Goal: Task Accomplishment & Management: Use online tool/utility

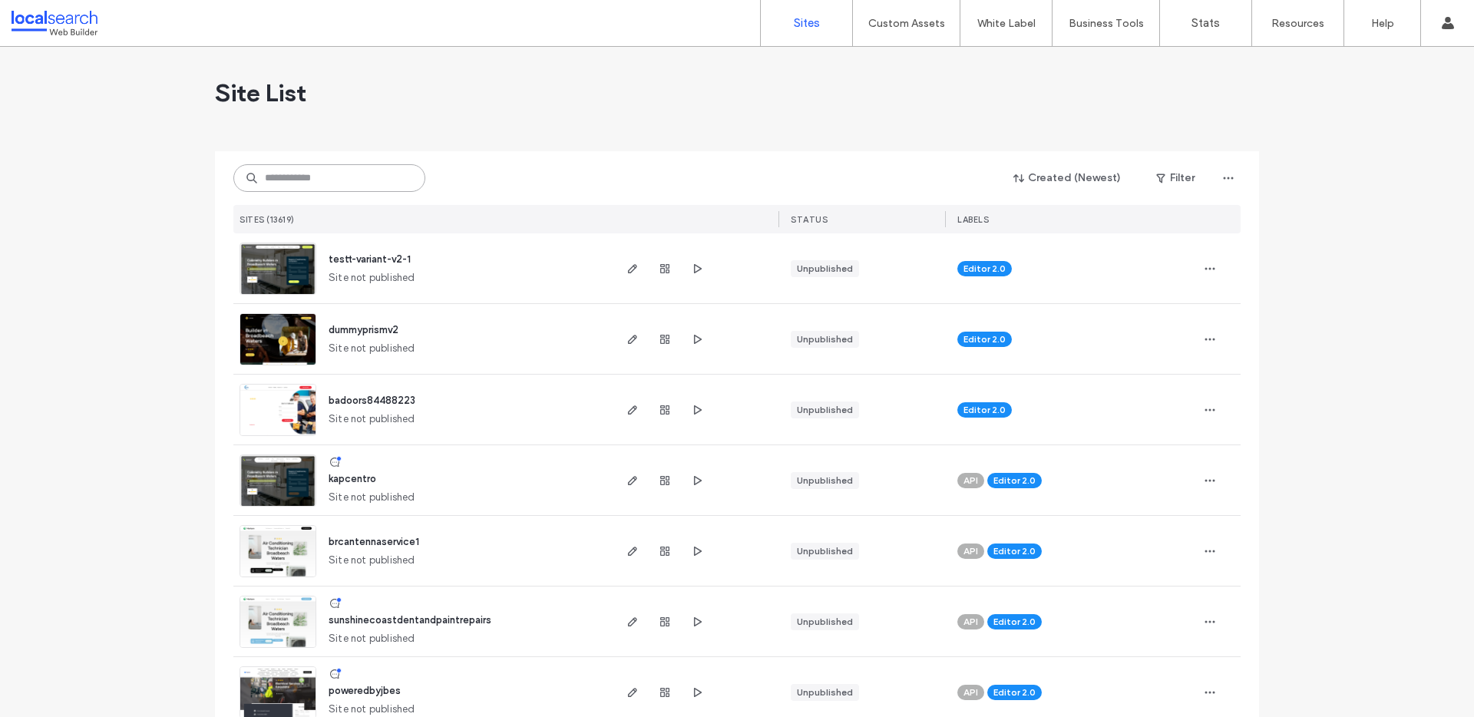
click at [309, 169] on input at bounding box center [329, 178] width 192 height 28
paste input "********"
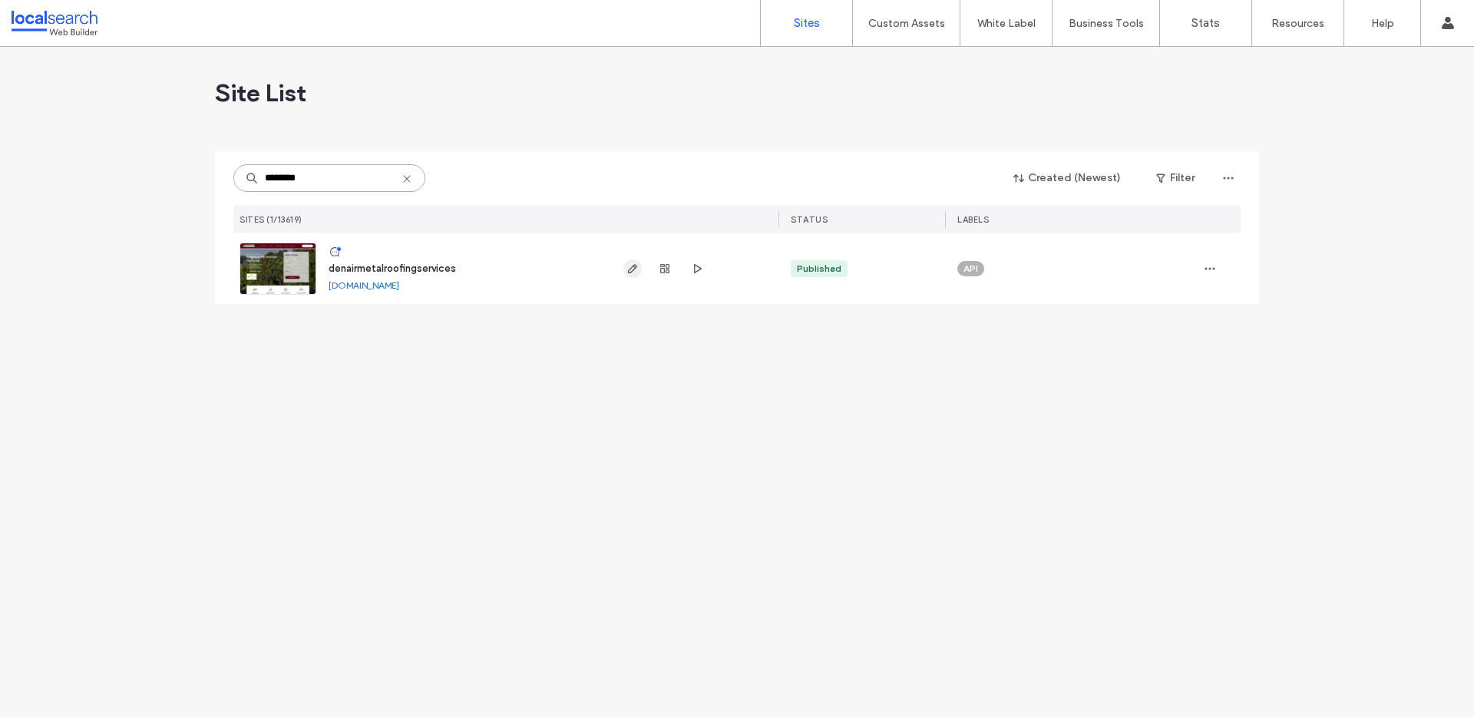
type input "********"
click at [630, 263] on icon "button" at bounding box center [633, 269] width 12 height 12
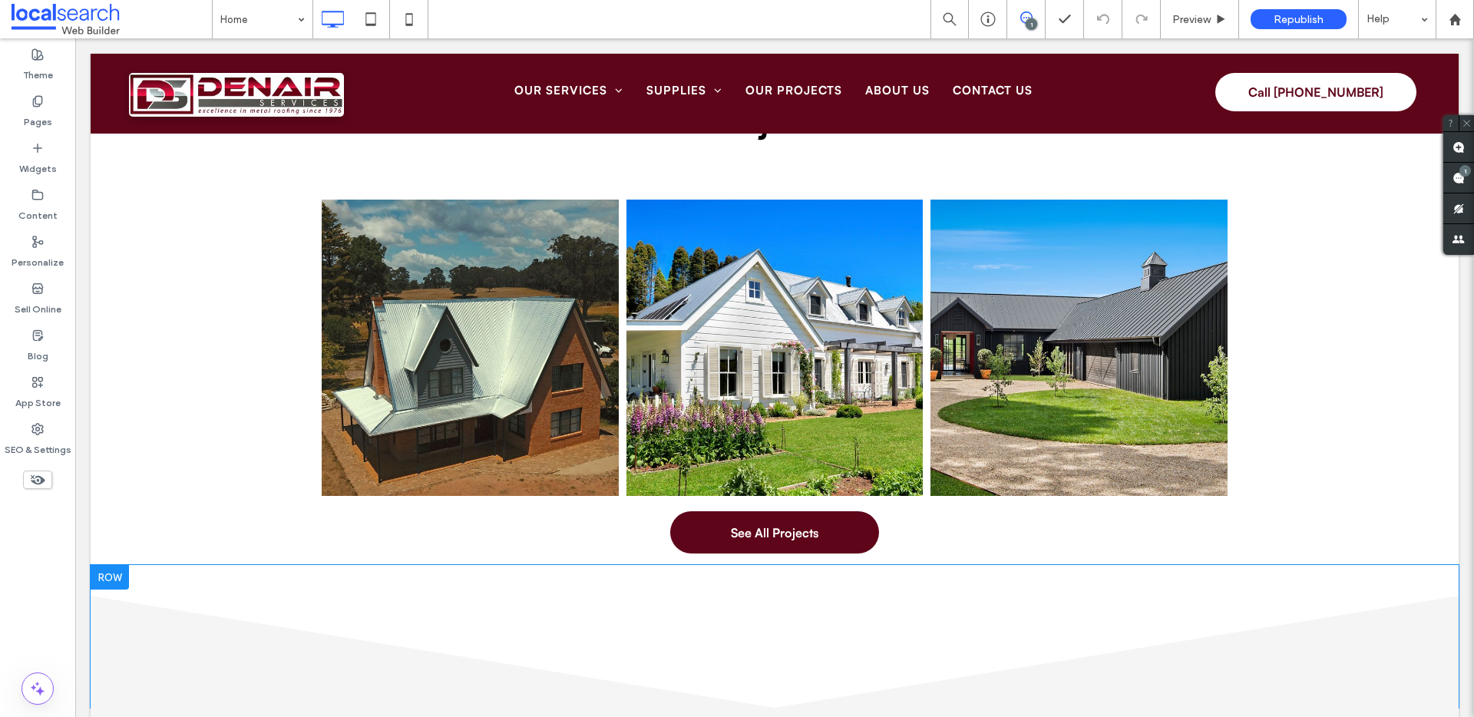
scroll to position [4568, 0]
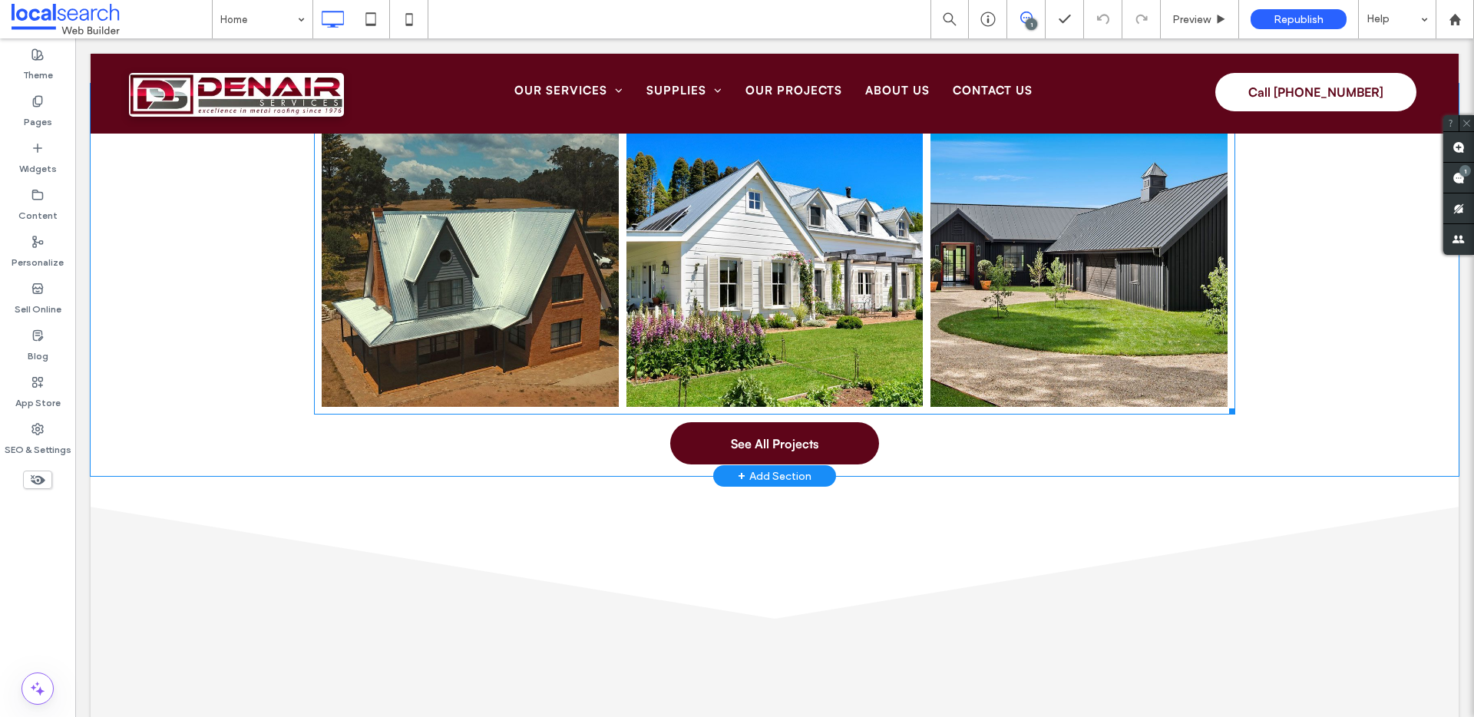
click at [480, 349] on link at bounding box center [470, 259] width 297 height 297
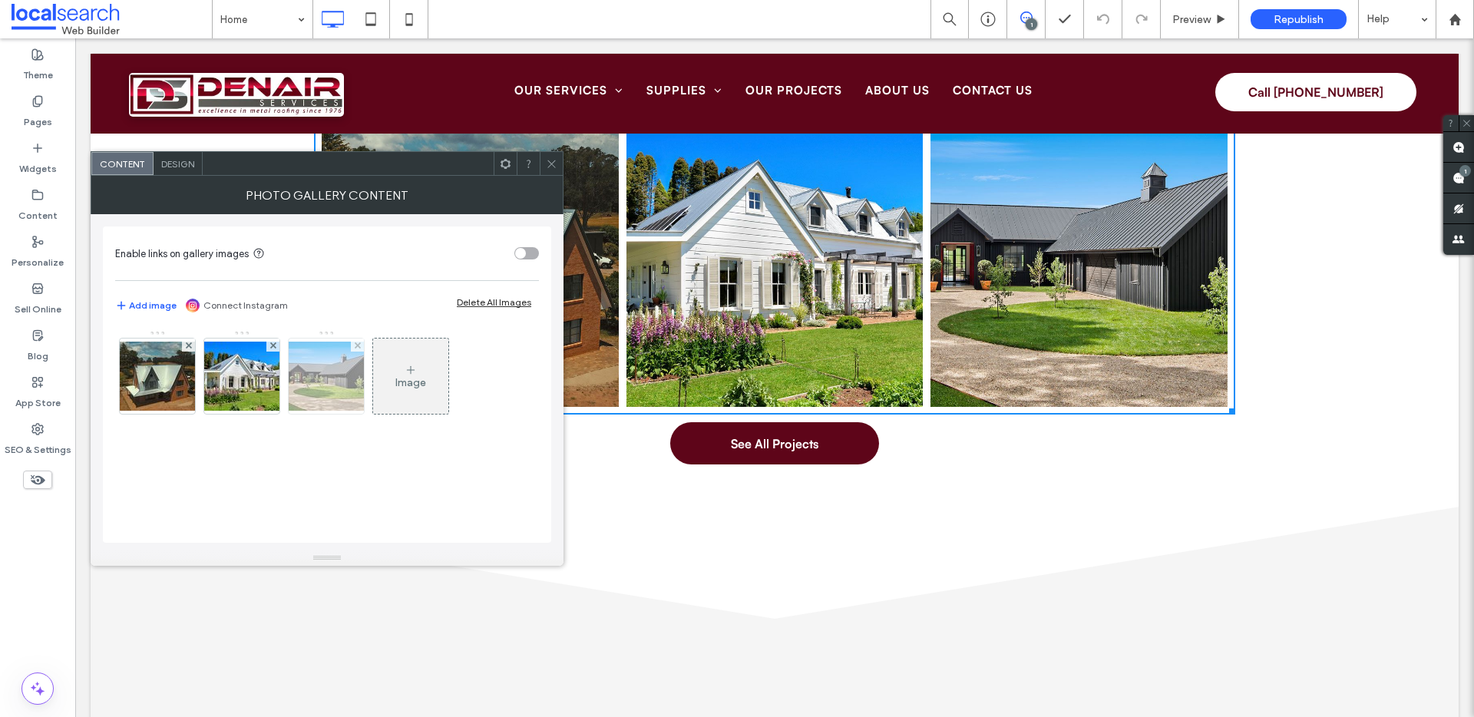
click at [319, 386] on img at bounding box center [326, 376] width 123 height 69
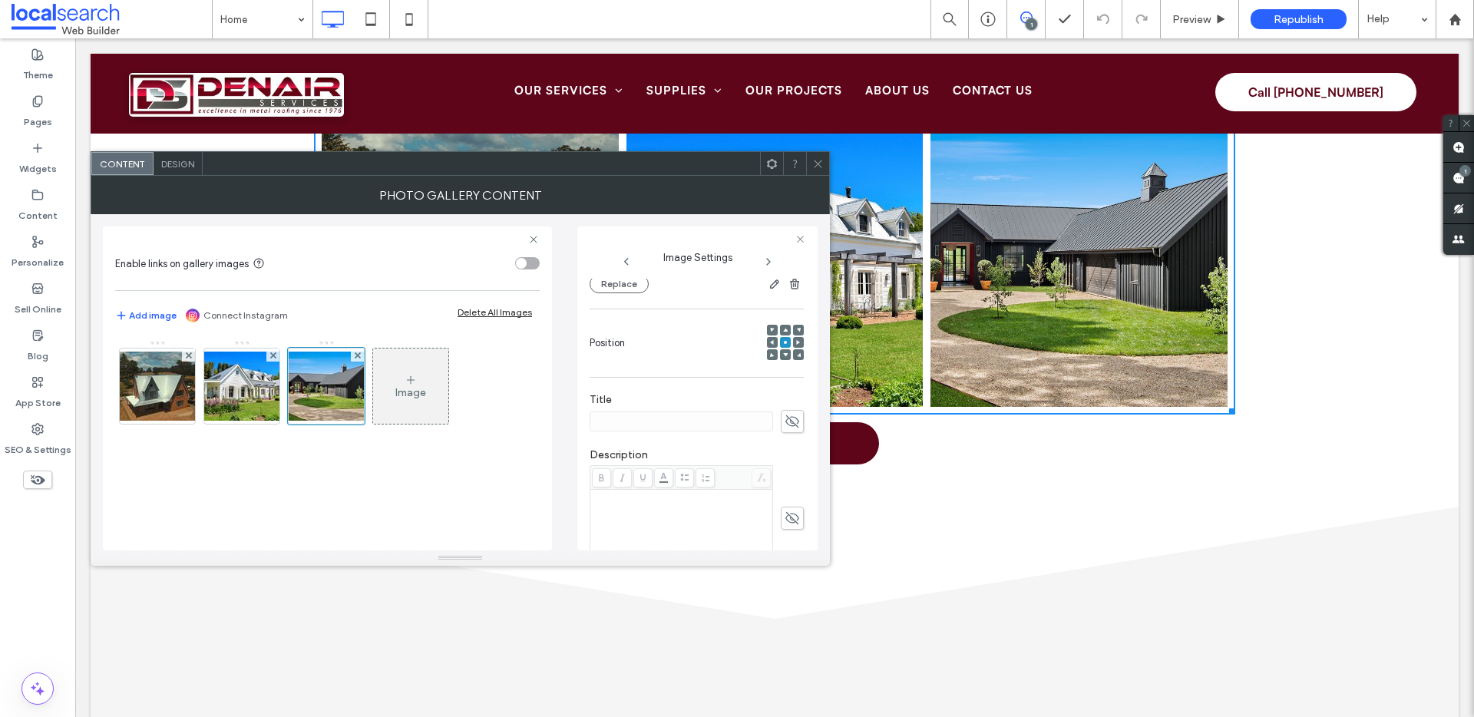
scroll to position [279, 0]
click at [781, 317] on span at bounding box center [792, 325] width 23 height 23
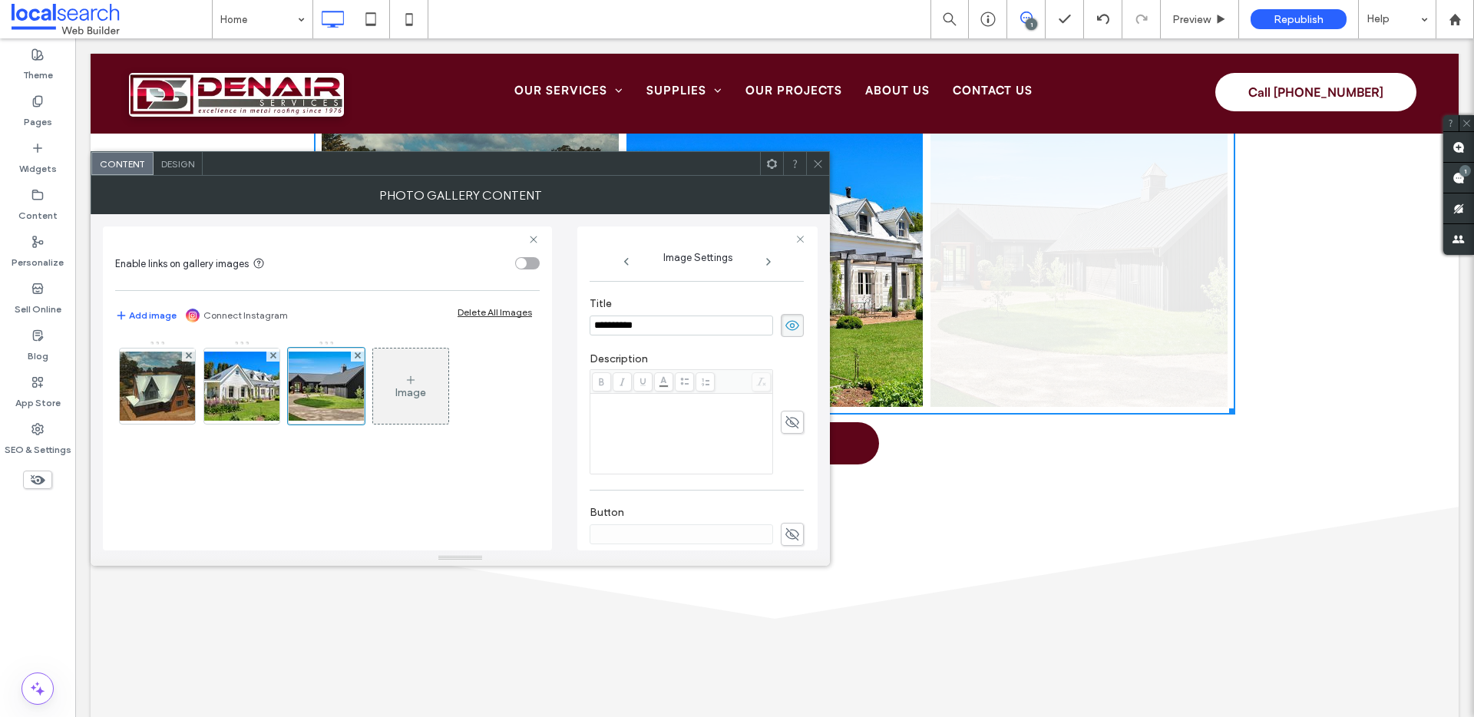
type input "**********"
click at [168, 173] on div "Design" at bounding box center [178, 163] width 49 height 23
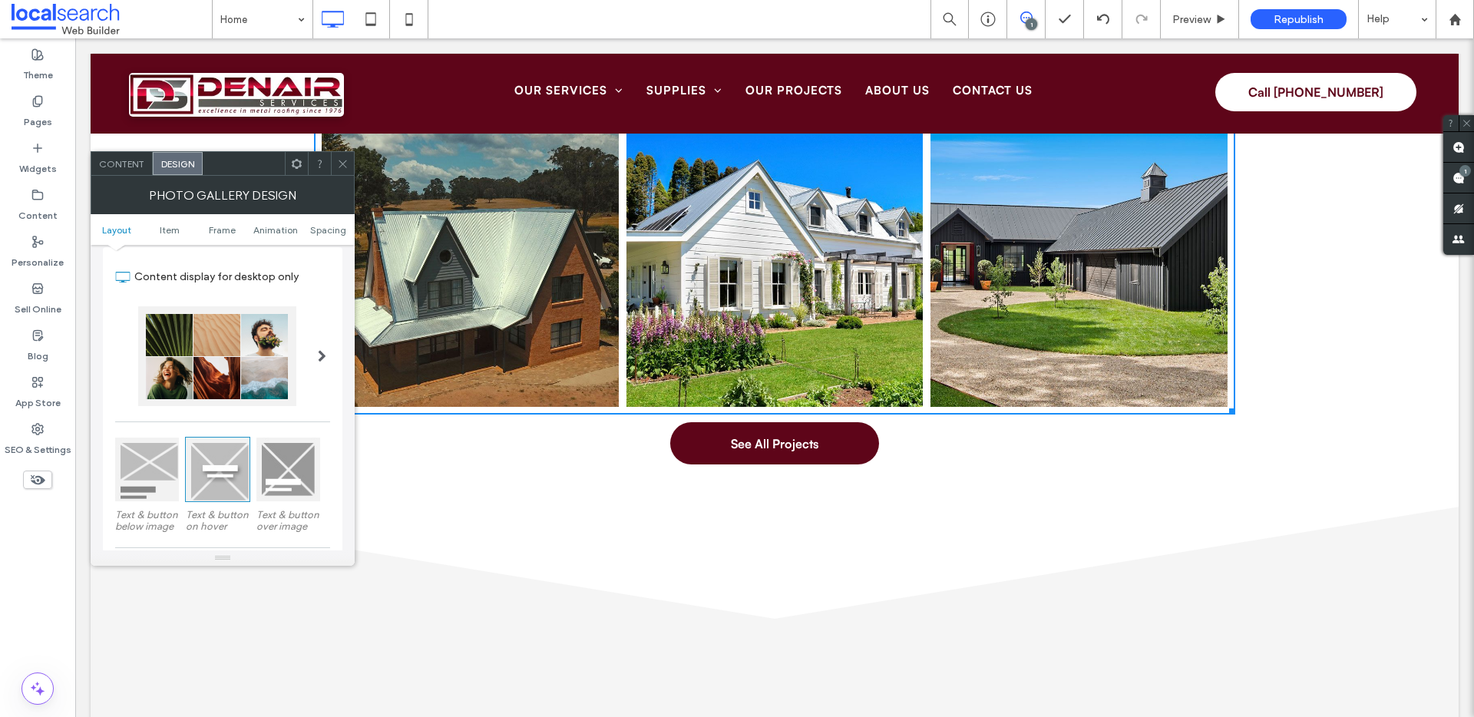
scroll to position [72, 0]
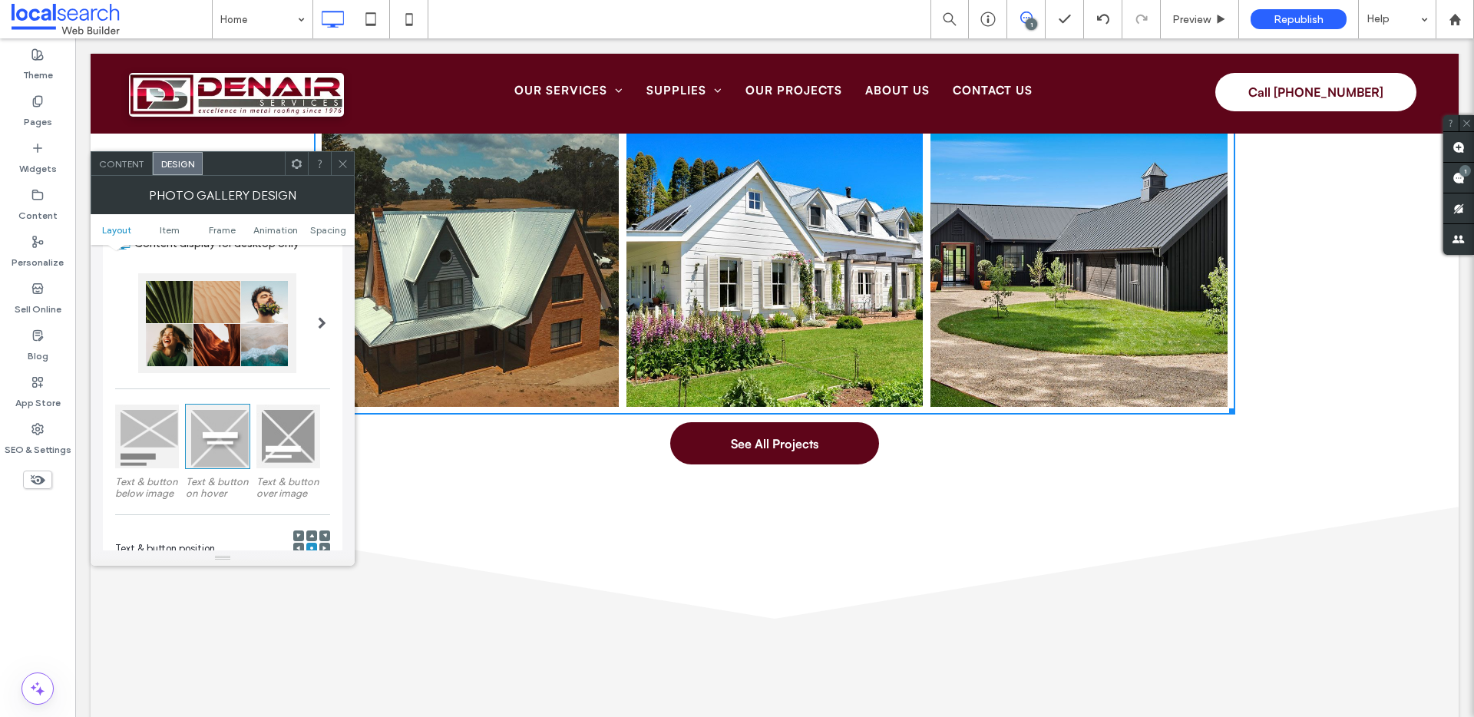
click at [139, 445] on div at bounding box center [147, 437] width 64 height 64
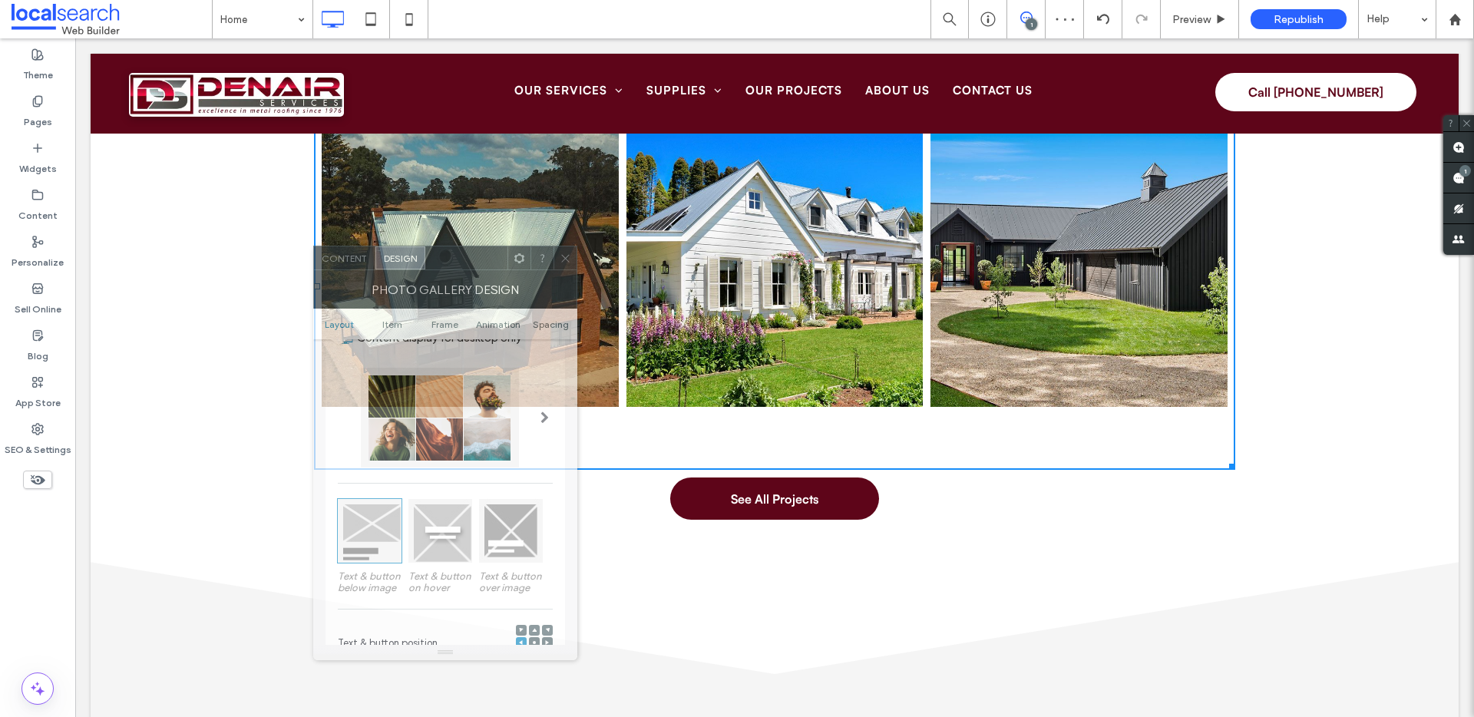
drag, startPoint x: 455, startPoint y: 238, endPoint x: 421, endPoint y: 233, distance: 34.2
click at [427, 247] on div at bounding box center [466, 258] width 82 height 23
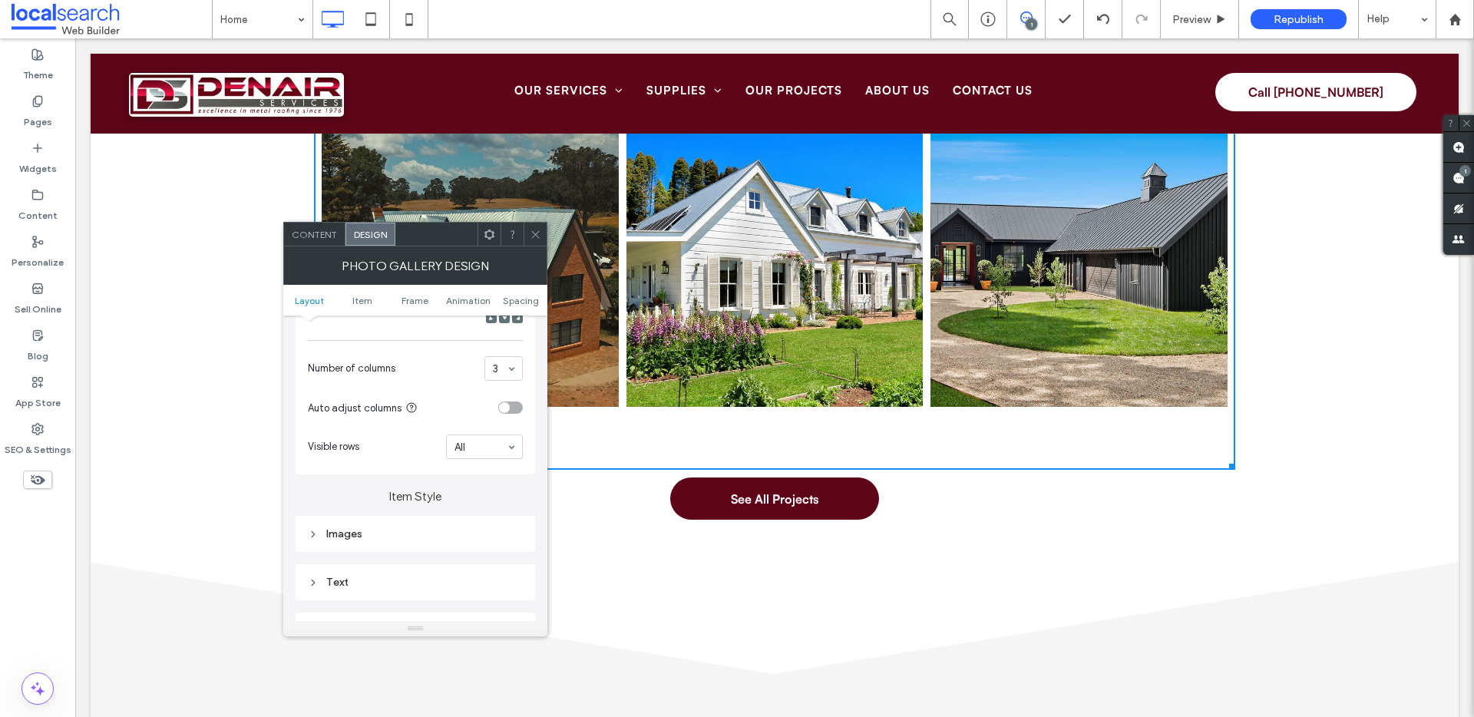
scroll to position [366, 0]
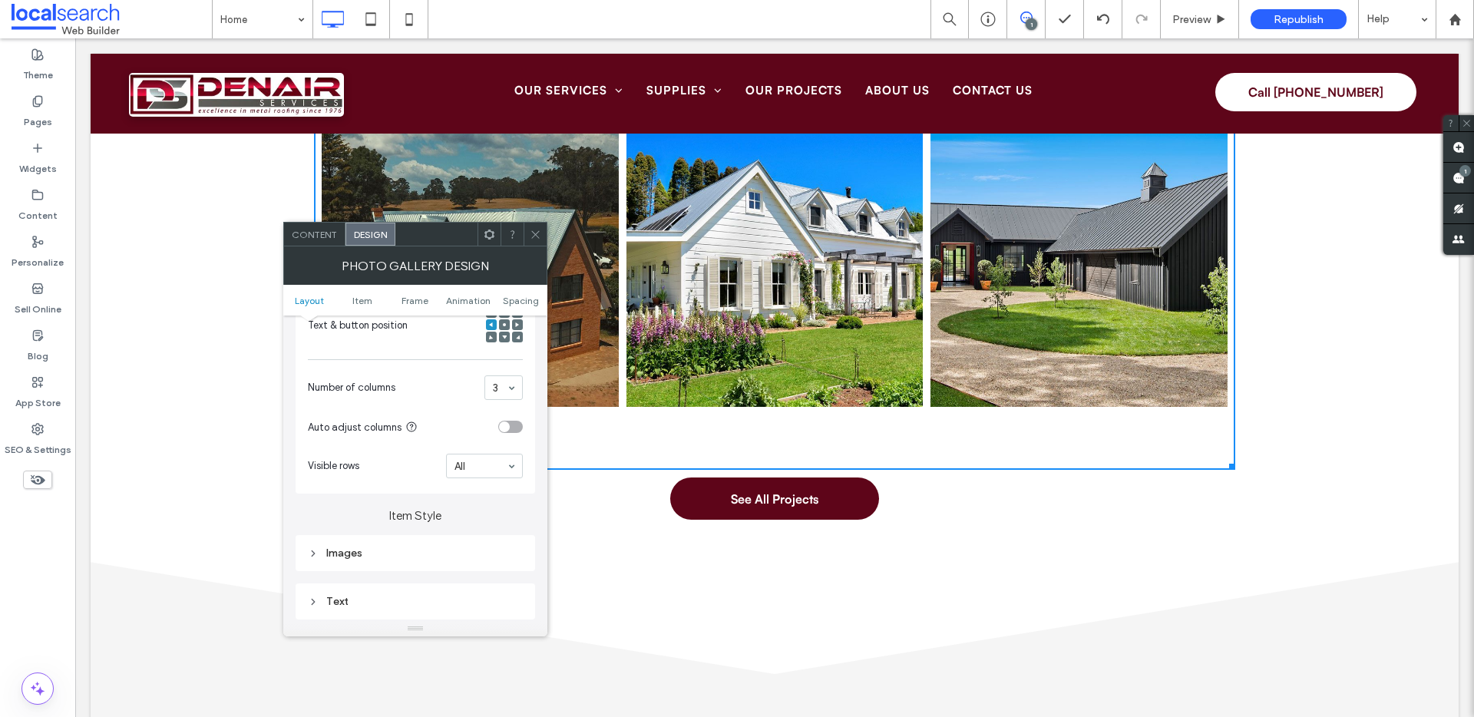
click at [503, 329] on span at bounding box center [504, 324] width 5 height 11
click at [337, 593] on div "Text" at bounding box center [415, 601] width 215 height 21
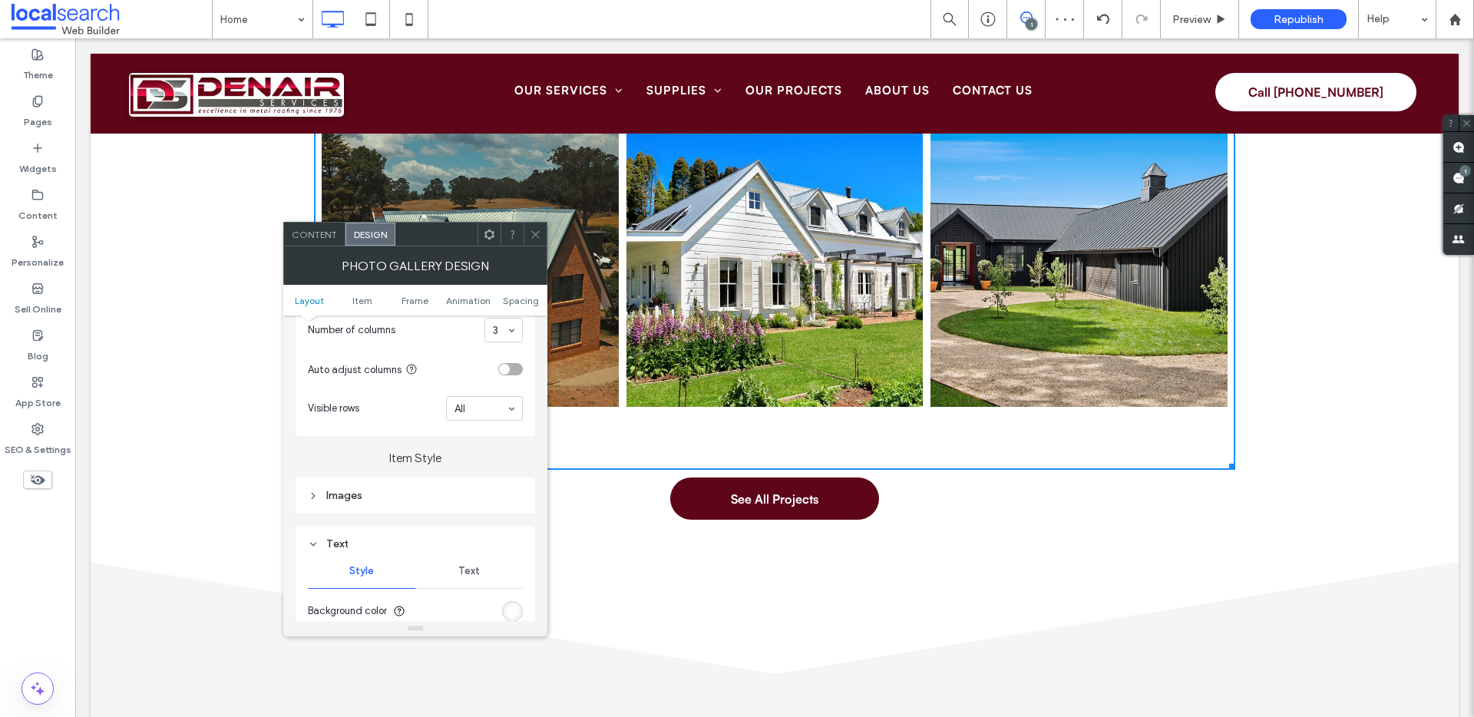
scroll to position [593, 0]
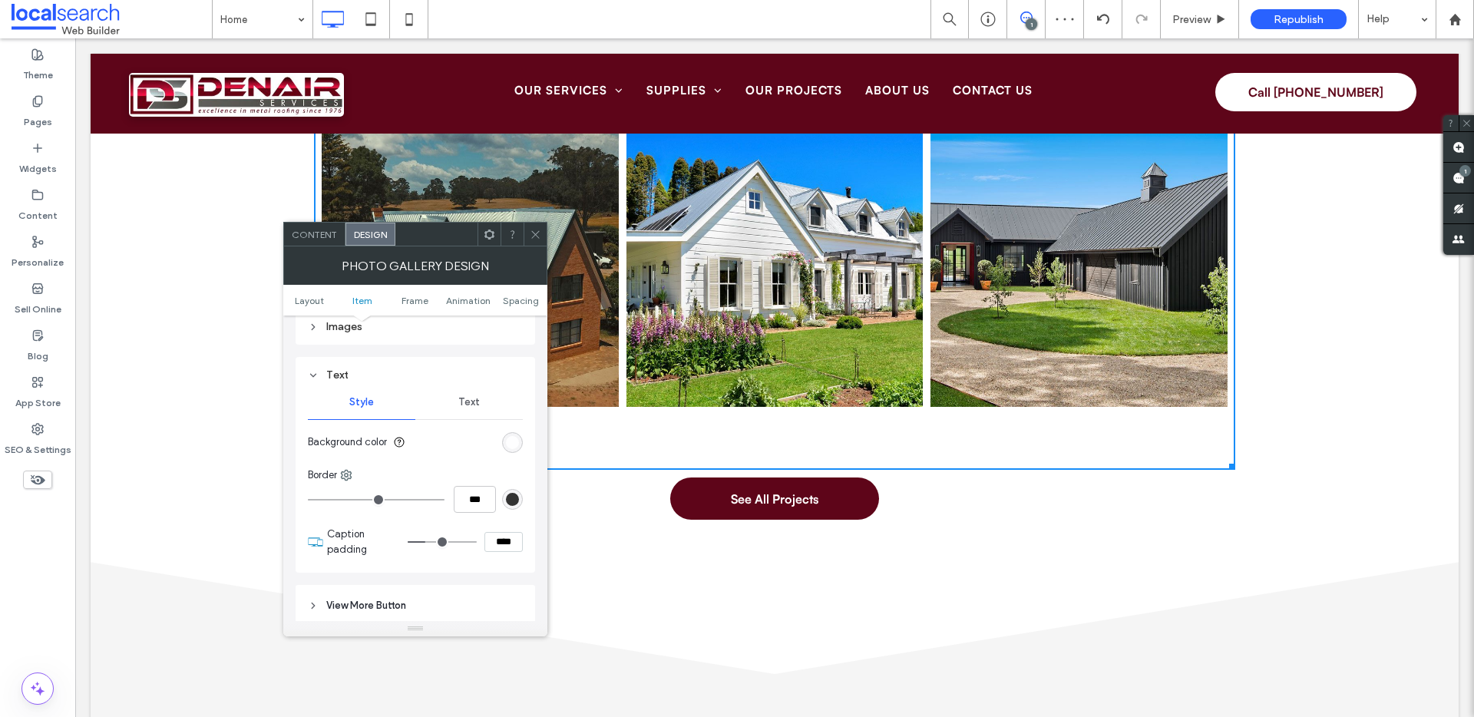
click at [521, 441] on div "rgba(255, 255, 255, 0.9)" at bounding box center [512, 442] width 21 height 21
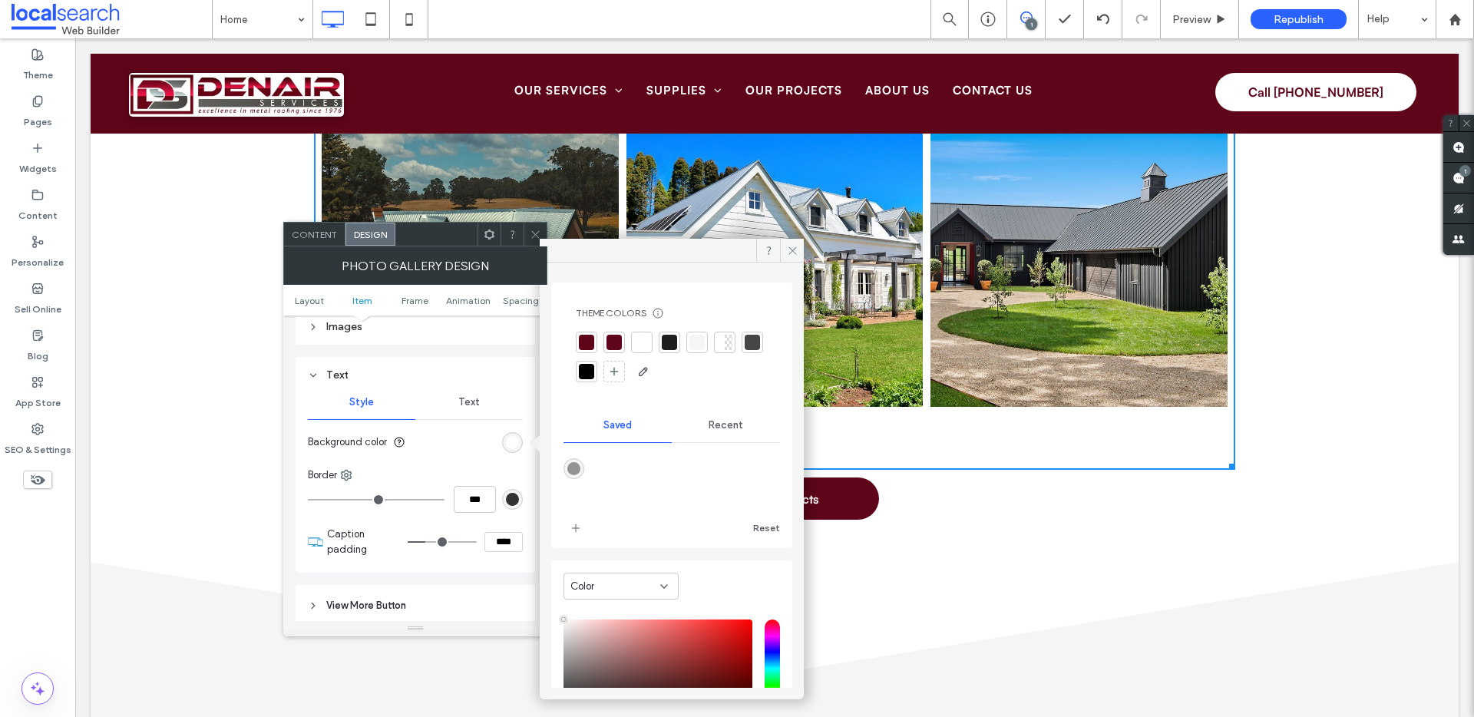
click at [473, 399] on span "Text" at bounding box center [469, 402] width 22 height 12
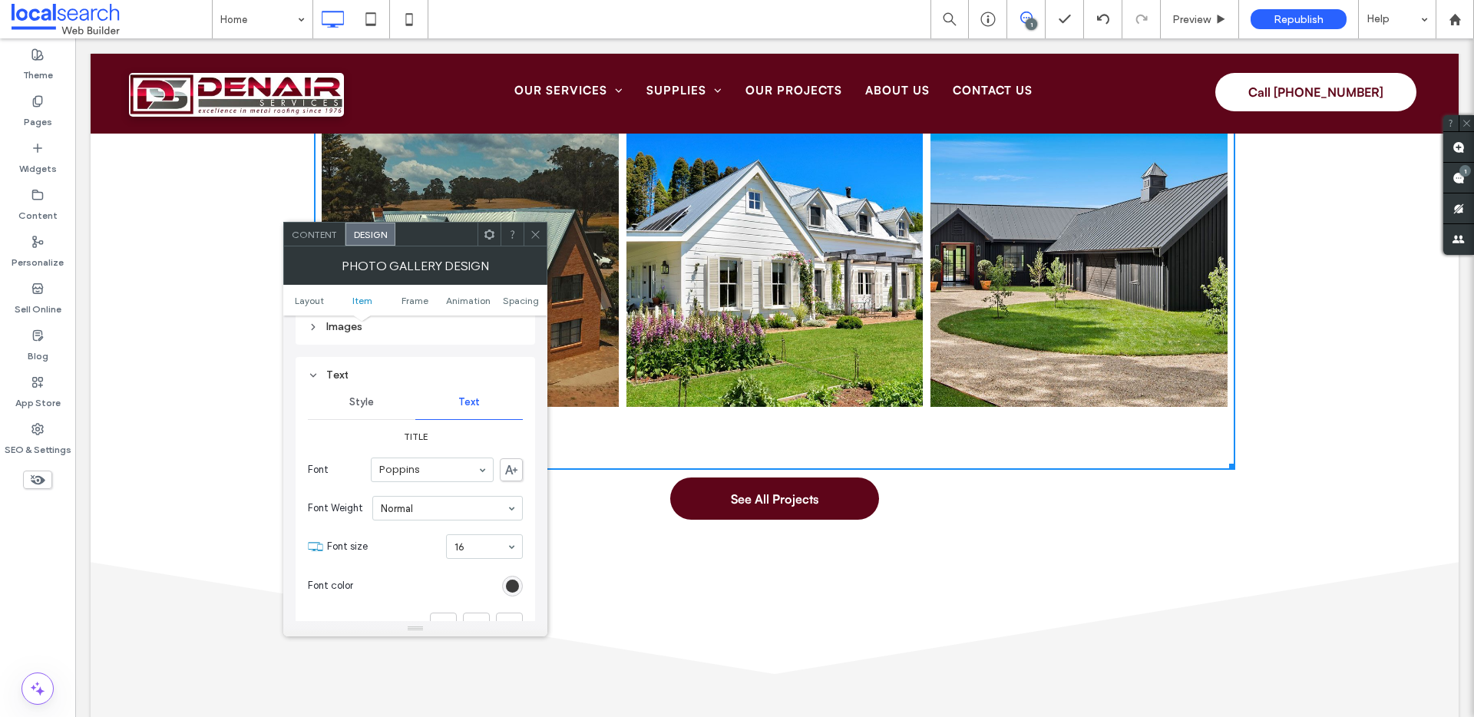
click at [516, 584] on div "rgb(30, 30, 30)" at bounding box center [512, 586] width 13 height 13
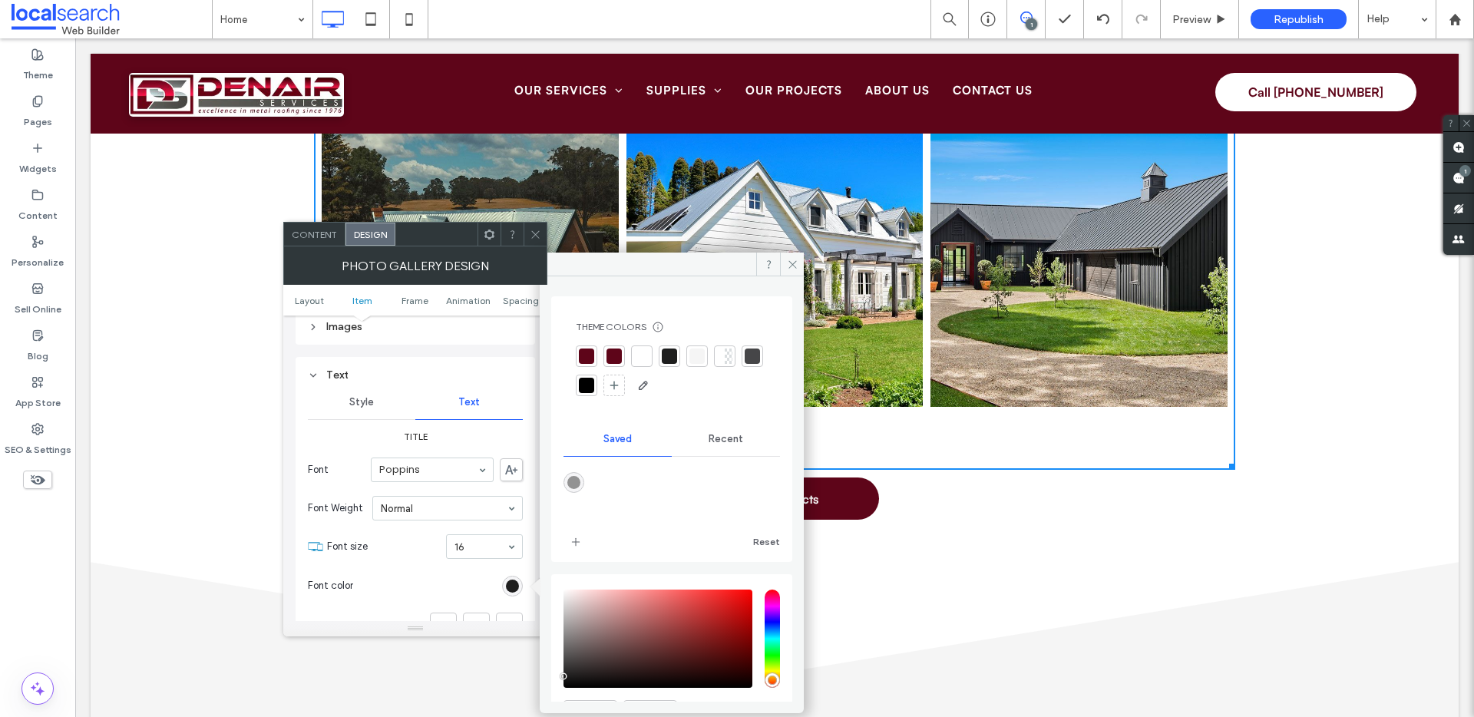
click at [611, 359] on div at bounding box center [614, 356] width 15 height 15
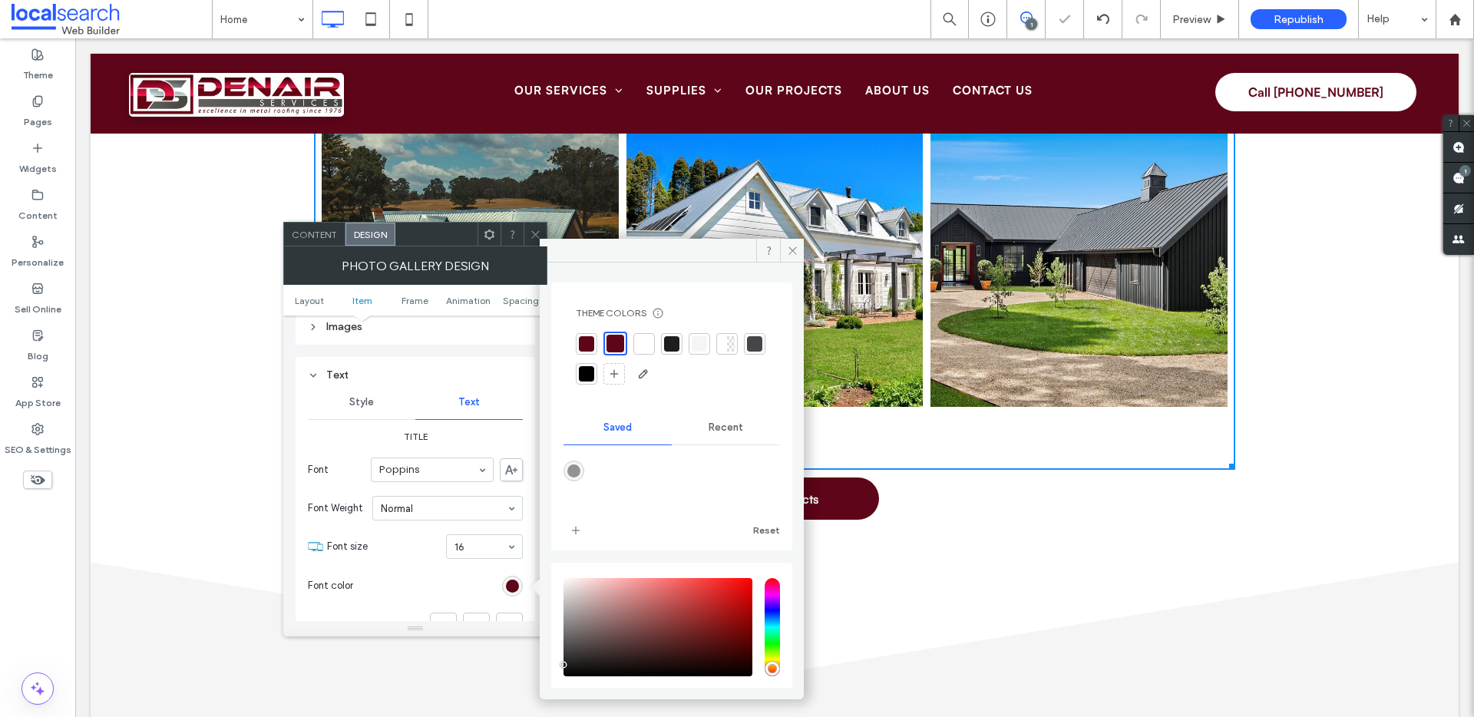
click at [584, 347] on div at bounding box center [586, 343] width 15 height 15
click at [468, 363] on div "Text Style Text Title Font Poppins Font Weight Normal Font size 16 Font color F…" at bounding box center [416, 535] width 240 height 356
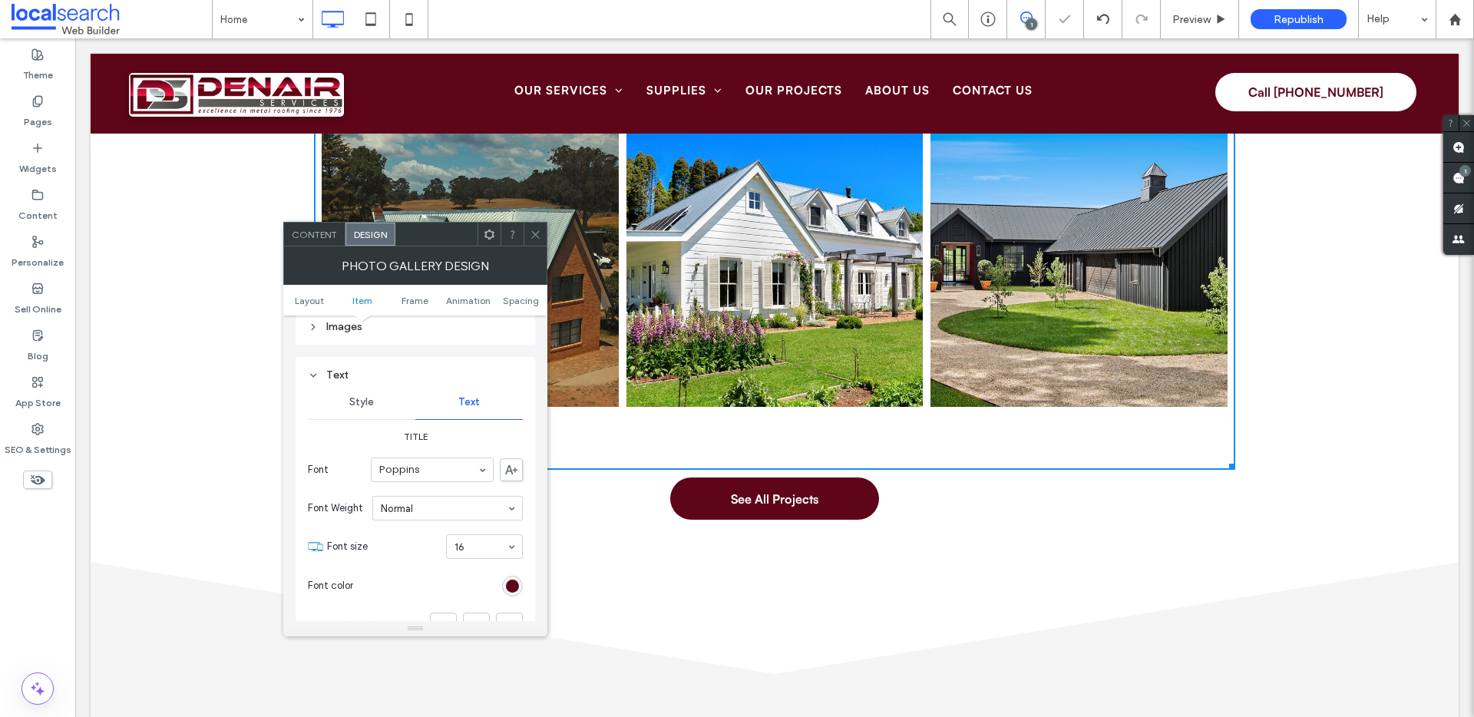
click at [359, 373] on div "Text" at bounding box center [415, 375] width 215 height 13
click at [364, 407] on span "Style" at bounding box center [361, 402] width 25 height 12
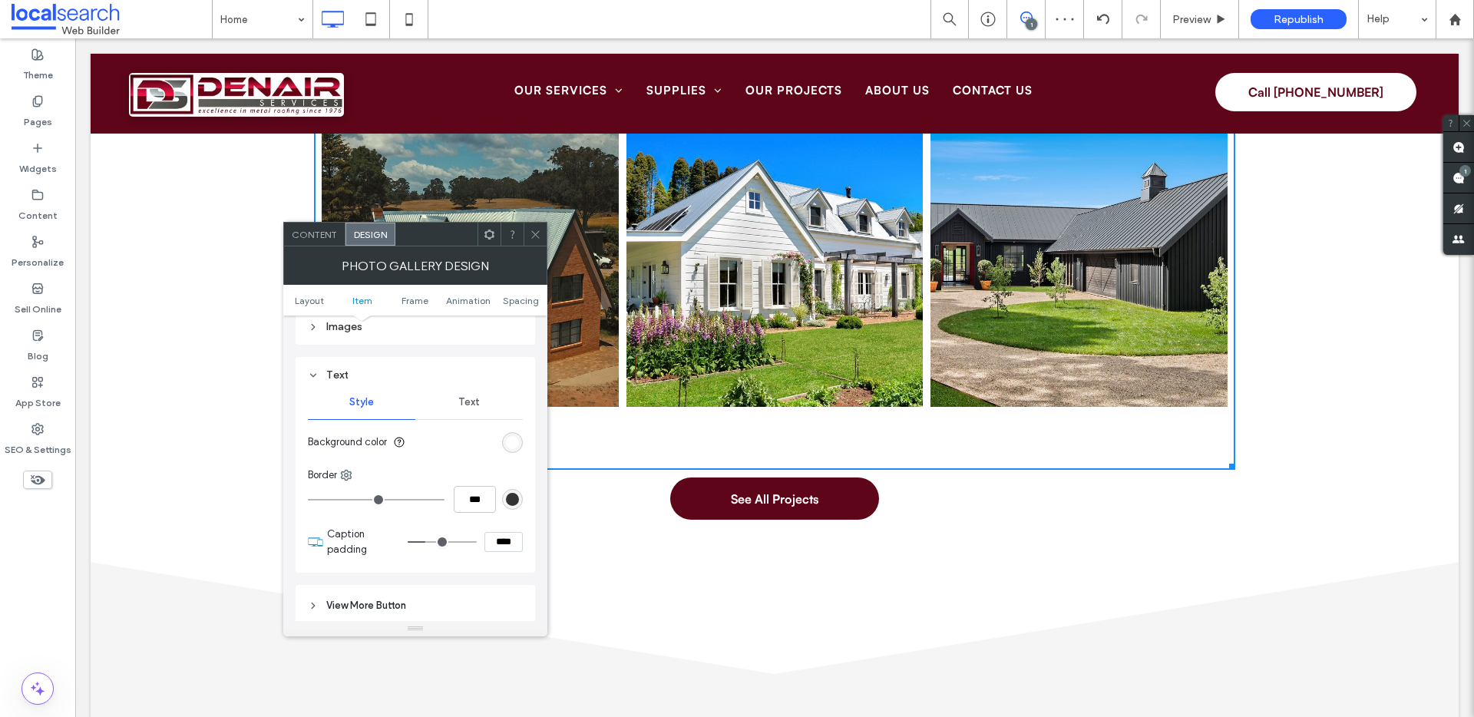
click at [516, 442] on div "rgba(255, 255, 255, 0.9)" at bounding box center [512, 442] width 13 height 13
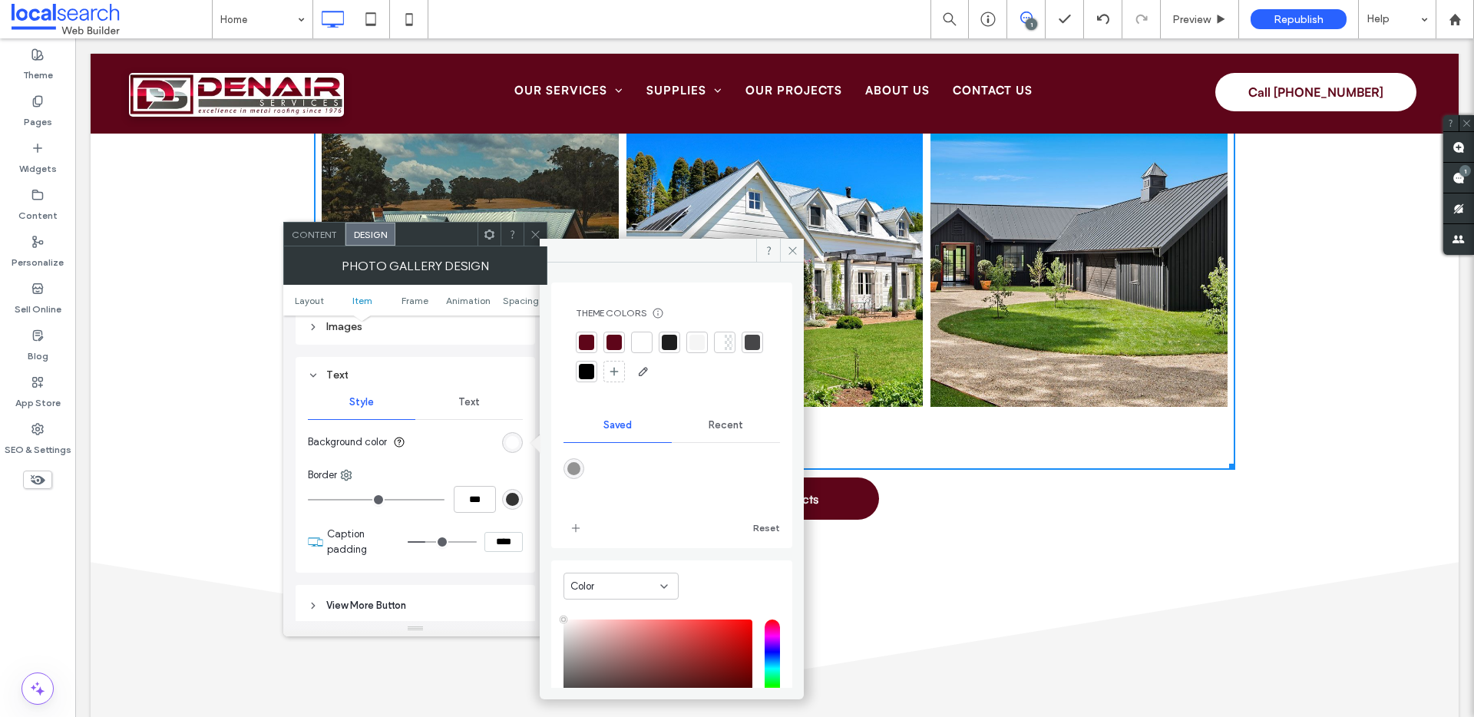
click at [589, 343] on div at bounding box center [586, 342] width 15 height 15
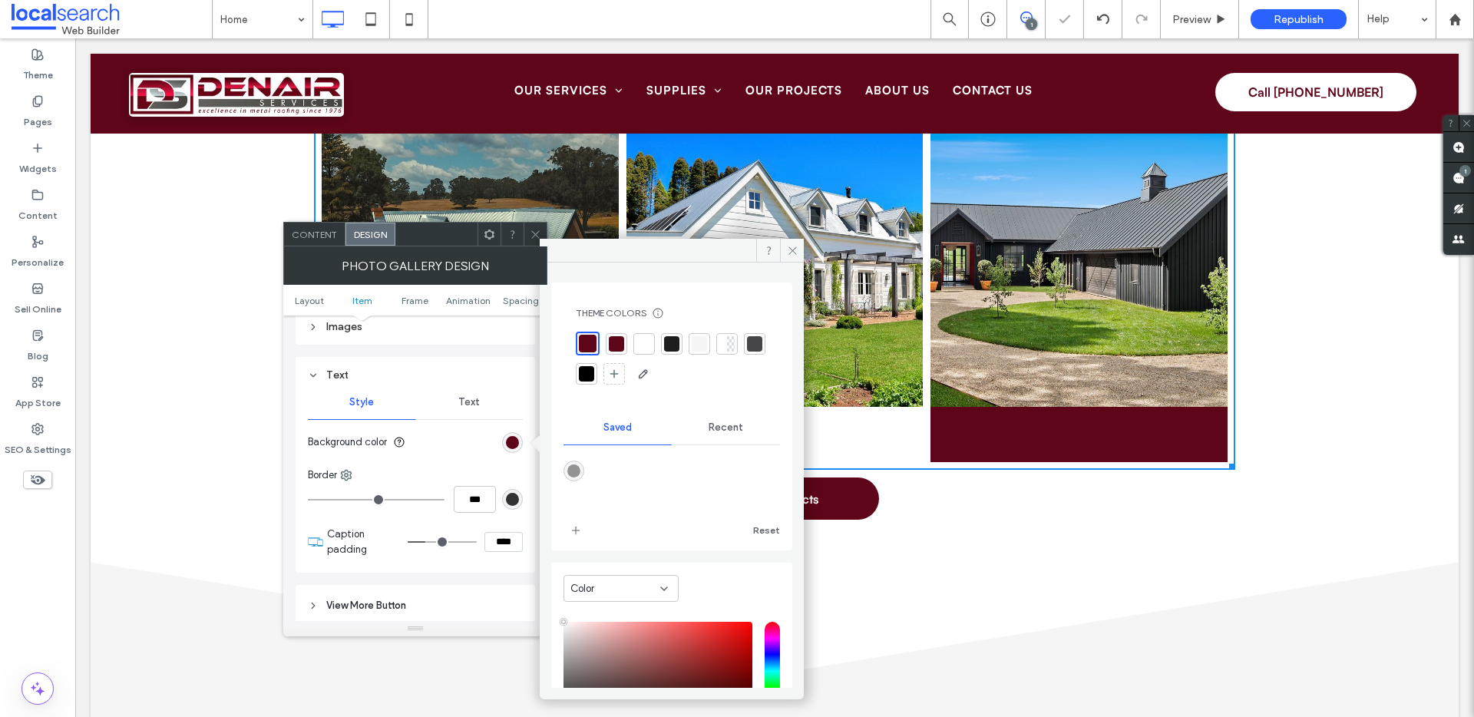
click at [648, 346] on div at bounding box center [644, 343] width 15 height 15
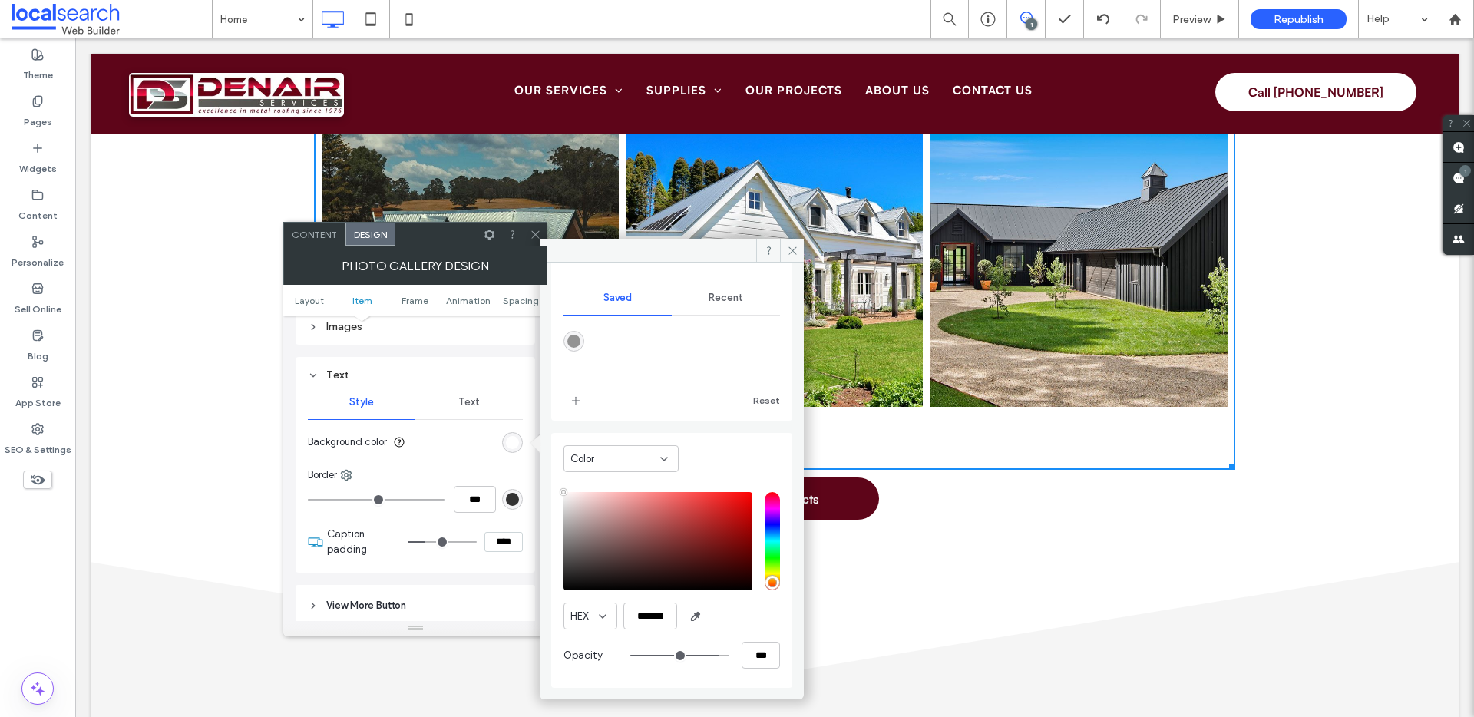
scroll to position [0, 0]
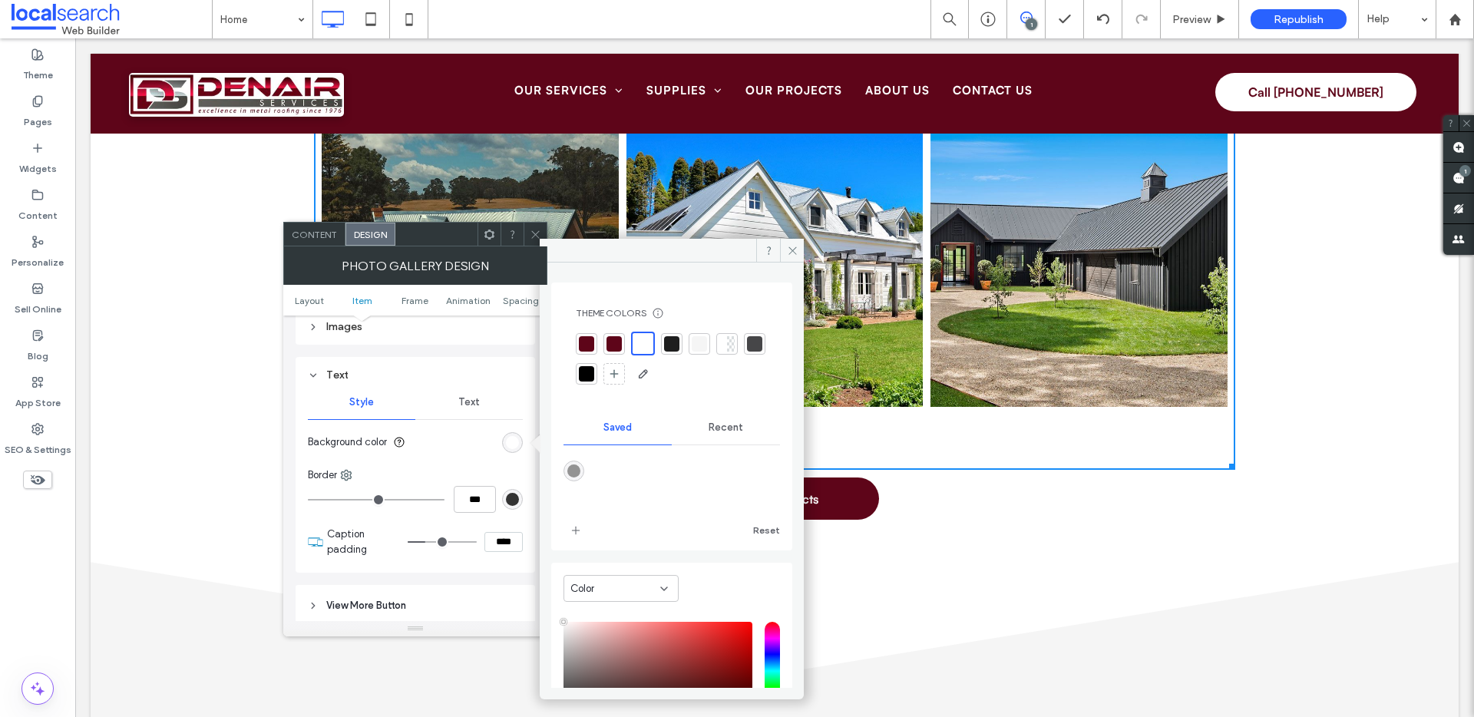
click at [730, 341] on div at bounding box center [731, 343] width 8 height 15
click at [647, 343] on div at bounding box center [641, 343] width 15 height 15
click at [709, 424] on span "Recent" at bounding box center [726, 428] width 35 height 12
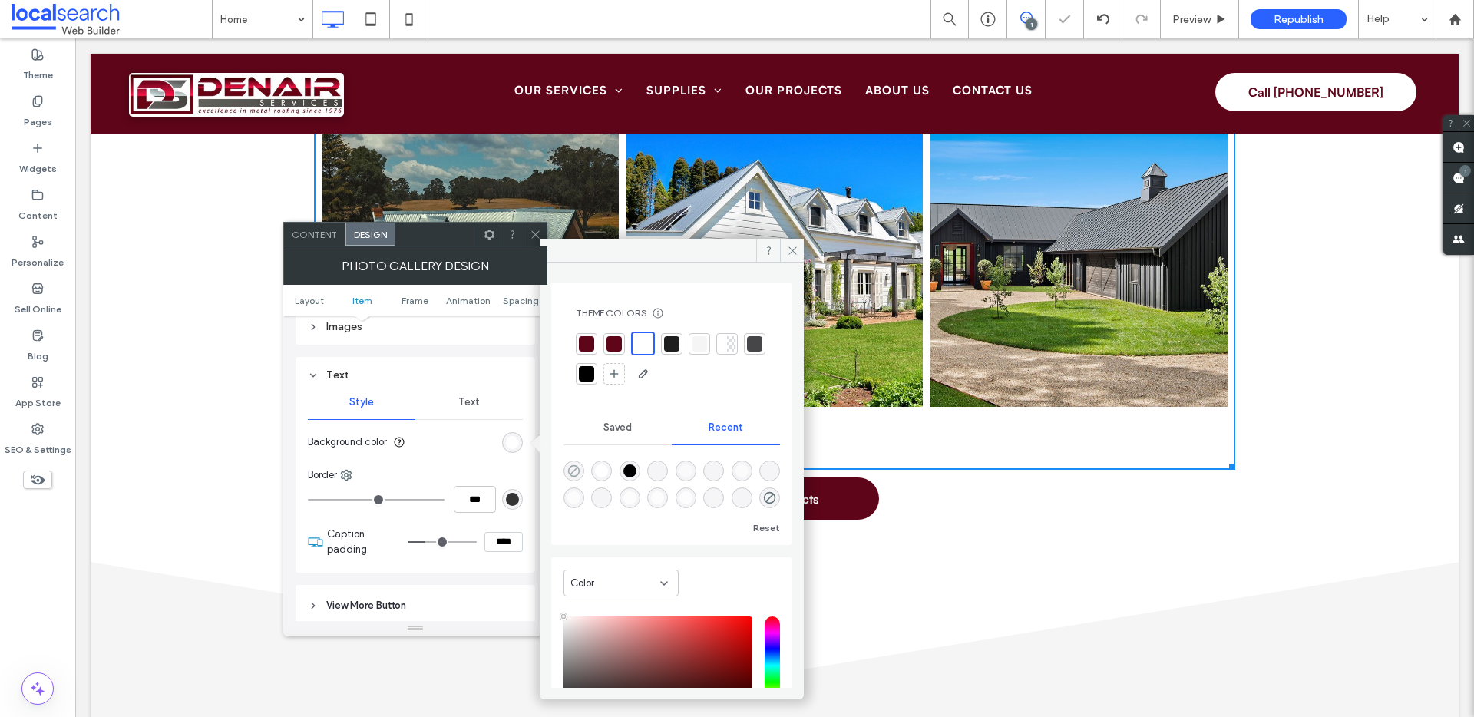
click at [574, 468] on icon "rgba(0, 0, 0, 0)" at bounding box center [574, 471] width 13 height 13
type input "*******"
type input "*"
type input "**"
click at [473, 404] on span "Text" at bounding box center [469, 402] width 22 height 12
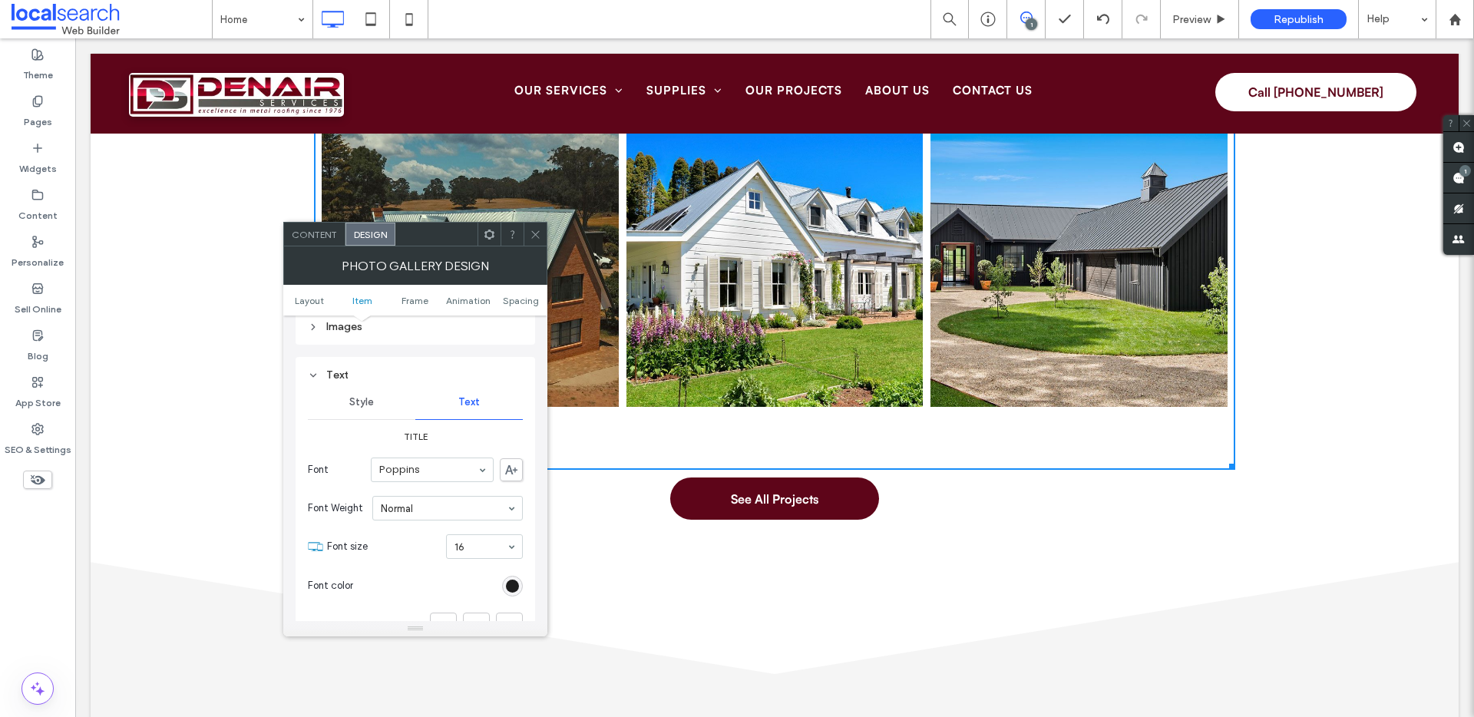
click at [310, 233] on span "Content" at bounding box center [314, 235] width 45 height 12
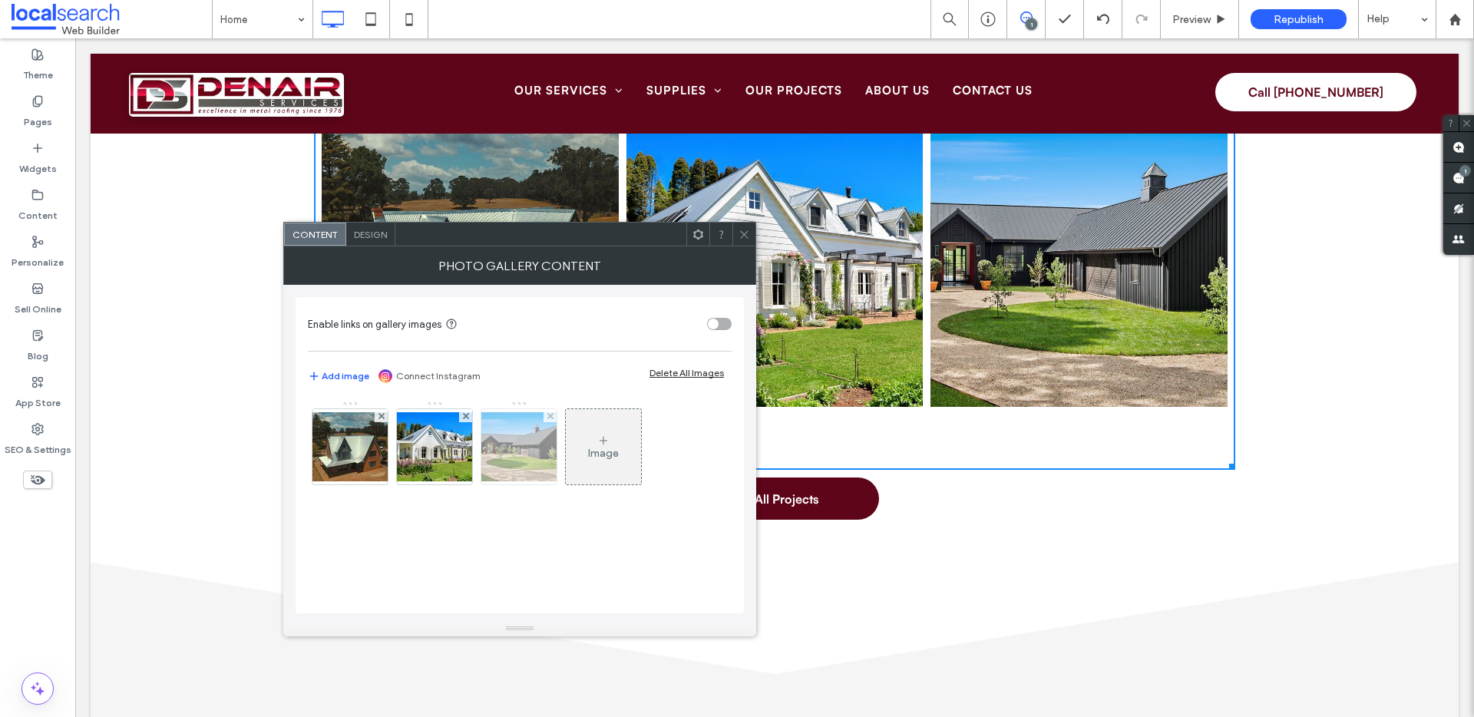
click at [510, 468] on img at bounding box center [519, 446] width 123 height 69
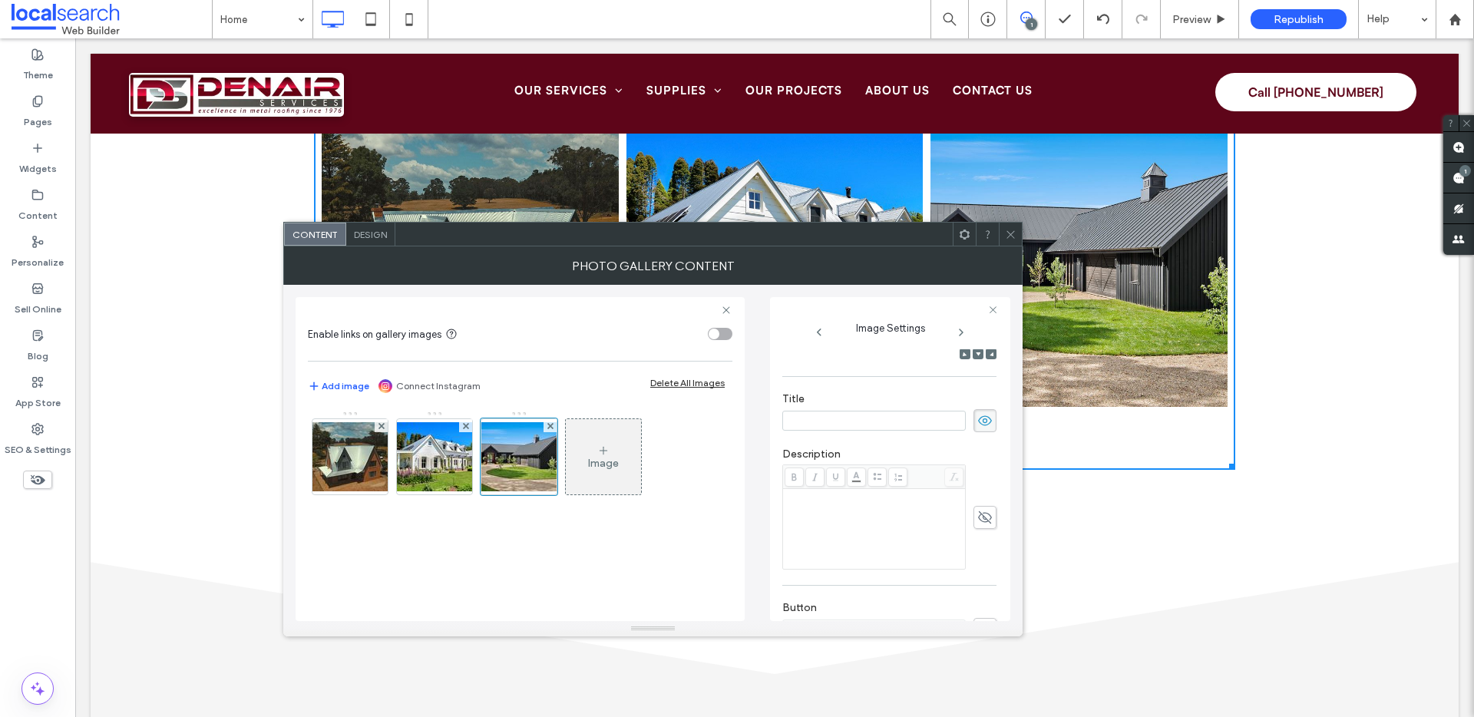
scroll to position [252, 0]
type input "**********"
click at [773, 360] on div "**********" at bounding box center [890, 459] width 240 height 324
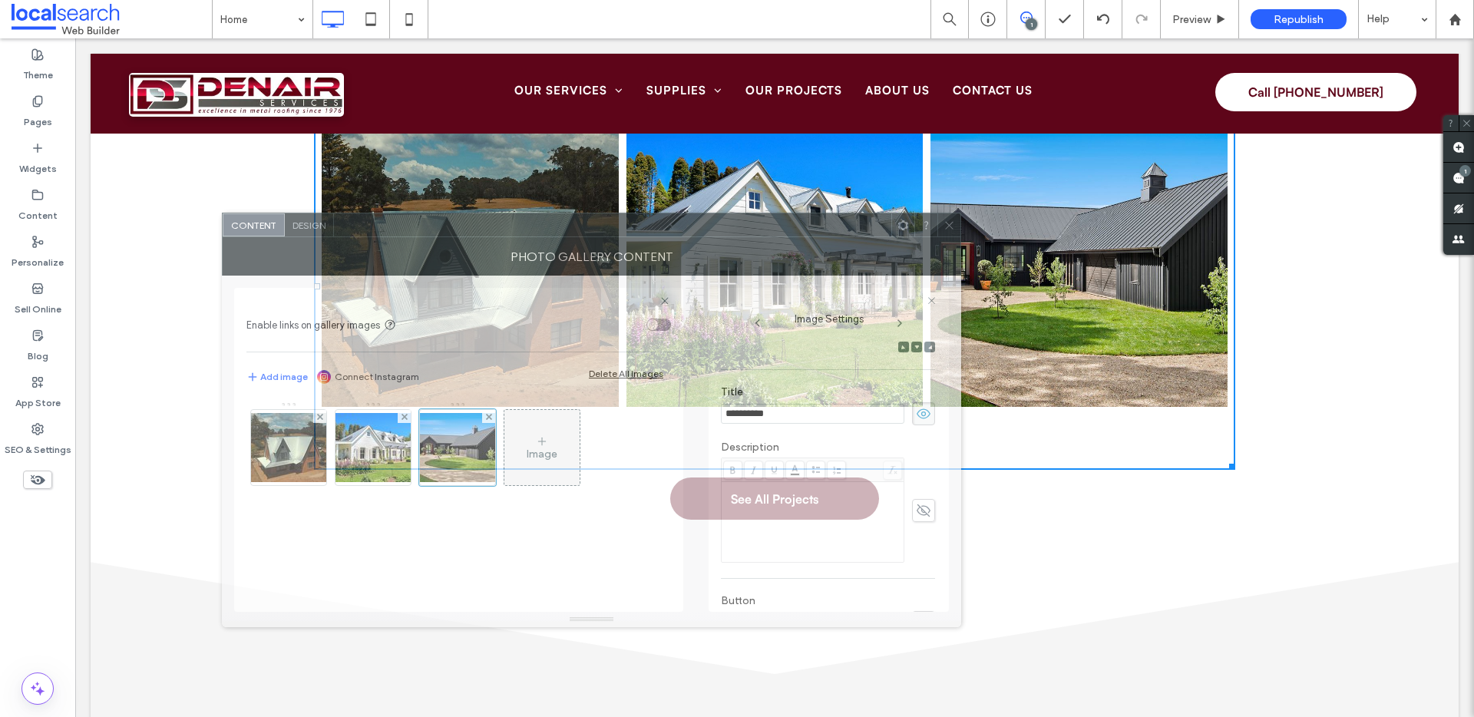
drag, startPoint x: 826, startPoint y: 225, endPoint x: 710, endPoint y: 216, distance: 116.3
click at [707, 214] on div at bounding box center [613, 224] width 558 height 23
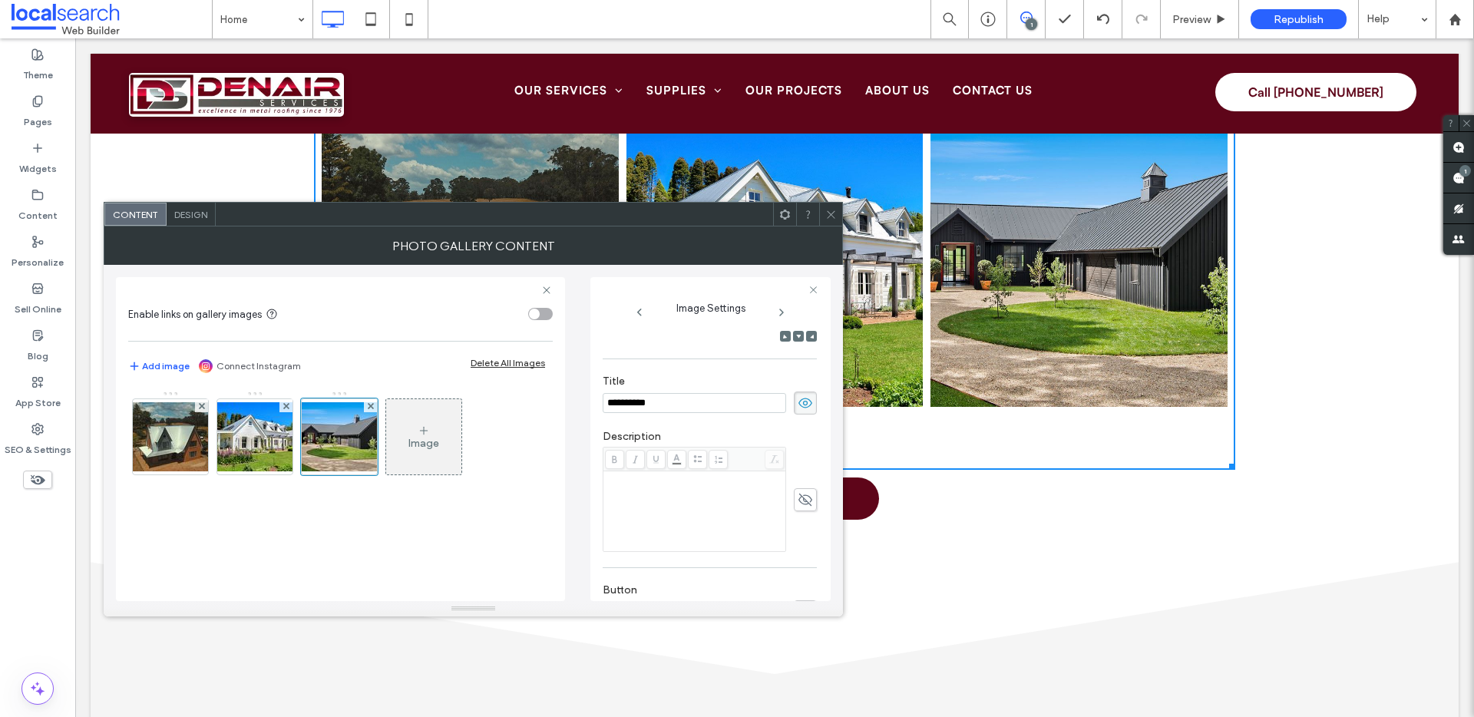
click at [641, 397] on input "**********" at bounding box center [695, 403] width 184 height 20
click at [798, 395] on icon at bounding box center [805, 403] width 15 height 17
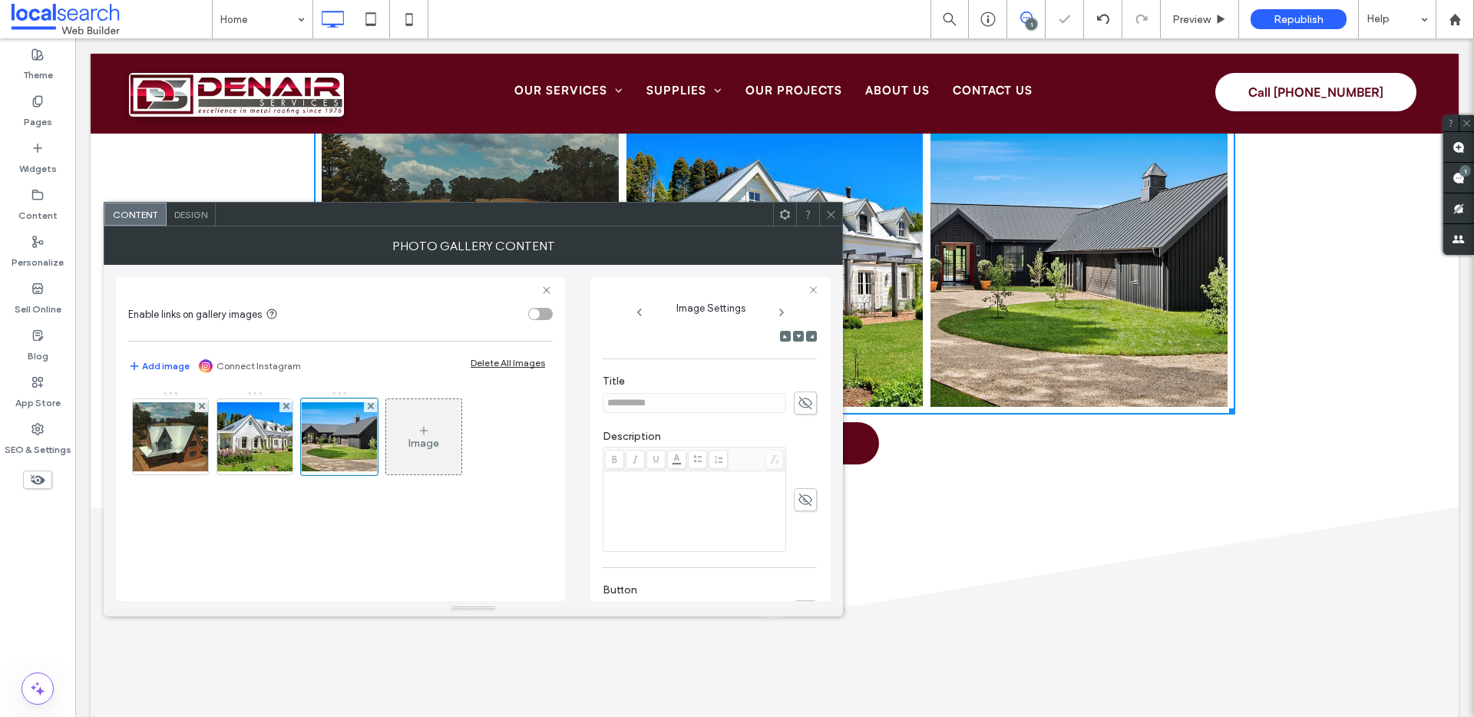
click at [798, 491] on icon at bounding box center [805, 499] width 15 height 17
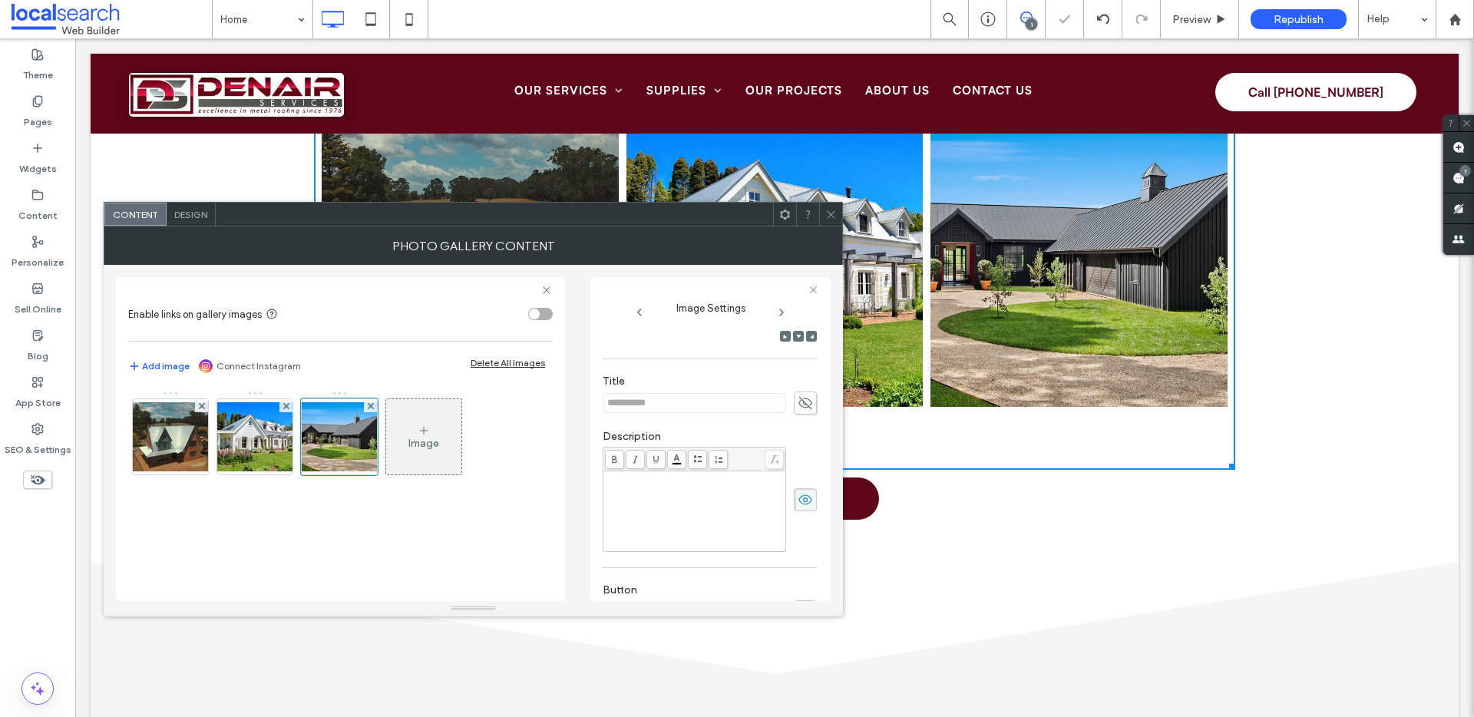
click at [679, 489] on div "Rich Text Editor" at bounding box center [695, 511] width 178 height 77
click at [734, 430] on label "Description" at bounding box center [710, 438] width 214 height 17
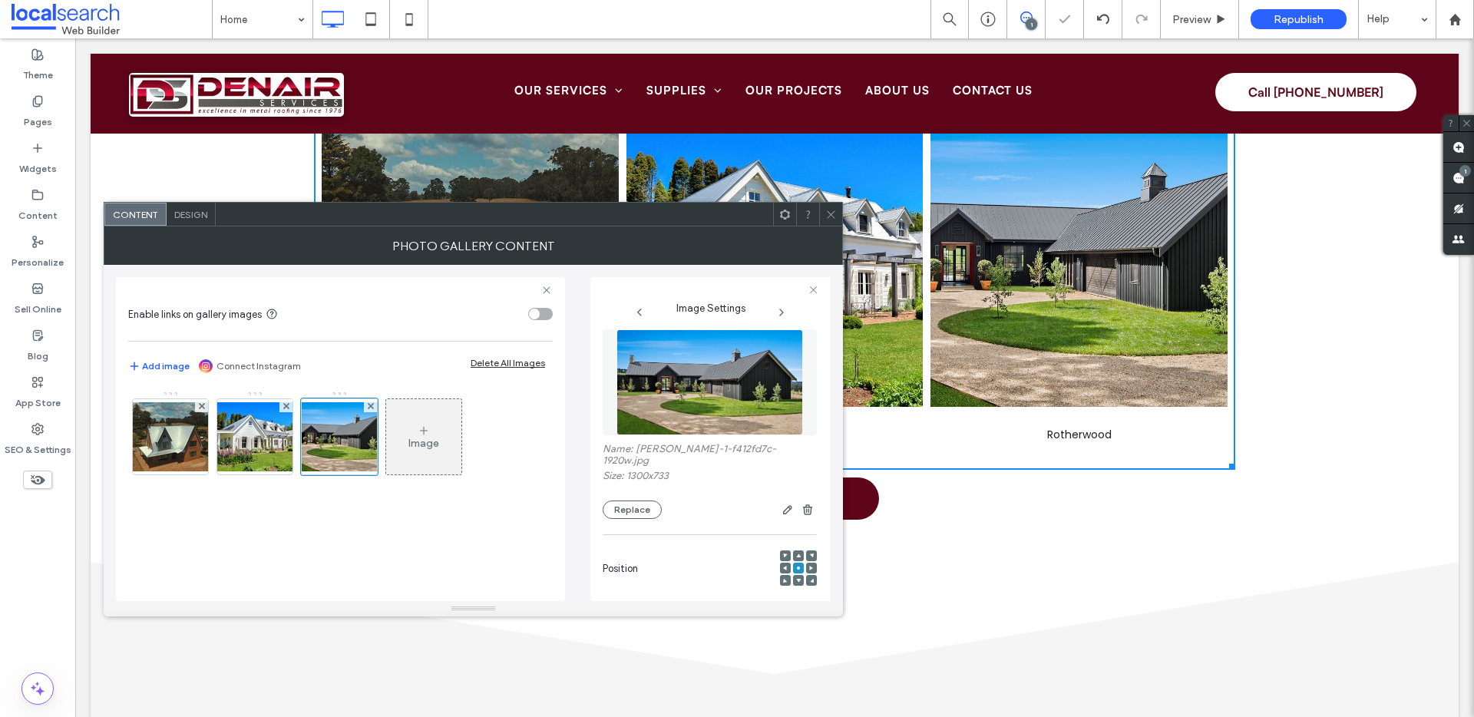
scroll to position [0, 0]
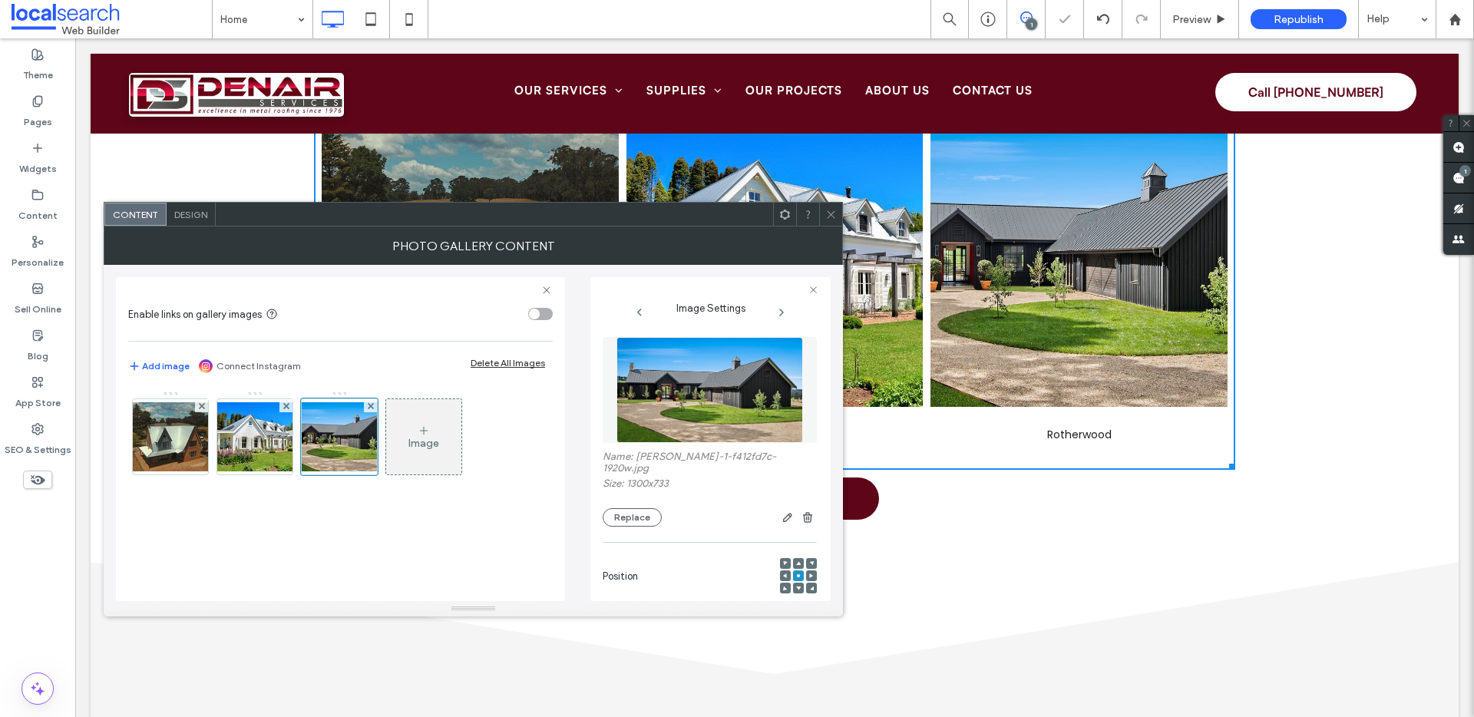
click at [202, 222] on div "Design" at bounding box center [191, 214] width 49 height 23
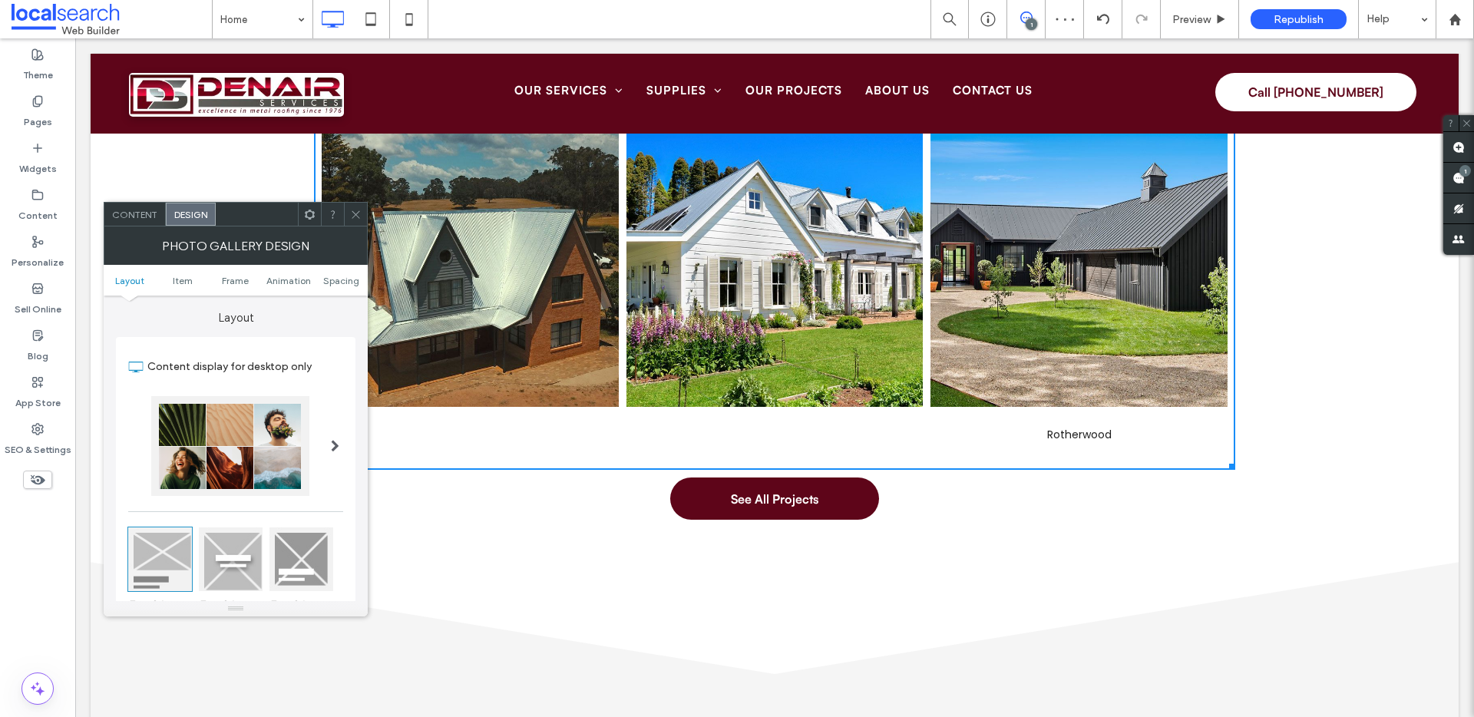
scroll to position [467, 0]
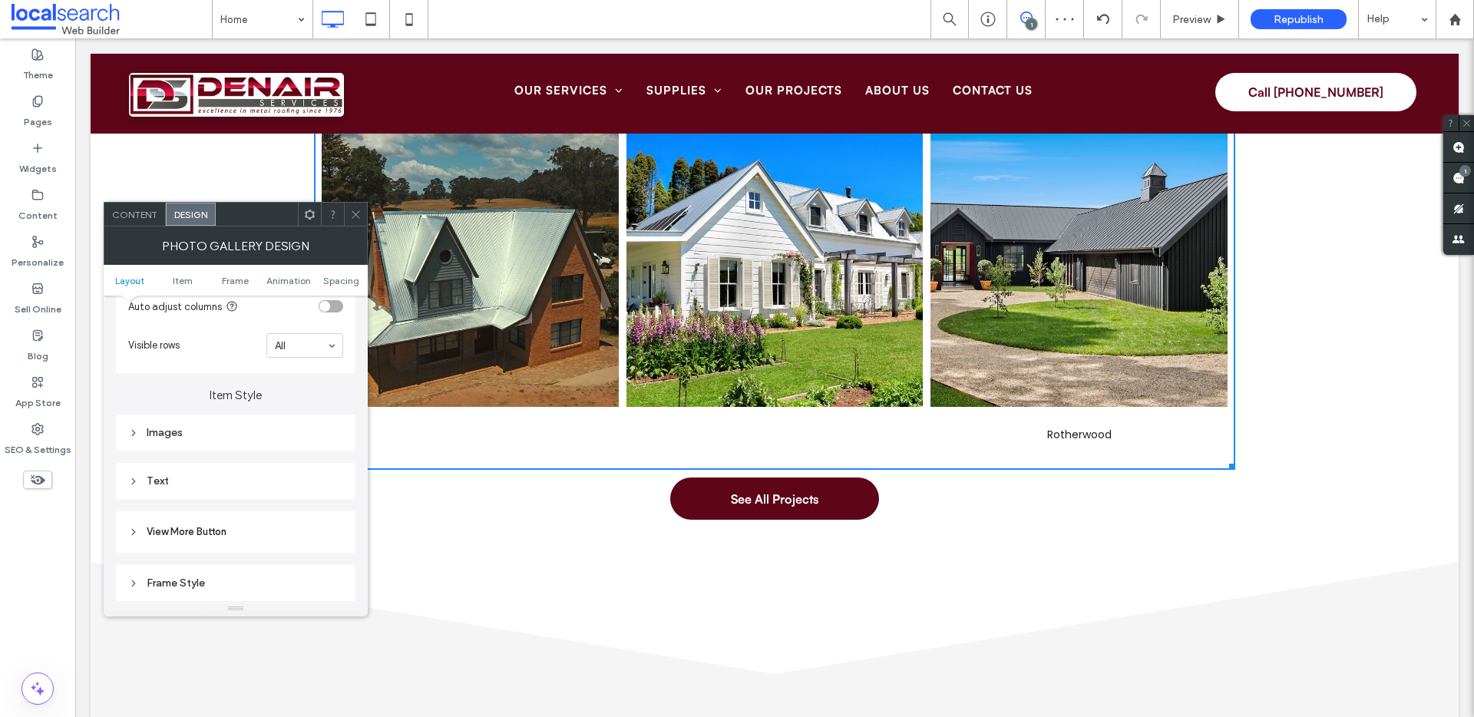
click at [237, 482] on div "Text" at bounding box center [235, 481] width 215 height 13
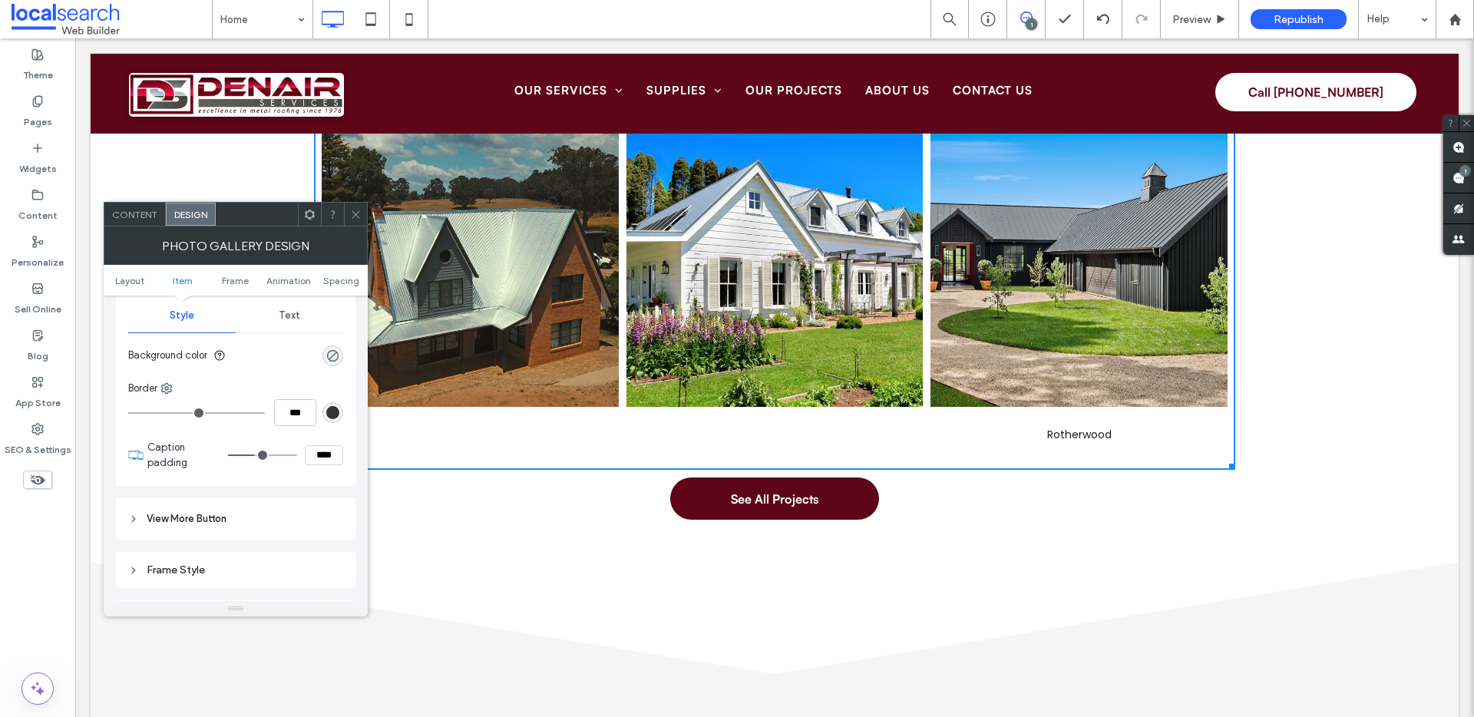
click at [296, 322] on span "Text" at bounding box center [290, 315] width 22 height 12
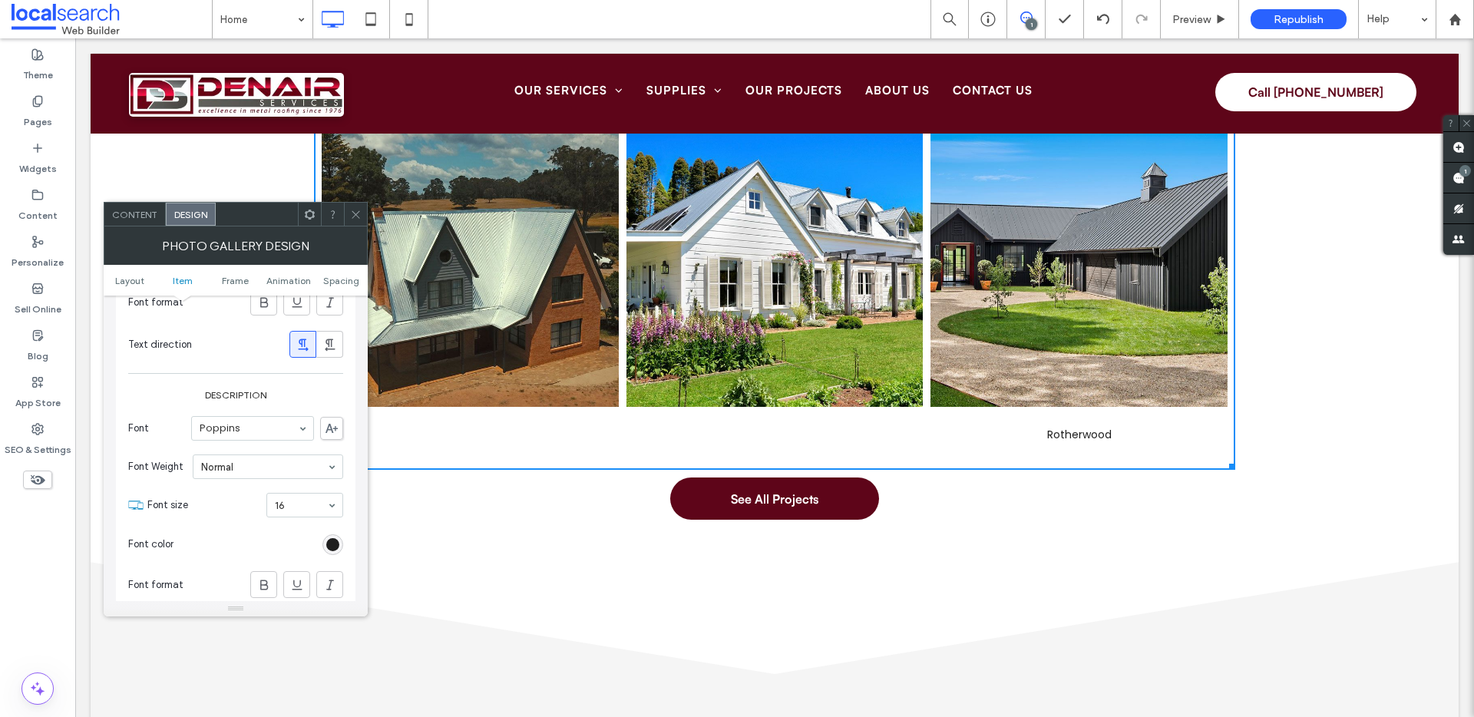
scroll to position [918, 0]
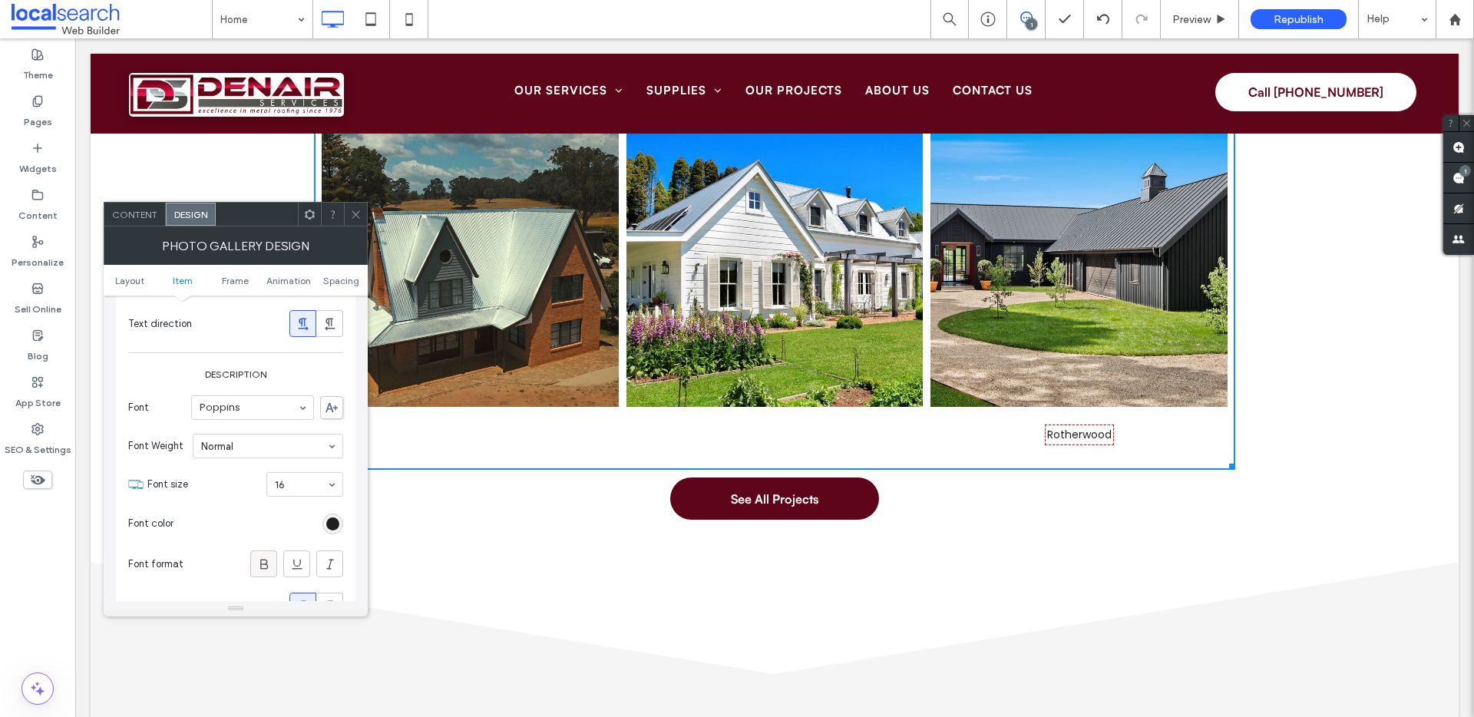
click at [267, 555] on span at bounding box center [263, 563] width 15 height 25
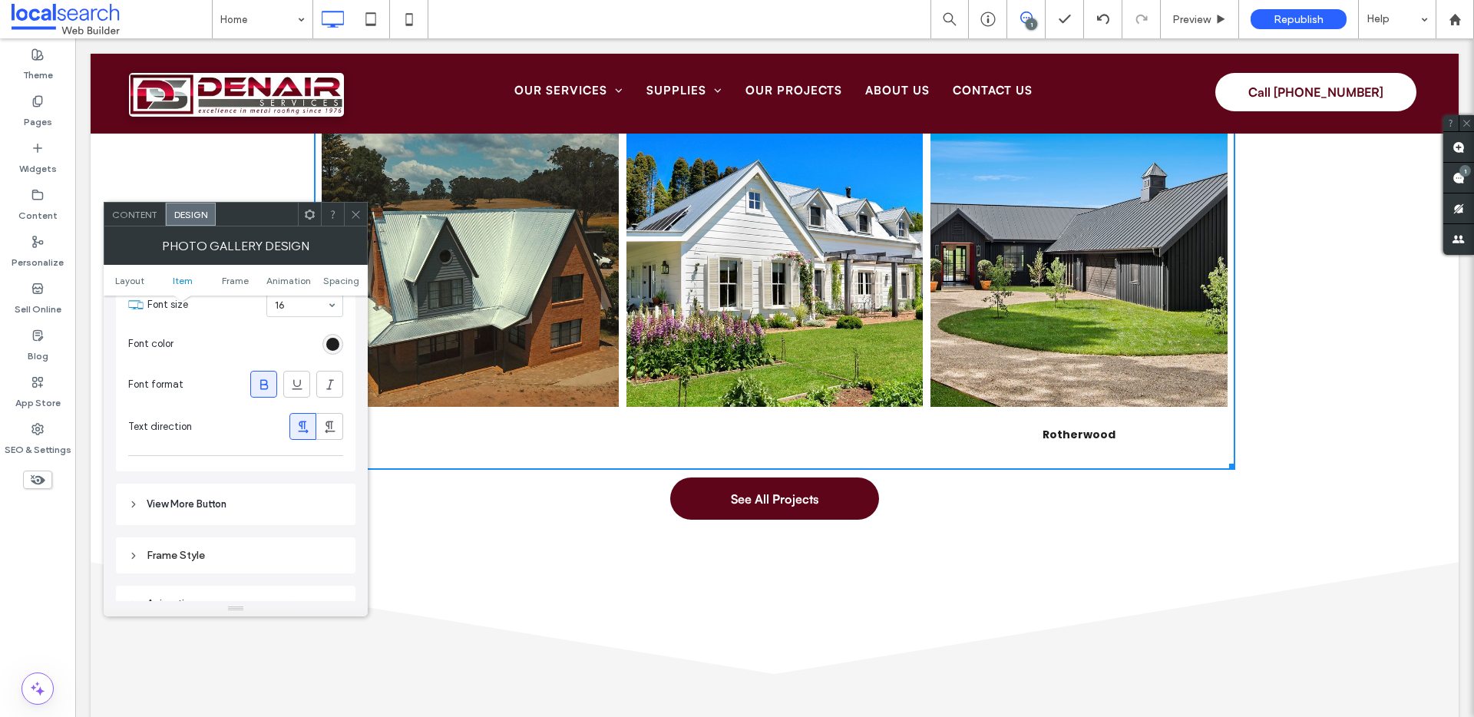
scroll to position [1094, 0]
click at [141, 280] on span "Layout" at bounding box center [129, 281] width 29 height 12
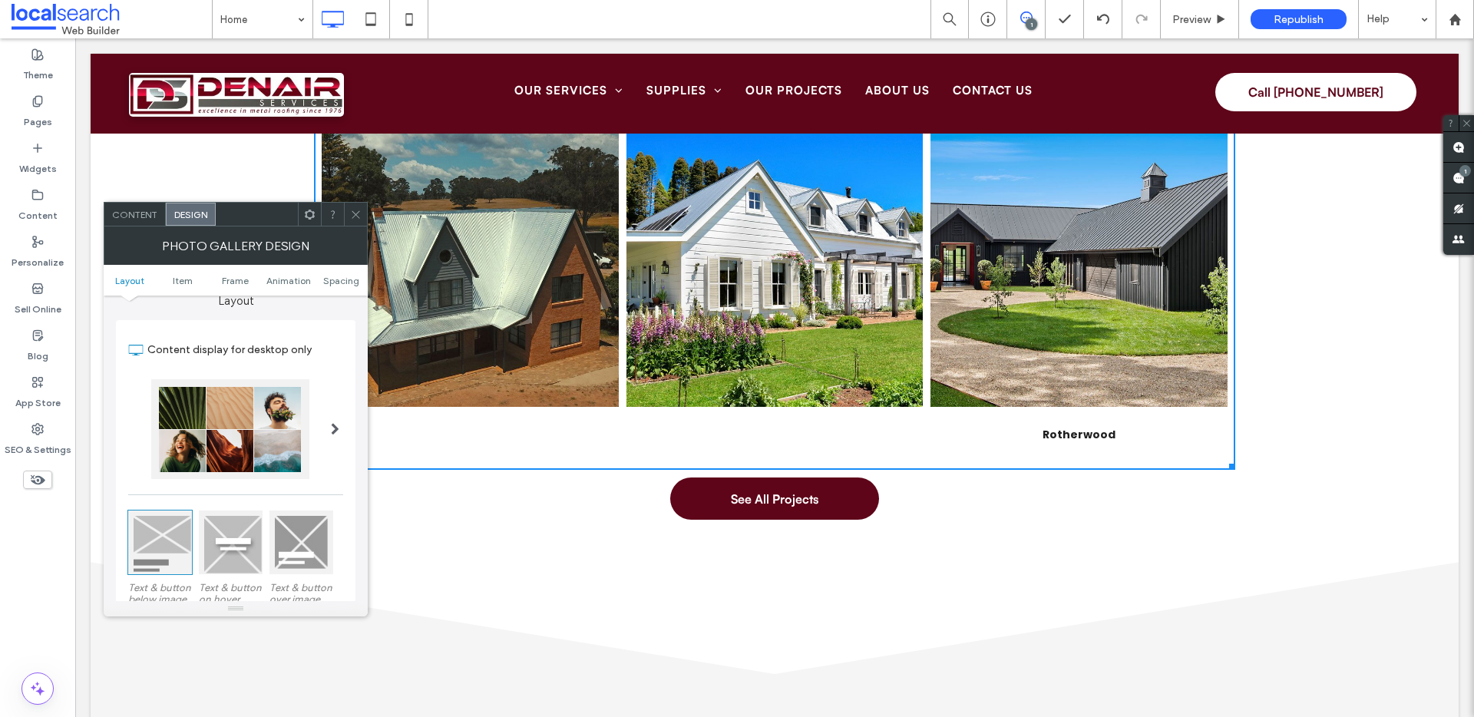
scroll to position [40, 0]
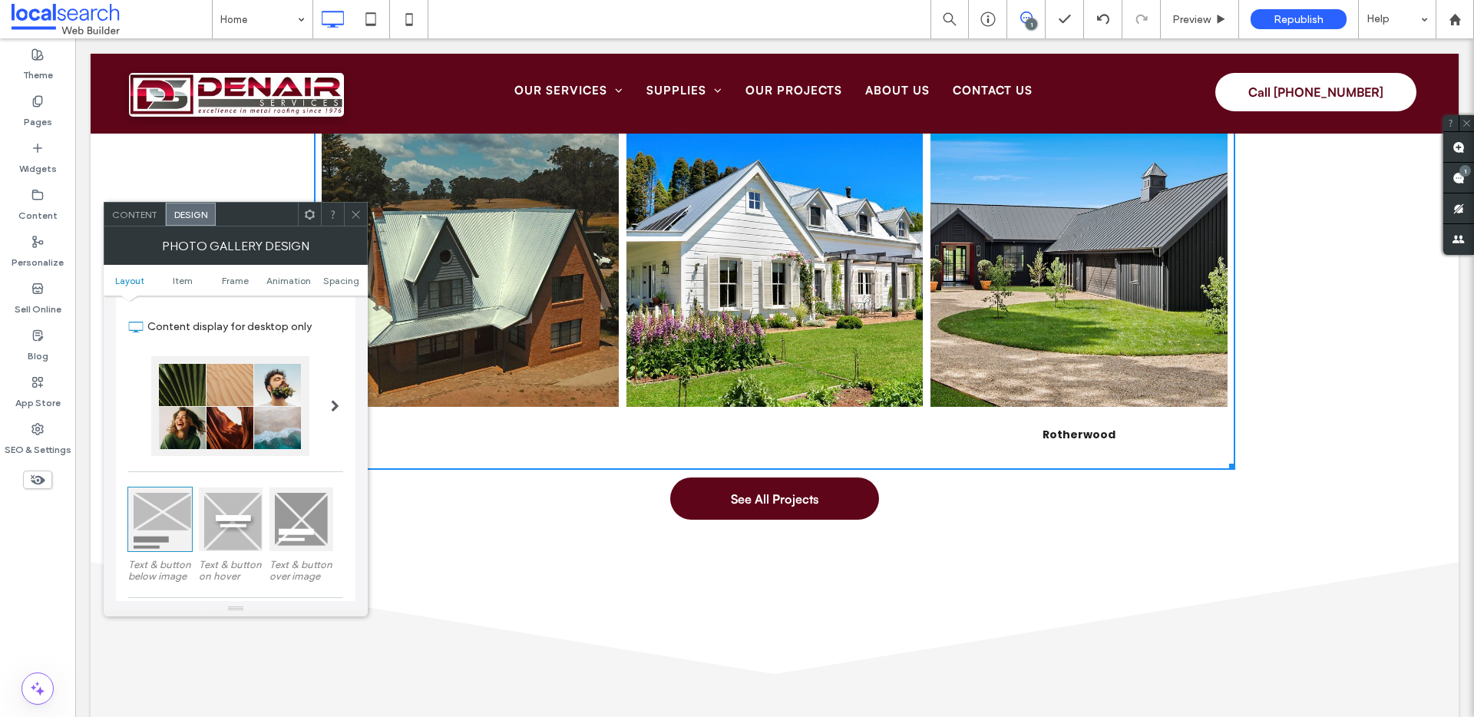
click at [309, 531] on div at bounding box center [302, 520] width 64 height 64
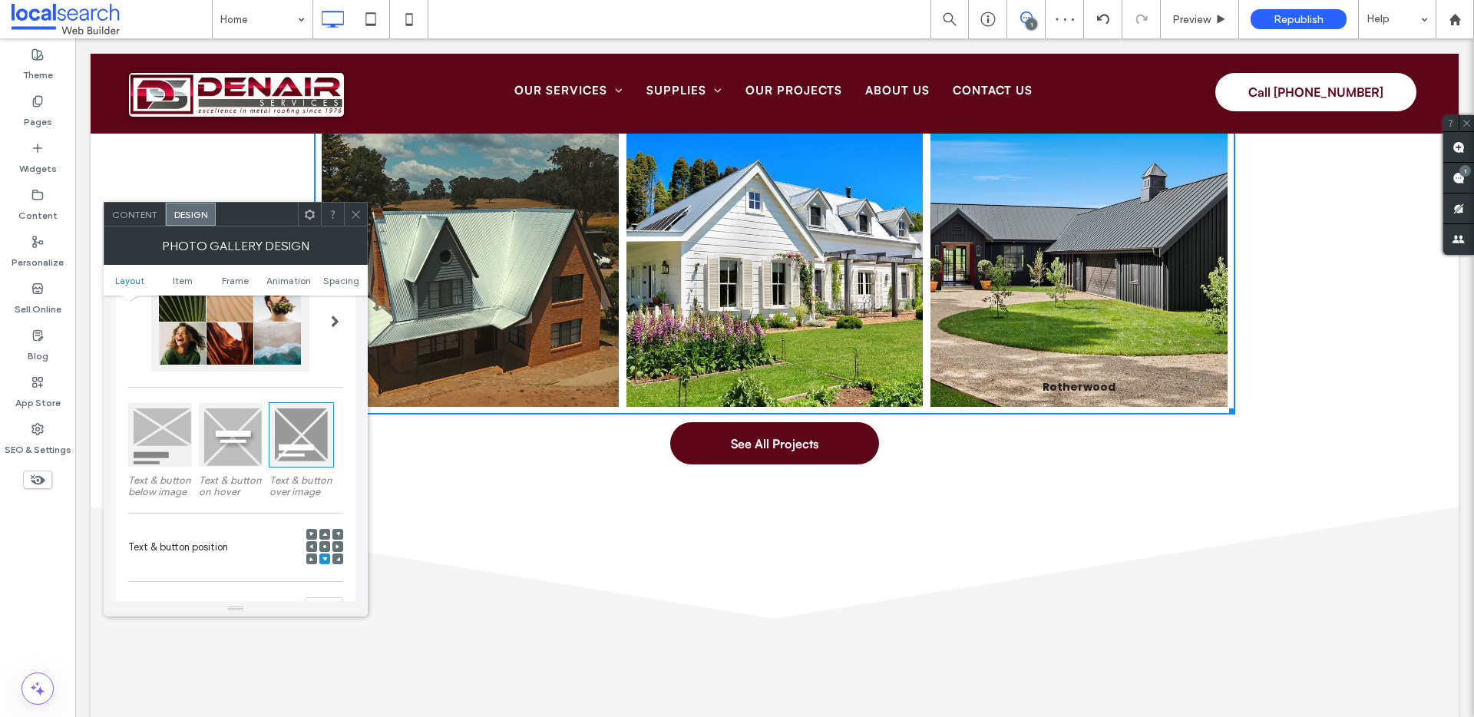
scroll to position [243, 0]
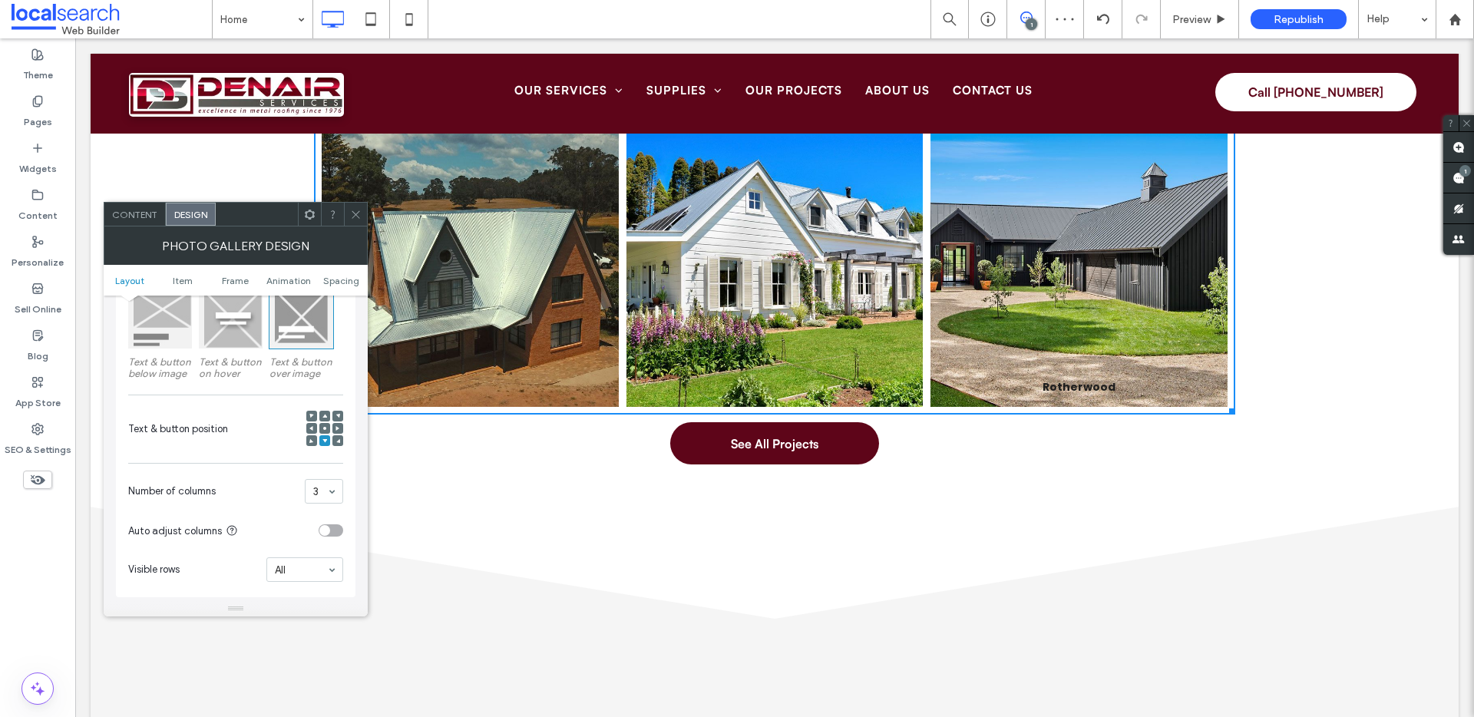
click at [326, 427] on icon at bounding box center [325, 428] width 5 height 5
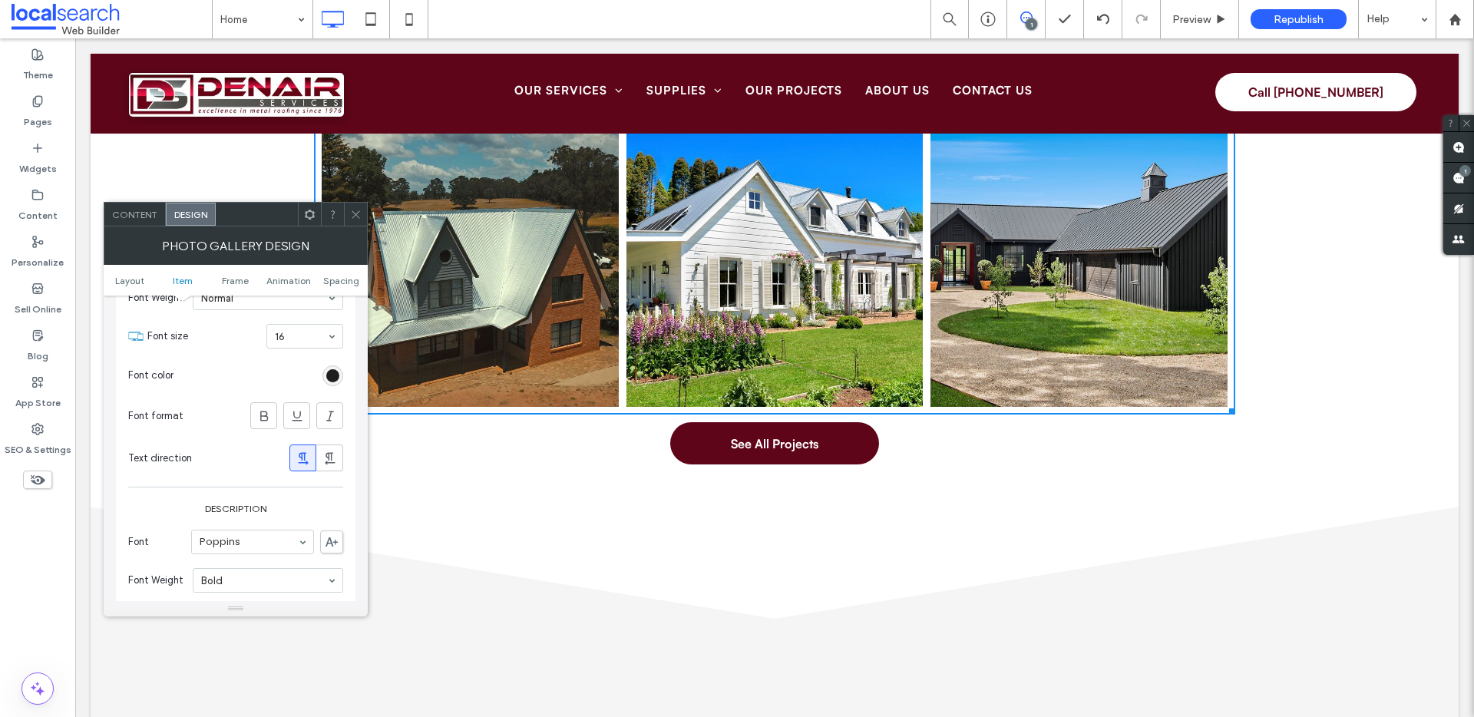
scroll to position [553, 0]
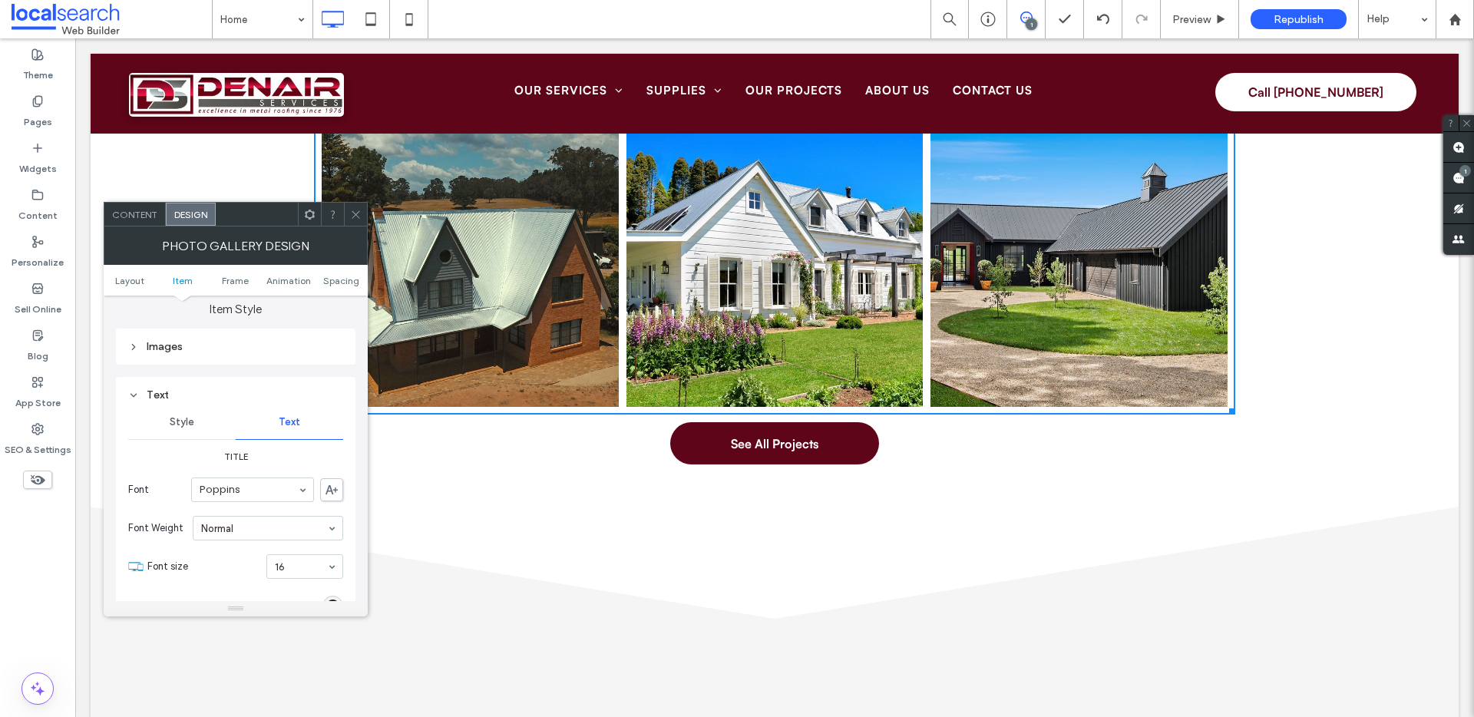
click at [184, 421] on span "Style" at bounding box center [182, 422] width 25 height 12
click at [330, 468] on icon "rgba(0, 0, 0, 0)" at bounding box center [332, 462] width 13 height 13
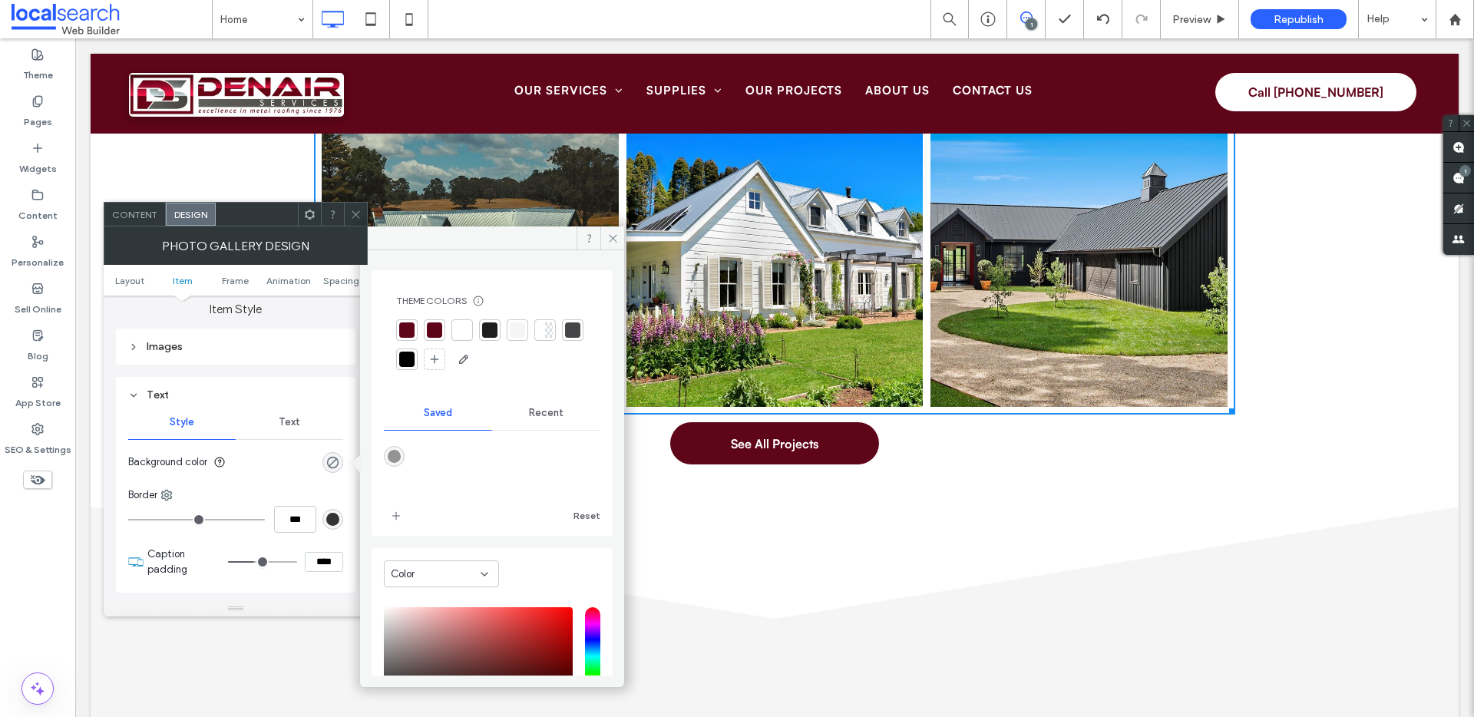
click at [405, 330] on div at bounding box center [406, 330] width 15 height 15
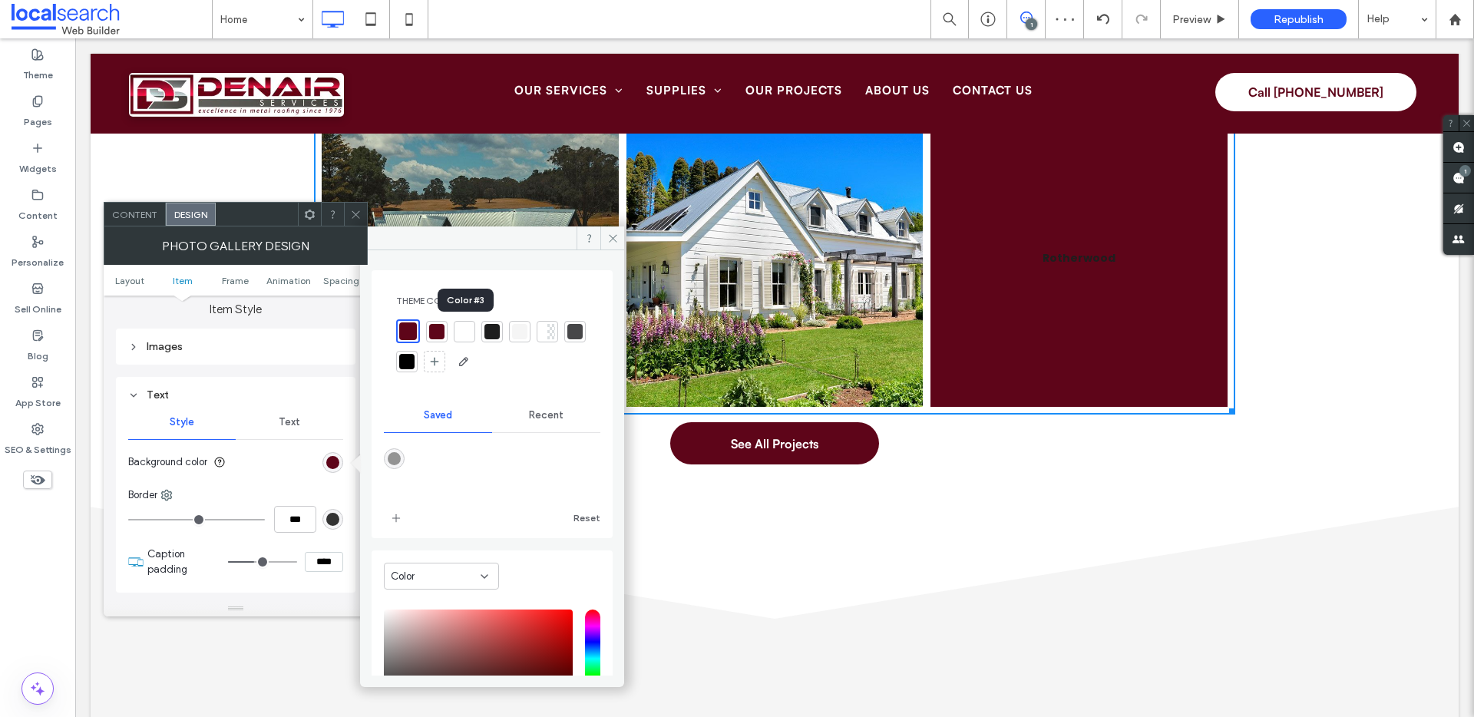
click at [462, 333] on div at bounding box center [464, 331] width 15 height 15
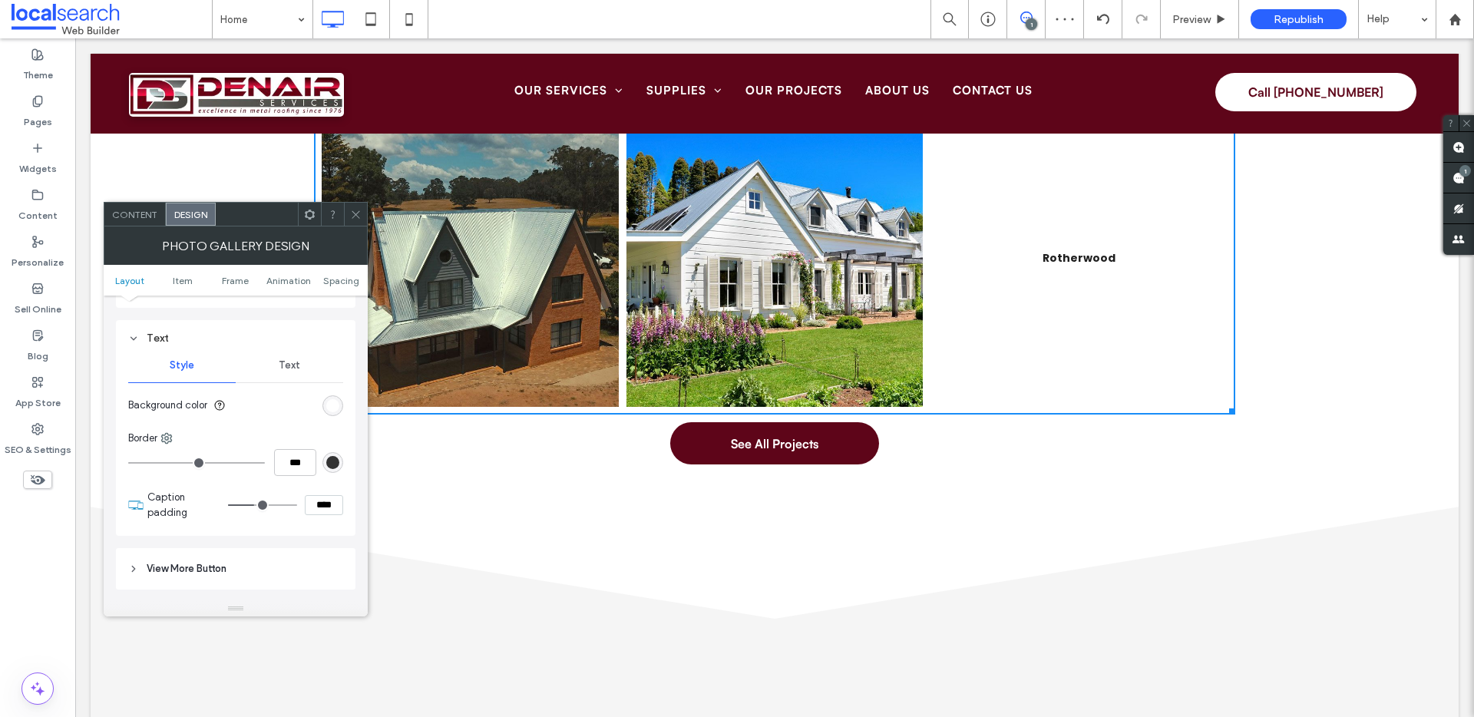
scroll to position [524, 0]
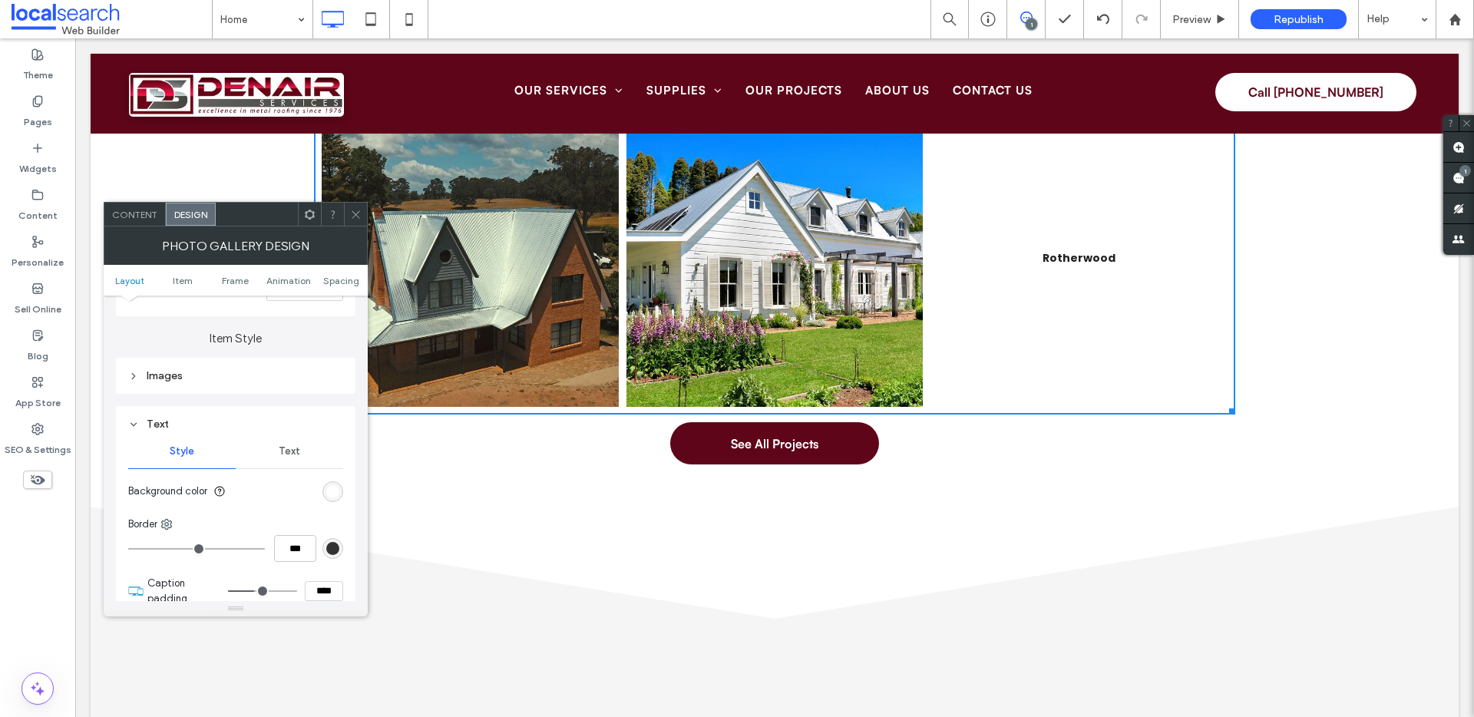
click at [280, 452] on span "Text" at bounding box center [290, 451] width 22 height 12
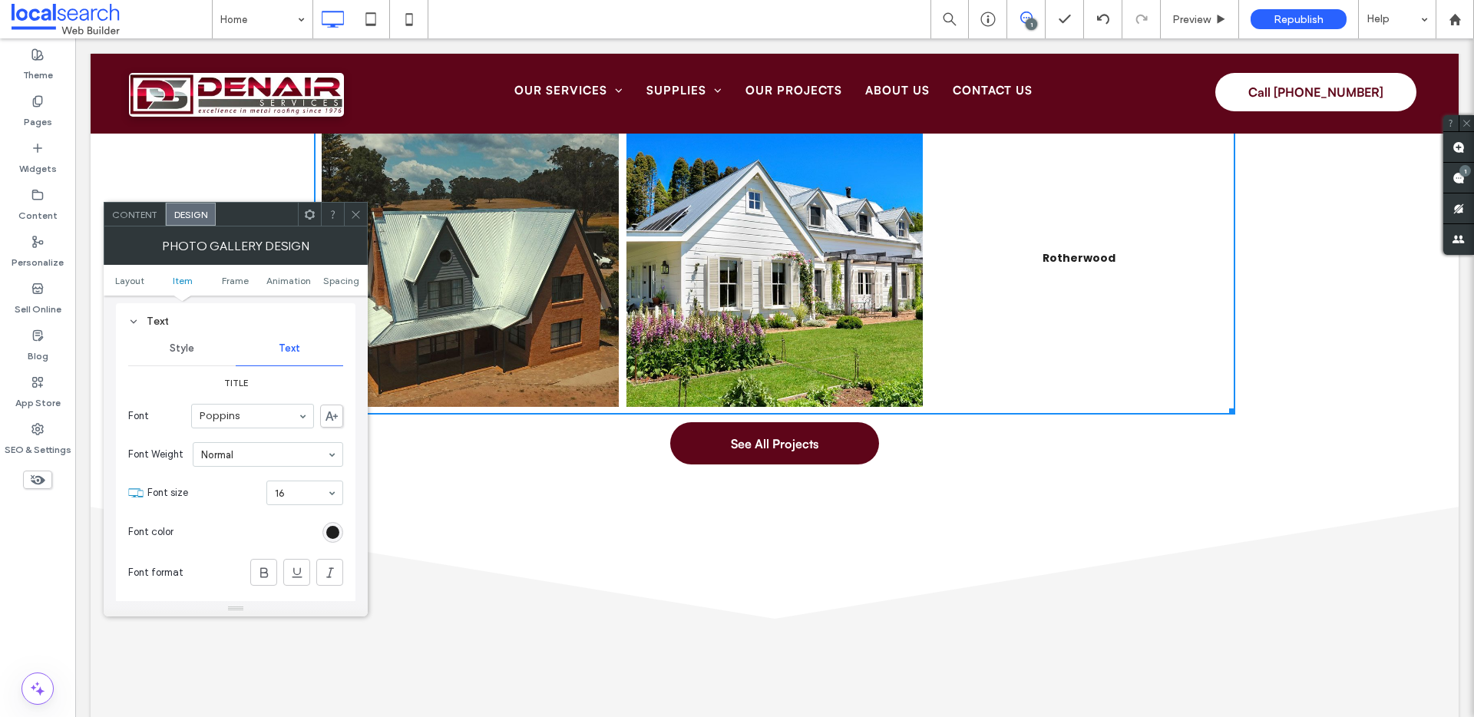
scroll to position [649, 0]
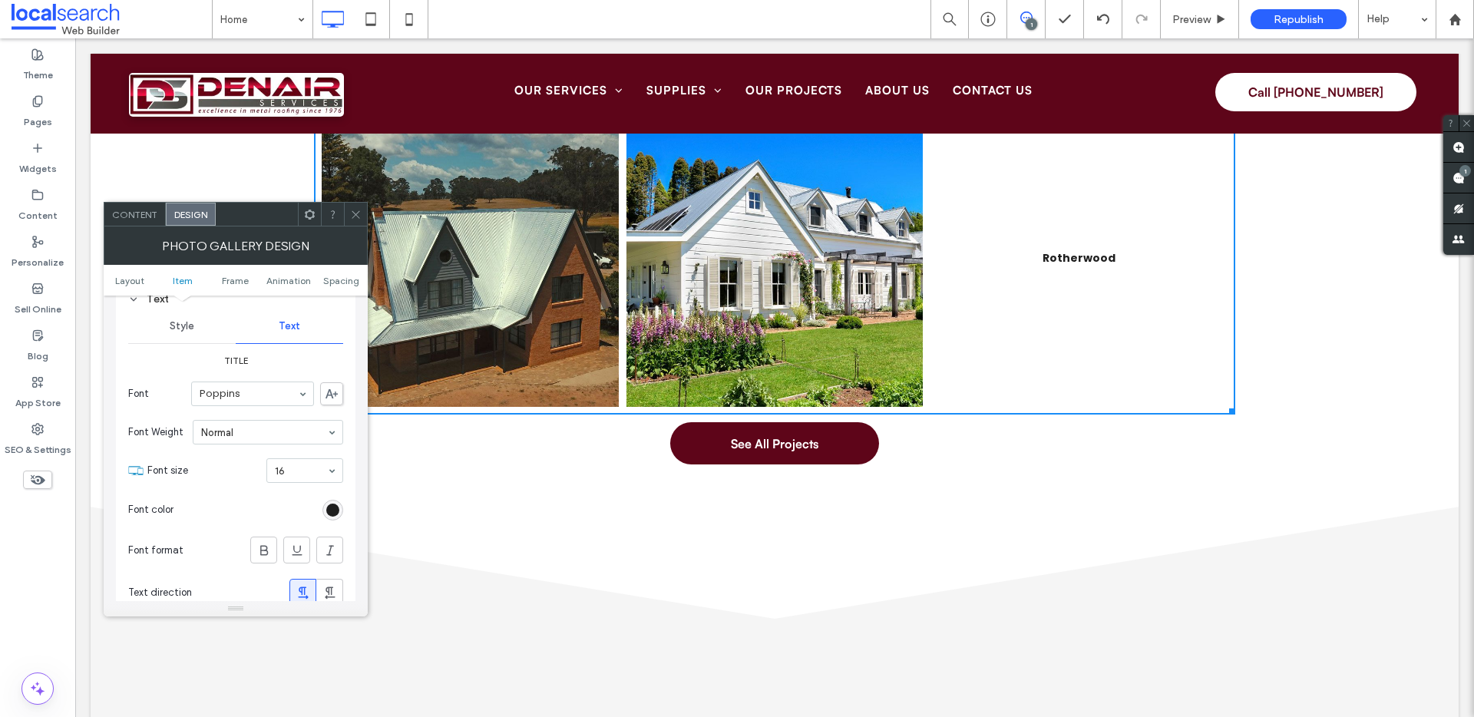
click at [196, 323] on div "Style" at bounding box center [182, 326] width 108 height 34
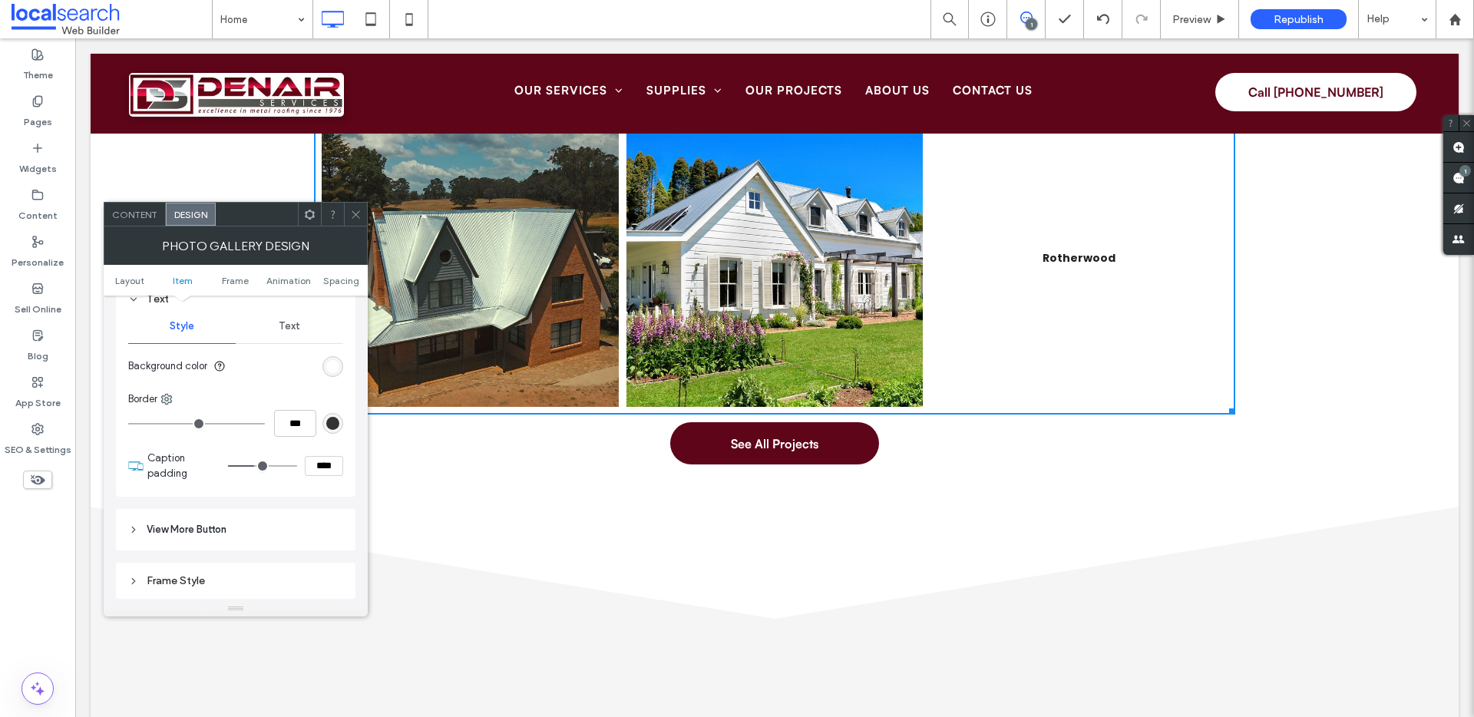
click at [342, 367] on div "rgb(255, 255, 255)" at bounding box center [333, 366] width 21 height 21
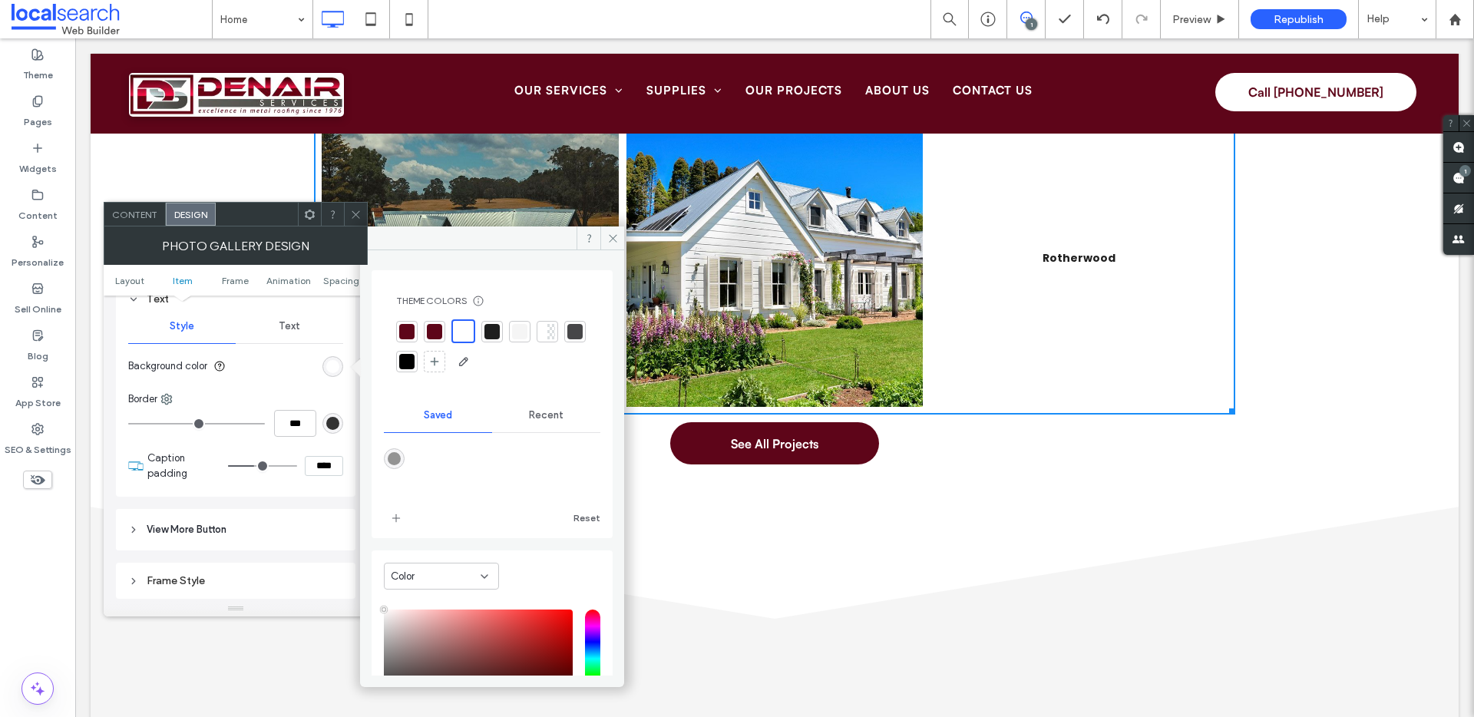
click at [544, 419] on span "Recent" at bounding box center [546, 415] width 35 height 12
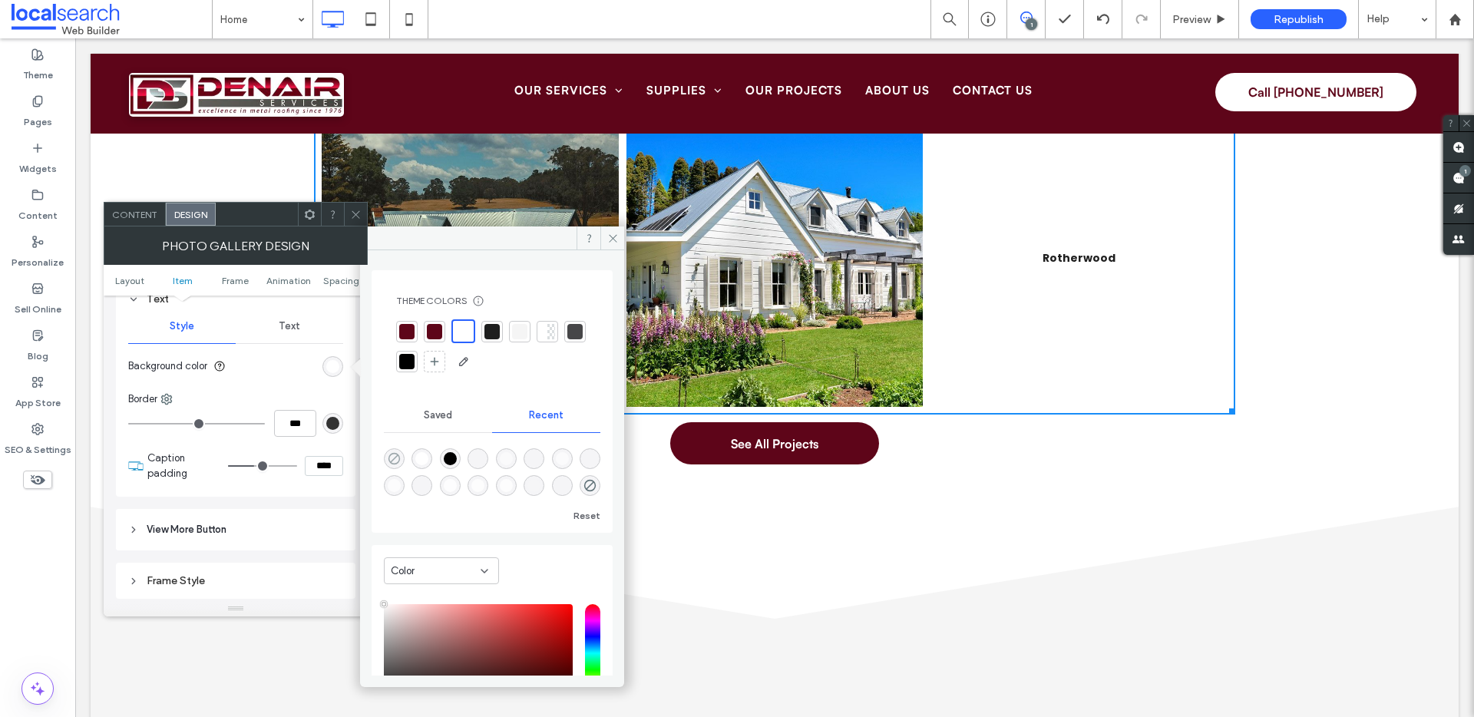
click at [395, 455] on icon "rgba(0, 0, 0, 0)" at bounding box center [394, 458] width 13 height 13
type input "*******"
type input "*"
type input "**"
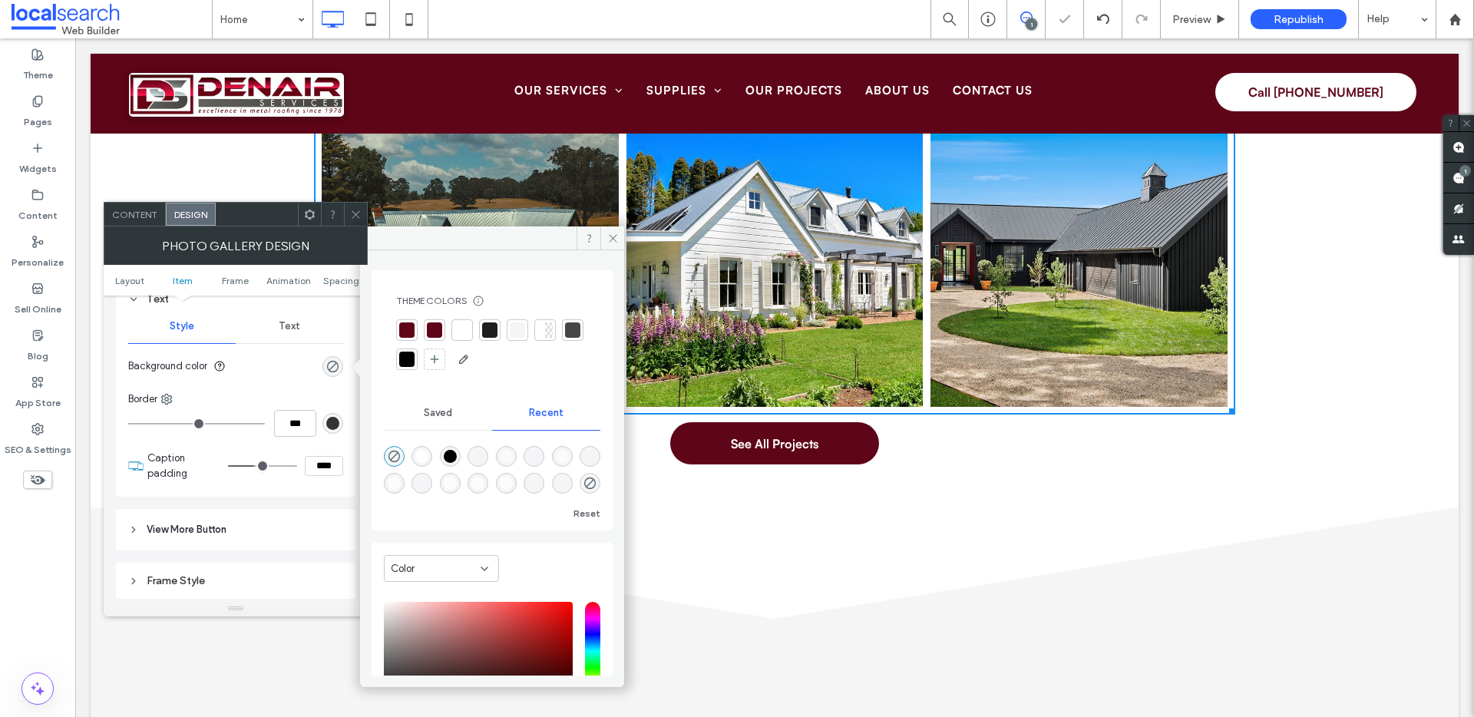
click at [292, 326] on span "Text" at bounding box center [290, 326] width 22 height 12
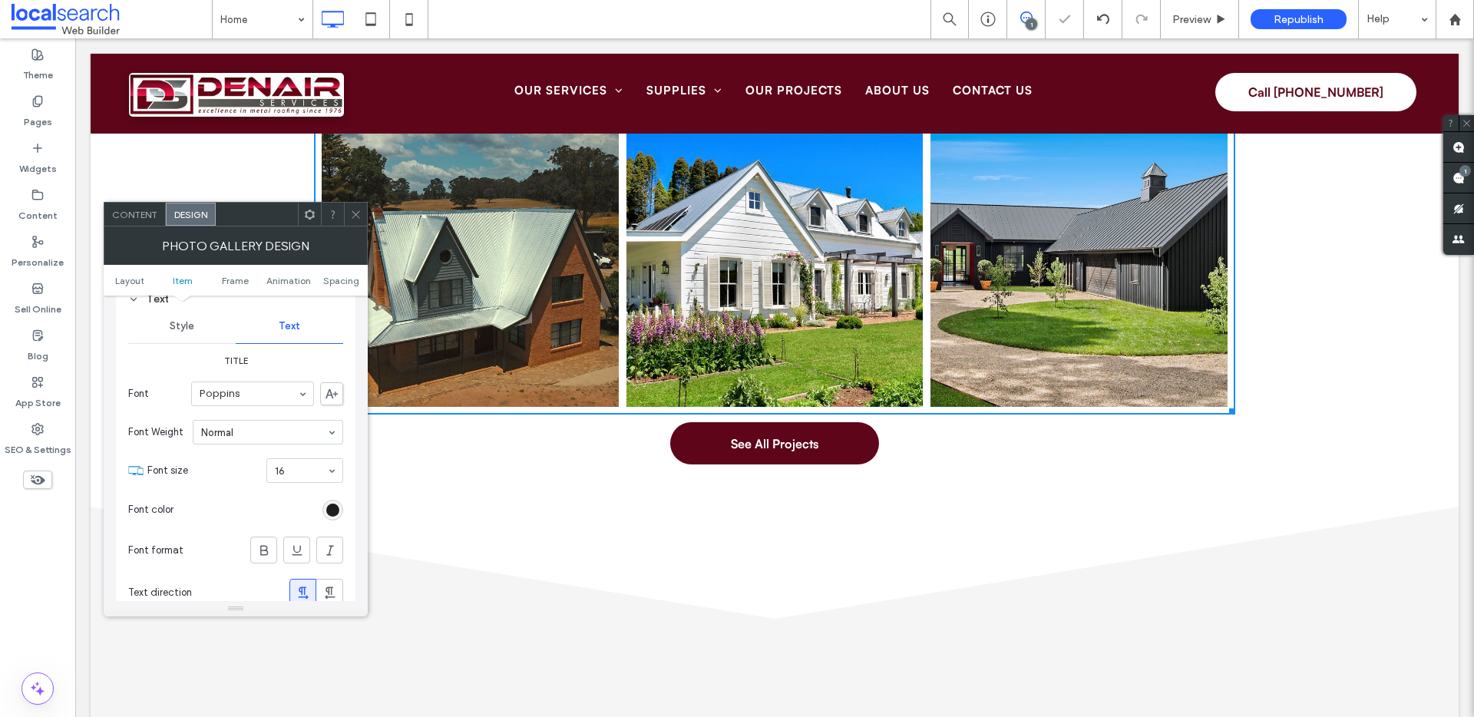
scroll to position [819, 0]
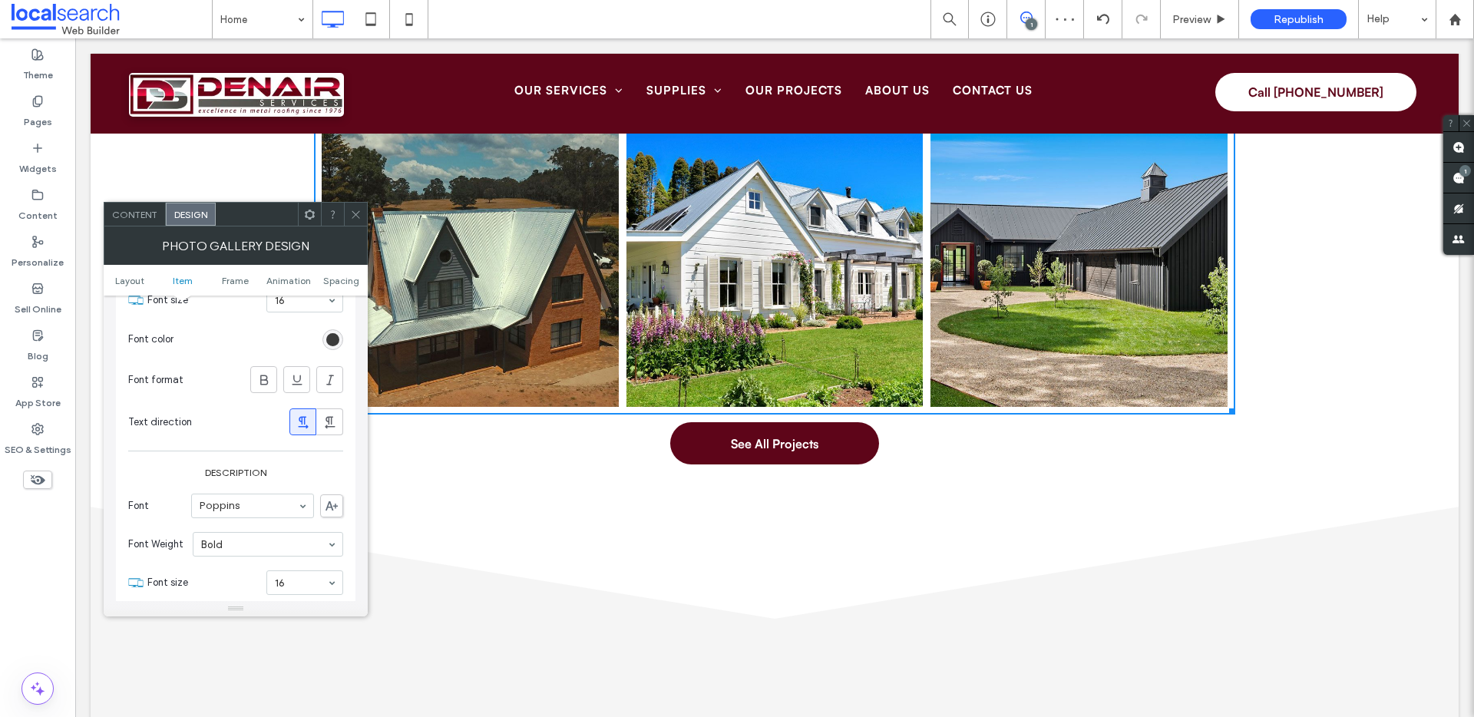
click at [335, 343] on div "rgb(30, 30, 30)" at bounding box center [332, 339] width 13 height 13
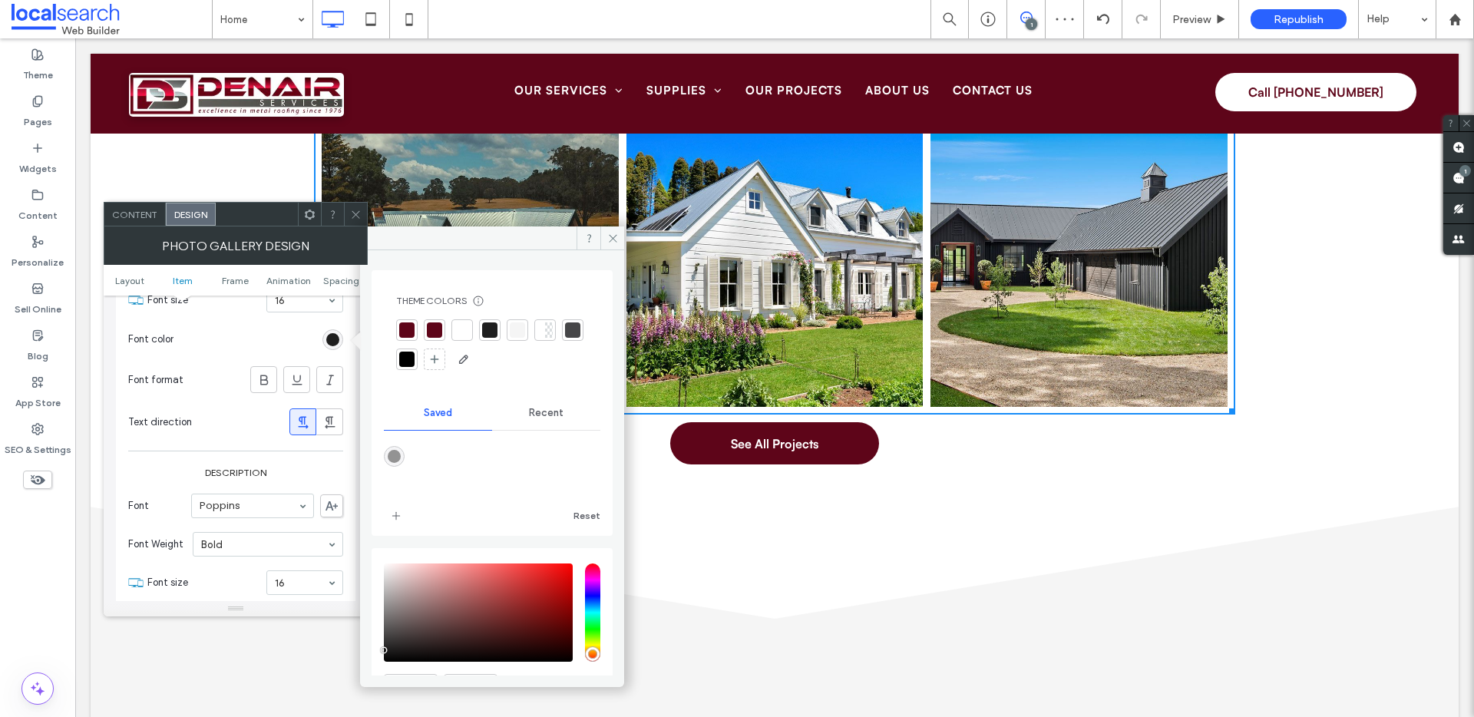
click at [414, 318] on div "Theme Colors Save time with Theme Colors Create a color palette to instantly ad…" at bounding box center [492, 333] width 217 height 101
click at [433, 330] on div at bounding box center [434, 330] width 15 height 15
click at [408, 334] on div at bounding box center [406, 331] width 15 height 15
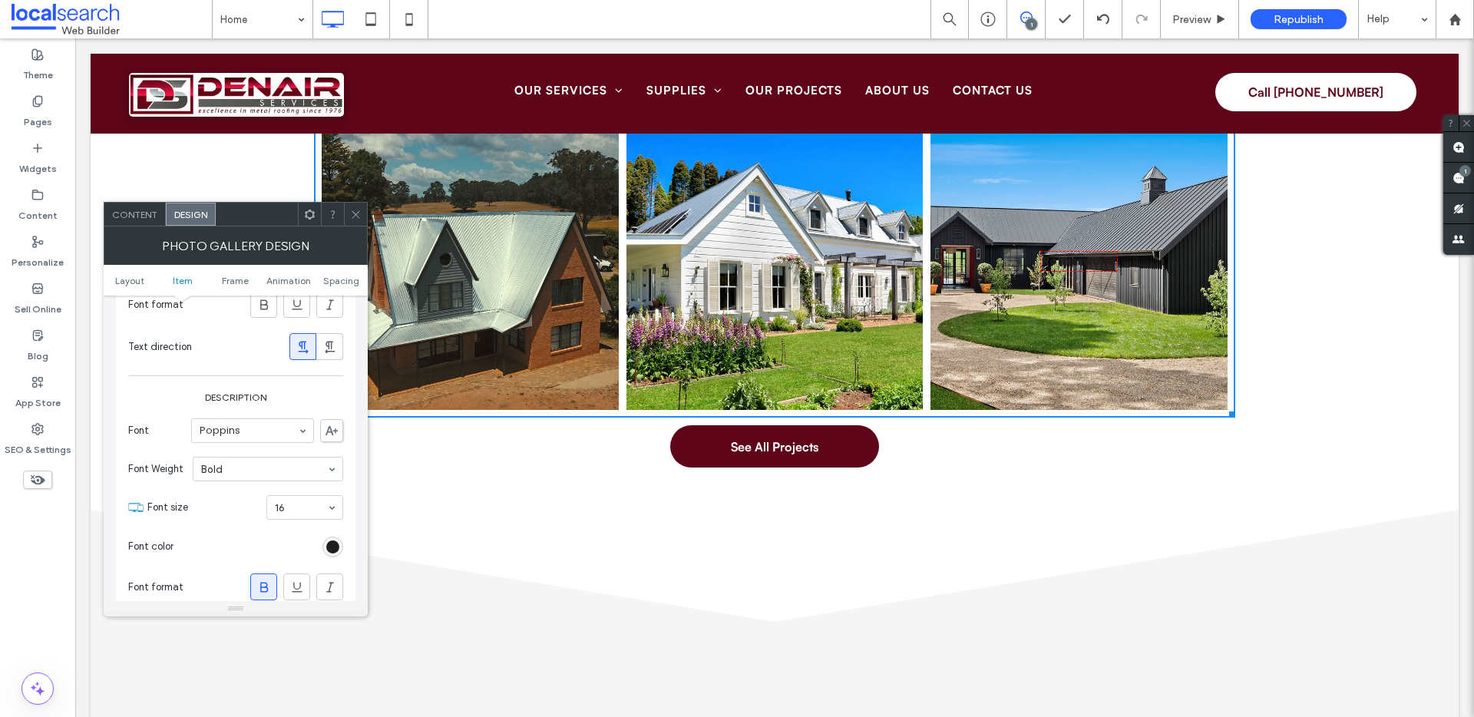
scroll to position [935, 0]
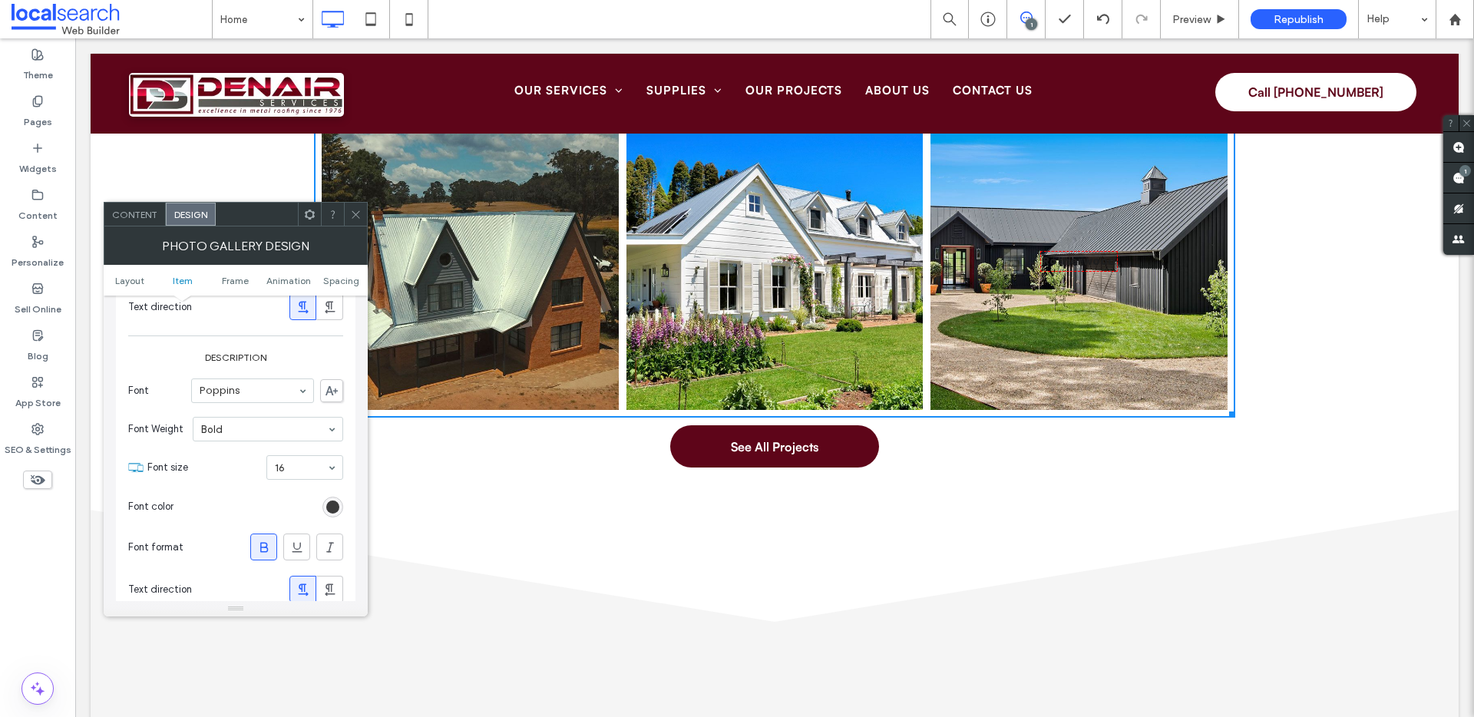
click at [330, 504] on div "rgb(30, 30, 30)" at bounding box center [332, 507] width 13 height 13
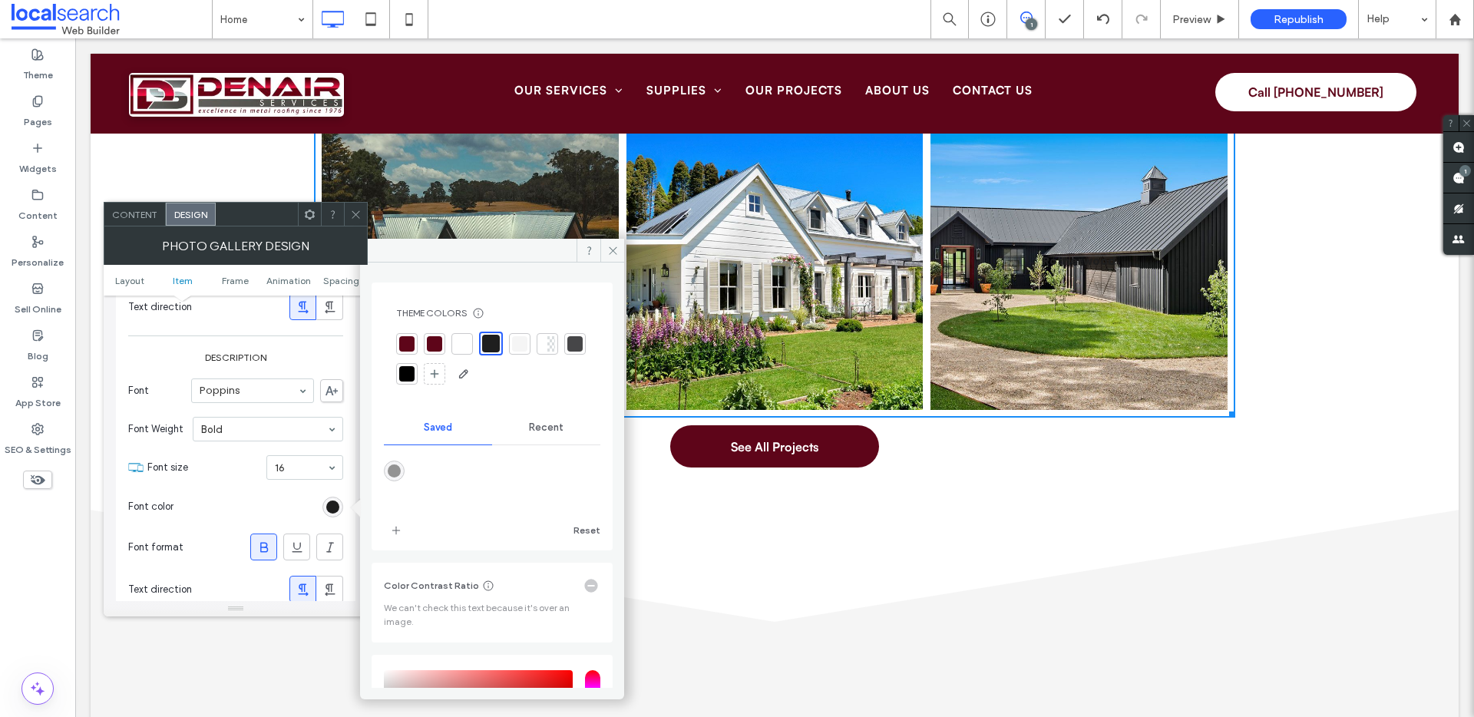
click at [411, 341] on div at bounding box center [406, 343] width 15 height 15
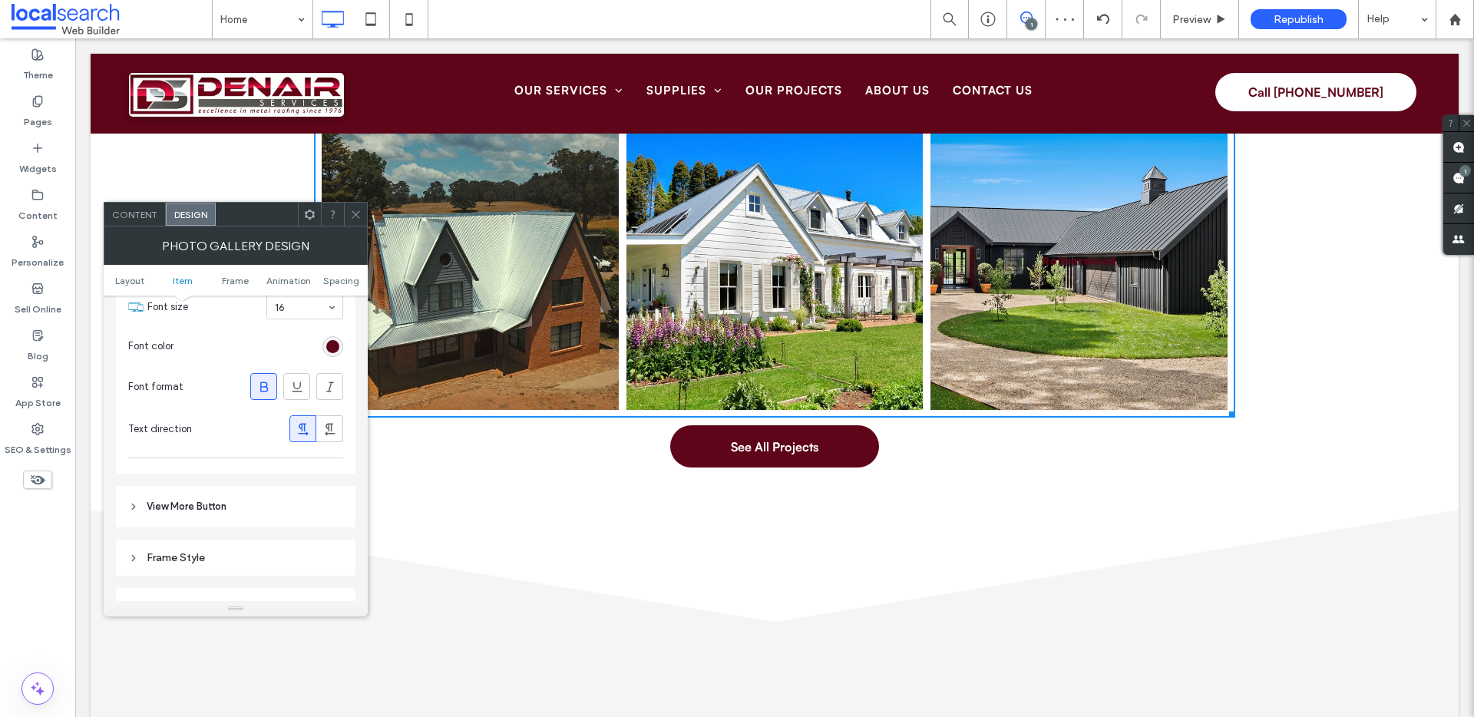
scroll to position [908, 0]
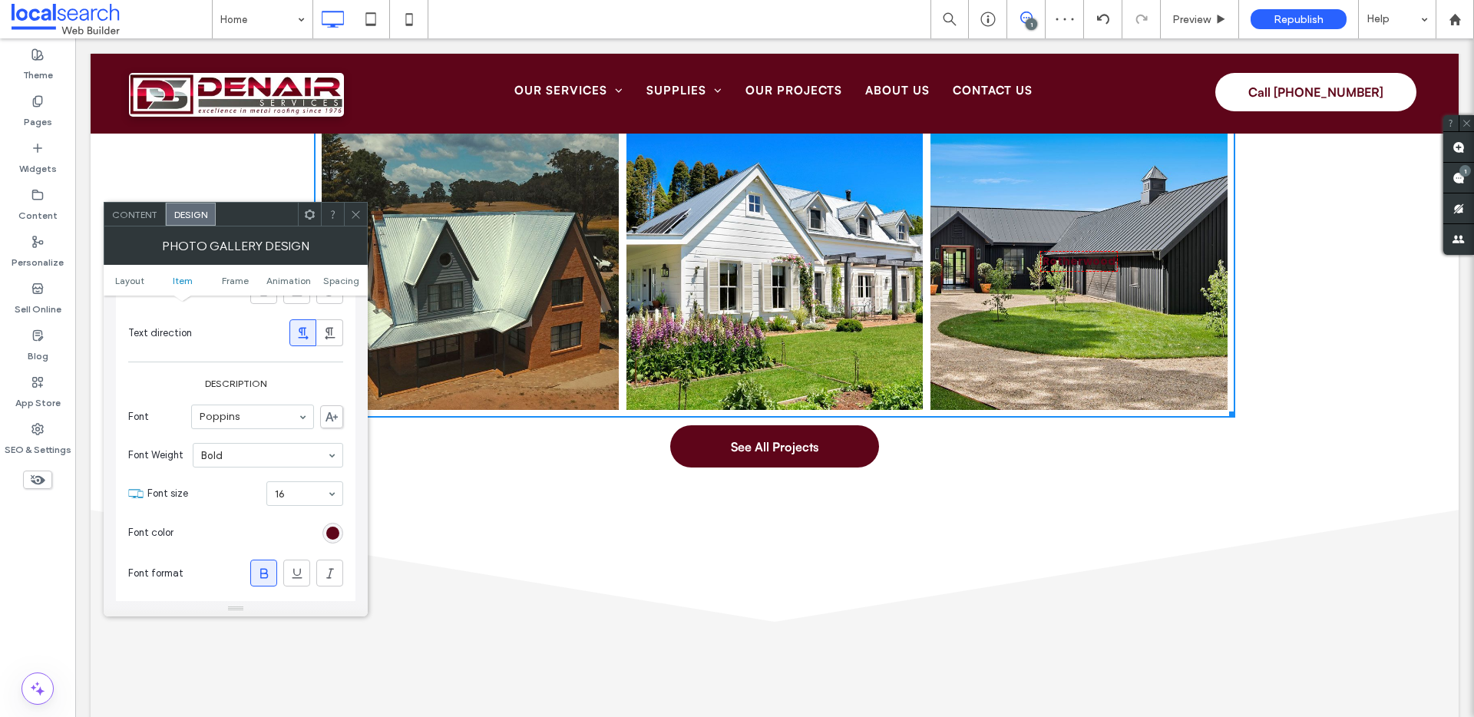
click at [259, 429] on div "Poppins" at bounding box center [252, 417] width 123 height 25
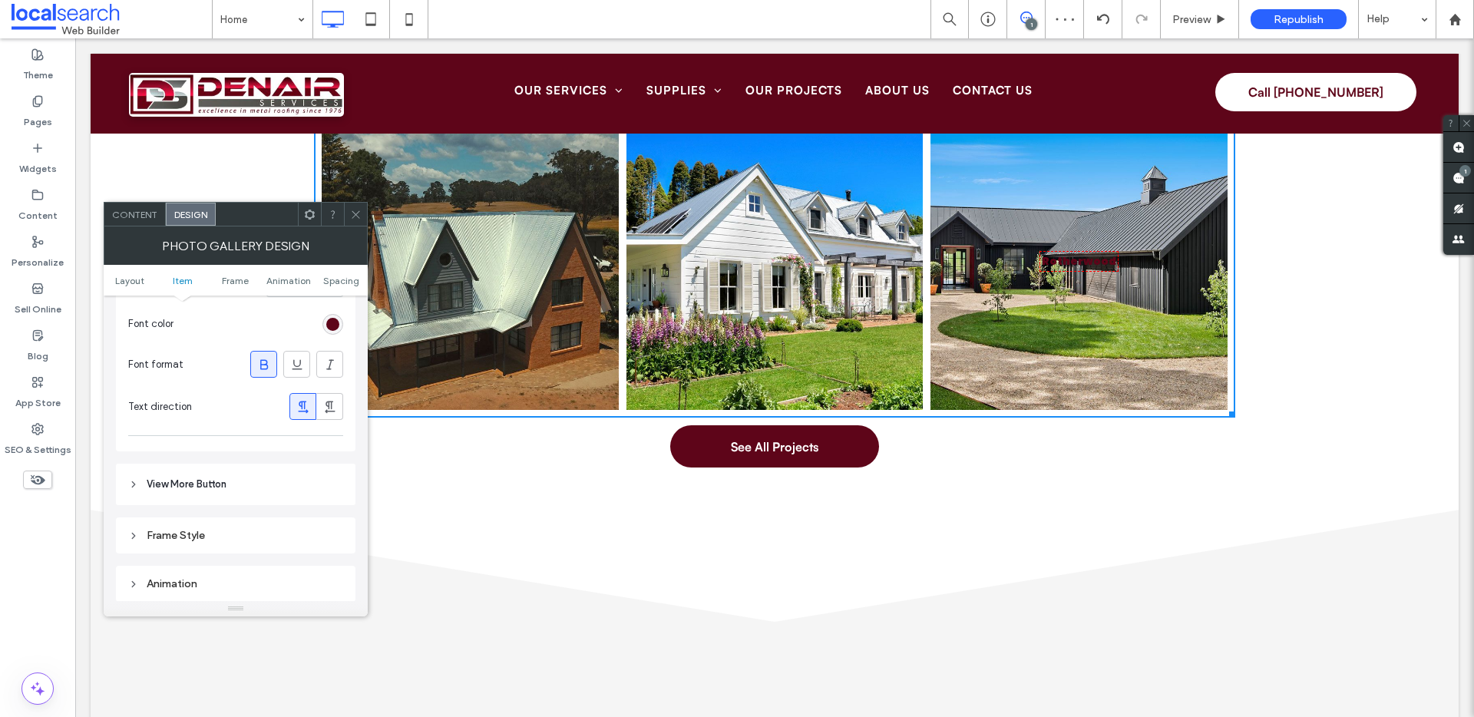
scroll to position [1118, 0]
click at [253, 478] on header "View More Button" at bounding box center [236, 483] width 240 height 41
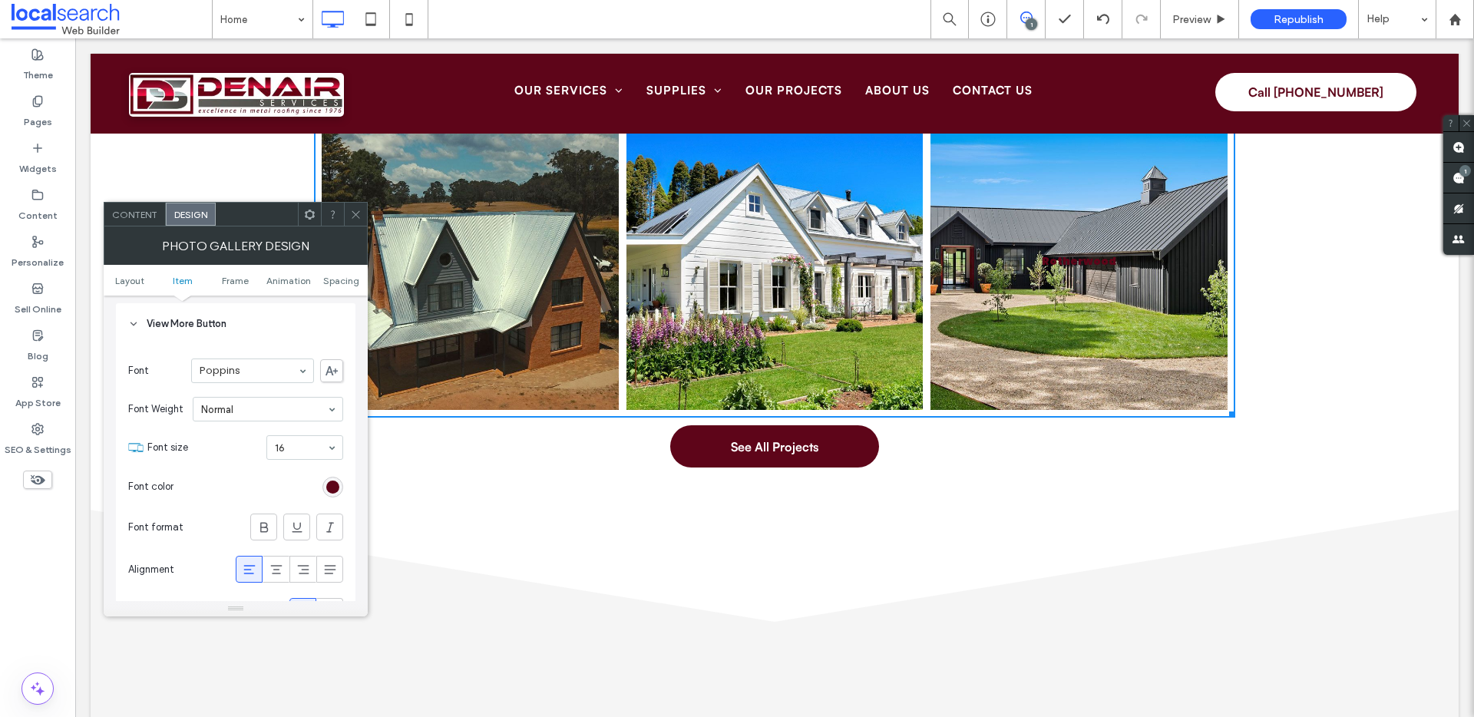
scroll to position [1309, 0]
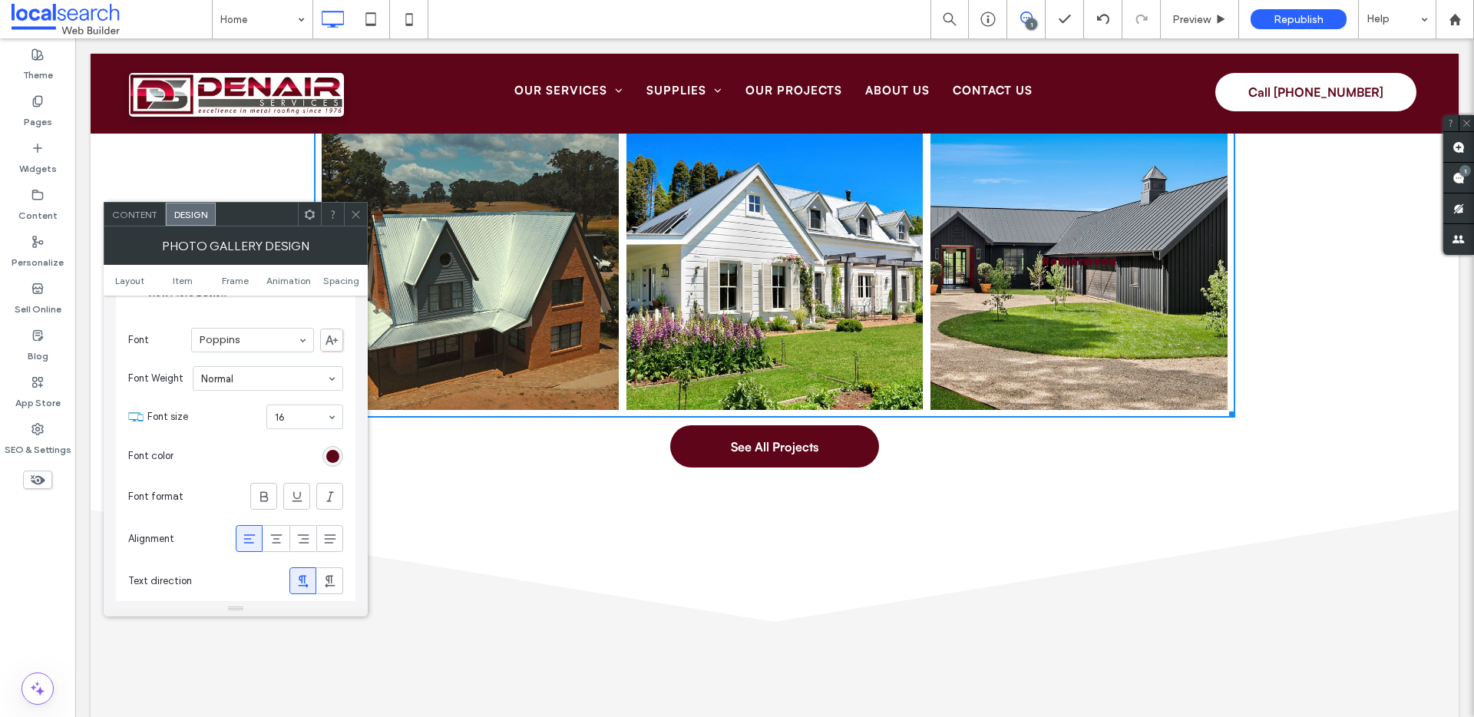
click at [196, 303] on header "View More Button" at bounding box center [236, 293] width 240 height 41
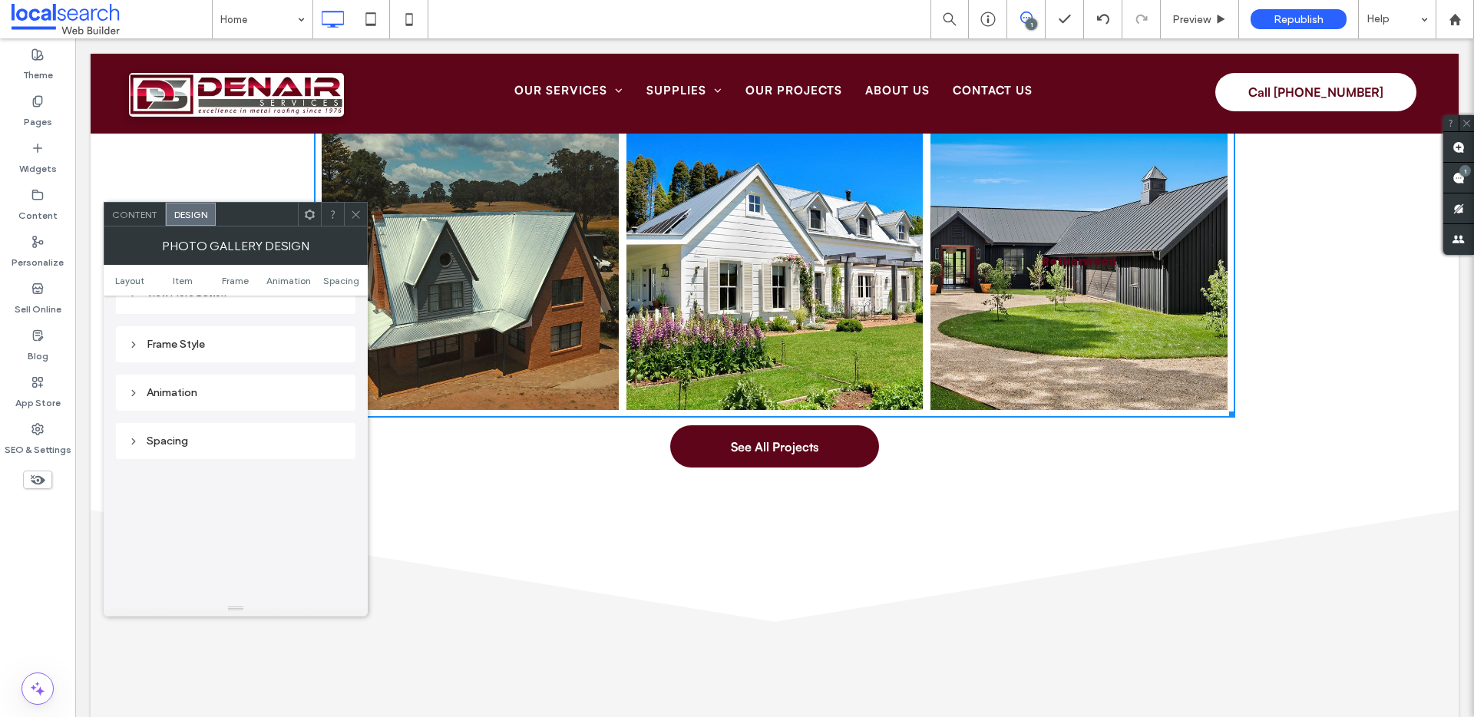
click at [194, 355] on div "Frame Style" at bounding box center [236, 344] width 240 height 36
click at [213, 345] on div "Frame Style" at bounding box center [235, 344] width 215 height 13
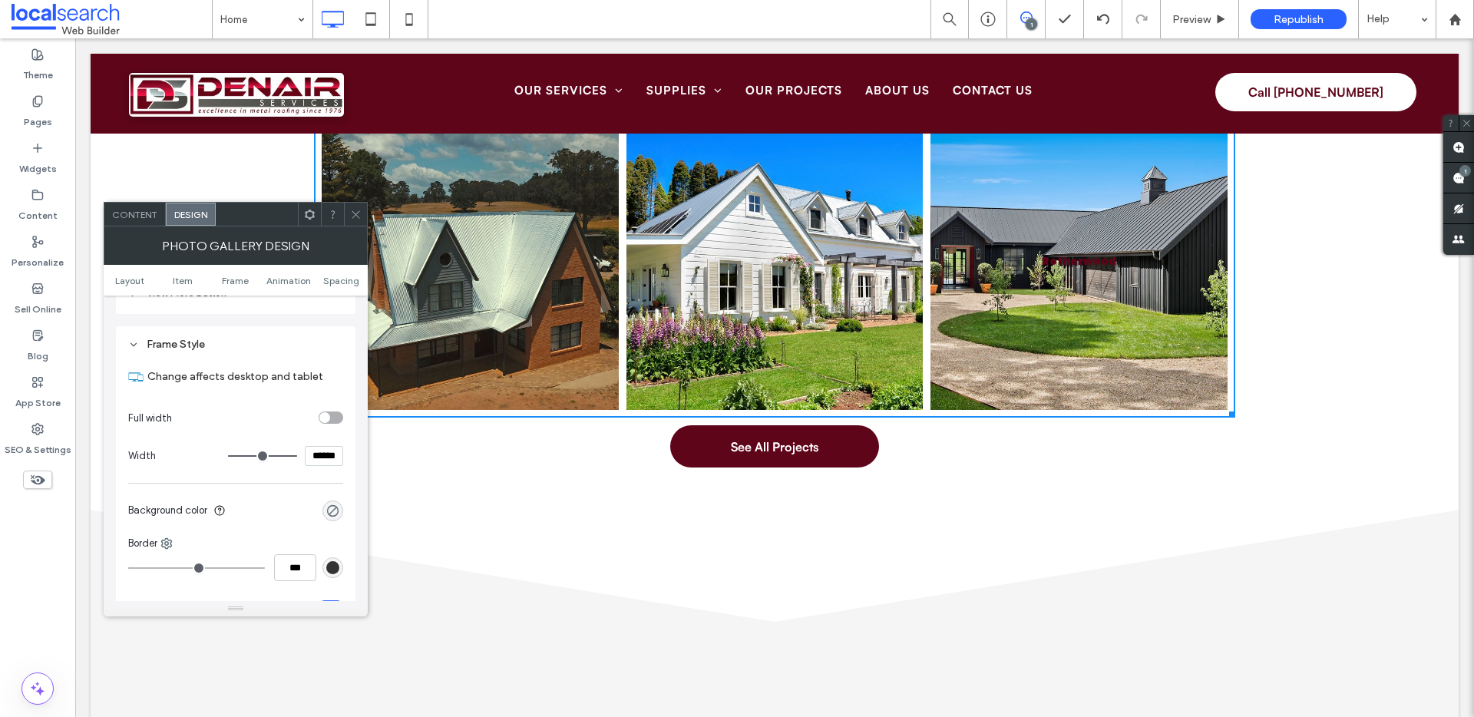
click at [213, 345] on div "Frame Style" at bounding box center [235, 344] width 215 height 13
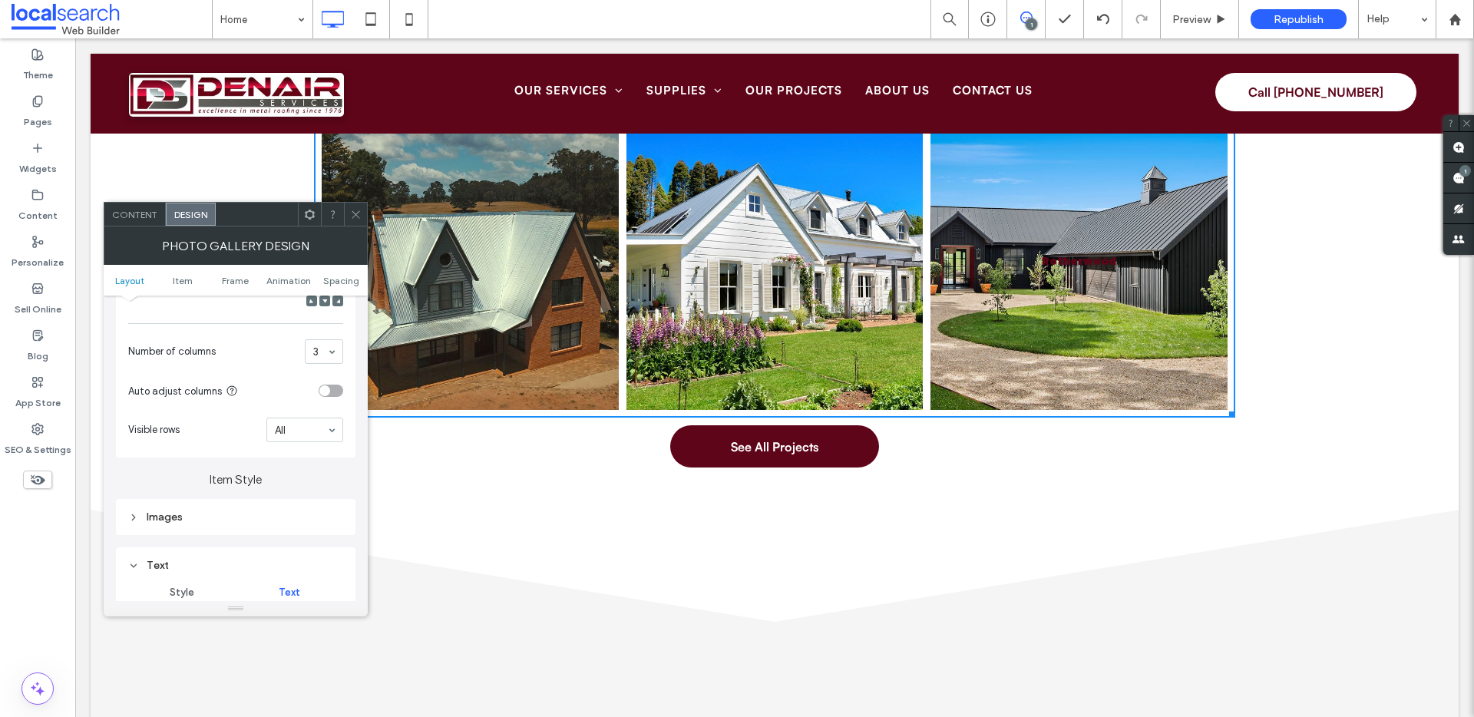
scroll to position [196, 0]
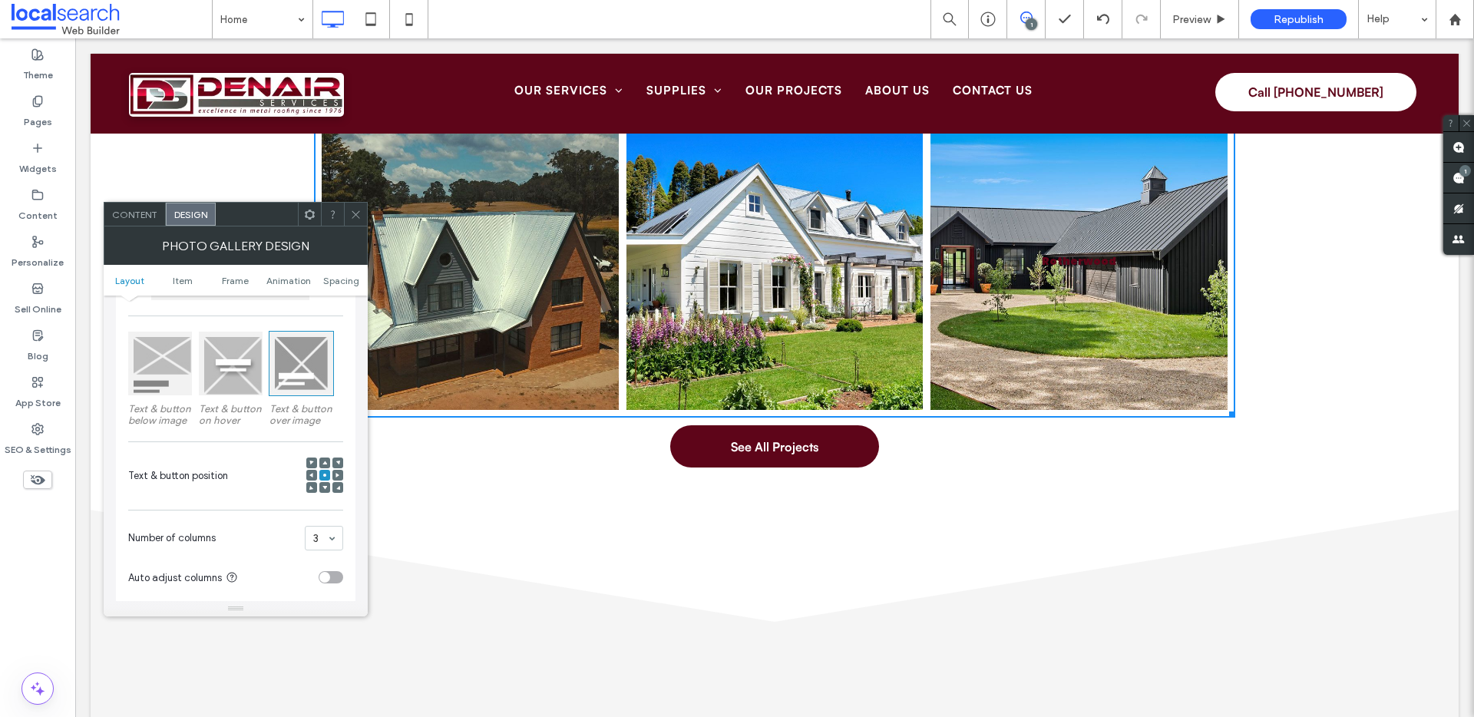
click at [323, 485] on span at bounding box center [325, 487] width 5 height 11
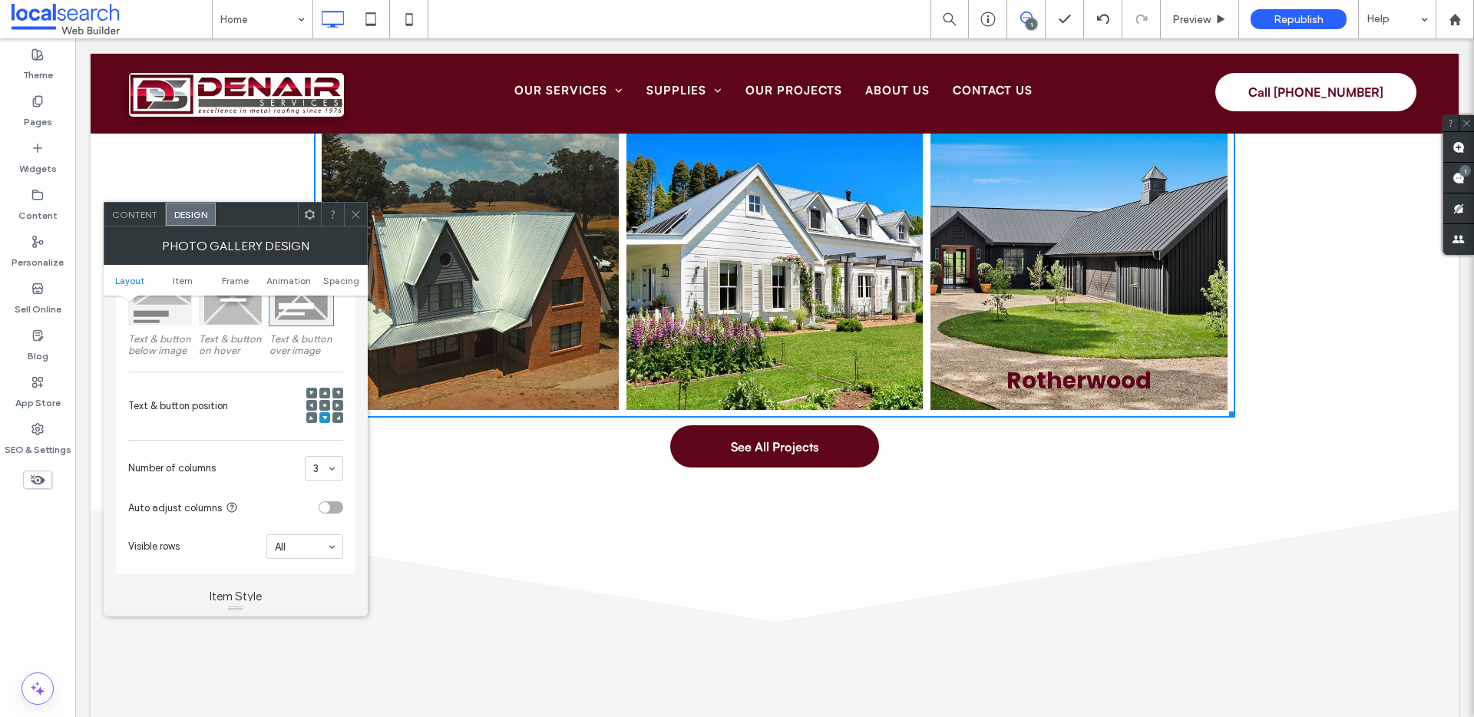
scroll to position [233, 0]
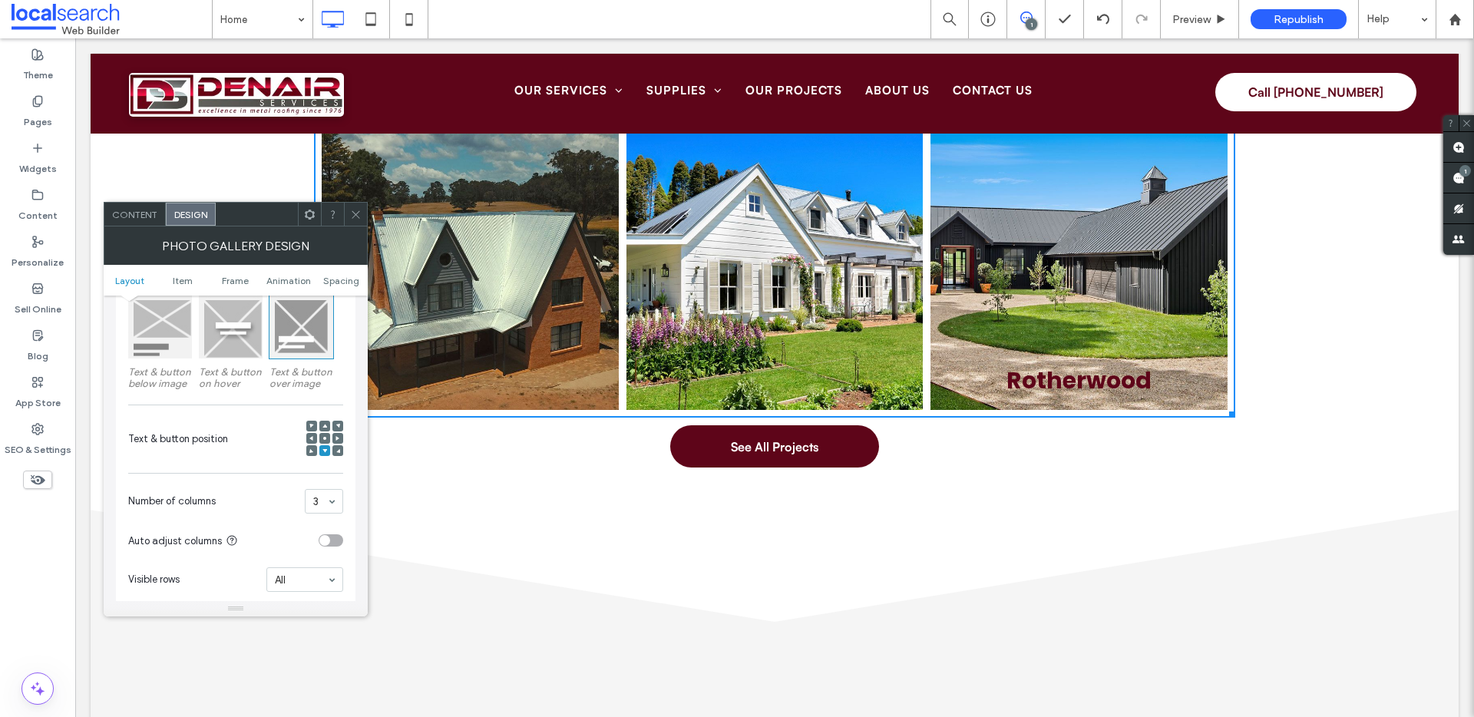
click at [147, 344] on div at bounding box center [160, 327] width 64 height 64
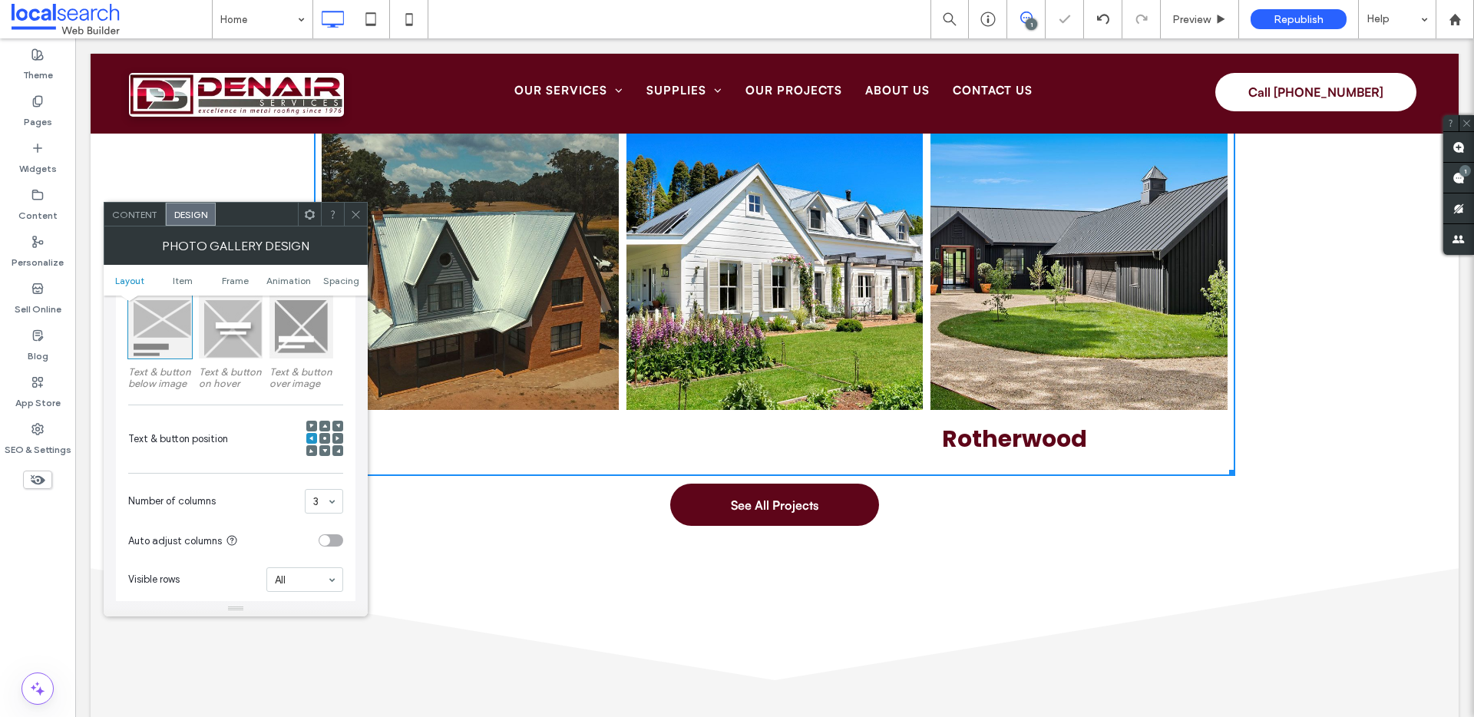
click at [329, 436] on div at bounding box center [324, 438] width 11 height 11
click at [325, 440] on icon at bounding box center [325, 438] width 5 height 5
click at [132, 223] on div "Content" at bounding box center [134, 214] width 61 height 23
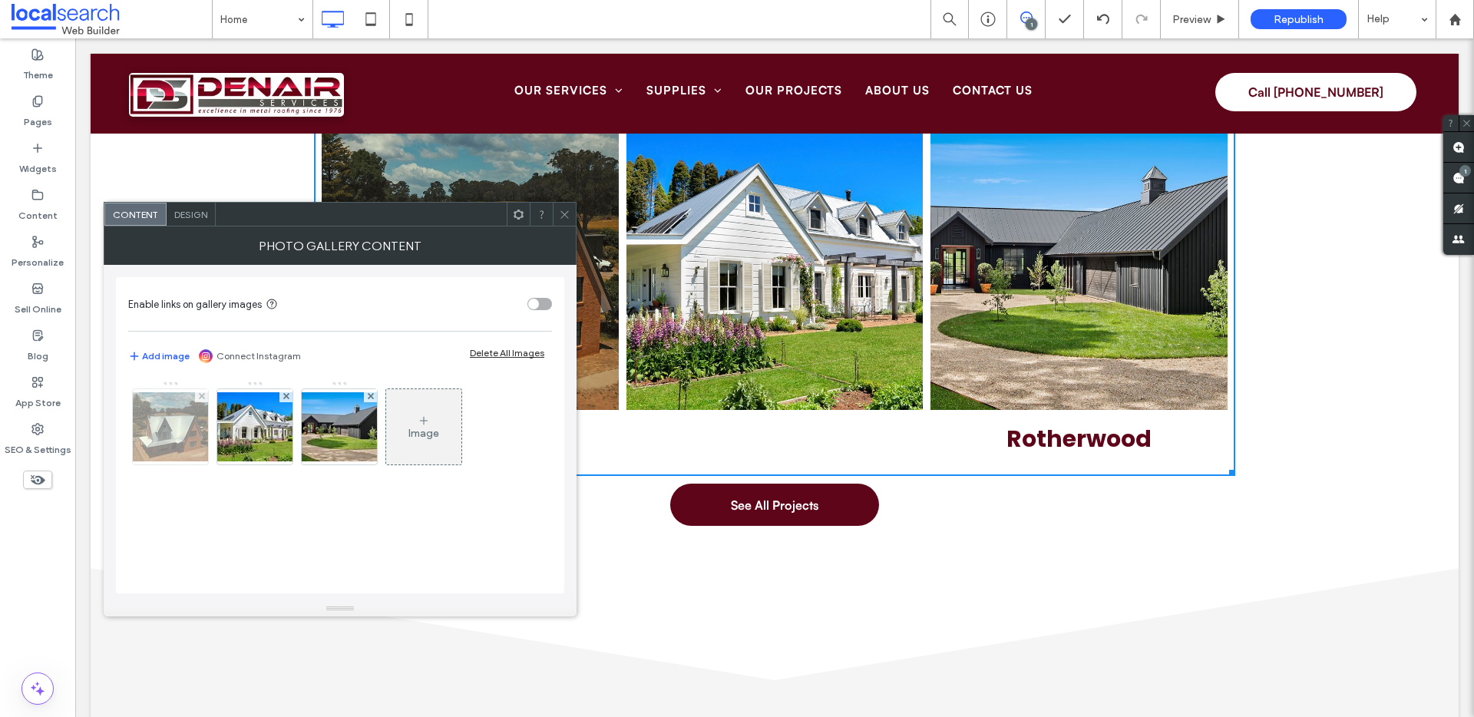
click at [168, 418] on img at bounding box center [170, 426] width 123 height 69
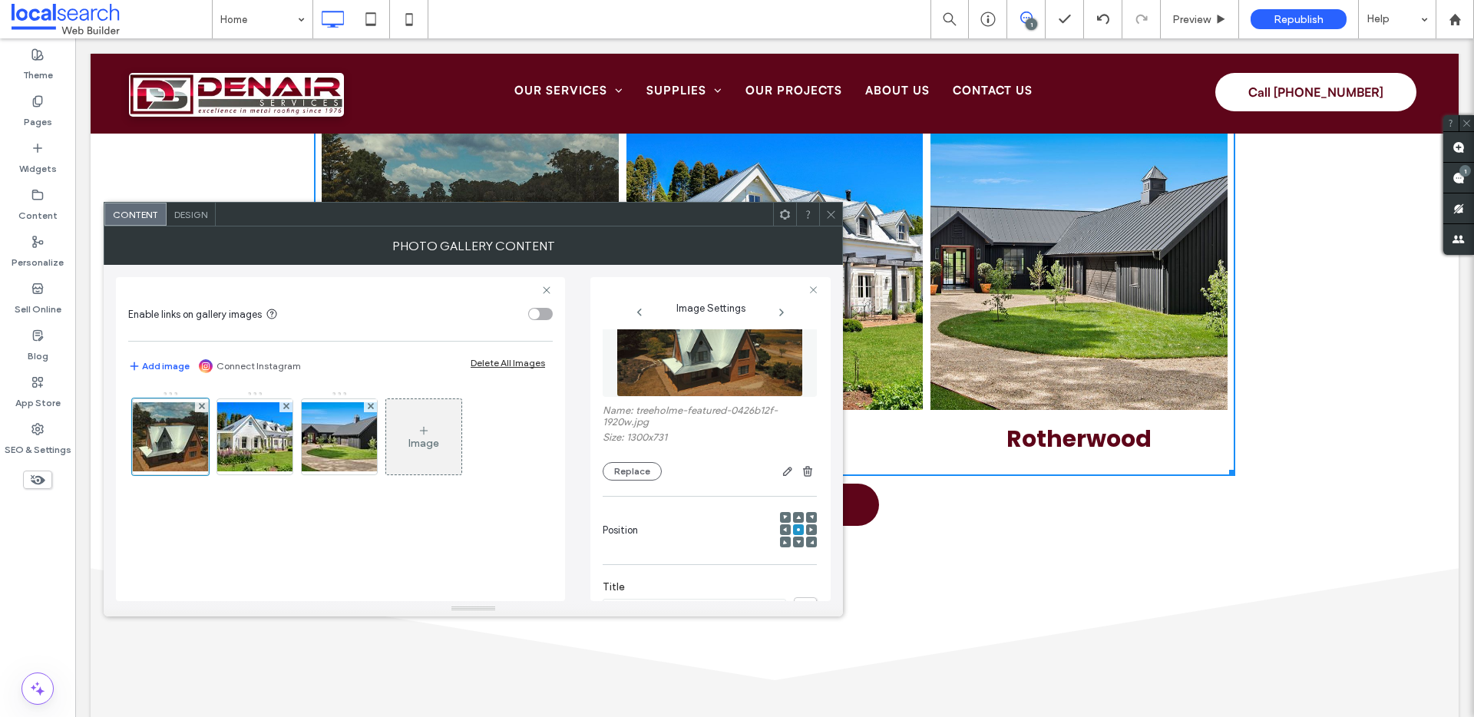
scroll to position [203, 0]
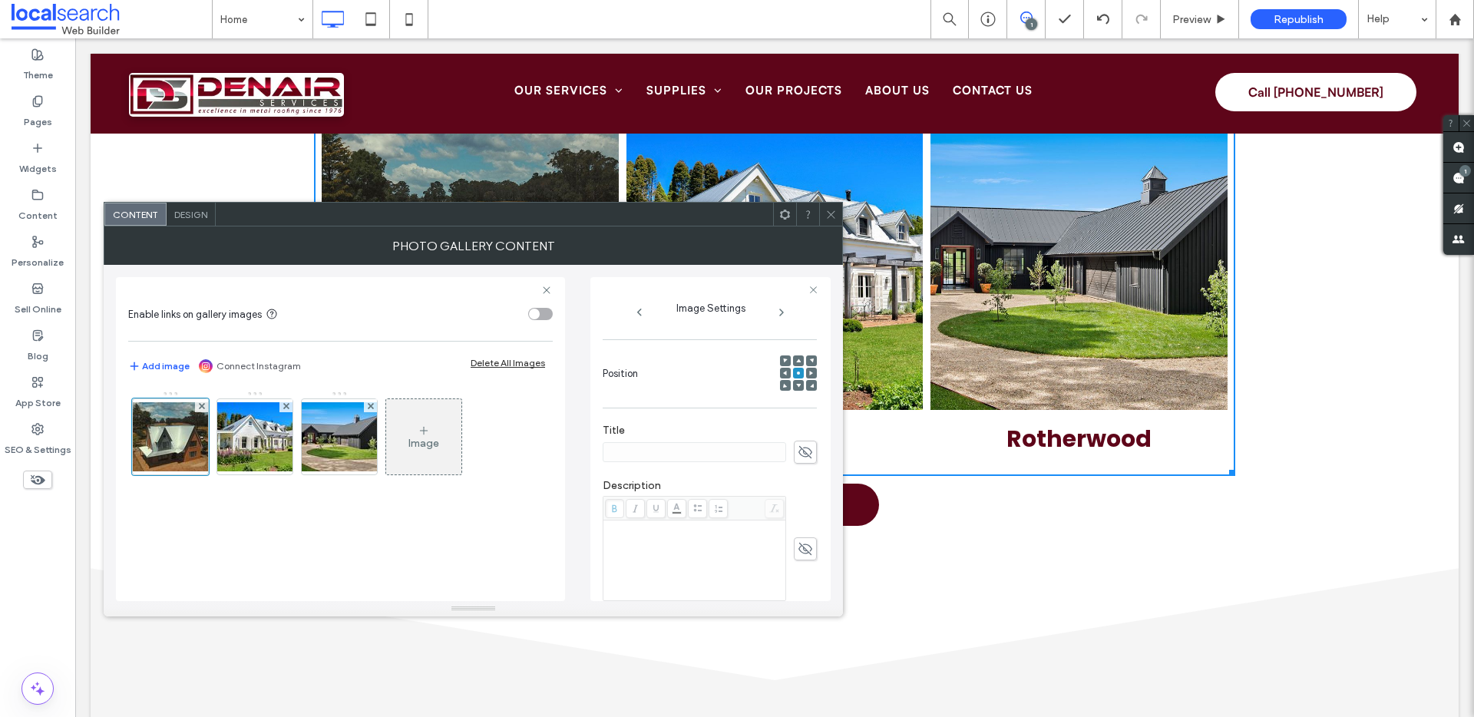
click at [798, 554] on icon at bounding box center [805, 549] width 15 height 17
click at [697, 553] on div "Rich Text Editor" at bounding box center [695, 560] width 178 height 77
click at [637, 197] on link at bounding box center [775, 262] width 297 height 297
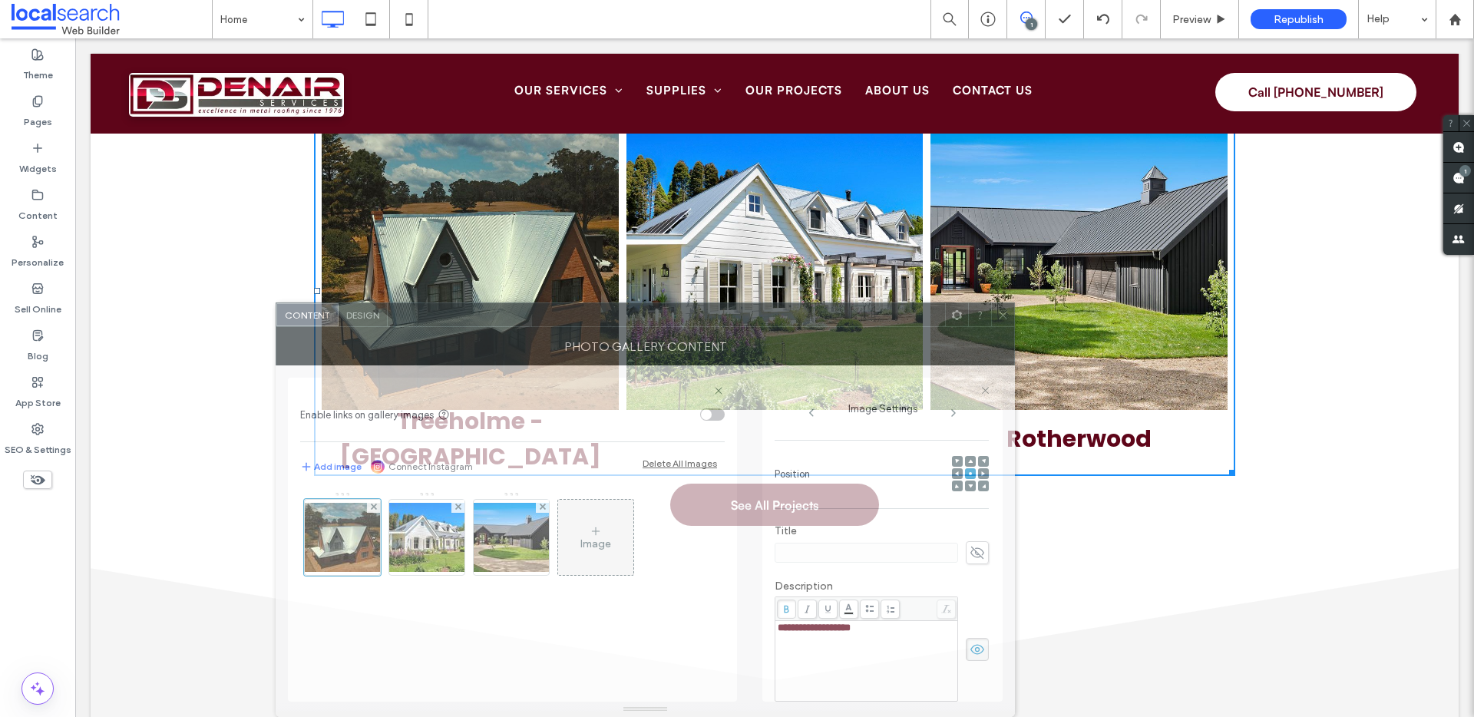
drag, startPoint x: 637, startPoint y: 204, endPoint x: 743, endPoint y: 395, distance: 218.6
click at [743, 395] on div "**********" at bounding box center [646, 510] width 740 height 415
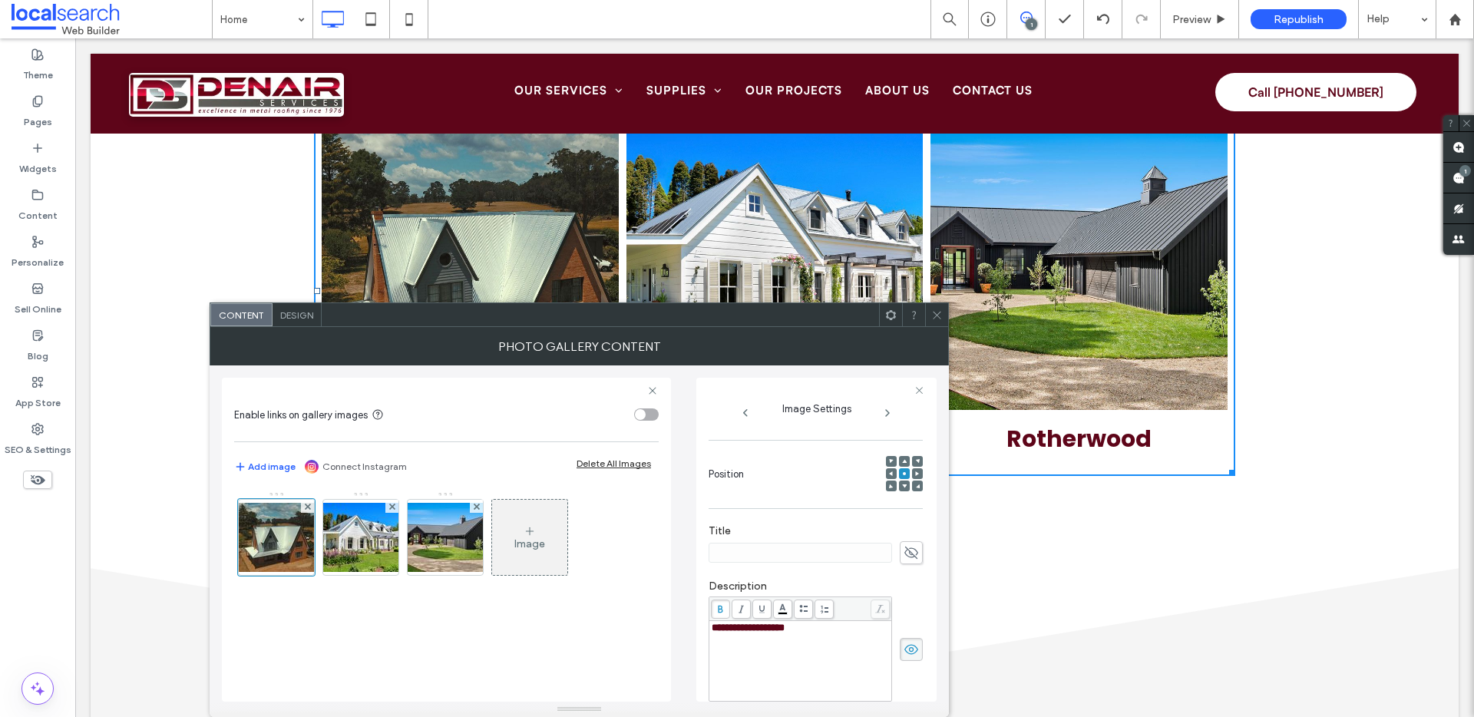
click at [299, 314] on span "Design" at bounding box center [296, 315] width 33 height 12
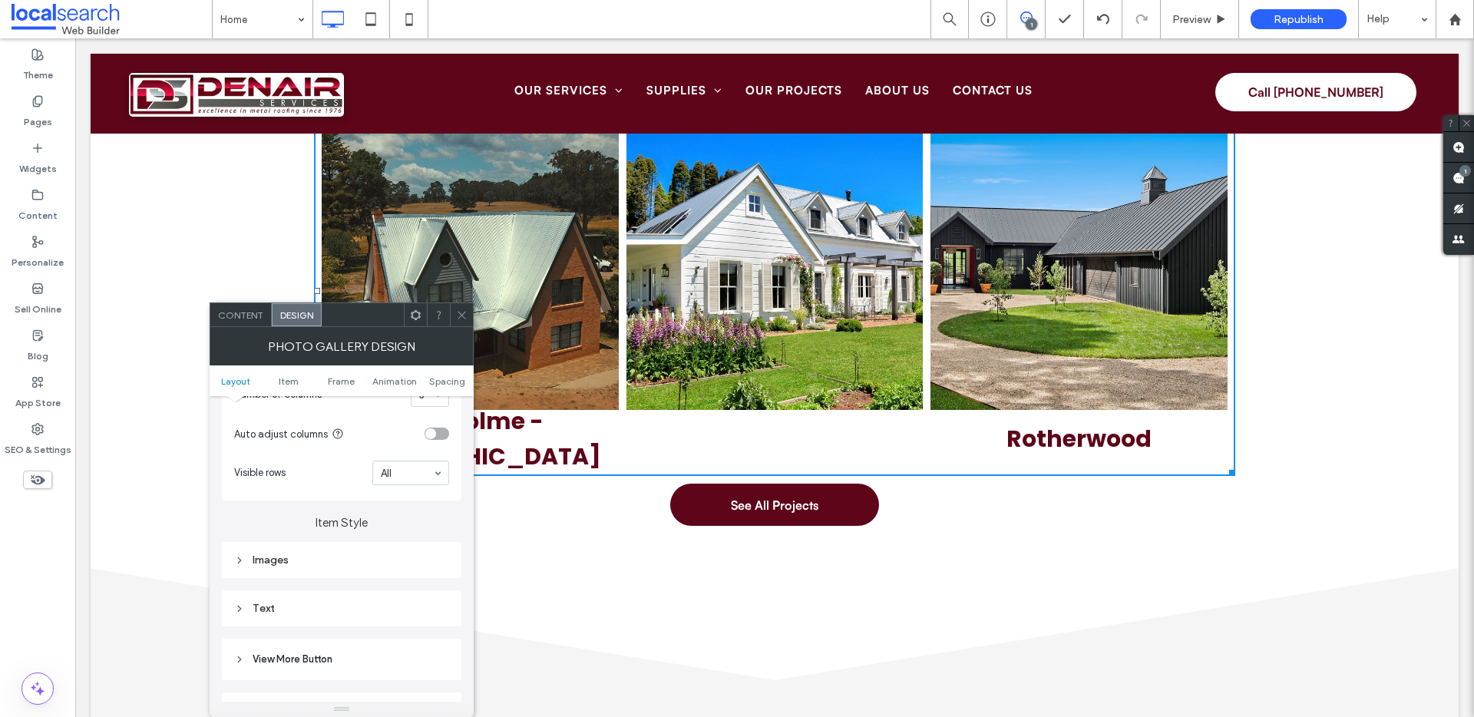
scroll to position [443, 0]
click at [316, 601] on div "Text" at bounding box center [341, 605] width 215 height 13
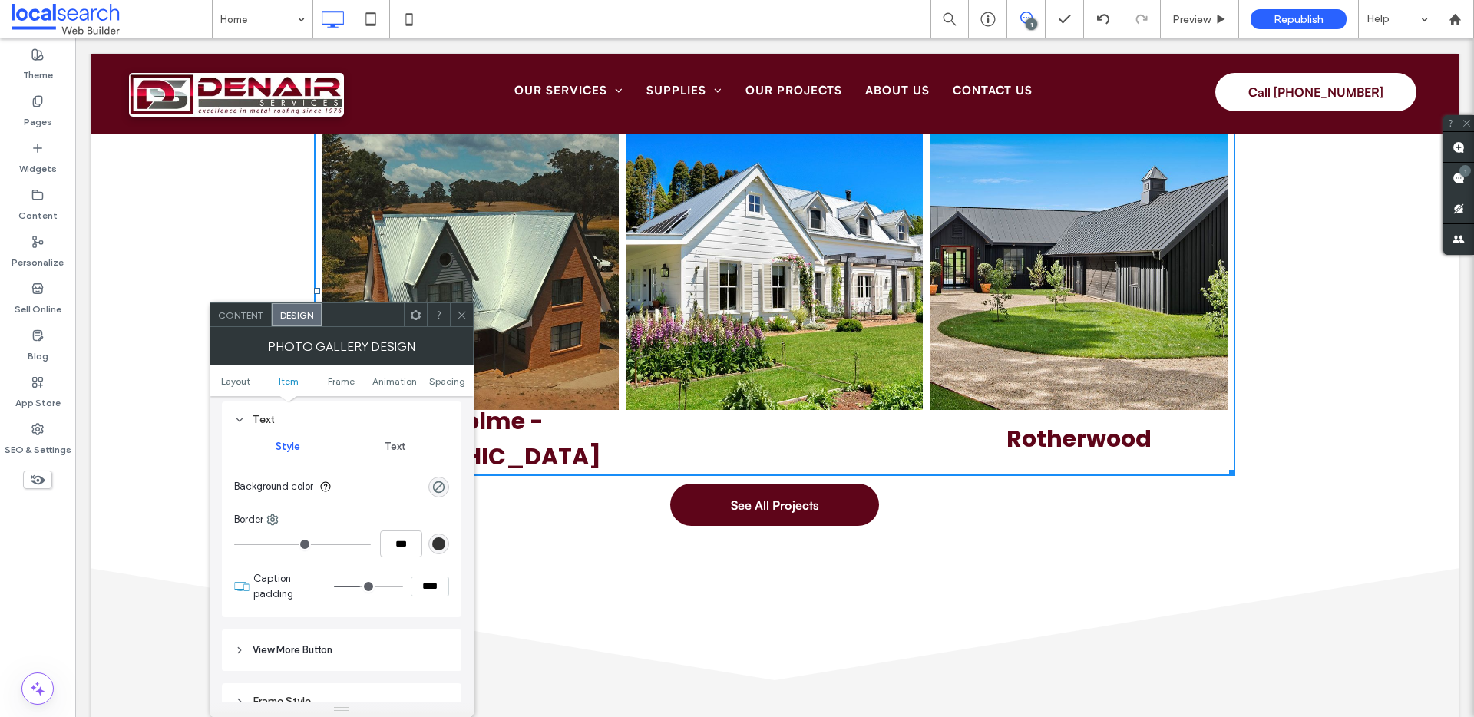
scroll to position [630, 0]
click at [388, 436] on div "Text" at bounding box center [396, 446] width 108 height 34
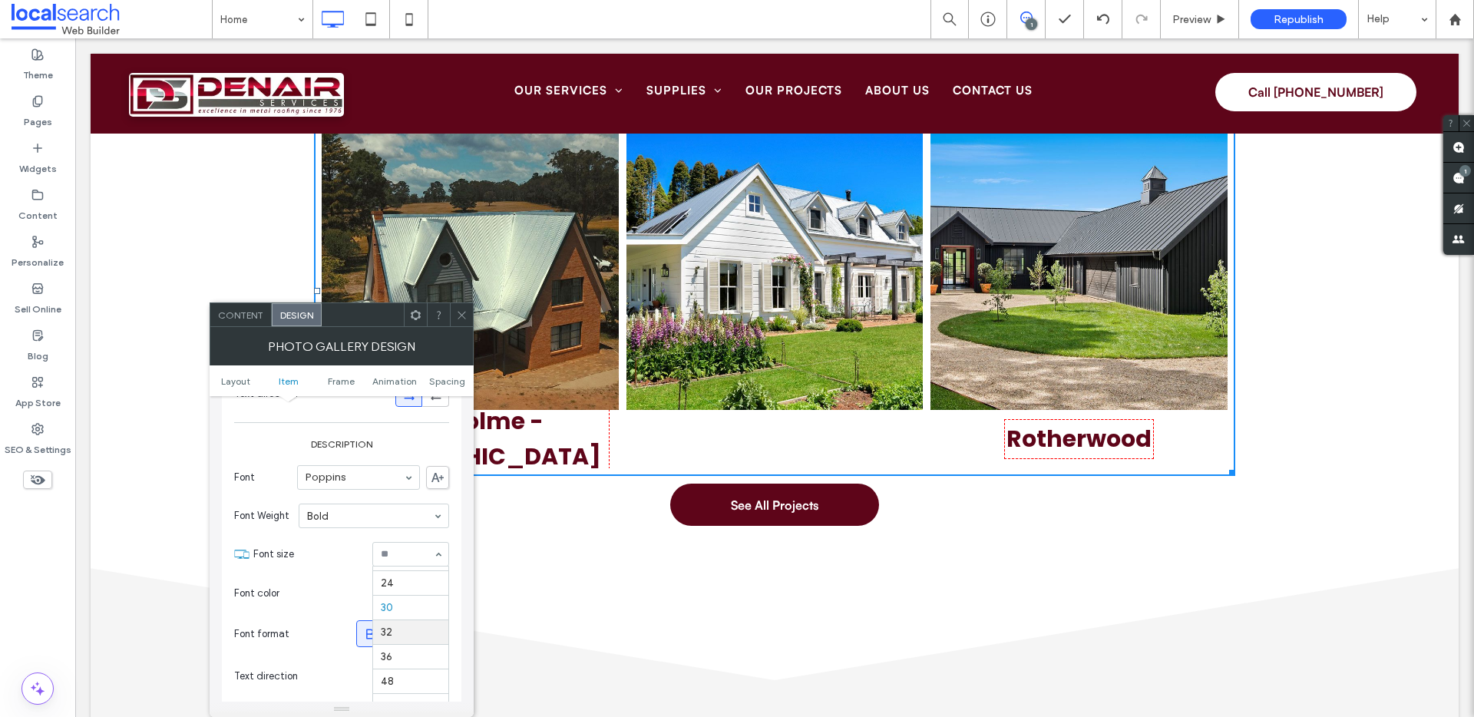
scroll to position [190, 0]
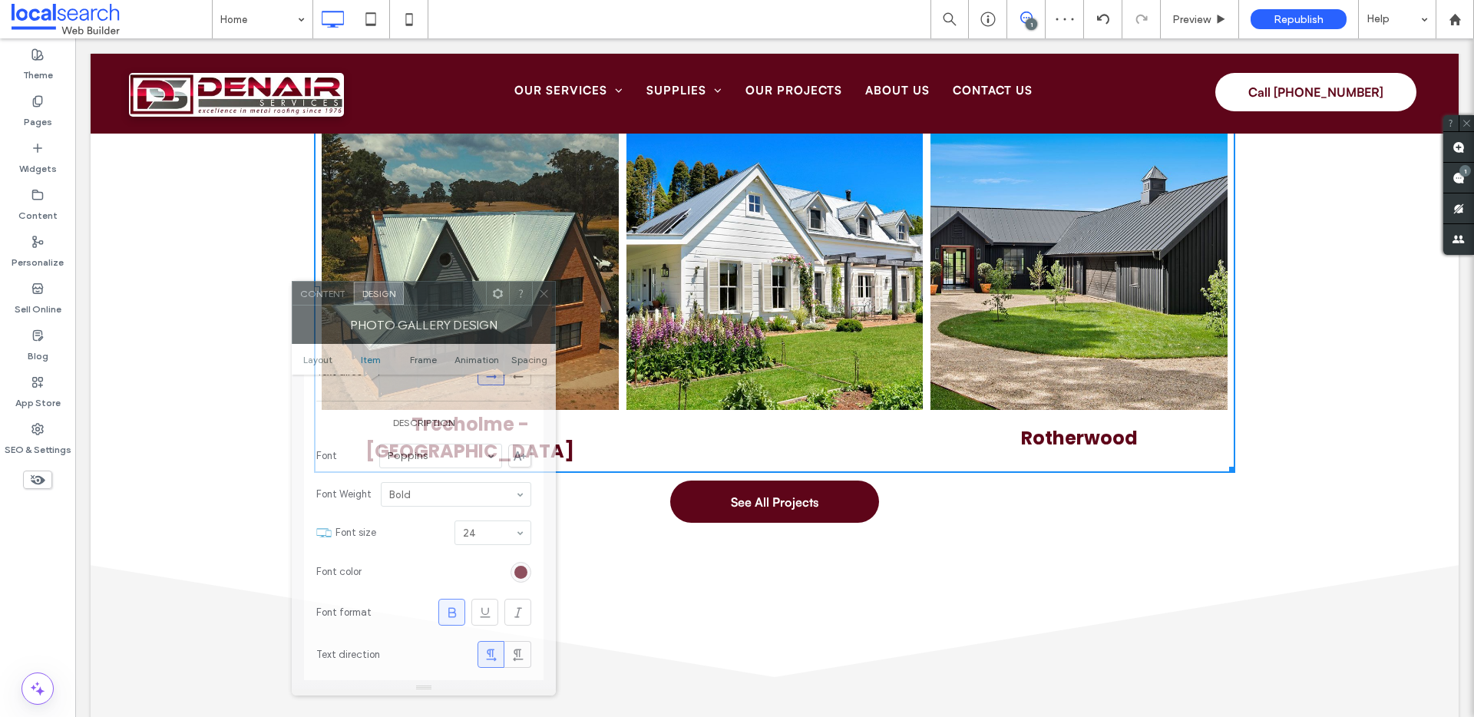
drag, startPoint x: 364, startPoint y: 303, endPoint x: 440, endPoint y: 281, distance: 79.2
click at [441, 282] on div at bounding box center [445, 293] width 82 height 23
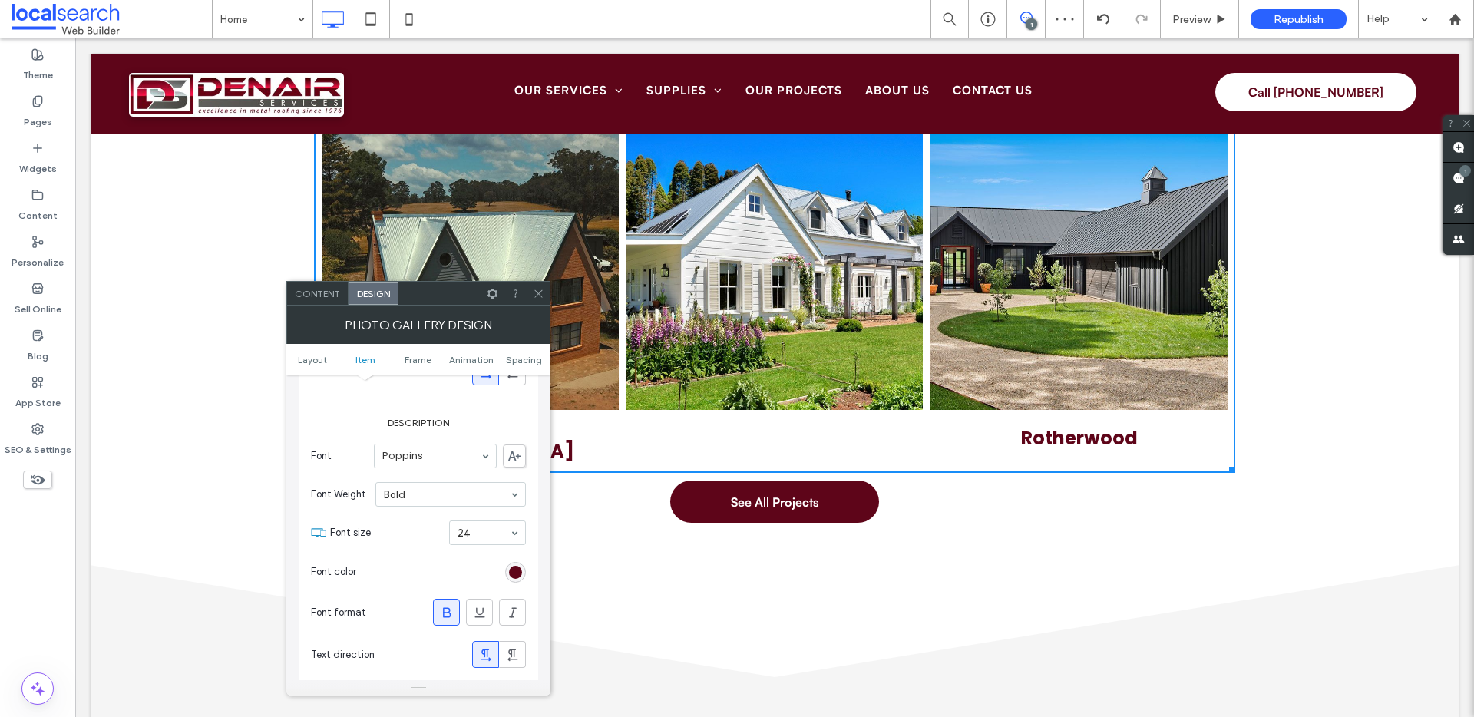
click at [319, 290] on span "Content" at bounding box center [317, 294] width 45 height 12
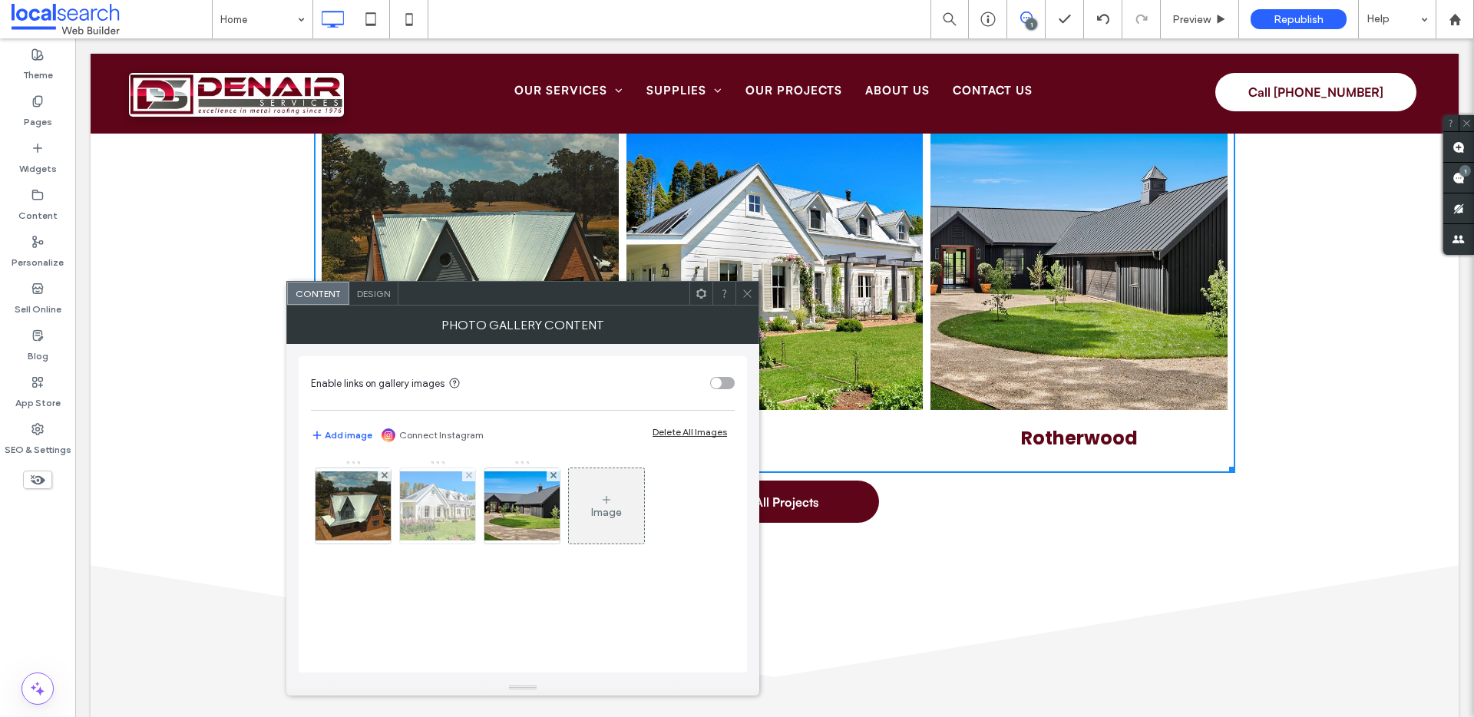
click at [454, 516] on img at bounding box center [437, 506] width 123 height 69
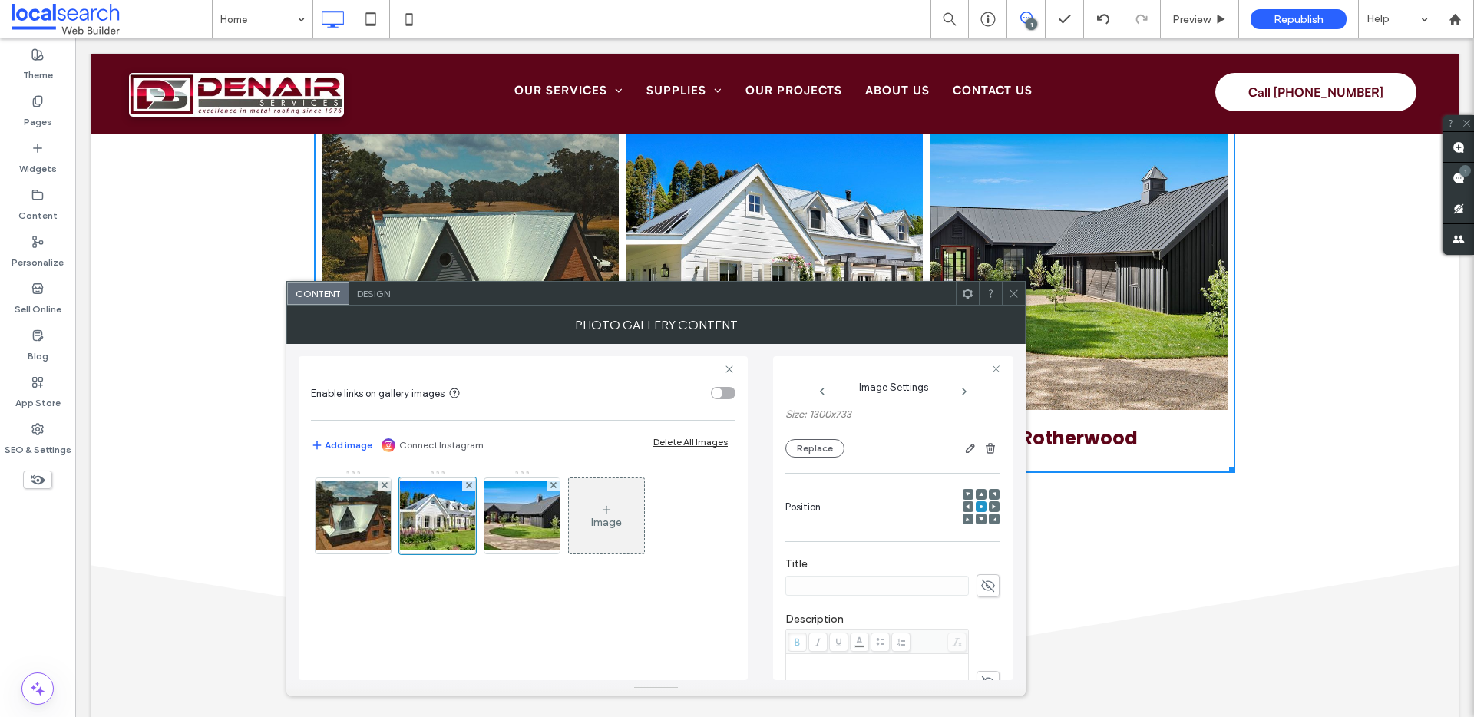
scroll to position [217, 0]
click at [981, 607] on icon at bounding box center [988, 614] width 15 height 17
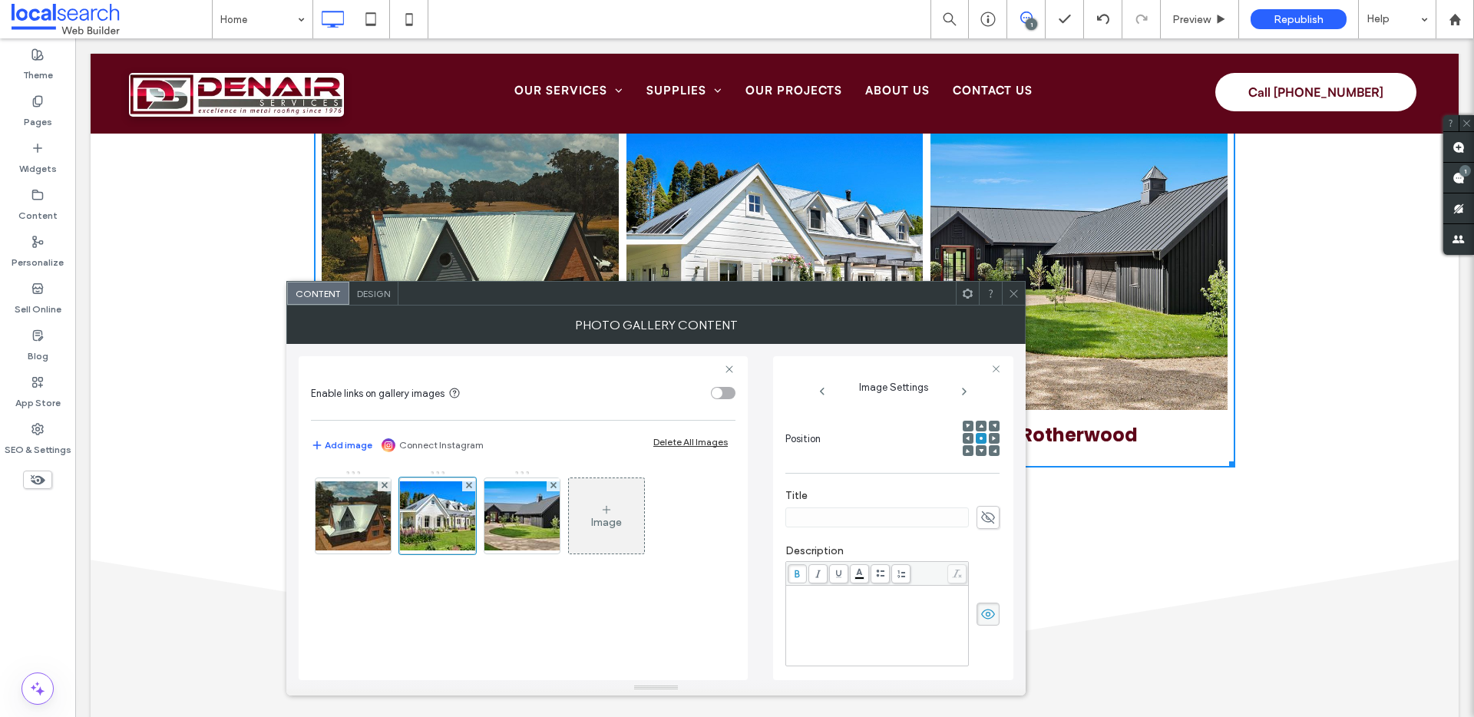
click at [871, 594] on div "Rich Text Editor" at bounding box center [878, 625] width 178 height 77
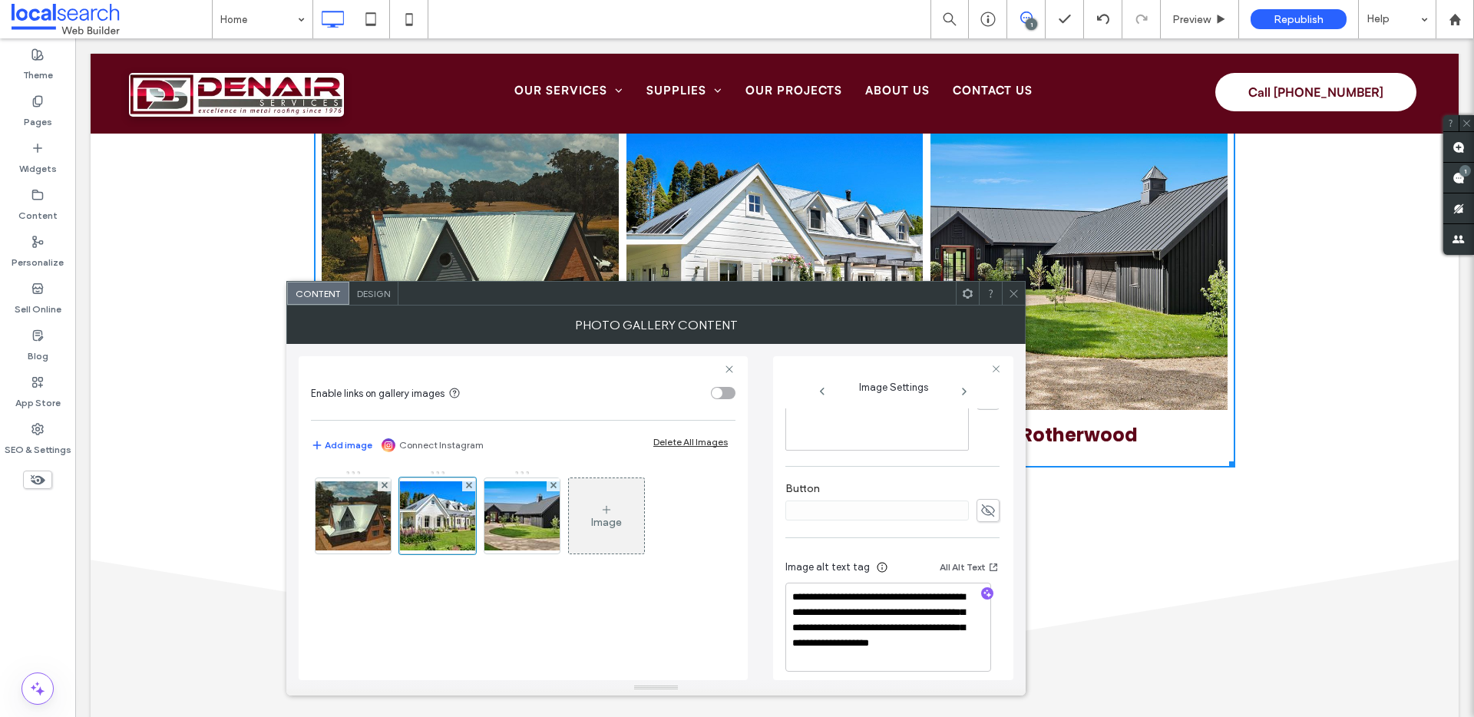
scroll to position [0, 0]
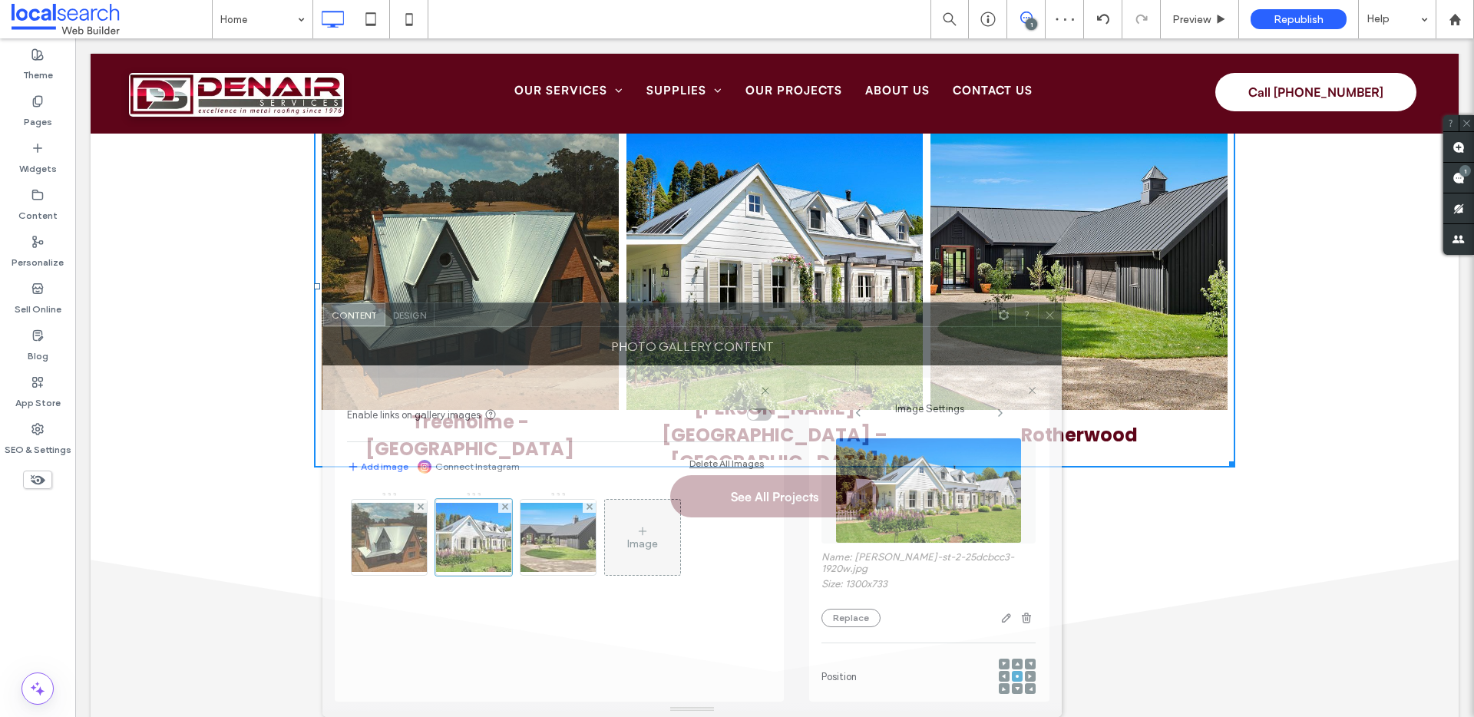
drag, startPoint x: 831, startPoint y: 290, endPoint x: 902, endPoint y: 340, distance: 86.5
click at [902, 340] on div "**********" at bounding box center [693, 510] width 740 height 415
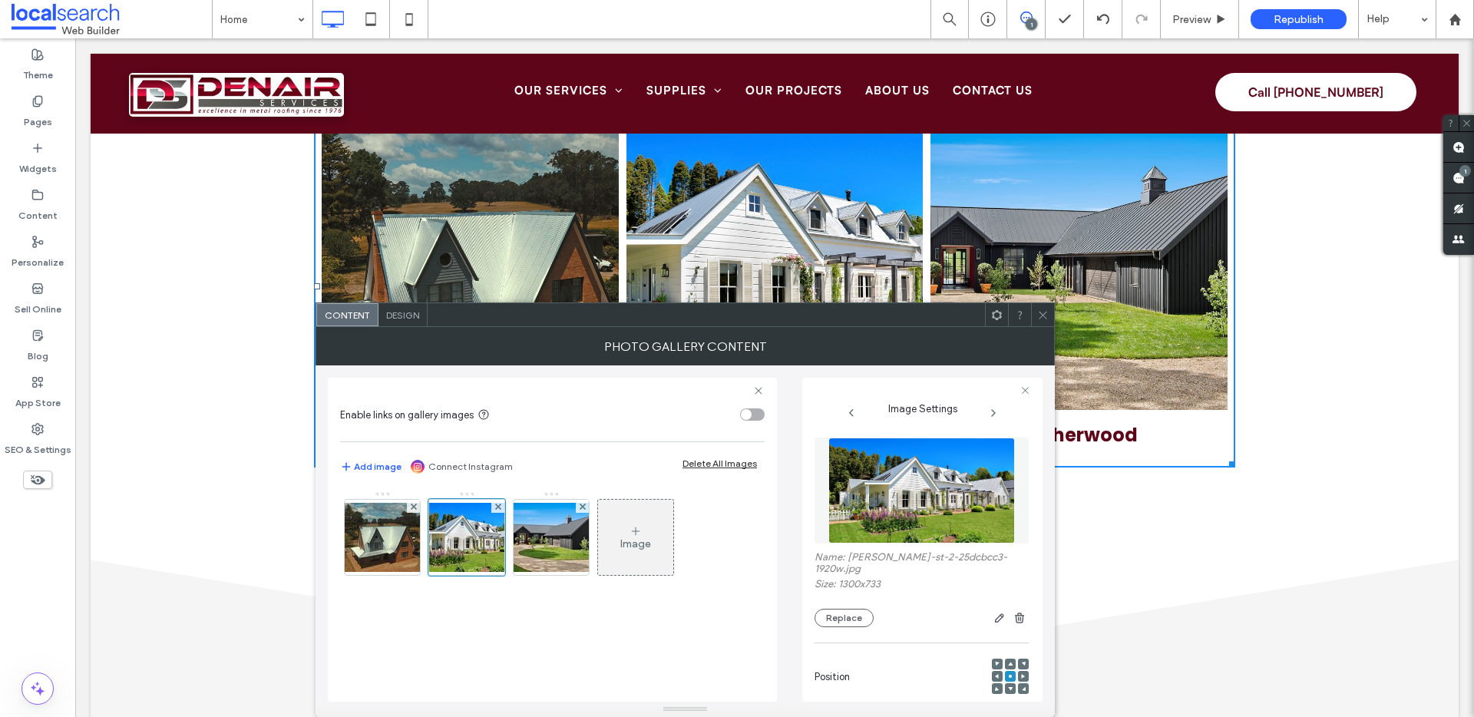
click at [1047, 313] on icon at bounding box center [1043, 315] width 12 height 12
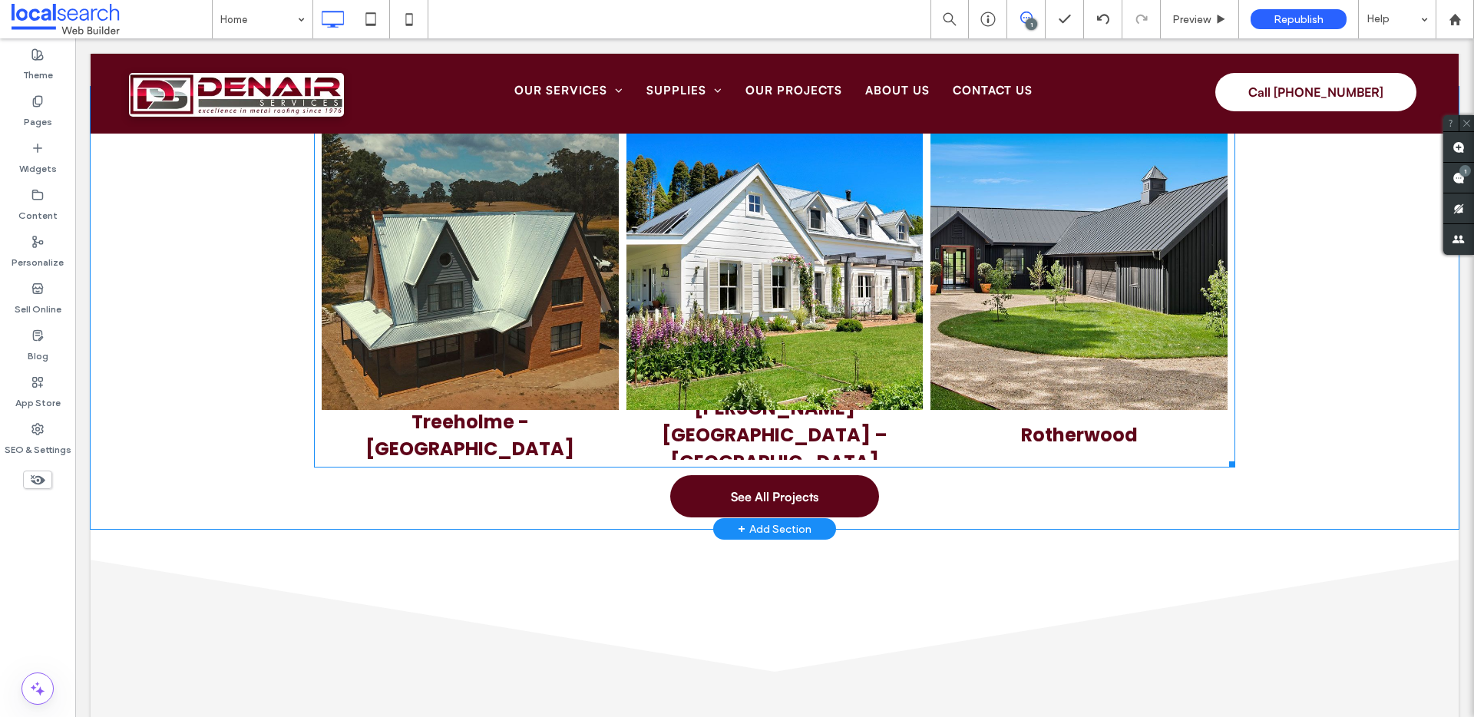
click at [487, 433] on p "Treeholme - [GEOGRAPHIC_DATA]" at bounding box center [470, 436] width 274 height 54
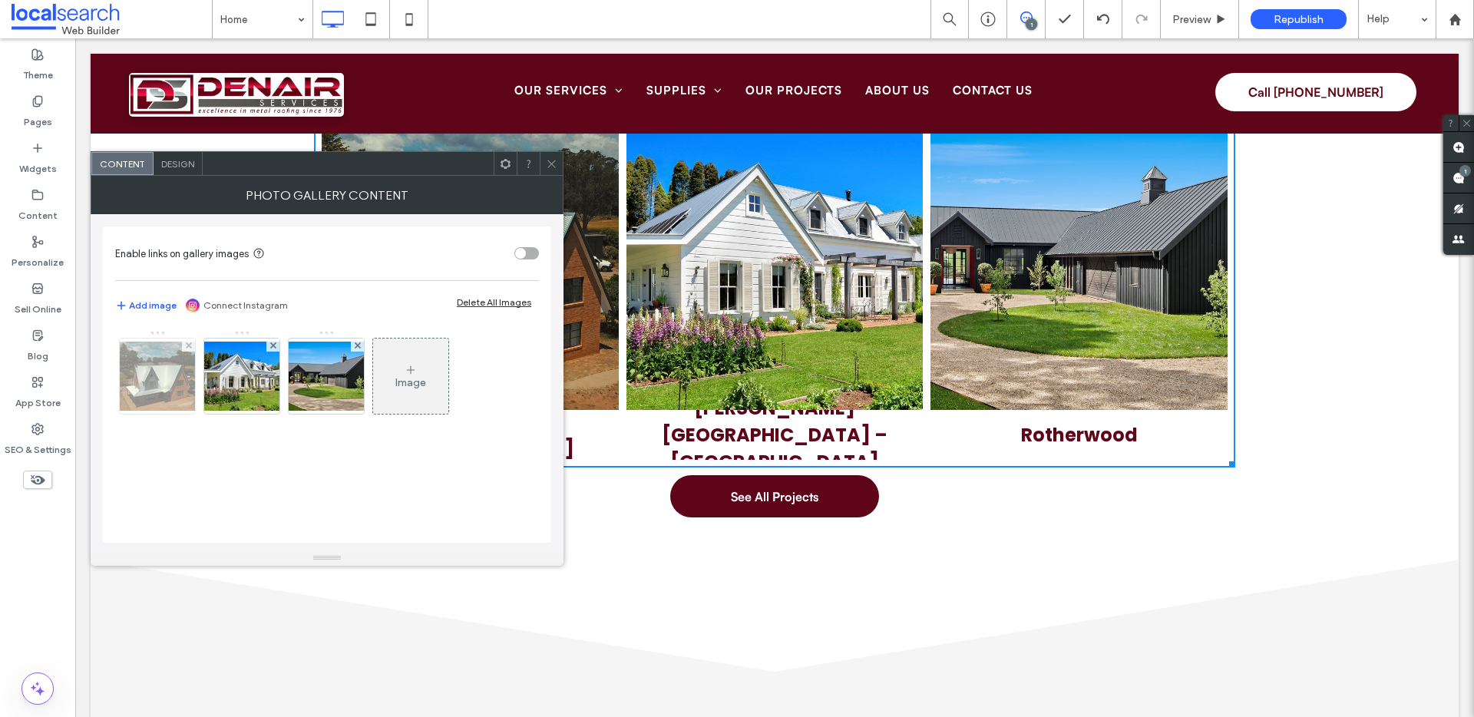
click at [170, 378] on img at bounding box center [157, 376] width 123 height 69
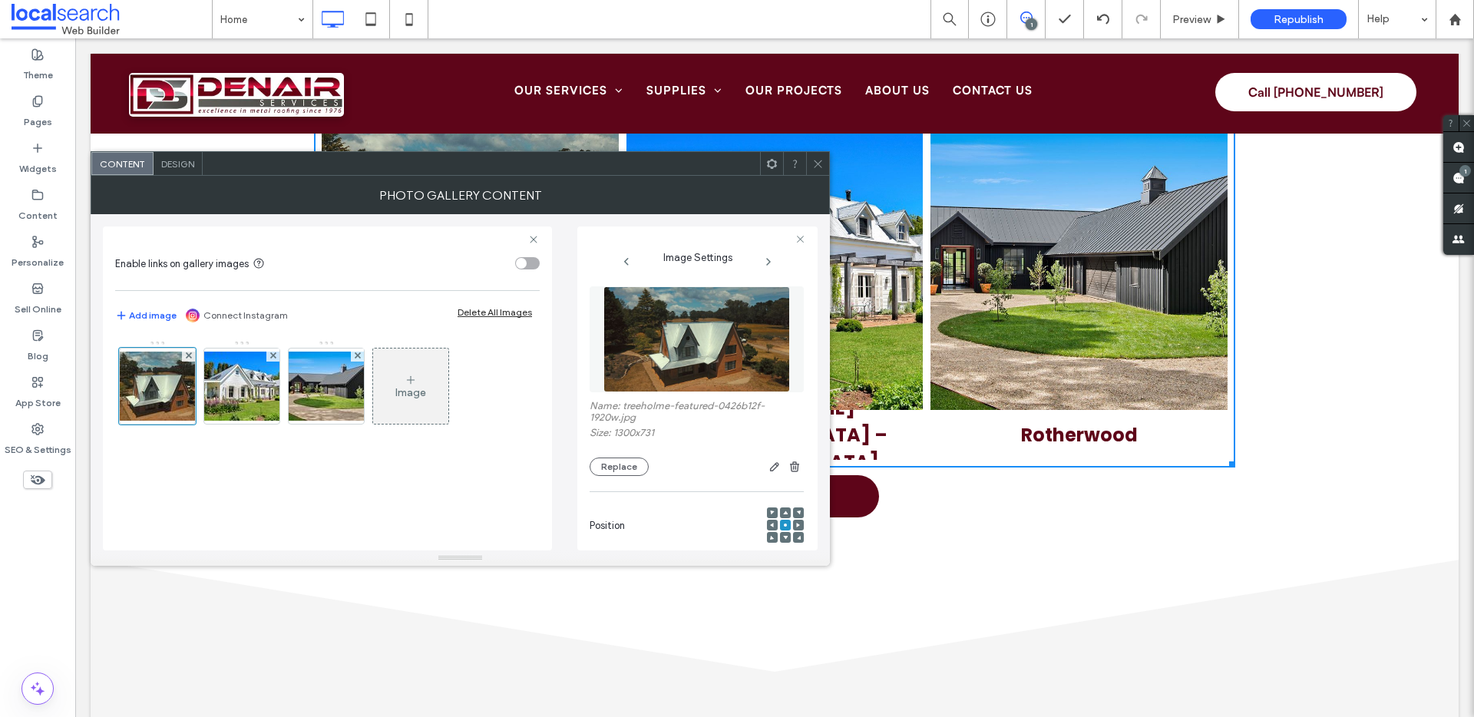
scroll to position [190, 0]
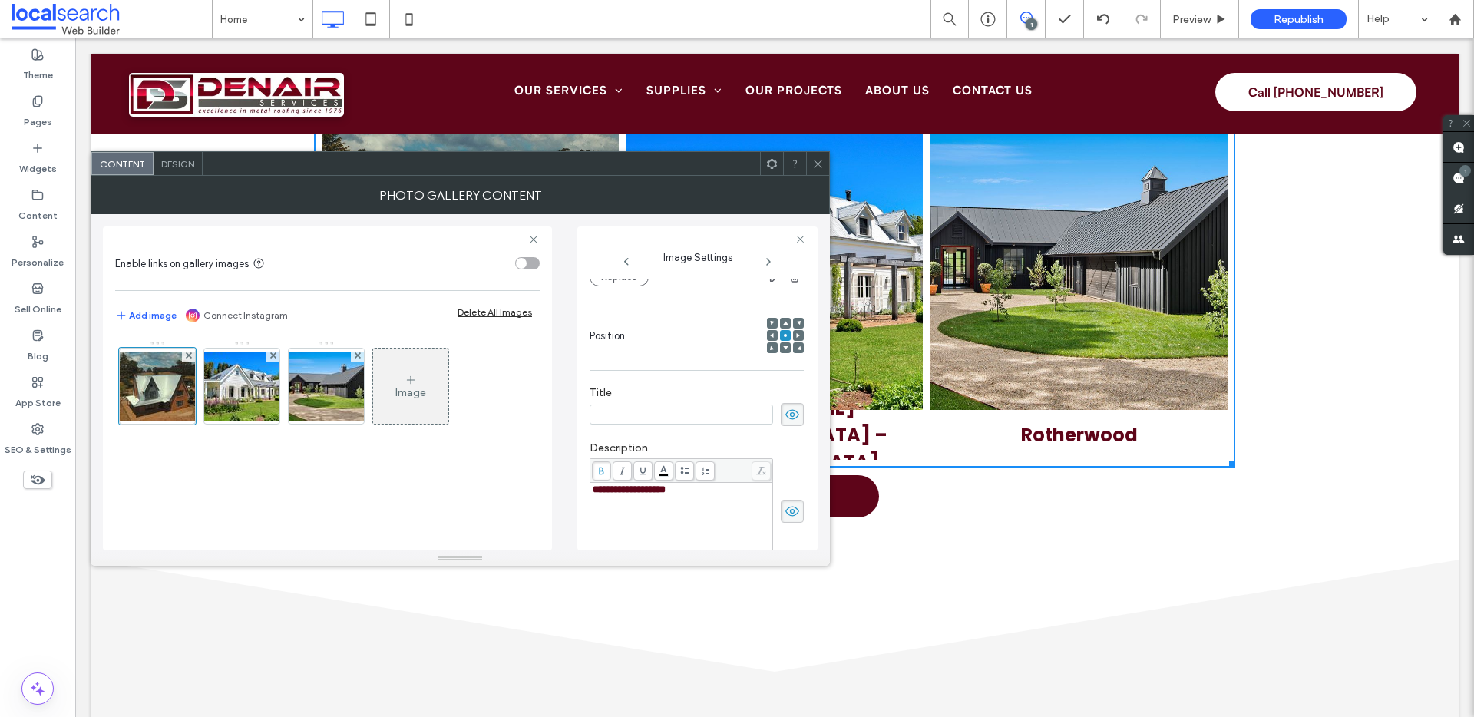
click at [824, 157] on div at bounding box center [817, 163] width 23 height 23
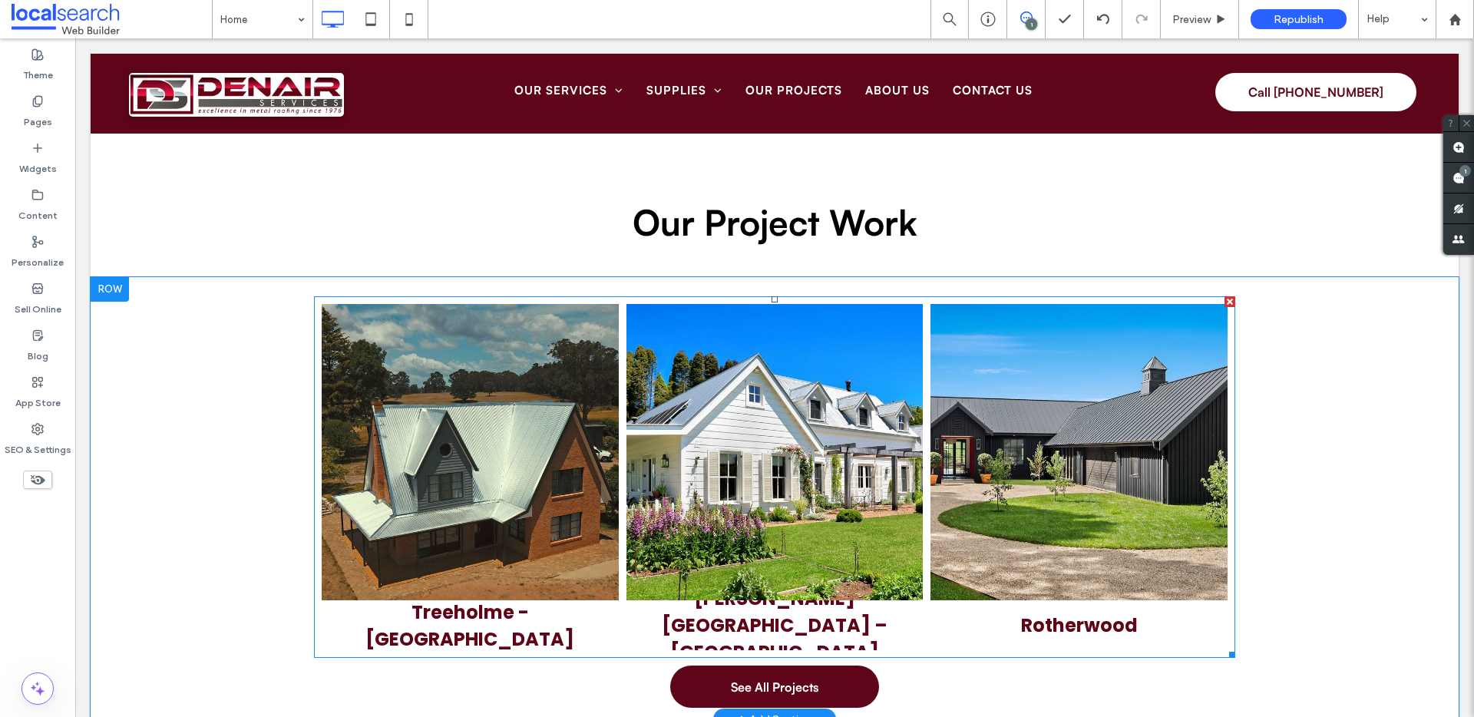
scroll to position [4372, 0]
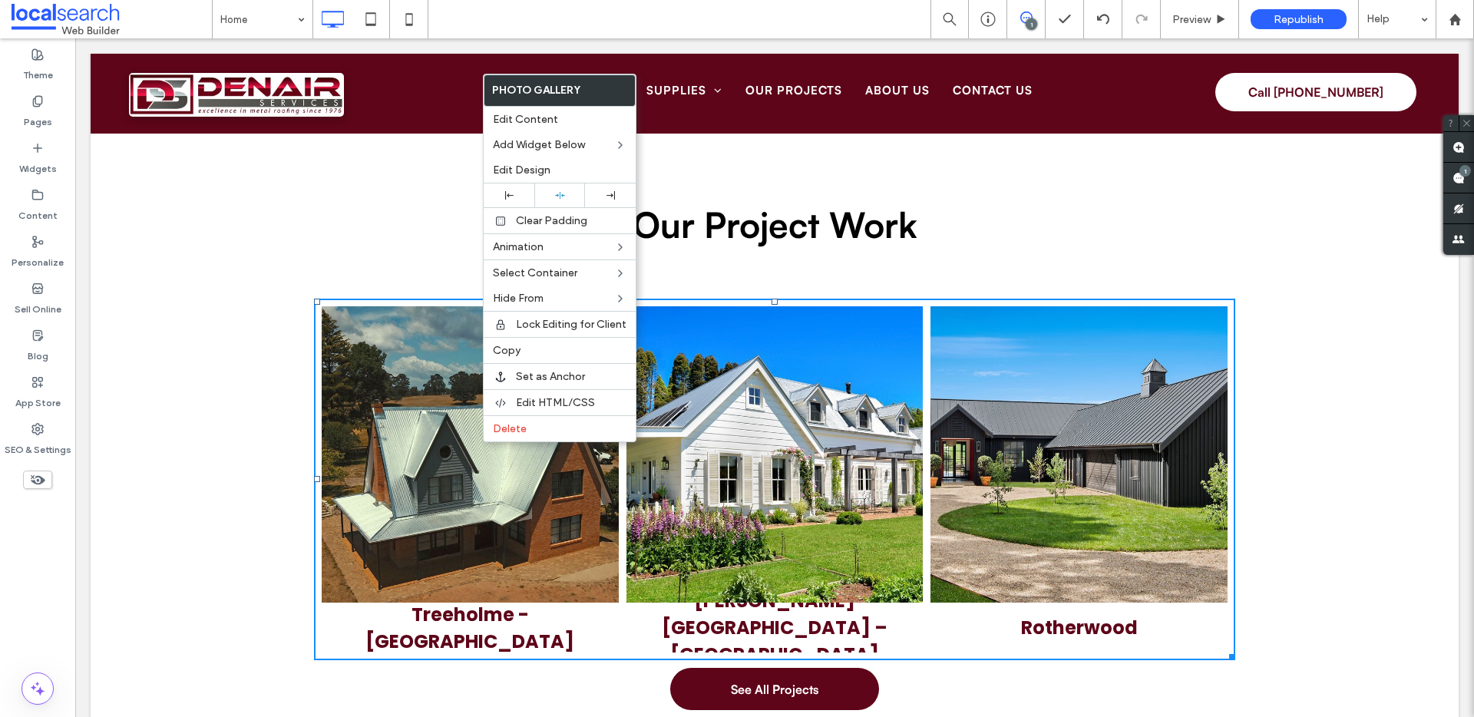
click at [474, 606] on span "Treeholme - [GEOGRAPHIC_DATA]" at bounding box center [470, 628] width 297 height 50
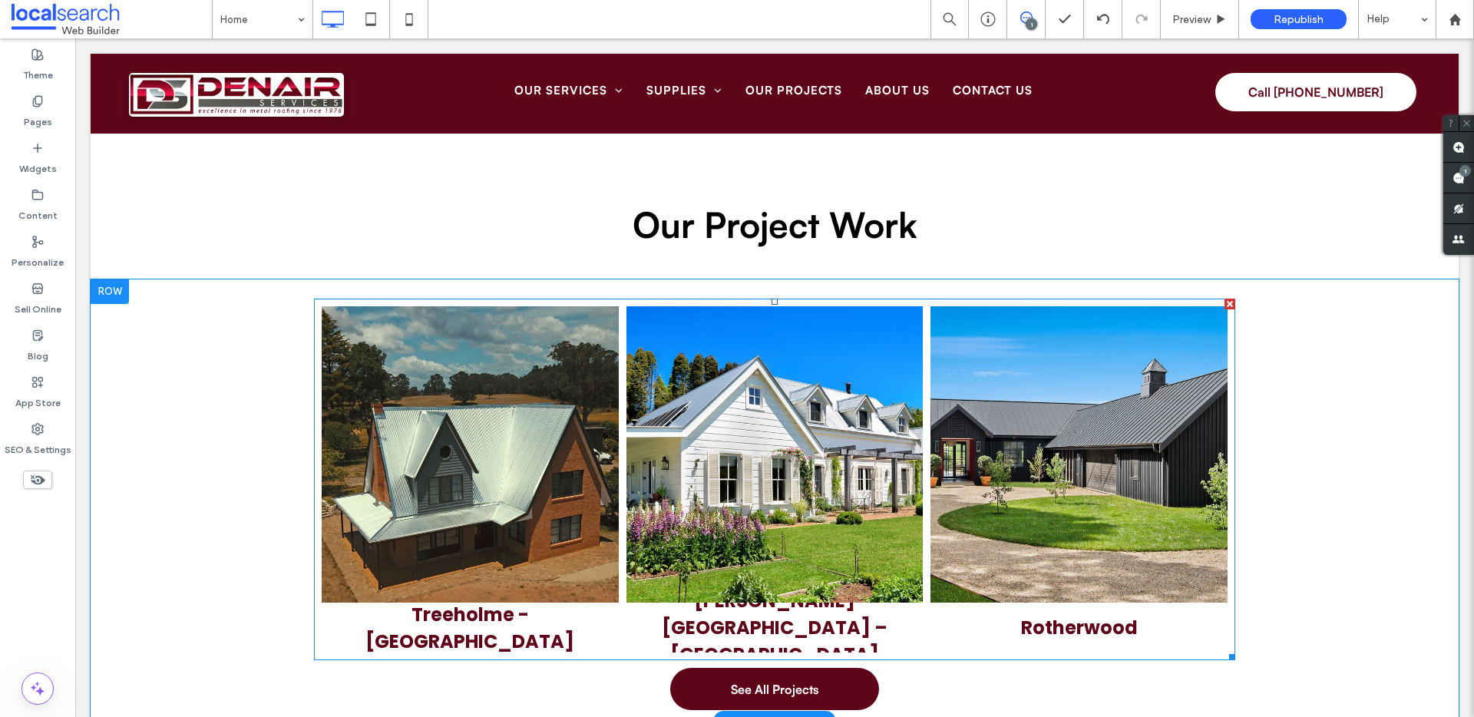
click at [549, 620] on p "Treeholme - [GEOGRAPHIC_DATA]" at bounding box center [470, 628] width 274 height 54
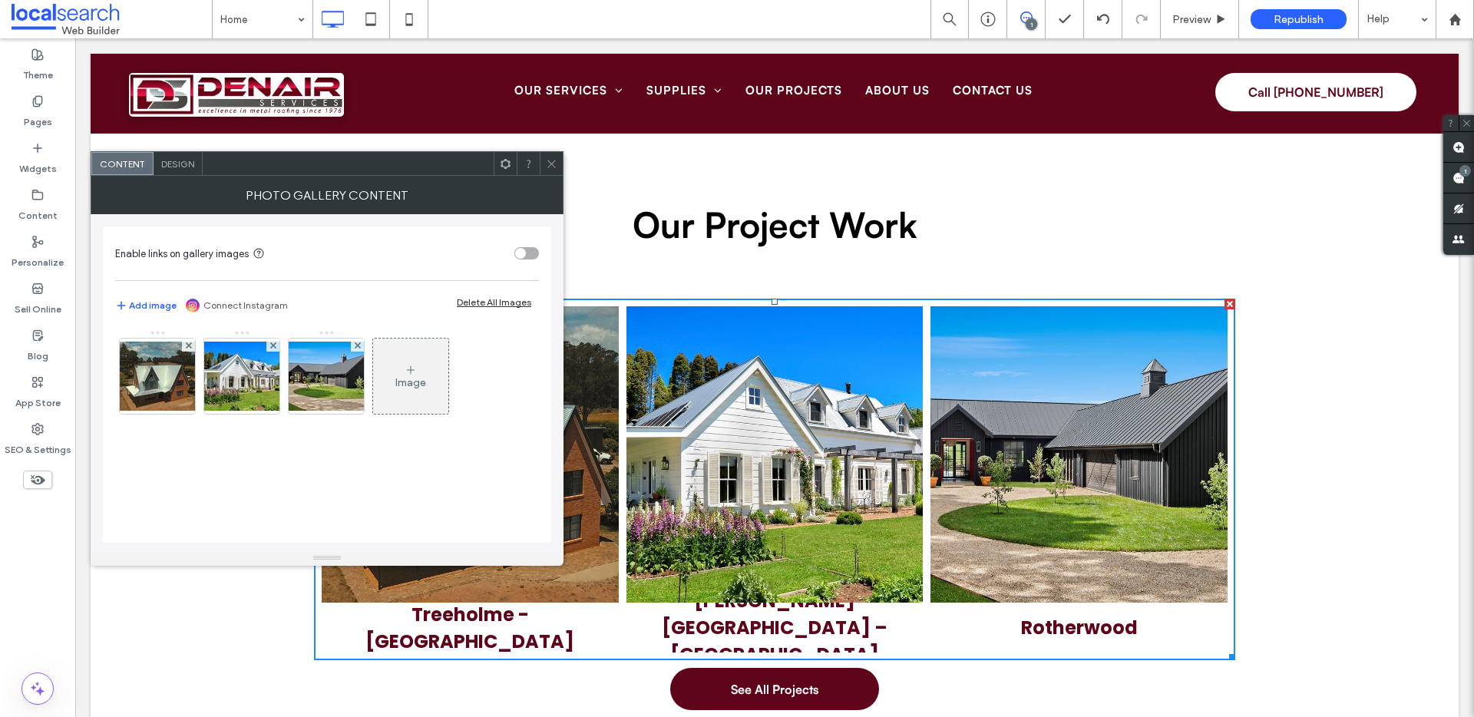
click at [543, 164] on div at bounding box center [551, 163] width 23 height 23
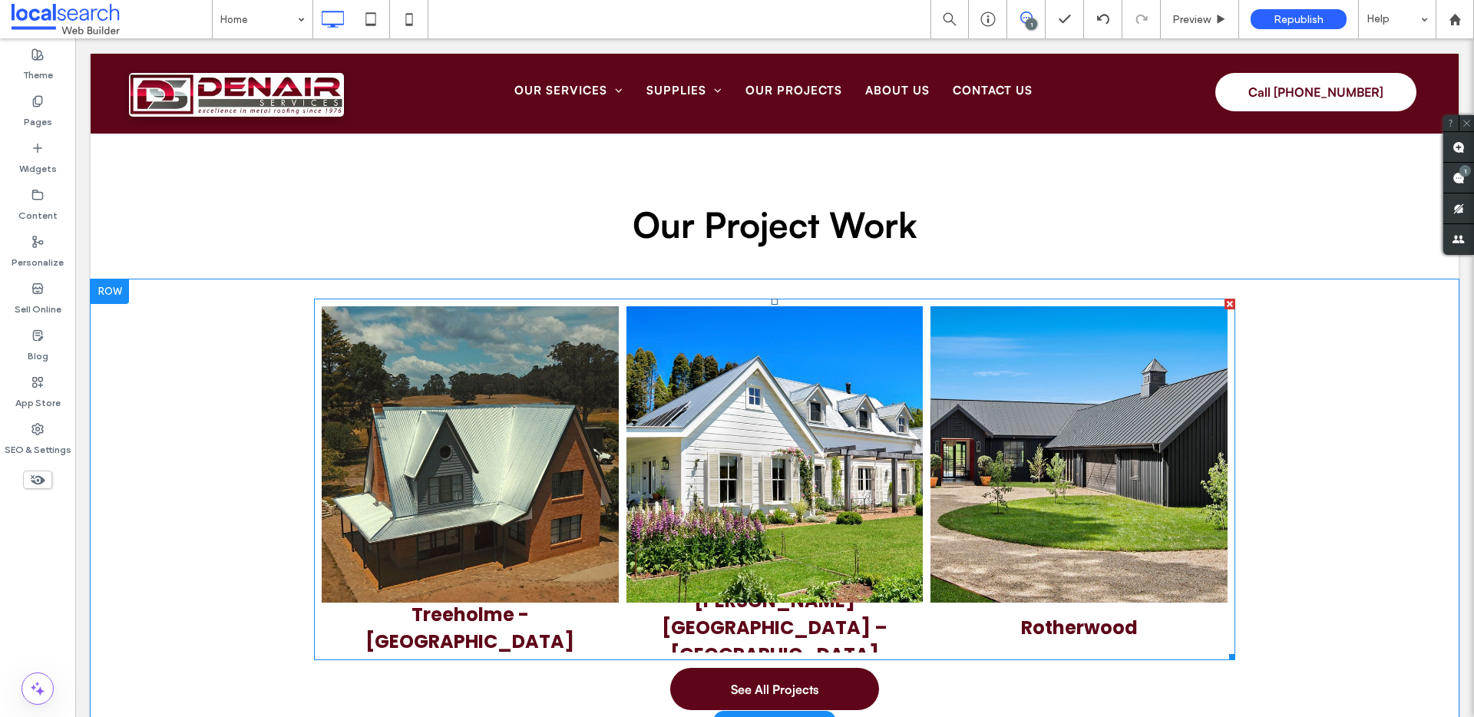
click at [431, 620] on p "Treeholme - [GEOGRAPHIC_DATA]" at bounding box center [470, 628] width 274 height 54
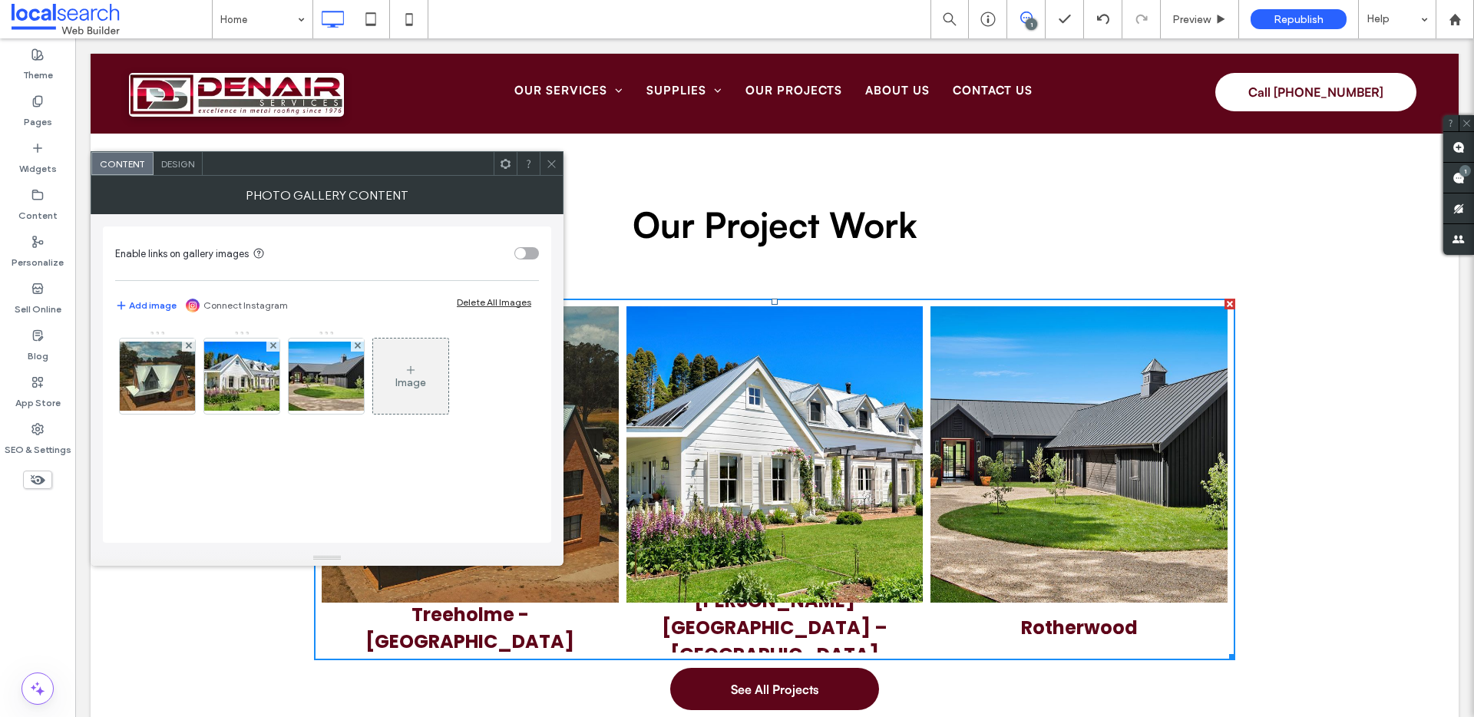
click at [527, 253] on div "toggle" at bounding box center [527, 253] width 25 height 12
click at [170, 385] on img at bounding box center [157, 376] width 123 height 69
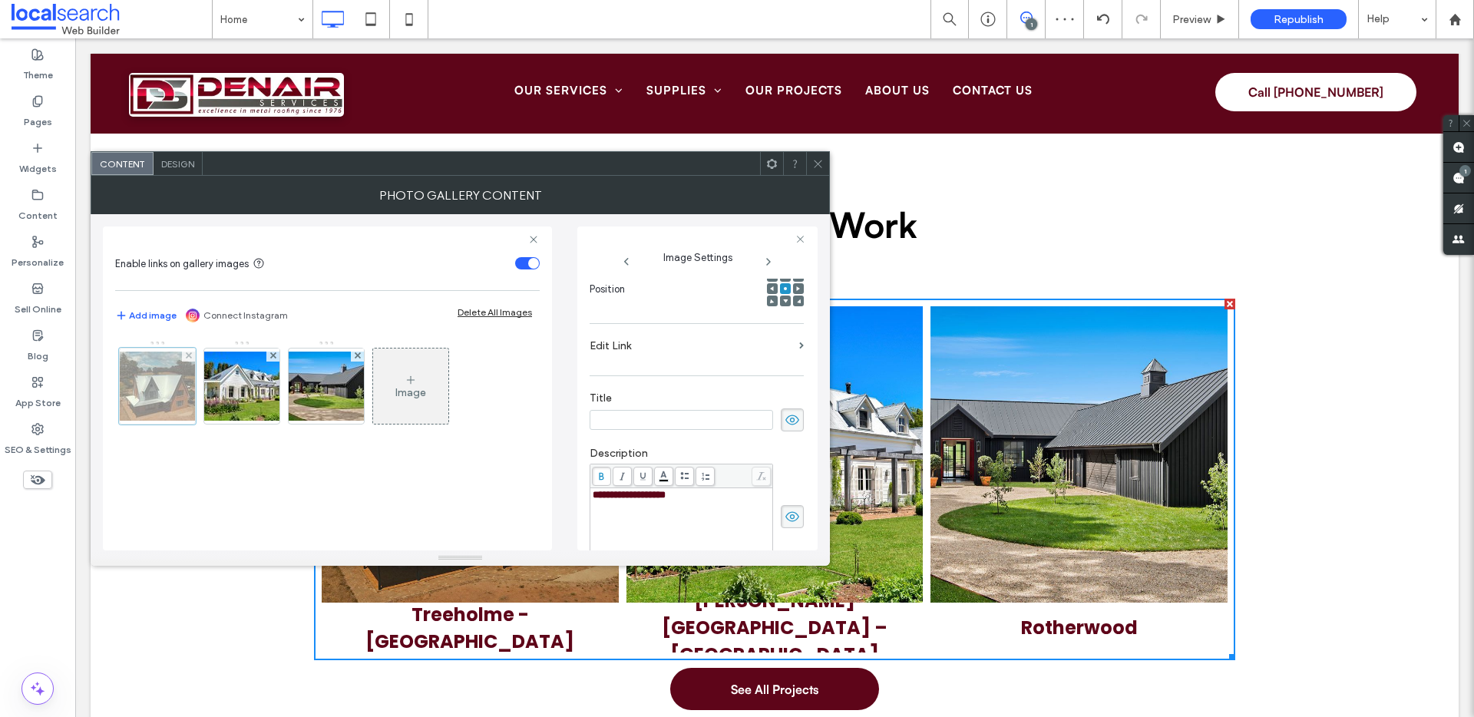
scroll to position [0, 0]
click at [746, 352] on label "Edit Link" at bounding box center [692, 346] width 204 height 28
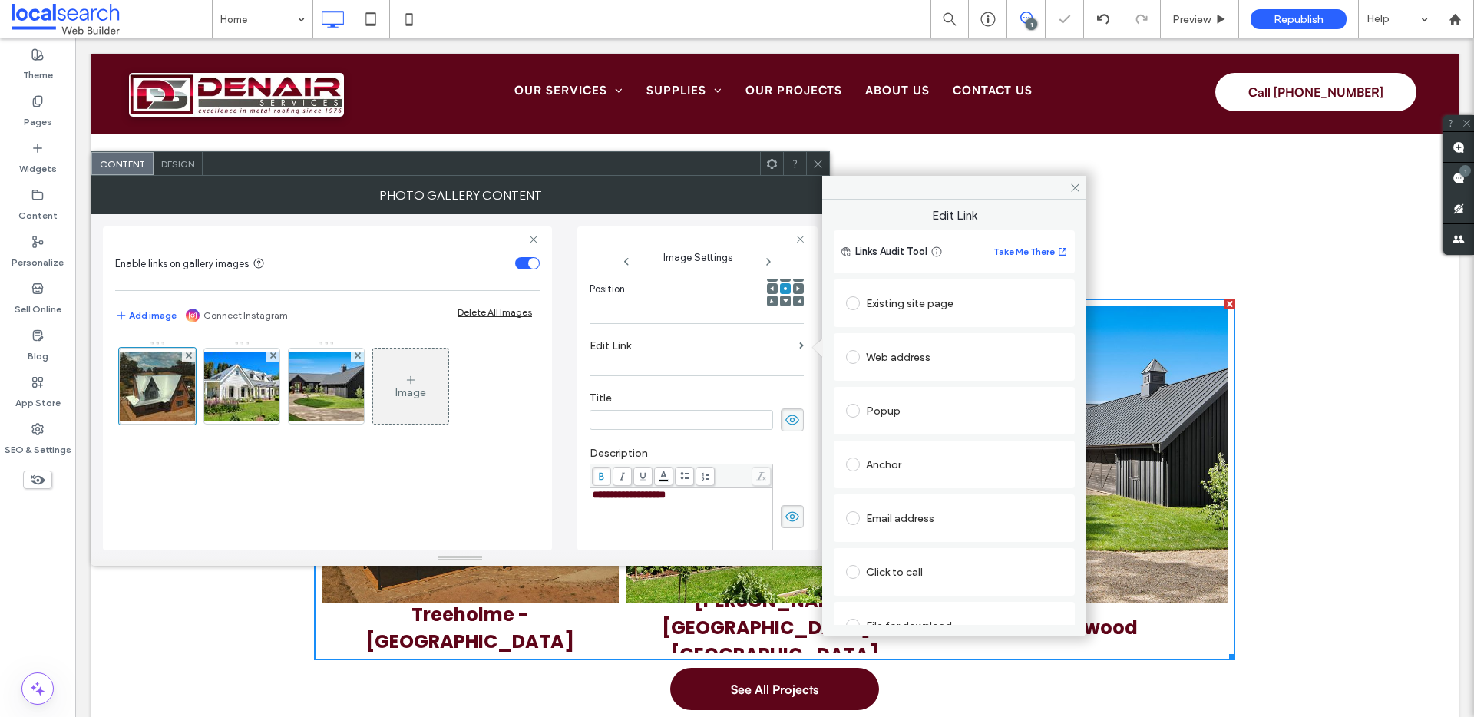
click at [905, 449] on div "Anchor" at bounding box center [954, 464] width 217 height 32
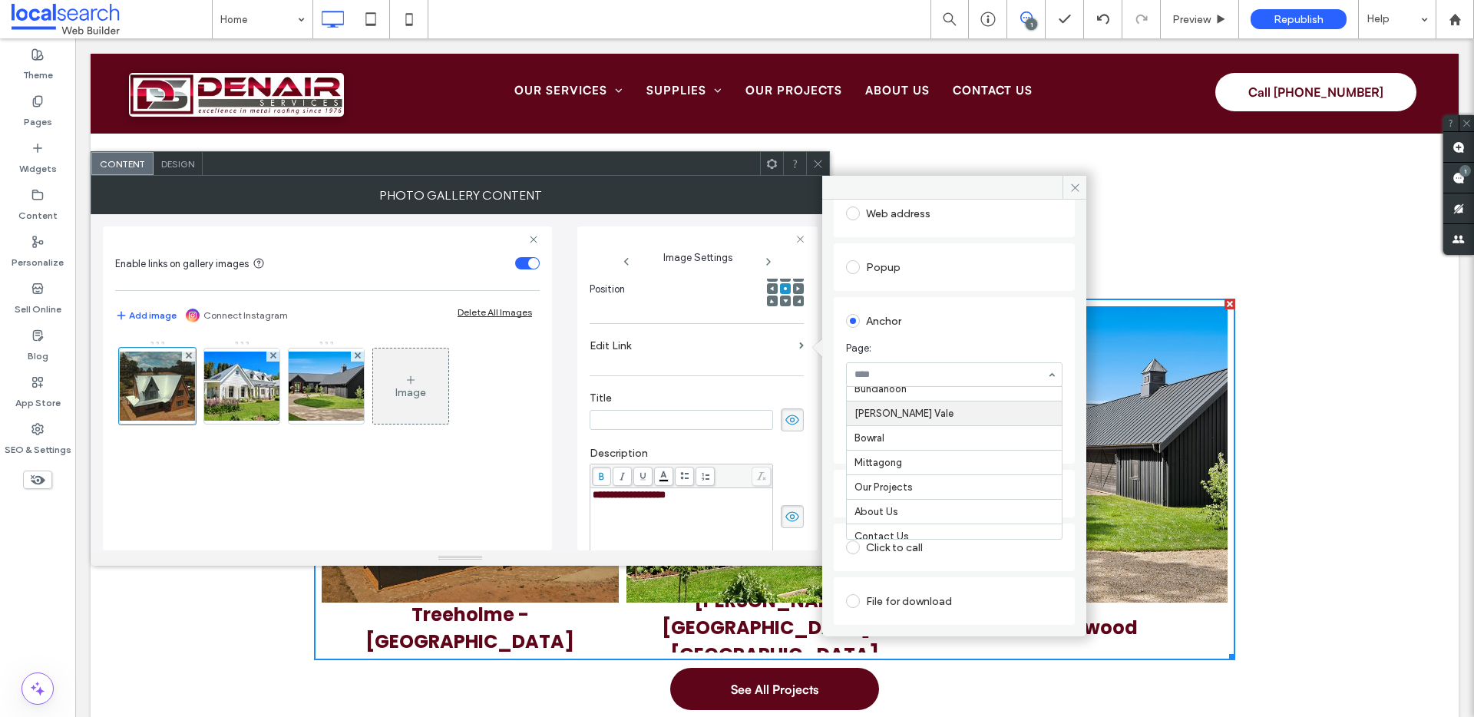
scroll to position [363, 0]
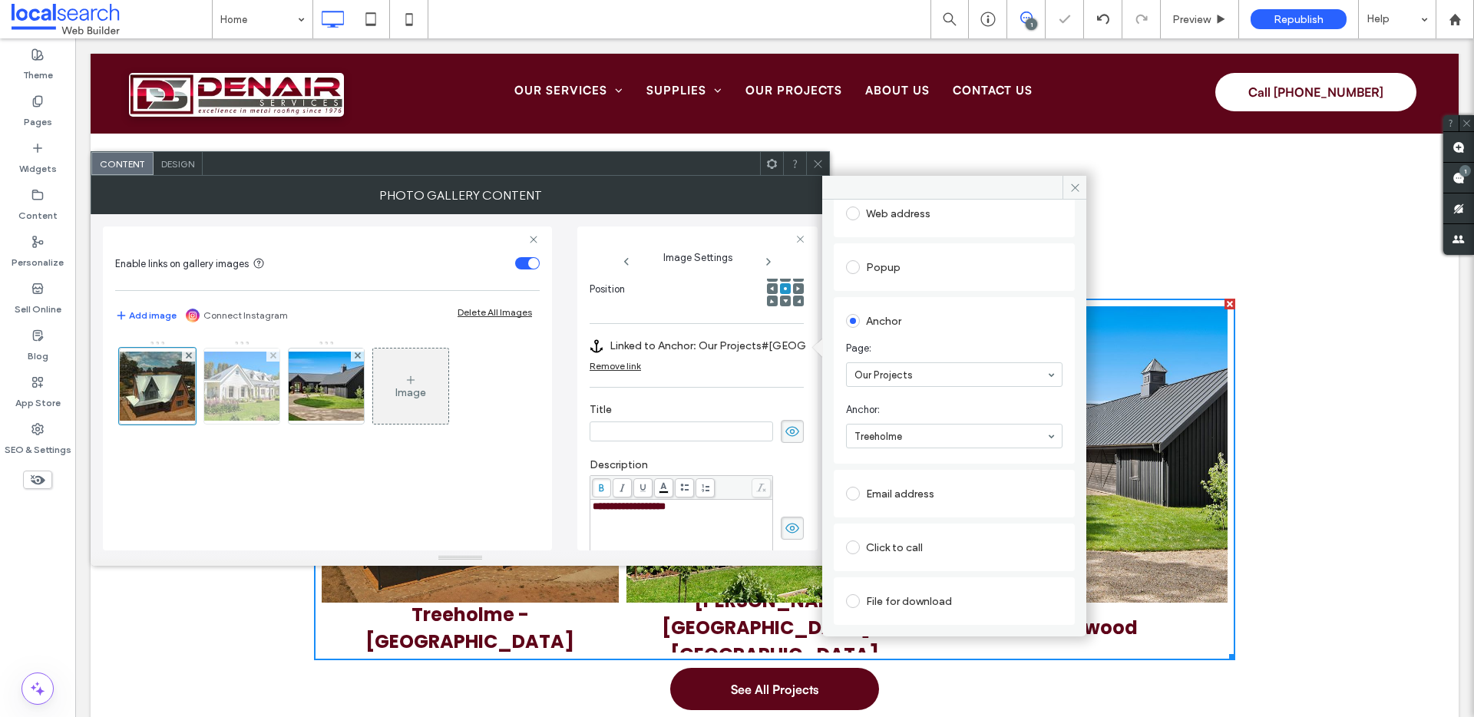
click at [244, 382] on img at bounding box center [241, 386] width 123 height 69
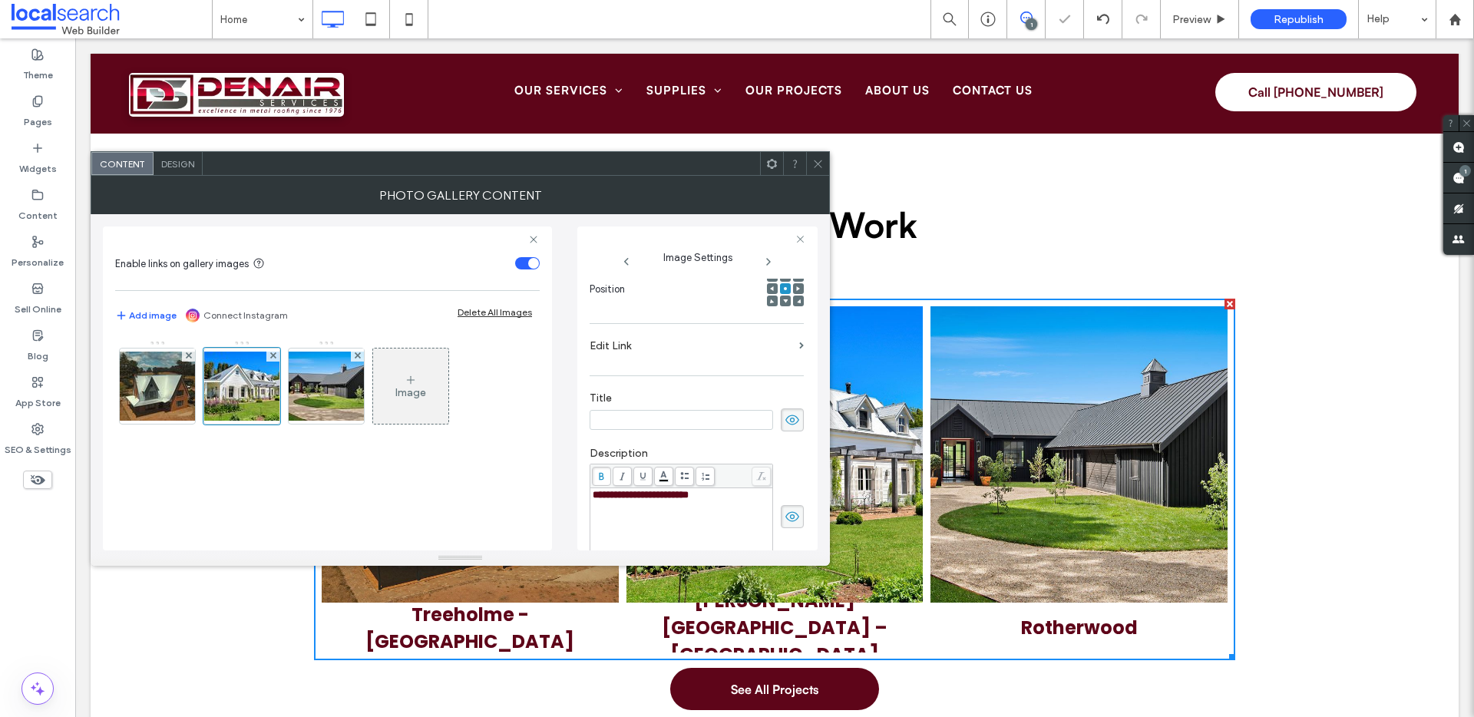
scroll to position [225, 0]
click at [799, 354] on span at bounding box center [801, 357] width 5 height 7
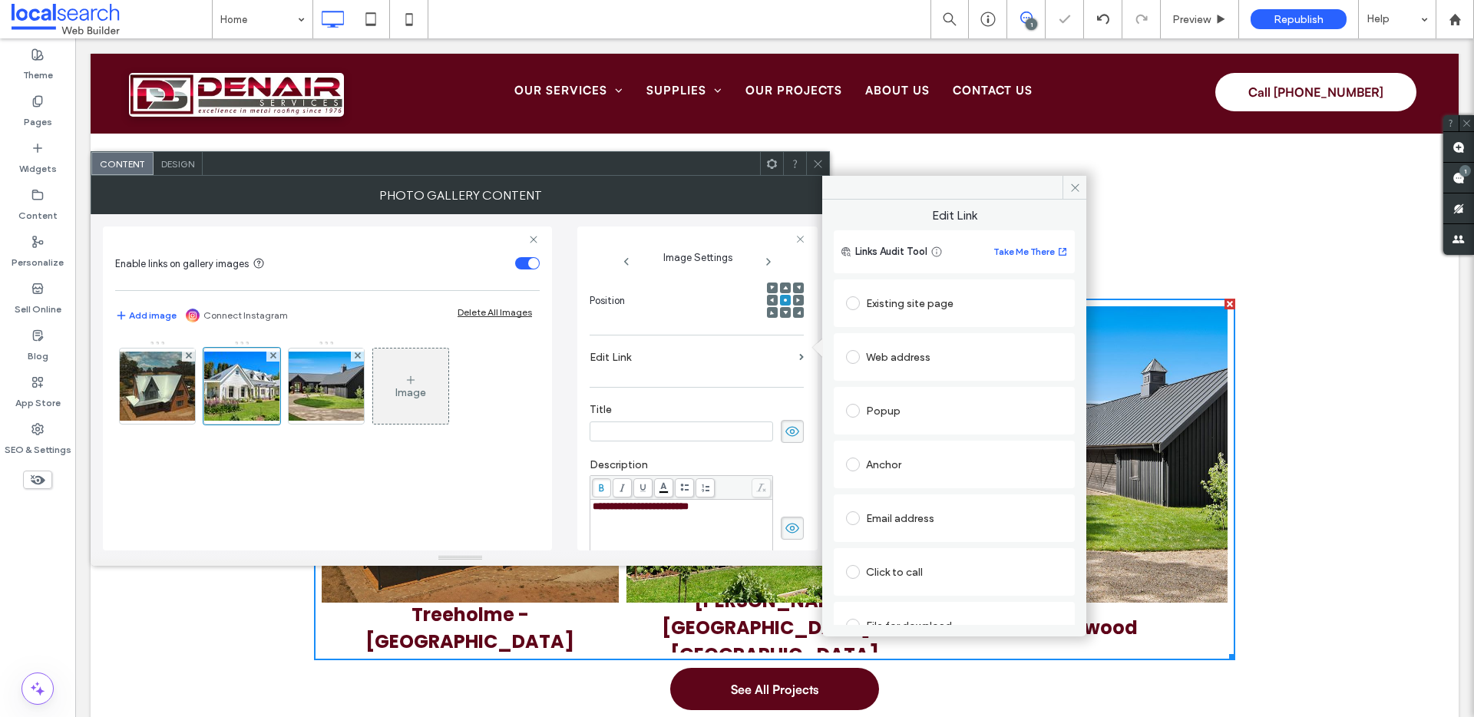
click at [785, 423] on icon at bounding box center [792, 431] width 15 height 17
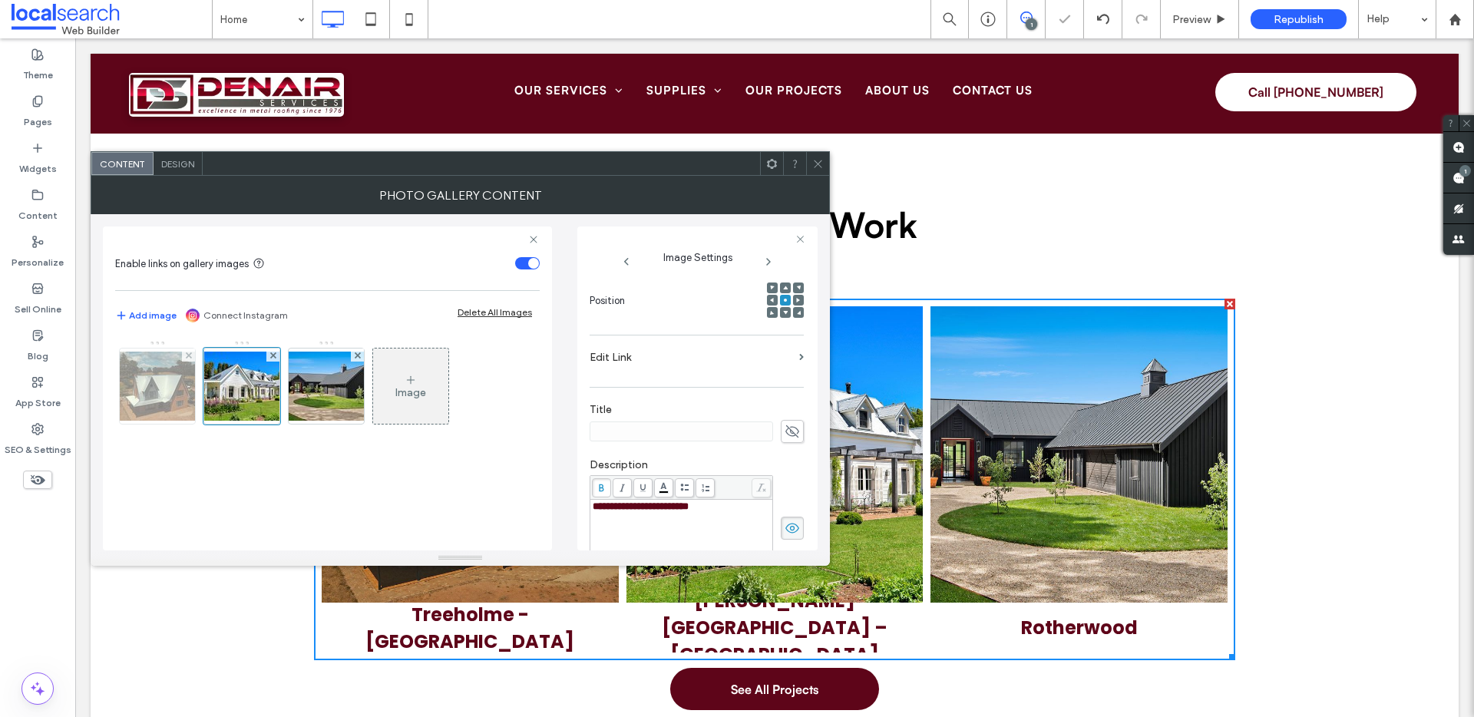
click at [127, 391] on img at bounding box center [157, 386] width 123 height 69
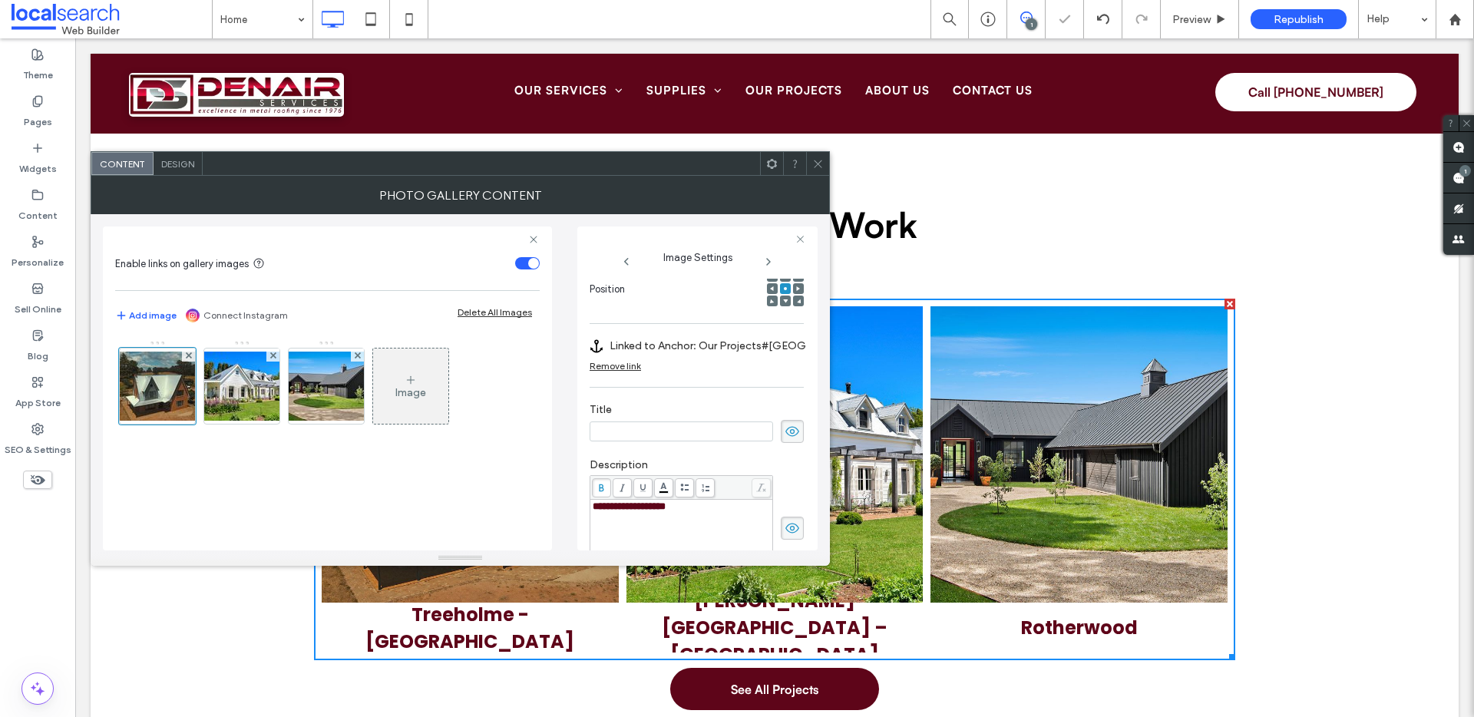
click at [789, 429] on icon at bounding box center [792, 431] width 15 height 17
click at [249, 378] on img at bounding box center [241, 386] width 123 height 69
click at [786, 427] on use at bounding box center [793, 432] width 14 height 10
click at [783, 348] on label "Edit Link" at bounding box center [692, 357] width 204 height 28
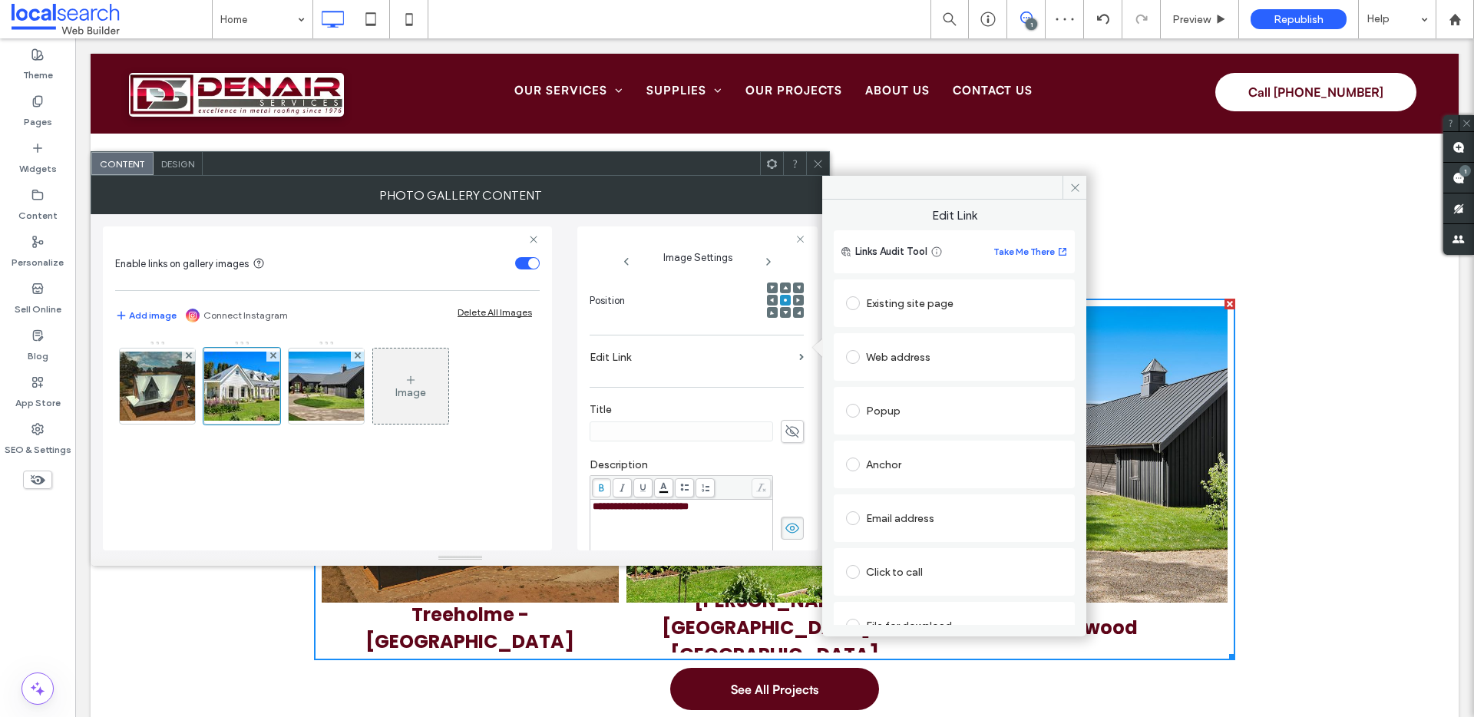
click at [911, 465] on div "Anchor" at bounding box center [954, 464] width 217 height 25
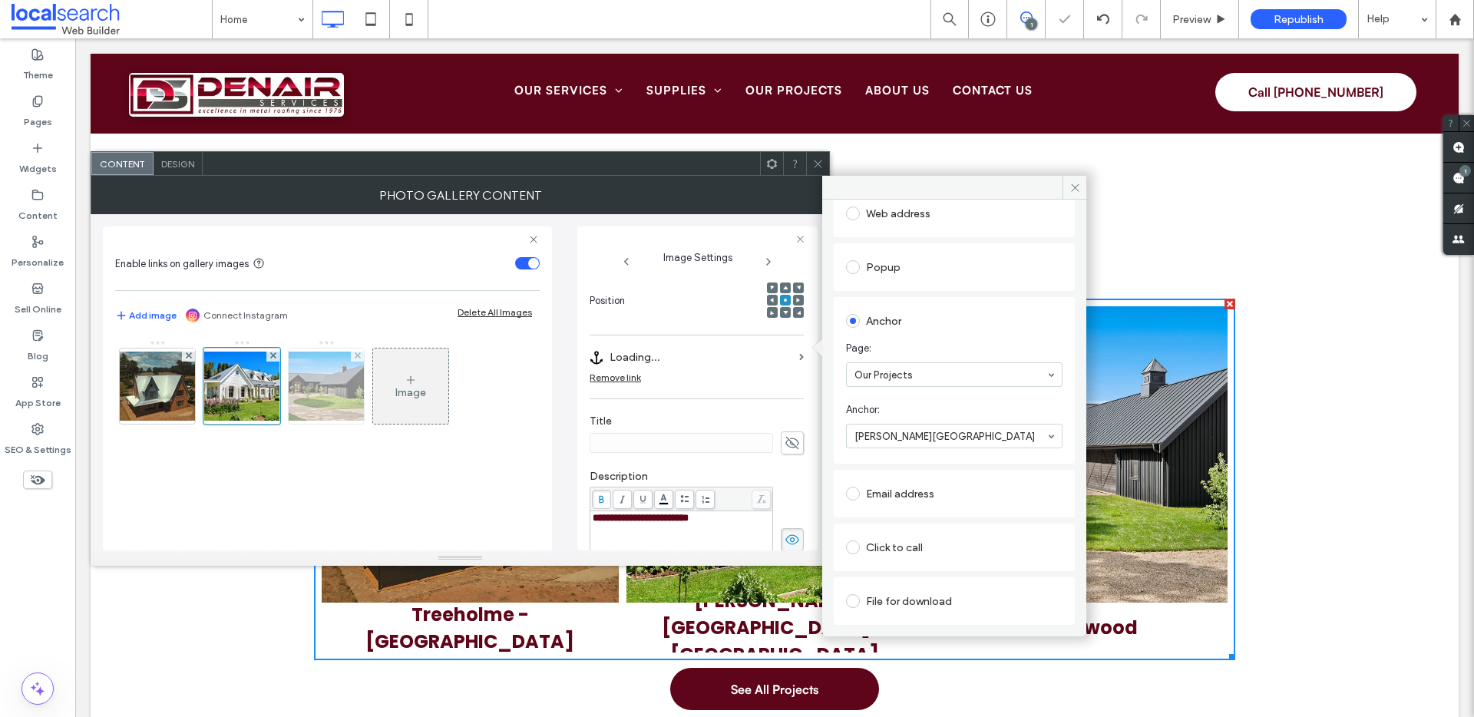
click at [339, 402] on img at bounding box center [326, 386] width 123 height 69
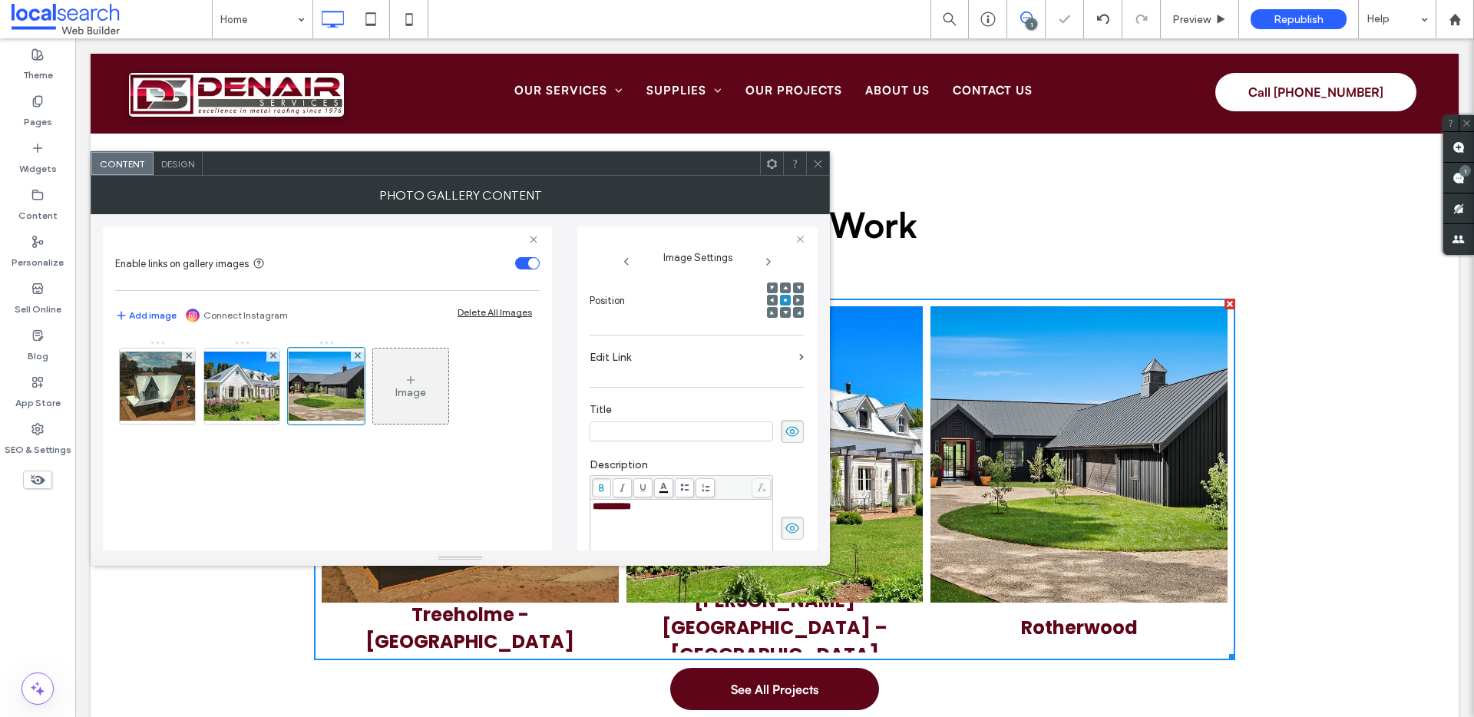
click at [780, 348] on label "Edit Link" at bounding box center [692, 357] width 204 height 28
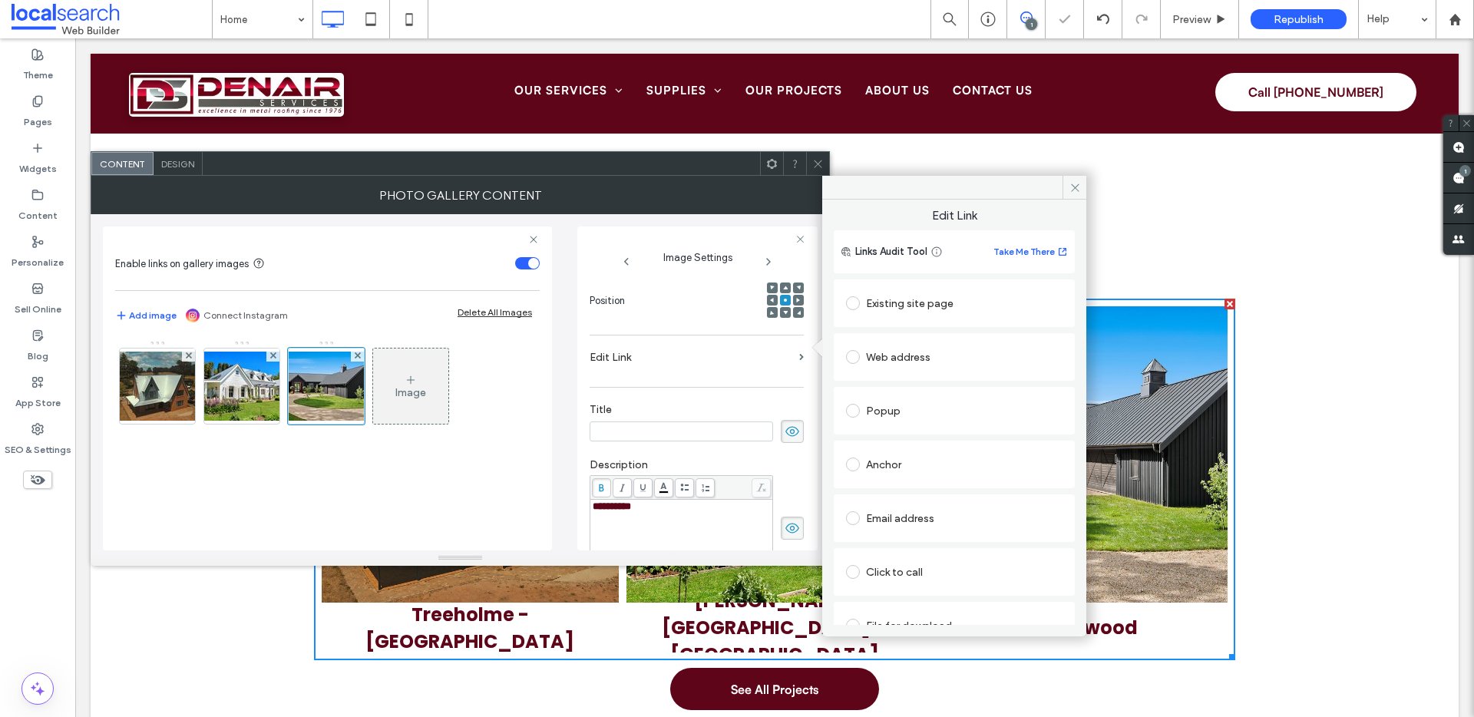
click at [898, 465] on div "Anchor" at bounding box center [954, 464] width 217 height 25
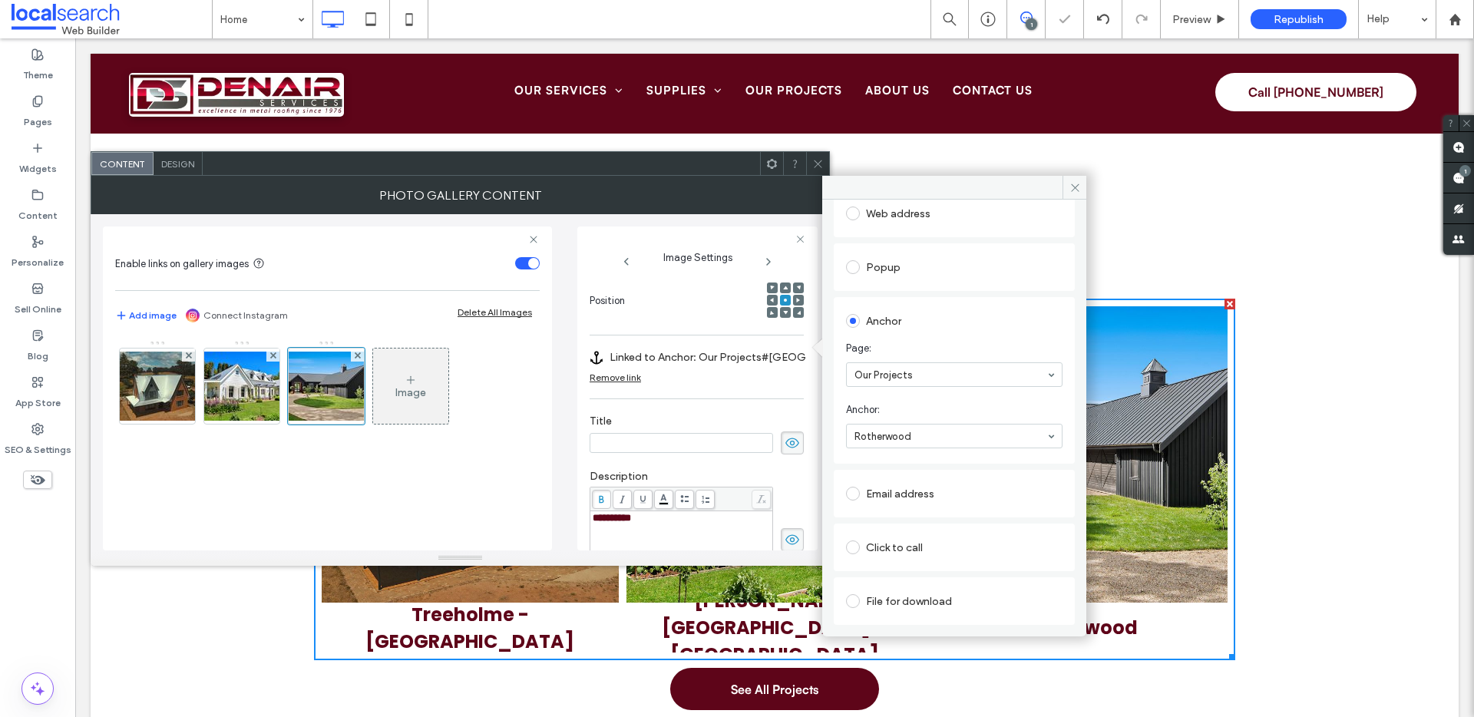
click at [766, 470] on label "Description" at bounding box center [697, 478] width 214 height 17
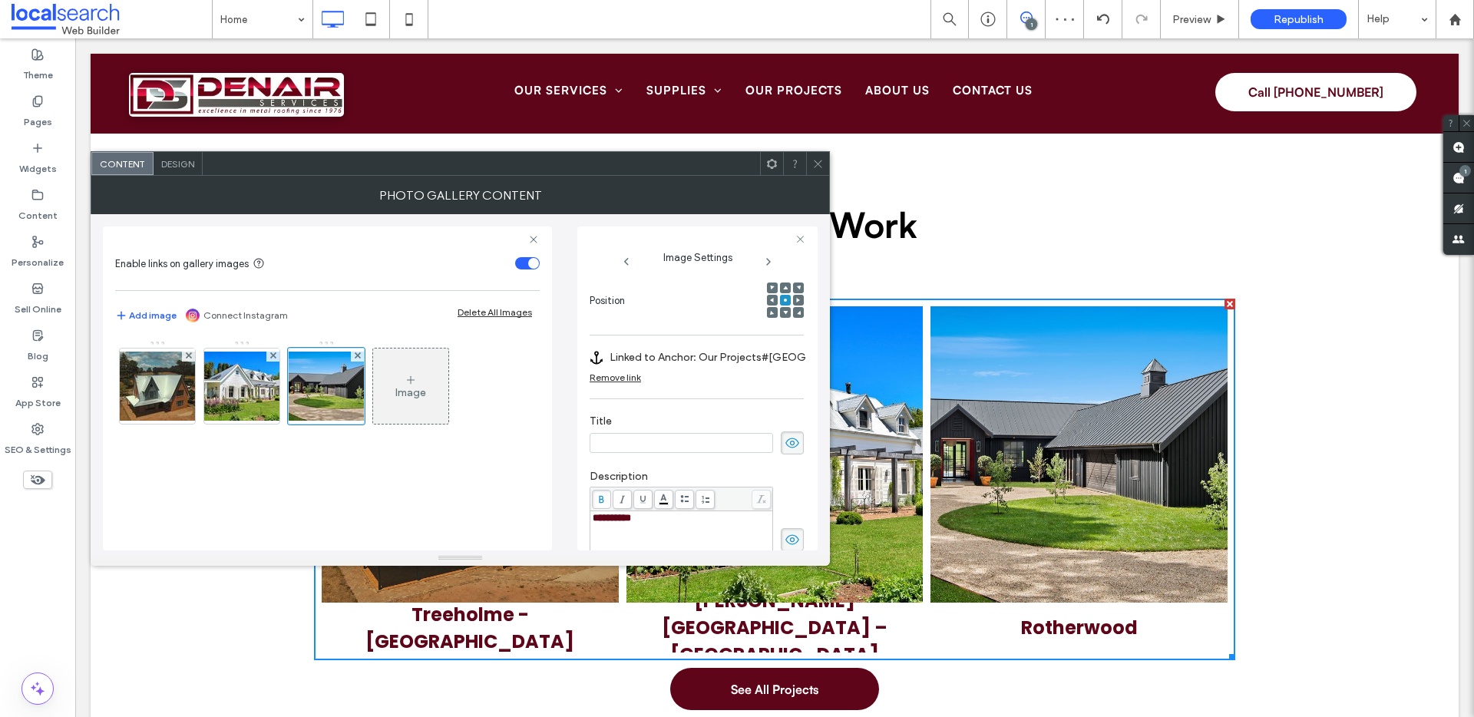
drag, startPoint x: 824, startPoint y: 157, endPoint x: 1028, endPoint y: 4, distance: 254.5
click at [824, 157] on div at bounding box center [817, 163] width 23 height 23
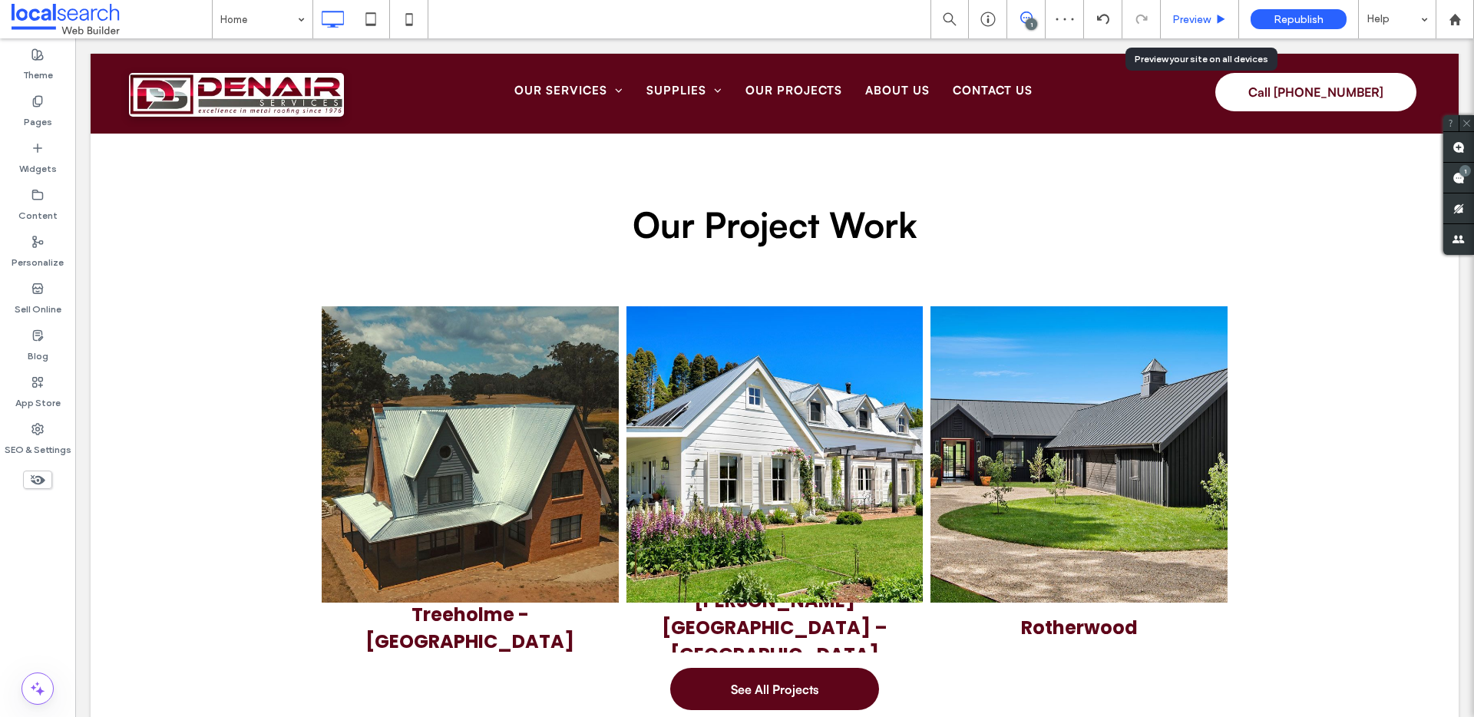
click at [1200, 15] on span "Preview" at bounding box center [1192, 19] width 38 height 13
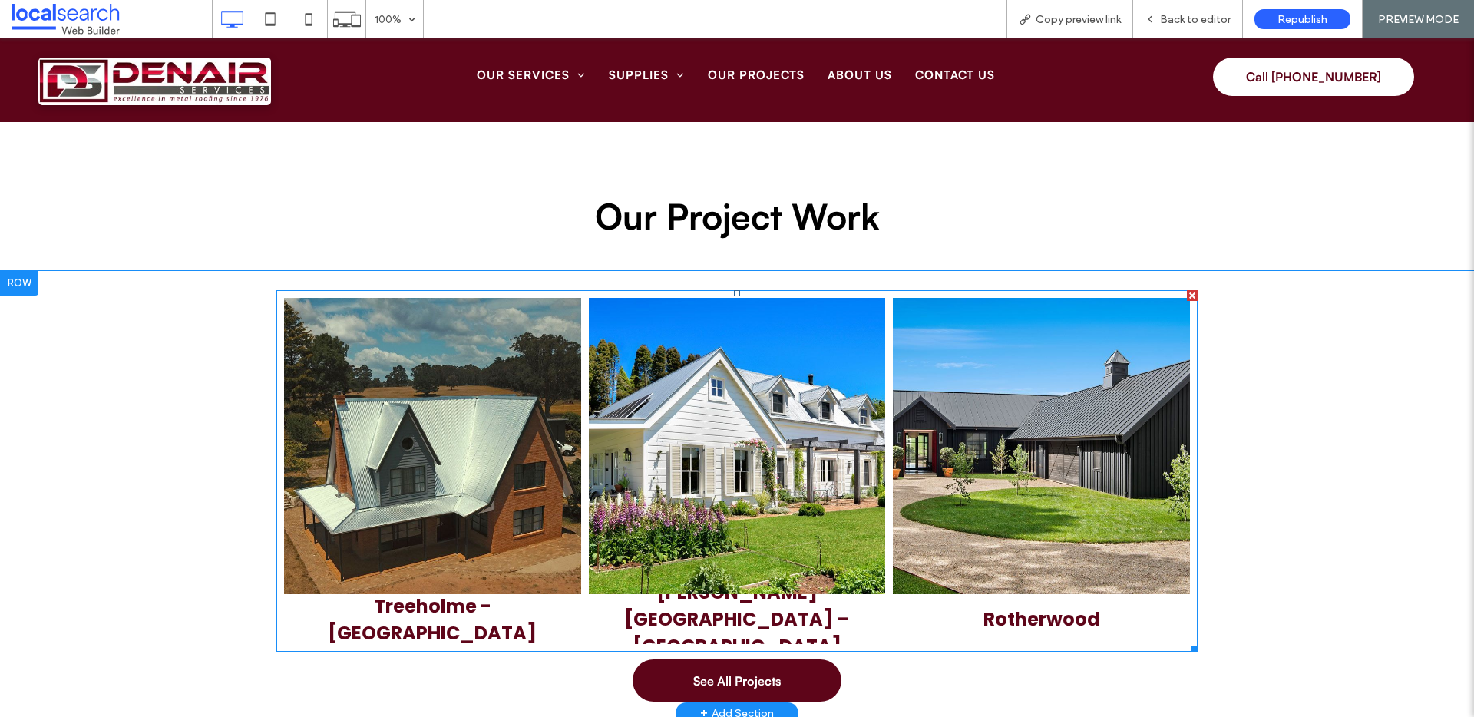
scroll to position [4383, 0]
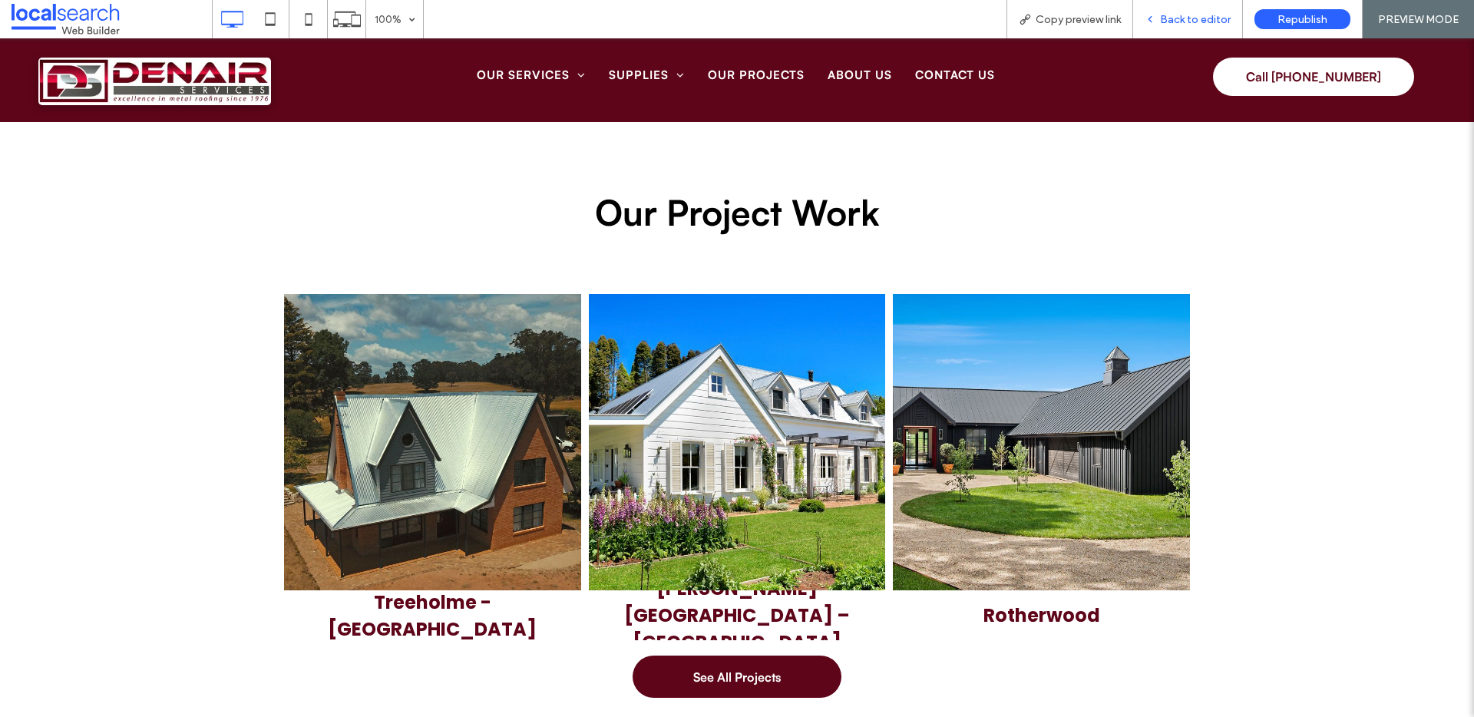
click at [1164, 25] on span "Back to editor" at bounding box center [1195, 19] width 71 height 13
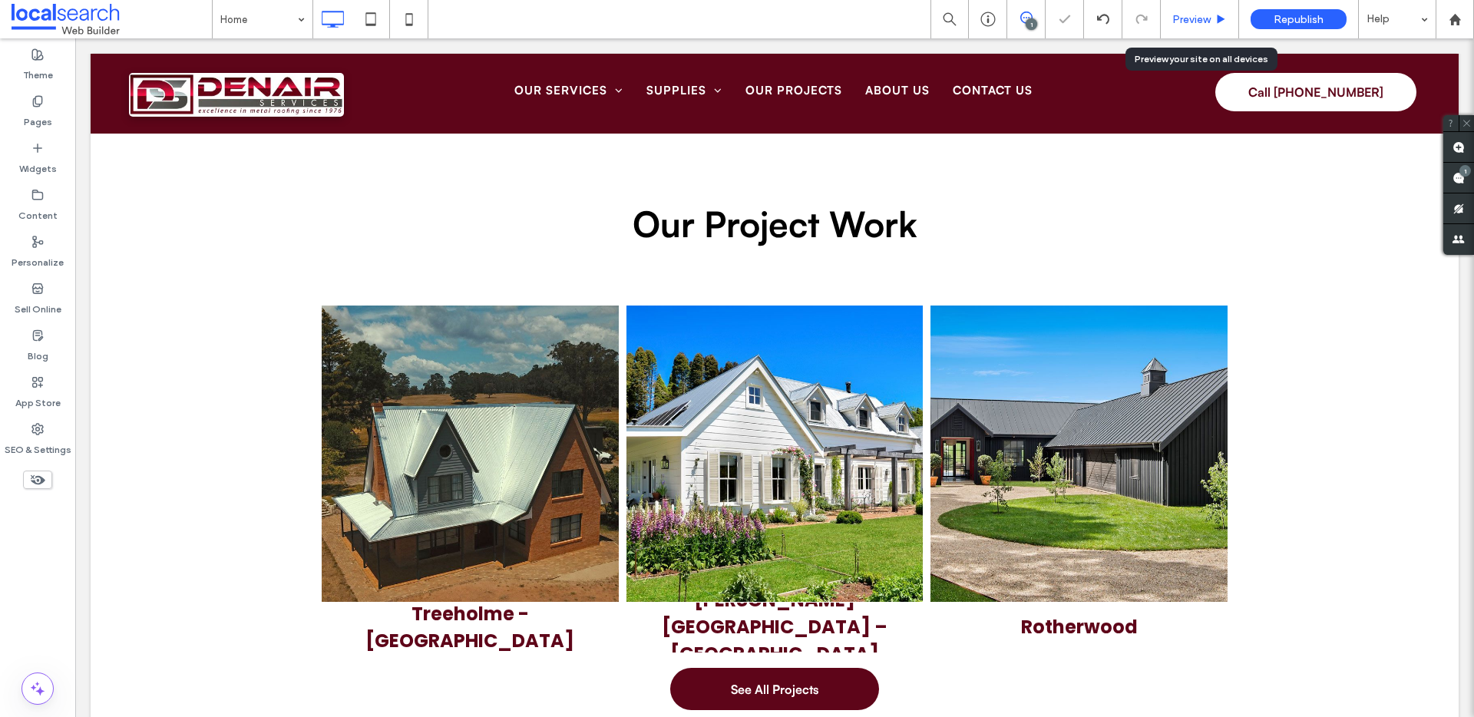
click at [1180, 15] on span "Preview" at bounding box center [1192, 19] width 38 height 13
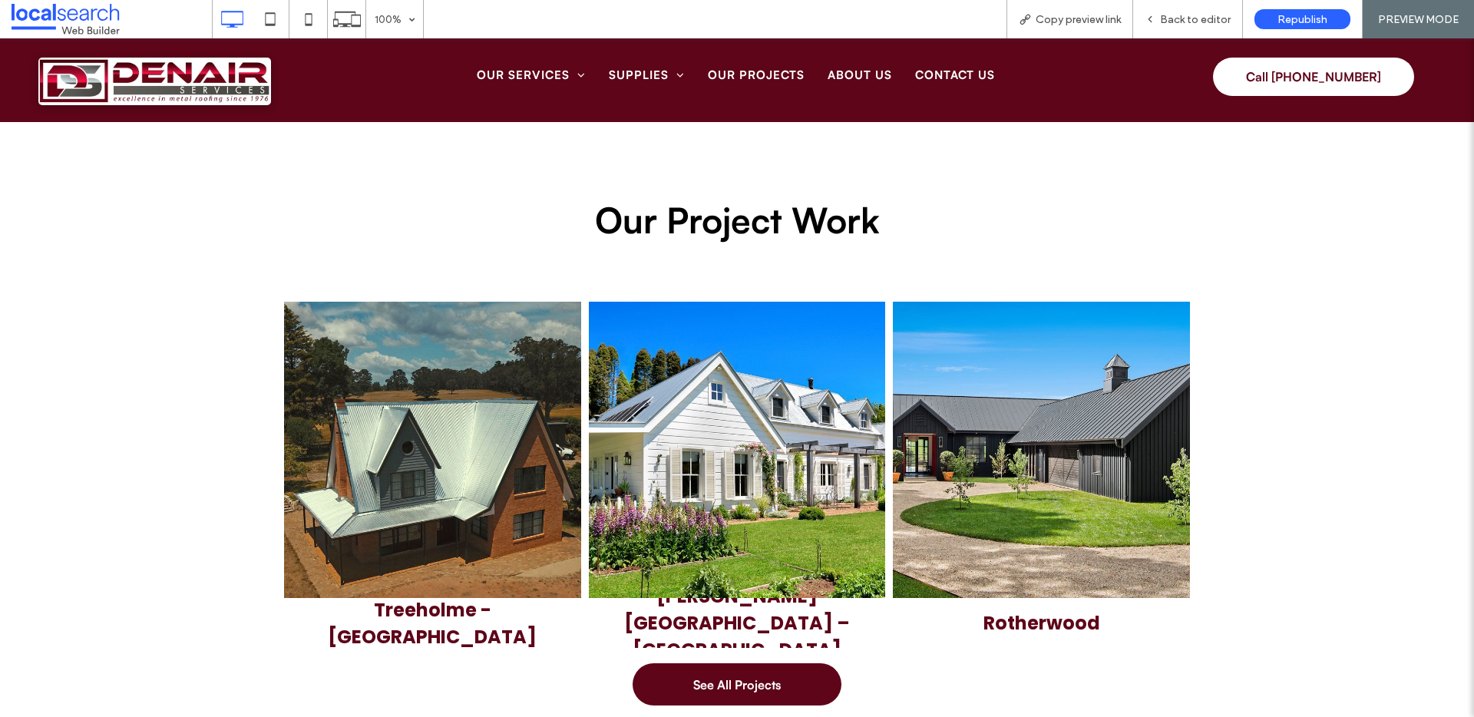
scroll to position [4383, 0]
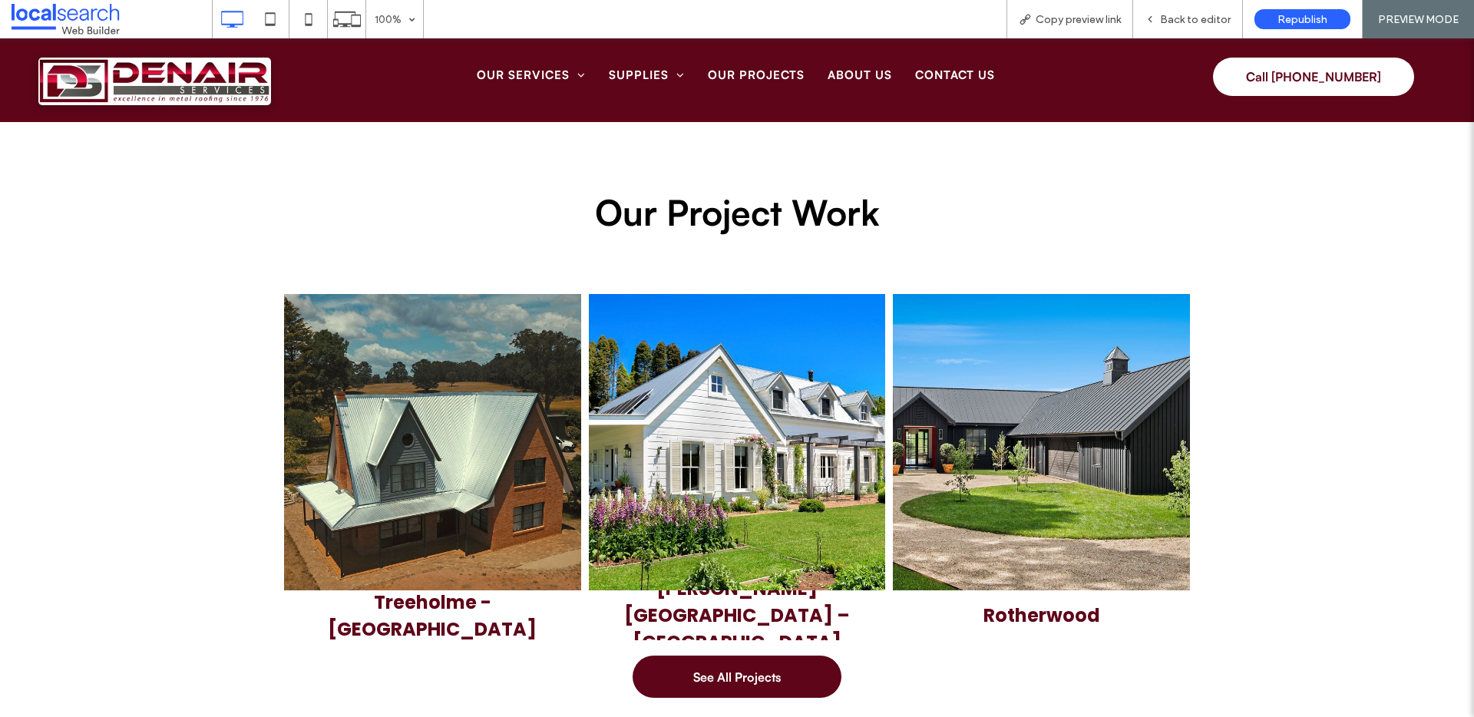
click at [425, 610] on p "Treeholme - [GEOGRAPHIC_DATA]" at bounding box center [433, 616] width 274 height 54
click at [448, 410] on link "Brick house with metal roof in a rural setting. — Denair Metal Roofing Services…" at bounding box center [432, 442] width 297 height 297
click at [1190, 24] on span "Back to editor" at bounding box center [1195, 19] width 71 height 13
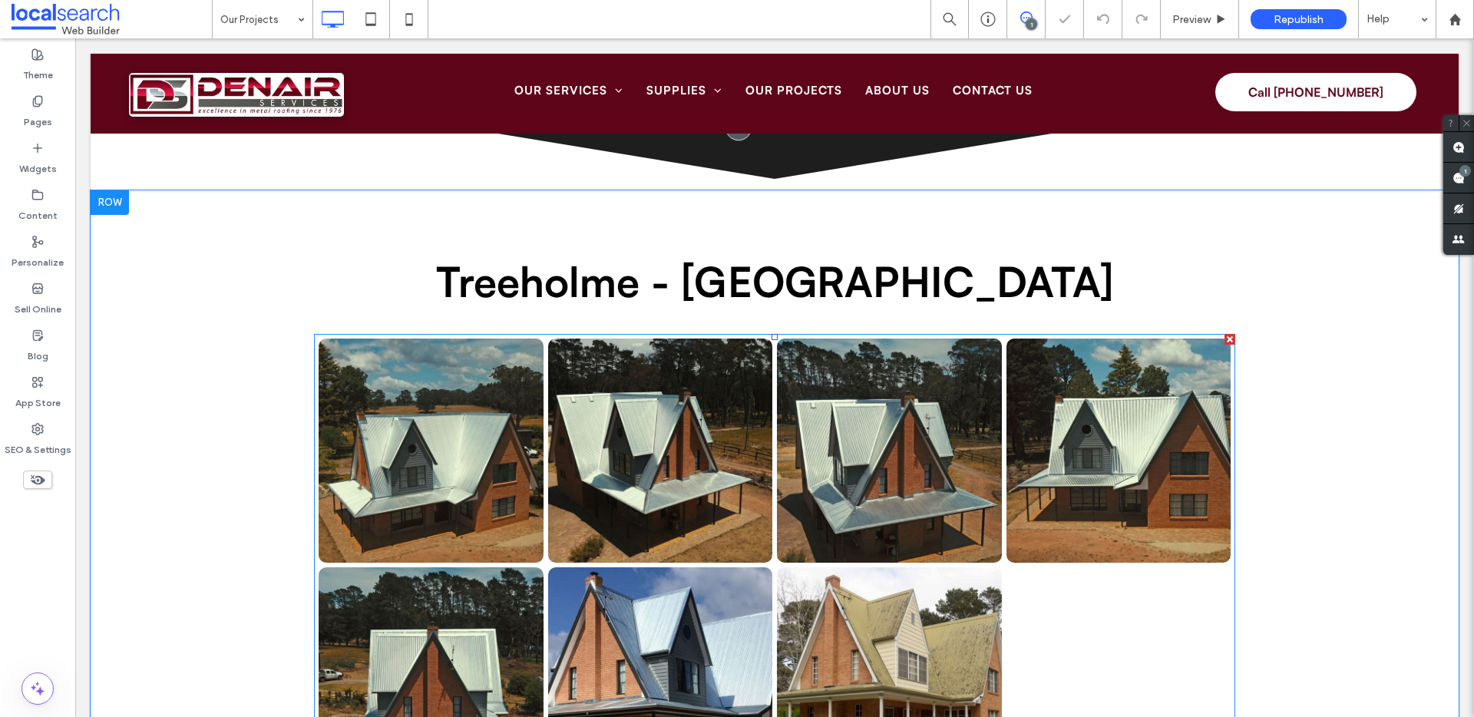
scroll to position [913, 0]
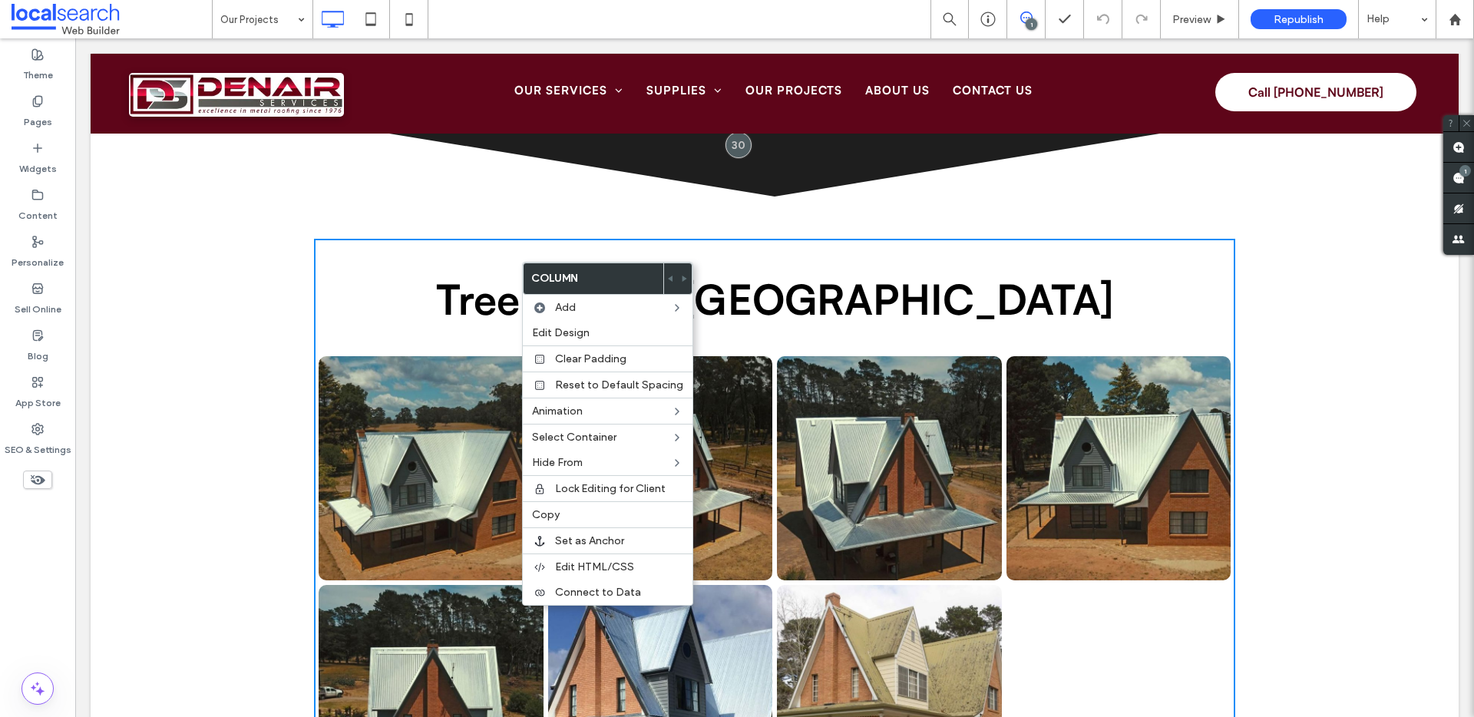
click at [472, 262] on div "Treeholme - Penrose Click To Paste" at bounding box center [775, 538] width 922 height 599
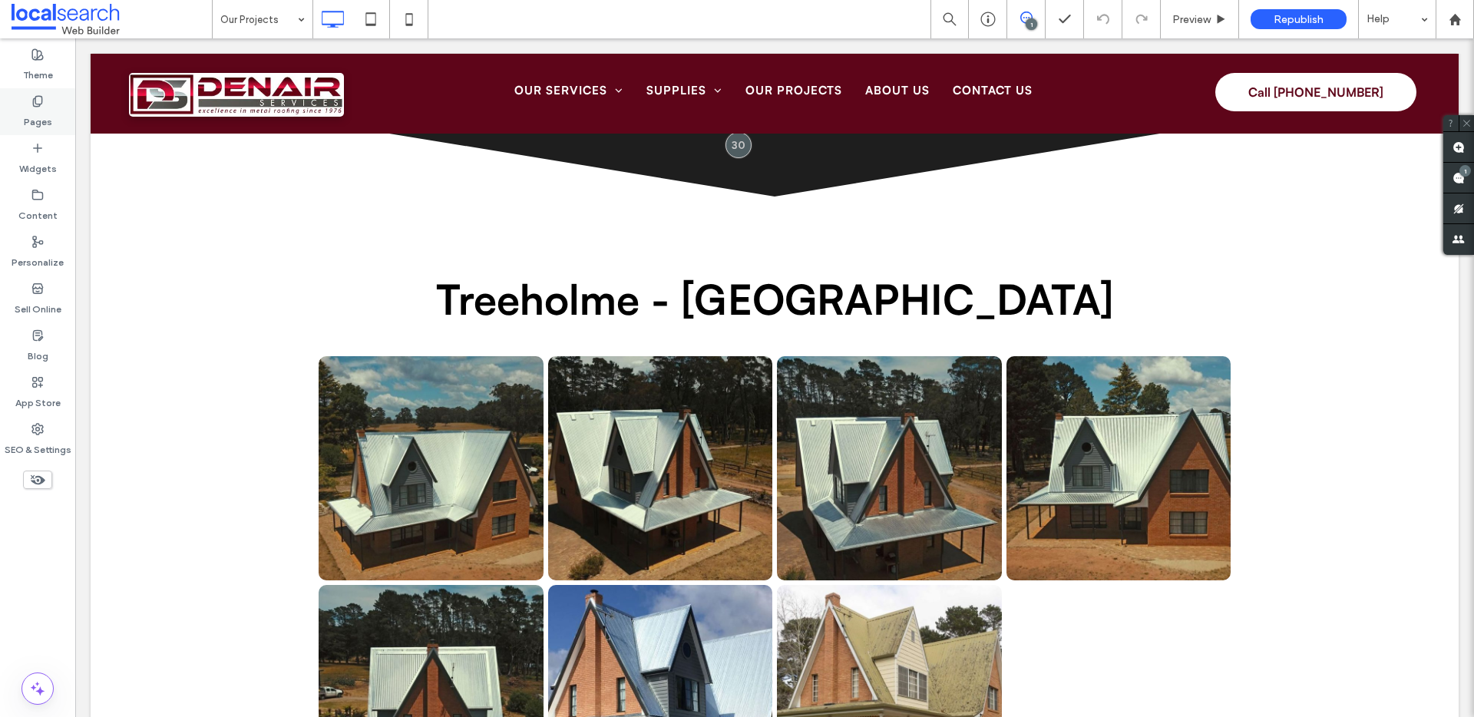
click at [35, 108] on label "Pages" at bounding box center [38, 119] width 28 height 22
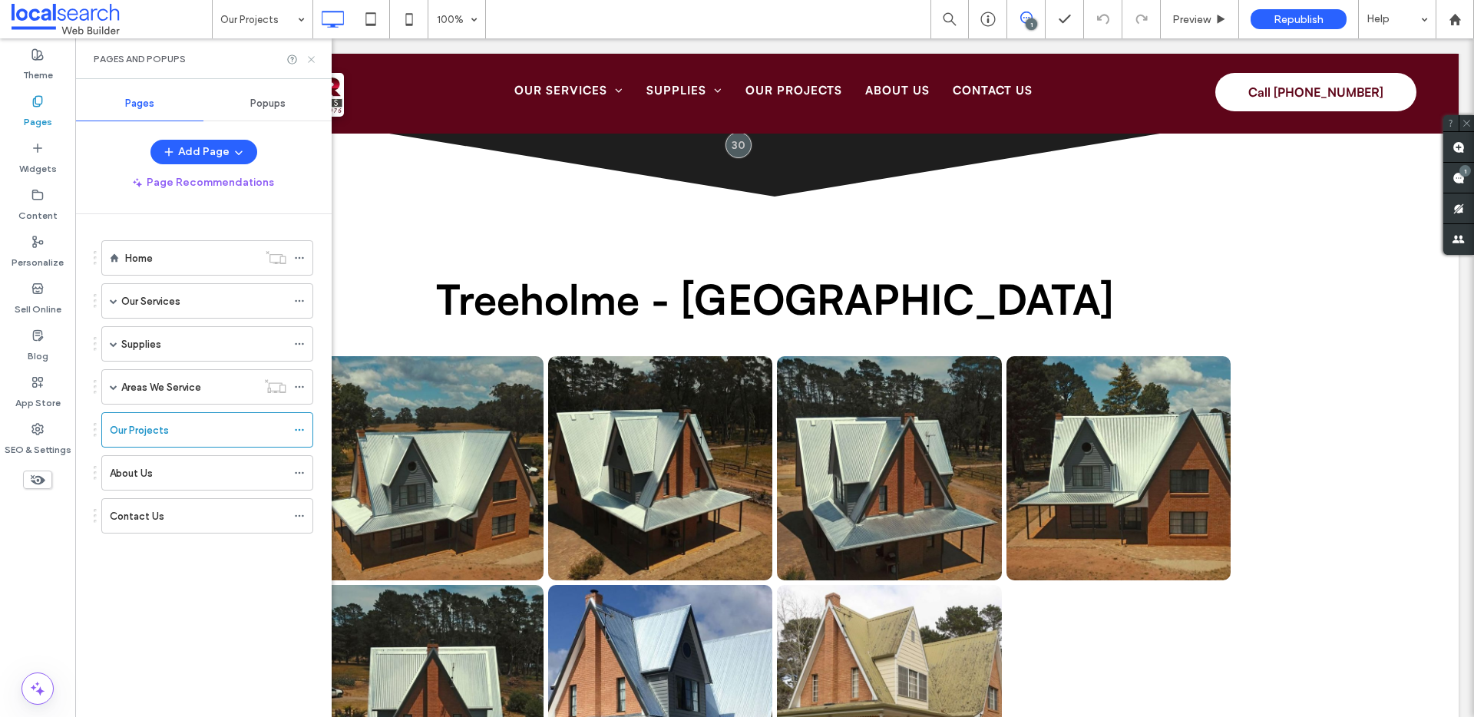
click at [311, 55] on icon at bounding box center [312, 60] width 12 height 12
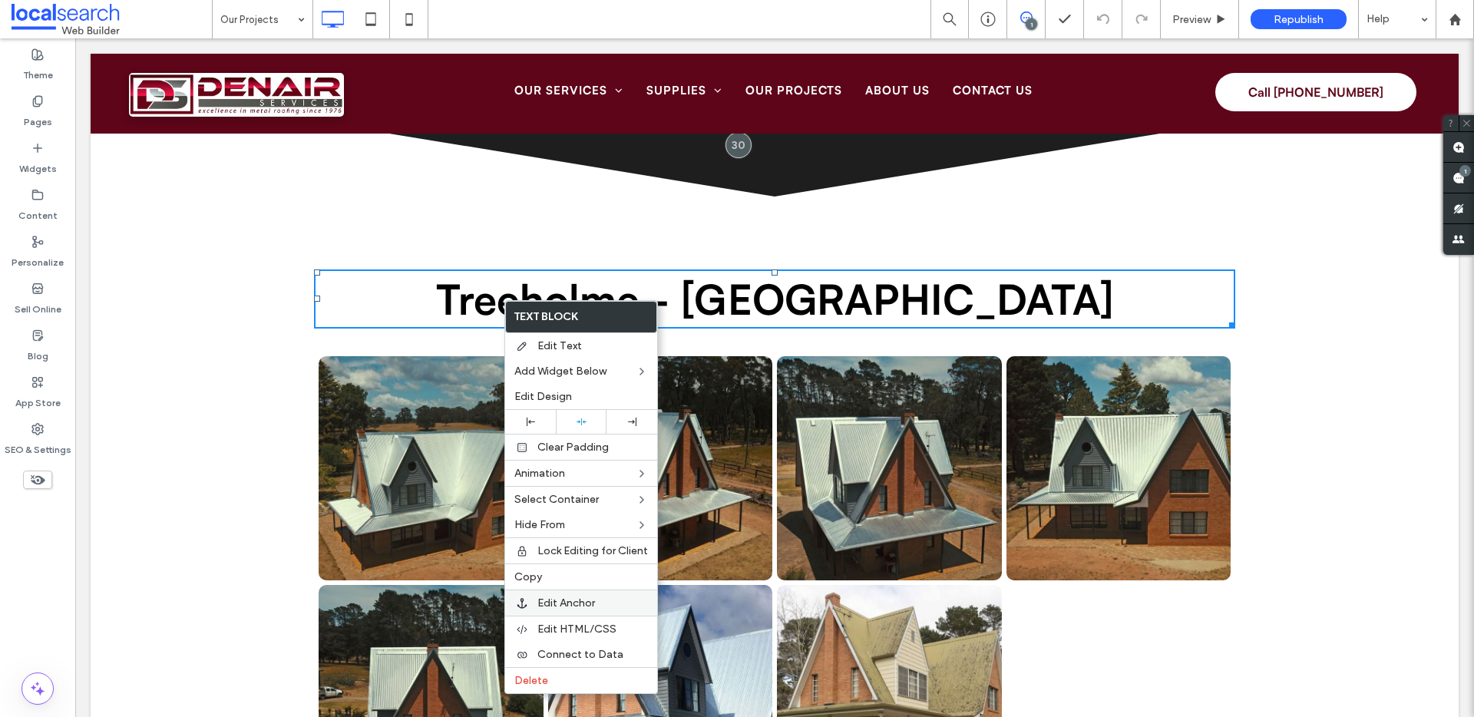
click at [568, 601] on span "Edit Anchor" at bounding box center [567, 603] width 58 height 13
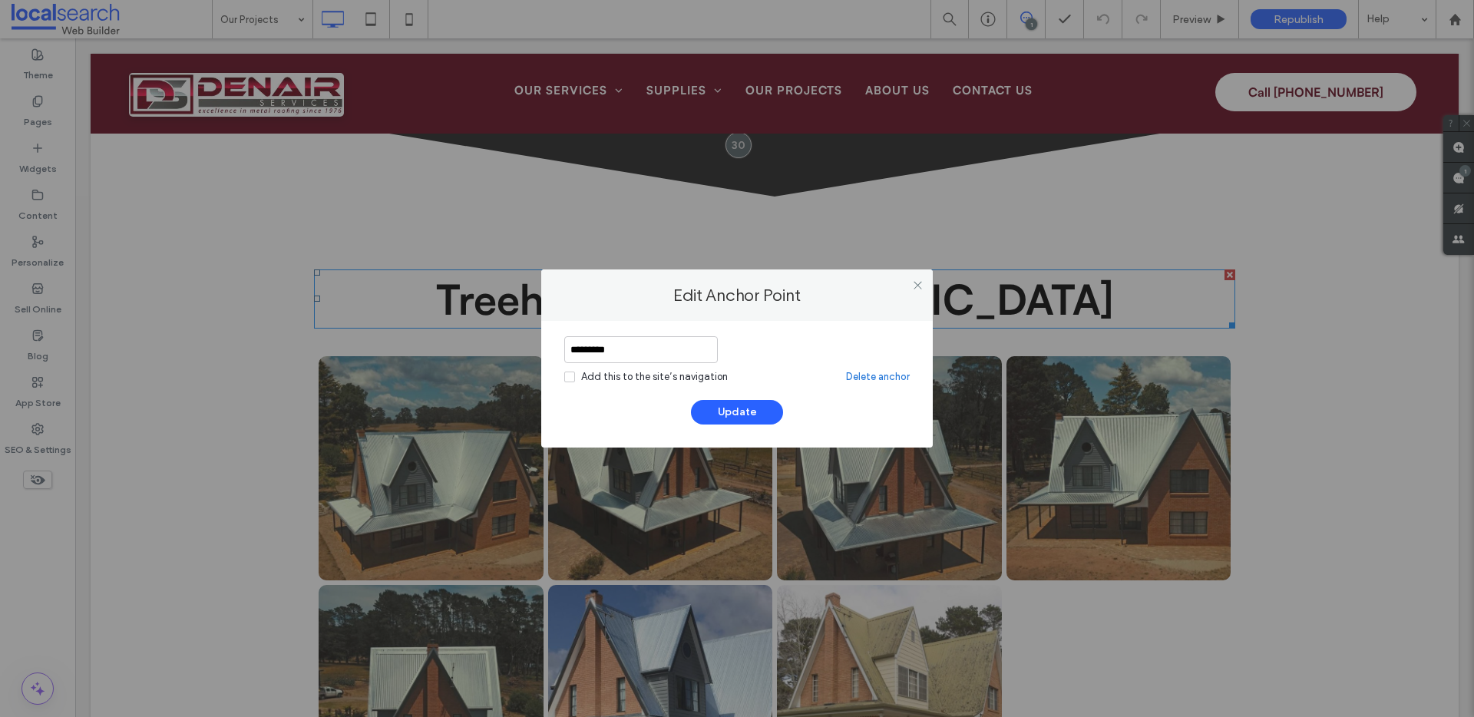
click at [870, 375] on link "Delete anchor" at bounding box center [878, 376] width 64 height 15
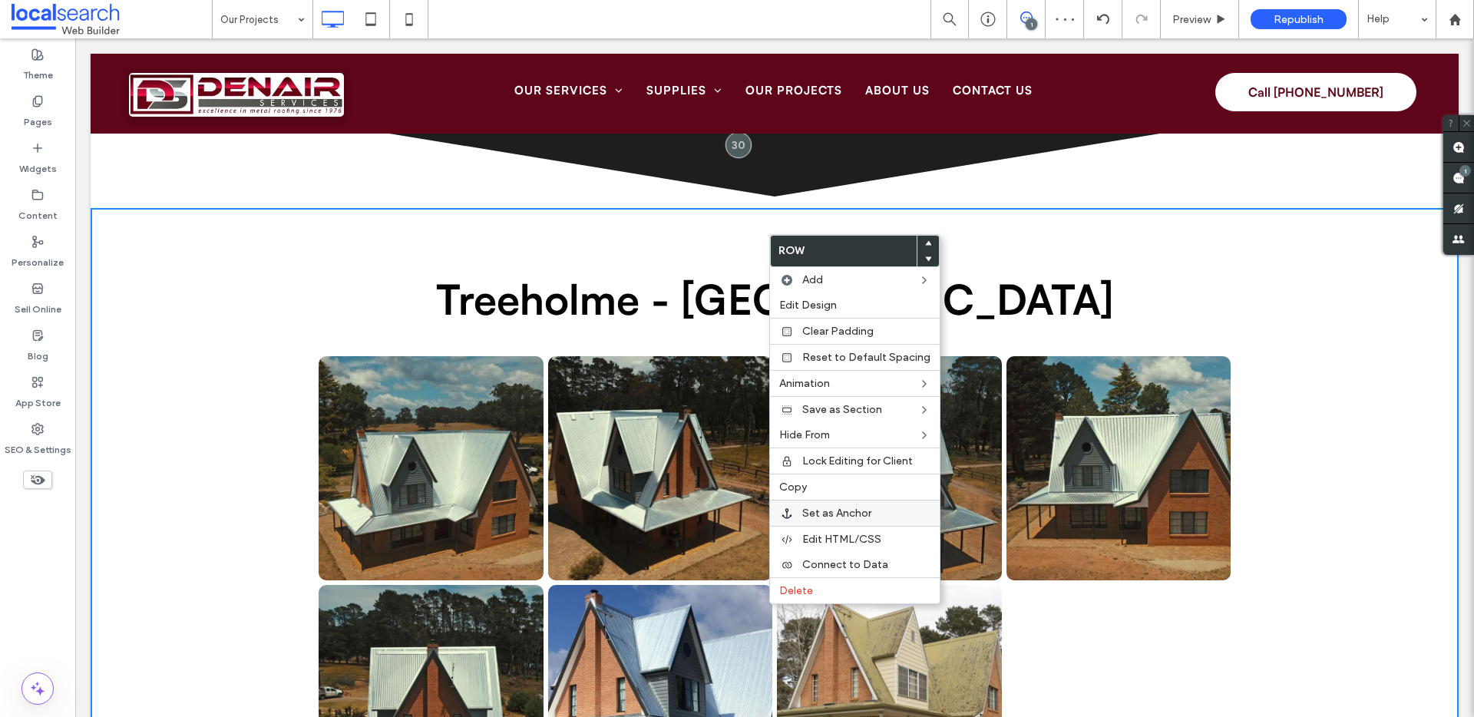
click at [836, 511] on span "Set as Anchor" at bounding box center [836, 513] width 69 height 13
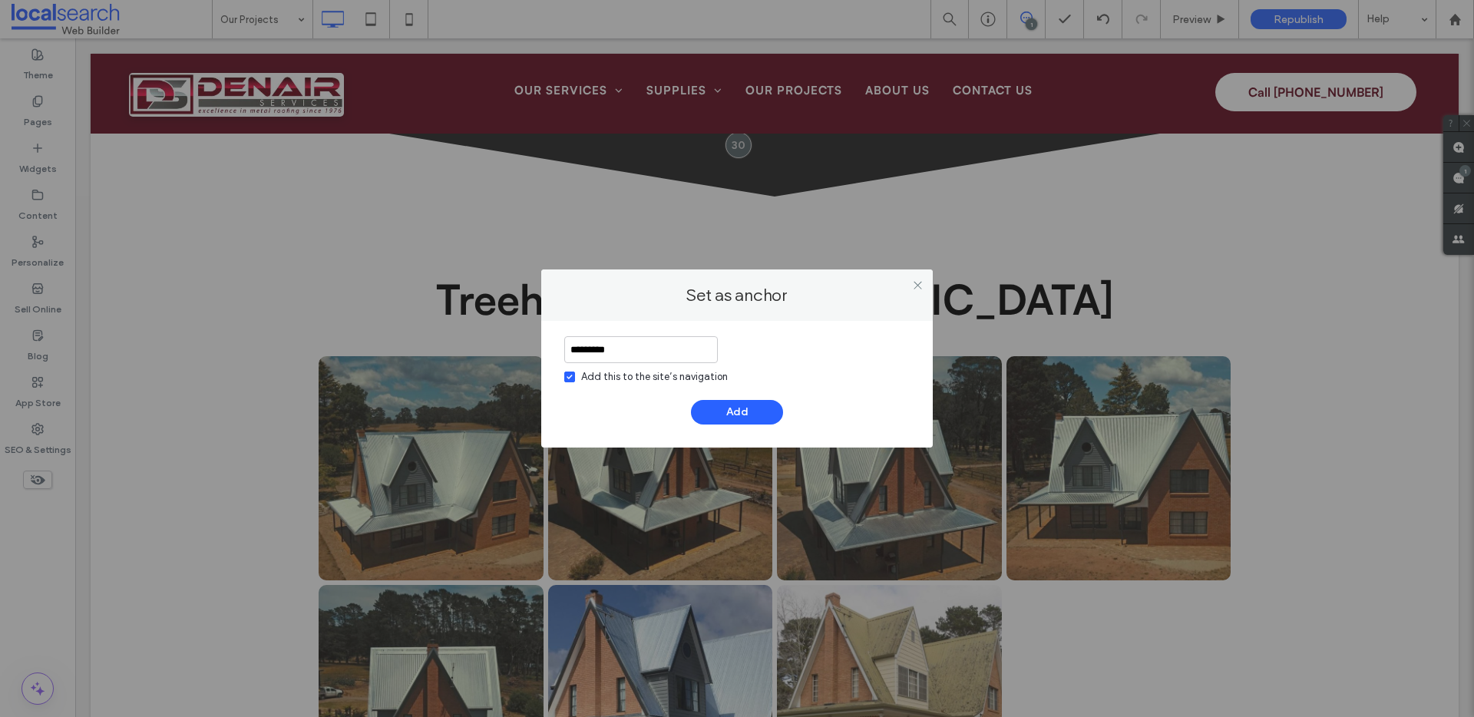
type input "*********"
click at [700, 371] on div "Add this to the site’s navigation" at bounding box center [654, 376] width 147 height 15
click at [747, 410] on button "Add" at bounding box center [737, 412] width 92 height 25
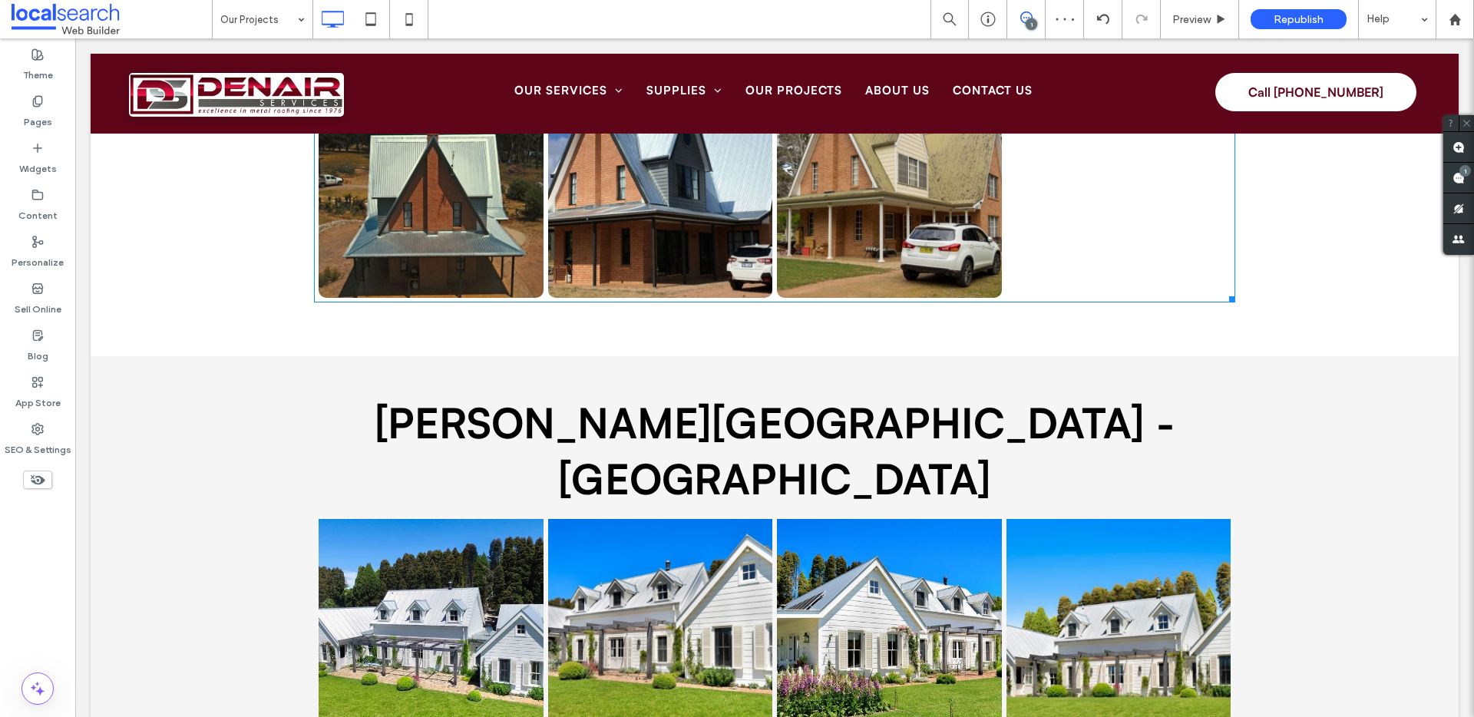
scroll to position [1507, 0]
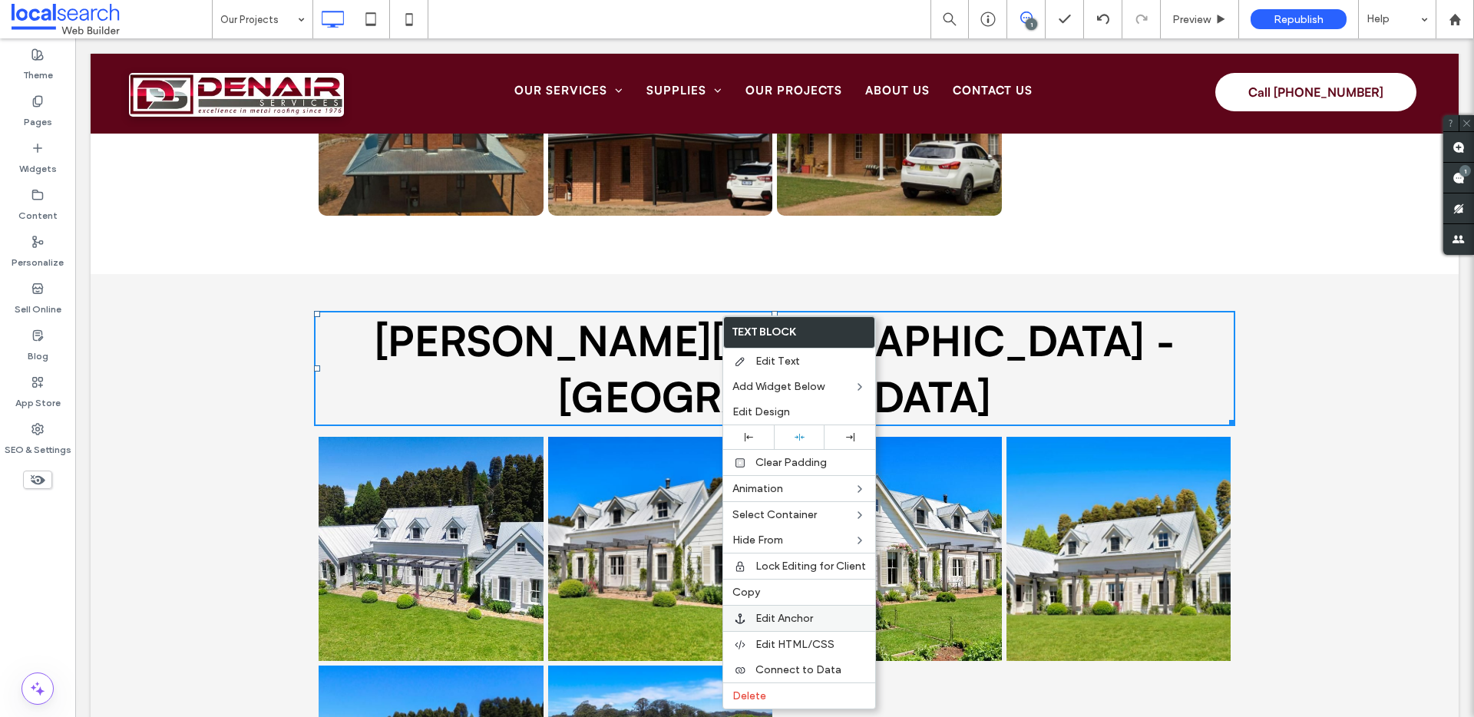
click at [776, 614] on span "Edit Anchor" at bounding box center [785, 618] width 58 height 13
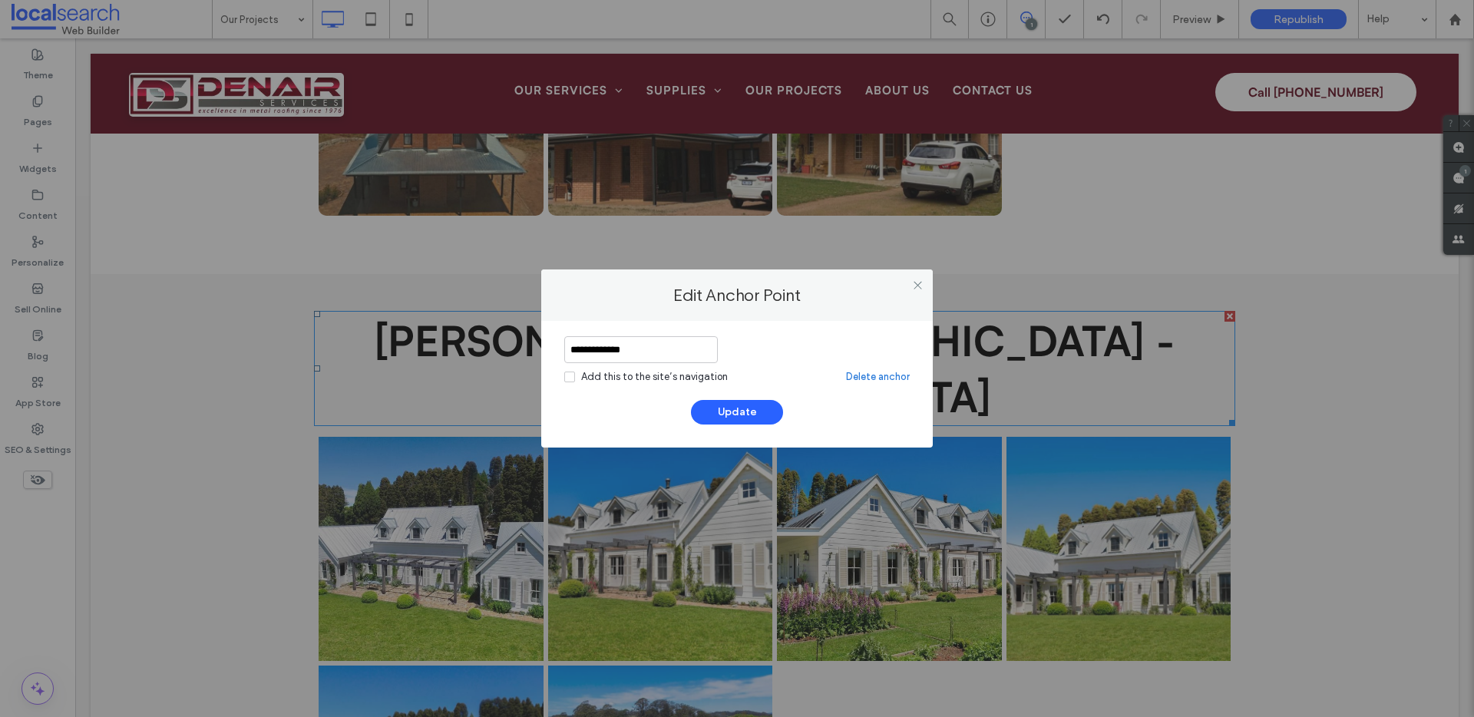
drag, startPoint x: 655, startPoint y: 349, endPoint x: 558, endPoint y: 345, distance: 96.9
click at [558, 345] on div "**********" at bounding box center [737, 384] width 392 height 127
click at [882, 377] on link "Delete anchor" at bounding box center [878, 376] width 64 height 15
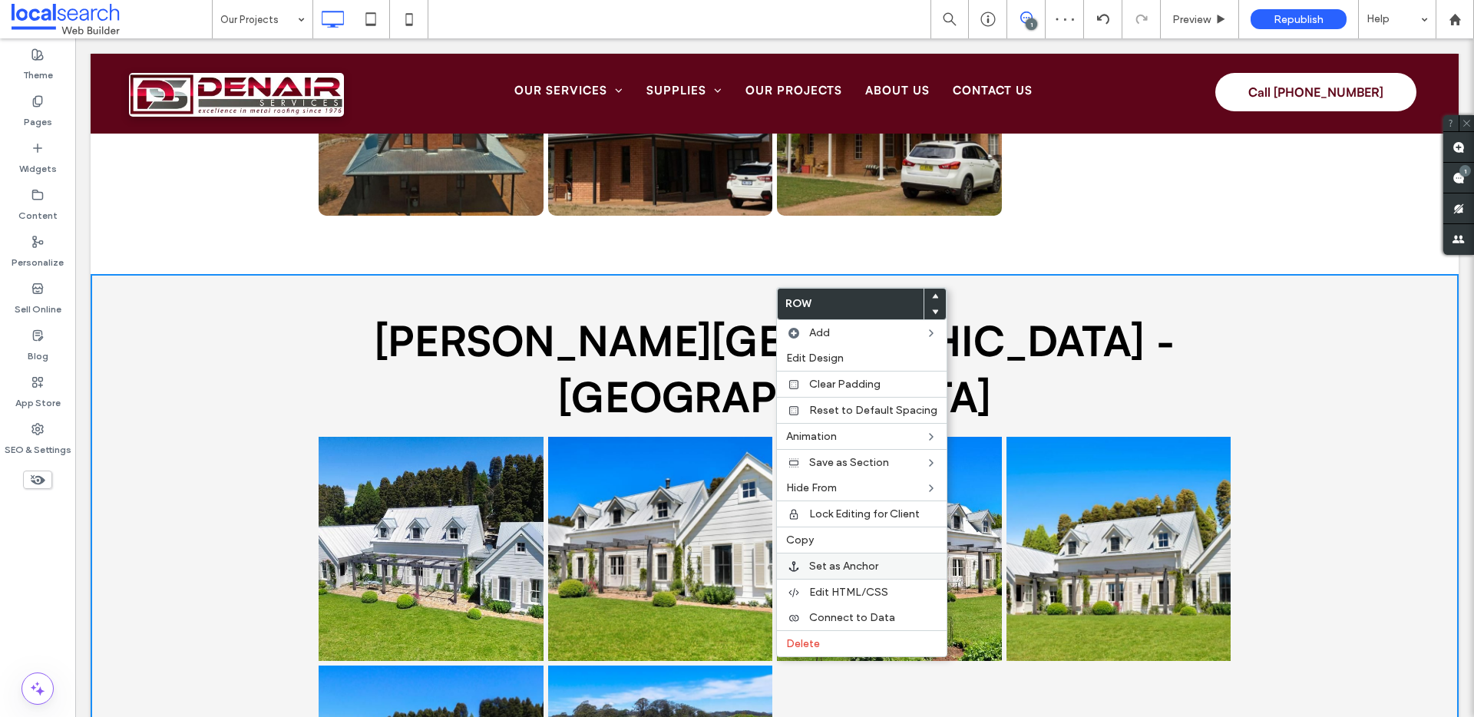
click at [834, 567] on span "Set as Anchor" at bounding box center [843, 566] width 69 height 13
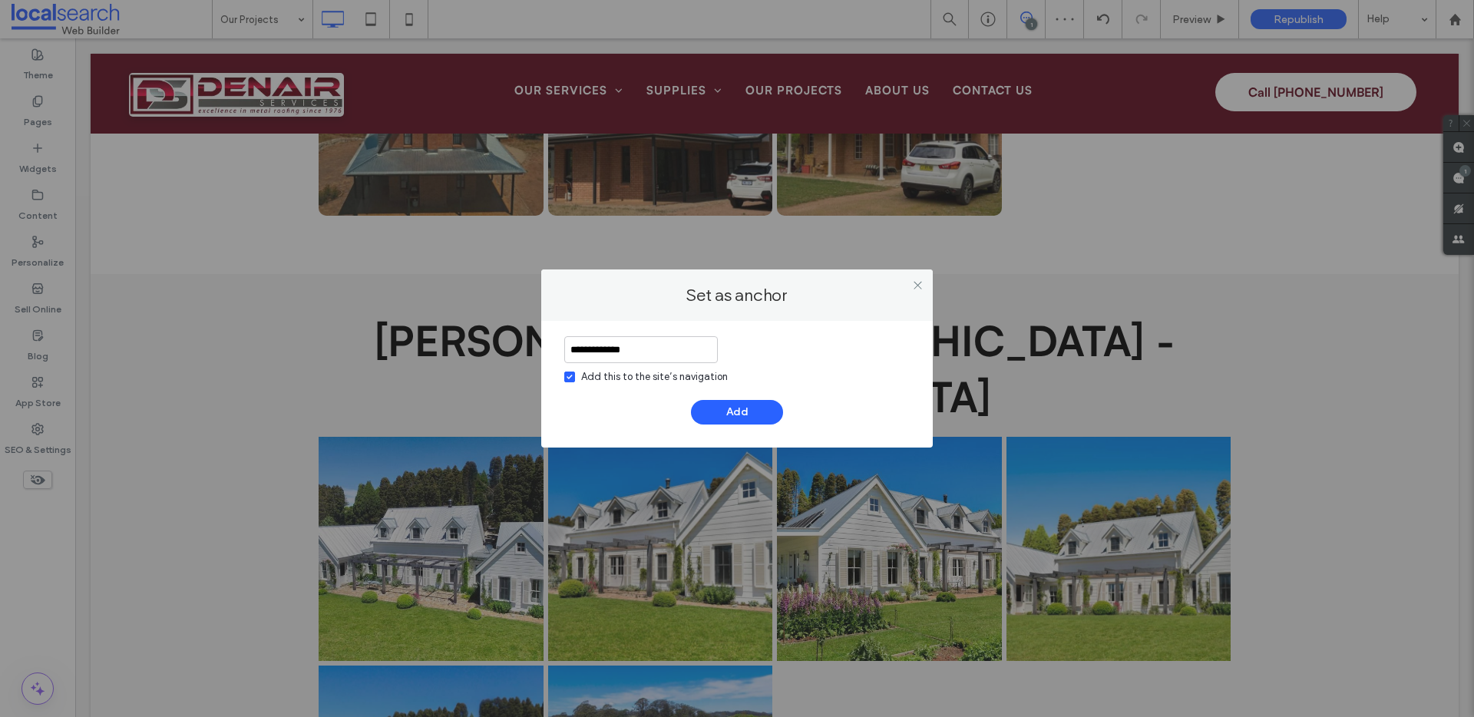
type input "**********"
click at [673, 376] on div "Add this to the site’s navigation" at bounding box center [654, 376] width 147 height 15
click at [733, 410] on button "Add" at bounding box center [737, 412] width 92 height 25
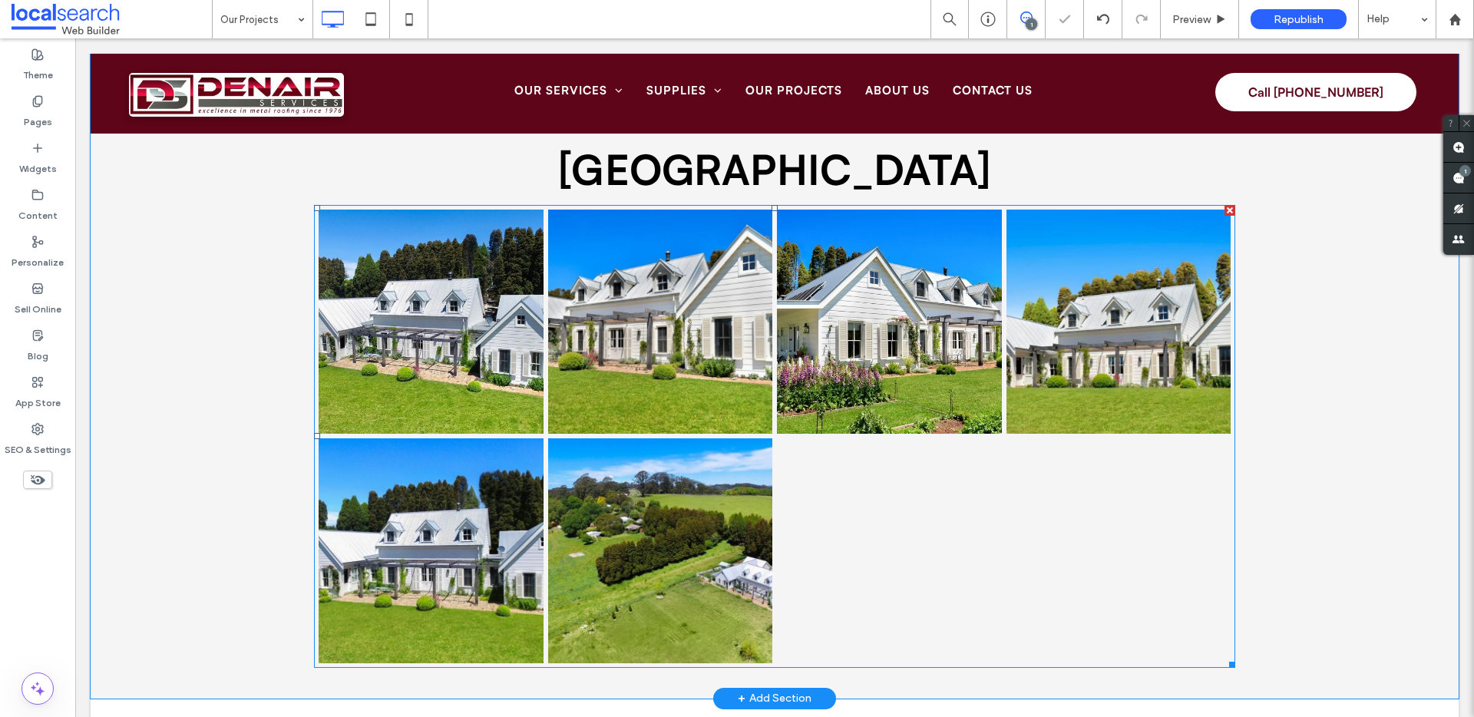
scroll to position [1954, 0]
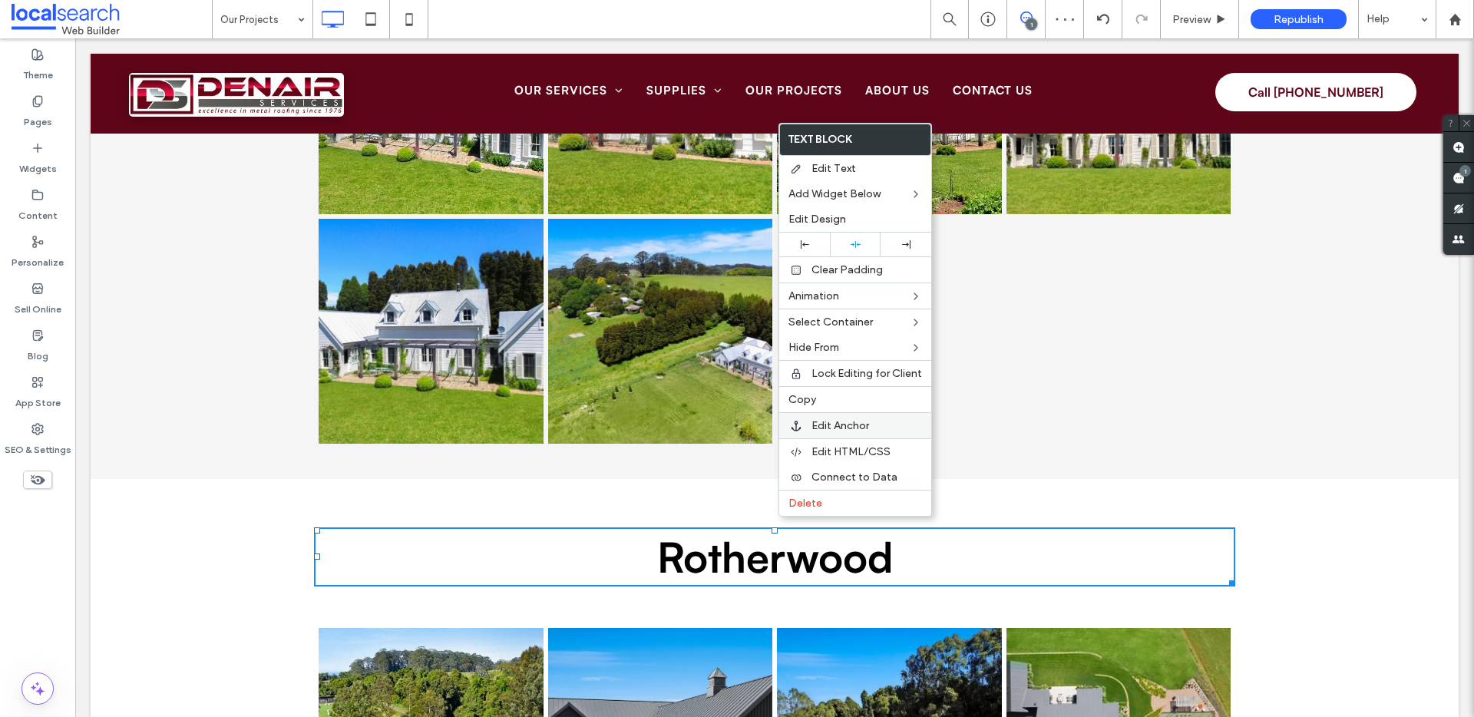
click at [839, 422] on span "Edit Anchor" at bounding box center [841, 425] width 58 height 13
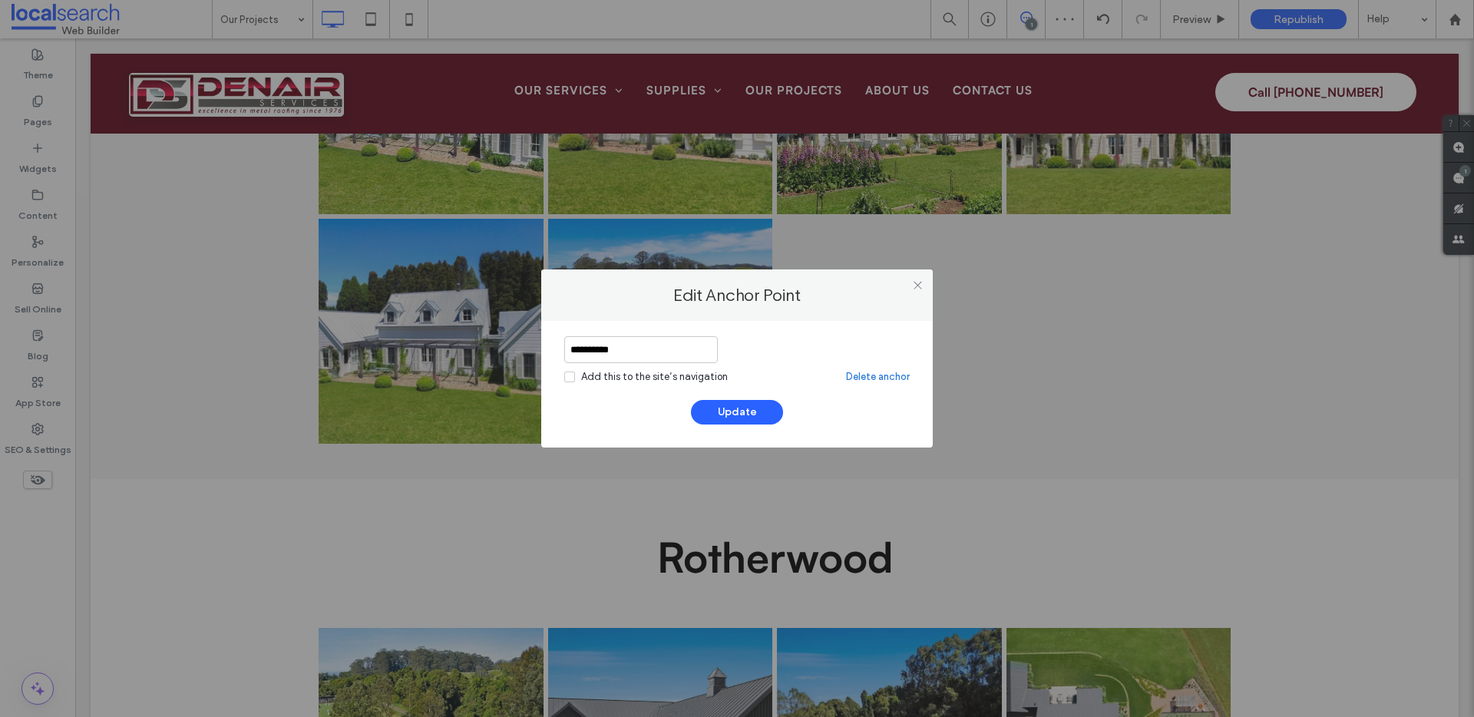
click at [632, 345] on input "**********" at bounding box center [641, 349] width 154 height 27
click at [865, 372] on link "Delete anchor" at bounding box center [878, 376] width 64 height 15
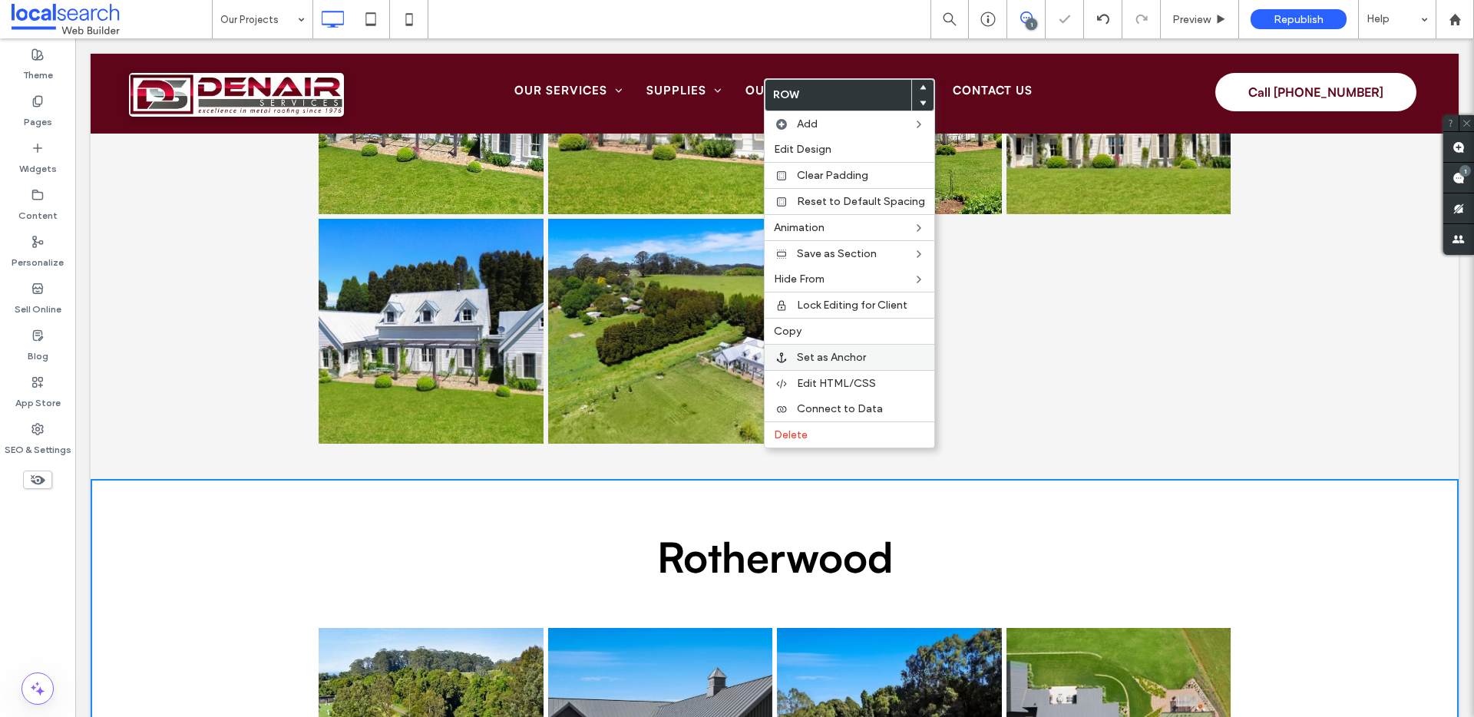
click at [800, 352] on span "Set as Anchor" at bounding box center [831, 357] width 69 height 13
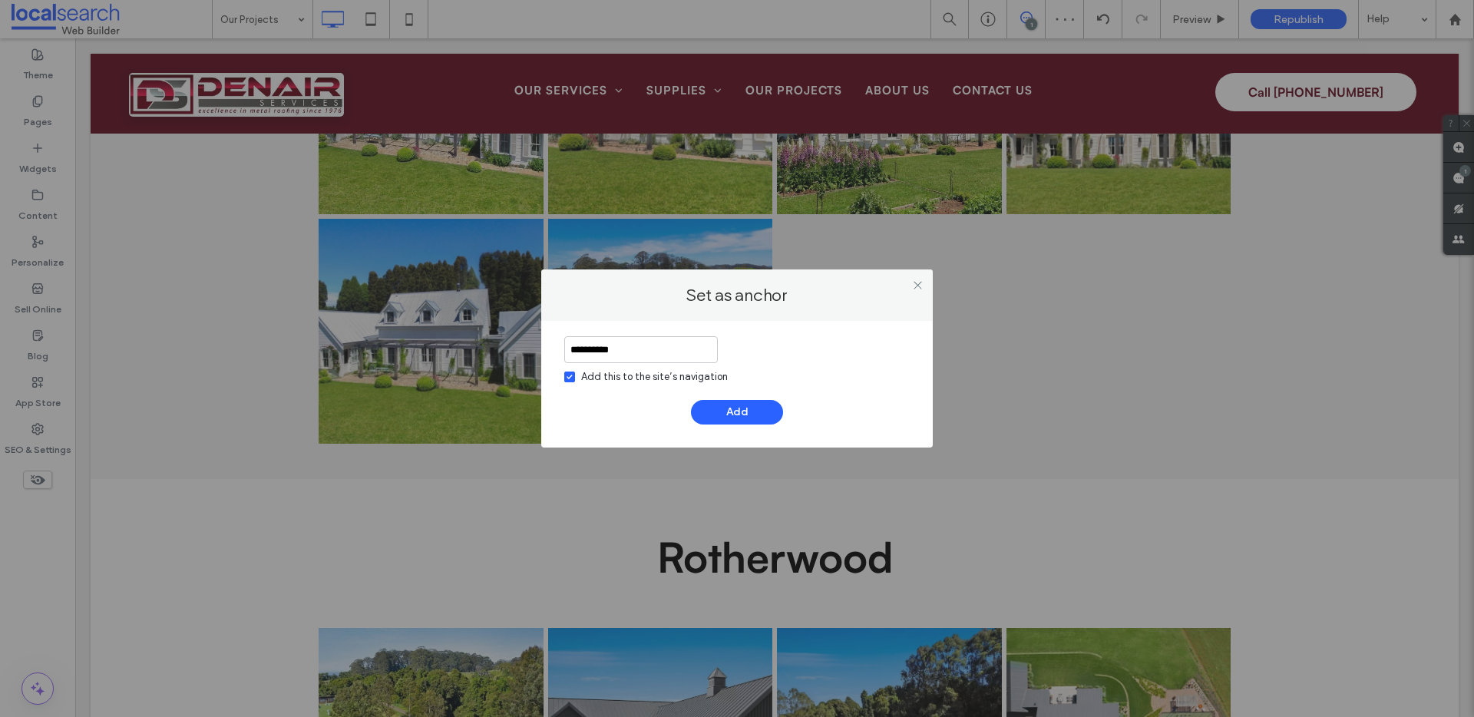
type input "**********"
click at [612, 372] on div "Add this to the site’s navigation" at bounding box center [654, 376] width 147 height 15
click at [765, 419] on button "Add" at bounding box center [737, 412] width 92 height 25
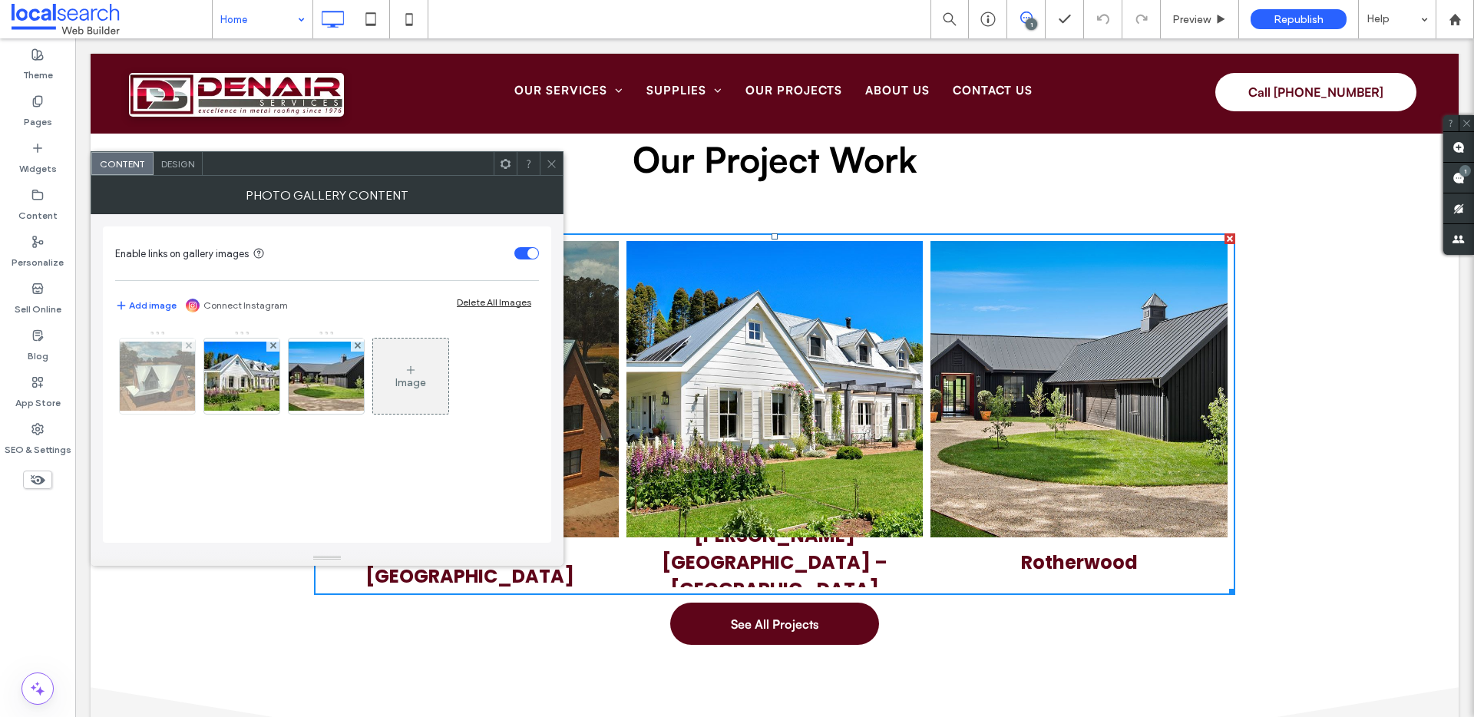
click at [157, 389] on img at bounding box center [157, 376] width 123 height 69
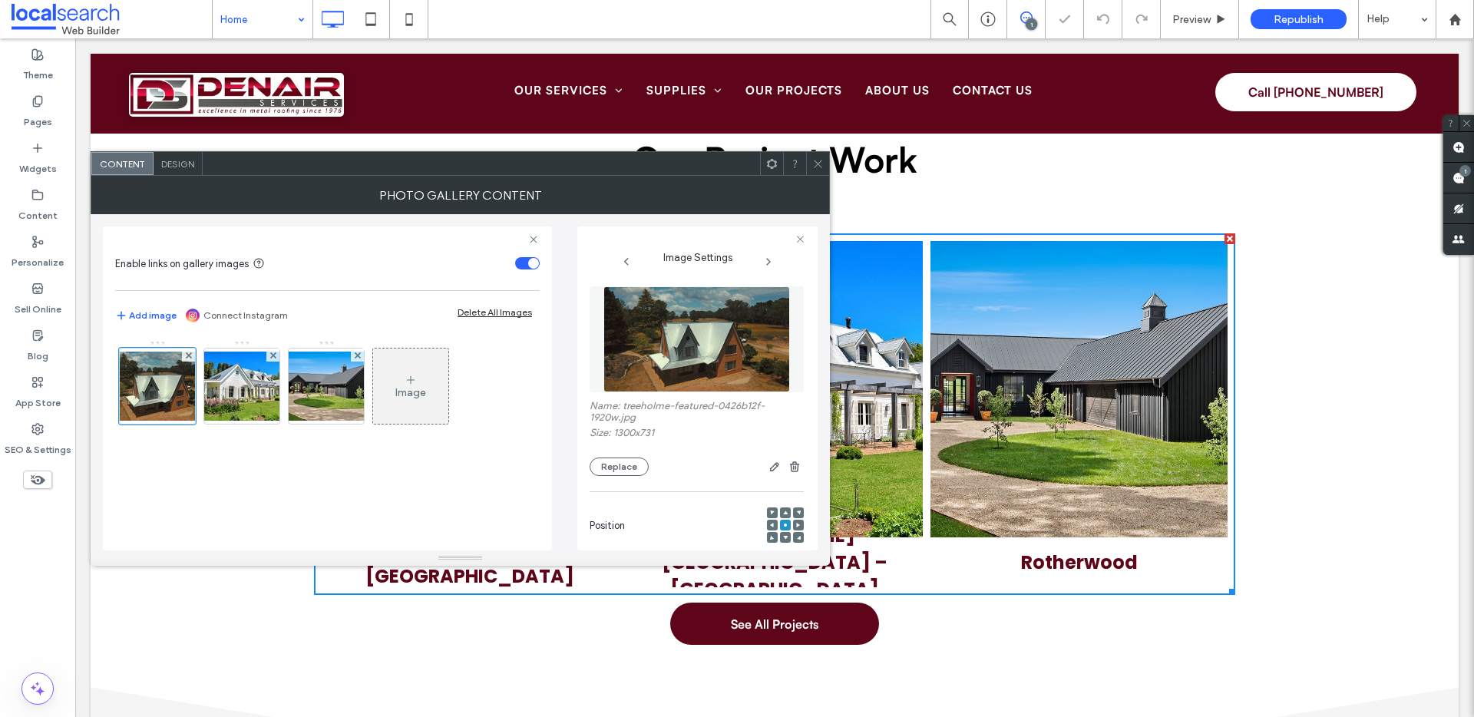
scroll to position [237, 0]
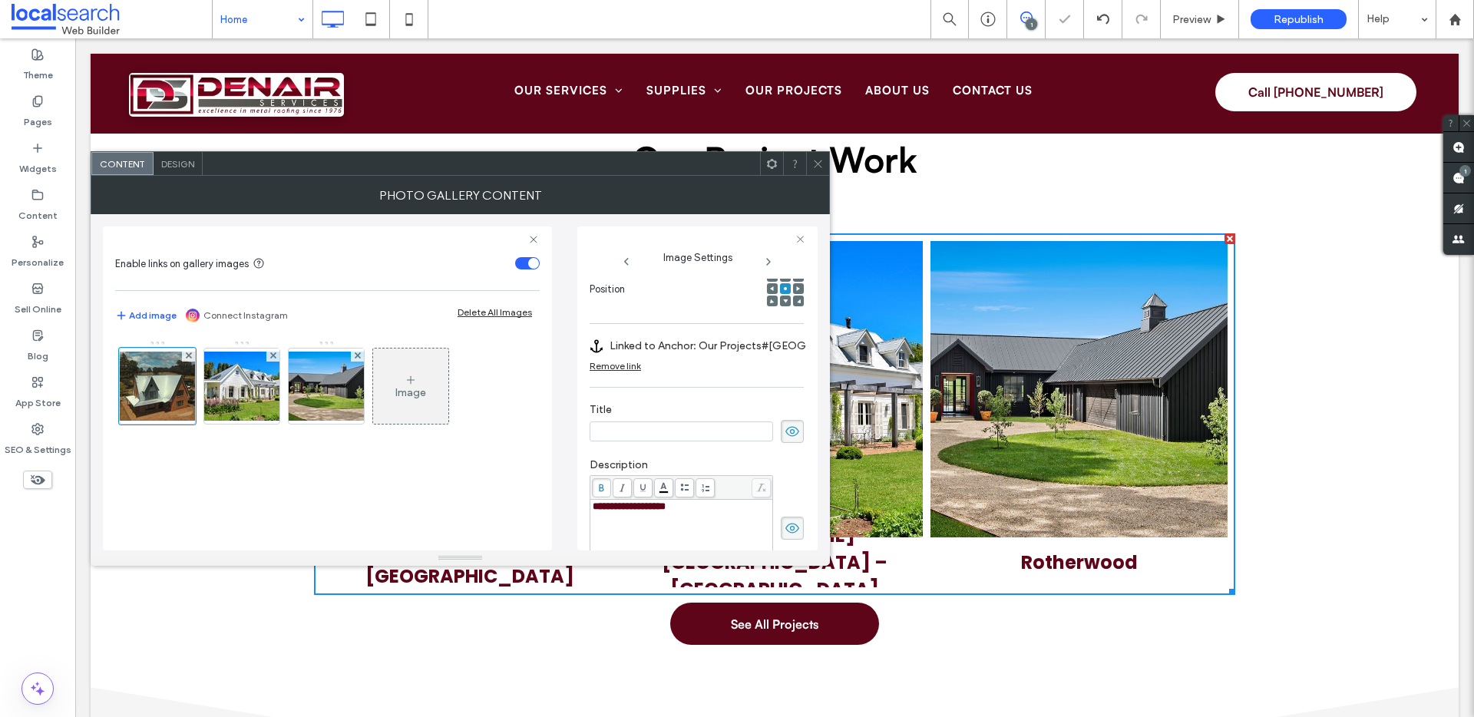
click at [624, 364] on div "Remove link" at bounding box center [615, 366] width 51 height 12
click at [717, 344] on label "Edit Link" at bounding box center [692, 346] width 204 height 28
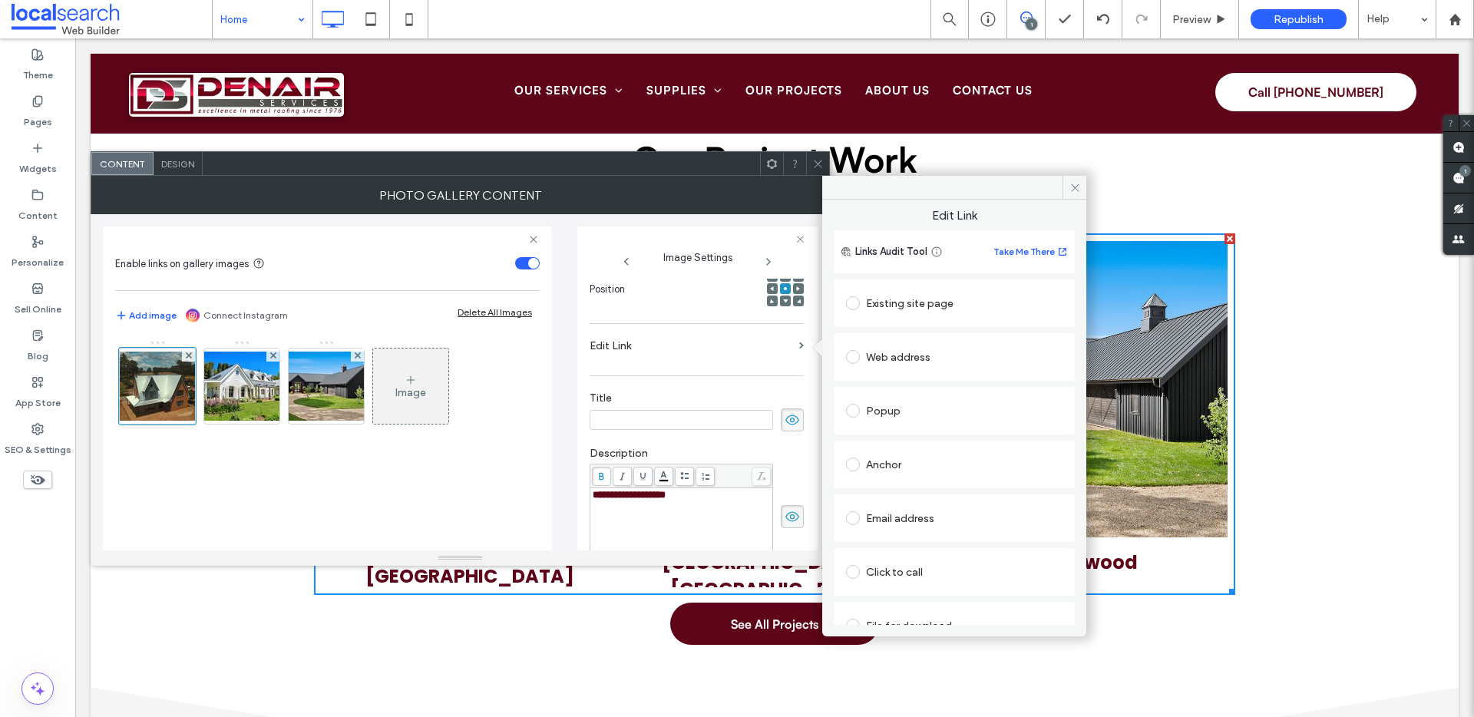
click at [915, 467] on div "Anchor" at bounding box center [954, 464] width 217 height 25
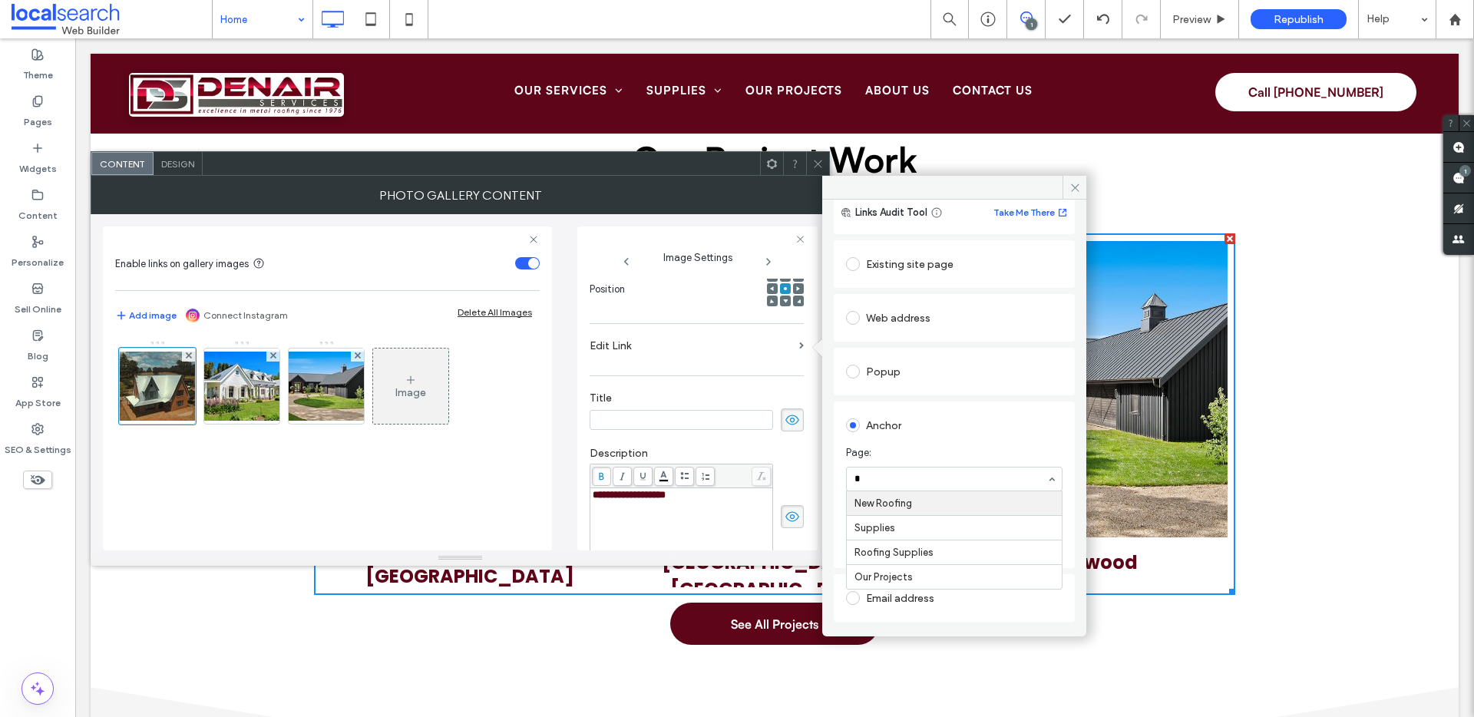
type input "**"
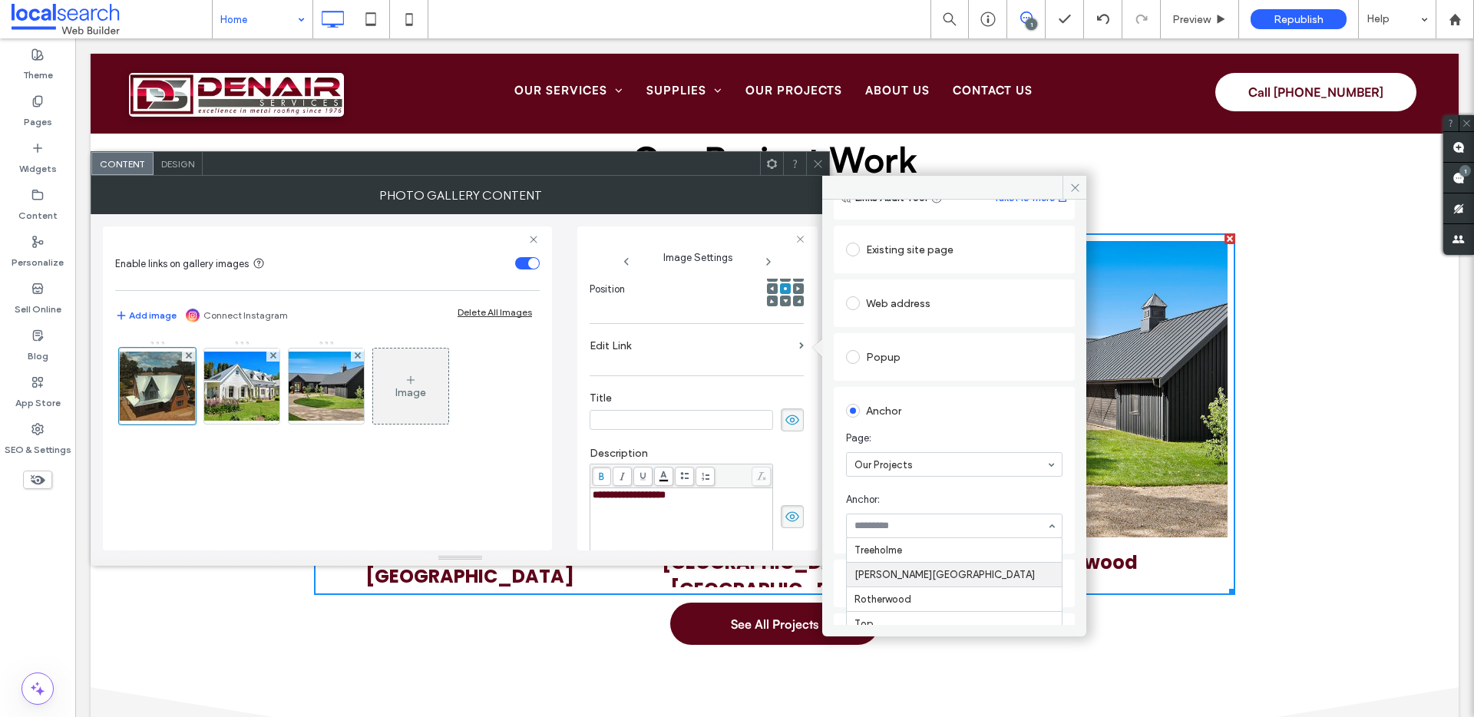
scroll to position [58, 0]
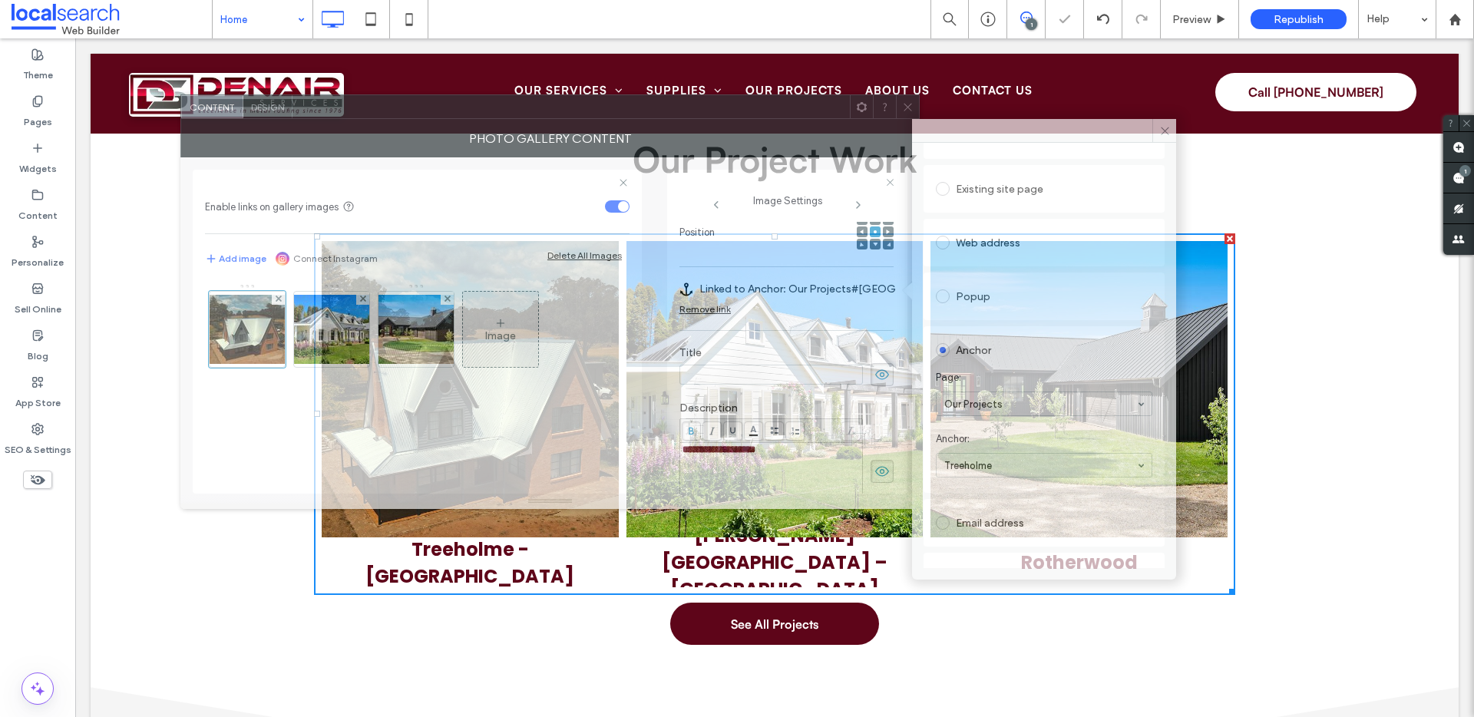
drag, startPoint x: 544, startPoint y: 170, endPoint x: 634, endPoint y: 113, distance: 106.3
click at [634, 113] on div at bounding box center [572, 106] width 558 height 23
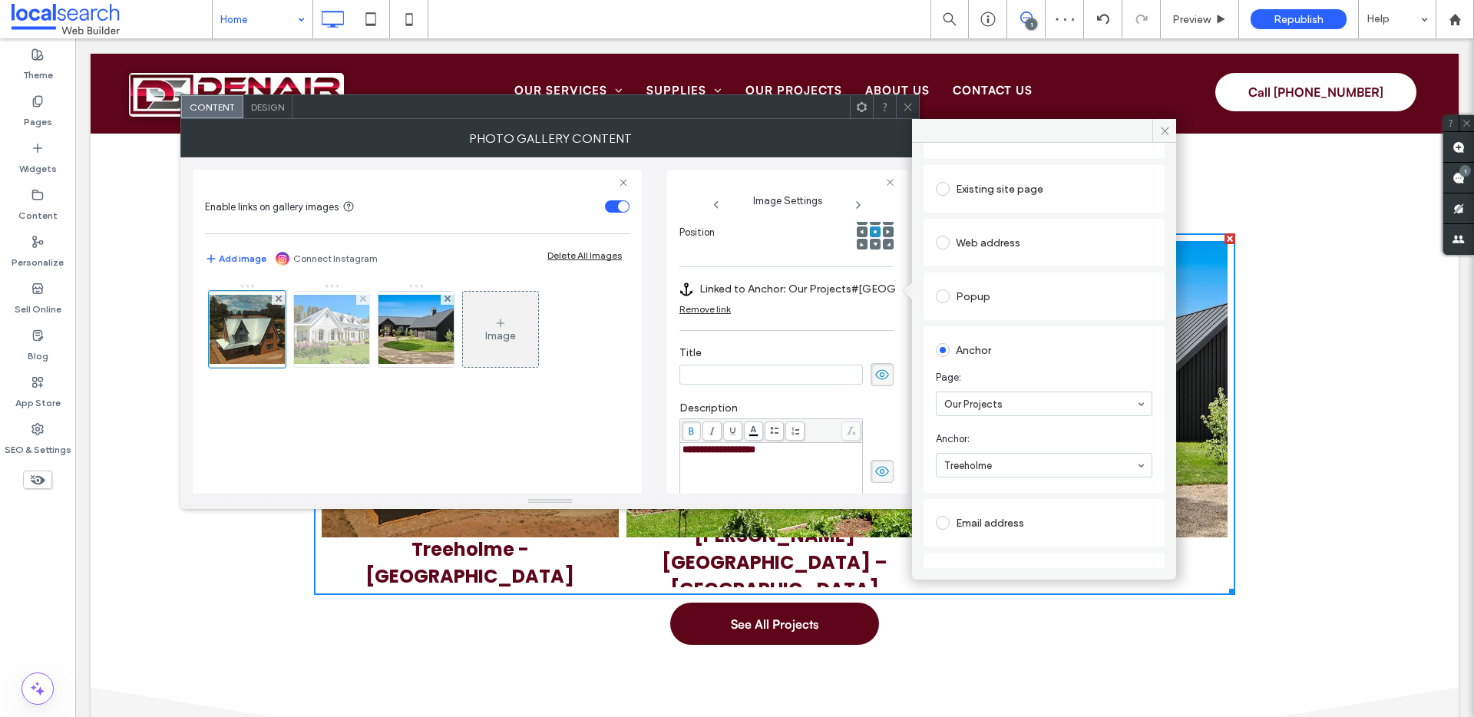
click at [307, 323] on img at bounding box center [331, 329] width 123 height 69
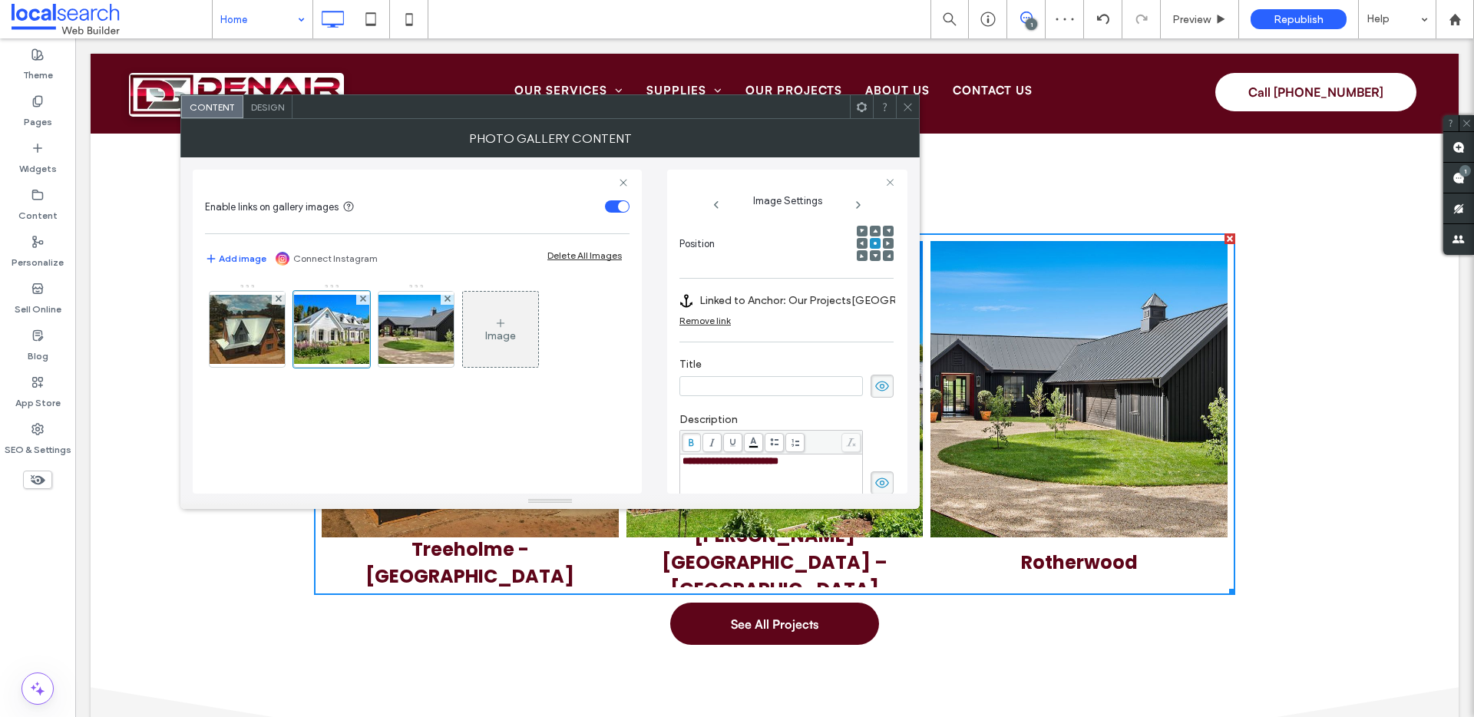
click at [700, 315] on div "Remove link" at bounding box center [705, 321] width 51 height 12
click at [889, 297] on span at bounding box center [891, 300] width 5 height 7
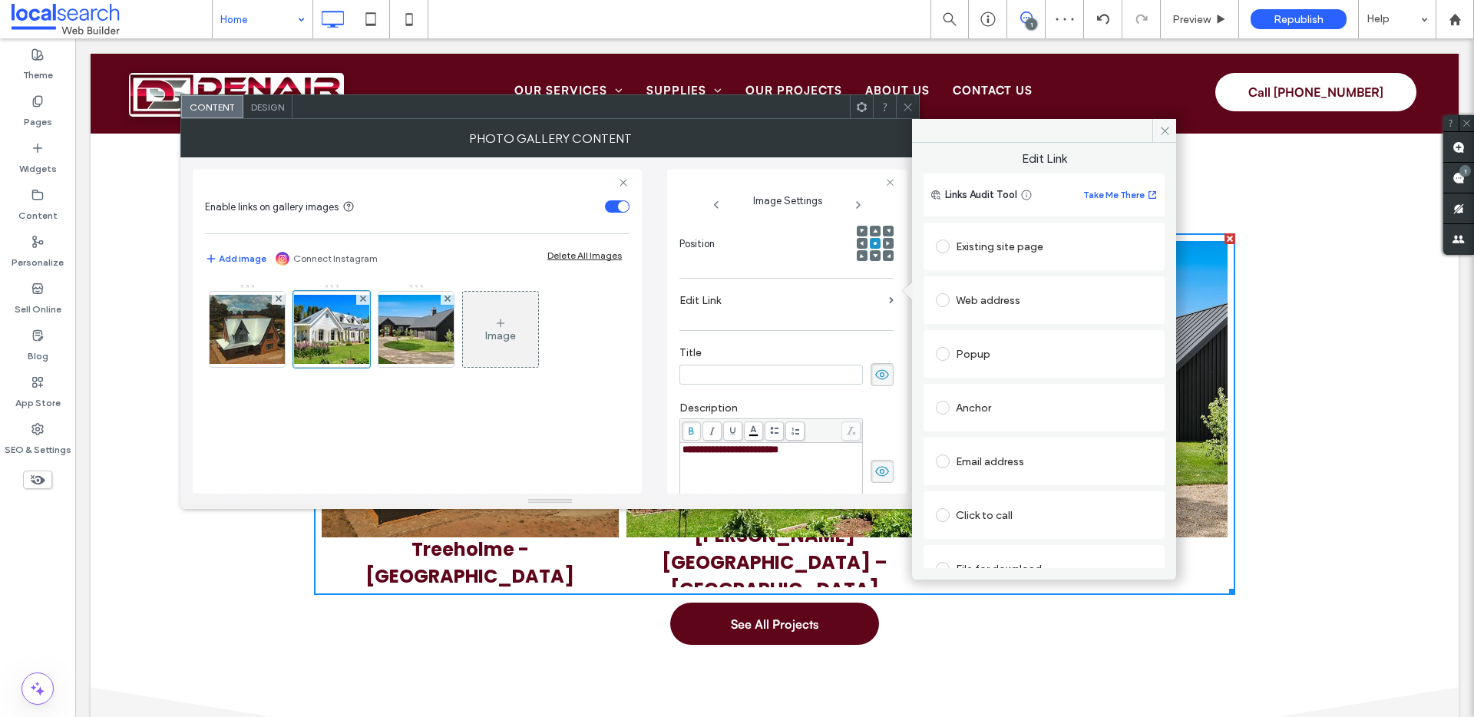
click at [985, 407] on div "Anchor" at bounding box center [1044, 407] width 217 height 25
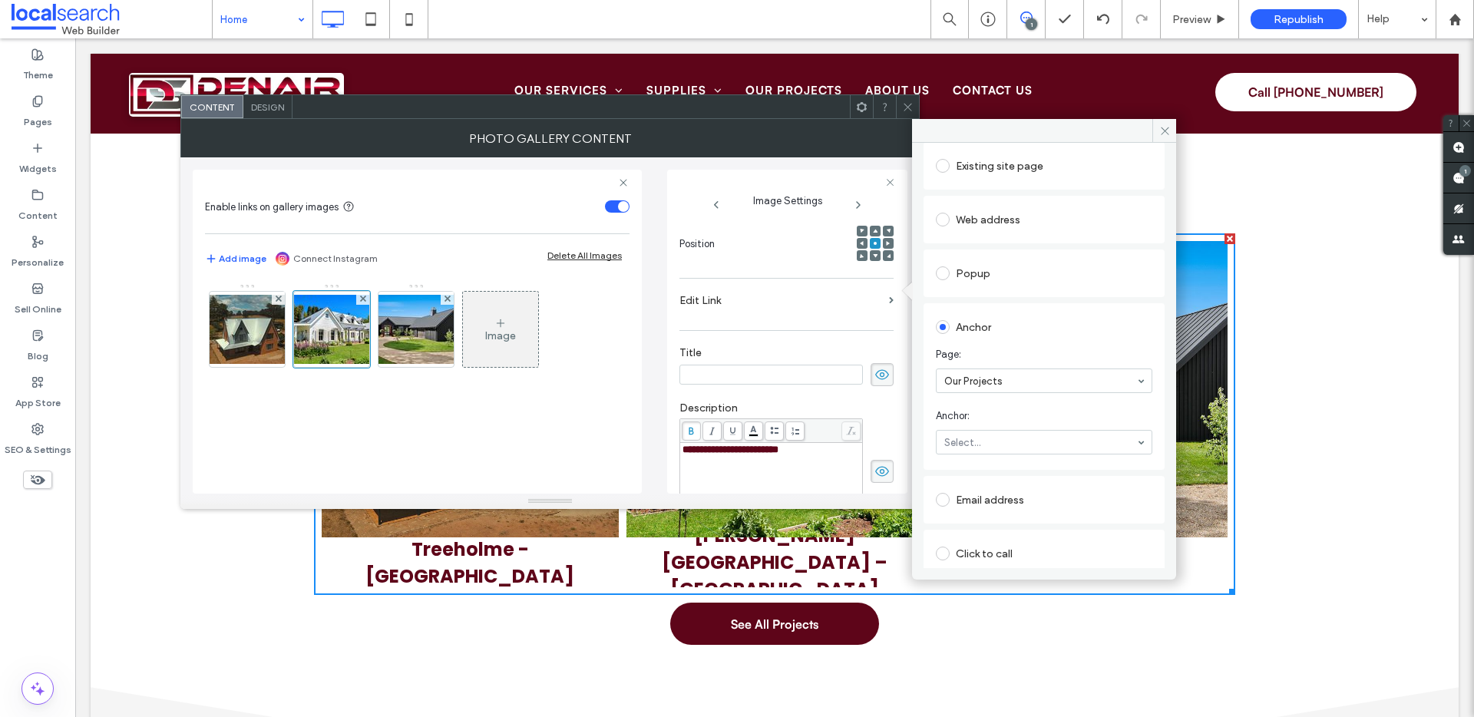
scroll to position [144, 0]
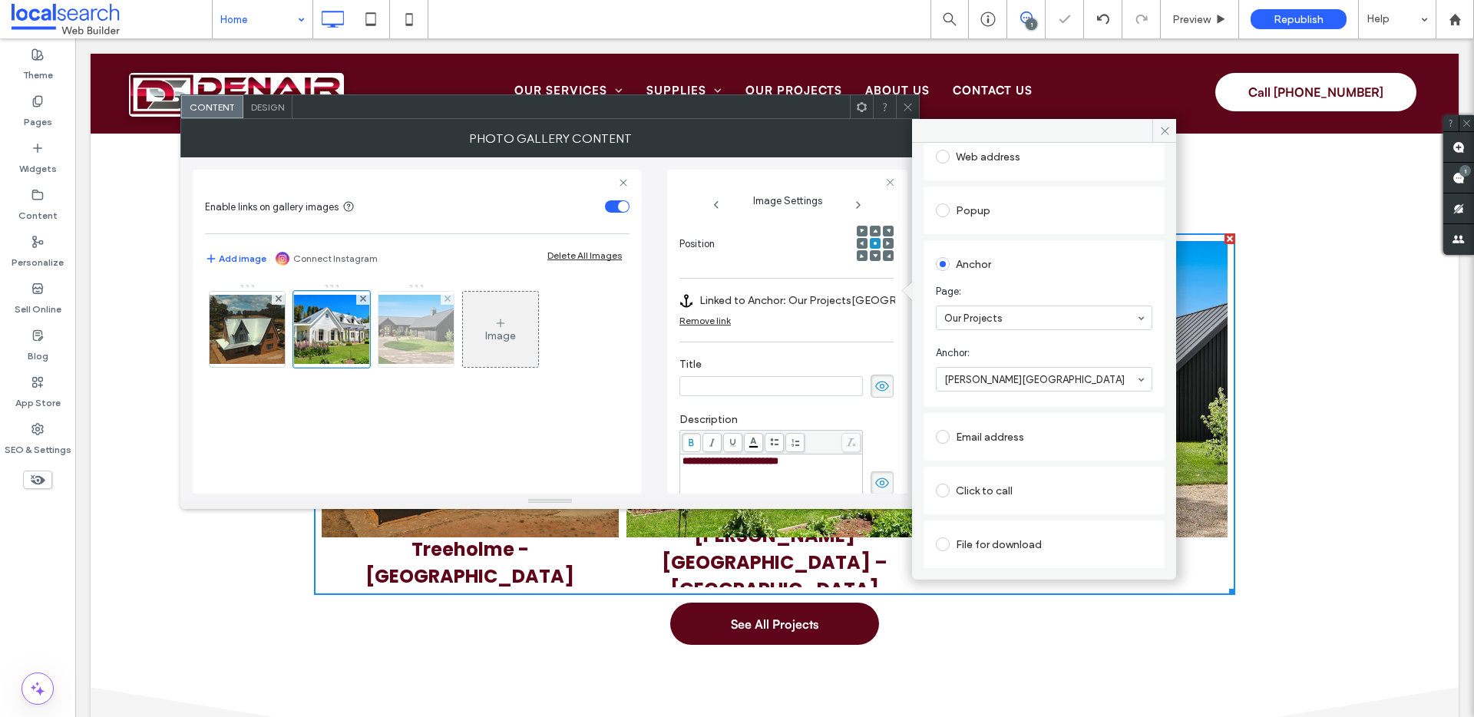
click at [404, 316] on img at bounding box center [416, 329] width 123 height 69
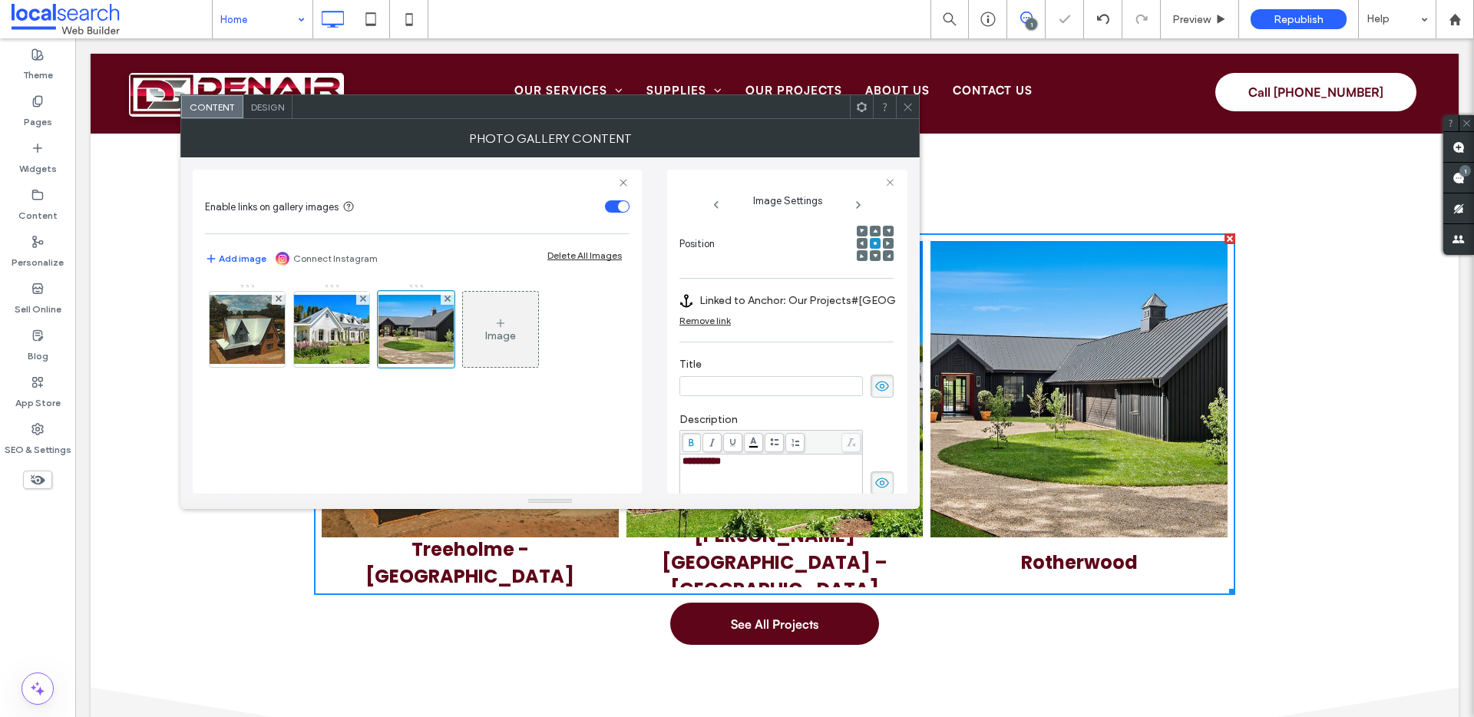
click at [707, 315] on div "Remove link" at bounding box center [705, 321] width 51 height 12
click at [870, 290] on label "Edit Link" at bounding box center [782, 300] width 204 height 28
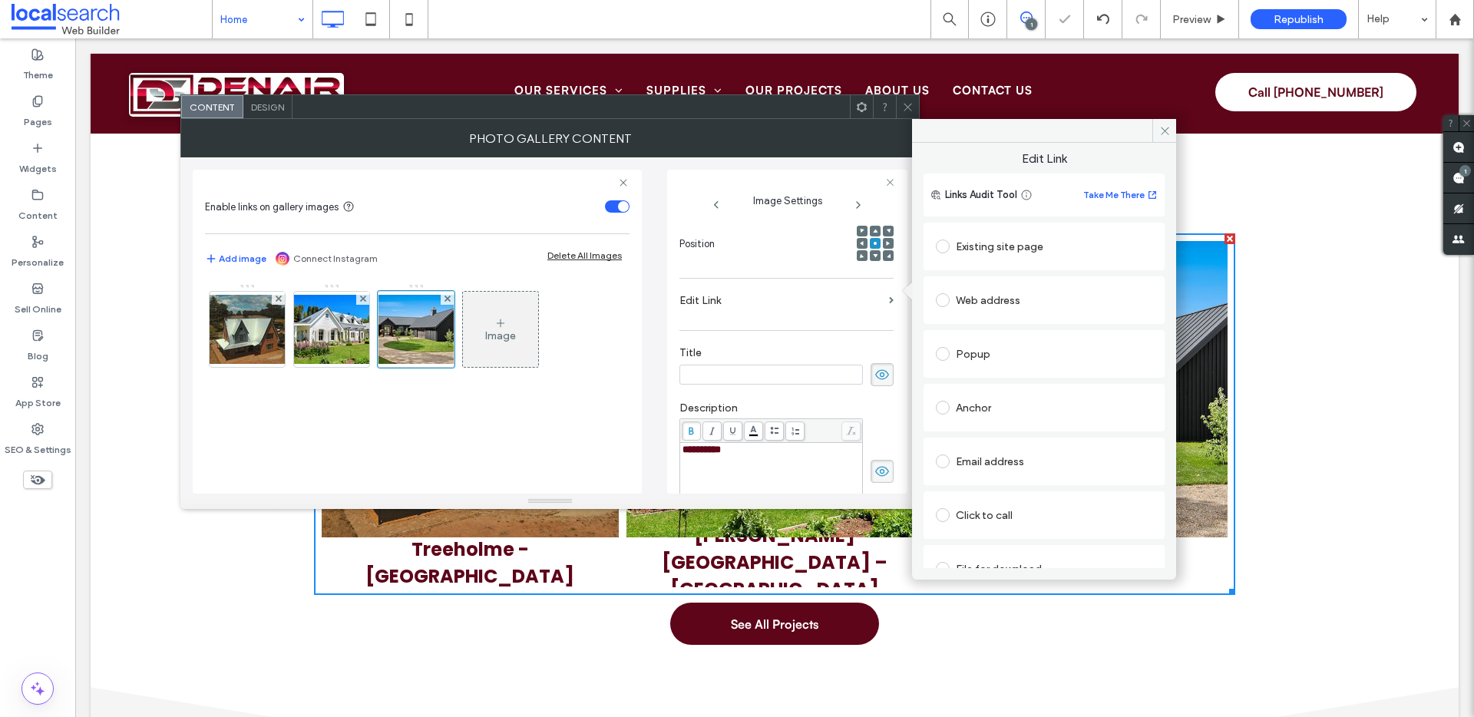
click at [998, 402] on div "Anchor" at bounding box center [1044, 407] width 217 height 25
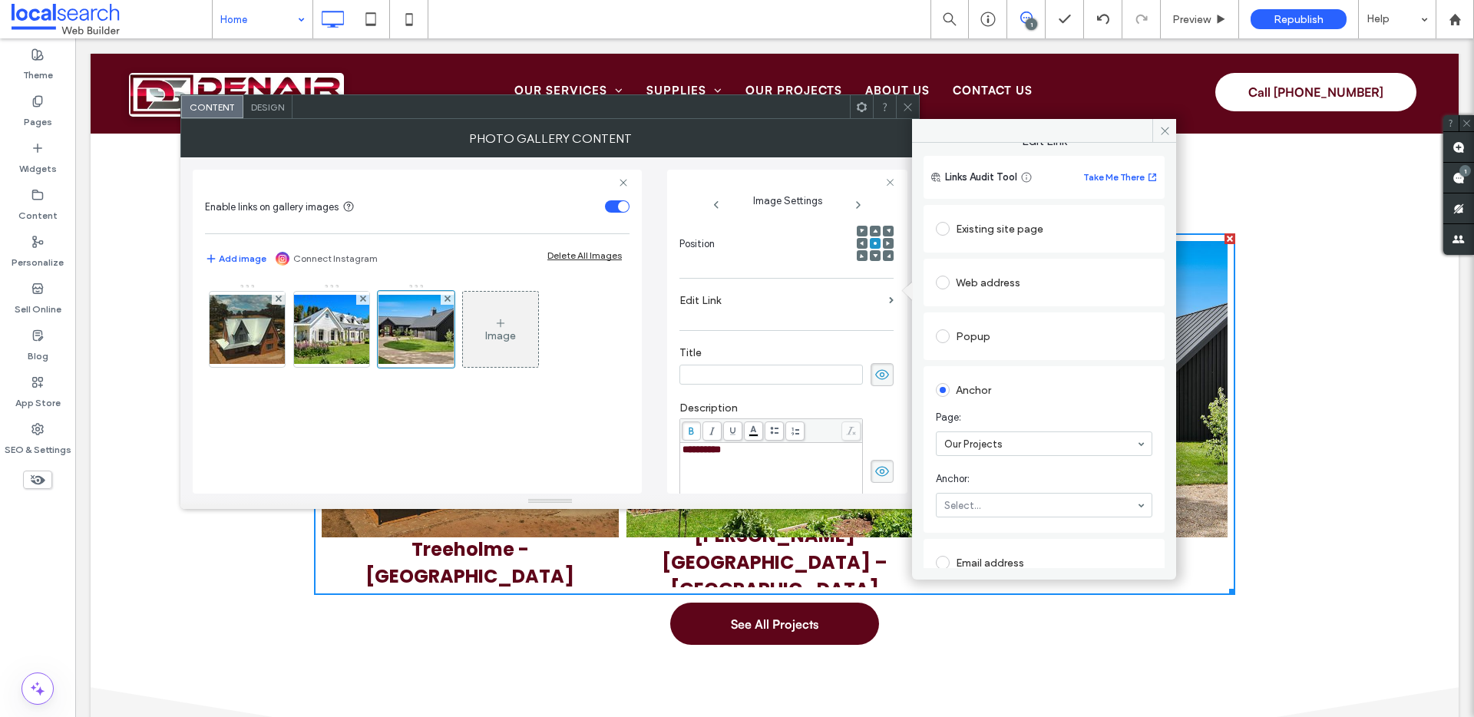
scroll to position [36, 0]
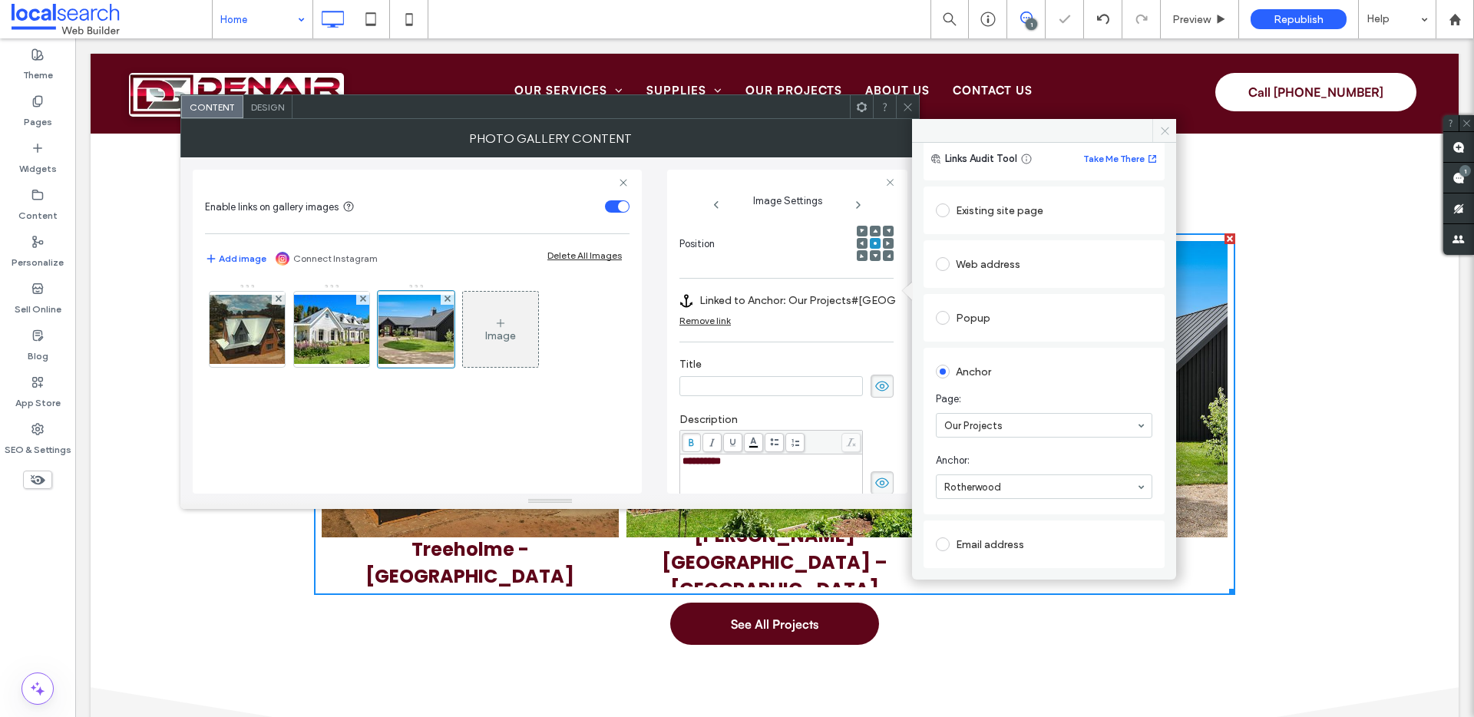
click at [1163, 123] on span at bounding box center [1165, 130] width 24 height 23
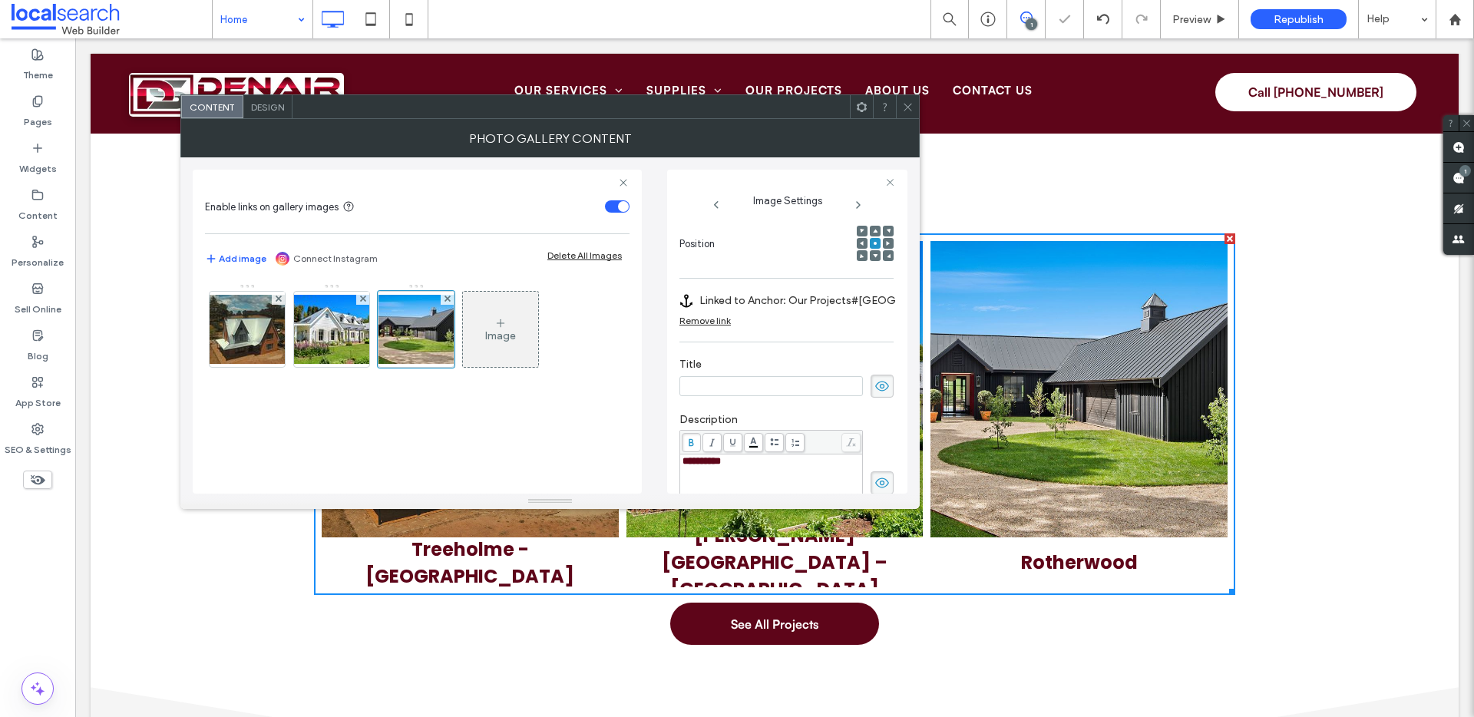
click at [904, 111] on icon at bounding box center [908, 107] width 12 height 12
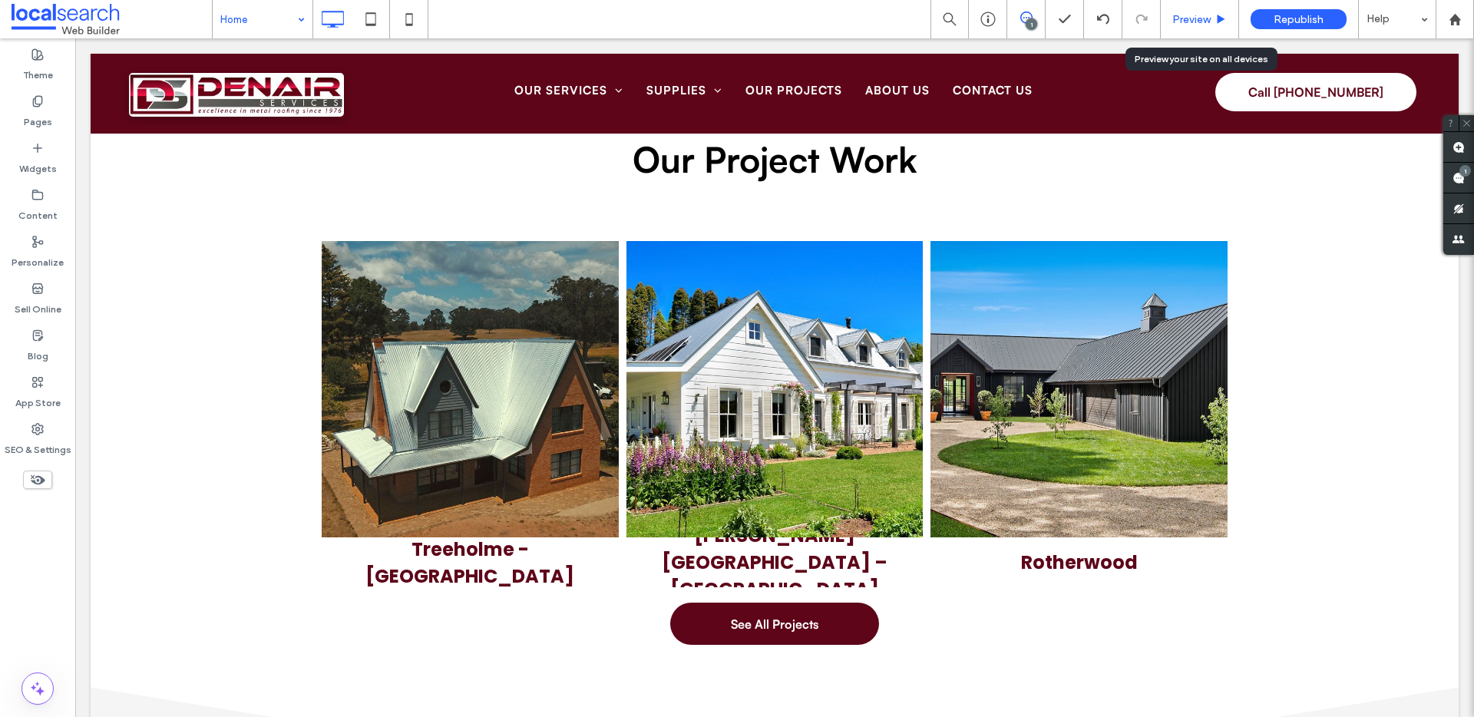
click at [1190, 3] on div "Preview" at bounding box center [1200, 19] width 78 height 38
click at [1187, 26] on div "Preview" at bounding box center [1200, 19] width 78 height 38
click at [1183, 13] on span "Preview" at bounding box center [1192, 19] width 38 height 13
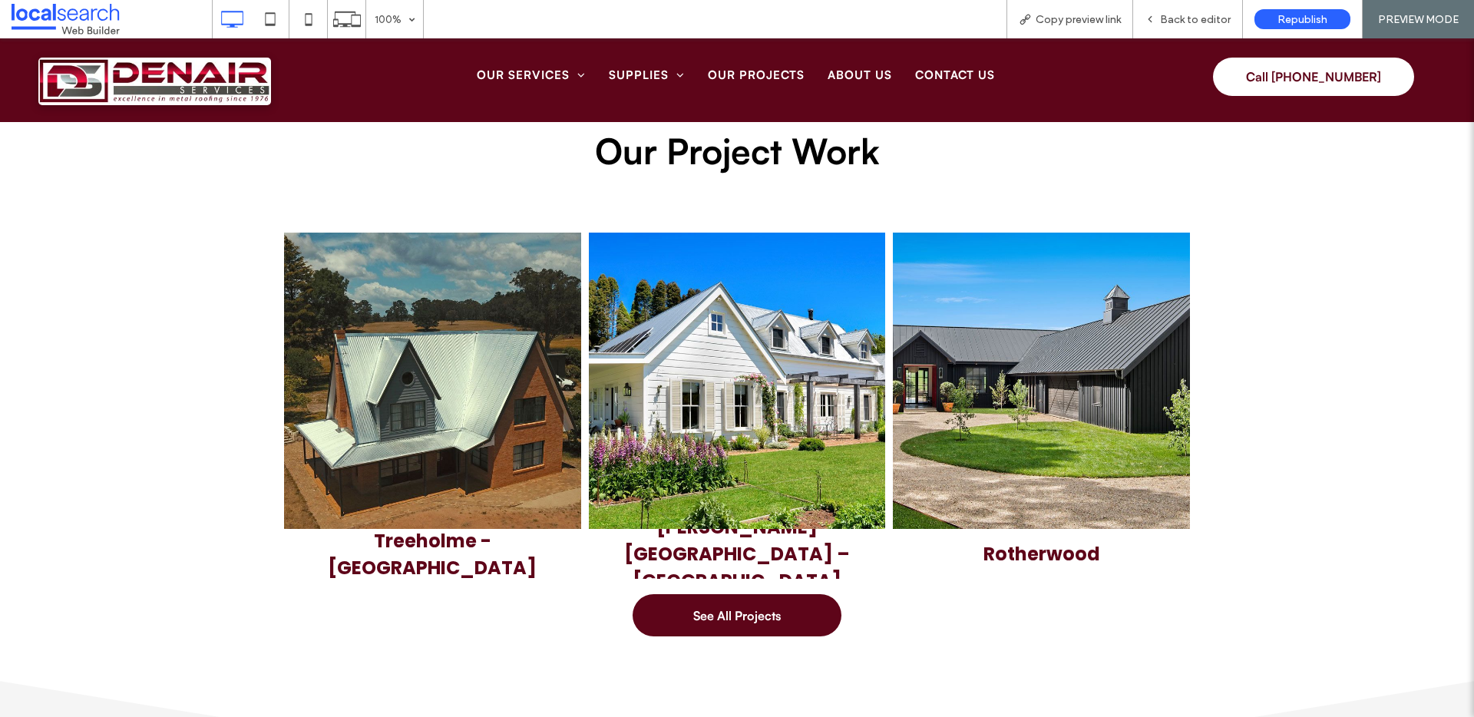
scroll to position [4449, 0]
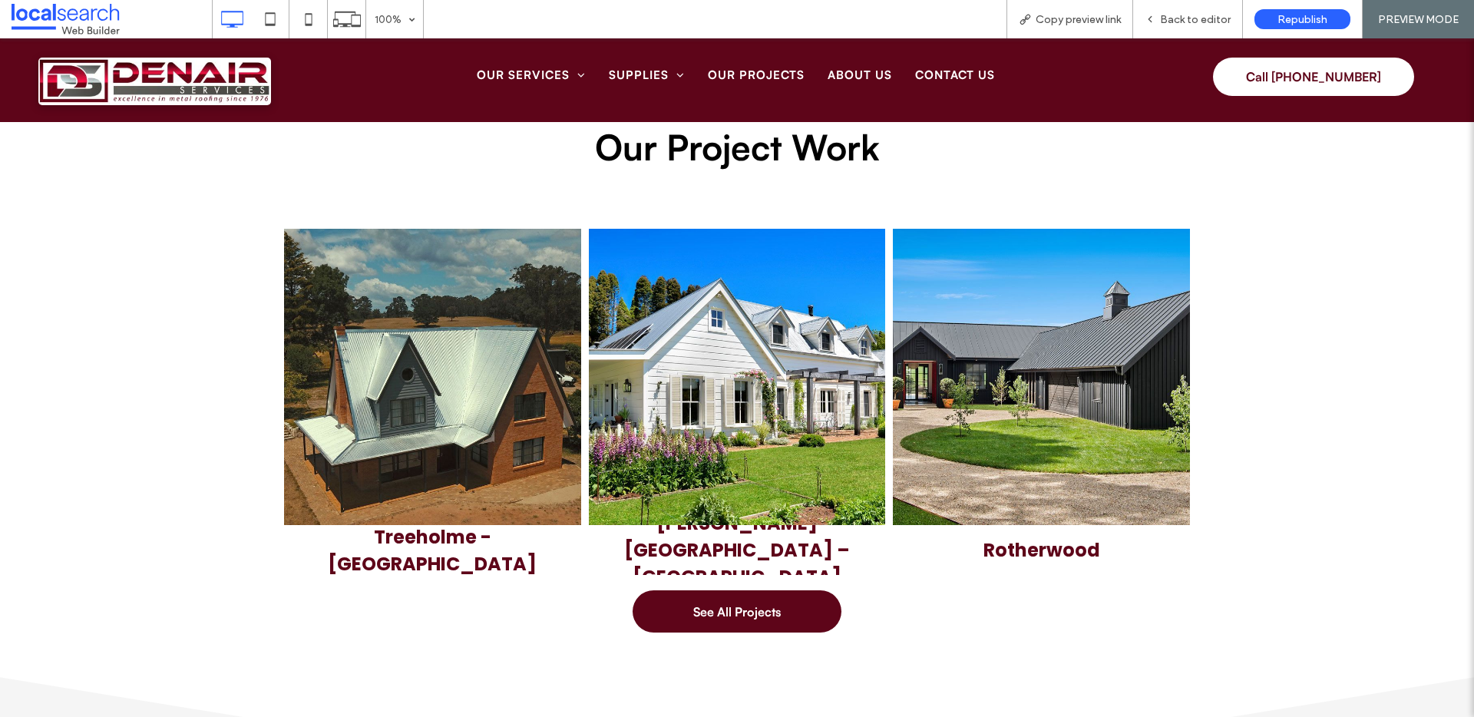
click at [393, 542] on p "Treeholme - [GEOGRAPHIC_DATA]" at bounding box center [433, 551] width 274 height 54
click at [408, 548] on p "Treeholme - [GEOGRAPHIC_DATA]" at bounding box center [433, 551] width 274 height 54
drag, startPoint x: 425, startPoint y: 350, endPoint x: 402, endPoint y: 402, distance: 56.4
click at [425, 350] on link at bounding box center [432, 377] width 297 height 297
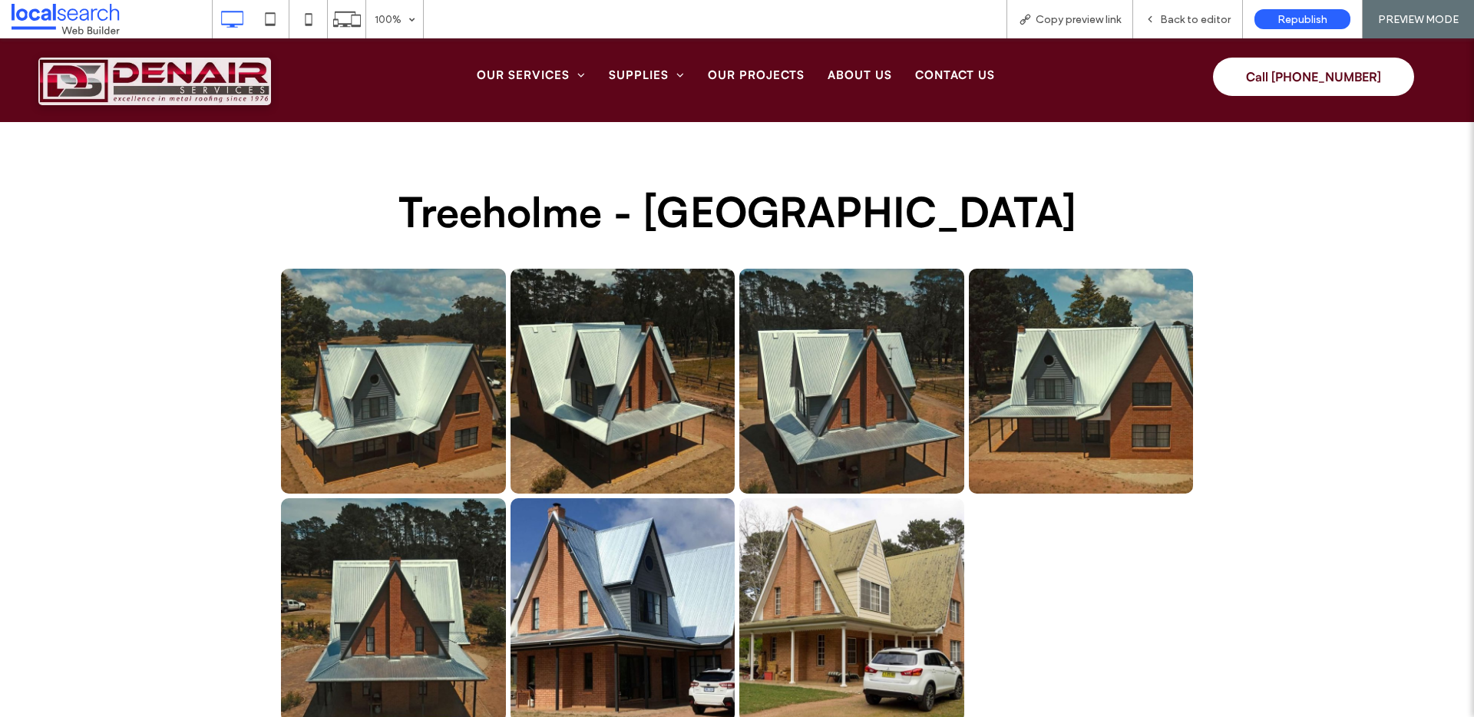
click at [122, 60] on img at bounding box center [154, 82] width 233 height 48
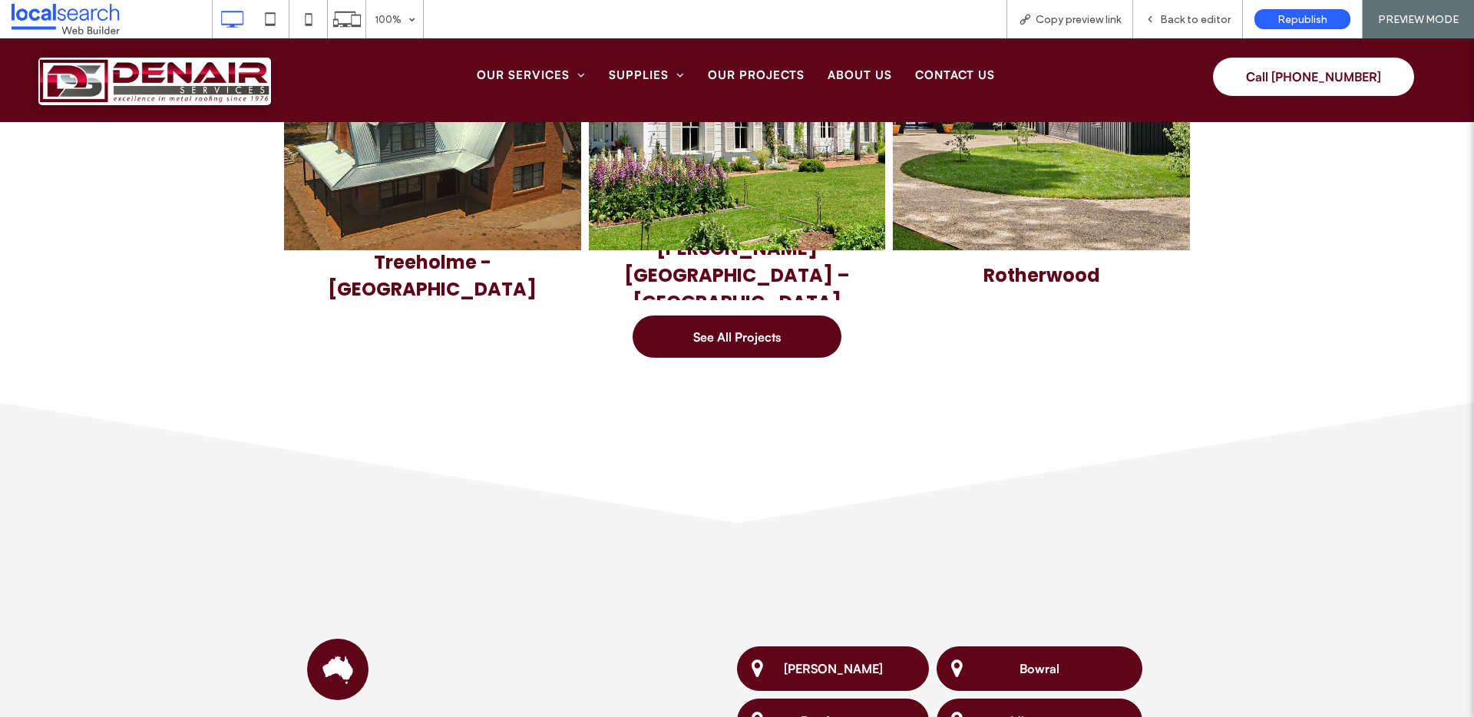
scroll to position [4536, 0]
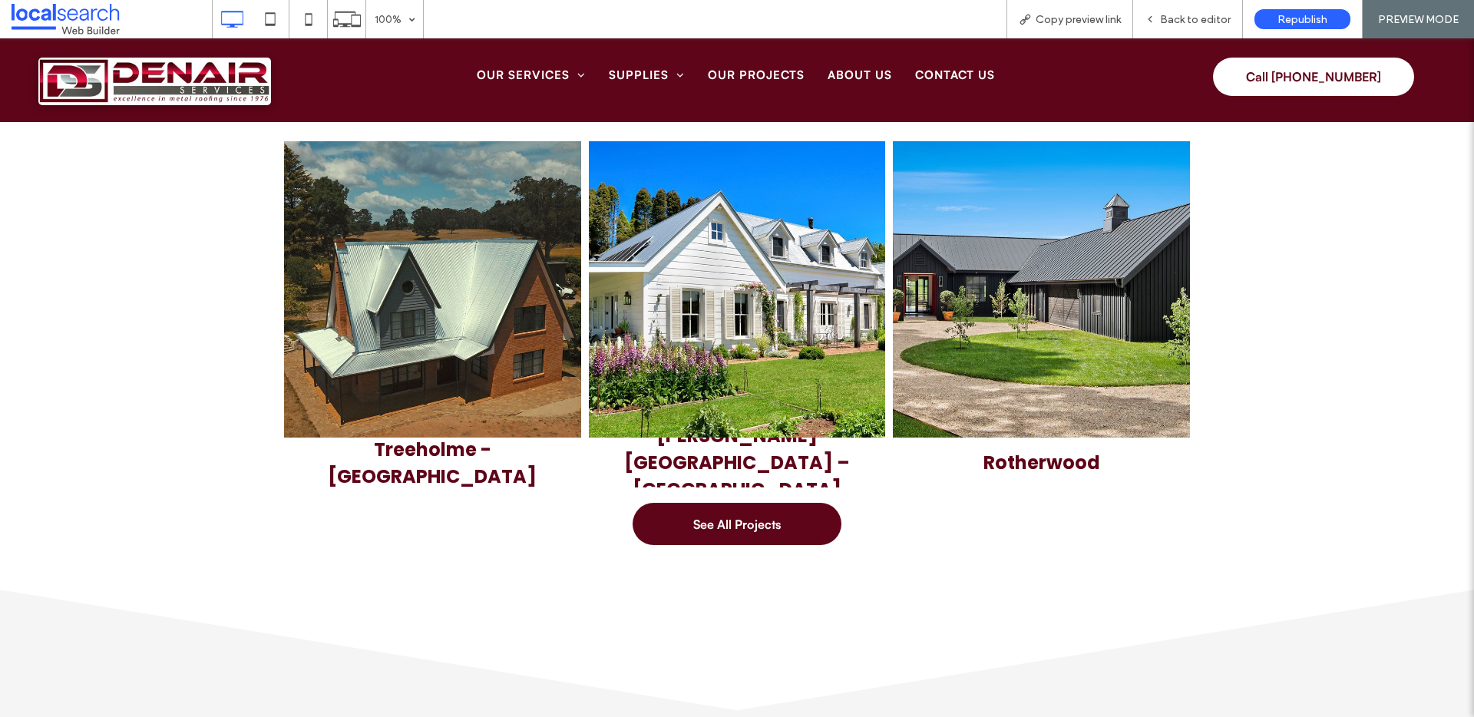
click at [696, 452] on p "[PERSON_NAME][GEOGRAPHIC_DATA] – [GEOGRAPHIC_DATA]" at bounding box center [738, 462] width 274 height 81
click at [739, 266] on link at bounding box center [737, 289] width 297 height 297
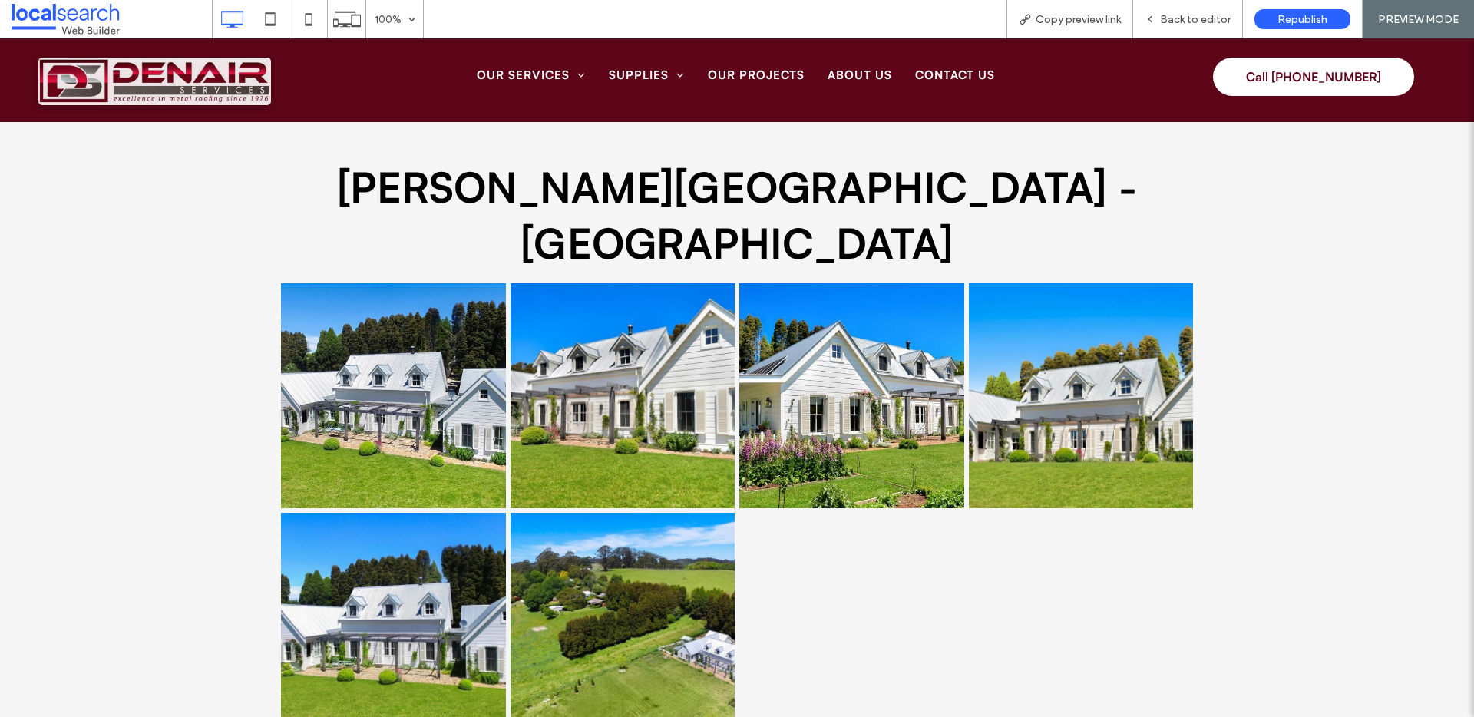
drag, startPoint x: 79, startPoint y: 84, endPoint x: 99, endPoint y: 117, distance: 38.6
click at [79, 84] on img at bounding box center [154, 82] width 233 height 48
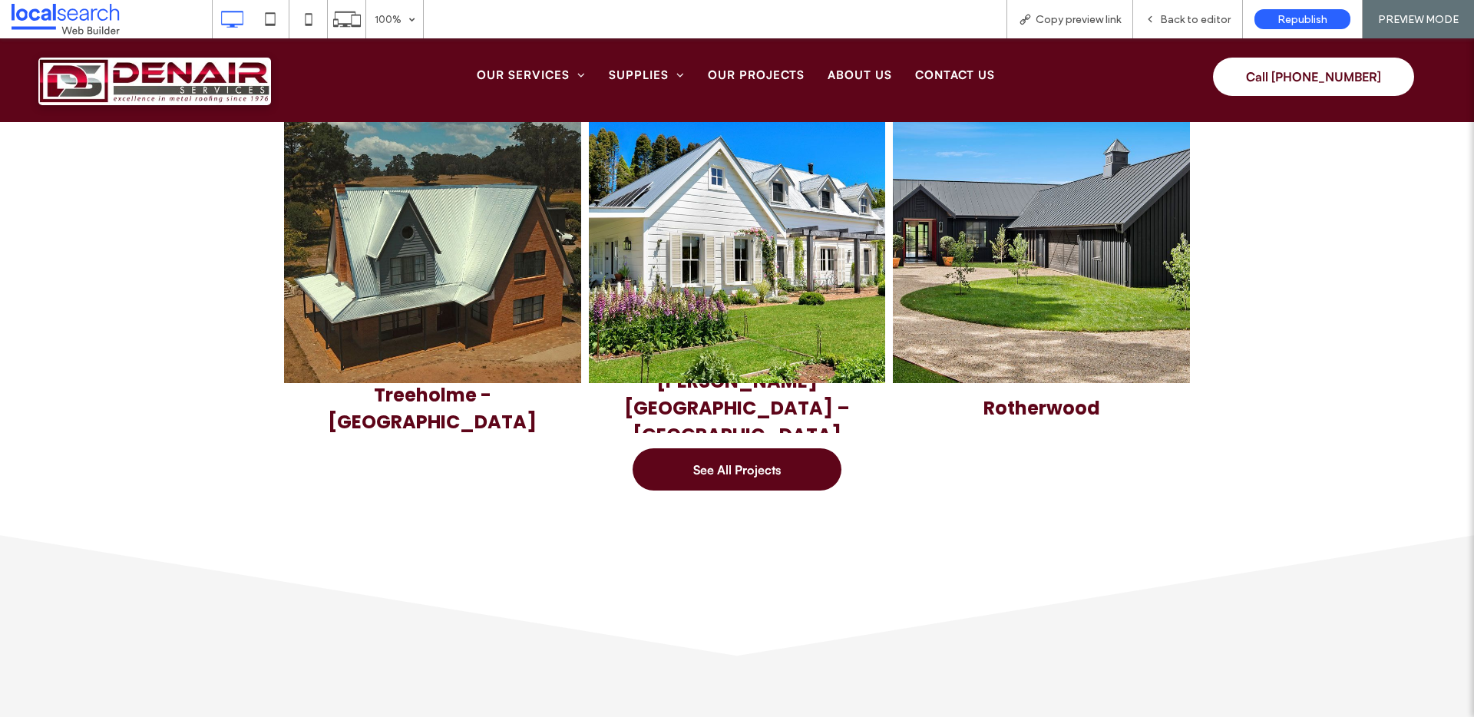
scroll to position [4416, 0]
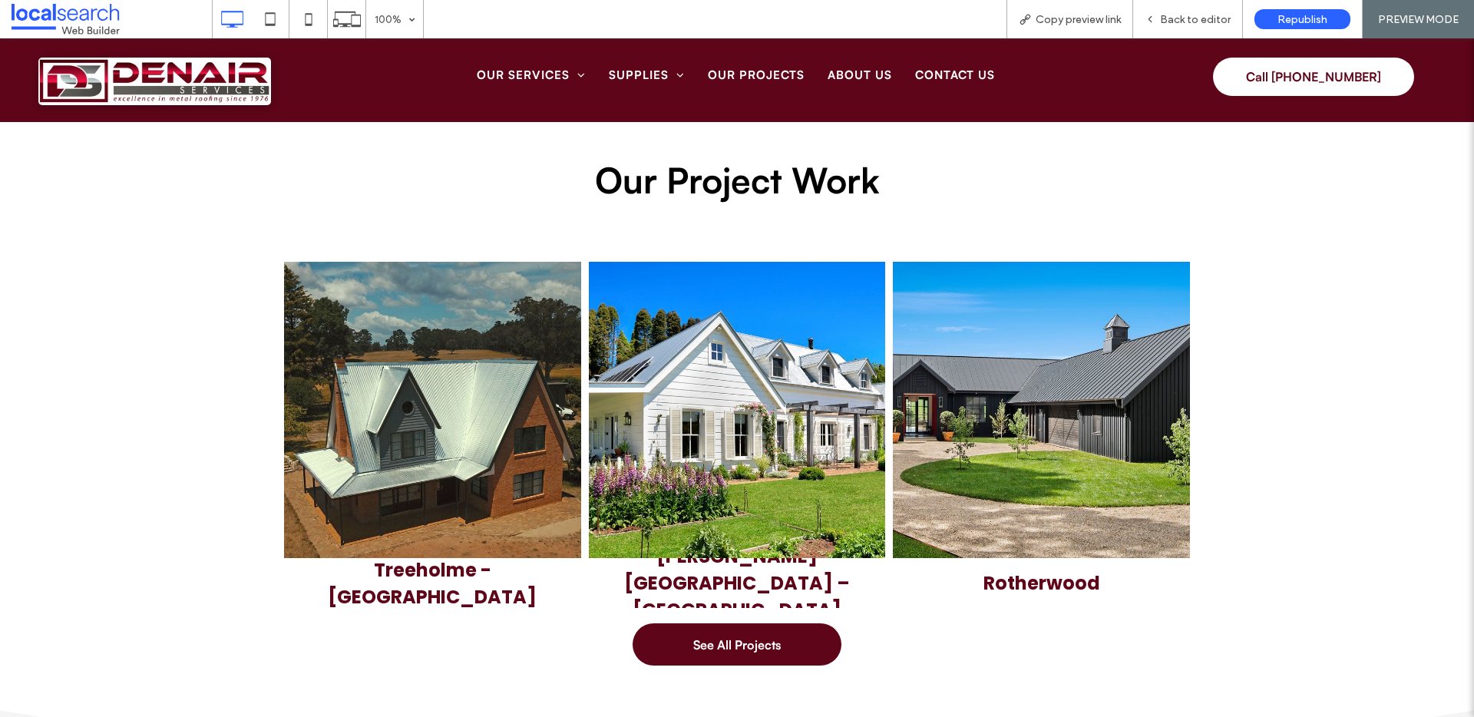
click at [1056, 447] on link at bounding box center [1041, 410] width 297 height 297
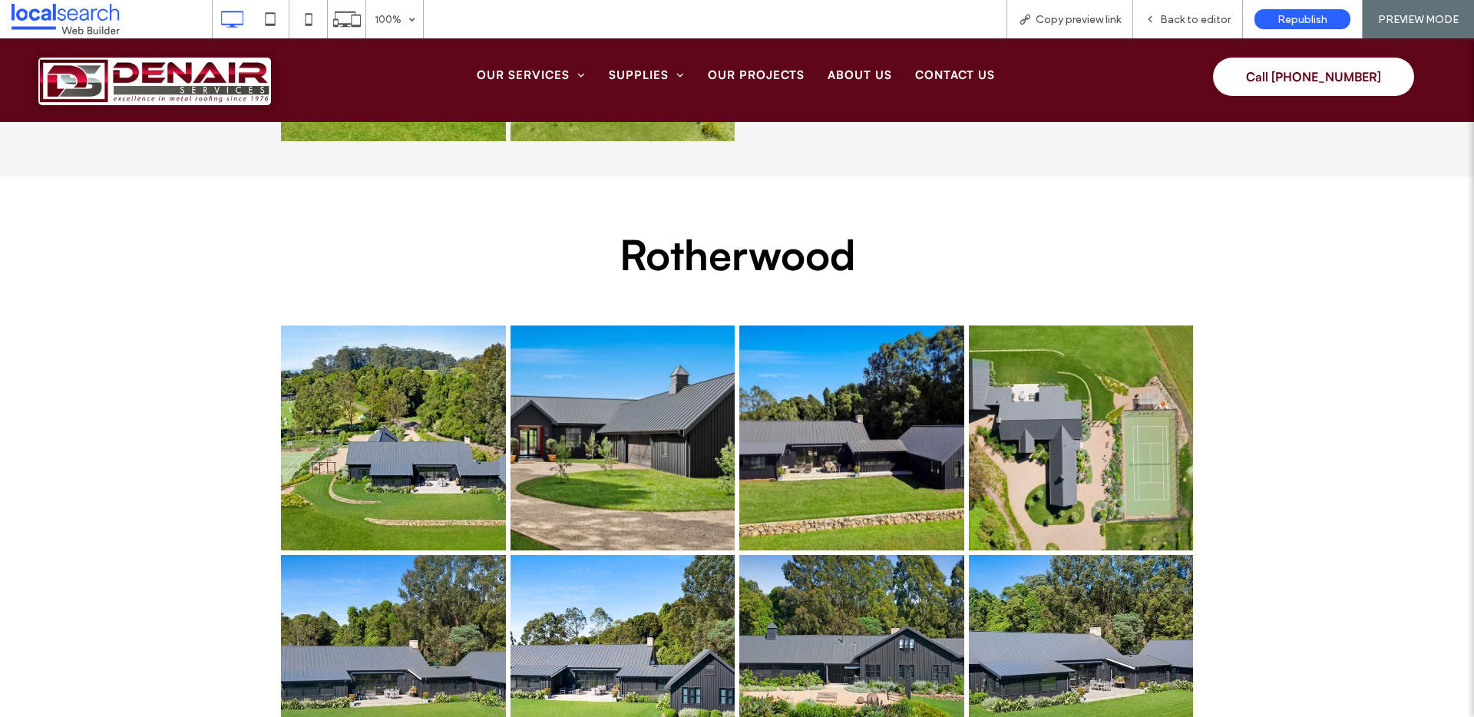
scroll to position [2731, 0]
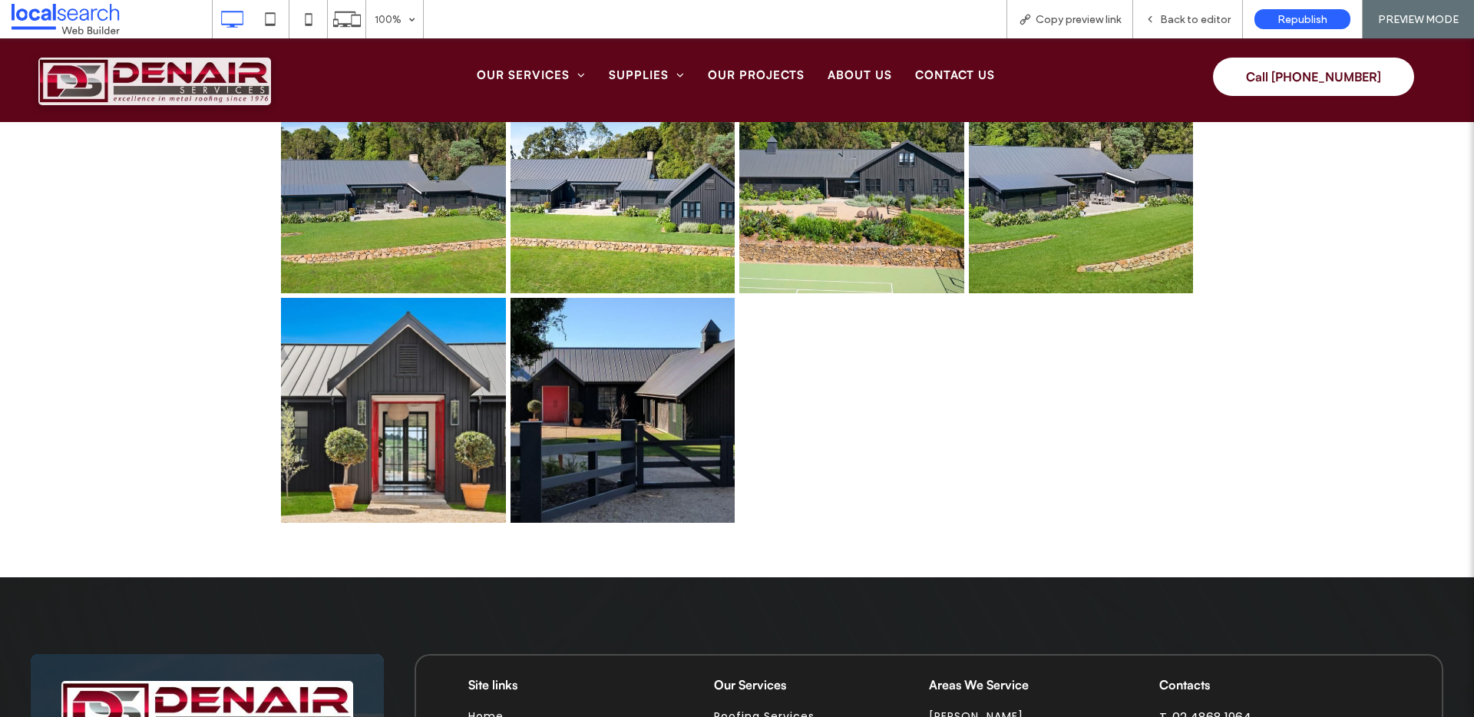
click at [147, 77] on img at bounding box center [154, 82] width 233 height 48
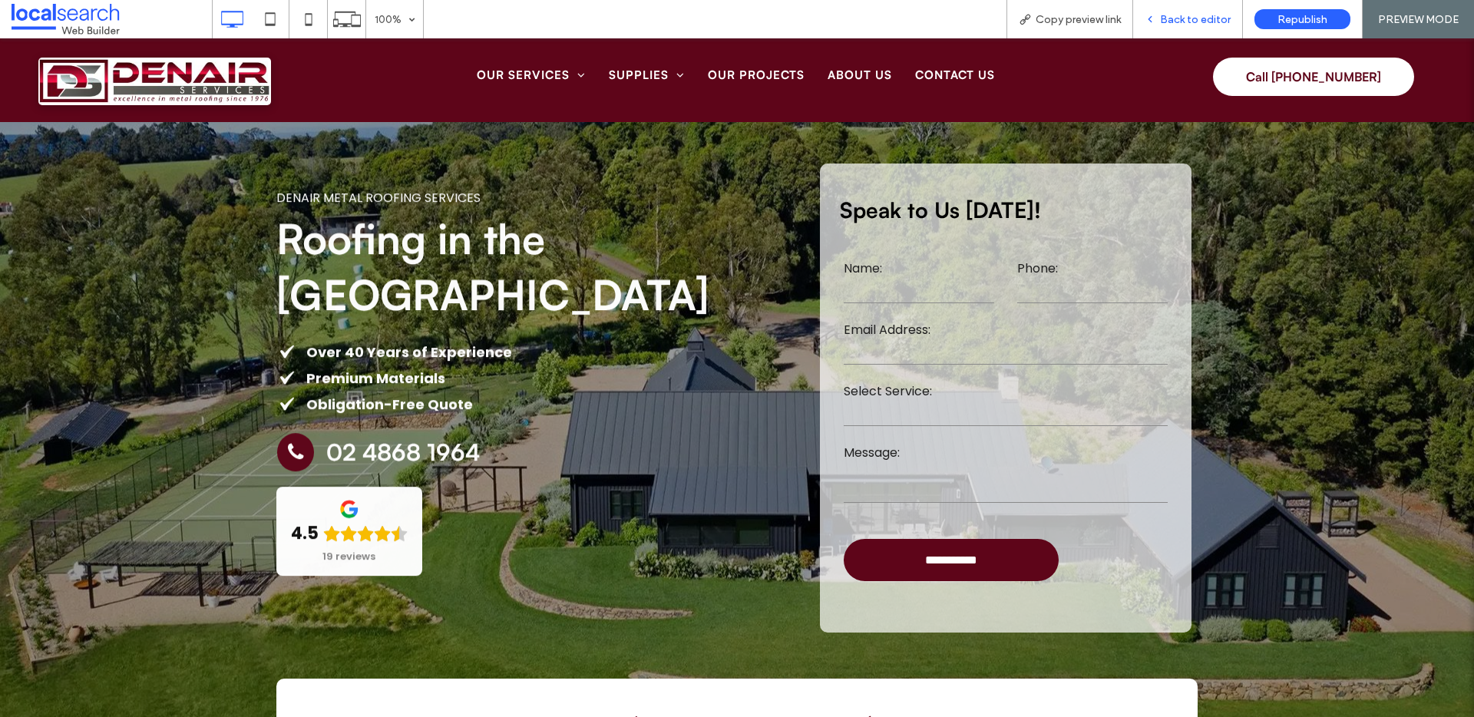
click at [1181, 15] on span "Back to editor" at bounding box center [1195, 19] width 71 height 13
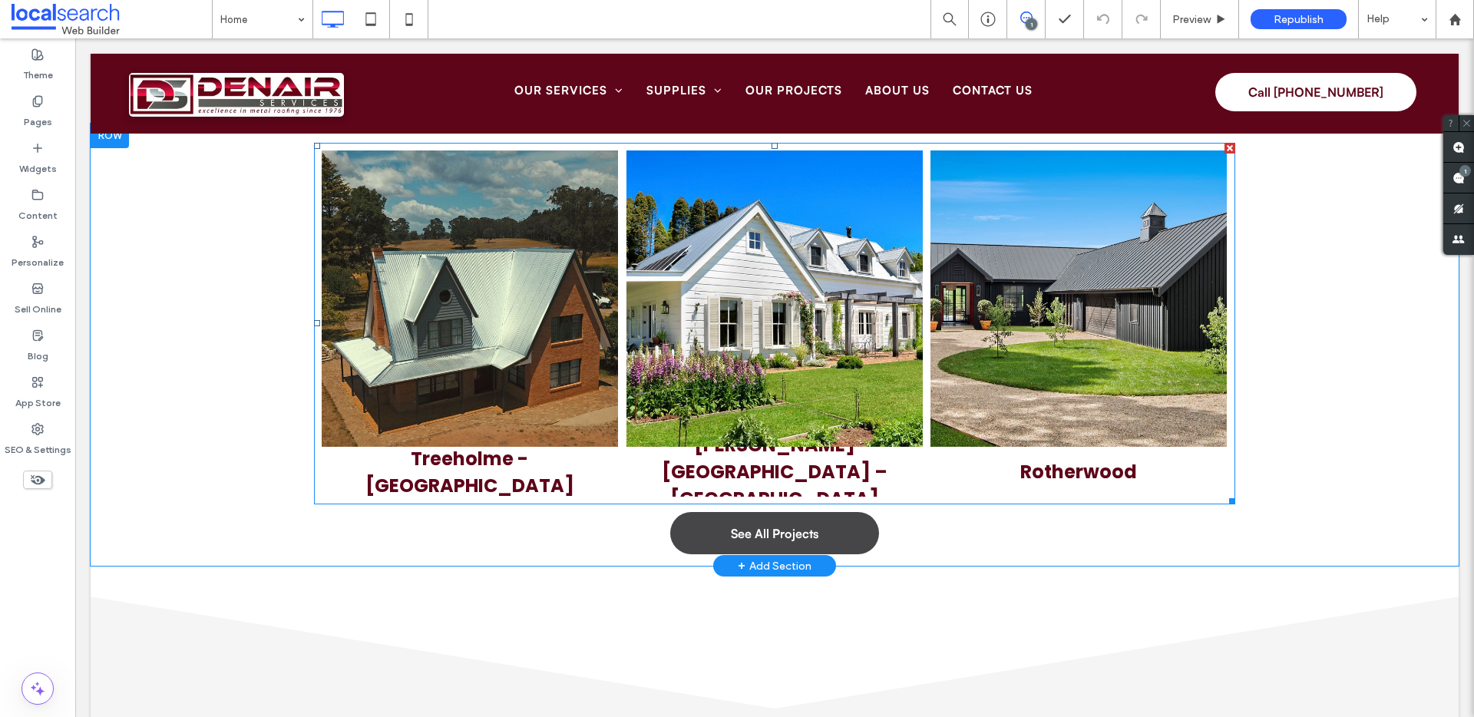
scroll to position [4578, 0]
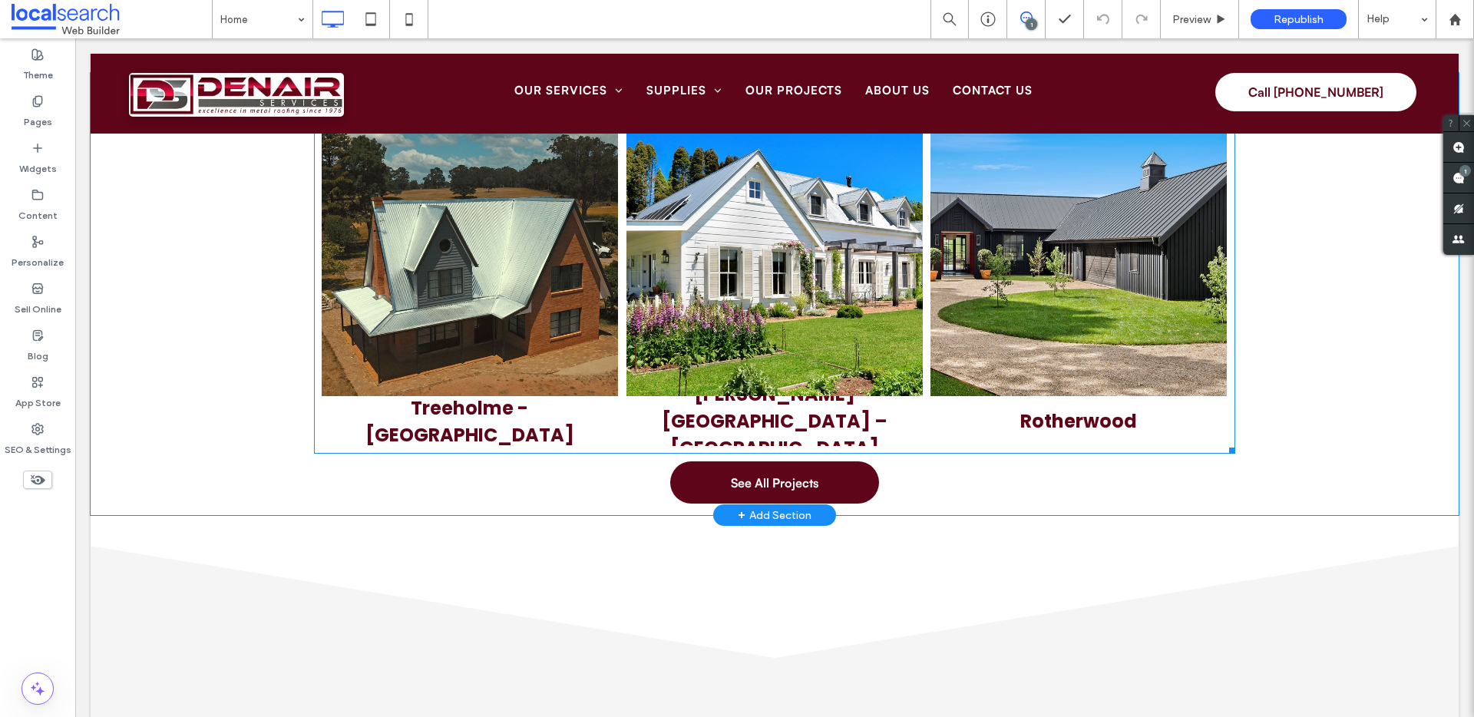
click at [480, 423] on p "Treeholme - [GEOGRAPHIC_DATA]" at bounding box center [470, 422] width 274 height 54
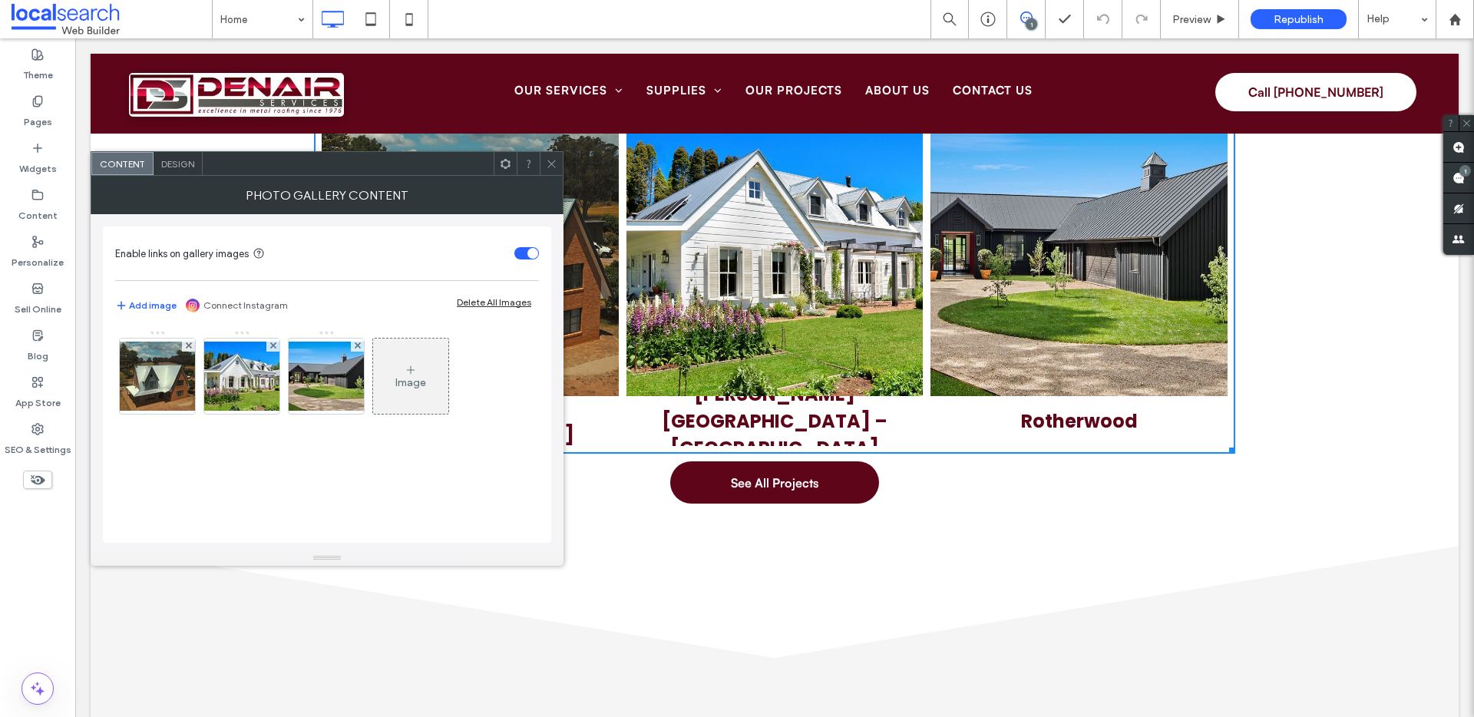
click at [185, 160] on span "Design" at bounding box center [177, 164] width 33 height 12
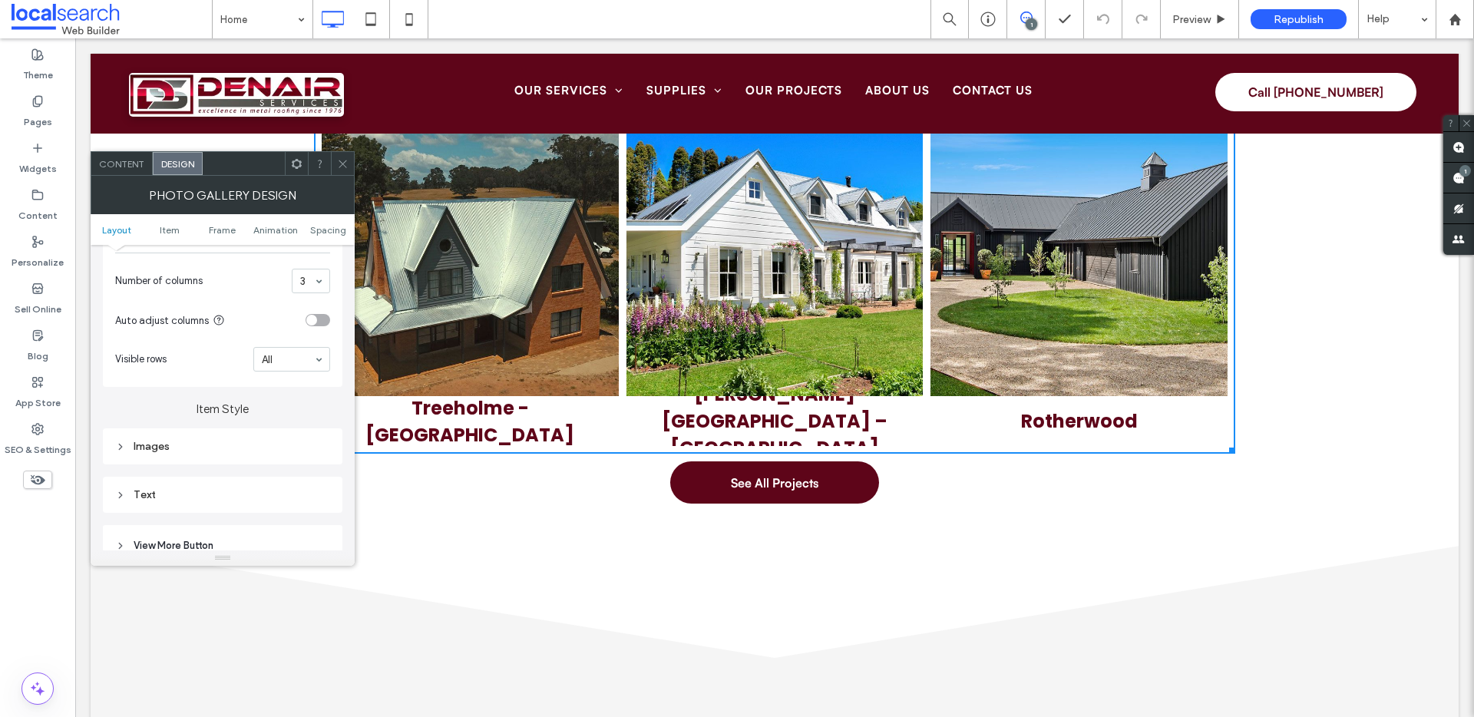
click at [157, 502] on div "Text" at bounding box center [222, 495] width 215 height 21
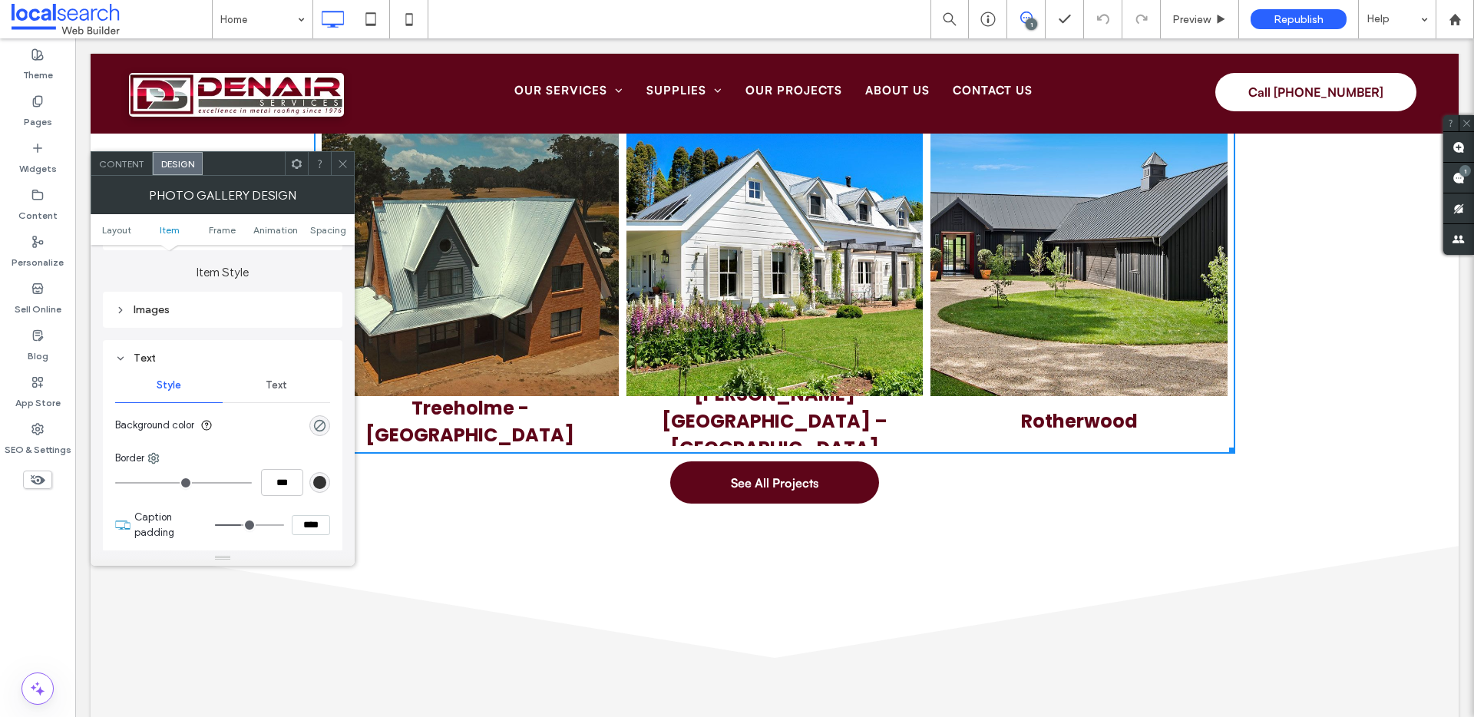
scroll to position [641, 0]
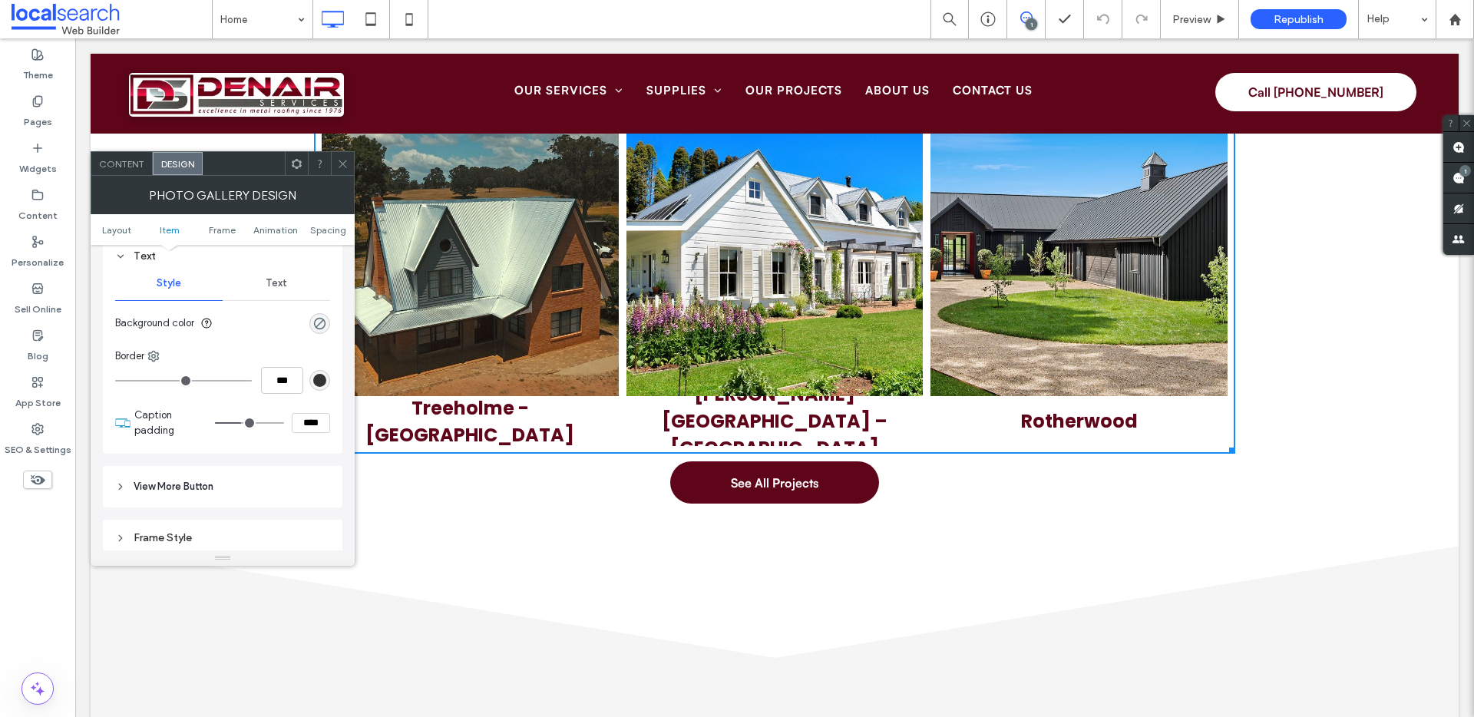
click at [284, 283] on span "Text" at bounding box center [277, 283] width 22 height 12
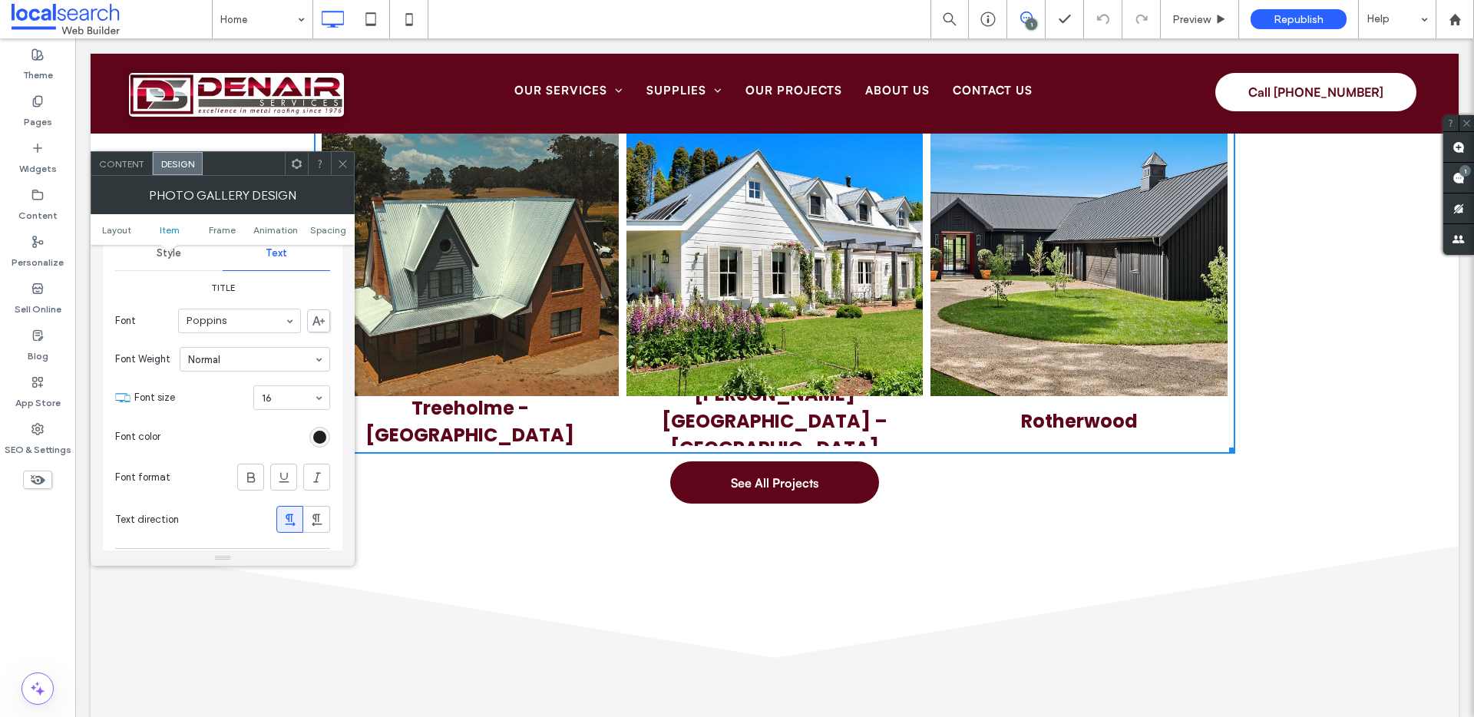
scroll to position [858, 0]
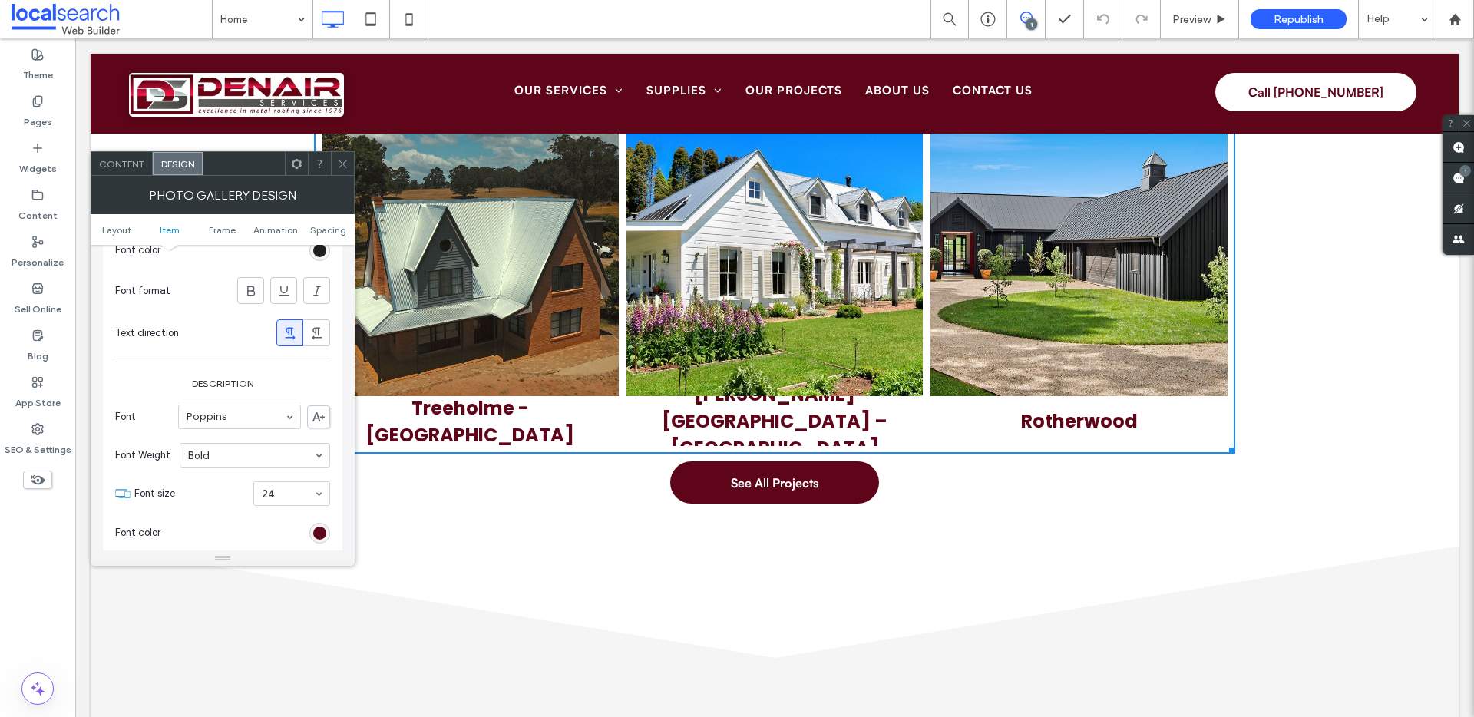
click at [341, 164] on icon at bounding box center [343, 164] width 12 height 12
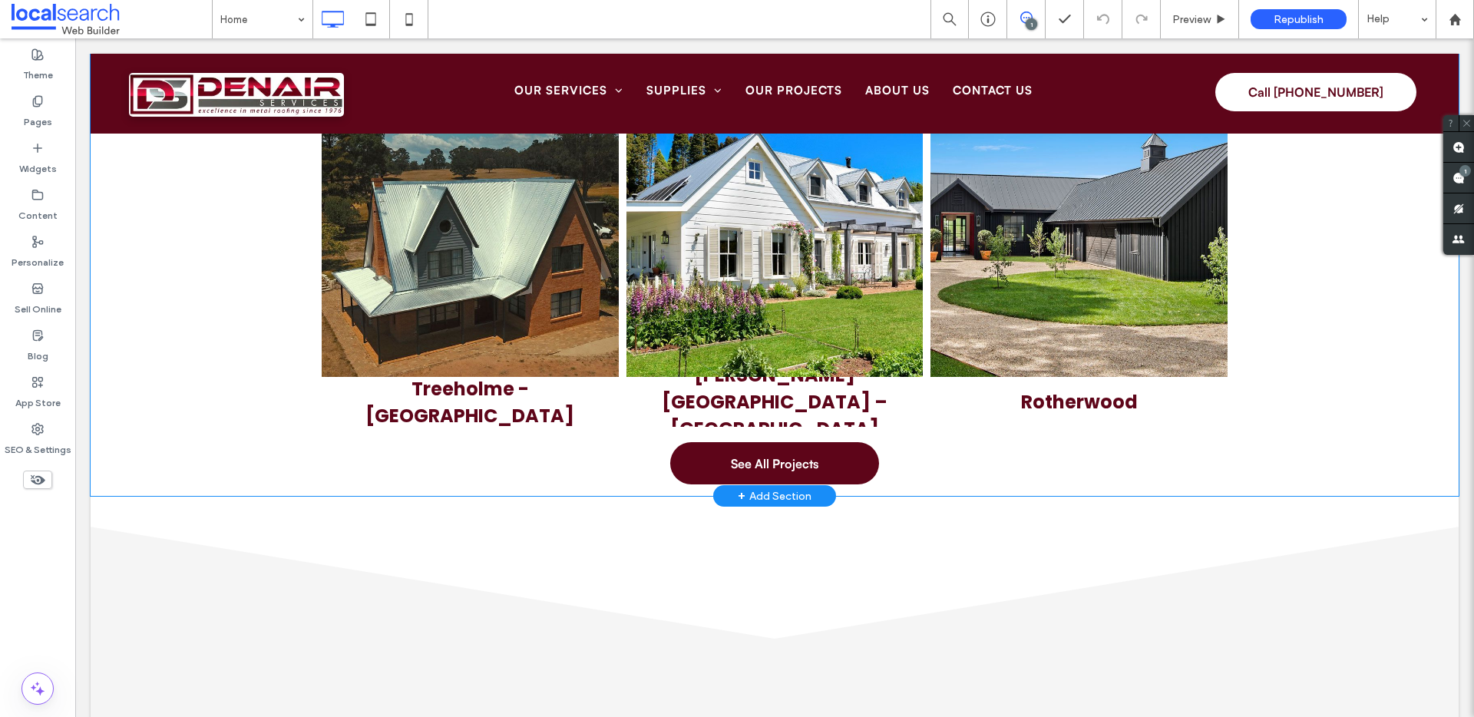
scroll to position [4585, 0]
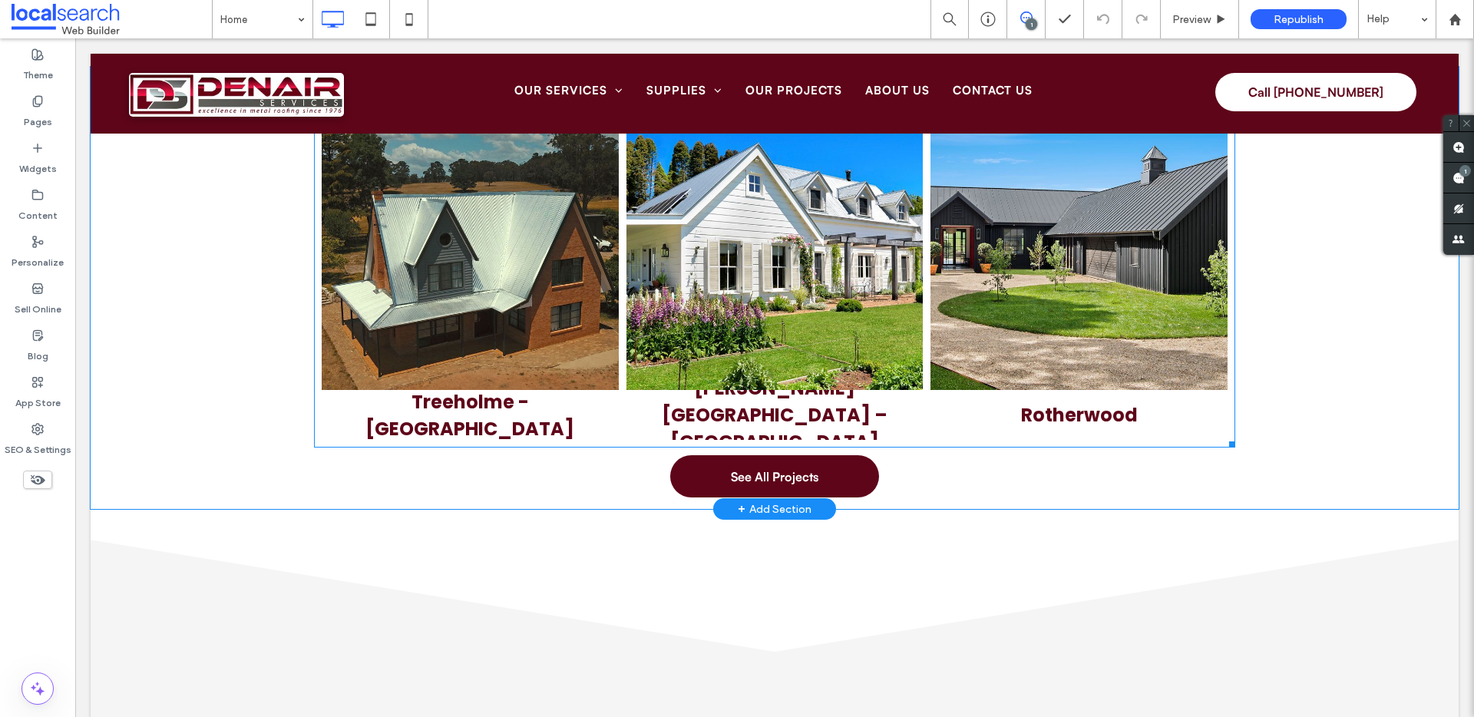
click at [442, 412] on p "Treeholme - [GEOGRAPHIC_DATA]" at bounding box center [470, 416] width 274 height 54
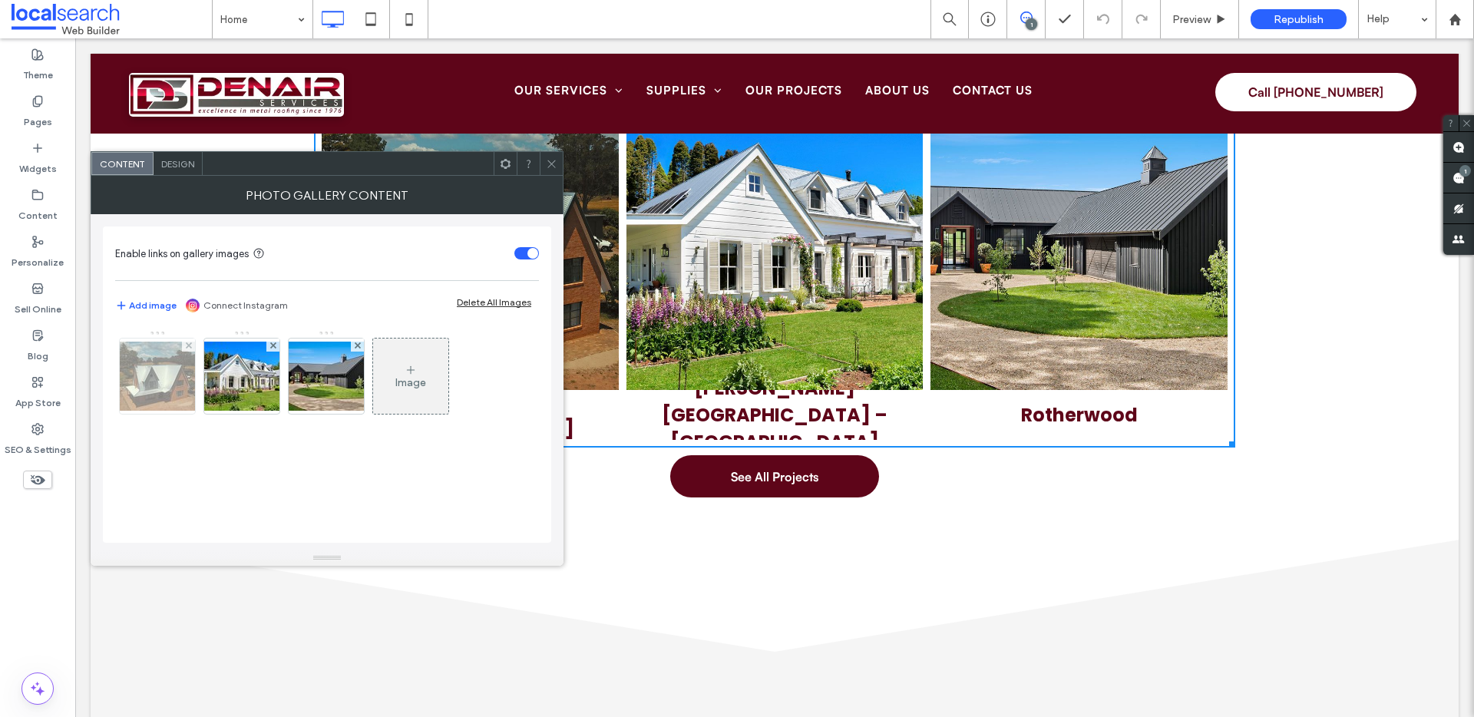
click at [172, 366] on img at bounding box center [157, 376] width 123 height 69
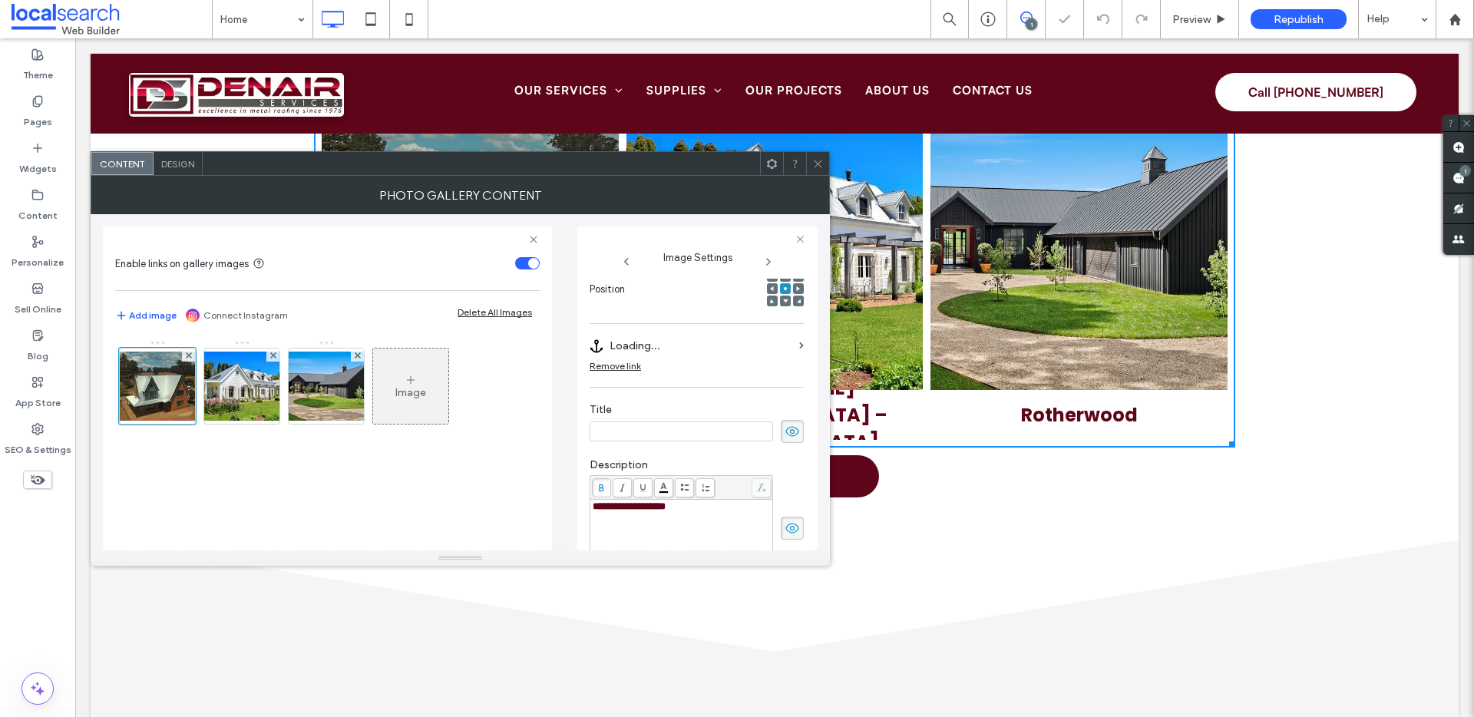
scroll to position [0, 0]
click at [785, 522] on icon at bounding box center [792, 528] width 15 height 17
click at [243, 396] on img at bounding box center [241, 386] width 123 height 69
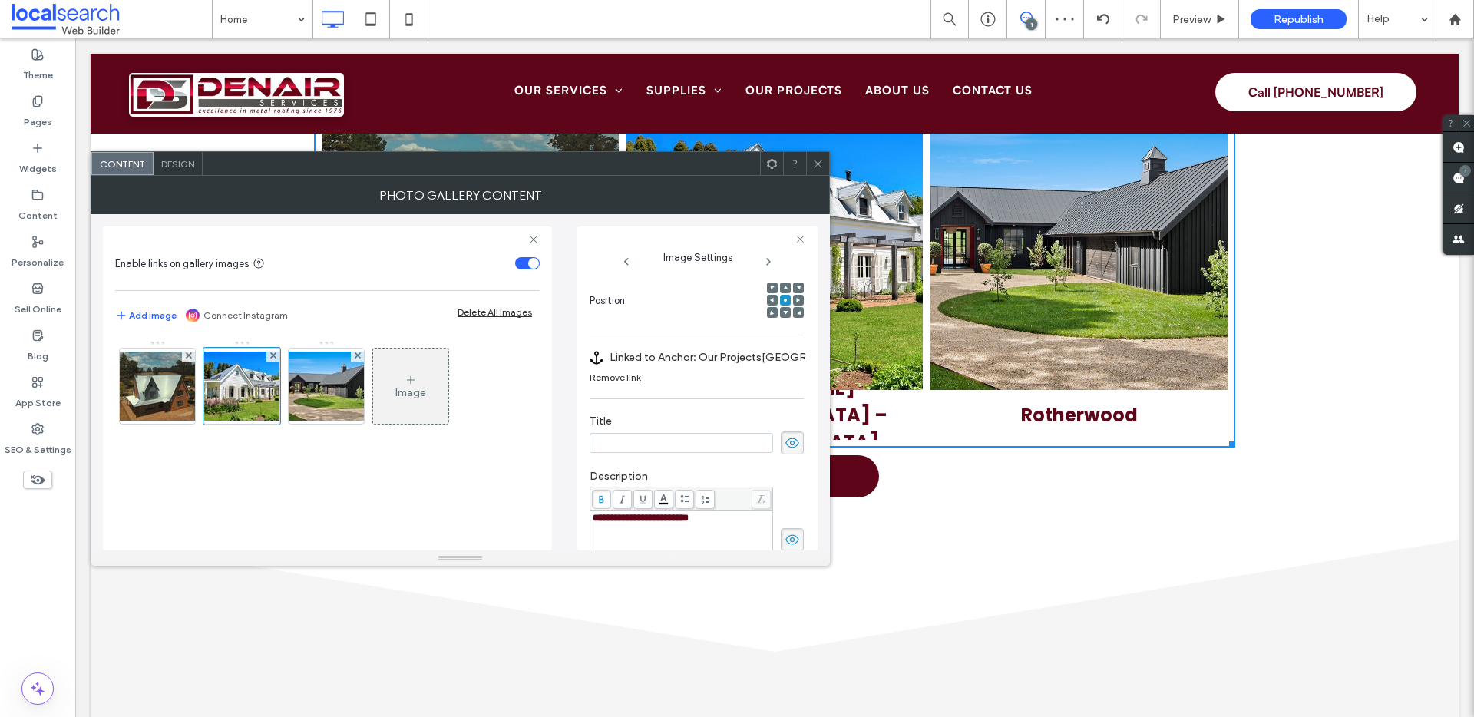
click at [785, 531] on icon at bounding box center [792, 539] width 15 height 17
click at [325, 389] on img at bounding box center [326, 386] width 123 height 69
click at [785, 531] on icon at bounding box center [792, 539] width 15 height 17
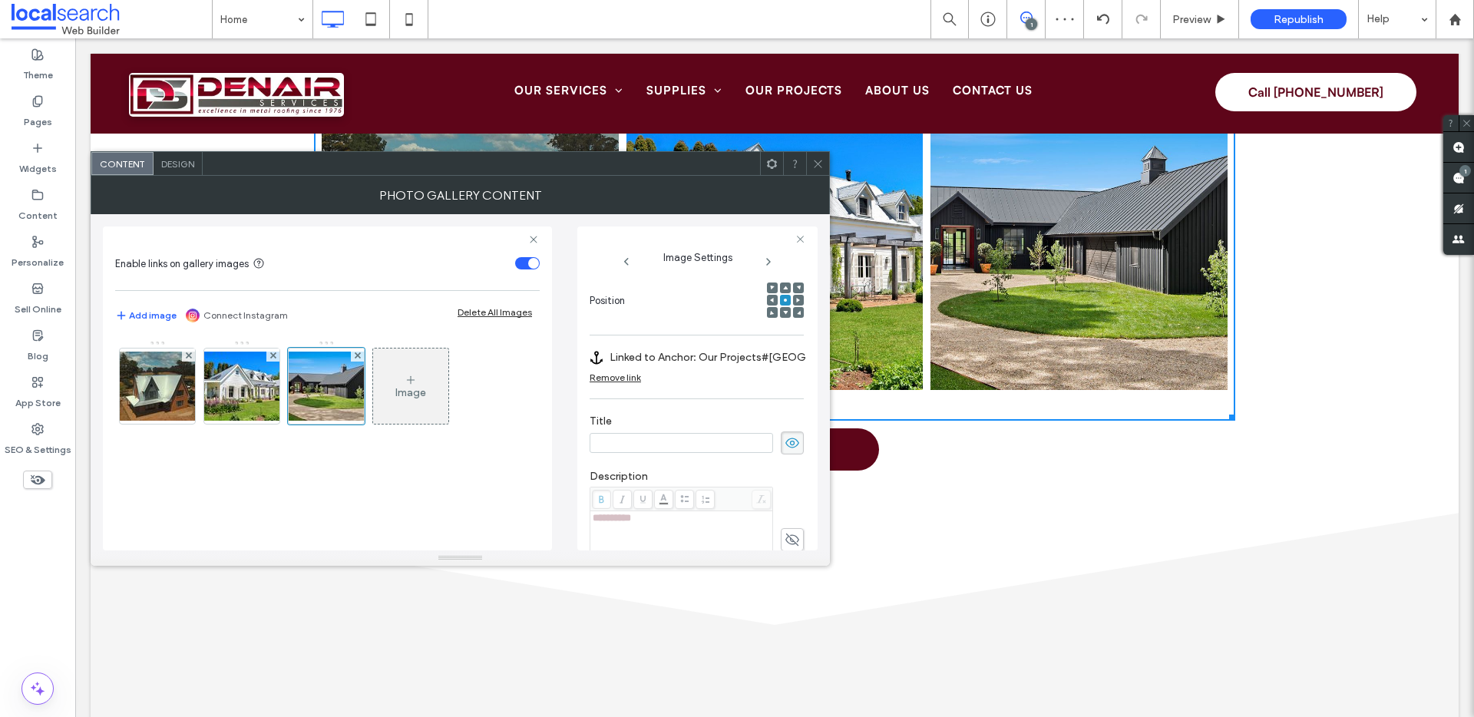
click at [815, 164] on icon at bounding box center [818, 164] width 12 height 12
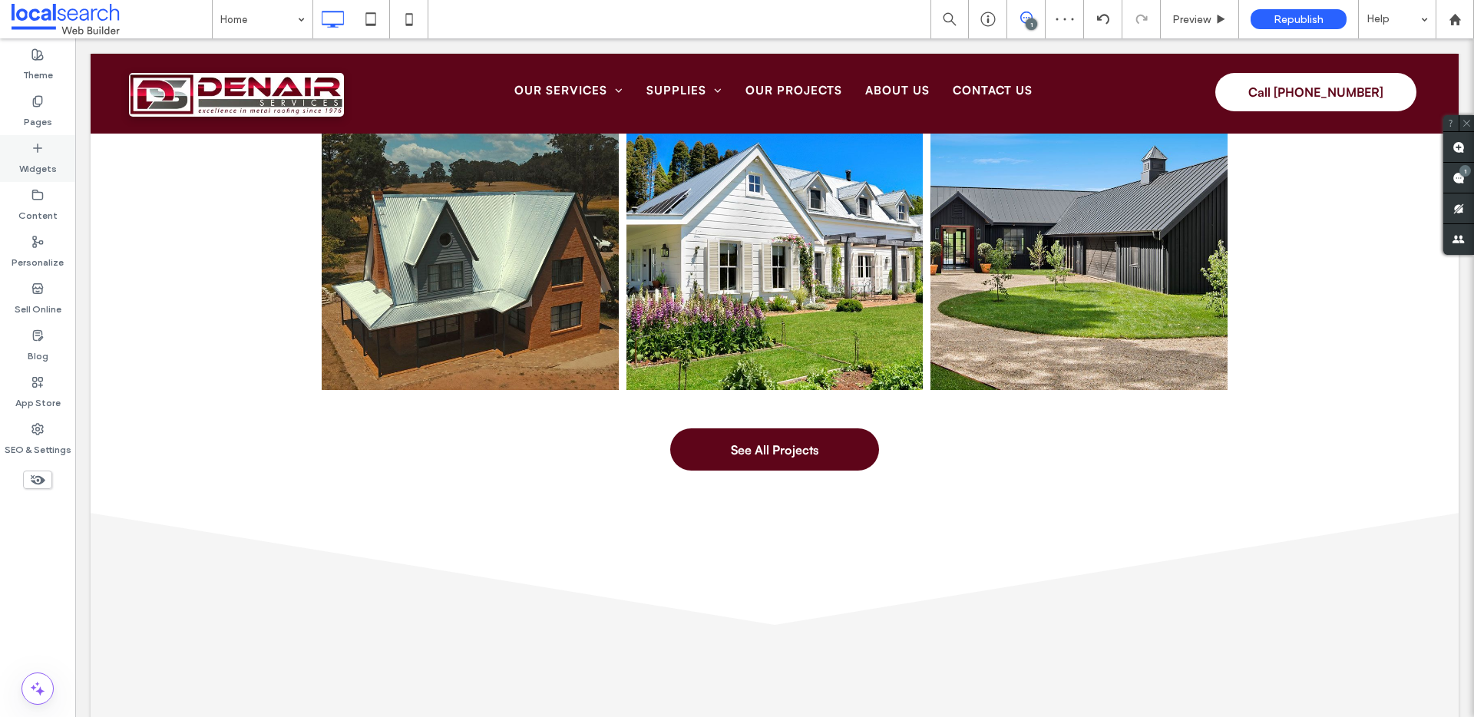
click at [45, 159] on label "Widgets" at bounding box center [38, 165] width 38 height 22
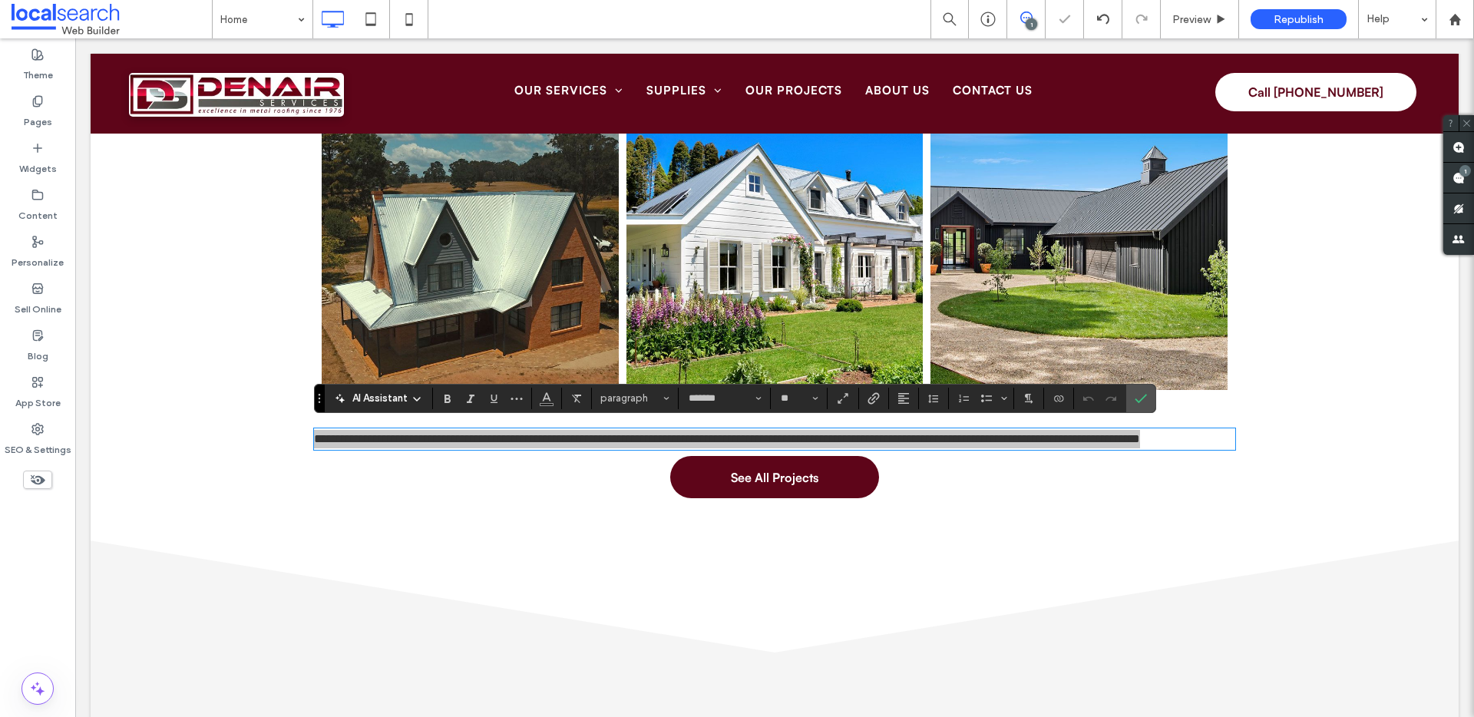
drag, startPoint x: 124, startPoint y: 221, endPoint x: 340, endPoint y: 366, distance: 259.6
click at [415, 404] on icon at bounding box center [417, 399] width 12 height 12
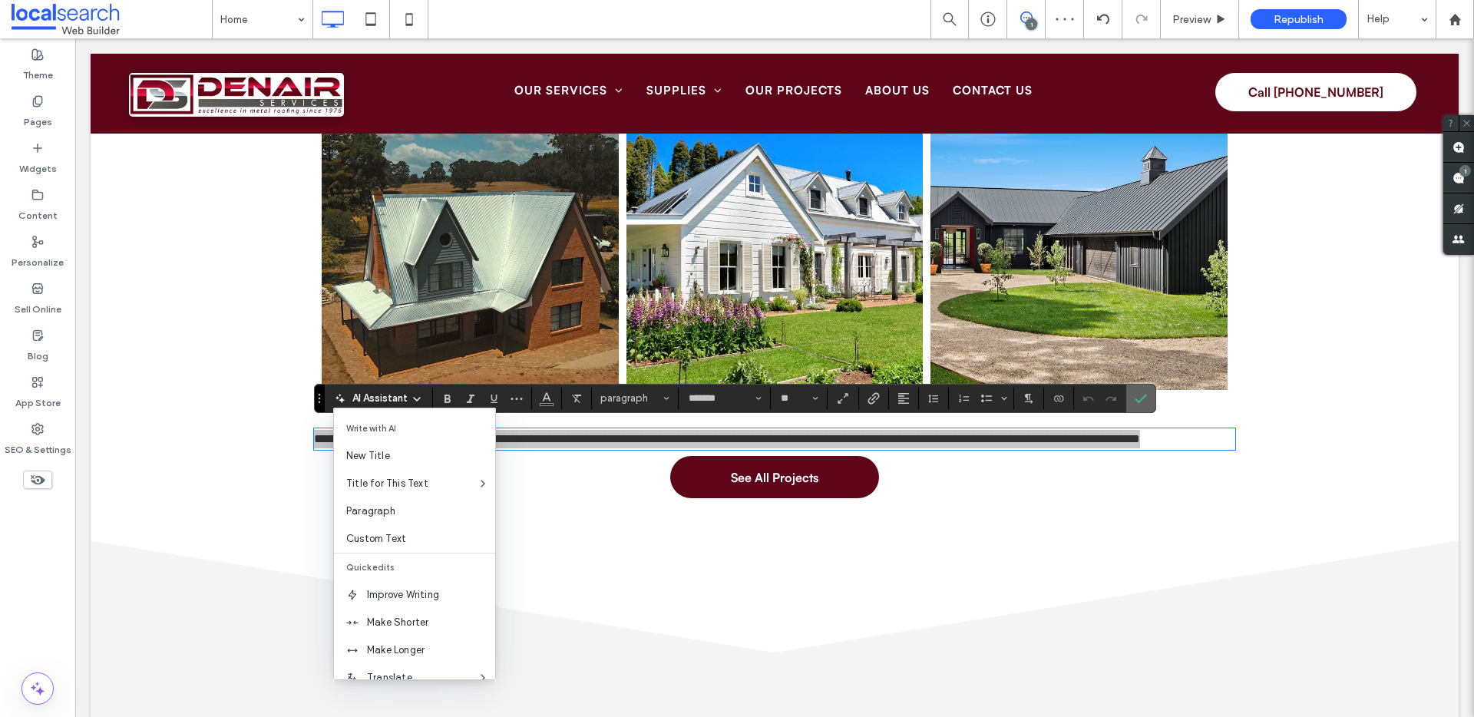
click at [1137, 400] on use "Confirm" at bounding box center [1141, 398] width 12 height 9
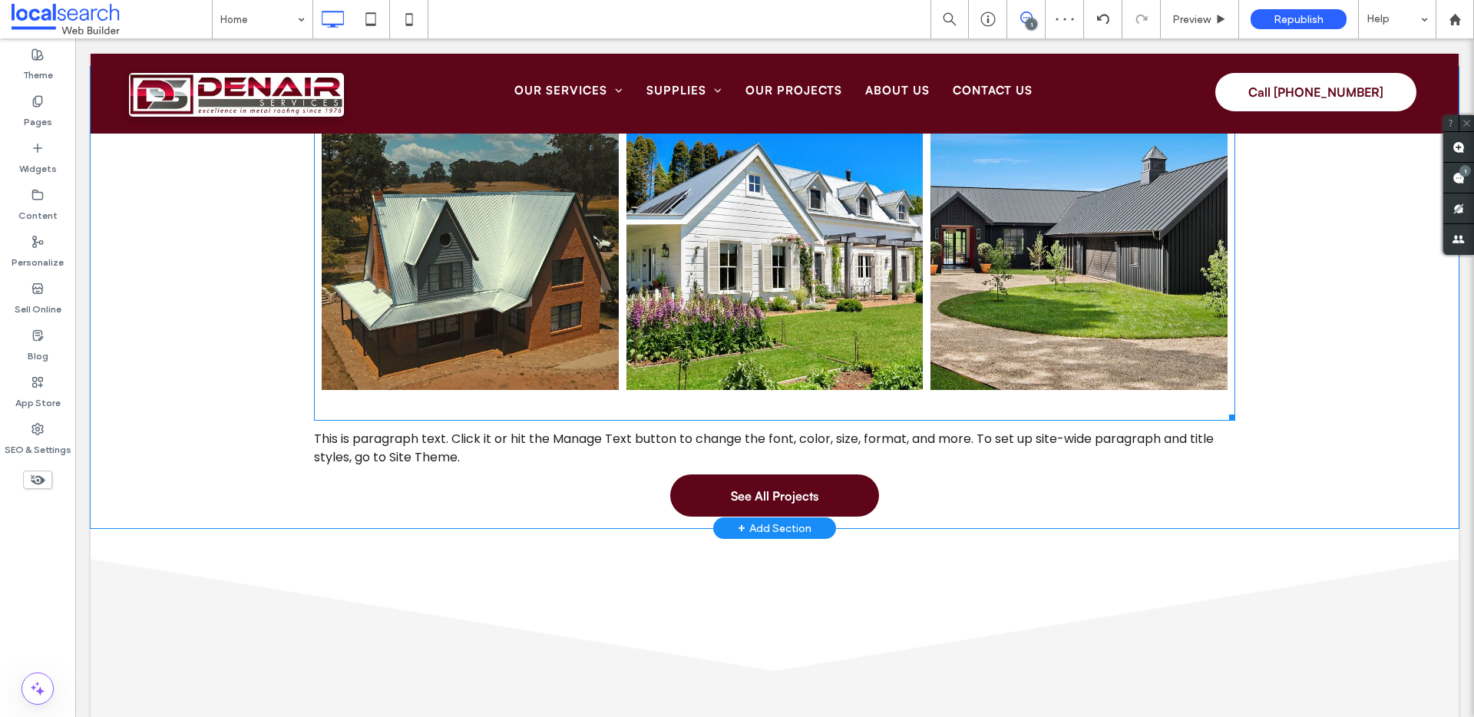
click at [415, 399] on span "Treeholme - Penrose Button" at bounding box center [470, 401] width 297 height 23
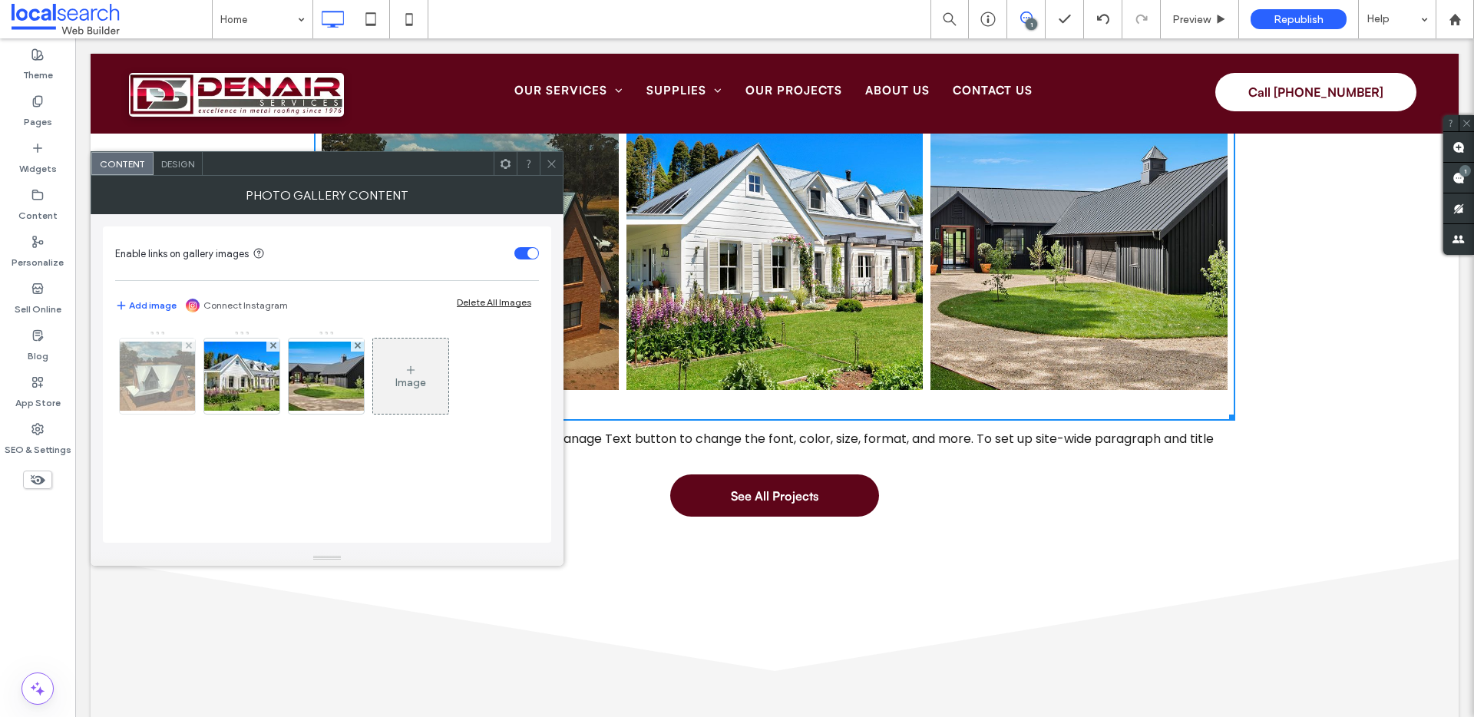
click at [182, 375] on img at bounding box center [157, 376] width 123 height 69
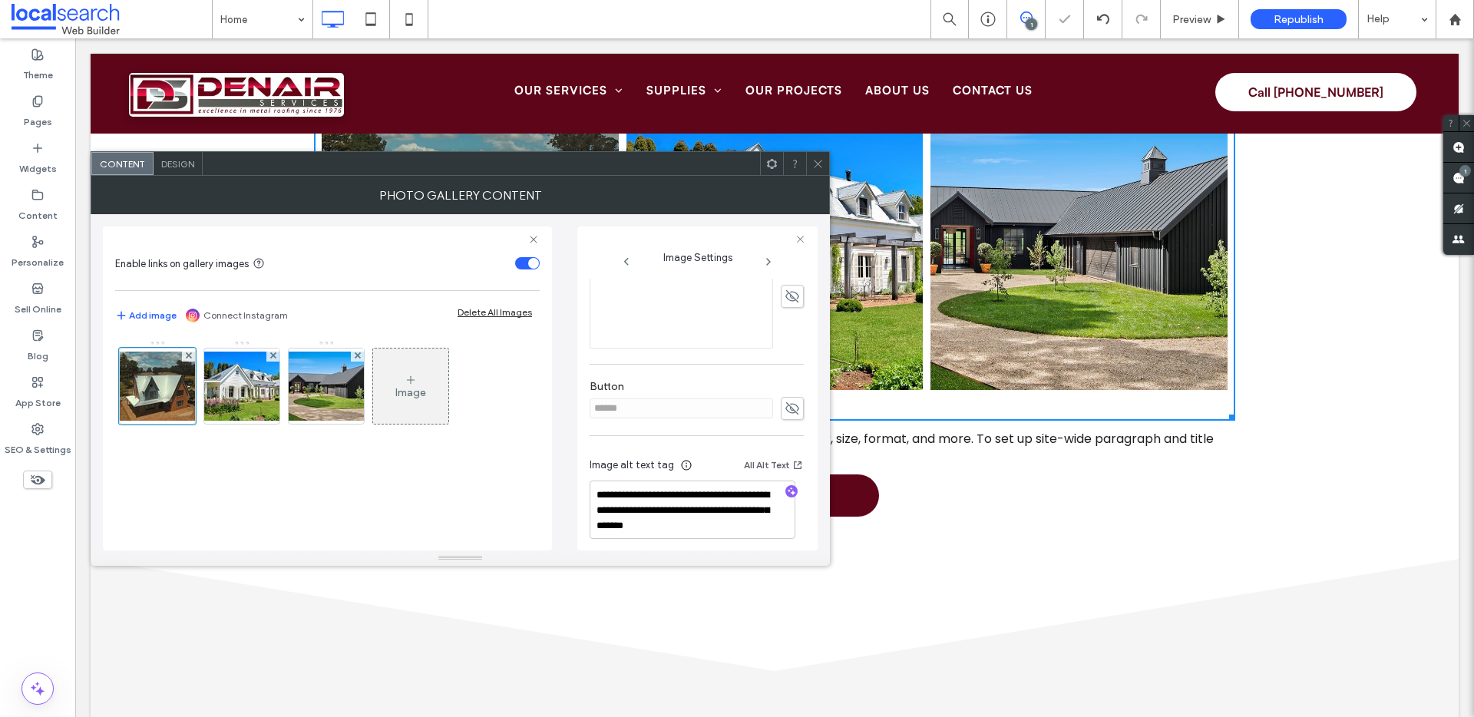
scroll to position [0, 0]
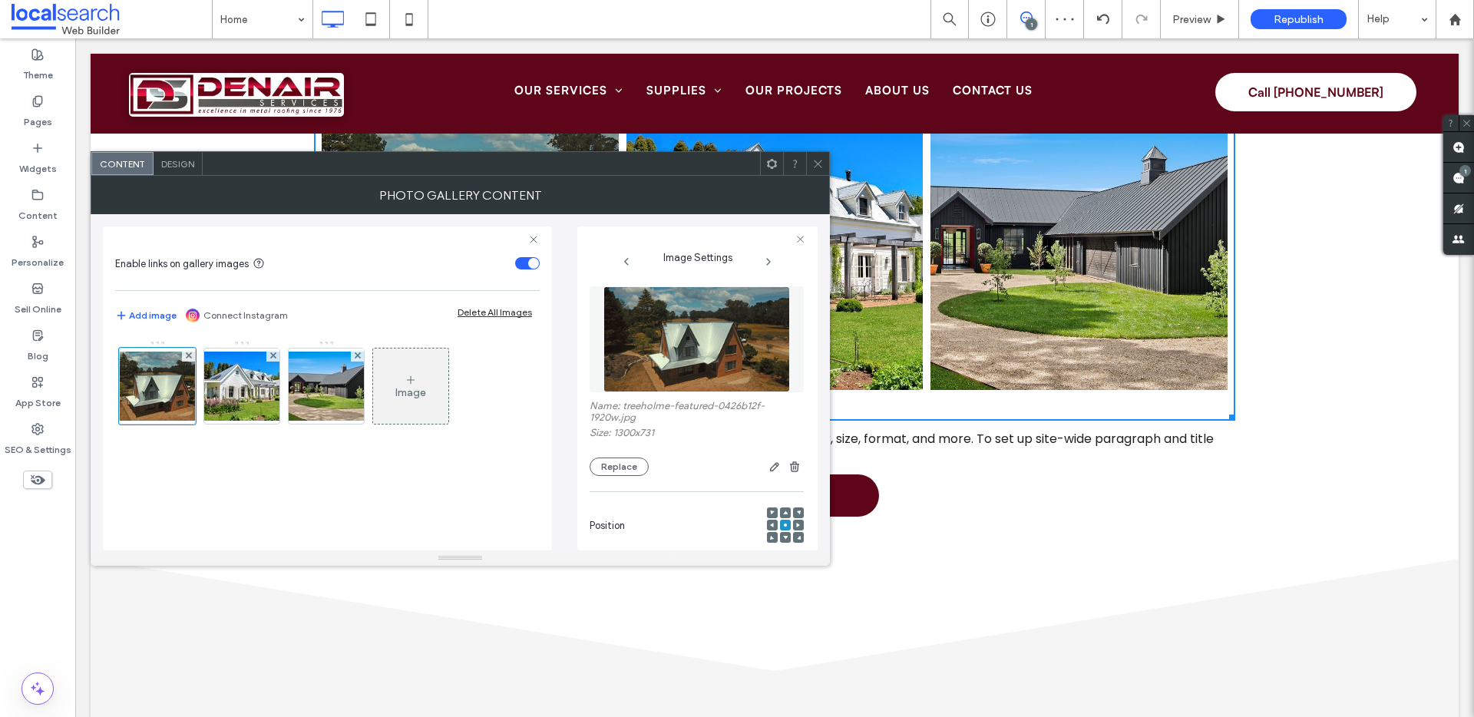
click at [177, 170] on div "Design" at bounding box center [178, 163] width 49 height 23
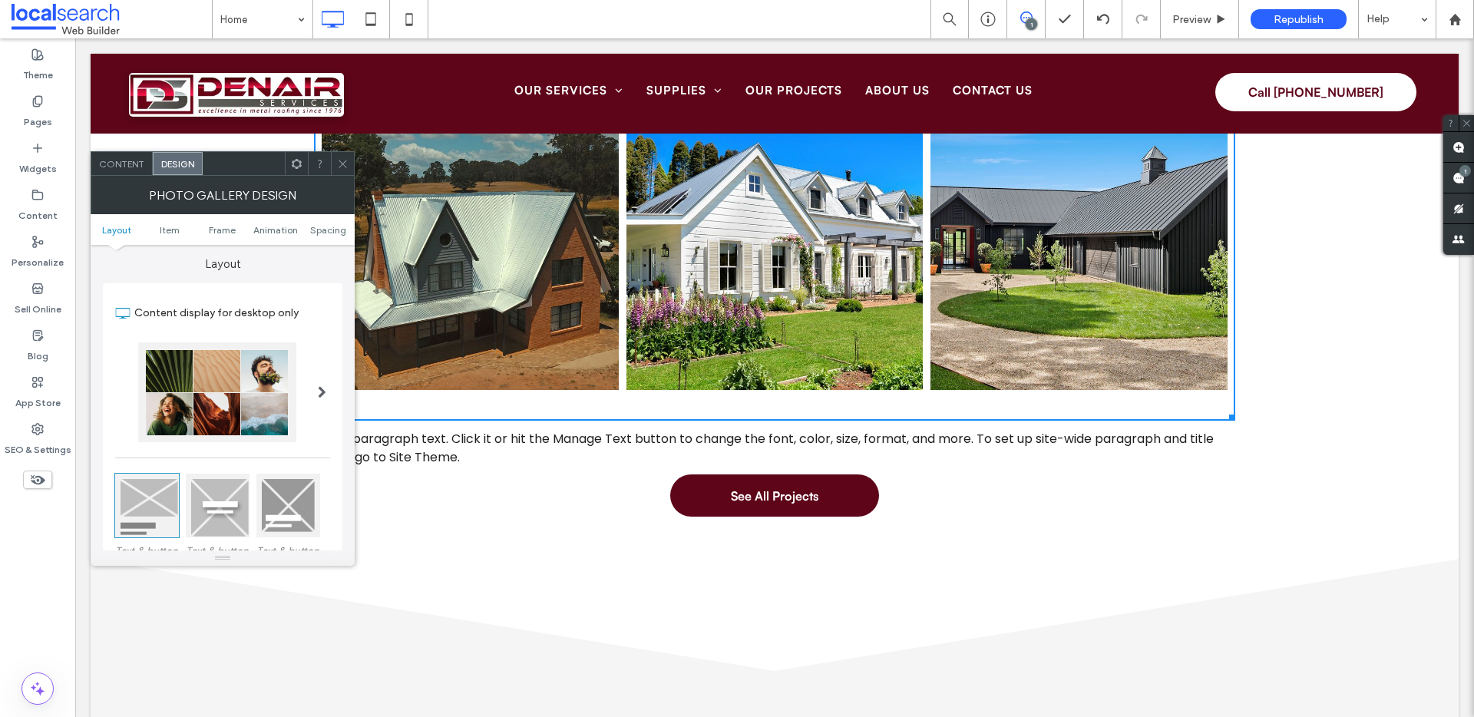
scroll to position [216, 0]
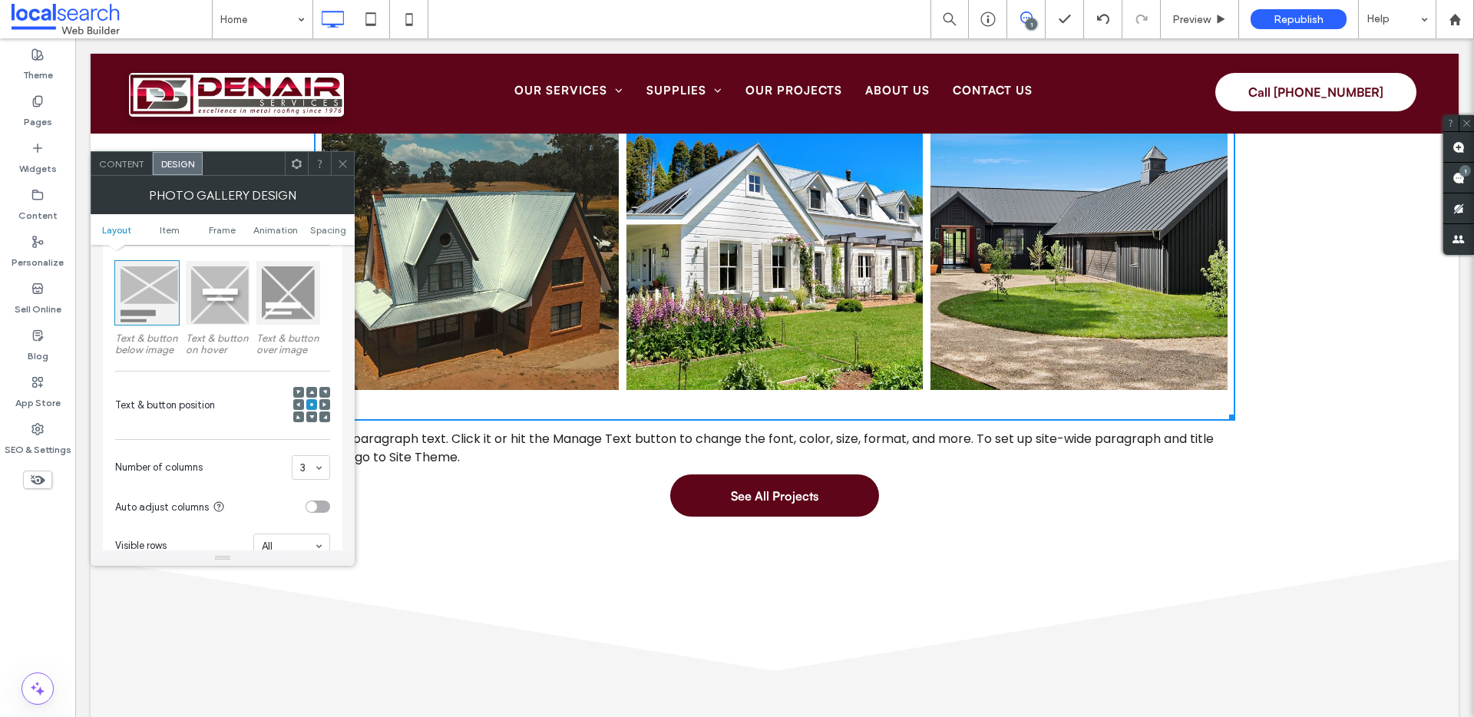
click at [217, 299] on div at bounding box center [218, 293] width 64 height 64
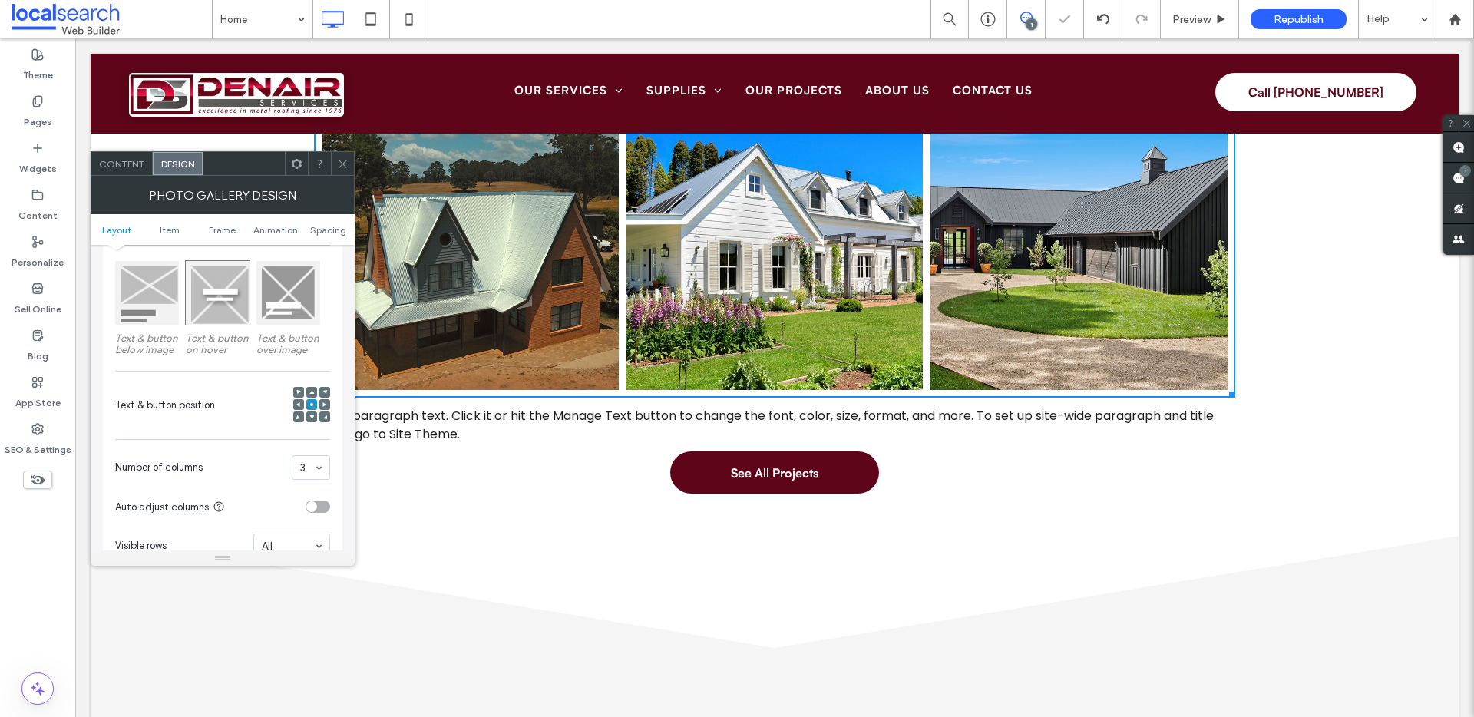
click at [338, 160] on icon at bounding box center [343, 164] width 12 height 12
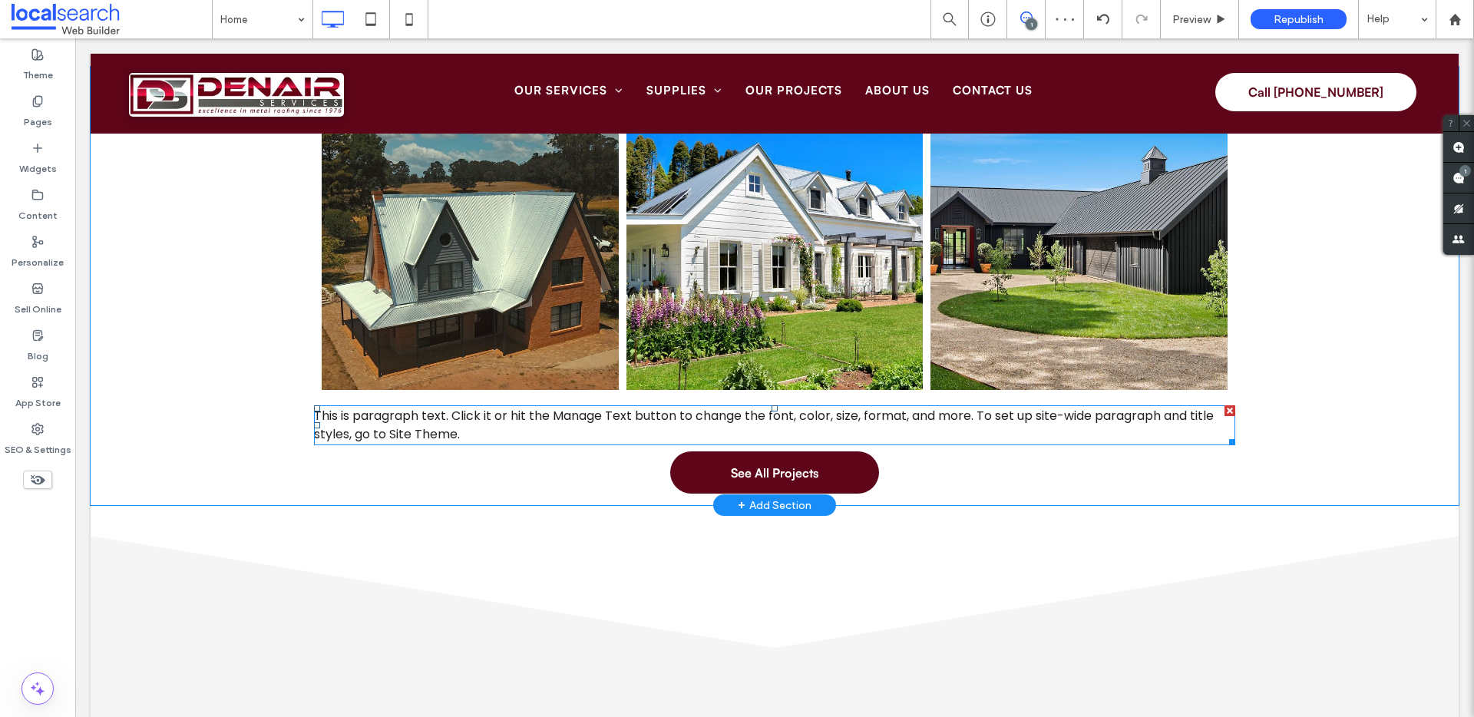
click at [452, 425] on span "This is paragraph text. Click it or hit the Manage Text button to change the fo…" at bounding box center [764, 425] width 900 height 36
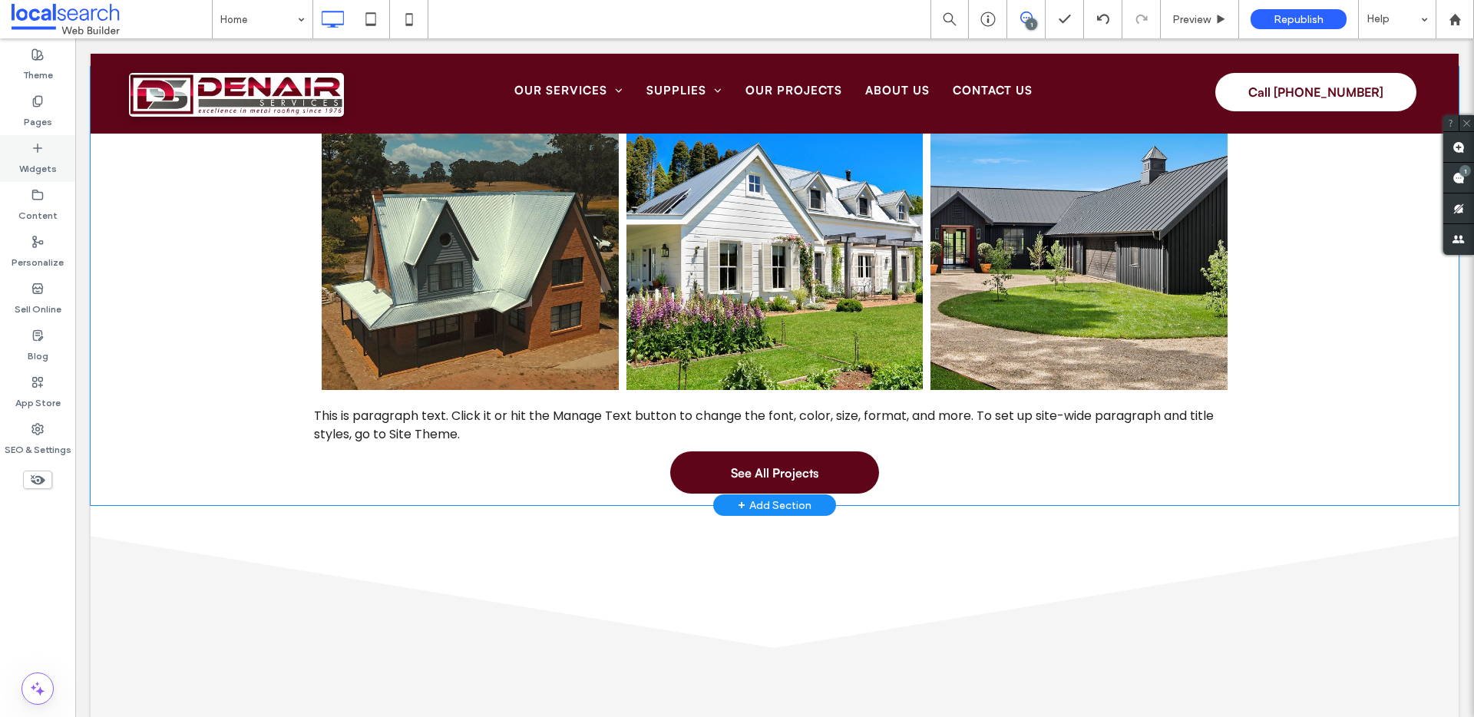
click at [28, 159] on label "Widgets" at bounding box center [38, 165] width 38 height 22
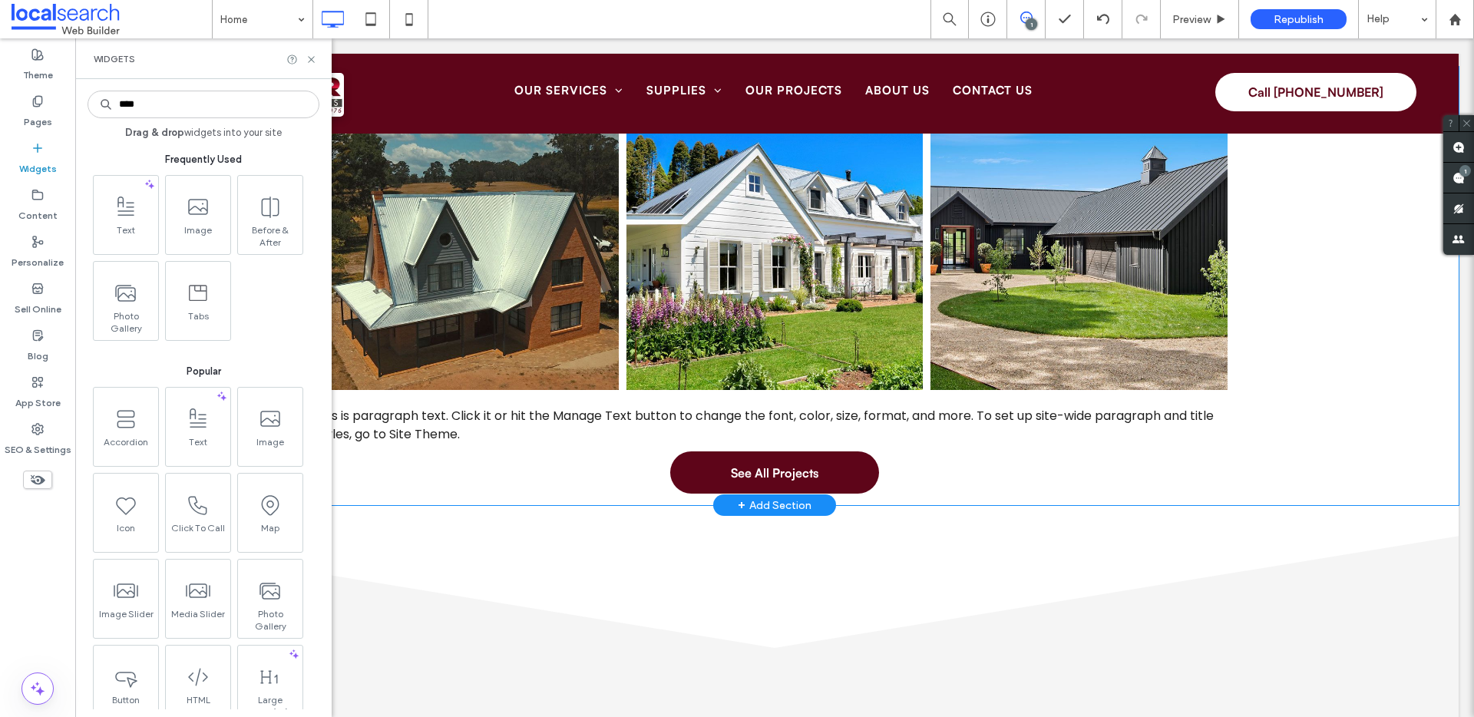
scroll to position [0, 0]
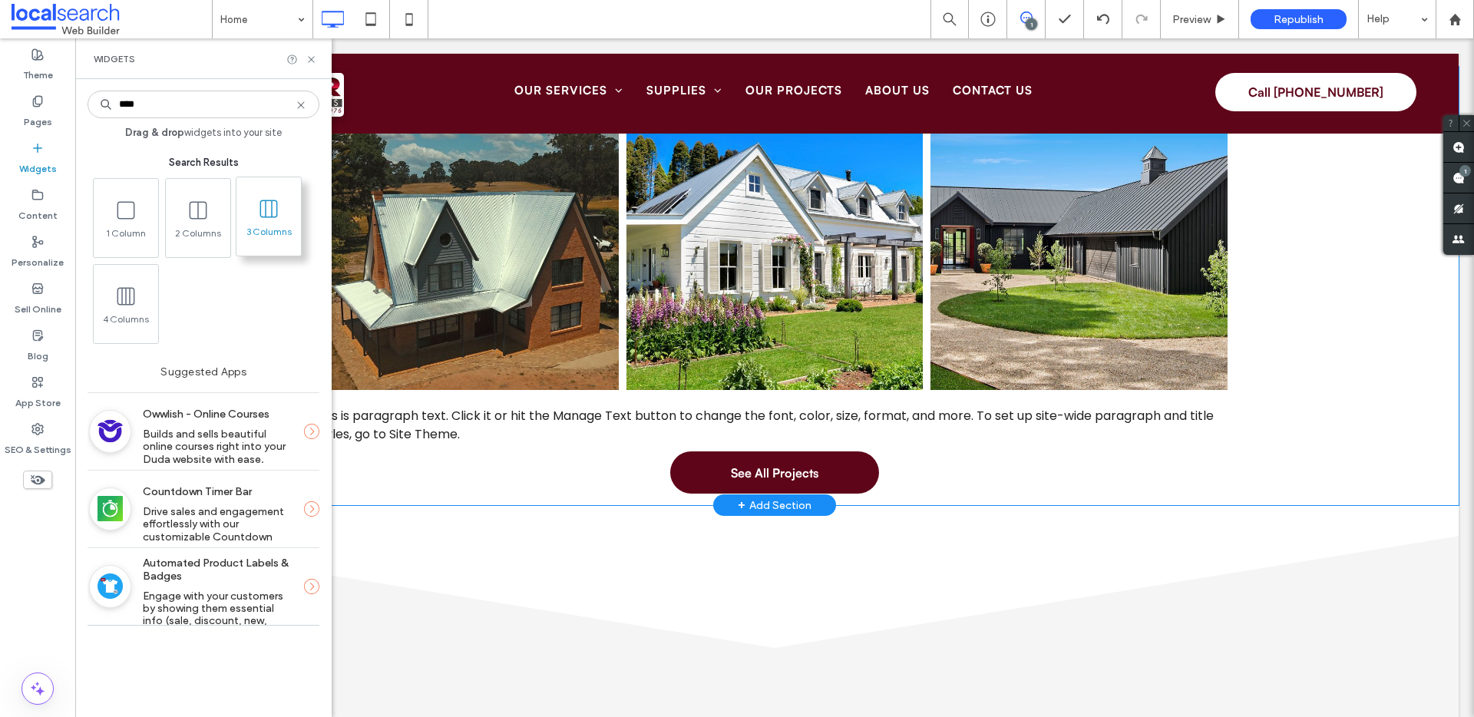
type input "****"
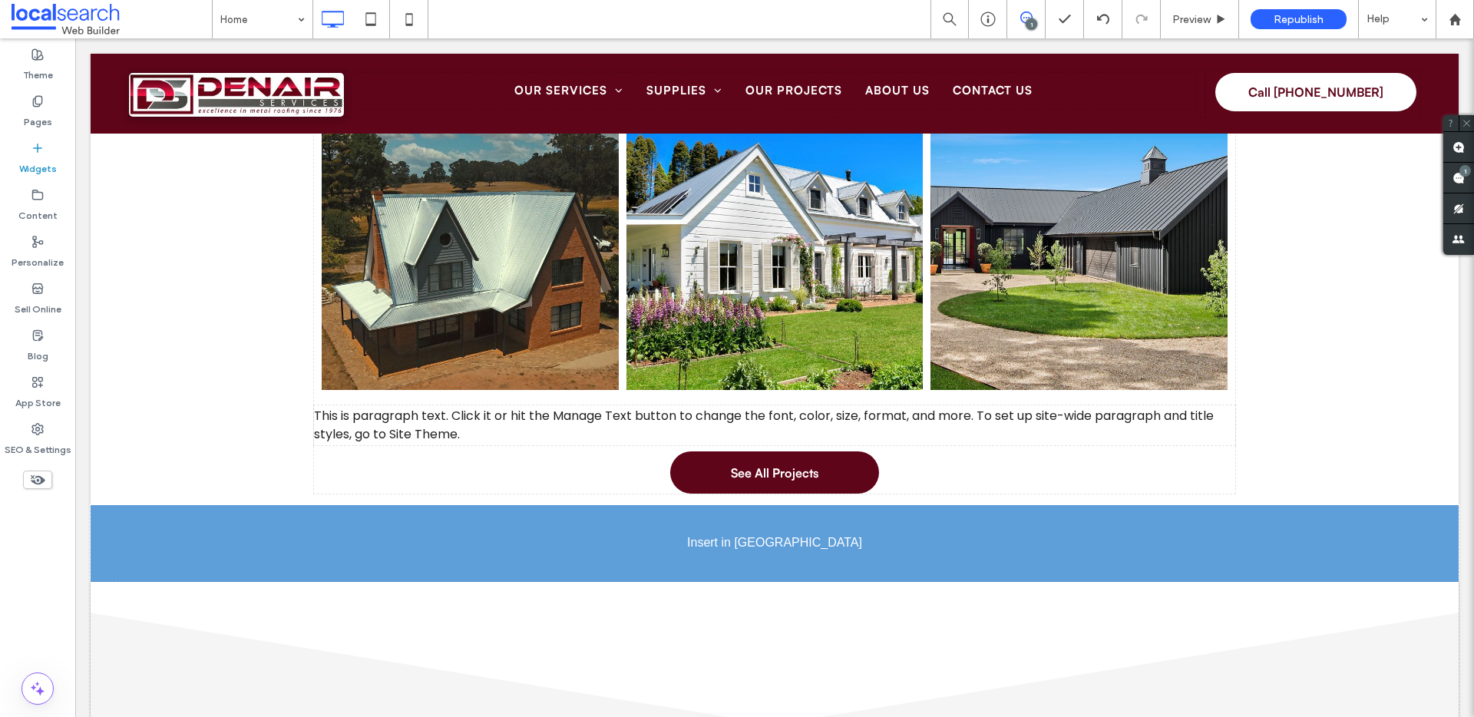
drag, startPoint x: 340, startPoint y: 245, endPoint x: 617, endPoint y: 424, distance: 330.0
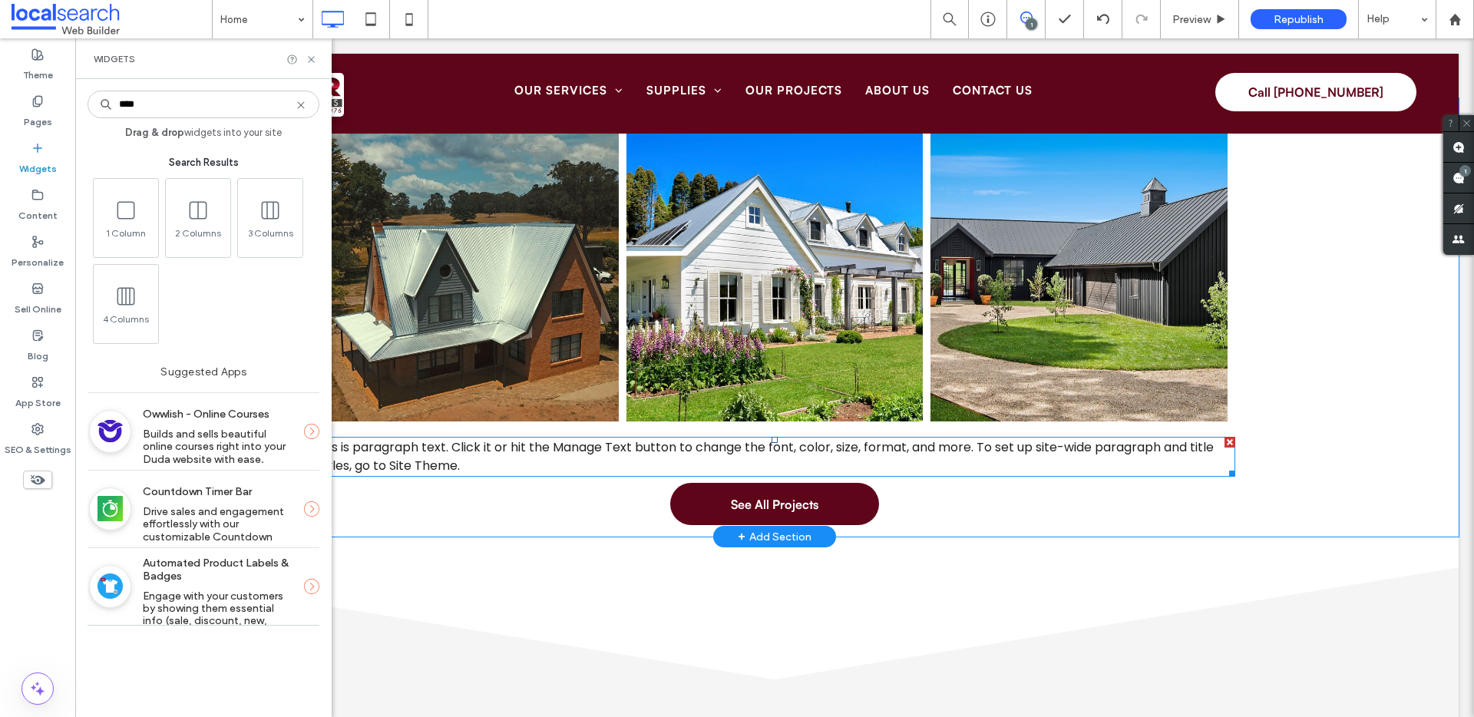
scroll to position [4552, 0]
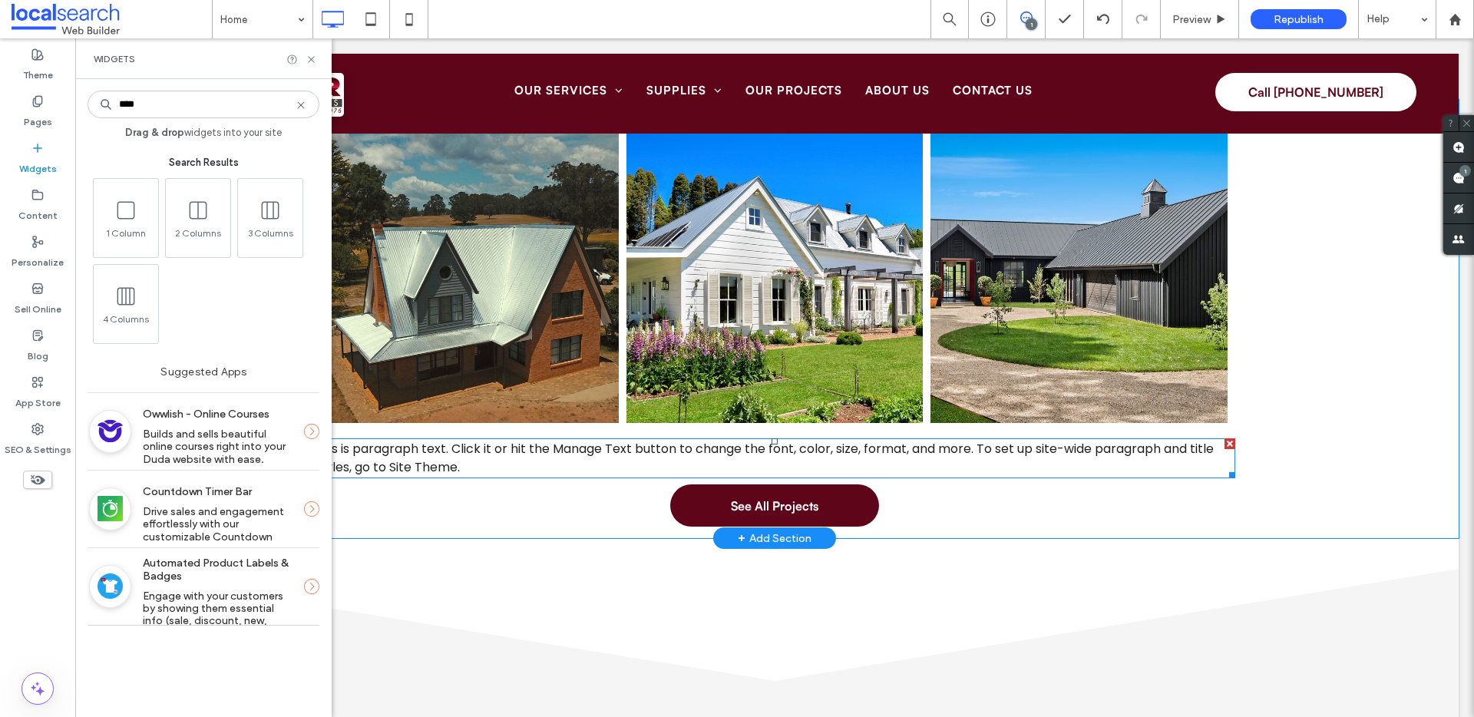
drag, startPoint x: 1223, startPoint y: 439, endPoint x: 1256, endPoint y: 476, distance: 50.0
click at [1225, 439] on div at bounding box center [1230, 443] width 11 height 11
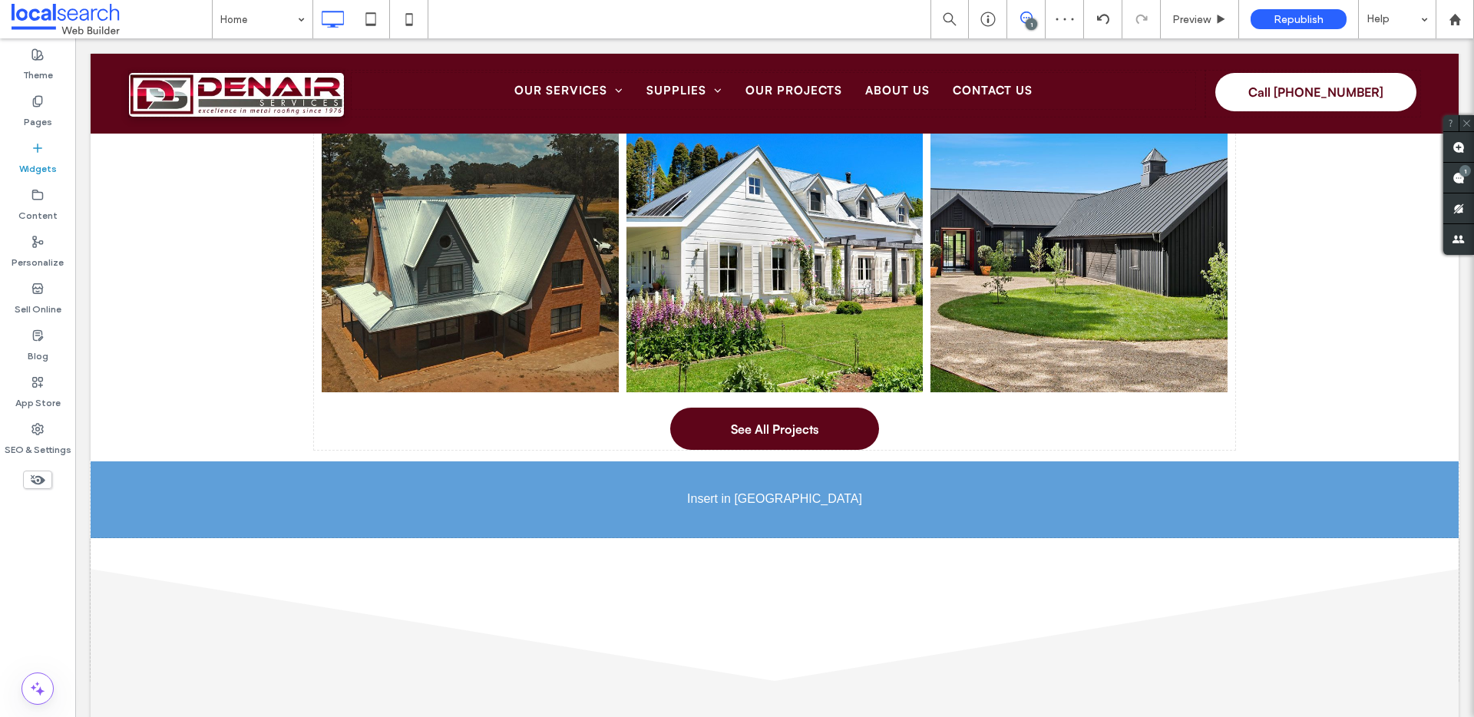
scroll to position [4609, 0]
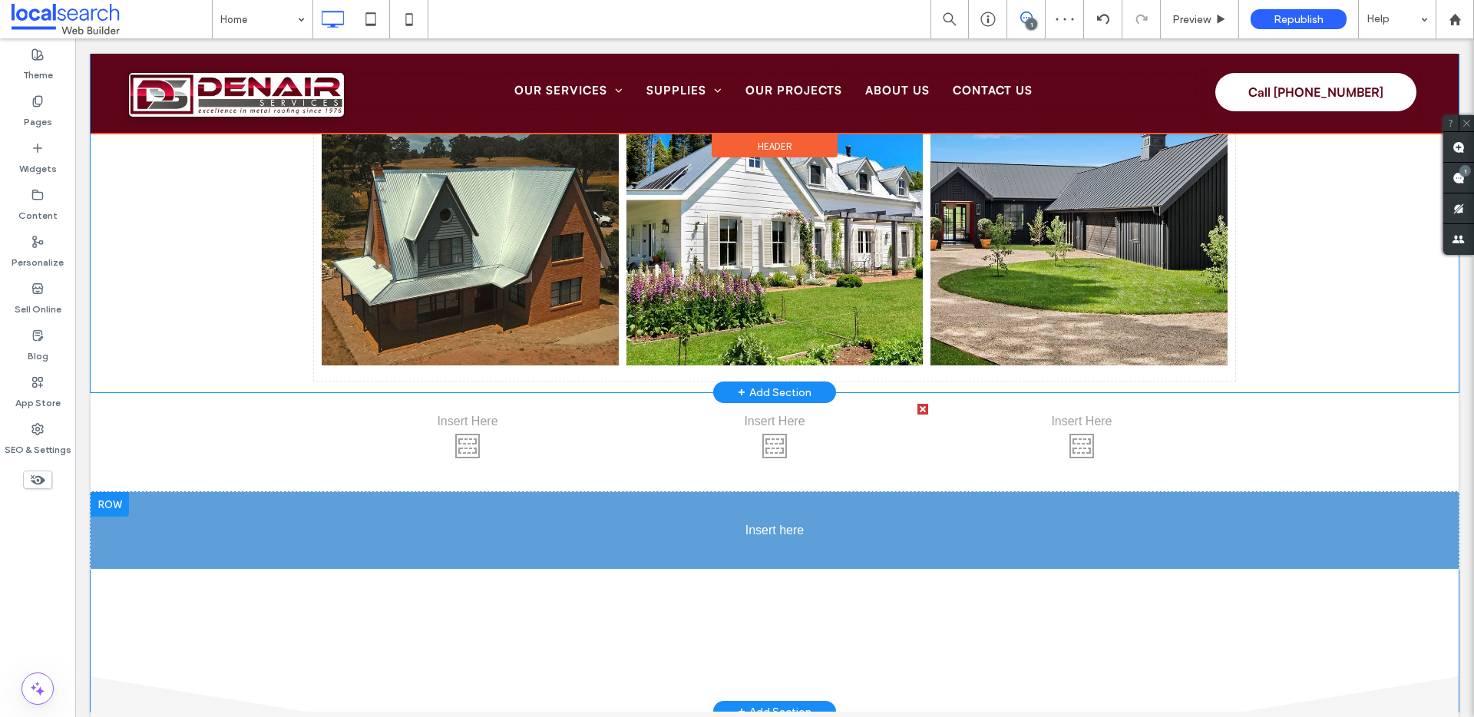
drag, startPoint x: 699, startPoint y: 478, endPoint x: 914, endPoint y: 513, distance: 217.8
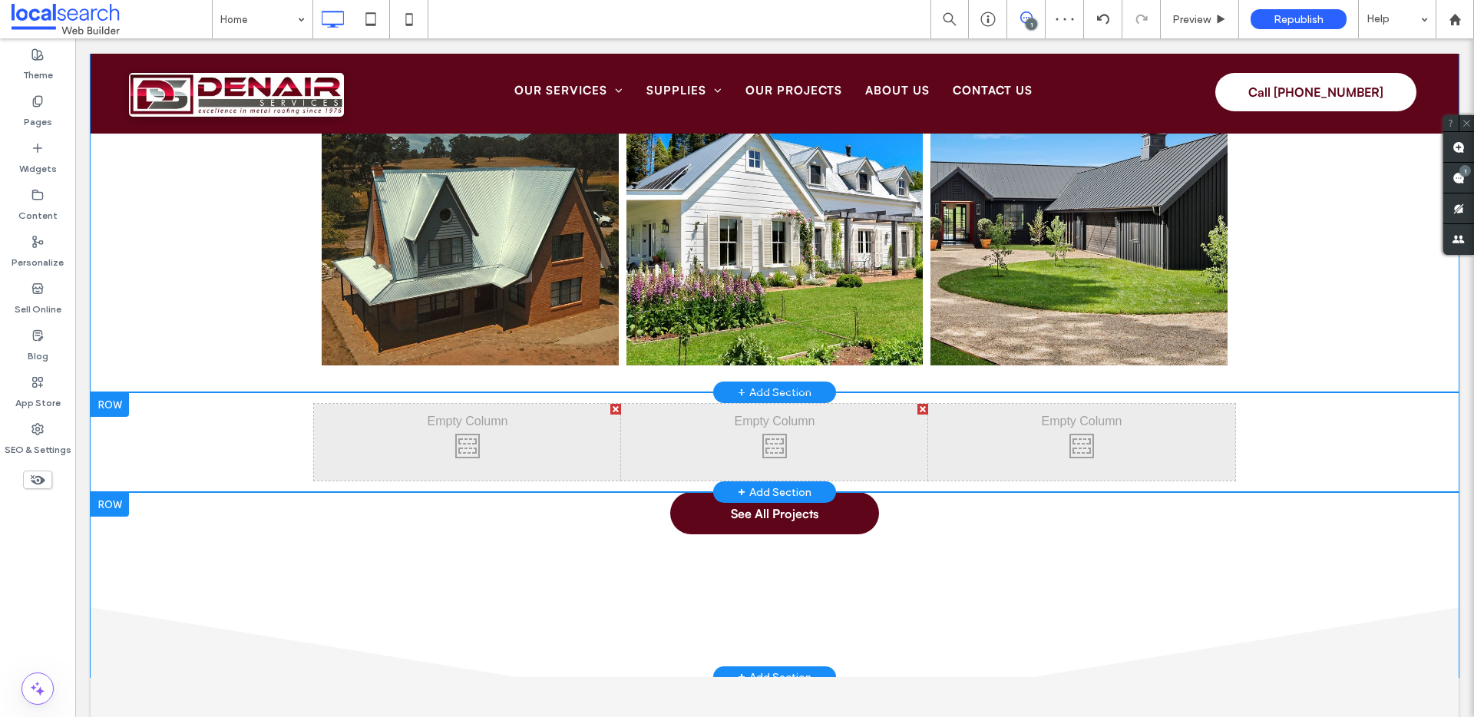
click at [468, 432] on div "Click To Paste Click To Paste" at bounding box center [467, 442] width 307 height 77
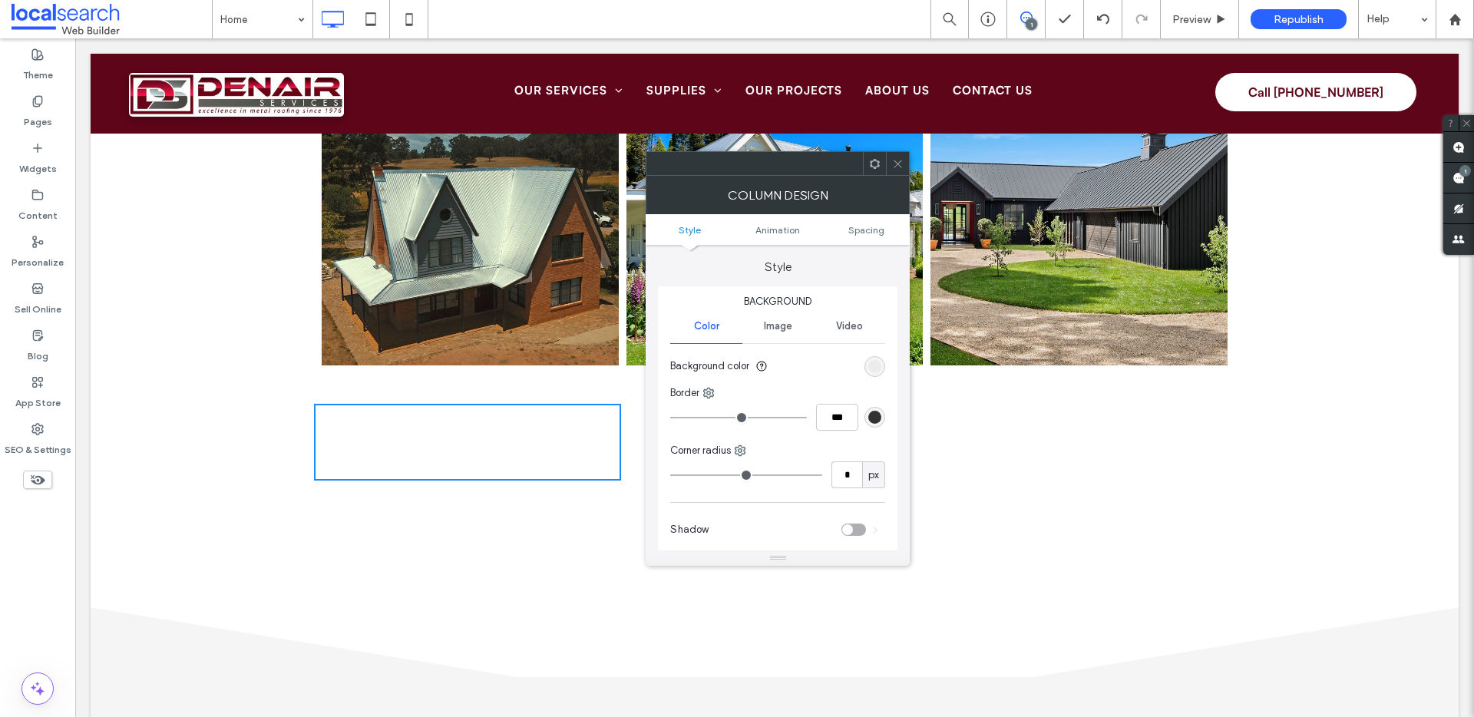
click at [890, 161] on div at bounding box center [897, 163] width 23 height 23
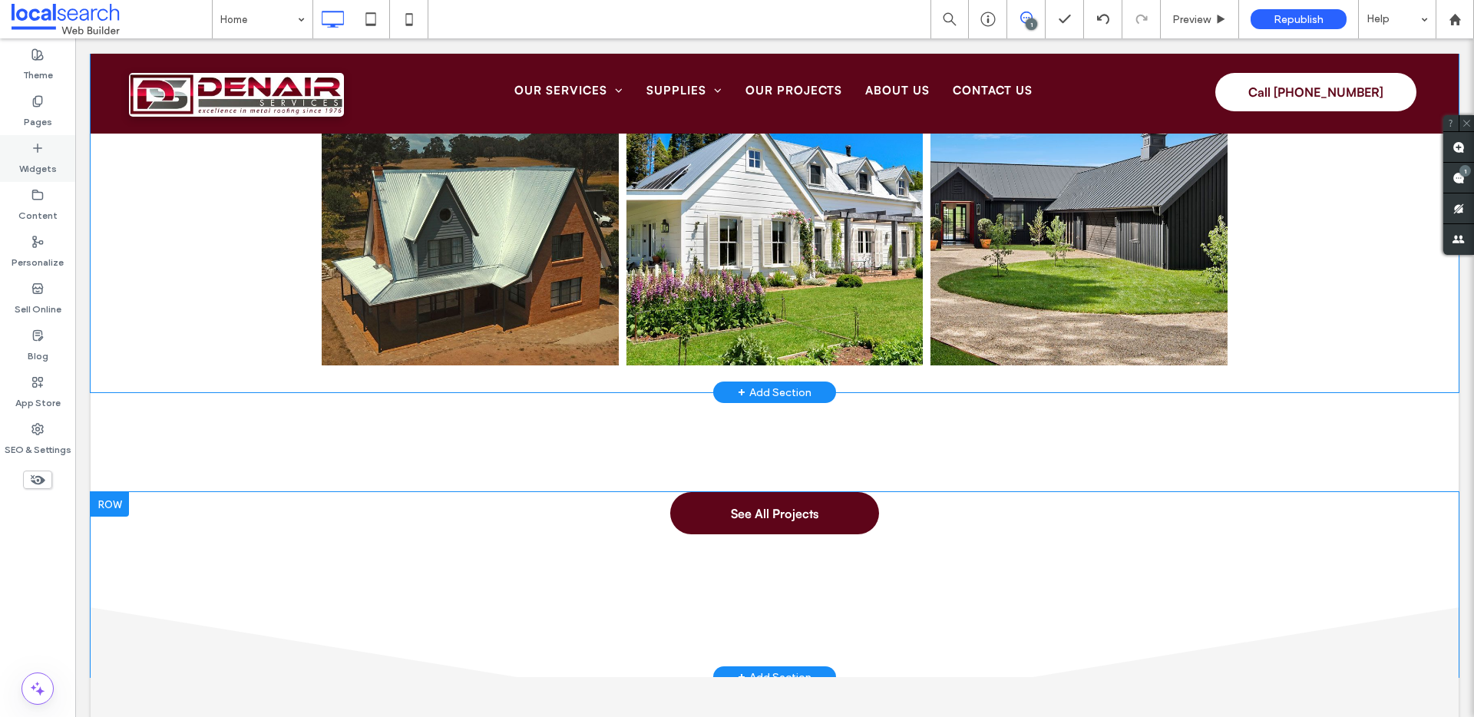
drag, startPoint x: 24, startPoint y: 144, endPoint x: 70, endPoint y: 159, distance: 48.3
click at [24, 145] on div "Widgets" at bounding box center [37, 158] width 75 height 47
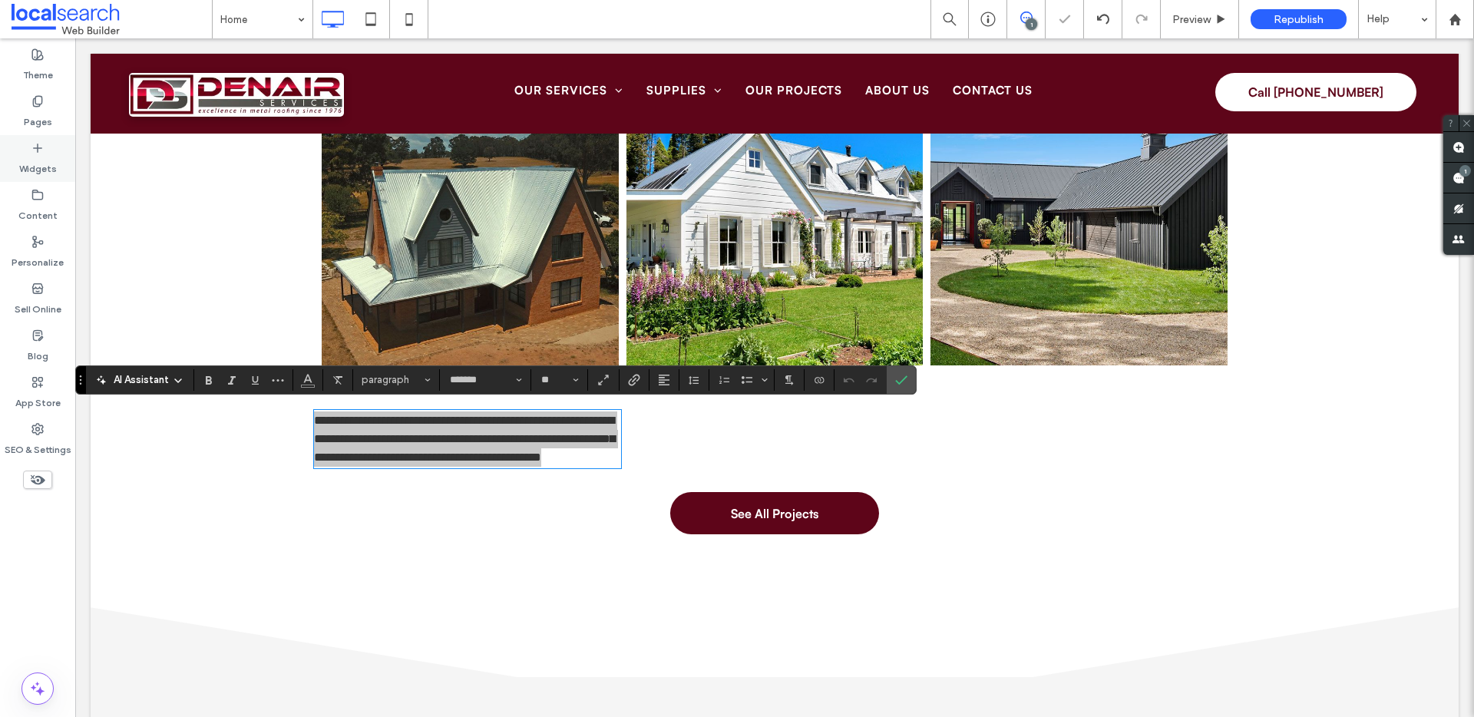
click at [35, 151] on icon at bounding box center [37, 148] width 12 height 12
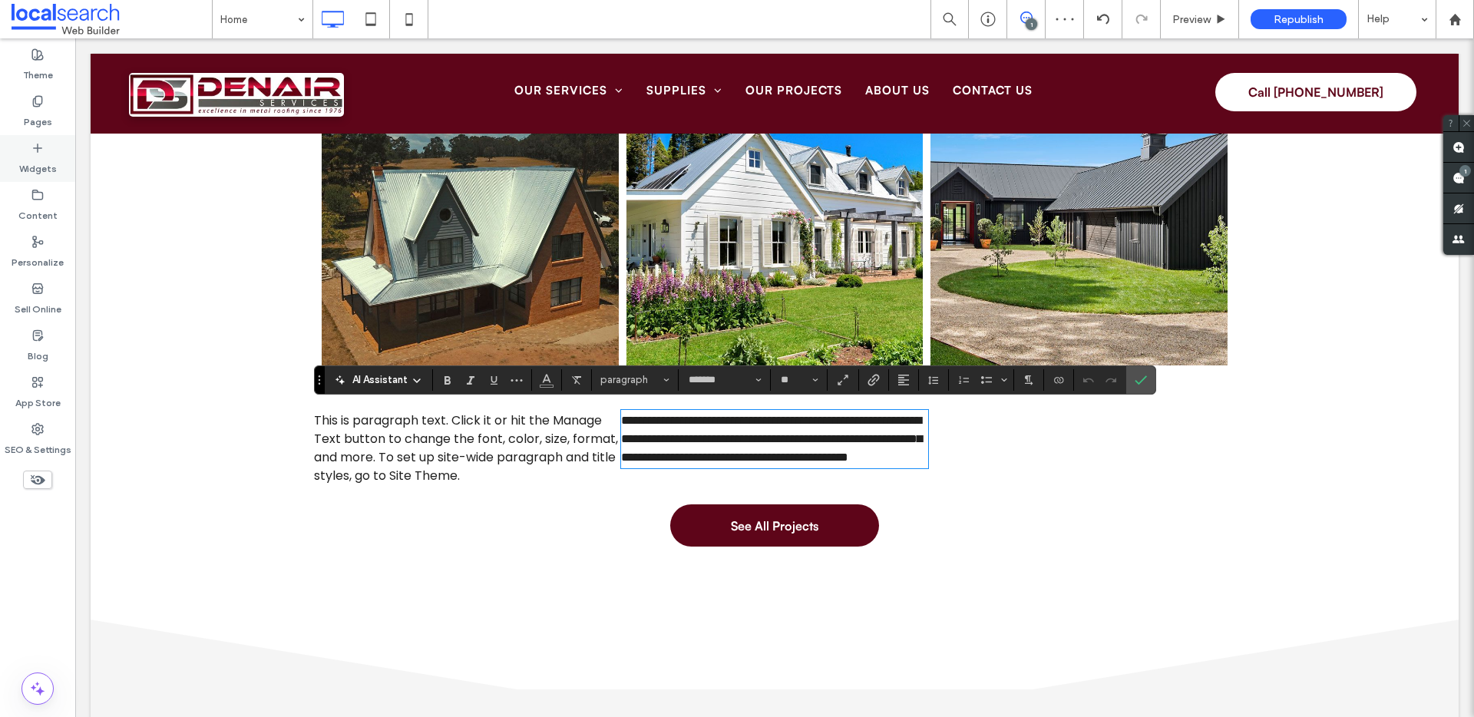
click at [40, 155] on label "Widgets" at bounding box center [38, 165] width 38 height 22
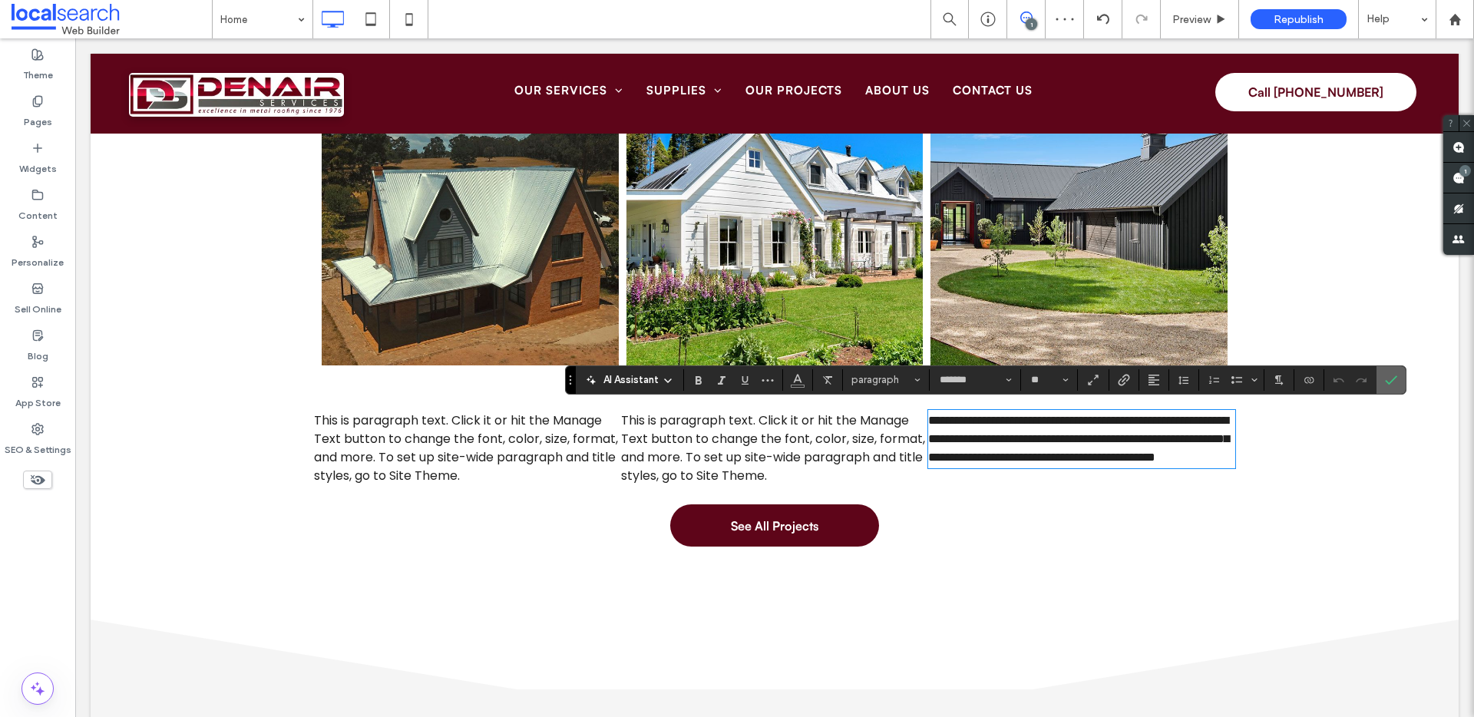
click at [1385, 374] on icon "Confirm" at bounding box center [1391, 380] width 12 height 12
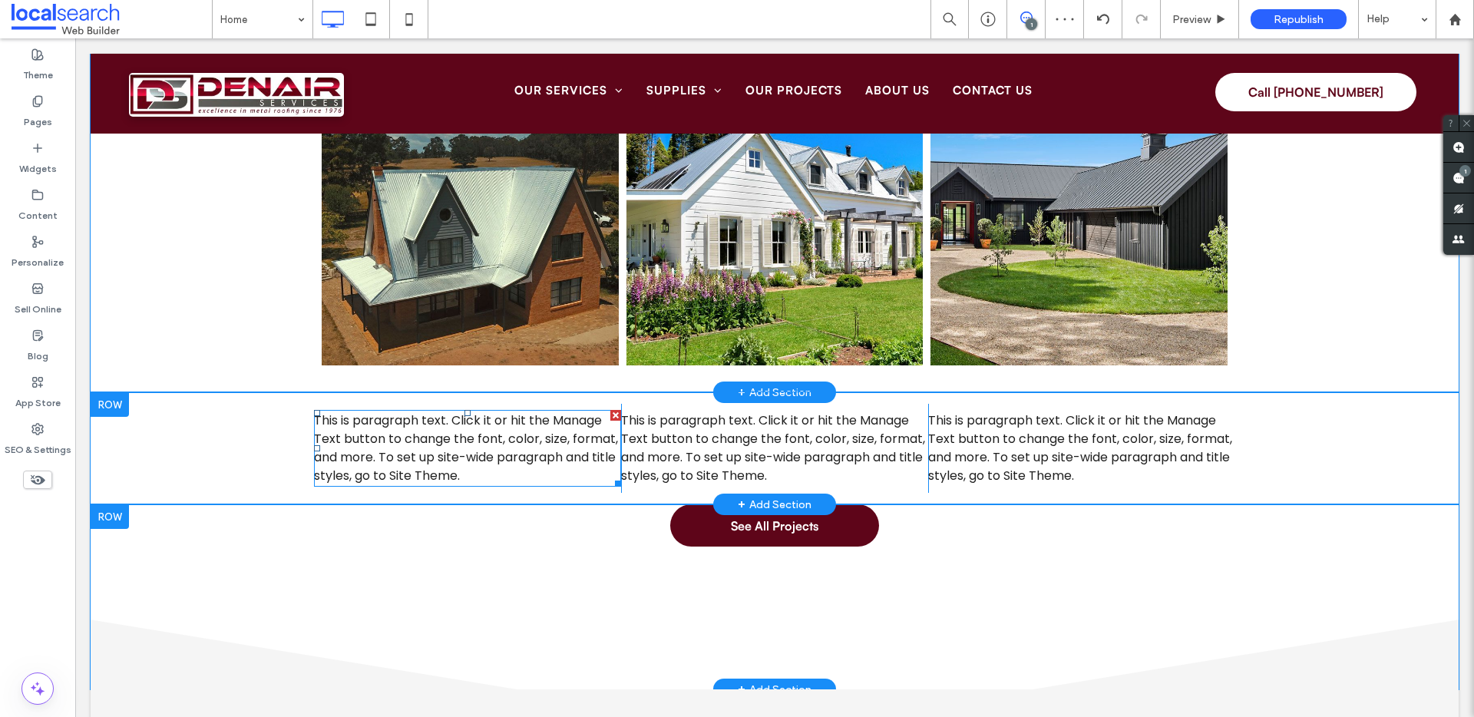
click at [544, 463] on p "This is paragraph text. Click it or hit the Manage Text button to change the fo…" at bounding box center [467, 449] width 307 height 74
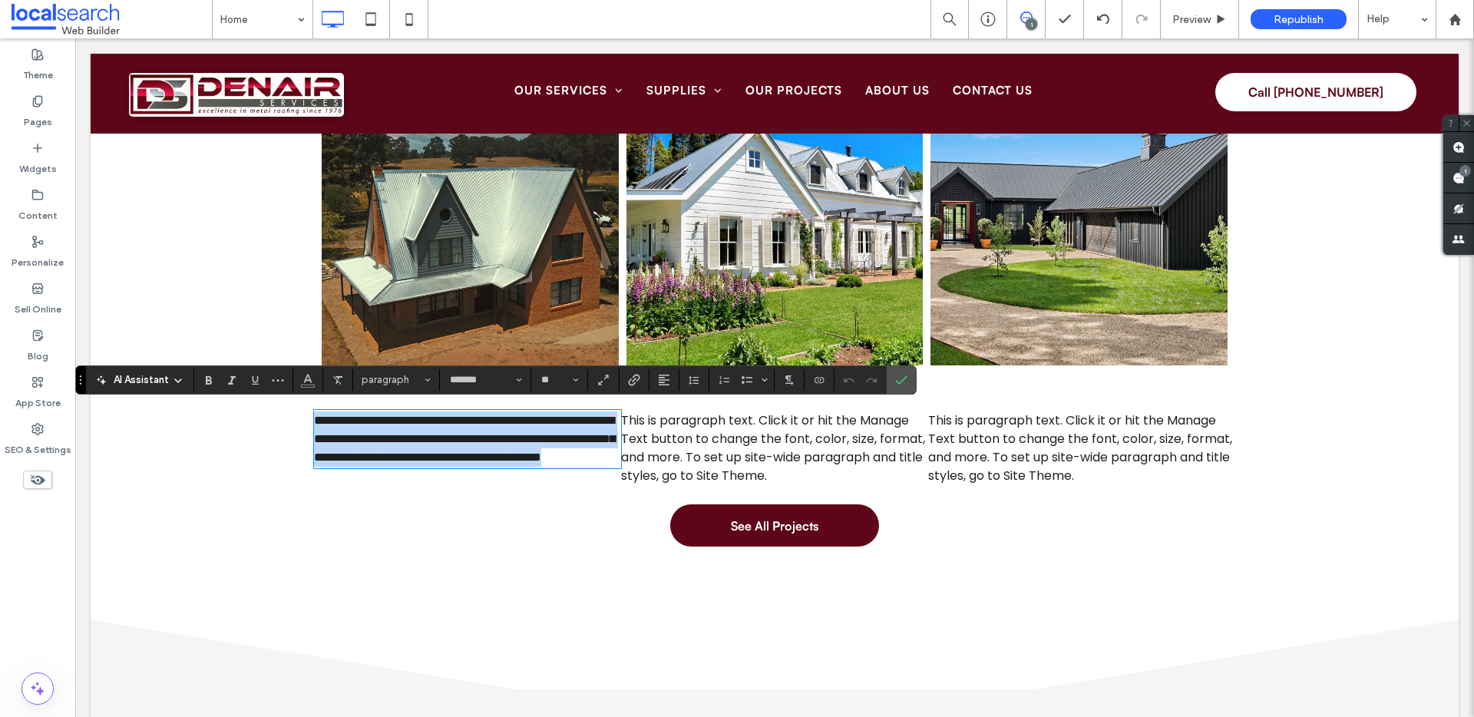
click at [448, 173] on link at bounding box center [470, 217] width 297 height 297
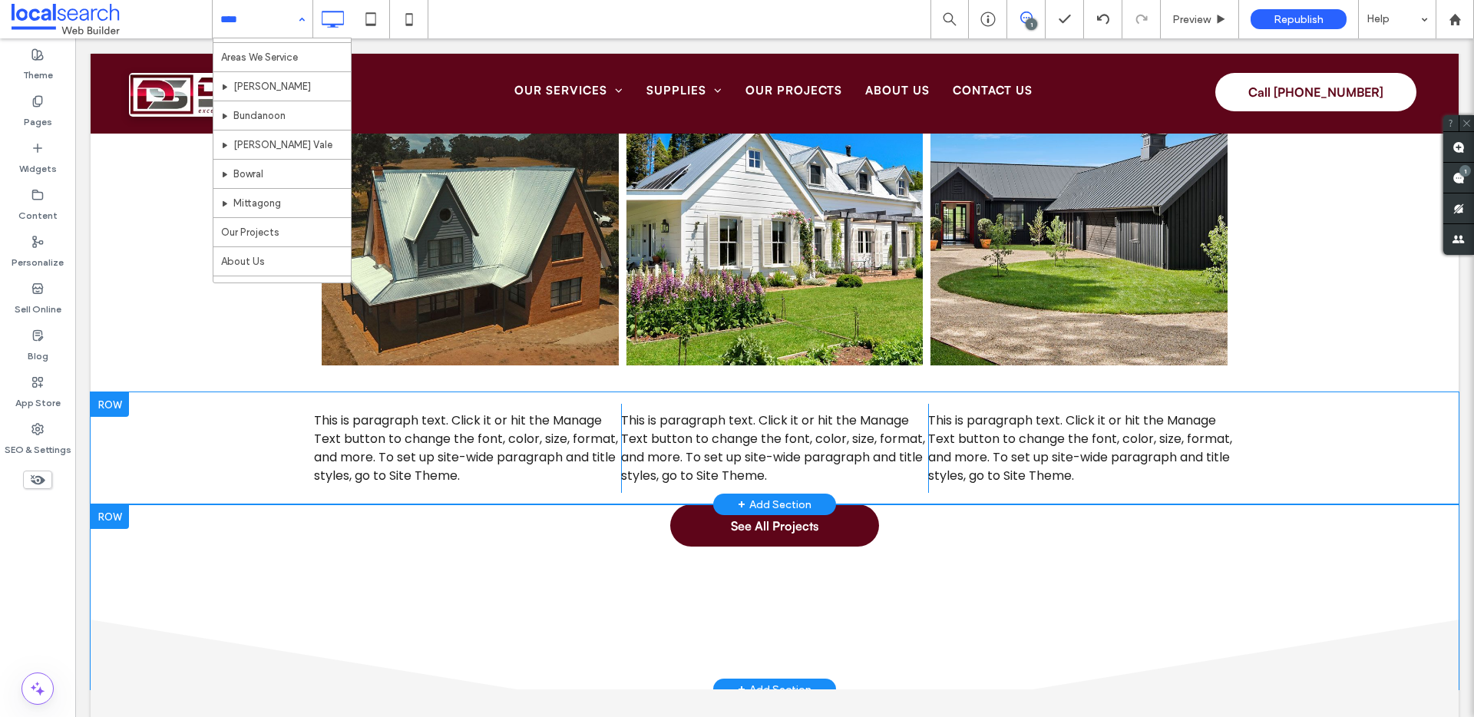
scroll to position [366, 0]
click at [455, 421] on span "This is paragraph text. Click it or hit the Manage Text button to change the fo…" at bounding box center [466, 448] width 304 height 73
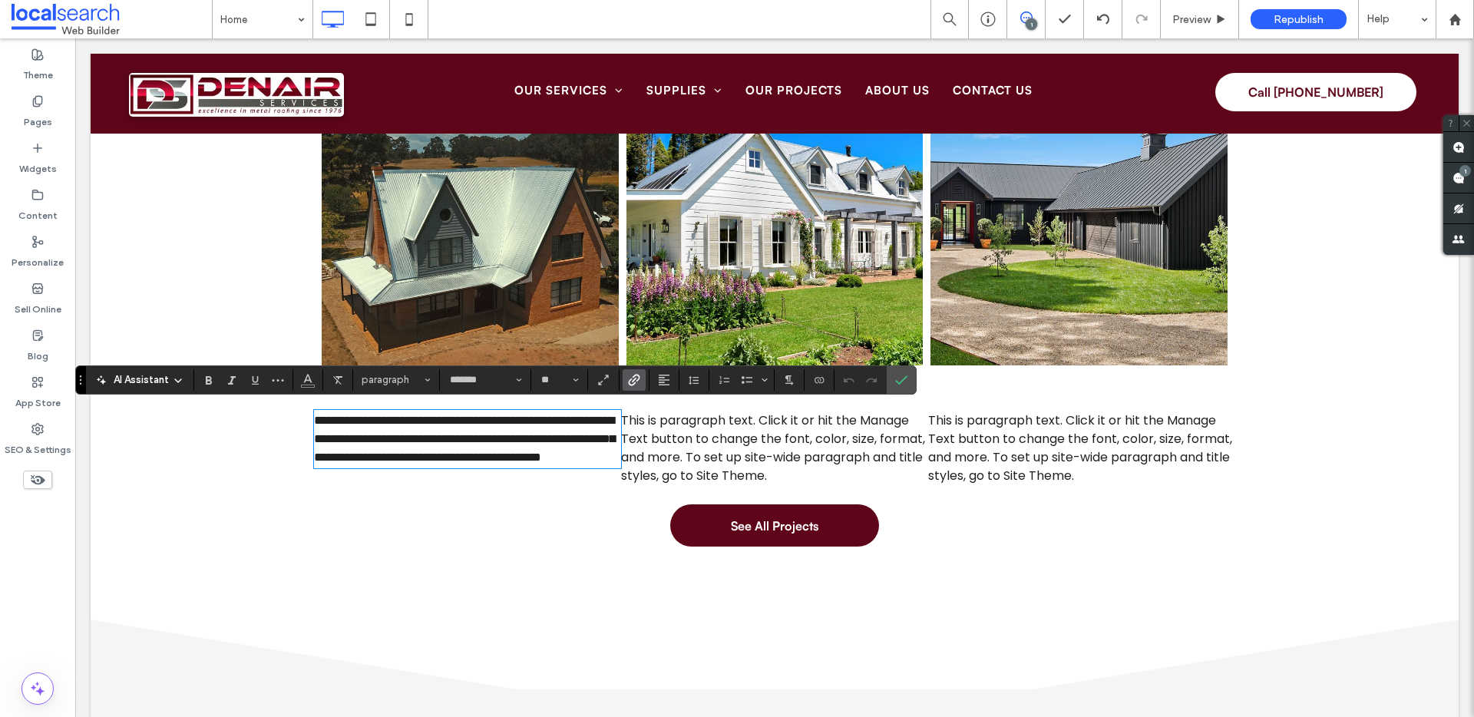
click at [627, 382] on label "Link" at bounding box center [634, 380] width 23 height 22
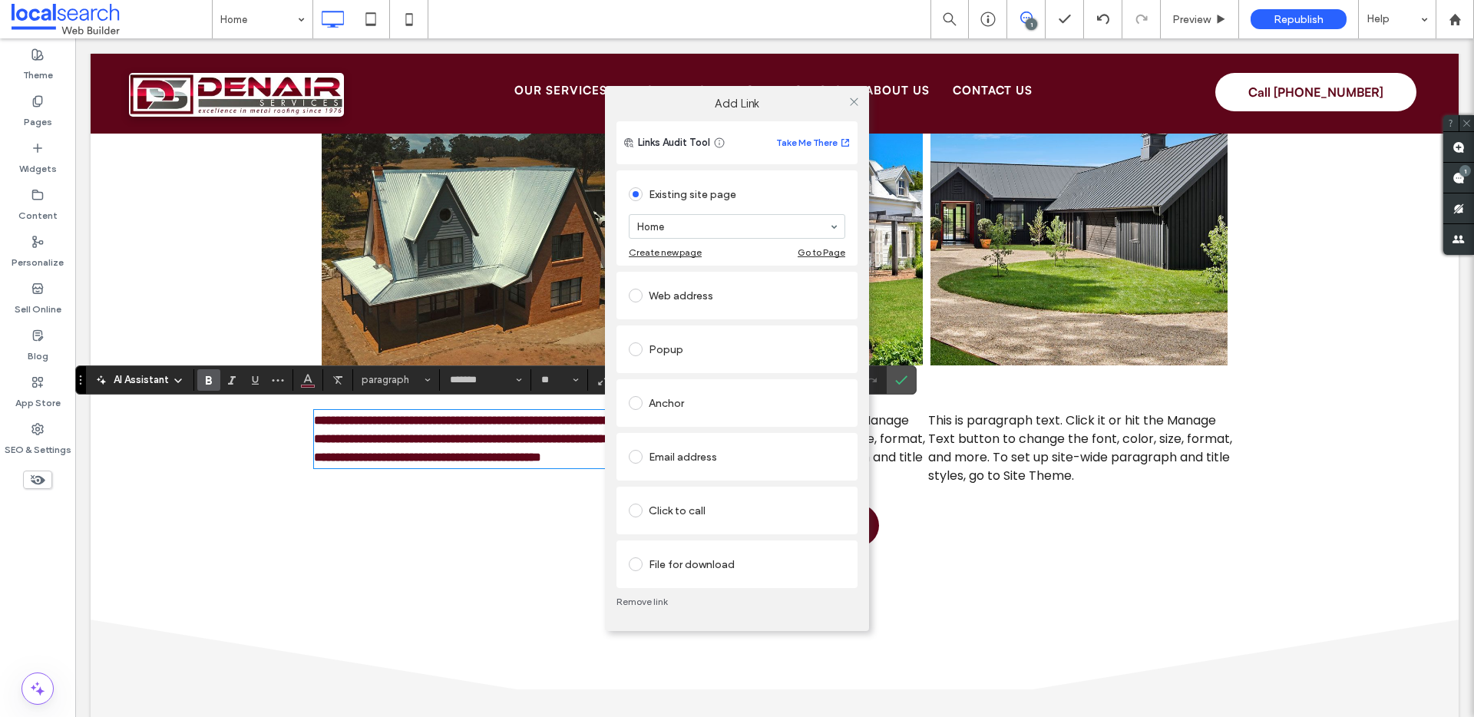
click at [1031, 456] on div "Add Link Links Audit Tool Take Me There Existing site page Home Create new page…" at bounding box center [737, 358] width 1474 height 717
click at [900, 379] on div "Add Link Links Audit Tool Take Me There Existing site page Home Create new page…" at bounding box center [737, 358] width 1474 height 717
click at [901, 384] on div "Add Link Links Audit Tool Take Me There Existing site page Home Create new page…" at bounding box center [737, 358] width 1474 height 717
click at [643, 601] on link "Remove link" at bounding box center [737, 602] width 241 height 12
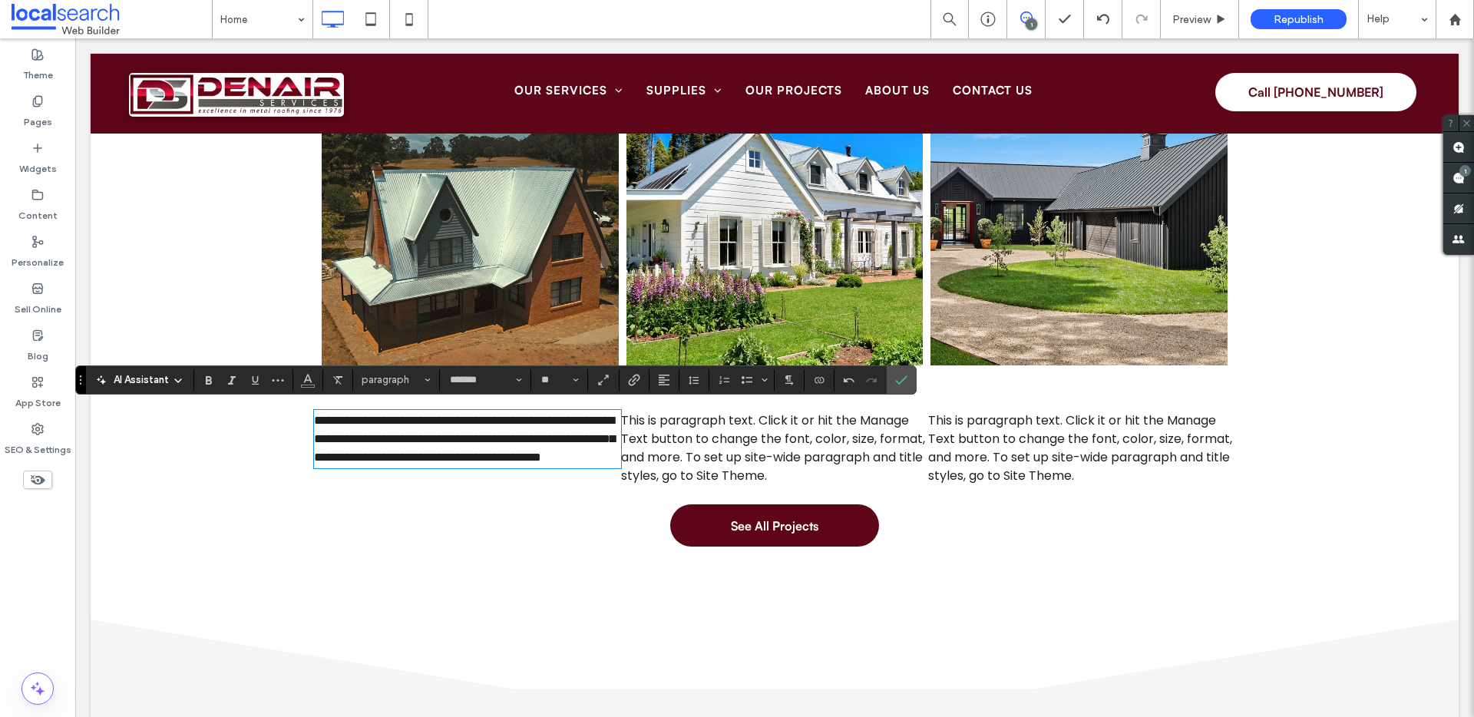
click at [769, 446] on span "This is paragraph text. Click it or hit the Manage Text button to change the fo…" at bounding box center [773, 448] width 304 height 73
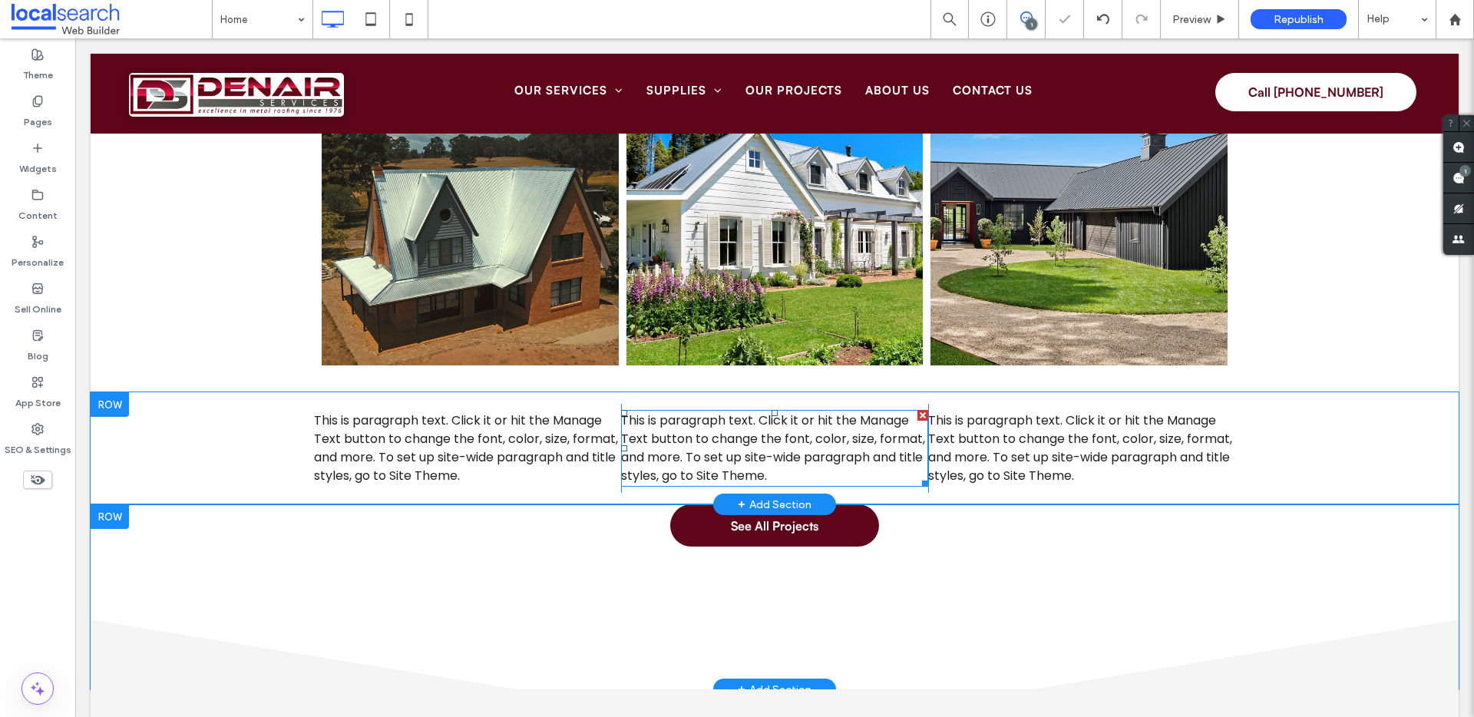
click at [729, 445] on span "This is paragraph text. Click it or hit the Manage Text button to change the fo…" at bounding box center [773, 448] width 304 height 73
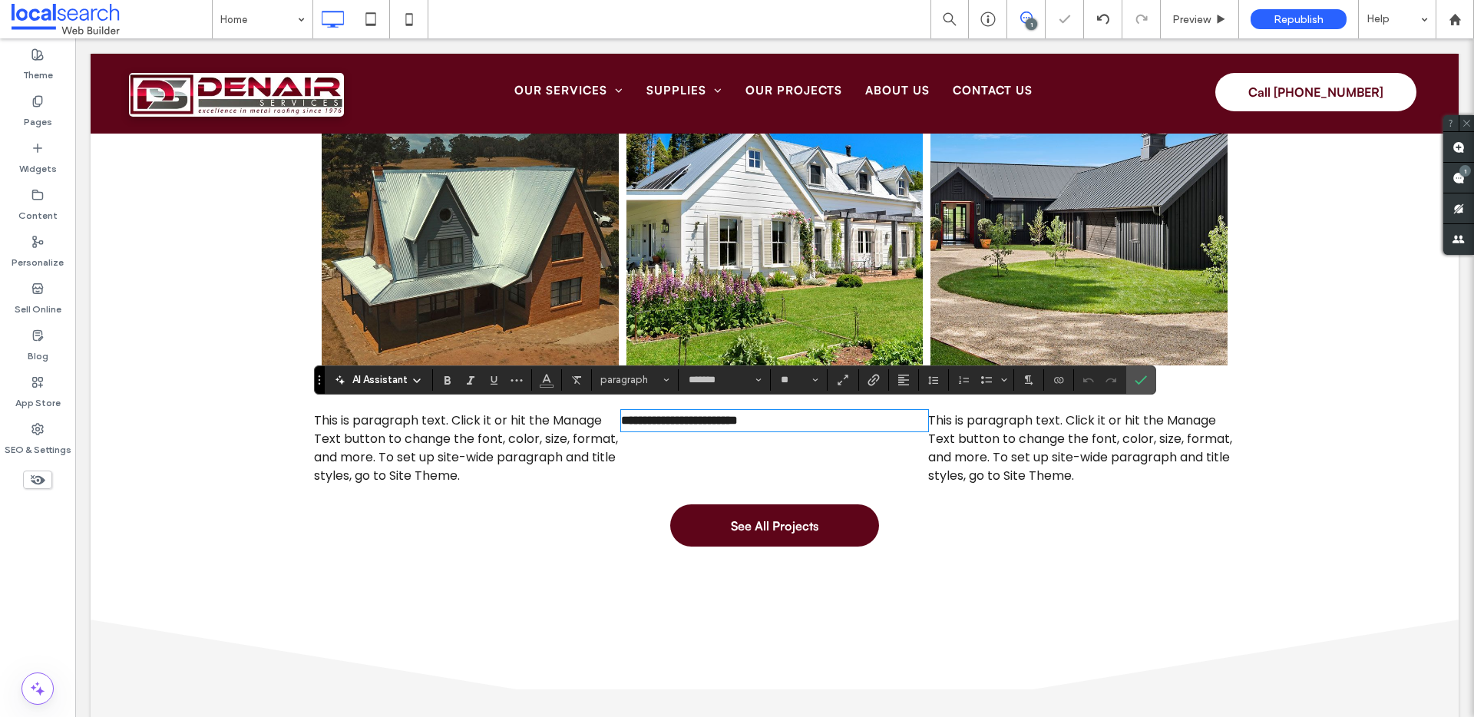
scroll to position [0, 0]
drag, startPoint x: 793, startPoint y: 417, endPoint x: 669, endPoint y: 400, distance: 124.8
click at [611, 404] on div "**********" at bounding box center [775, 448] width 922 height 89
click at [898, 377] on use "Alignment" at bounding box center [903, 380] width 11 height 11
click at [915, 424] on icon "ui.textEditor.alignment.center" at bounding box center [915, 427] width 12 height 12
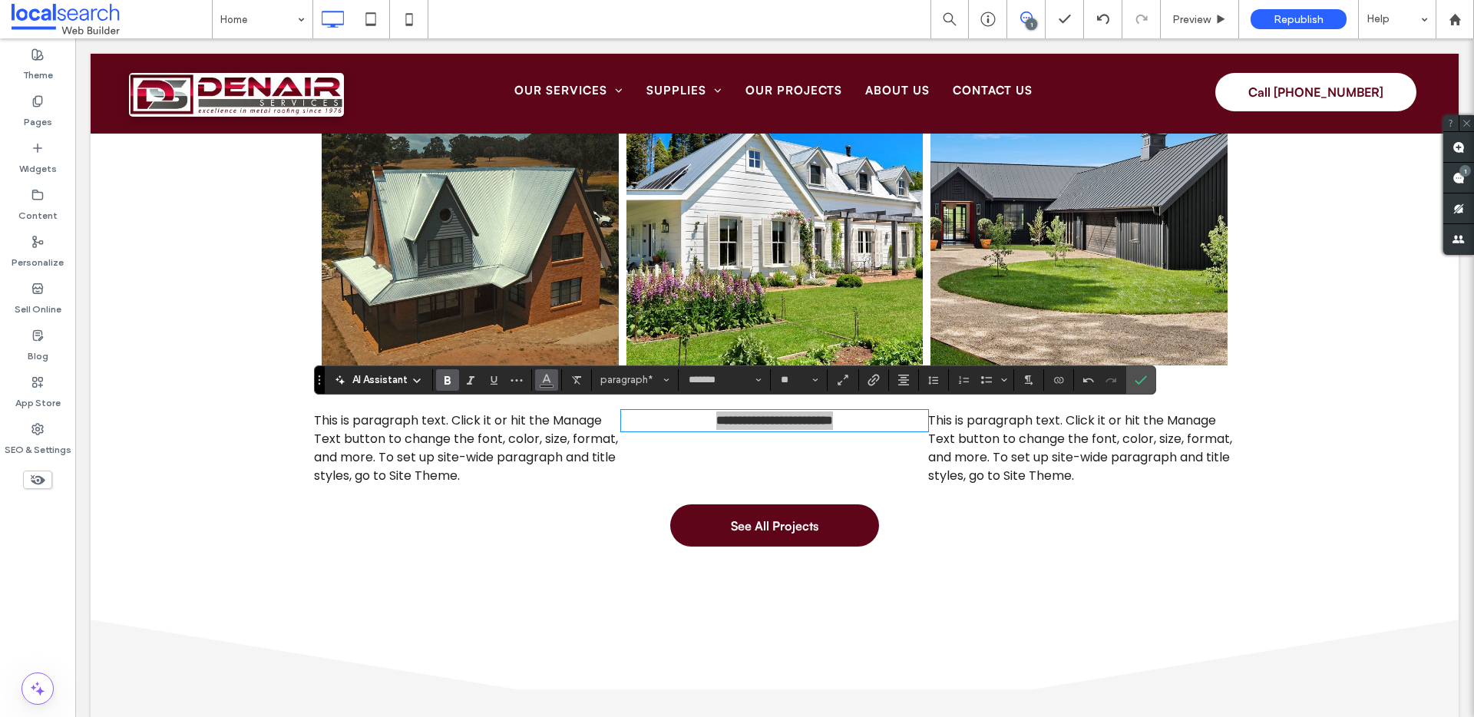
click at [547, 379] on icon "Color" at bounding box center [547, 378] width 12 height 12
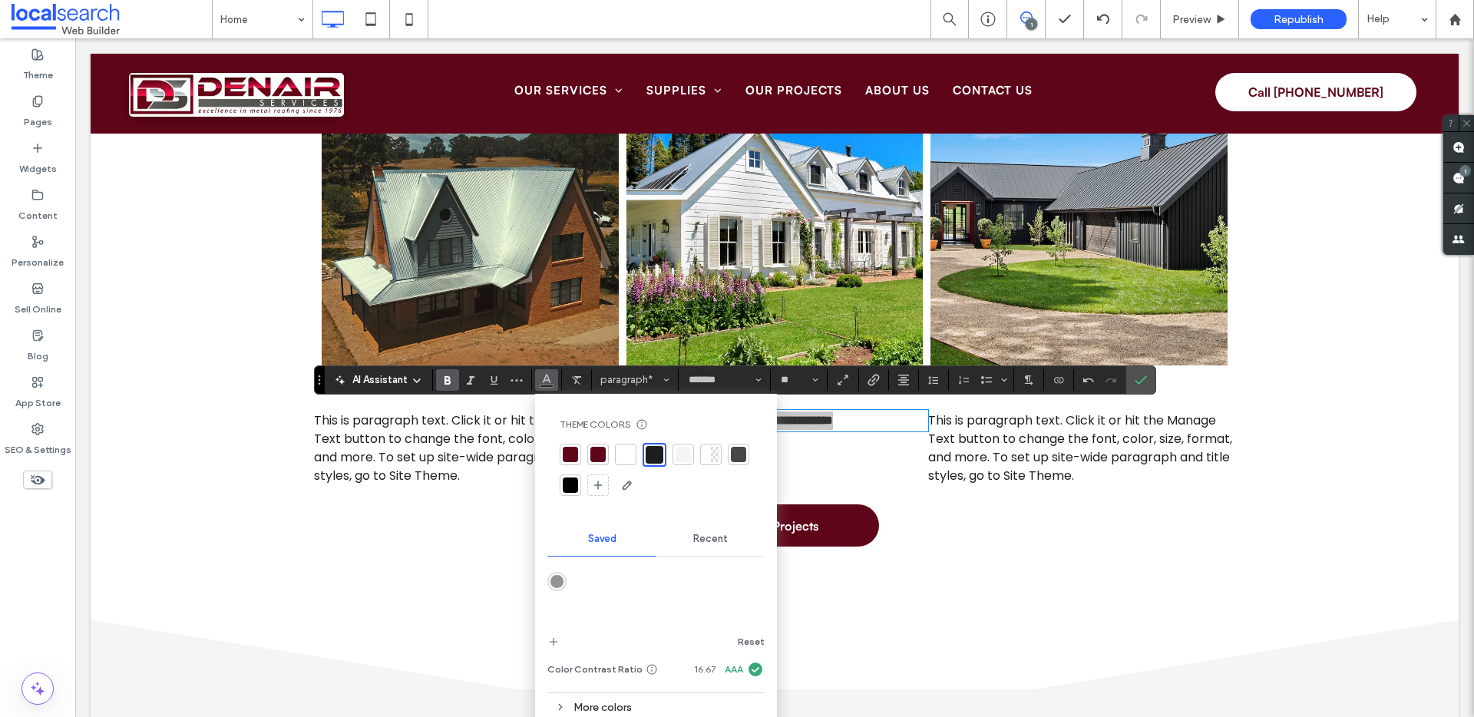
click at [570, 451] on div at bounding box center [570, 454] width 15 height 15
click at [777, 376] on button "**" at bounding box center [799, 380] width 50 height 22
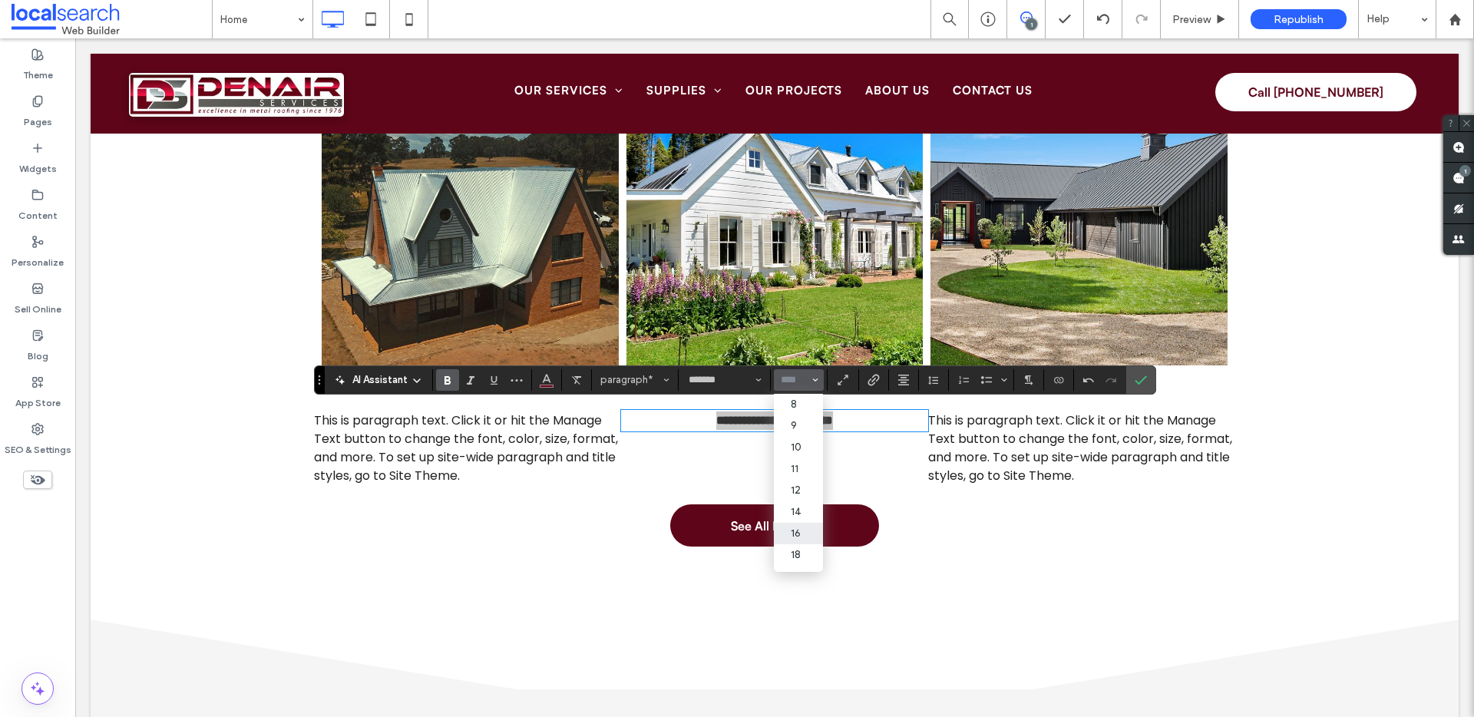
click at [786, 379] on input "Size-input" at bounding box center [794, 380] width 30 height 12
type input "**"
click at [1144, 375] on icon "Confirm" at bounding box center [1141, 380] width 12 height 12
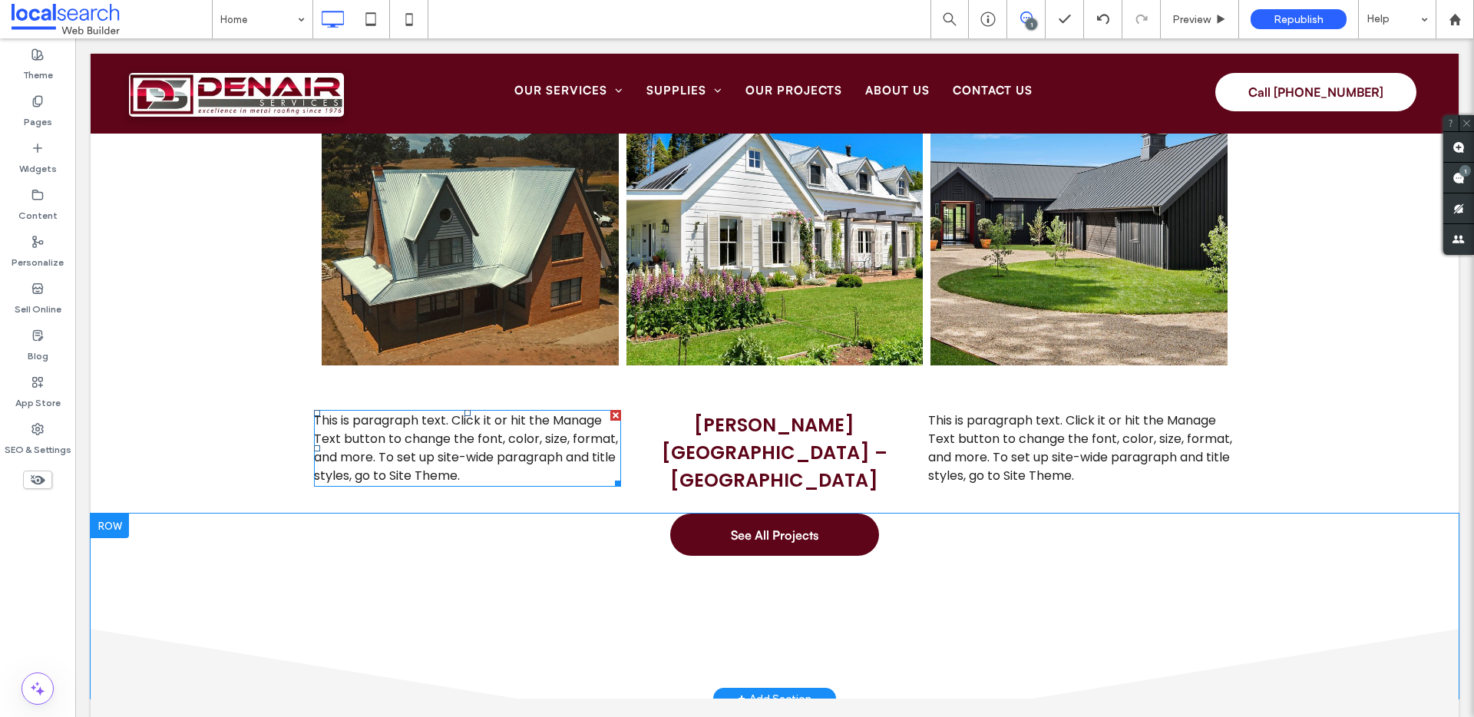
click at [513, 429] on span "This is paragraph text. Click it or hit the Manage Text button to change the fo…" at bounding box center [466, 448] width 304 height 73
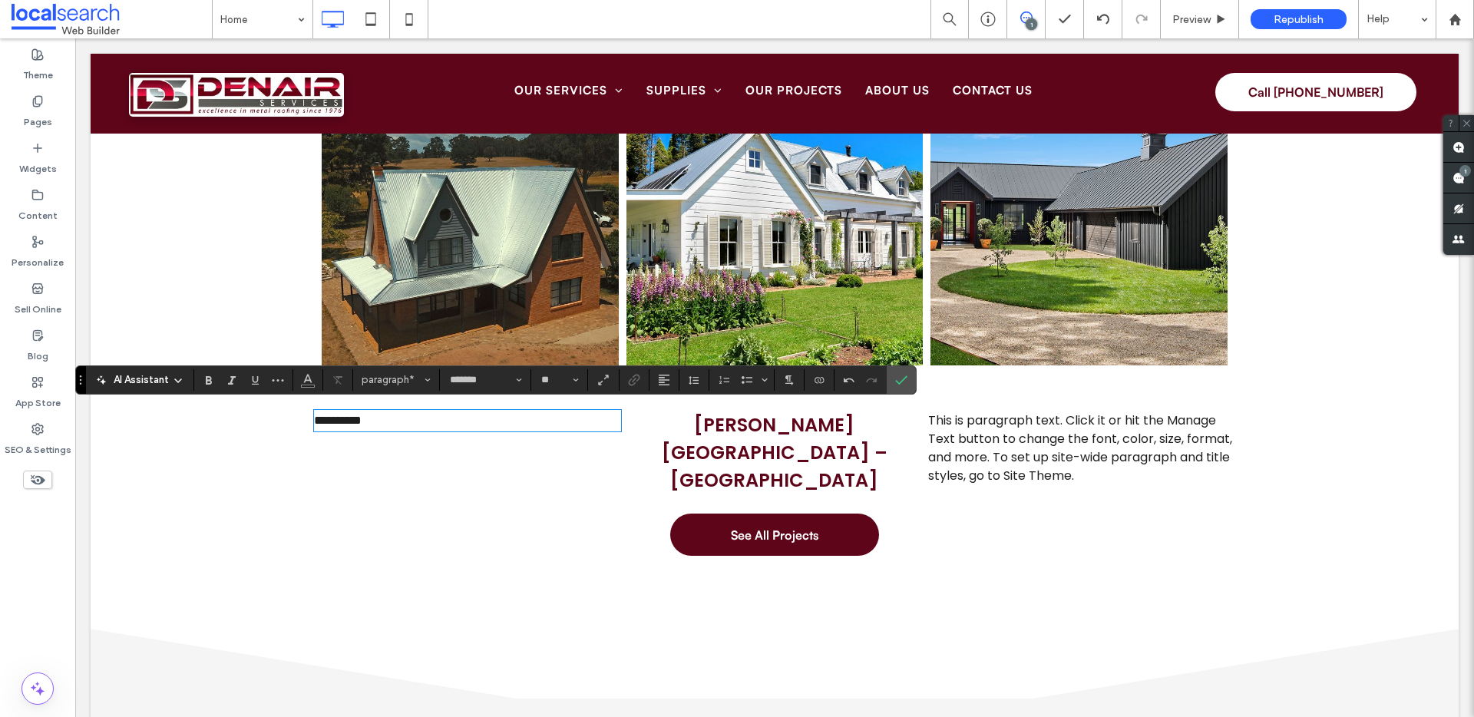
click at [552, 424] on p "**********" at bounding box center [467, 421] width 307 height 18
click at [658, 379] on icon "Alignment" at bounding box center [664, 380] width 12 height 12
click at [664, 425] on icon "ui.textEditor.alignment.center" at bounding box center [661, 427] width 7 height 5
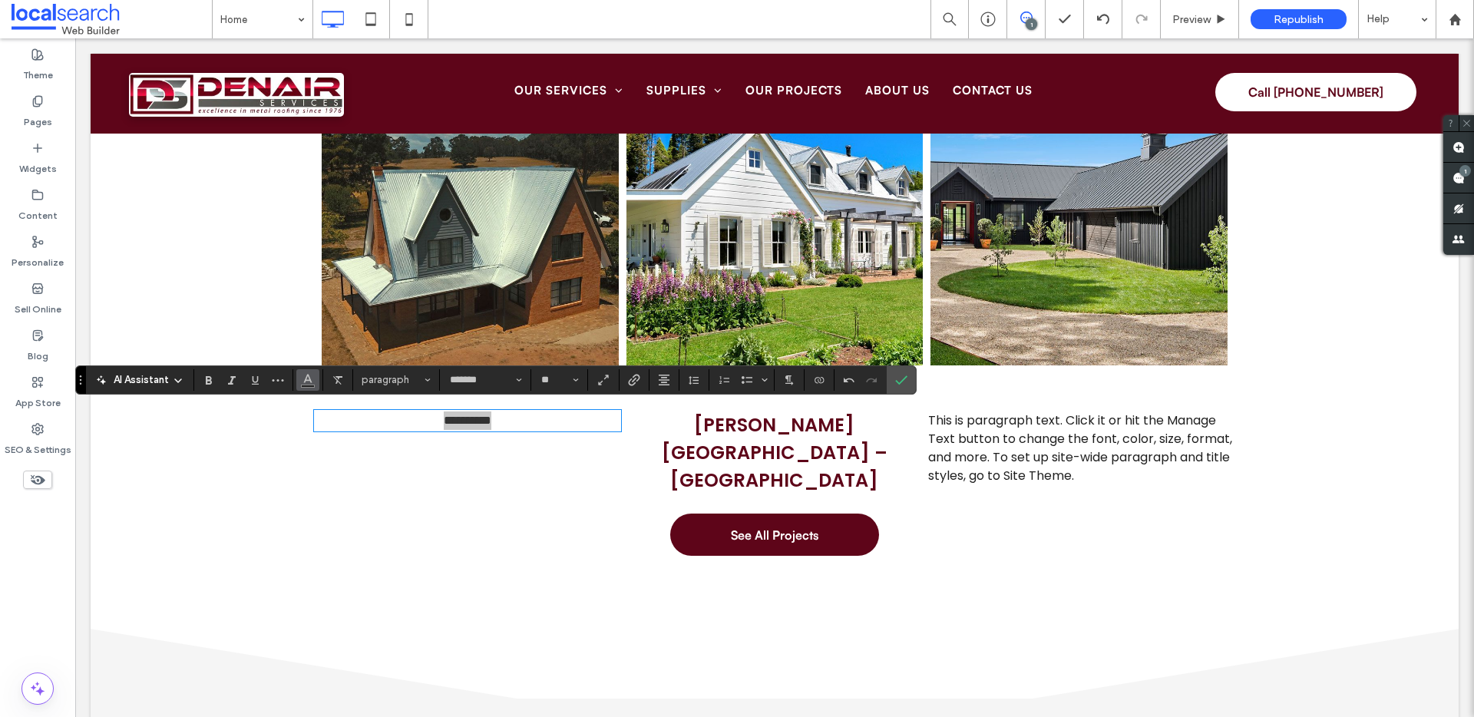
click at [307, 383] on icon "Color" at bounding box center [308, 378] width 12 height 12
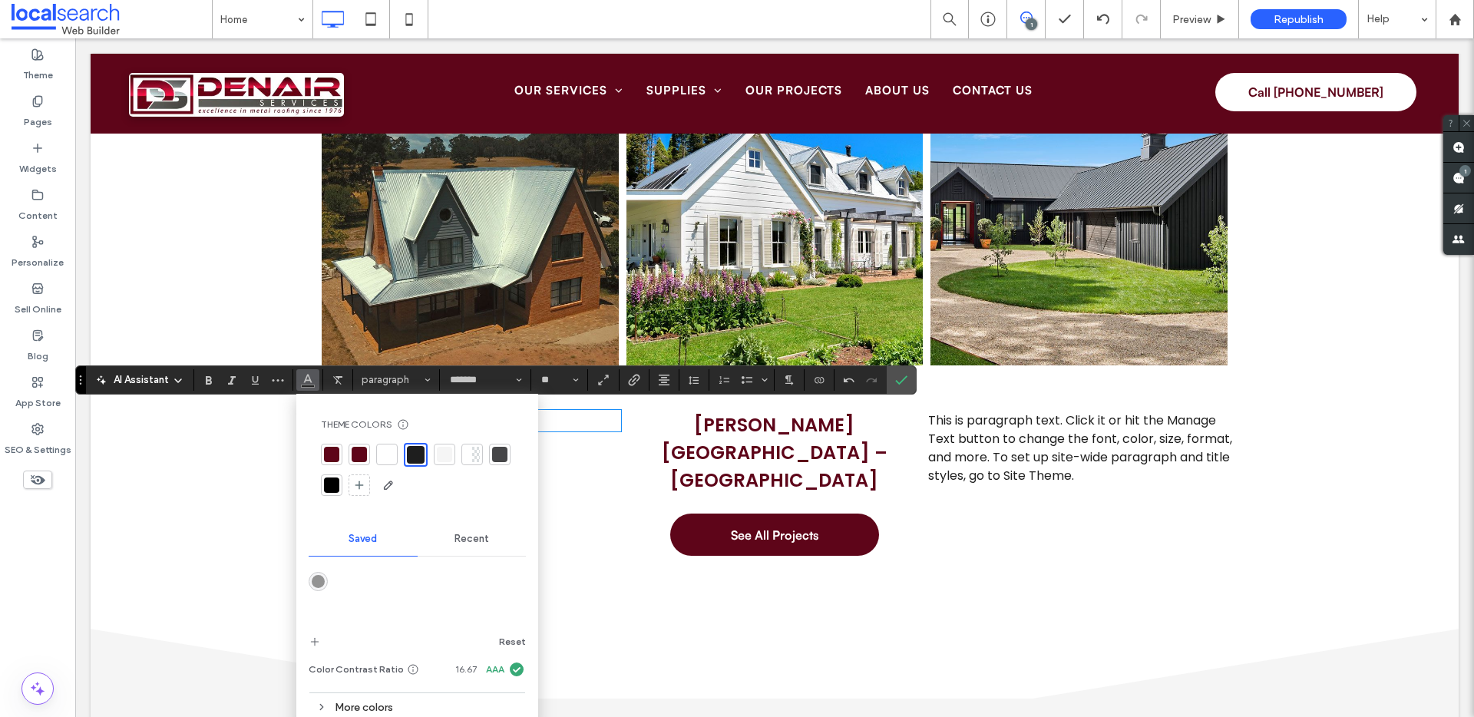
click at [321, 455] on div at bounding box center [332, 455] width 22 height 22
click at [327, 455] on div at bounding box center [331, 453] width 15 height 15
click at [558, 379] on input "**" at bounding box center [555, 380] width 30 height 12
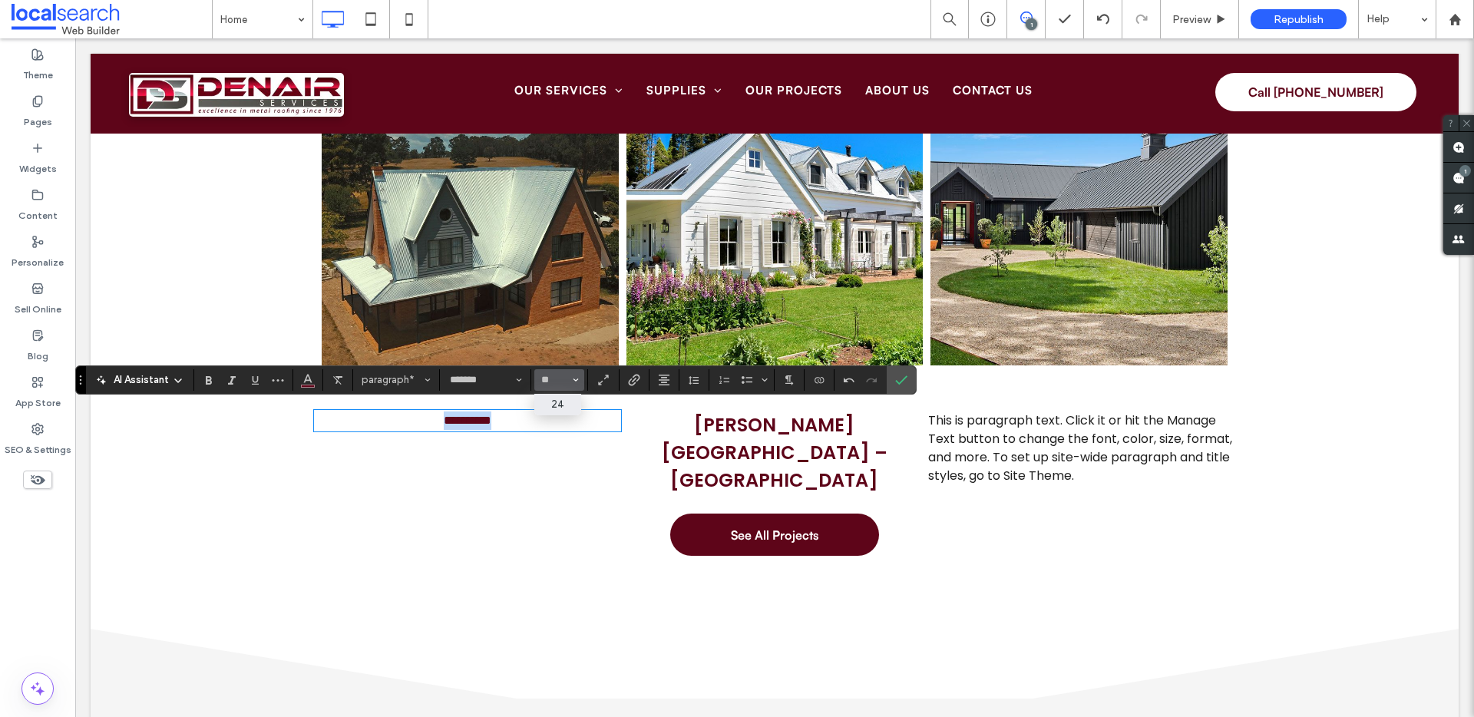
type input "**"
click at [205, 379] on icon "Bold" at bounding box center [209, 380] width 12 height 12
click at [806, 426] on span "[PERSON_NAME][GEOGRAPHIC_DATA] – [GEOGRAPHIC_DATA]" at bounding box center [775, 452] width 226 height 81
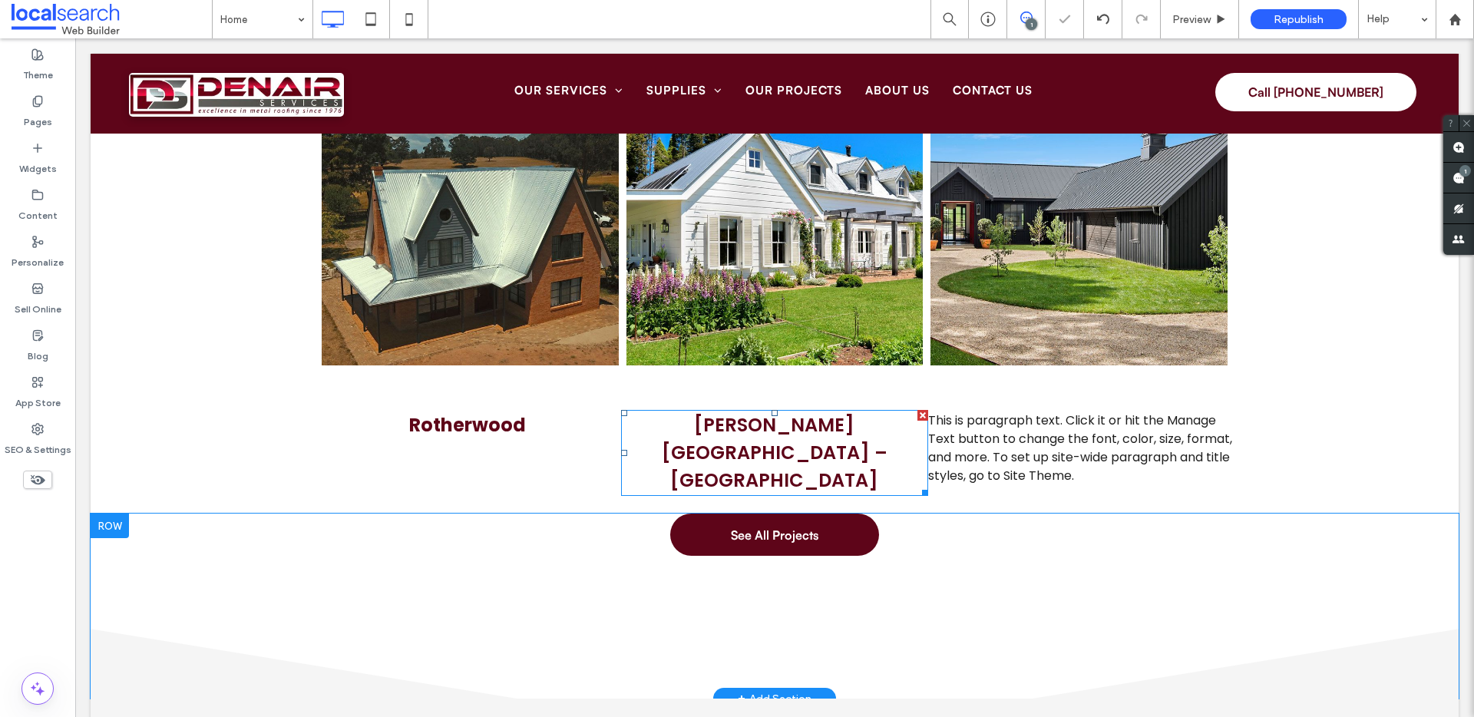
click at [766, 414] on span "[PERSON_NAME][GEOGRAPHIC_DATA] – [GEOGRAPHIC_DATA]" at bounding box center [775, 452] width 226 height 81
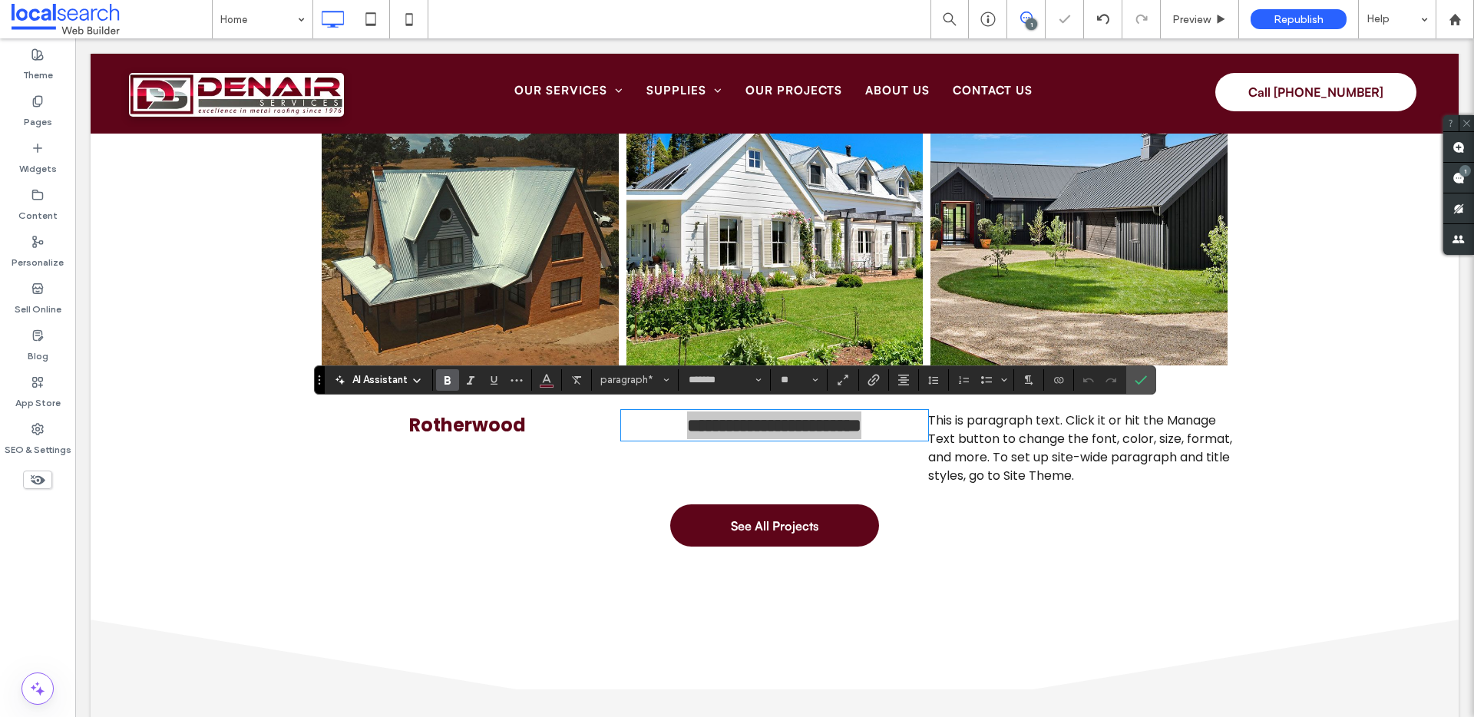
click at [449, 379] on use "Bold" at bounding box center [448, 380] width 6 height 8
click at [1136, 379] on icon "Confirm" at bounding box center [1141, 380] width 12 height 12
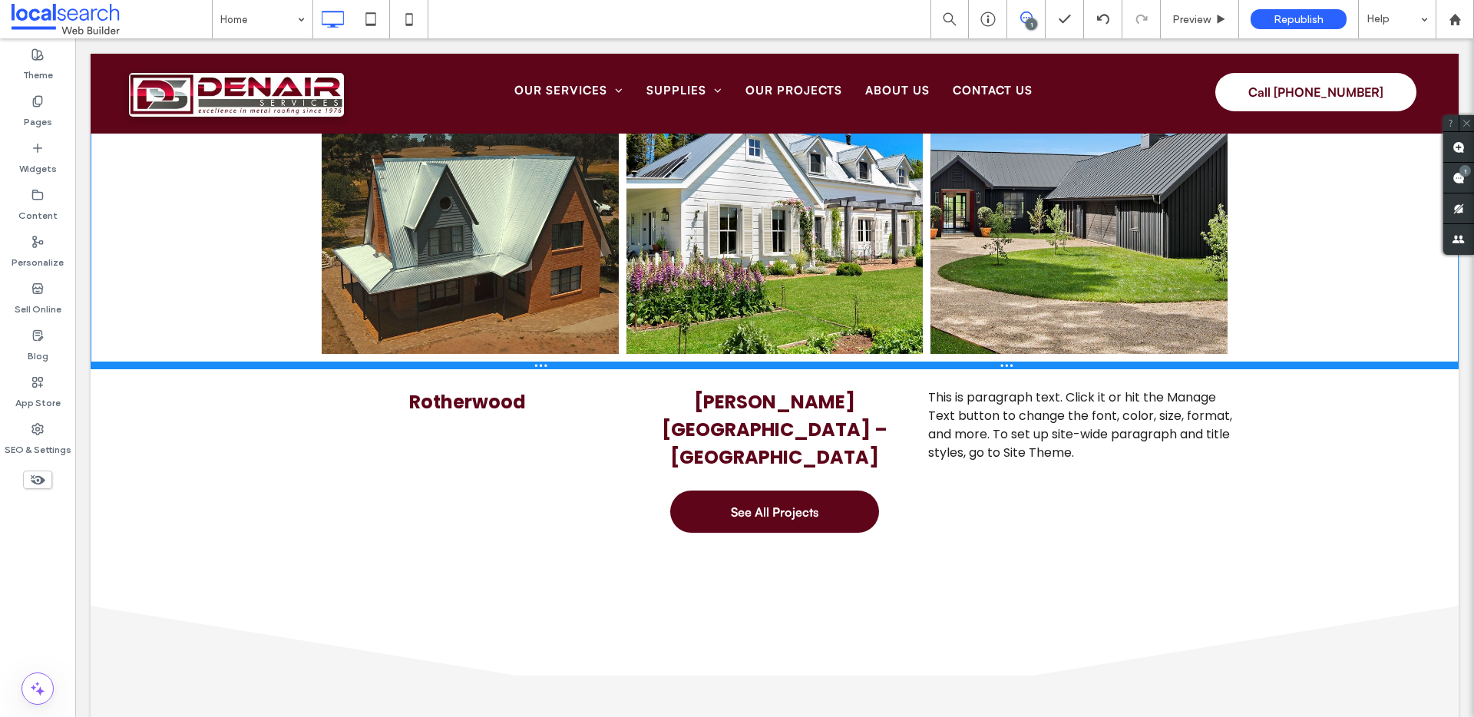
drag, startPoint x: 466, startPoint y: 386, endPoint x: 464, endPoint y: 343, distance: 43.1
click at [464, 343] on div "Treeholme - Penrose Button Hoddle Street – Burrawang Button Rotherwood Button C…" at bounding box center [775, 206] width 1368 height 328
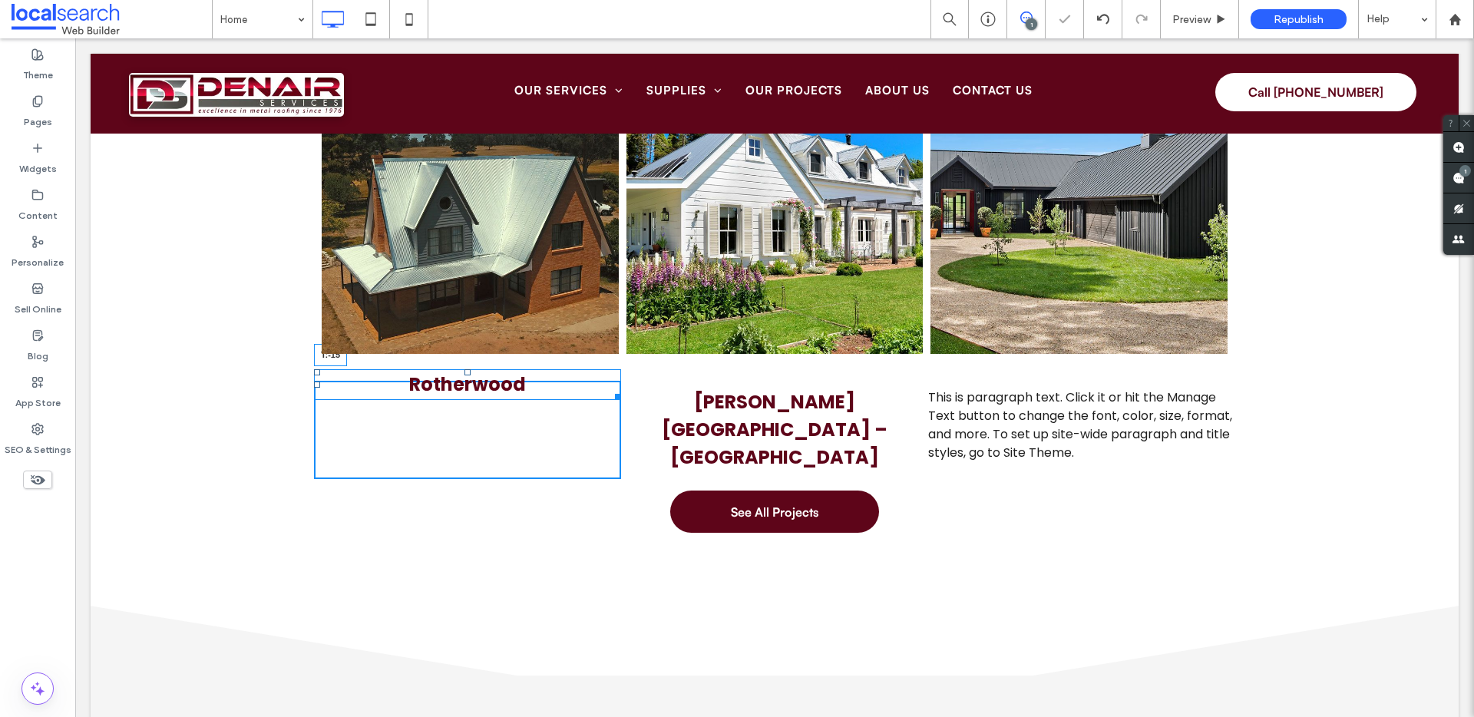
drag, startPoint x: 460, startPoint y: 384, endPoint x: 458, endPoint y: 351, distance: 33.1
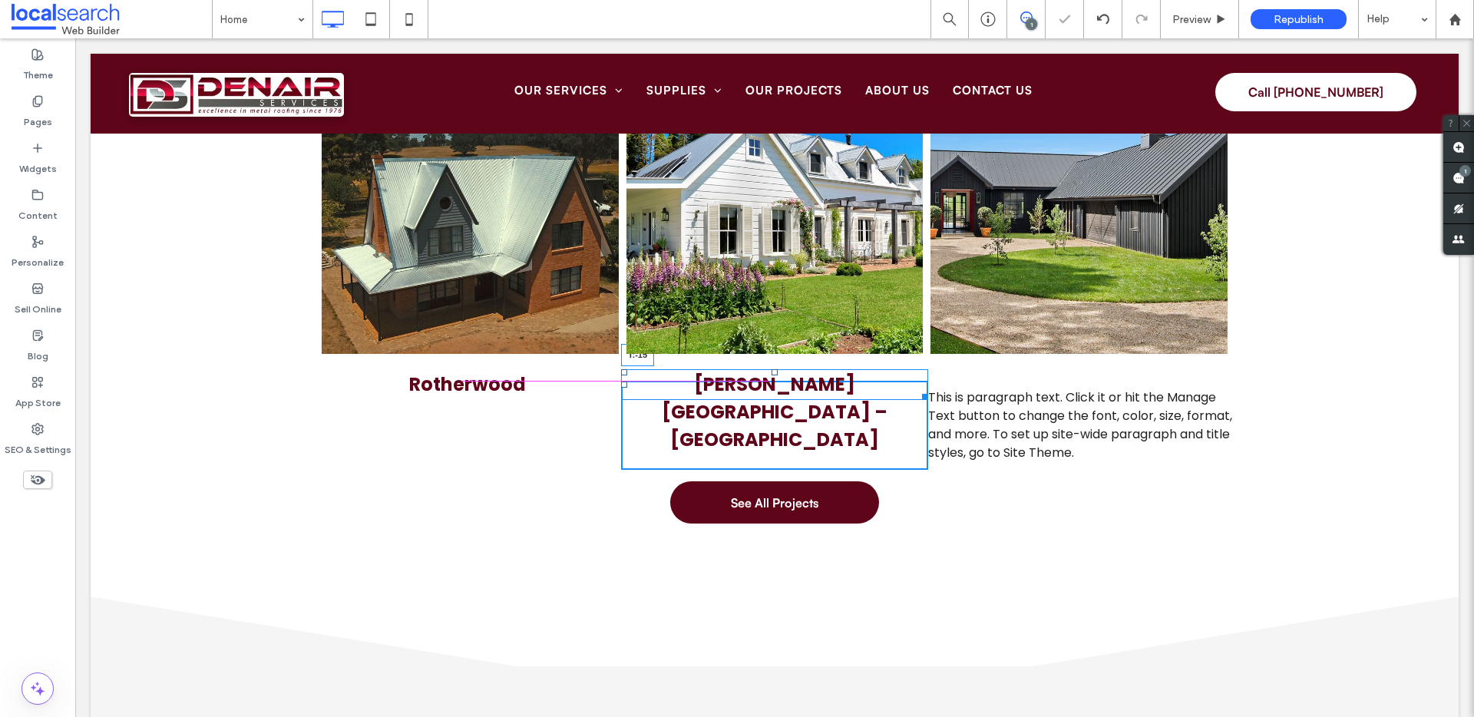
drag, startPoint x: 769, startPoint y: 386, endPoint x: 770, endPoint y: 341, distance: 44.6
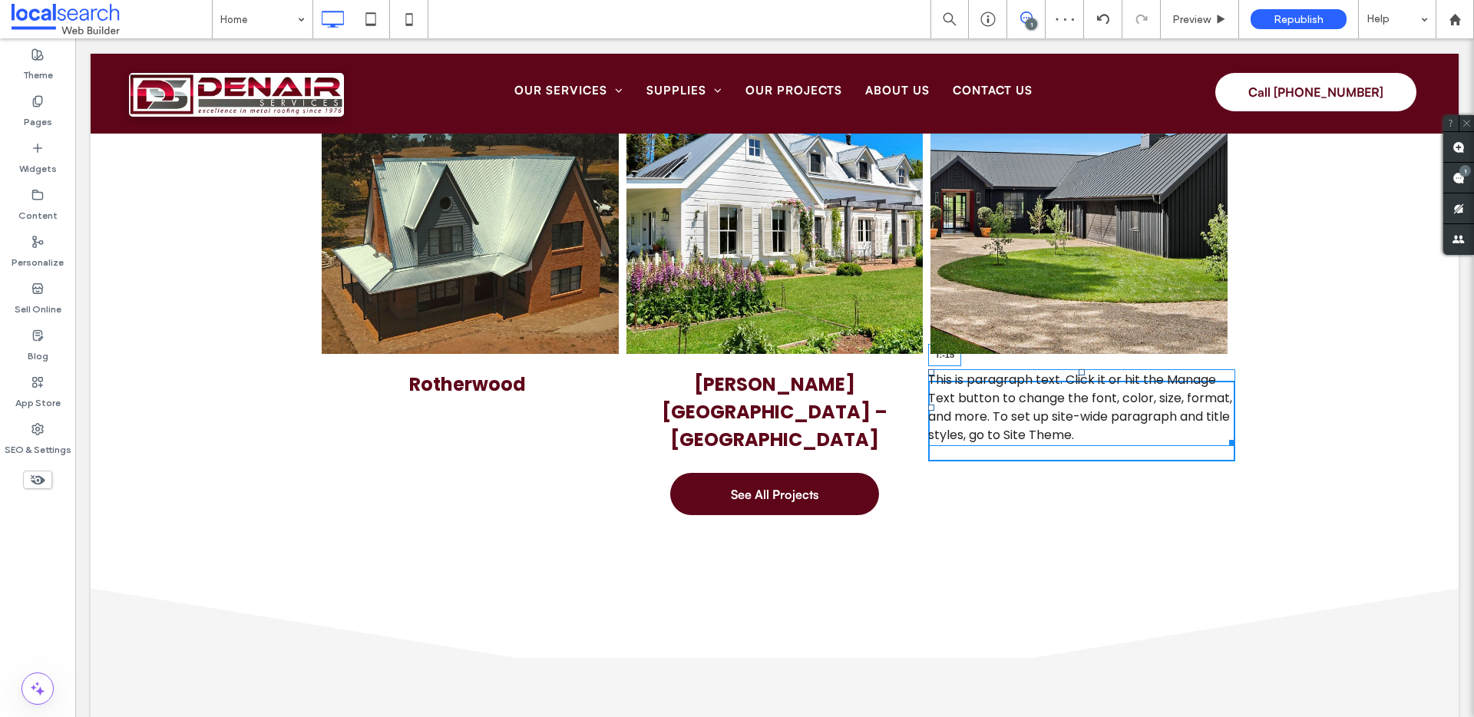
drag, startPoint x: 1074, startPoint y: 387, endPoint x: 1069, endPoint y: 346, distance: 41.0
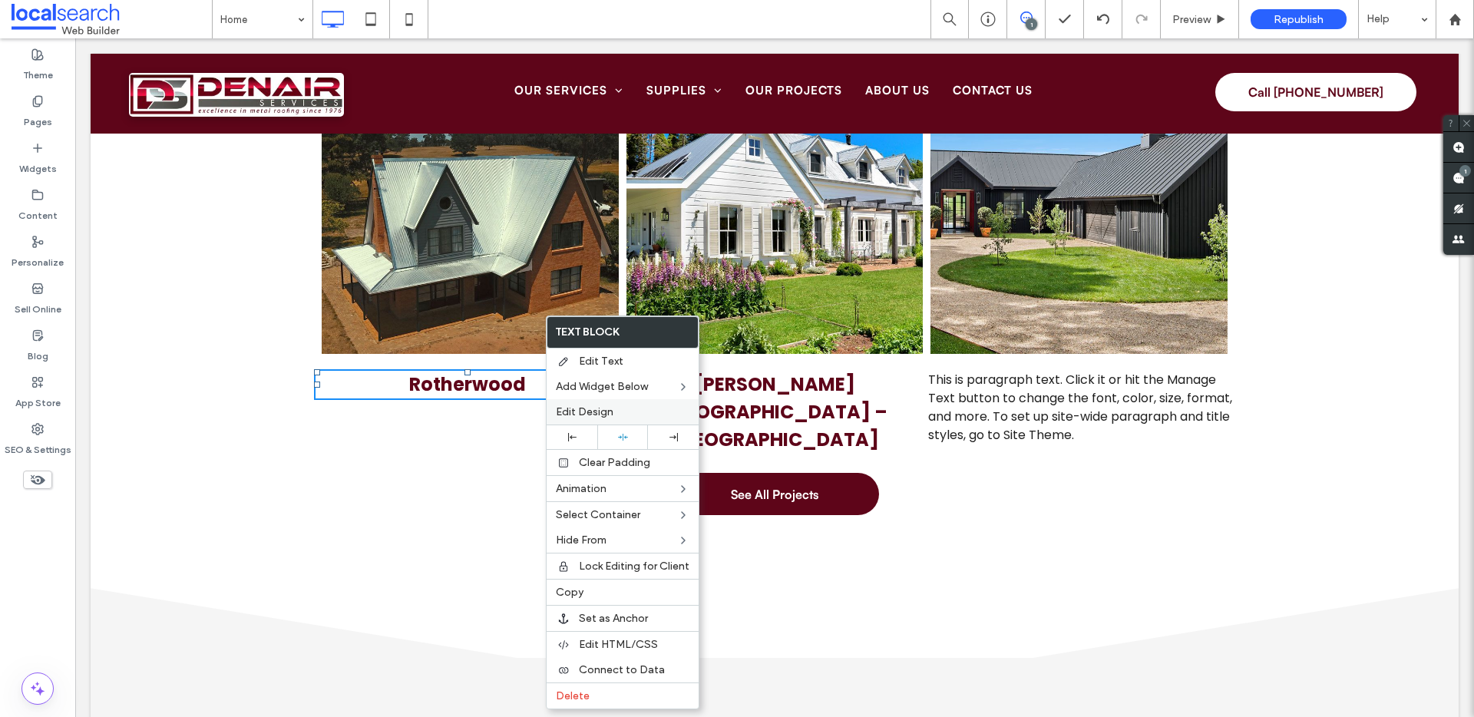
click at [593, 409] on span "Edit Design" at bounding box center [585, 411] width 58 height 13
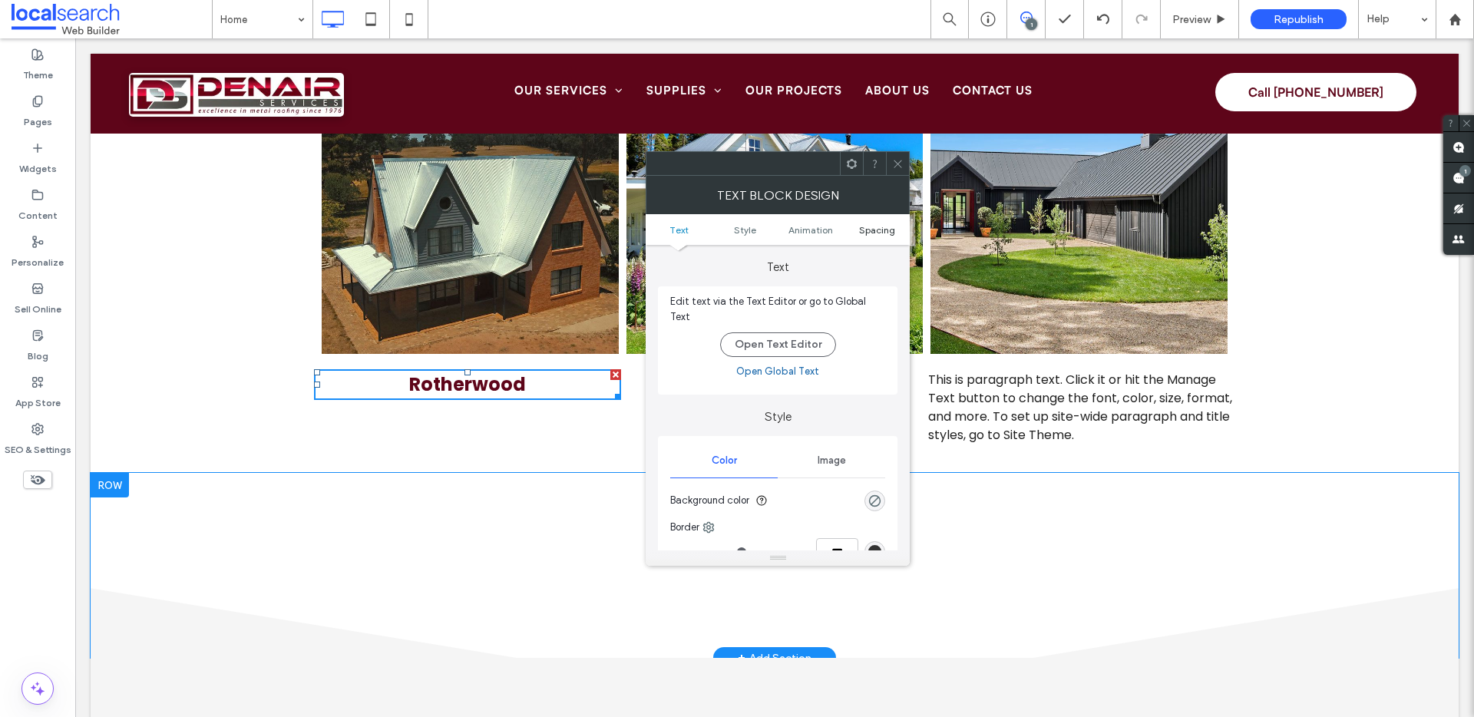
click at [873, 226] on span "Spacing" at bounding box center [877, 230] width 36 height 12
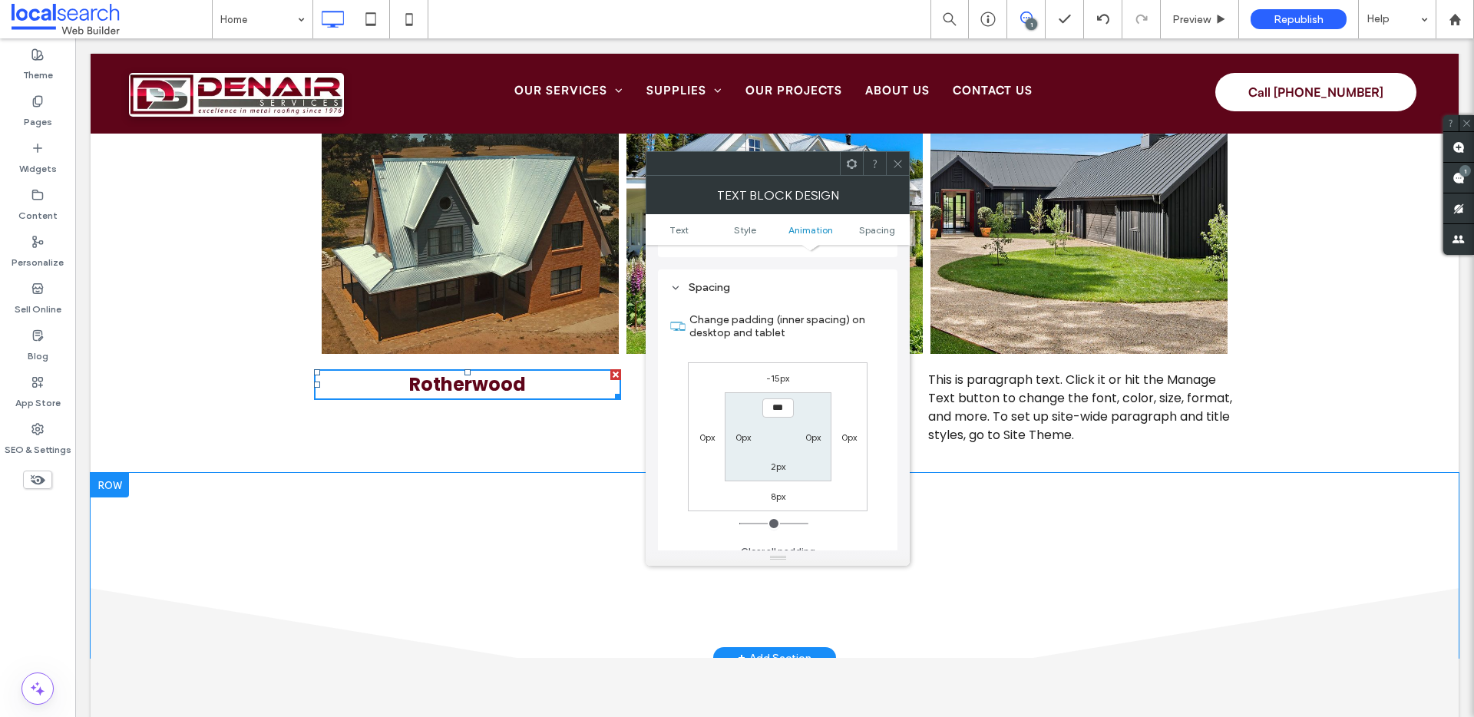
scroll to position [432, 0]
click at [779, 369] on label "-15px" at bounding box center [777, 375] width 23 height 12
type input "*"
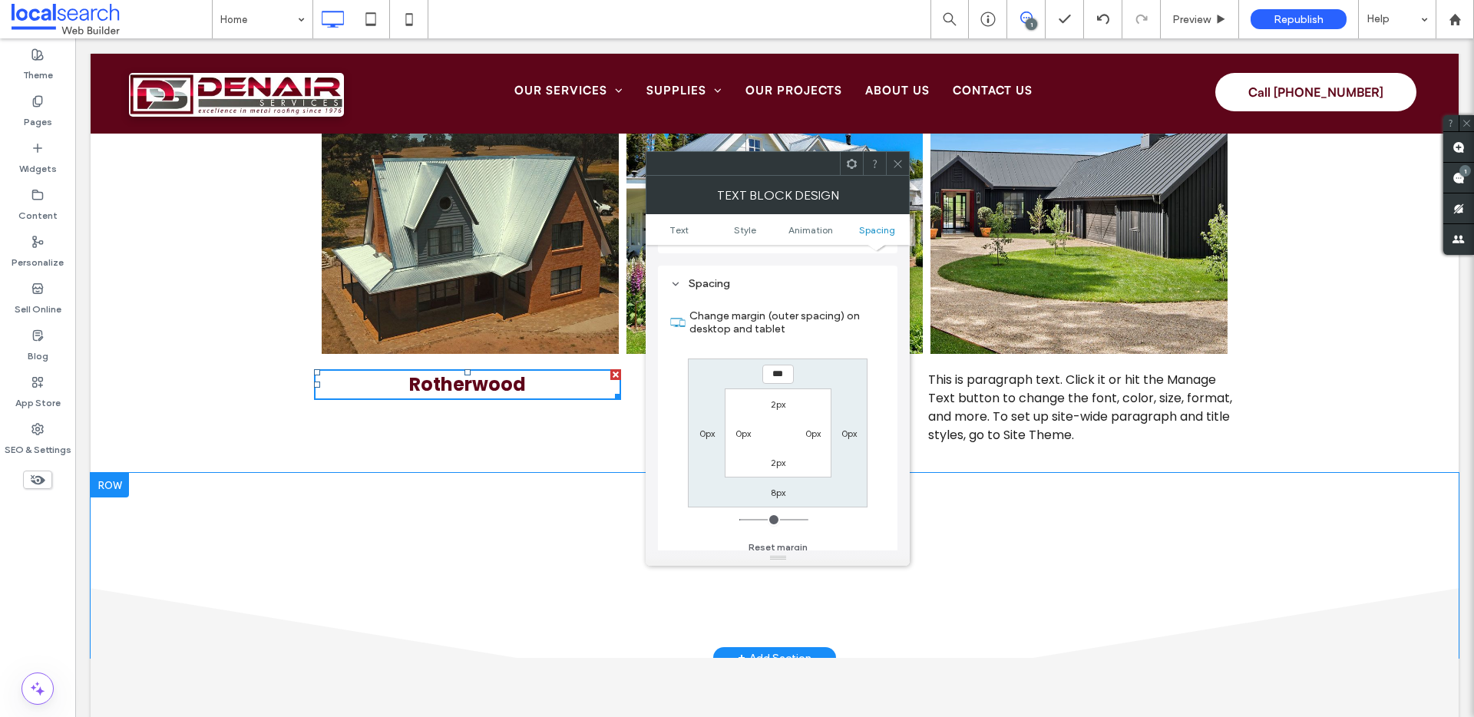
type input "***"
type input "*"
type input "*****"
click at [892, 162] on icon at bounding box center [898, 164] width 12 height 12
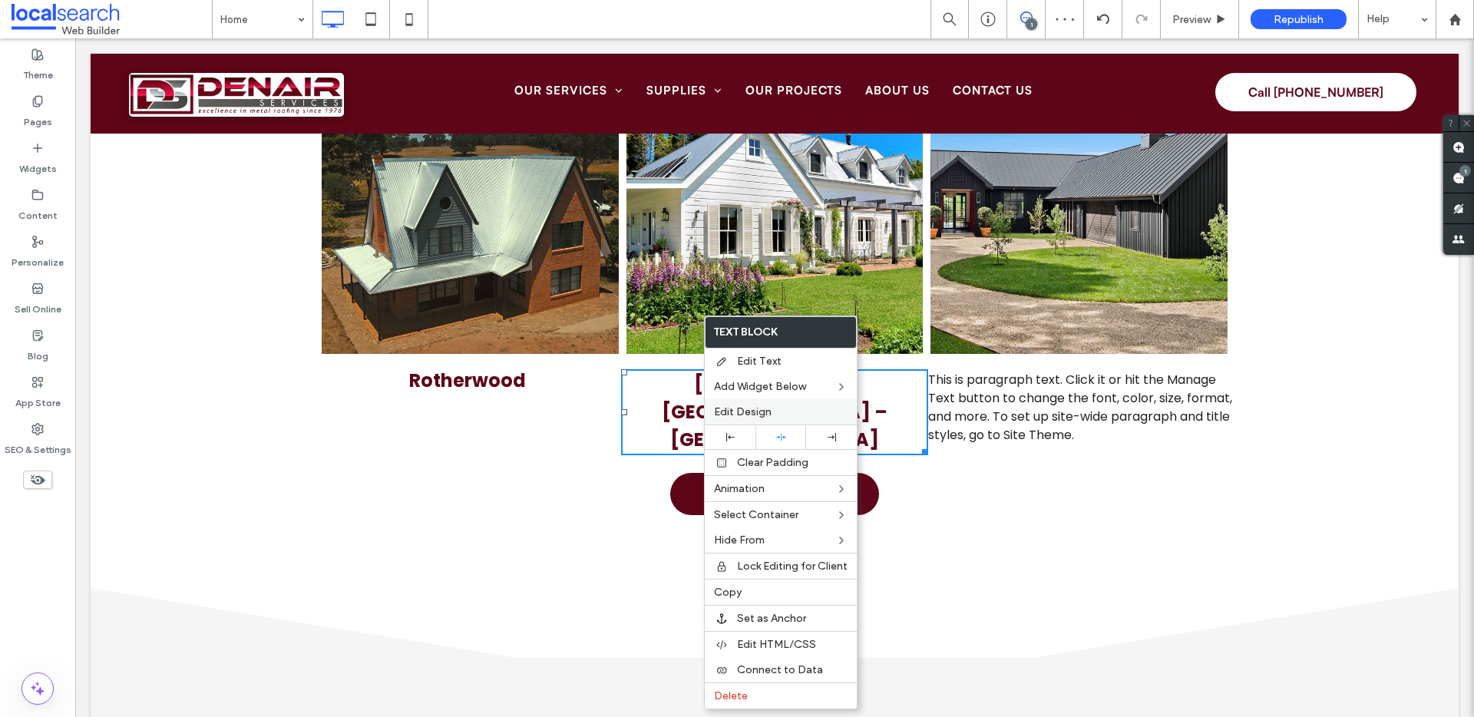
click at [799, 407] on label "Edit Design" at bounding box center [781, 411] width 134 height 13
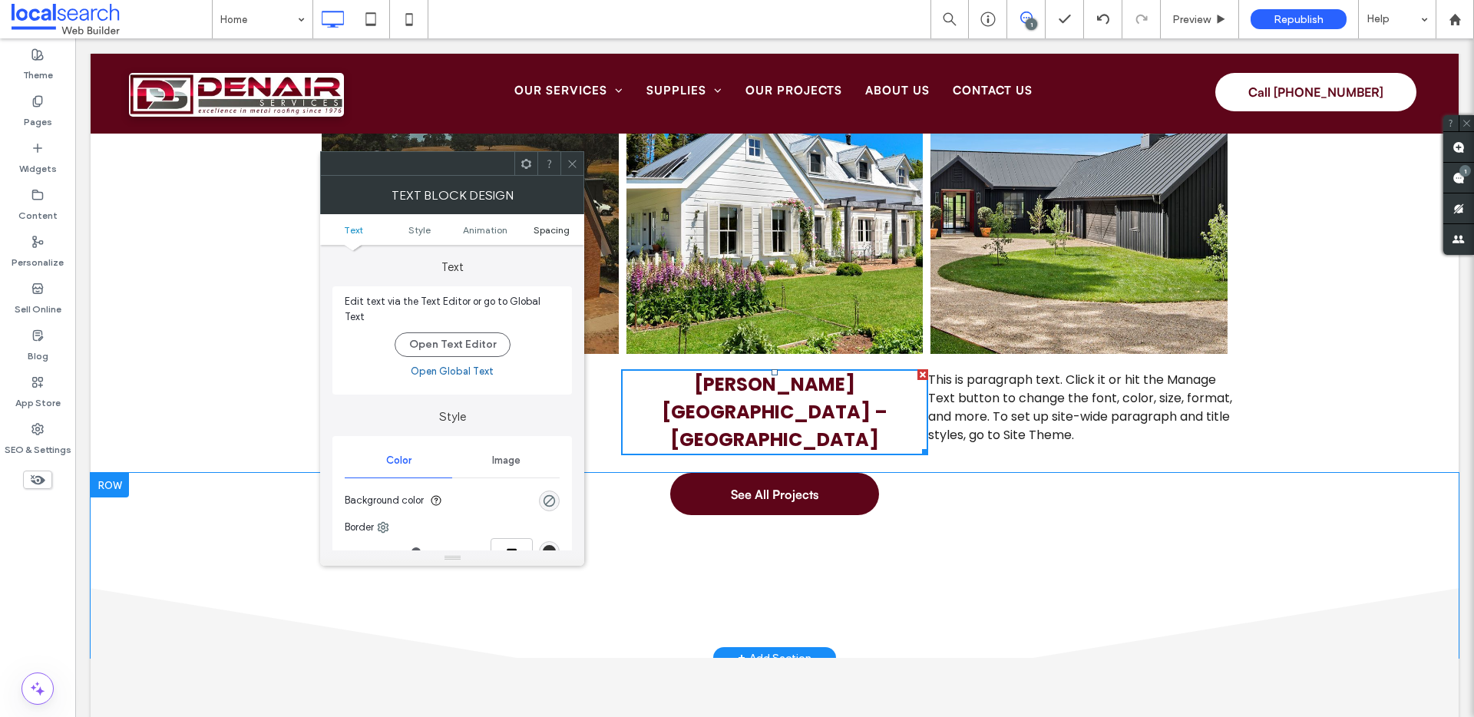
click at [544, 229] on span "Spacing" at bounding box center [552, 230] width 36 height 12
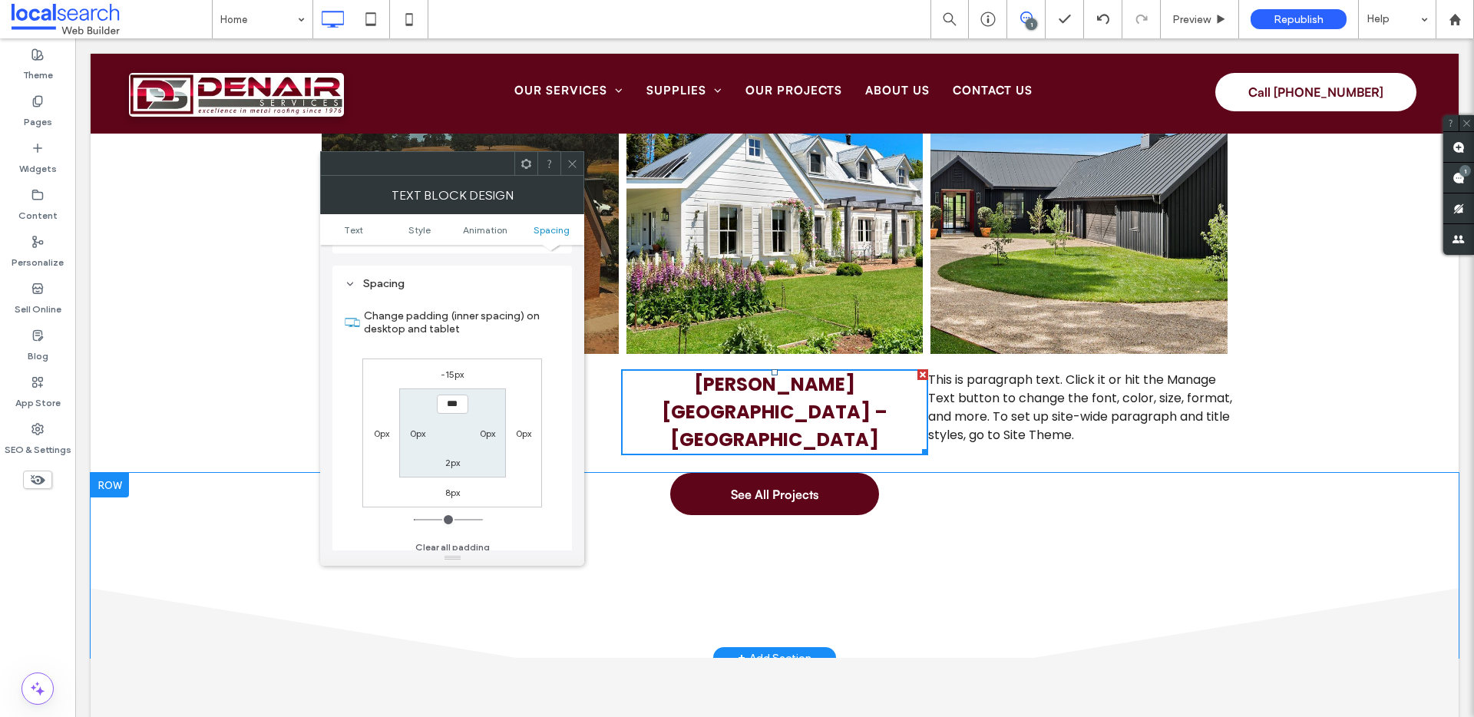
click at [452, 369] on label "-15px" at bounding box center [452, 375] width 23 height 12
type input "*"
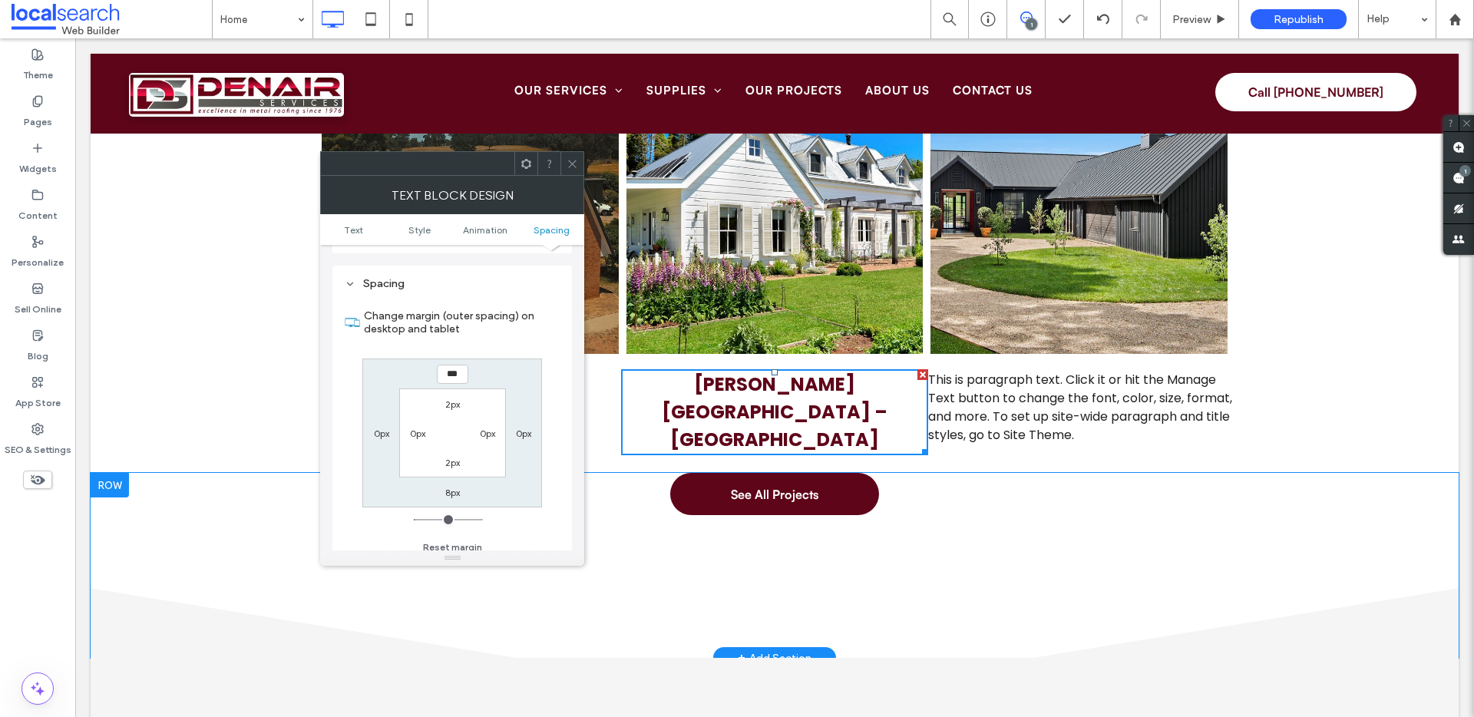
type input "***"
type input "*"
type input "*****"
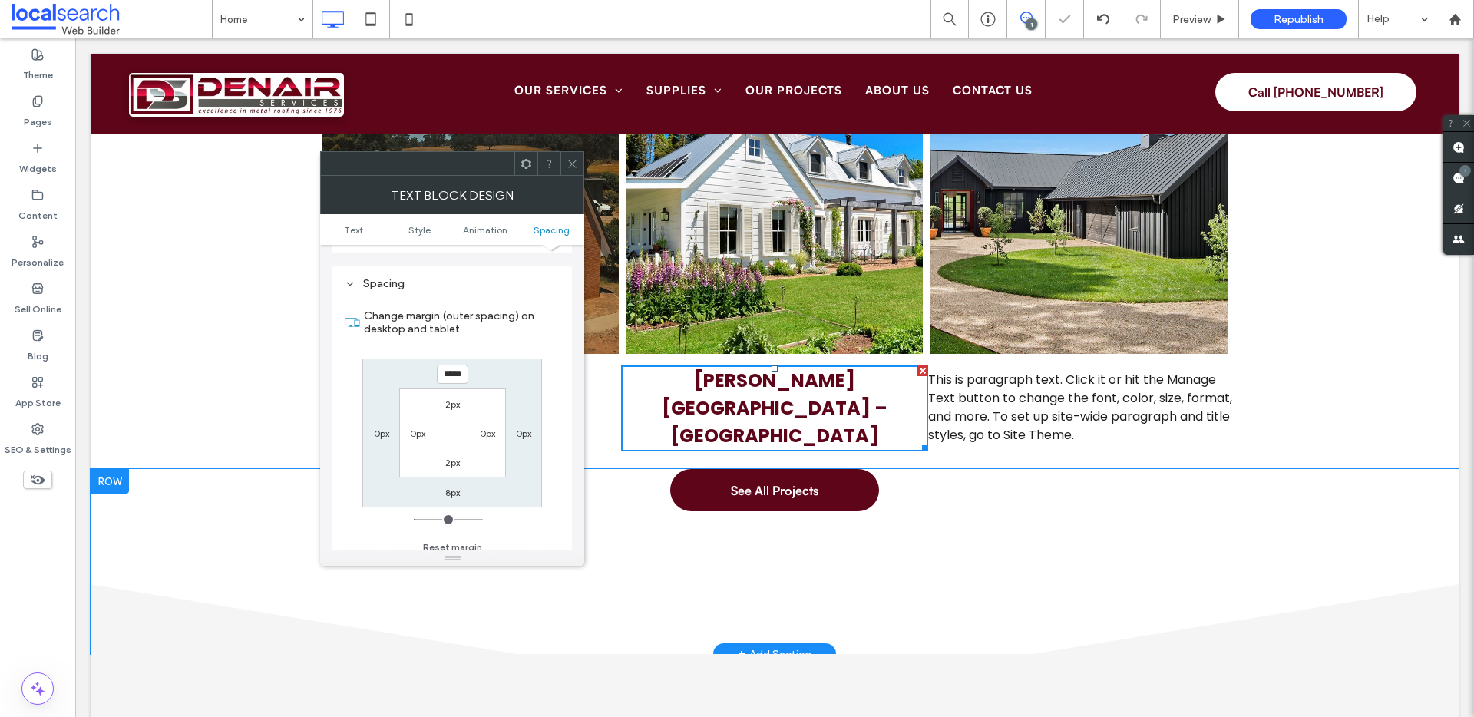
click at [574, 163] on icon at bounding box center [573, 164] width 12 height 12
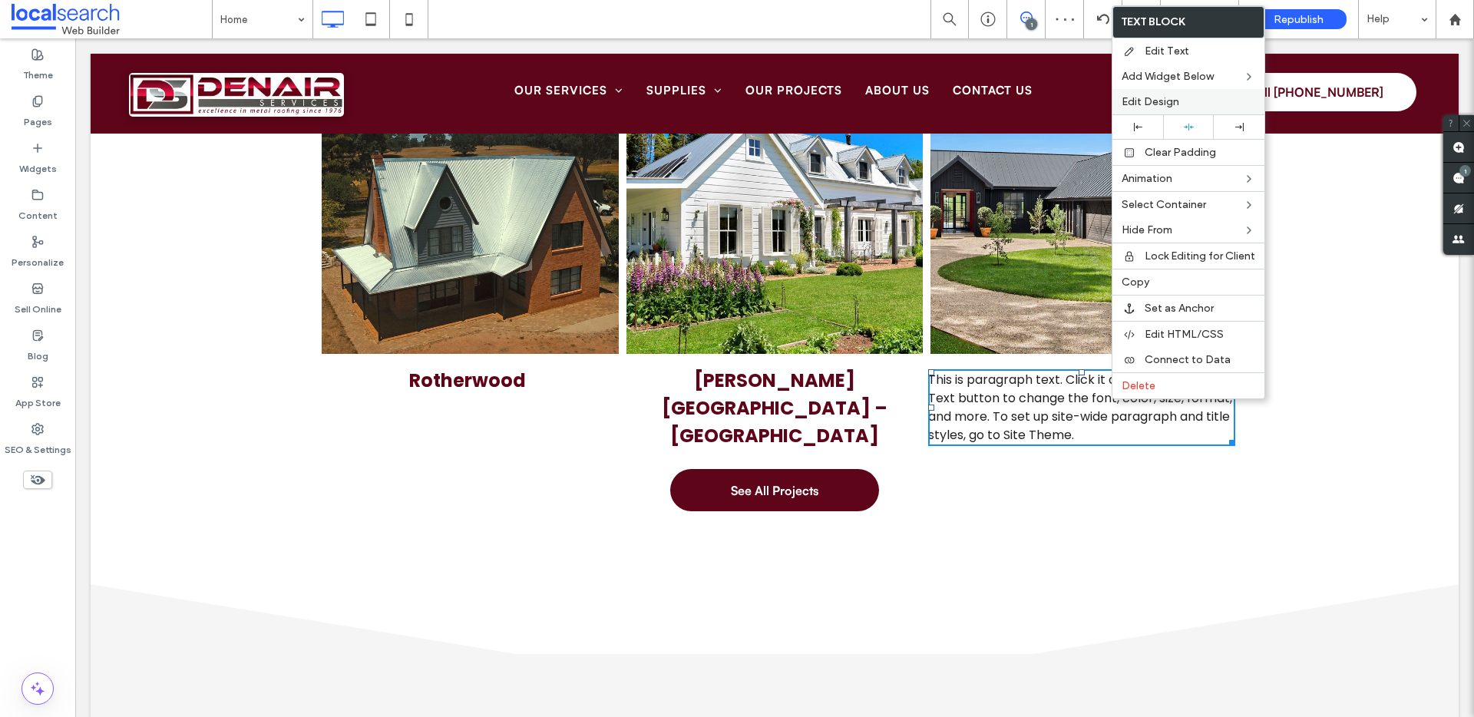
click at [1164, 102] on span "Edit Design" at bounding box center [1151, 101] width 58 height 13
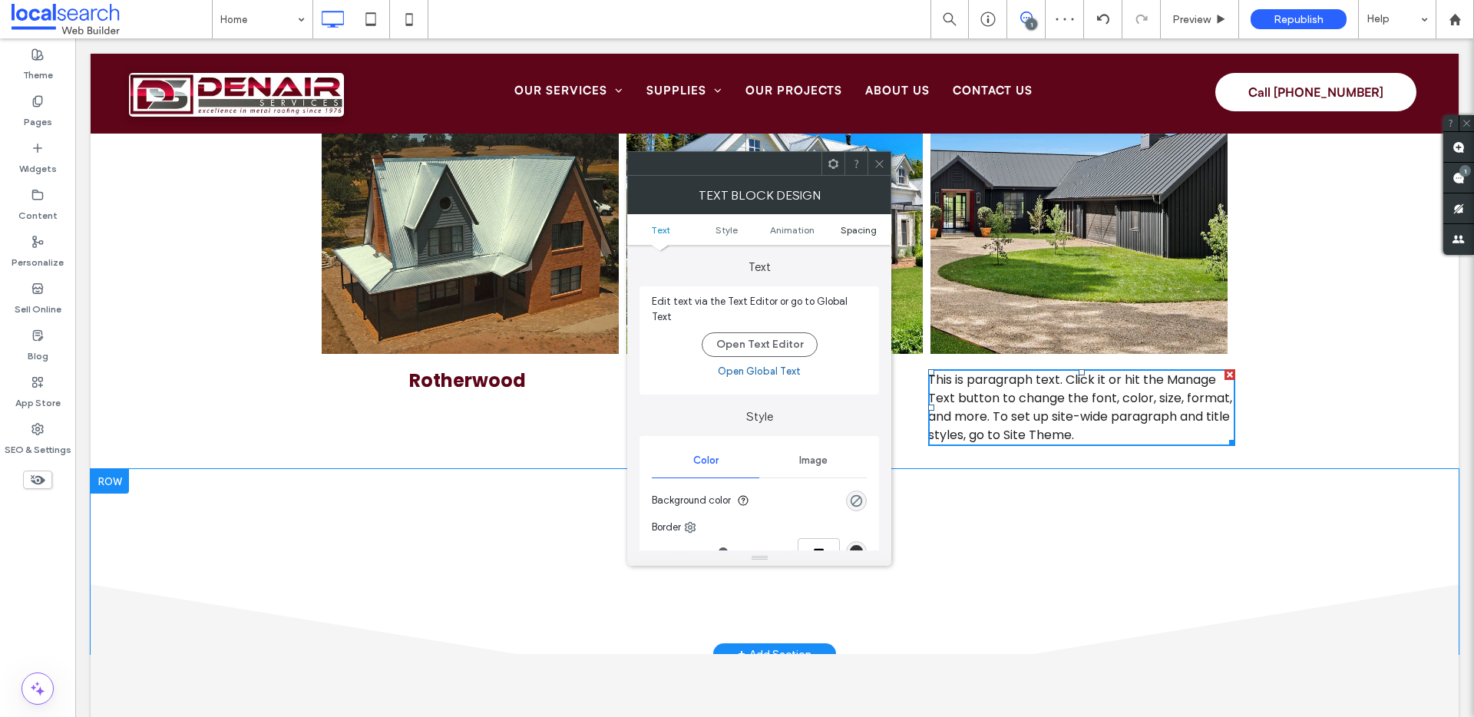
click at [852, 227] on span "Spacing" at bounding box center [859, 230] width 36 height 12
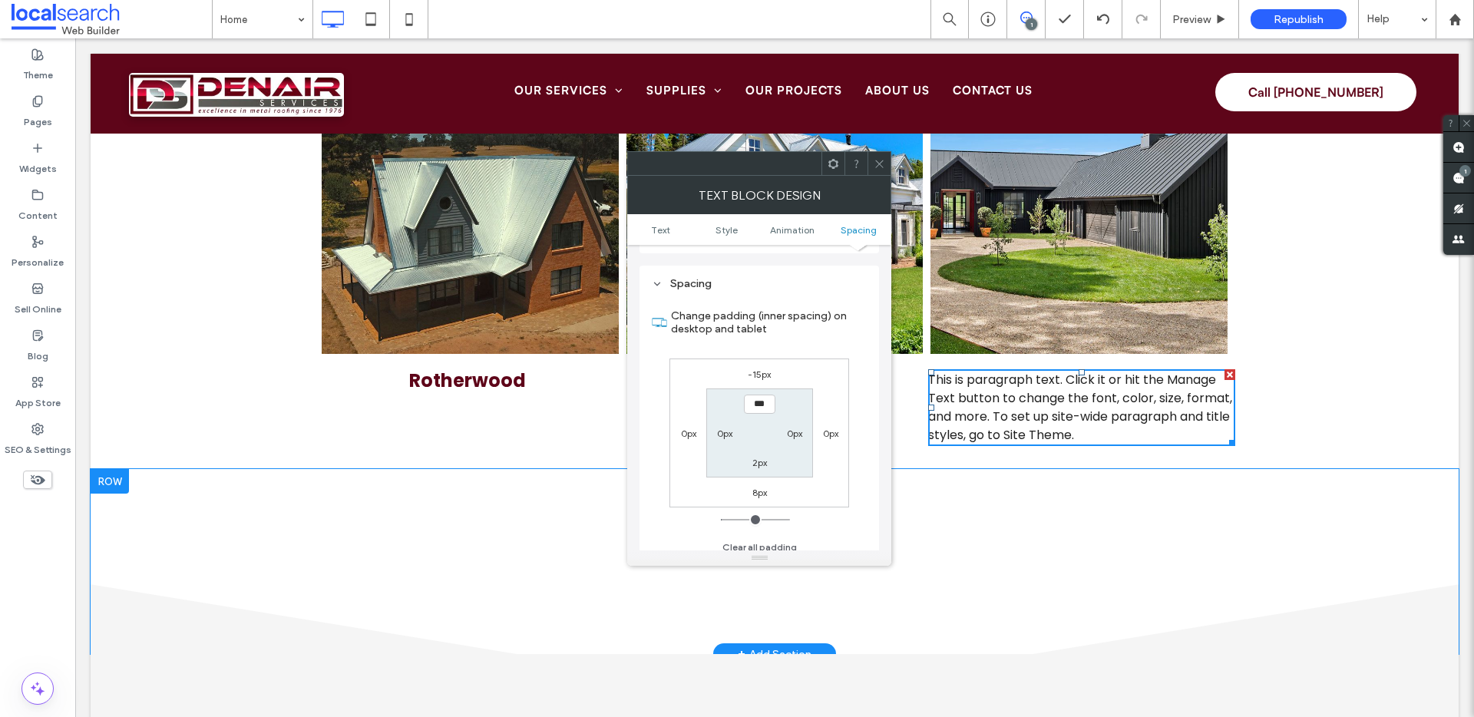
click at [759, 369] on label "-15px" at bounding box center [759, 375] width 23 height 12
type input "*"
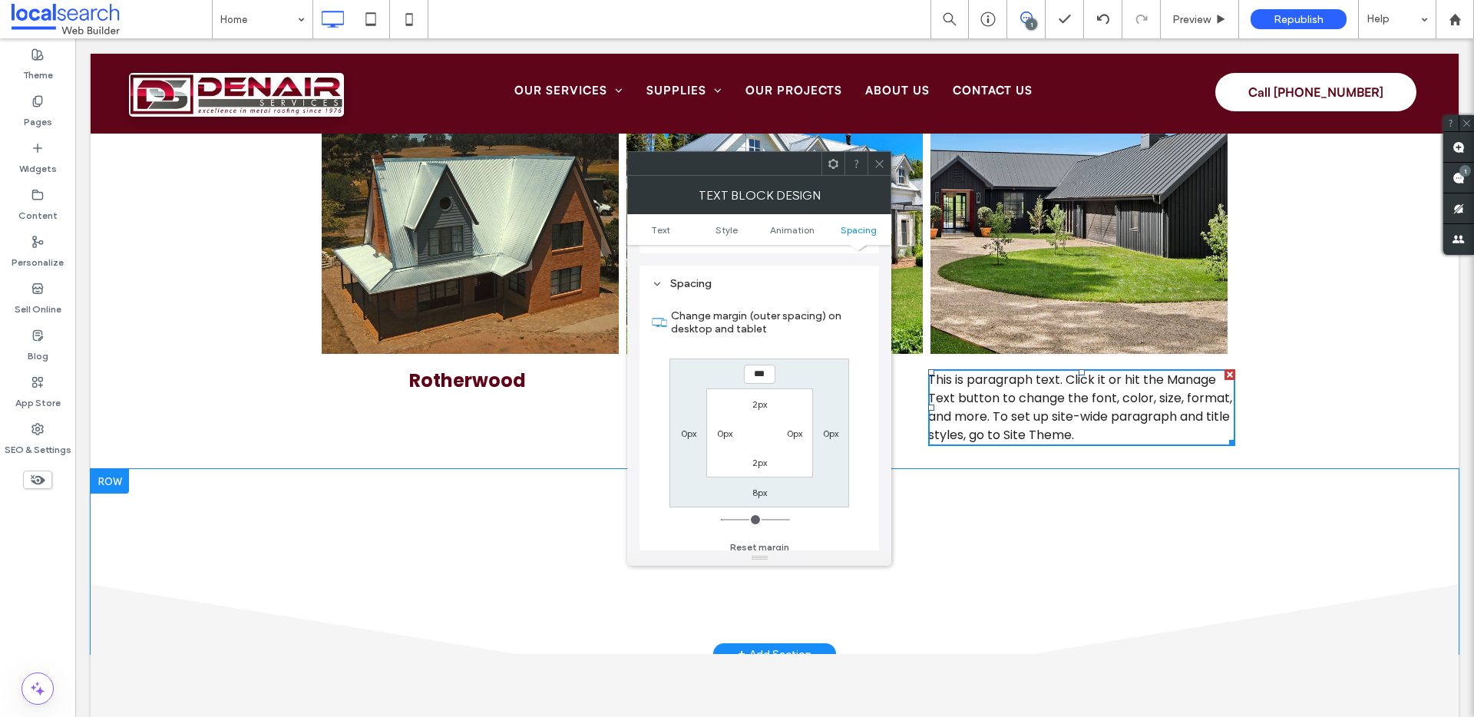
type input "***"
type input "*"
type input "*****"
click at [881, 158] on icon at bounding box center [880, 164] width 12 height 12
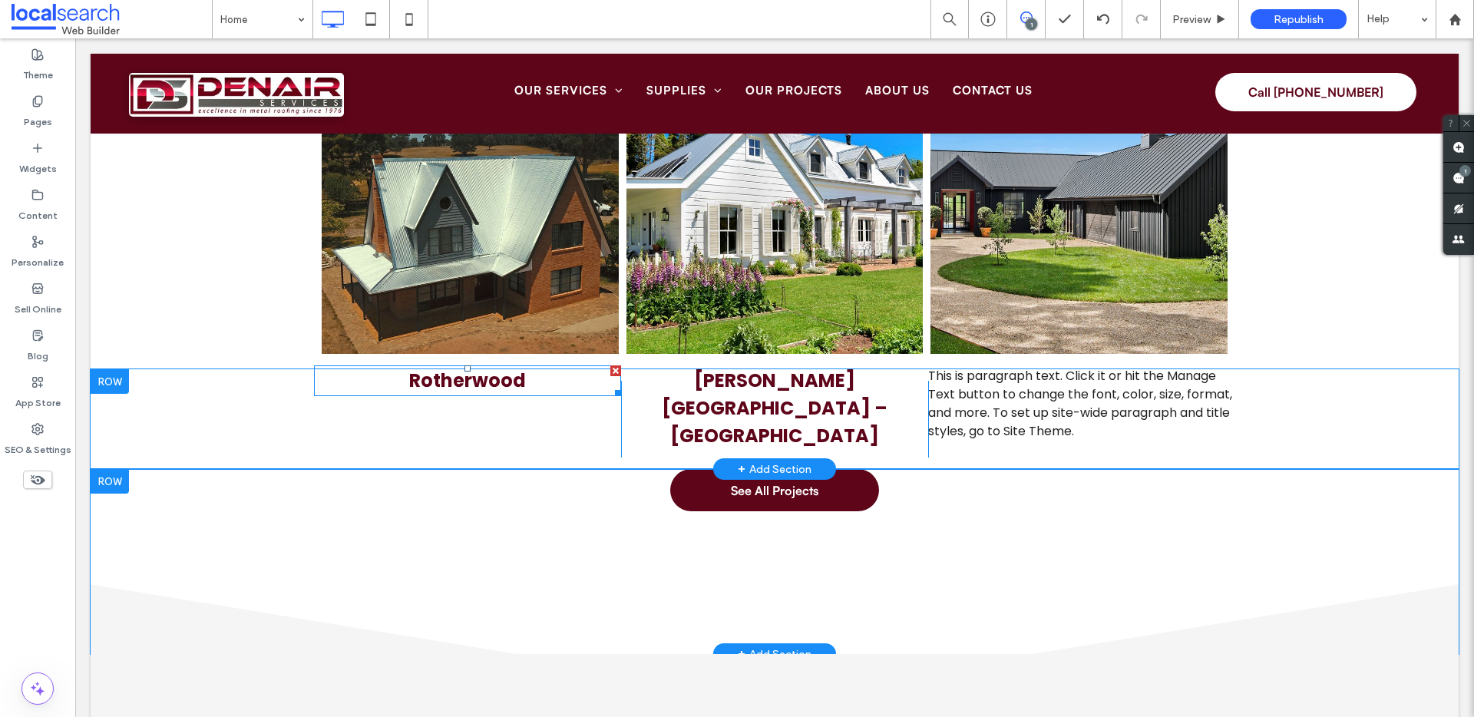
click at [517, 379] on strong "Rotherwood" at bounding box center [467, 380] width 117 height 25
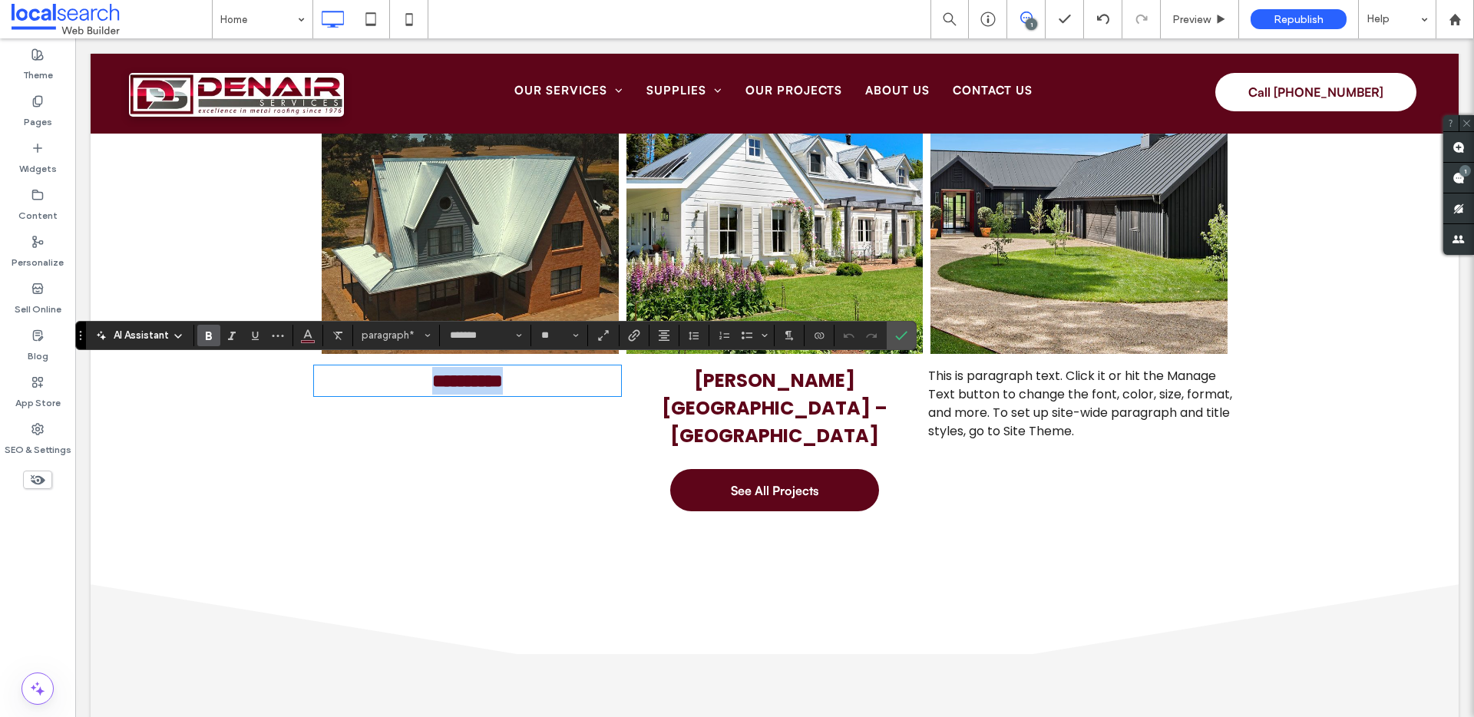
copy strong "**********"
click at [1266, 369] on div "**********" at bounding box center [775, 419] width 1368 height 100
click at [1127, 394] on span "This is paragraph text. Click it or hit the Manage Text button to change the fo…" at bounding box center [1080, 403] width 304 height 73
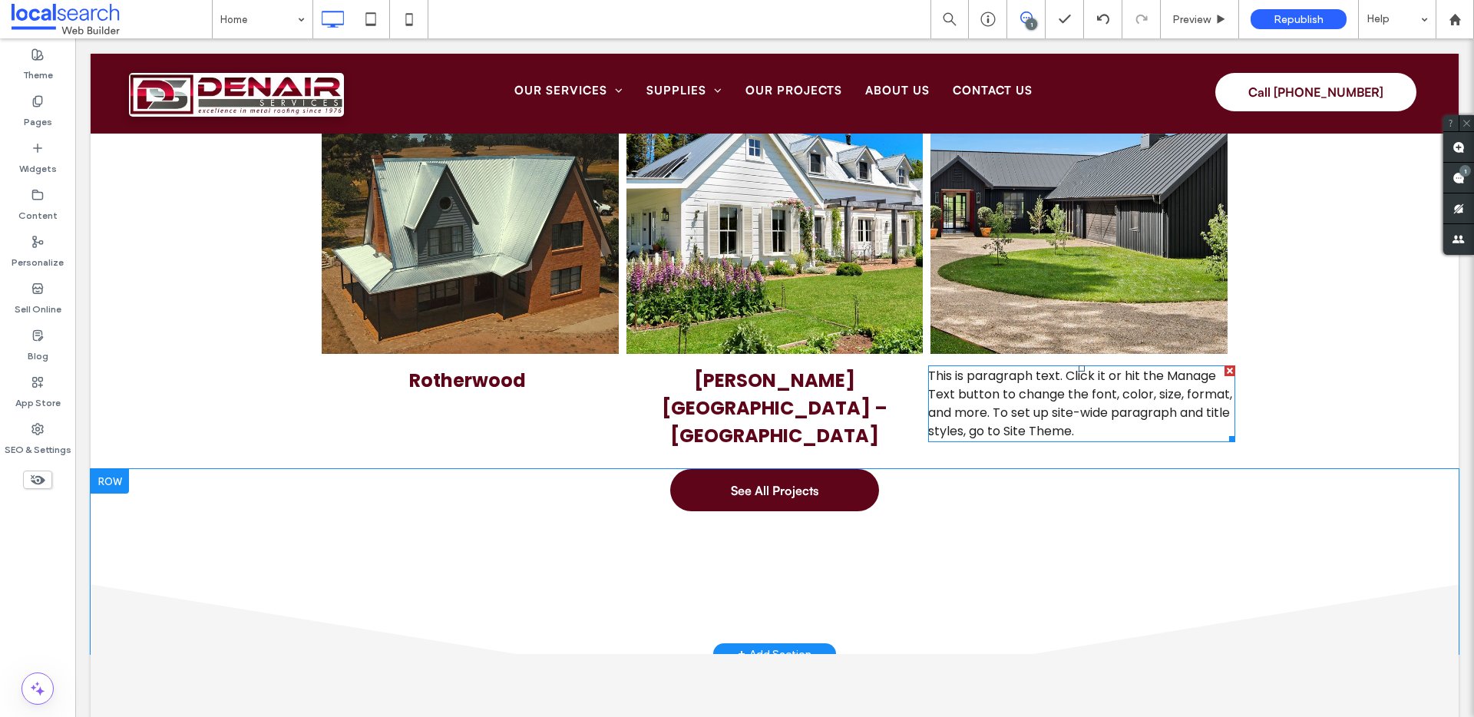
click at [1127, 394] on span "This is paragraph text. Click it or hit the Manage Text button to change the fo…" at bounding box center [1080, 403] width 304 height 73
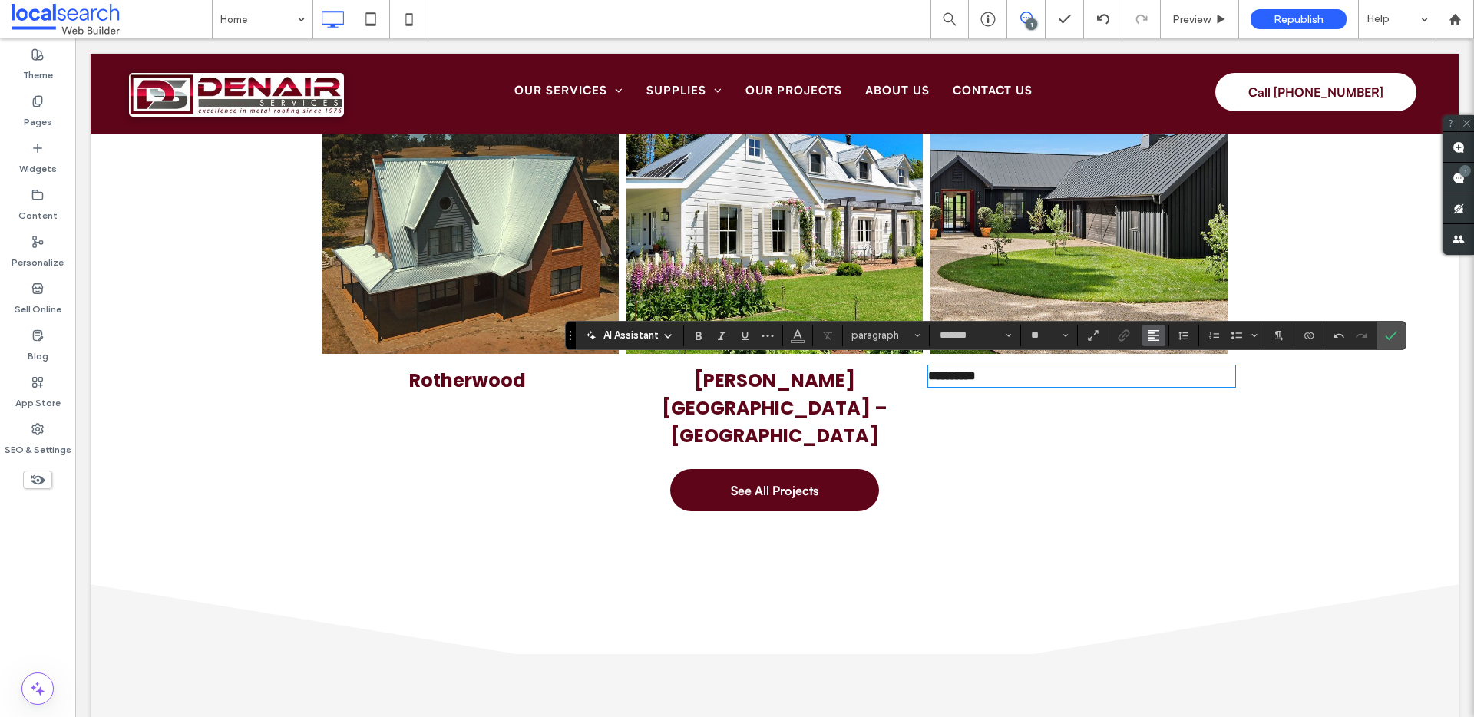
click at [1149, 334] on icon "Alignment" at bounding box center [1154, 335] width 12 height 12
click at [1162, 385] on icon "ui.textEditor.alignment.center" at bounding box center [1166, 382] width 12 height 12
click at [1099, 370] on strong "**********" at bounding box center [1082, 376] width 48 height 12
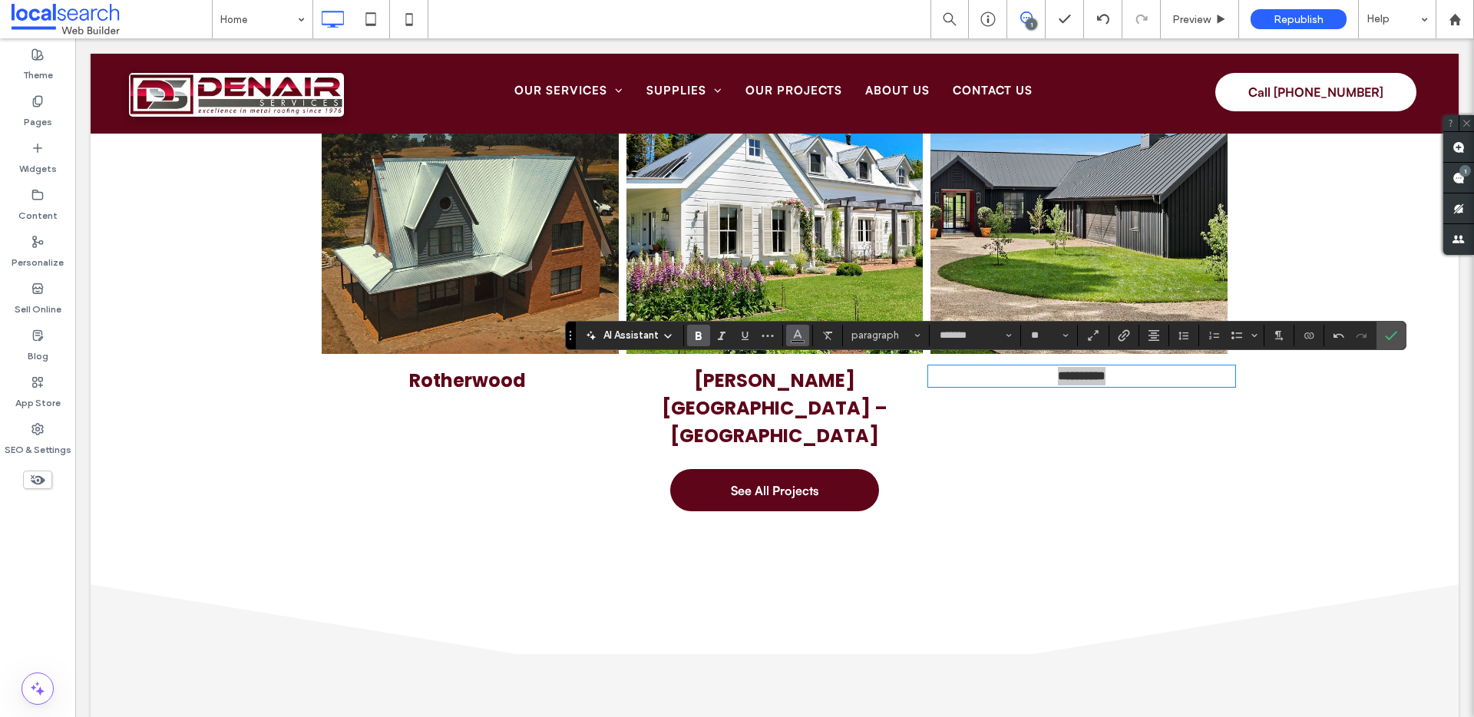
click at [797, 339] on icon "Color" at bounding box center [798, 334] width 12 height 12
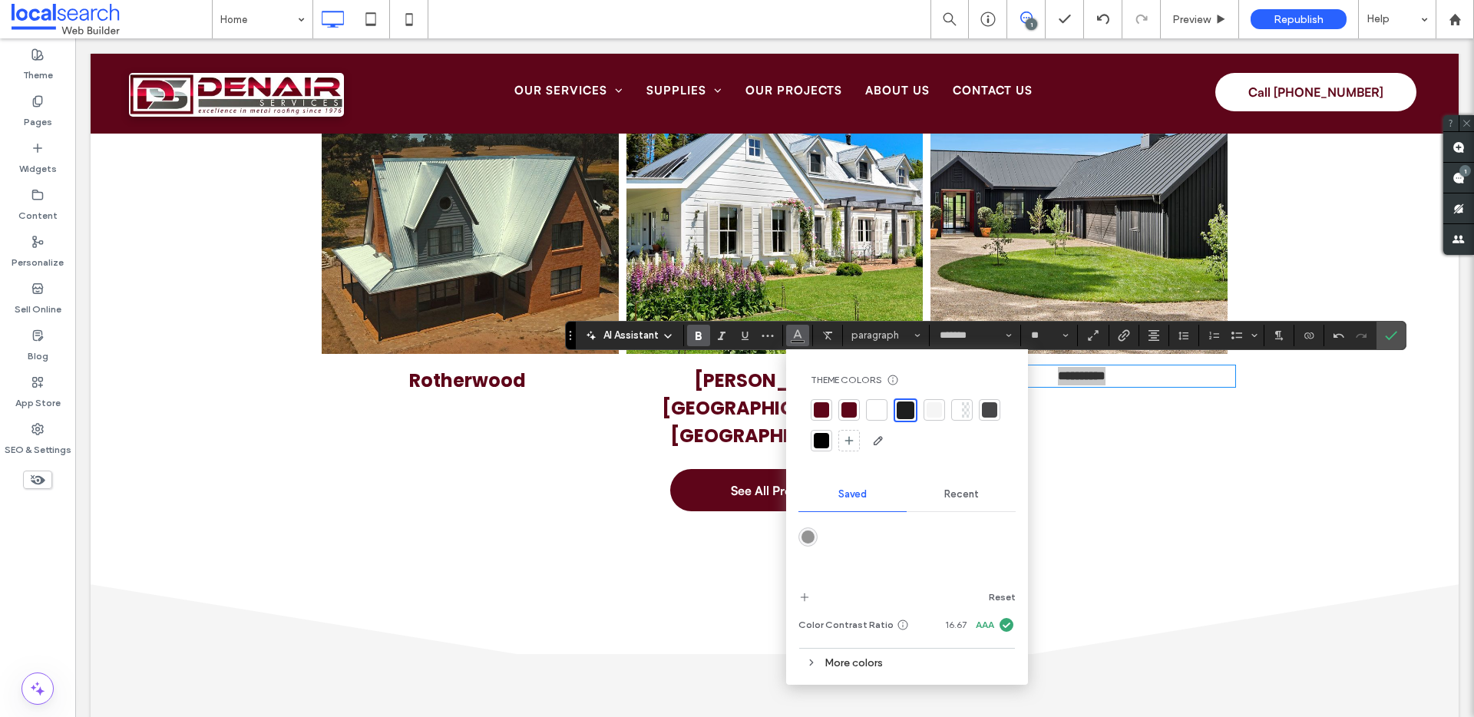
click at [822, 407] on div at bounding box center [821, 409] width 15 height 15
click at [1048, 331] on input "**" at bounding box center [1045, 335] width 30 height 12
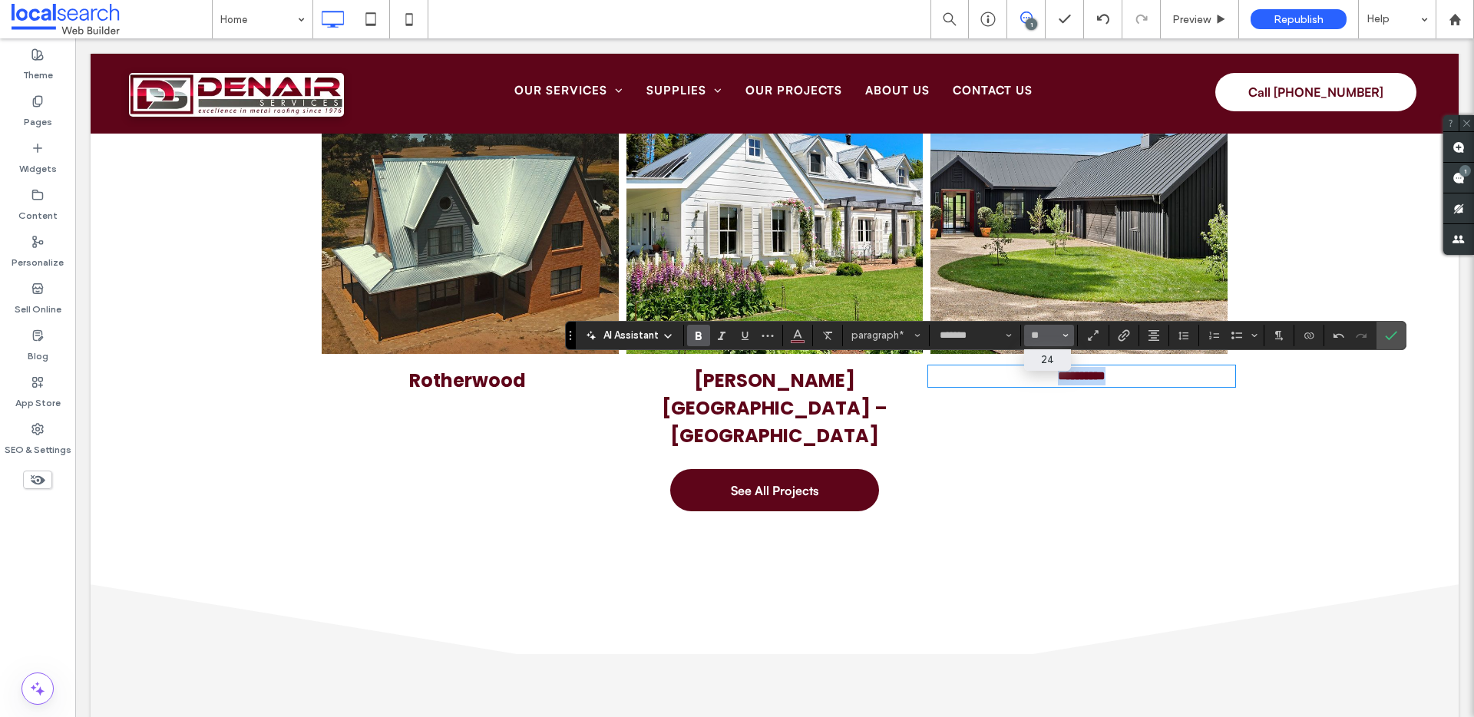
type input "**"
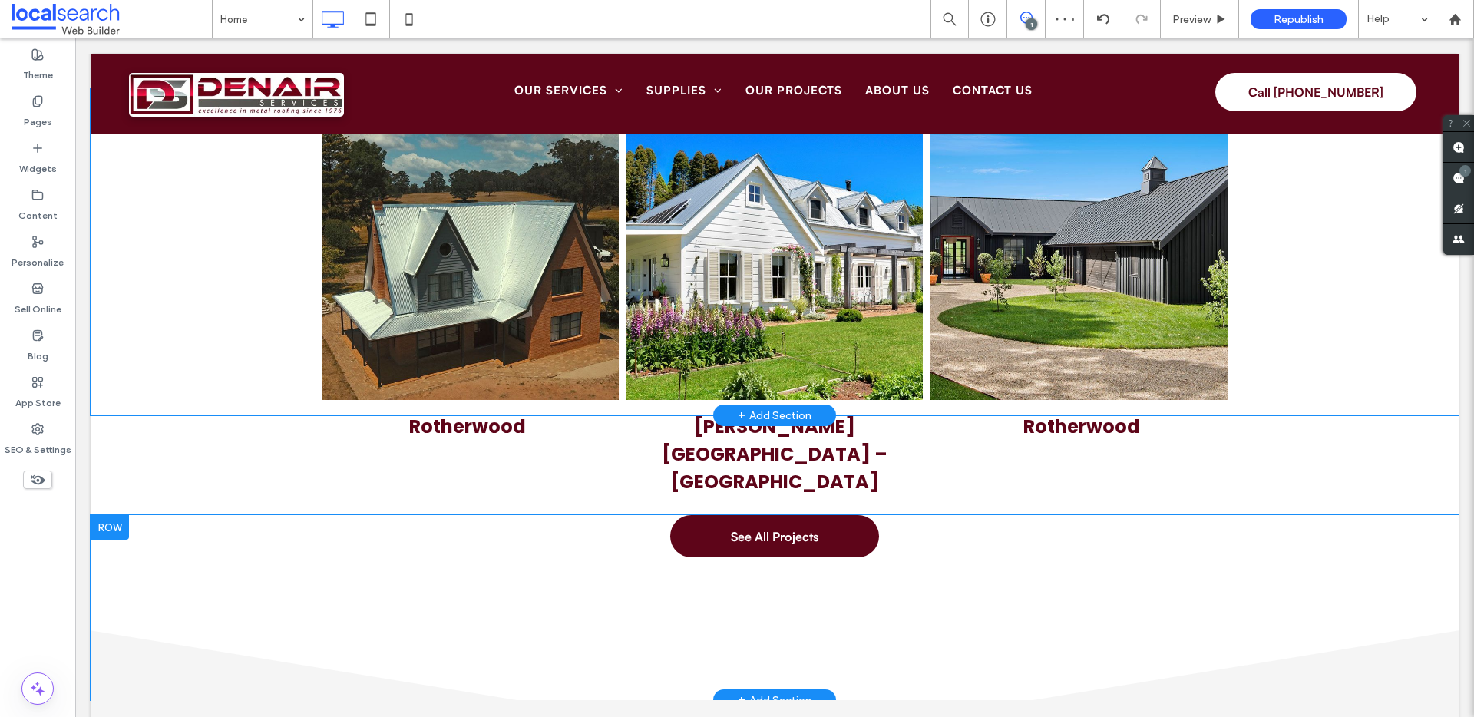
scroll to position [4426, 0]
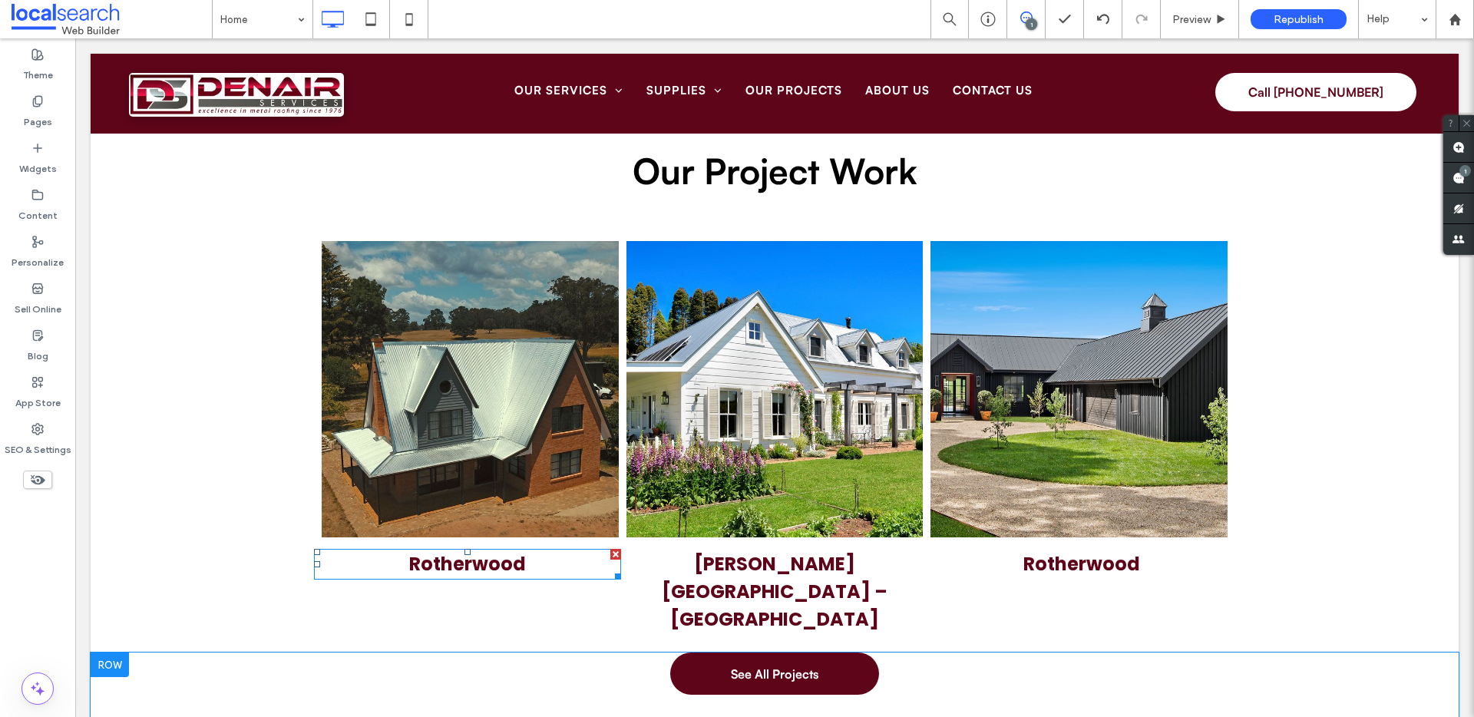
click at [487, 567] on strong "Rotherwood" at bounding box center [467, 563] width 117 height 25
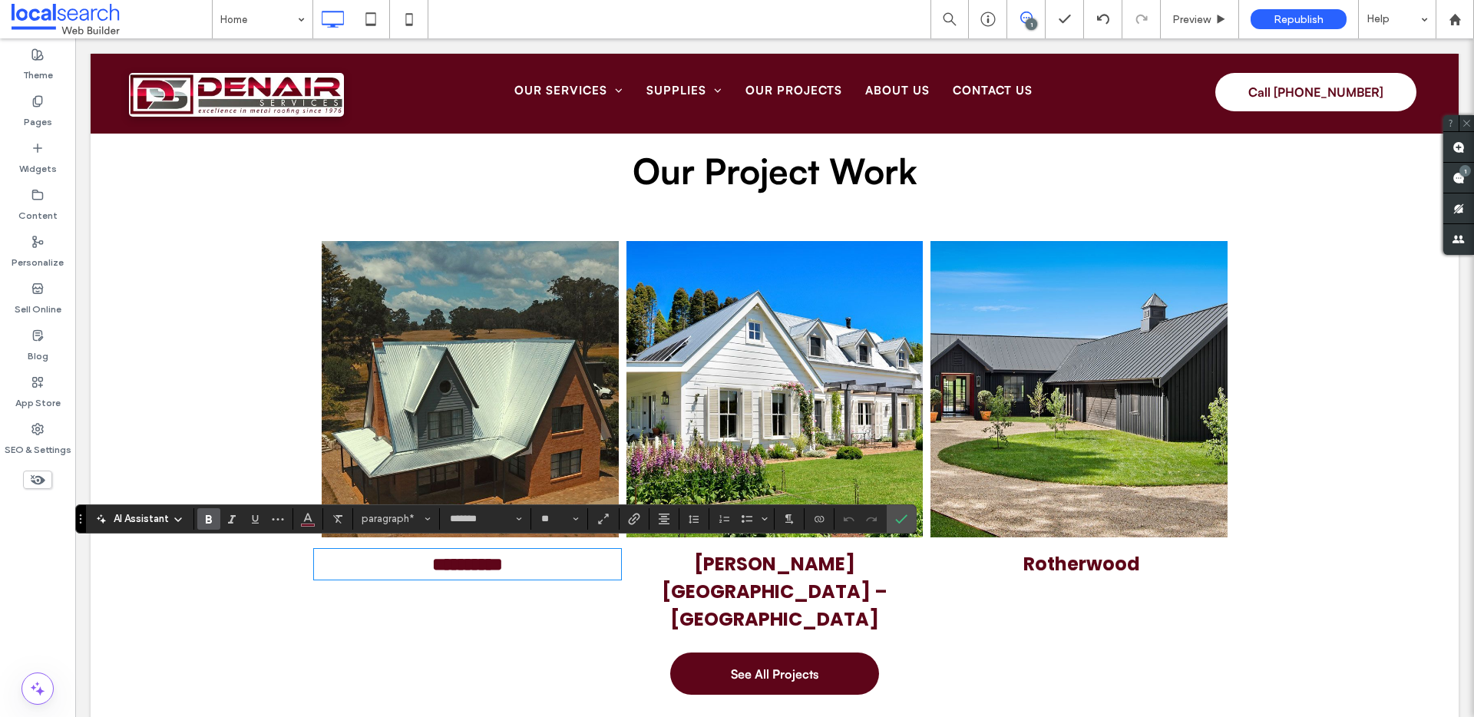
type input "**"
click at [472, 557] on p "**********" at bounding box center [467, 560] width 307 height 18
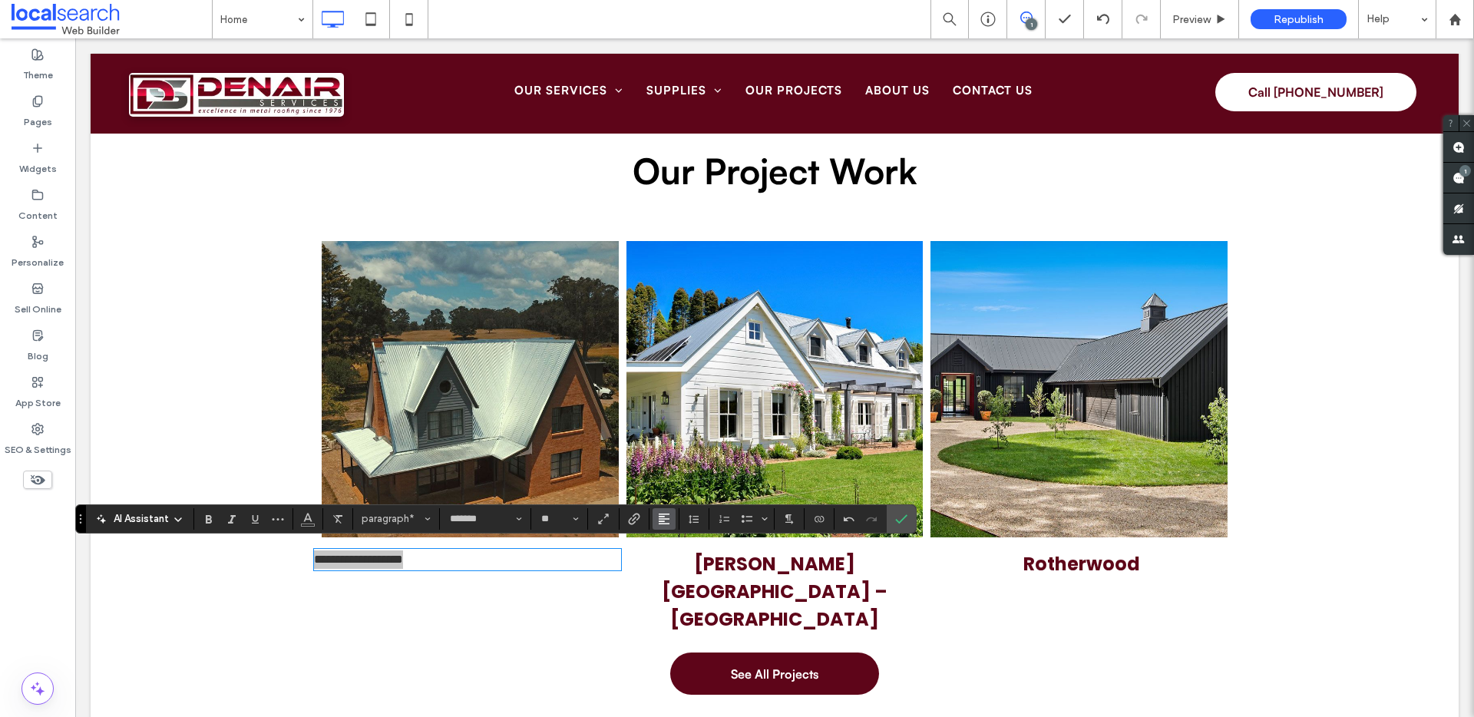
click at [661, 520] on icon "Alignment" at bounding box center [664, 519] width 12 height 12
click at [681, 443] on icon "ui.textEditor.alignment.center" at bounding box center [676, 449] width 12 height 12
click at [309, 515] on icon "Color" at bounding box center [308, 517] width 12 height 12
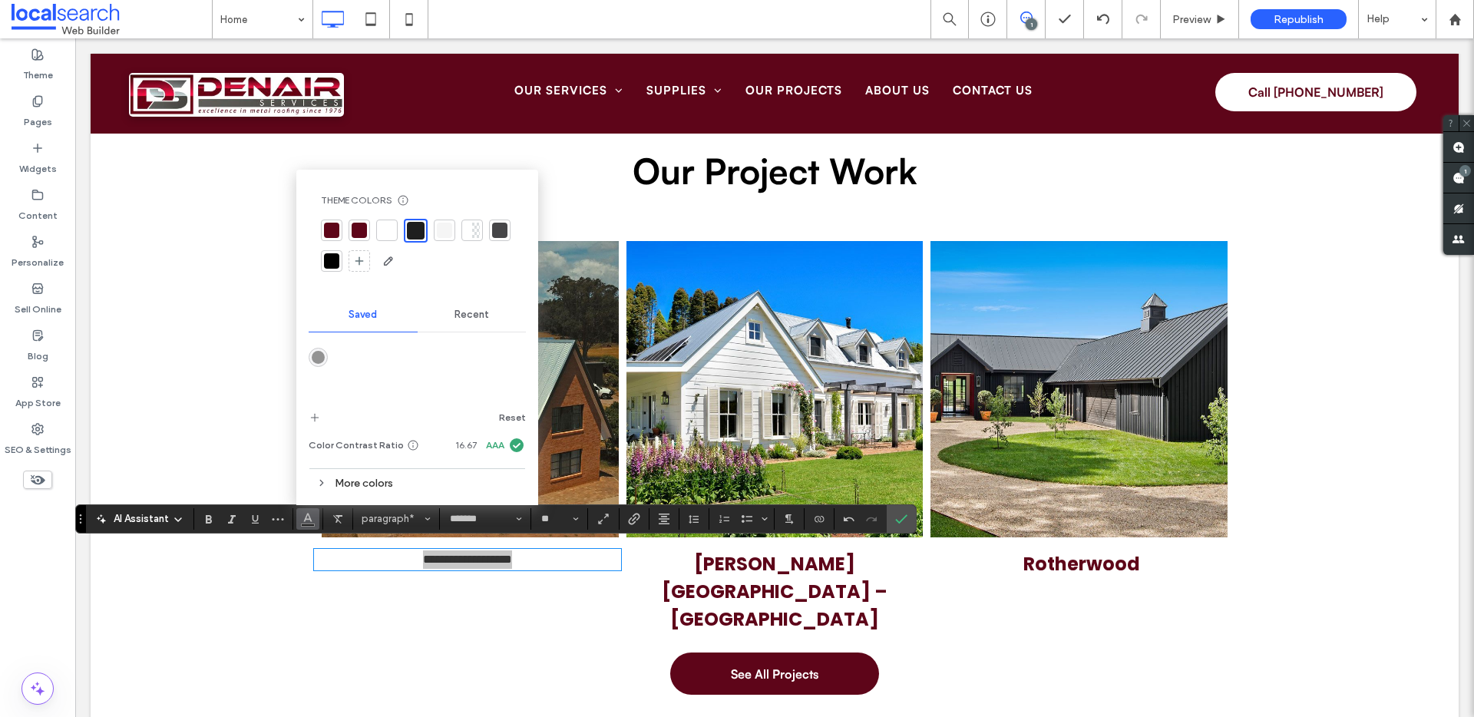
click at [329, 226] on div at bounding box center [331, 230] width 15 height 15
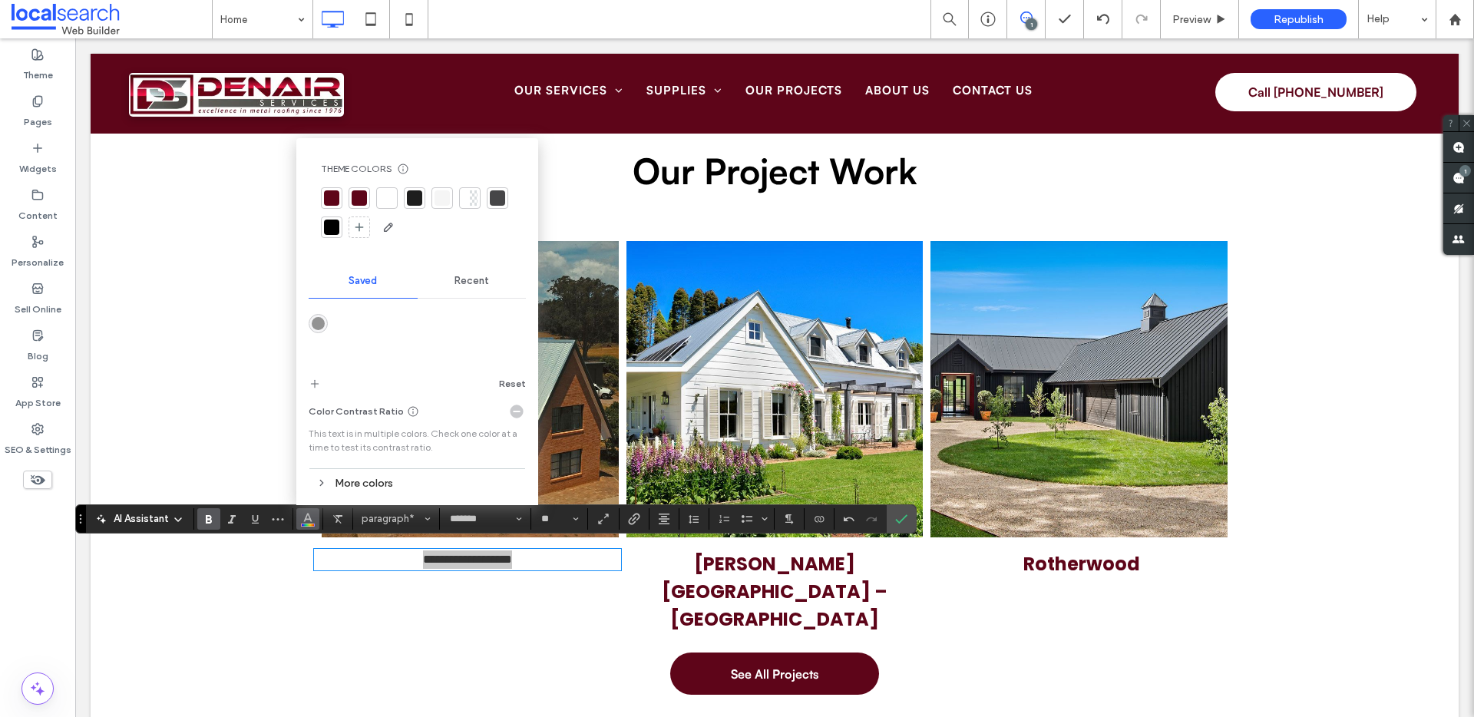
click at [215, 515] on label "Bold" at bounding box center [208, 519] width 23 height 22
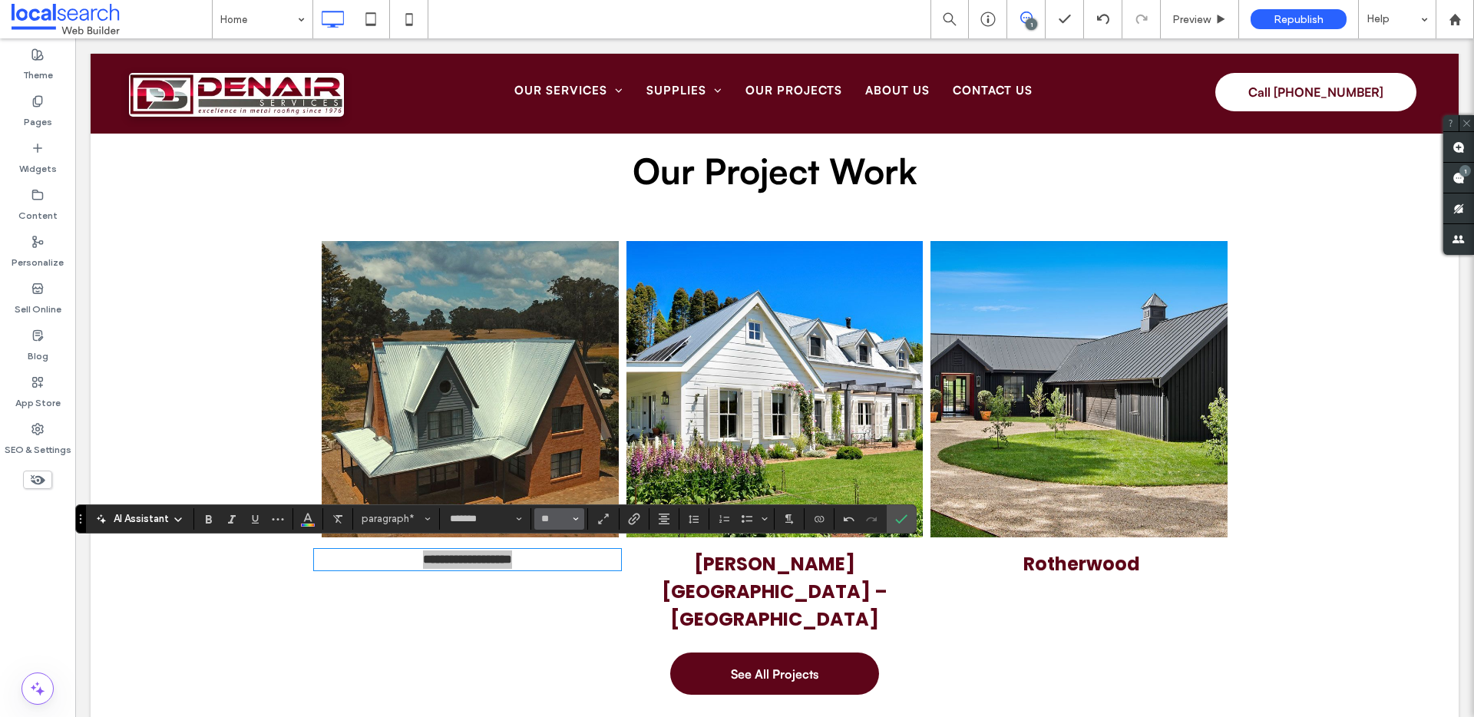
click at [556, 517] on input "**" at bounding box center [555, 519] width 30 height 12
type input "**"
click at [891, 518] on label "Confirm" at bounding box center [901, 519] width 23 height 28
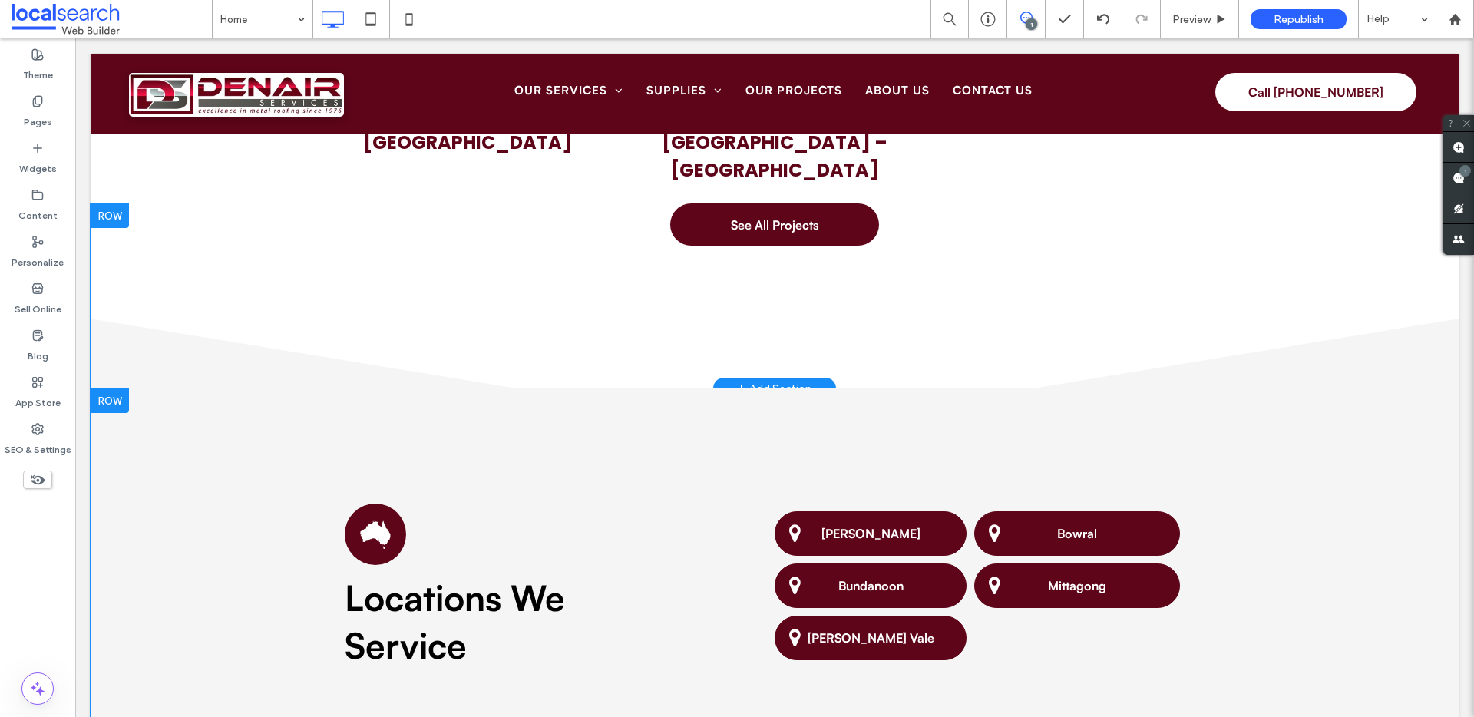
scroll to position [4703, 0]
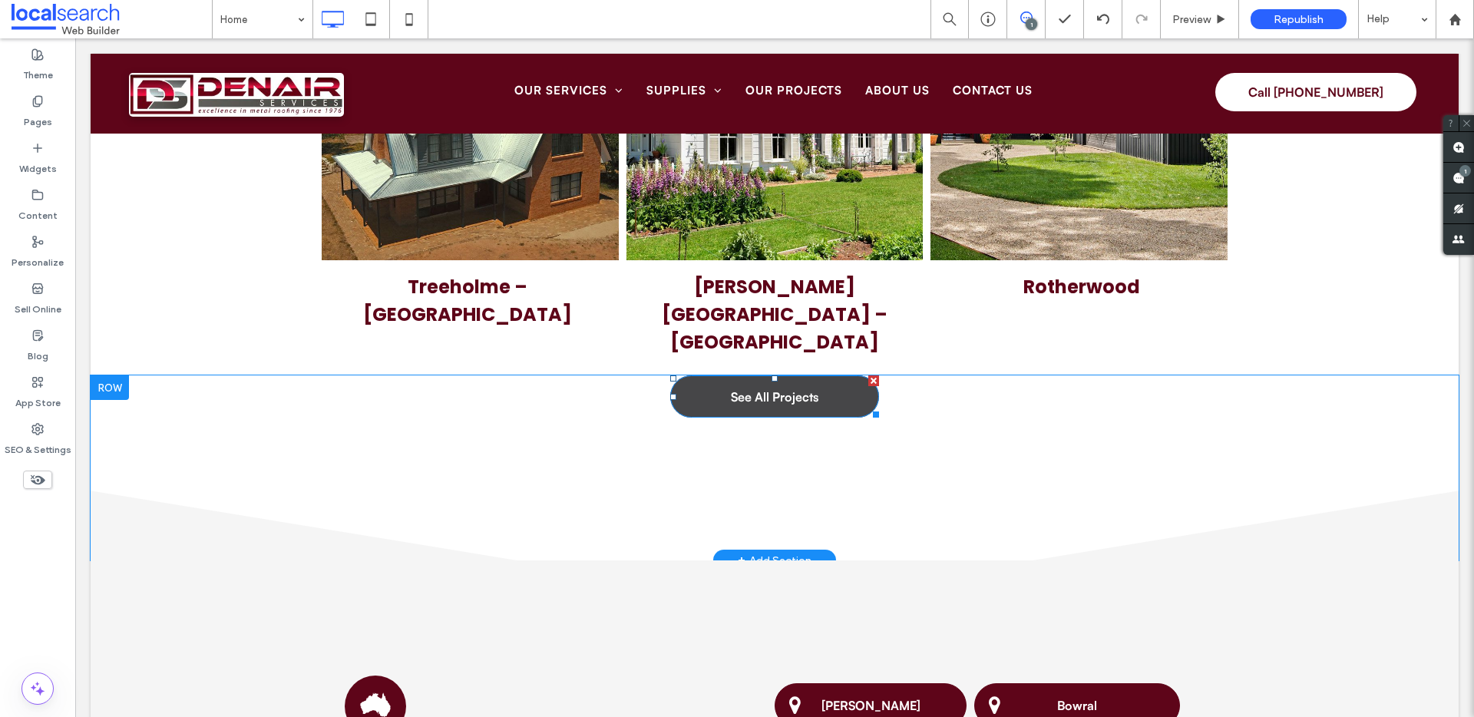
click at [771, 381] on span "See All Projects" at bounding box center [775, 397] width 88 height 32
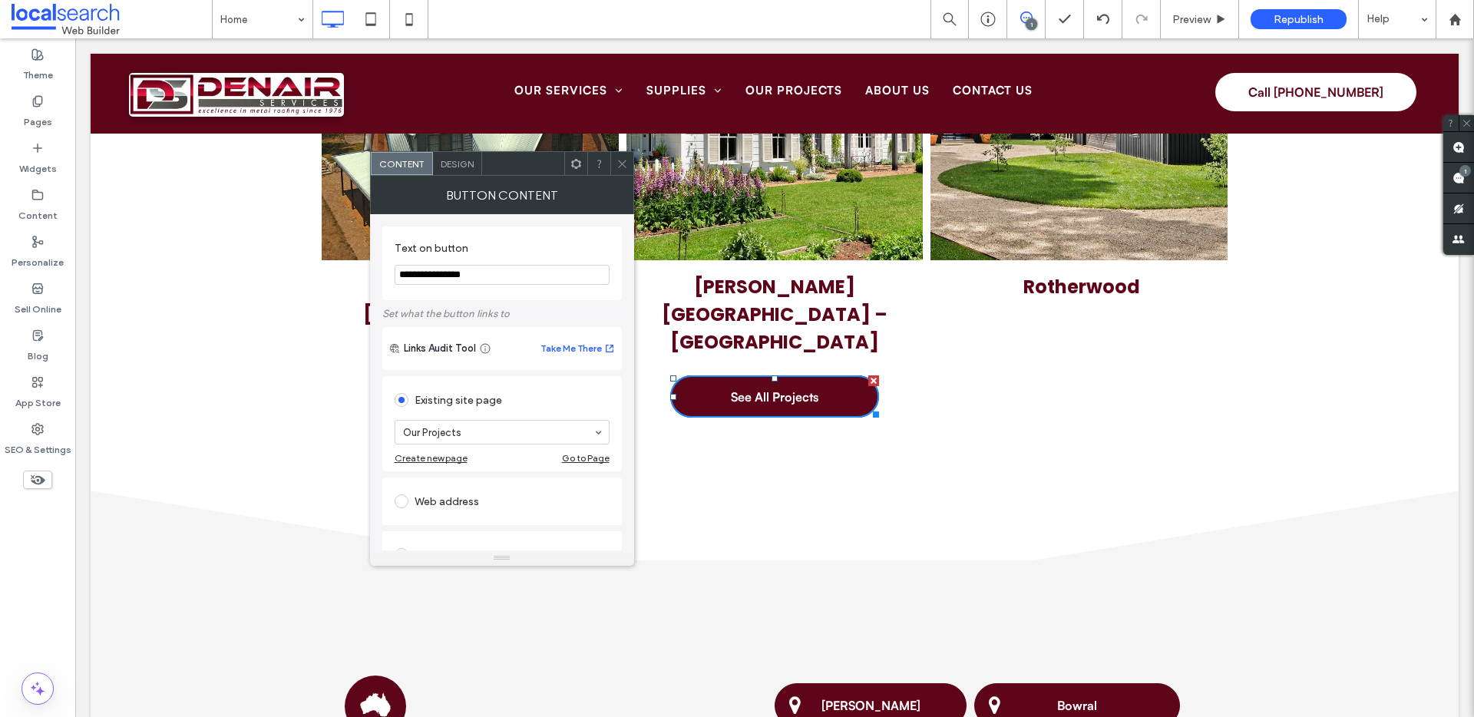
click at [627, 161] on icon at bounding box center [623, 164] width 12 height 12
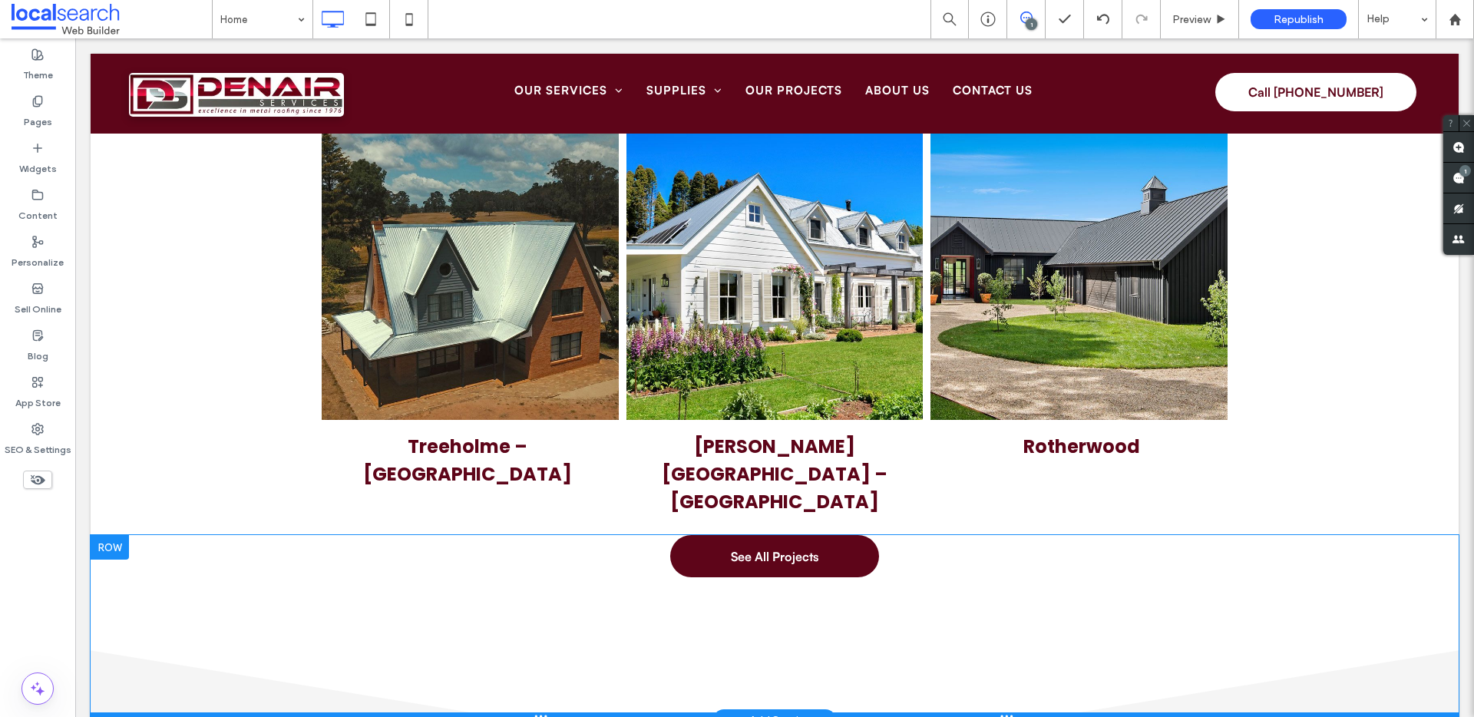
scroll to position [4360, 0]
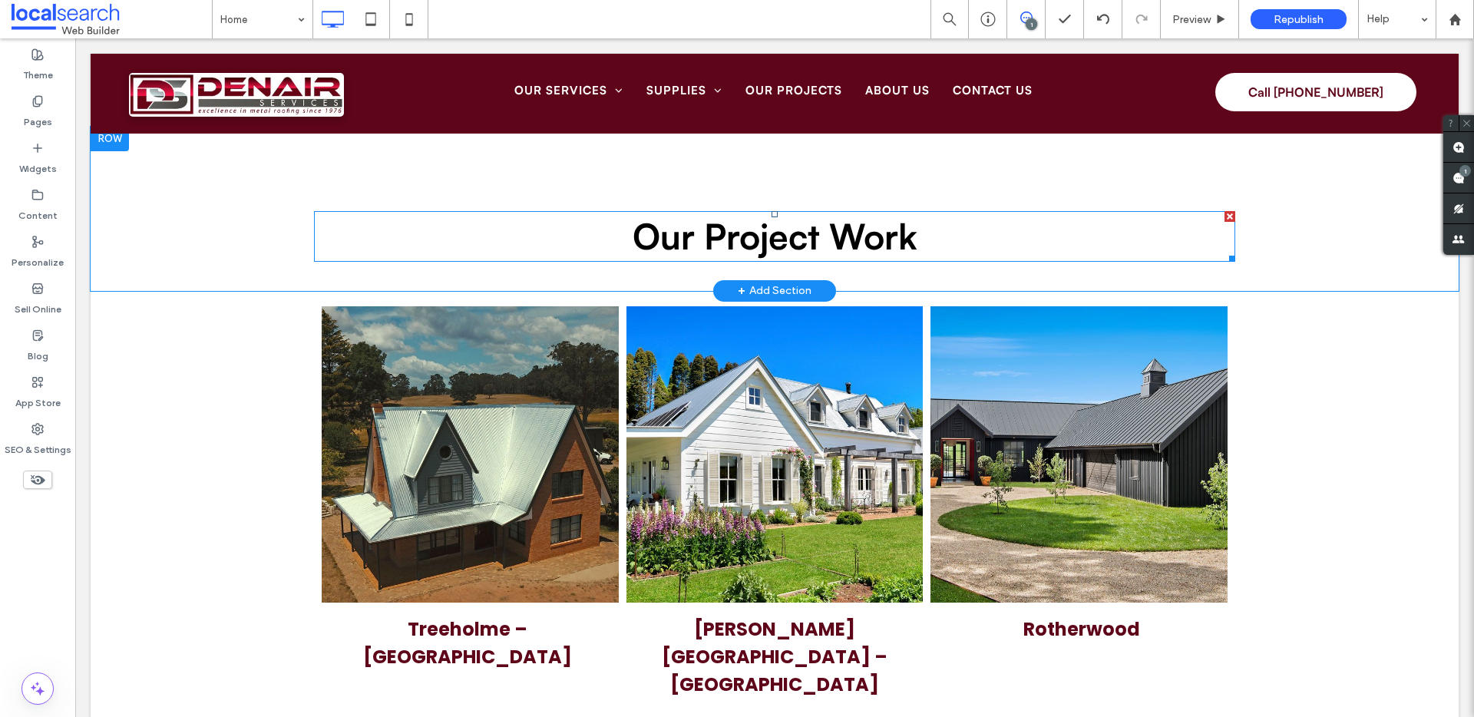
click at [844, 240] on span "Our Project Work" at bounding box center [775, 236] width 285 height 44
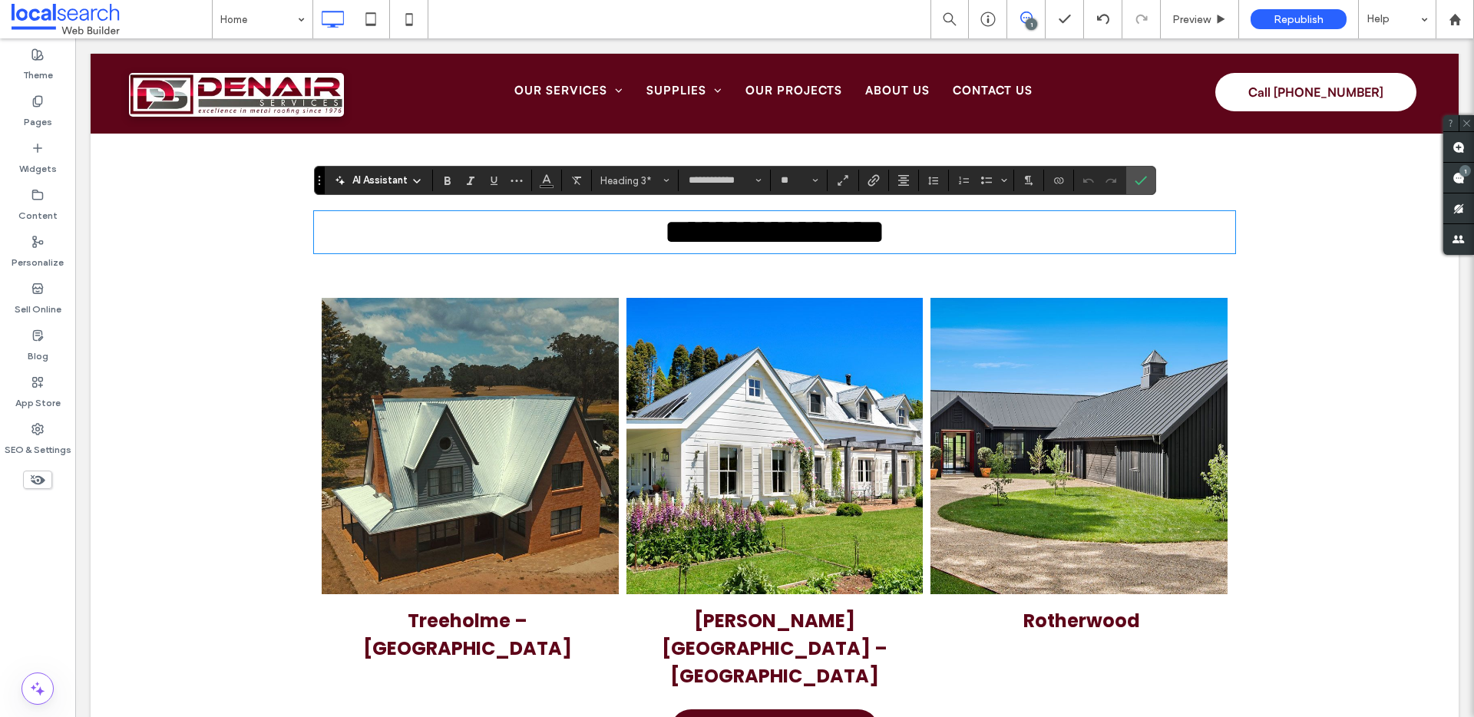
click at [920, 233] on h3 "**********" at bounding box center [775, 232] width 922 height 39
drag, startPoint x: 924, startPoint y: 238, endPoint x: 812, endPoint y: 237, distance: 111.4
click at [812, 237] on h3 "**********" at bounding box center [775, 232] width 922 height 39
click at [1135, 177] on icon "Confirm" at bounding box center [1141, 180] width 12 height 12
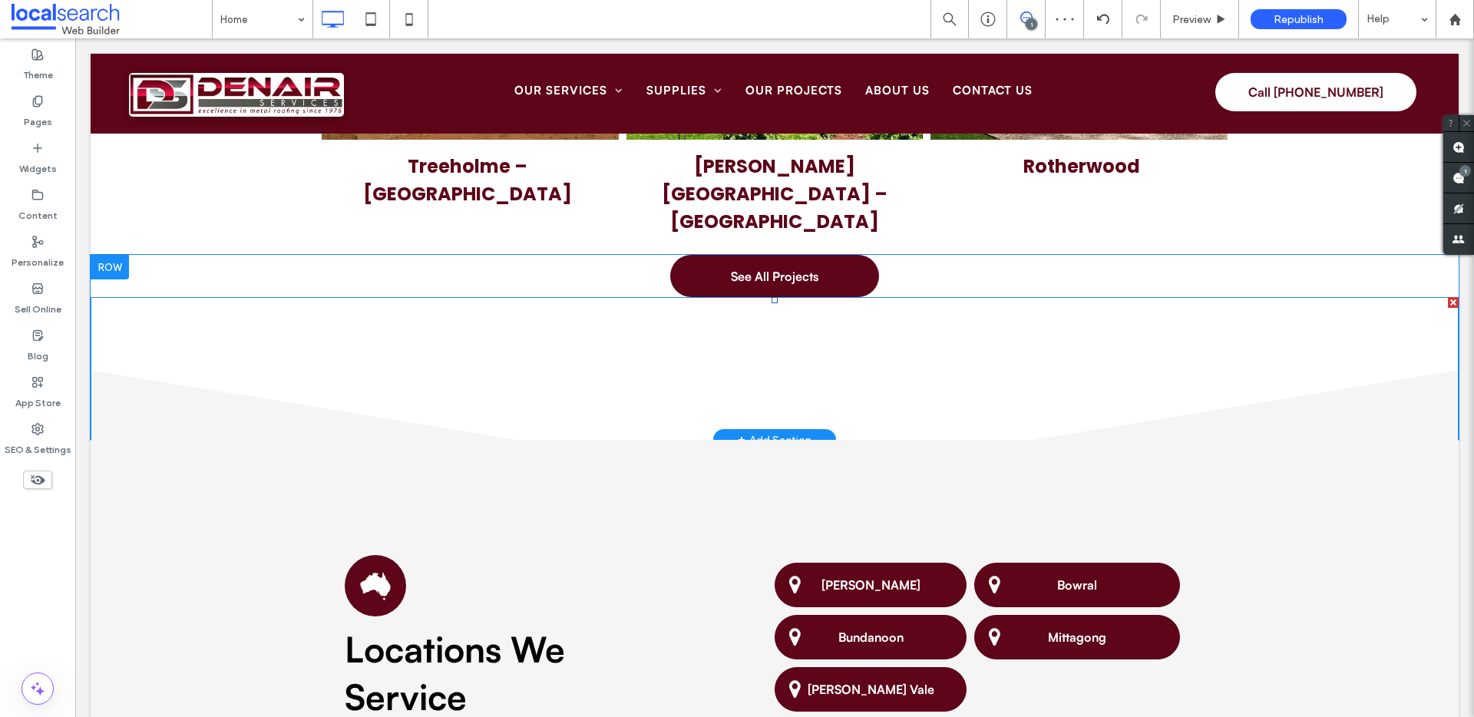
scroll to position [4677, 0]
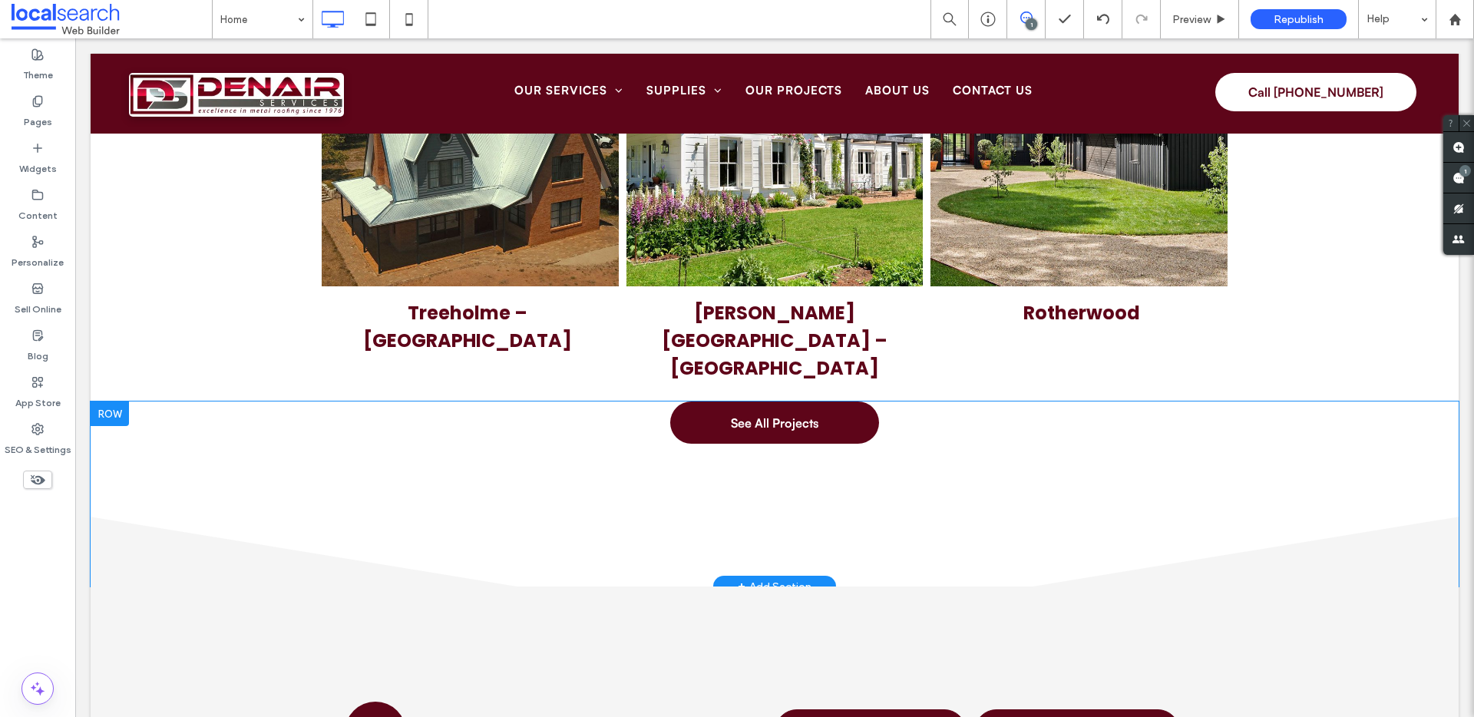
click at [104, 402] on div at bounding box center [110, 414] width 38 height 25
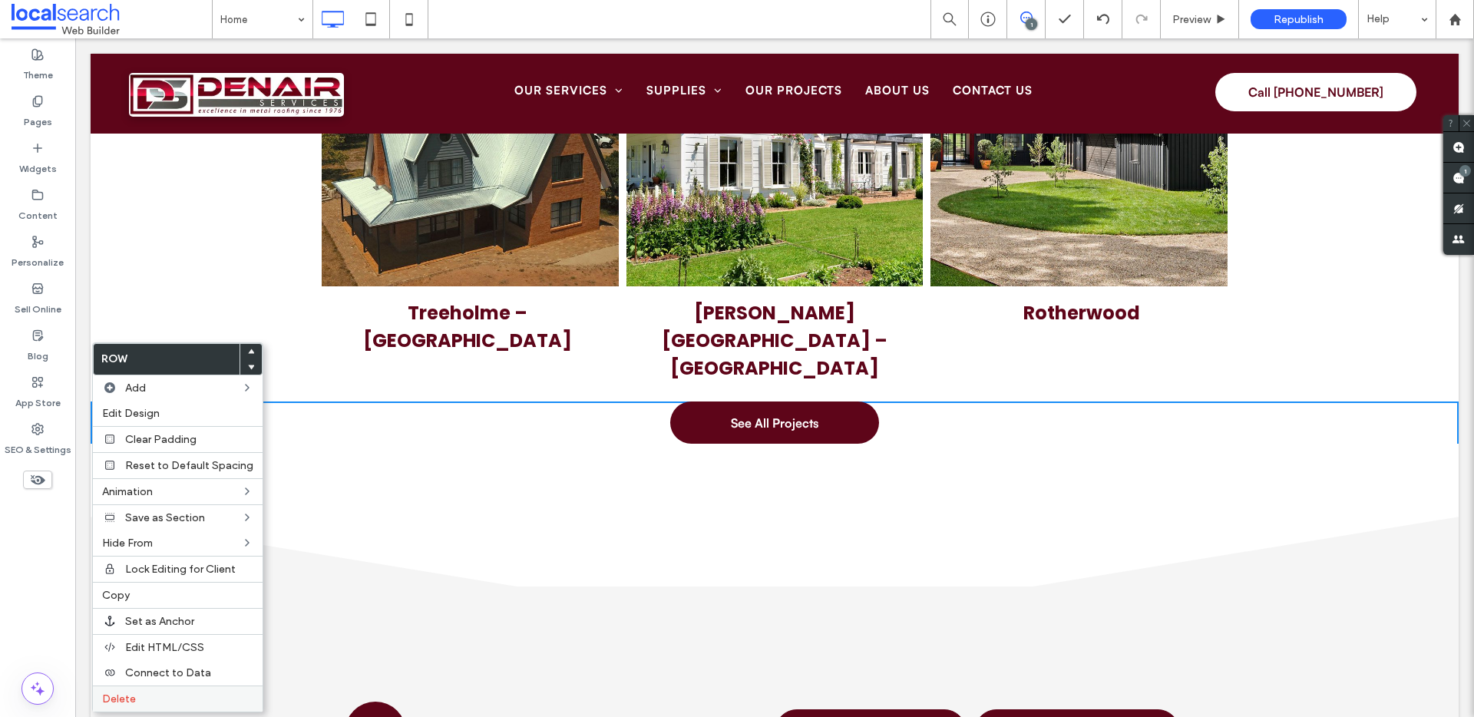
click at [148, 700] on label "Delete" at bounding box center [177, 699] width 151 height 13
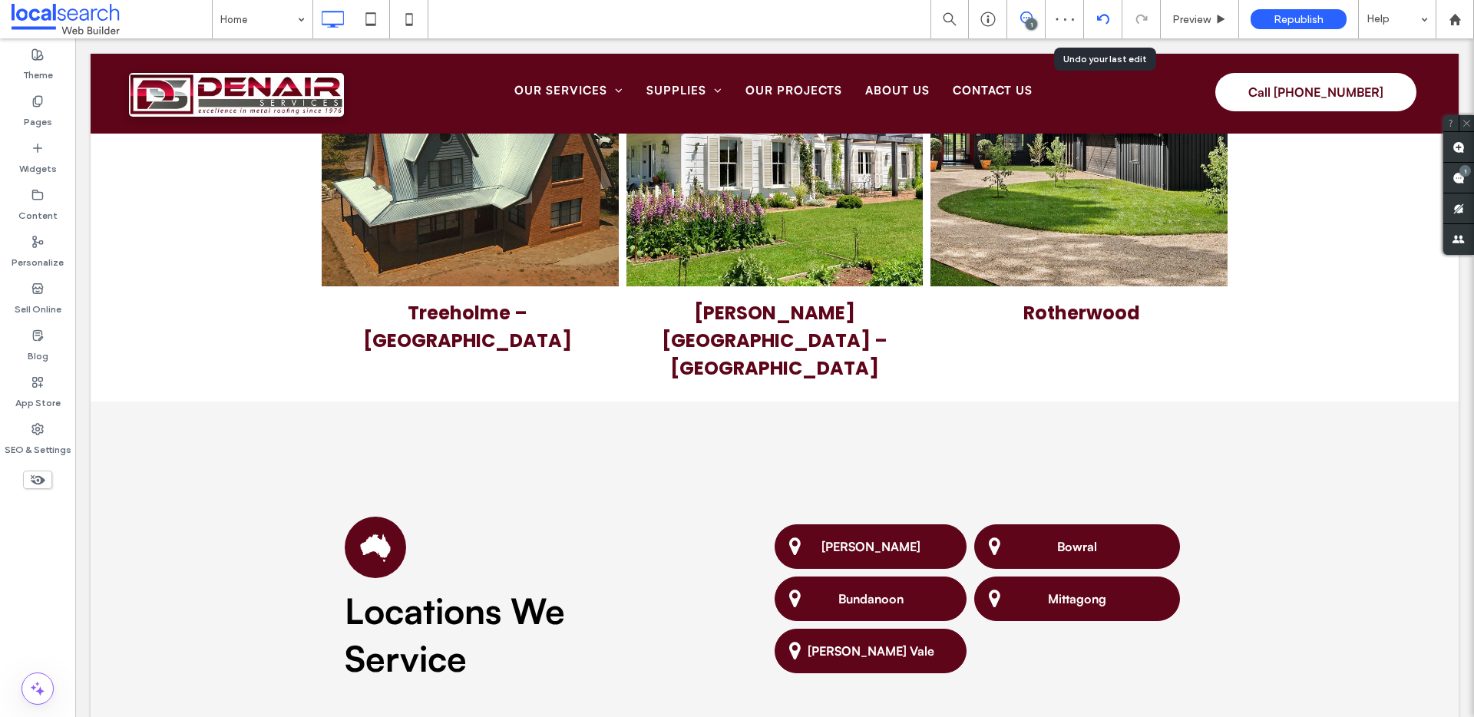
click at [1100, 19] on use at bounding box center [1103, 19] width 12 height 10
click at [47, 162] on label "Widgets" at bounding box center [38, 165] width 38 height 22
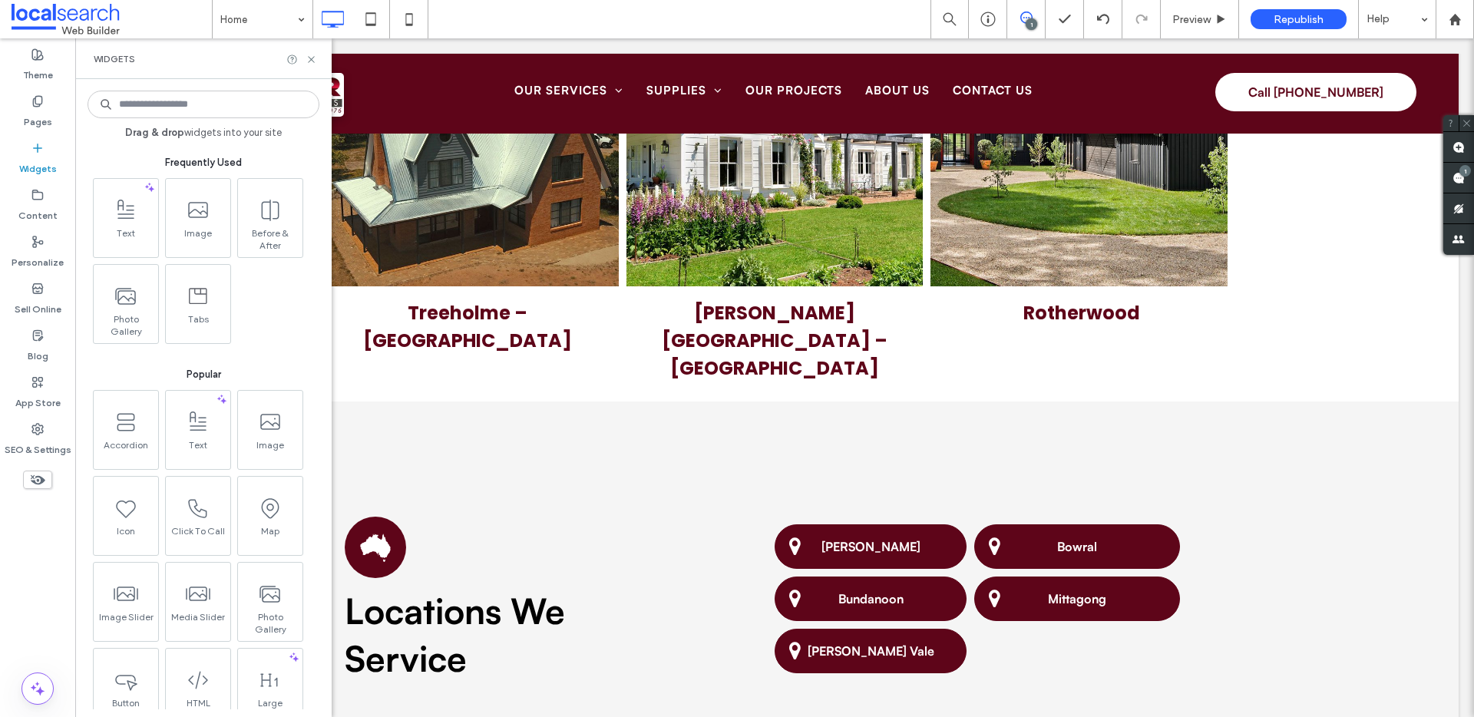
click at [172, 104] on input at bounding box center [204, 105] width 232 height 28
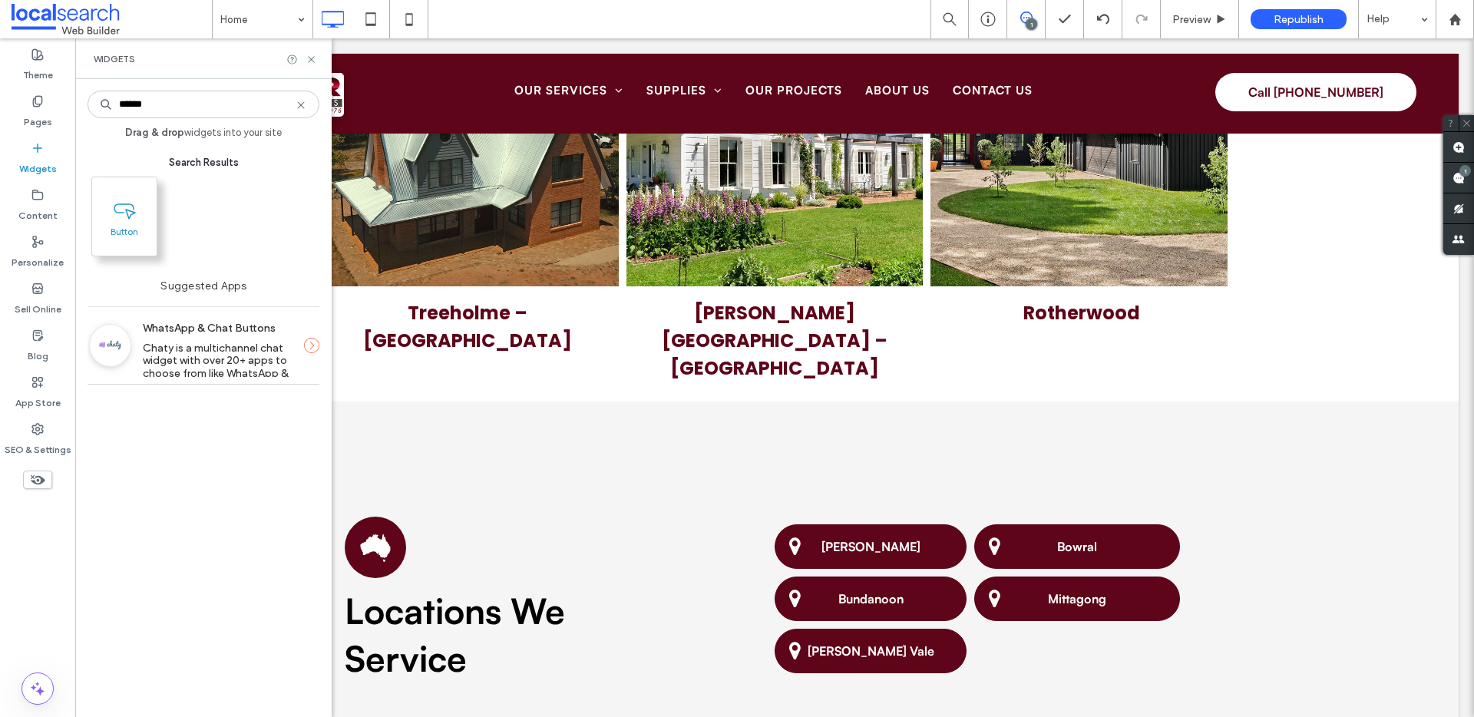
type input "******"
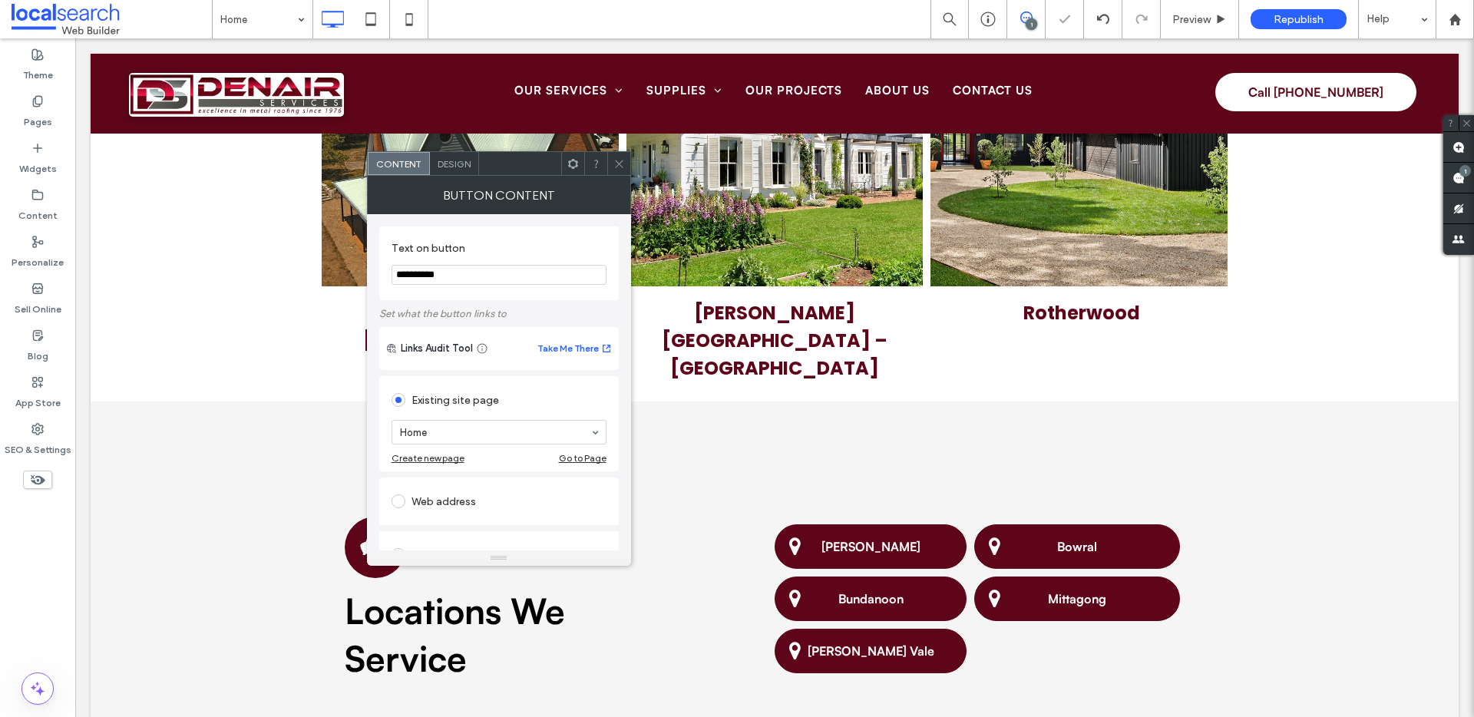
click at [573, 167] on use at bounding box center [573, 163] width 10 height 10
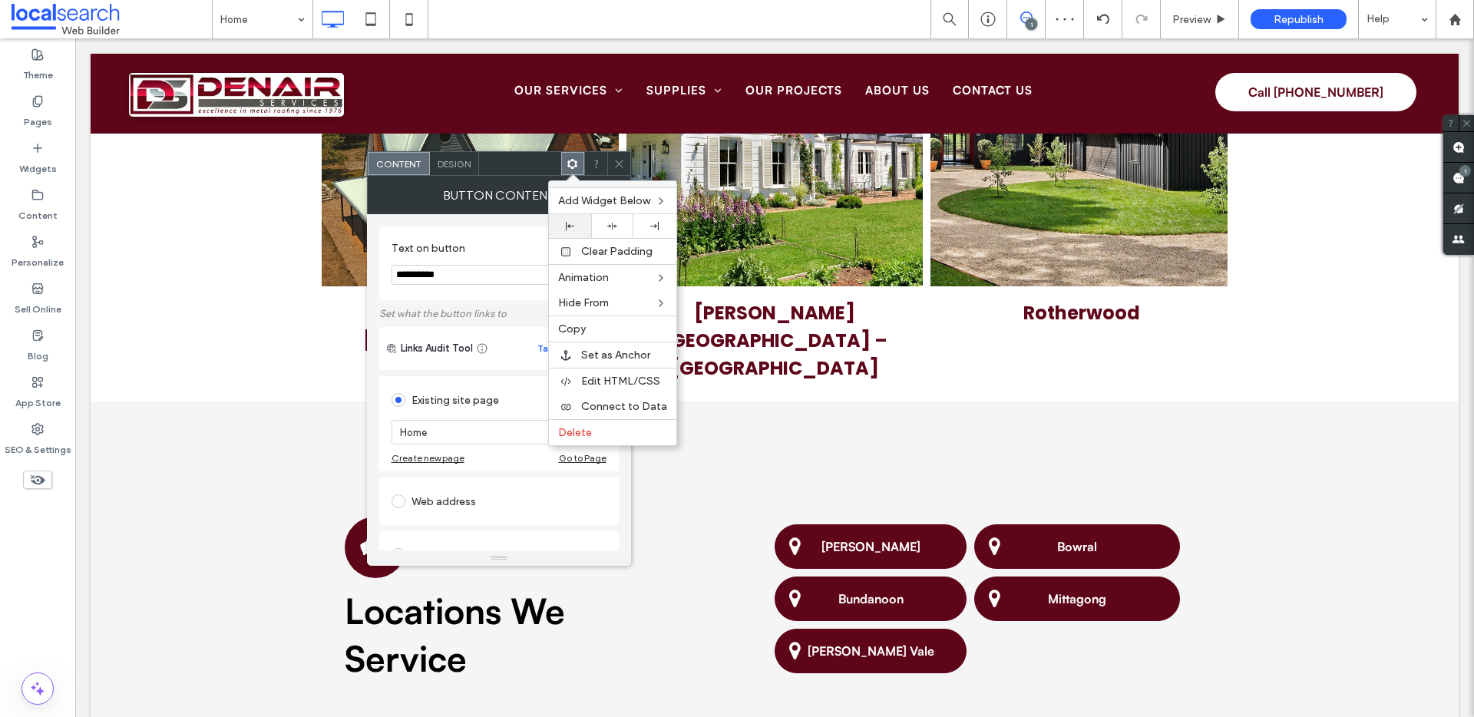
click at [574, 227] on div at bounding box center [570, 226] width 27 height 8
click at [645, 222] on div at bounding box center [654, 226] width 27 height 8
click at [611, 229] on icon at bounding box center [612, 226] width 10 height 10
click at [617, 159] on icon at bounding box center [620, 164] width 12 height 12
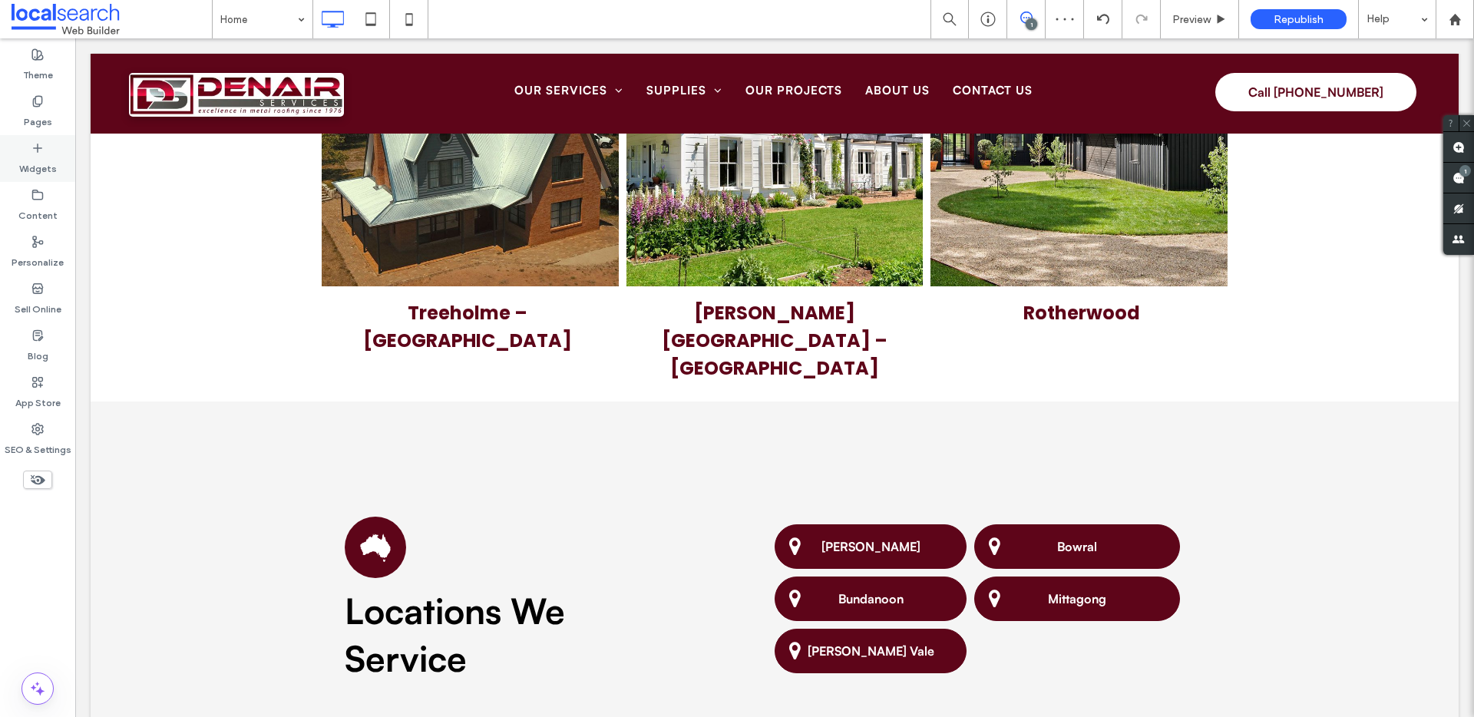
click at [31, 161] on label "Widgets" at bounding box center [38, 165] width 38 height 22
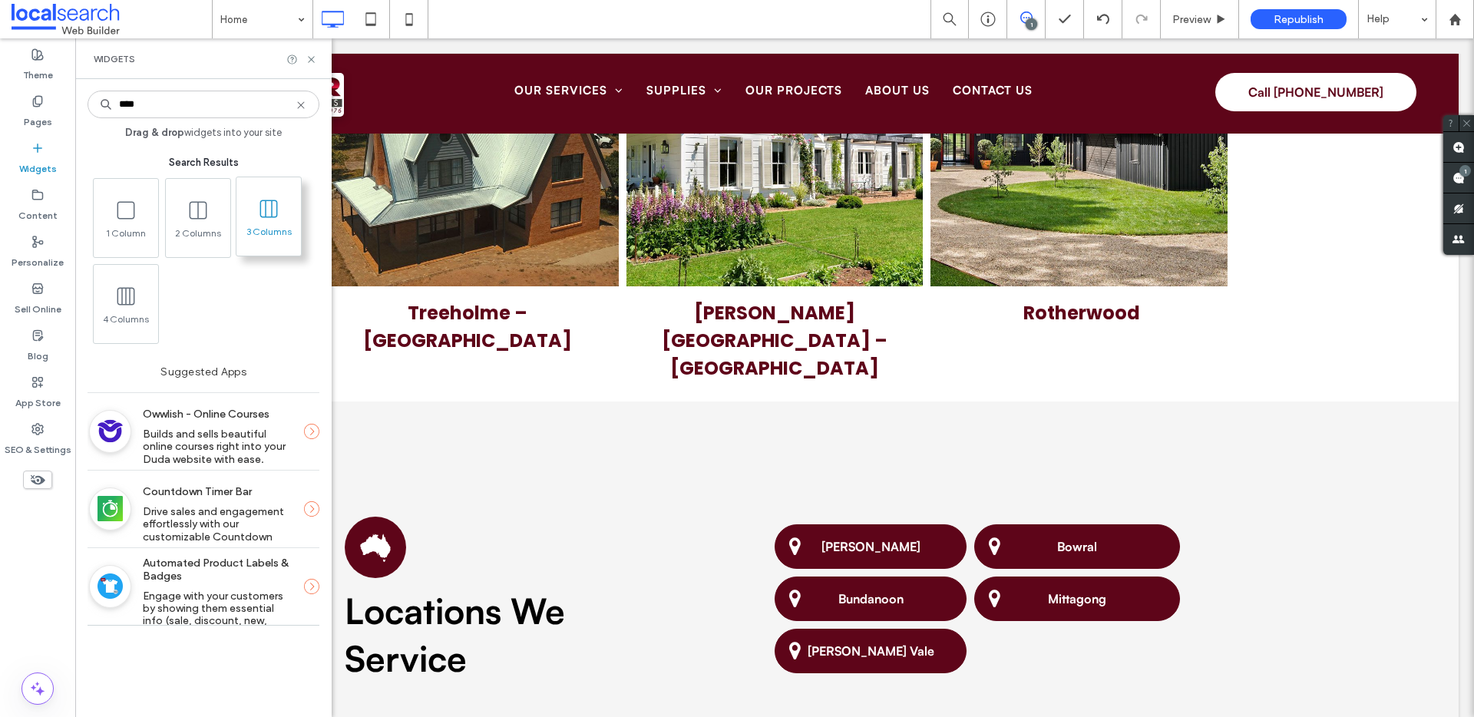
type input "****"
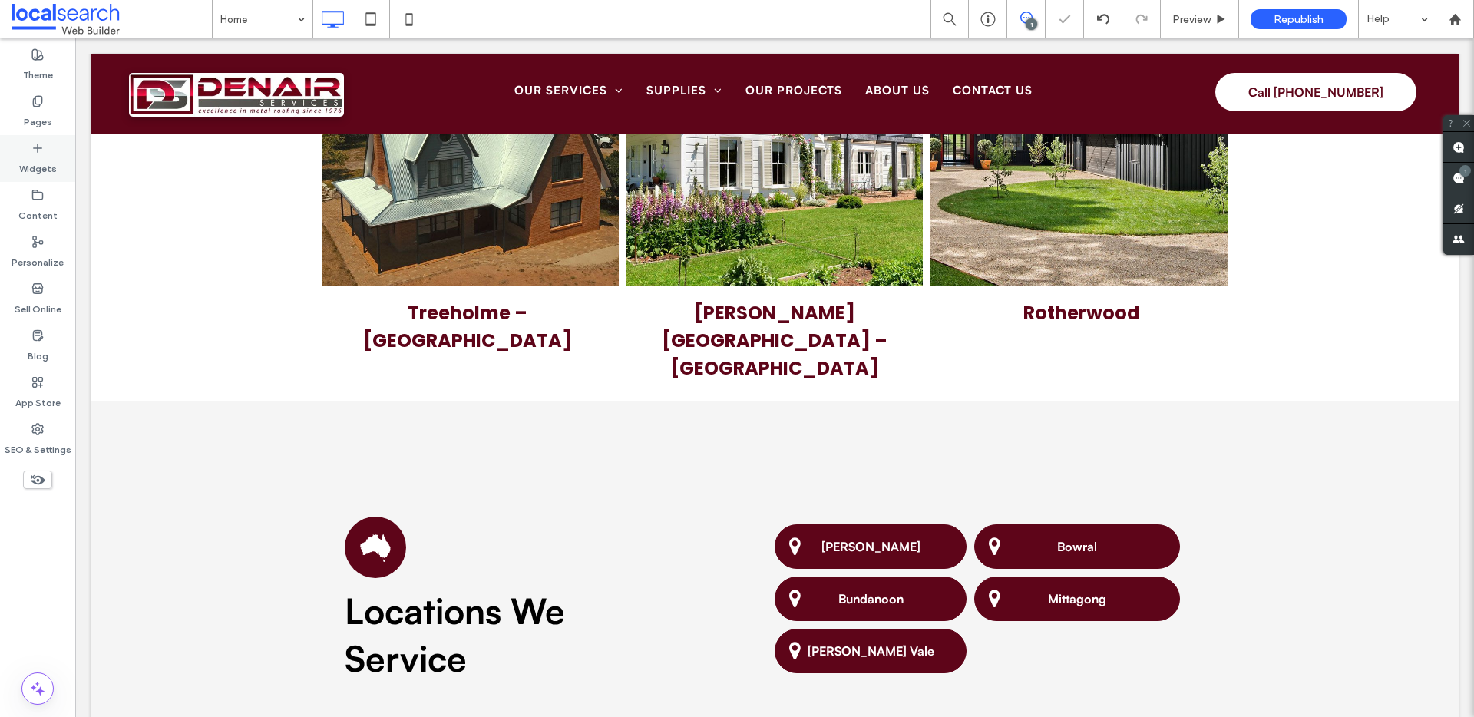
click at [43, 145] on icon at bounding box center [37, 148] width 12 height 12
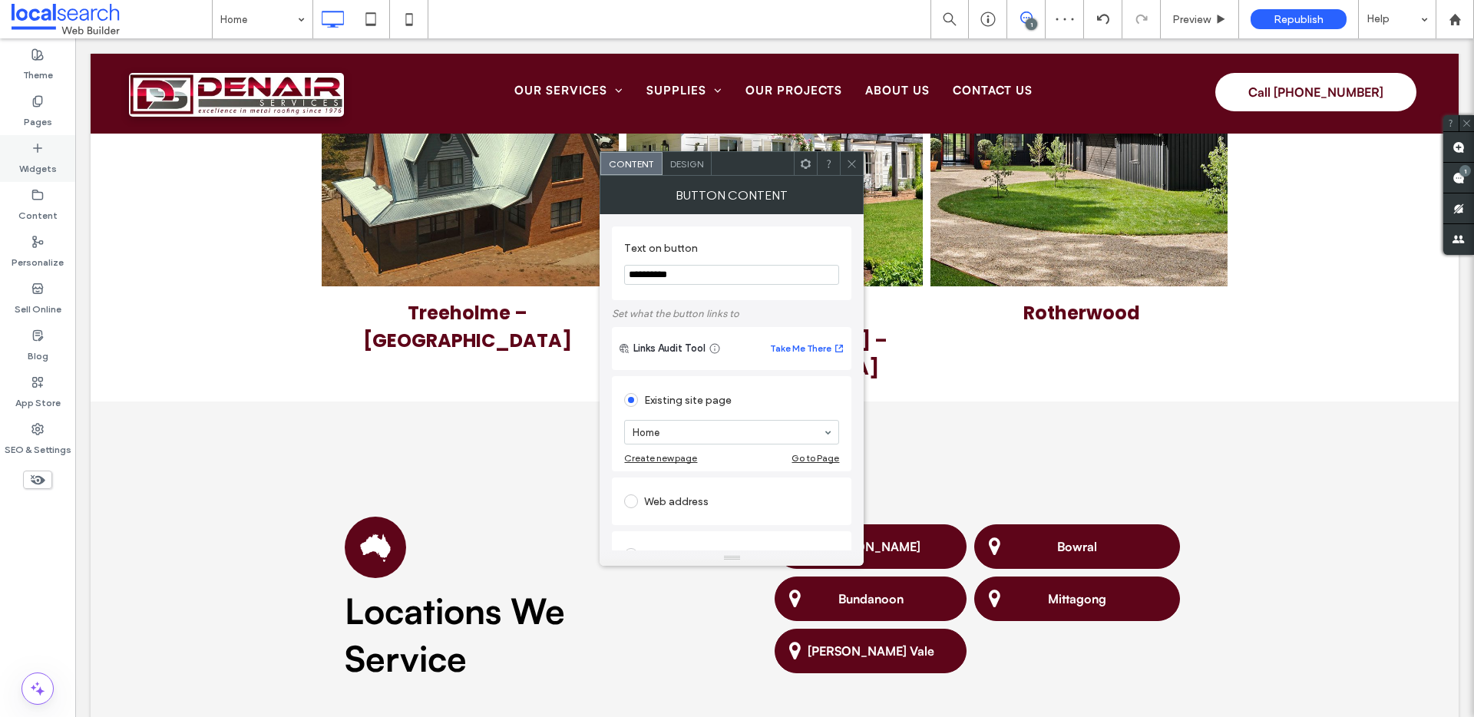
click at [32, 150] on icon at bounding box center [37, 148] width 12 height 12
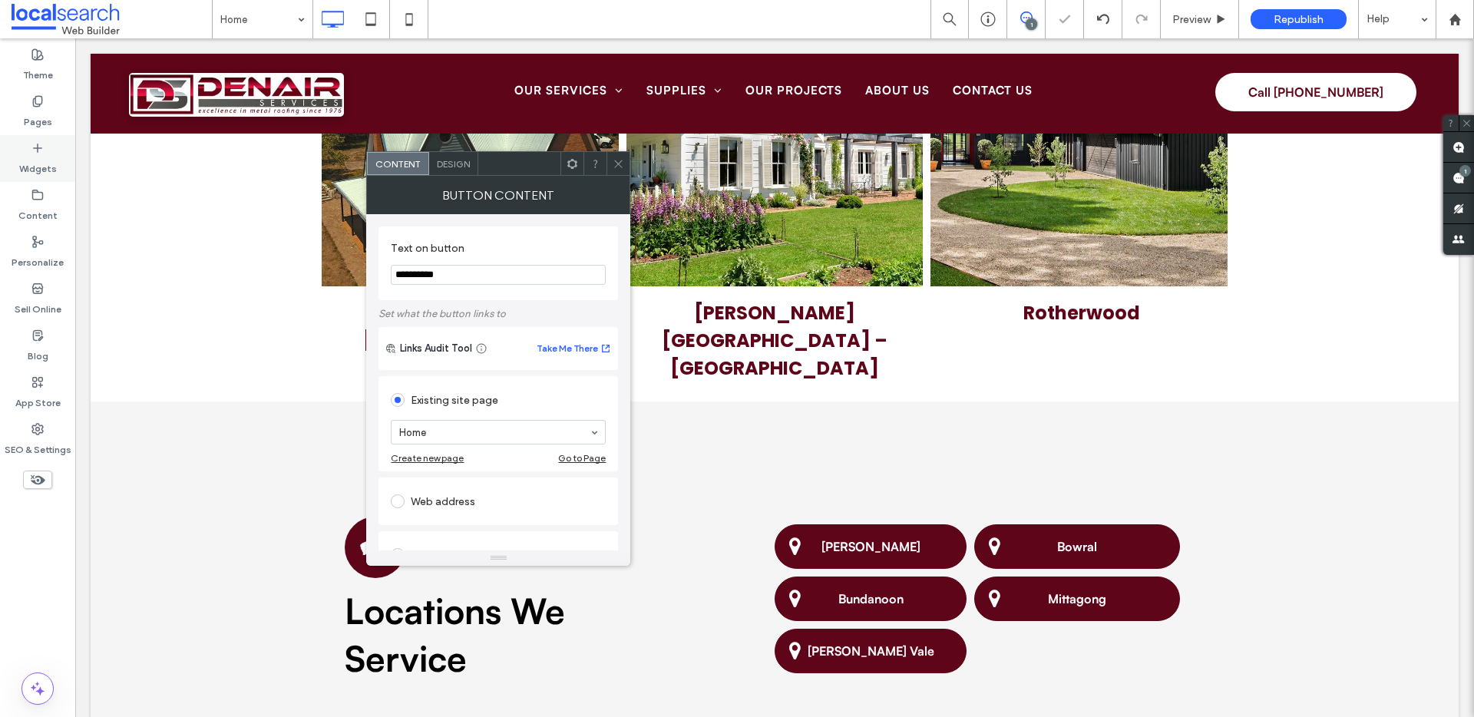
click at [33, 149] on icon at bounding box center [37, 148] width 12 height 12
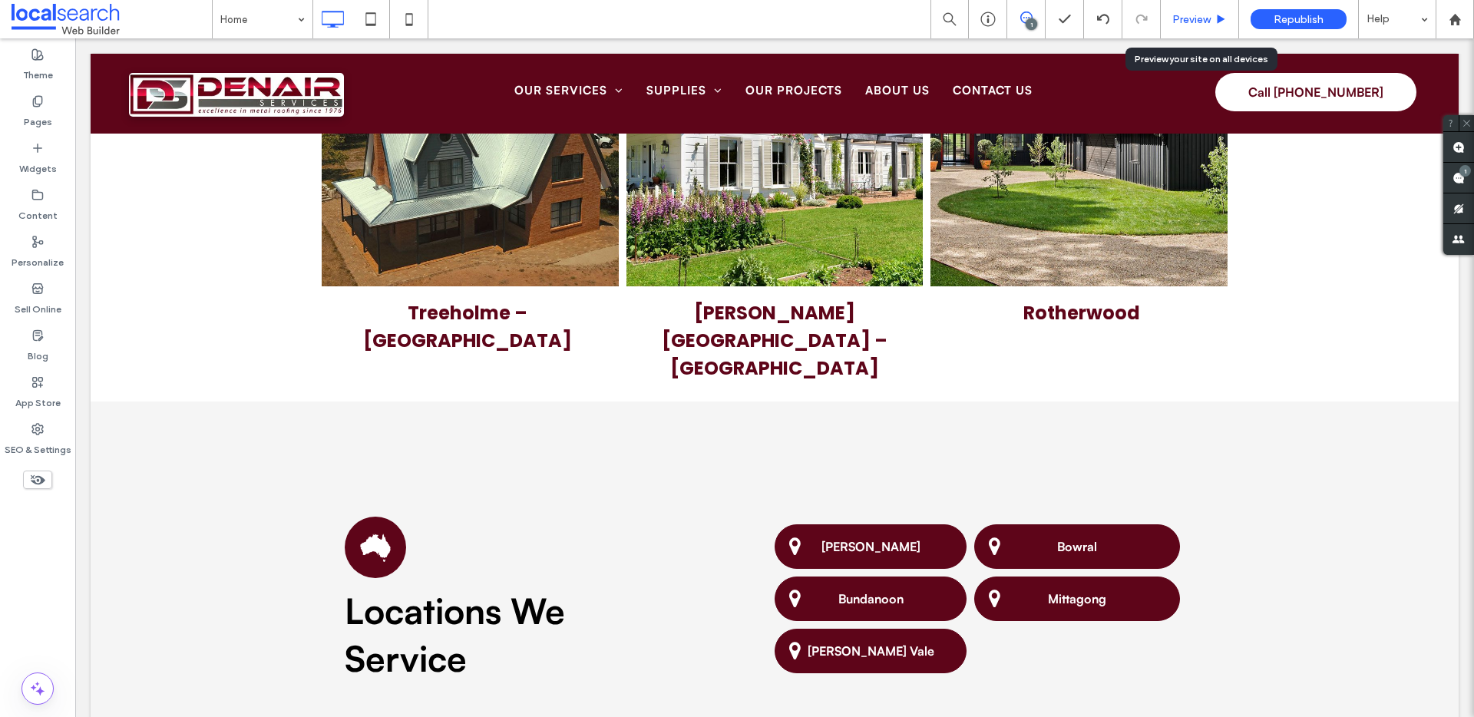
click at [1185, 19] on span "Preview" at bounding box center [1192, 19] width 38 height 13
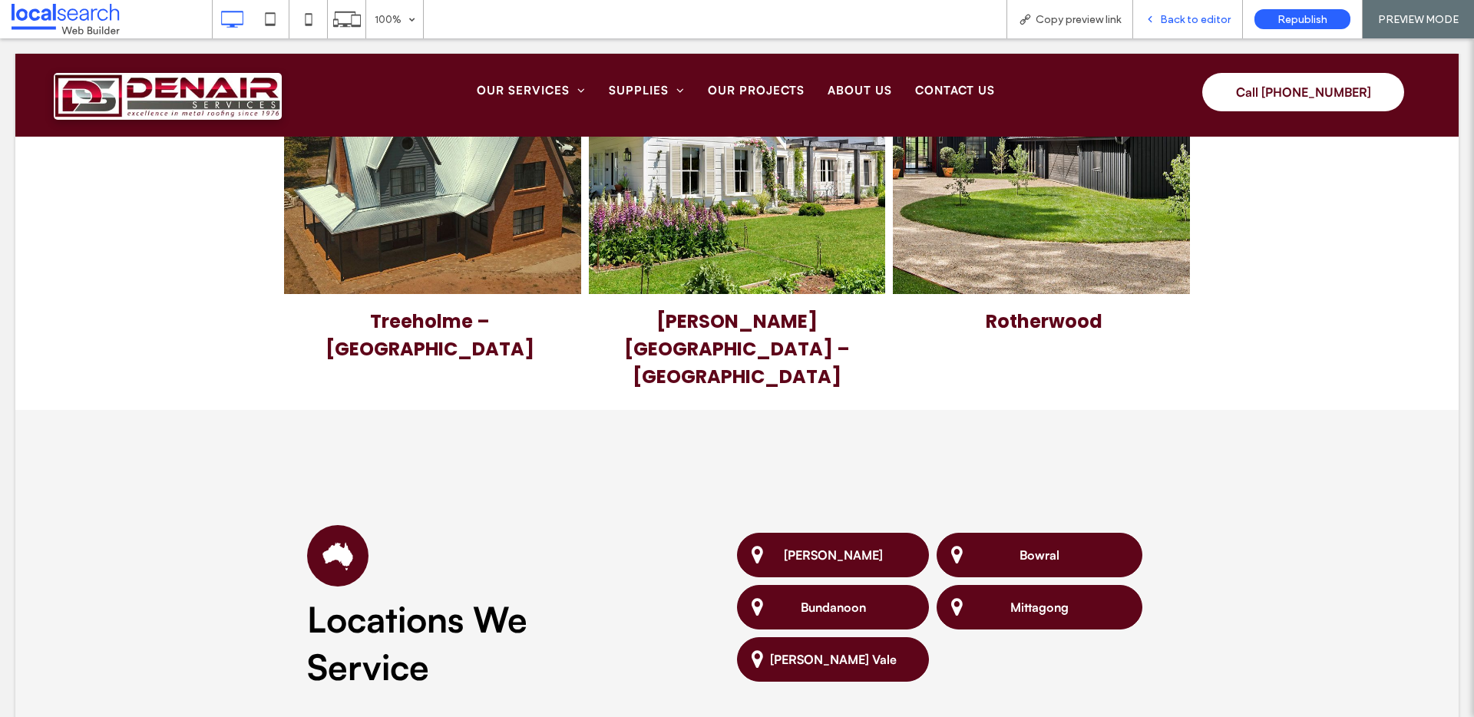
click at [1181, 13] on span "Back to editor" at bounding box center [1195, 19] width 71 height 13
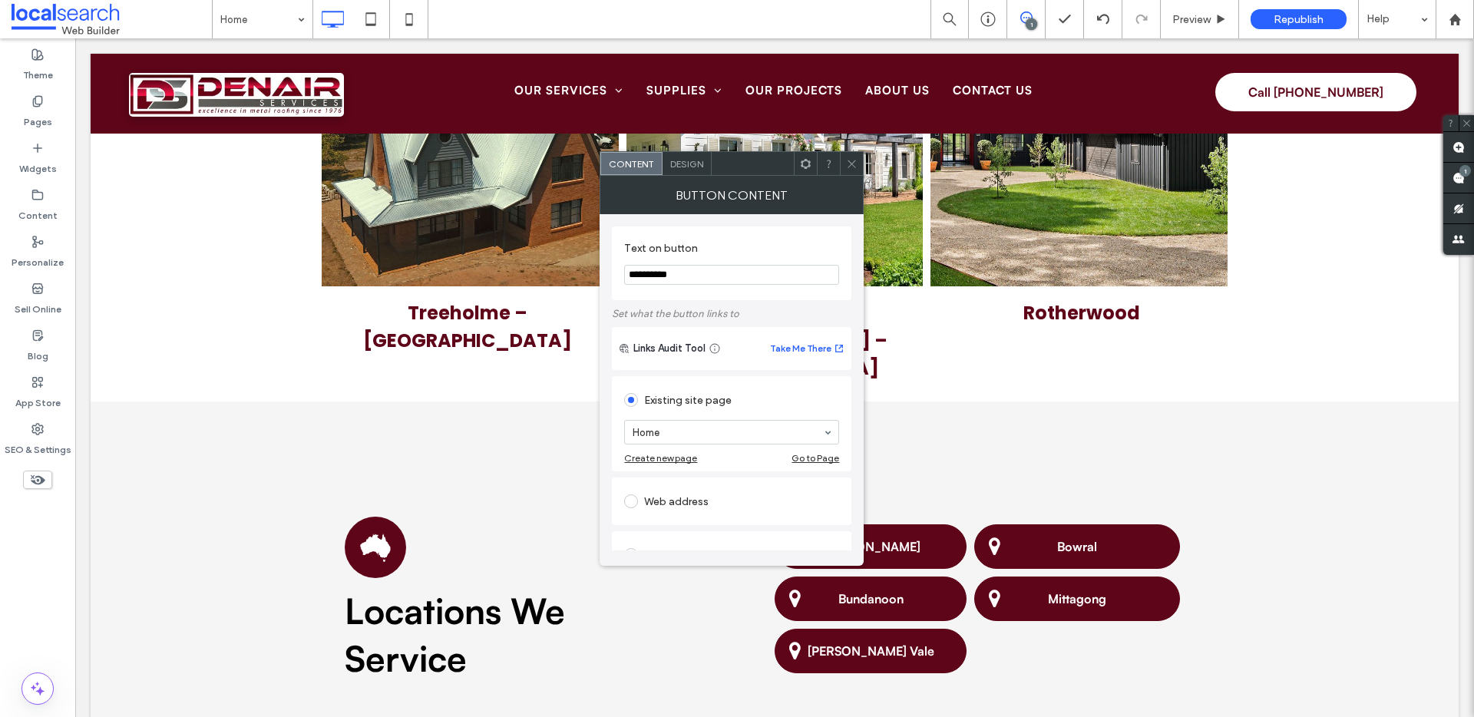
click at [844, 160] on div at bounding box center [851, 163] width 23 height 23
click at [711, 272] on input "**********" at bounding box center [731, 275] width 215 height 20
paste input "*********"
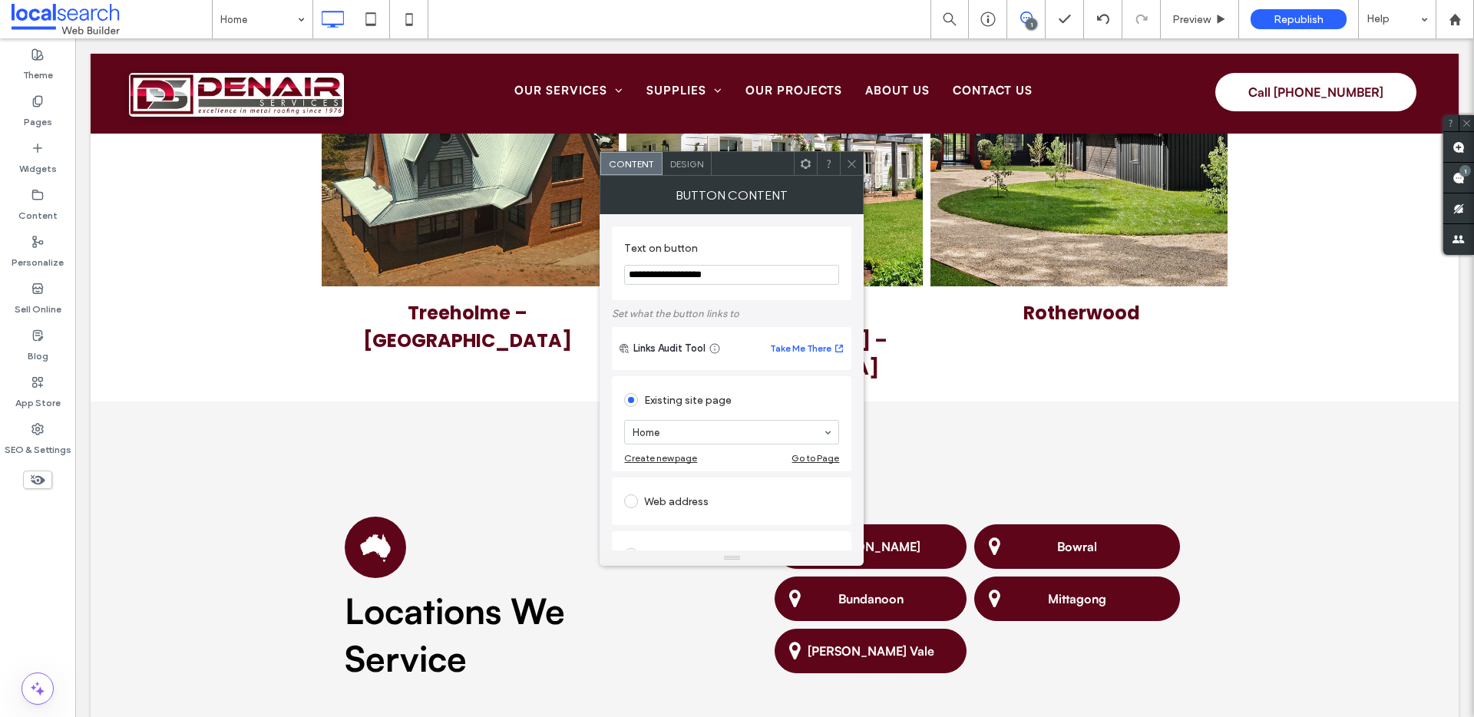
type input "**********"
click at [849, 161] on icon at bounding box center [852, 164] width 12 height 12
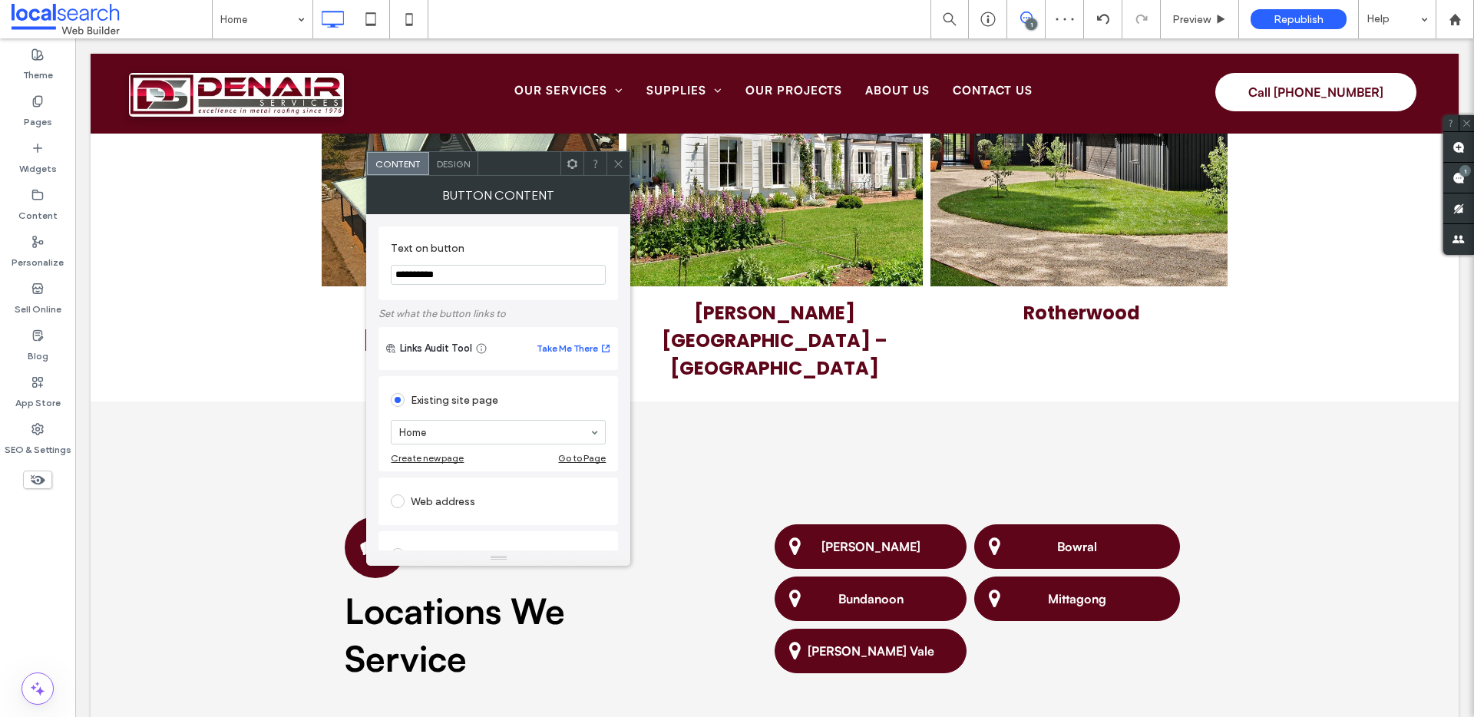
click at [496, 284] on input "**********" at bounding box center [498, 275] width 215 height 20
click at [495, 278] on input "**********" at bounding box center [498, 275] width 215 height 20
paste input "**********"
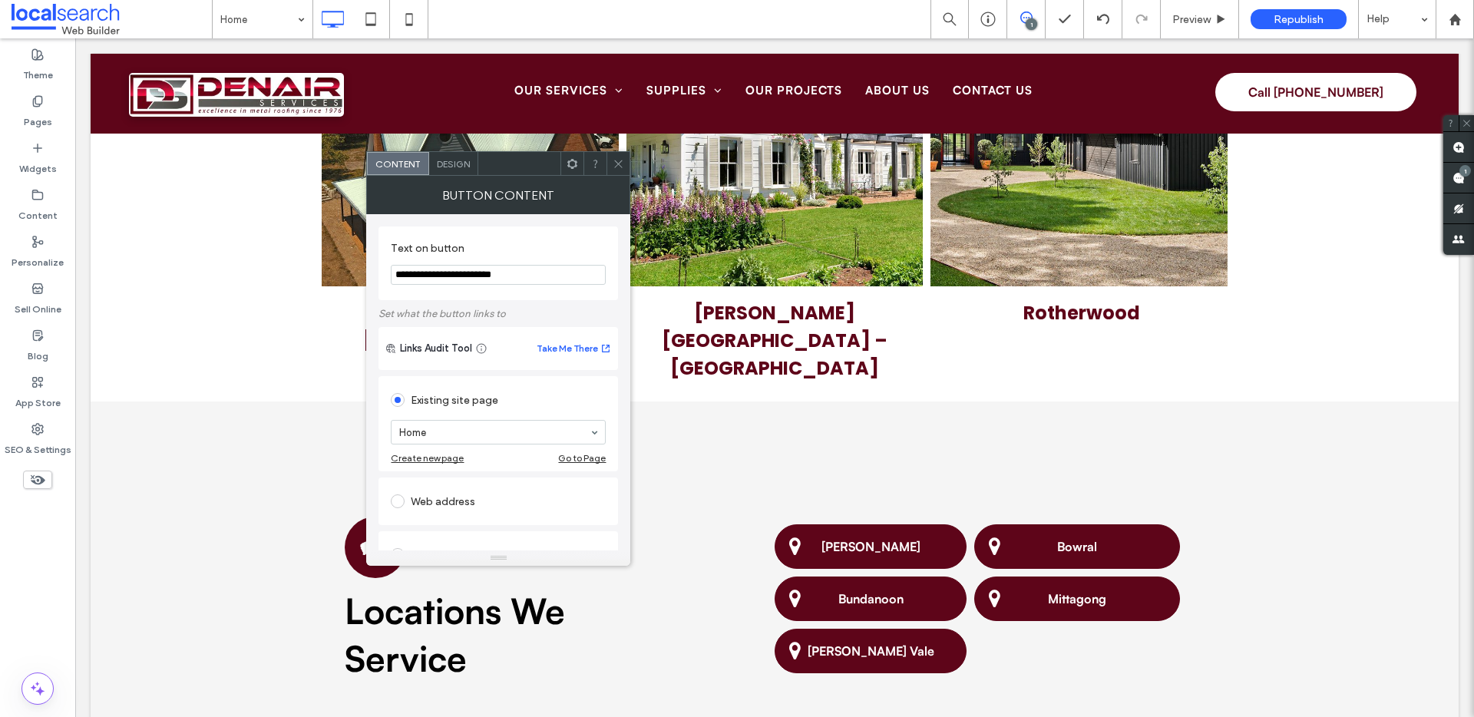
type input "**********"
click at [616, 158] on icon at bounding box center [619, 164] width 12 height 12
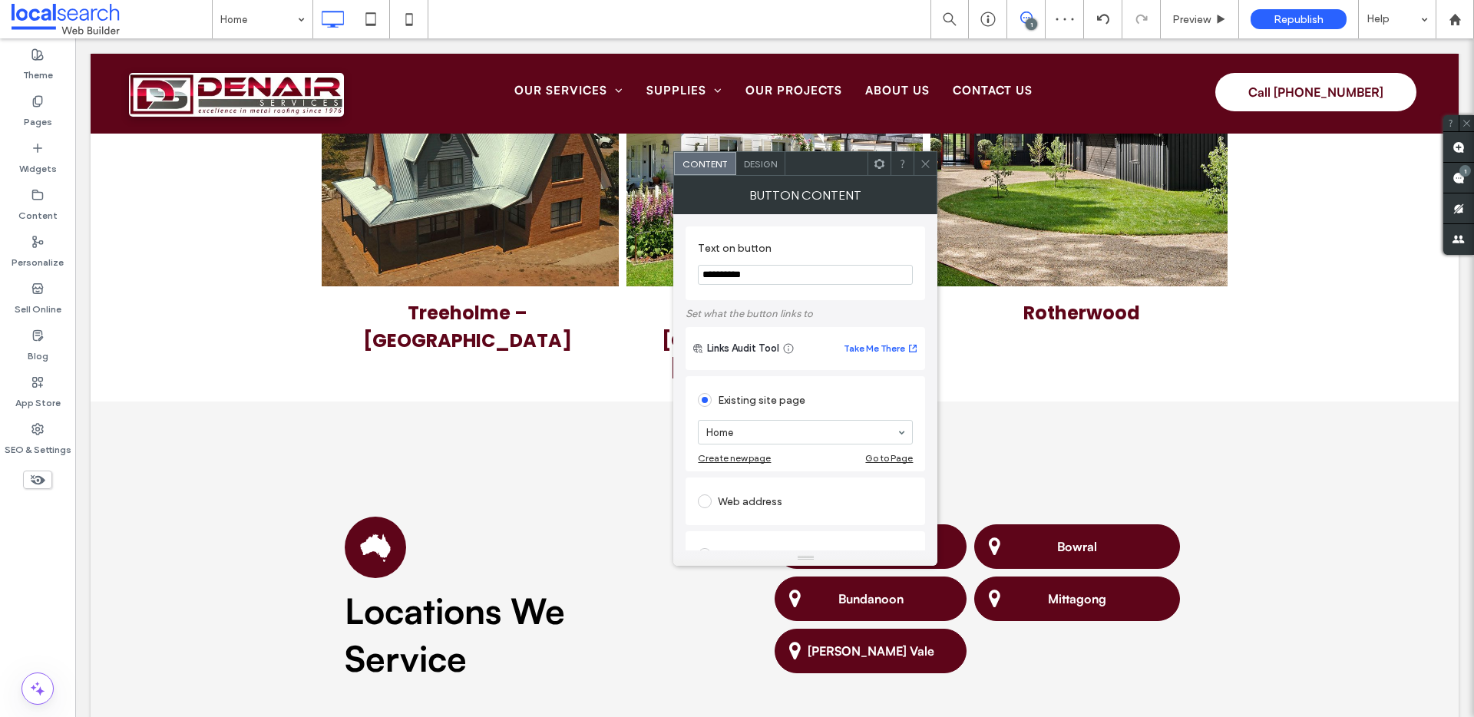
click at [787, 275] on input "**********" at bounding box center [805, 275] width 215 height 20
paste input "Text on button"
type input "**********"
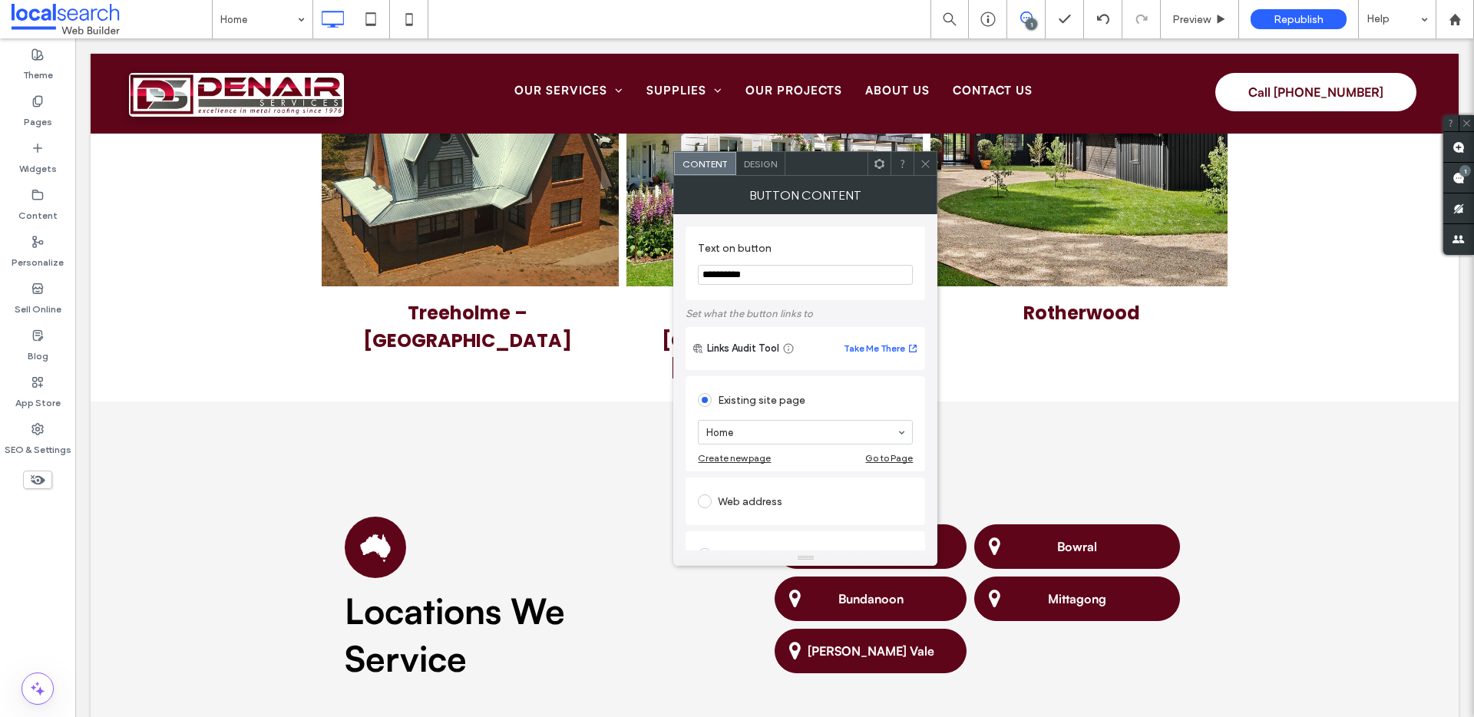
click at [932, 155] on span at bounding box center [926, 163] width 12 height 23
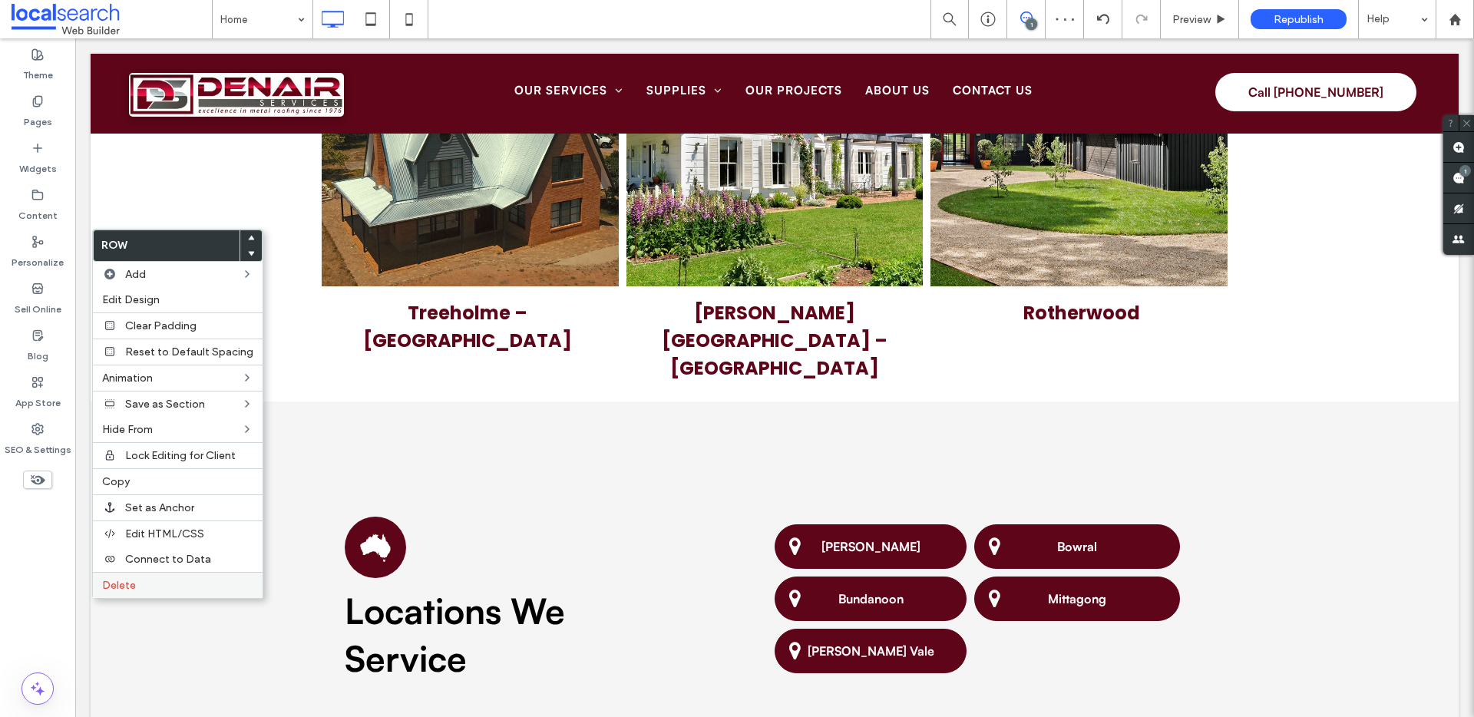
click at [182, 585] on label "Delete" at bounding box center [177, 585] width 151 height 13
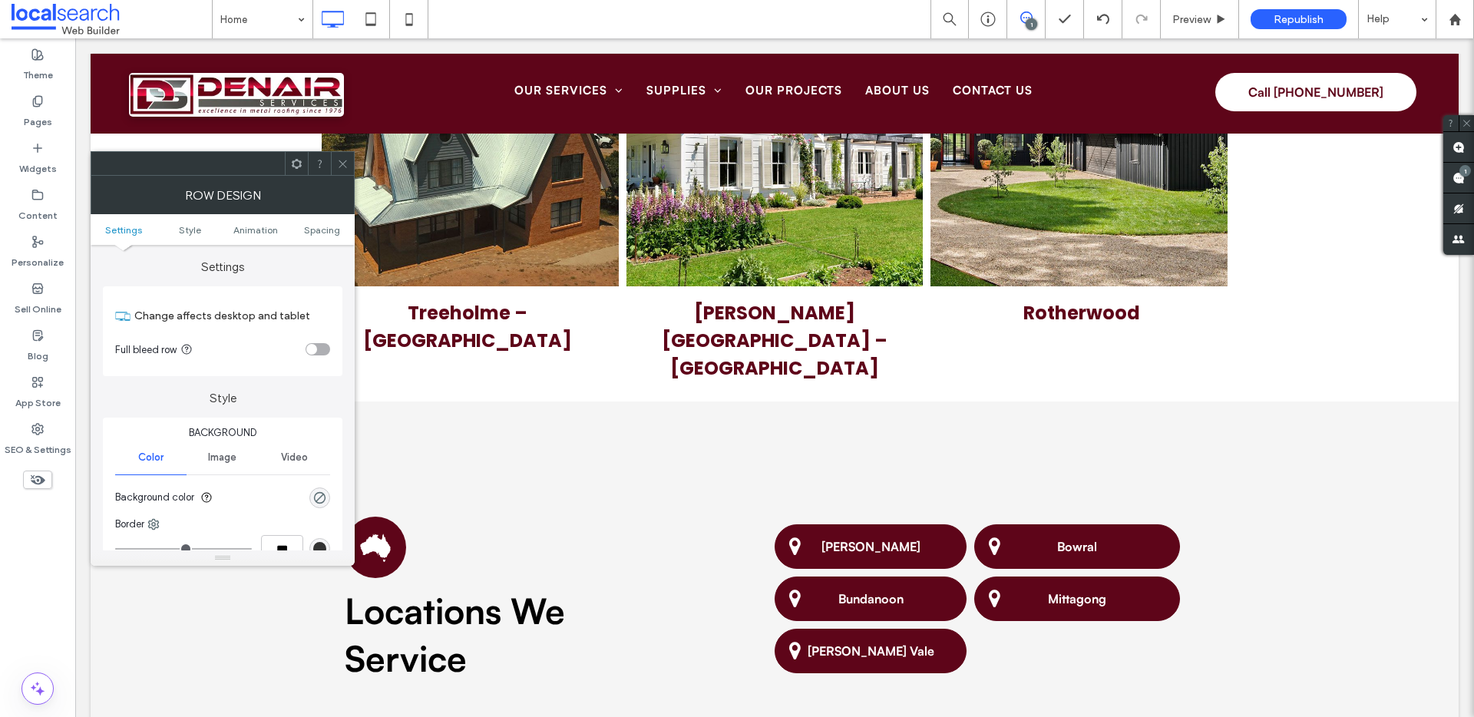
click at [341, 169] on span at bounding box center [343, 163] width 12 height 23
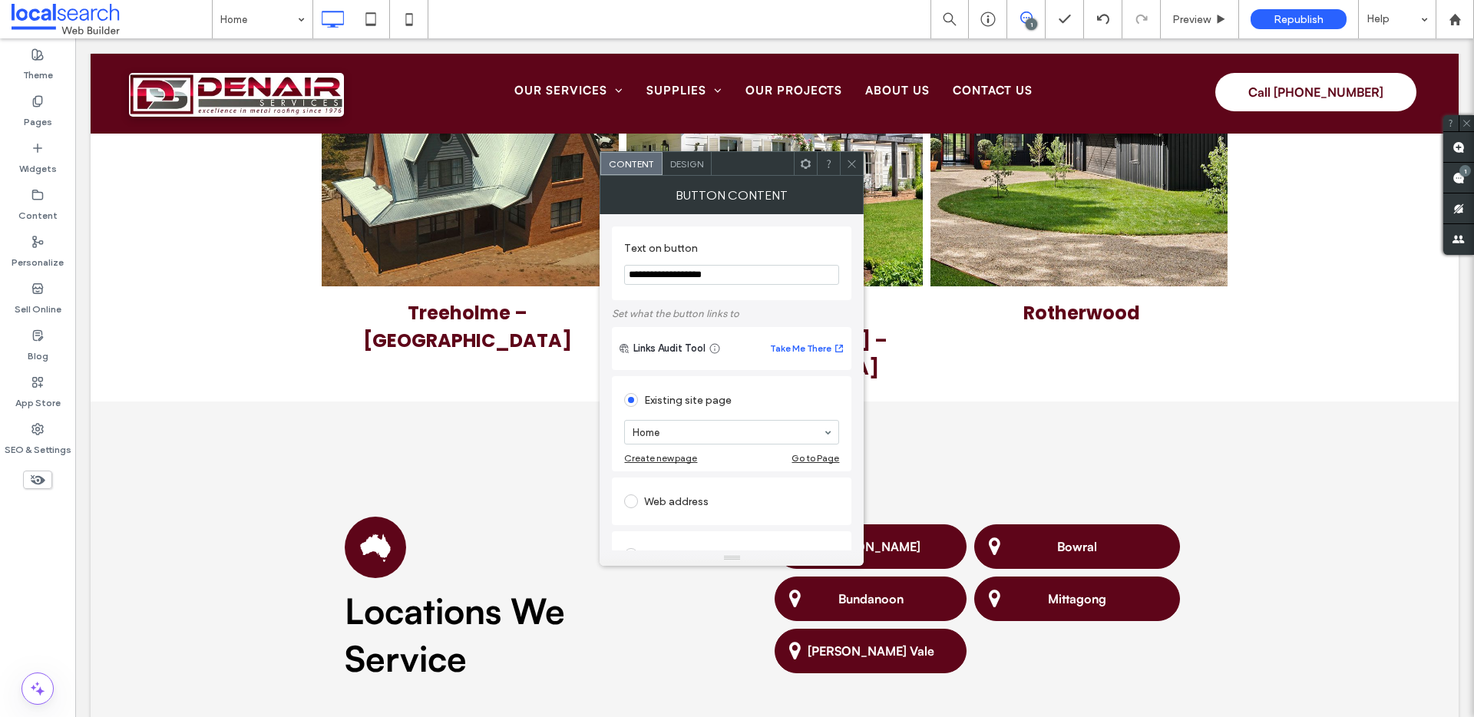
click at [709, 159] on div "Design" at bounding box center [687, 163] width 49 height 23
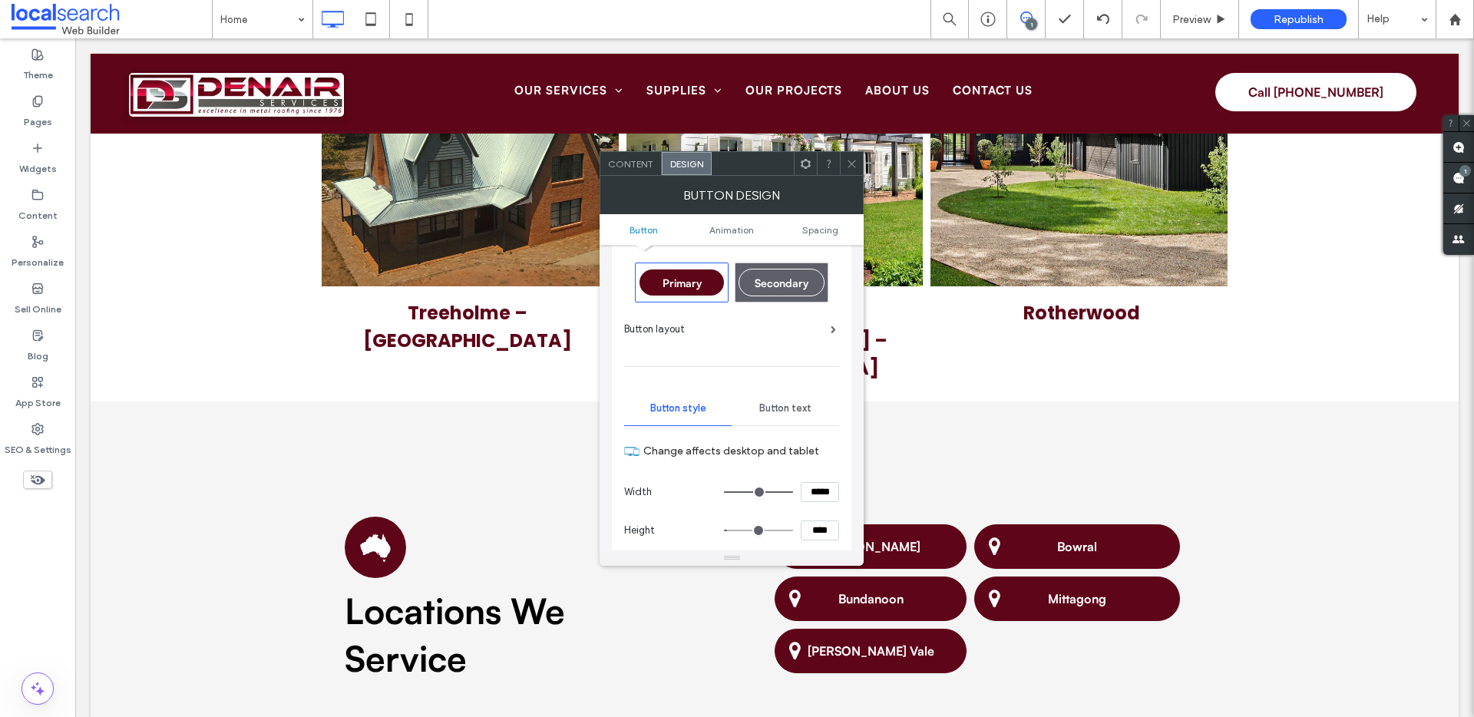
scroll to position [36, 0]
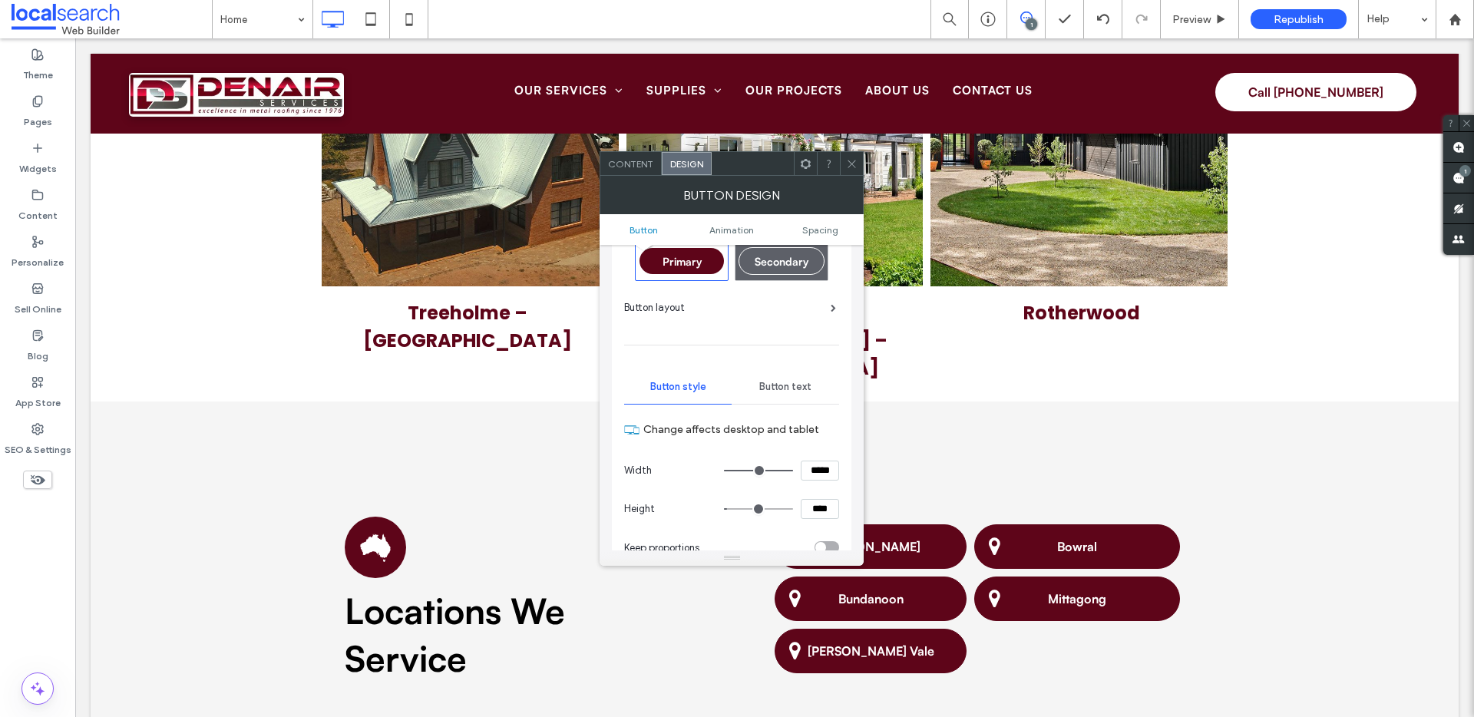
click at [806, 506] on input "****" at bounding box center [820, 509] width 38 height 20
type input "****"
type input "**"
click at [813, 476] on input "*****" at bounding box center [820, 471] width 38 height 20
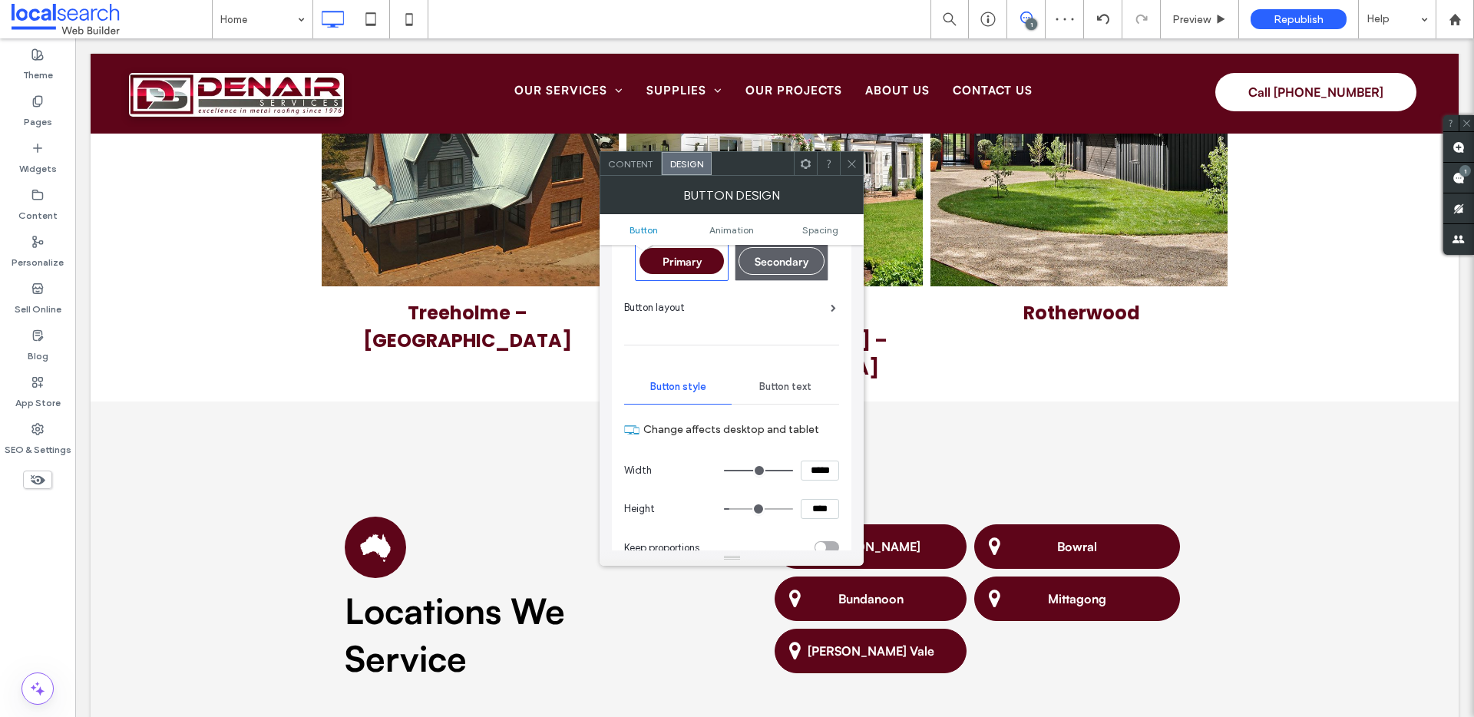
click at [813, 476] on input "*****" at bounding box center [820, 471] width 38 height 20
type input "*****"
type input "***"
click at [854, 164] on icon at bounding box center [852, 164] width 12 height 12
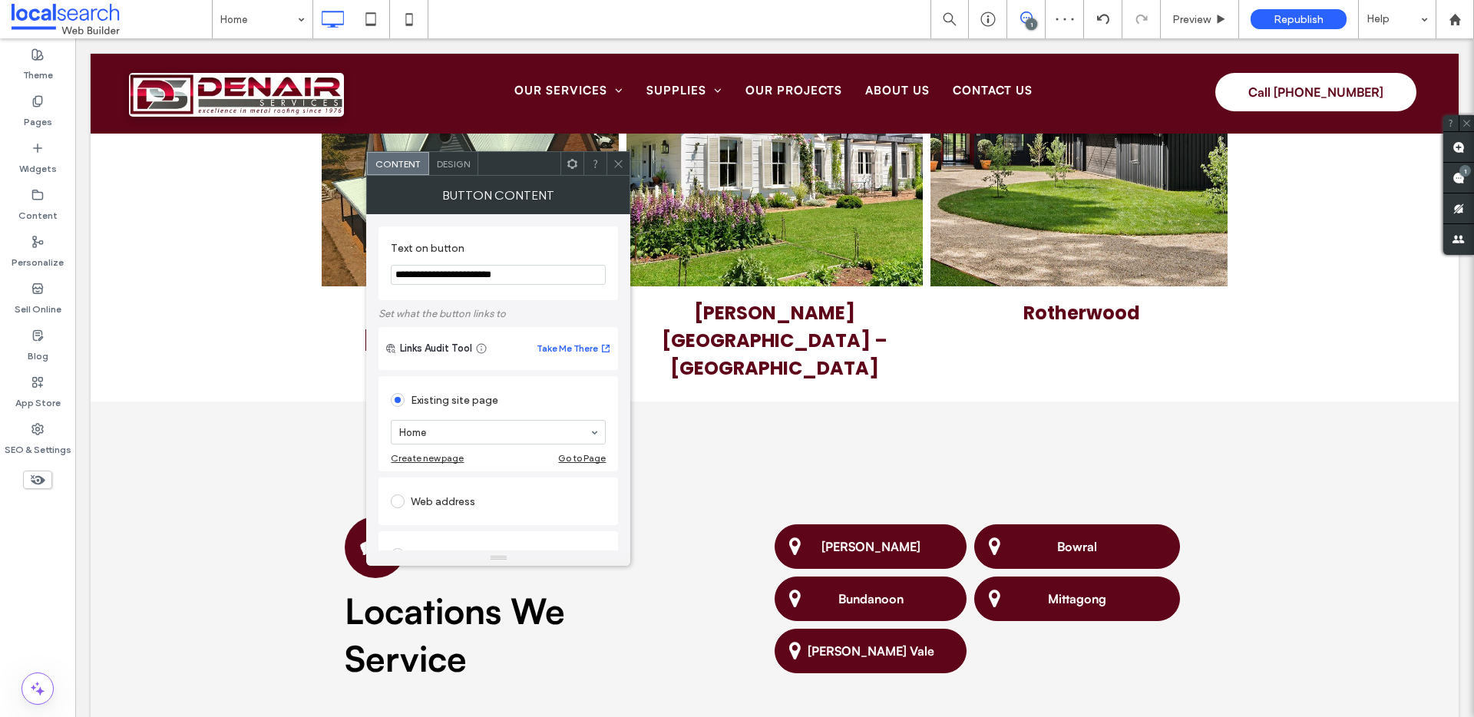
click at [454, 162] on span "Design" at bounding box center [453, 164] width 33 height 12
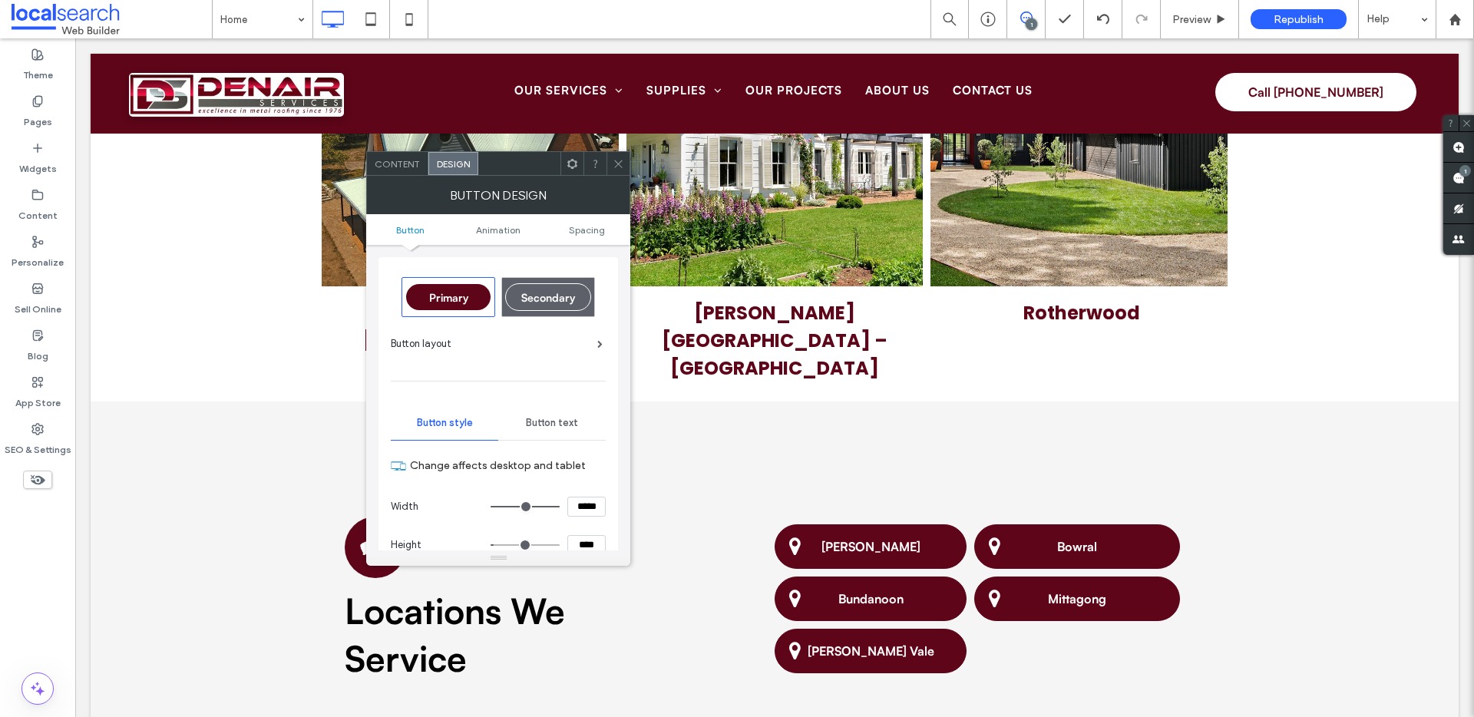
click at [597, 506] on input "*****" at bounding box center [587, 507] width 38 height 20
type input "*****"
type input "***"
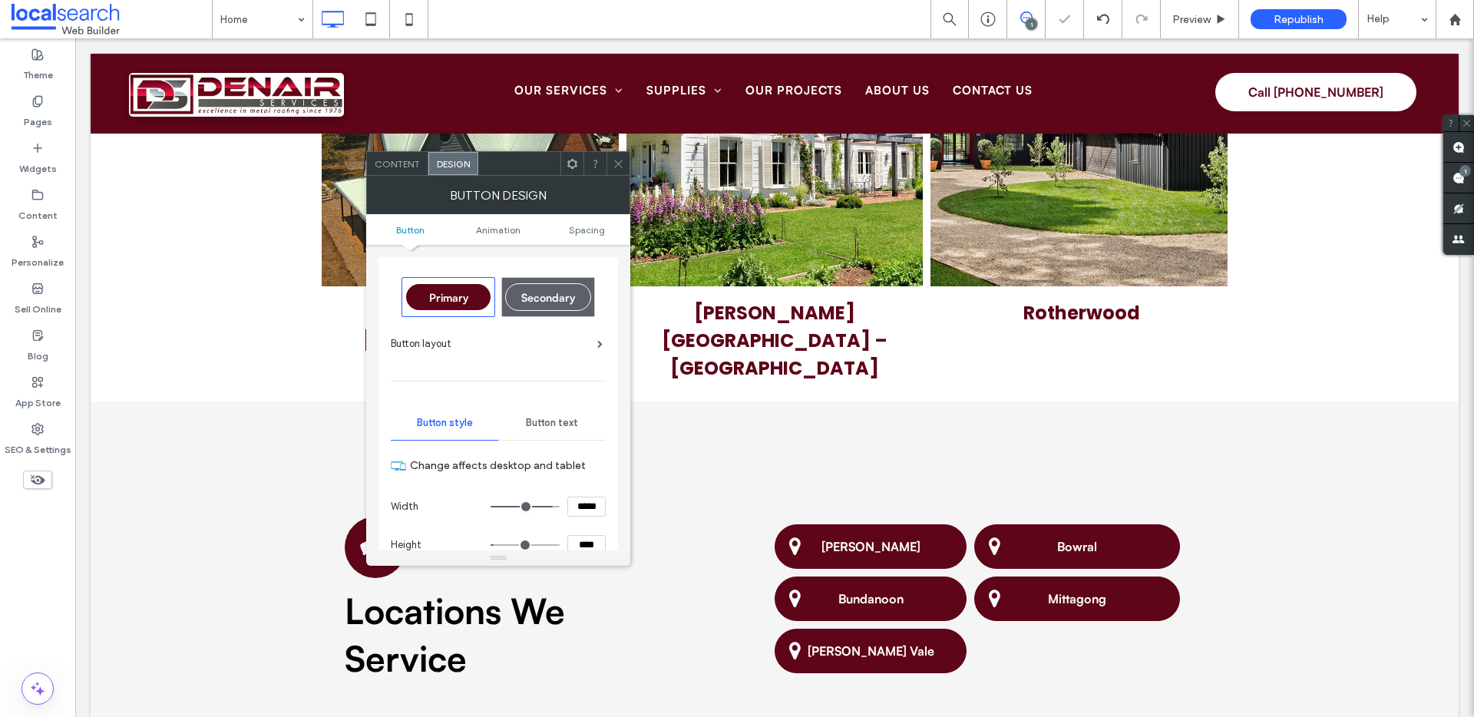
click at [588, 544] on input "****" at bounding box center [587, 545] width 38 height 20
type input "****"
type input "**"
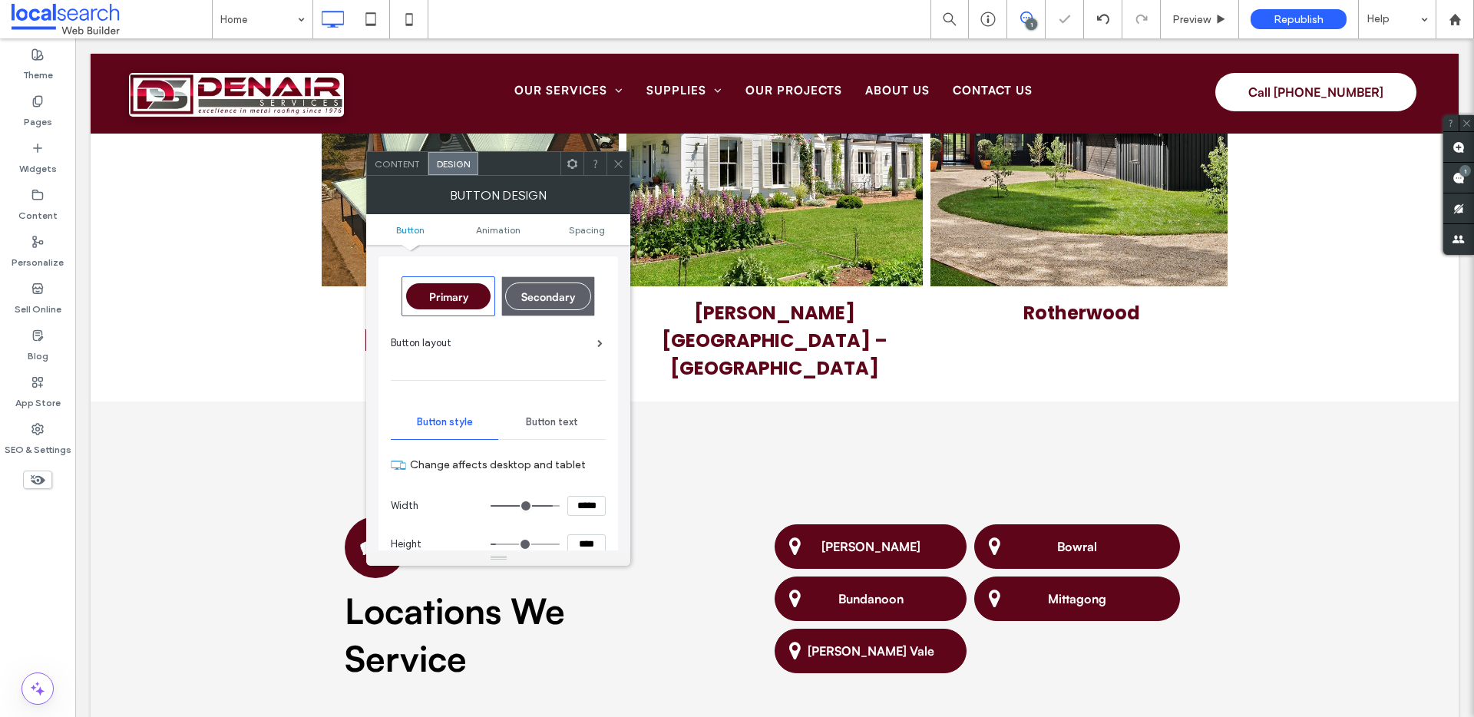
click at [622, 158] on icon at bounding box center [619, 164] width 12 height 12
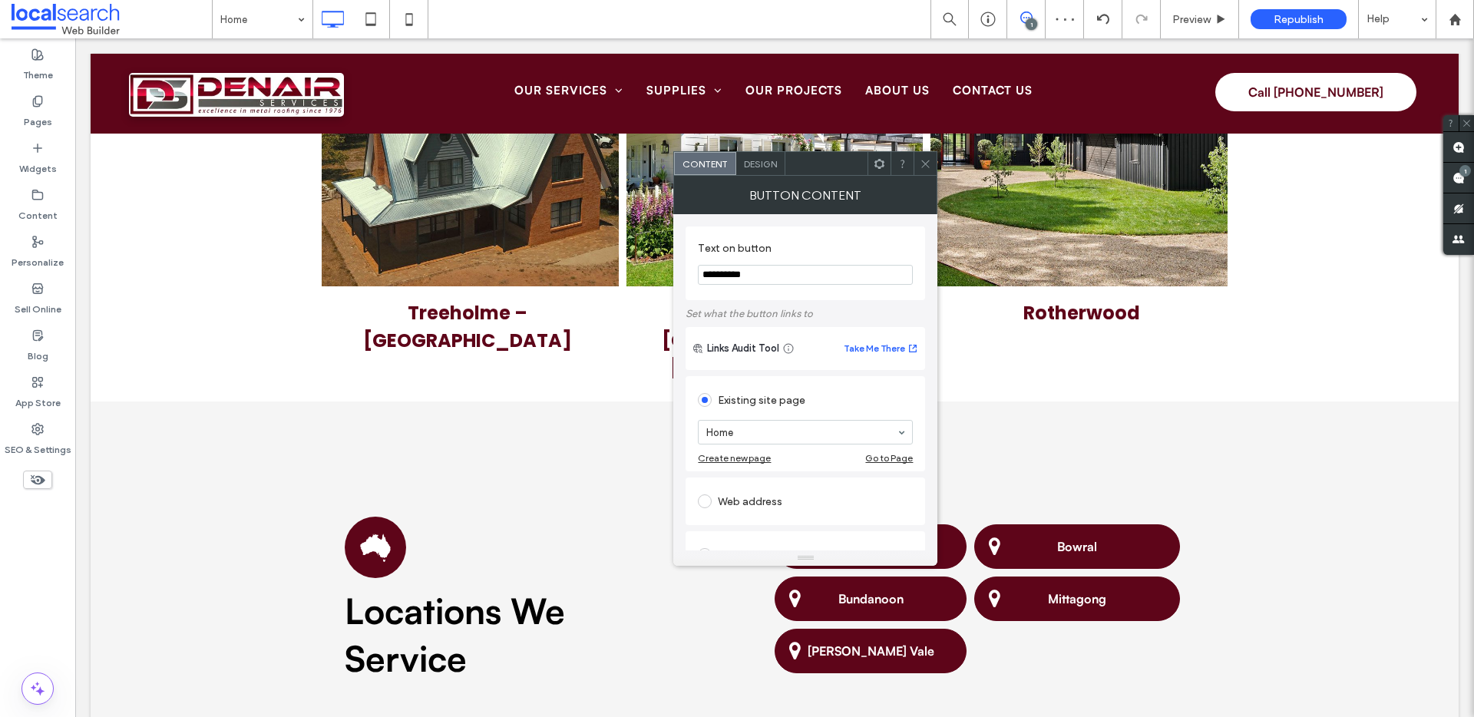
click at [783, 168] on div "Design" at bounding box center [760, 163] width 49 height 23
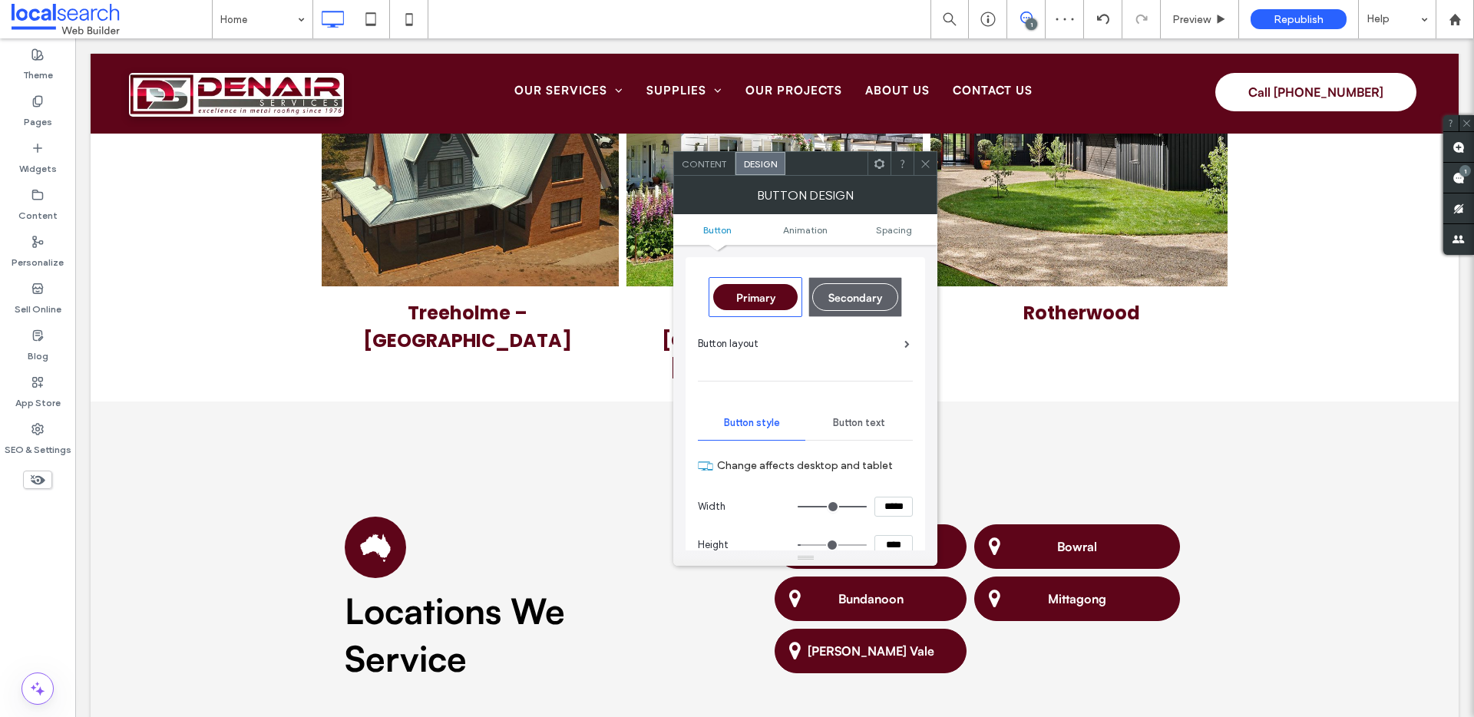
click at [883, 502] on input "*****" at bounding box center [894, 507] width 38 height 20
type input "*****"
type input "***"
click at [902, 548] on input "****" at bounding box center [894, 545] width 38 height 20
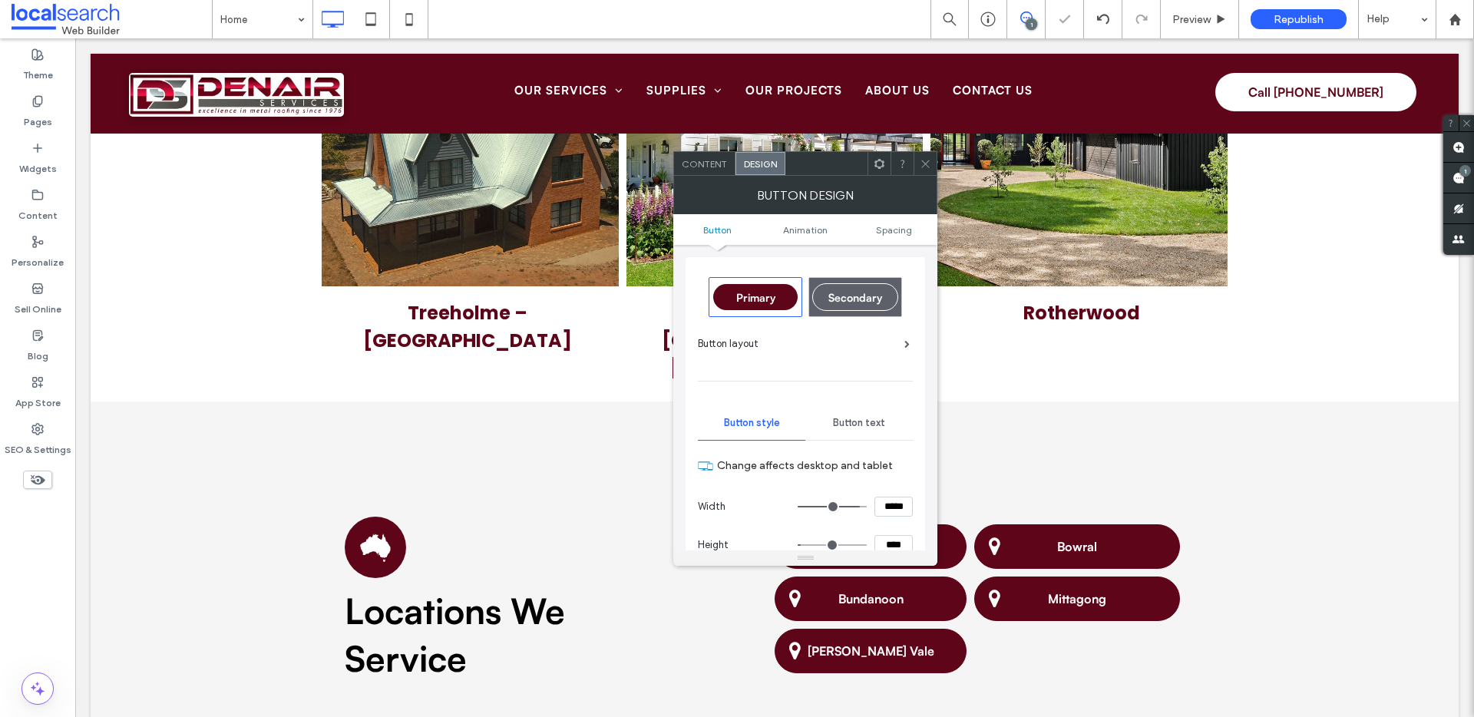
click at [902, 548] on input "****" at bounding box center [894, 545] width 38 height 20
type input "****"
type input "**"
click at [918, 159] on div at bounding box center [925, 163] width 23 height 23
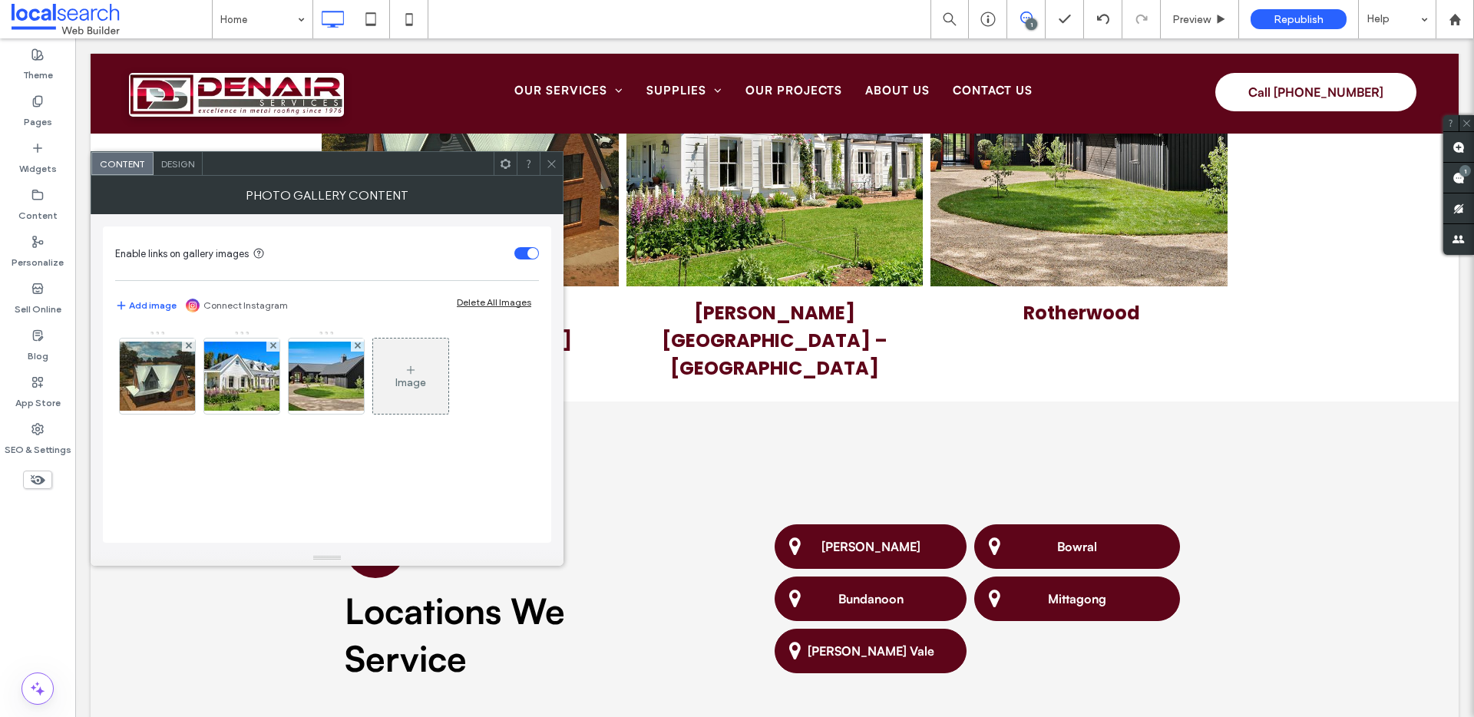
click at [199, 164] on div "Design" at bounding box center [178, 163] width 49 height 23
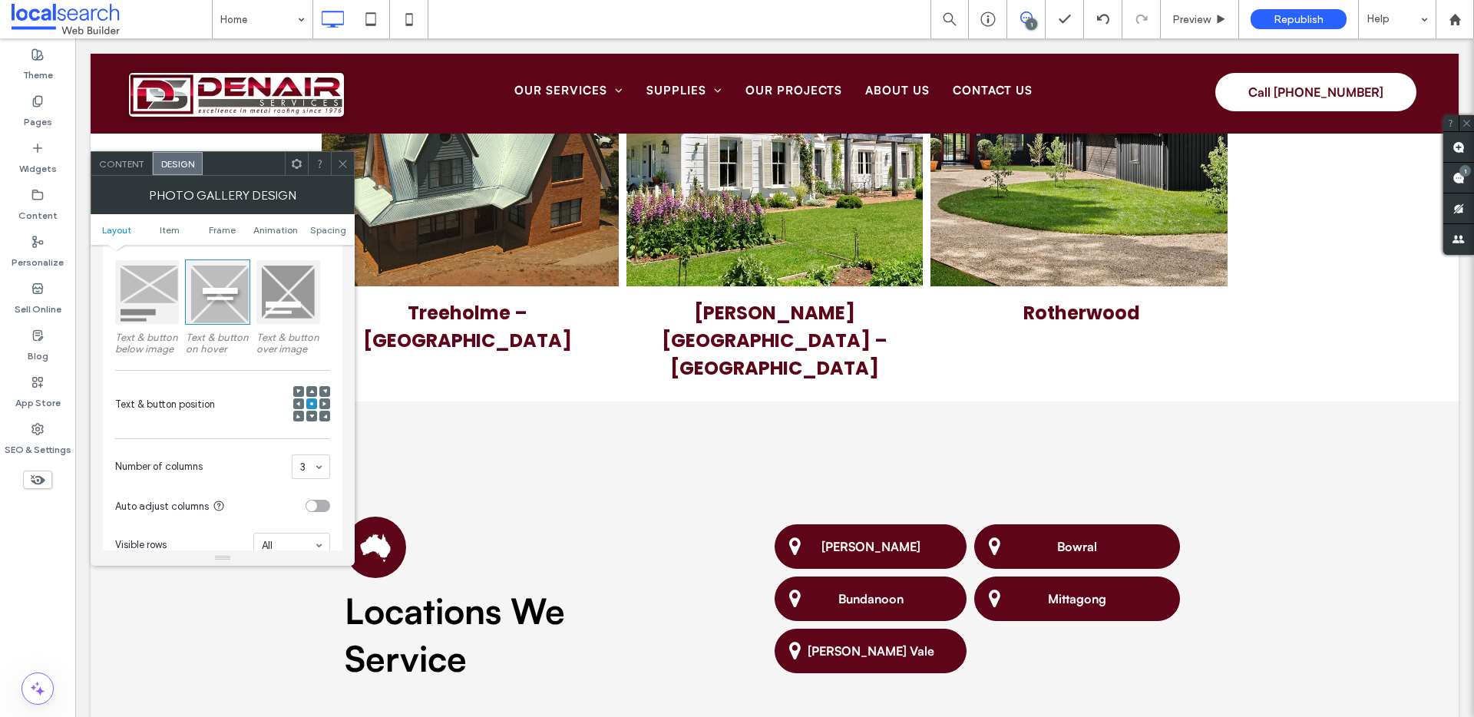
scroll to position [377, 0]
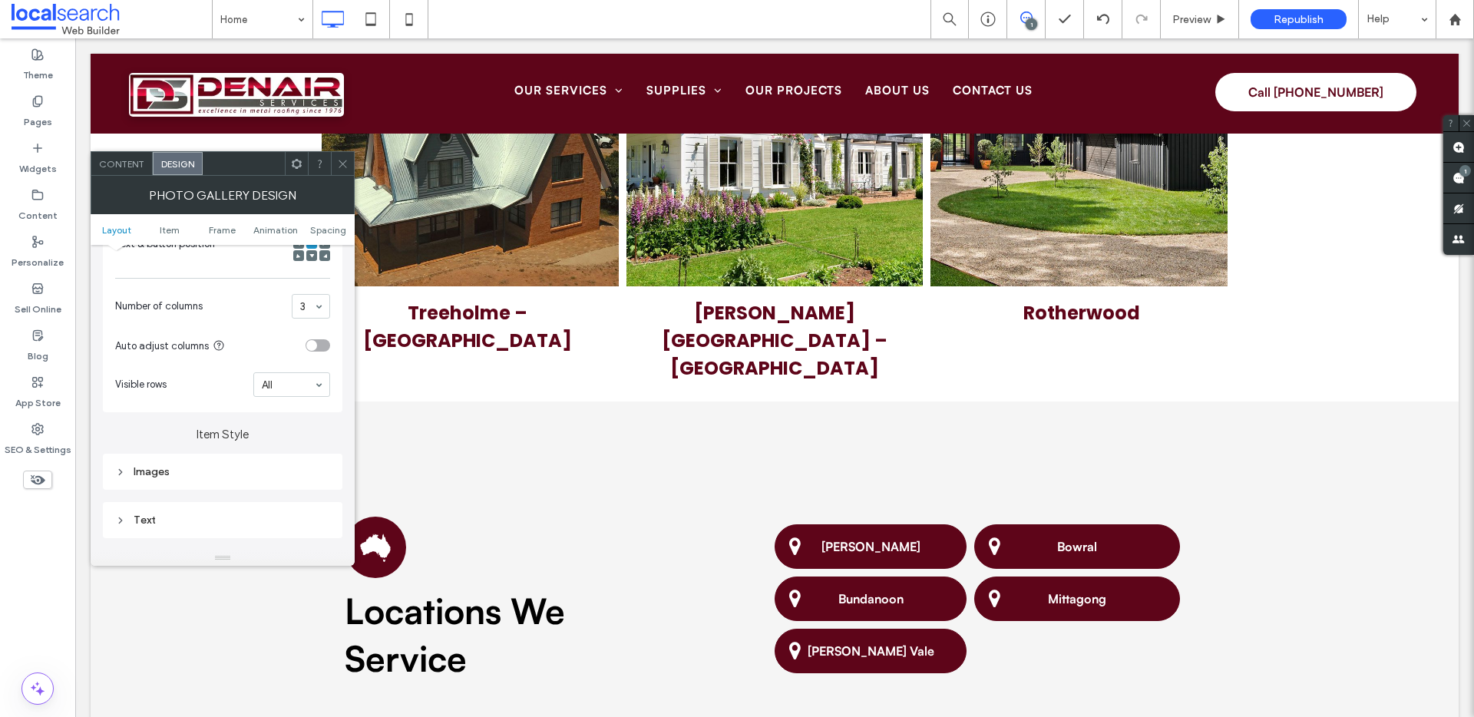
click at [154, 464] on div "Images" at bounding box center [222, 472] width 215 height 21
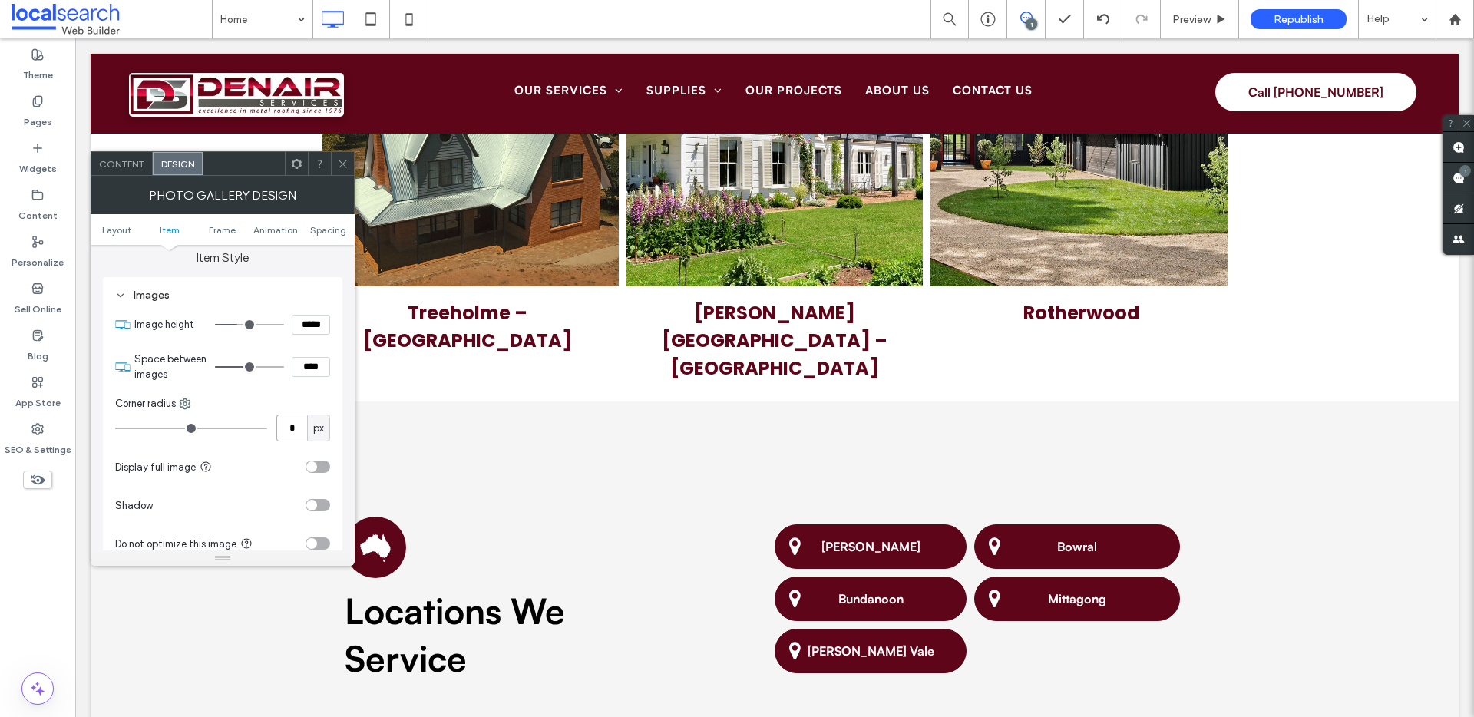
click at [294, 424] on input "*" at bounding box center [291, 428] width 31 height 27
type input "**"
click at [349, 162] on div at bounding box center [342, 163] width 23 height 23
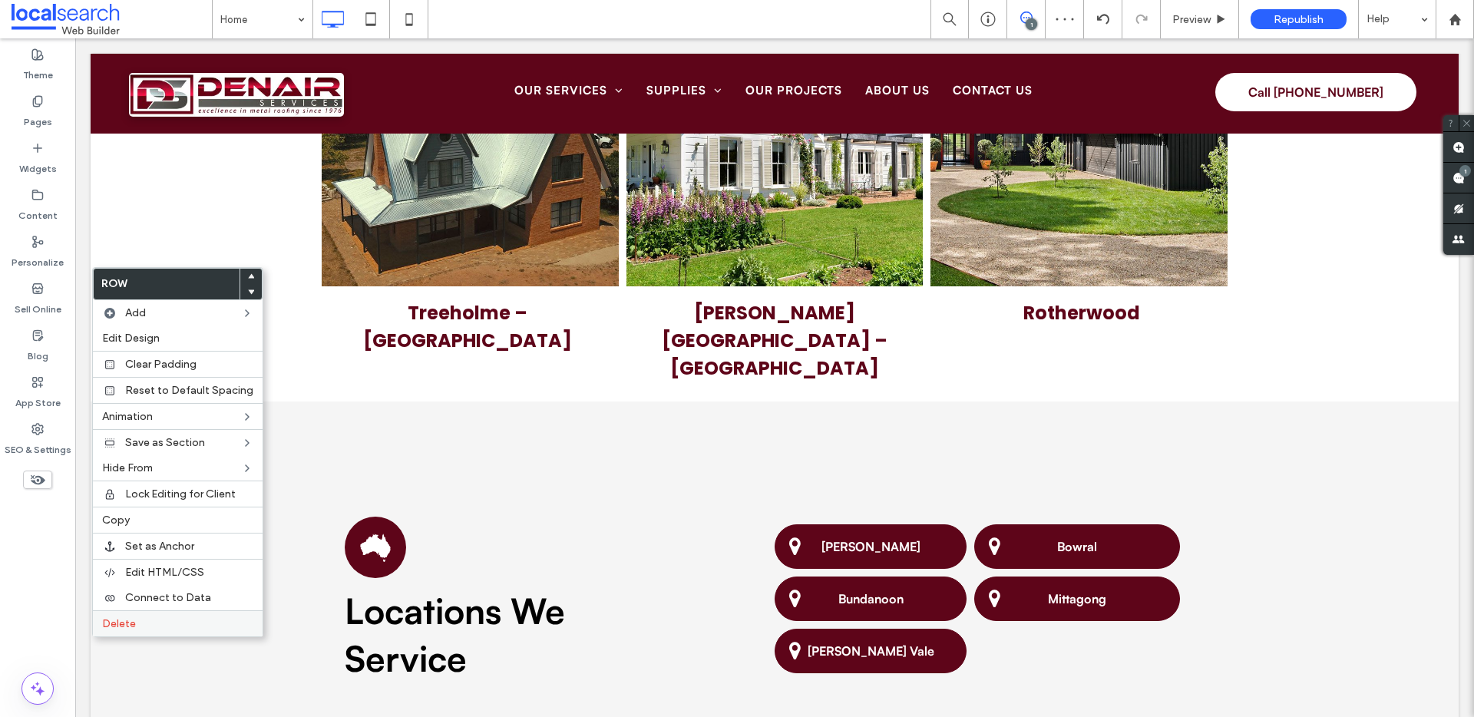
click at [152, 621] on label "Delete" at bounding box center [177, 623] width 151 height 13
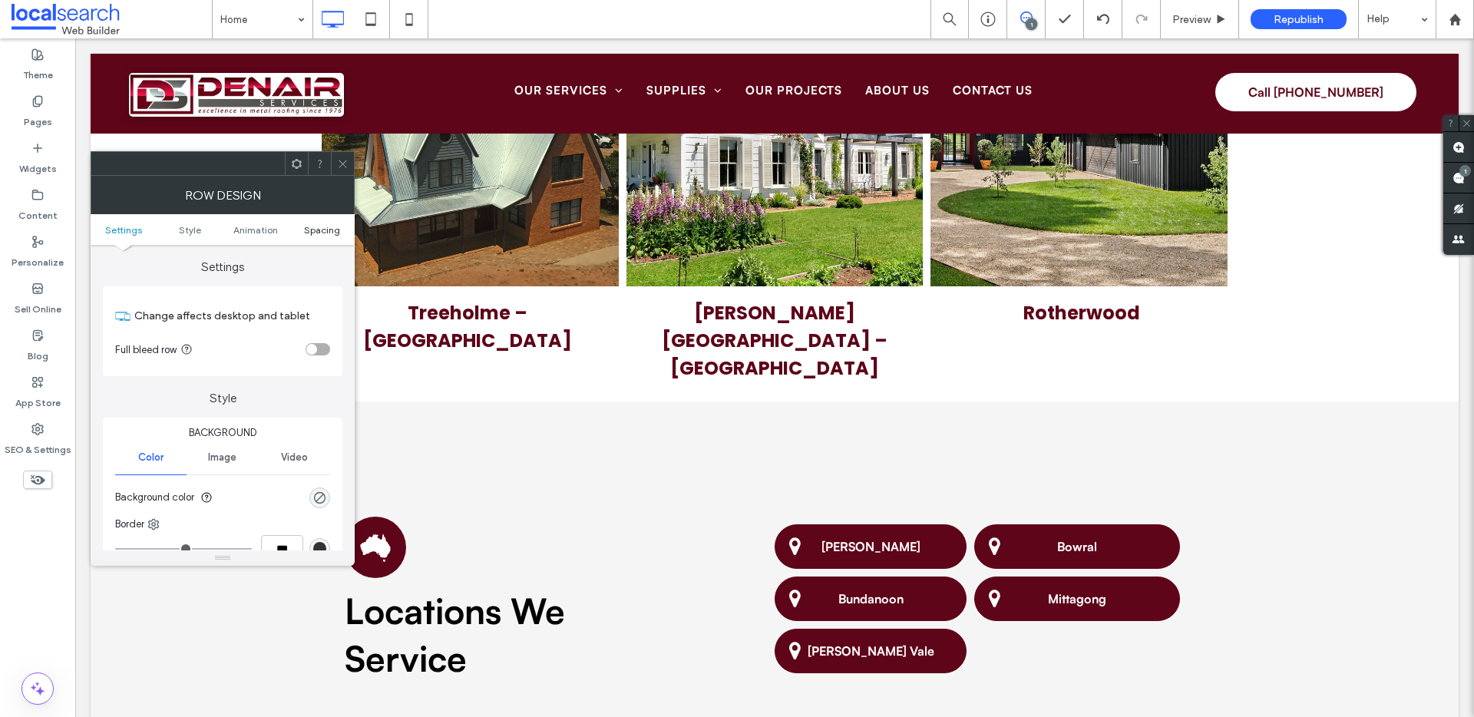
click at [328, 231] on span "Spacing" at bounding box center [322, 230] width 36 height 12
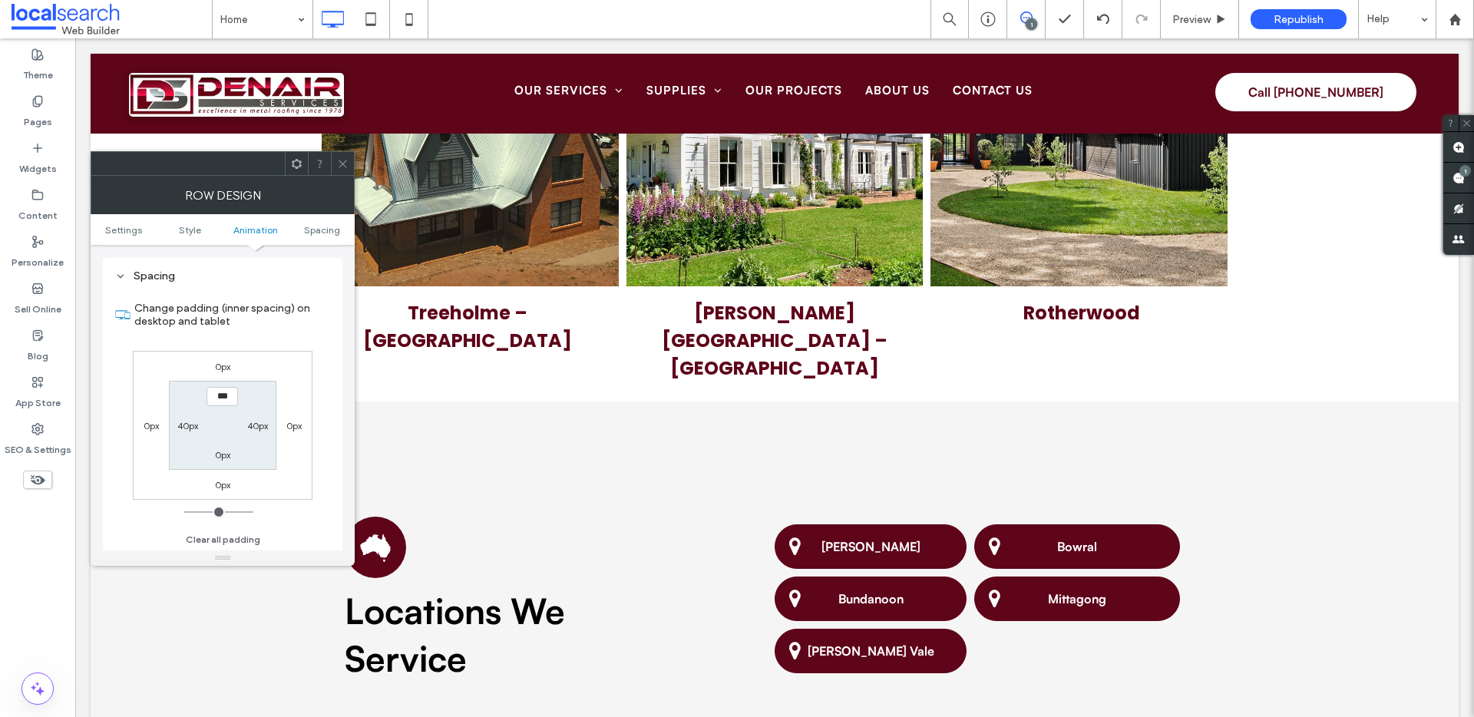
scroll to position [434, 0]
type input "****"
type input "**"
click at [214, 396] on input "****" at bounding box center [222, 395] width 31 height 19
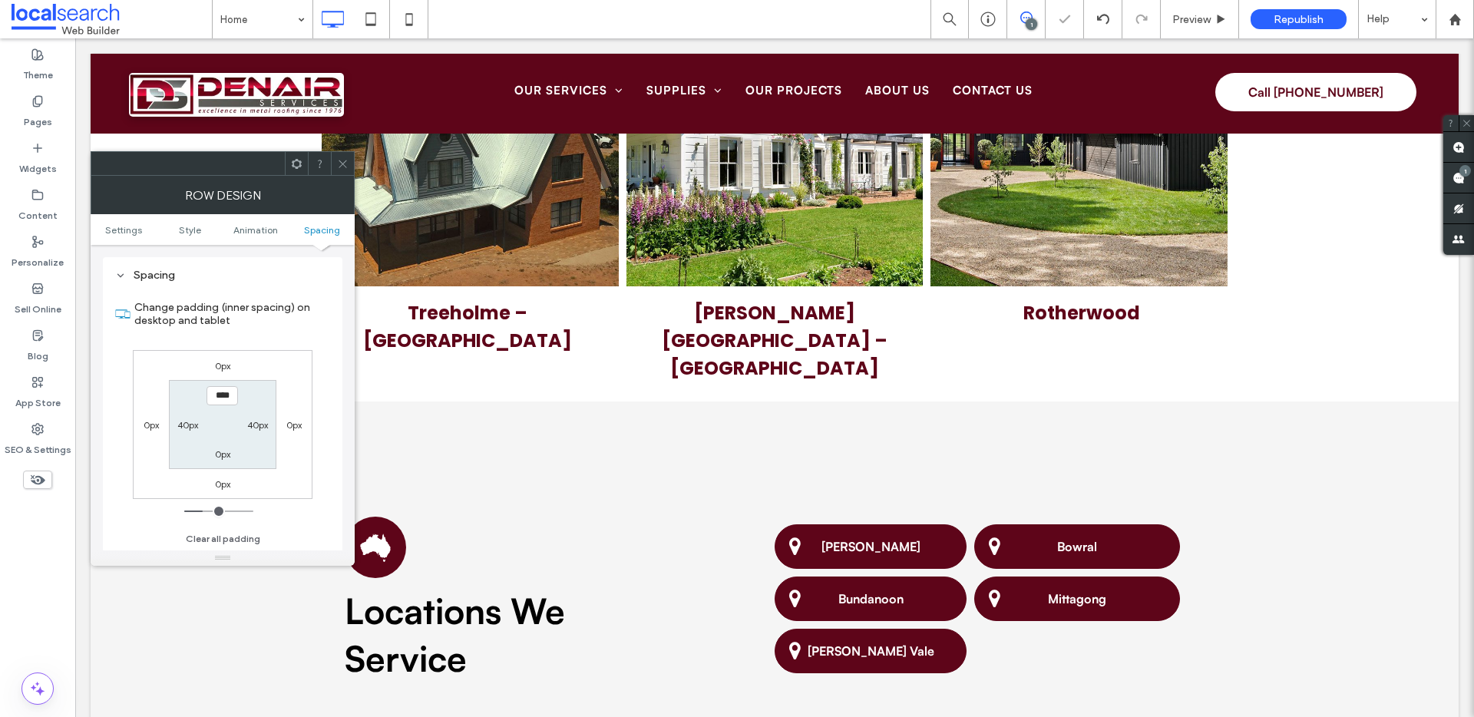
click at [214, 396] on input "****" at bounding box center [222, 395] width 31 height 19
type input "****"
type input "**"
click at [339, 164] on icon at bounding box center [343, 164] width 12 height 12
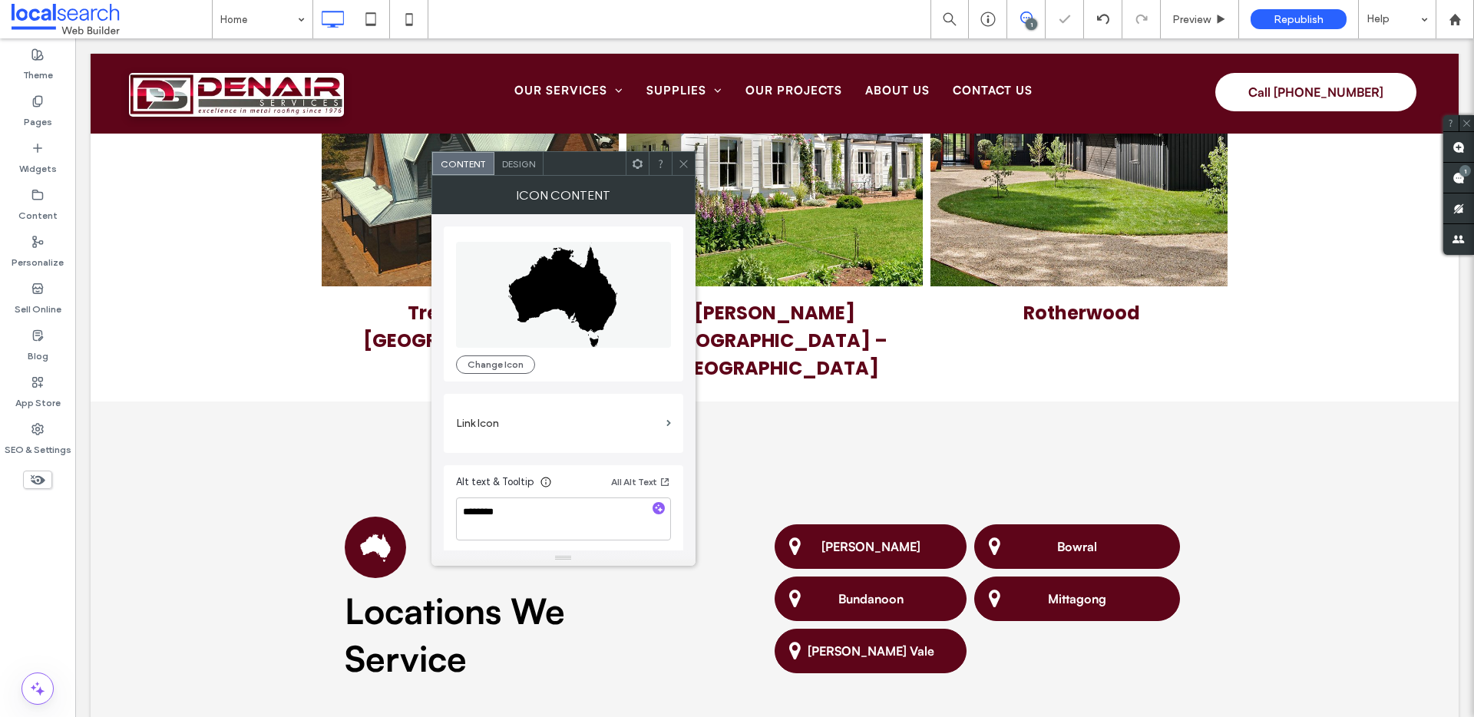
click at [685, 158] on icon at bounding box center [684, 164] width 12 height 12
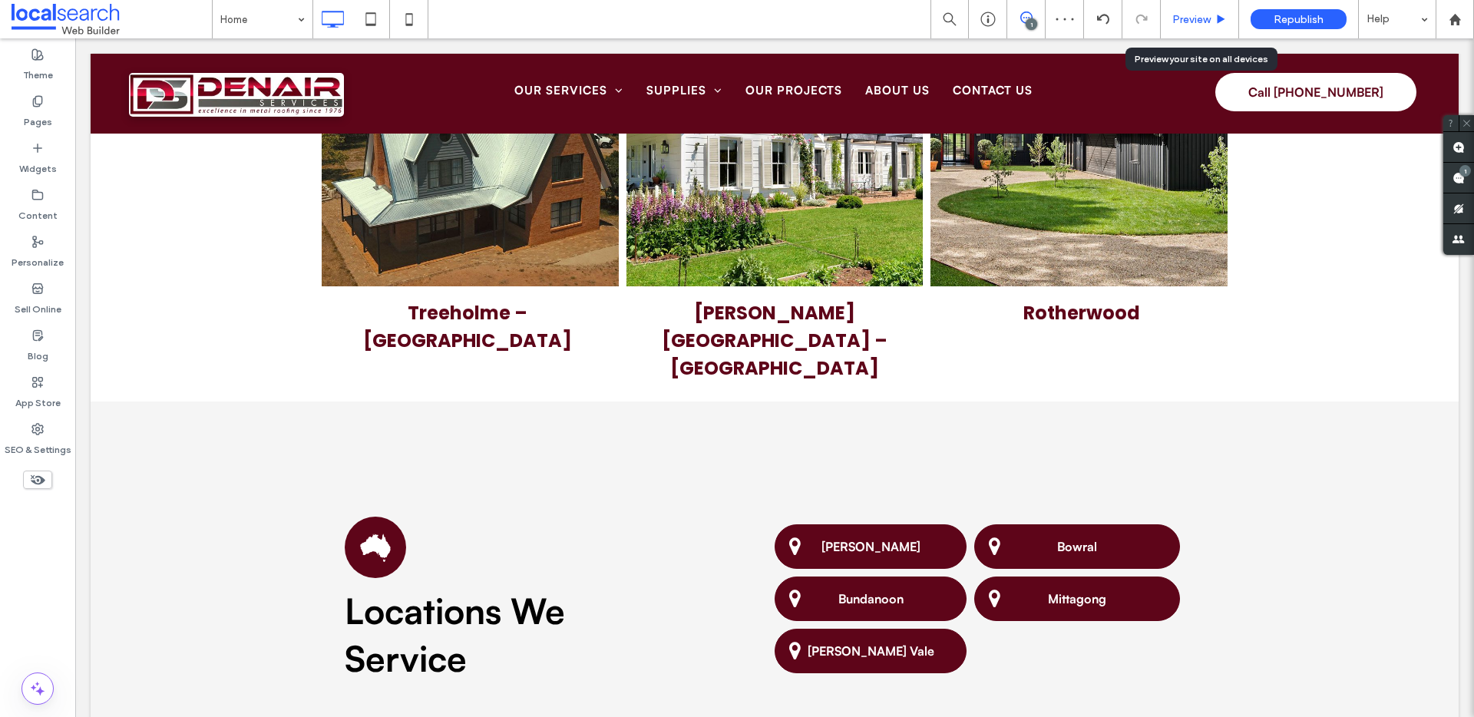
click at [1183, 22] on span "Preview" at bounding box center [1192, 19] width 38 height 13
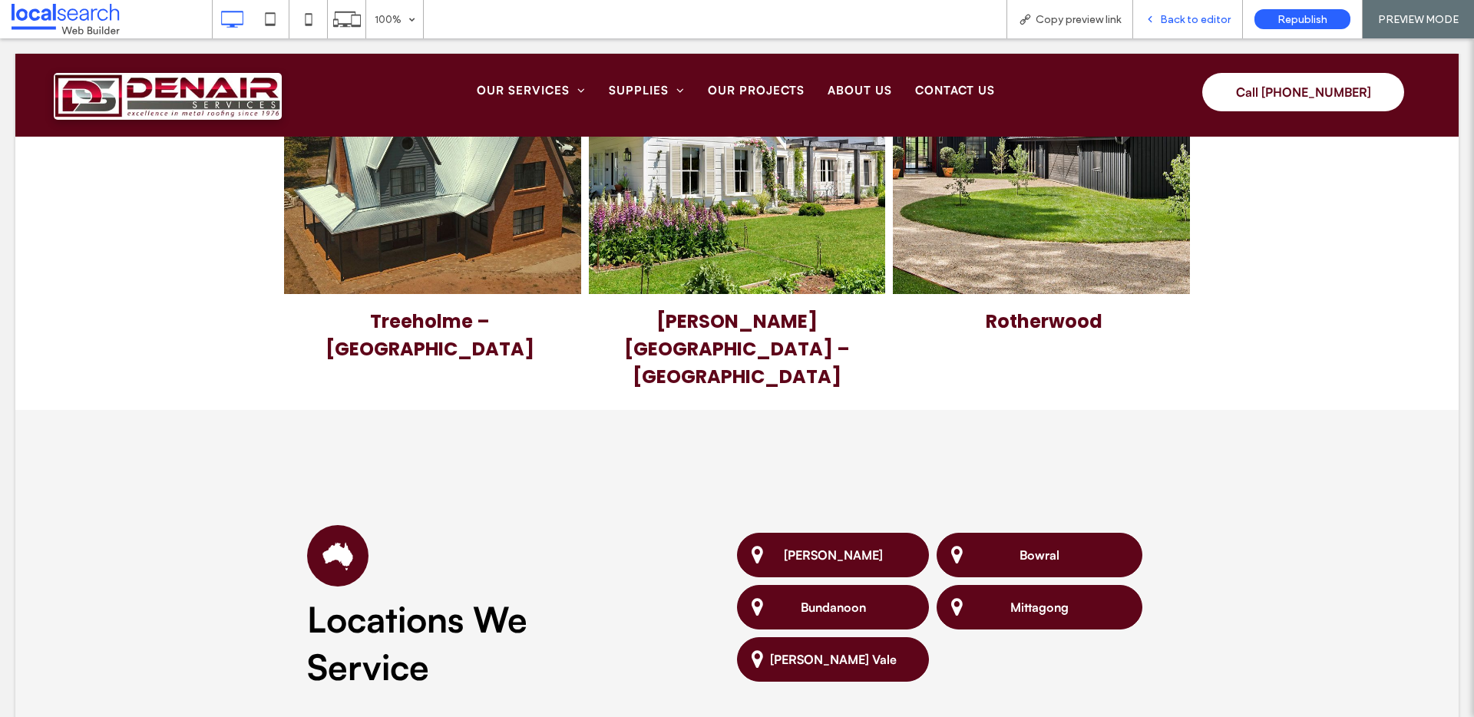
click at [1196, 13] on span "Back to editor" at bounding box center [1195, 19] width 71 height 13
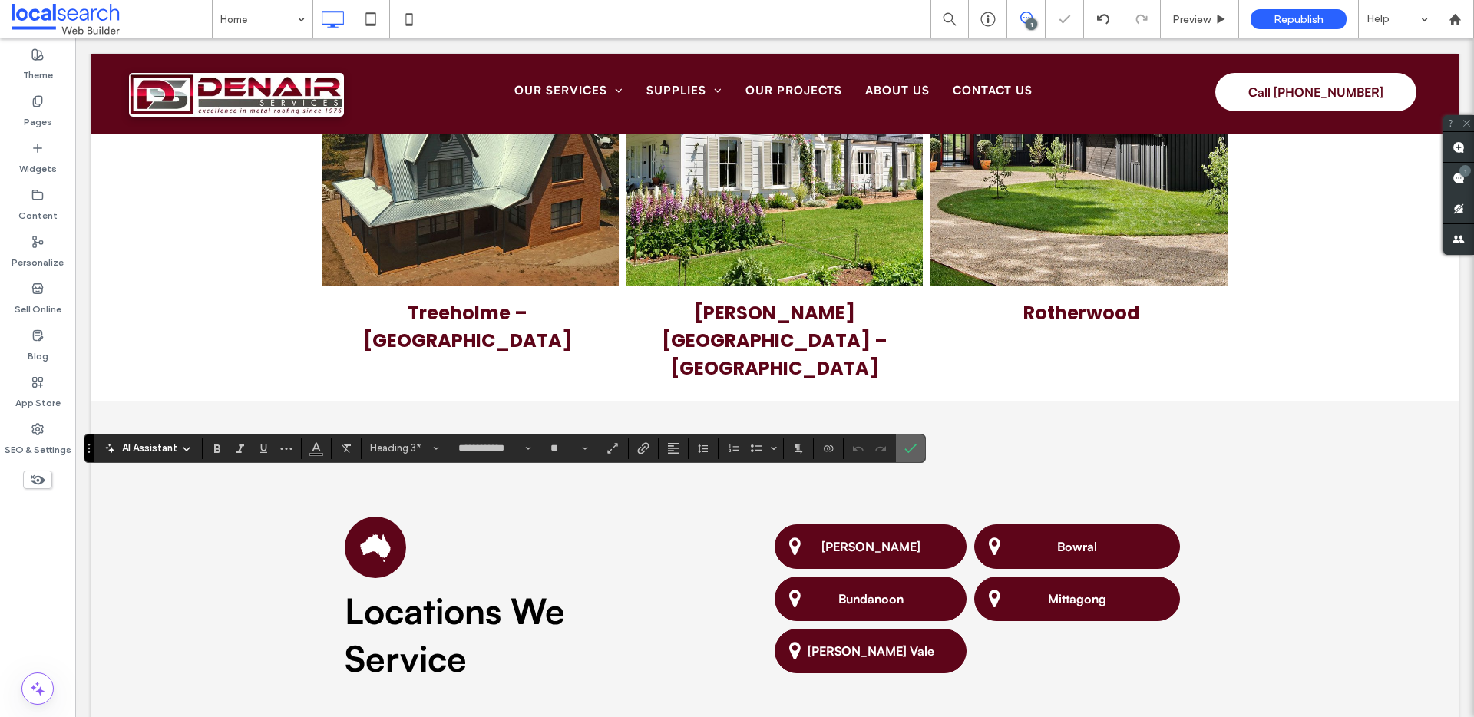
click at [918, 448] on label "Confirm" at bounding box center [910, 449] width 23 height 28
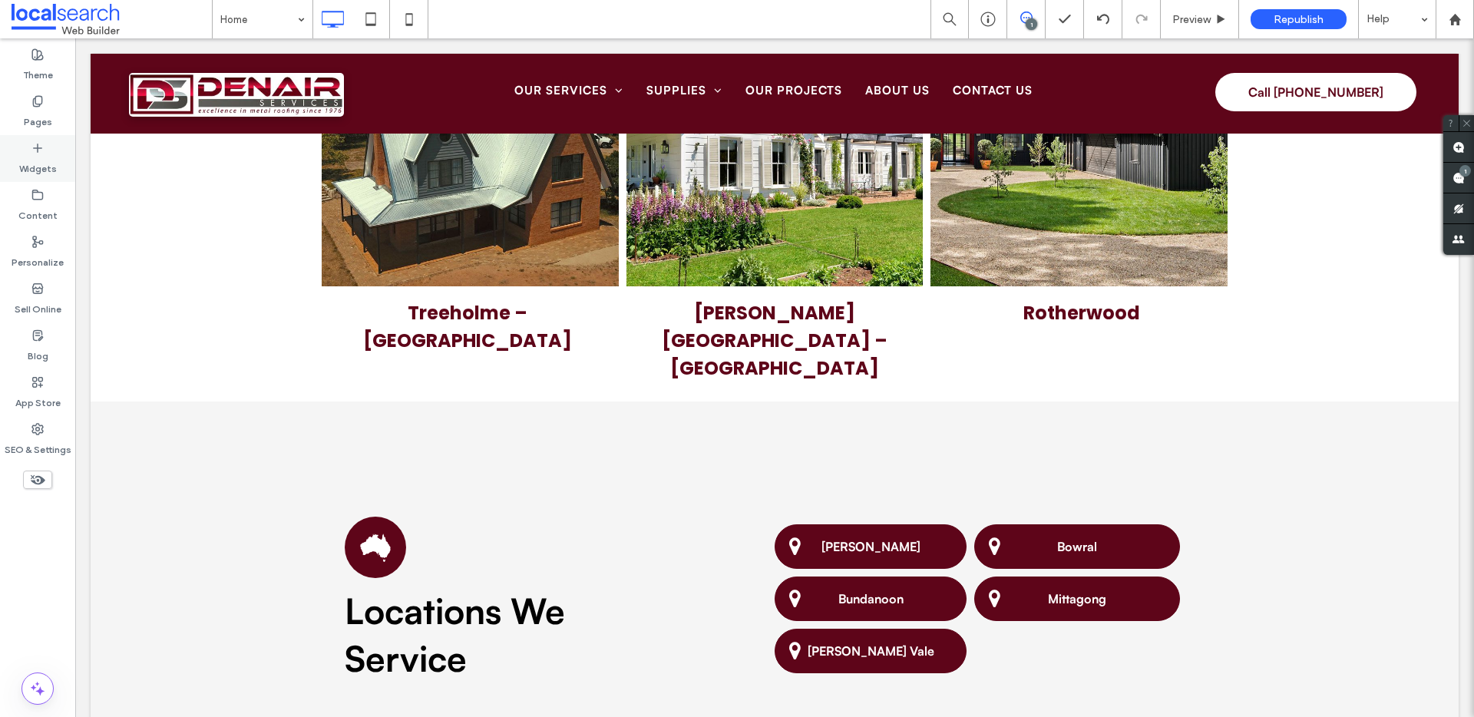
click at [37, 155] on label "Widgets" at bounding box center [38, 165] width 38 height 22
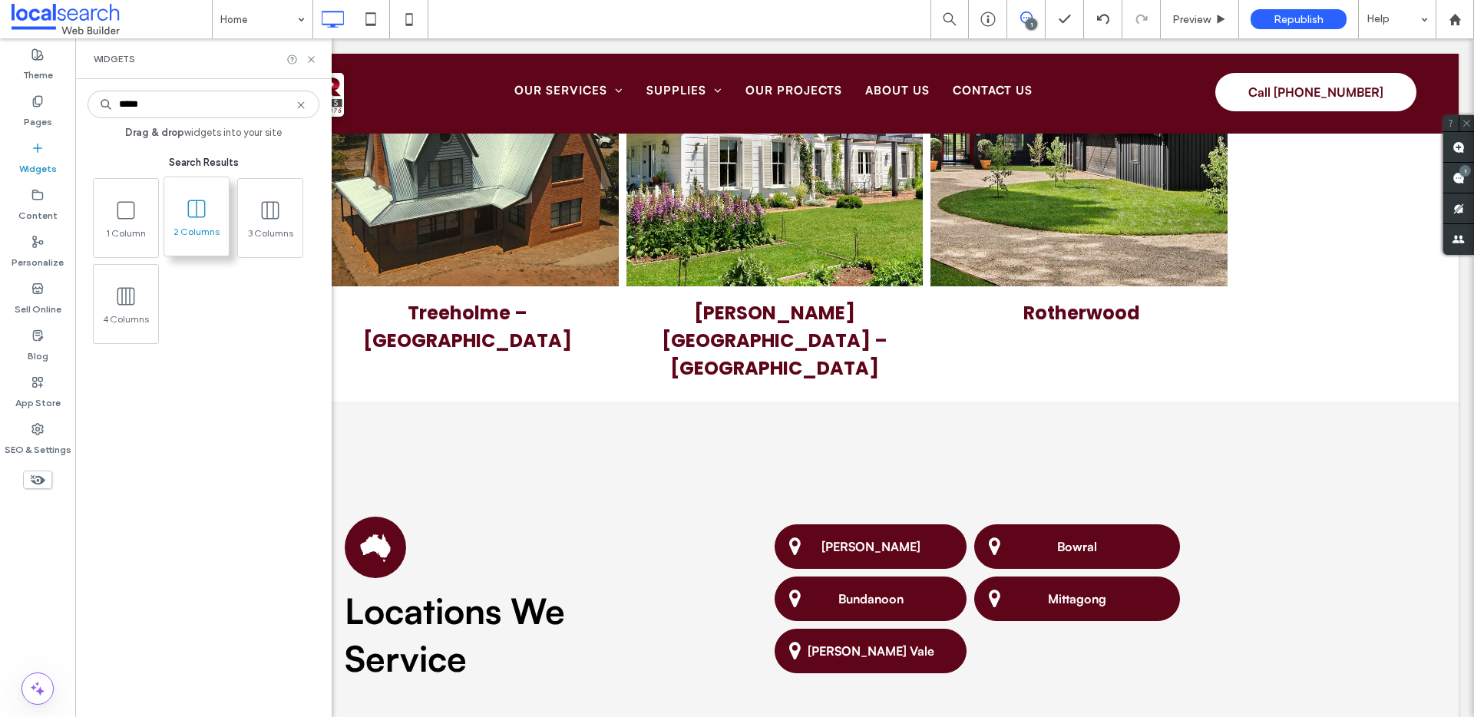
type input "*****"
click at [1456, 144] on use at bounding box center [1459, 147] width 12 height 12
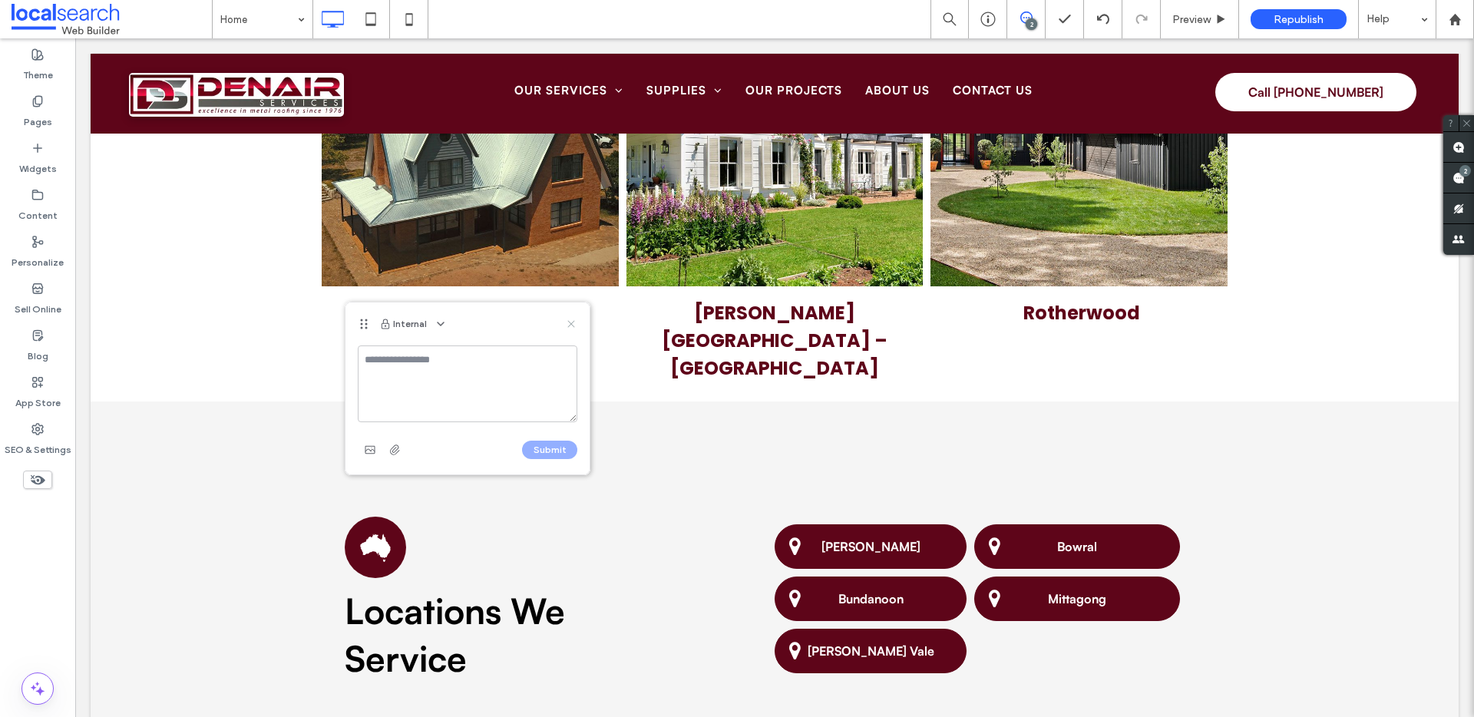
click at [571, 323] on use at bounding box center [571, 323] width 7 height 7
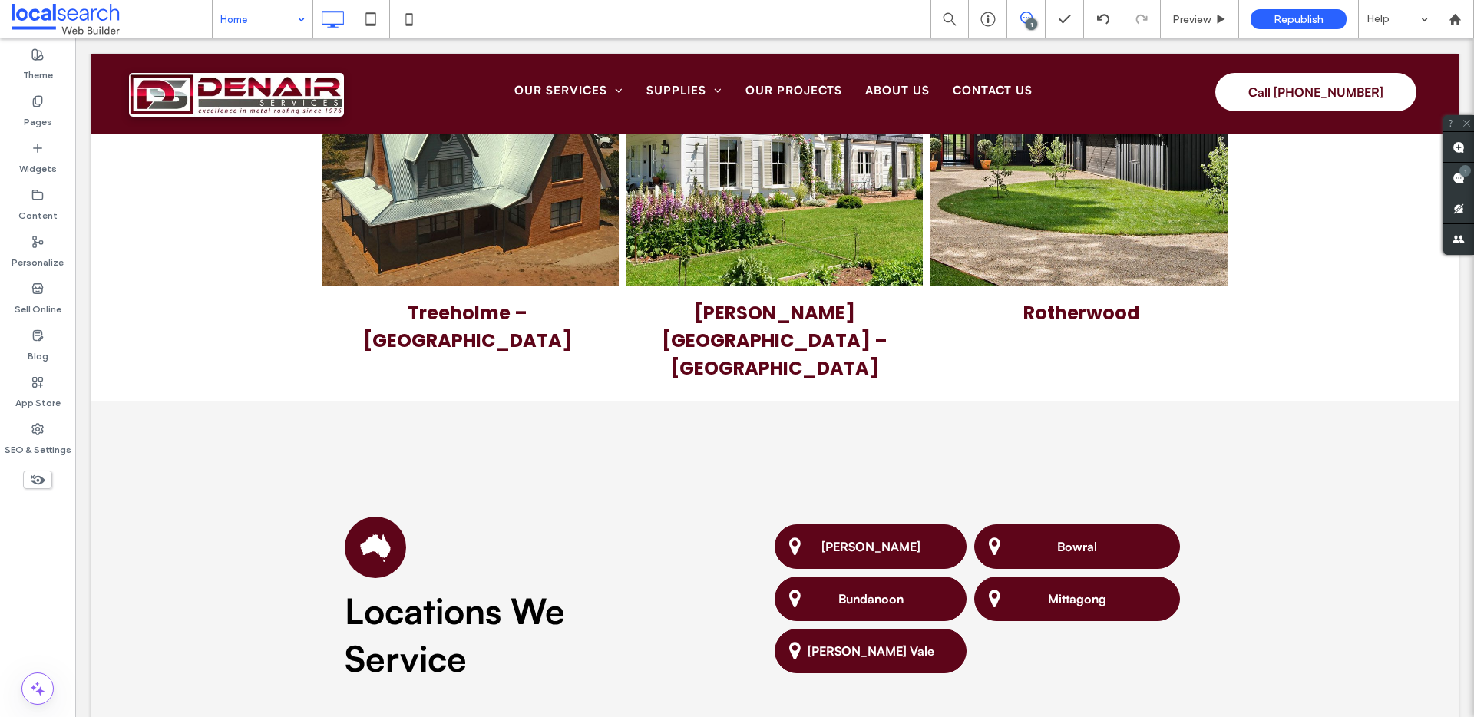
click at [295, 13] on div "Home" at bounding box center [263, 19] width 100 height 38
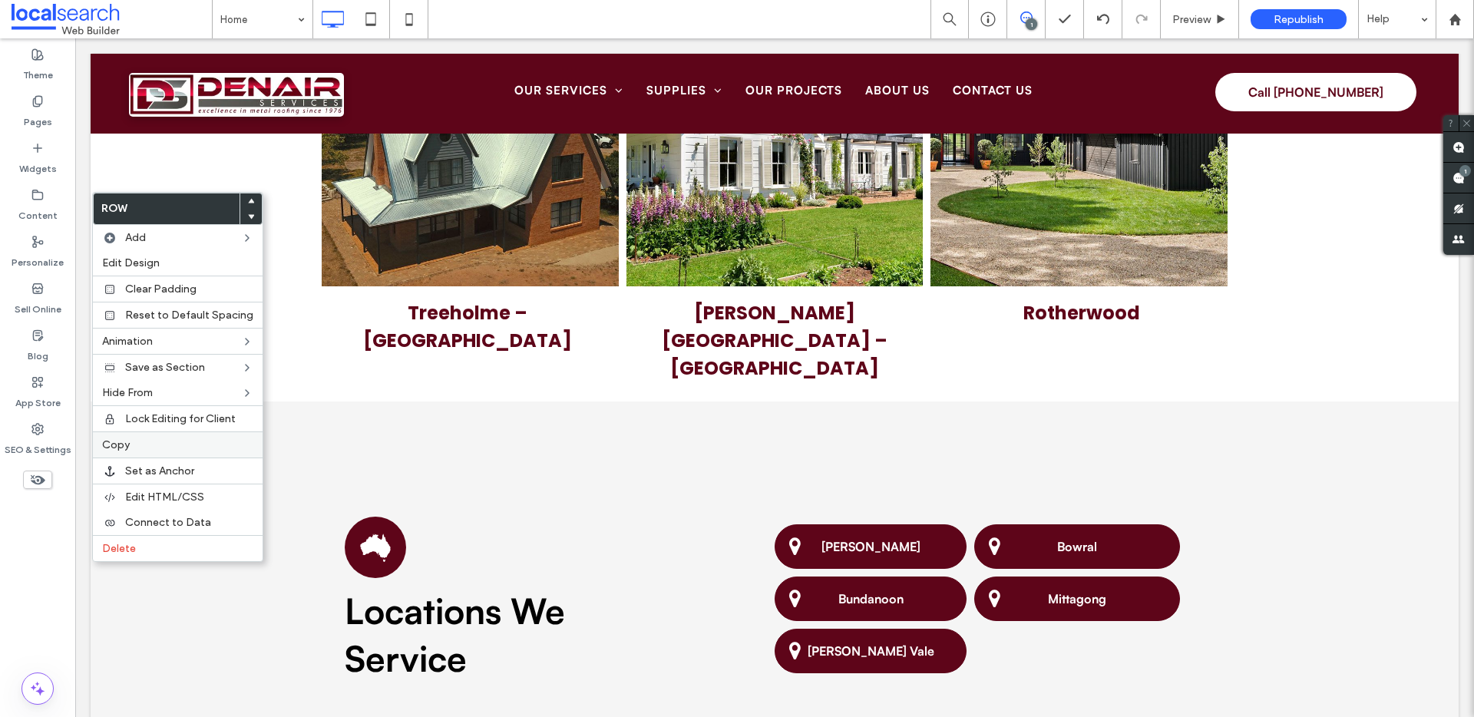
click at [130, 447] on label "Copy" at bounding box center [177, 444] width 151 height 13
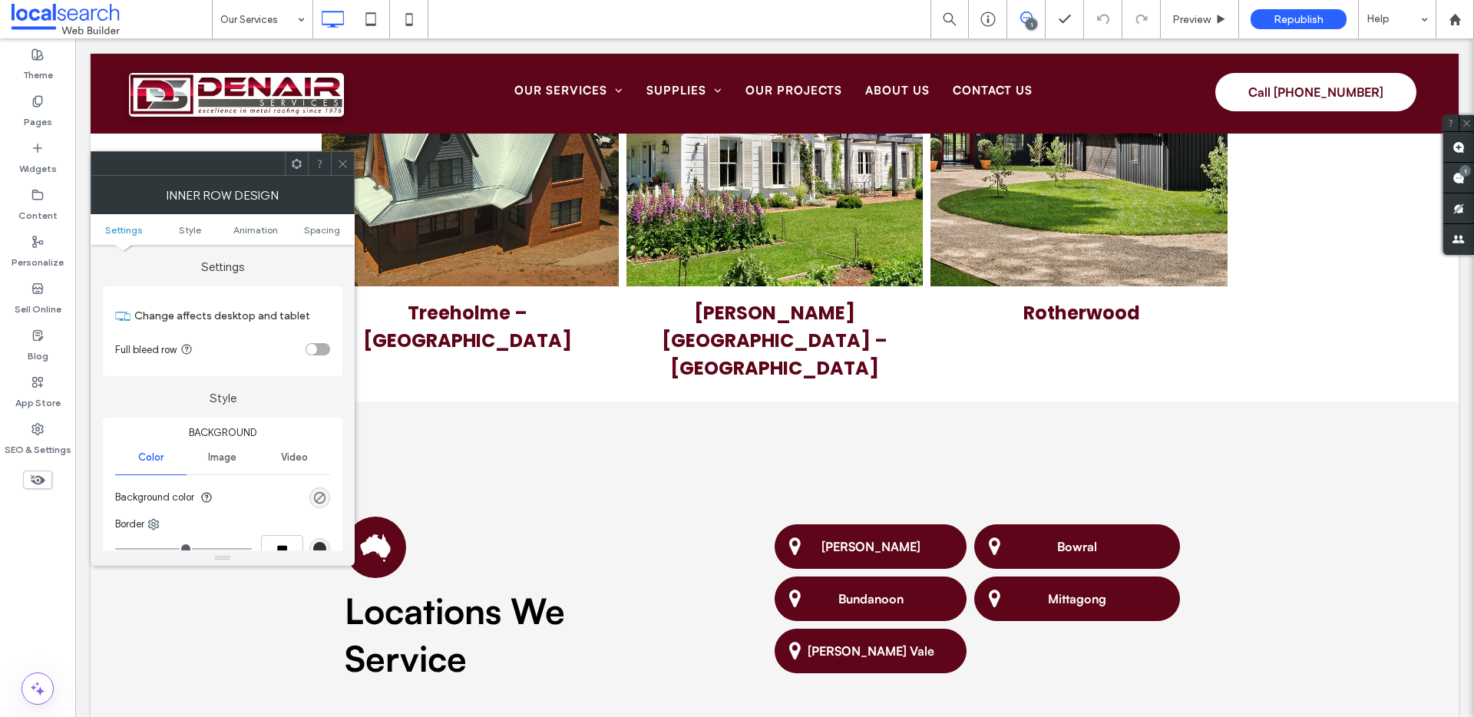
click at [342, 160] on icon at bounding box center [343, 164] width 12 height 12
click at [315, 236] on ul "Settings Style Animation Spacing" at bounding box center [223, 229] width 264 height 31
click at [330, 218] on ul "Settings Style Animation Spacing" at bounding box center [223, 229] width 264 height 31
click at [314, 231] on span "Spacing" at bounding box center [322, 230] width 36 height 12
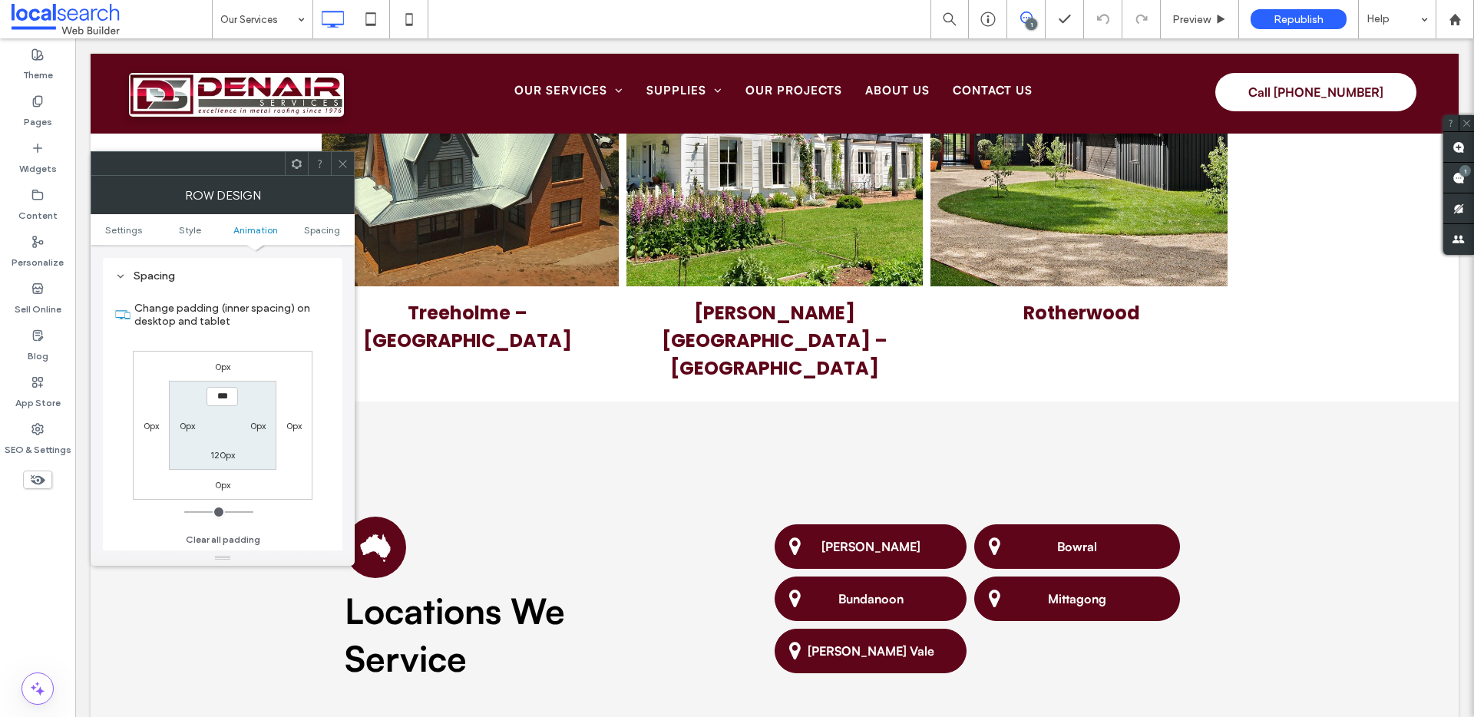
scroll to position [434, 0]
type input "*****"
type input "***"
click at [343, 164] on icon at bounding box center [343, 164] width 12 height 12
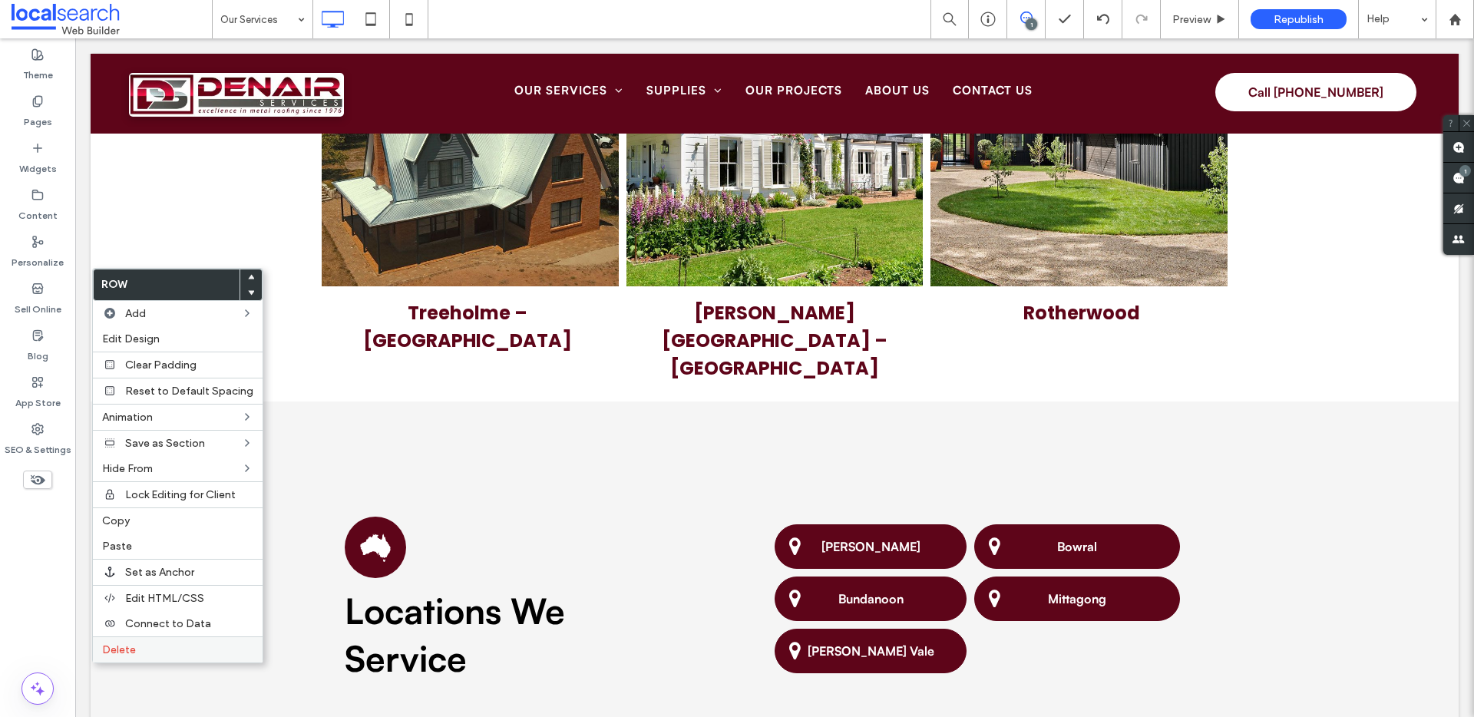
click at [169, 646] on label "Delete" at bounding box center [177, 650] width 151 height 13
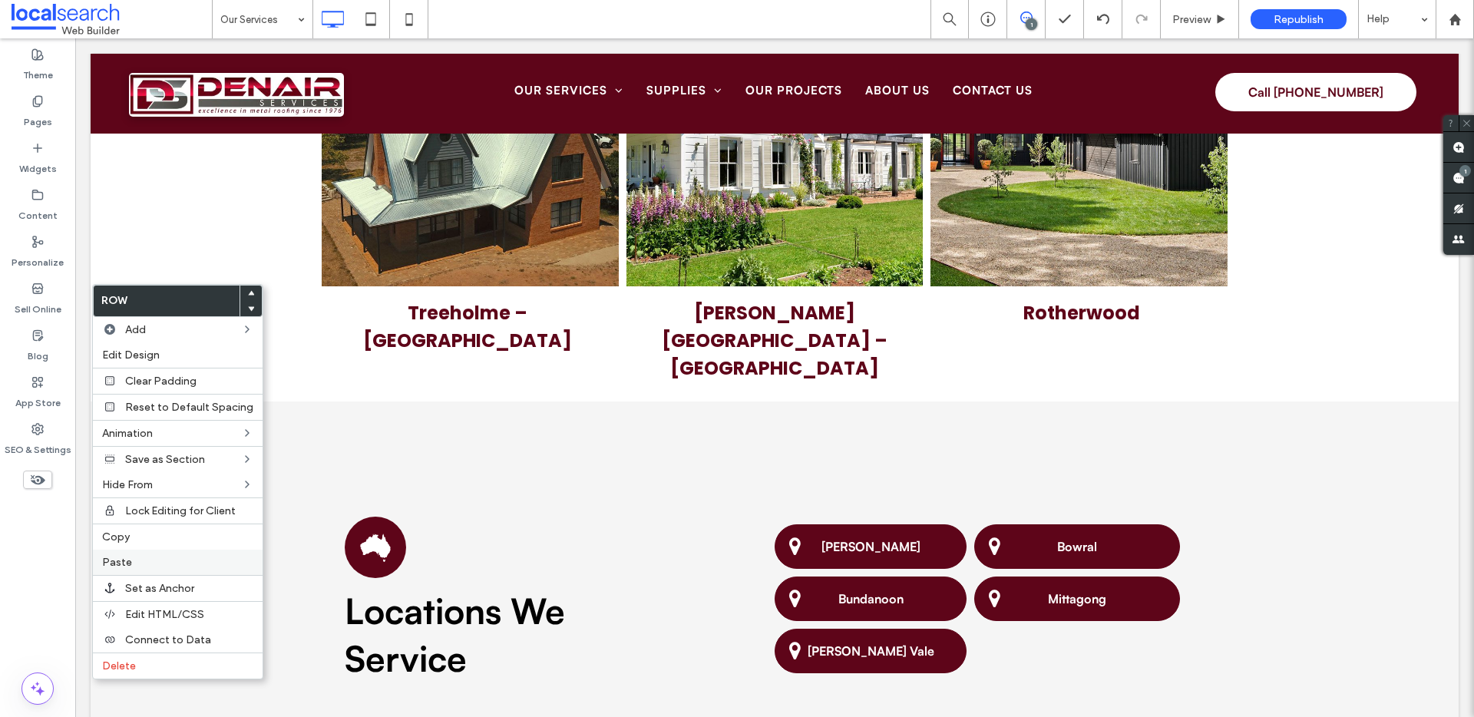
click at [149, 564] on label "Paste" at bounding box center [177, 562] width 151 height 13
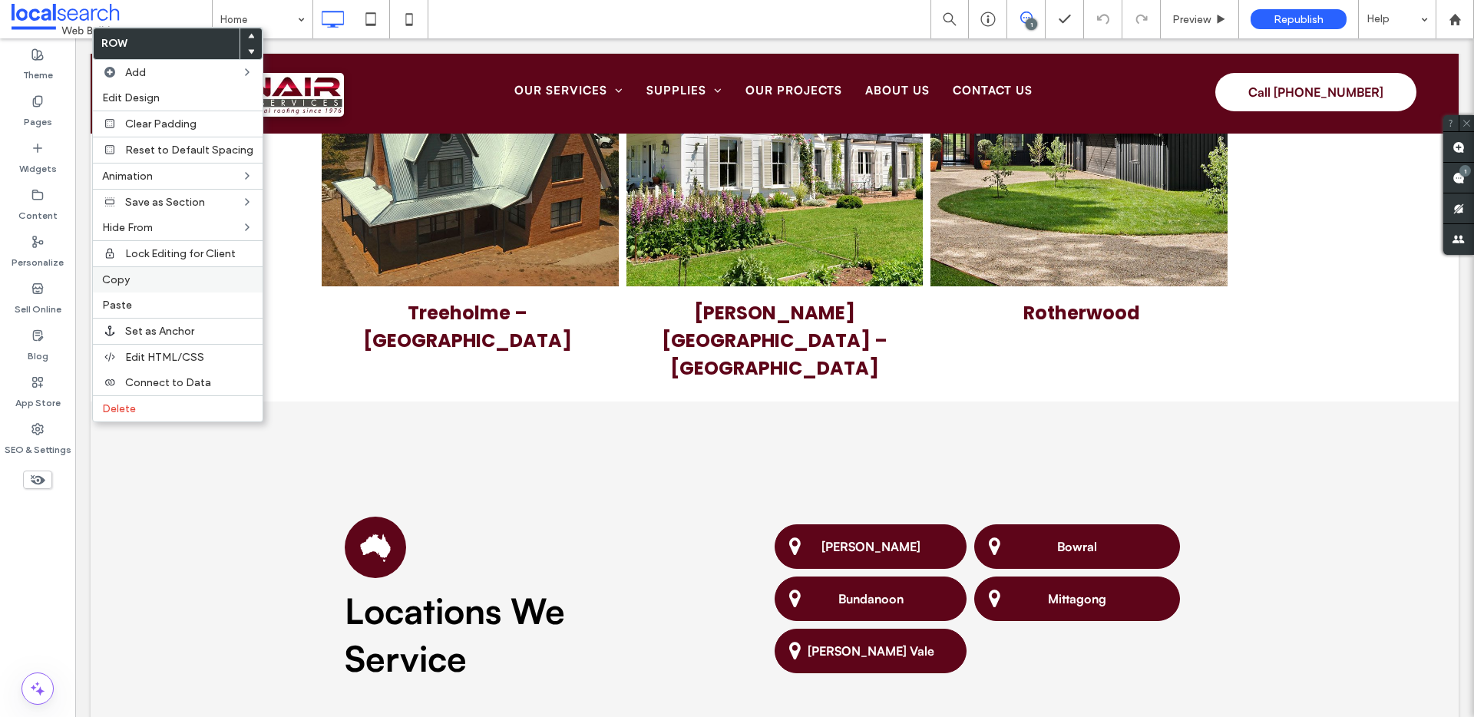
click at [140, 276] on label "Copy" at bounding box center [177, 279] width 151 height 13
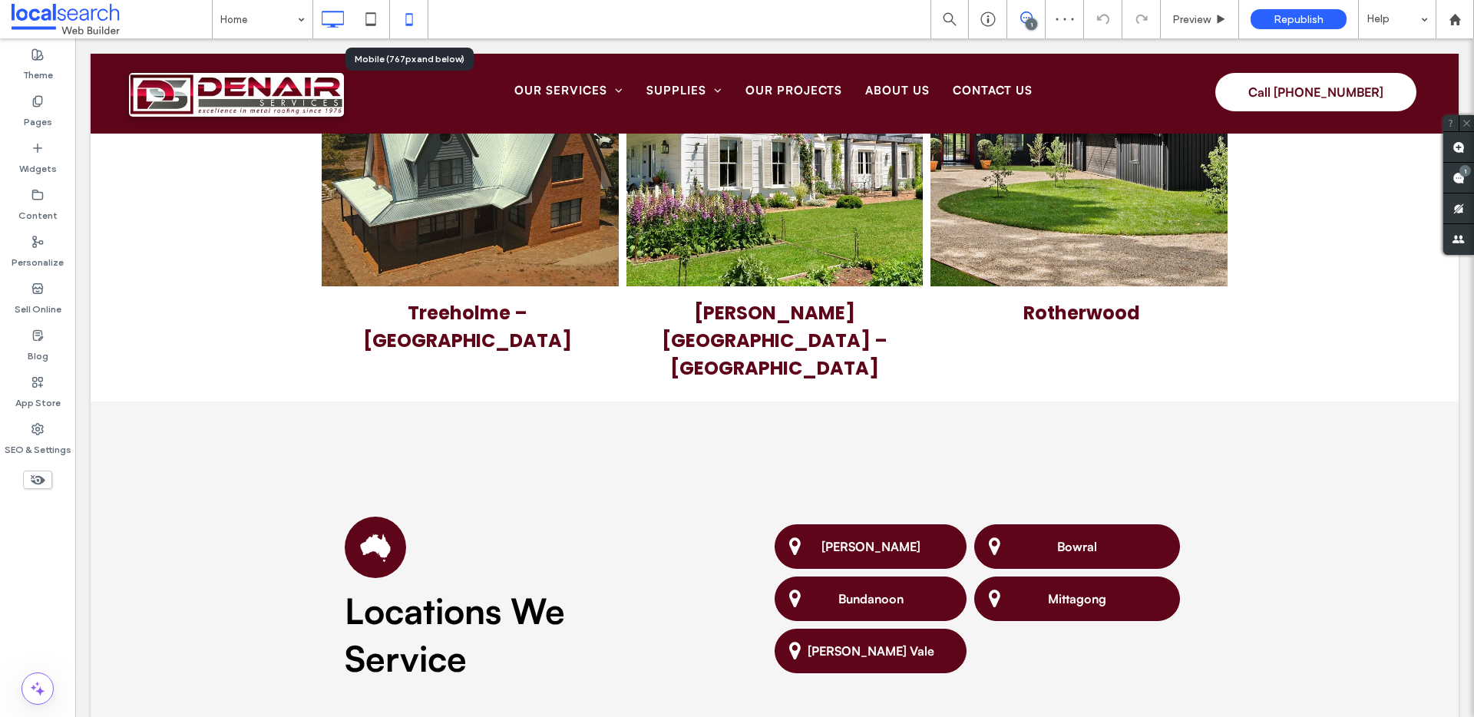
click at [403, 18] on icon at bounding box center [409, 19] width 31 height 31
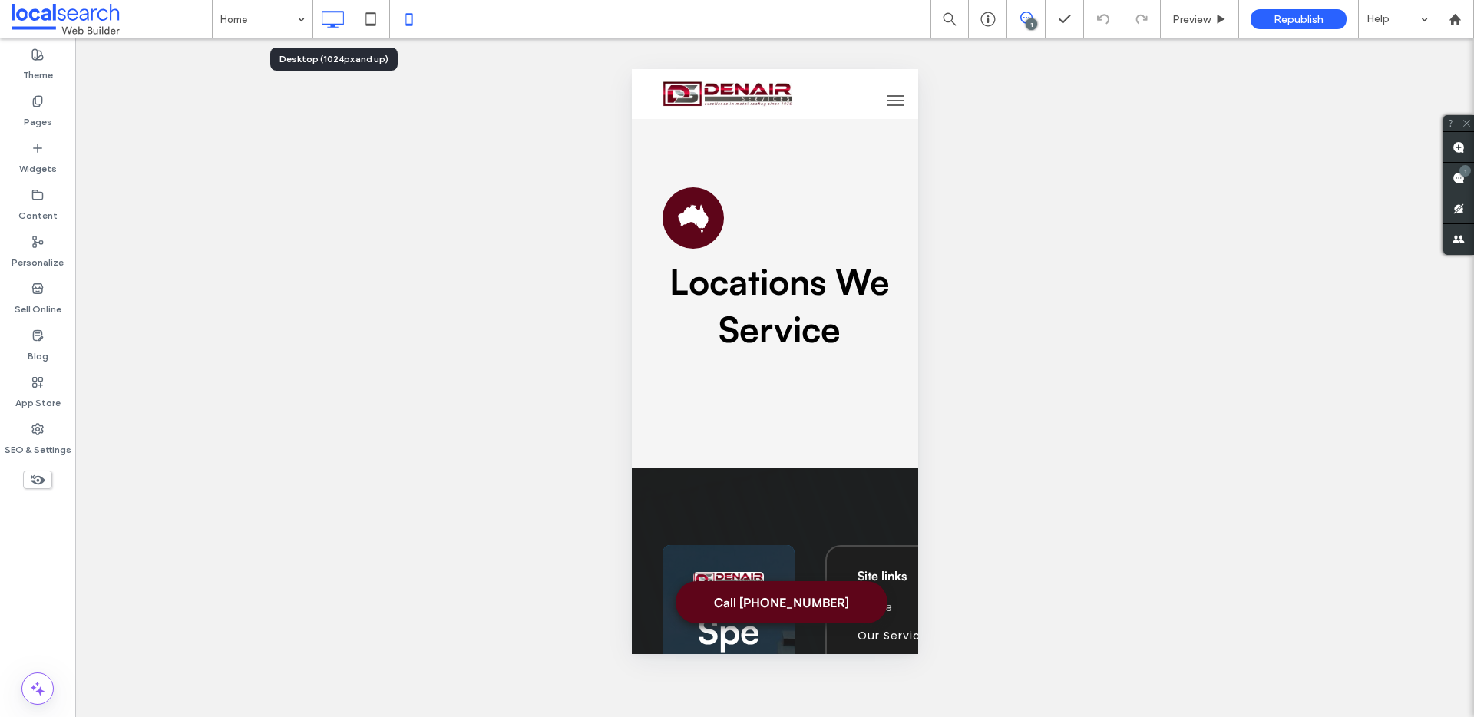
click at [333, 22] on icon at bounding box center [332, 19] width 31 height 31
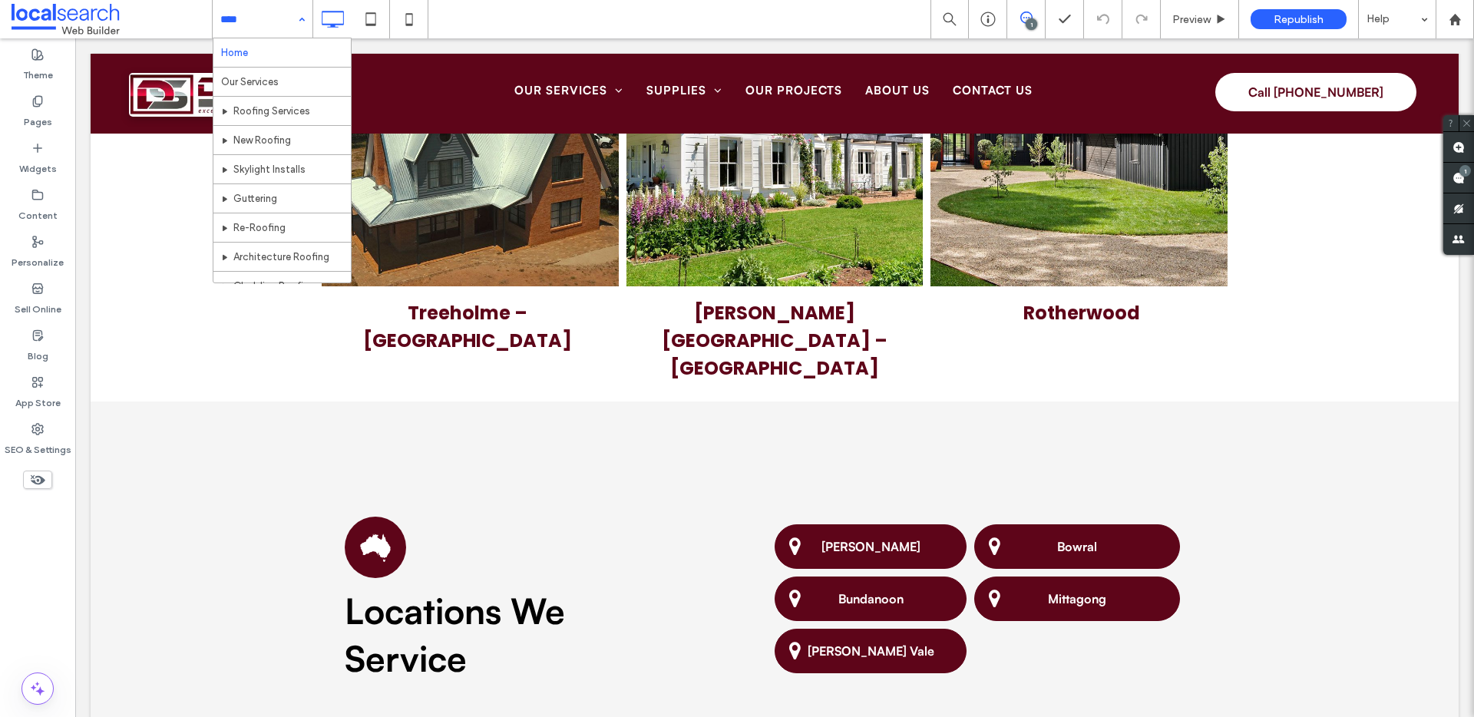
click at [293, 18] on div "Home Our Services Roofing Services New Roofing Skylight Installs Guttering Re-R…" at bounding box center [263, 19] width 100 height 38
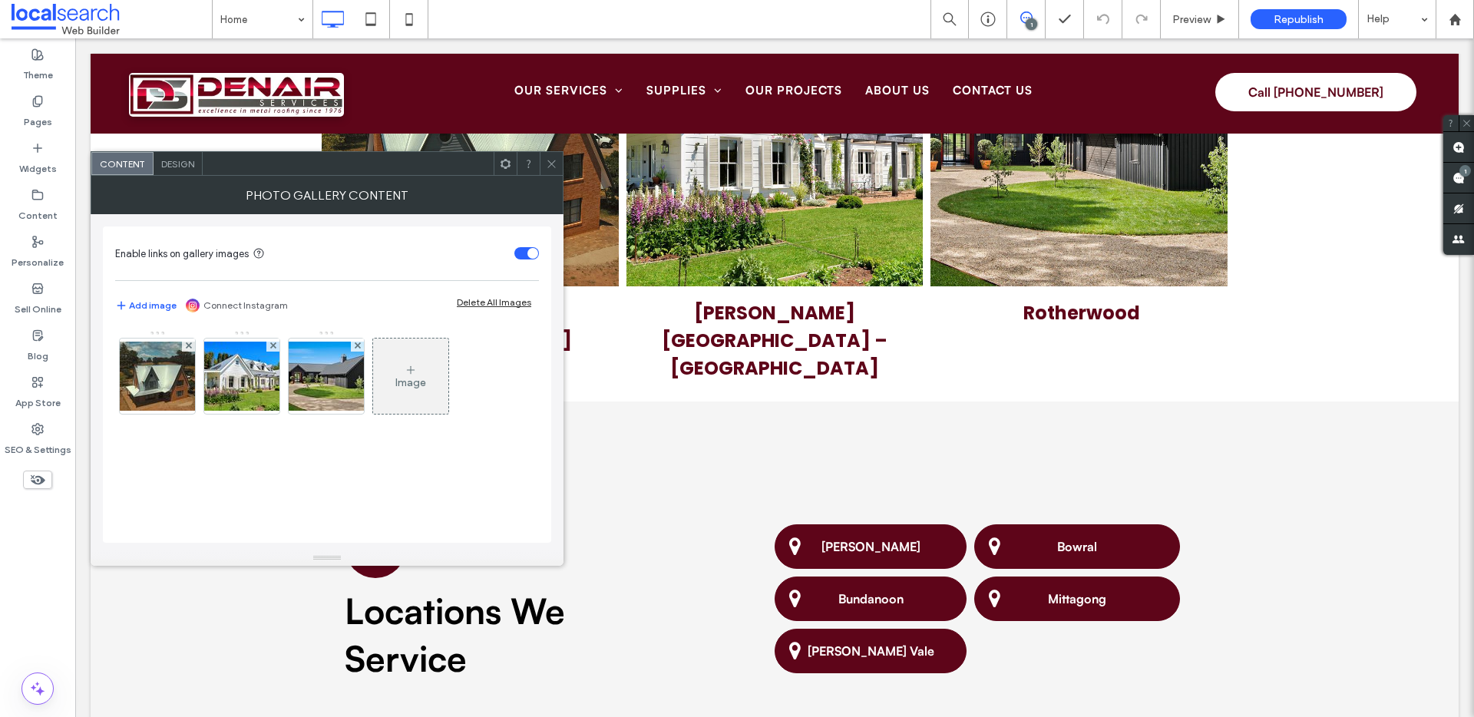
click at [173, 174] on div "Design" at bounding box center [178, 163] width 49 height 23
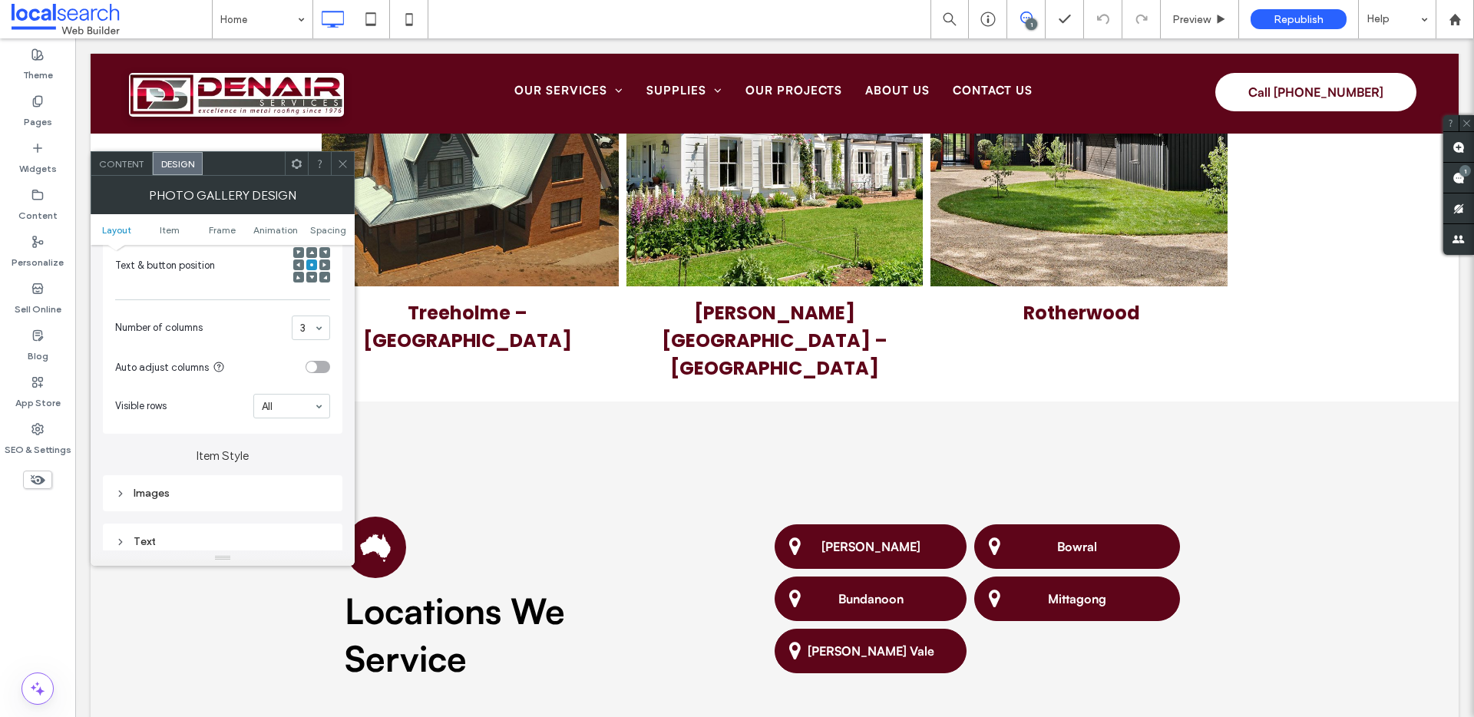
scroll to position [423, 0]
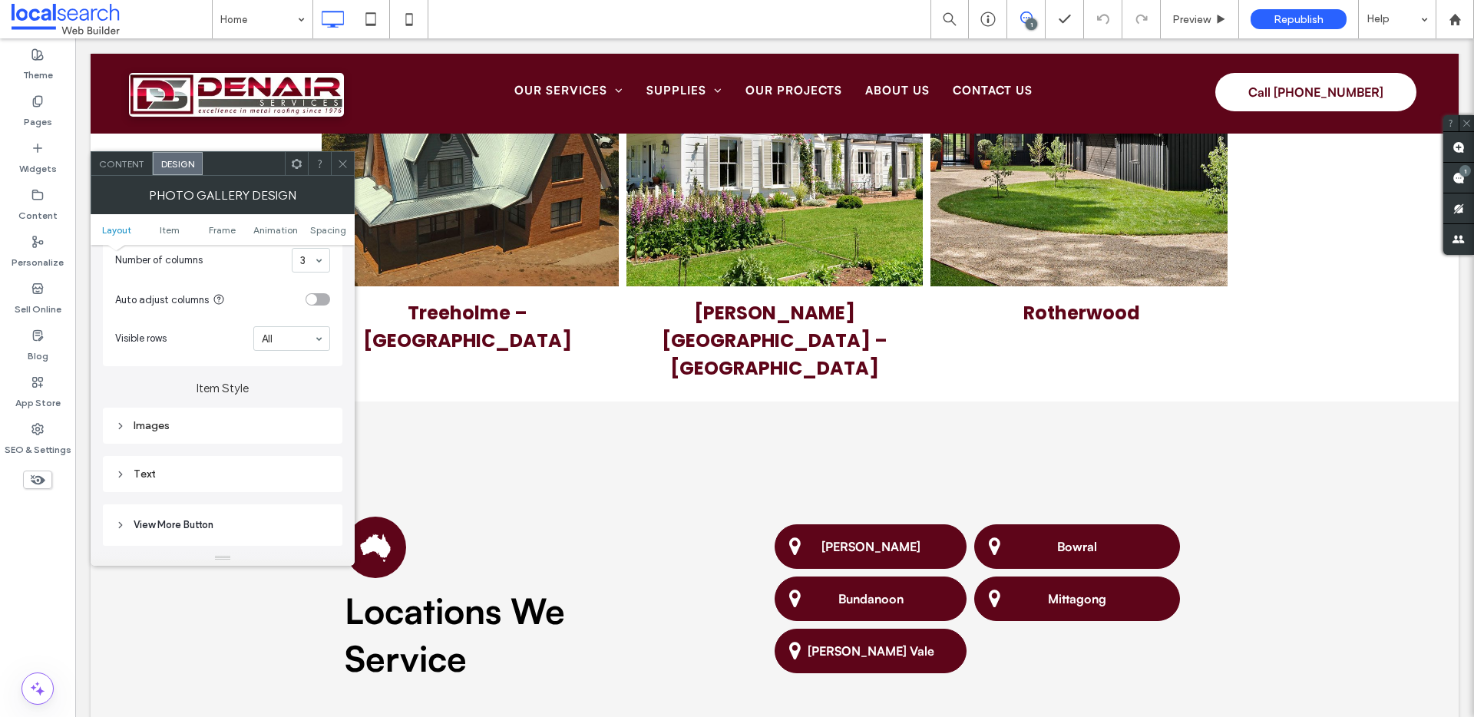
click at [345, 164] on icon at bounding box center [343, 164] width 12 height 12
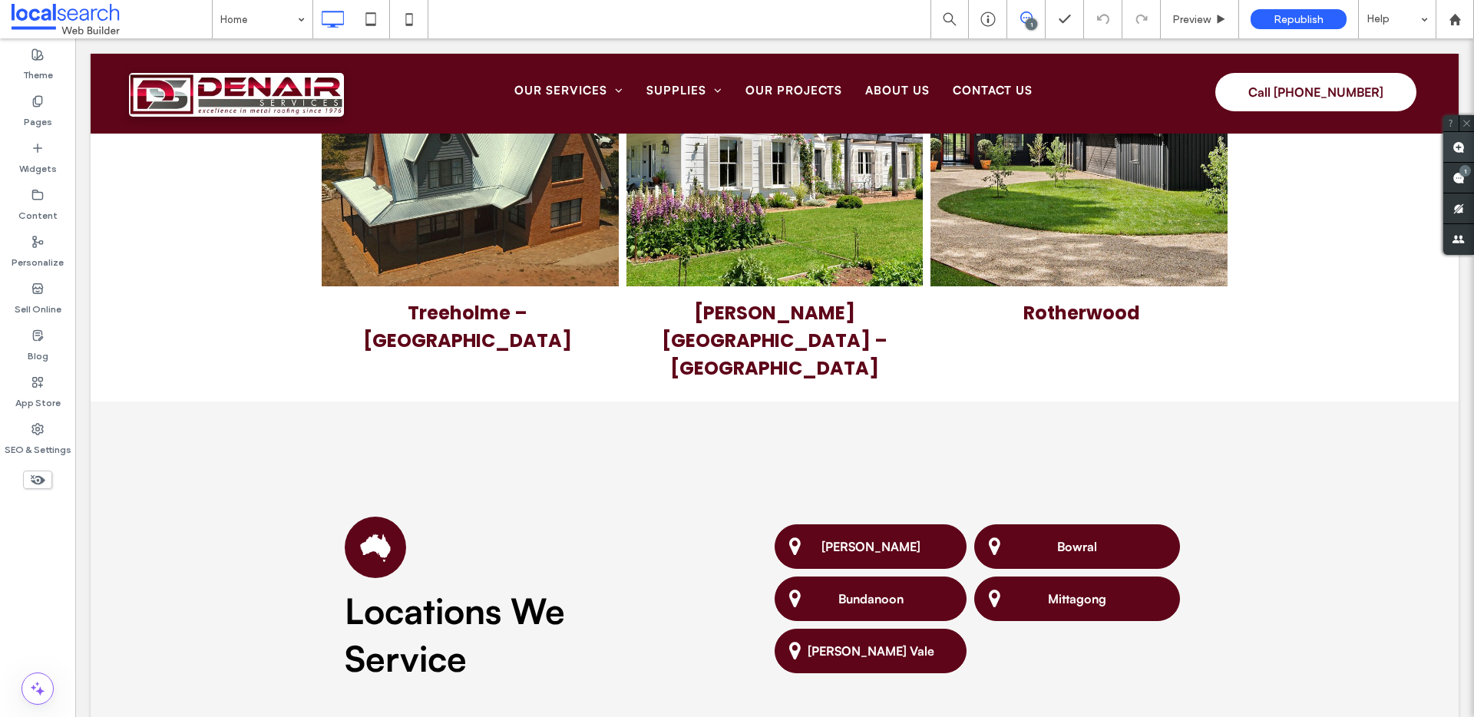
click at [1457, 151] on use at bounding box center [1459, 147] width 12 height 12
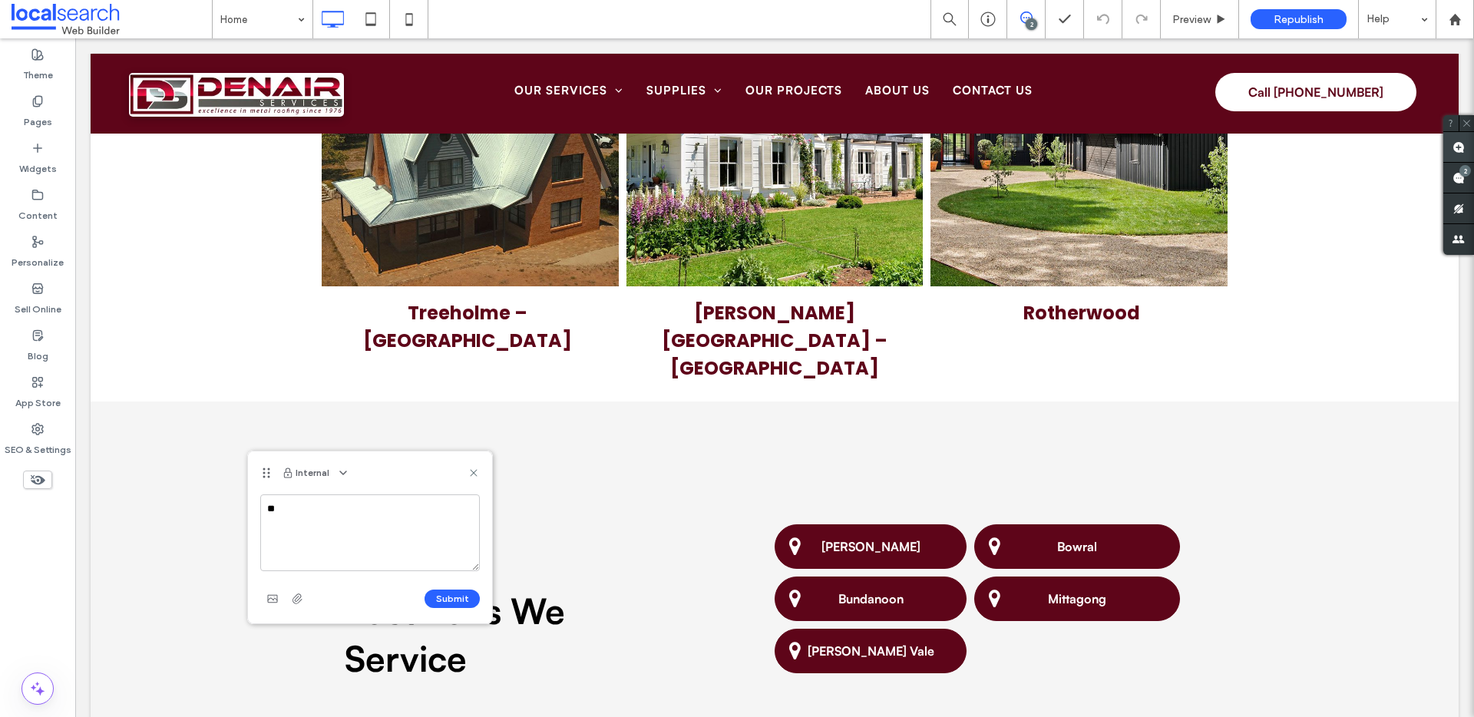
type textarea "*"
type textarea "**********"
click at [444, 596] on button "Submit" at bounding box center [452, 599] width 55 height 18
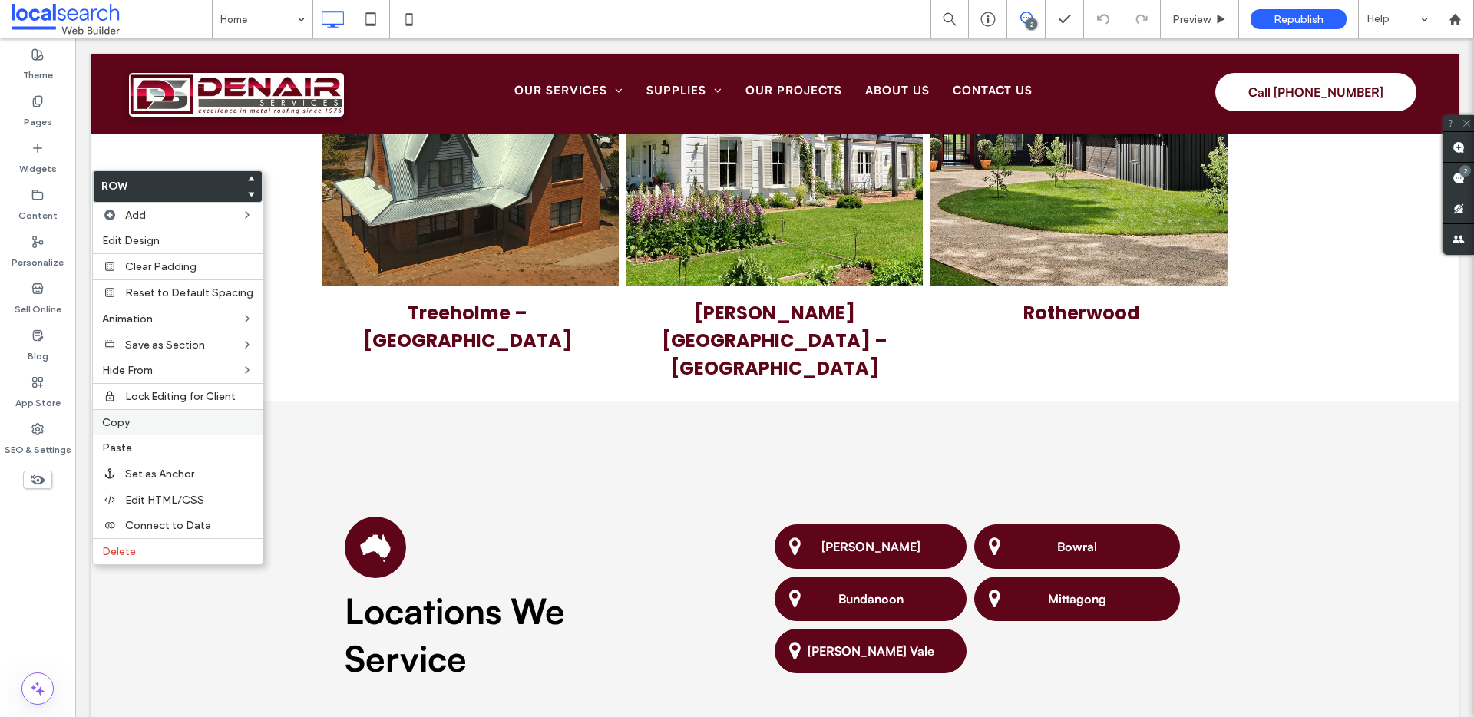
click at [117, 421] on span "Copy" at bounding box center [116, 422] width 28 height 13
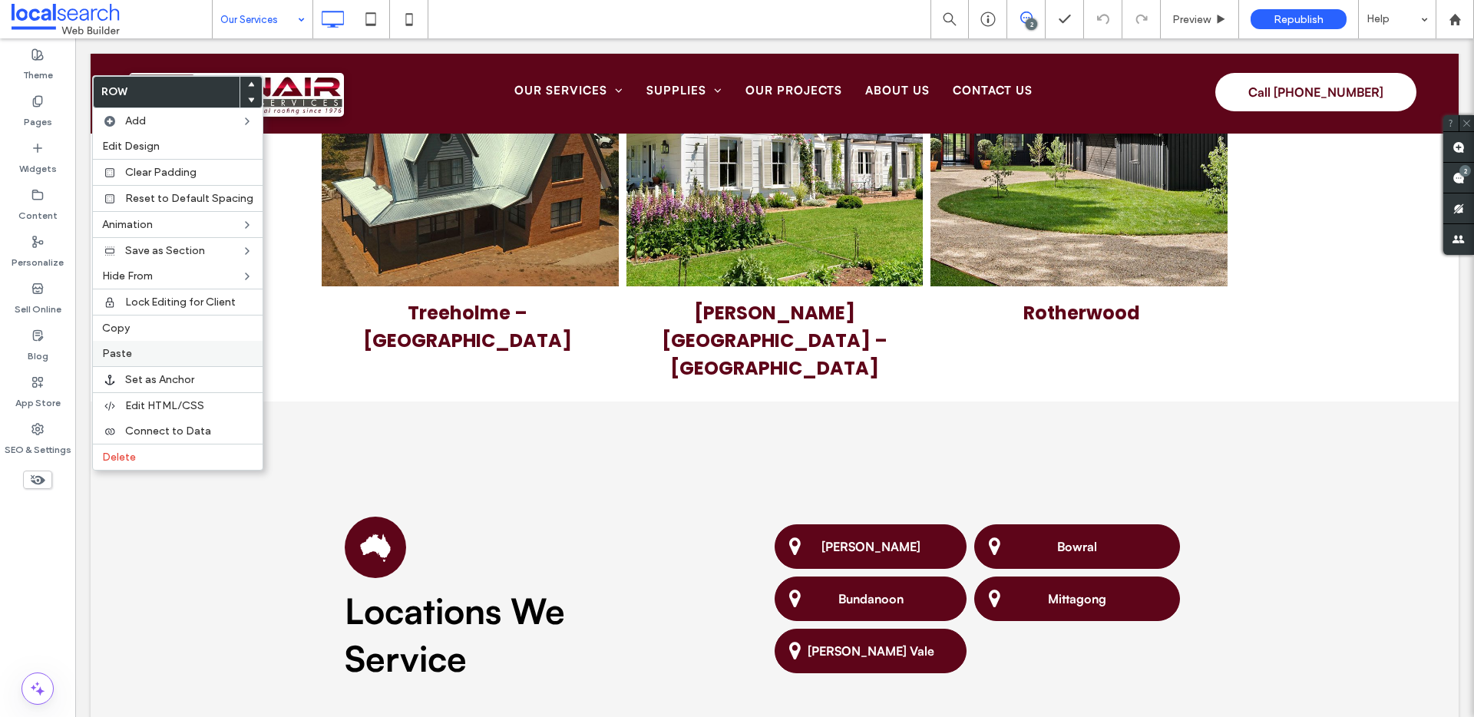
click at [129, 357] on span "Paste" at bounding box center [117, 353] width 30 height 13
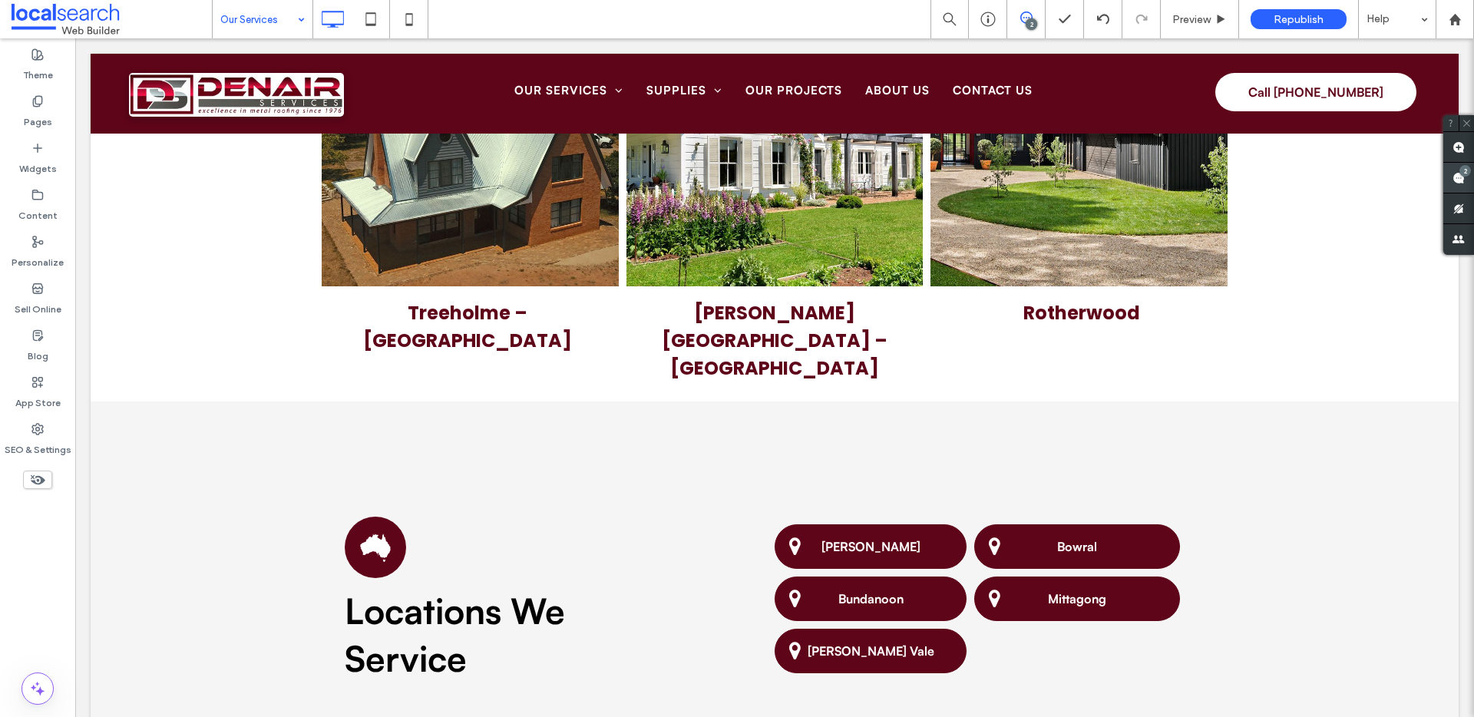
click at [1462, 176] on use at bounding box center [1459, 178] width 12 height 12
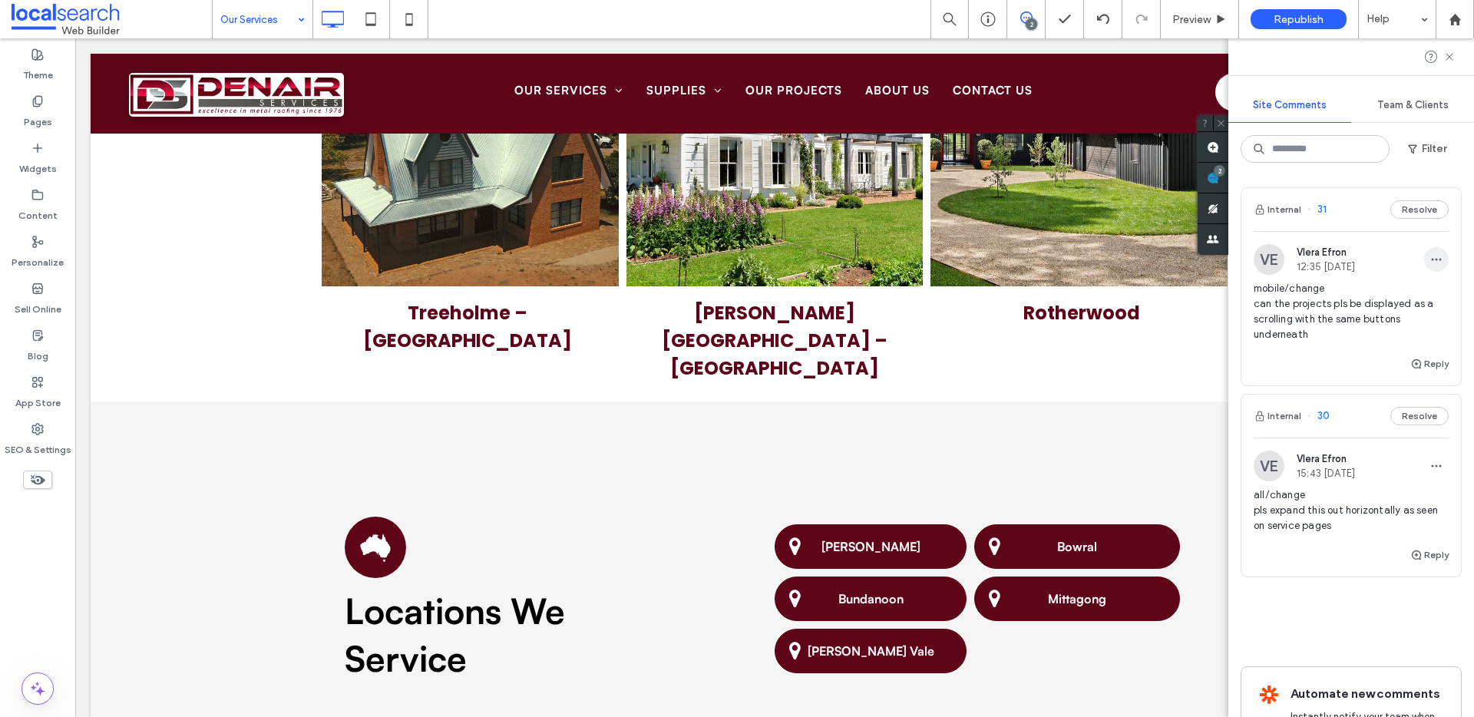
click at [1431, 253] on icon "button" at bounding box center [1437, 259] width 12 height 12
click at [1415, 287] on div "Edit" at bounding box center [1368, 299] width 137 height 29
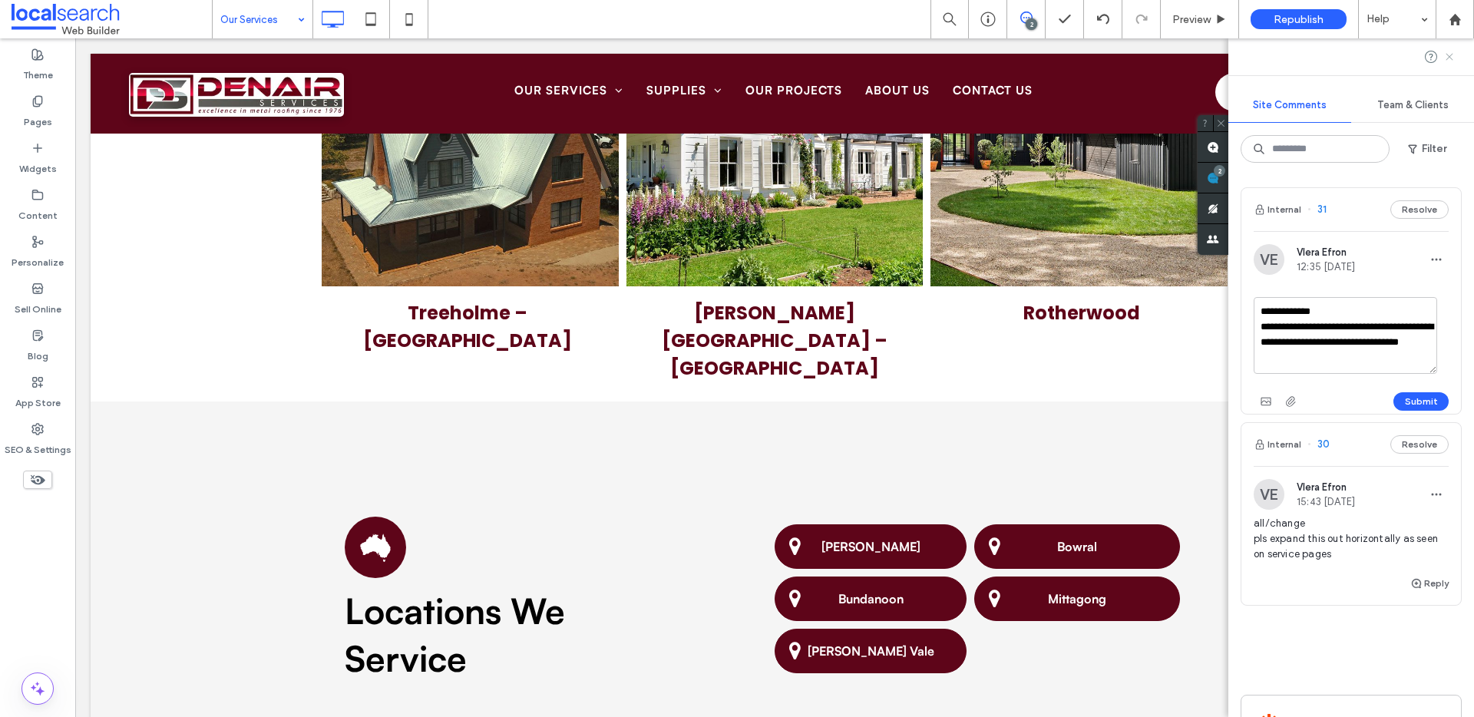
click at [1446, 56] on icon at bounding box center [1450, 57] width 12 height 12
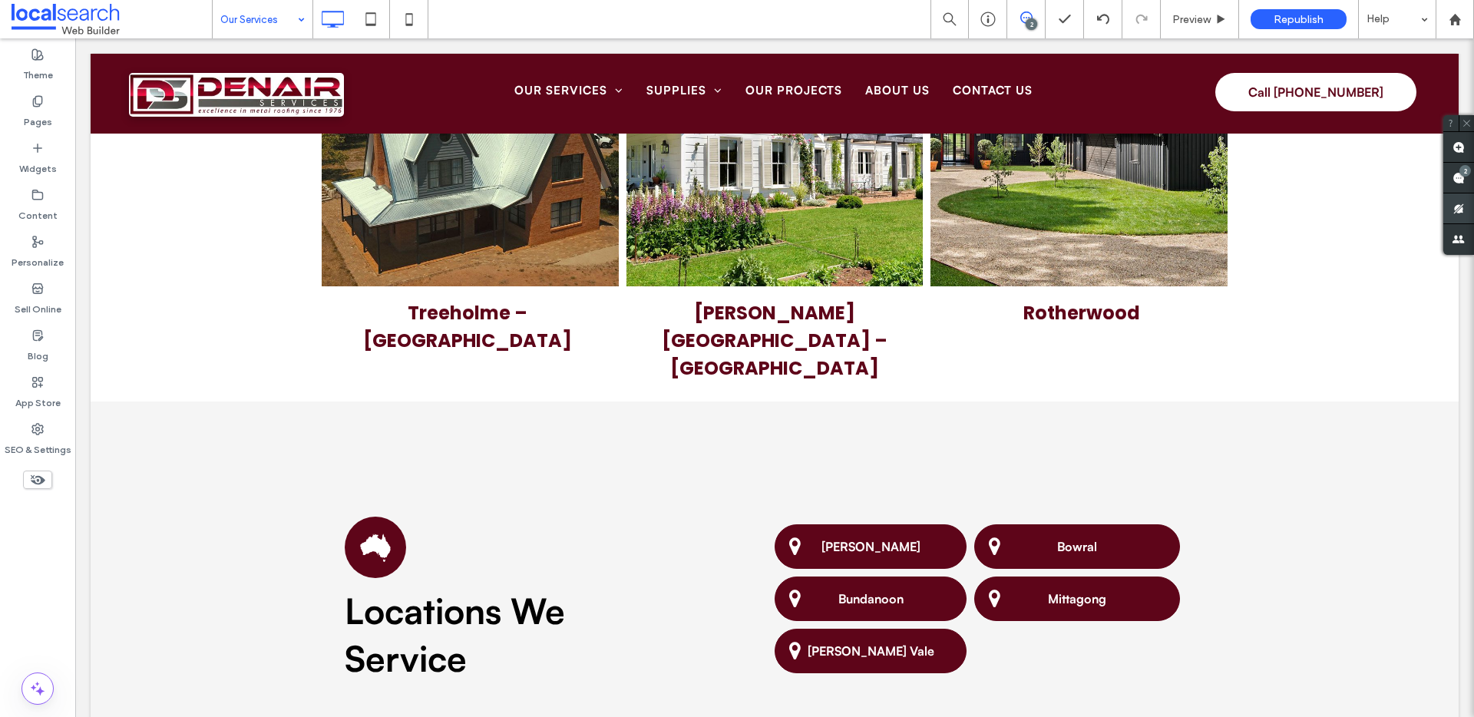
click at [1453, 194] on span at bounding box center [1459, 209] width 31 height 30
click at [1456, 177] on use at bounding box center [1459, 178] width 12 height 12
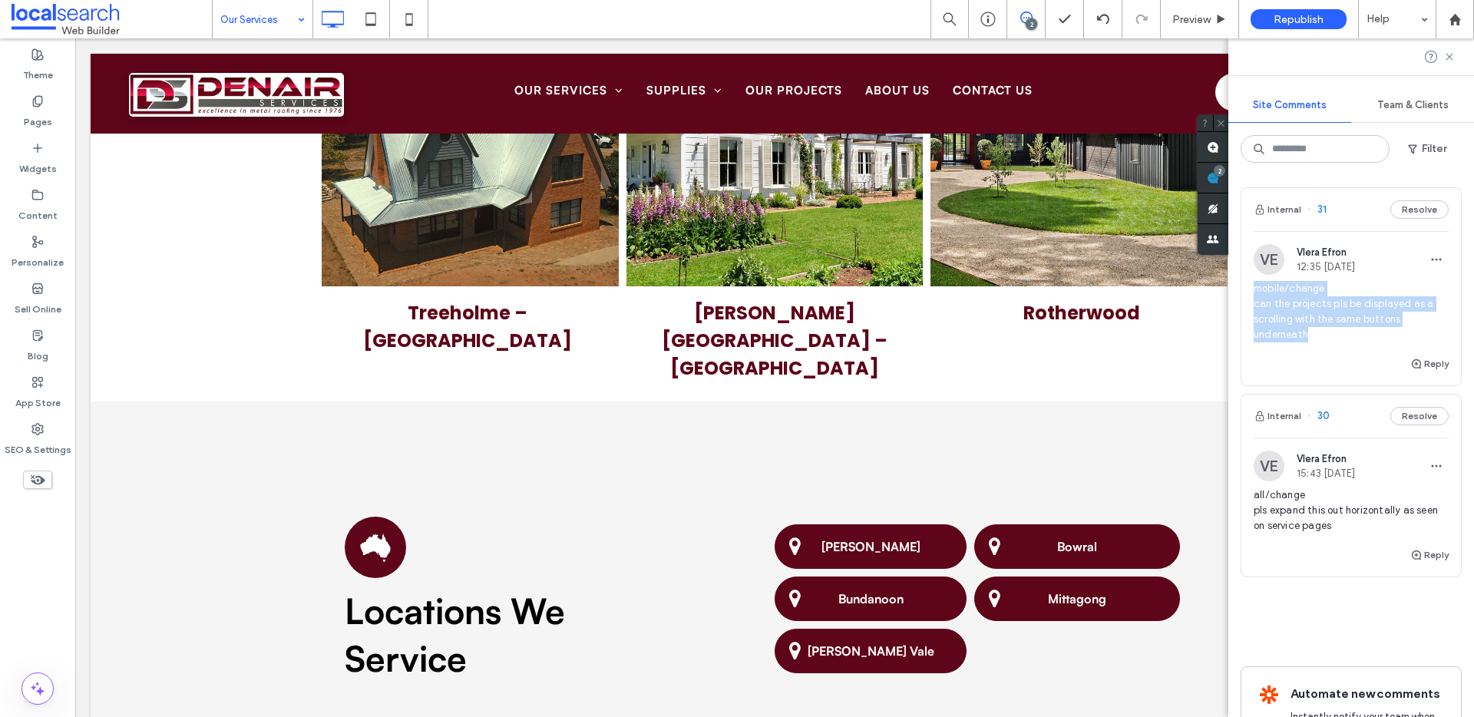
copy span "mobile/change can the projects pls be displayed as a scrolling with the same bu…"
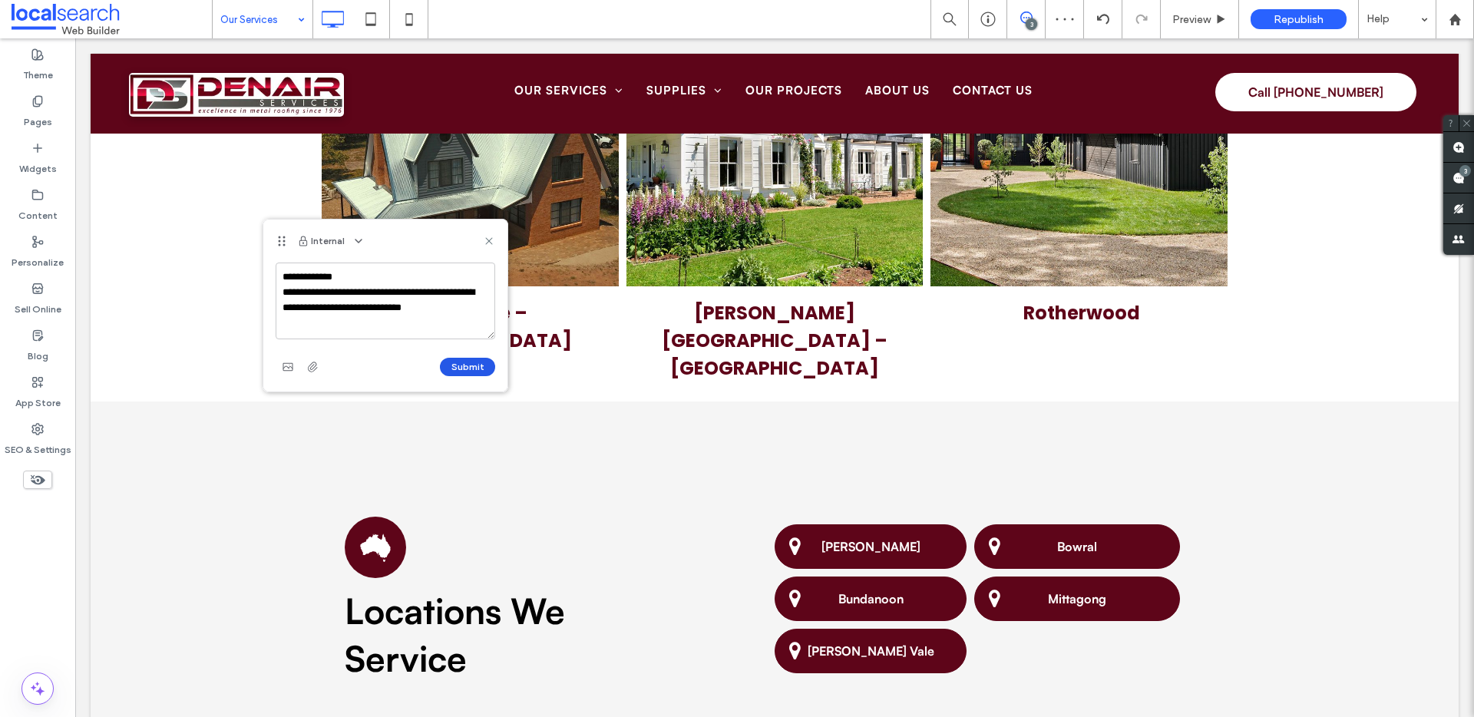
type textarea "**********"
click at [459, 369] on button "Submit" at bounding box center [467, 367] width 55 height 18
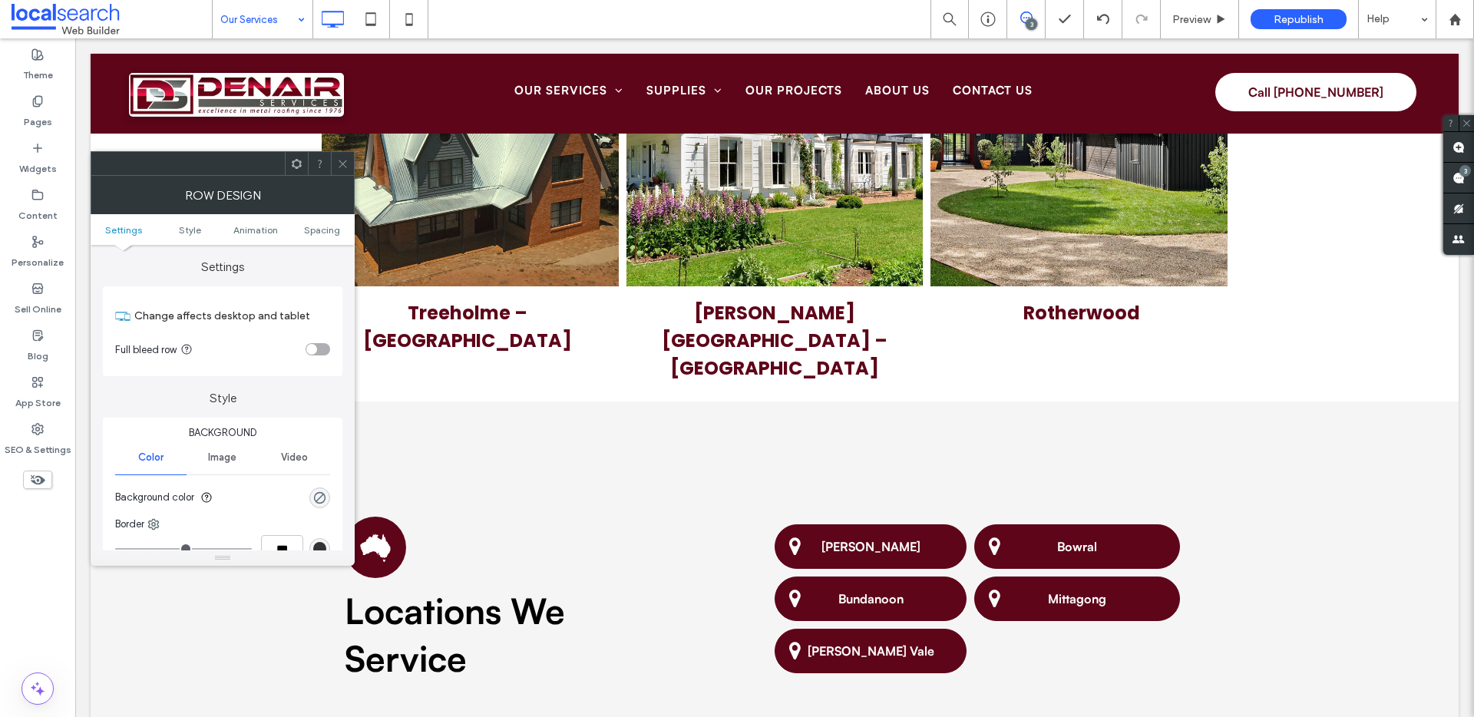
click at [346, 170] on span at bounding box center [343, 163] width 12 height 23
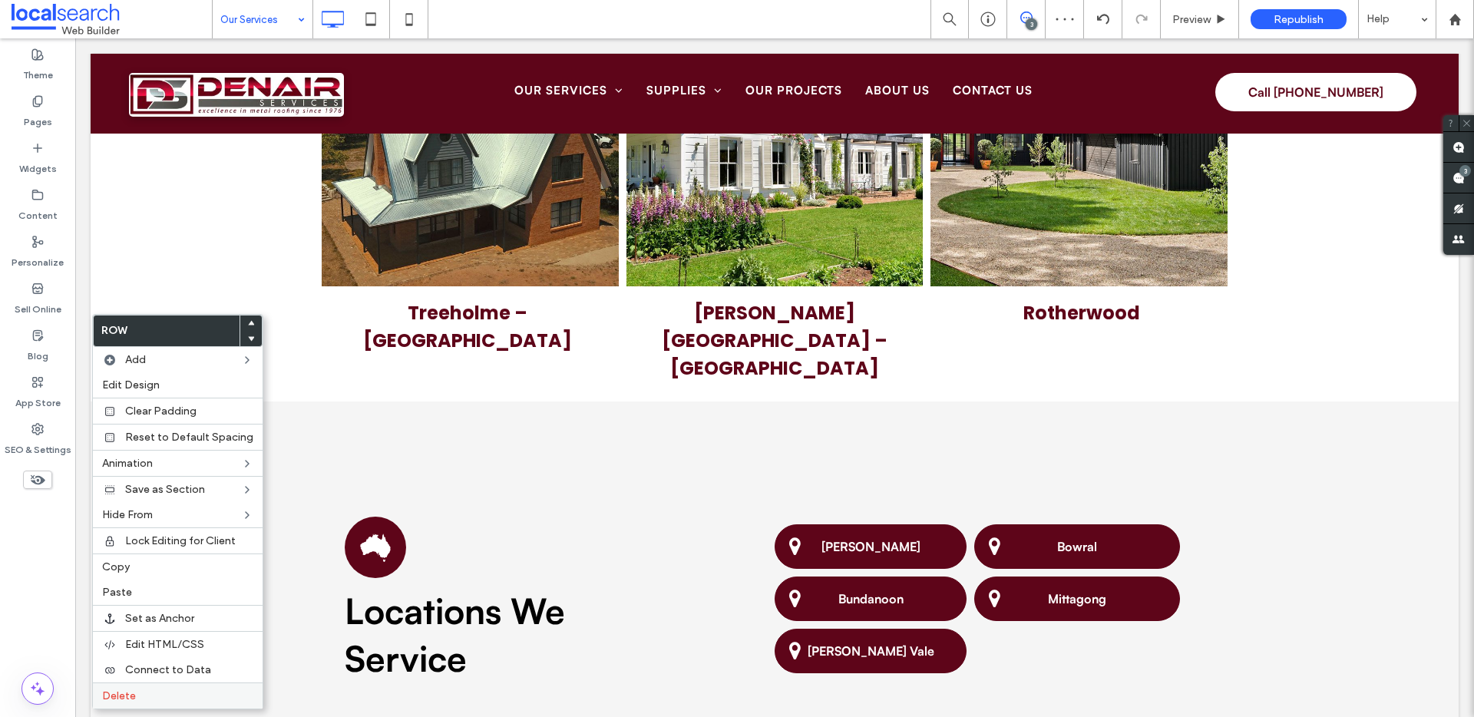
click at [160, 696] on label "Delete" at bounding box center [177, 696] width 151 height 13
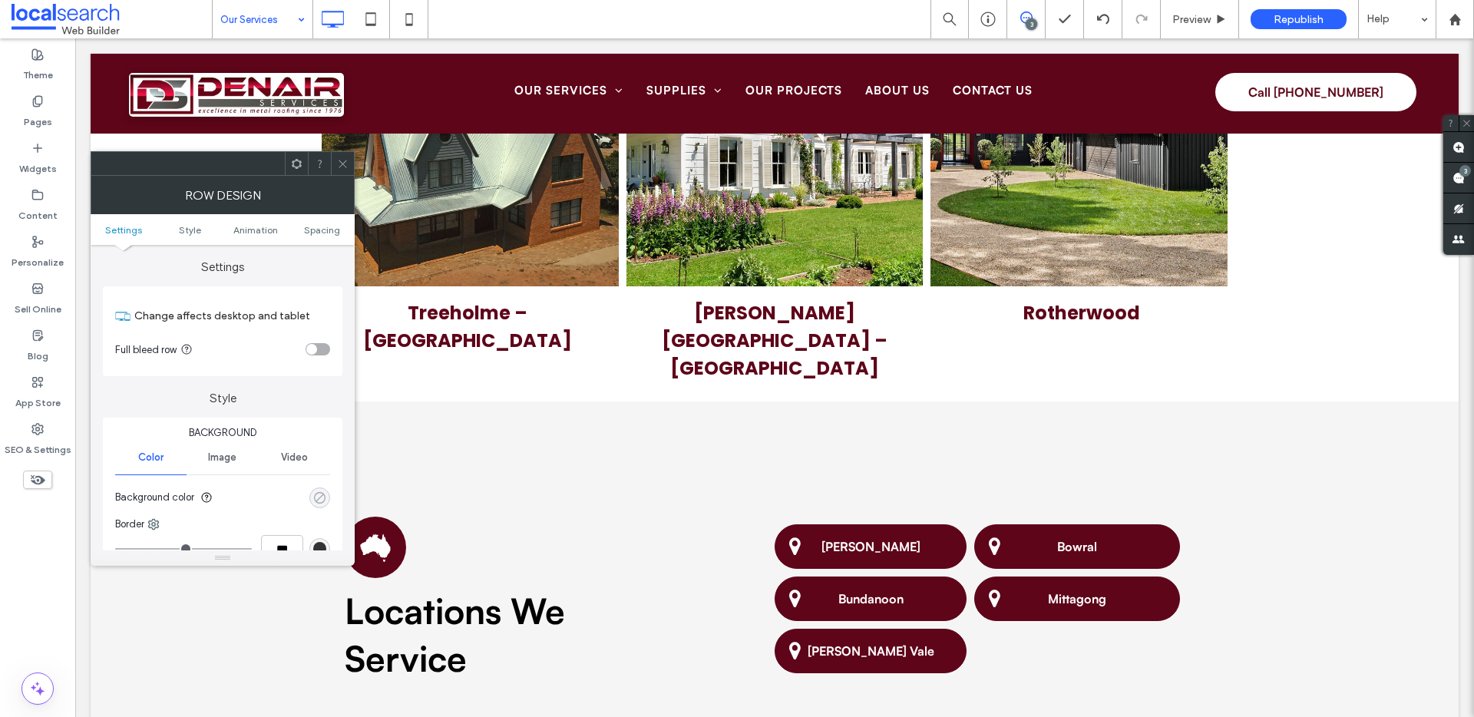
click at [321, 499] on div "rgba(0, 0, 0, 0)" at bounding box center [319, 497] width 13 height 13
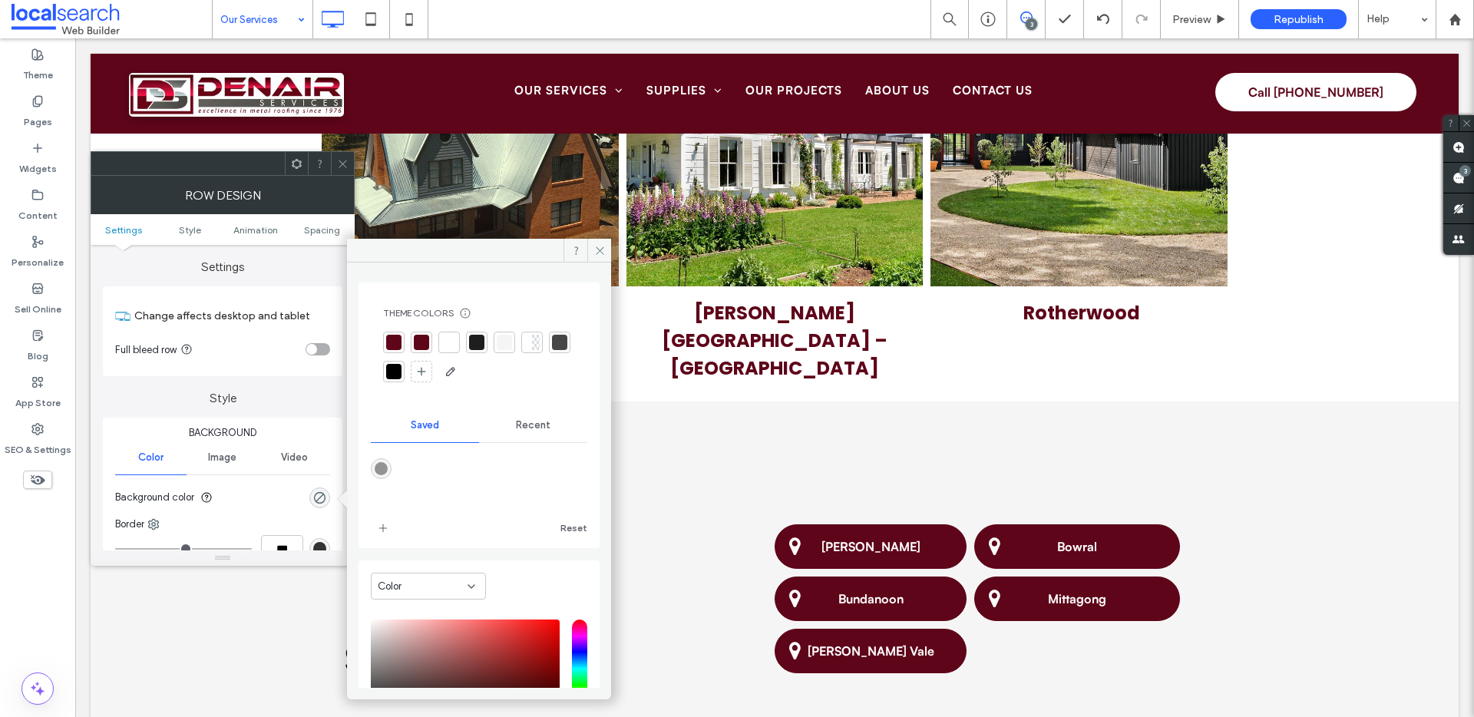
click at [503, 339] on div at bounding box center [504, 342] width 15 height 15
click at [345, 165] on use at bounding box center [343, 164] width 8 height 8
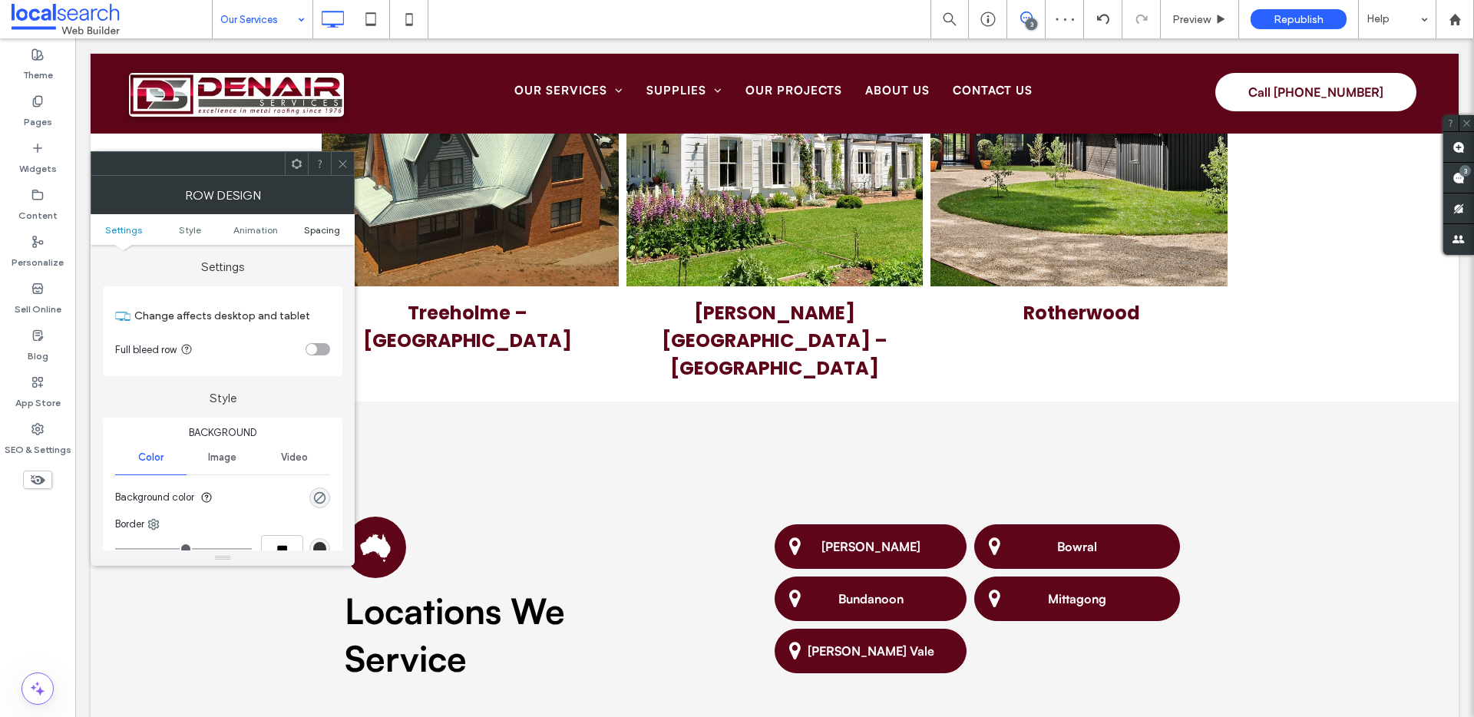
click at [312, 230] on span "Spacing" at bounding box center [322, 230] width 36 height 12
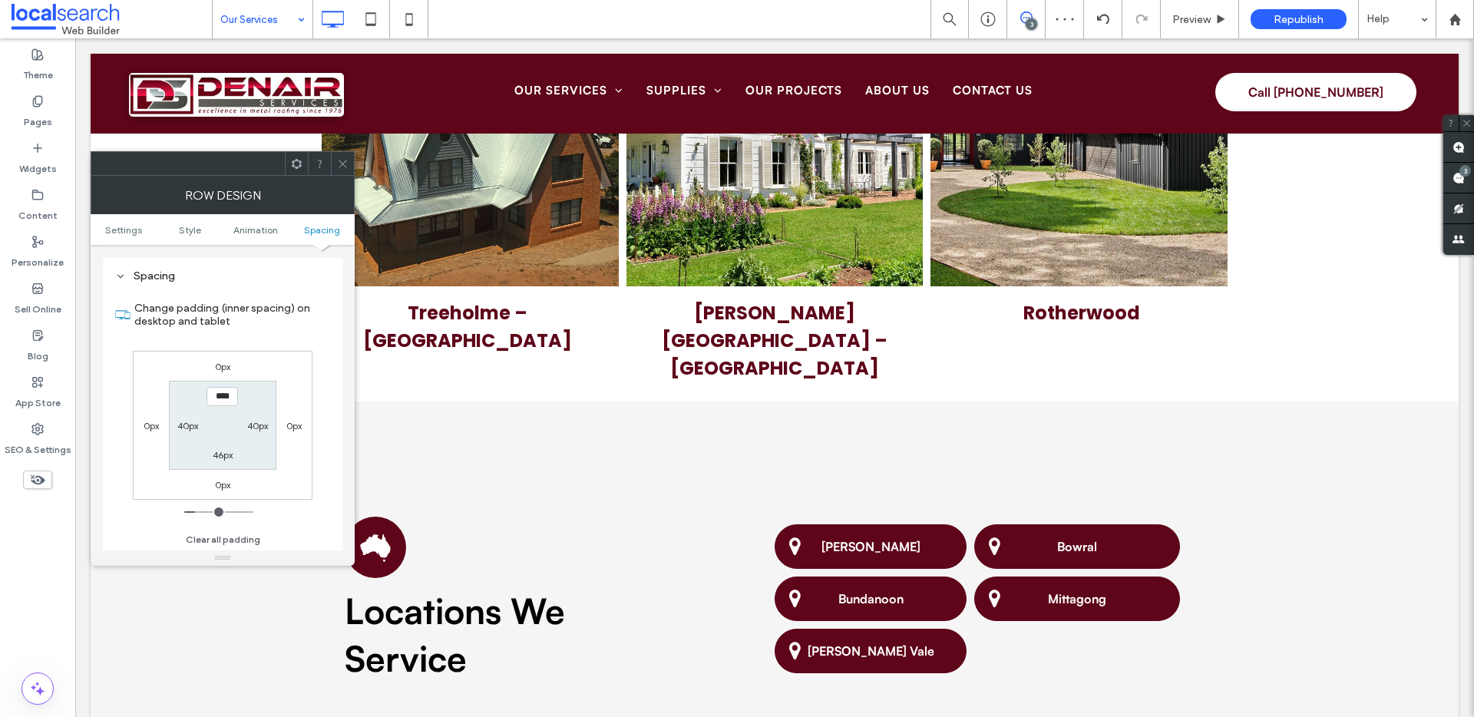
scroll to position [434, 0]
type input "***"
type input "*"
click at [224, 384] on section "*** 40px 46px 40px" at bounding box center [222, 424] width 107 height 88
click at [224, 381] on section "*** 40px 46px 40px" at bounding box center [222, 424] width 107 height 88
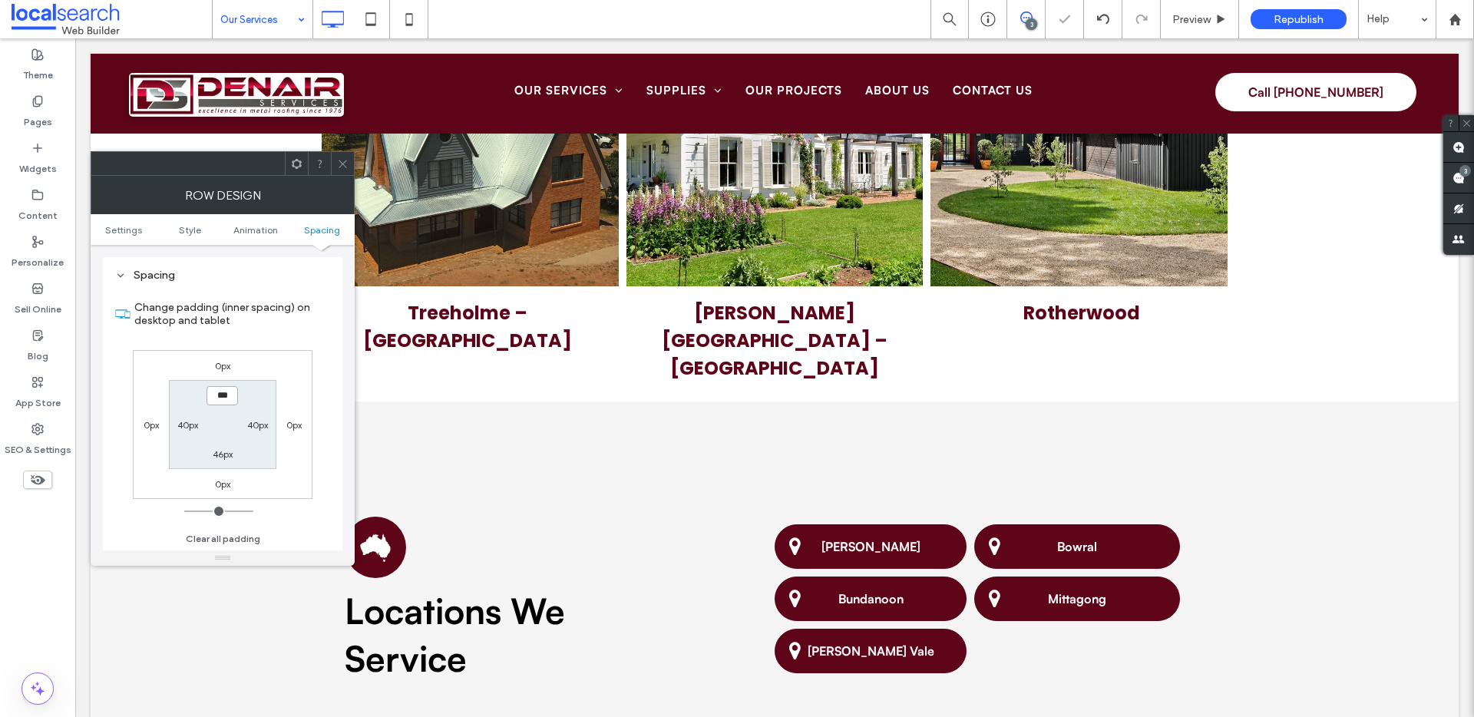
click at [221, 390] on input "***" at bounding box center [222, 395] width 31 height 19
type input "****"
type input "**"
click at [340, 158] on icon at bounding box center [343, 164] width 12 height 12
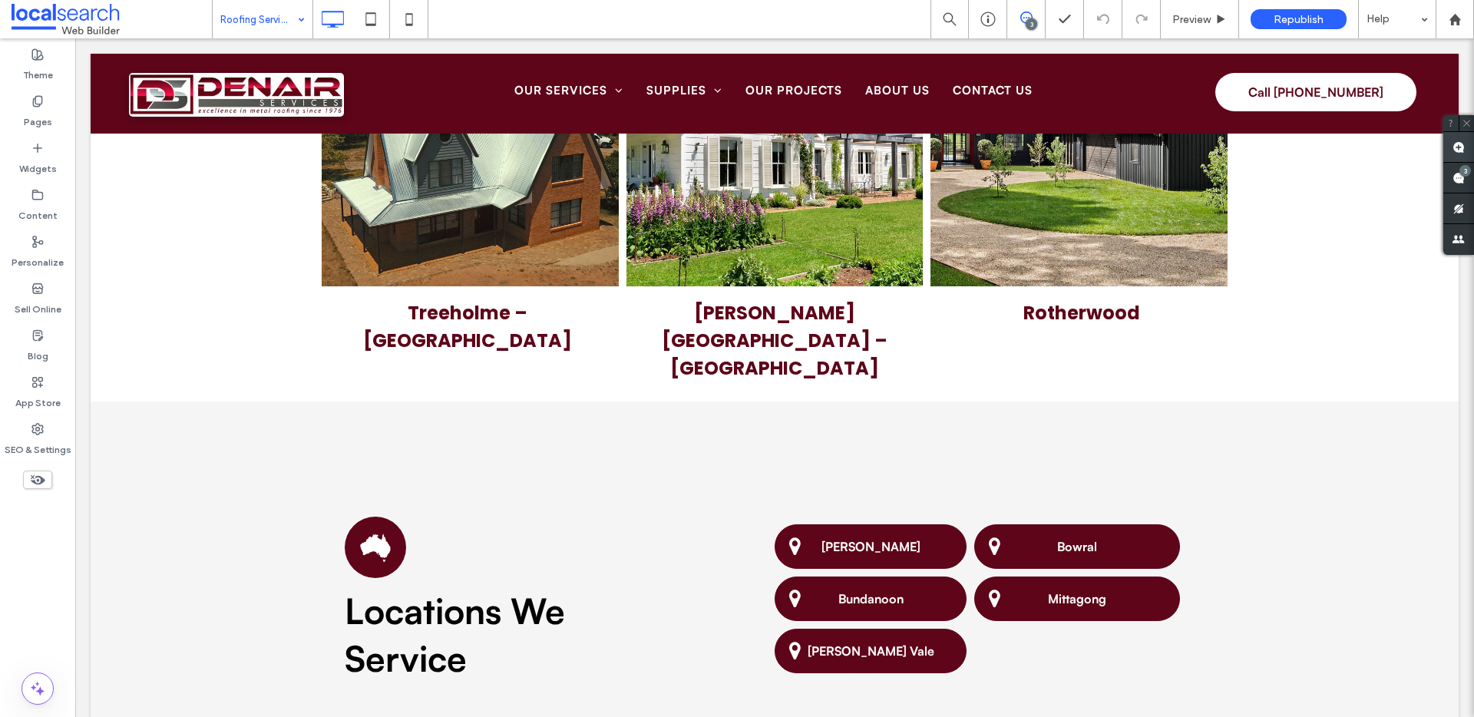
click at [1461, 144] on use at bounding box center [1459, 147] width 12 height 12
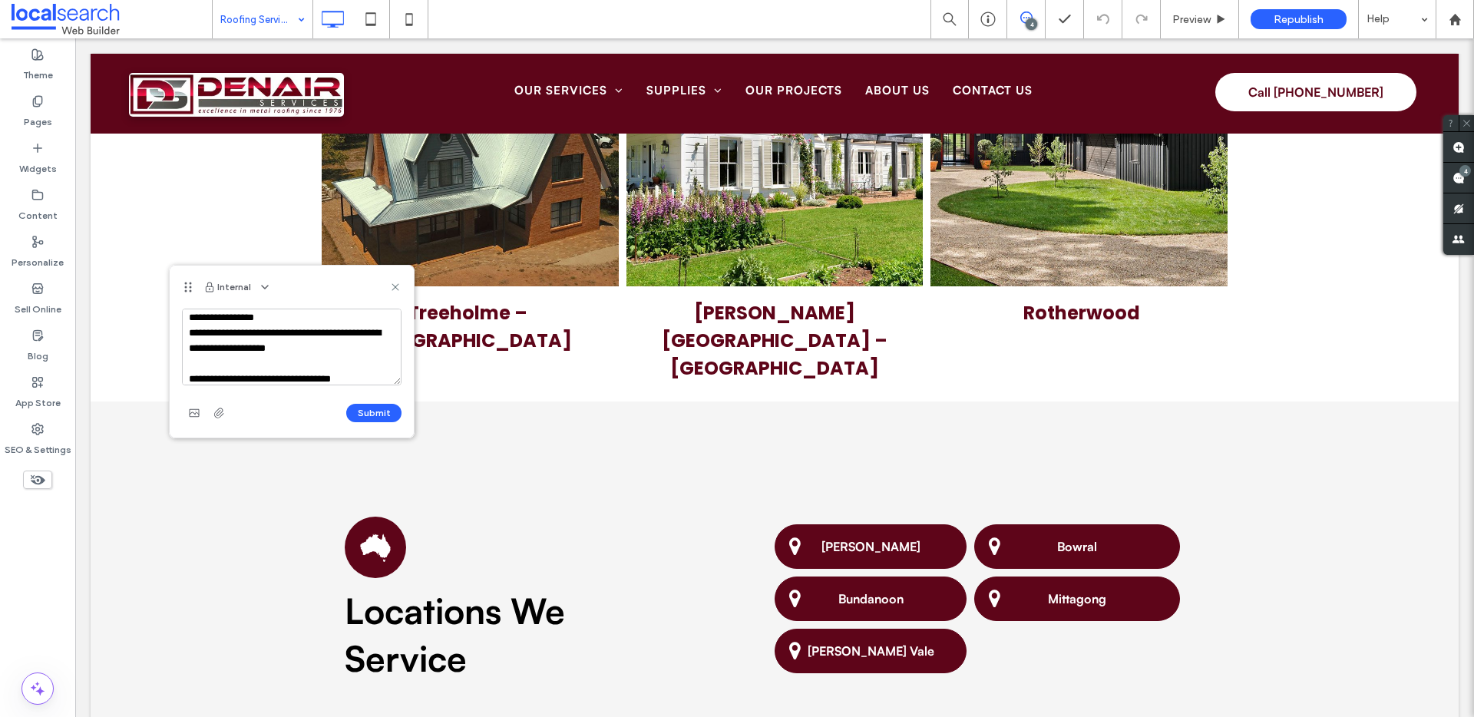
scroll to position [51, 0]
drag, startPoint x: 313, startPoint y: 331, endPoint x: 205, endPoint y: 344, distance: 108.3
click at [205, 344] on textarea "**********" at bounding box center [292, 347] width 220 height 77
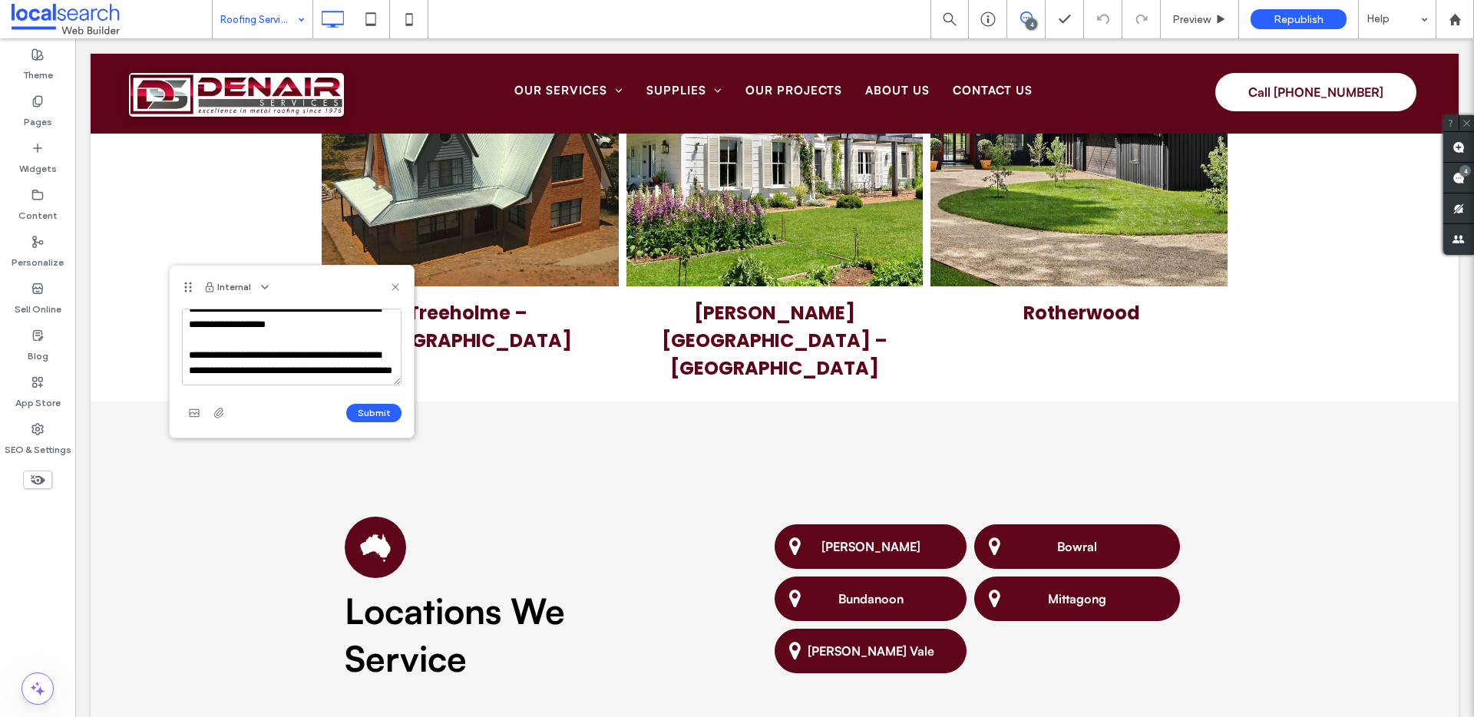
scroll to position [36, 0]
drag, startPoint x: 269, startPoint y: 362, endPoint x: 362, endPoint y: 347, distance: 94.8
click at [362, 347] on textarea "**********" at bounding box center [292, 347] width 220 height 77
drag, startPoint x: 255, startPoint y: 366, endPoint x: 176, endPoint y: 365, distance: 79.1
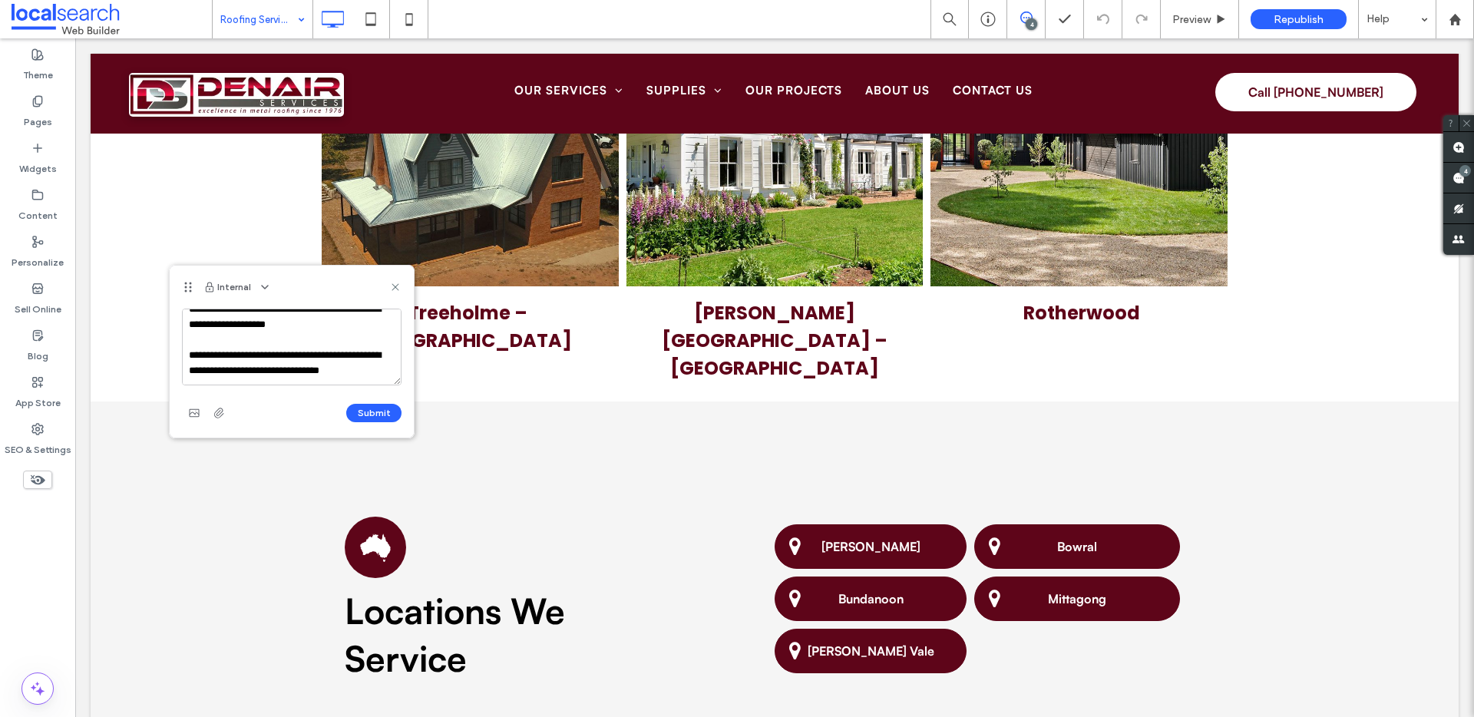
click at [176, 365] on div "**********" at bounding box center [292, 373] width 244 height 129
click at [260, 368] on textarea "**********" at bounding box center [292, 347] width 220 height 77
click at [263, 368] on textarea "**********" at bounding box center [292, 347] width 220 height 77
click at [319, 369] on textarea "**********" at bounding box center [292, 347] width 220 height 77
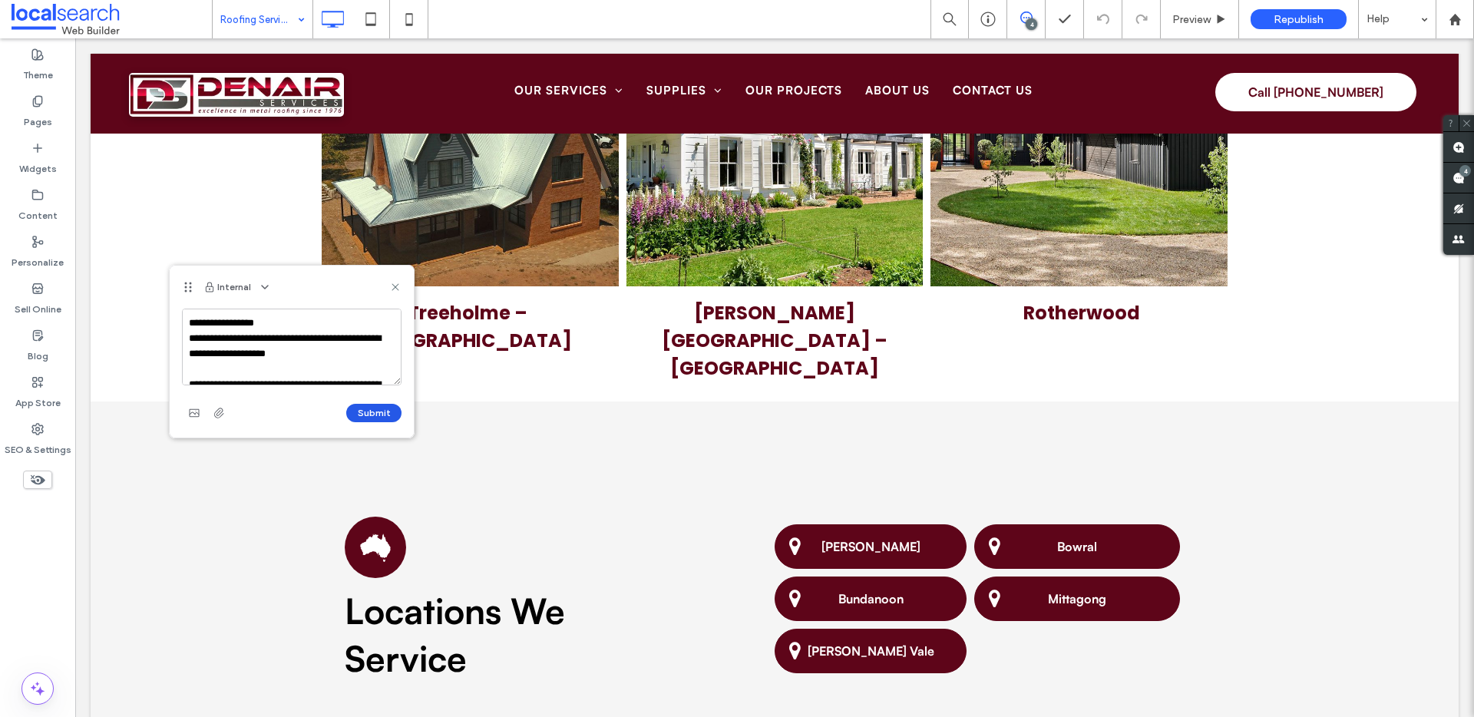
type textarea "**********"
click at [369, 407] on button "Submit" at bounding box center [373, 413] width 55 height 18
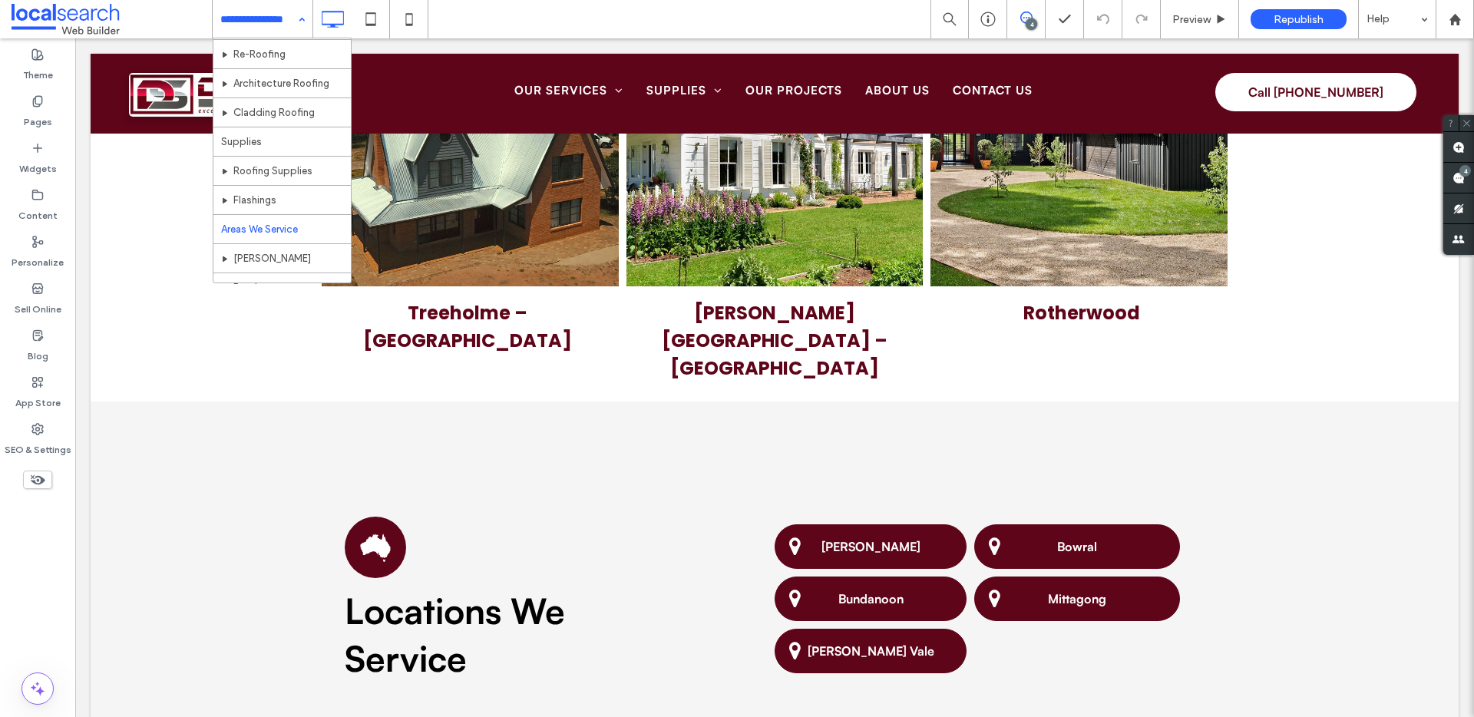
scroll to position [241, 0]
click at [243, 20] on input at bounding box center [258, 19] width 77 height 38
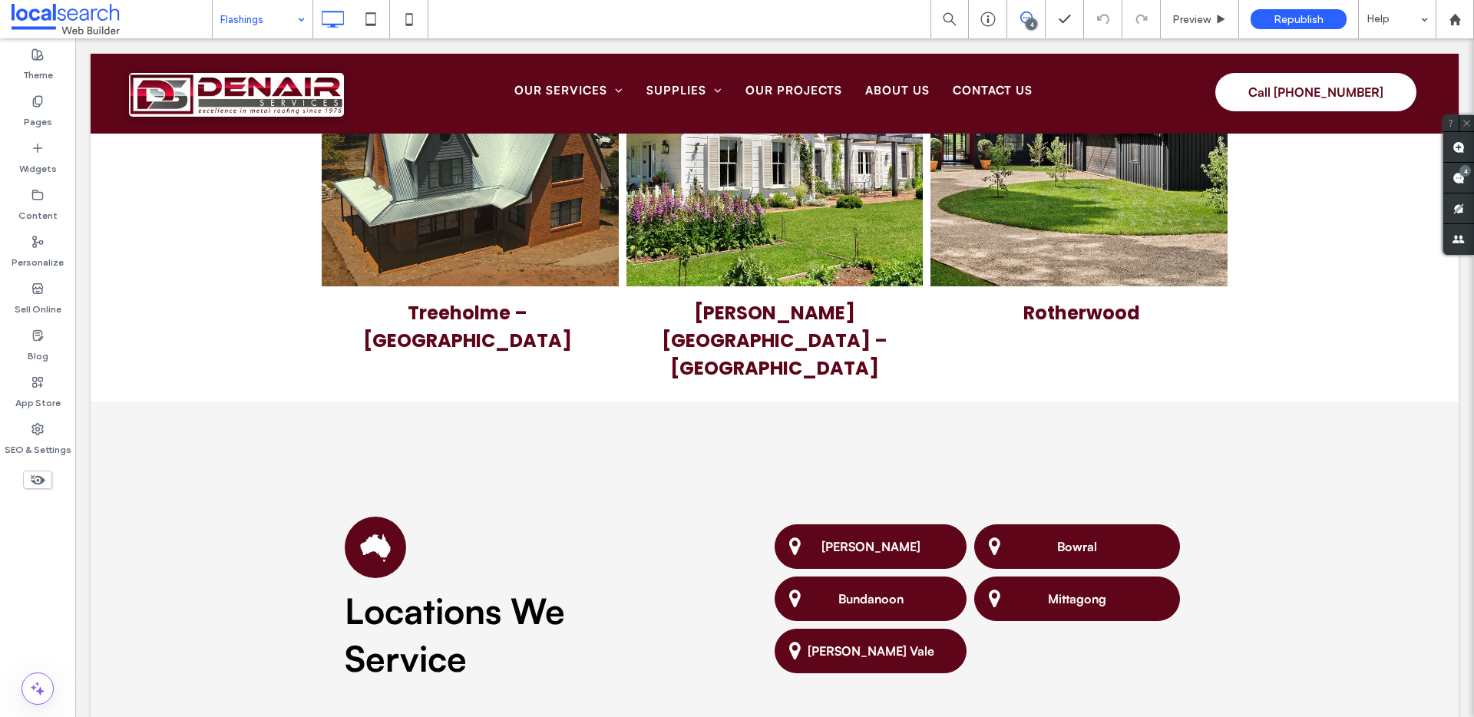
click at [260, 19] on input at bounding box center [258, 19] width 77 height 38
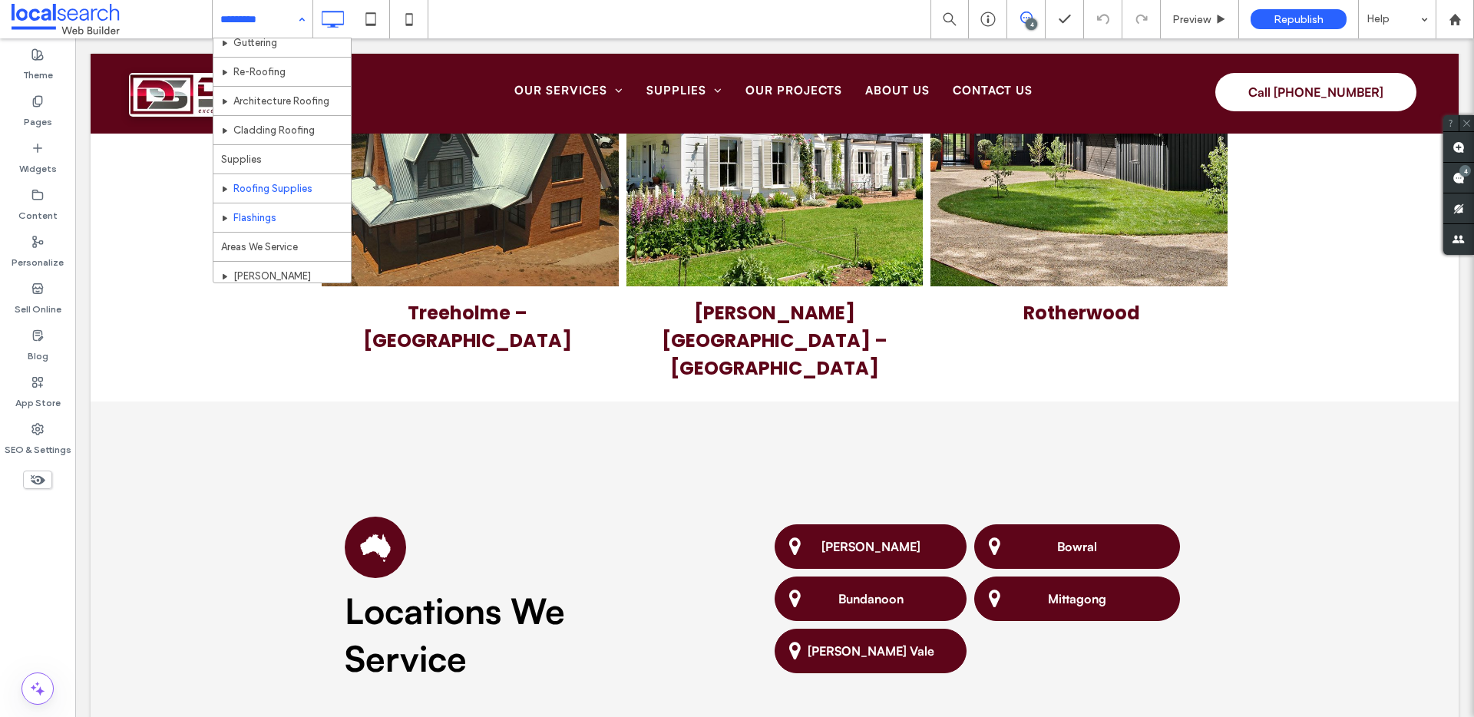
scroll to position [227, 0]
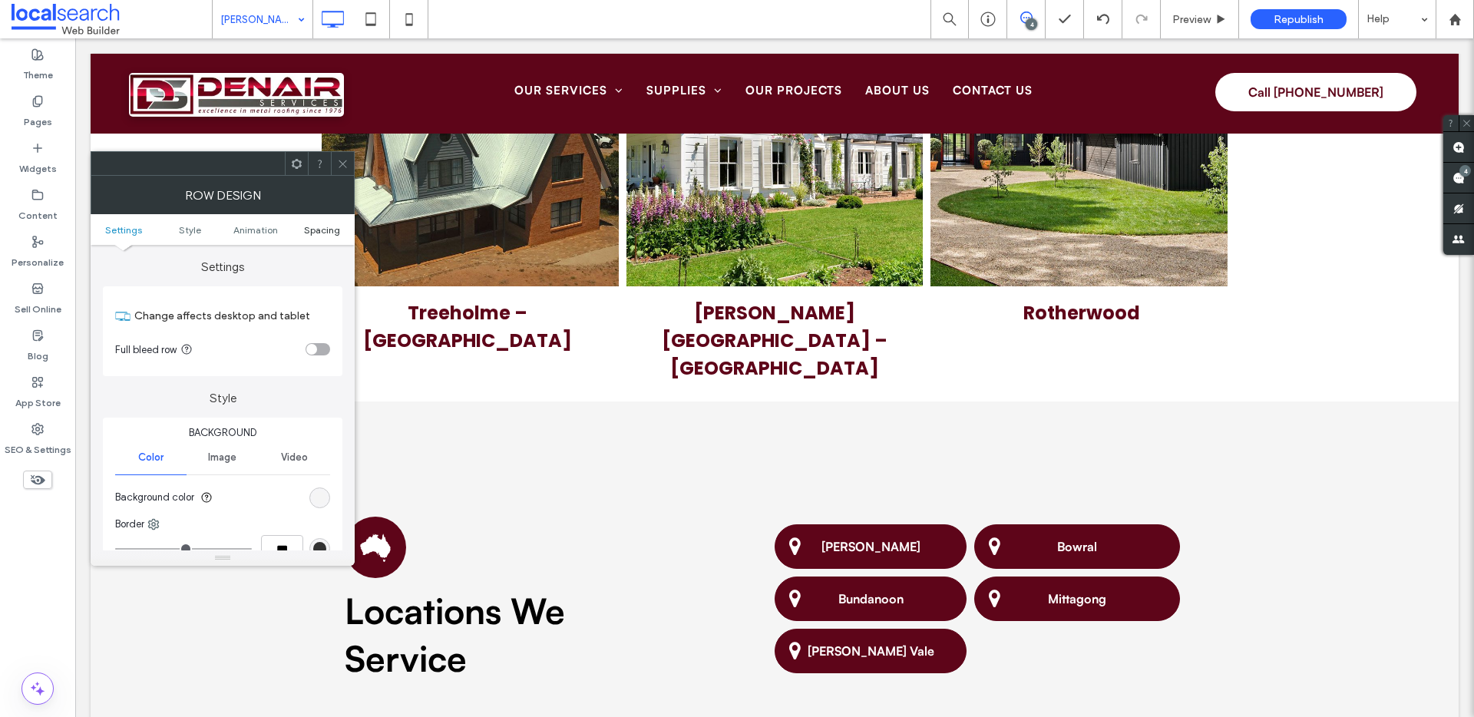
click at [302, 230] on link "Spacing" at bounding box center [322, 230] width 66 height 12
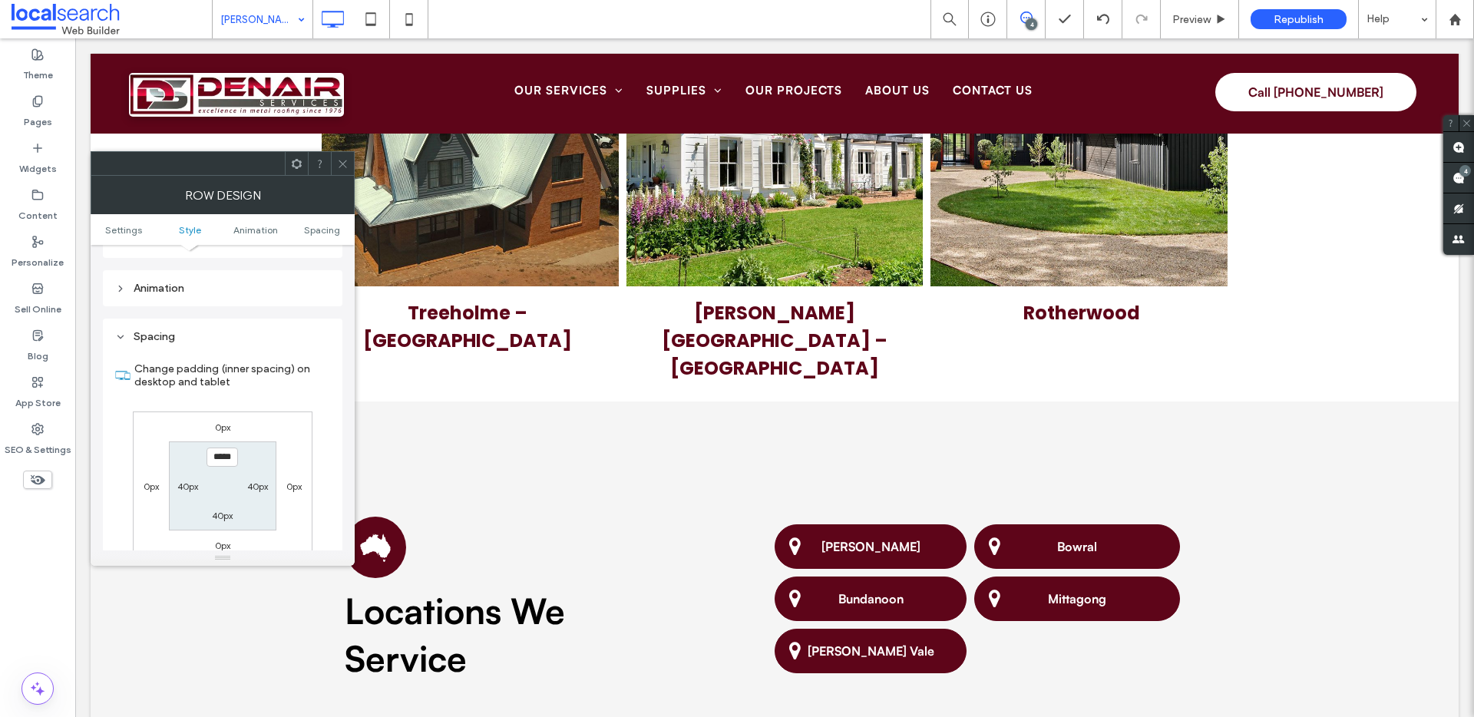
scroll to position [434, 0]
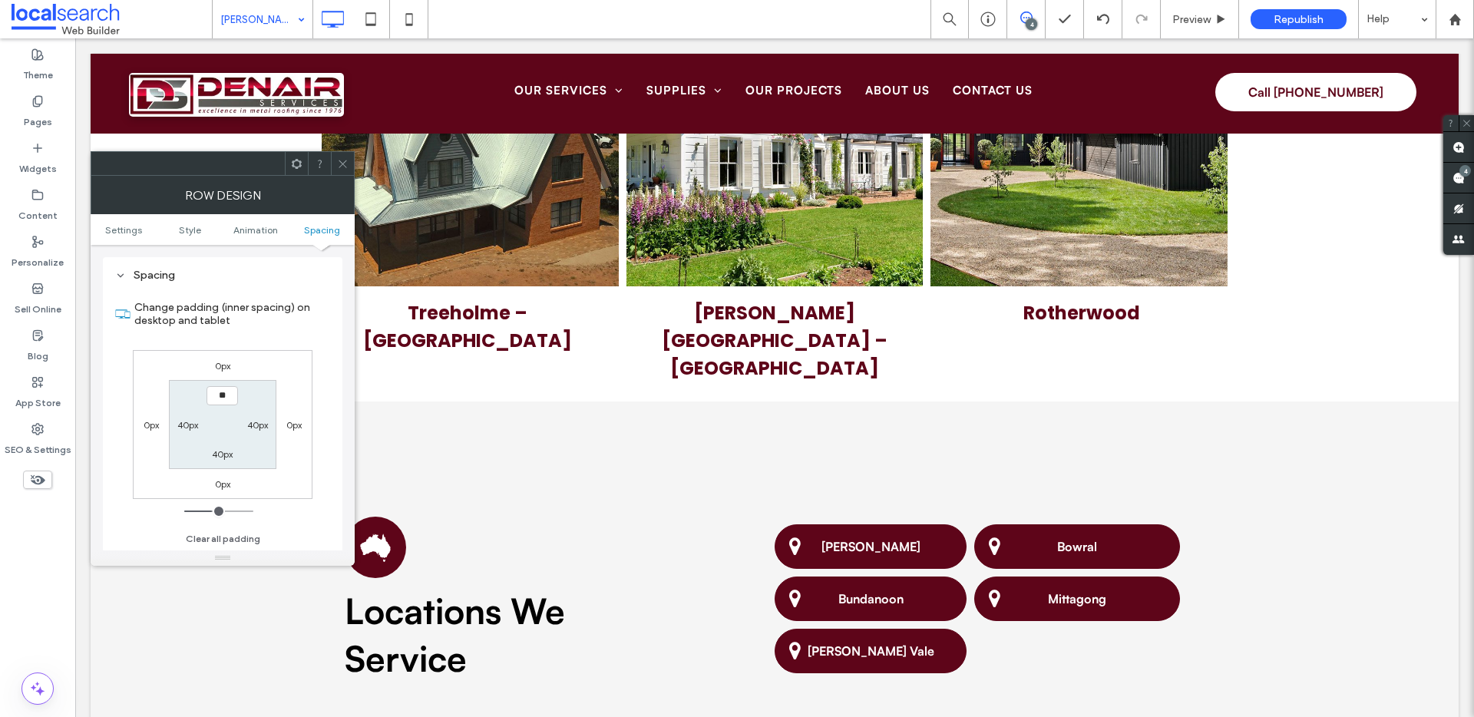
type input "****"
type input "**"
click at [335, 166] on div at bounding box center [342, 163] width 23 height 23
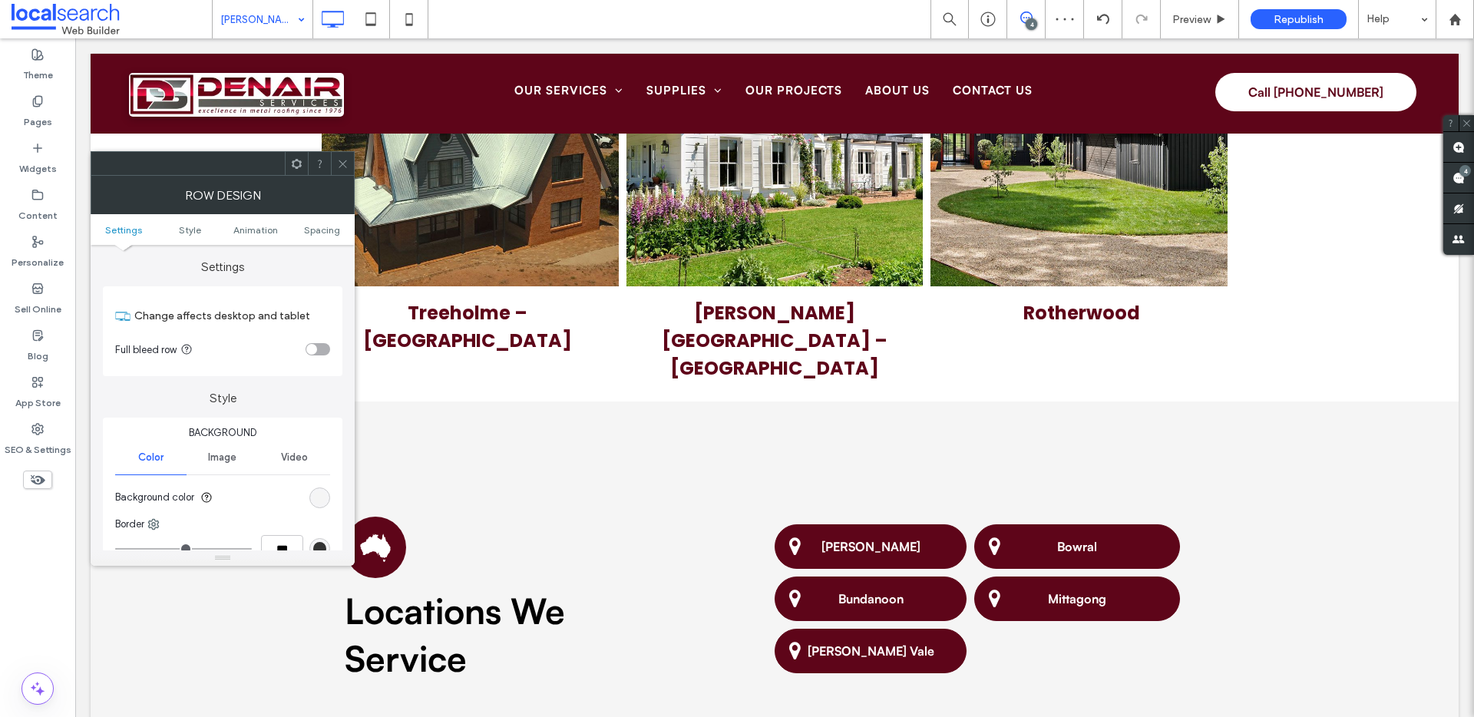
click at [328, 223] on ul "Settings Style Animation Spacing" at bounding box center [223, 229] width 264 height 31
click at [325, 228] on span "Spacing" at bounding box center [322, 230] width 36 height 12
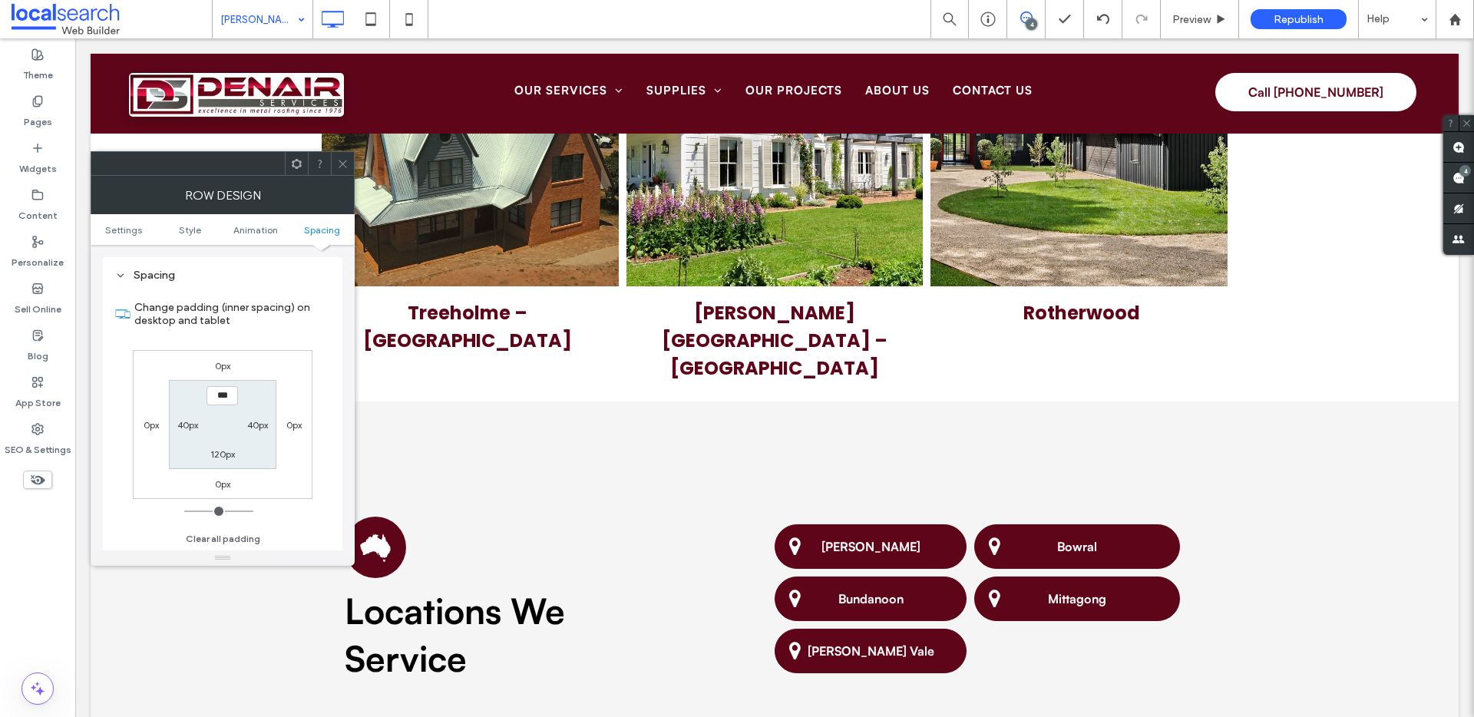
click at [226, 456] on label "120px" at bounding box center [222, 454] width 25 height 12
type input "***"
type input "**"
type input "****"
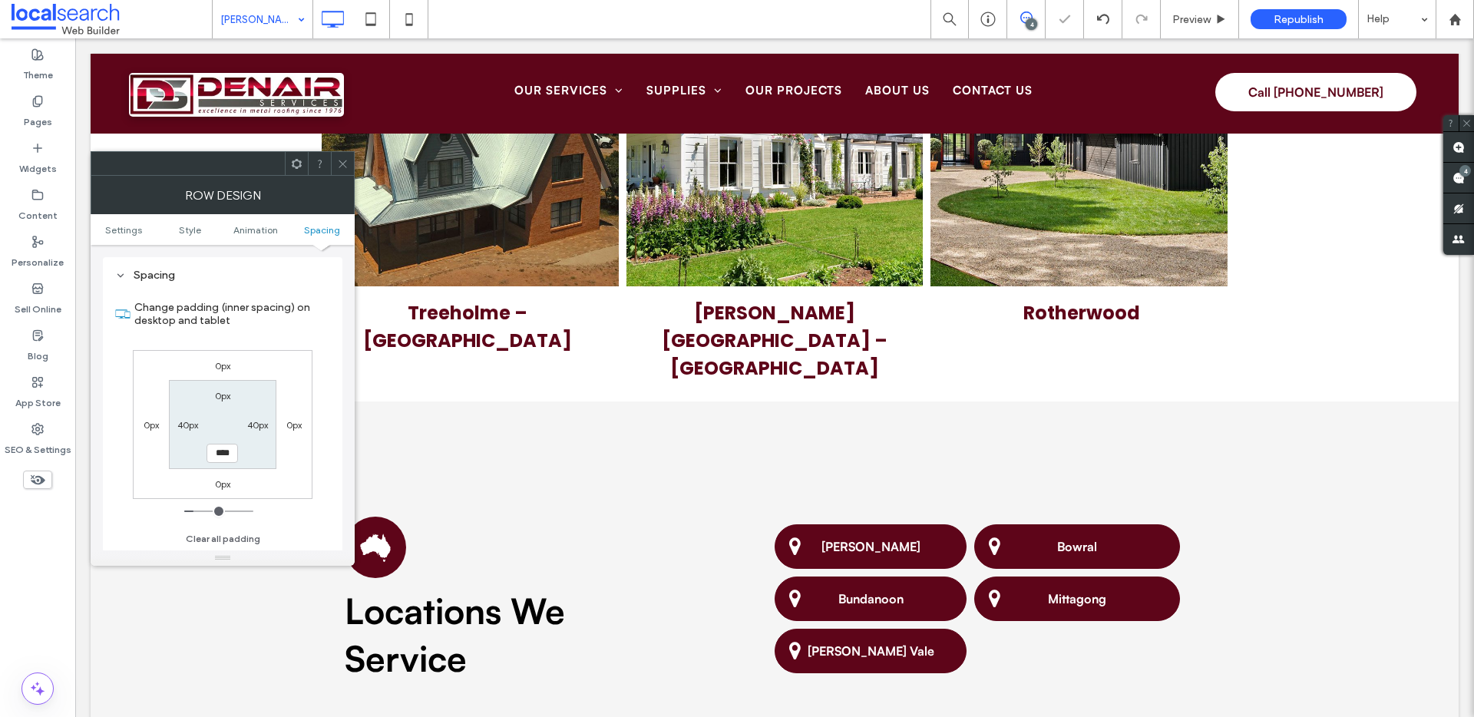
click at [338, 156] on span at bounding box center [343, 163] width 12 height 23
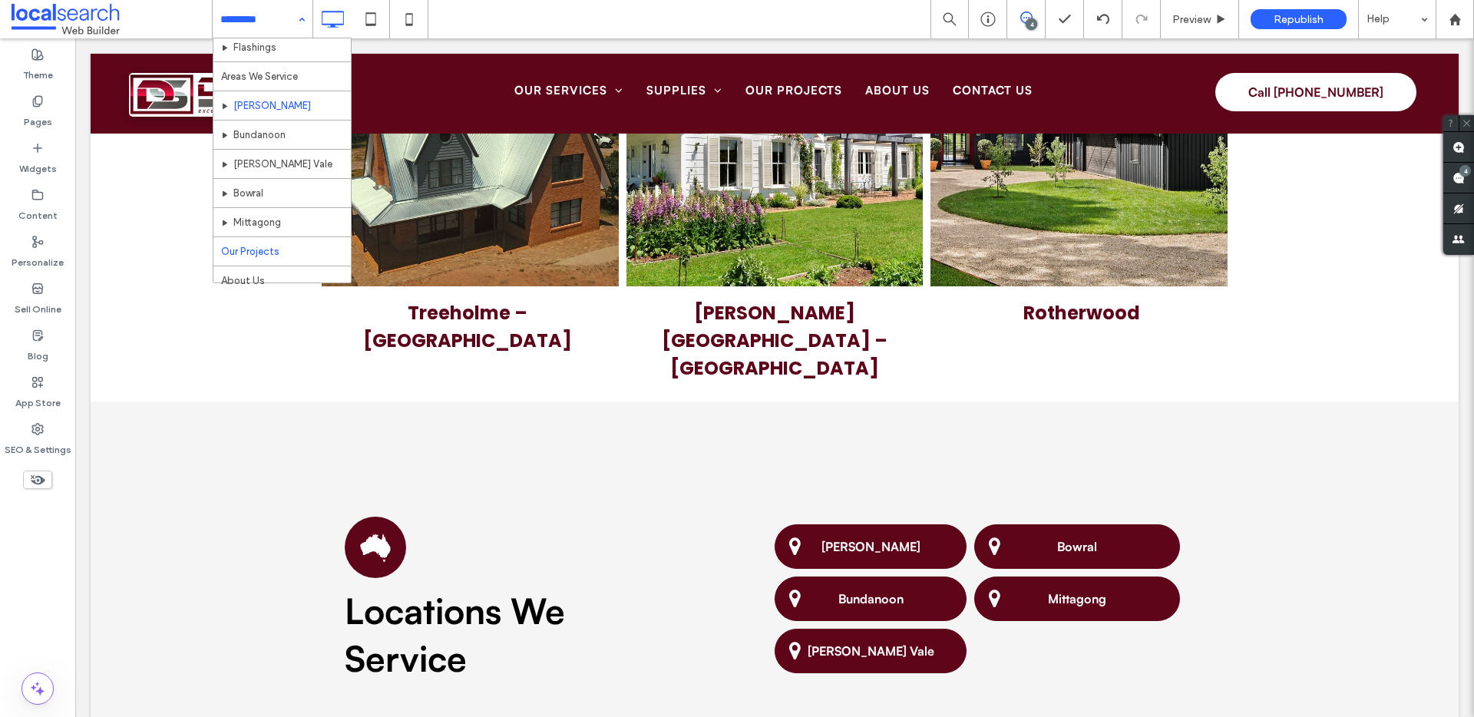
scroll to position [366, 0]
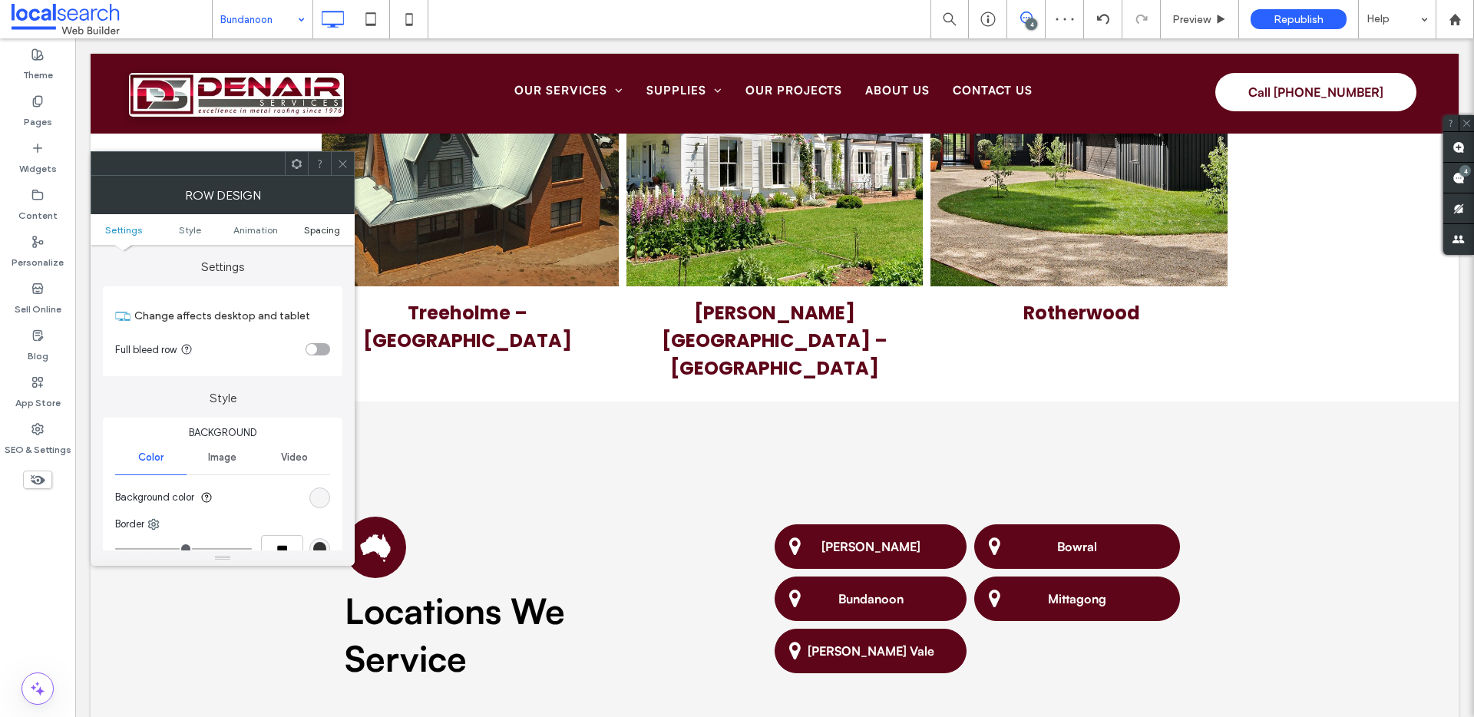
click at [316, 233] on span "Spacing" at bounding box center [322, 230] width 36 height 12
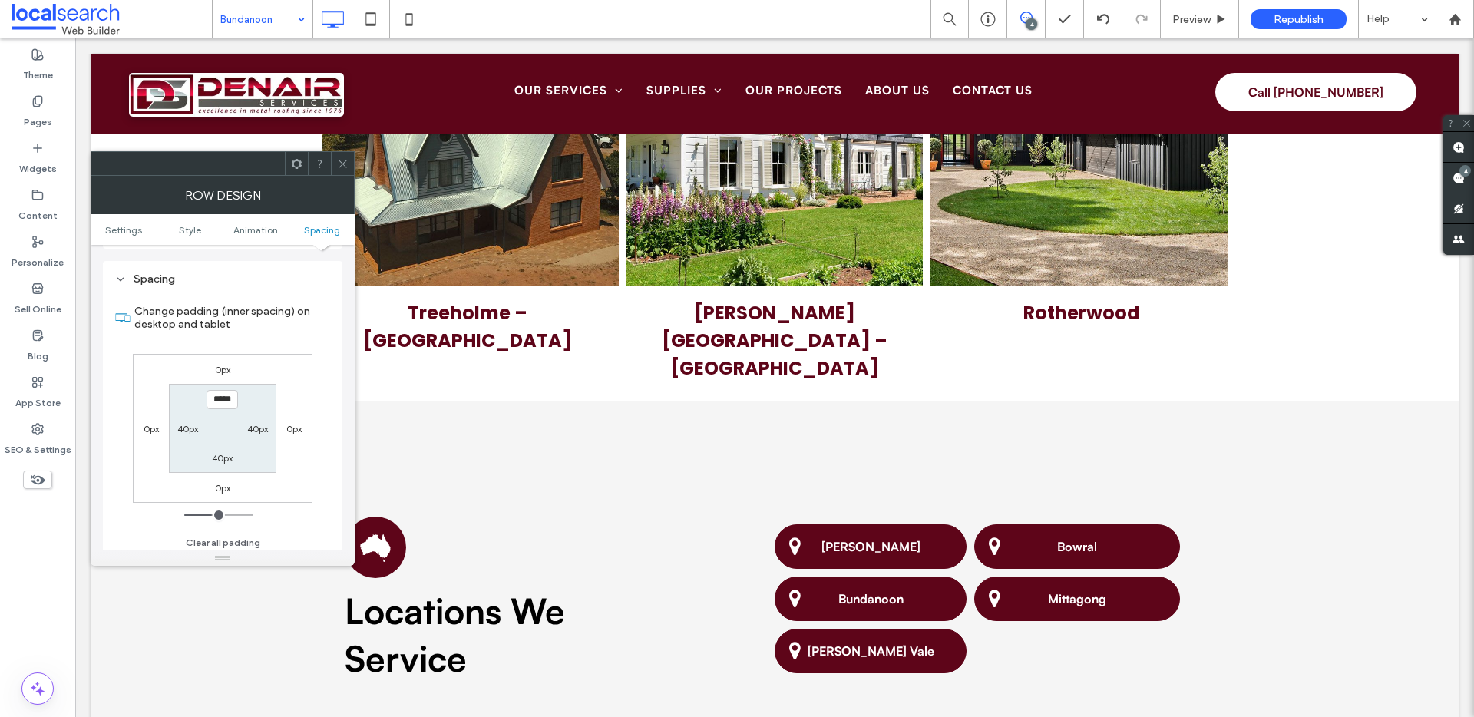
scroll to position [434, 0]
type input "****"
type input "**"
click at [341, 158] on icon at bounding box center [343, 164] width 12 height 12
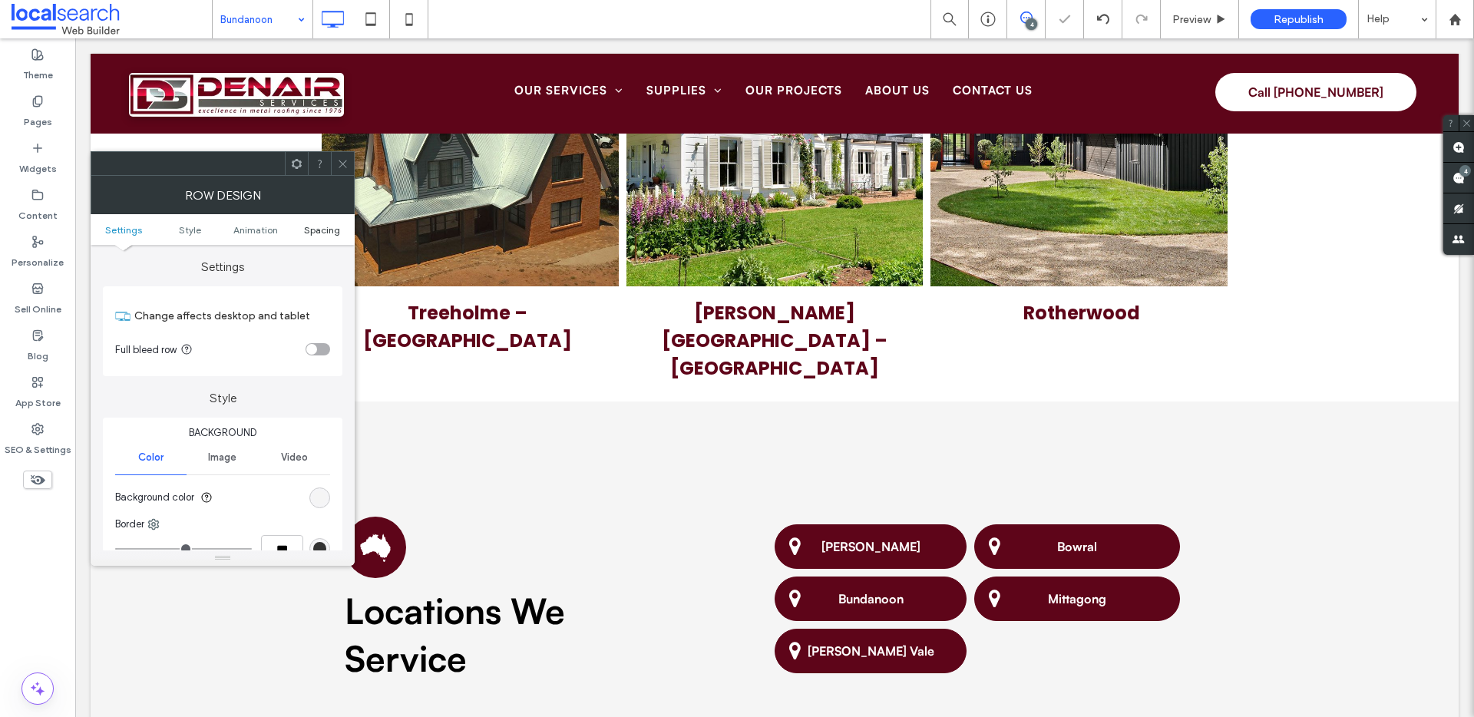
click at [320, 233] on span "Spacing" at bounding box center [322, 230] width 36 height 12
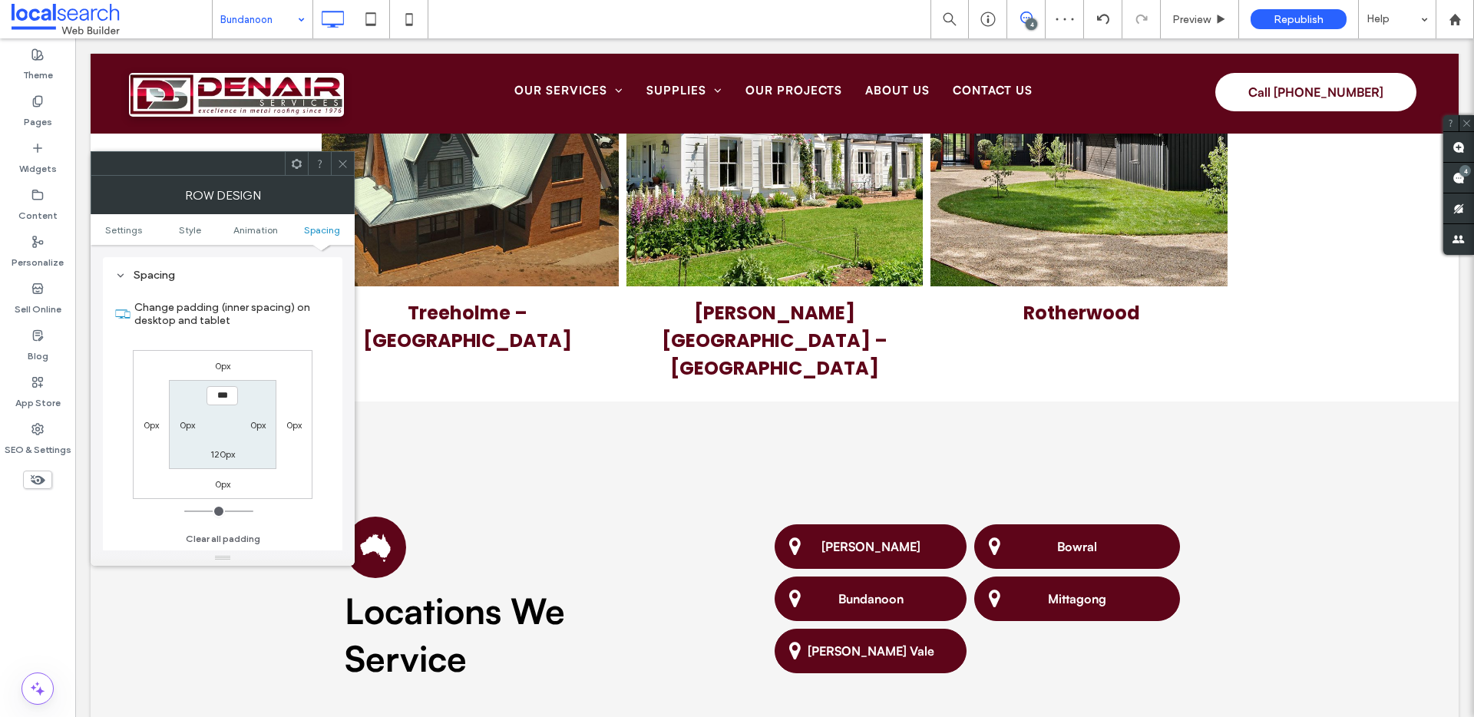
click at [226, 456] on label "120px" at bounding box center [222, 454] width 25 height 12
type input "***"
type input "**"
type input "****"
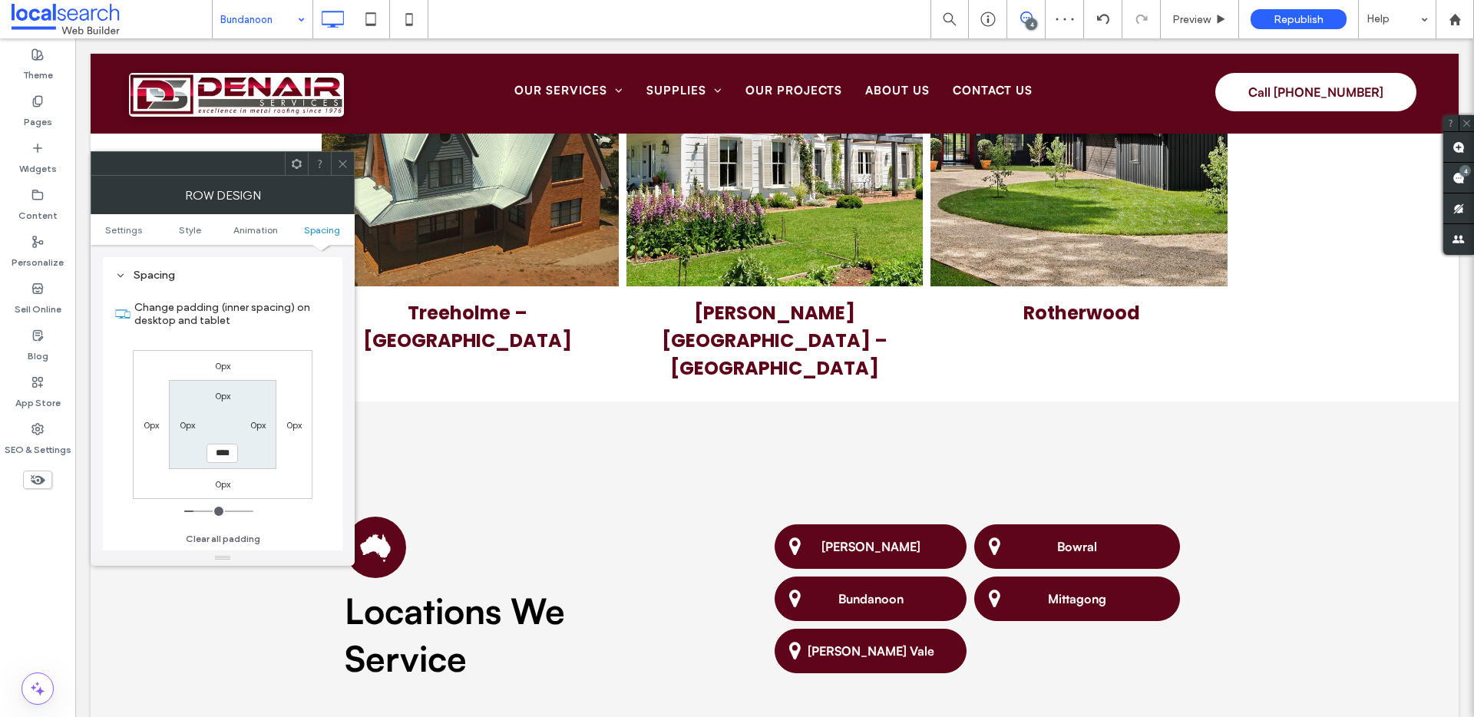
click at [346, 152] on span at bounding box center [343, 163] width 12 height 23
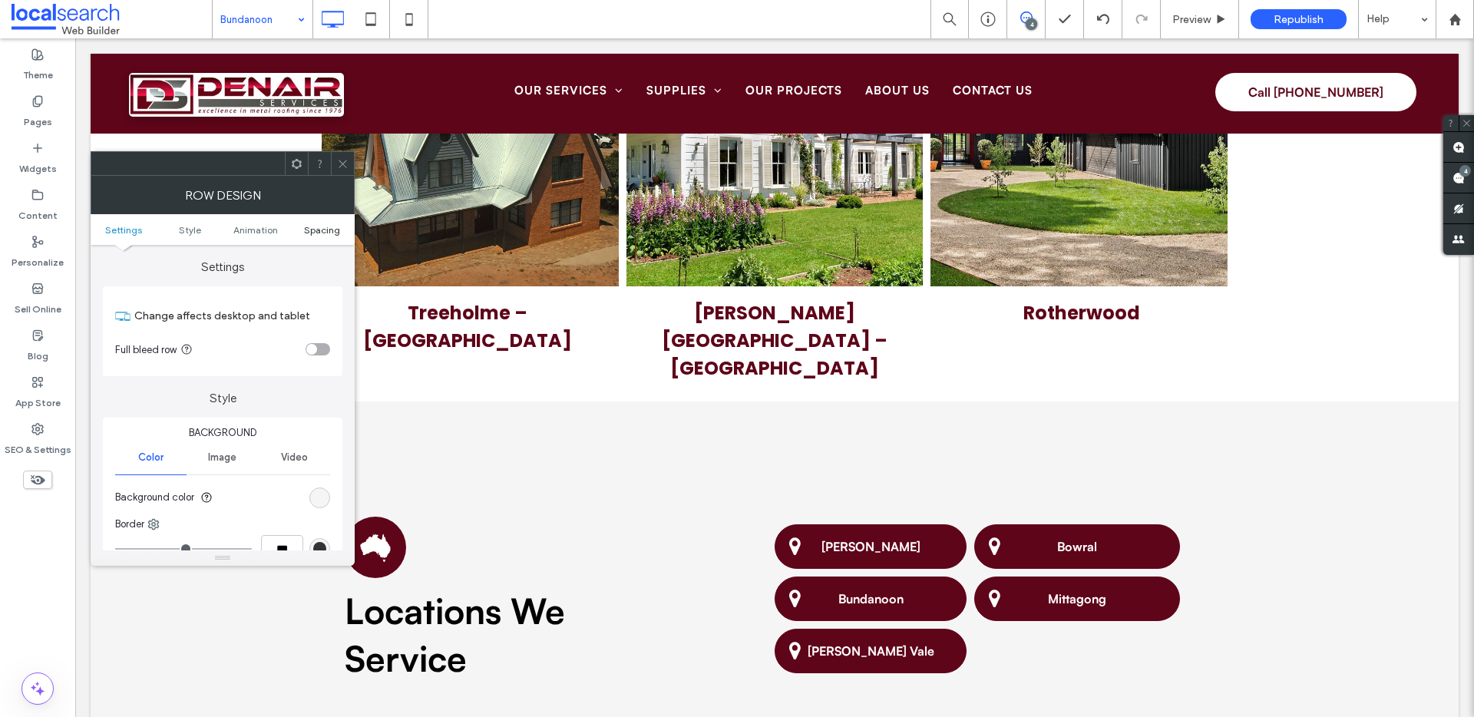
click at [314, 229] on span "Spacing" at bounding box center [322, 230] width 36 height 12
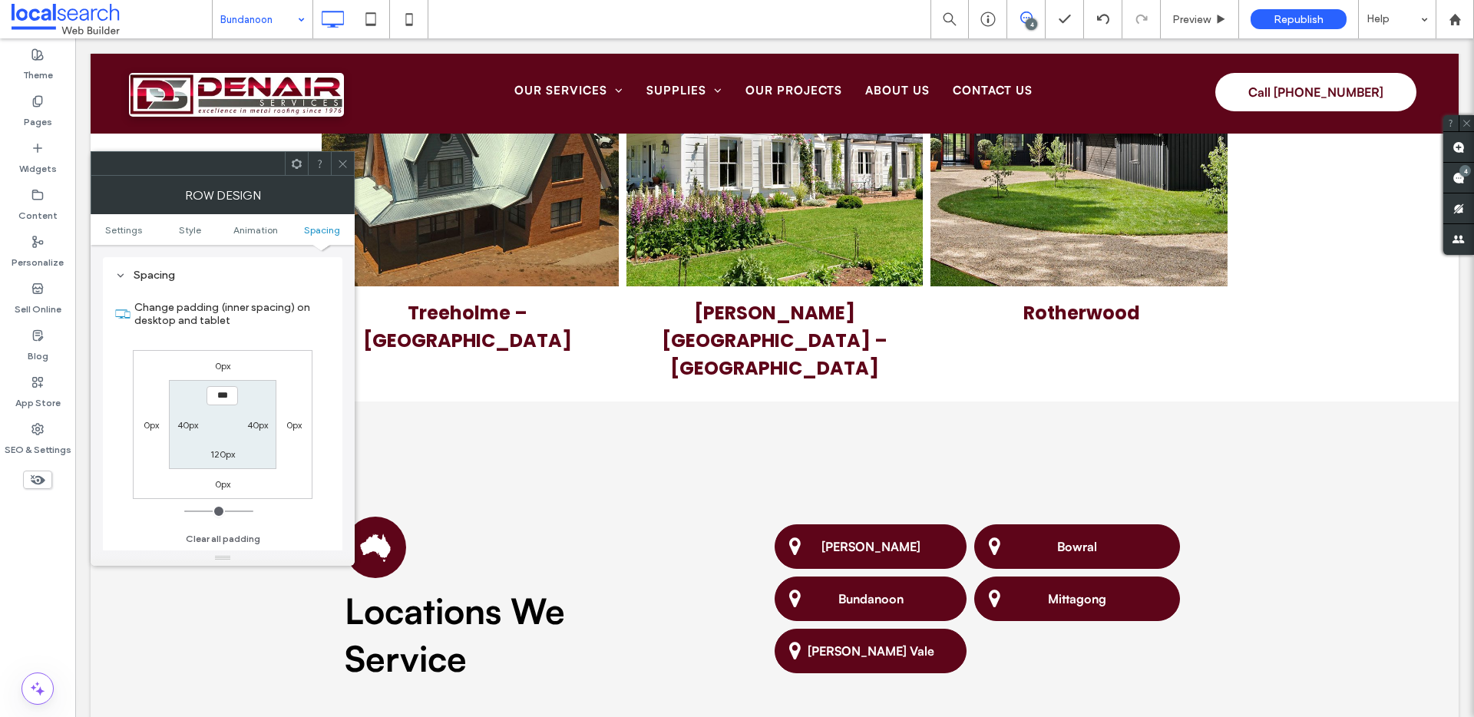
click at [233, 454] on label "120px" at bounding box center [222, 454] width 25 height 12
type input "***"
type input "**"
type input "****"
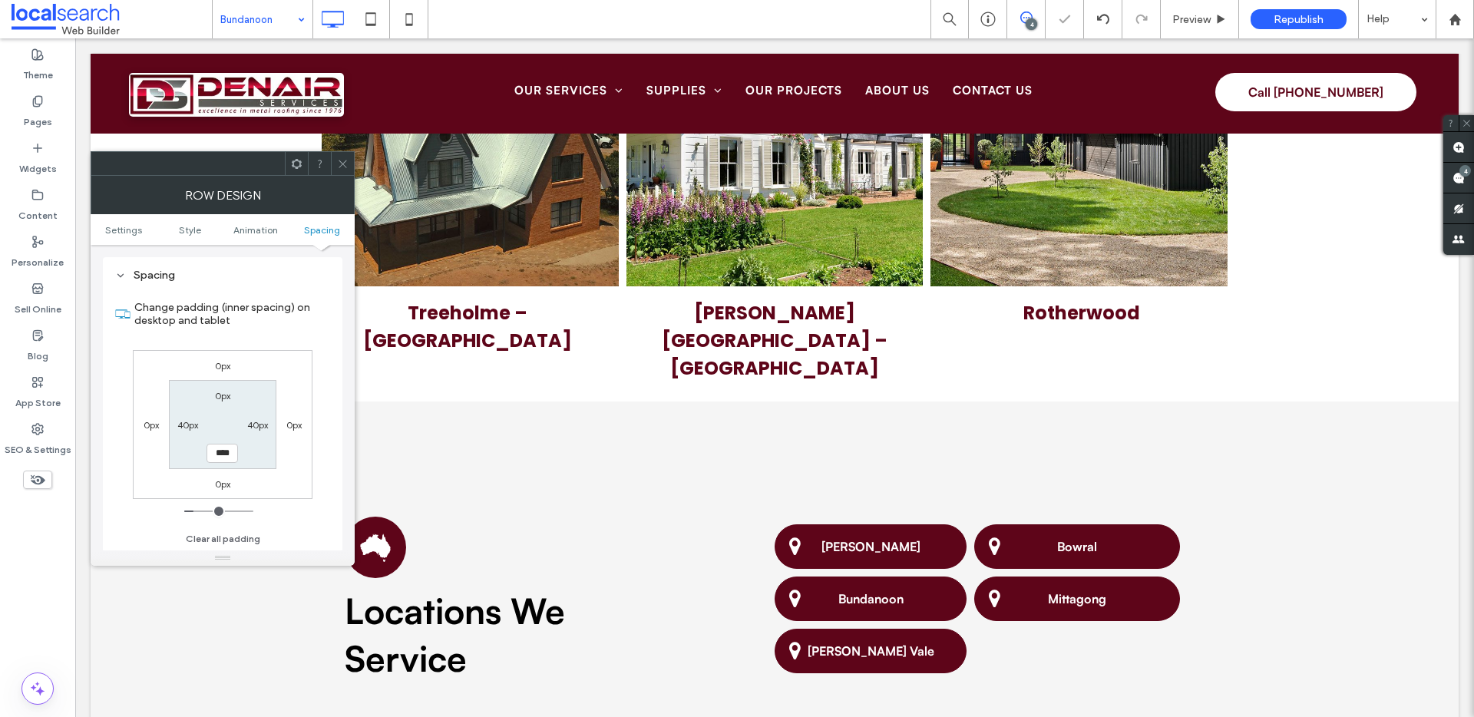
click at [340, 166] on use at bounding box center [343, 164] width 8 height 8
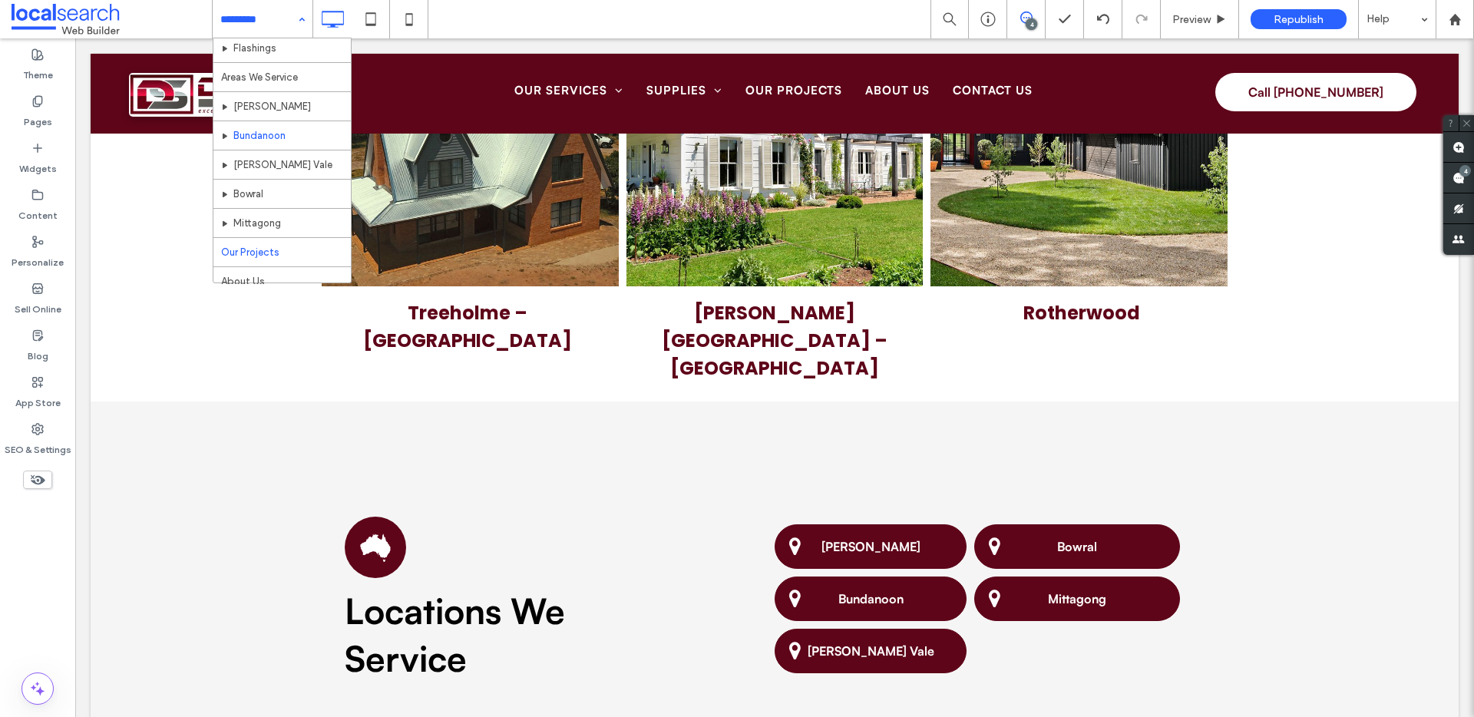
scroll to position [366, 0]
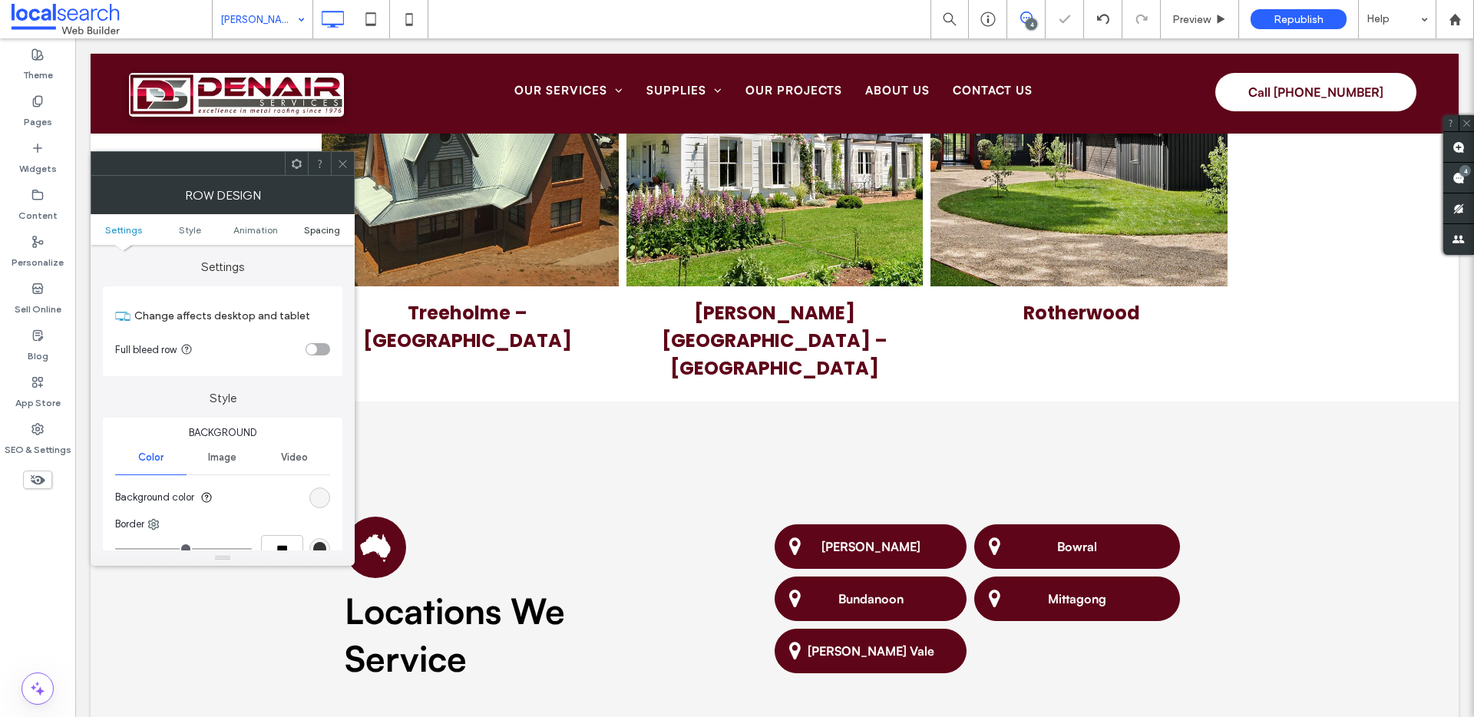
click at [319, 232] on span "Spacing" at bounding box center [322, 230] width 36 height 12
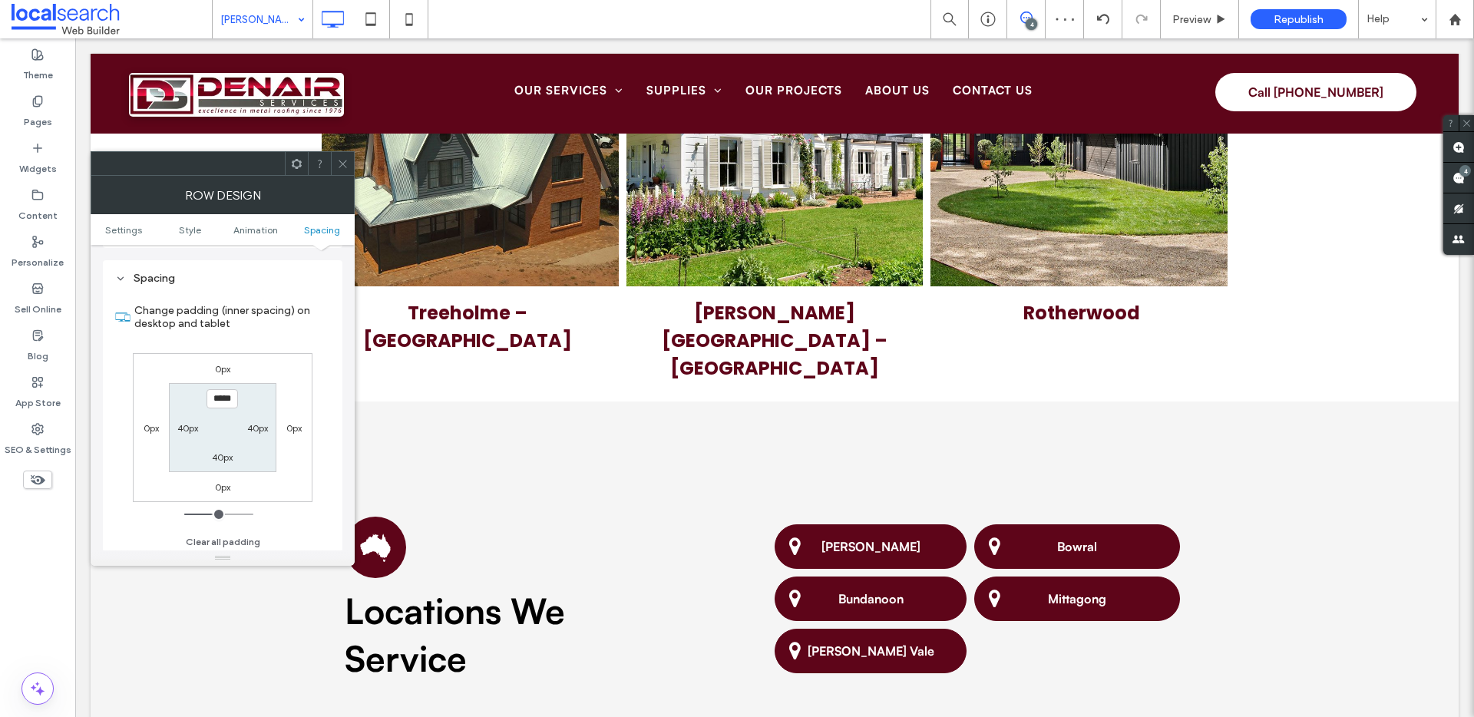
scroll to position [434, 0]
type input "****"
type input "**"
click at [348, 163] on icon at bounding box center [343, 164] width 12 height 12
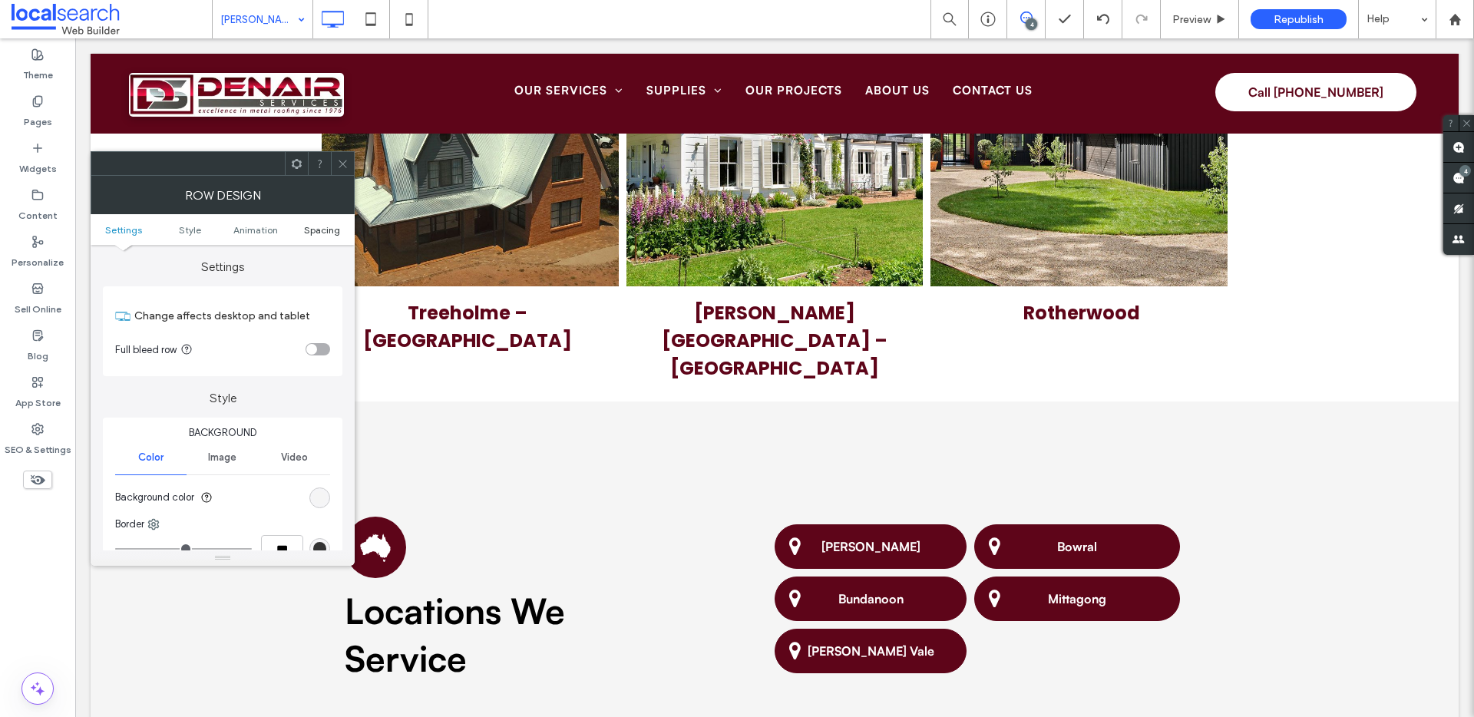
click at [315, 224] on span "Spacing" at bounding box center [322, 230] width 36 height 12
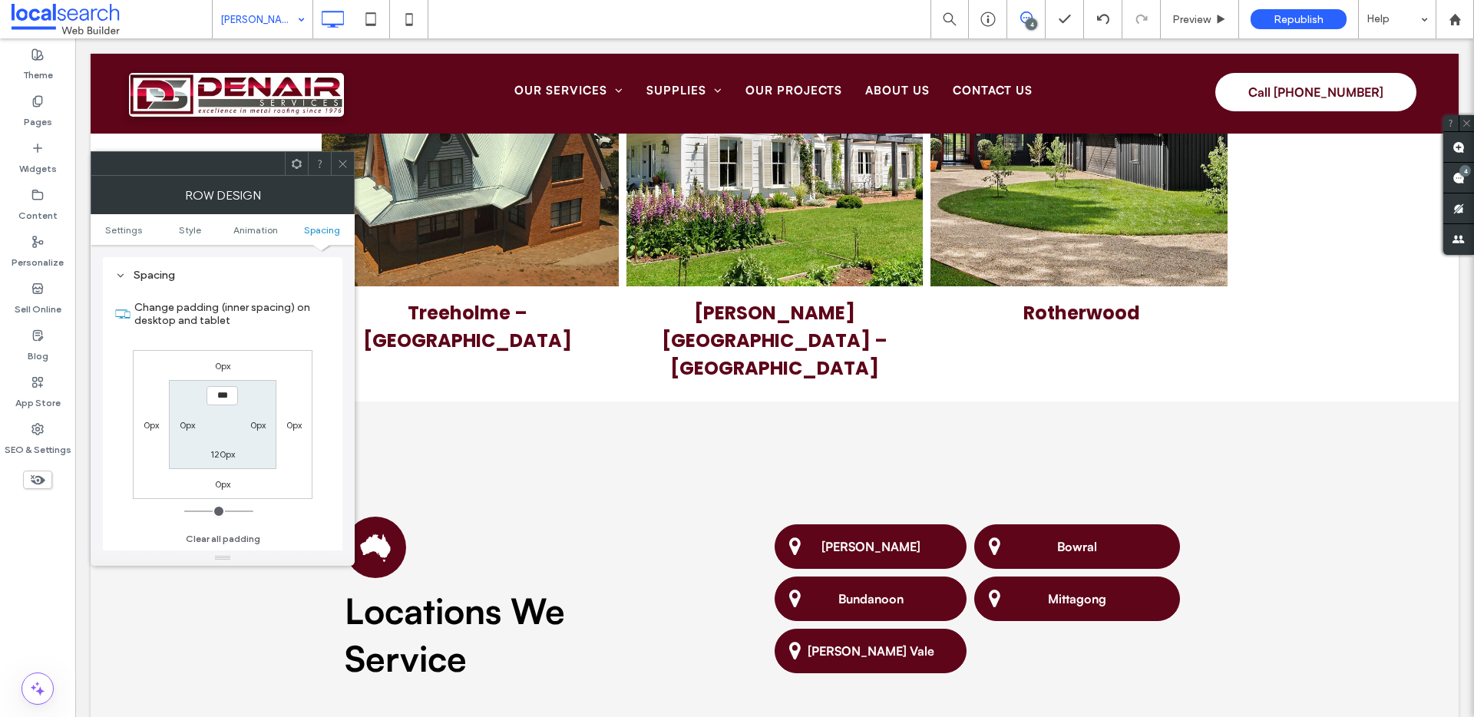
click at [217, 451] on label "120px" at bounding box center [222, 454] width 25 height 12
type input "***"
type input "**"
type input "****"
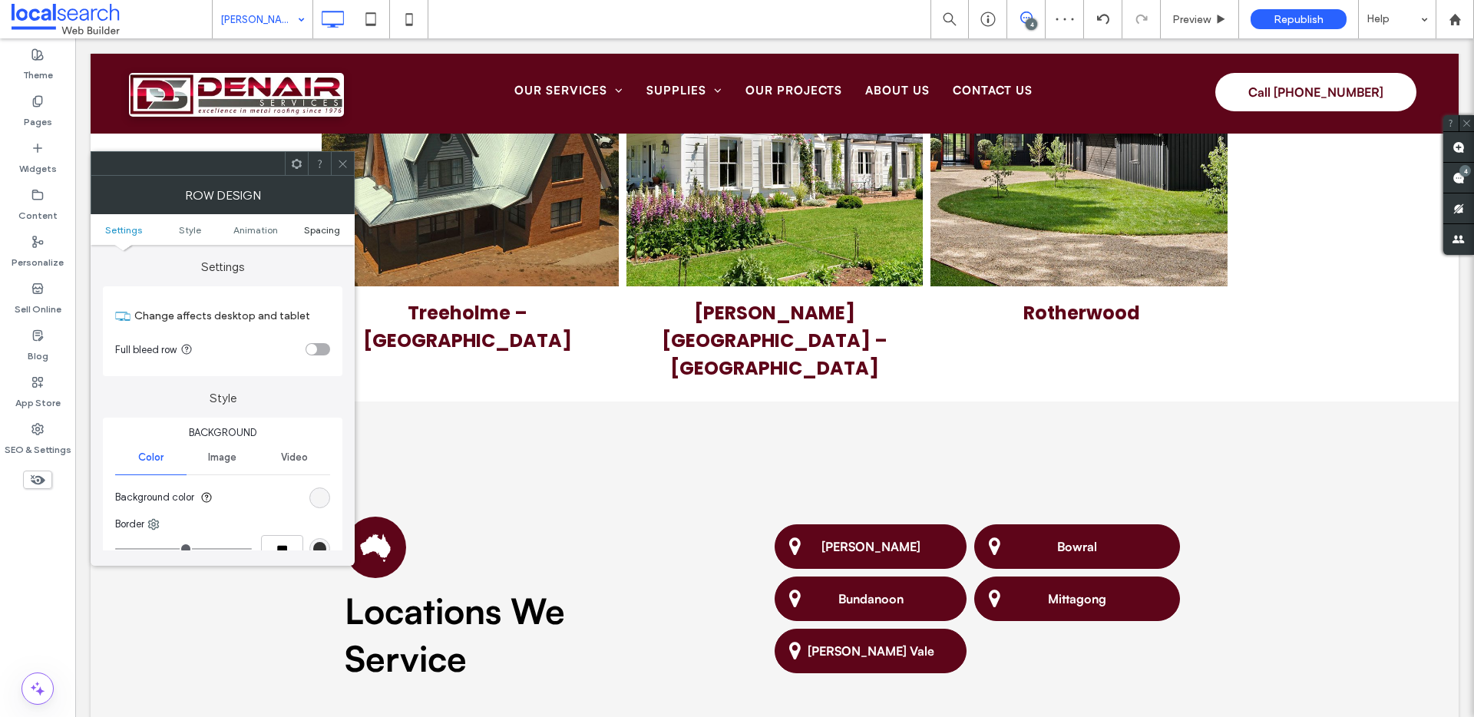
click at [323, 228] on span "Spacing" at bounding box center [322, 230] width 36 height 12
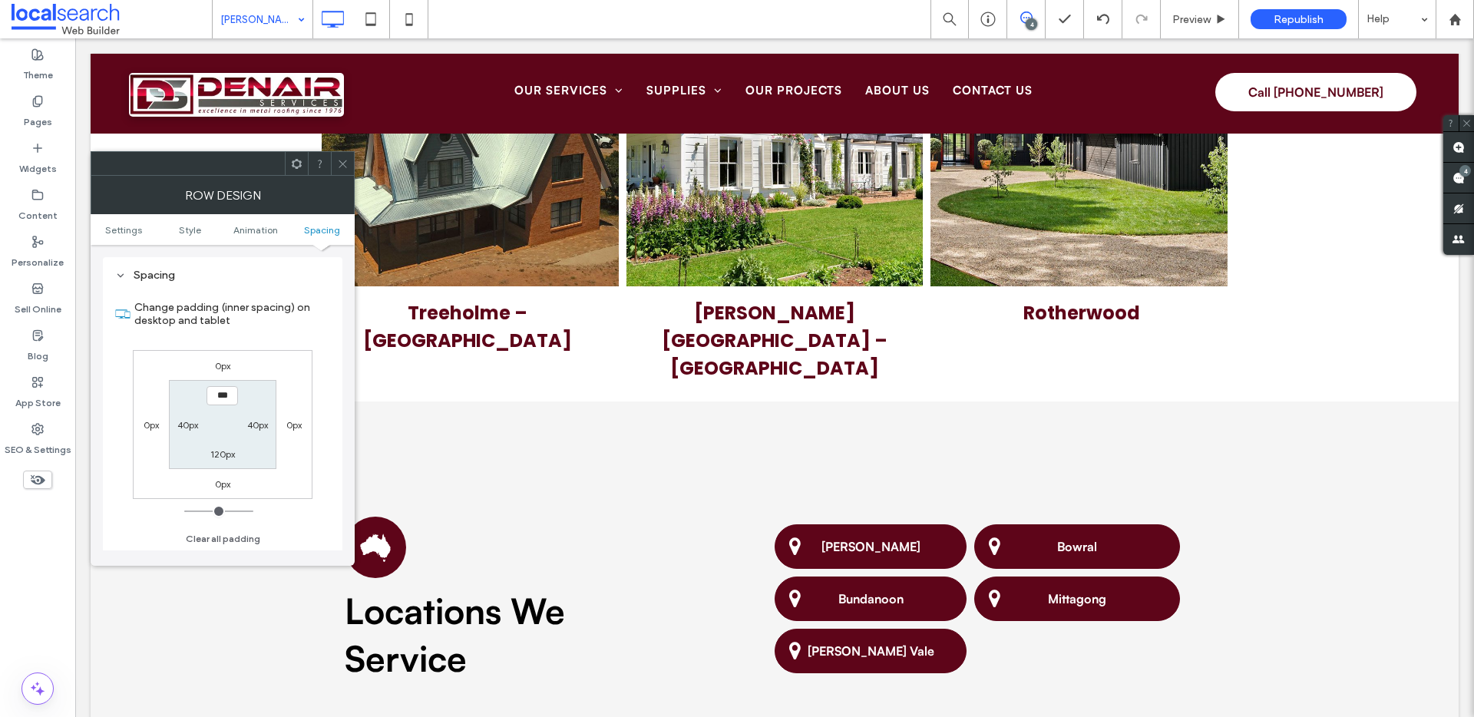
click at [224, 449] on label "120px" at bounding box center [222, 454] width 25 height 12
type input "***"
type input "**"
type input "****"
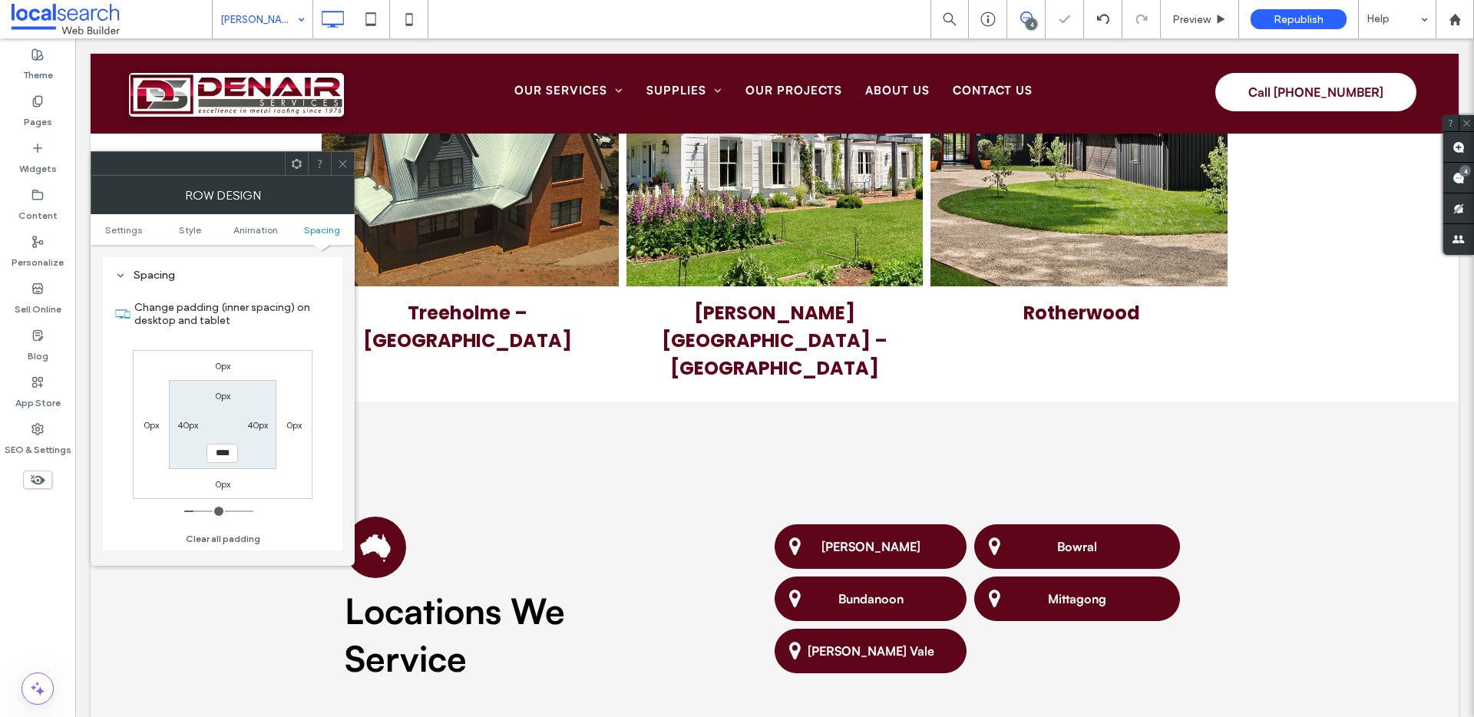
click at [342, 160] on icon at bounding box center [343, 164] width 12 height 12
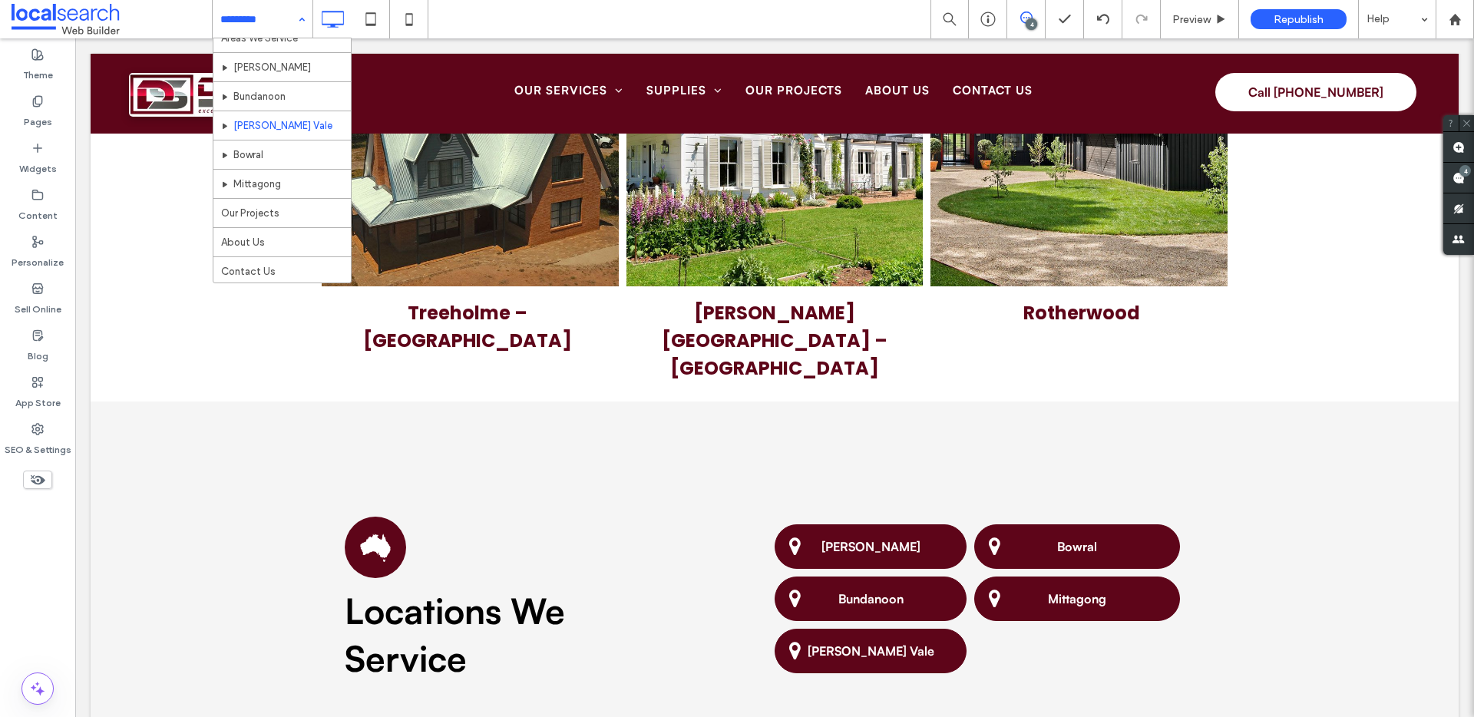
scroll to position [366, 0]
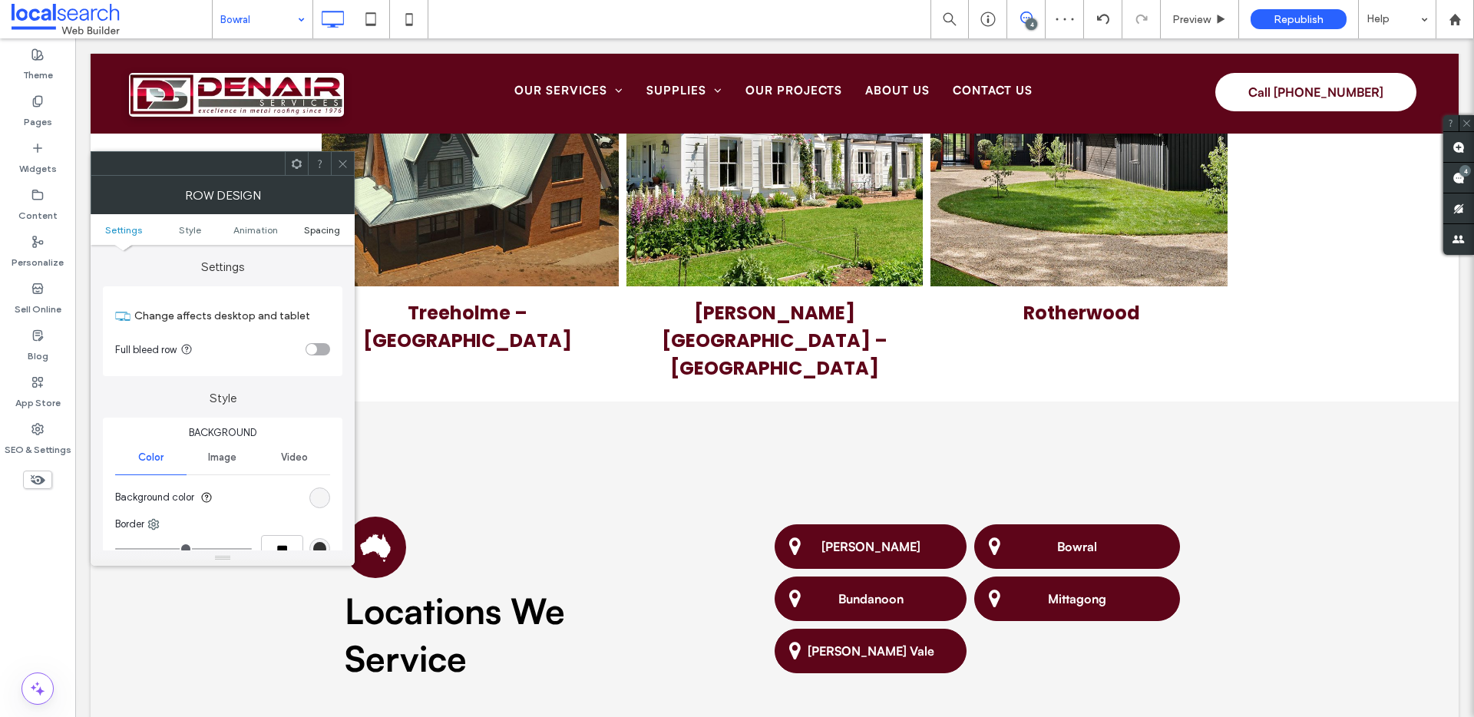
click at [317, 230] on span "Spacing" at bounding box center [322, 230] width 36 height 12
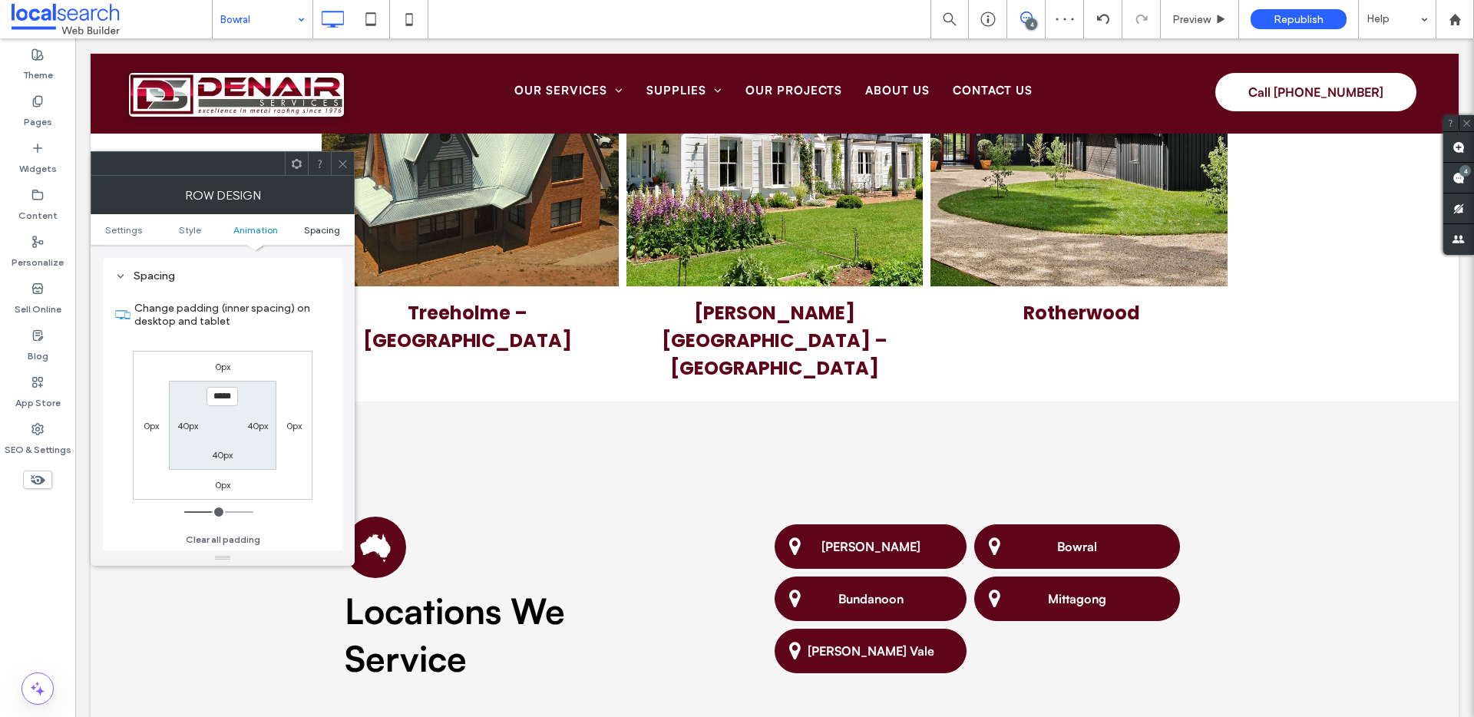
scroll to position [434, 0]
type input "****"
type input "**"
click at [346, 165] on icon at bounding box center [343, 164] width 12 height 12
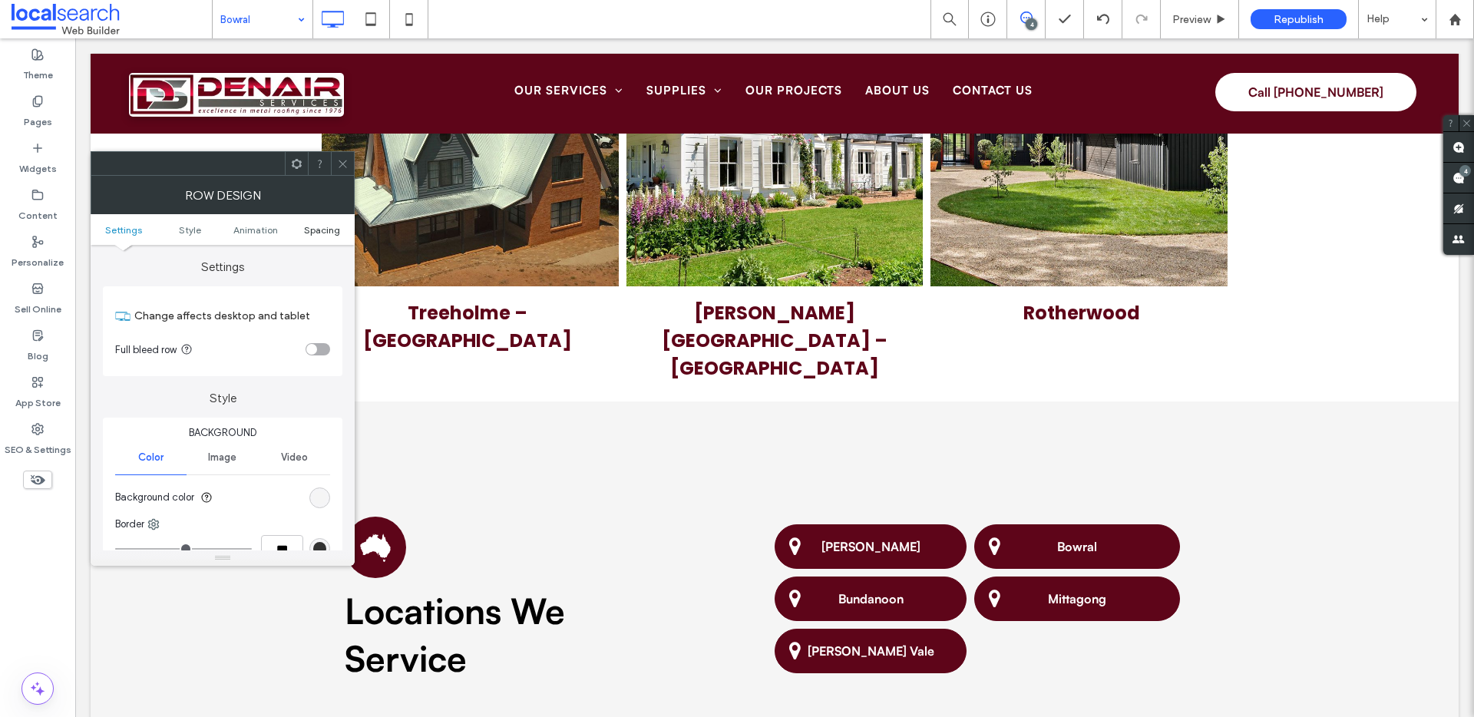
click at [326, 227] on span "Spacing" at bounding box center [322, 230] width 36 height 12
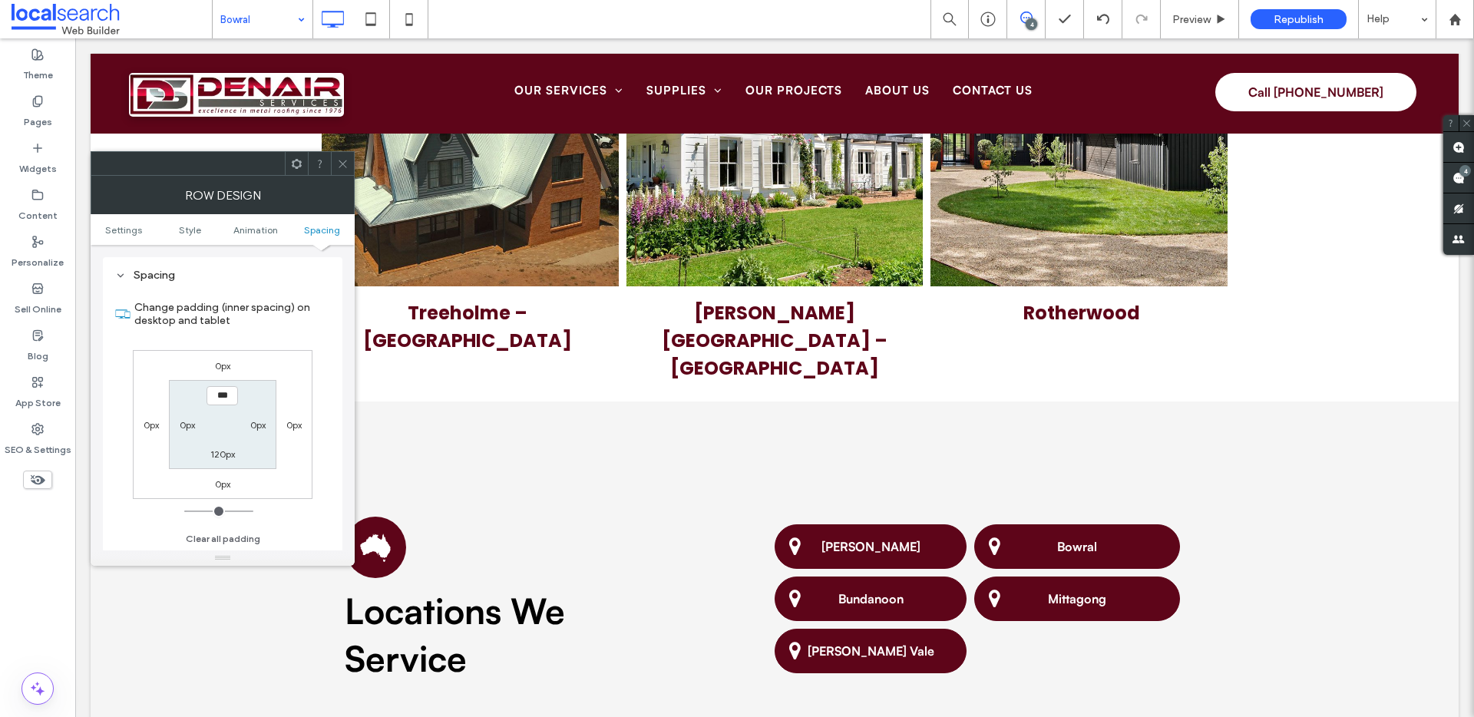
click at [228, 450] on label "120px" at bounding box center [222, 454] width 25 height 12
type input "***"
type input "**"
type input "****"
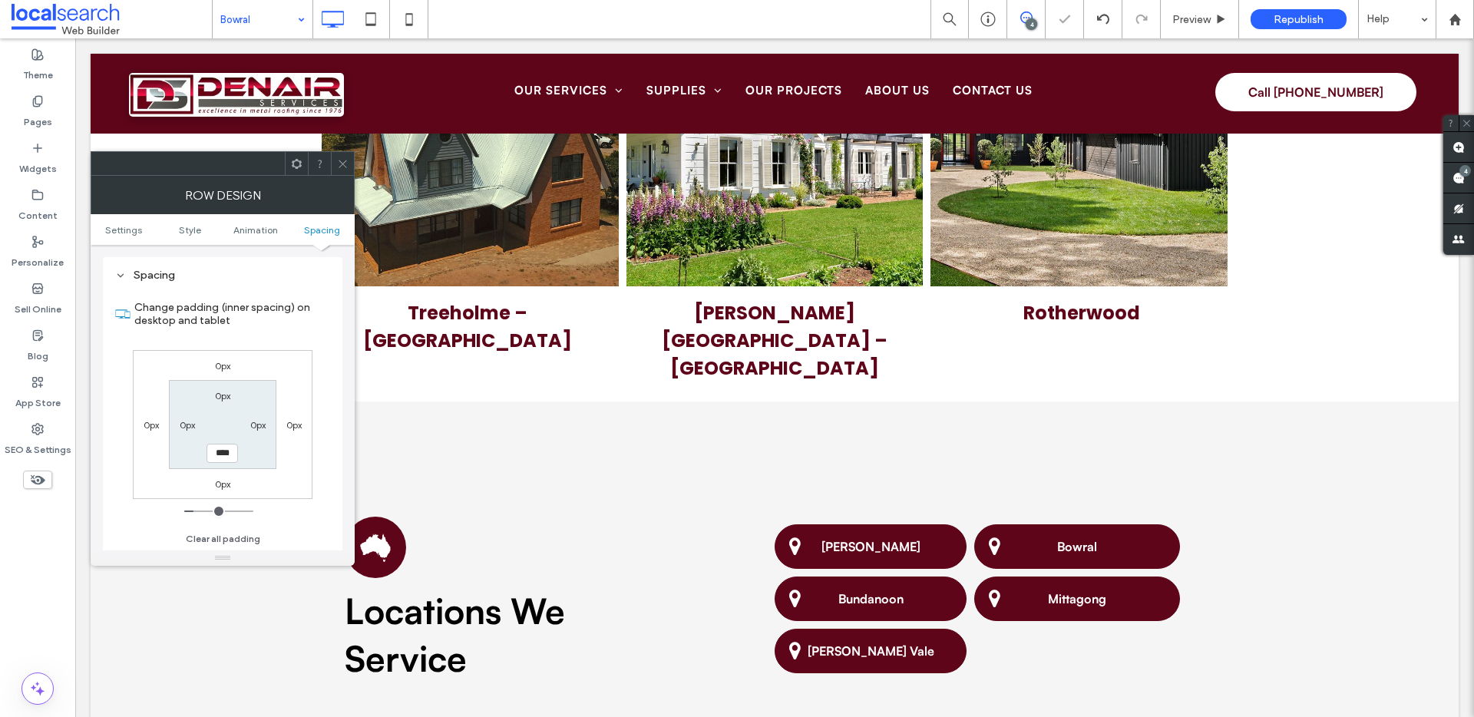
click at [343, 164] on use at bounding box center [343, 164] width 8 height 8
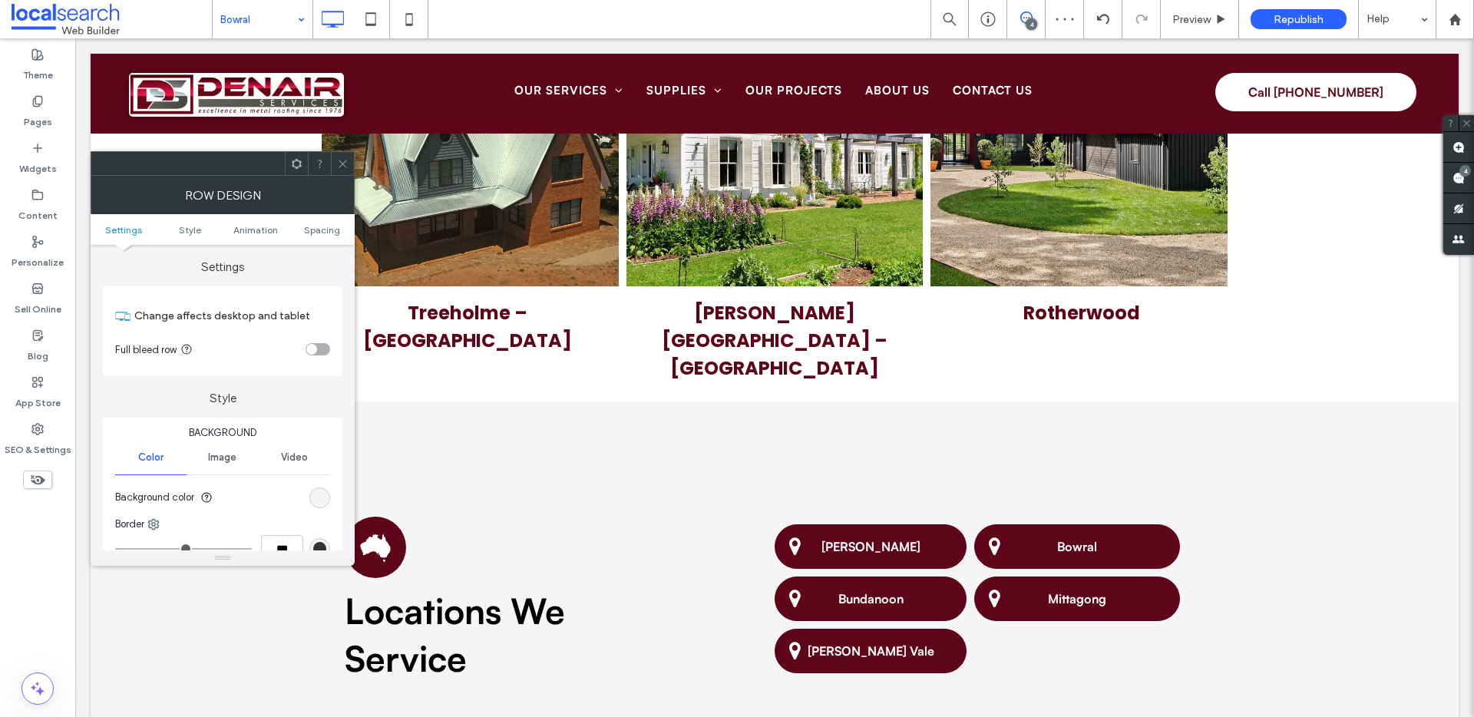
drag, startPoint x: 325, startPoint y: 227, endPoint x: 329, endPoint y: 276, distance: 48.6
click at [325, 227] on span "Spacing" at bounding box center [322, 230] width 36 height 12
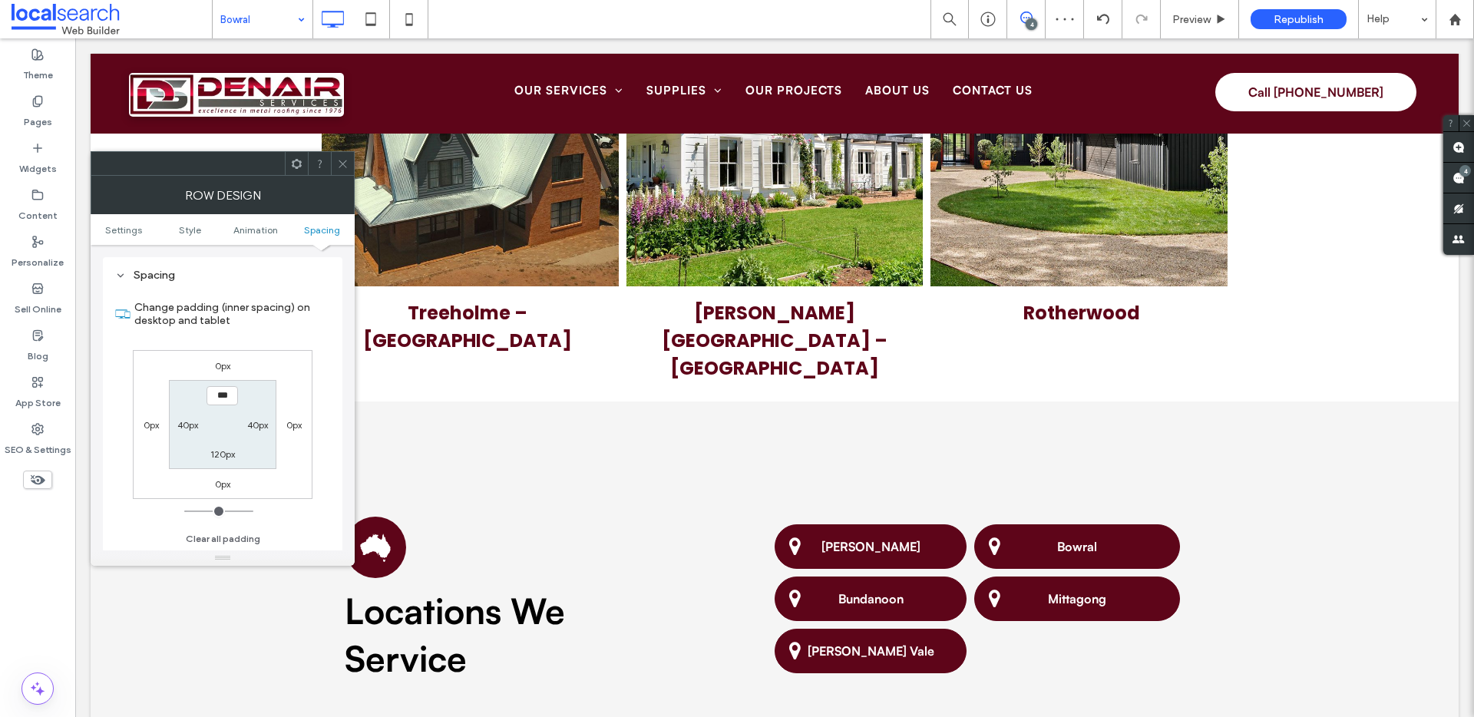
click at [213, 450] on label "120px" at bounding box center [222, 454] width 25 height 12
type input "***"
type input "**"
type input "****"
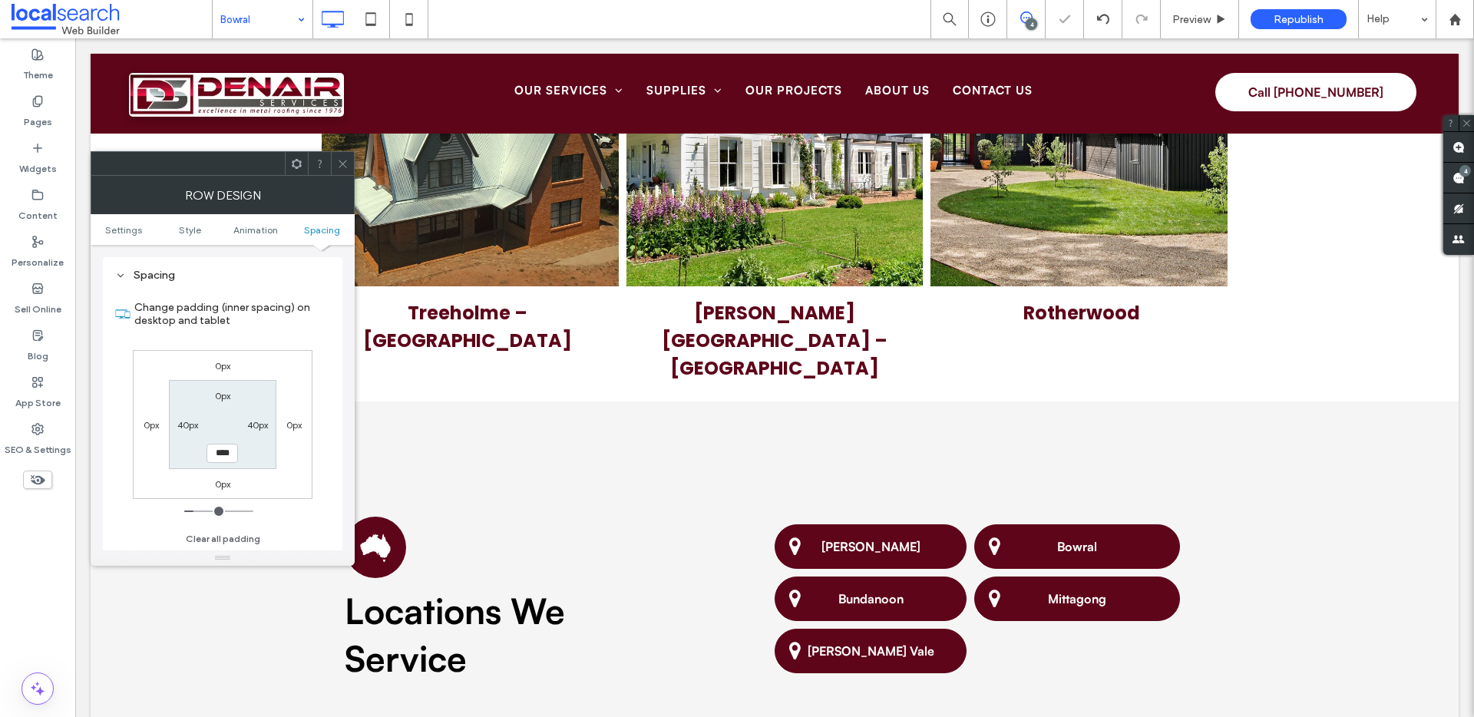
click at [346, 160] on icon at bounding box center [343, 164] width 12 height 12
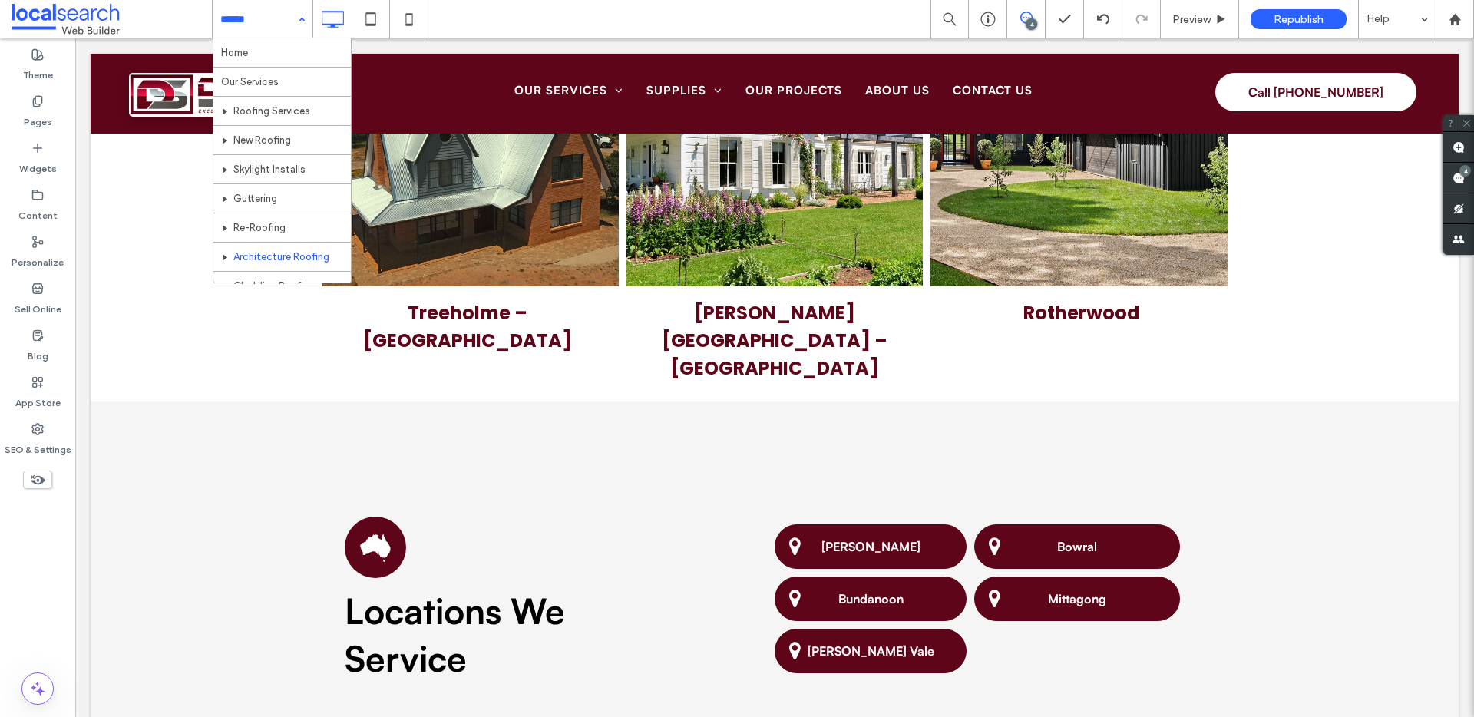
scroll to position [366, 0]
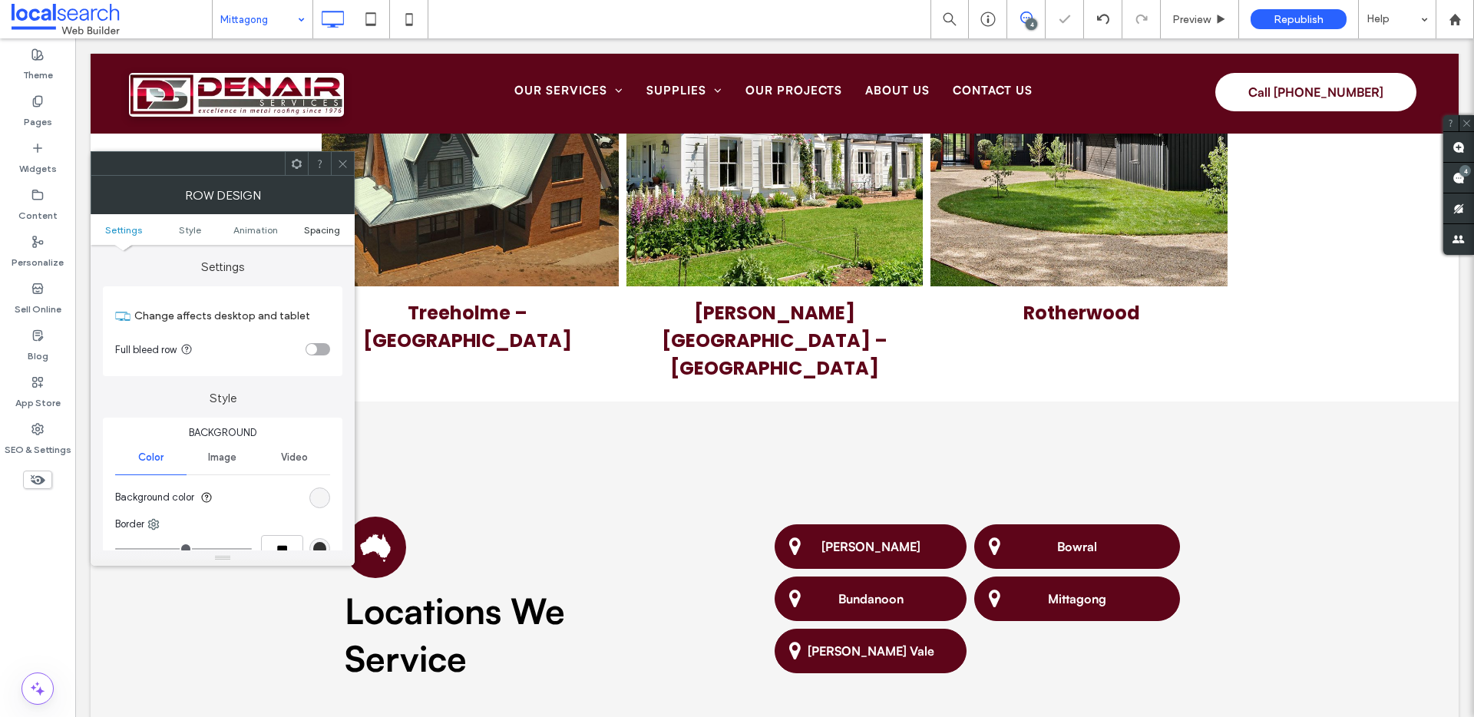
click at [331, 224] on span "Spacing" at bounding box center [322, 230] width 36 height 12
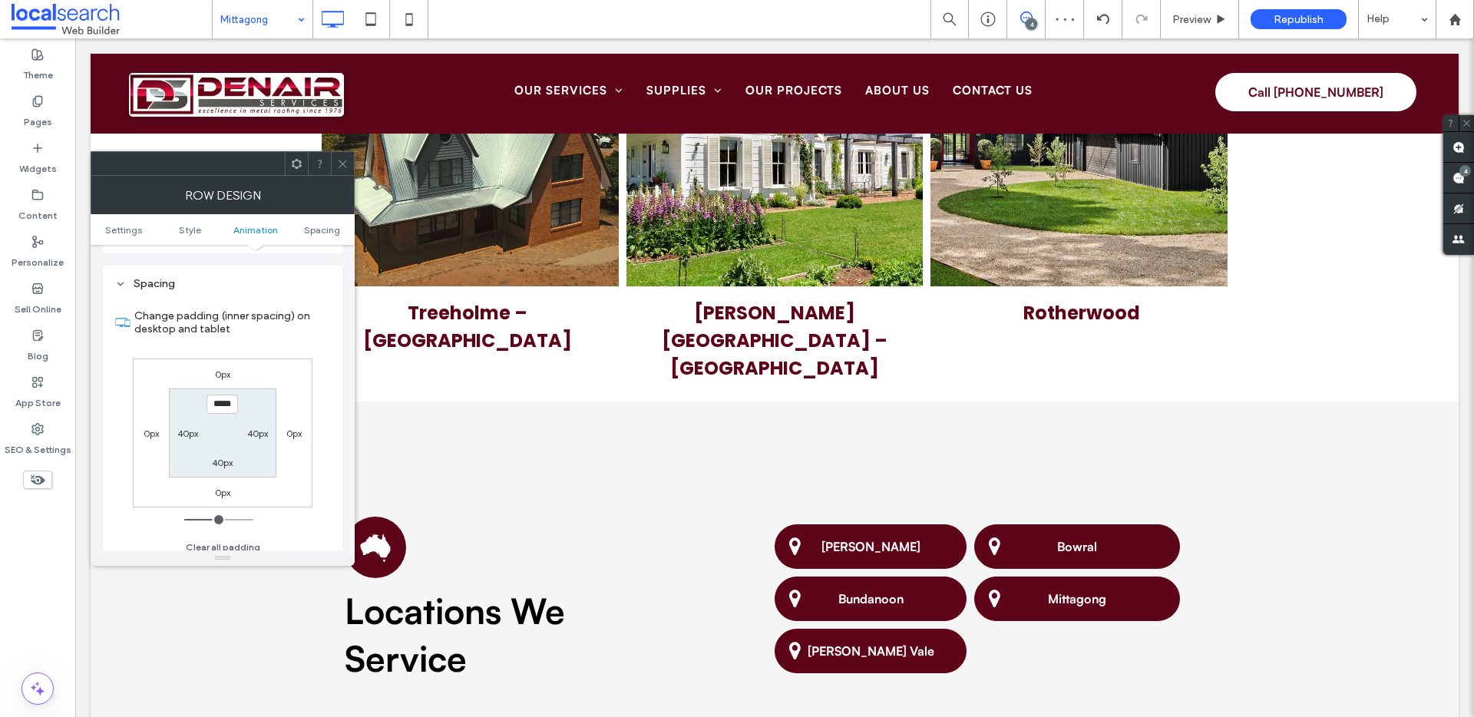
scroll to position [434, 0]
click at [229, 456] on label "40px" at bounding box center [222, 454] width 21 height 12
click at [226, 394] on label "120px" at bounding box center [222, 396] width 25 height 12
type input "***"
type input "**"
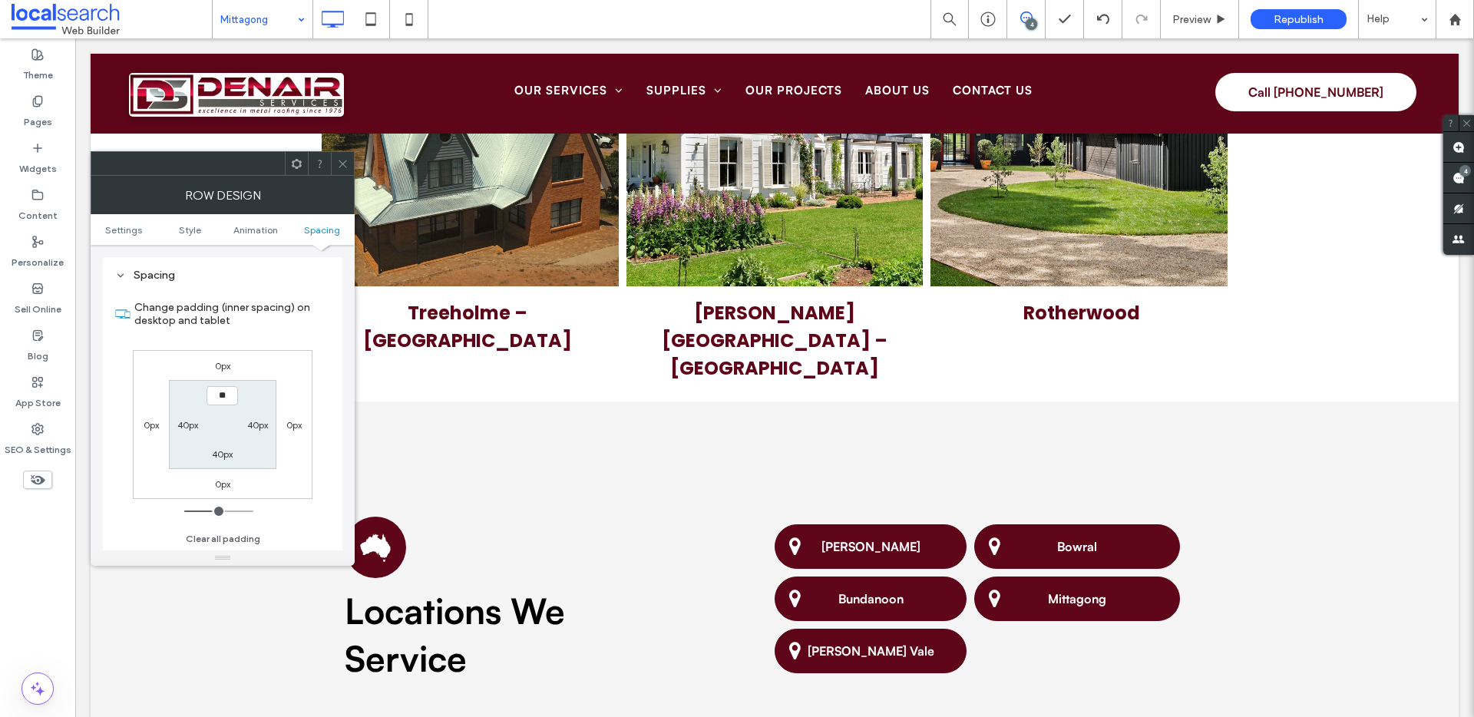
type input "**"
type input "****"
click at [342, 160] on icon at bounding box center [343, 164] width 12 height 12
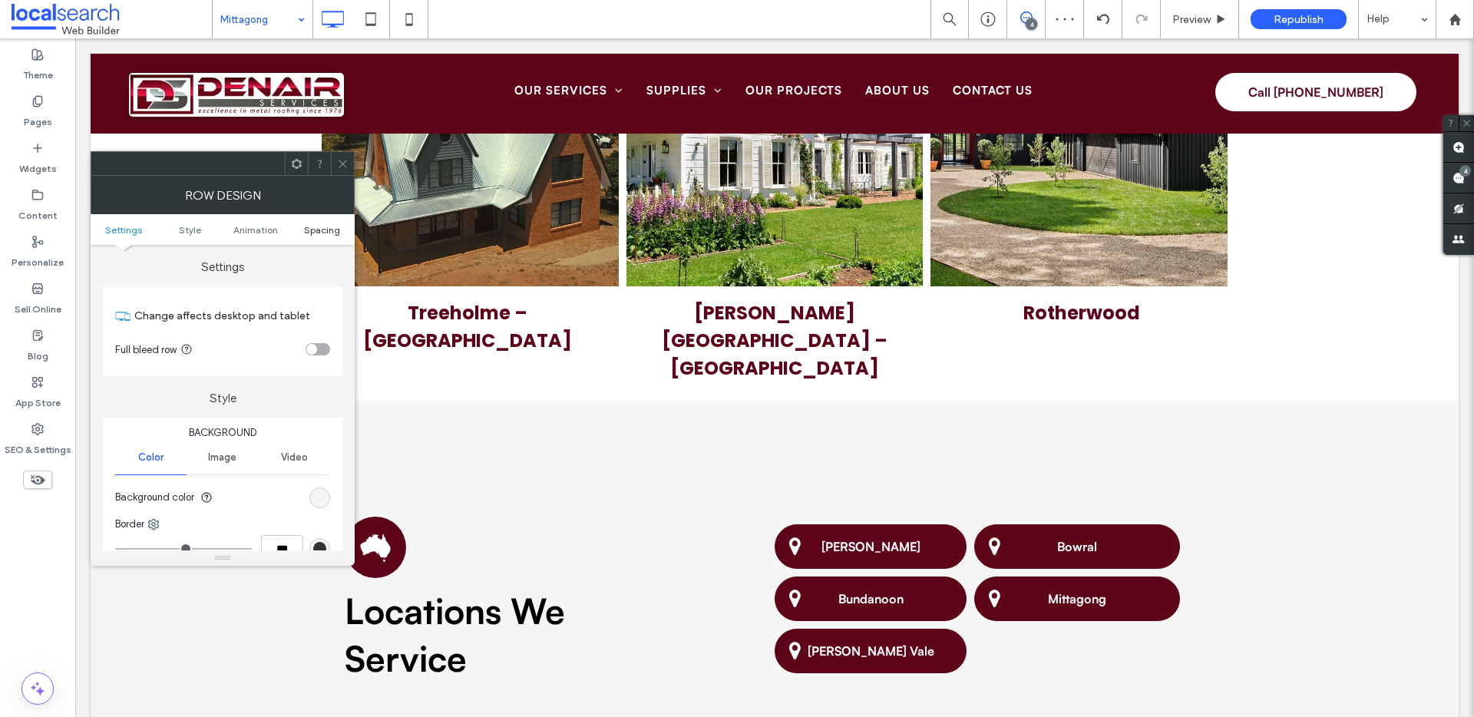
click at [323, 224] on span "Spacing" at bounding box center [322, 230] width 36 height 12
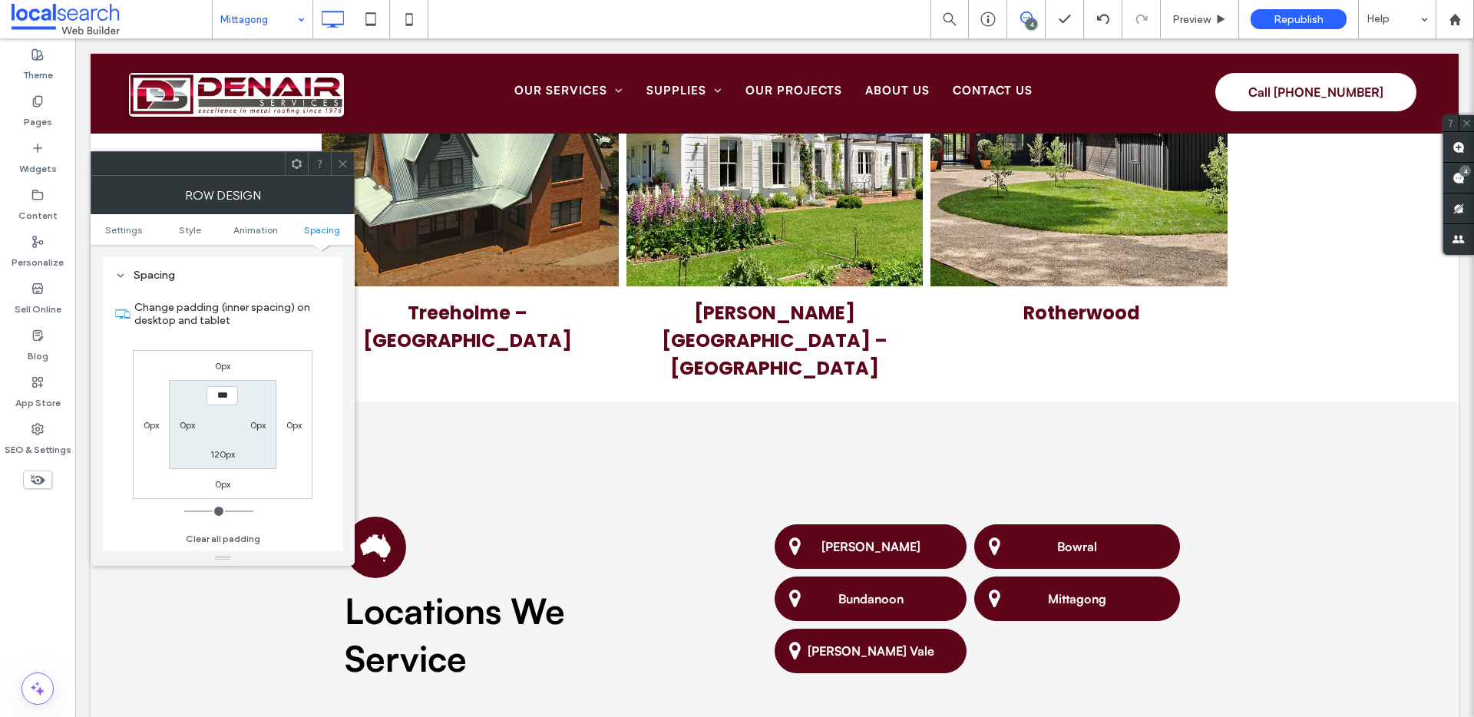
click at [220, 448] on label "120px" at bounding box center [222, 454] width 25 height 12
type input "***"
type input "**"
type input "****"
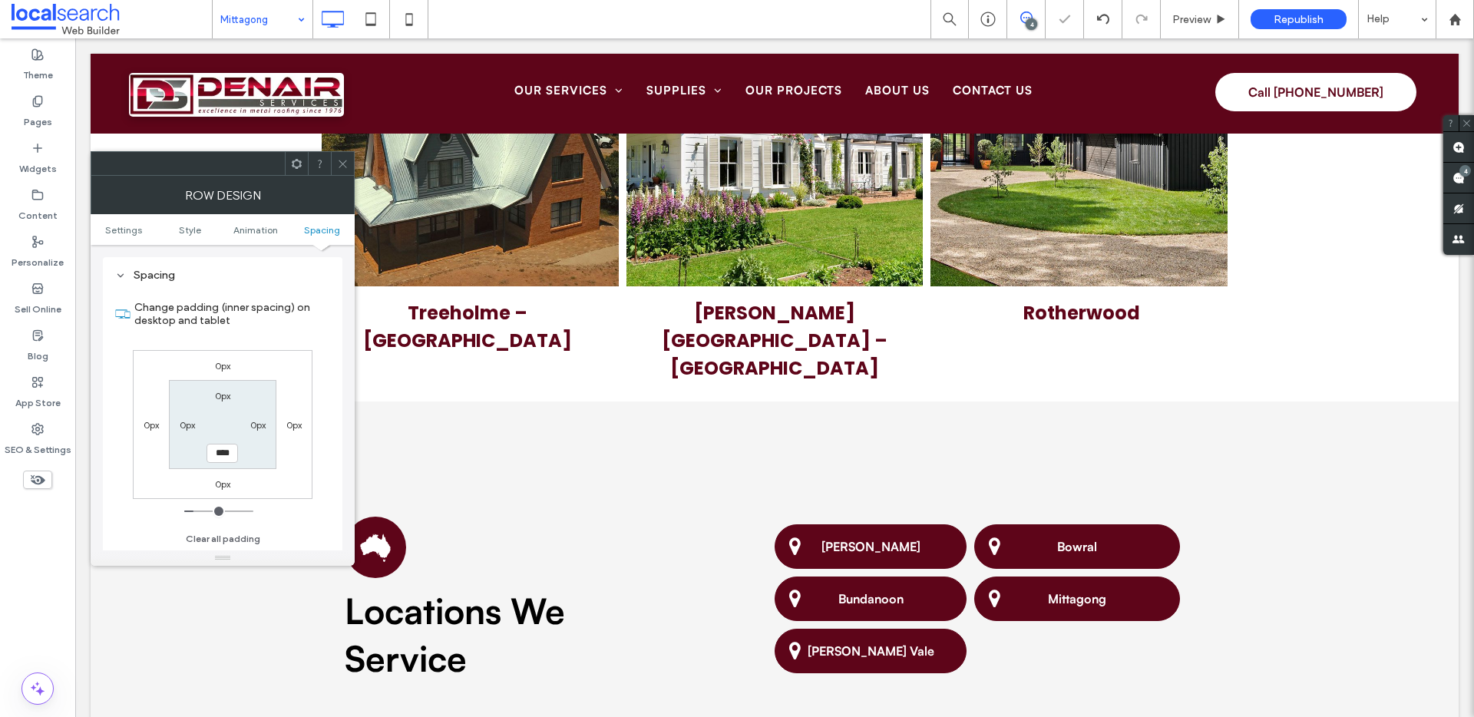
click at [338, 161] on icon at bounding box center [343, 164] width 12 height 12
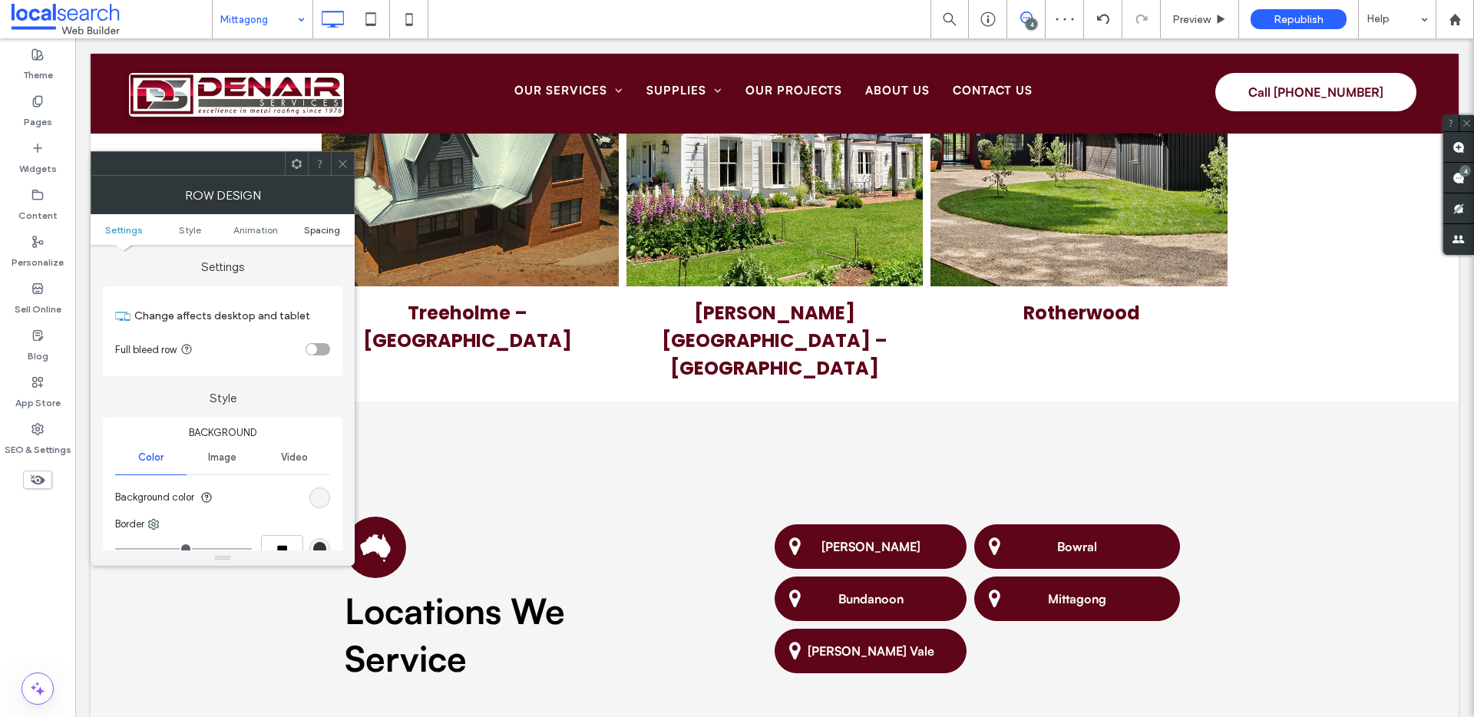
click at [304, 229] on span "Spacing" at bounding box center [322, 230] width 36 height 12
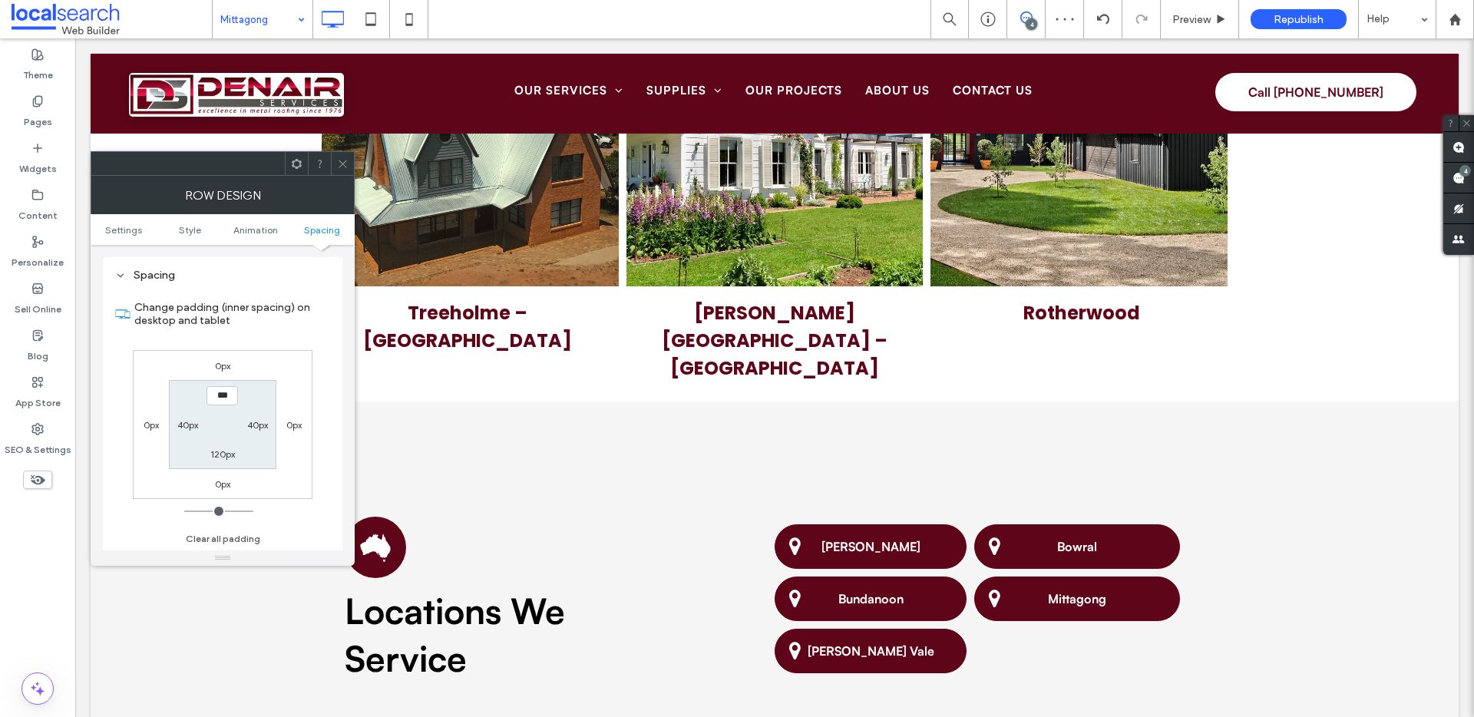
click at [220, 446] on div "120px" at bounding box center [222, 453] width 25 height 15
click at [222, 452] on label "120px" at bounding box center [222, 454] width 25 height 12
type input "***"
type input "**"
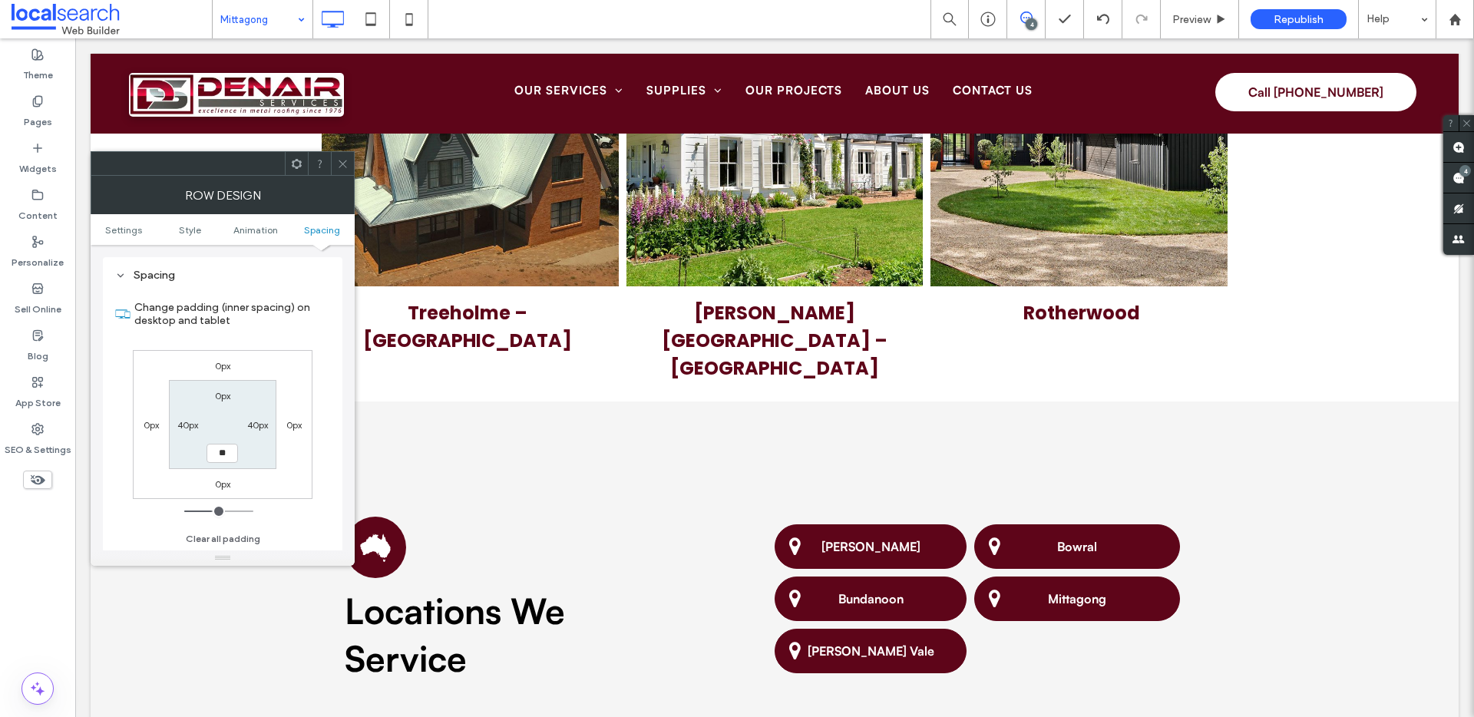
type input "****"
click at [337, 163] on icon at bounding box center [343, 164] width 12 height 12
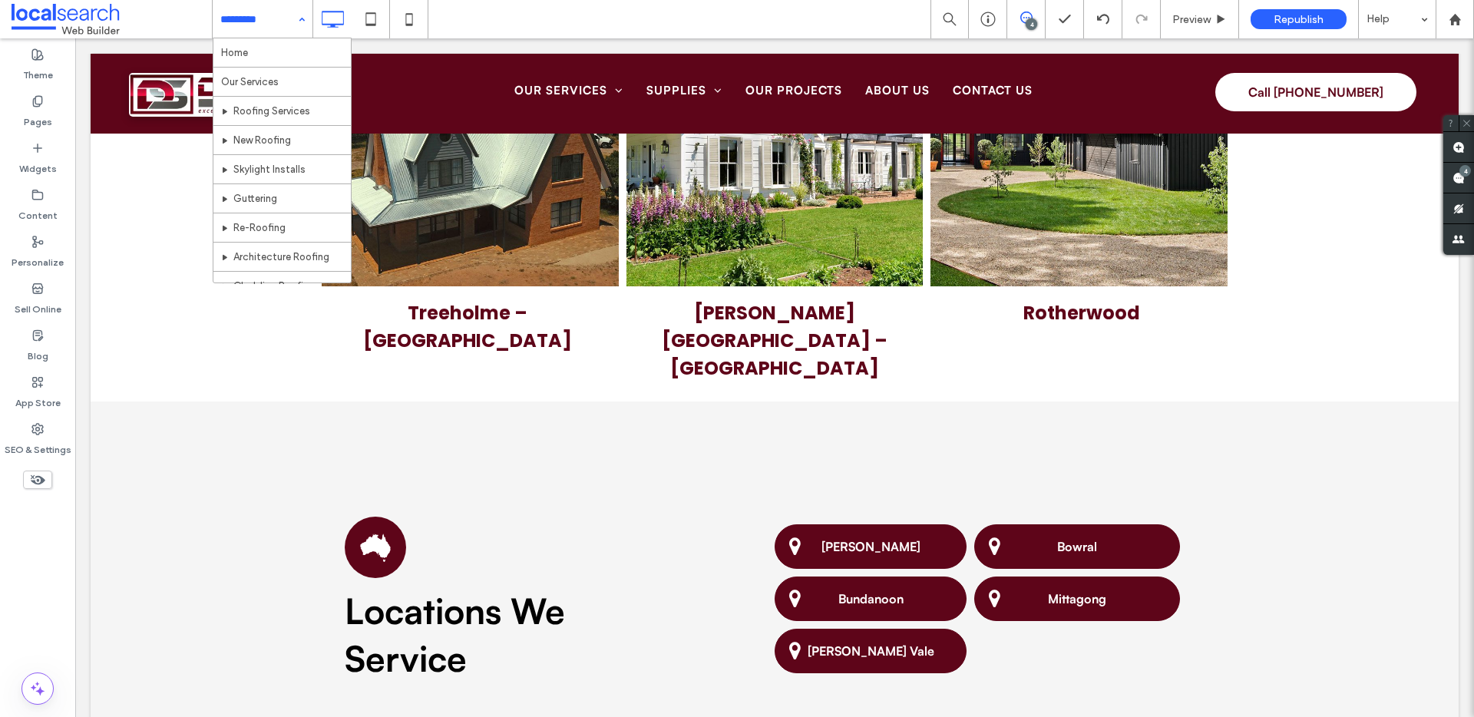
scroll to position [366, 0]
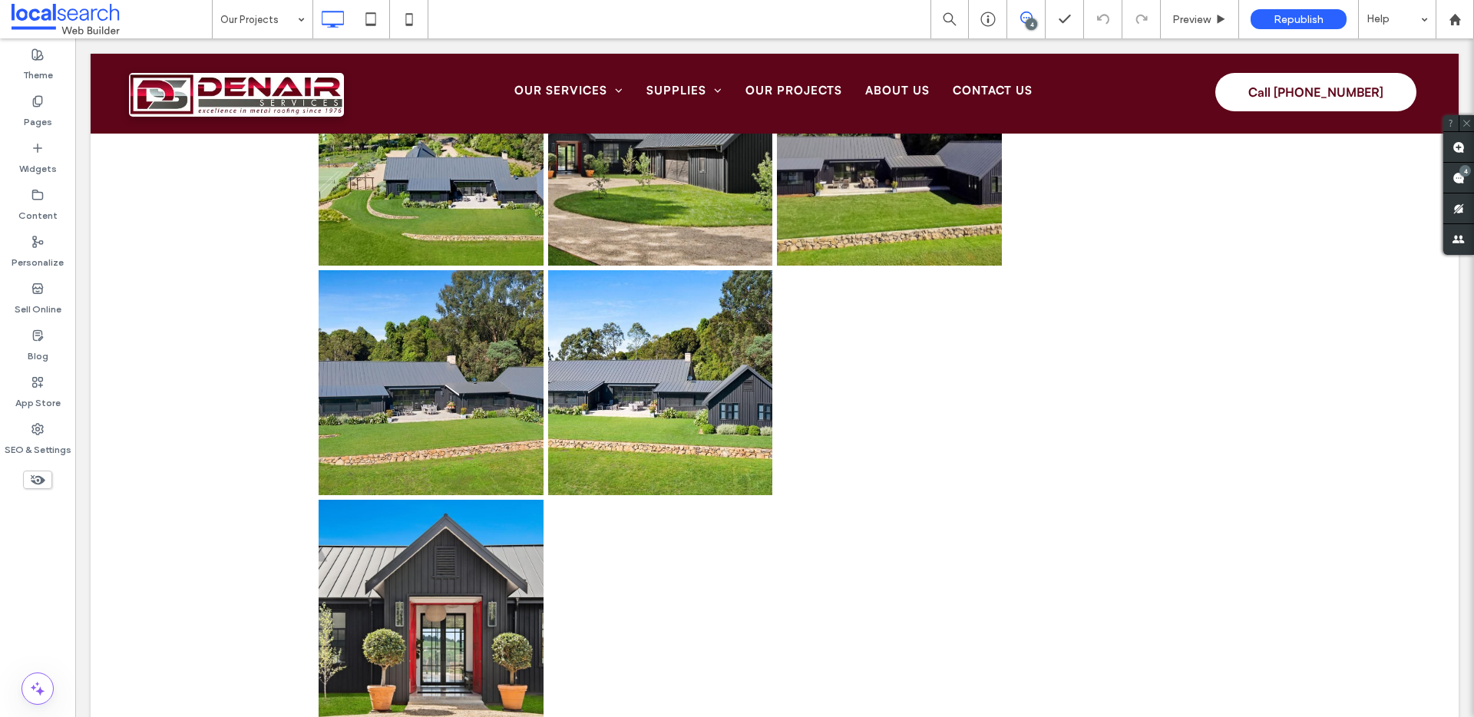
scroll to position [2691, 0]
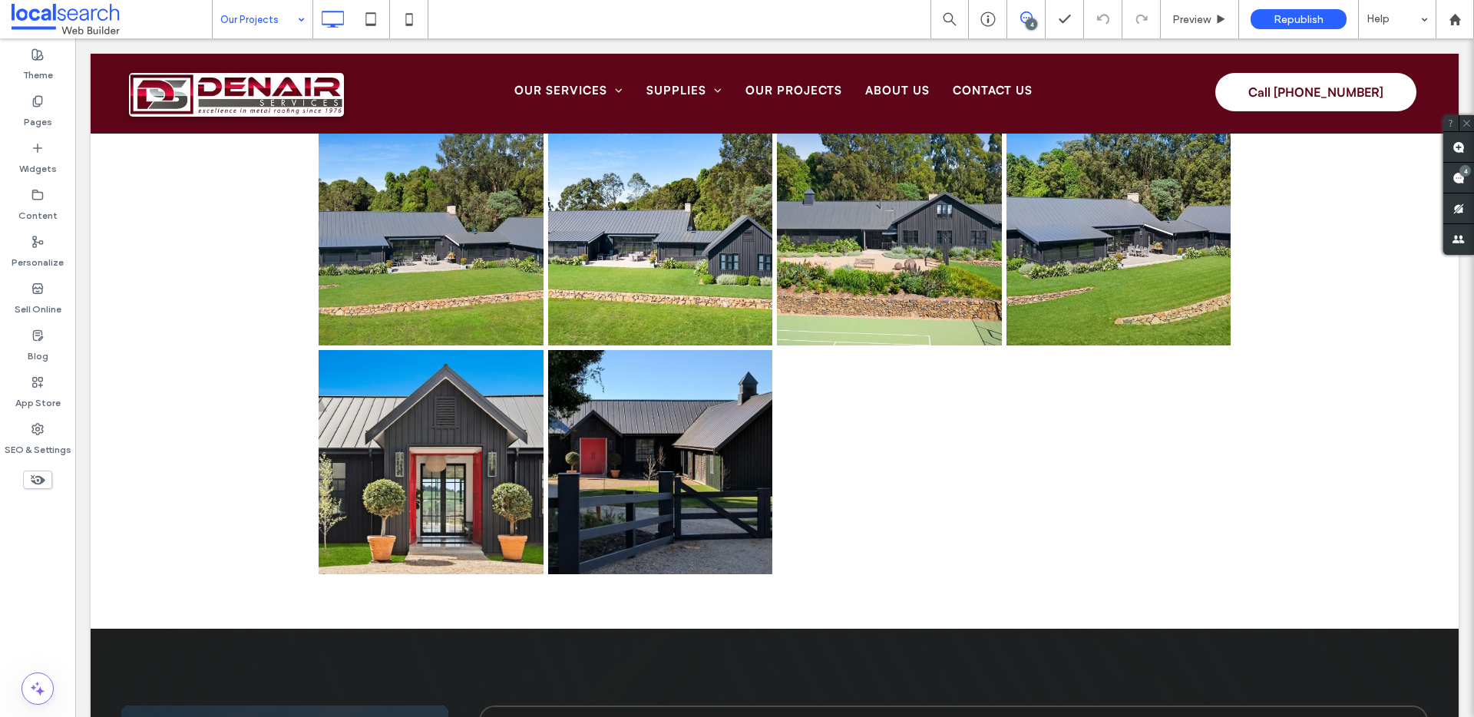
click at [259, 21] on input at bounding box center [258, 19] width 77 height 38
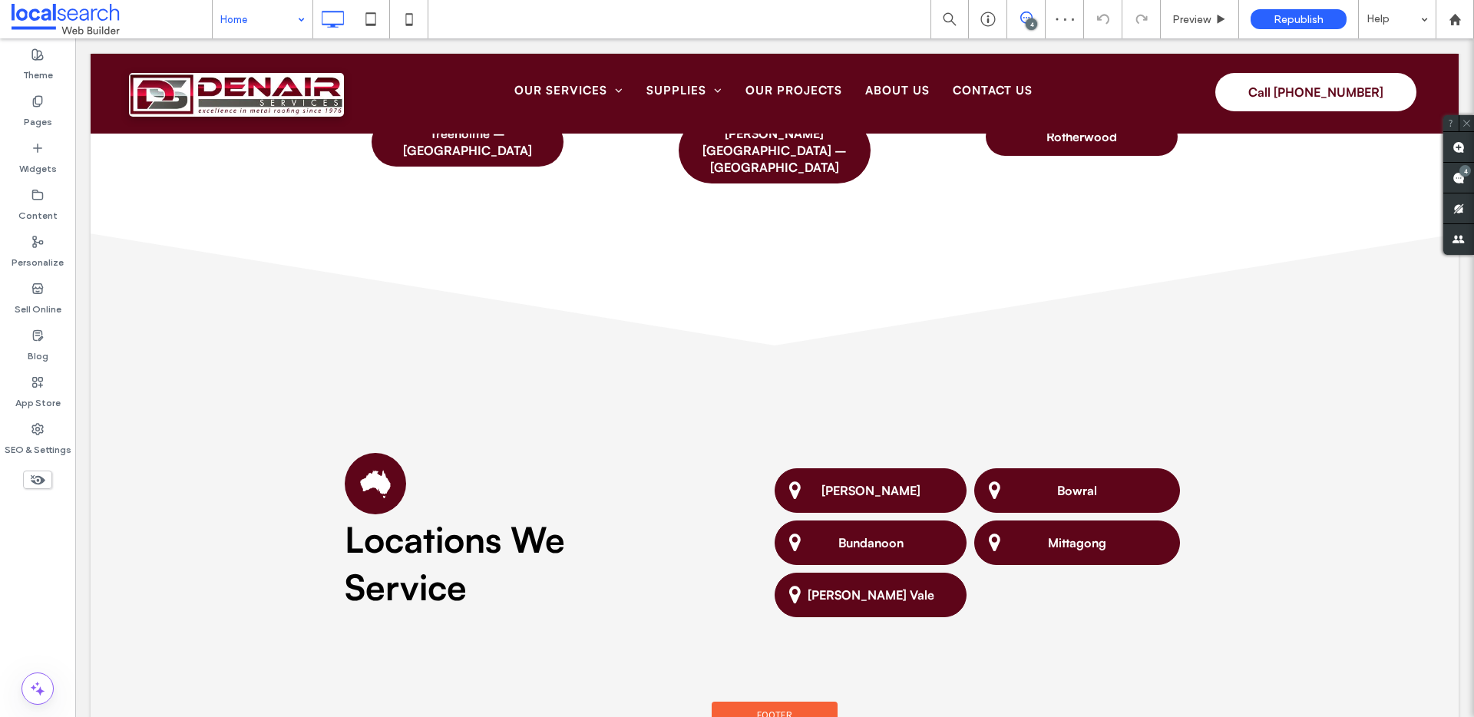
scroll to position [4118, 0]
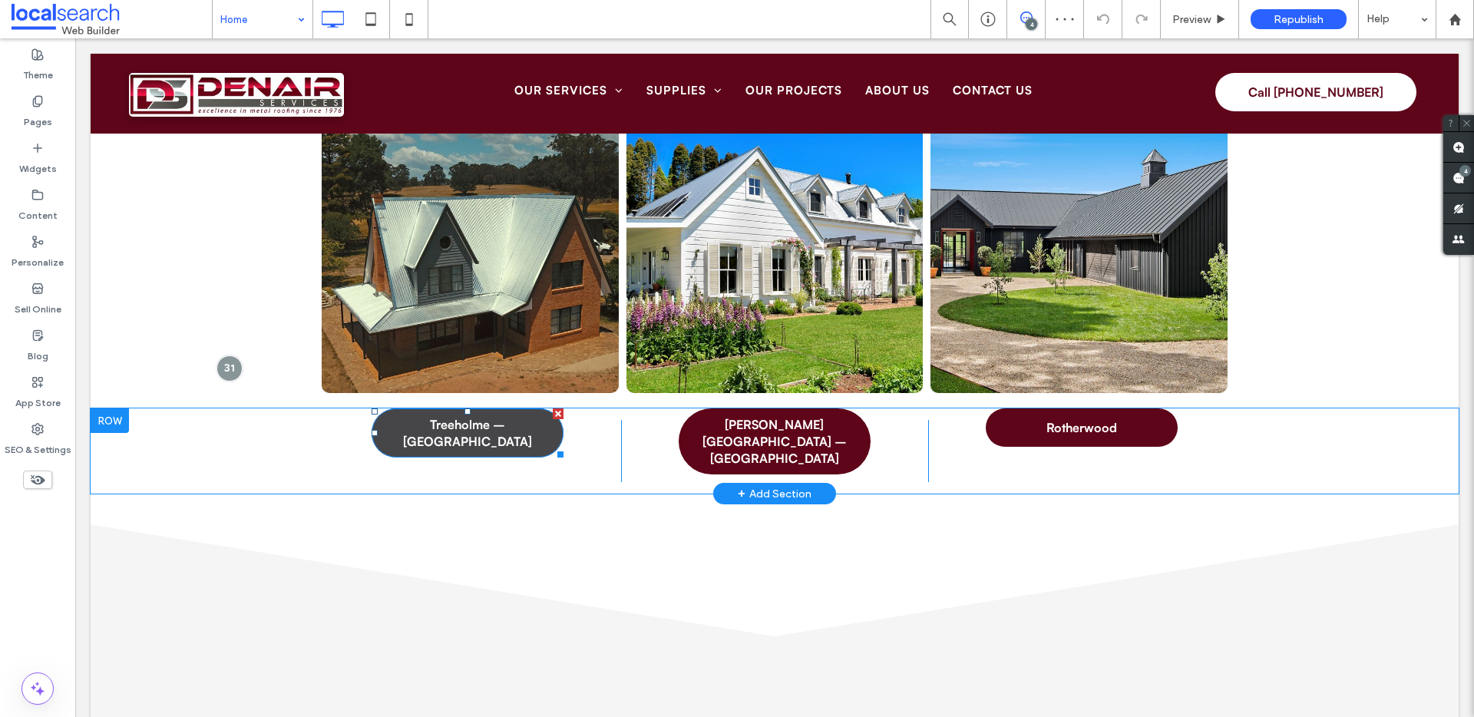
click at [482, 438] on link "Treeholme – [GEOGRAPHIC_DATA]" at bounding box center [468, 433] width 192 height 49
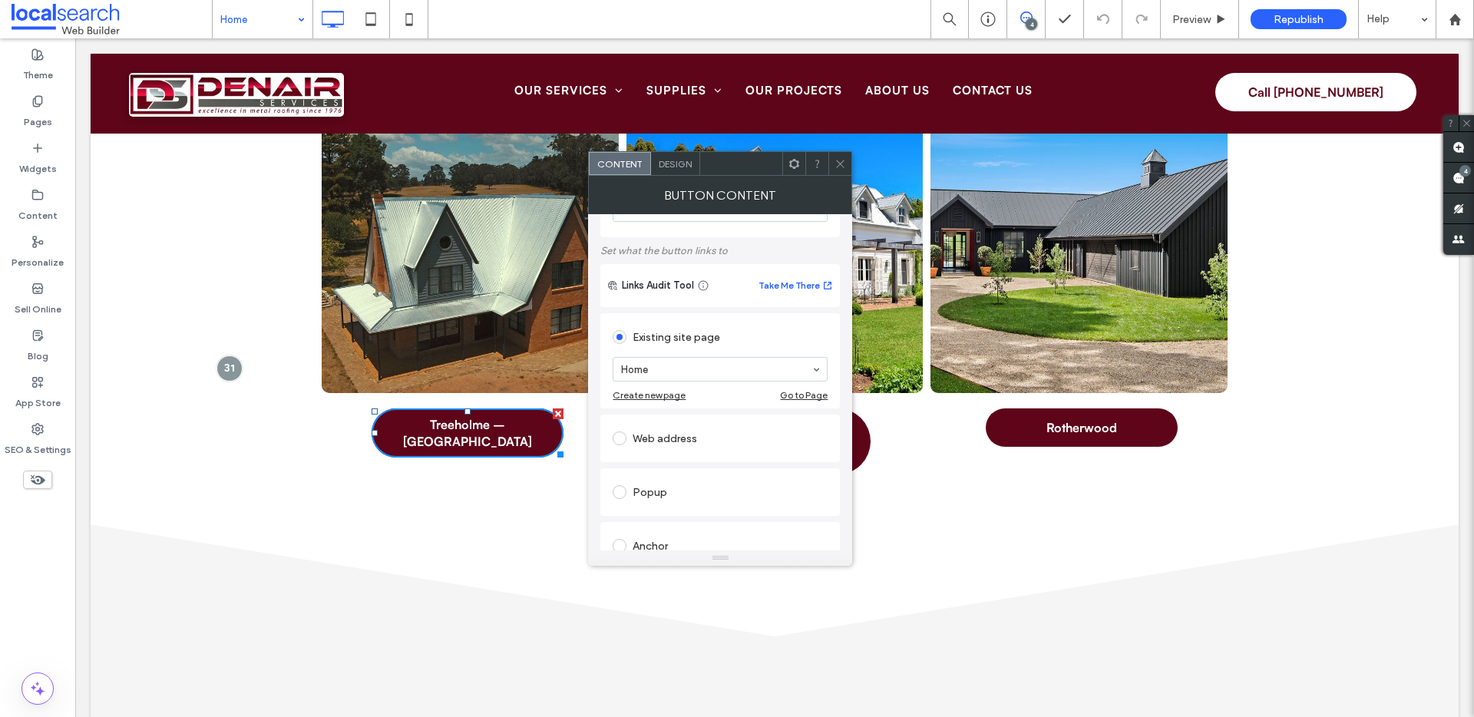
scroll to position [75, 0]
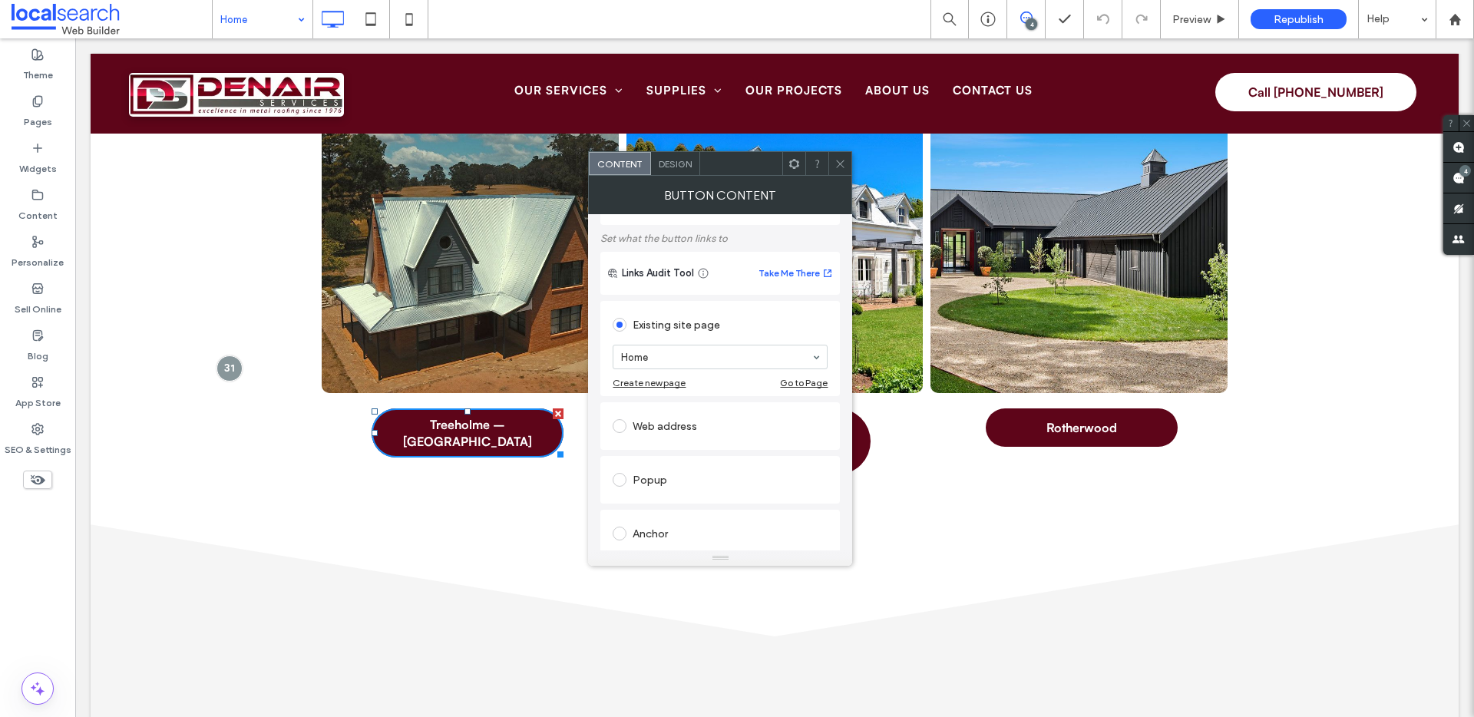
click at [681, 521] on div "Anchor" at bounding box center [720, 534] width 215 height 32
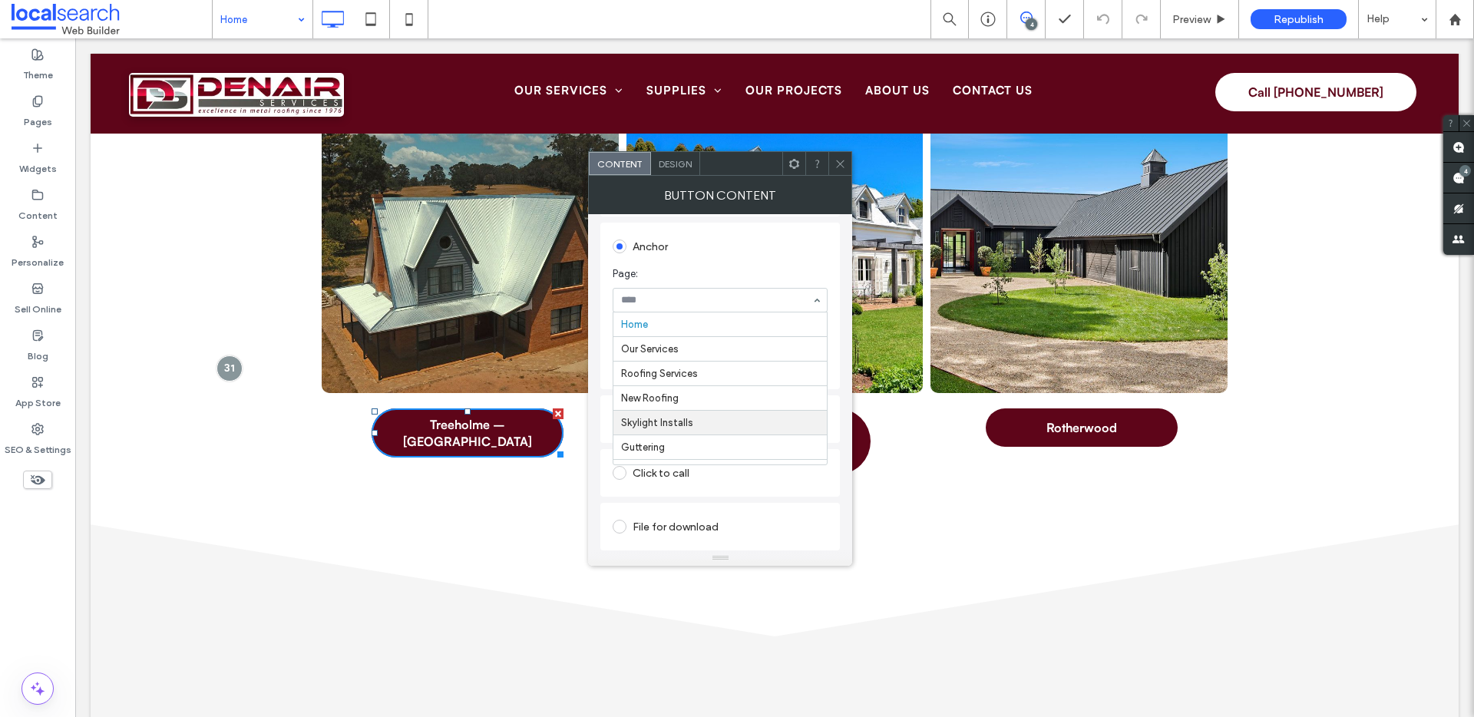
scroll to position [363, 0]
click at [848, 161] on div at bounding box center [840, 163] width 23 height 23
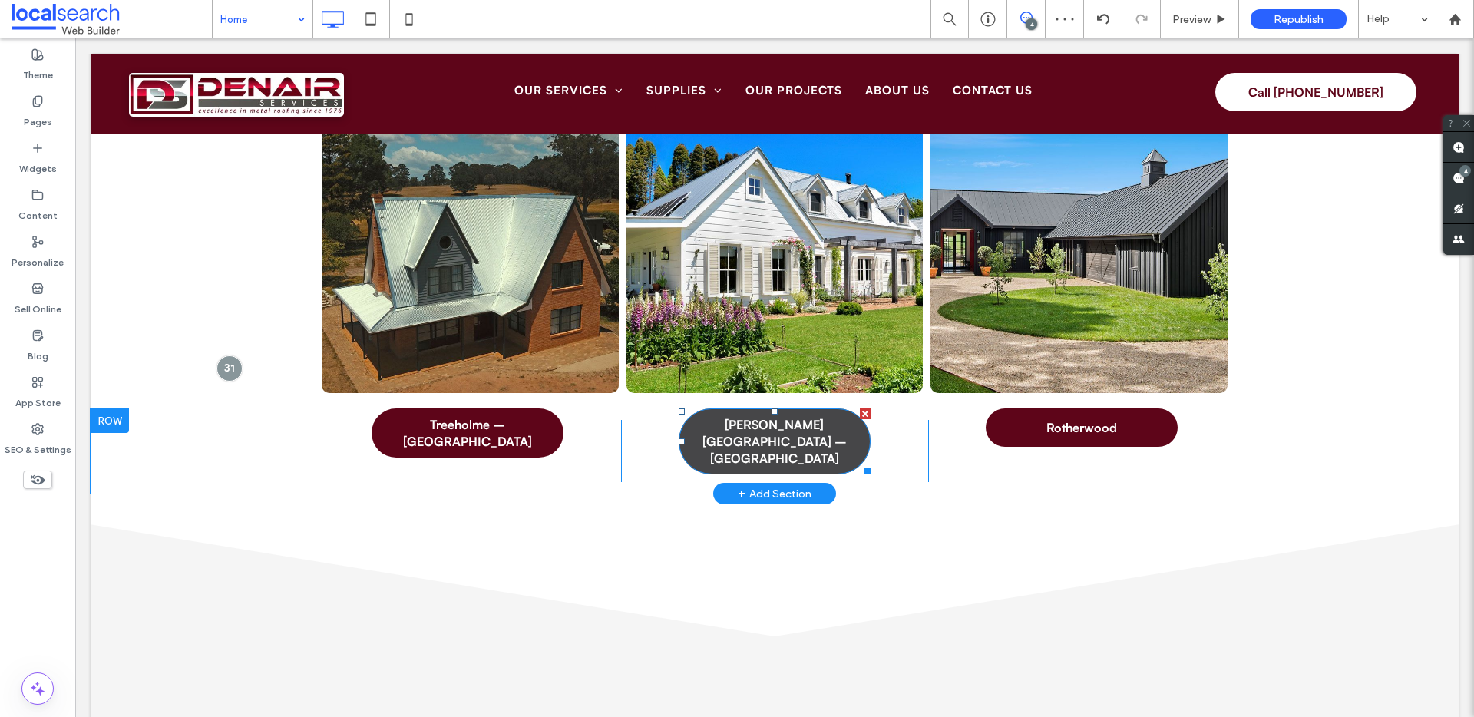
click at [713, 429] on span "[PERSON_NAME][GEOGRAPHIC_DATA] – [GEOGRAPHIC_DATA]" at bounding box center [775, 441] width 192 height 51
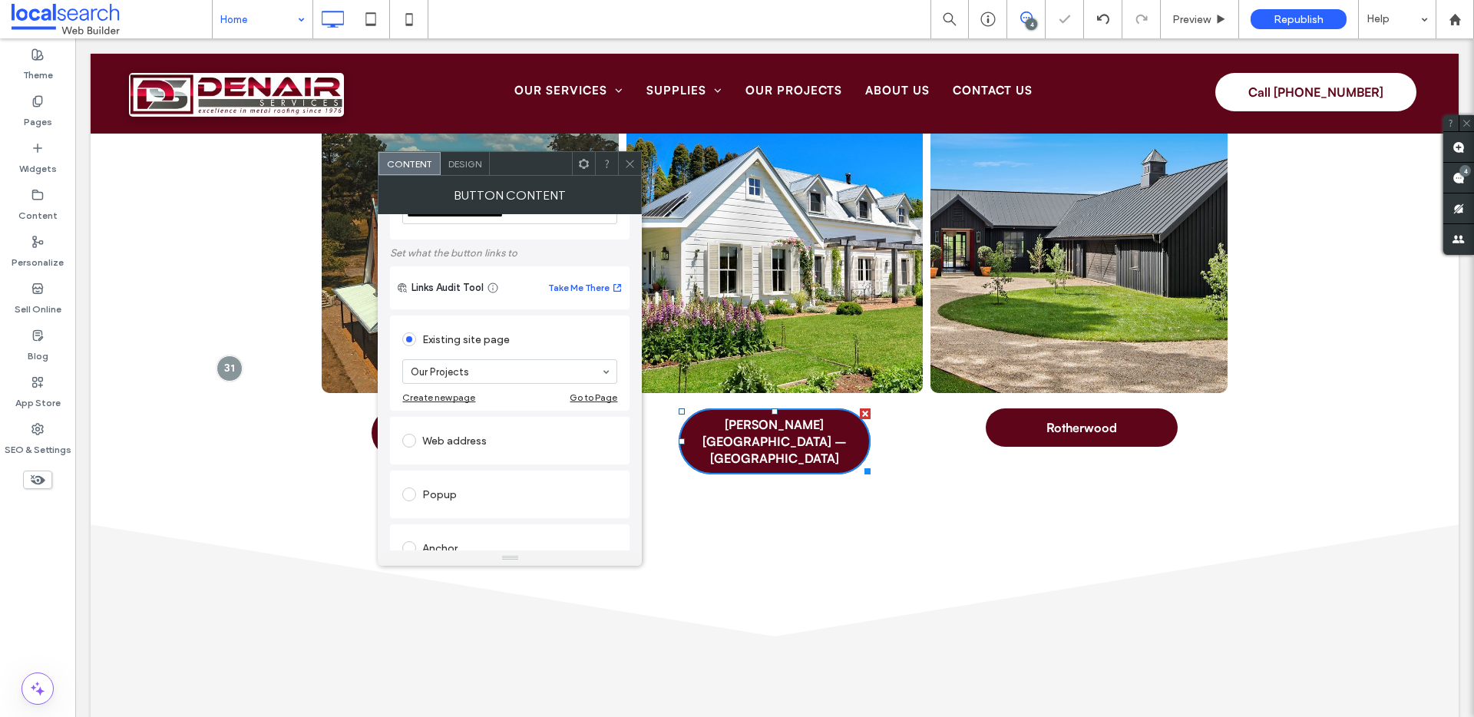
scroll to position [174, 0]
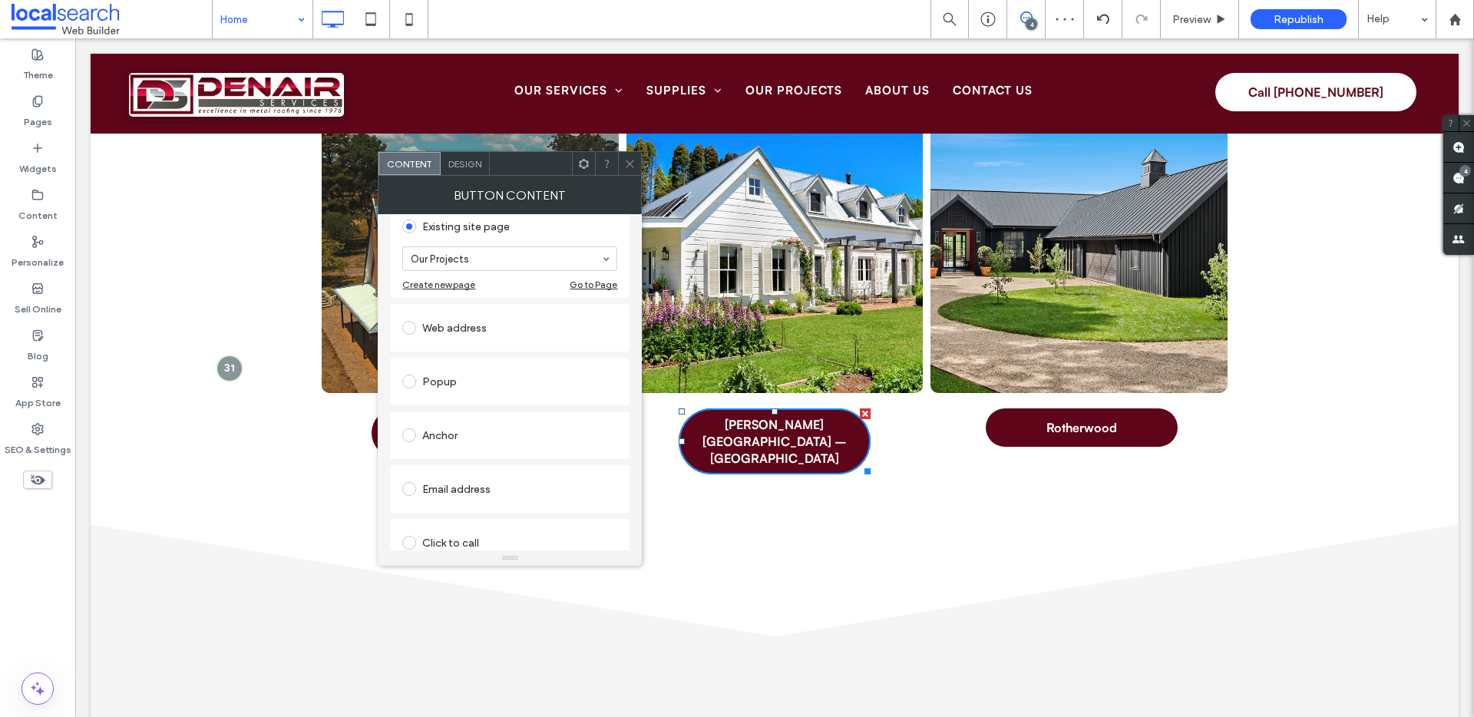
click at [446, 433] on div "Anchor" at bounding box center [509, 435] width 215 height 25
click at [531, 485] on section "Anchor: Select..." at bounding box center [509, 492] width 215 height 61
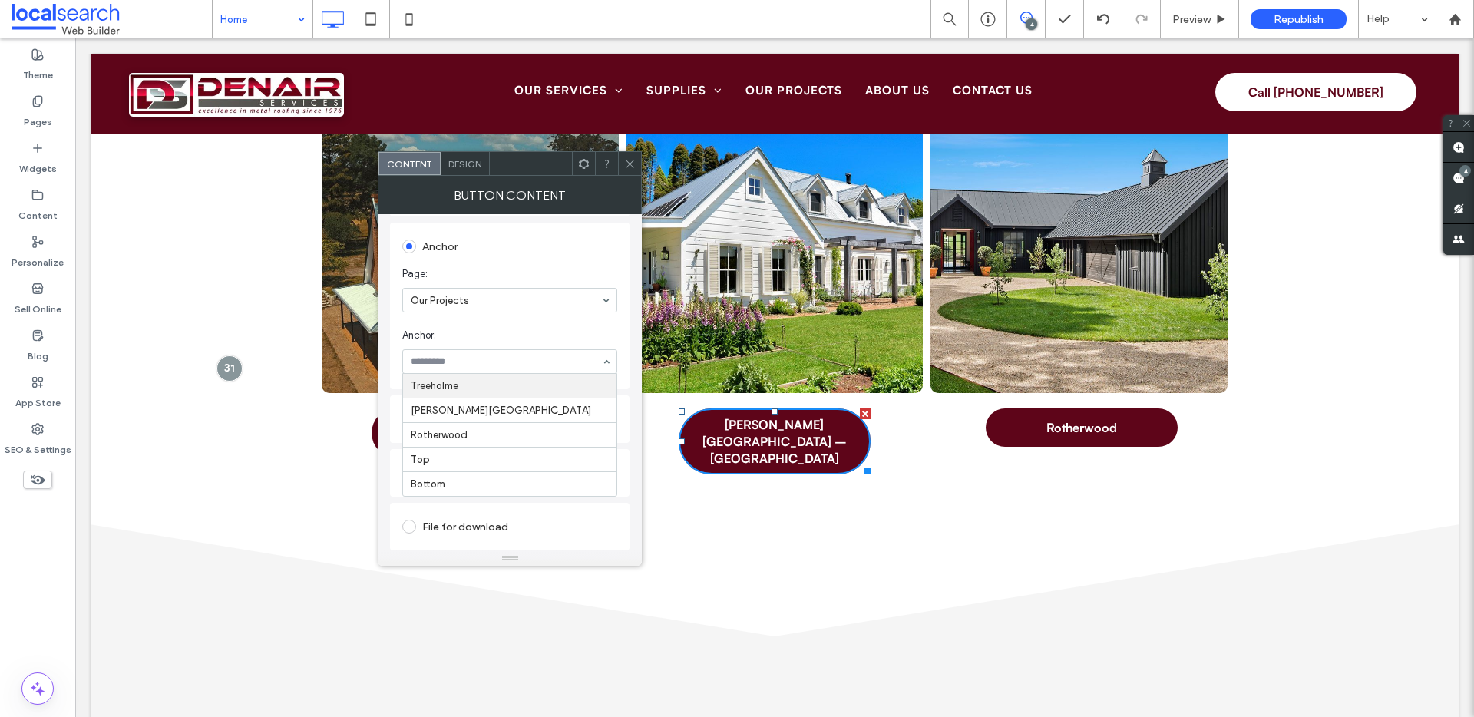
scroll to position [316, 0]
click at [624, 167] on div at bounding box center [629, 163] width 23 height 23
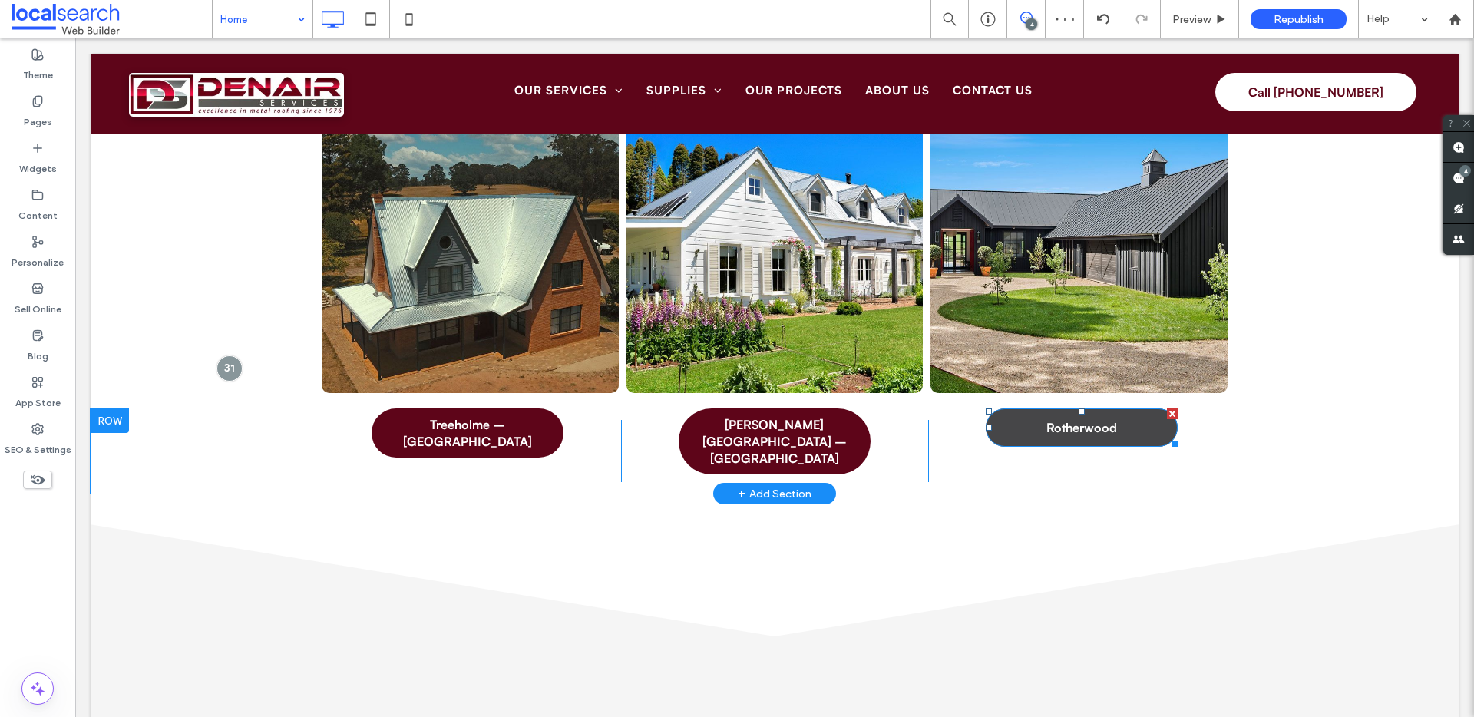
click at [1095, 430] on span "Rotherwood" at bounding box center [1082, 427] width 71 height 17
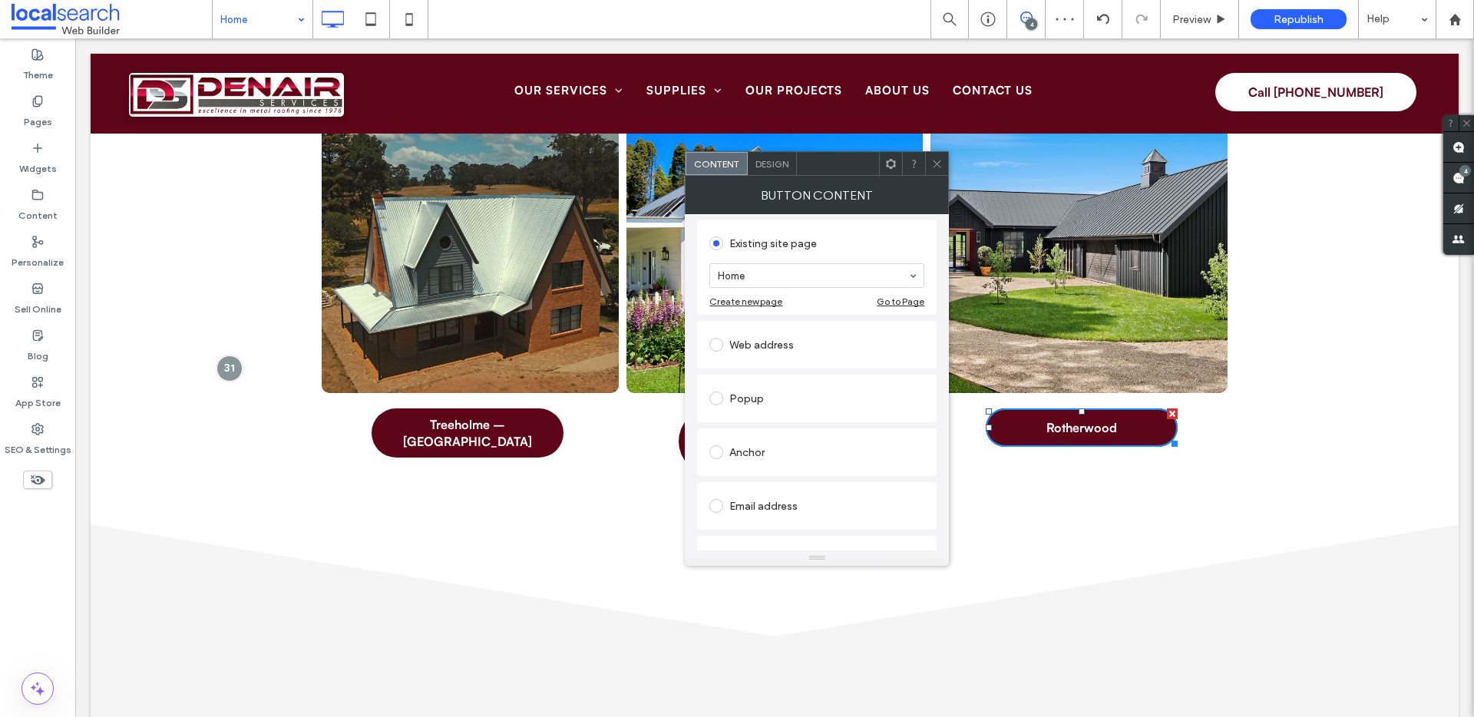
scroll to position [240, 0]
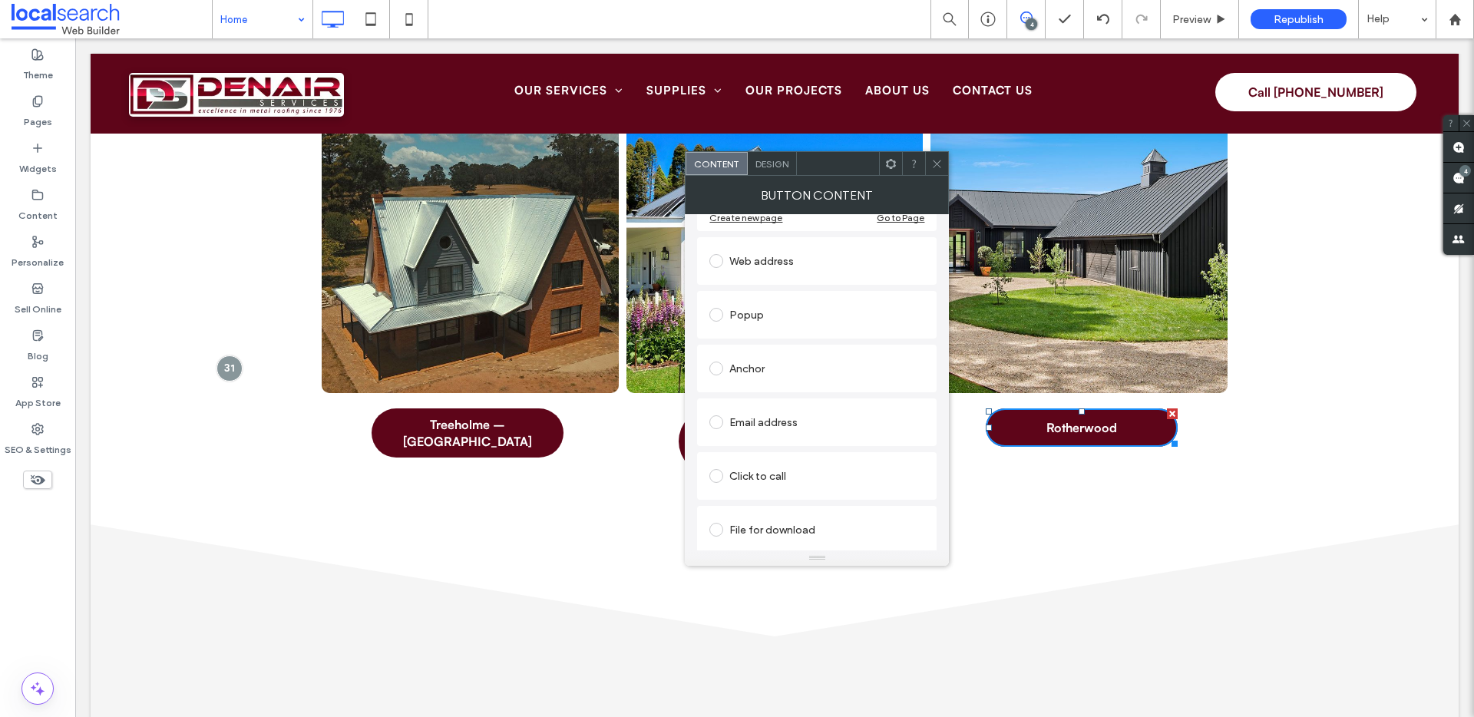
click at [750, 362] on div "Anchor" at bounding box center [817, 368] width 215 height 25
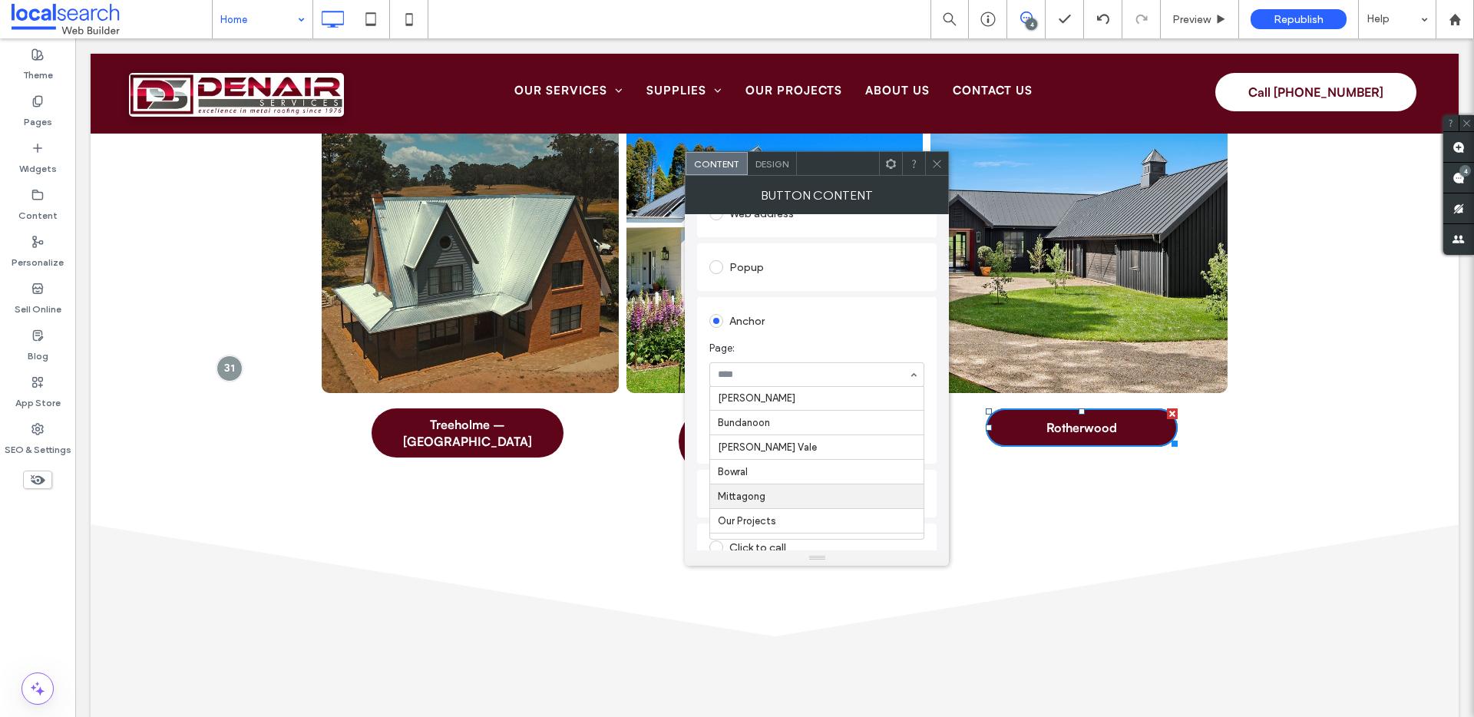
scroll to position [363, 0]
click at [938, 165] on icon at bounding box center [938, 164] width 12 height 12
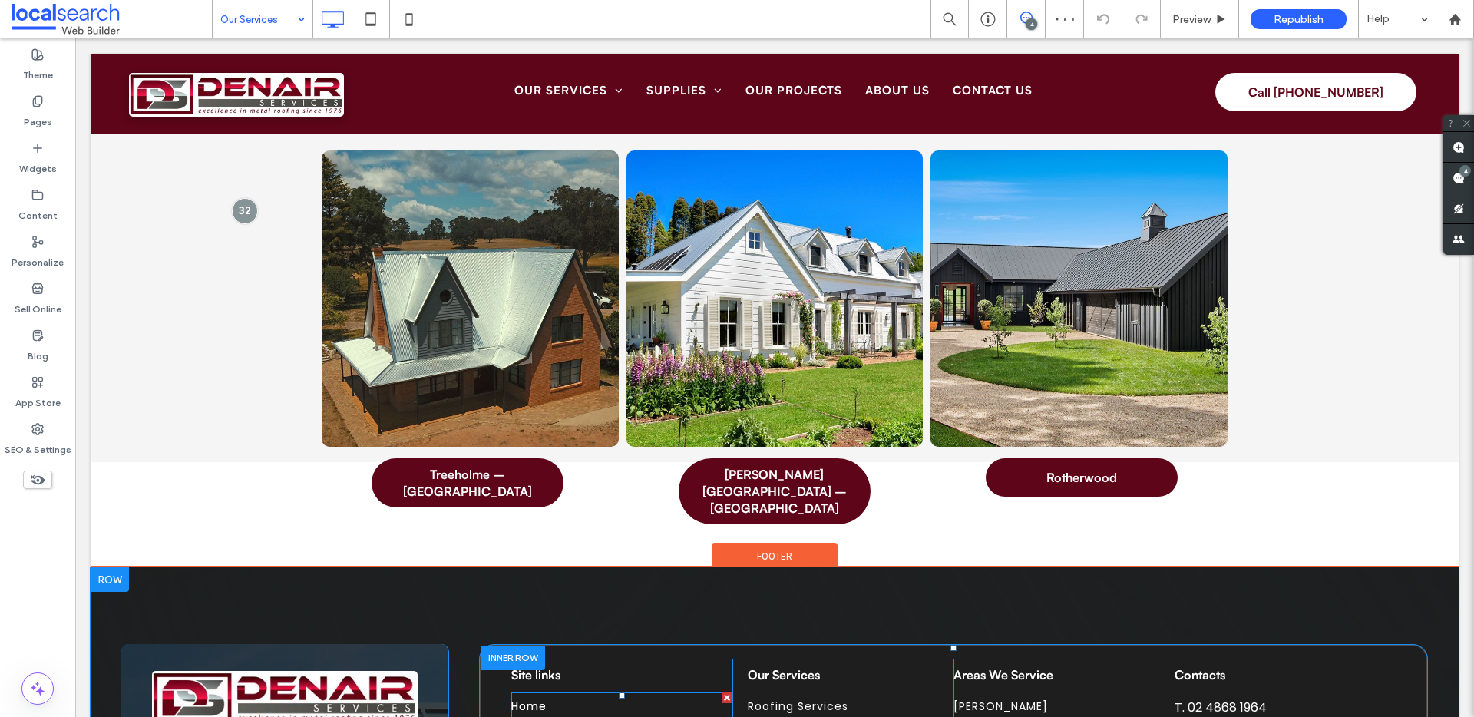
scroll to position [2665, 0]
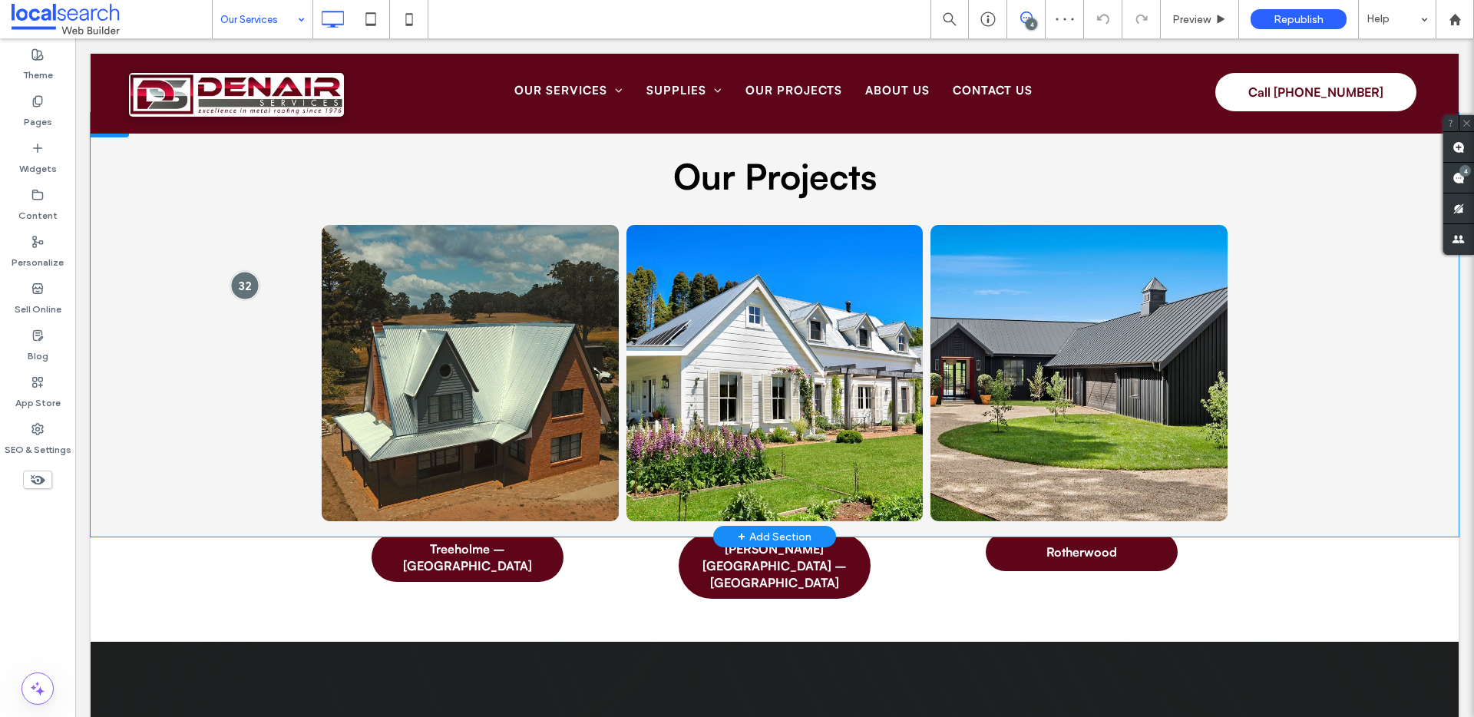
click at [246, 299] on div at bounding box center [244, 285] width 28 height 28
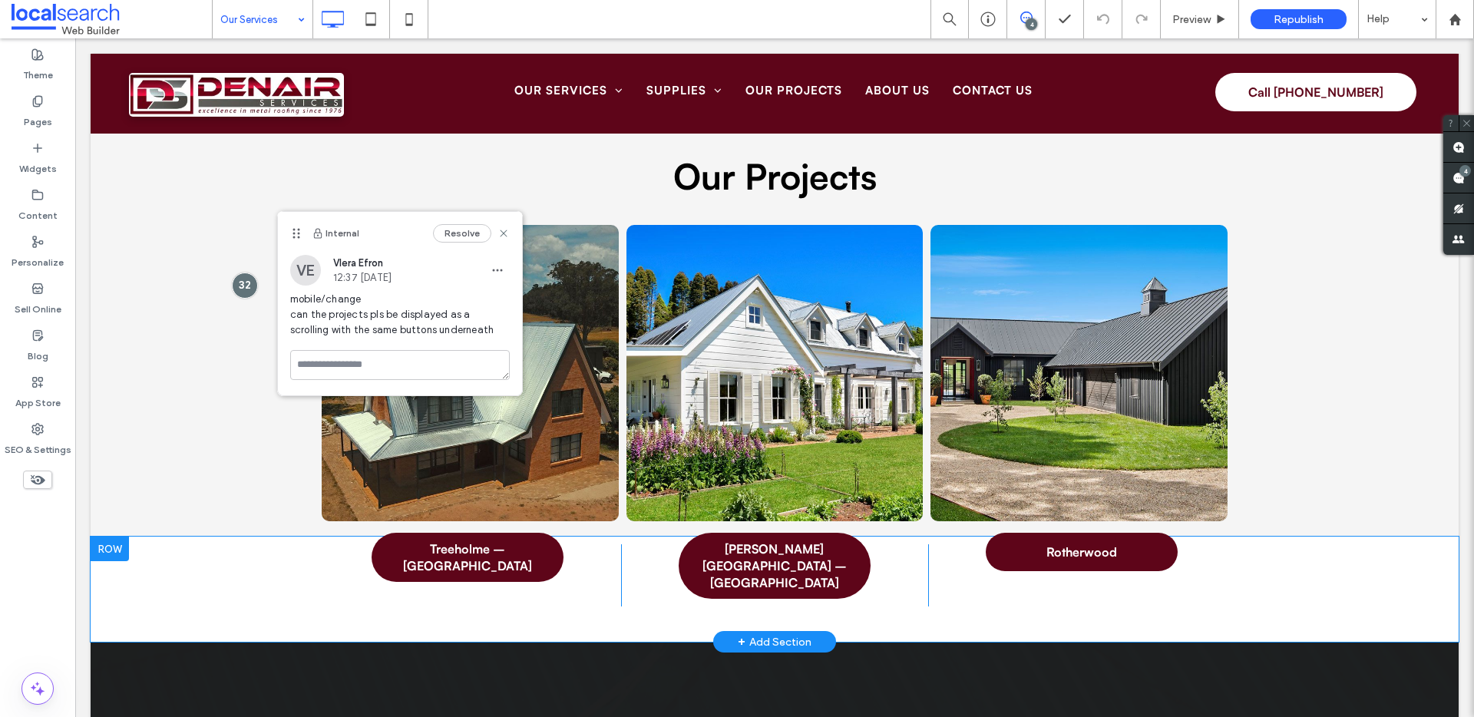
click at [189, 599] on div "Treeholme – Penrose Click To Paste Hoddle Street – Burrawang Click To Paste Rot…" at bounding box center [775, 589] width 1368 height 105
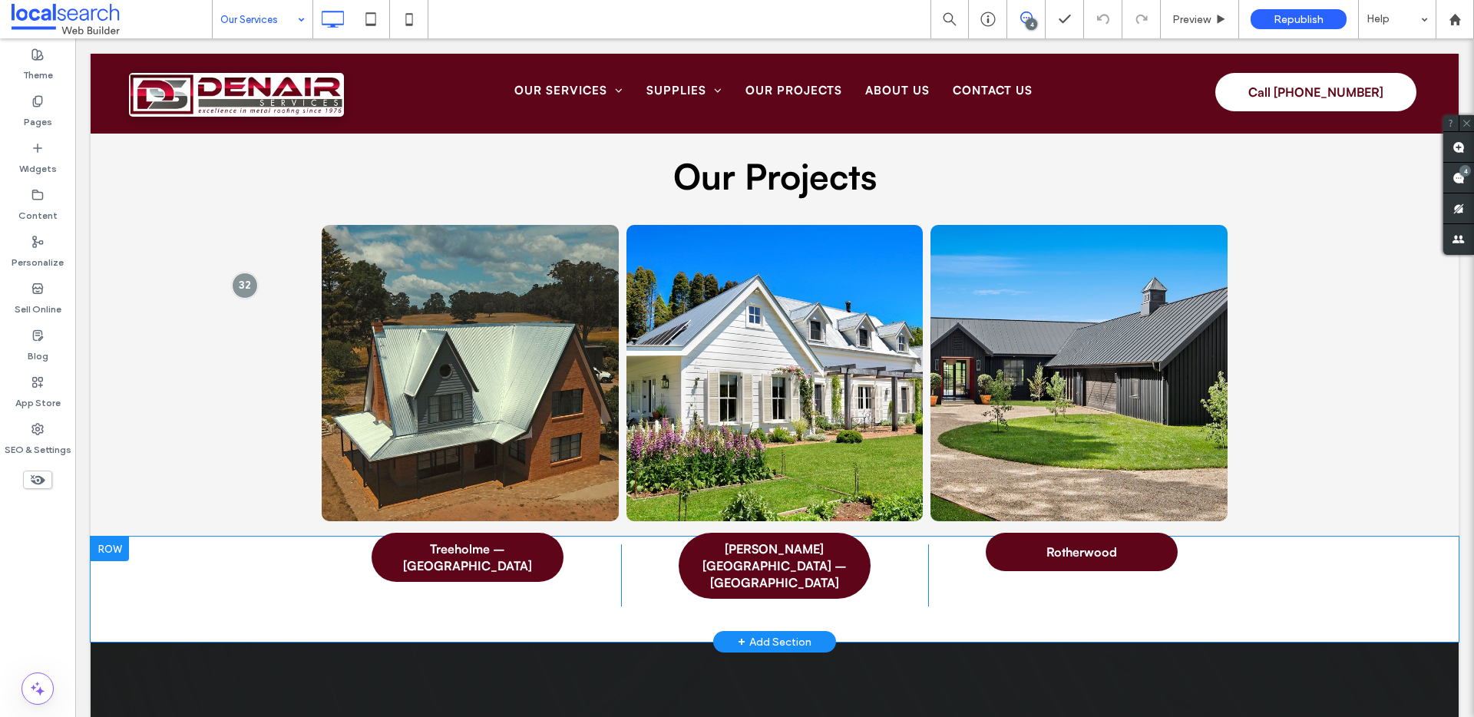
click at [144, 581] on div "Treeholme – Penrose Click To Paste Hoddle Street – Burrawang Click To Paste Rot…" at bounding box center [775, 589] width 1368 height 105
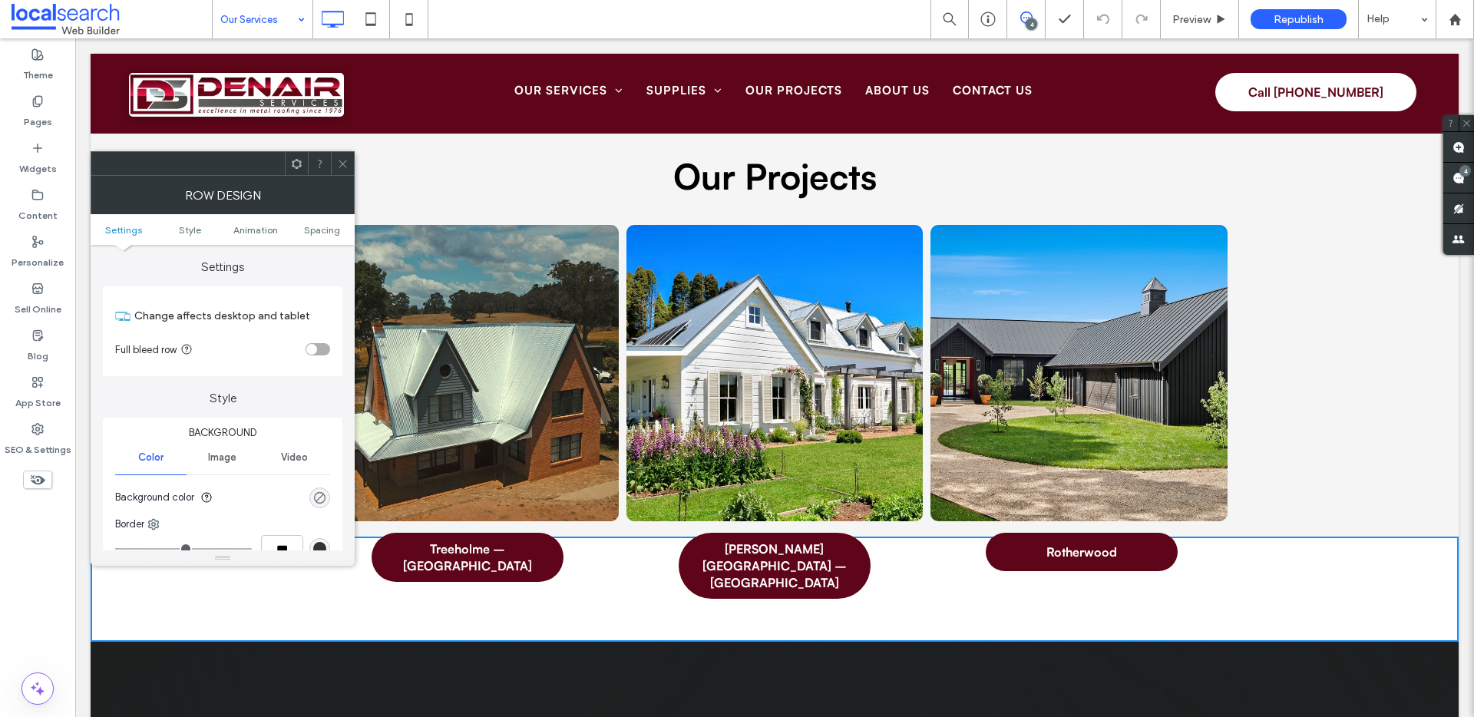
click at [319, 496] on div "rgba(0, 0, 0, 0)" at bounding box center [319, 497] width 13 height 13
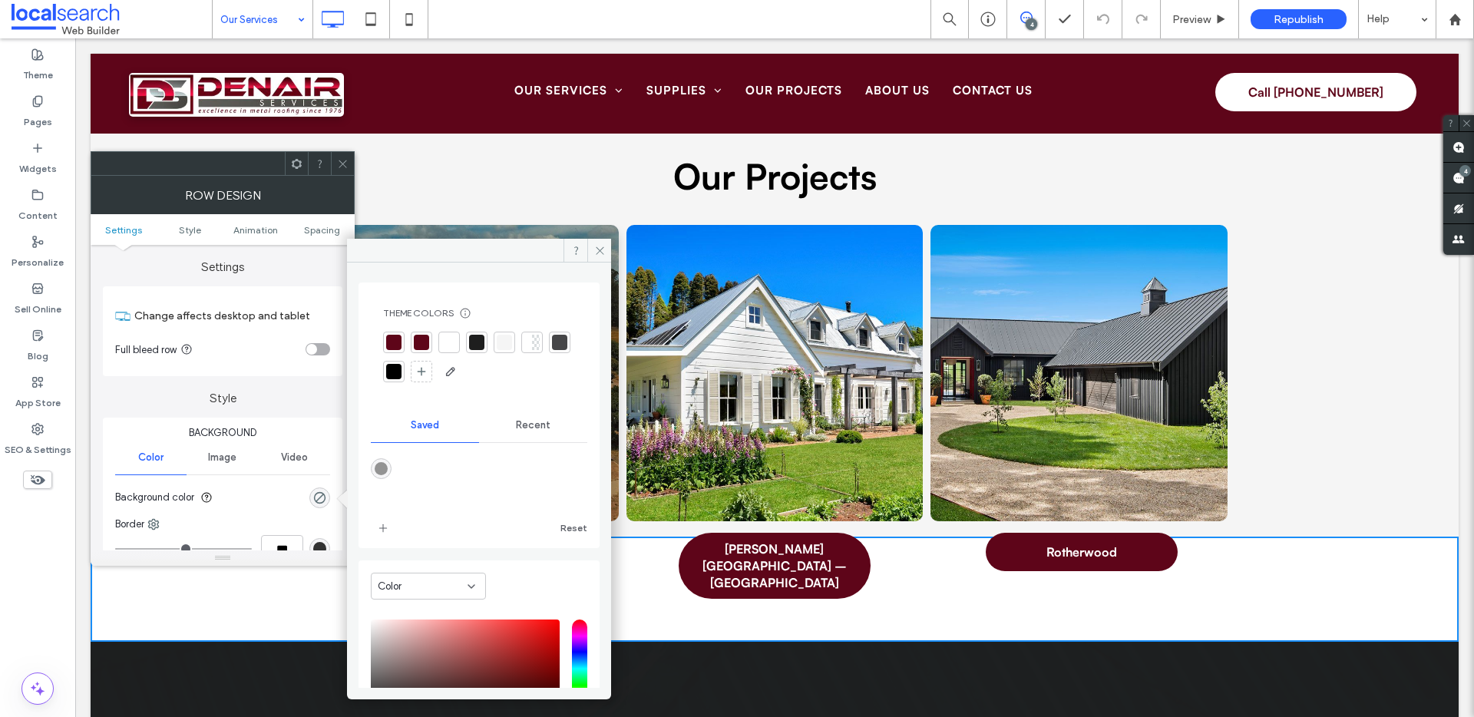
click at [498, 342] on div at bounding box center [504, 342] width 15 height 15
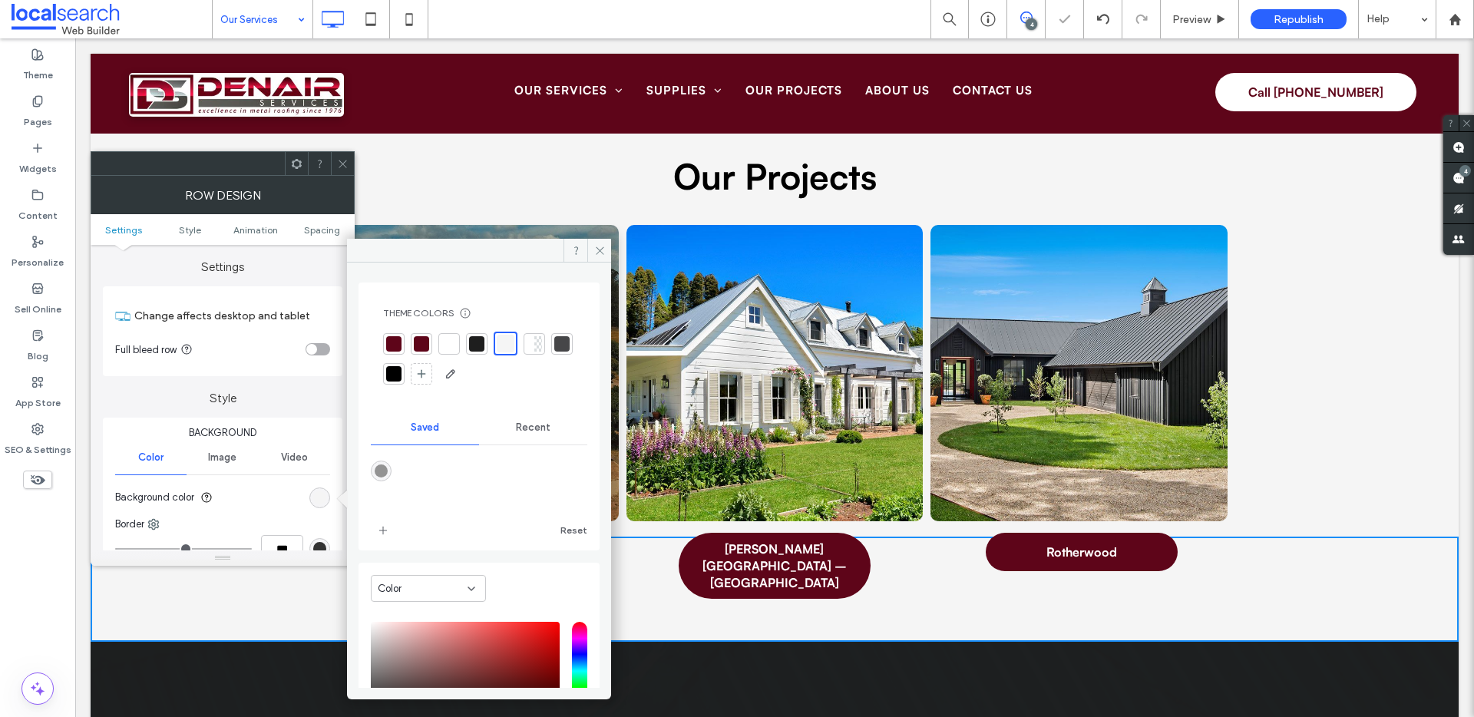
click at [345, 165] on use at bounding box center [343, 164] width 8 height 8
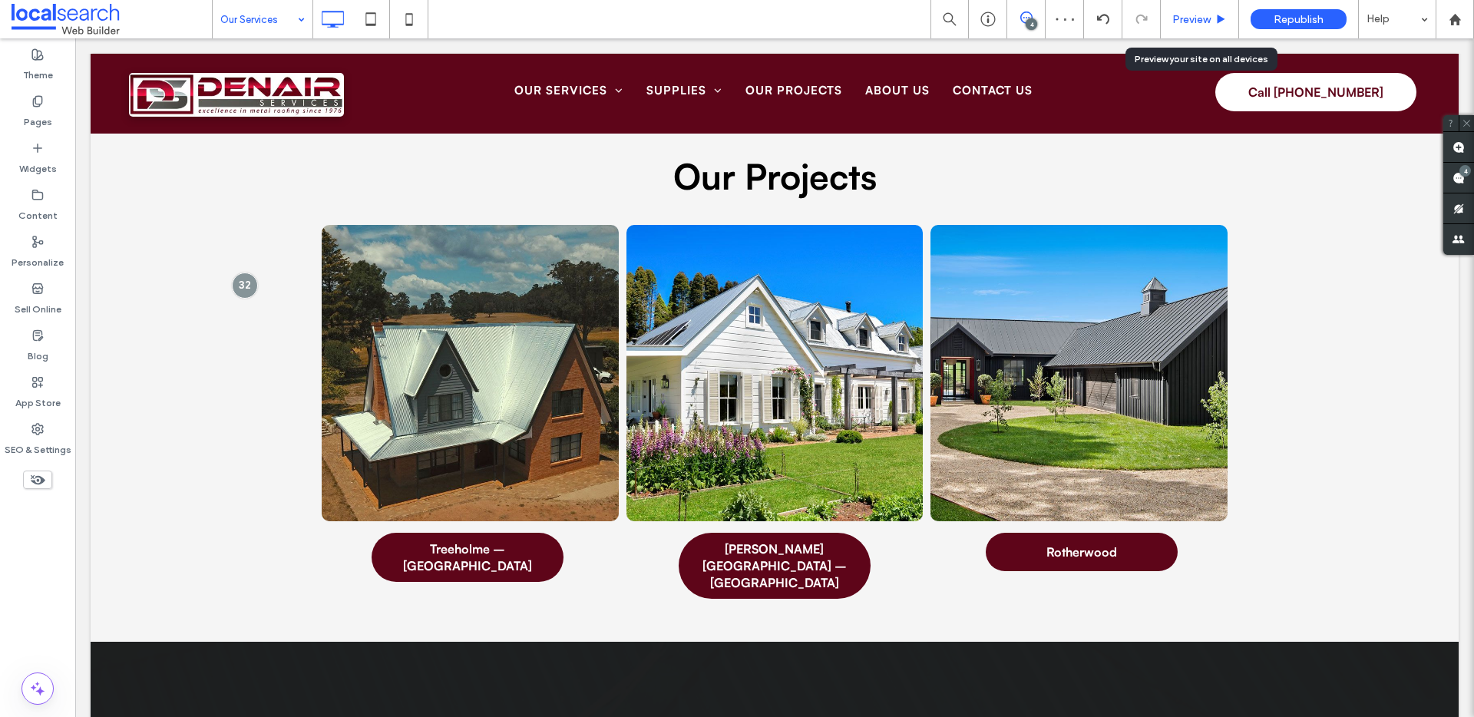
click at [1196, 17] on span "Preview" at bounding box center [1192, 19] width 38 height 13
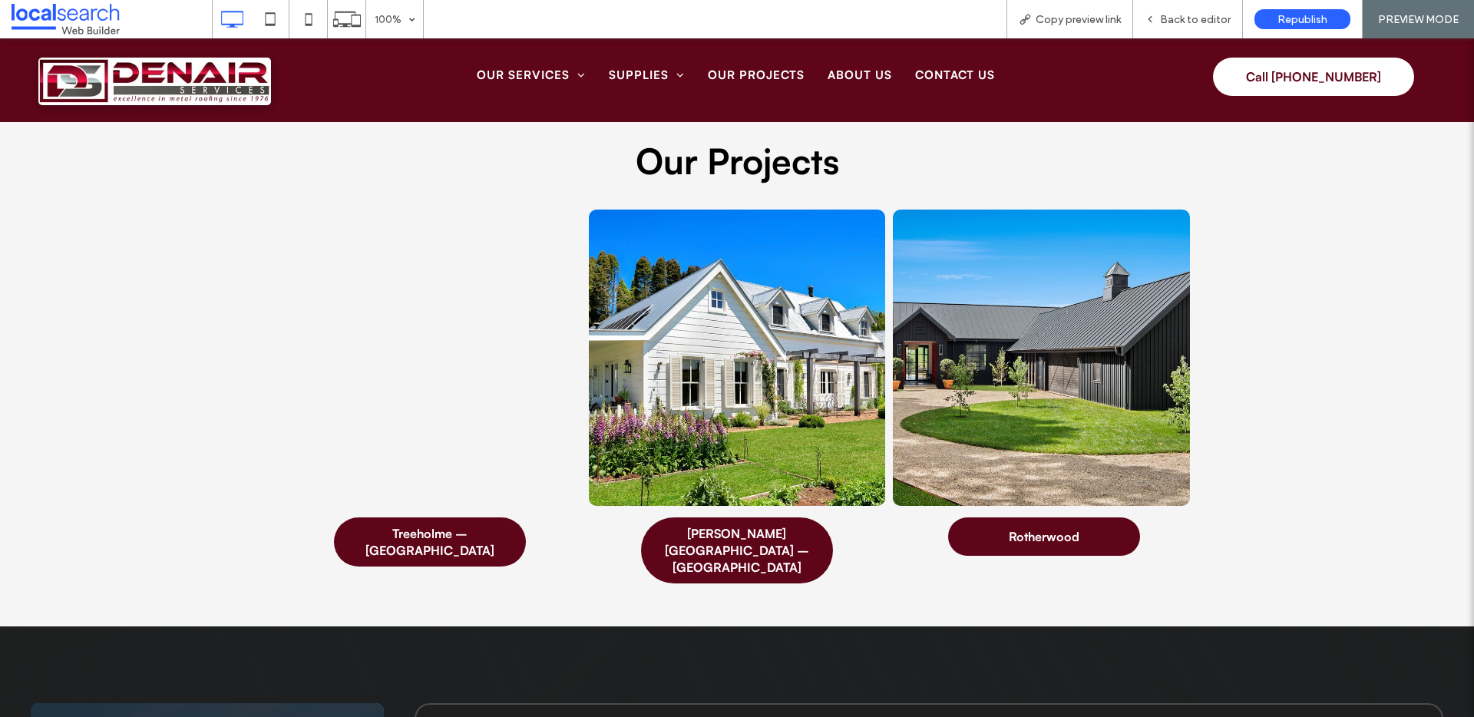
click at [1196, 17] on span "Back to editor" at bounding box center [1195, 19] width 71 height 13
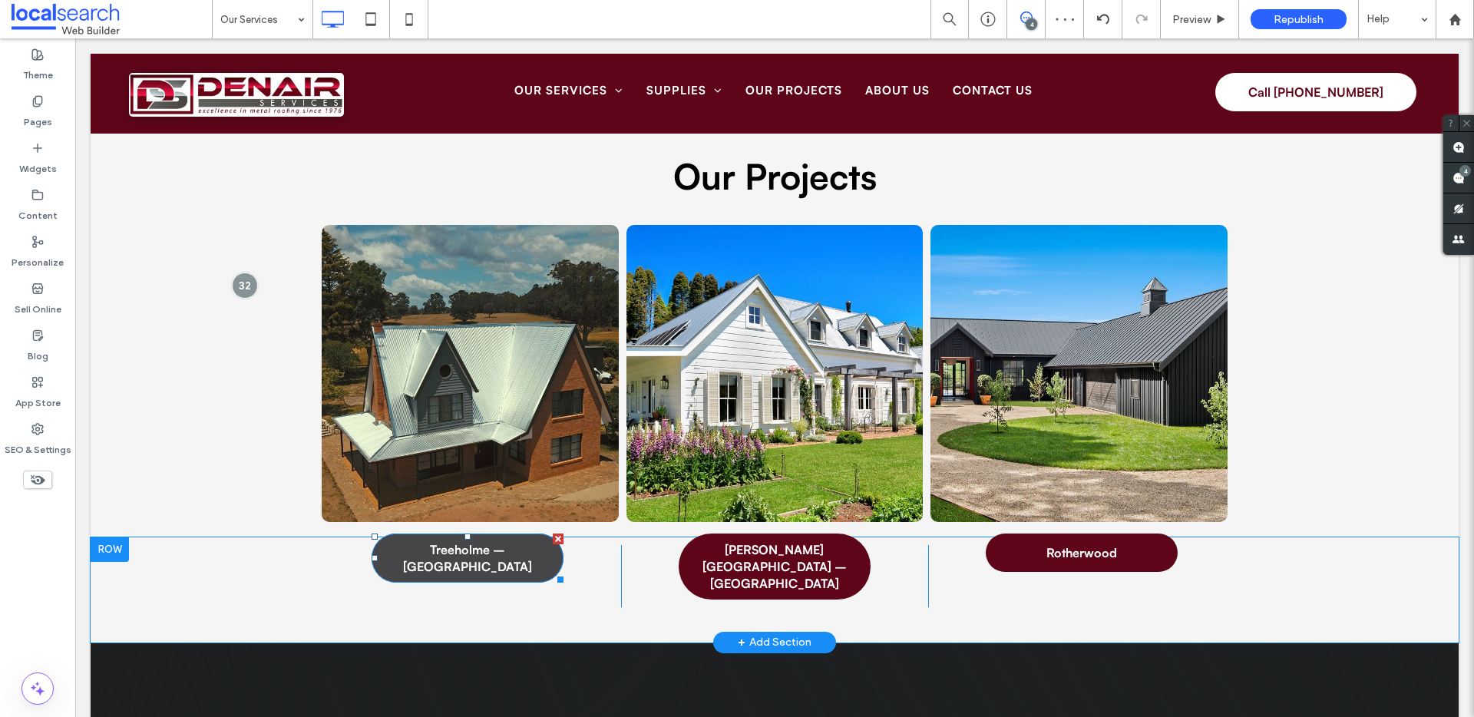
click at [483, 574] on span "Treeholme – [GEOGRAPHIC_DATA]" at bounding box center [468, 558] width 192 height 34
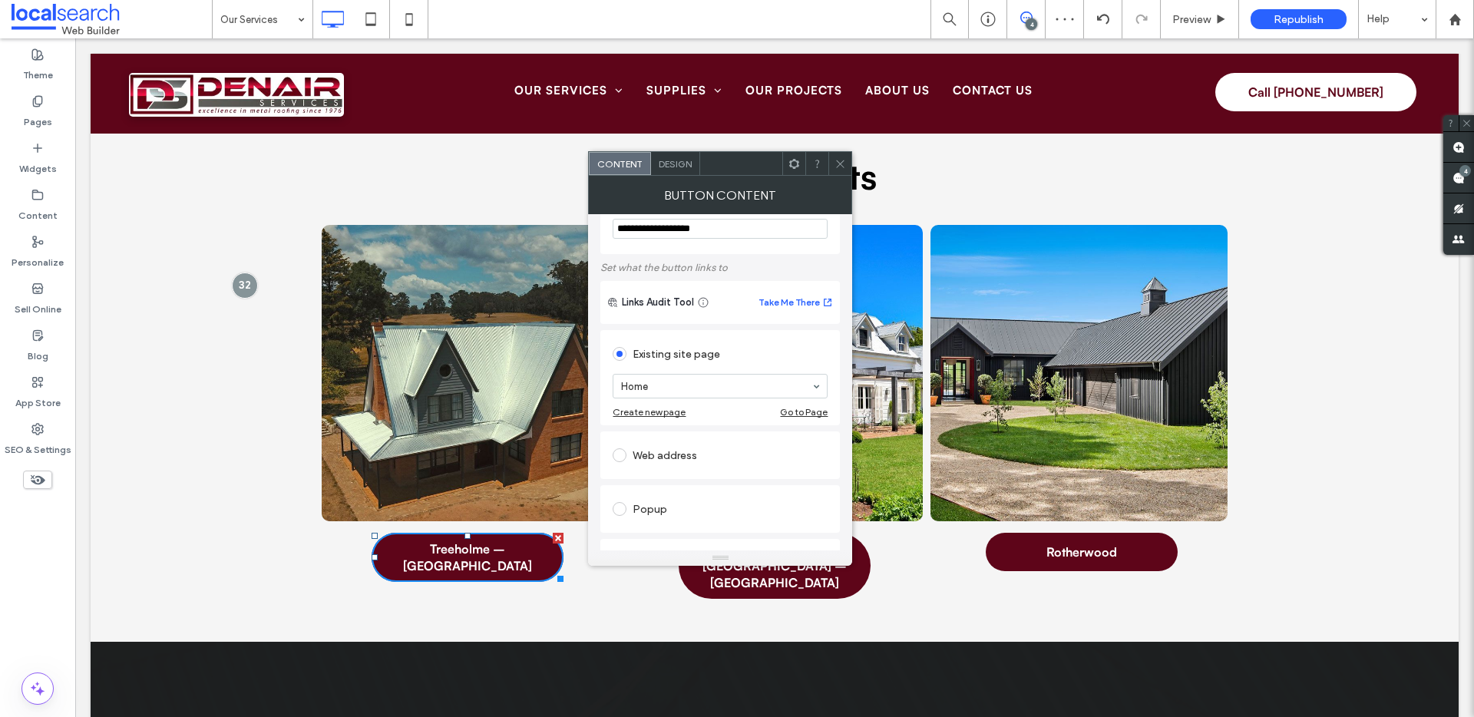
scroll to position [244, 0]
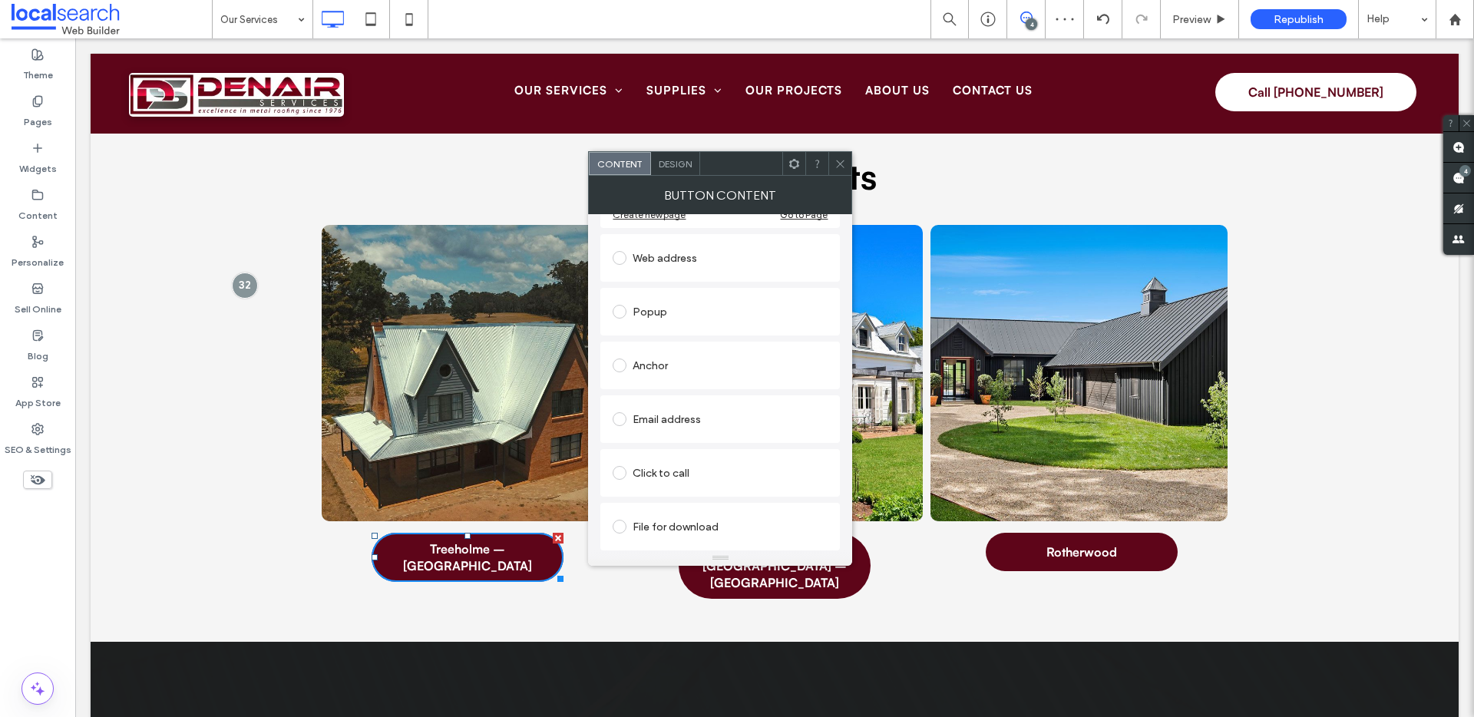
click at [669, 378] on div "Anchor" at bounding box center [720, 365] width 215 height 32
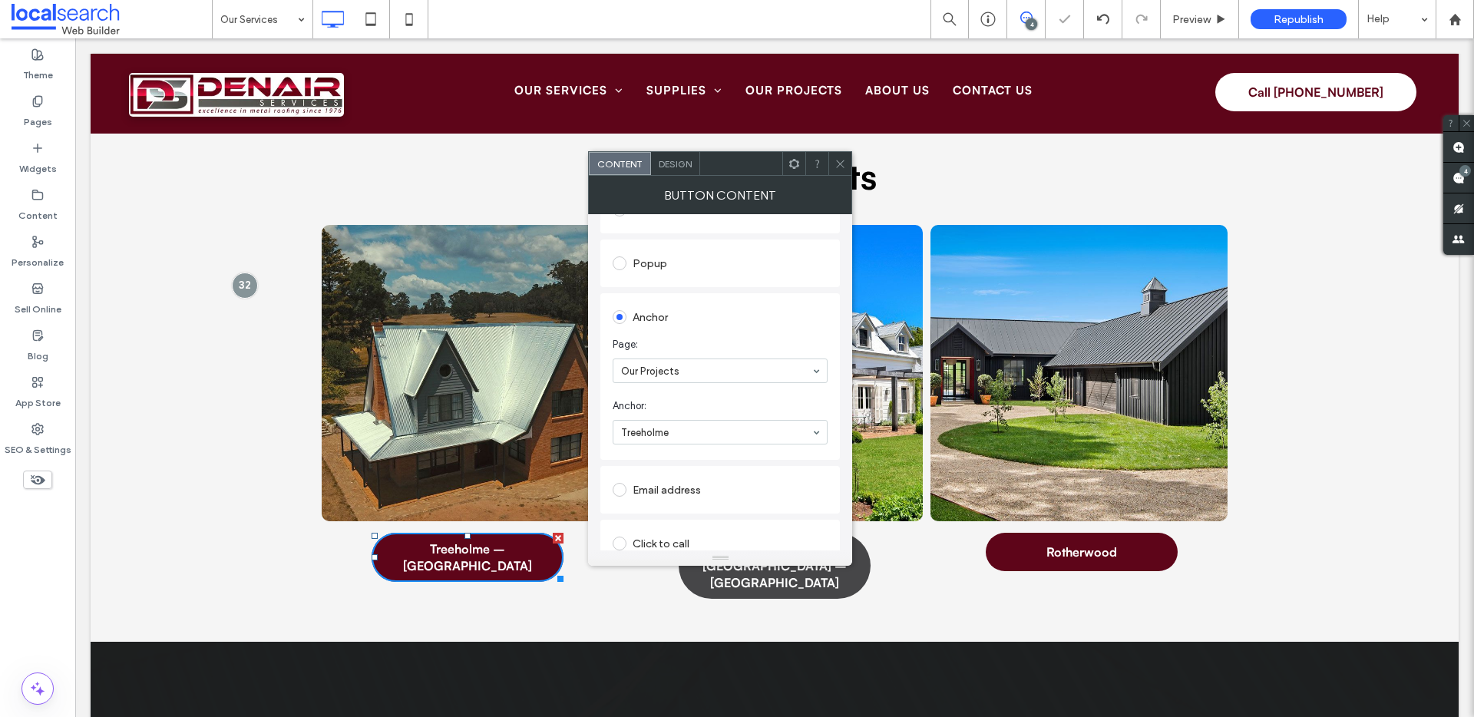
click at [810, 577] on span "[PERSON_NAME][GEOGRAPHIC_DATA] – [GEOGRAPHIC_DATA]" at bounding box center [775, 566] width 192 height 51
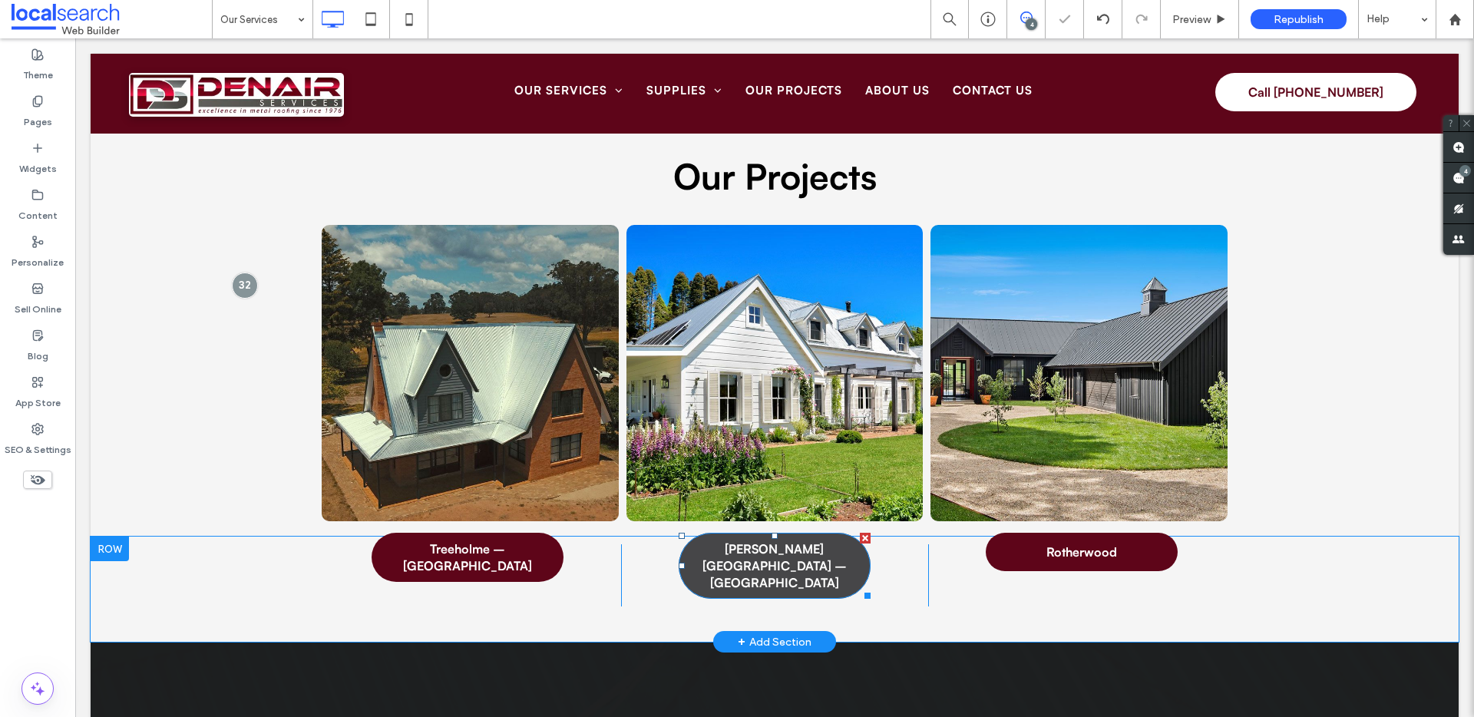
click at [810, 577] on span "[PERSON_NAME][GEOGRAPHIC_DATA] – [GEOGRAPHIC_DATA]" at bounding box center [775, 566] width 192 height 51
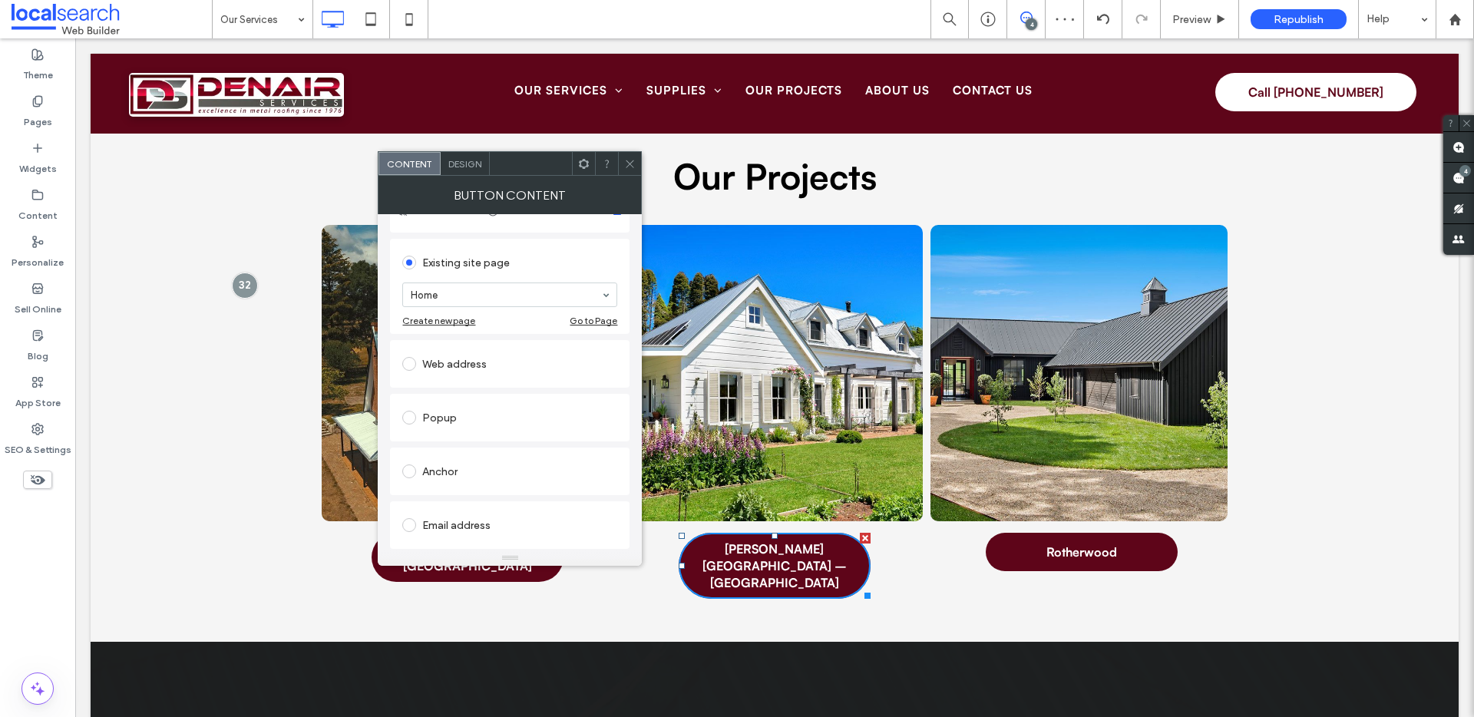
scroll to position [227, 0]
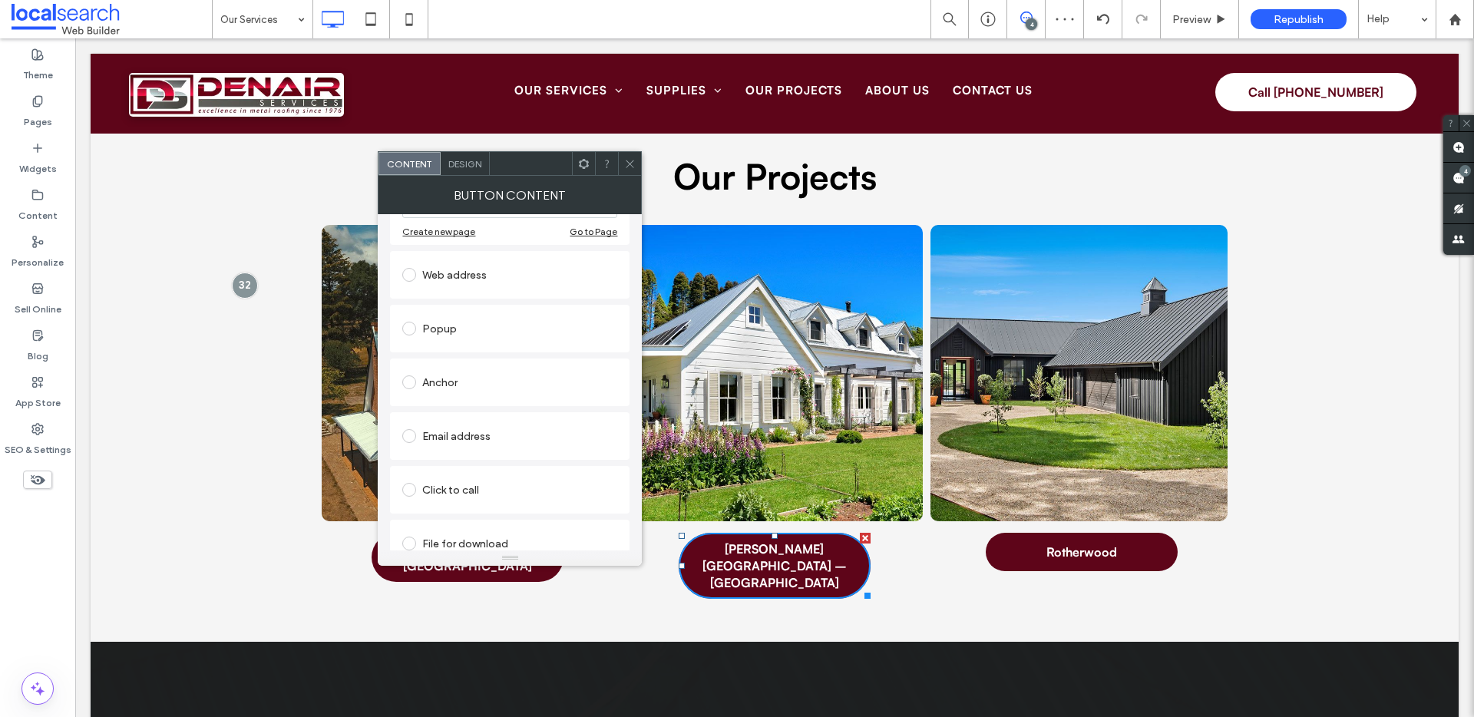
click at [468, 363] on div "Anchor" at bounding box center [510, 383] width 240 height 48
click at [458, 375] on div "Anchor" at bounding box center [509, 382] width 215 height 25
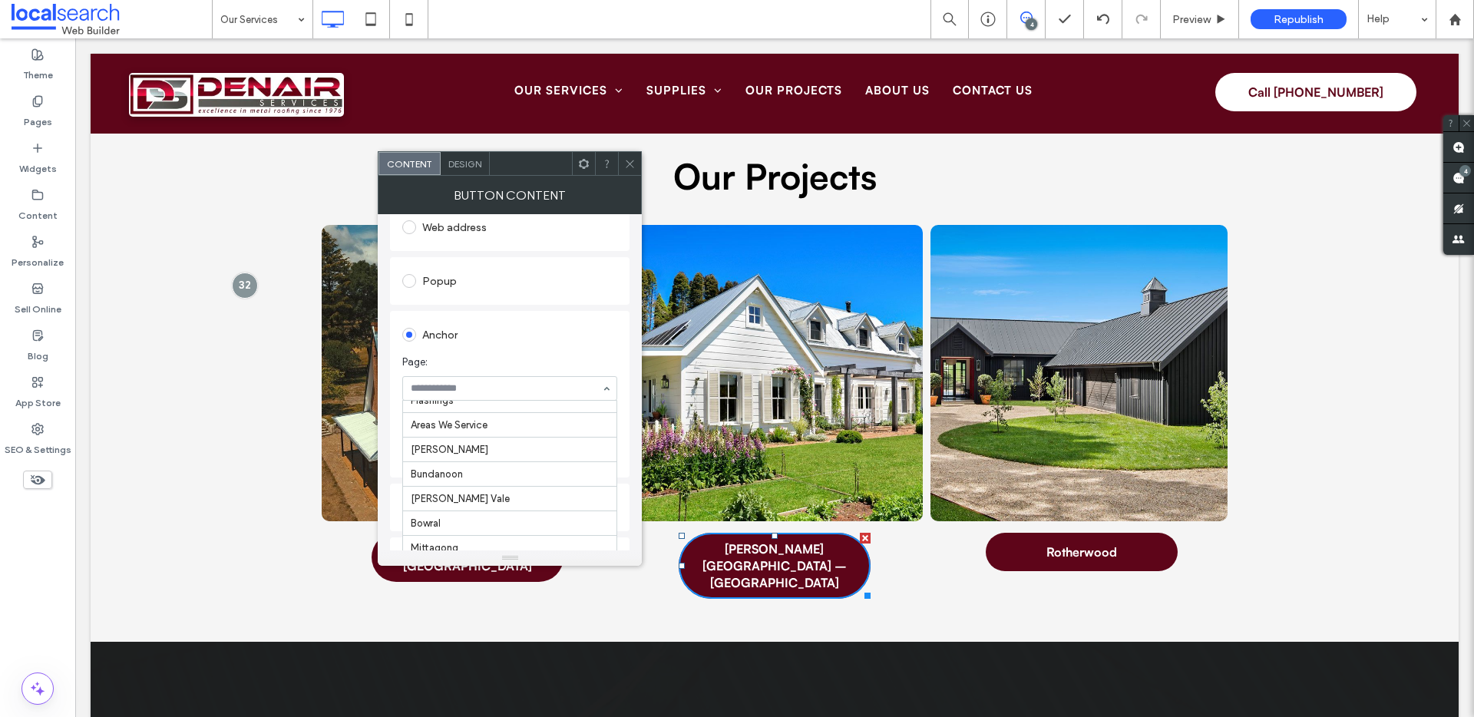
scroll to position [363, 0]
click at [636, 164] on div at bounding box center [629, 163] width 23 height 23
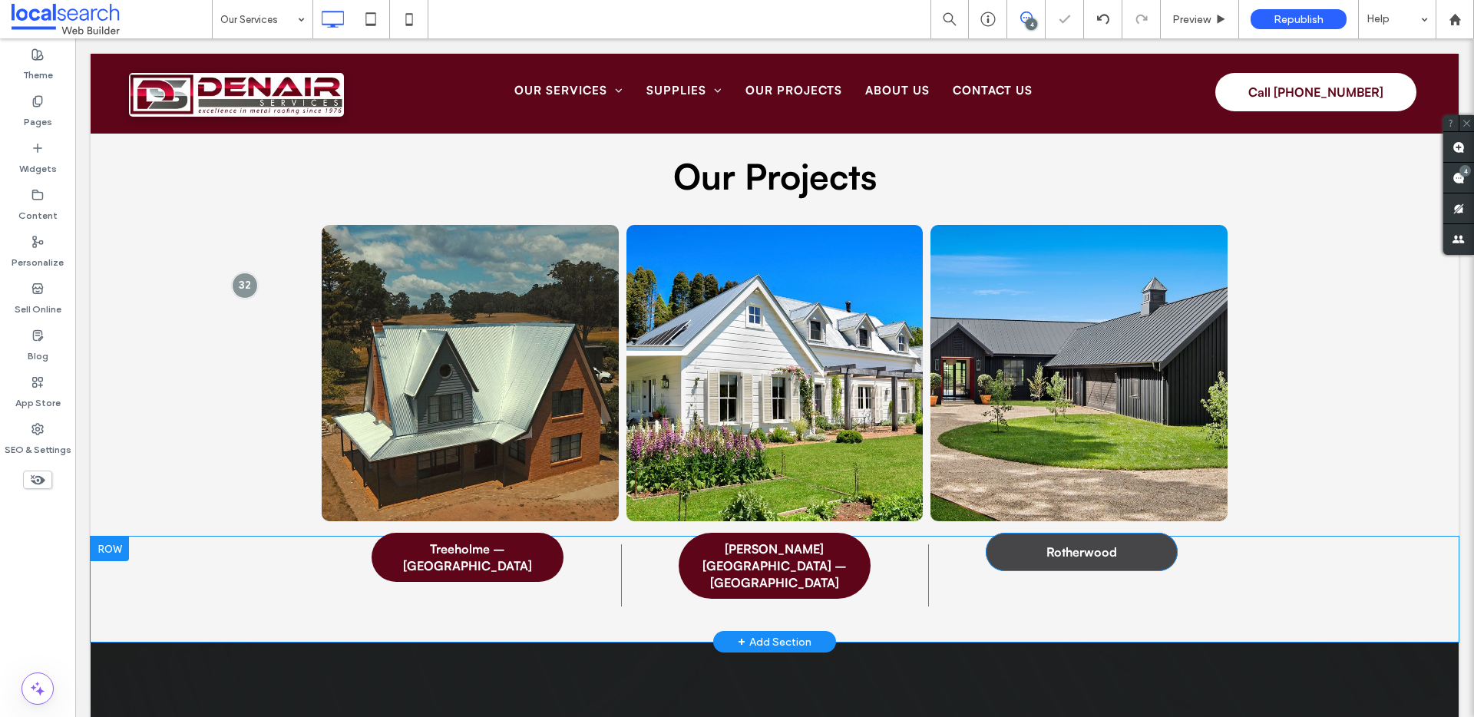
click at [1047, 561] on span "Rotherwood" at bounding box center [1082, 552] width 71 height 17
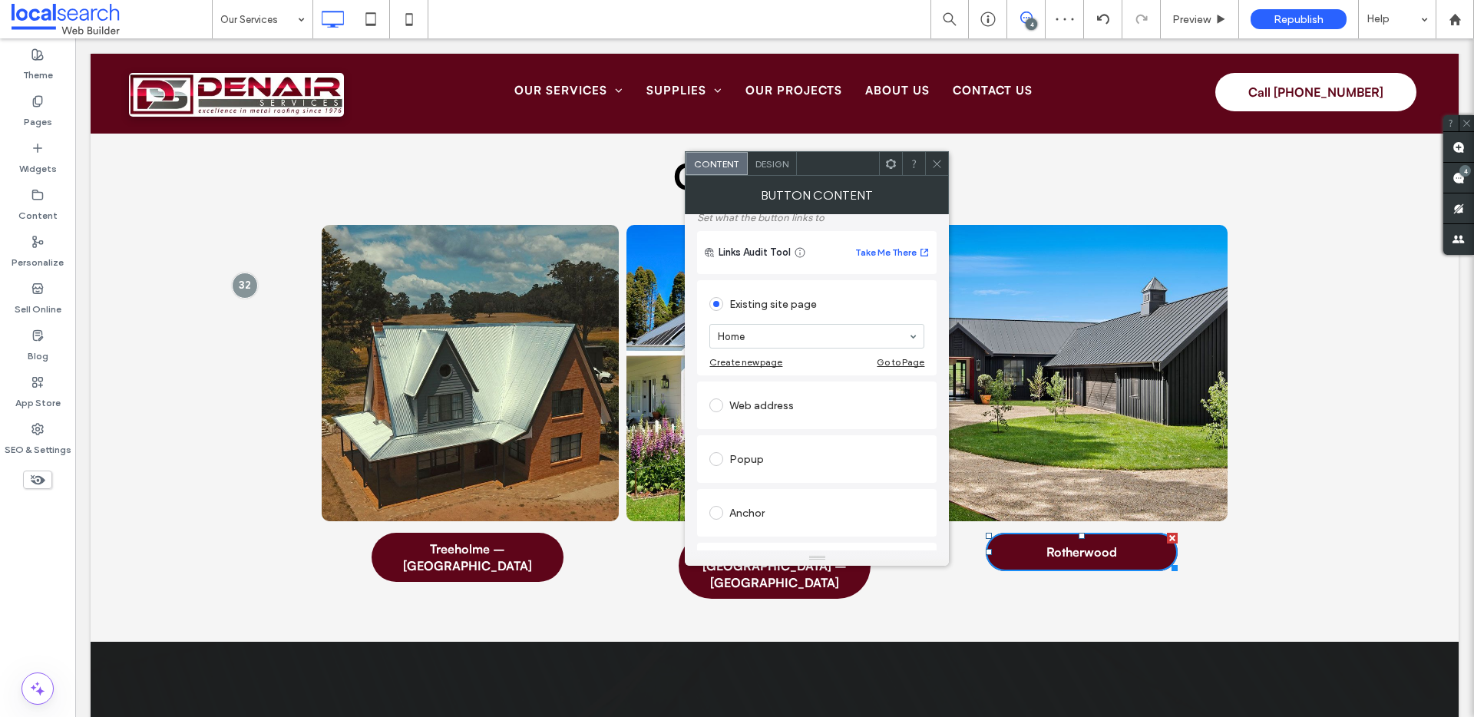
scroll to position [242, 0]
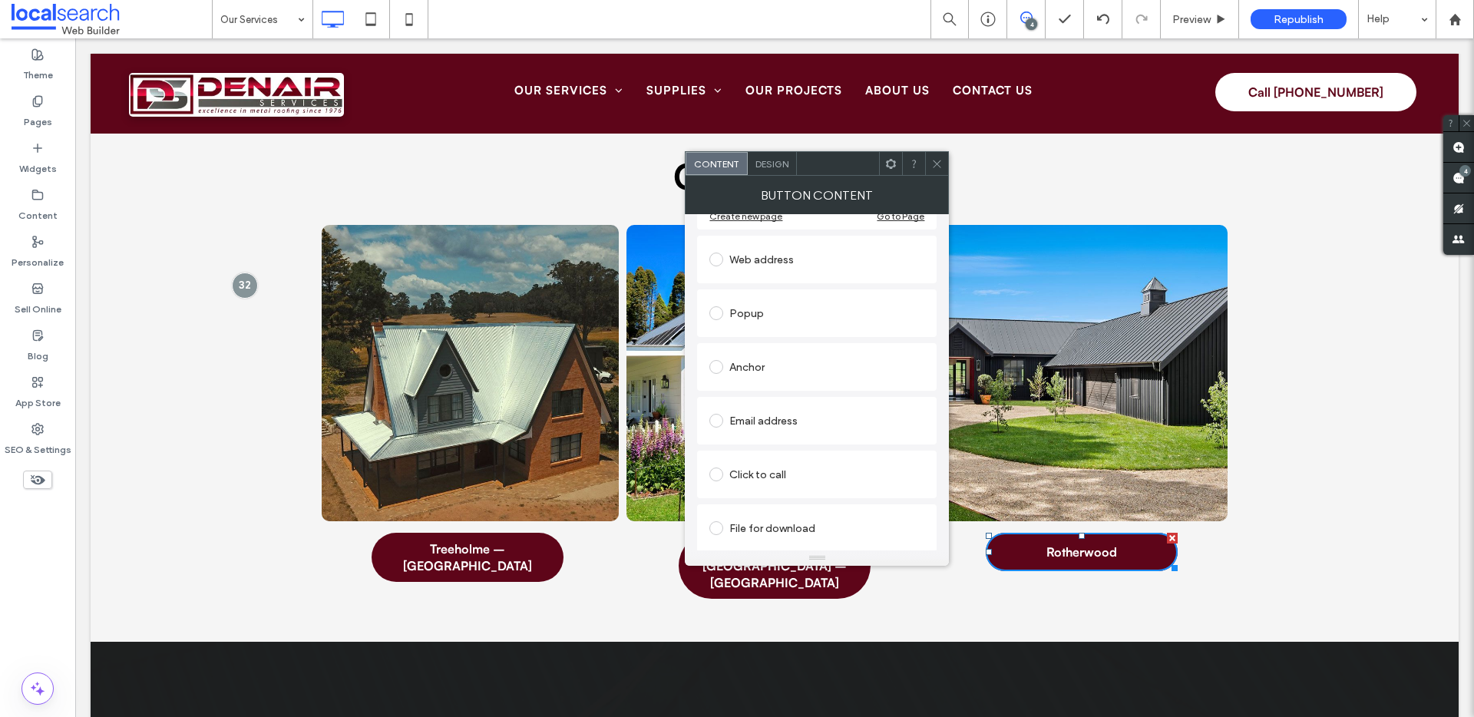
click at [755, 365] on div "Anchor" at bounding box center [817, 367] width 215 height 25
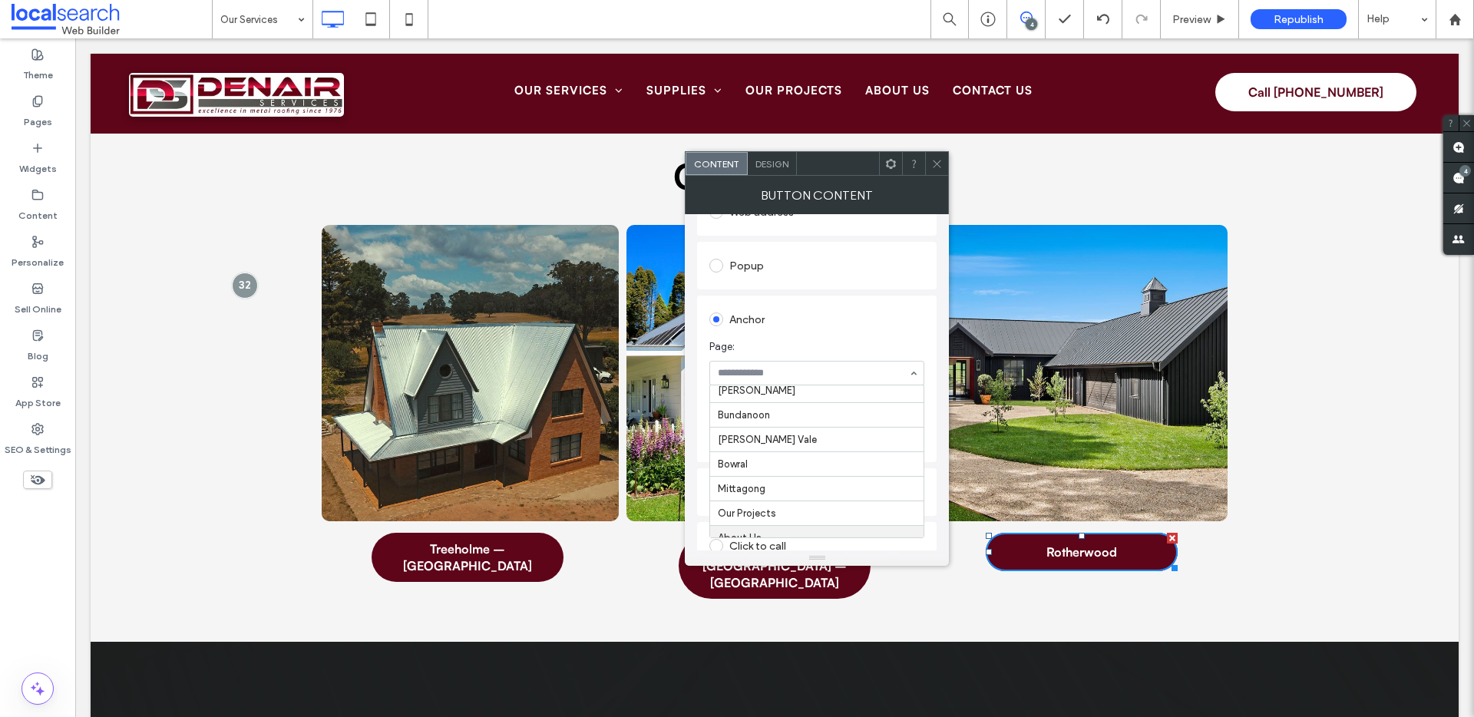
scroll to position [363, 0]
click at [927, 161] on div at bounding box center [936, 163] width 23 height 23
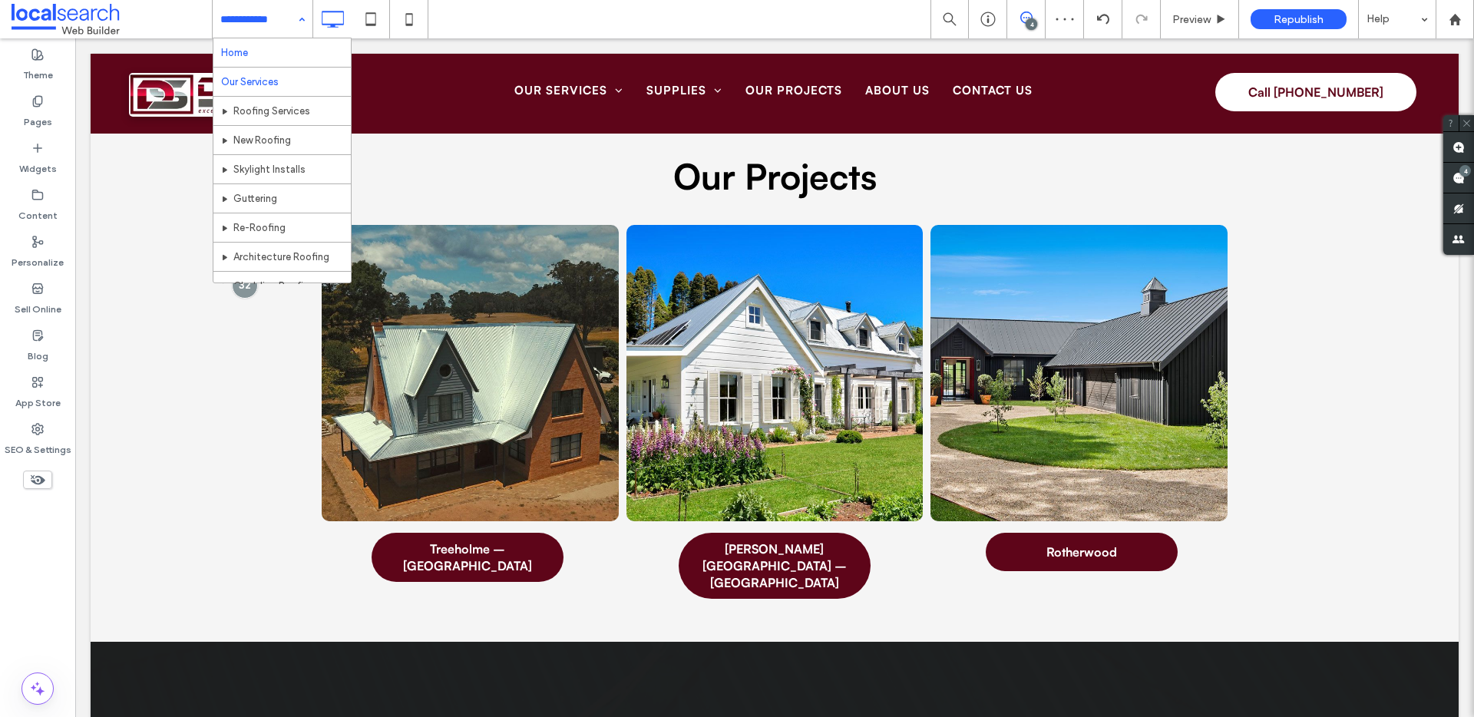
drag, startPoint x: 263, startPoint y: 12, endPoint x: 288, endPoint y: 41, distance: 39.2
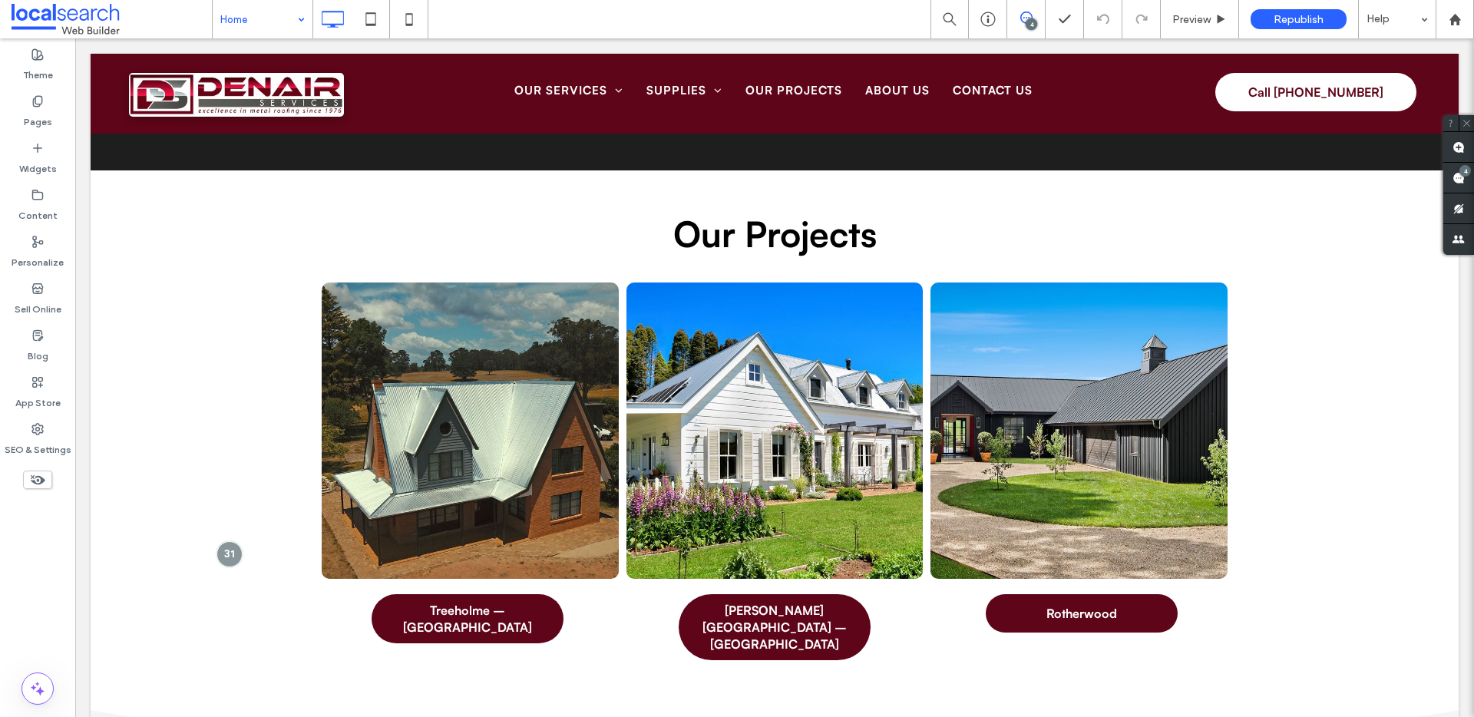
scroll to position [4010, 0]
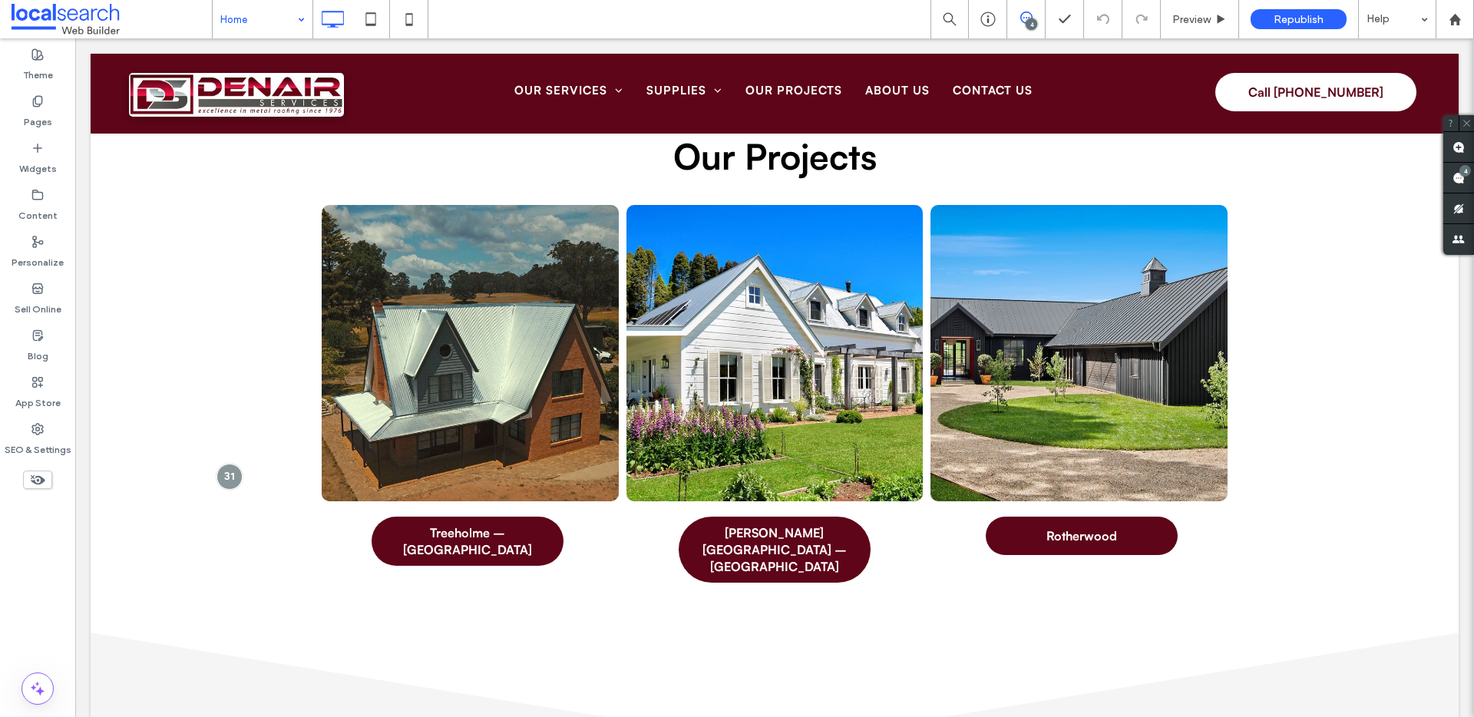
click at [221, 475] on div at bounding box center [230, 477] width 26 height 26
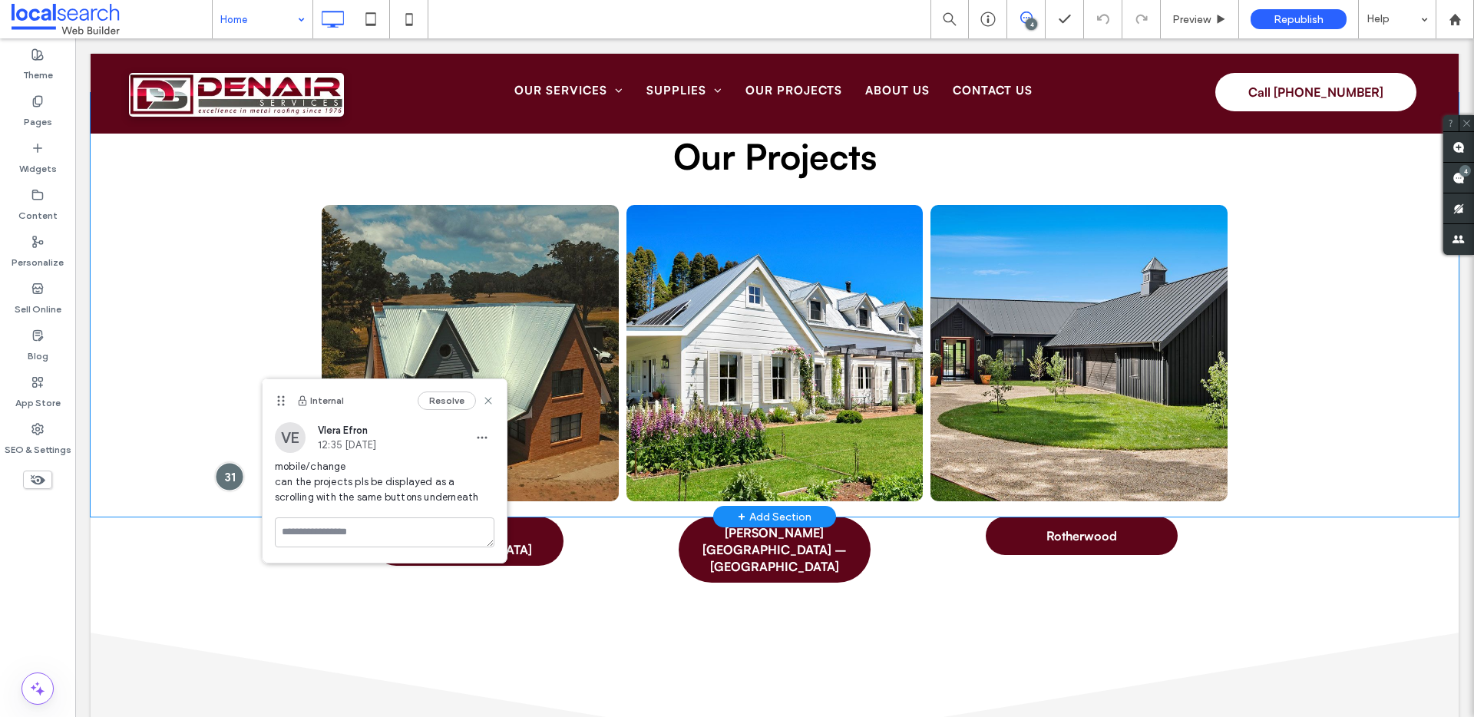
click at [223, 474] on div at bounding box center [229, 476] width 28 height 28
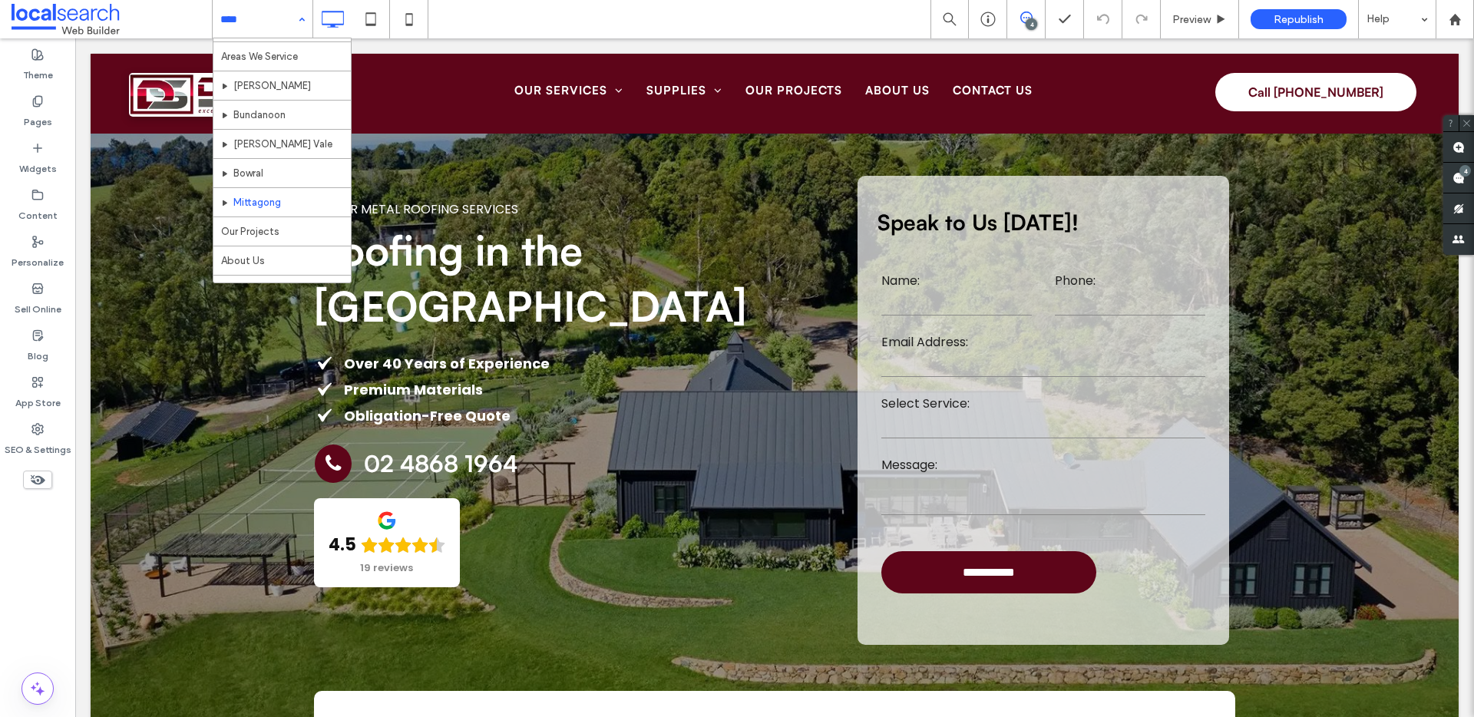
scroll to position [366, 0]
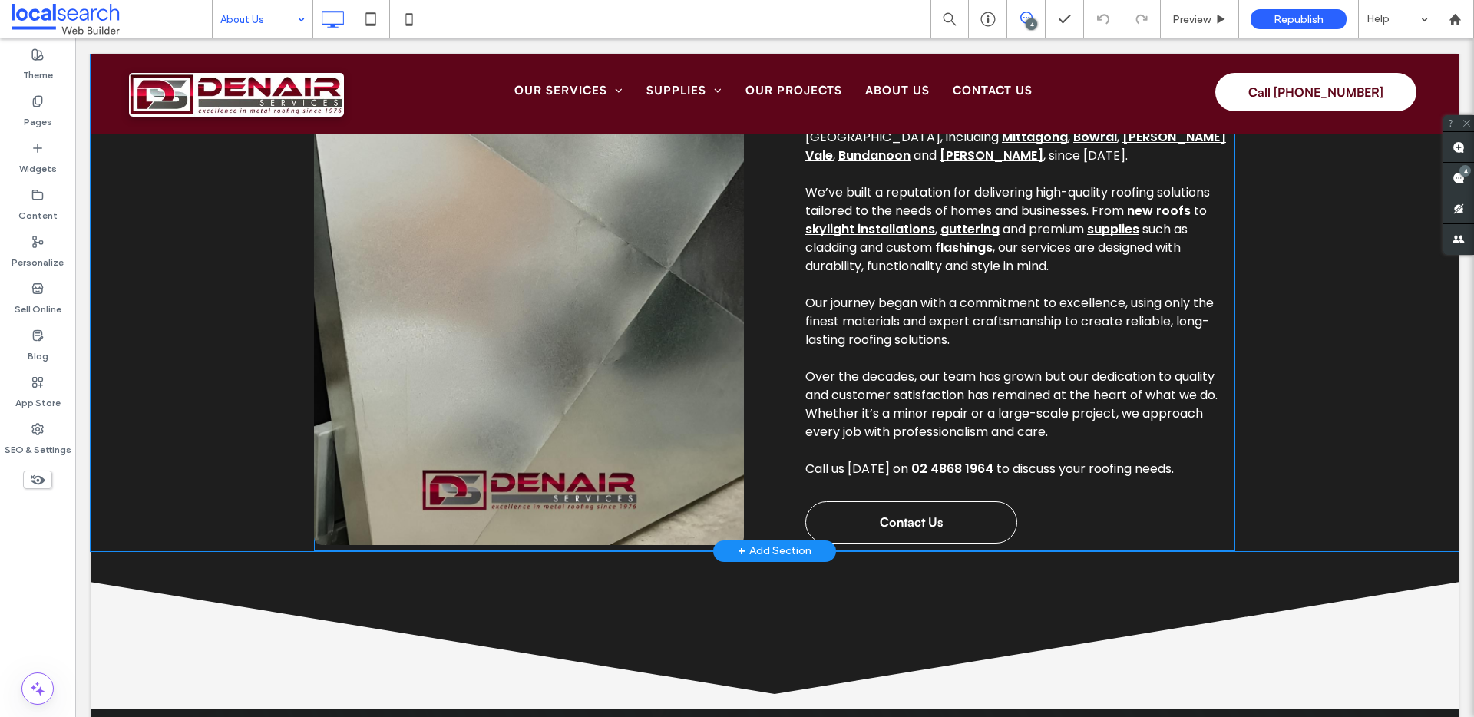
scroll to position [682, 0]
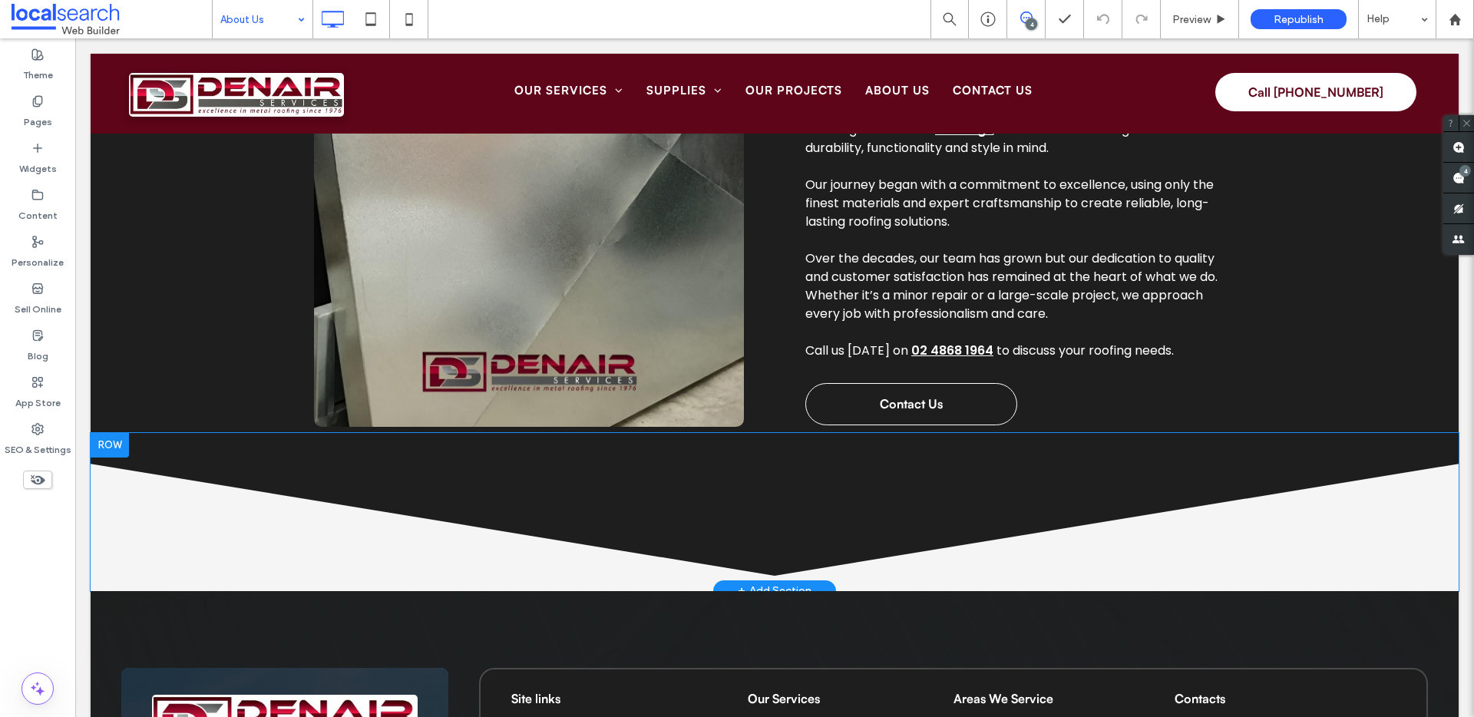
click at [111, 448] on div at bounding box center [110, 445] width 38 height 25
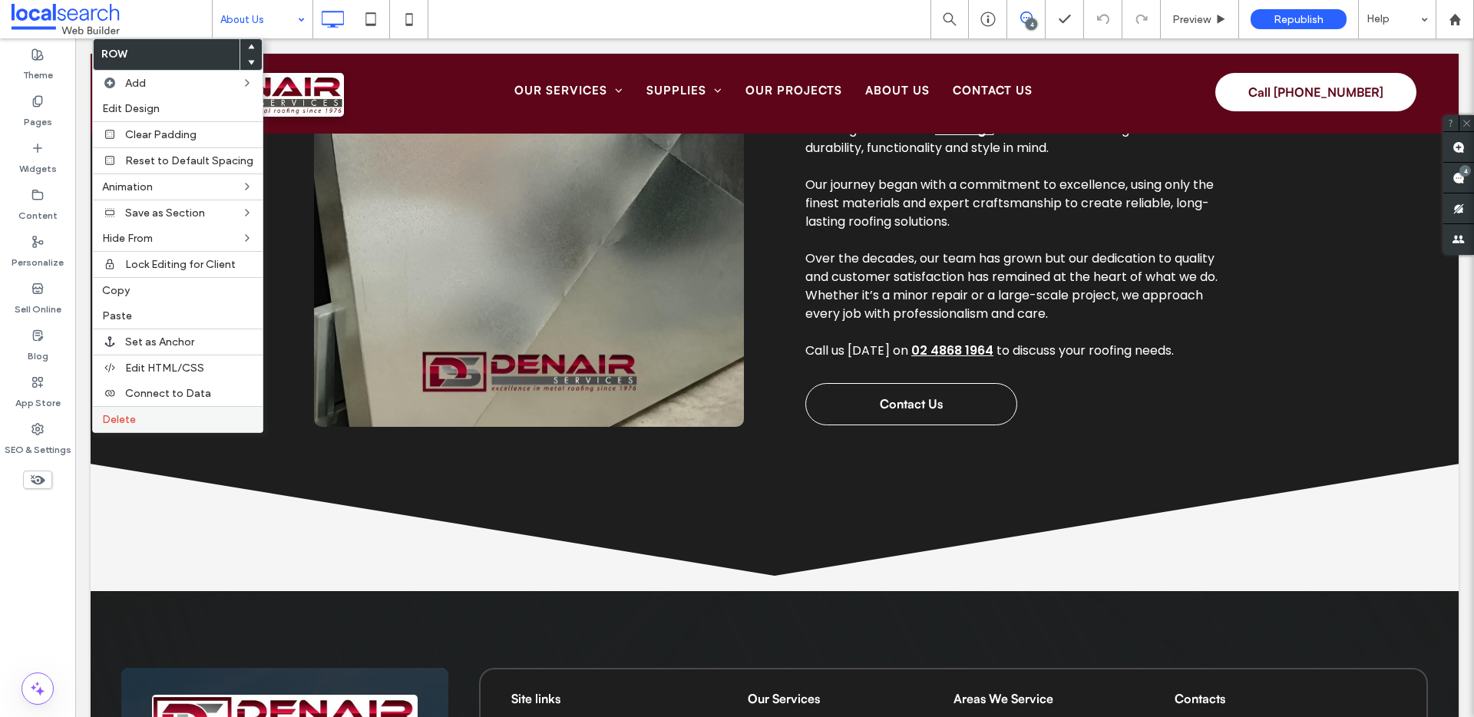
click at [131, 413] on span "Delete" at bounding box center [119, 419] width 34 height 13
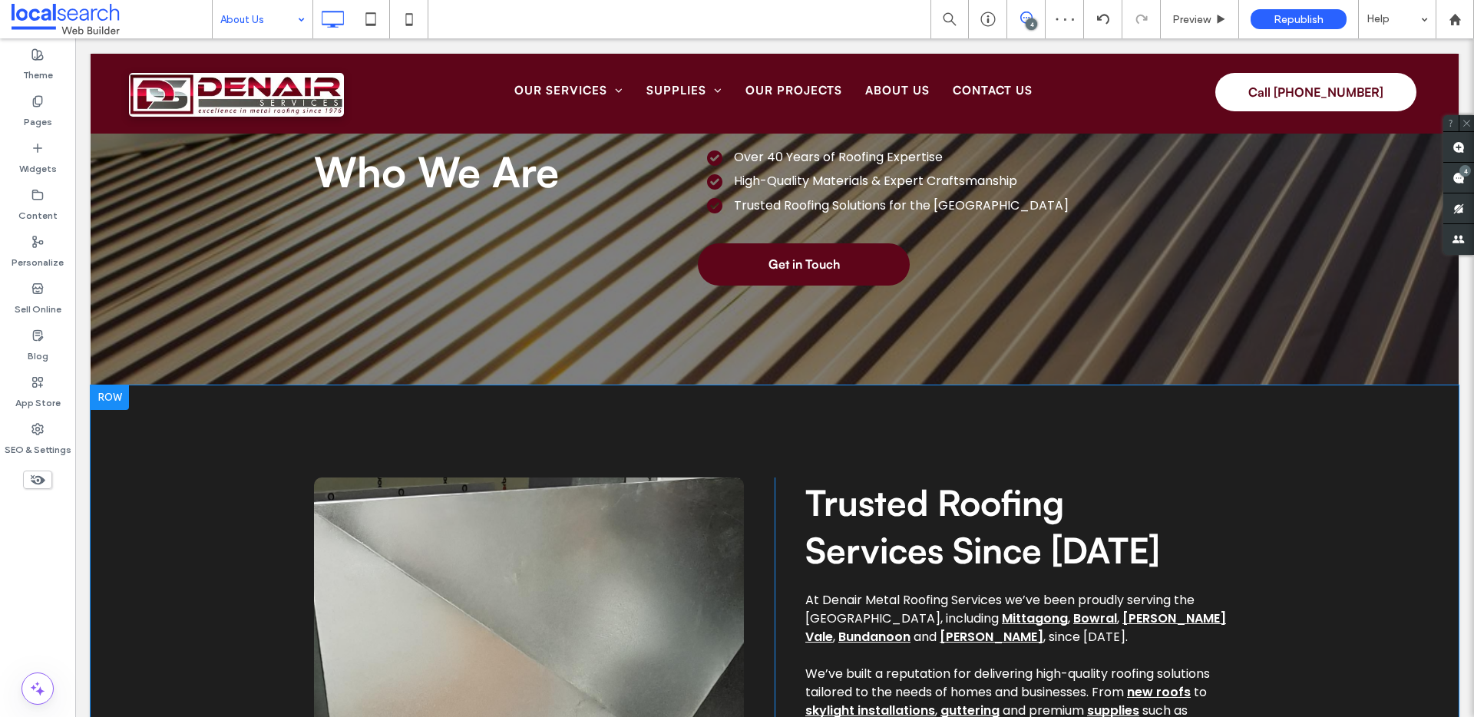
scroll to position [0, 0]
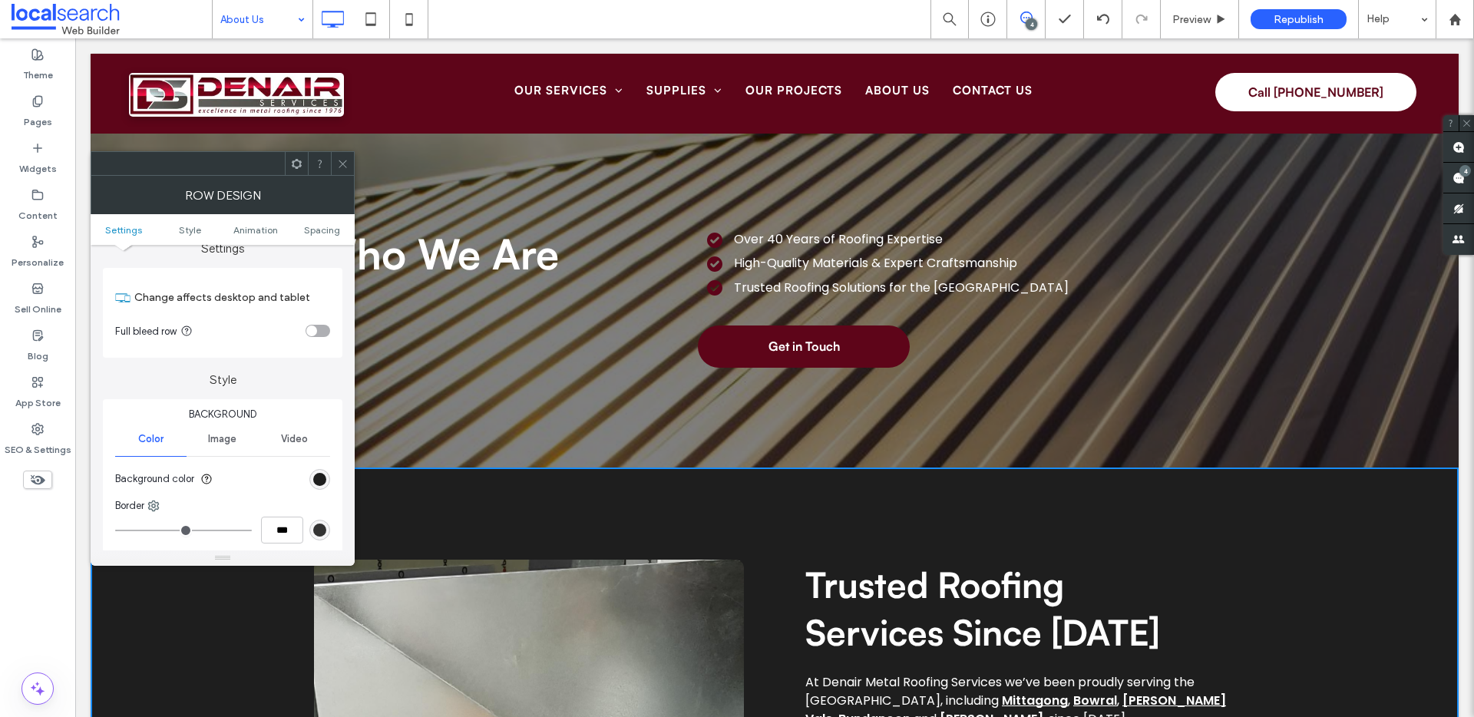
scroll to position [39, 0]
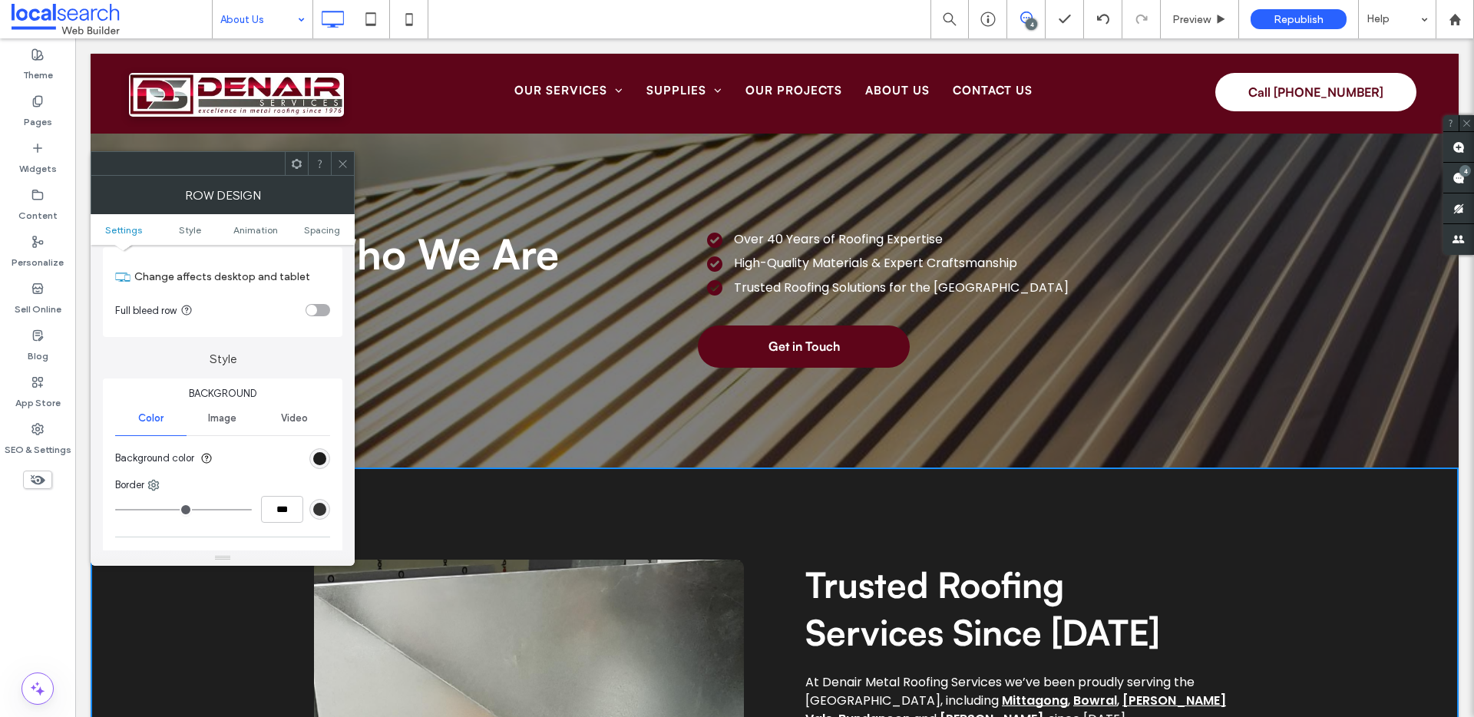
click at [338, 164] on icon at bounding box center [343, 164] width 12 height 12
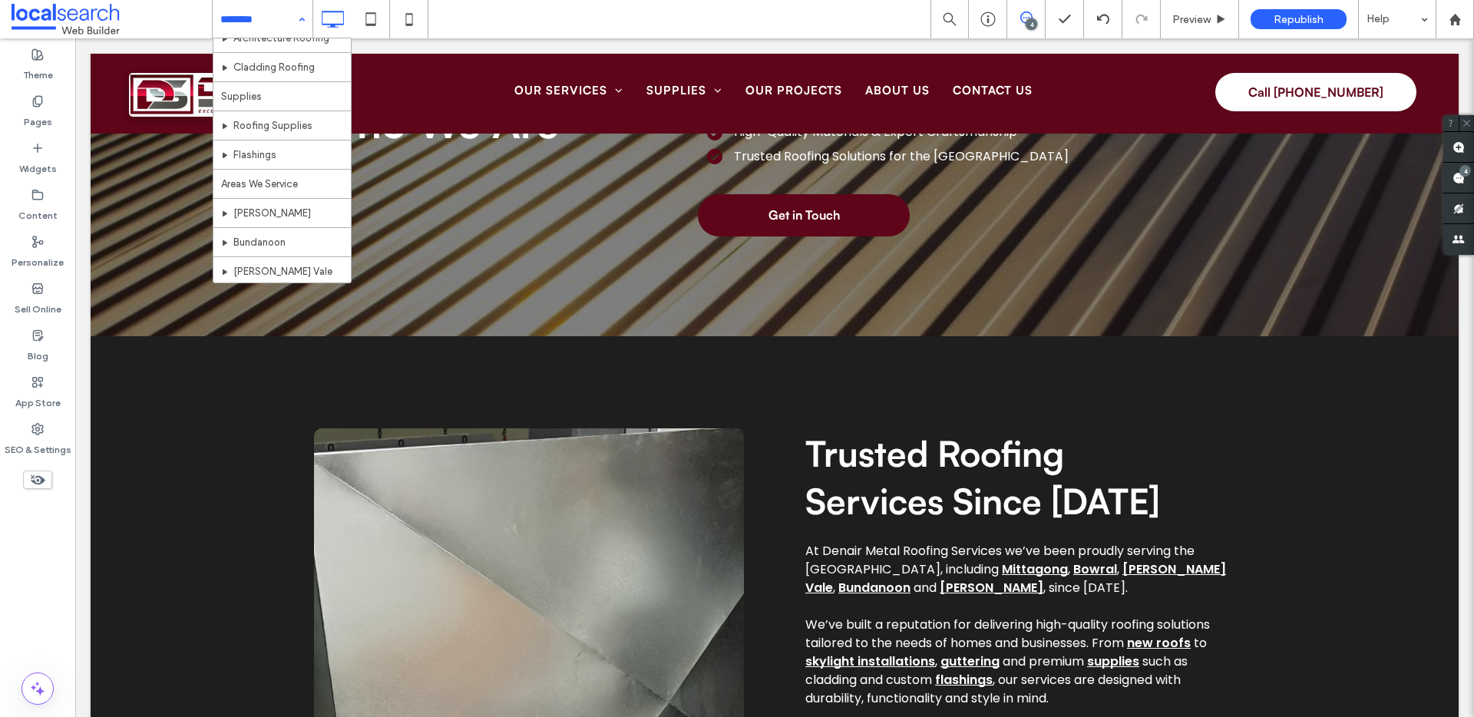
scroll to position [366, 0]
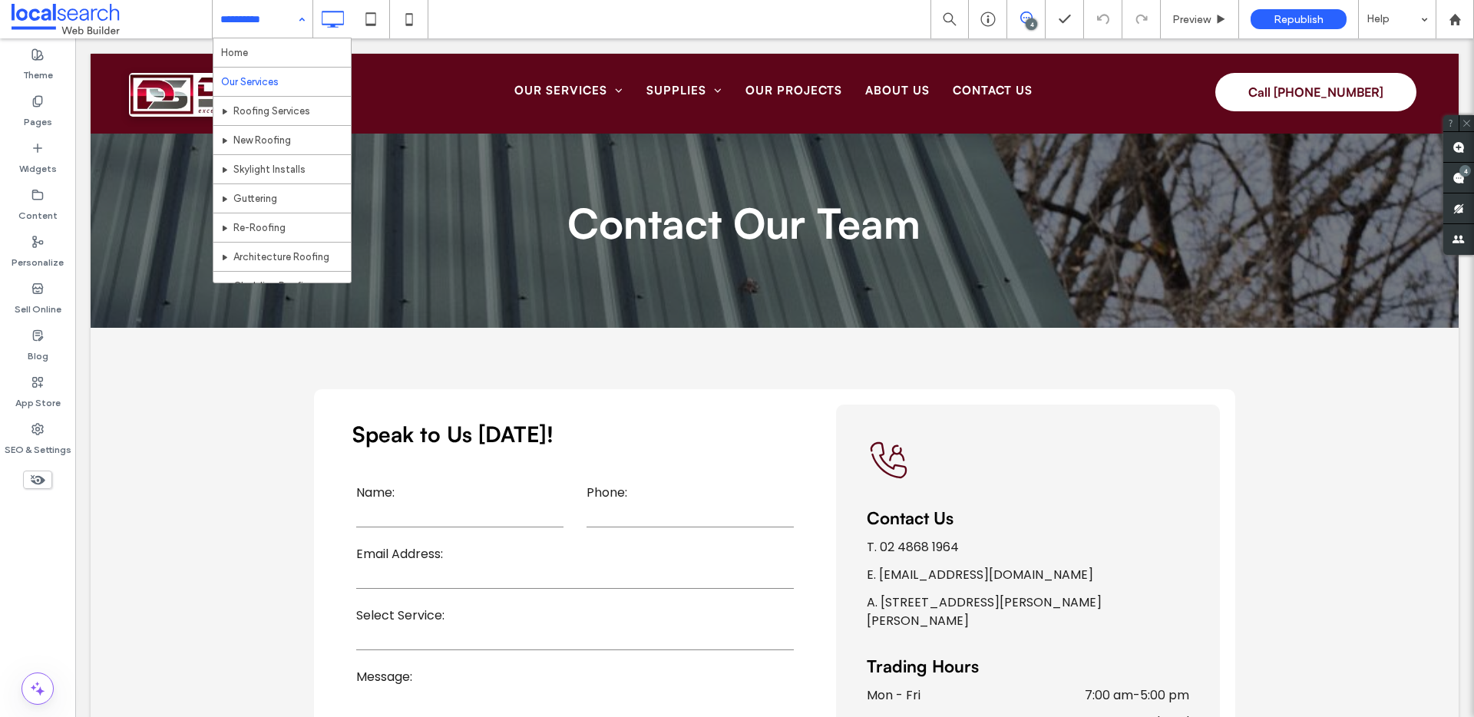
drag, startPoint x: 281, startPoint y: 15, endPoint x: 271, endPoint y: 84, distance: 69.8
click at [281, 15] on input at bounding box center [258, 19] width 77 height 38
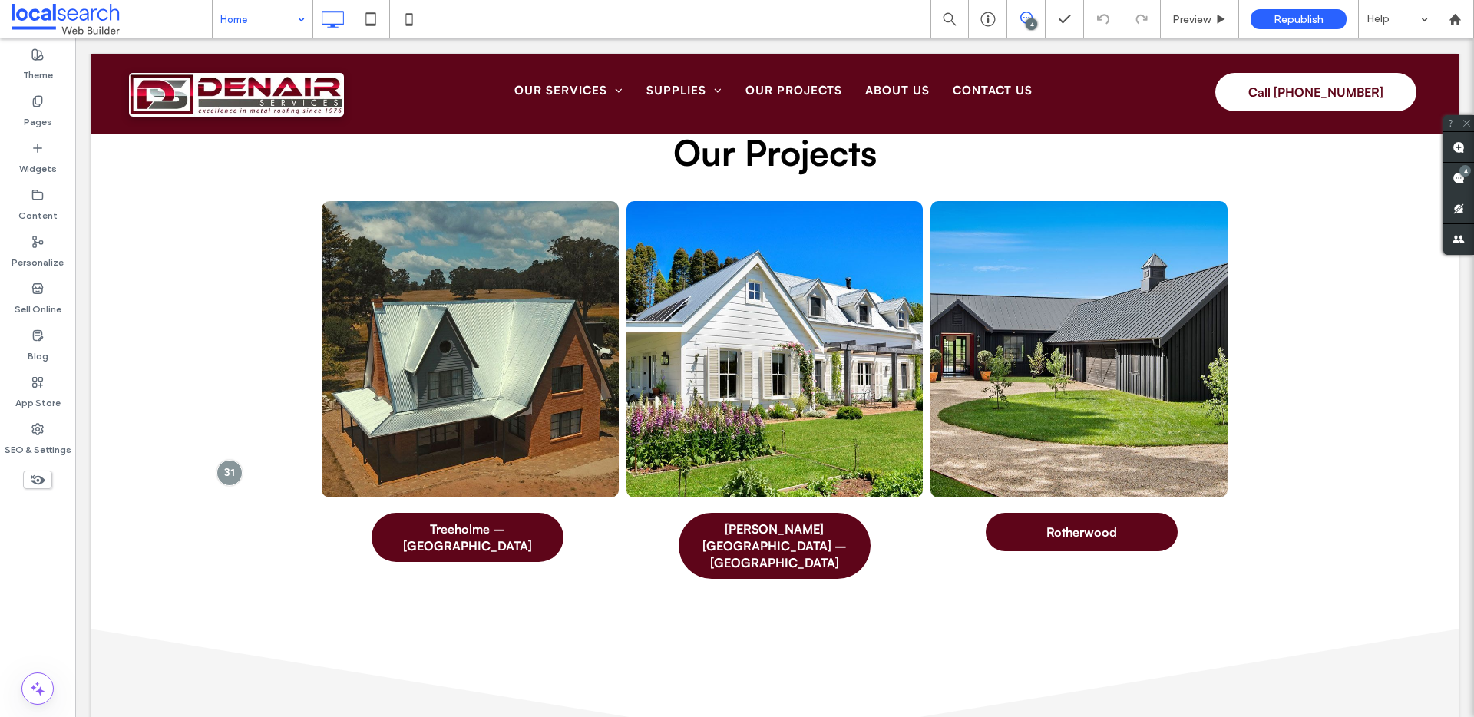
scroll to position [4102, 0]
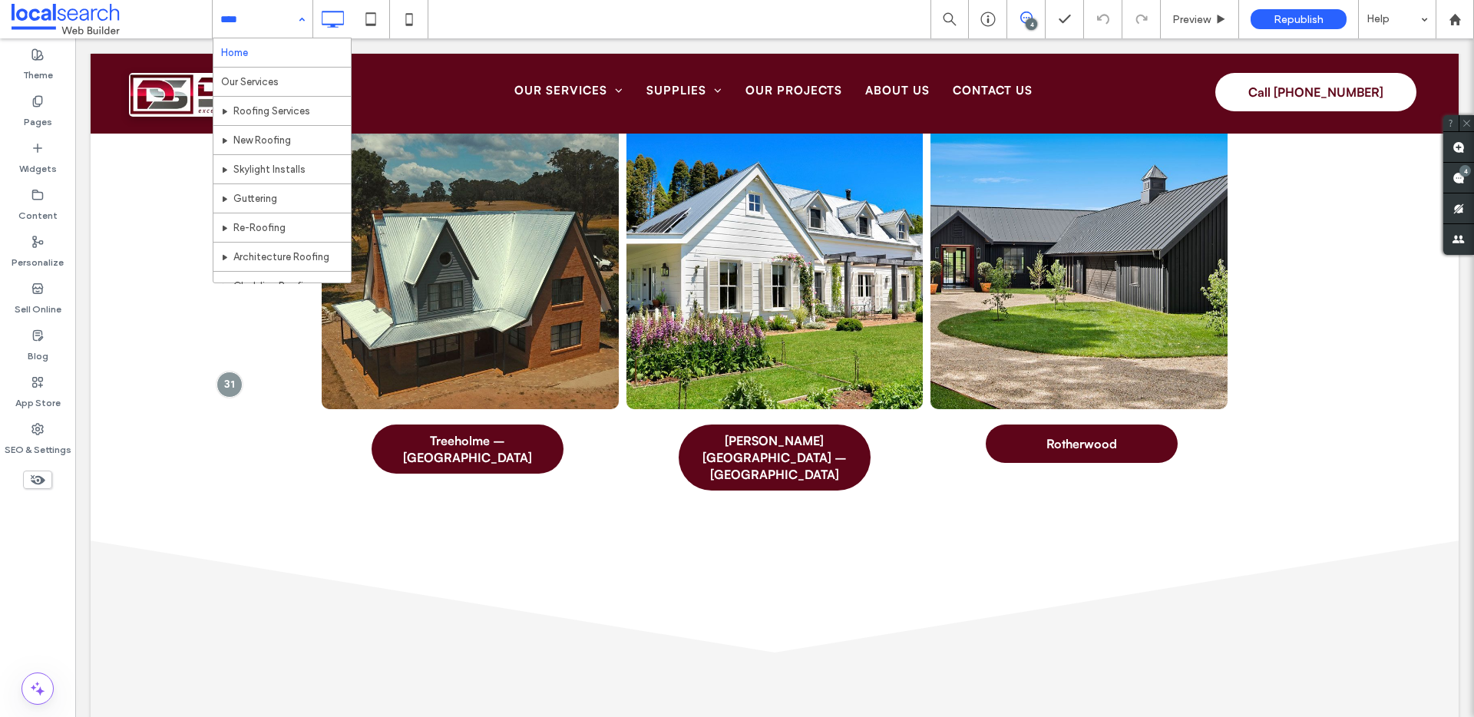
click at [247, 15] on input at bounding box center [258, 19] width 77 height 38
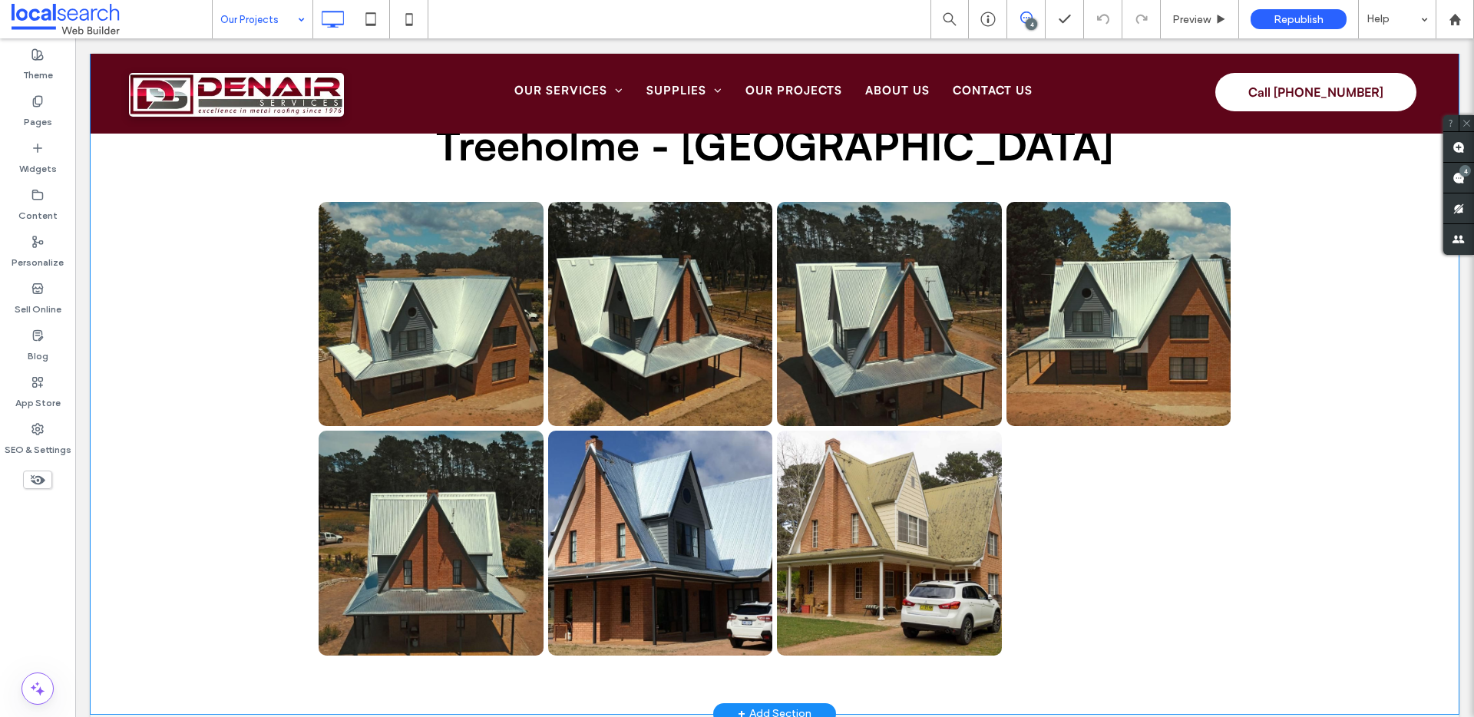
scroll to position [1012, 0]
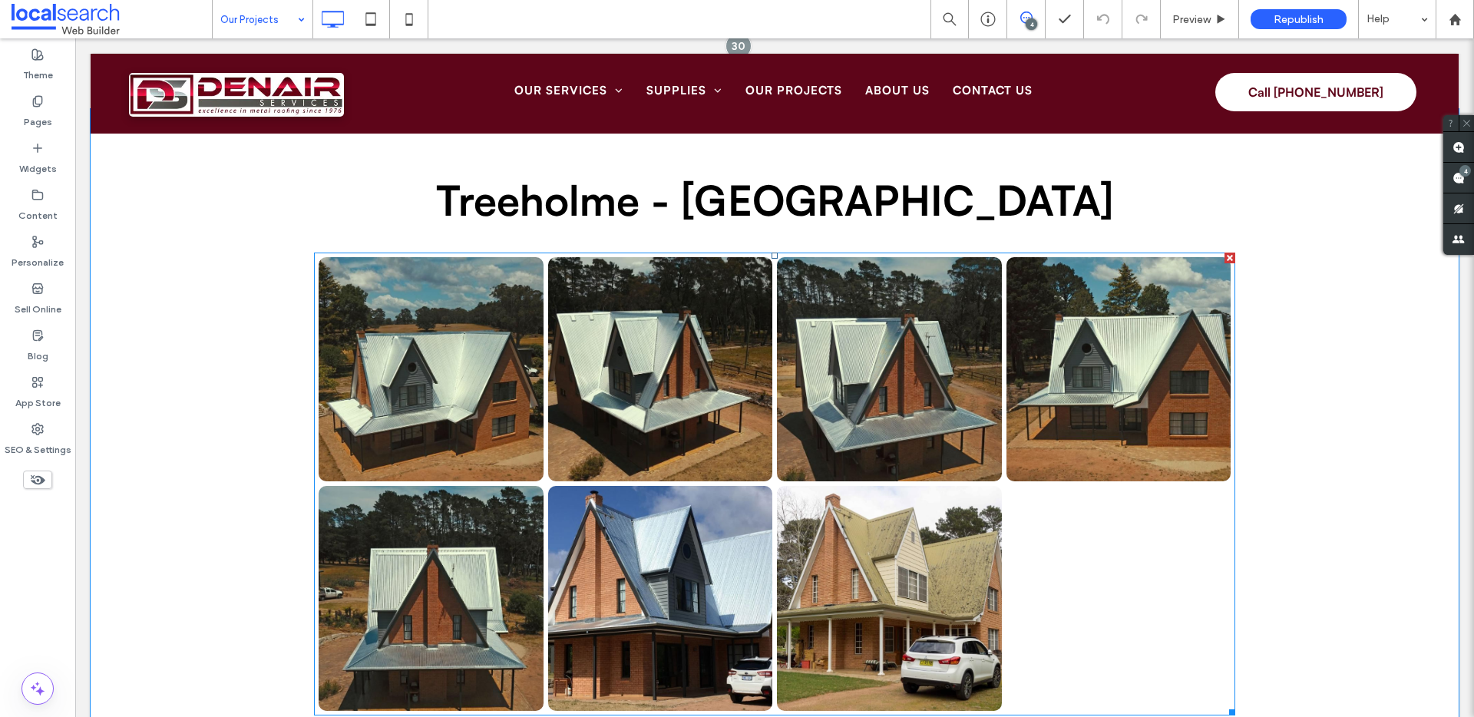
click at [1041, 513] on div at bounding box center [1119, 599] width 230 height 230
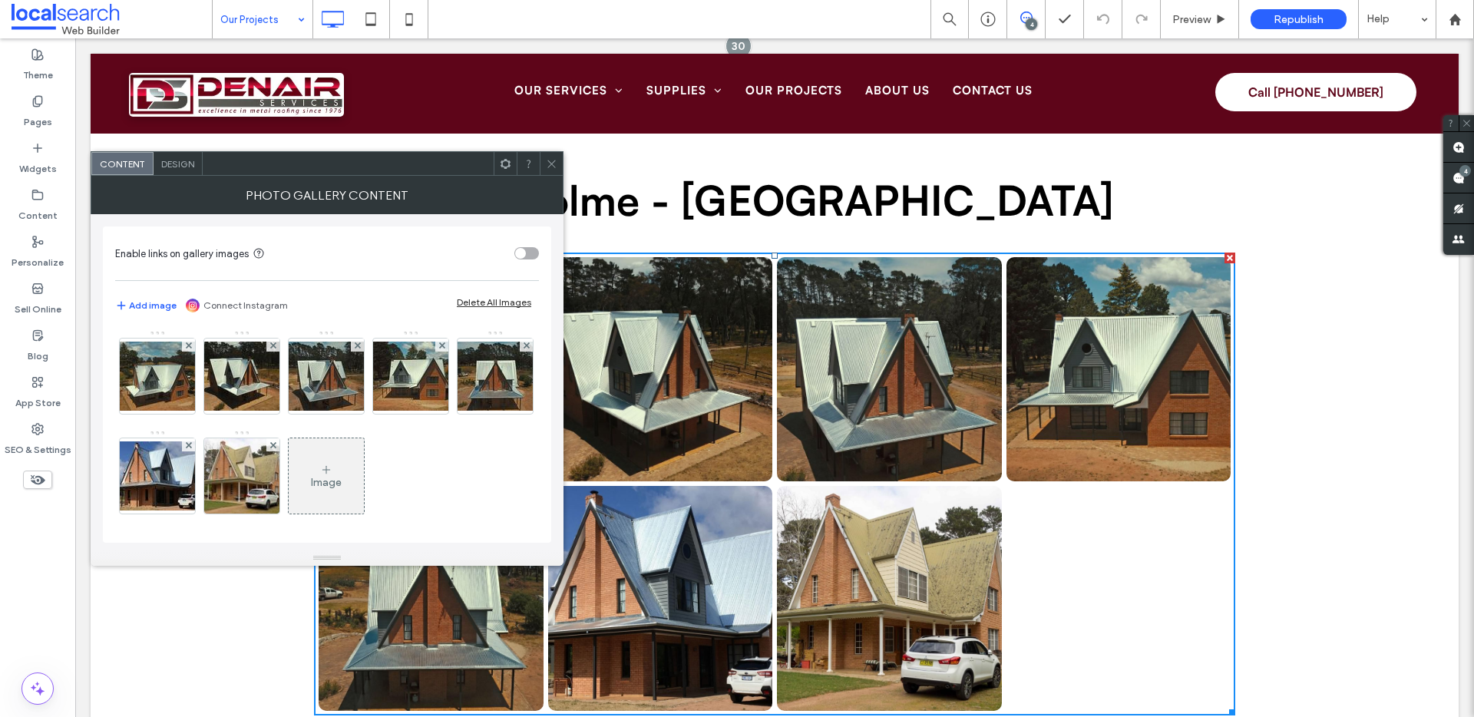
click at [178, 160] on span "Design" at bounding box center [177, 164] width 33 height 12
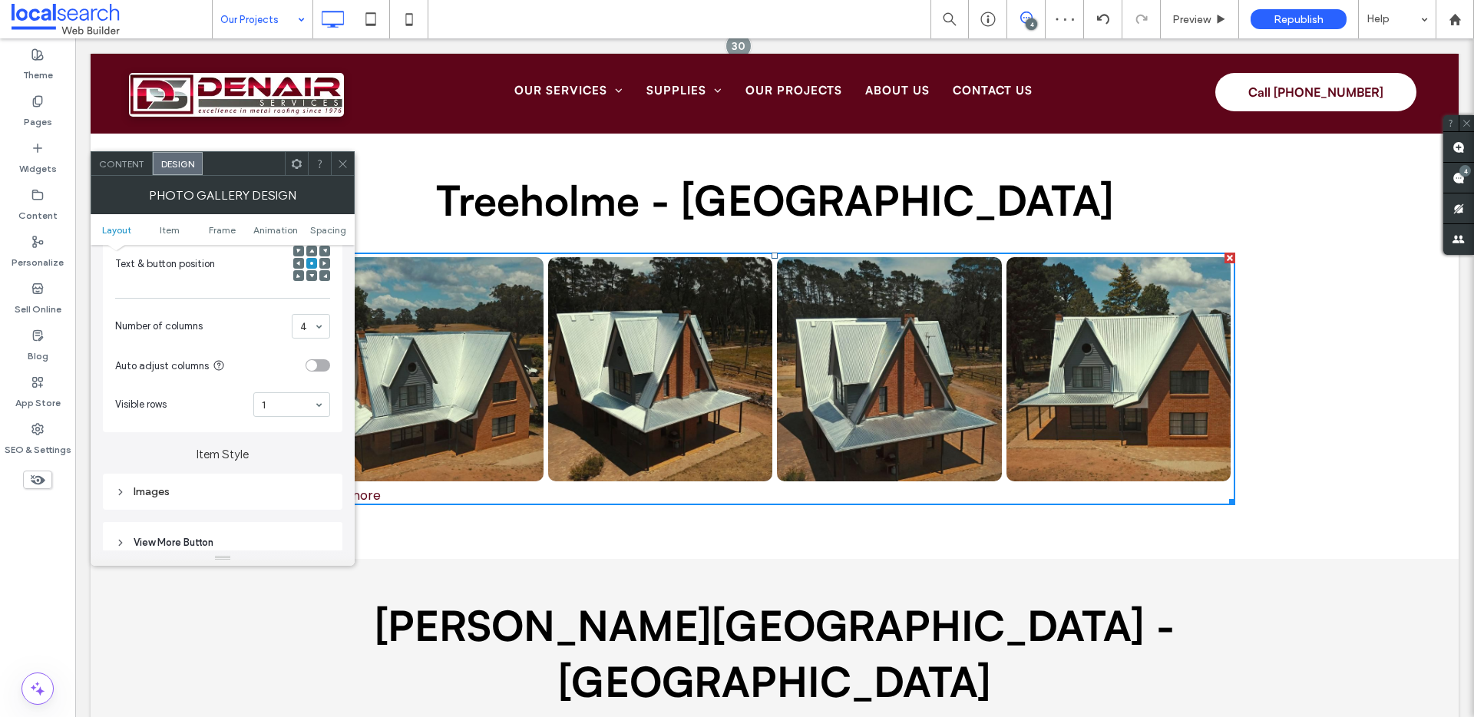
scroll to position [415, 0]
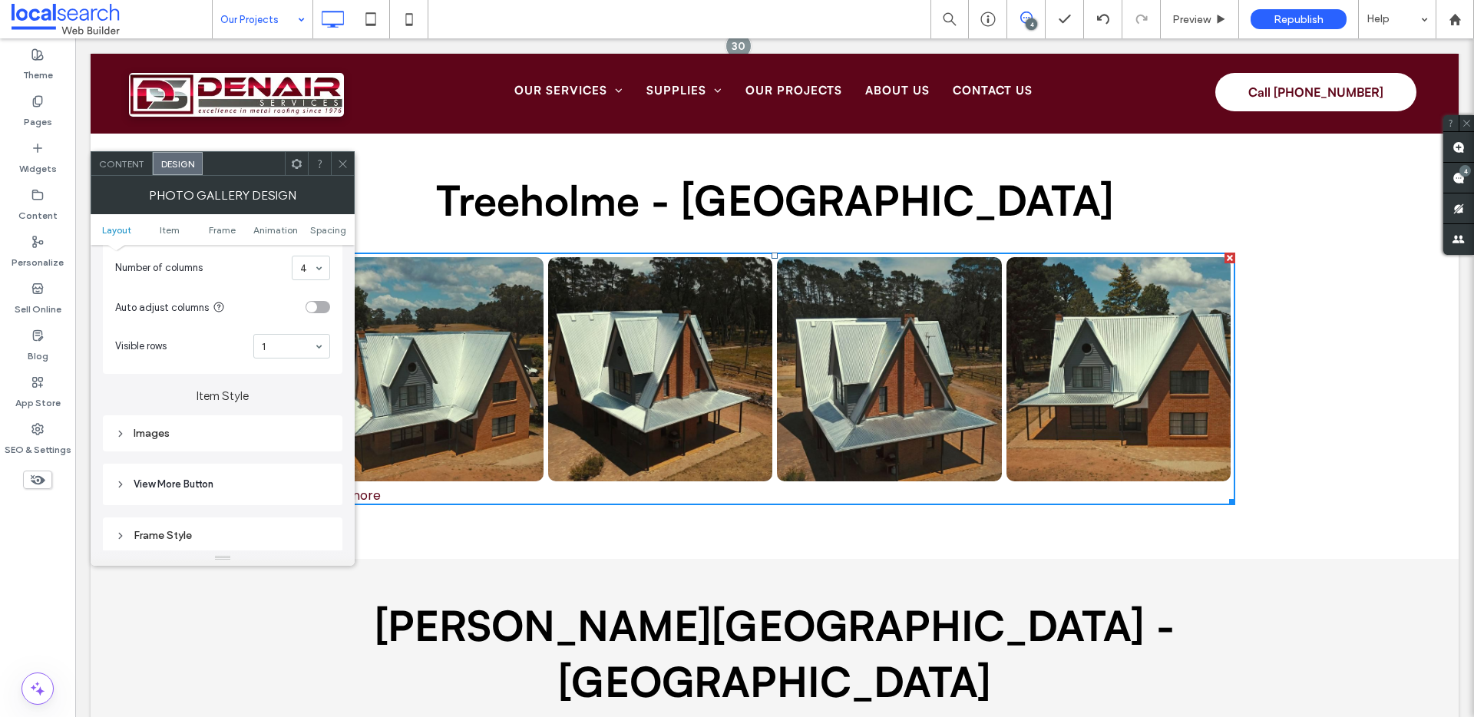
click at [197, 491] on span "View More Button" at bounding box center [174, 484] width 80 height 15
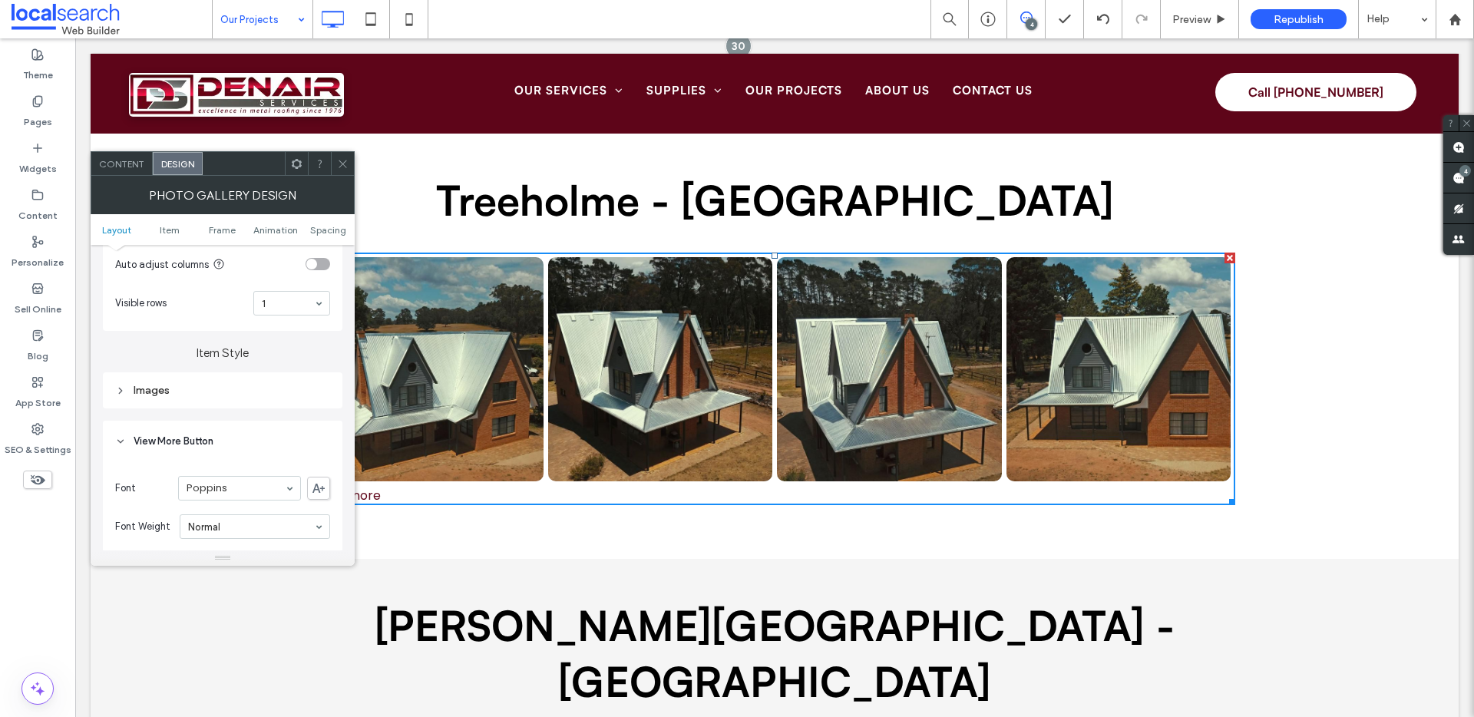
scroll to position [661, 0]
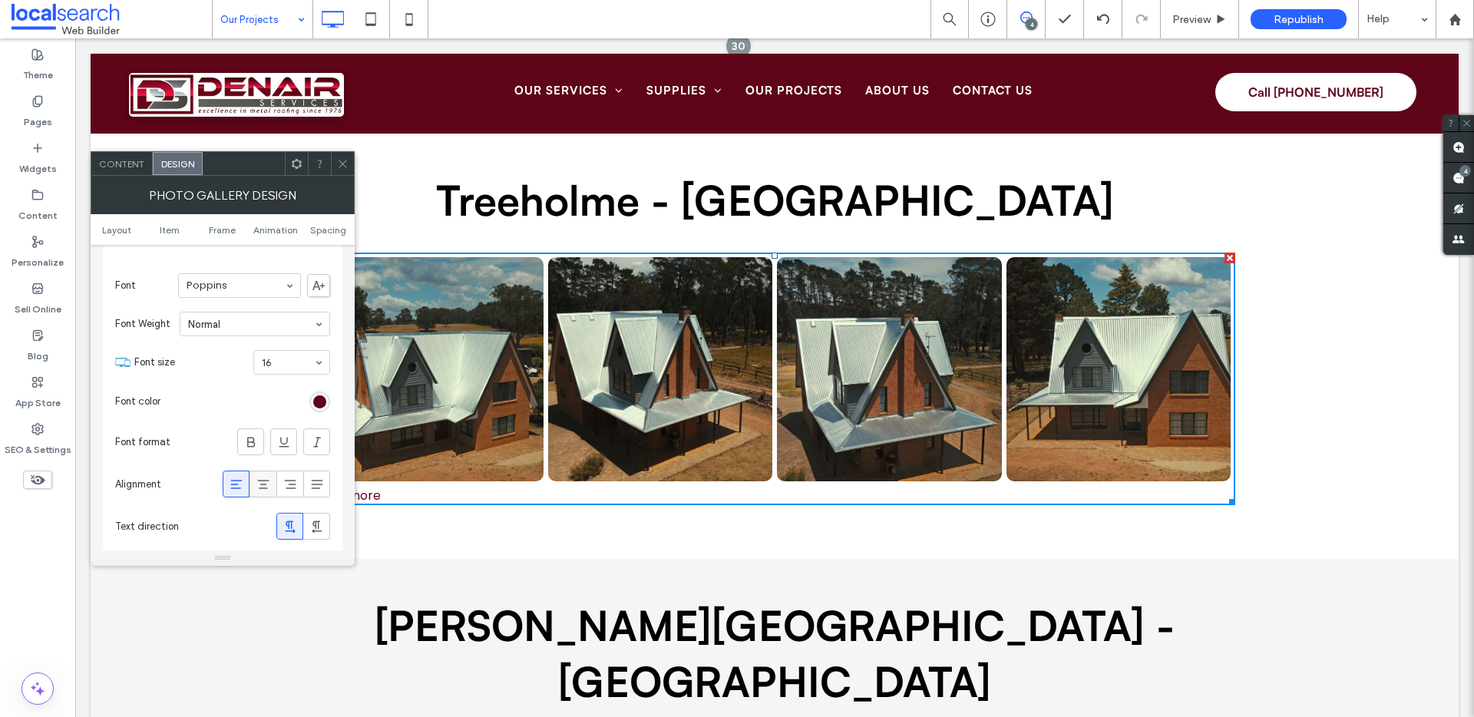
click at [261, 485] on icon at bounding box center [263, 484] width 15 height 15
click at [254, 438] on icon at bounding box center [250, 442] width 15 height 15
drag, startPoint x: 349, startPoint y: 160, endPoint x: 280, endPoint y: 148, distance: 70.2
click at [349, 160] on div at bounding box center [342, 163] width 23 height 23
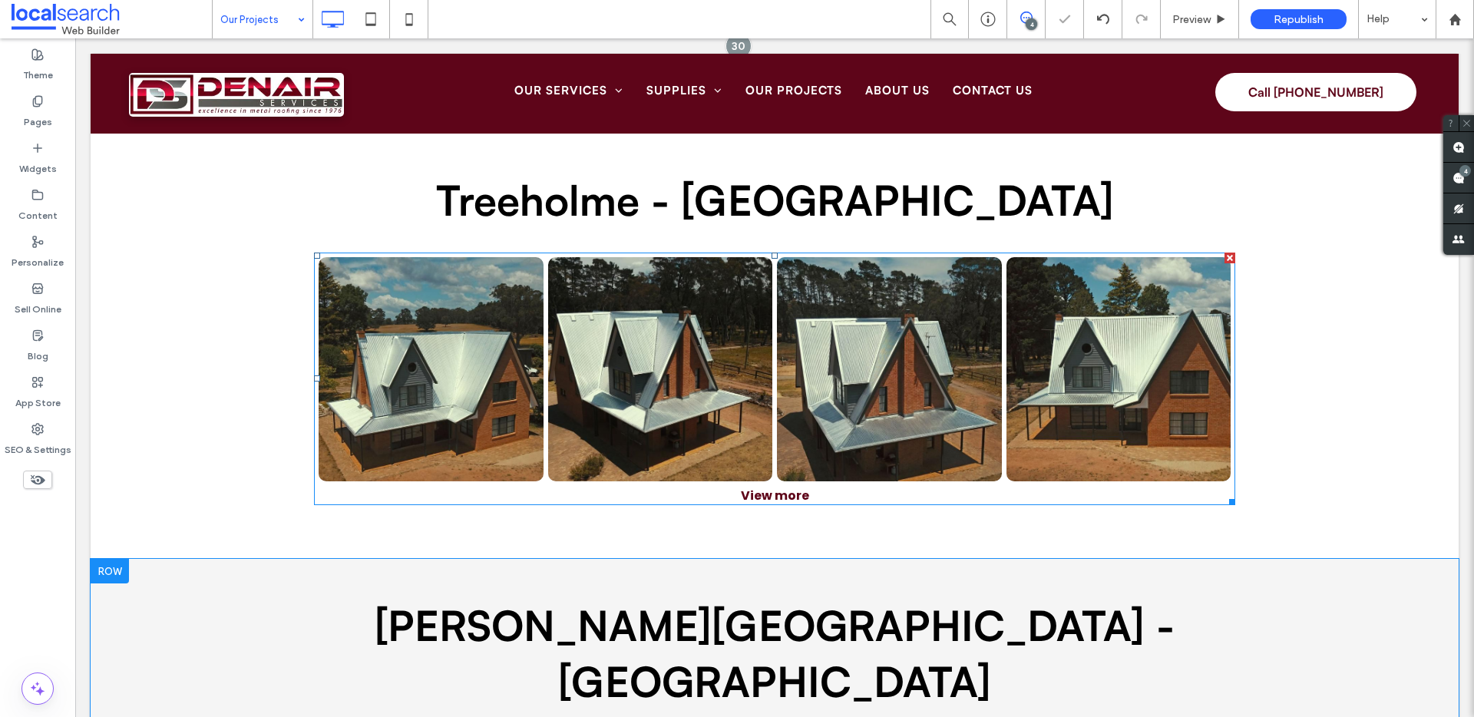
scroll to position [1415, 0]
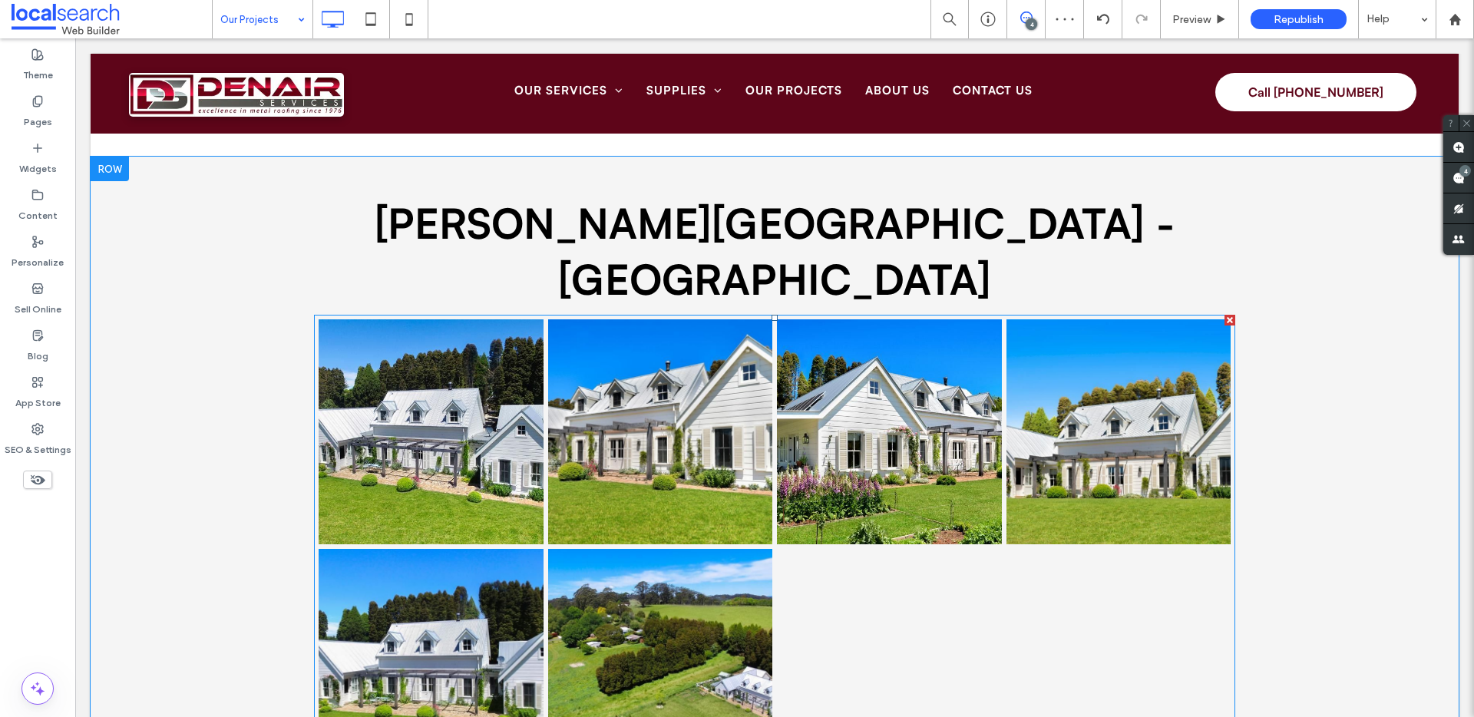
click at [762, 549] on link at bounding box center [660, 661] width 225 height 225
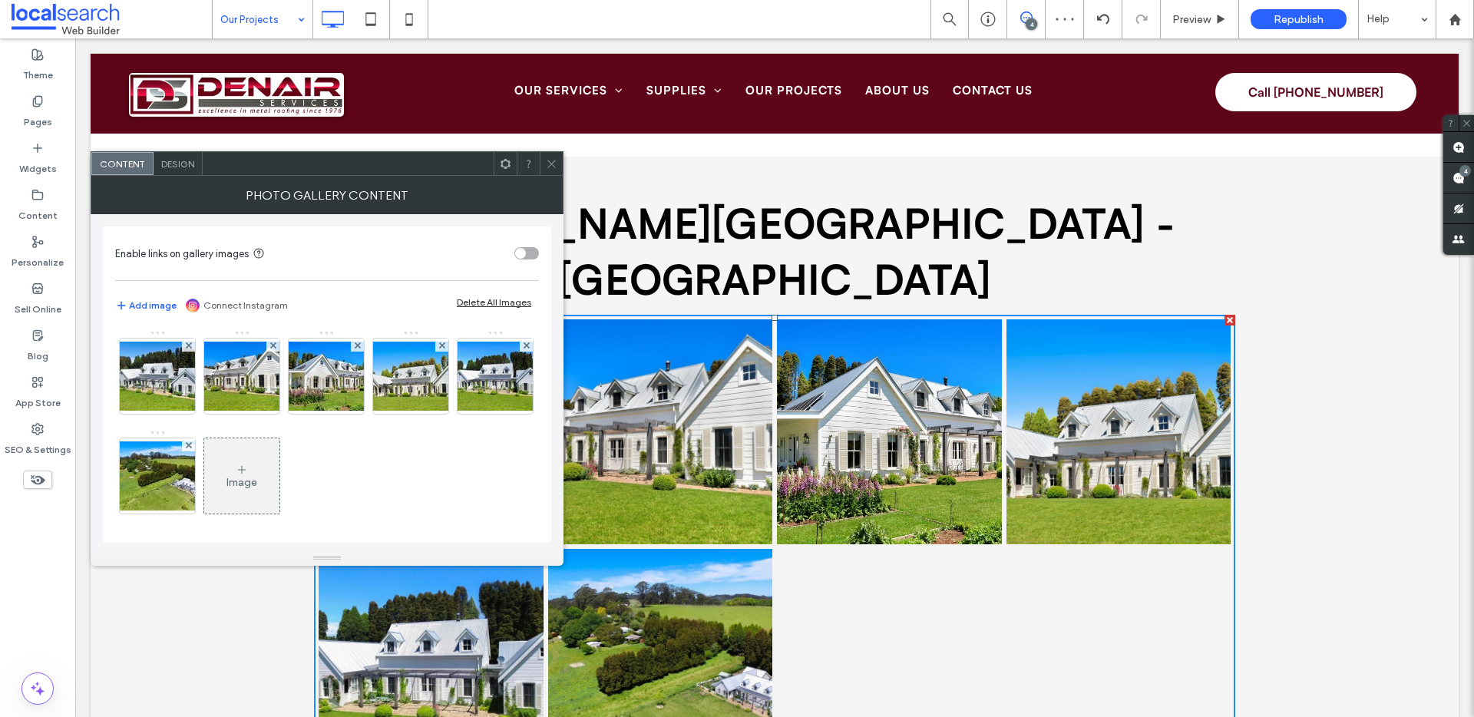
click at [176, 172] on div "Design" at bounding box center [178, 163] width 49 height 23
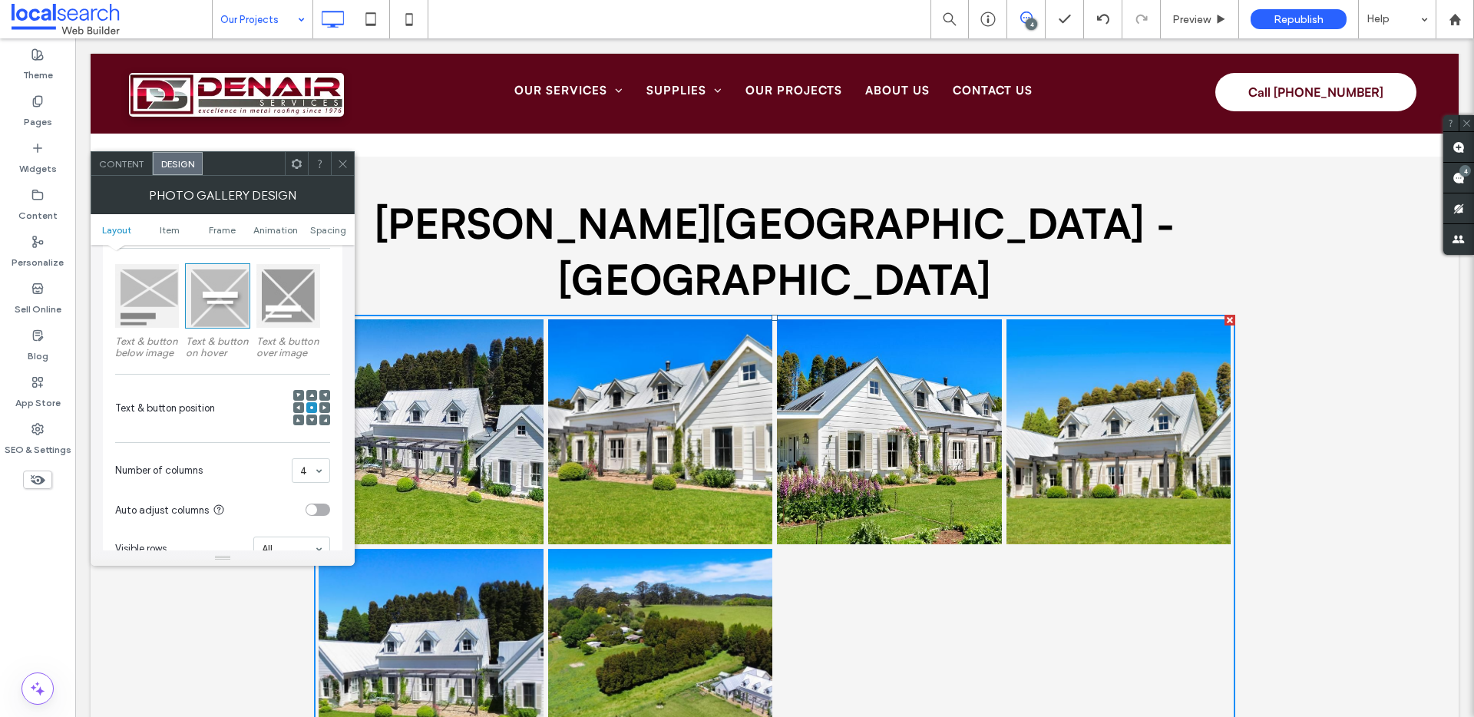
scroll to position [419, 0]
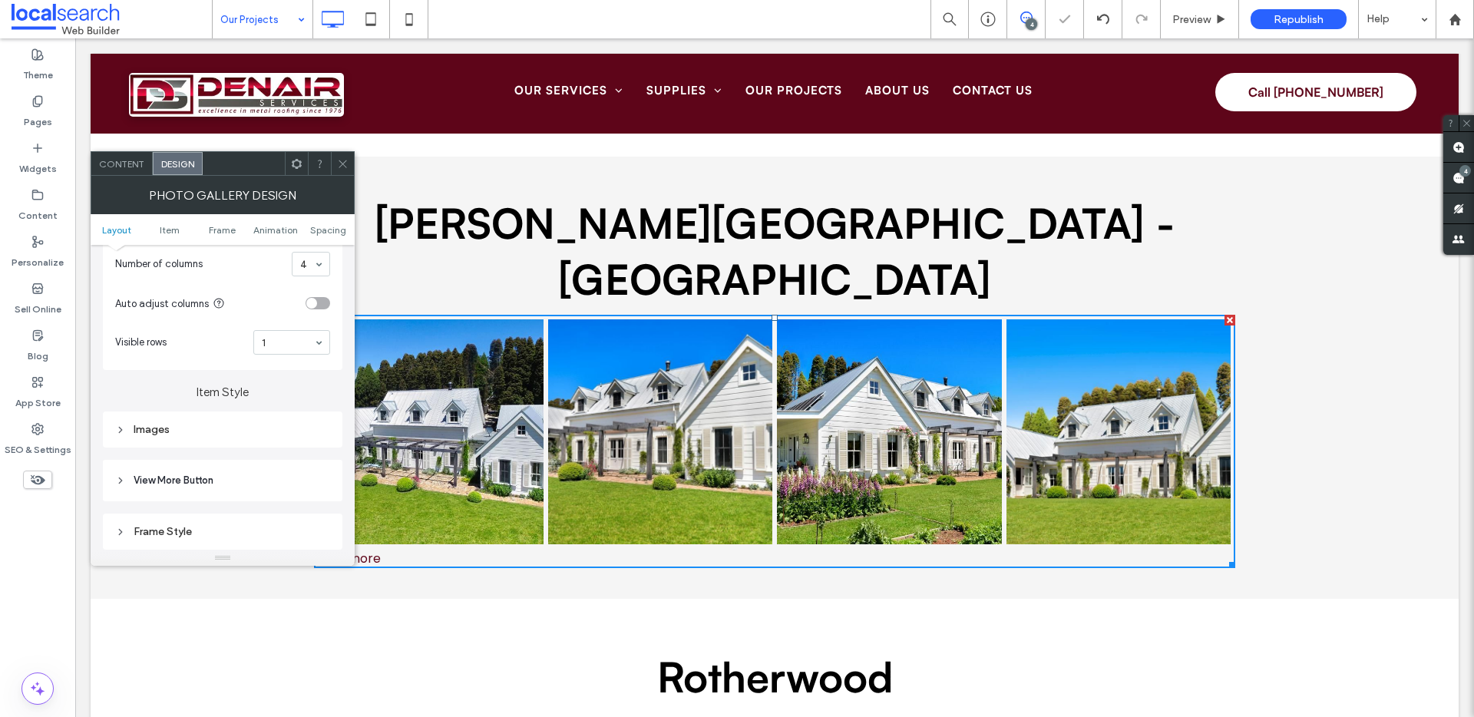
click at [212, 476] on span "View More Button" at bounding box center [174, 480] width 80 height 15
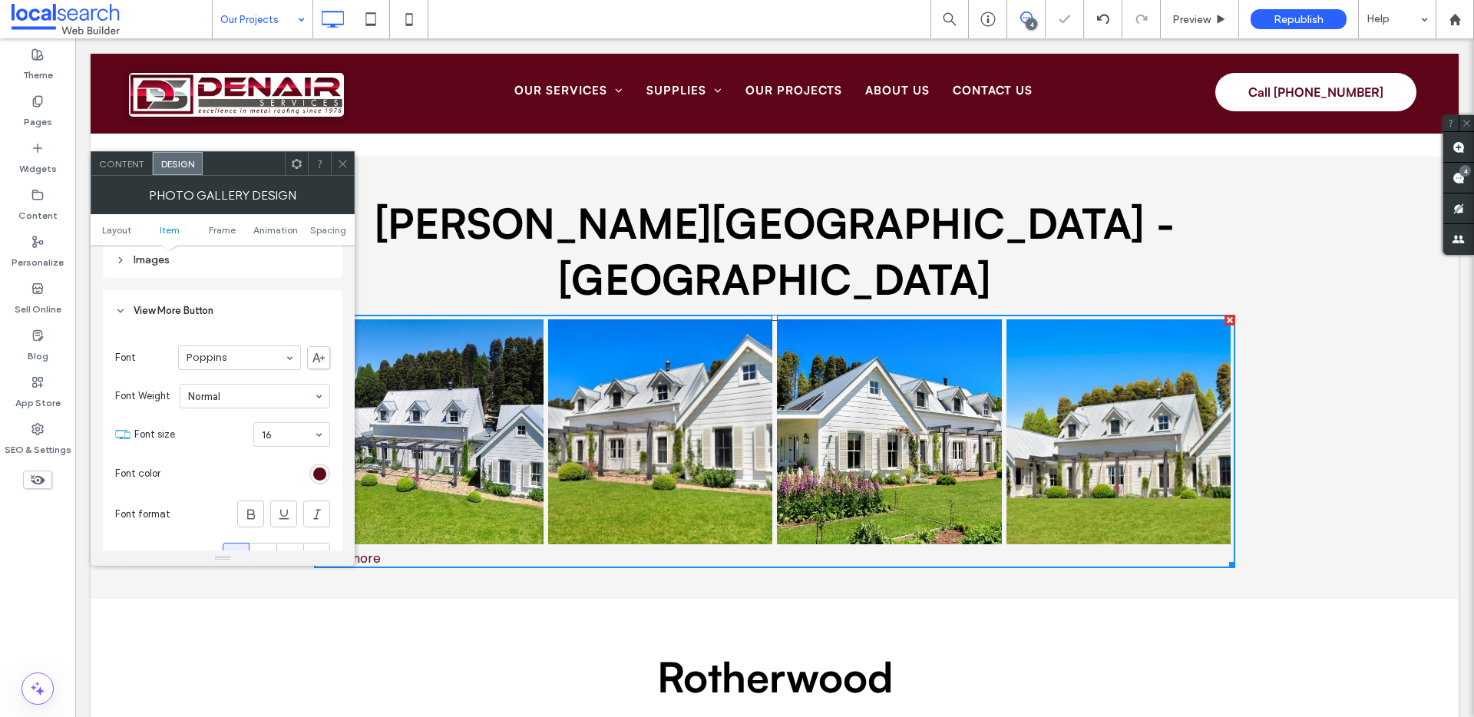
scroll to position [625, 0]
click at [256, 484] on icon at bounding box center [250, 478] width 15 height 15
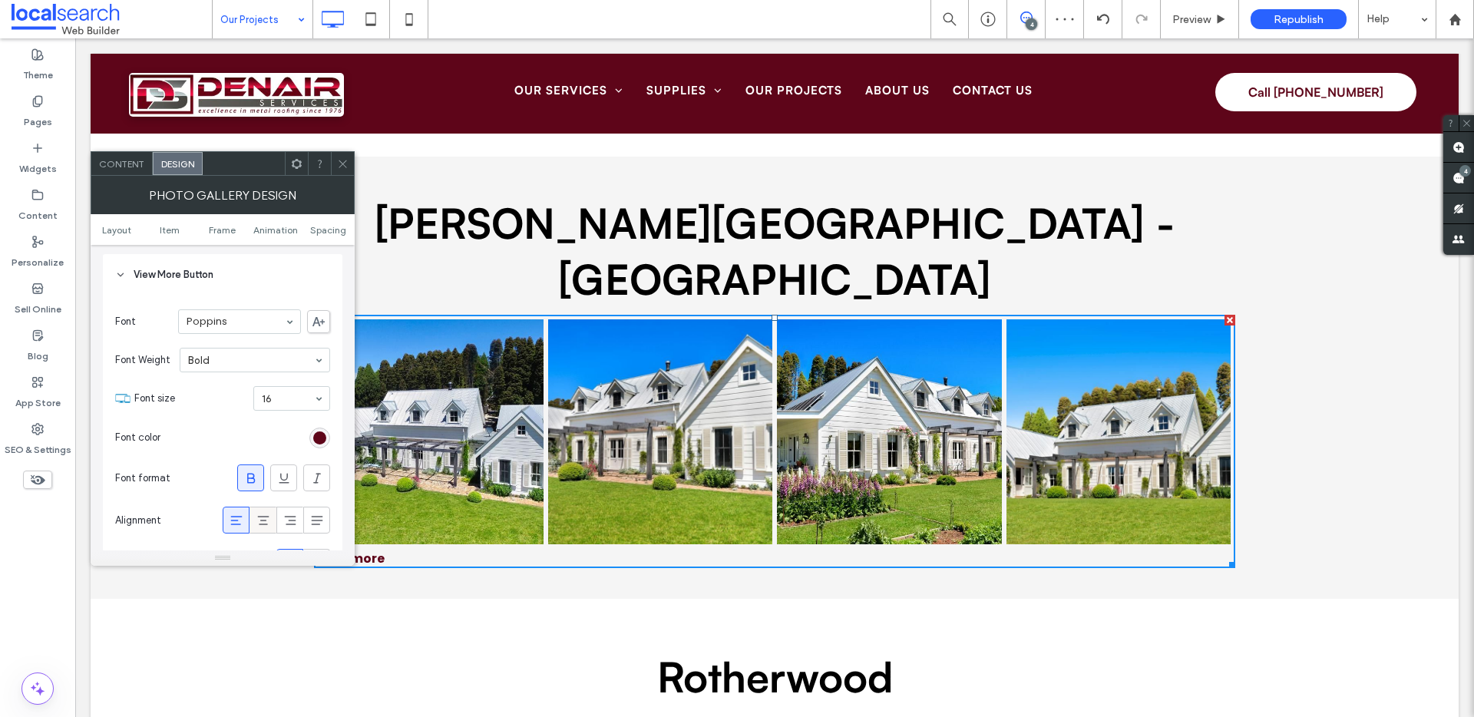
click at [268, 518] on icon at bounding box center [263, 520] width 15 height 15
click at [343, 160] on icon at bounding box center [343, 164] width 12 height 12
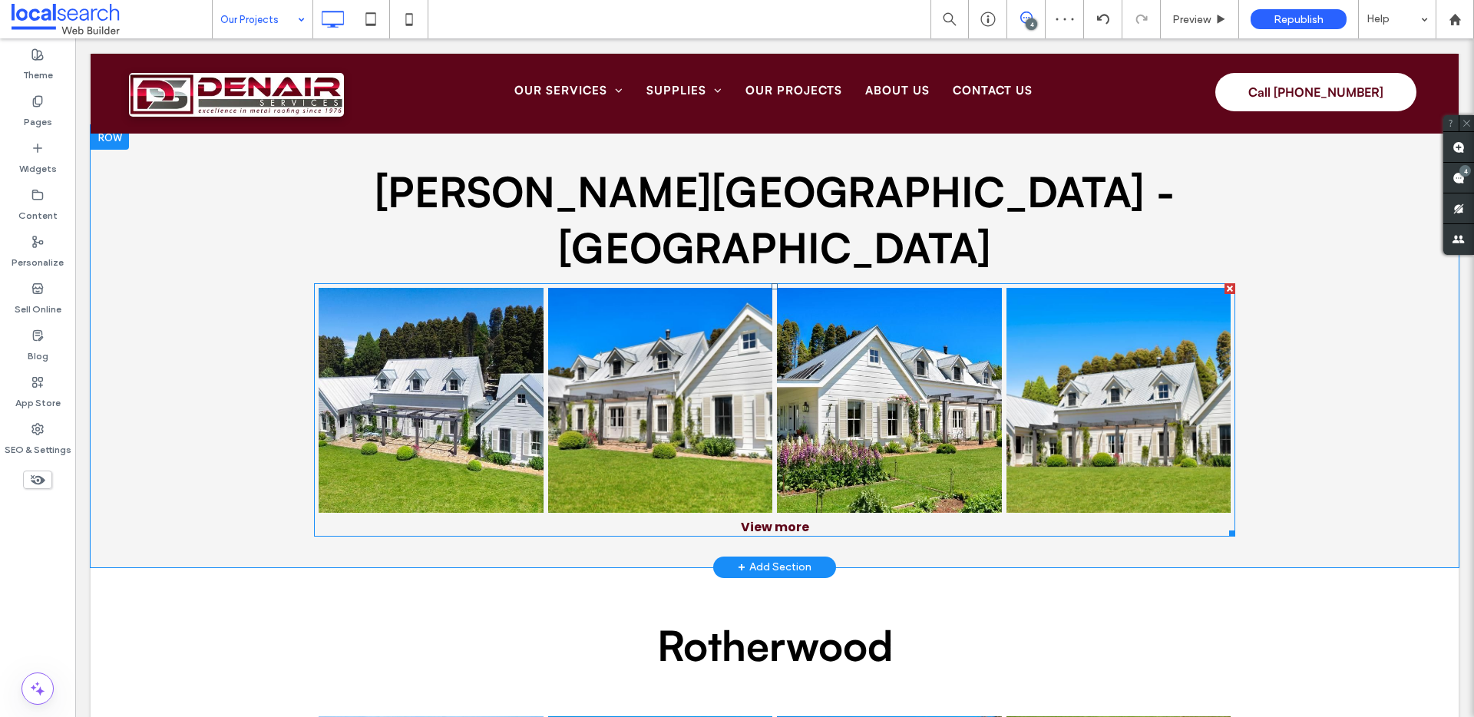
scroll to position [1461, 0]
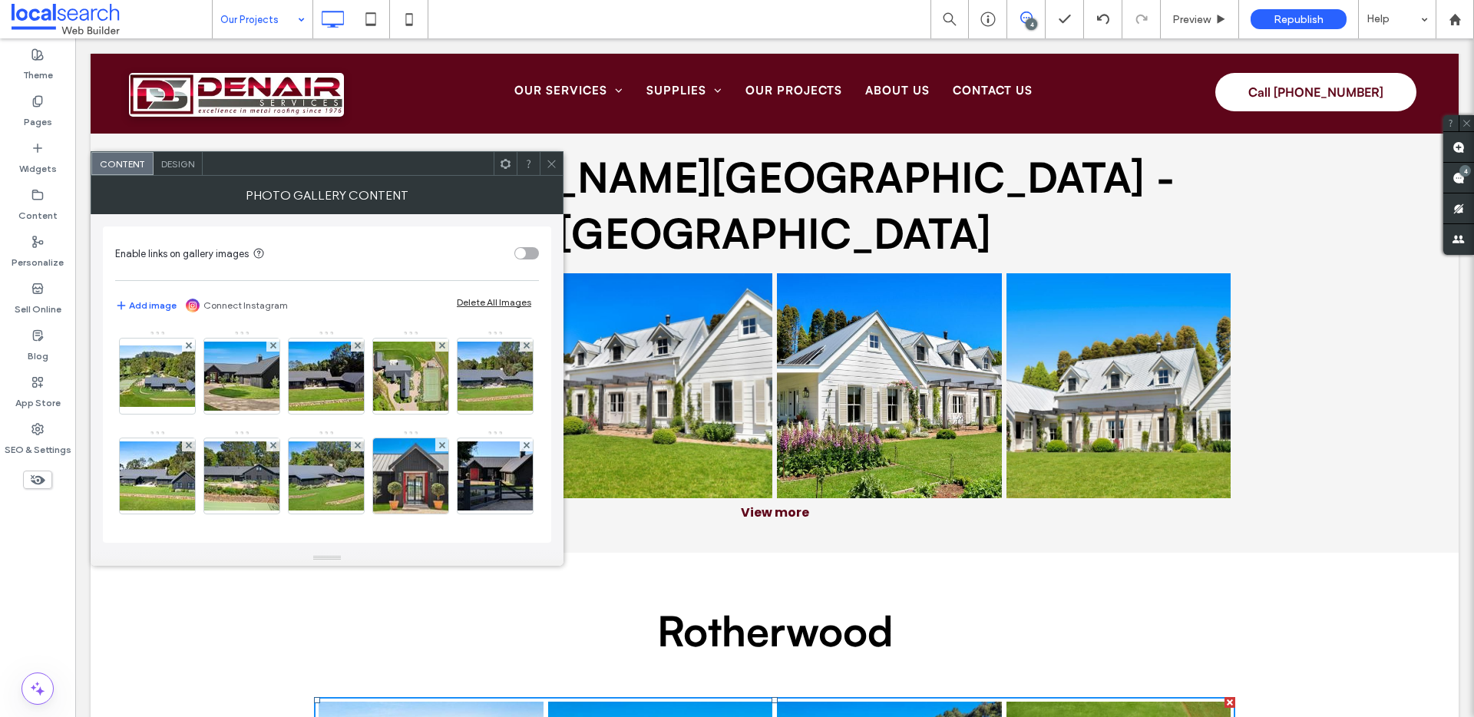
click at [185, 160] on span "Design" at bounding box center [177, 164] width 33 height 12
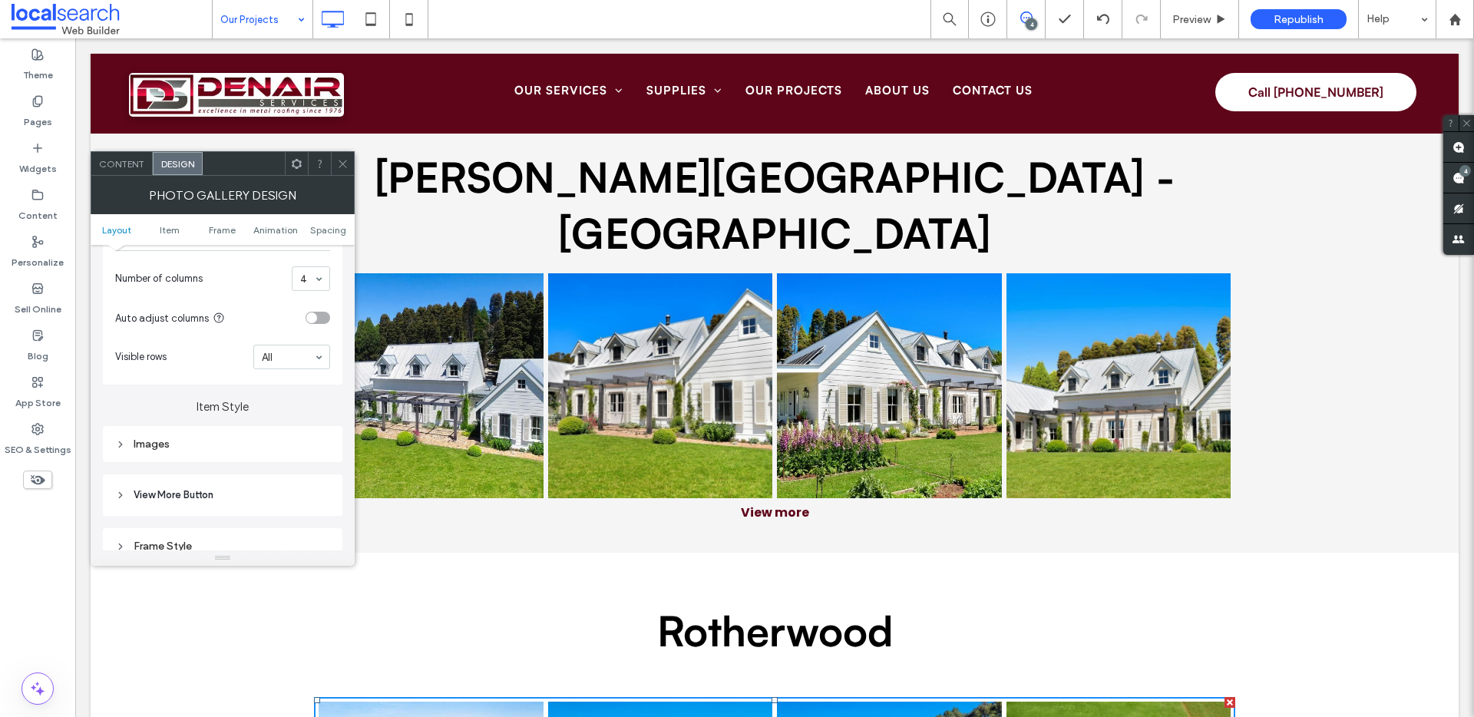
scroll to position [503, 0]
click at [212, 401] on span "View More Button" at bounding box center [174, 396] width 80 height 15
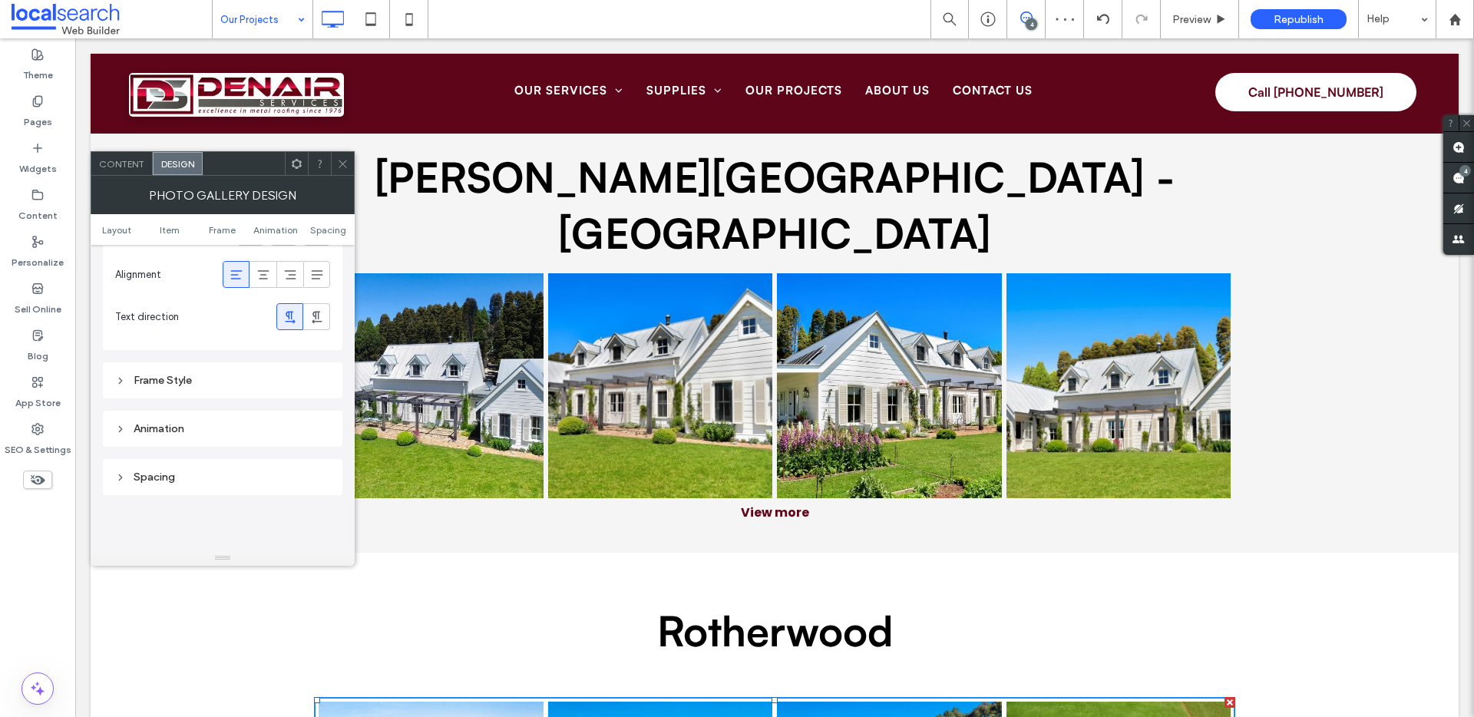
scroll to position [791, 0]
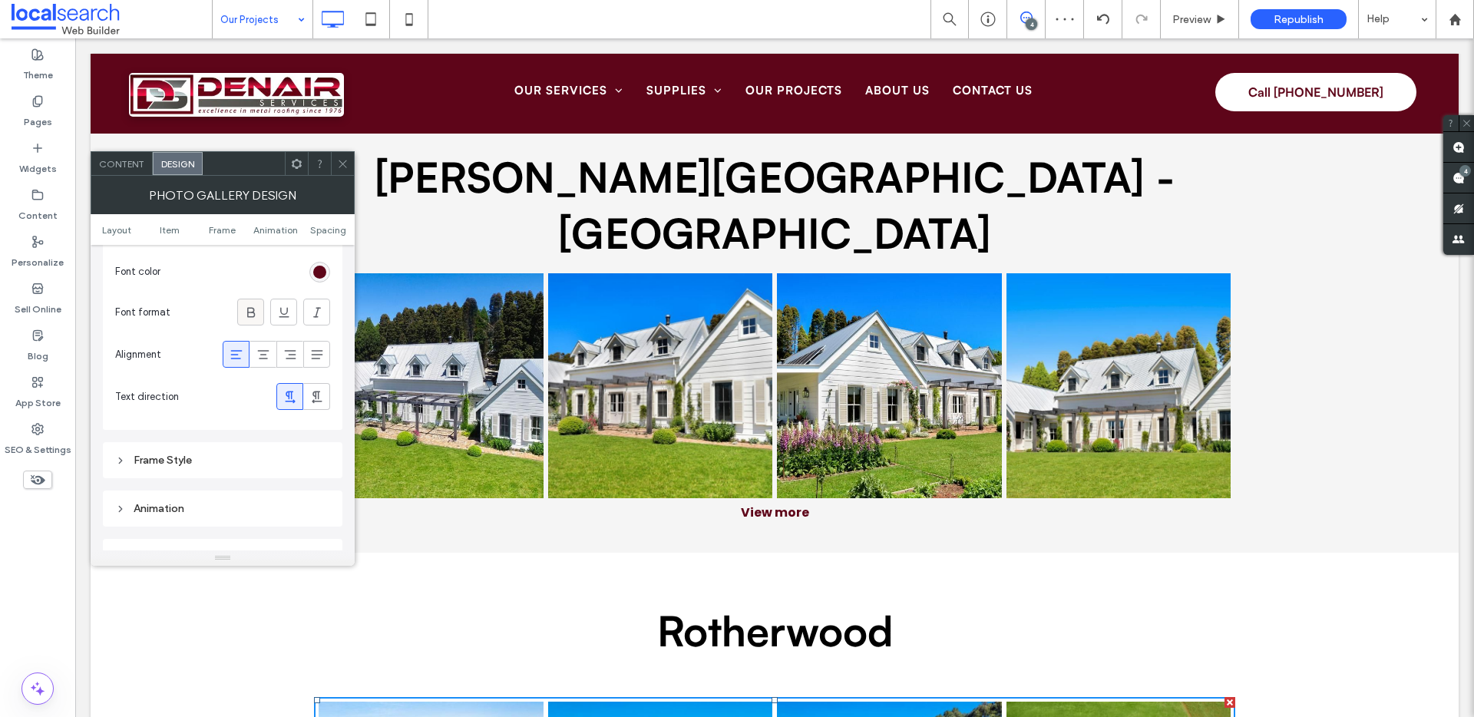
click at [250, 313] on icon at bounding box center [250, 312] width 15 height 15
click at [261, 356] on span at bounding box center [263, 354] width 15 height 25
click at [351, 161] on div at bounding box center [342, 163] width 23 height 23
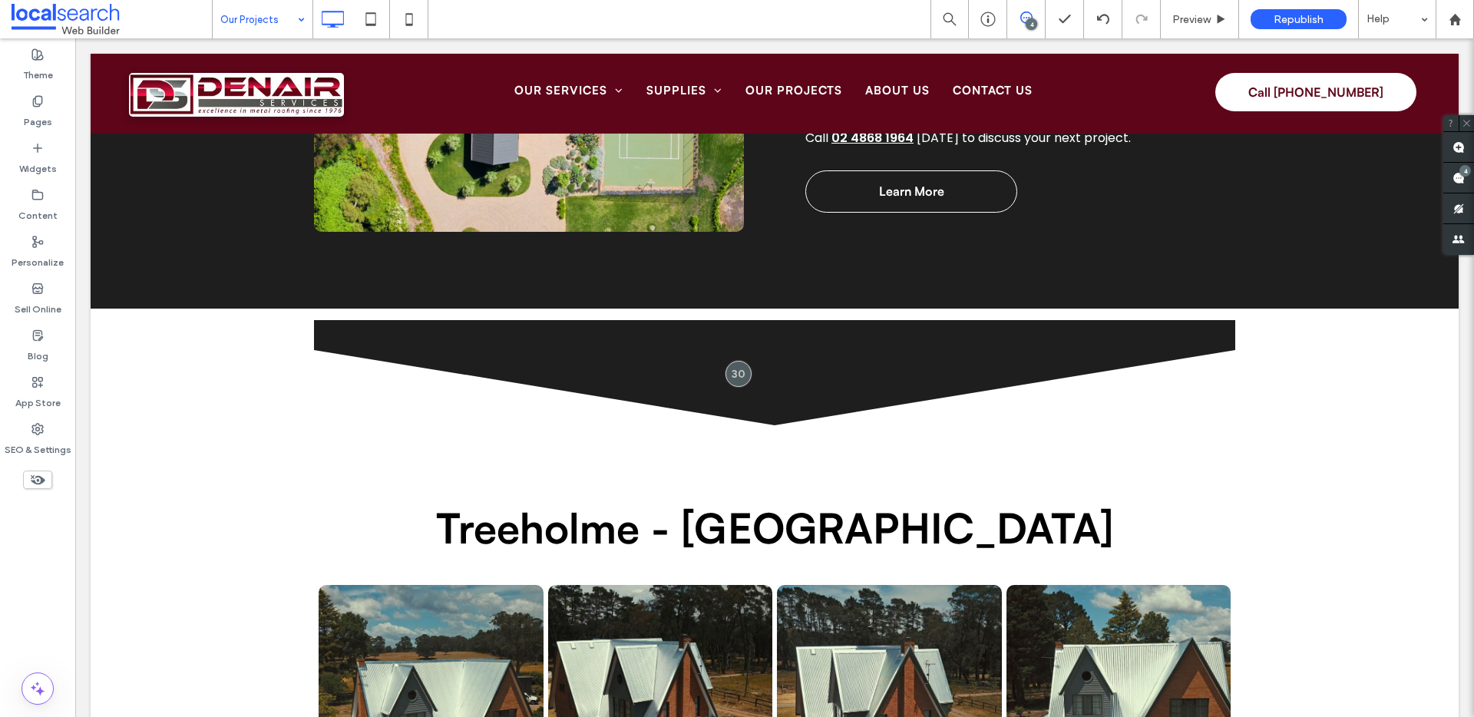
scroll to position [0, 0]
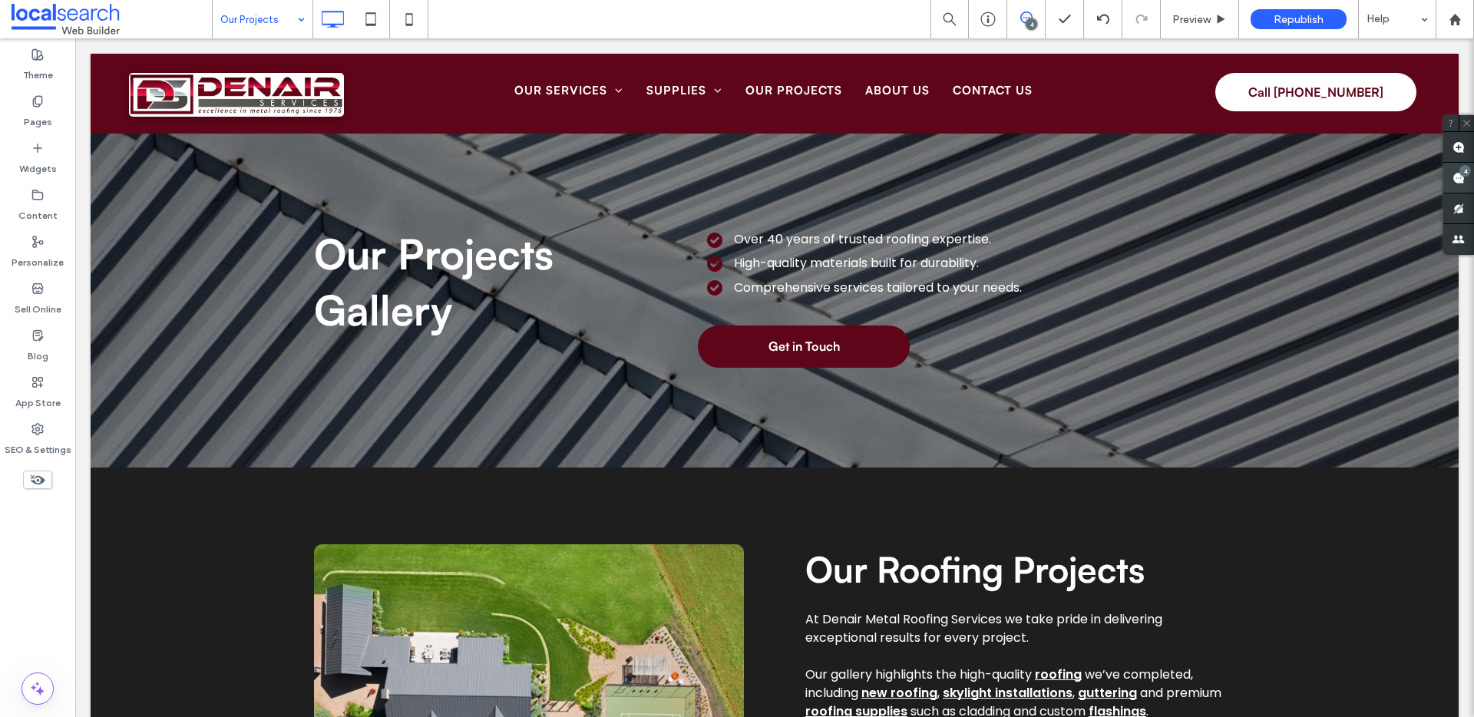
click at [1456, 177] on span at bounding box center [1459, 178] width 31 height 30
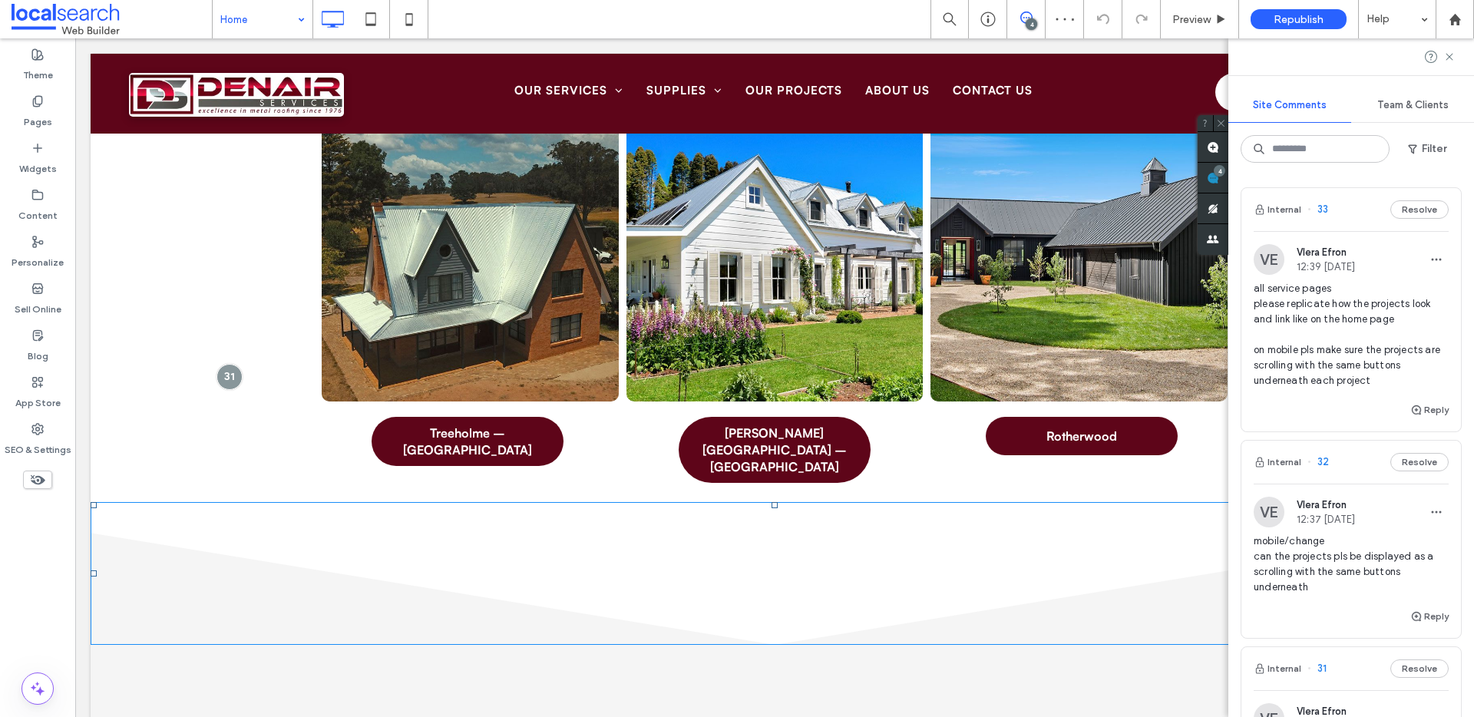
scroll to position [3965, 0]
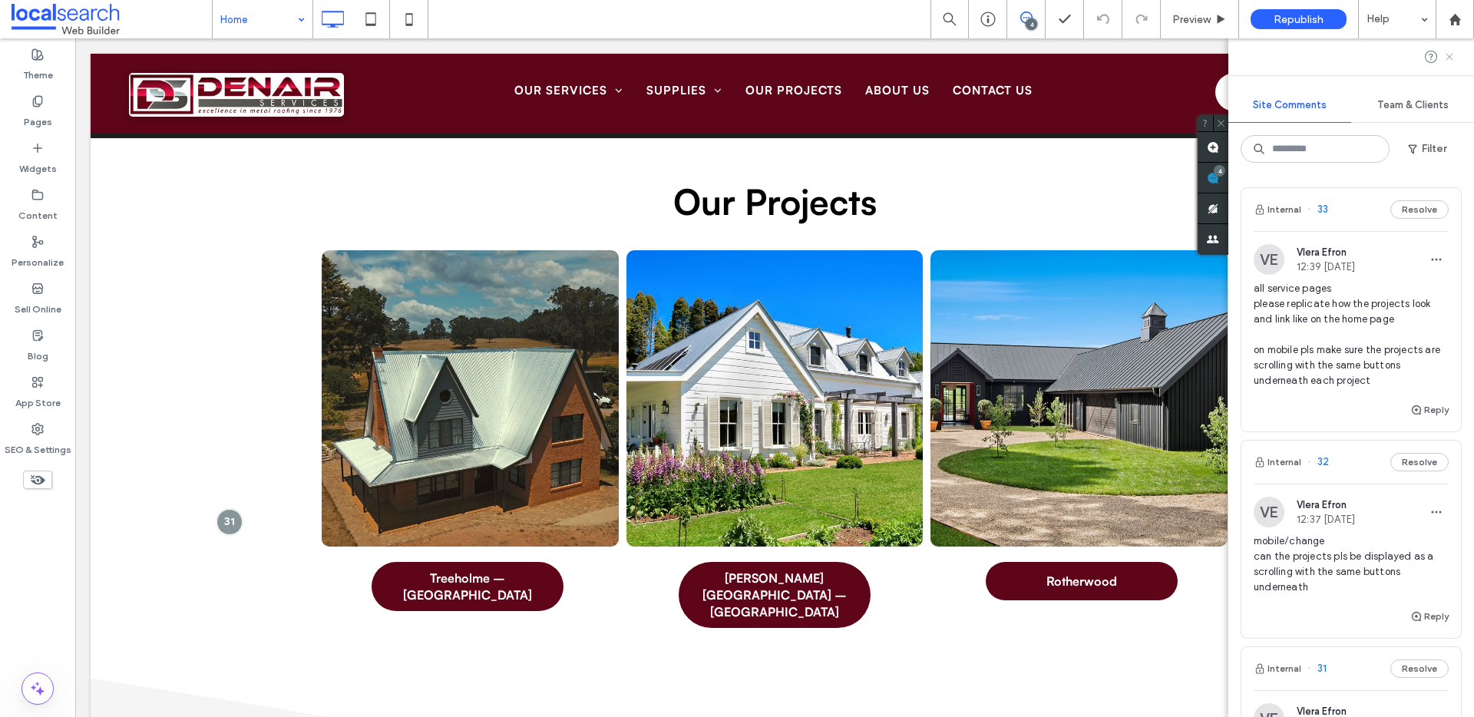
click at [1452, 54] on use at bounding box center [1449, 56] width 7 height 7
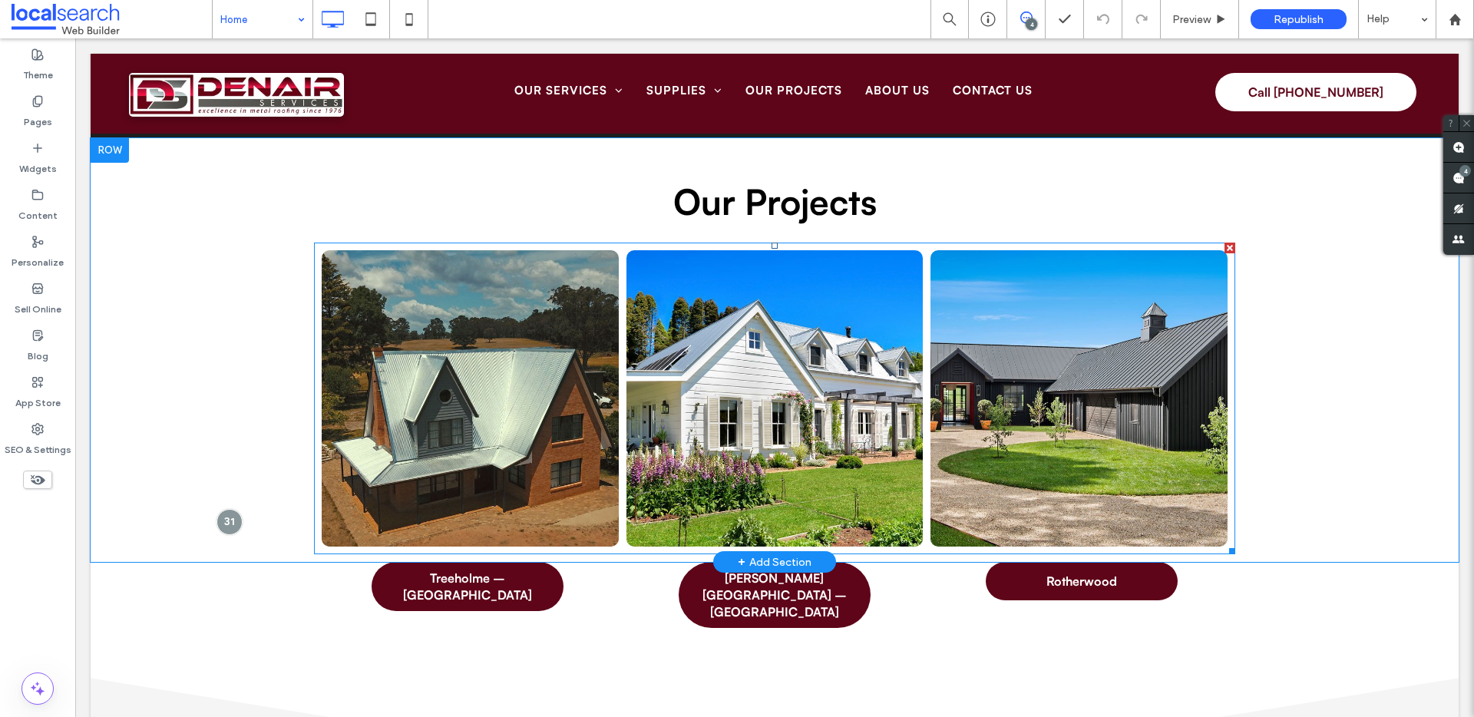
click at [589, 516] on link at bounding box center [470, 398] width 297 height 297
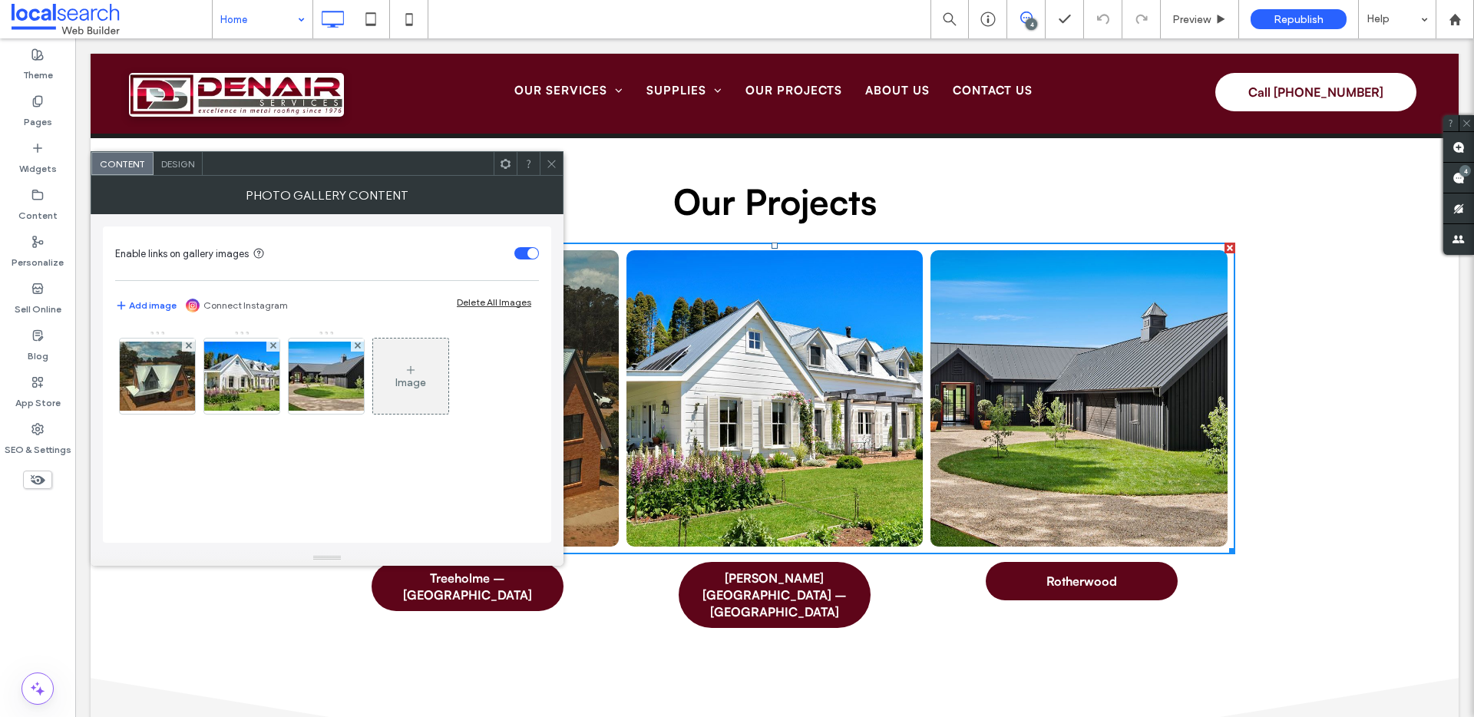
click at [553, 161] on icon at bounding box center [552, 164] width 12 height 12
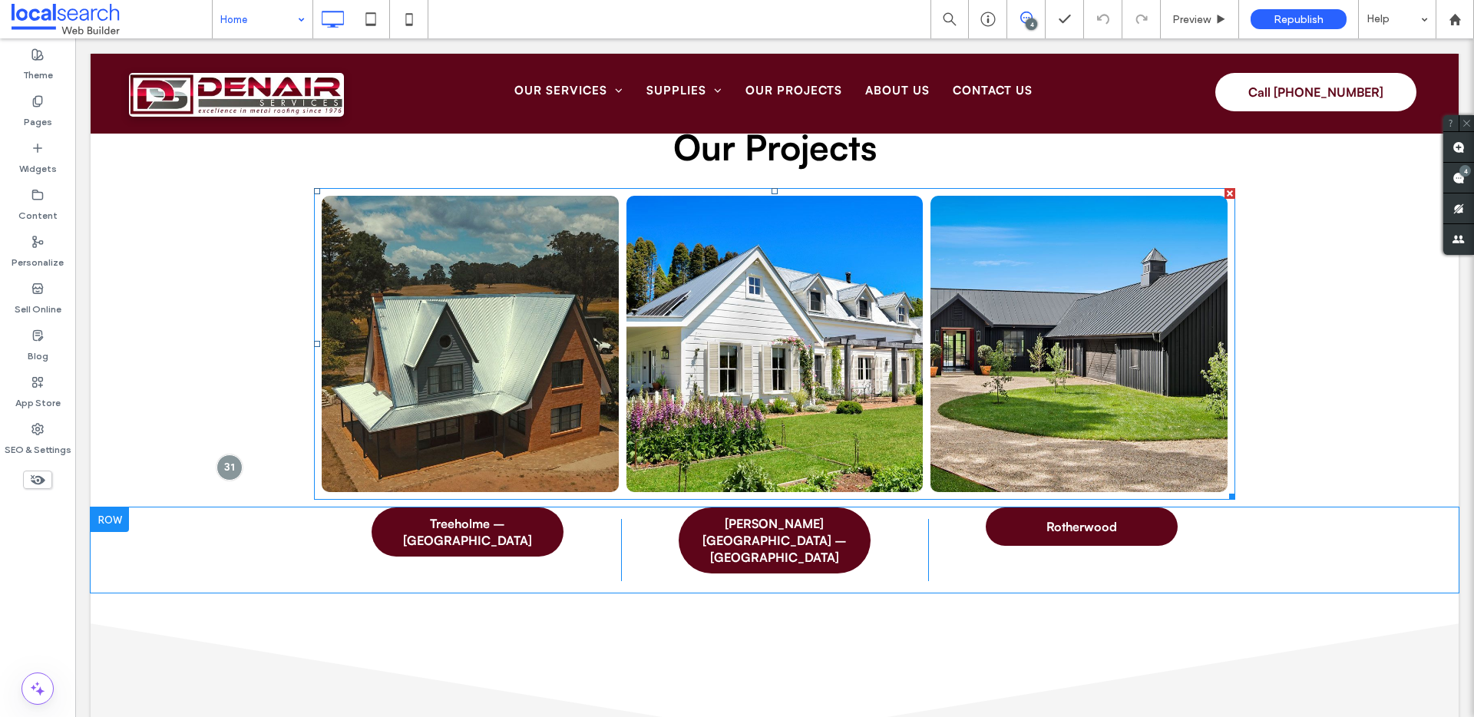
scroll to position [4138, 0]
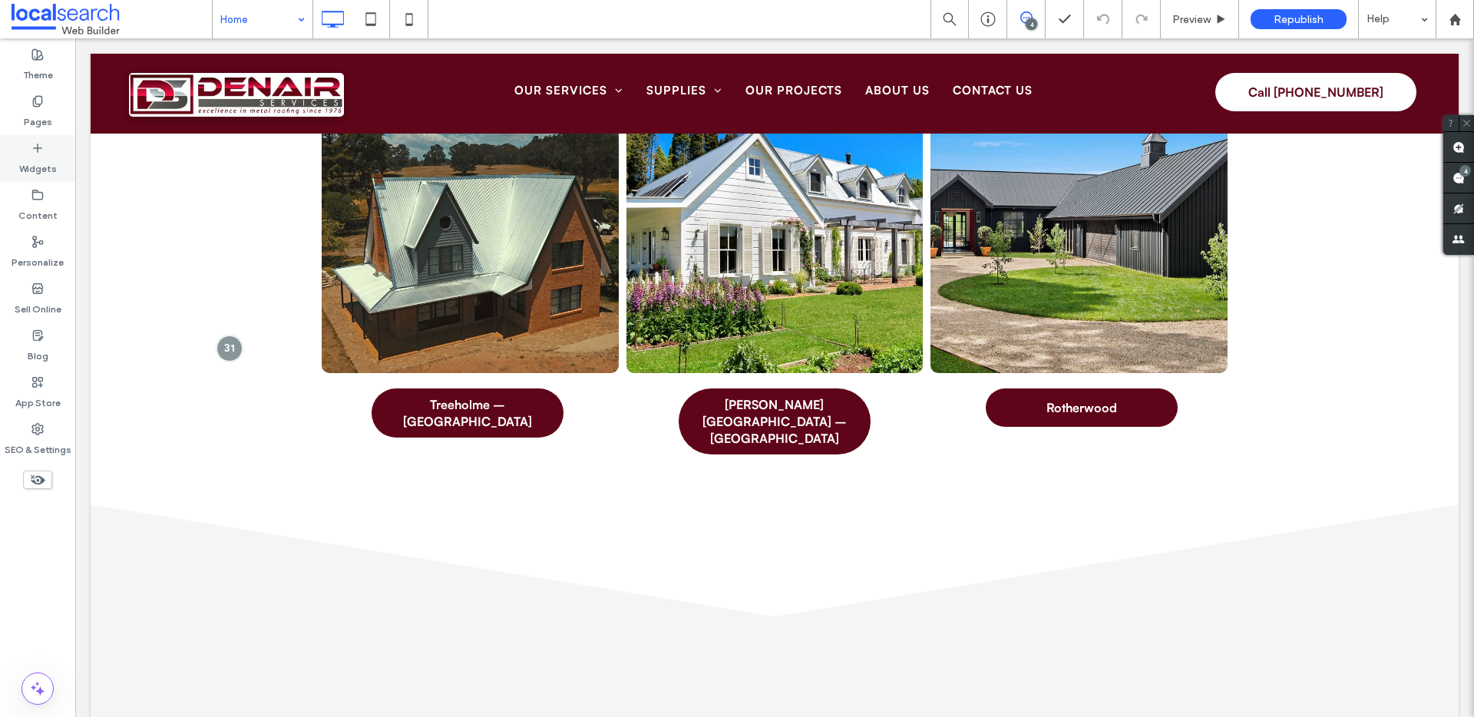
click at [15, 146] on div "Widgets" at bounding box center [37, 158] width 75 height 47
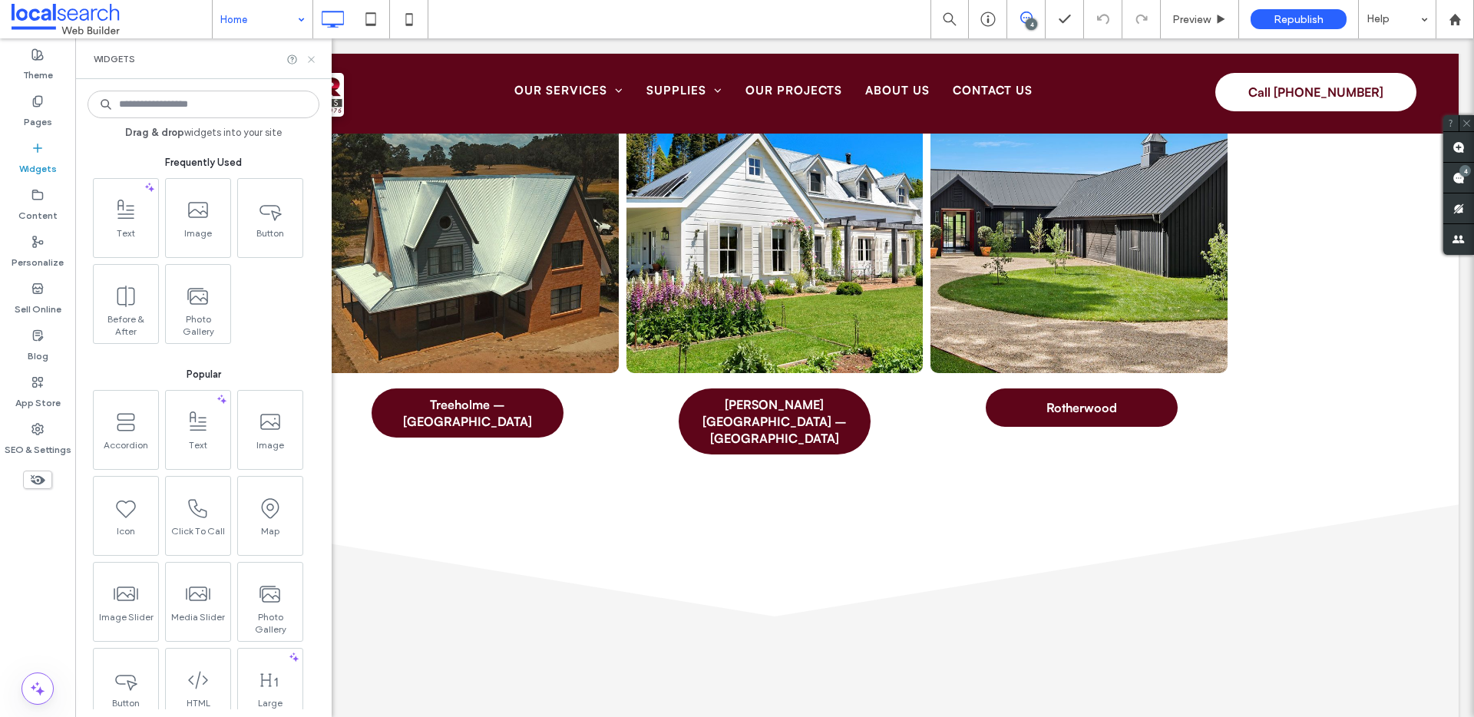
click at [315, 55] on icon at bounding box center [312, 60] width 12 height 12
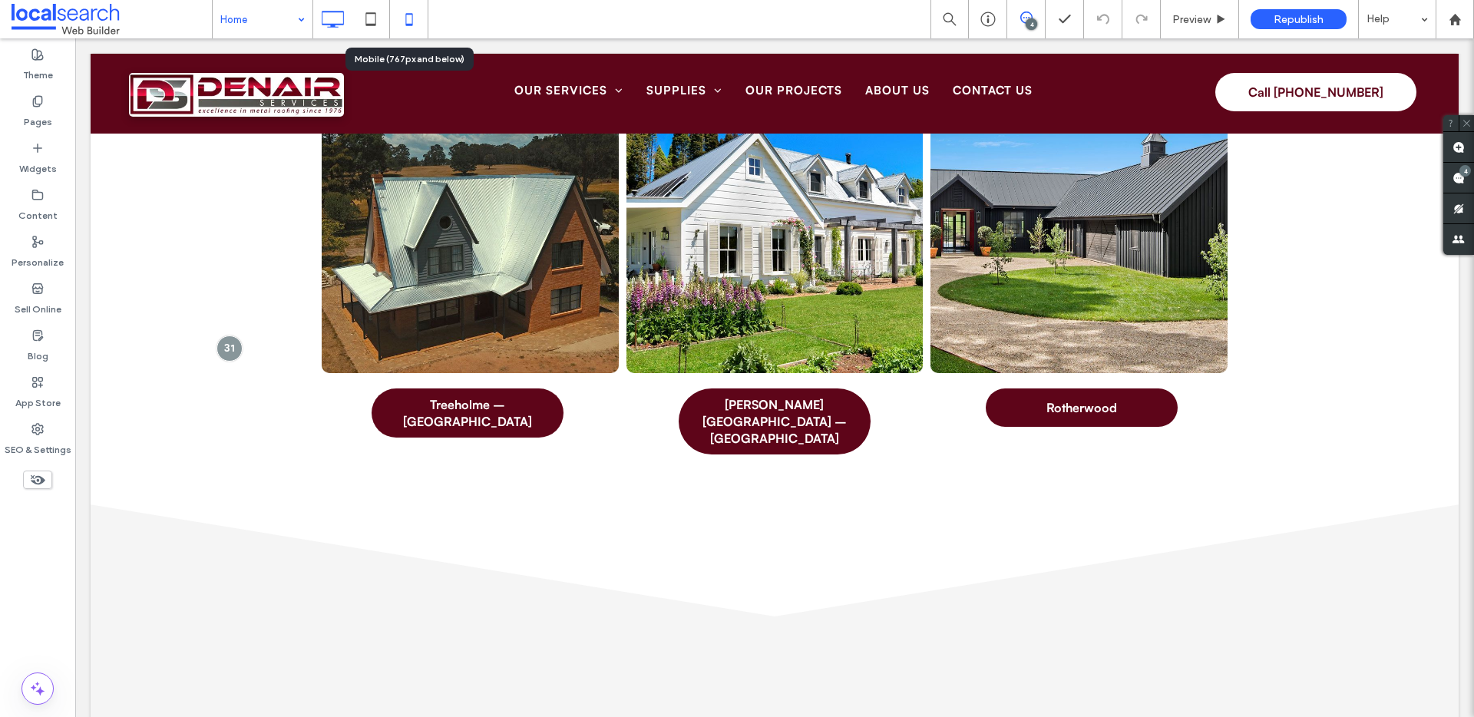
click at [422, 22] on icon at bounding box center [409, 19] width 31 height 31
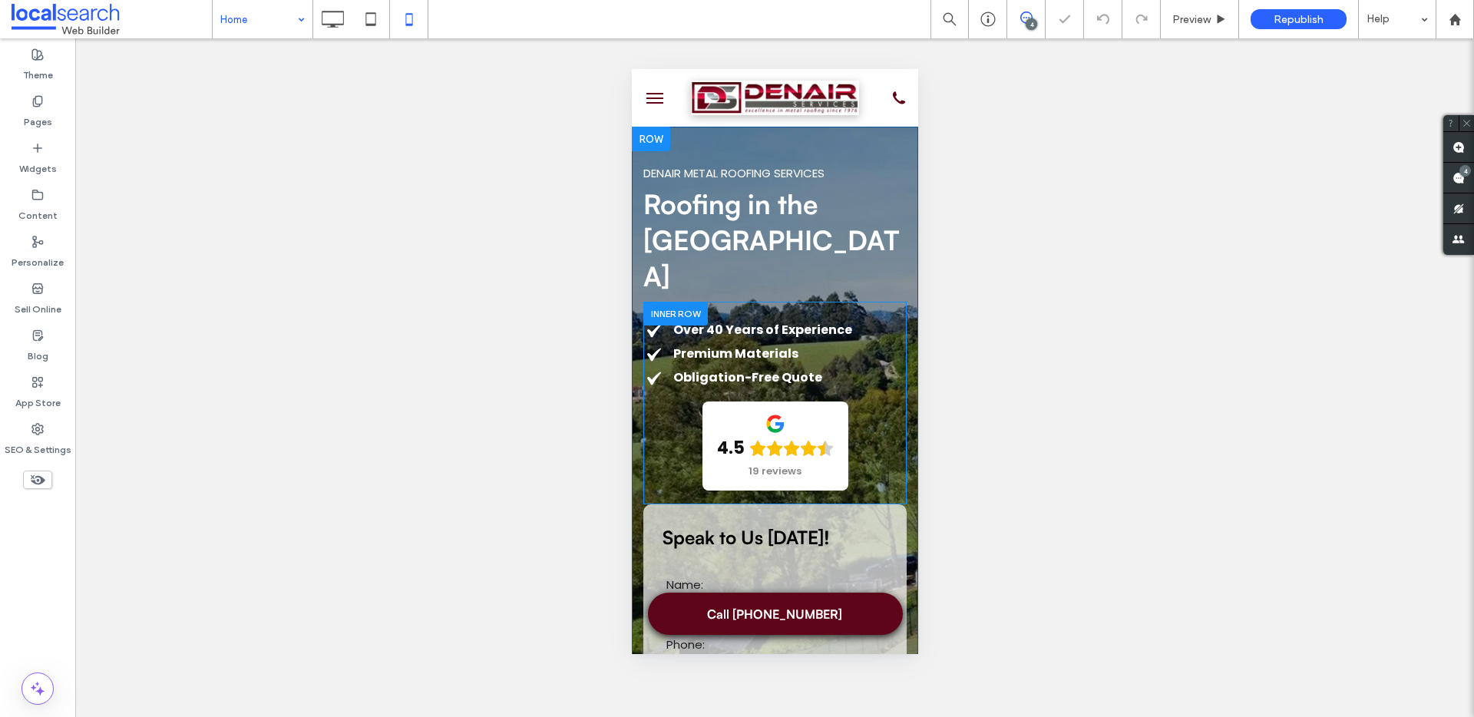
scroll to position [0, 0]
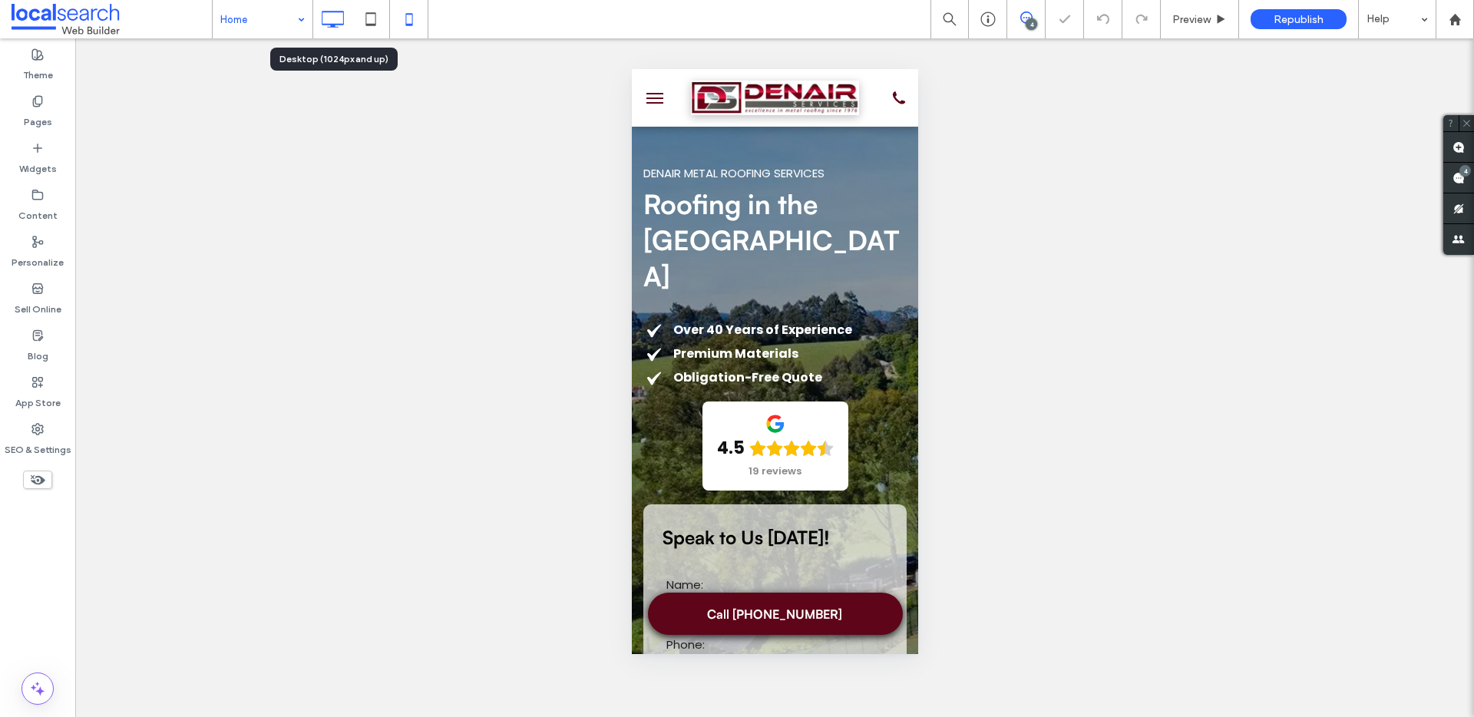
click at [329, 5] on icon at bounding box center [332, 19] width 31 height 31
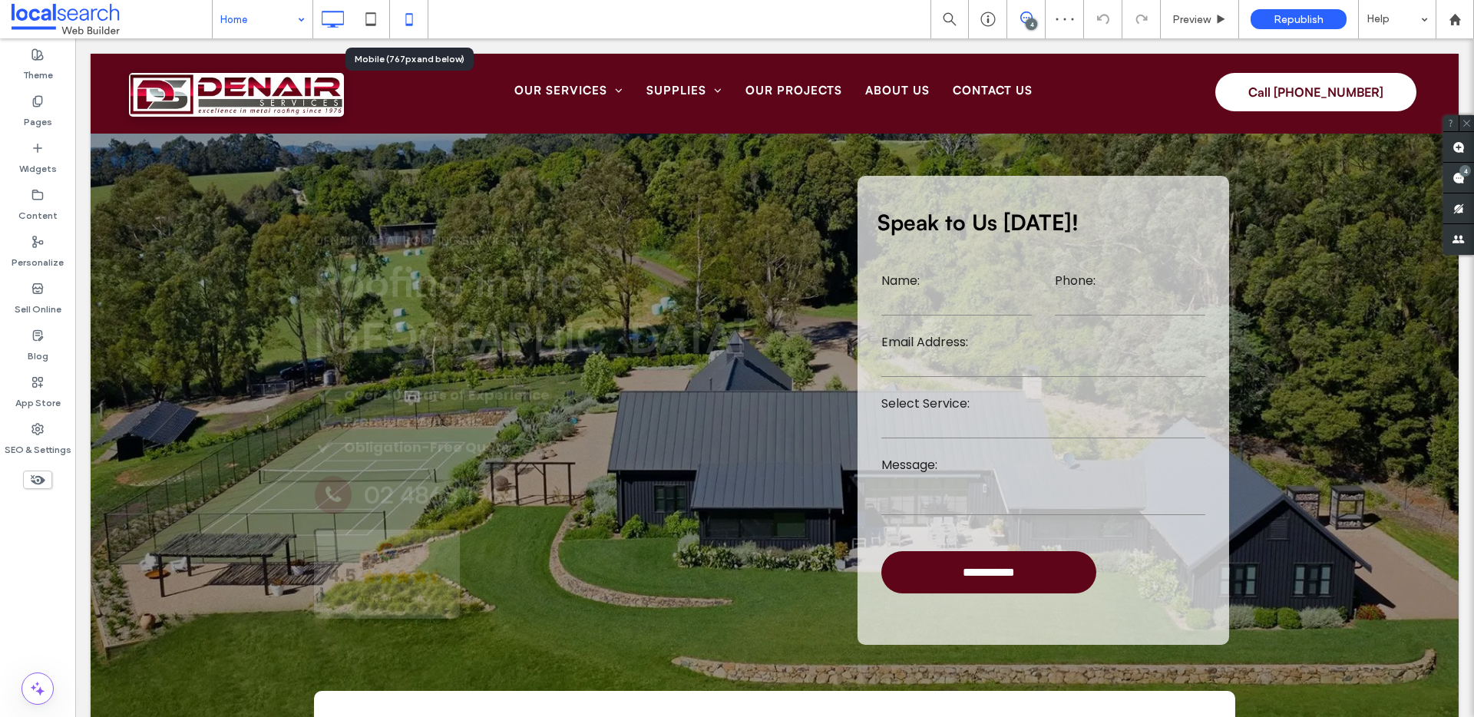
click at [412, 16] on use at bounding box center [408, 19] width 7 height 12
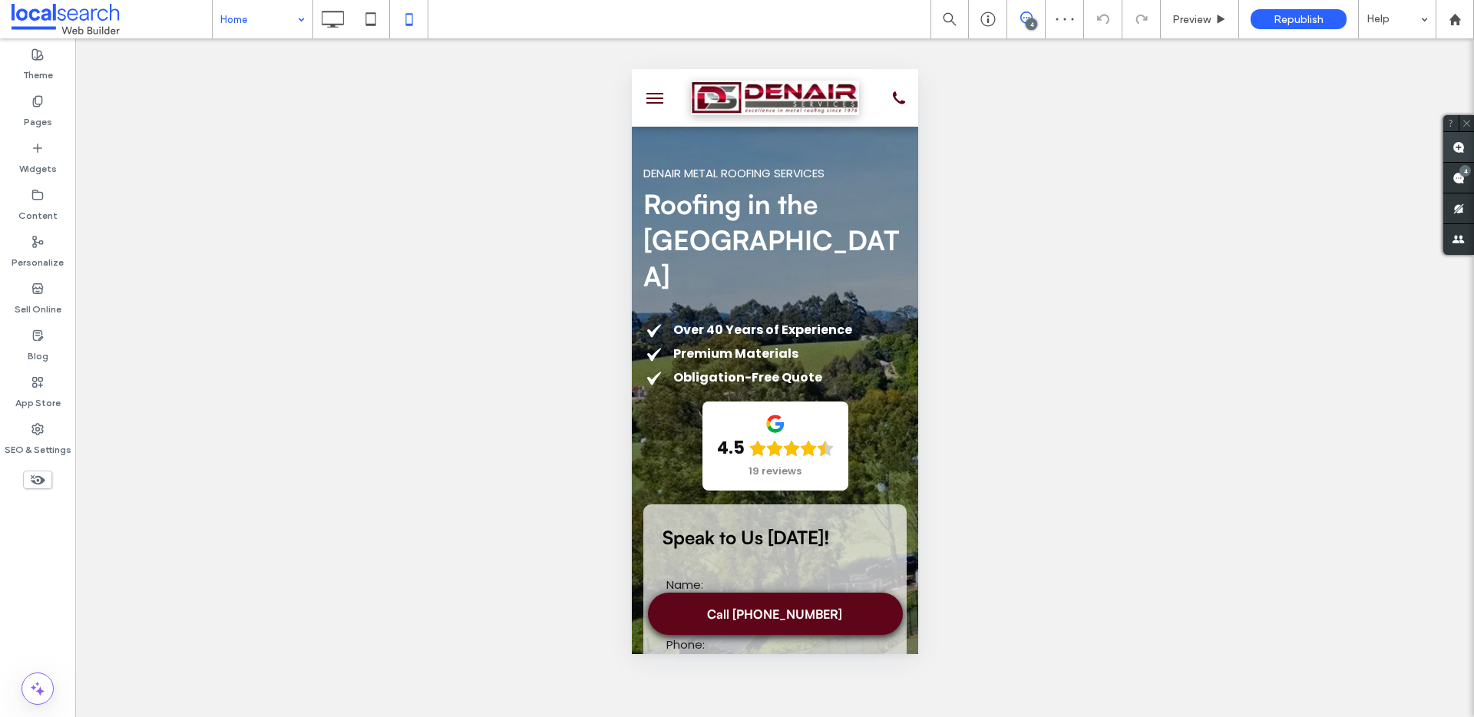
click at [1455, 152] on use at bounding box center [1459, 147] width 12 height 12
click at [673, 119] on div "Phone icon" at bounding box center [774, 98] width 286 height 58
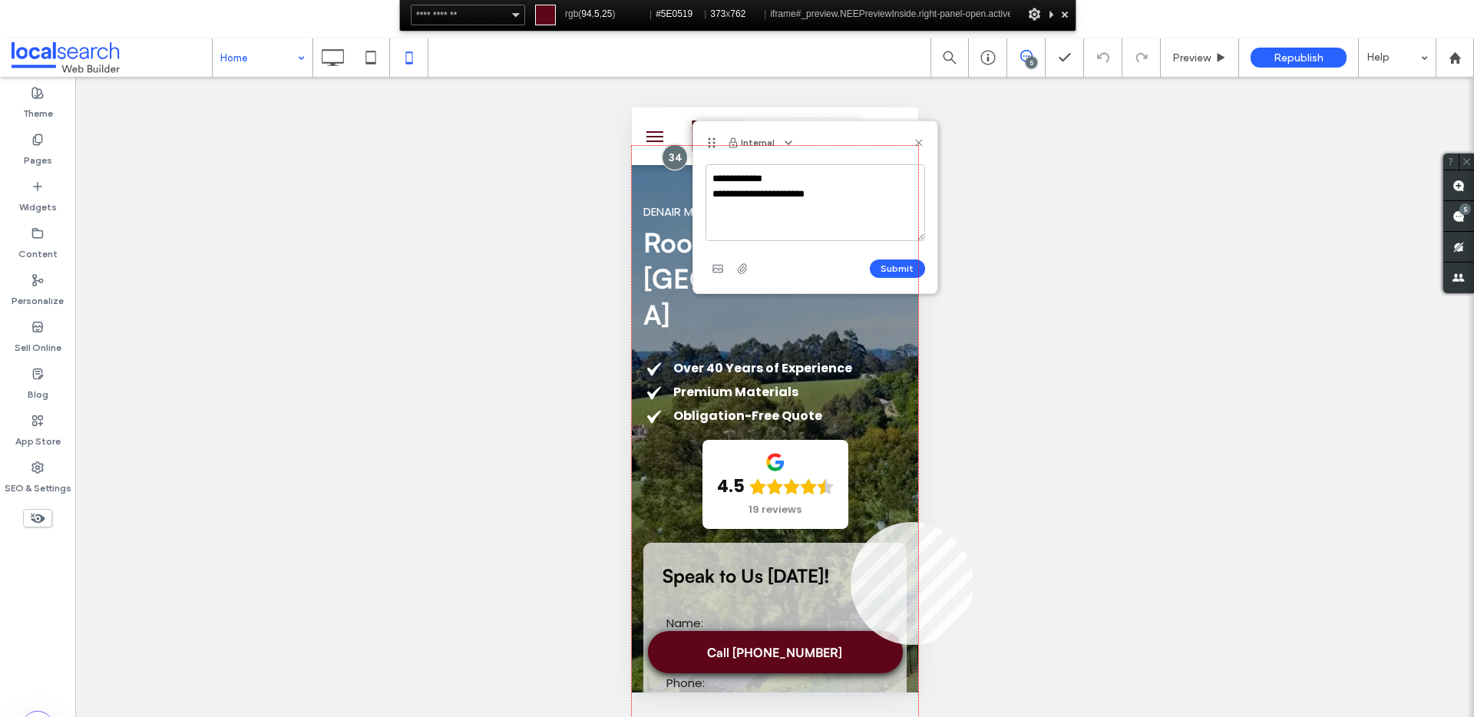
drag, startPoint x: 851, startPoint y: 645, endPoint x: 177, endPoint y: 412, distance: 712.8
click at [851, 645] on div at bounding box center [775, 438] width 286 height 585
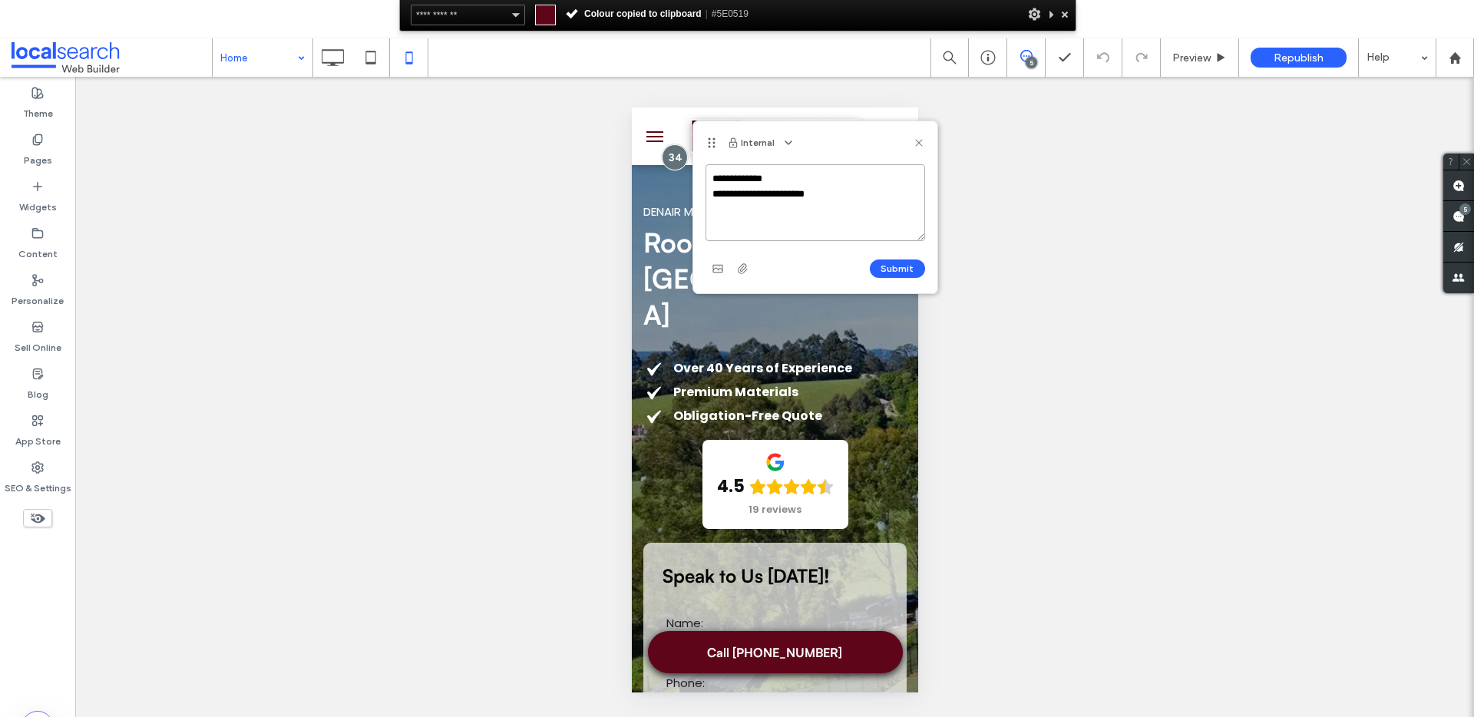
click at [876, 200] on textarea "**********" at bounding box center [816, 202] width 220 height 77
paste textarea "*******"
click at [826, 189] on textarea "**********" at bounding box center [816, 202] width 220 height 77
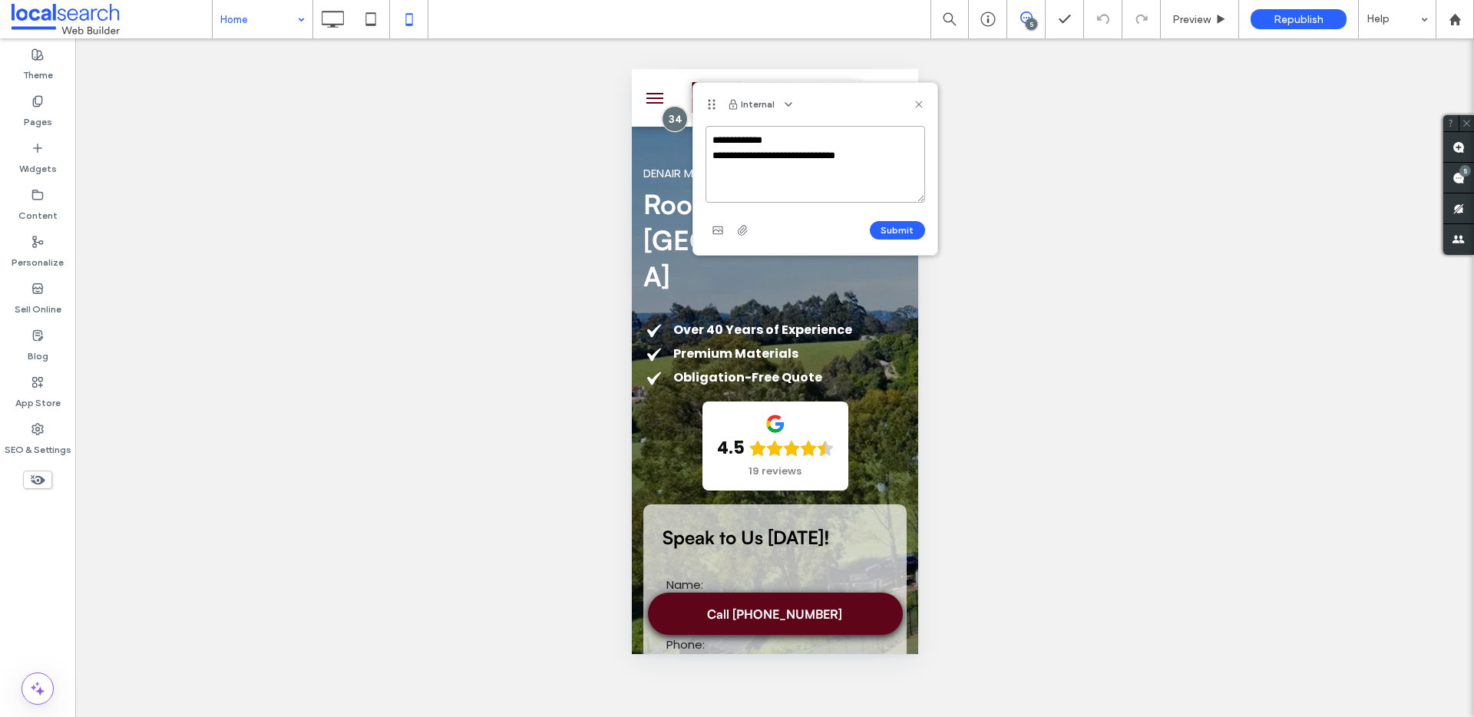
click at [860, 154] on textarea "**********" at bounding box center [816, 164] width 220 height 77
click at [882, 154] on textarea "**********" at bounding box center [816, 164] width 220 height 77
type textarea "**********"
click at [895, 227] on button "Submit" at bounding box center [897, 230] width 55 height 18
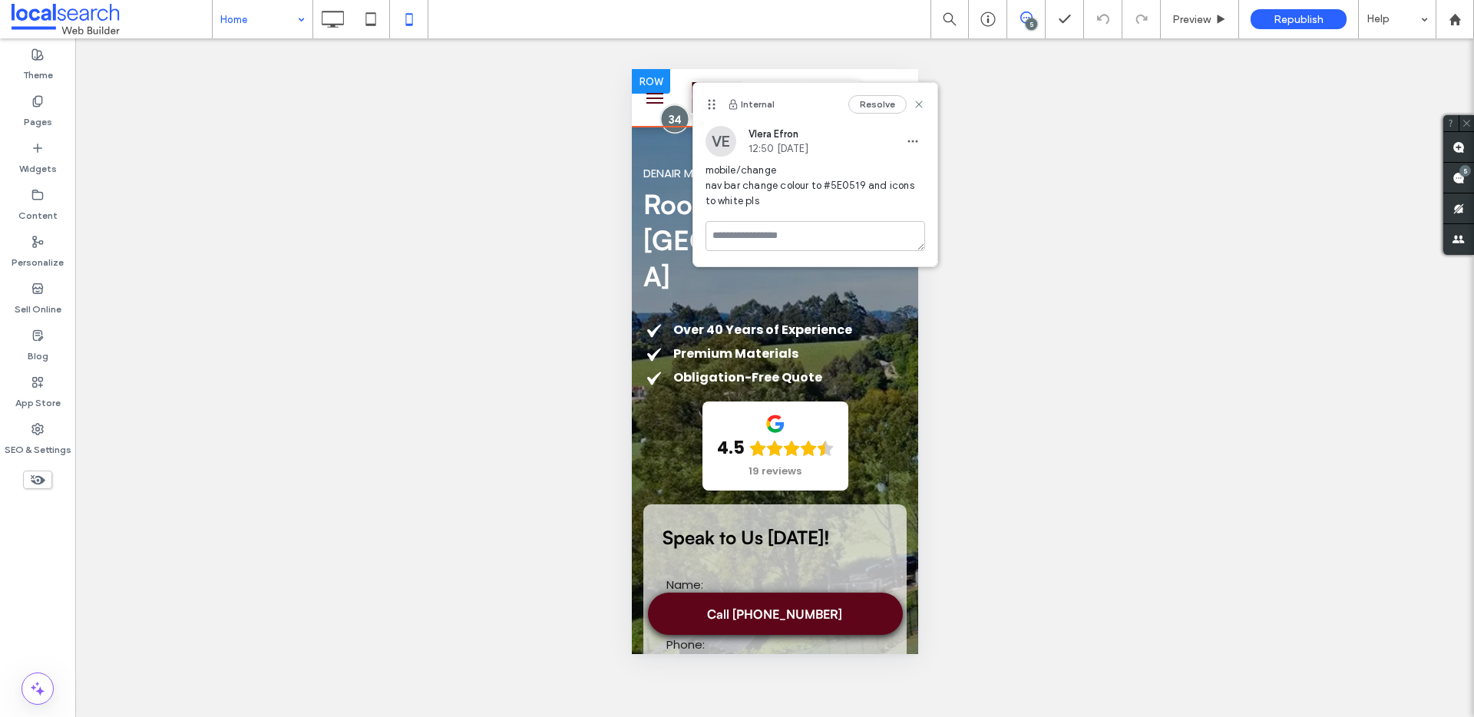
click at [678, 116] on div at bounding box center [674, 118] width 28 height 28
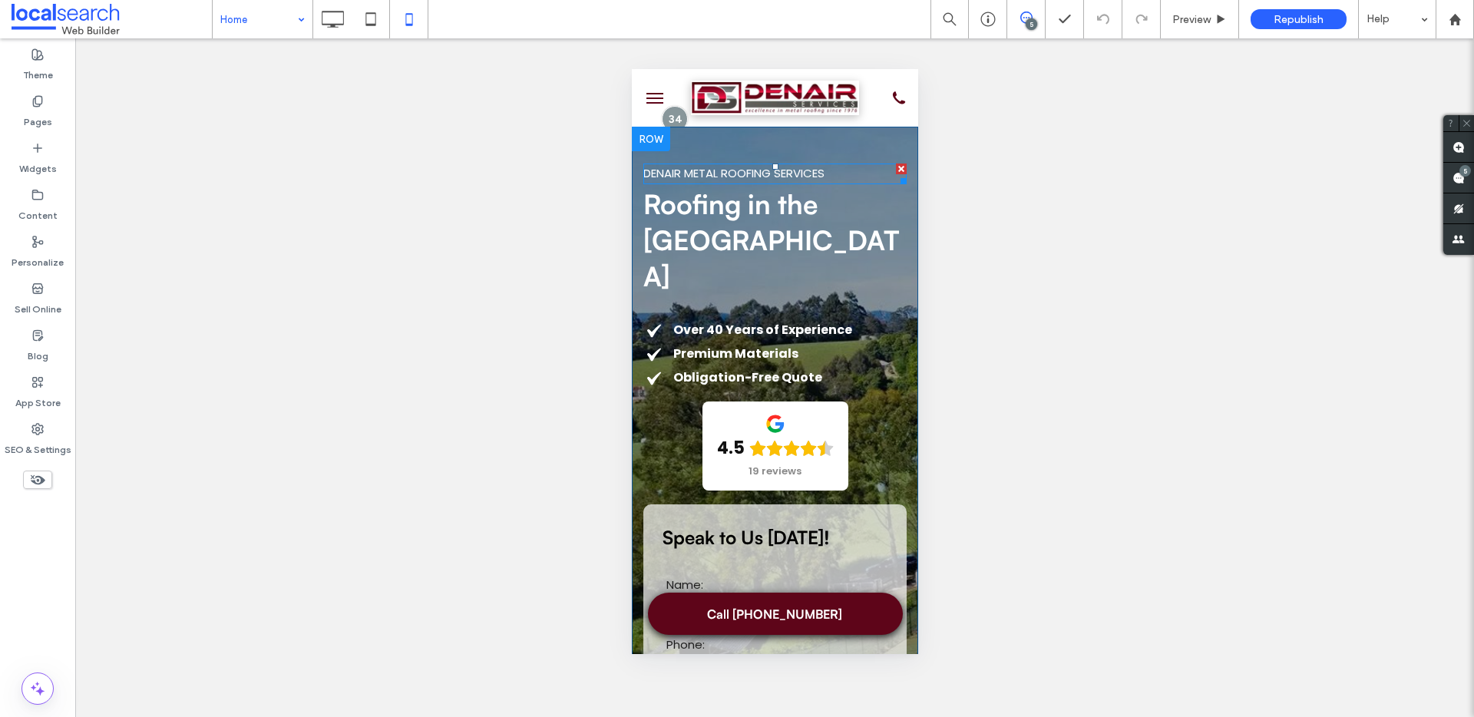
click at [680, 171] on span "Denair Metal Roofing Services" at bounding box center [733, 173] width 181 height 16
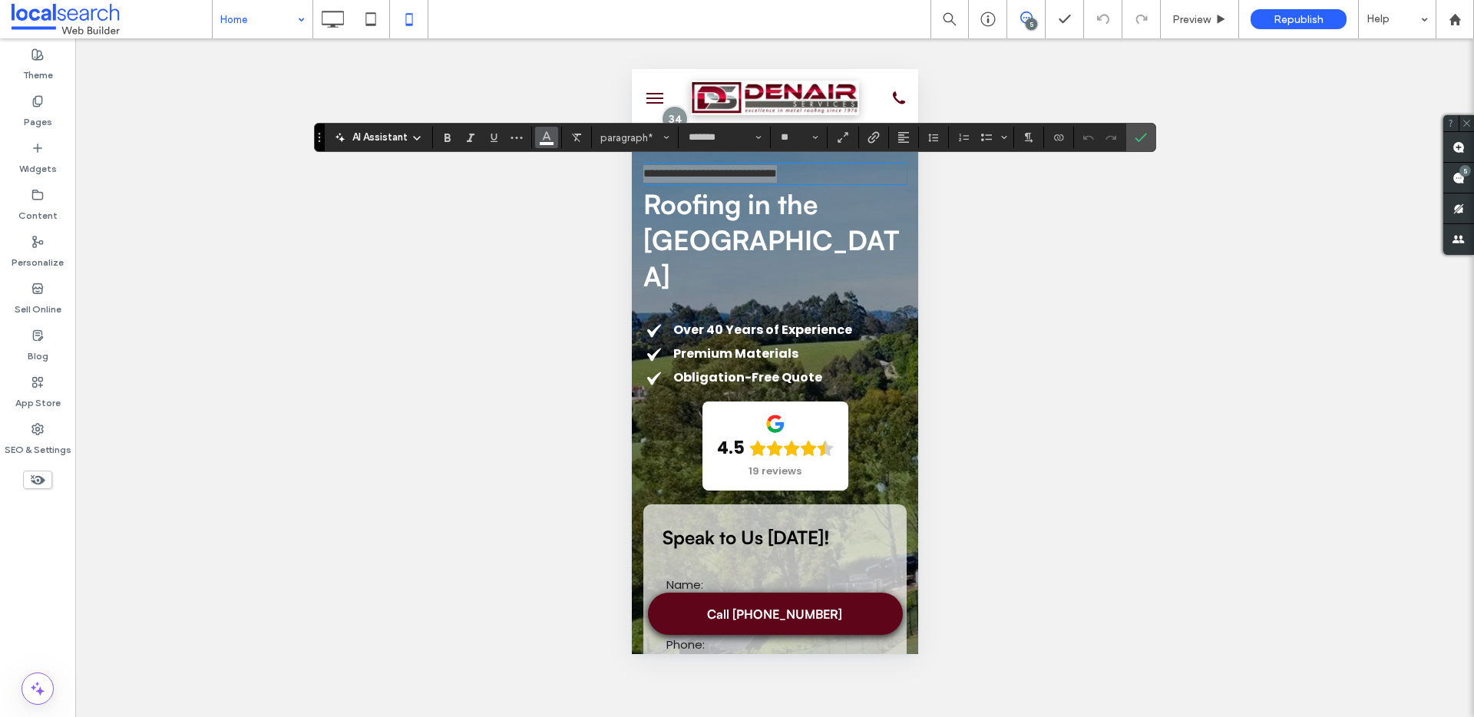
click at [548, 141] on icon "Color" at bounding box center [547, 136] width 12 height 12
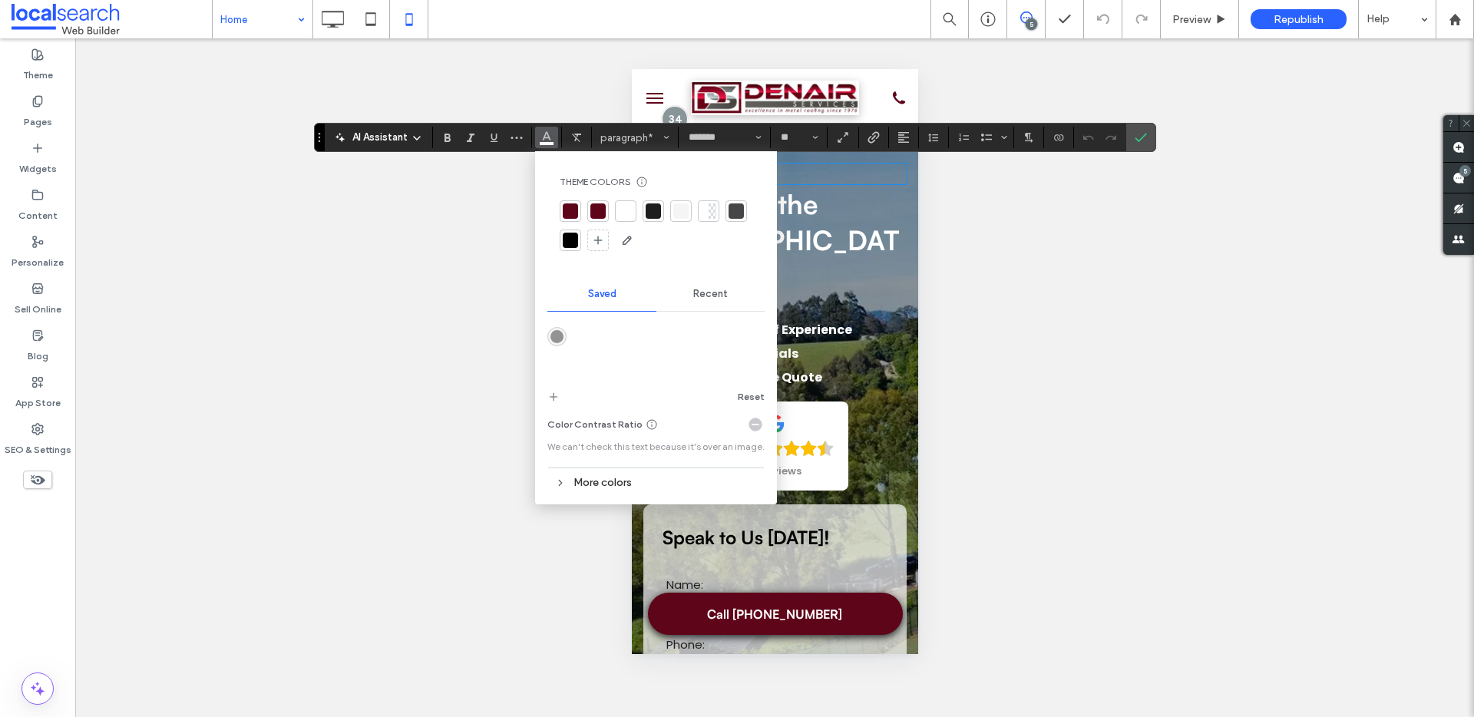
click at [565, 212] on div at bounding box center [570, 211] width 15 height 15
click at [1139, 140] on use "Confirm" at bounding box center [1141, 137] width 12 height 9
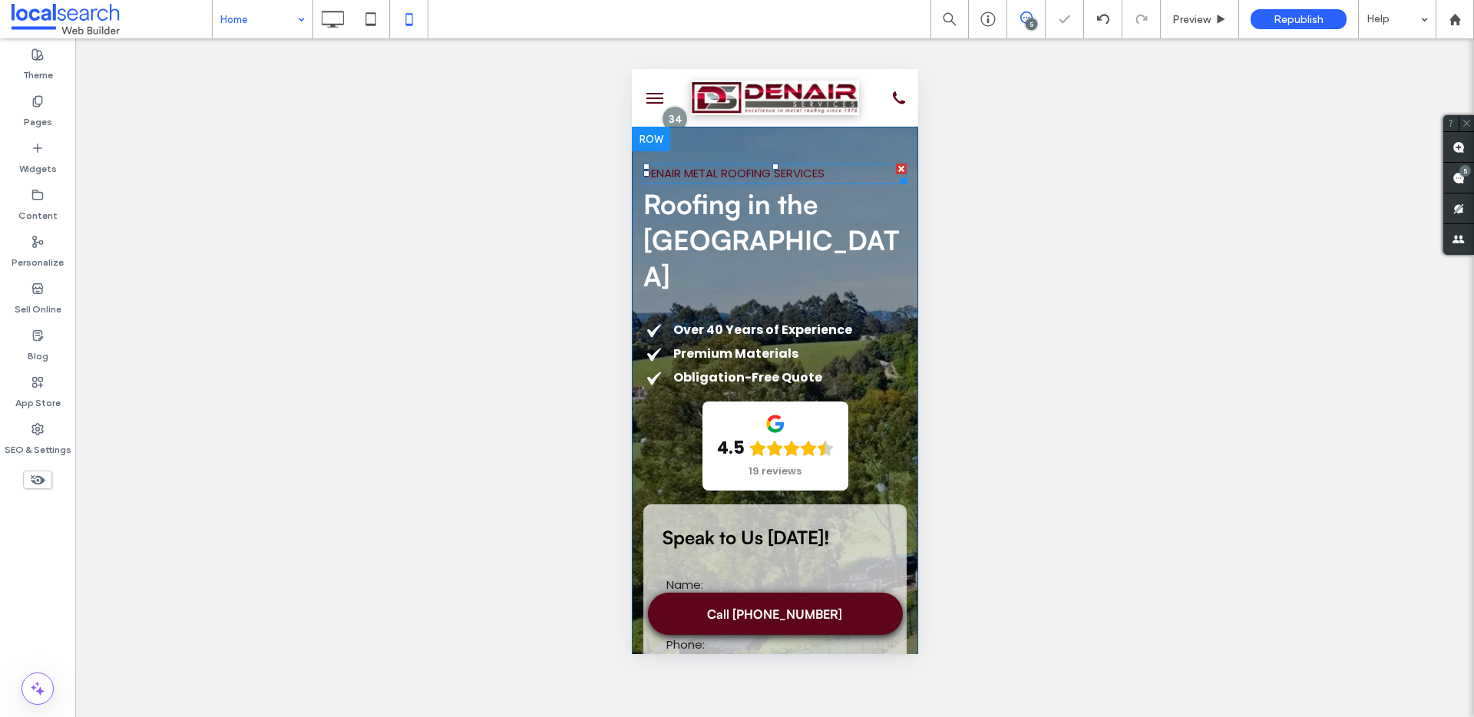
click at [753, 170] on span "Denair Metal Roofing Services" at bounding box center [733, 173] width 181 height 16
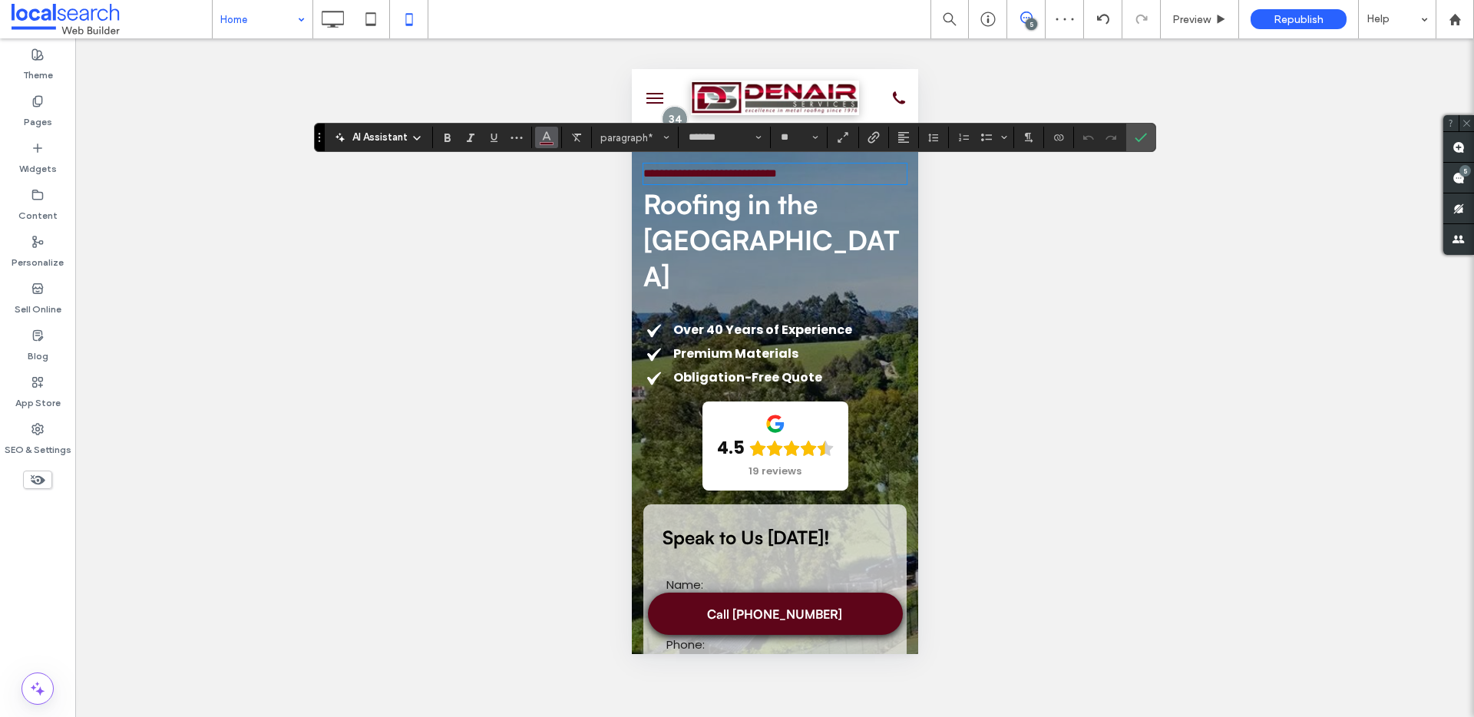
click at [552, 135] on button "Color" at bounding box center [546, 138] width 23 height 22
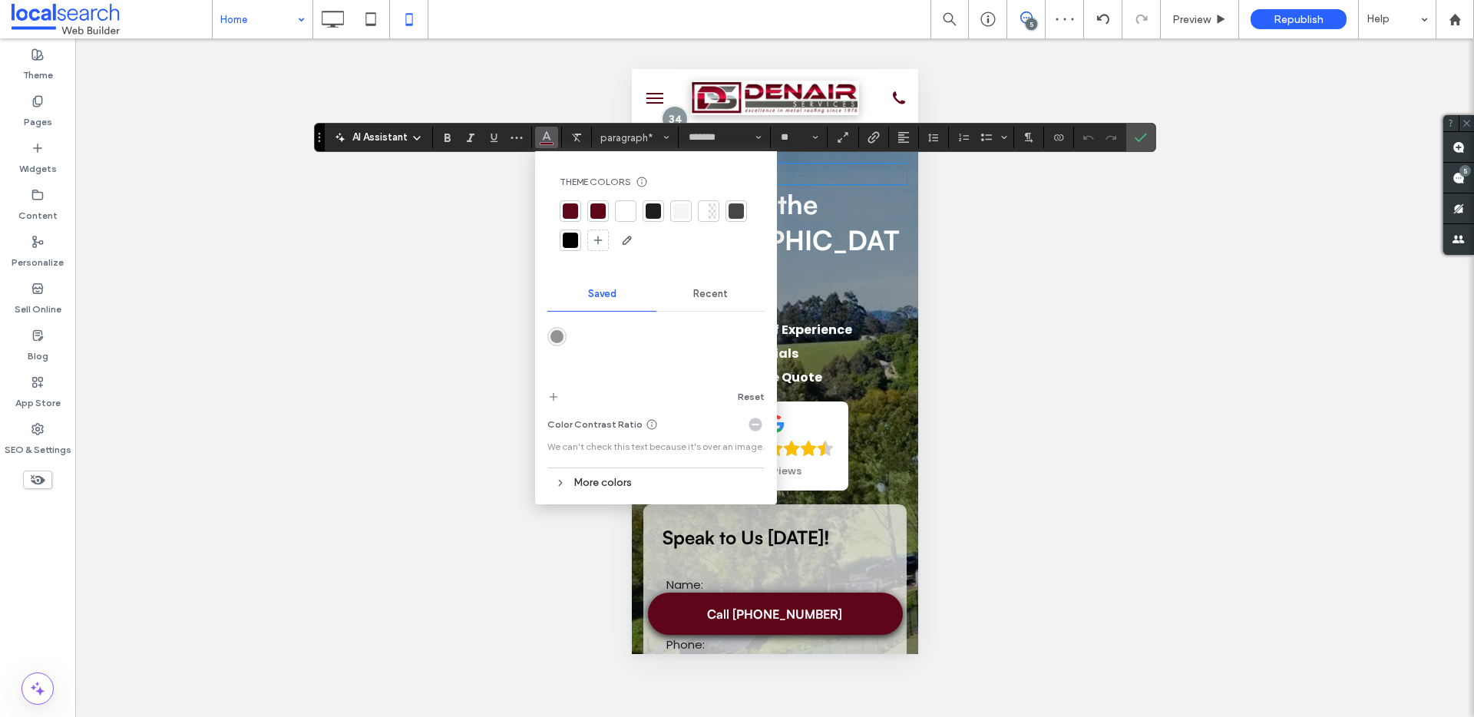
click at [622, 205] on div at bounding box center [625, 211] width 15 height 15
click at [1147, 137] on label "Confirm" at bounding box center [1141, 138] width 23 height 28
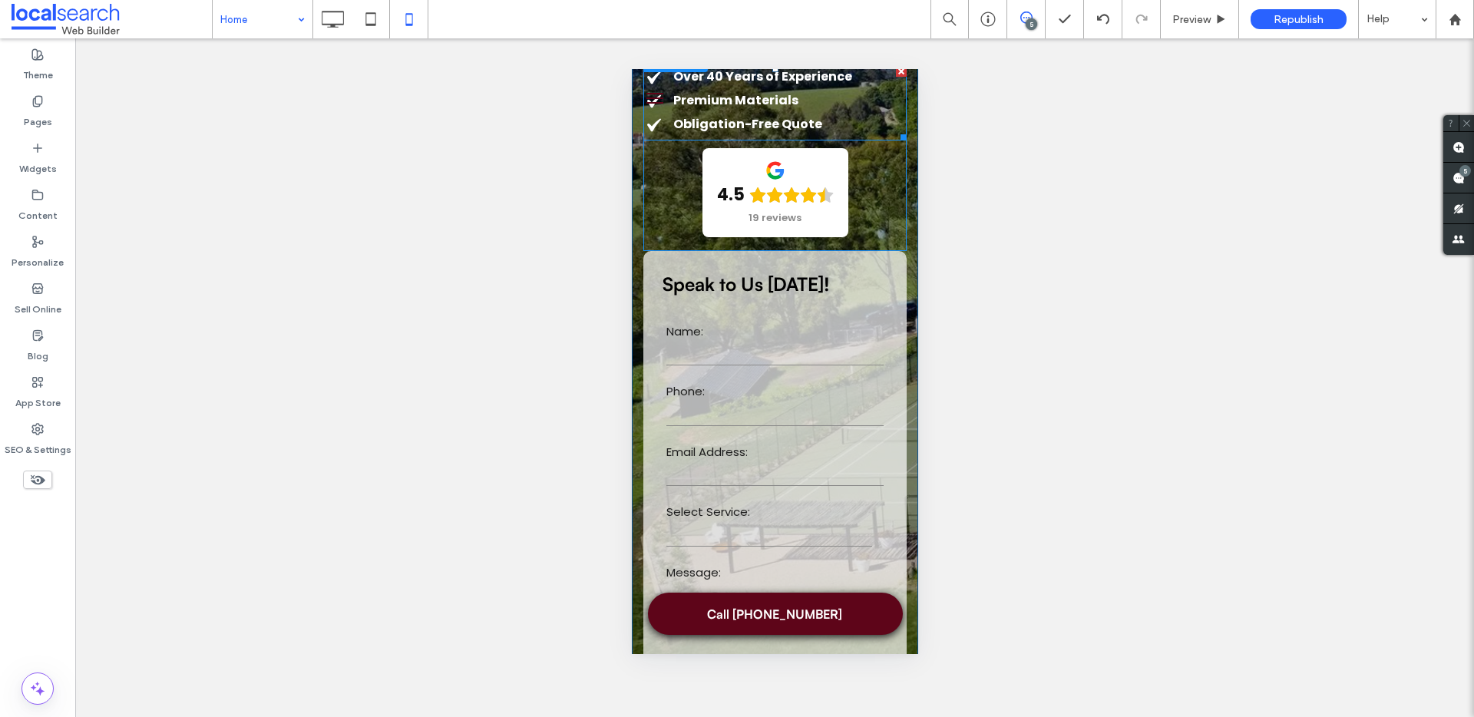
scroll to position [587, 0]
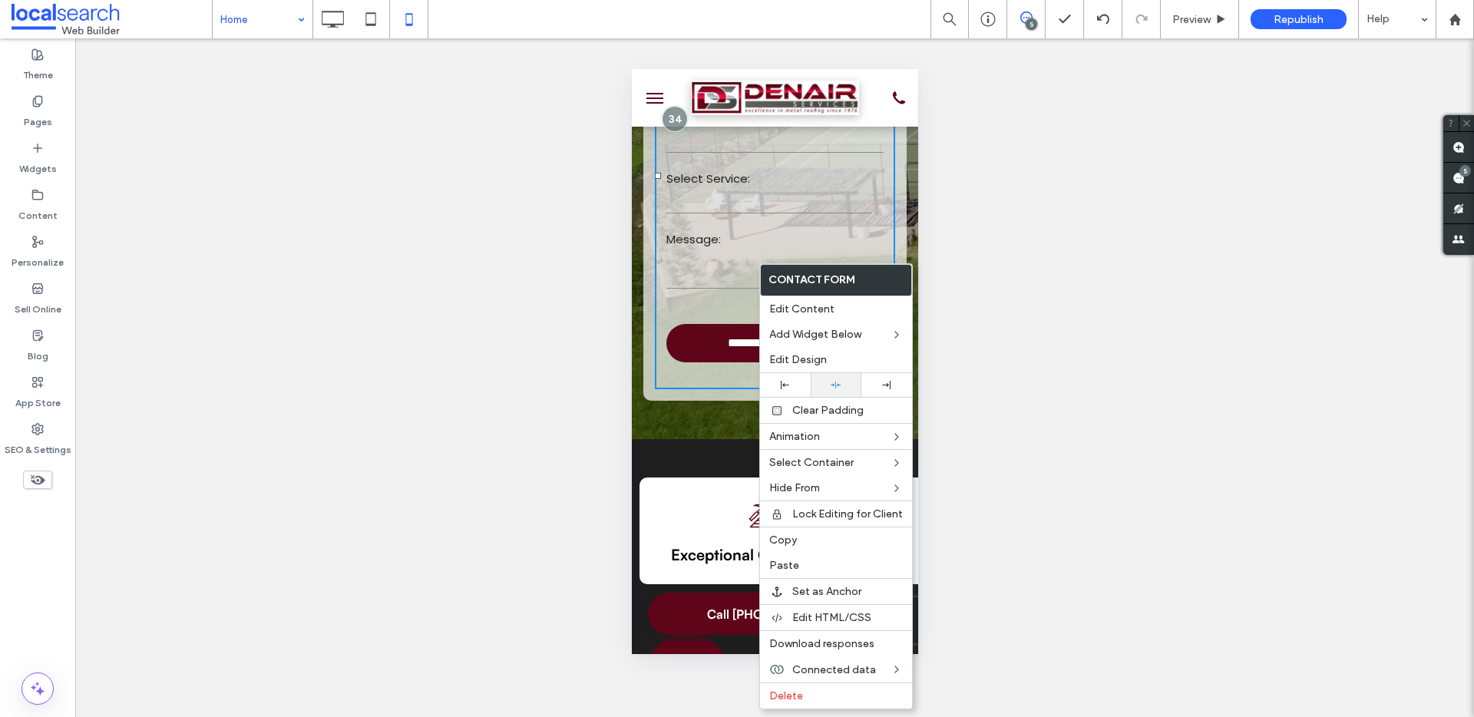
click at [837, 382] on icon at bounding box center [836, 385] width 10 height 10
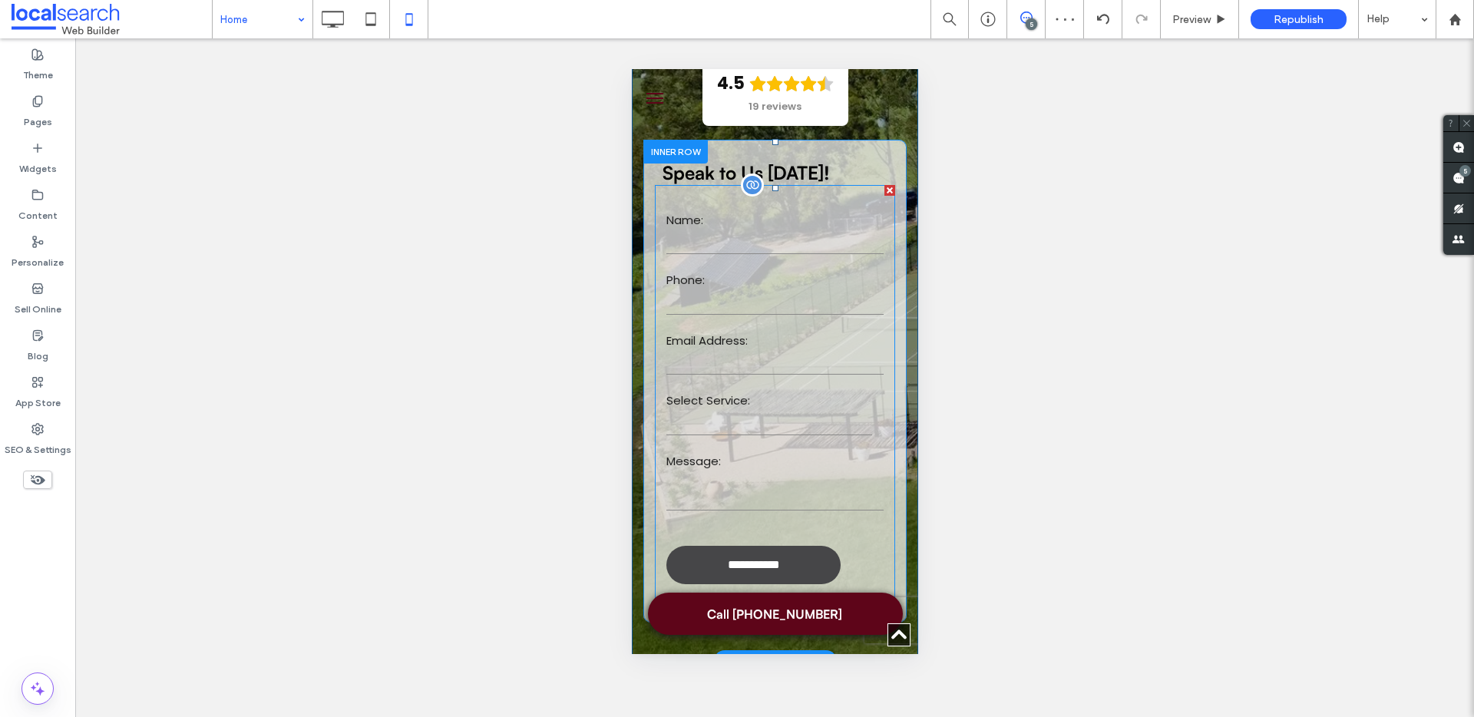
scroll to position [379, 0]
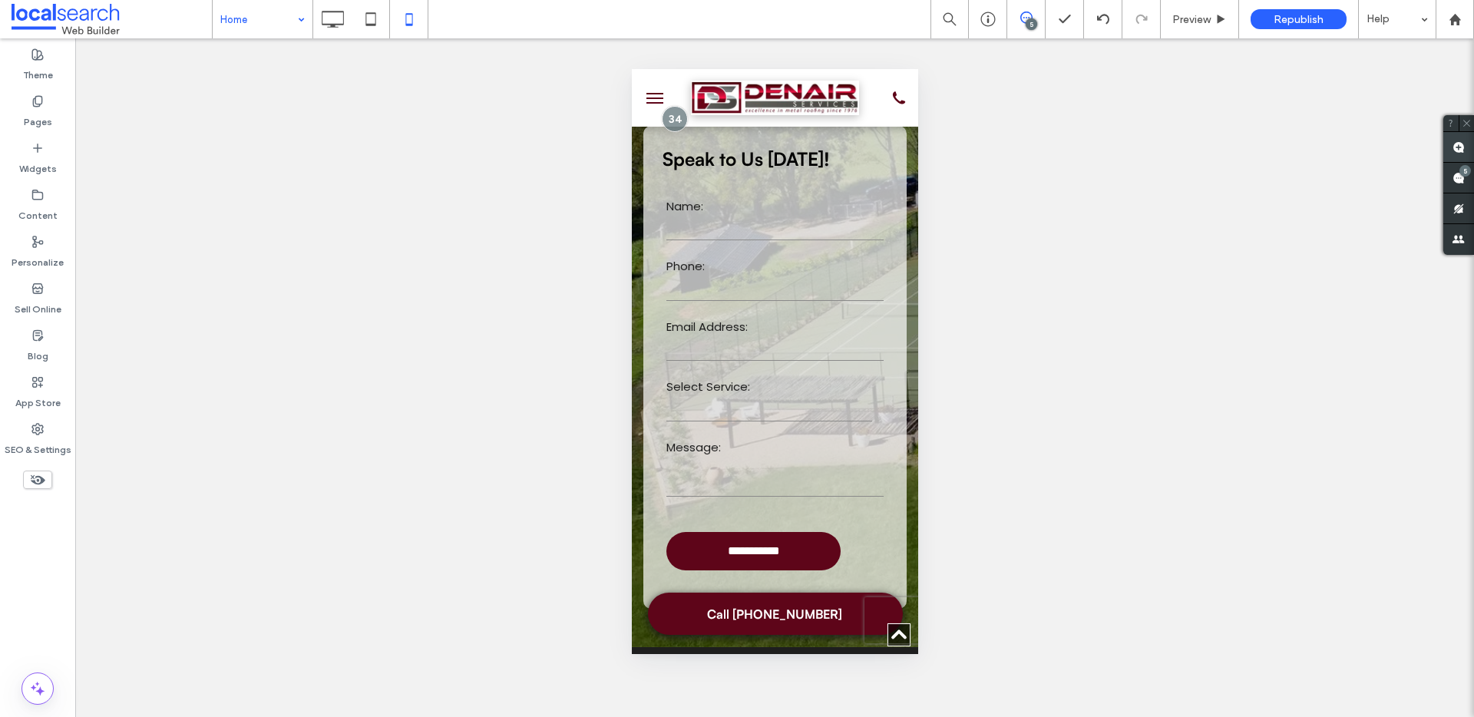
click at [1461, 147] on use at bounding box center [1459, 147] width 12 height 12
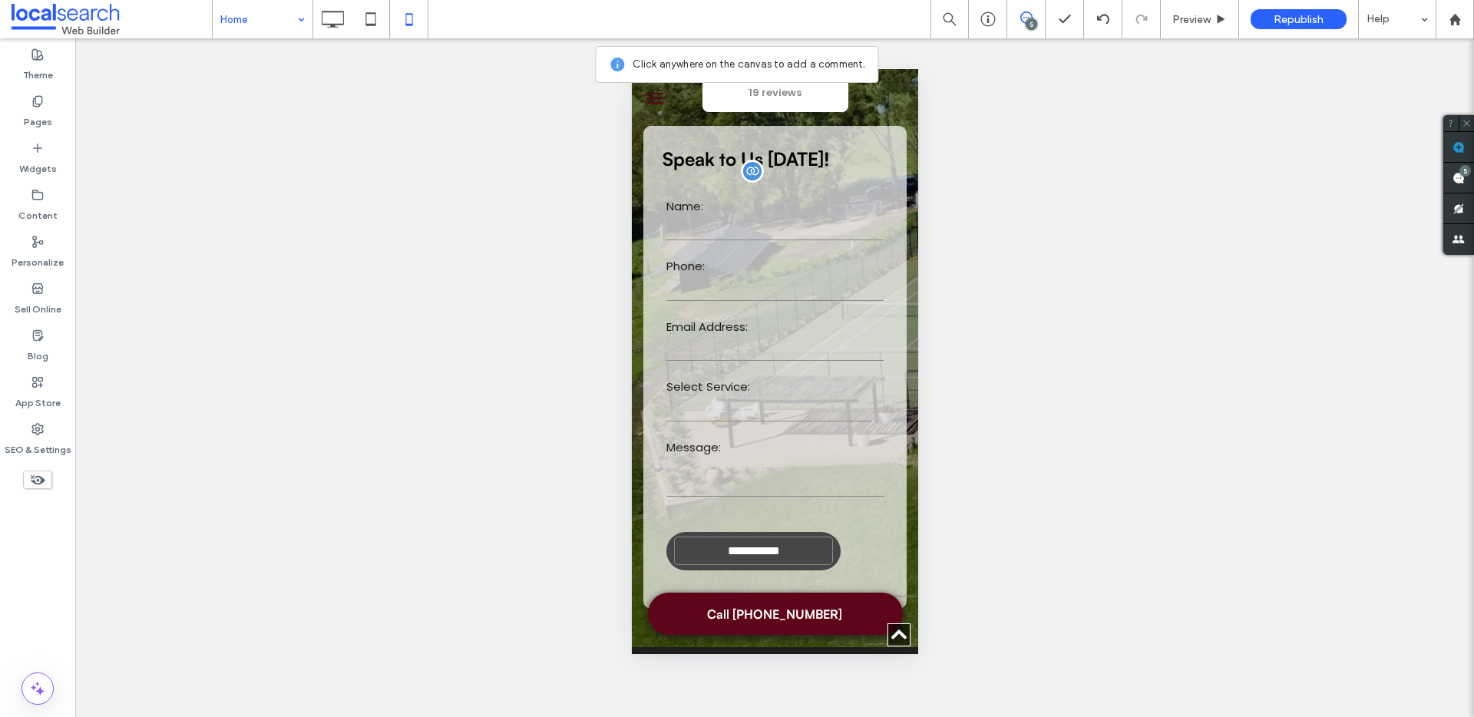
click at [756, 537] on input "**********" at bounding box center [752, 551] width 159 height 28
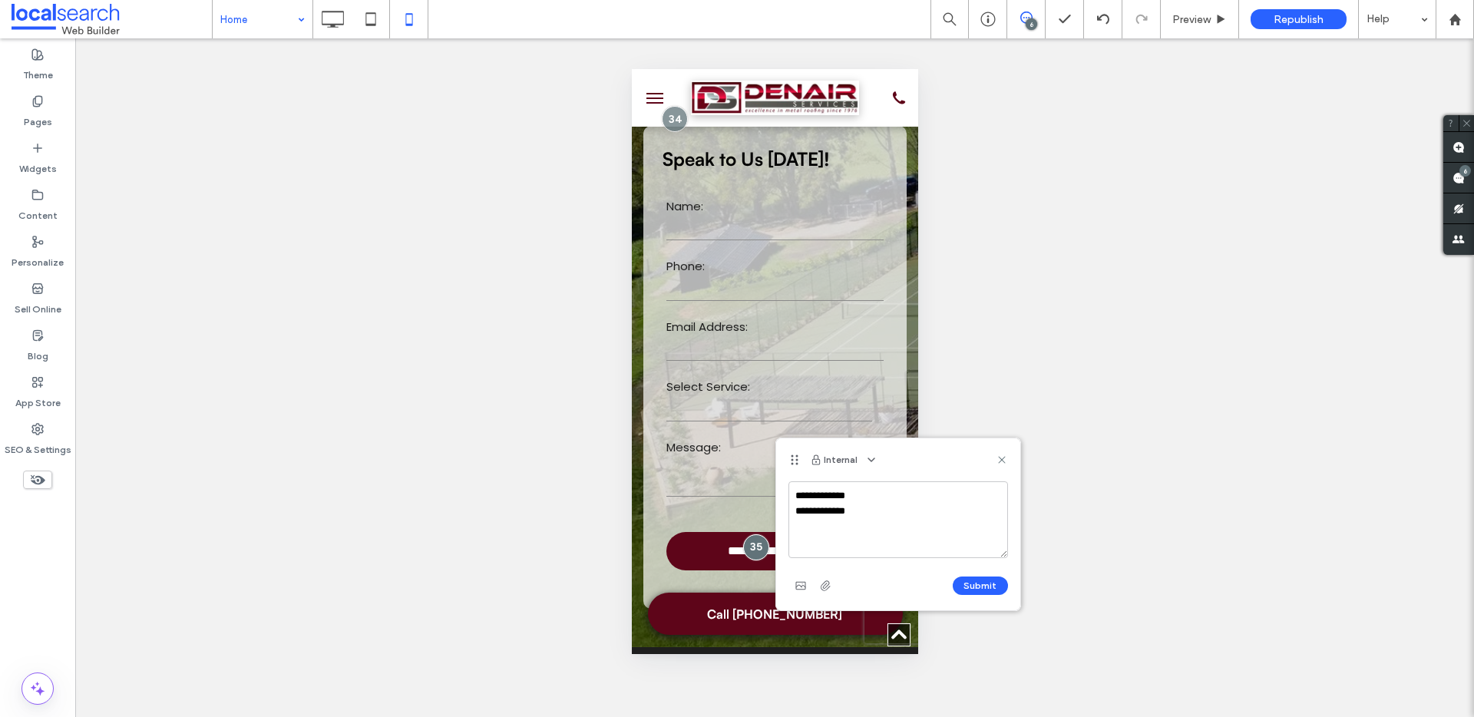
click at [819, 510] on textarea "**********" at bounding box center [899, 519] width 220 height 77
type textarea "**********"
click at [994, 590] on button "Submit" at bounding box center [980, 586] width 55 height 18
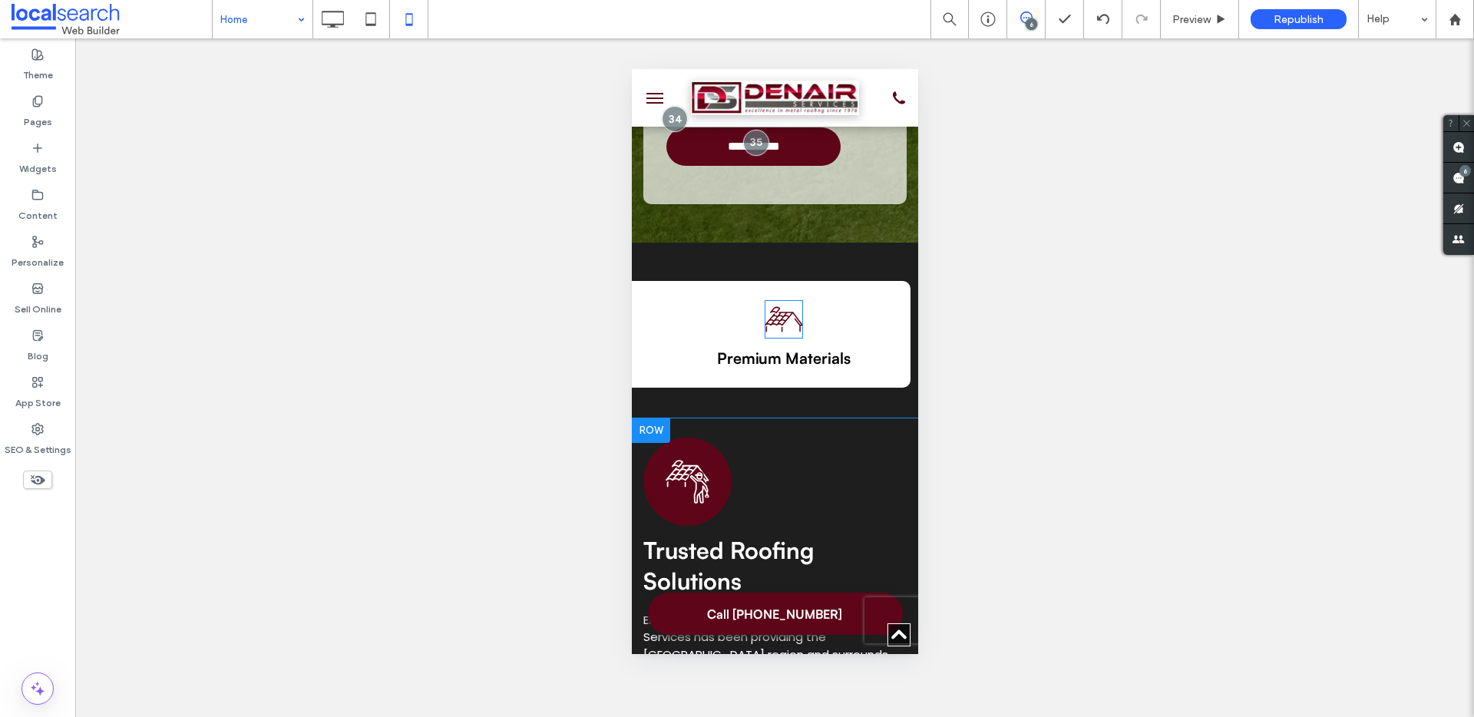
scroll to position [859, 0]
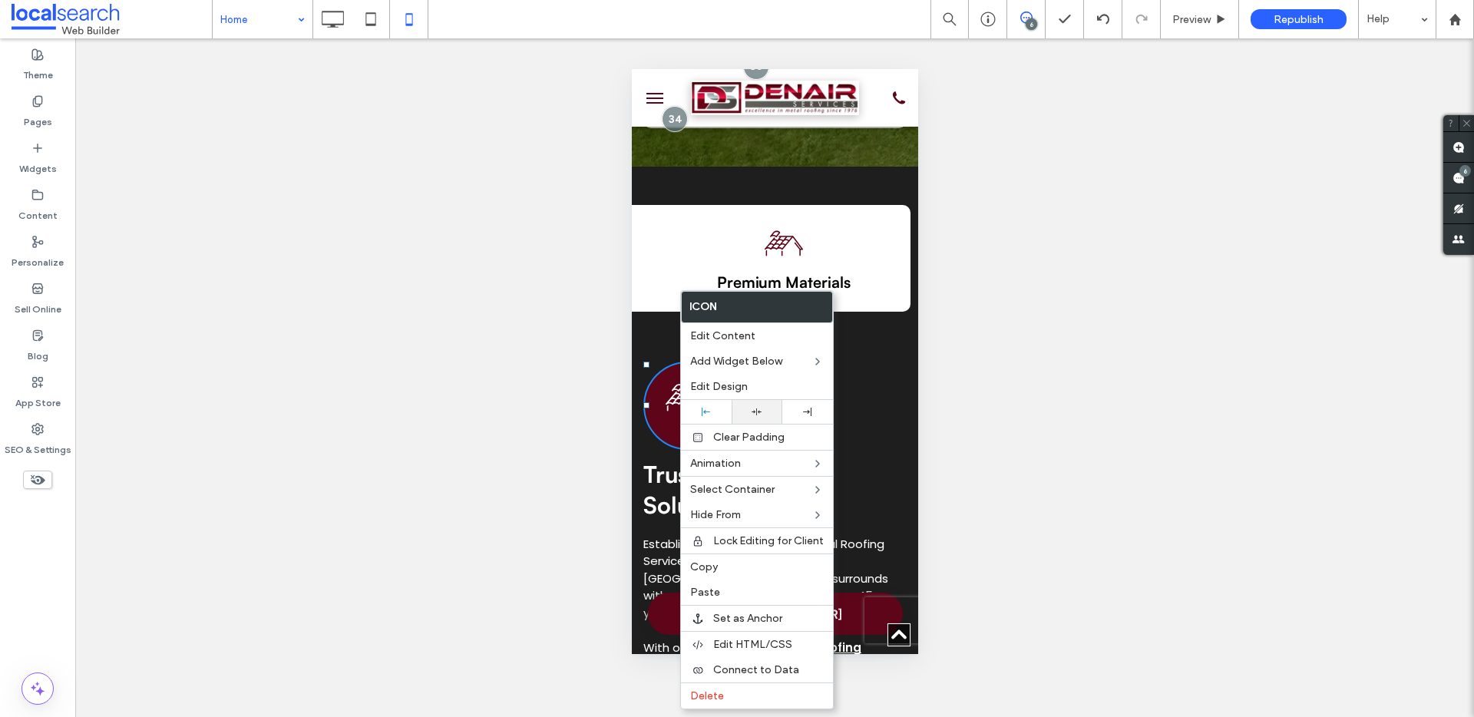
click at [750, 405] on div at bounding box center [757, 412] width 51 height 24
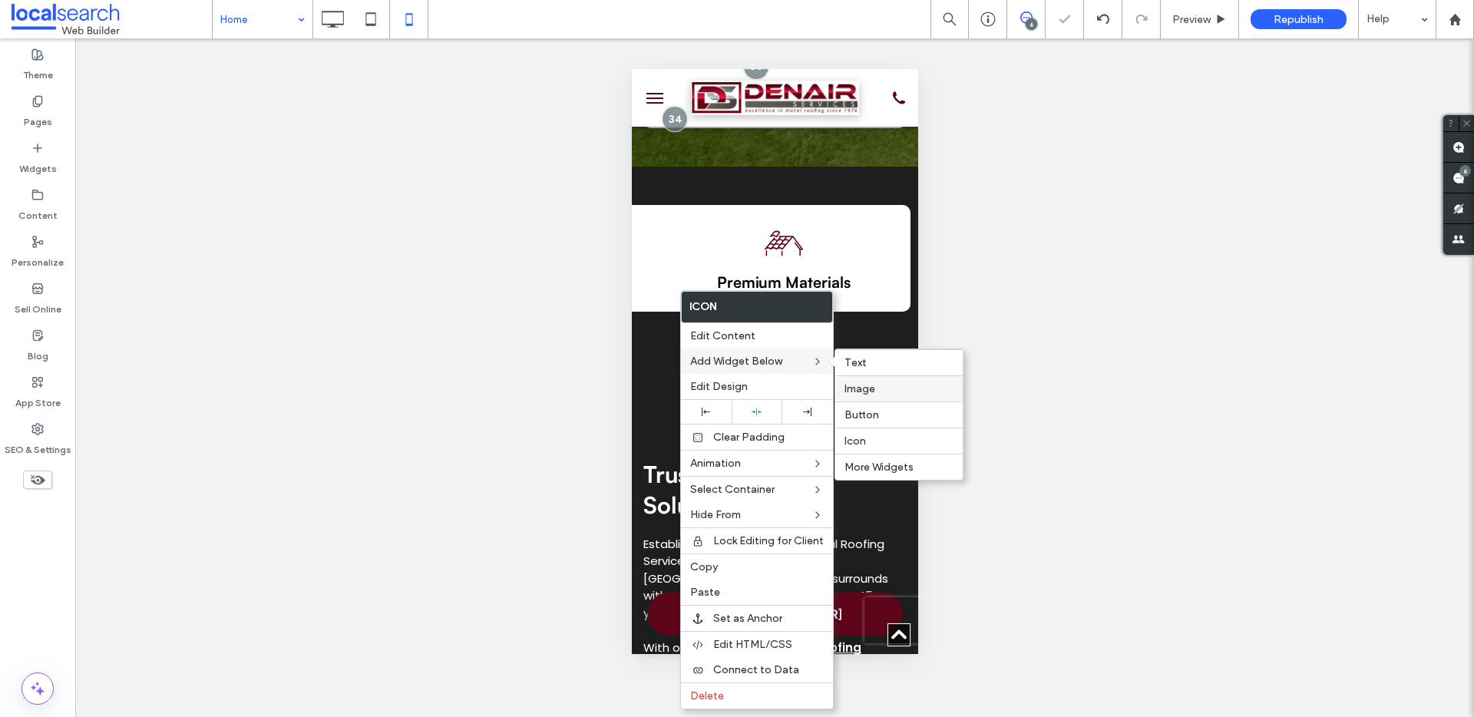
click at [901, 397] on div "Image" at bounding box center [899, 389] width 127 height 26
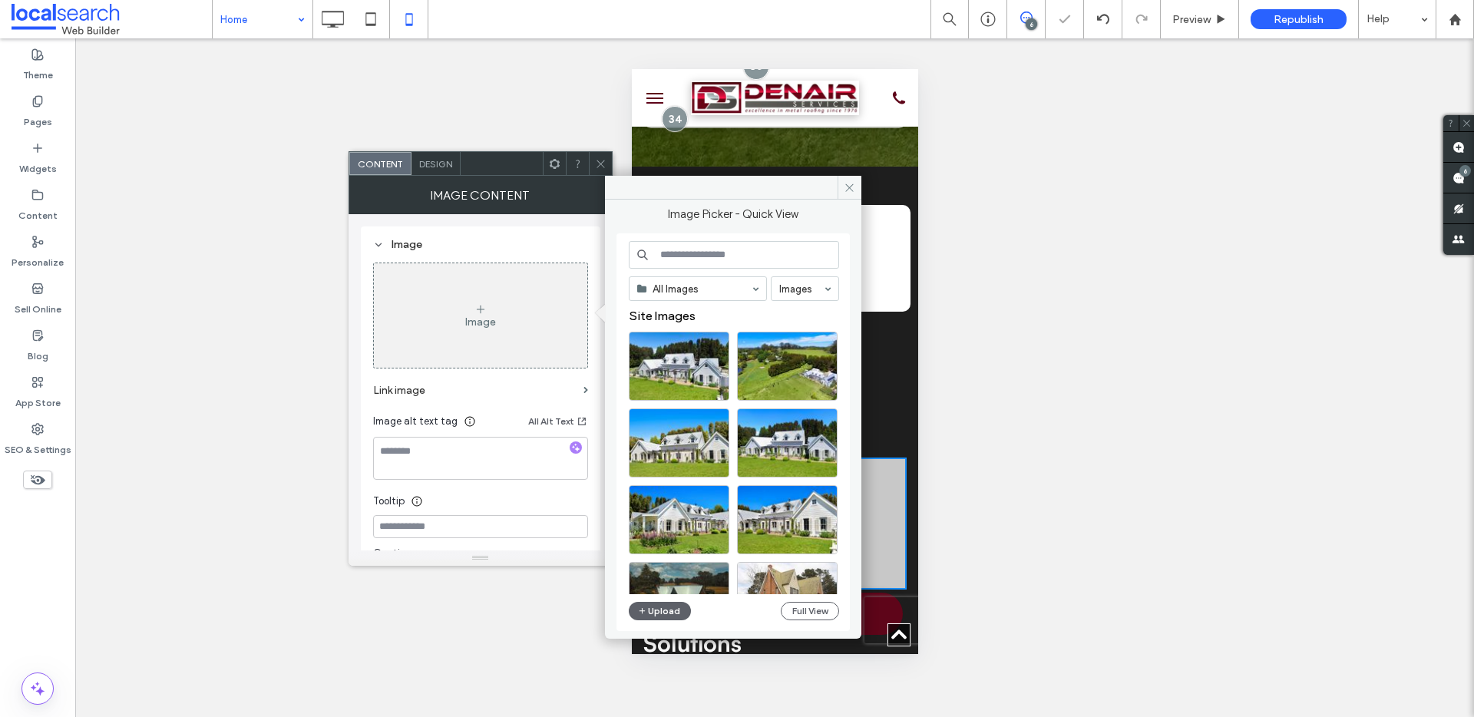
drag, startPoint x: 604, startPoint y: 164, endPoint x: 17, endPoint y: 97, distance: 591.3
click at [604, 164] on icon at bounding box center [601, 164] width 12 height 12
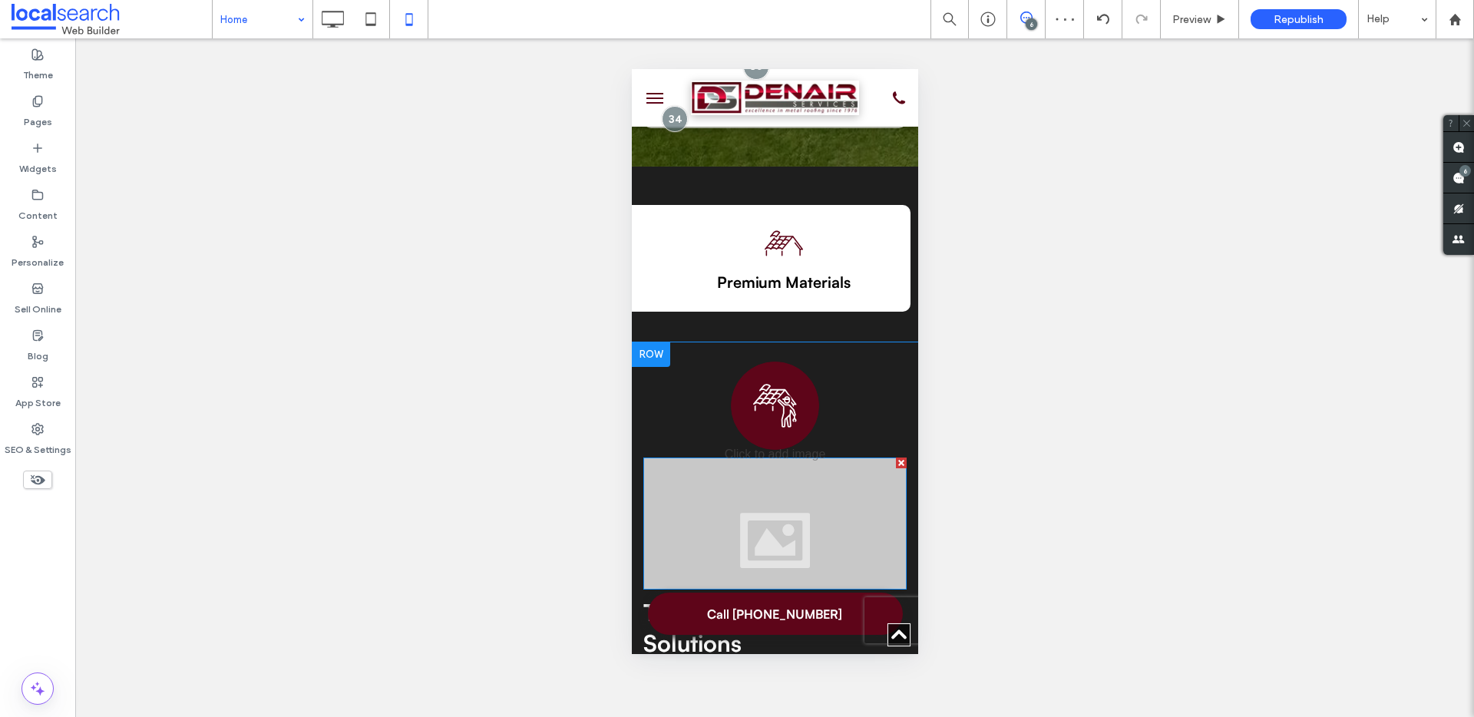
click at [895, 458] on div at bounding box center [900, 463] width 11 height 11
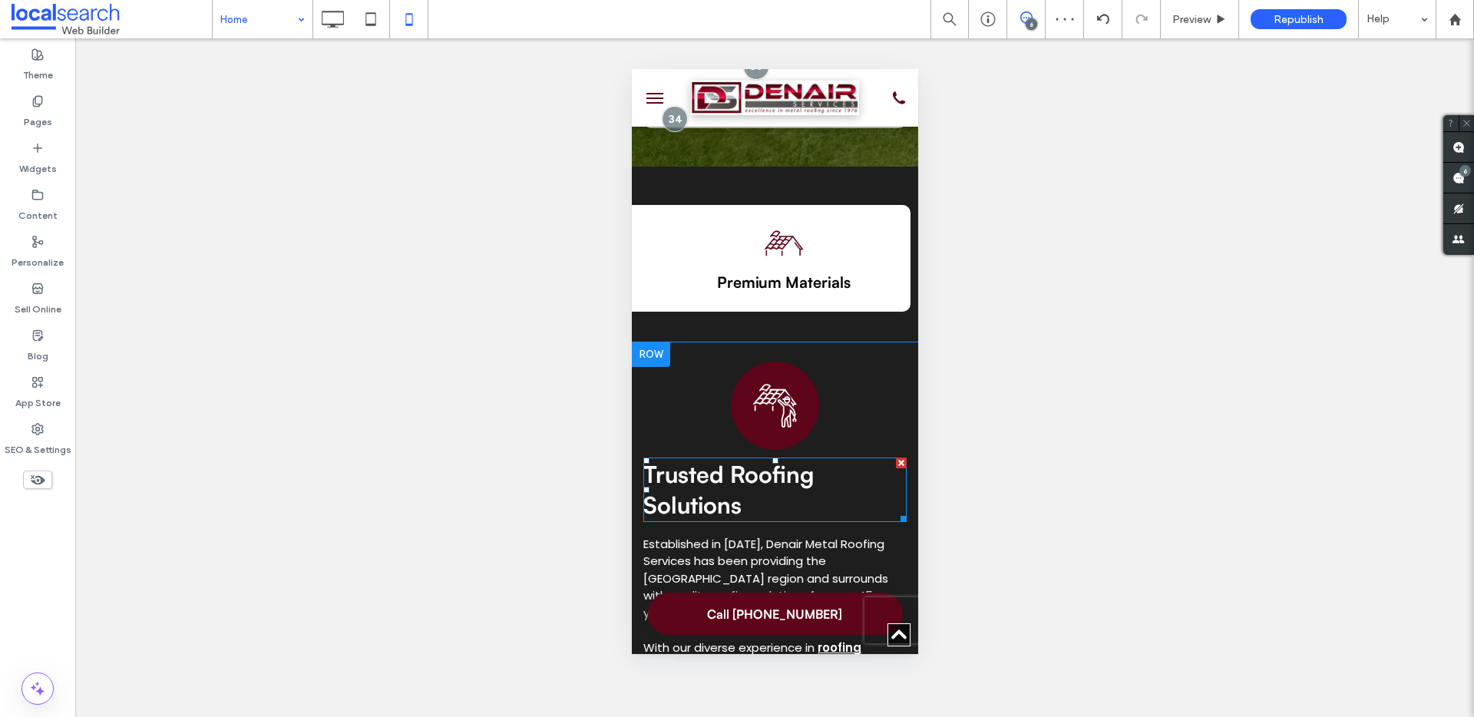
click at [713, 468] on span "Trusted Roofing Solutions" at bounding box center [728, 489] width 170 height 59
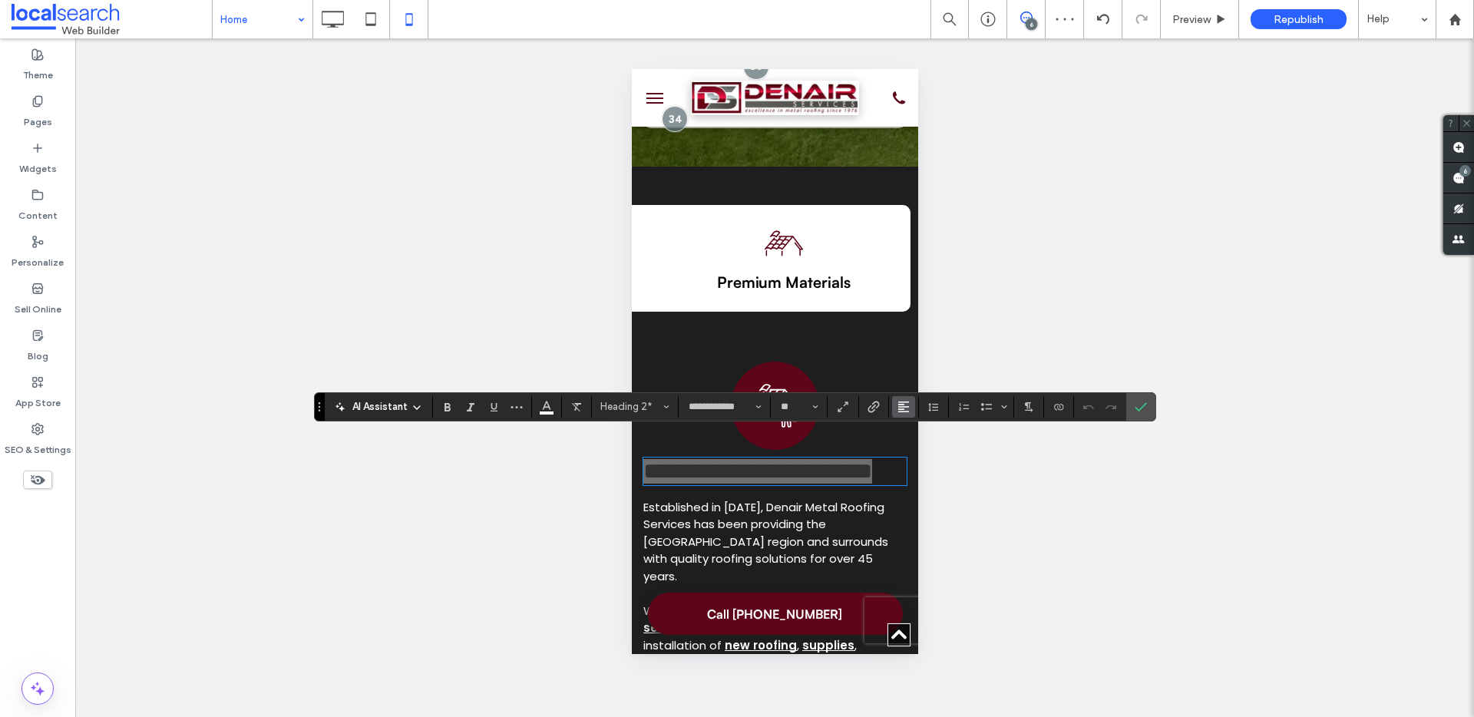
click at [899, 409] on use "Alignment" at bounding box center [903, 407] width 11 height 11
click at [912, 446] on label "ui.textEditor.alignment.center" at bounding box center [919, 454] width 54 height 22
click at [1130, 405] on label "Confirm" at bounding box center [1141, 407] width 23 height 28
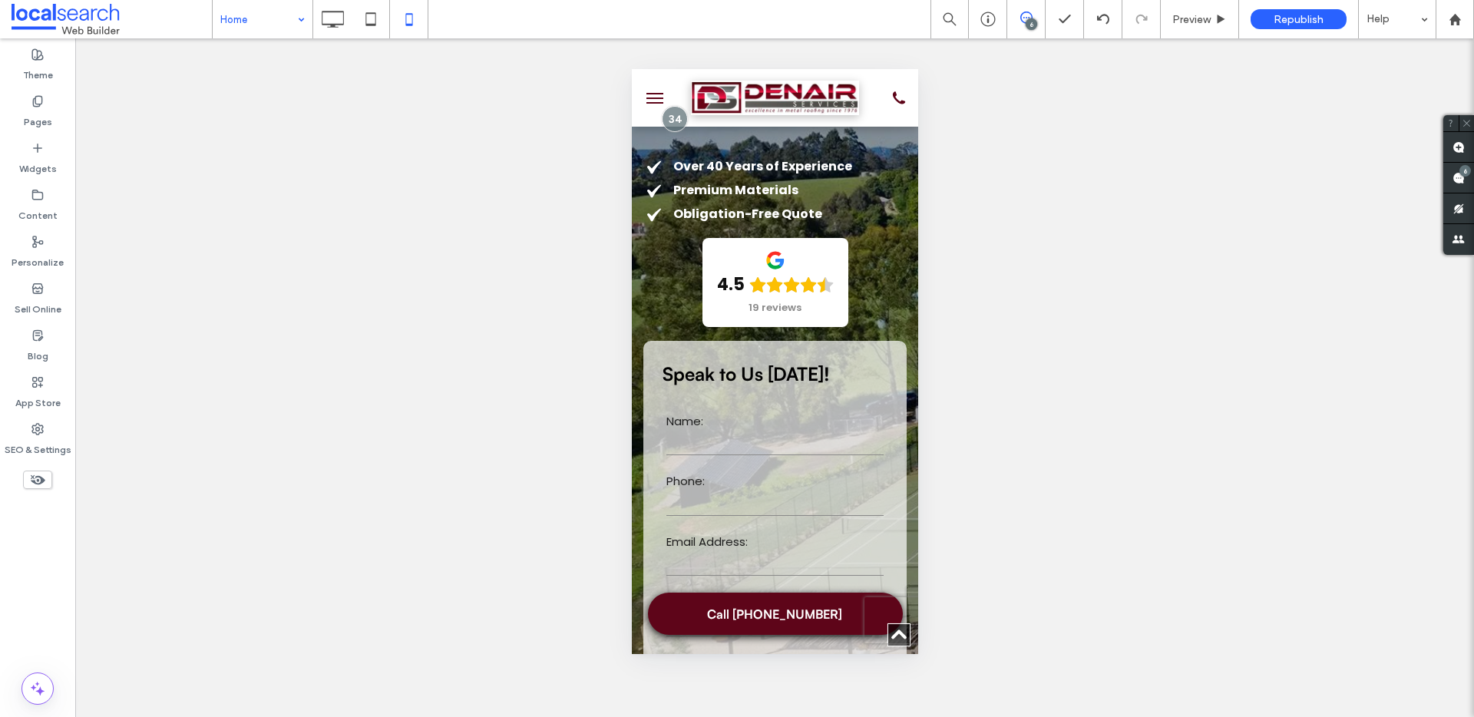
scroll to position [0, 0]
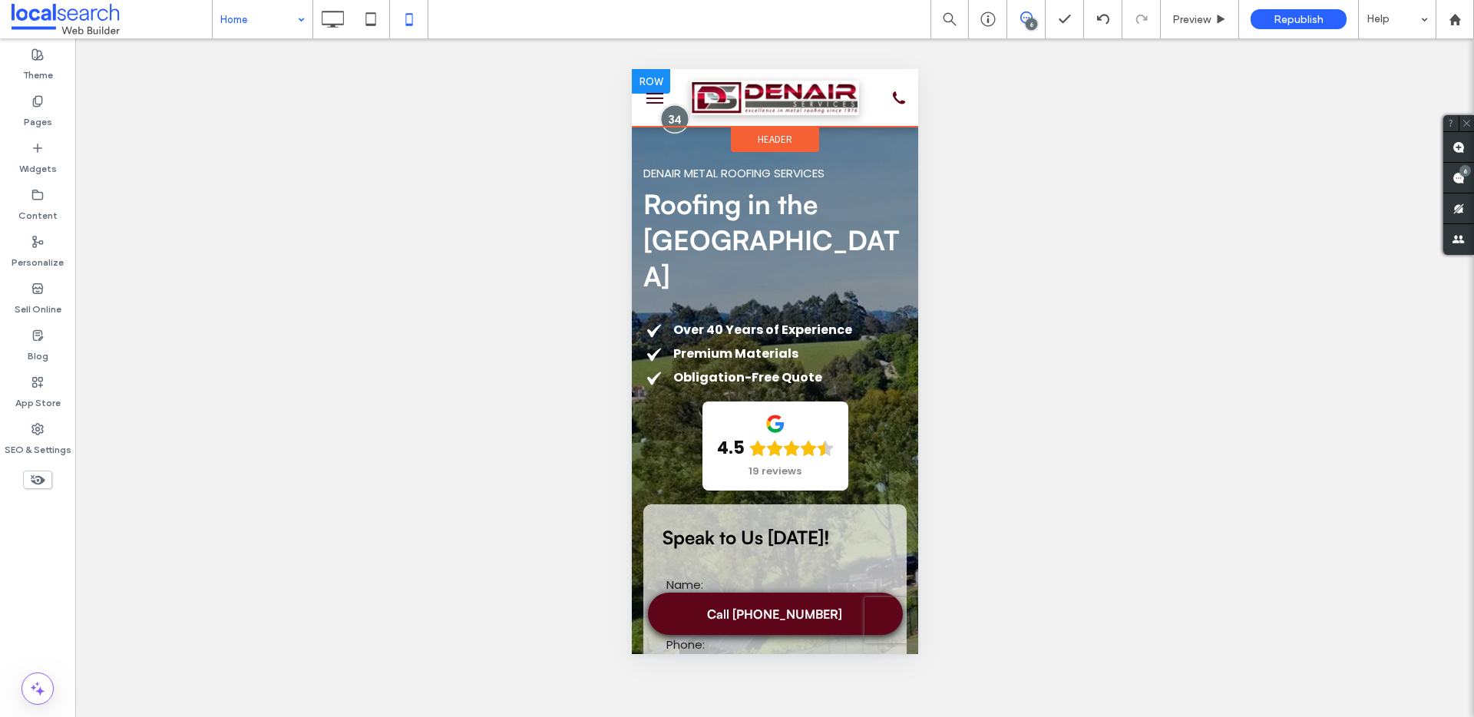
click at [667, 119] on div at bounding box center [674, 118] width 28 height 28
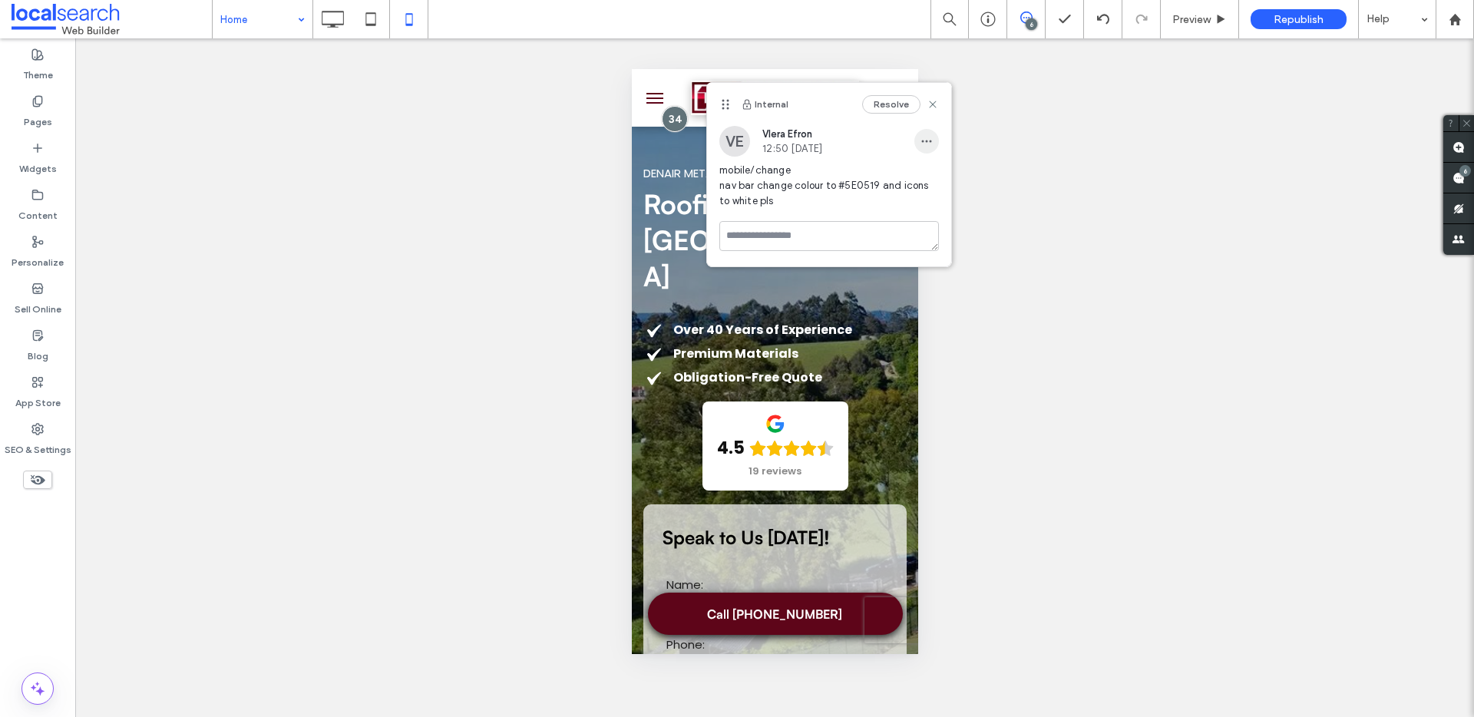
click at [931, 138] on icon "button" at bounding box center [927, 141] width 12 height 12
click at [932, 172] on div "Edit" at bounding box center [983, 181] width 137 height 29
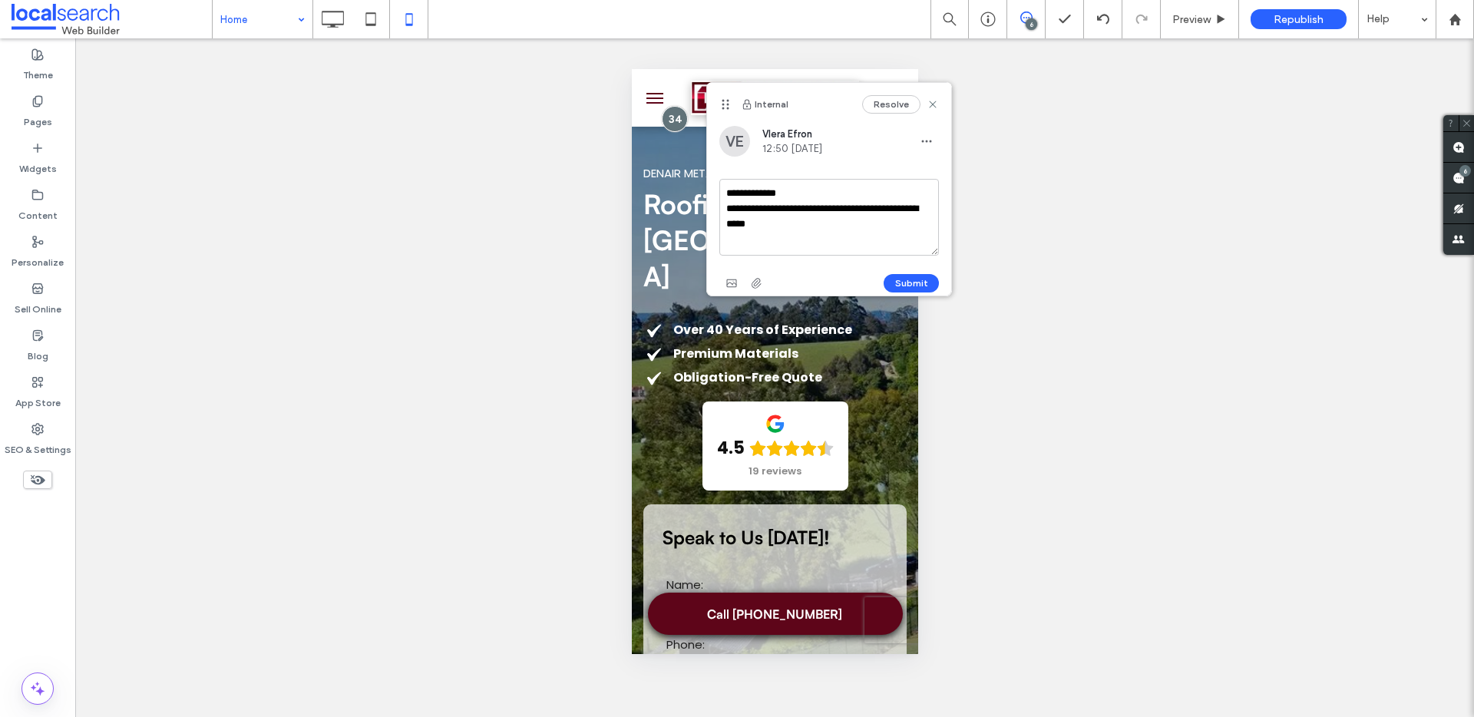
click at [808, 223] on textarea "**********" at bounding box center [830, 217] width 220 height 77
type textarea "**********"
click at [899, 277] on button "Submit" at bounding box center [911, 283] width 55 height 18
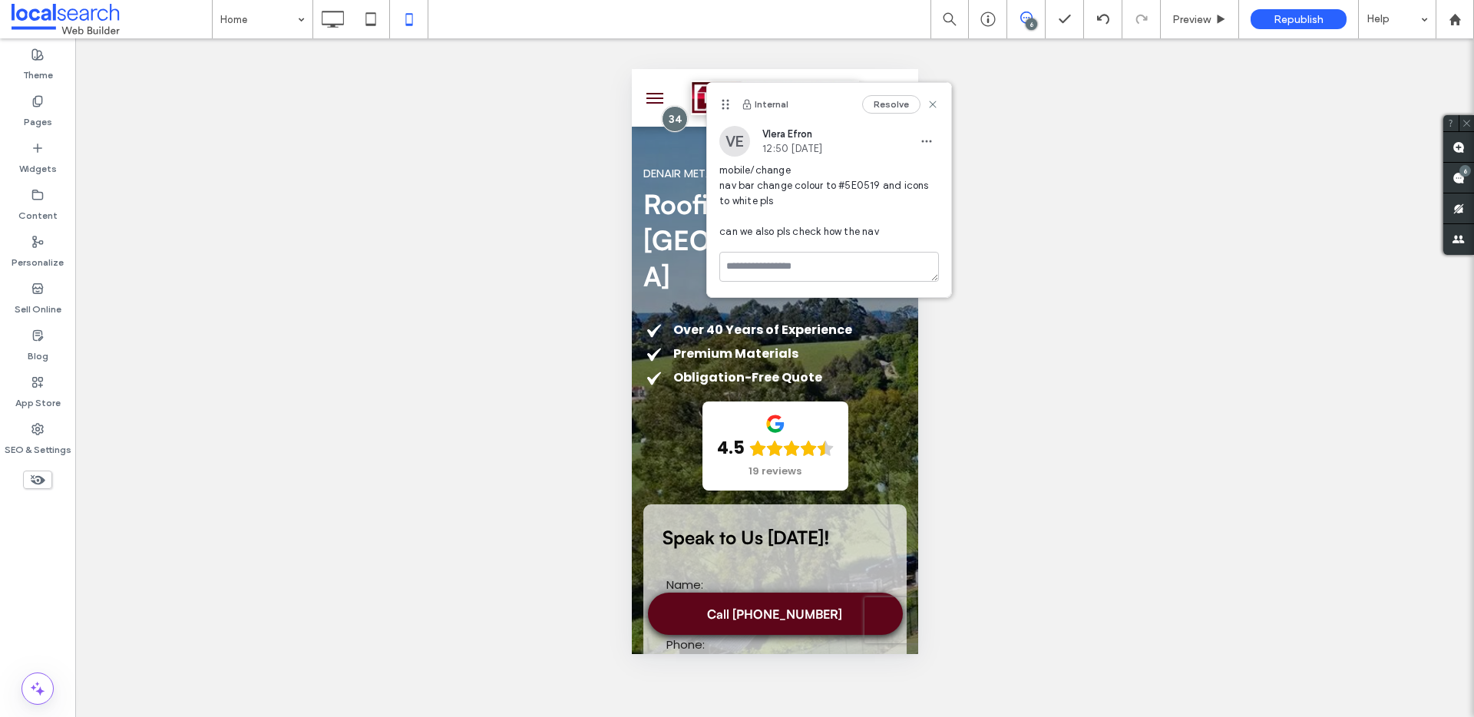
scroll to position [0, 754]
click at [924, 138] on icon "button" at bounding box center [927, 141] width 12 height 12
click at [951, 171] on div "Edit" at bounding box center [983, 181] width 137 height 29
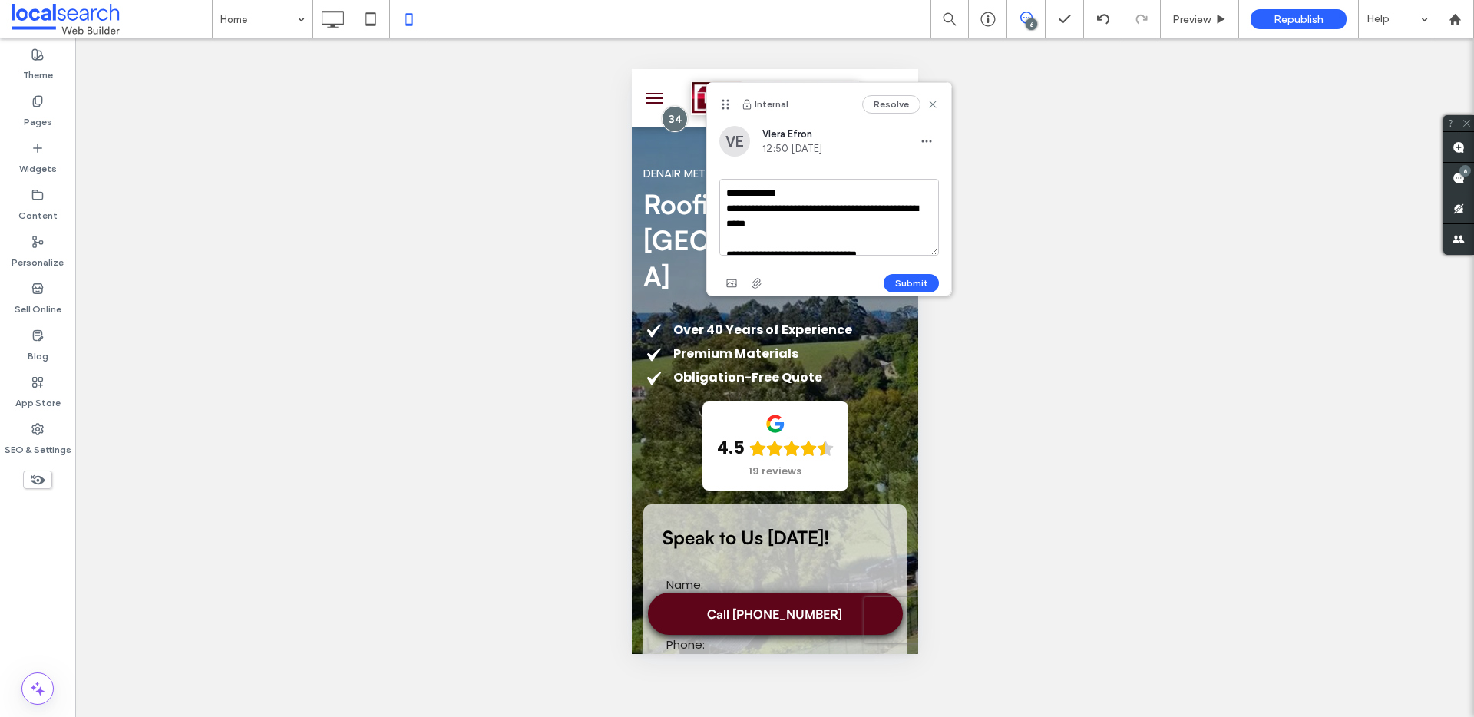
scroll to position [14, 0]
drag, startPoint x: 849, startPoint y: 232, endPoint x: 934, endPoint y: 270, distance: 92.5
click at [934, 270] on div "**********" at bounding box center [830, 237] width 220 height 117
type textarea "**********"
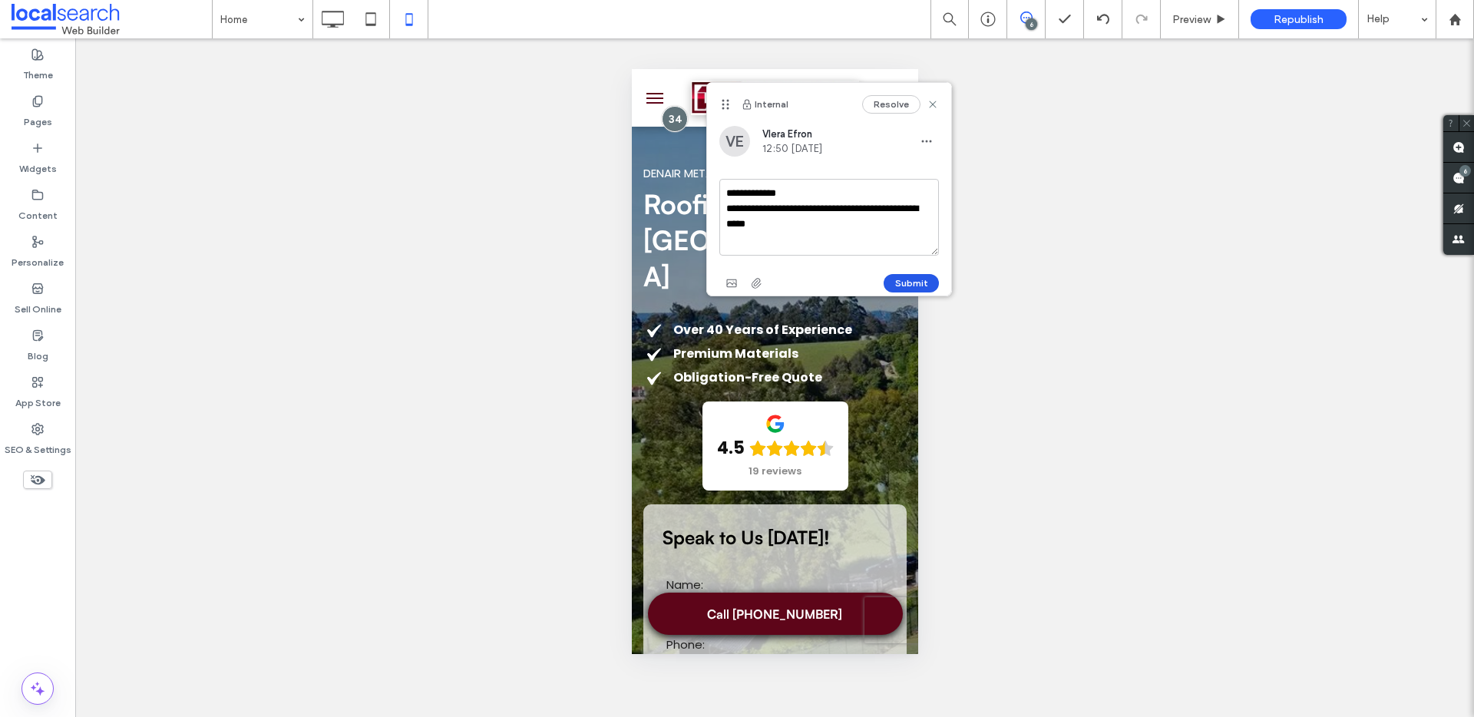
click at [915, 279] on button "Submit" at bounding box center [911, 283] width 55 height 18
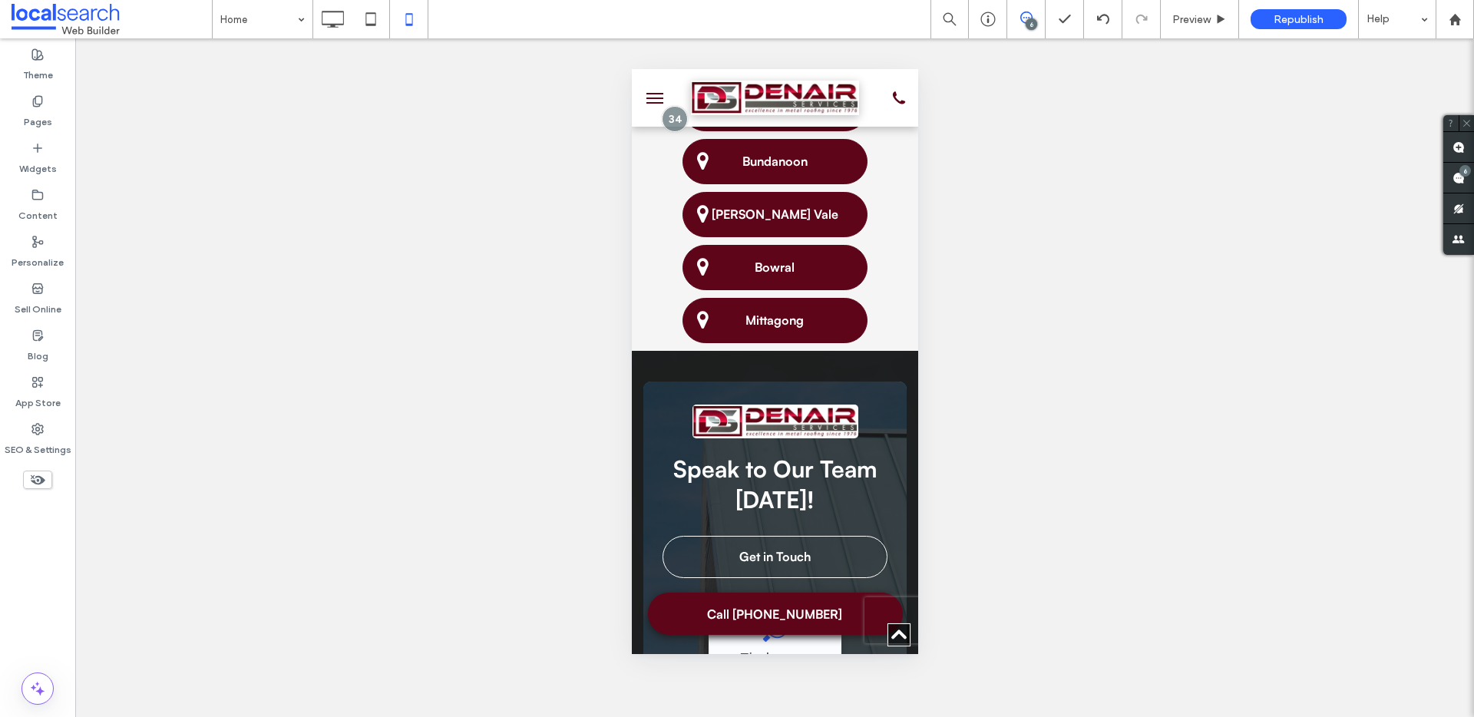
scroll to position [4569, 0]
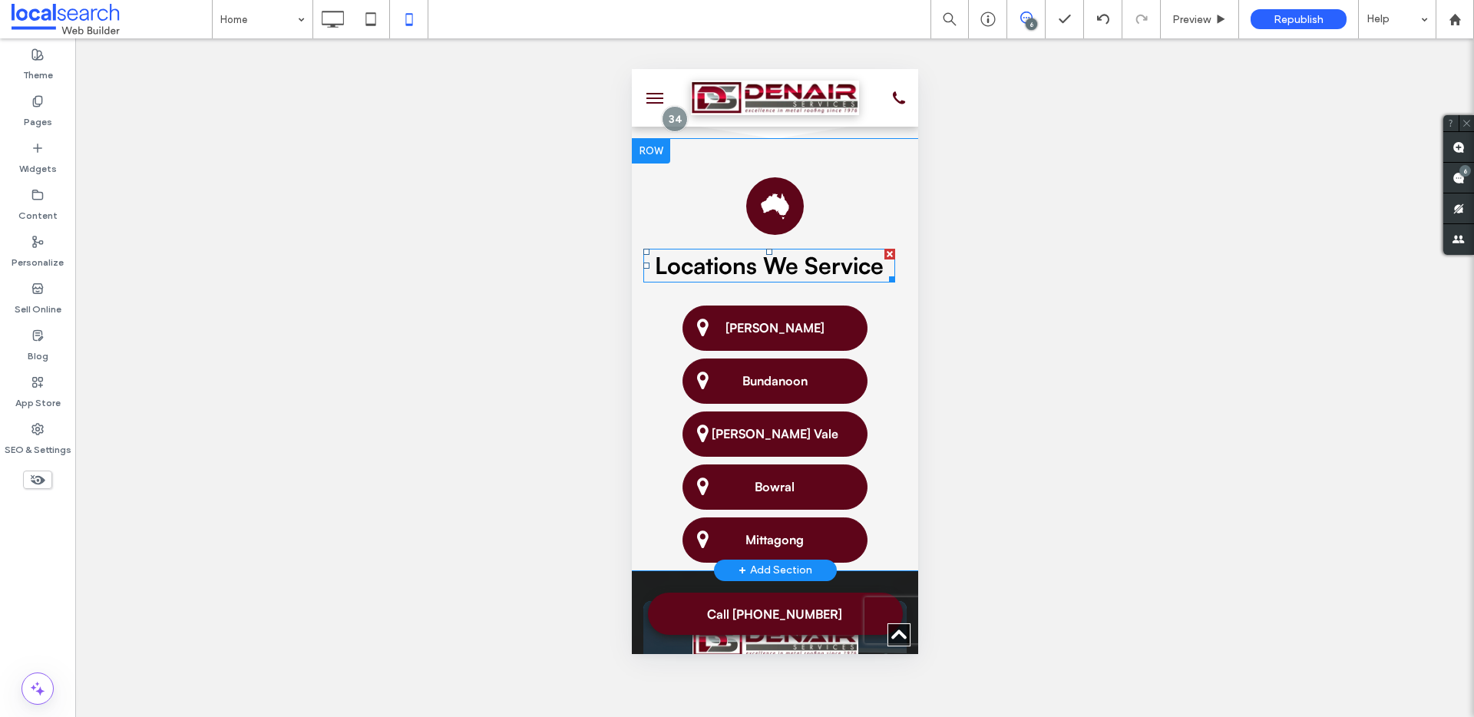
click at [802, 270] on span "Locations We Service" at bounding box center [768, 265] width 229 height 28
type input "**********"
type input "**"
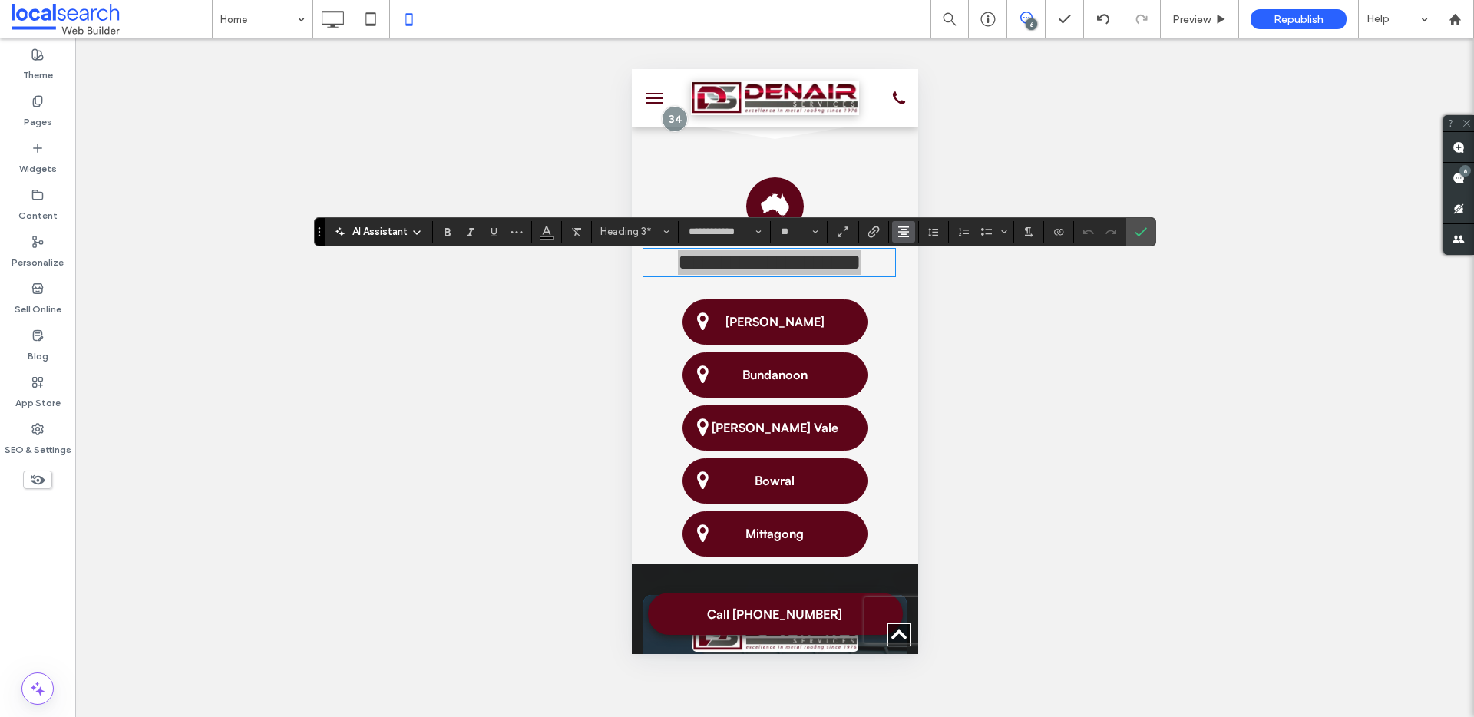
click at [903, 233] on use "Alignment" at bounding box center [903, 232] width 11 height 11
click at [1144, 230] on icon "Confirm" at bounding box center [1141, 232] width 12 height 12
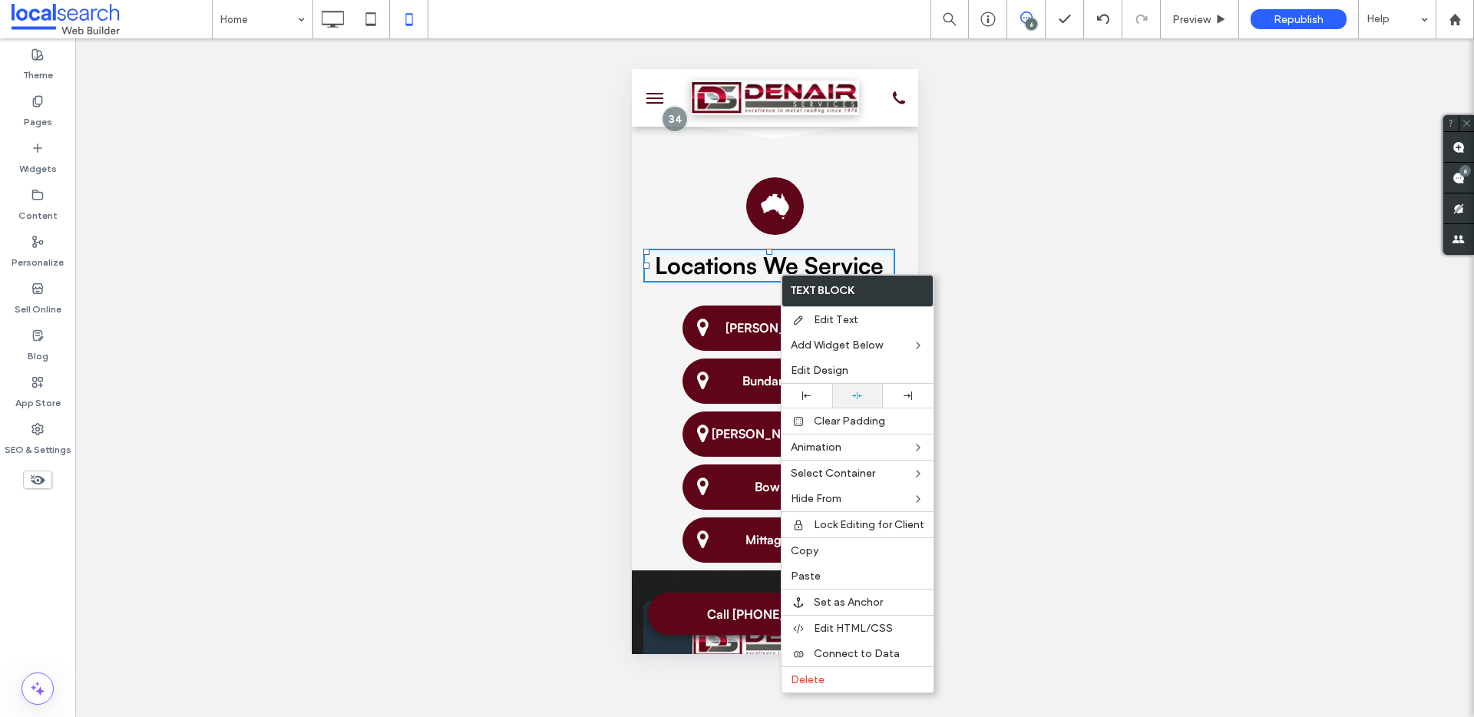
click at [862, 386] on div at bounding box center [857, 396] width 51 height 24
click at [858, 246] on div "Map Icon .st0-1978743631-1978743631{fill:#F8F8F8;} Locations We Service Click T…" at bounding box center [774, 234] width 286 height 128
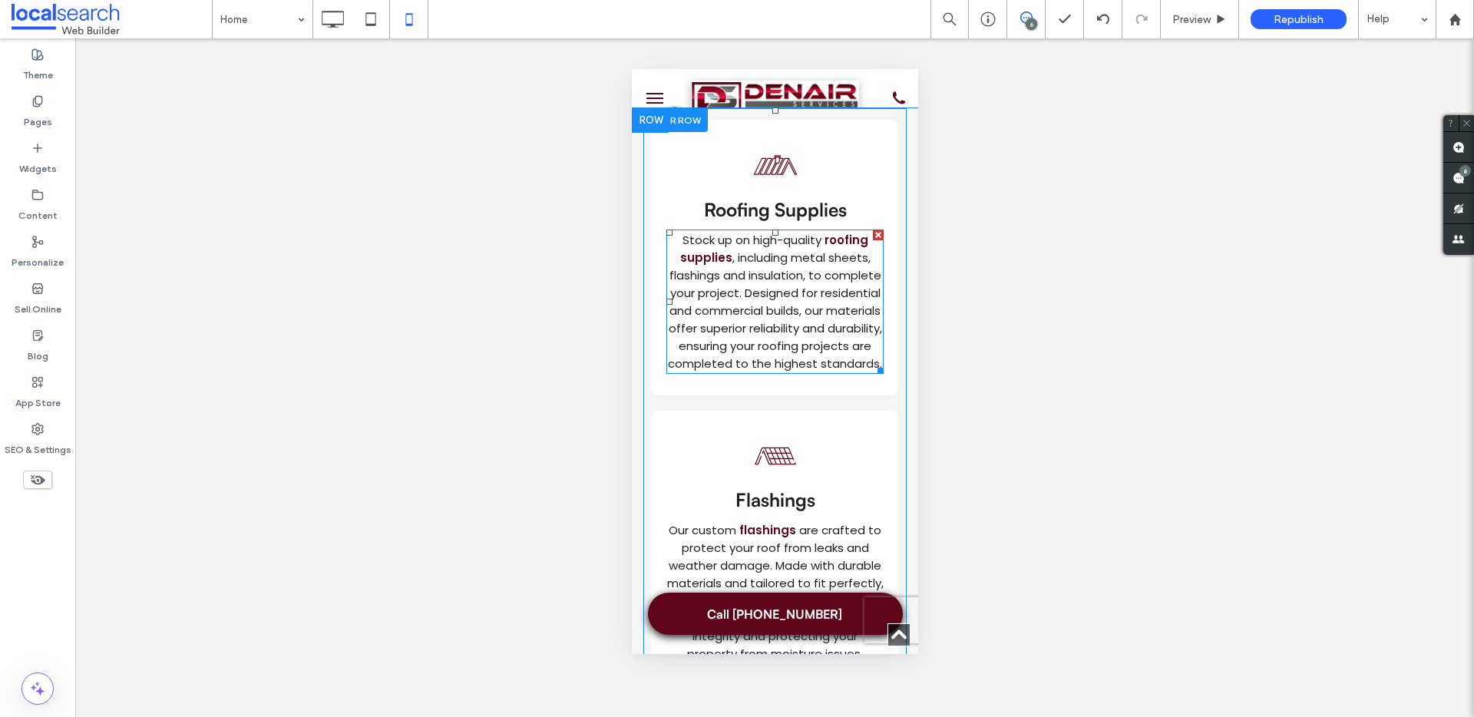
scroll to position [2603, 0]
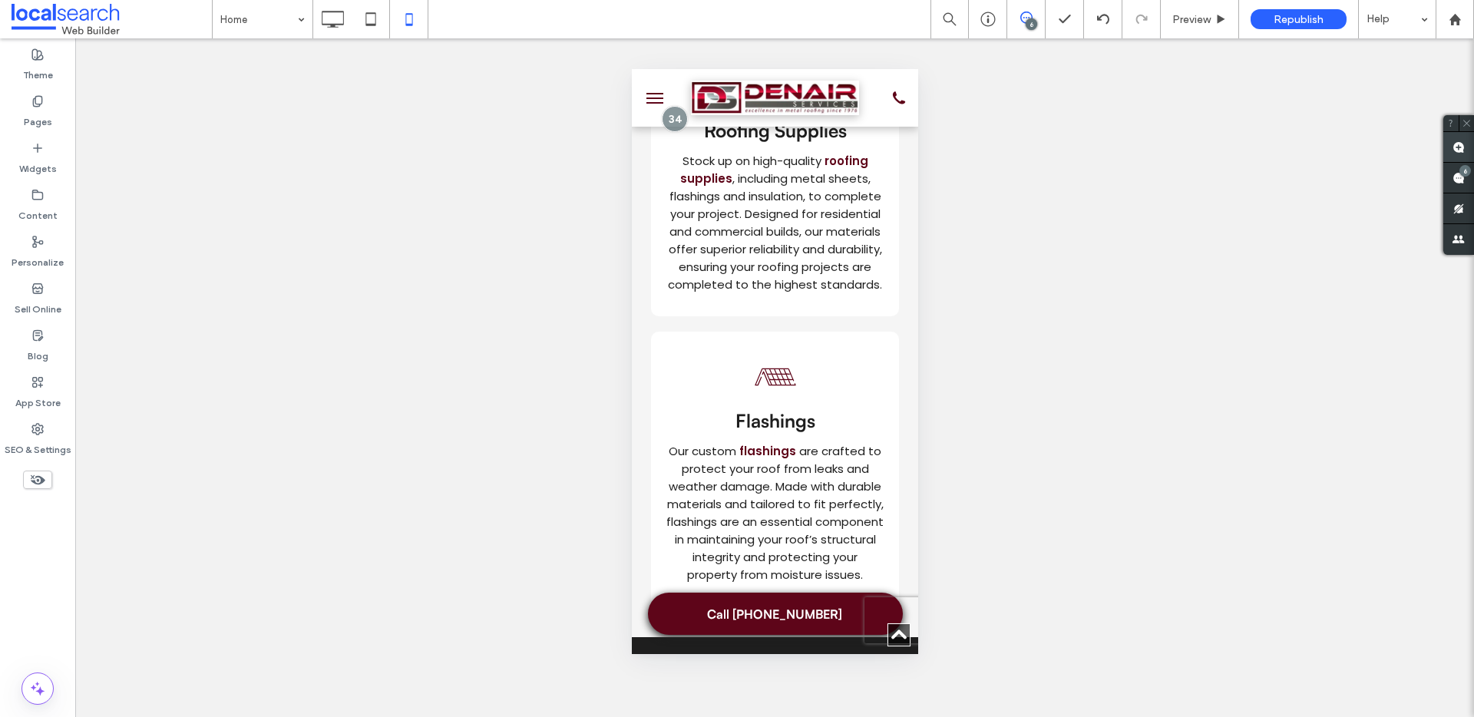
click at [1461, 141] on use at bounding box center [1459, 147] width 12 height 12
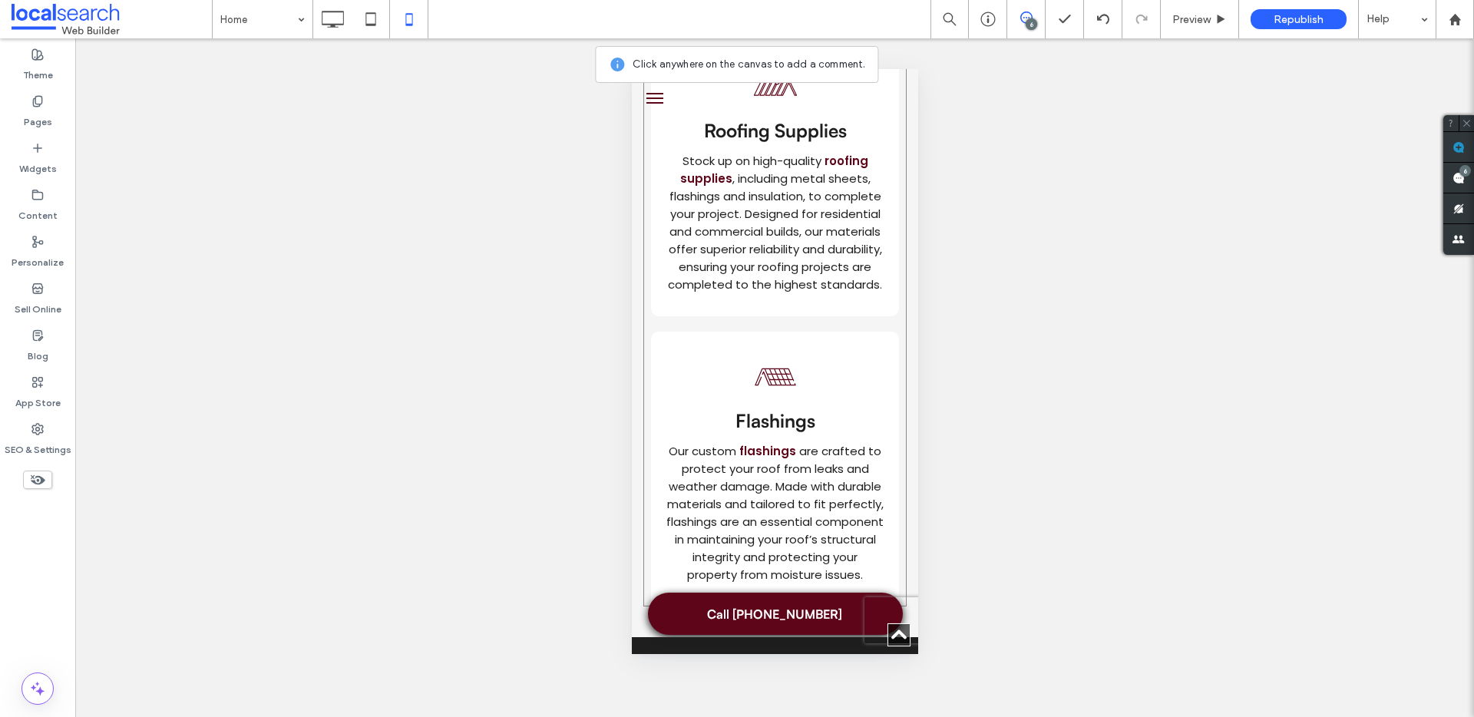
click at [766, 330] on div "Click To Paste Roofing Supplies Icon Roofing Supplies Stock up on high-quality …" at bounding box center [774, 324] width 263 height 566
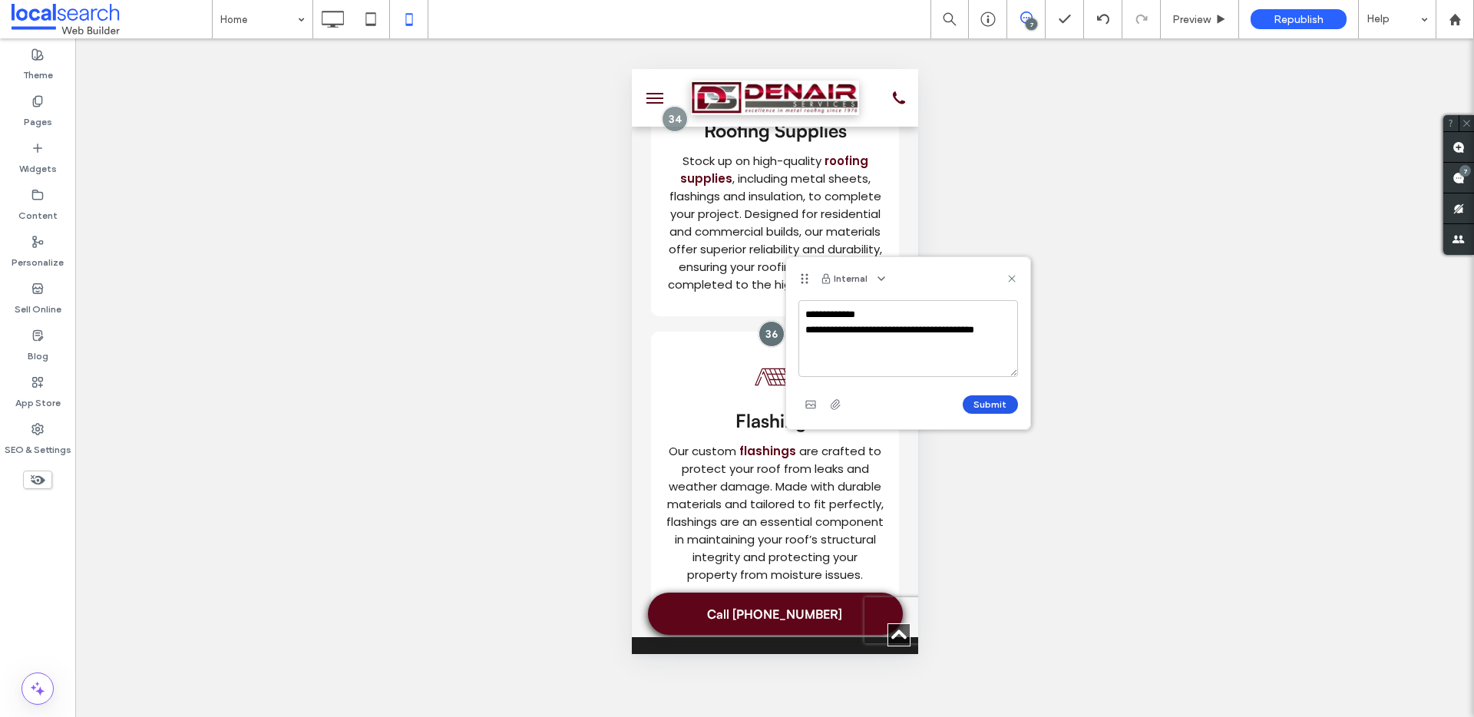
type textarea "**********"
click at [968, 402] on button "Submit" at bounding box center [990, 404] width 55 height 18
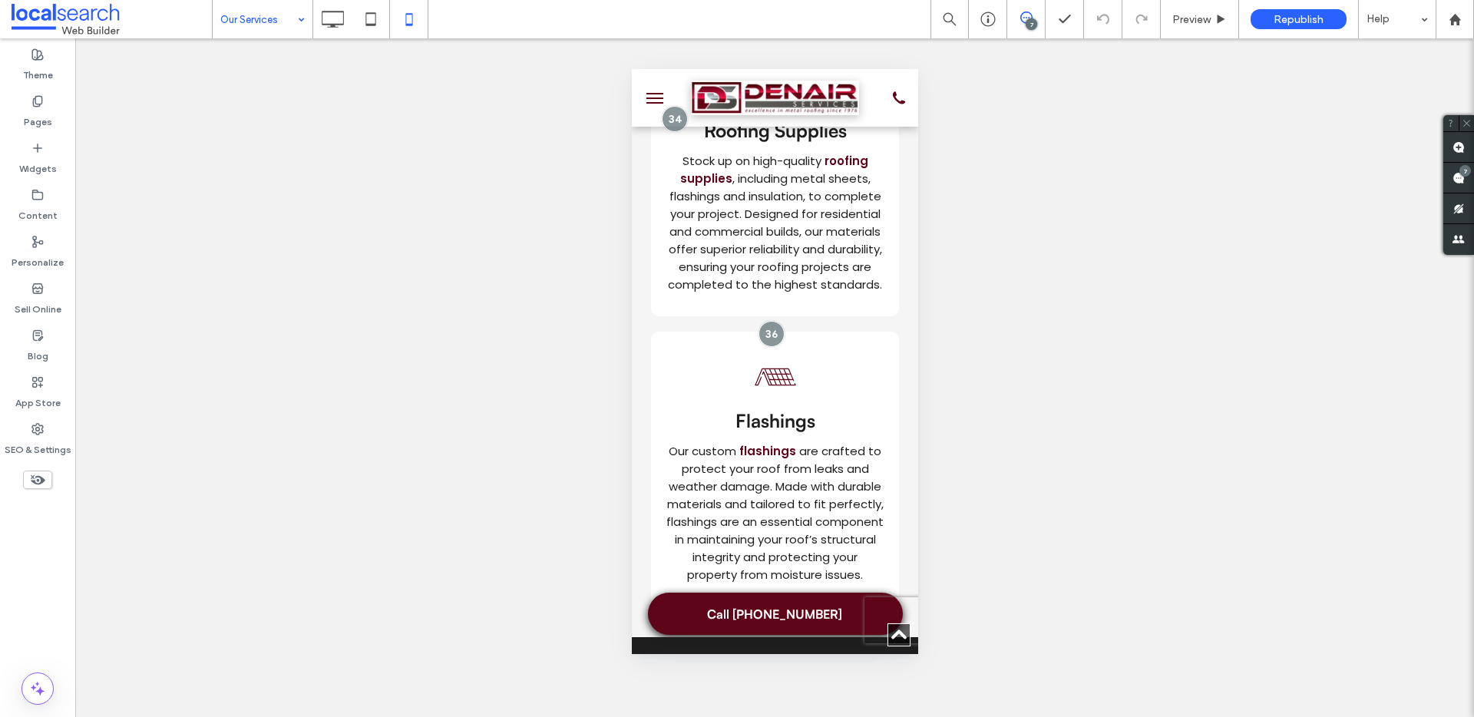
click at [257, 18] on input at bounding box center [258, 19] width 77 height 38
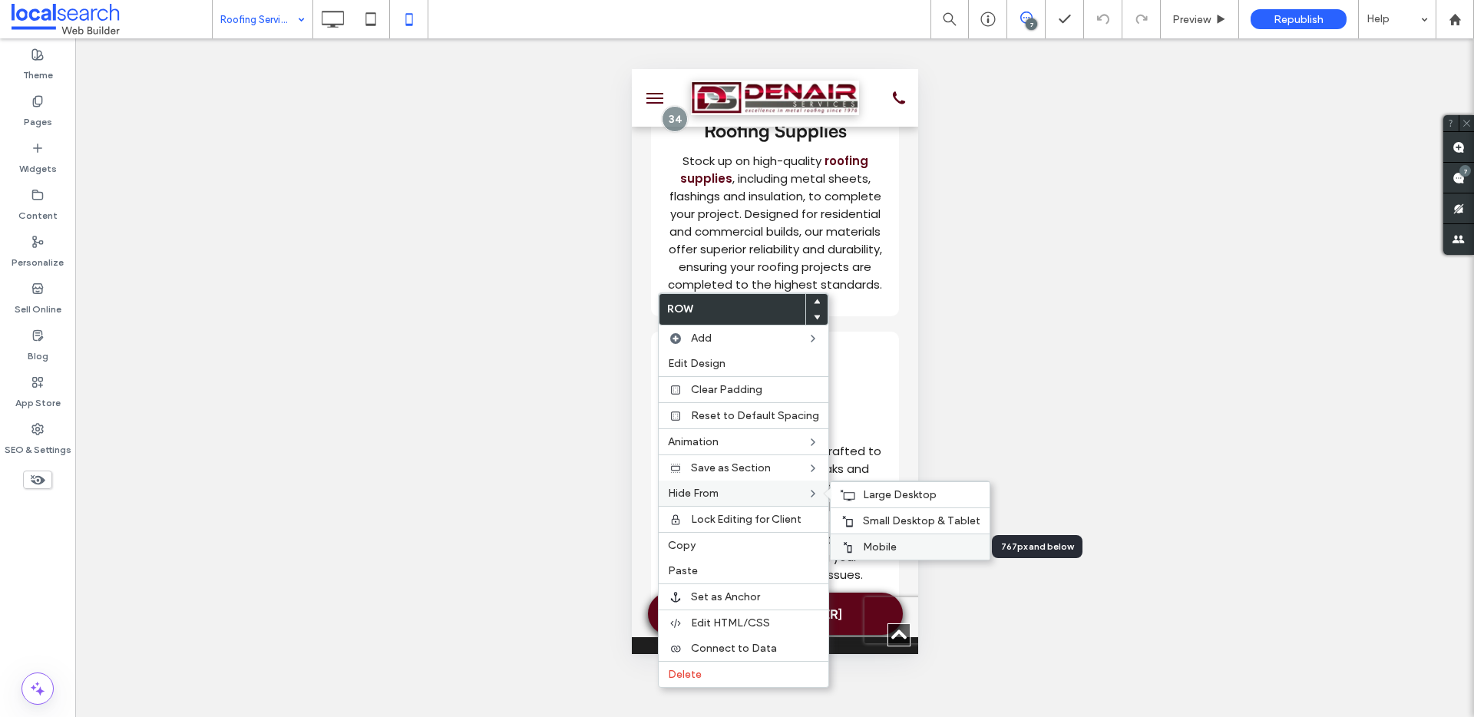
click at [884, 546] on span "Mobile" at bounding box center [880, 547] width 34 height 13
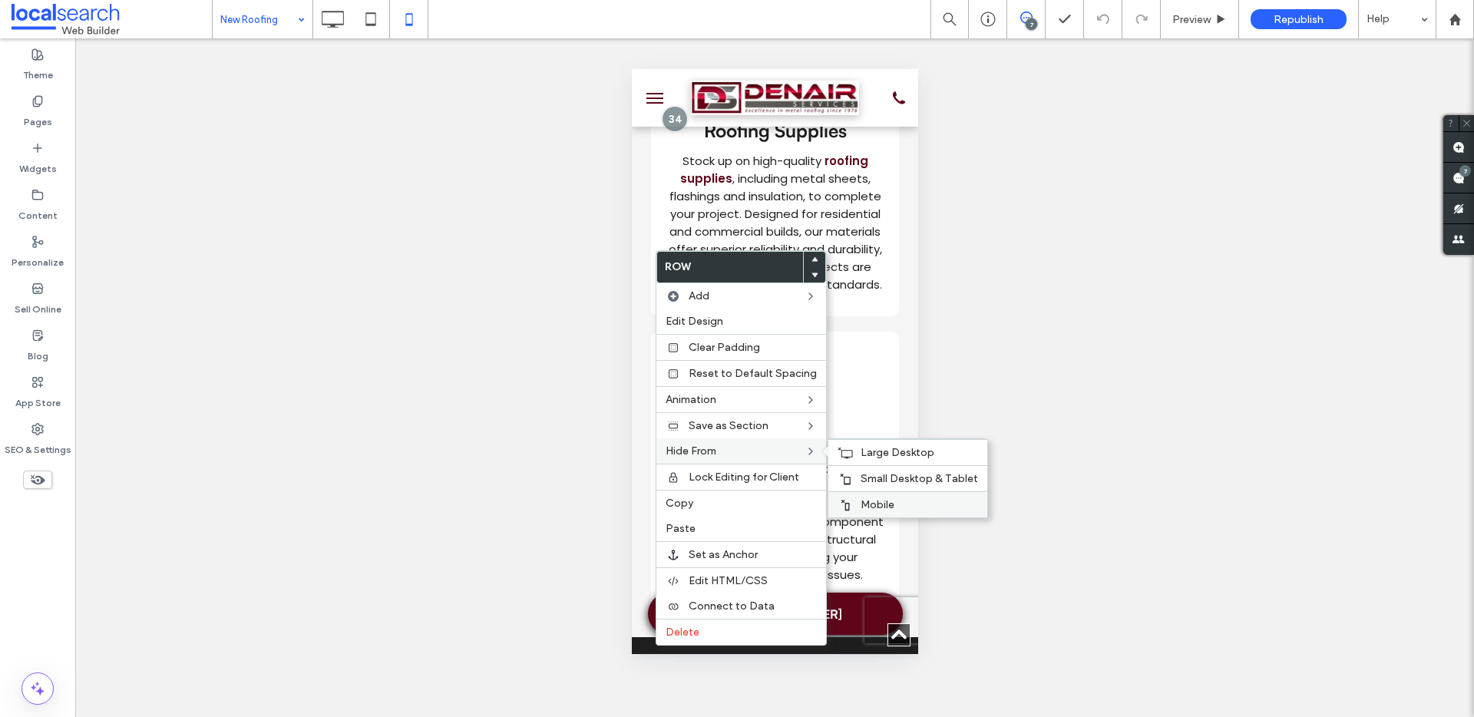
click at [864, 501] on span "Mobile" at bounding box center [878, 504] width 34 height 13
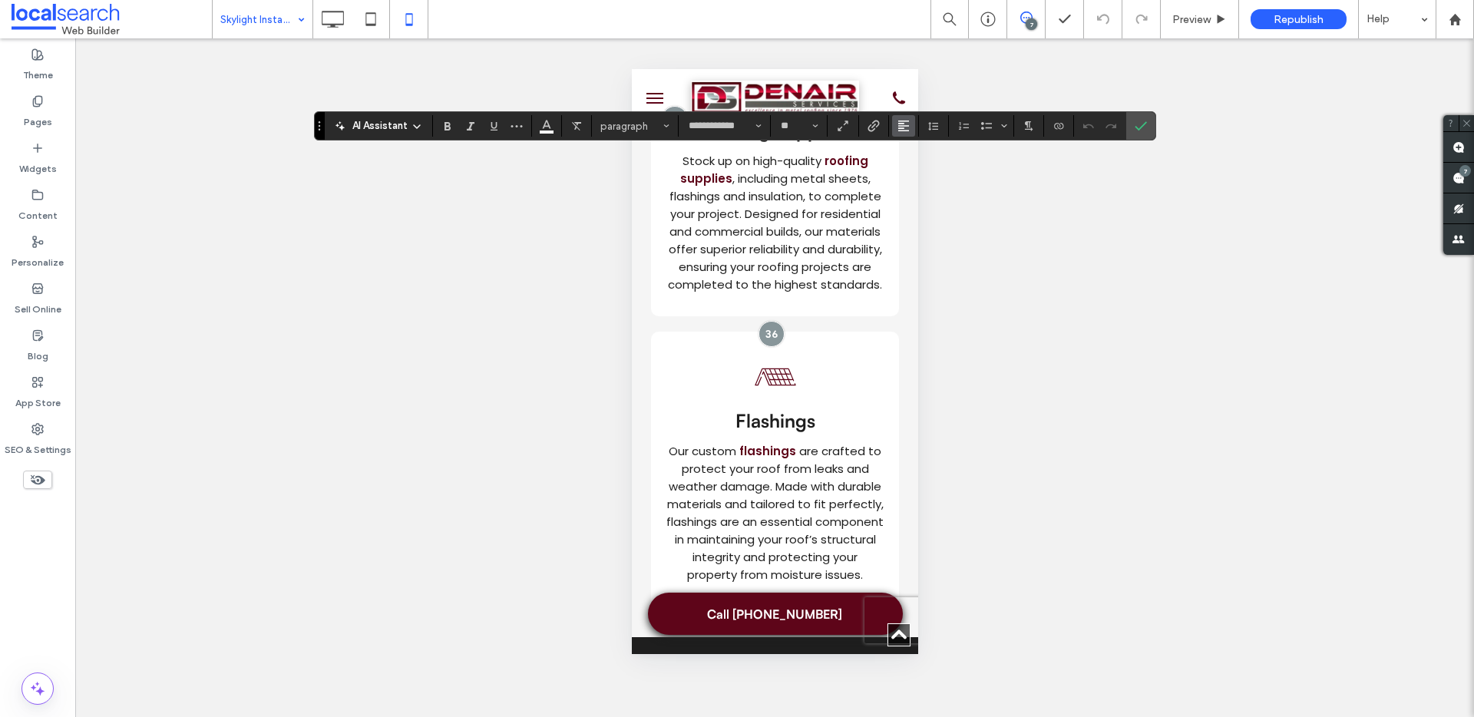
click at [902, 132] on span "Alignment" at bounding box center [904, 126] width 12 height 20
click at [918, 171] on icon "ui.textEditor.alignment.center" at bounding box center [915, 173] width 12 height 12
click at [1147, 131] on label "Confirm" at bounding box center [1141, 126] width 23 height 28
click at [899, 120] on icon "Alignment" at bounding box center [904, 126] width 12 height 12
click at [910, 168] on use "ui.textEditor.alignment.center" at bounding box center [915, 173] width 11 height 11
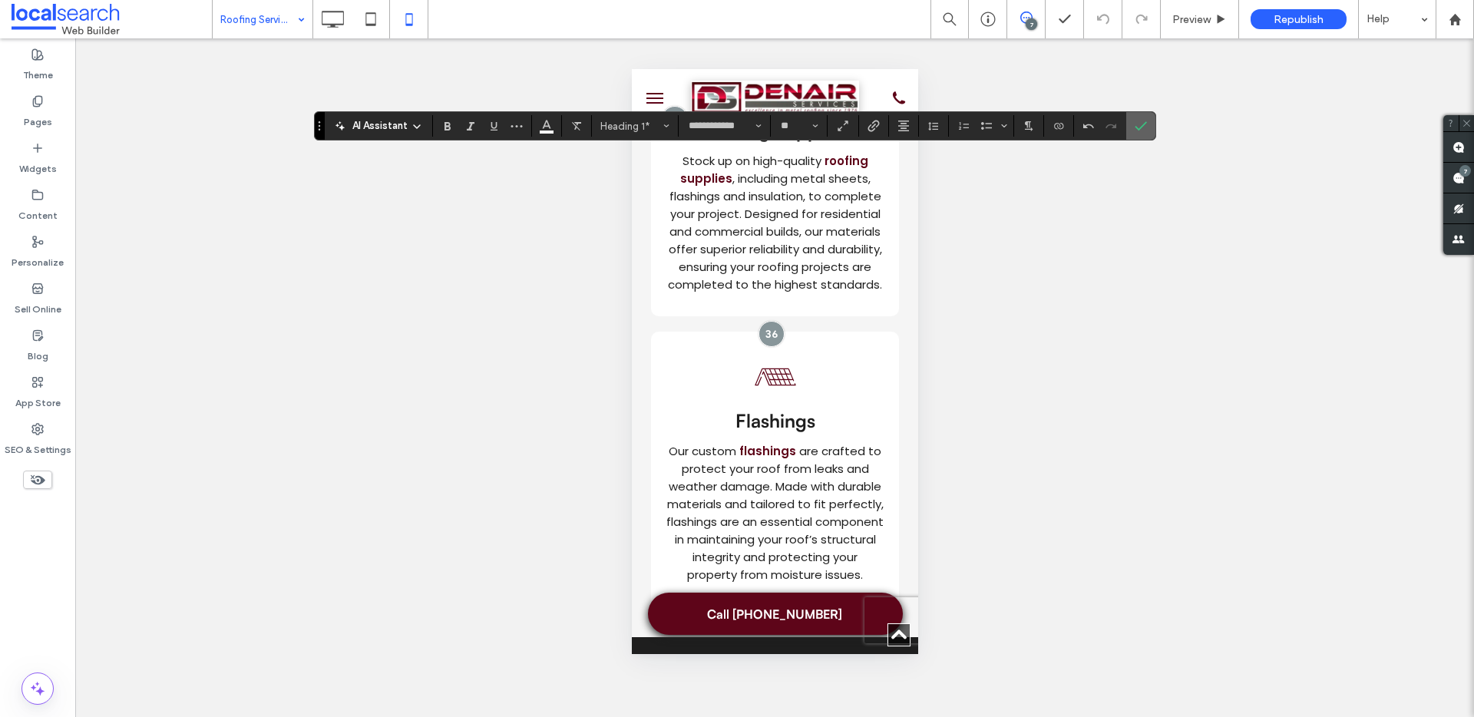
click at [1150, 118] on label "Confirm" at bounding box center [1141, 126] width 23 height 28
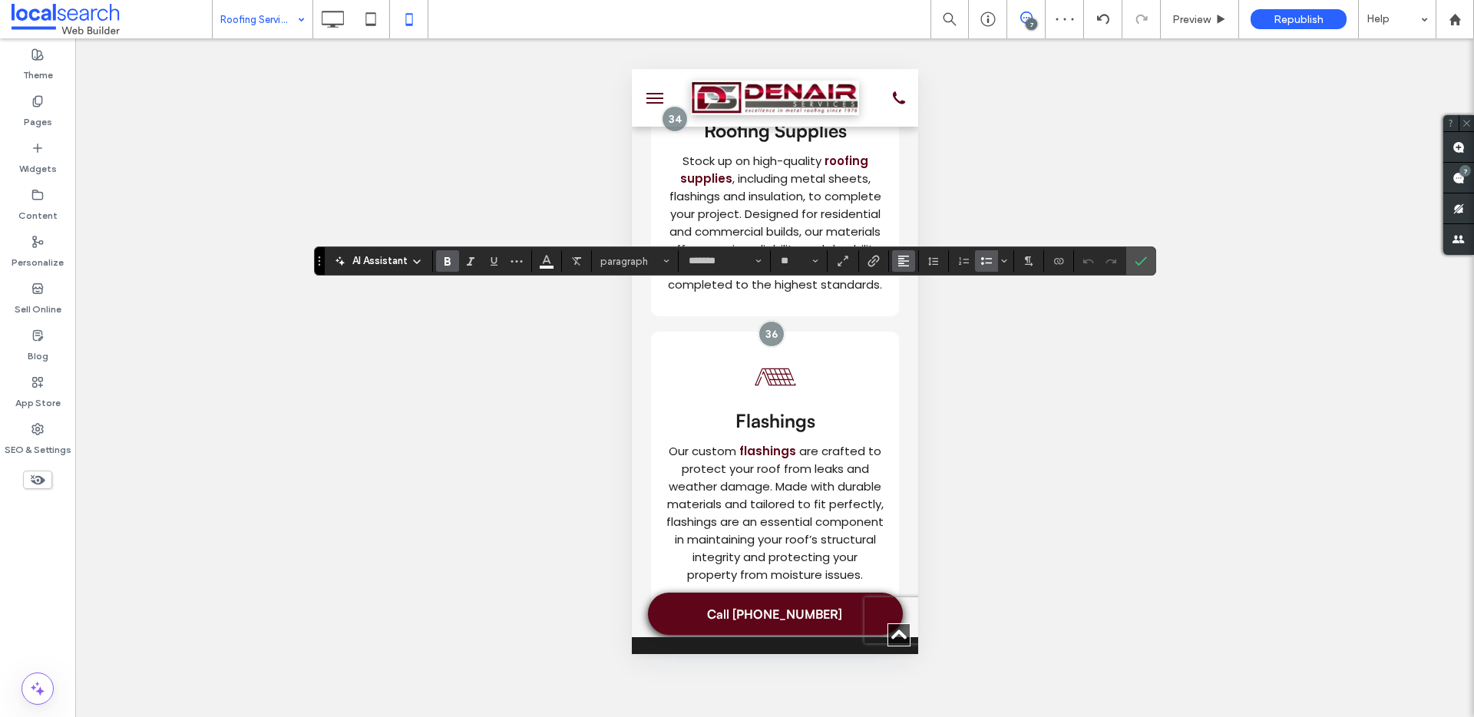
click at [909, 264] on icon "Alignment" at bounding box center [904, 261] width 12 height 12
click at [908, 299] on label "ui.textEditor.alignment.center" at bounding box center [919, 308] width 54 height 22
click at [908, 266] on use "Alignment" at bounding box center [903, 261] width 11 height 11
click at [914, 288] on use "ui.textEditor.alignment.left" at bounding box center [915, 286] width 11 height 11
click at [1143, 270] on span "Confirm" at bounding box center [1141, 261] width 12 height 26
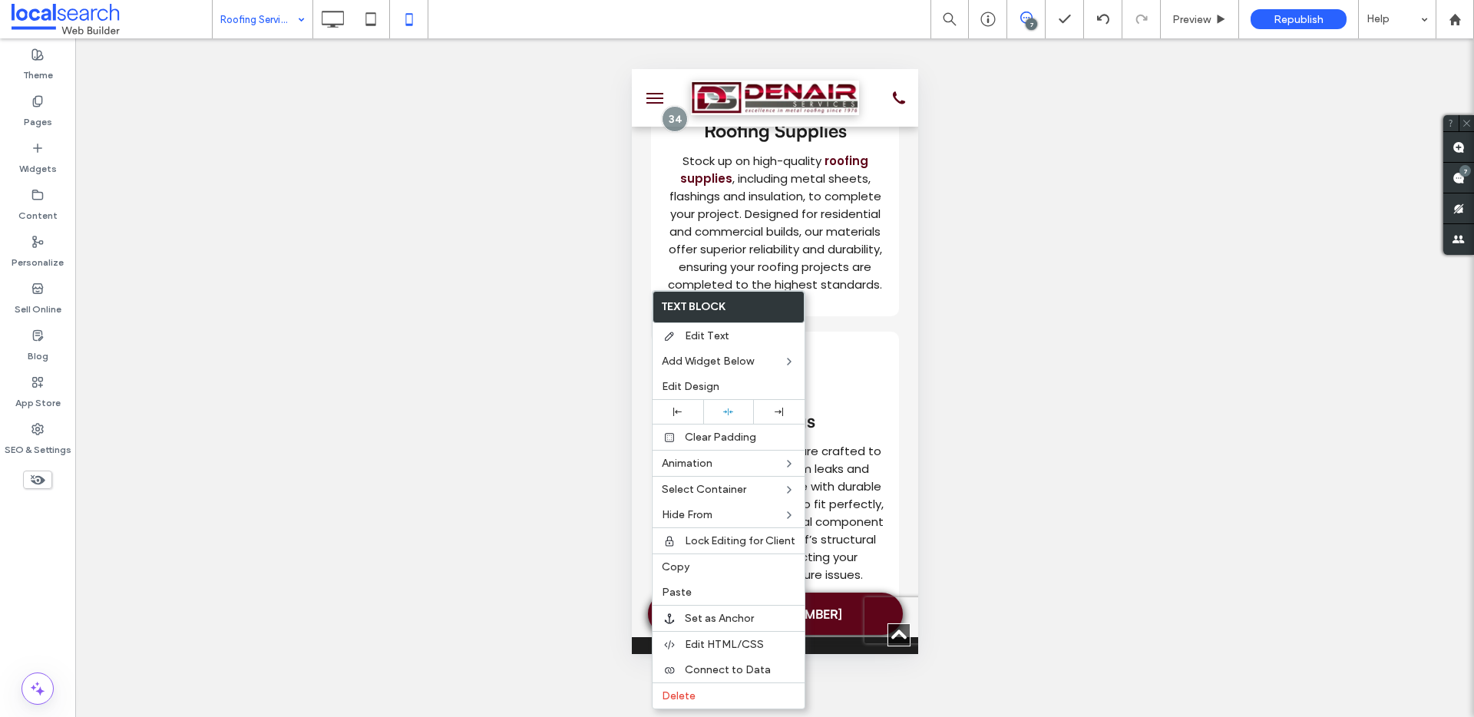
click at [1079, 332] on div "Unhide? Yes Unhide? Yes Unhide? Yes Unhide? Yes Unhide? Yes Unhide? Yes Unhide?…" at bounding box center [774, 377] width 1399 height 679
click at [554, 352] on div "Unhide? Yes Unhide? Yes Unhide? Yes Unhide? Yes Unhide? Yes Unhide? Yes Unhide?…" at bounding box center [774, 377] width 1399 height 679
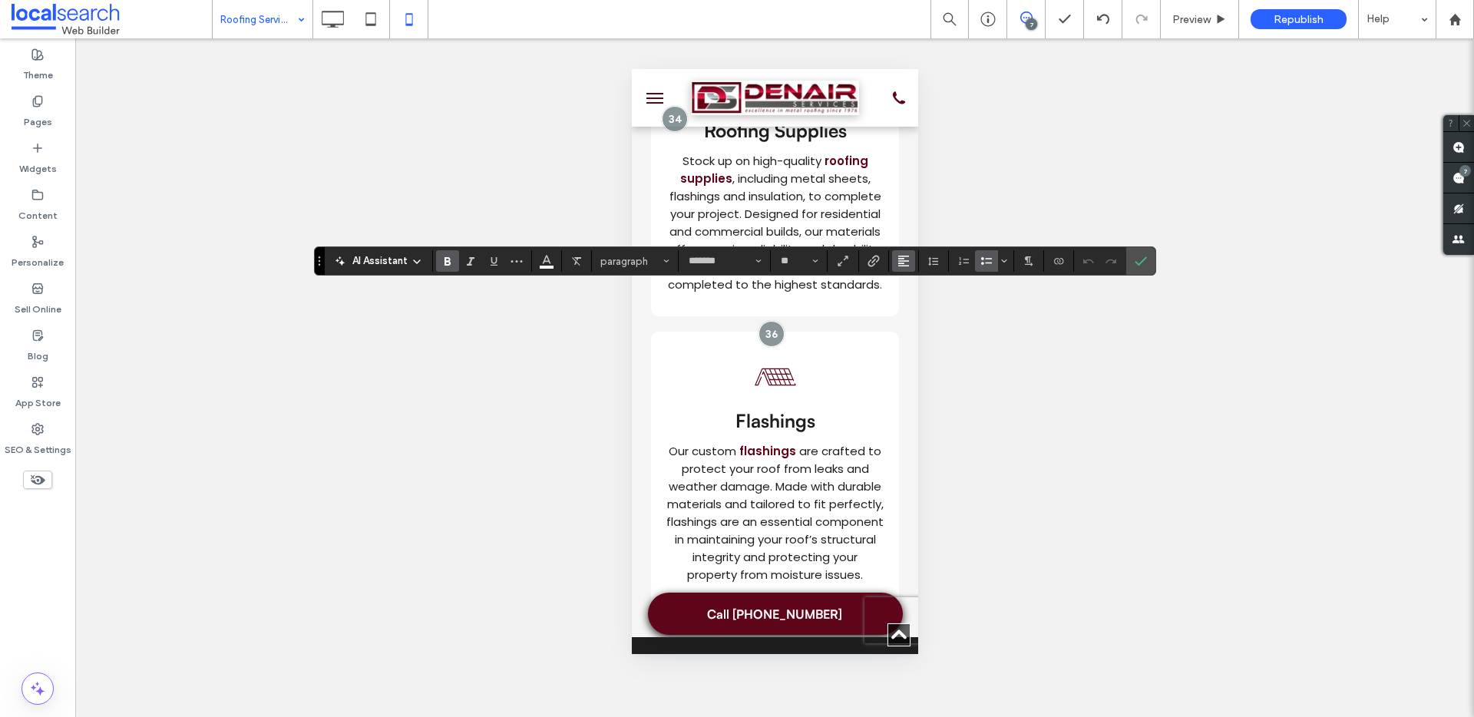
click at [905, 266] on use "Alignment" at bounding box center [903, 261] width 11 height 11
click at [905, 315] on label "ui.textEditor.alignment.center" at bounding box center [919, 308] width 54 height 22
click at [985, 265] on icon "Bulleted List" at bounding box center [987, 261] width 12 height 12
click at [984, 259] on icon "Bulleted List" at bounding box center [987, 261] width 12 height 12
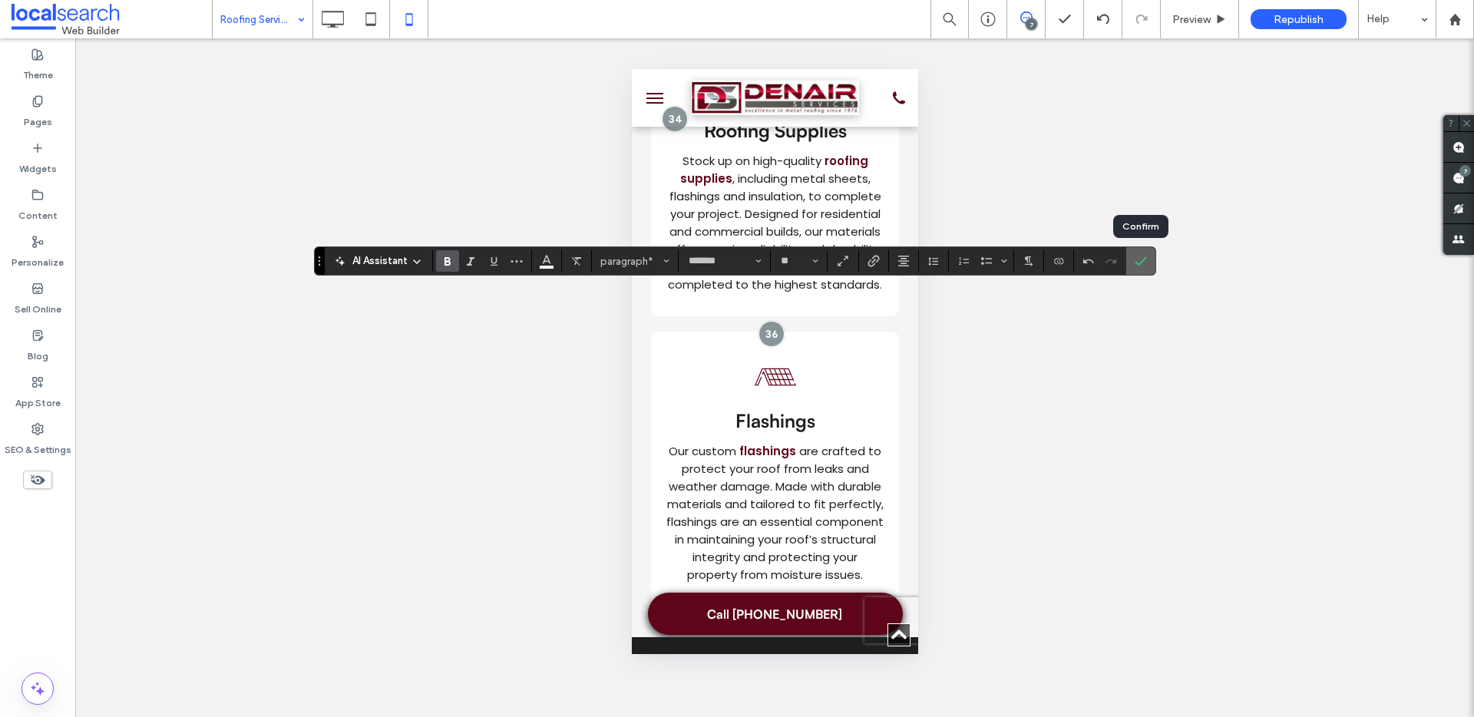
click at [1147, 260] on label "Confirm" at bounding box center [1141, 261] width 23 height 28
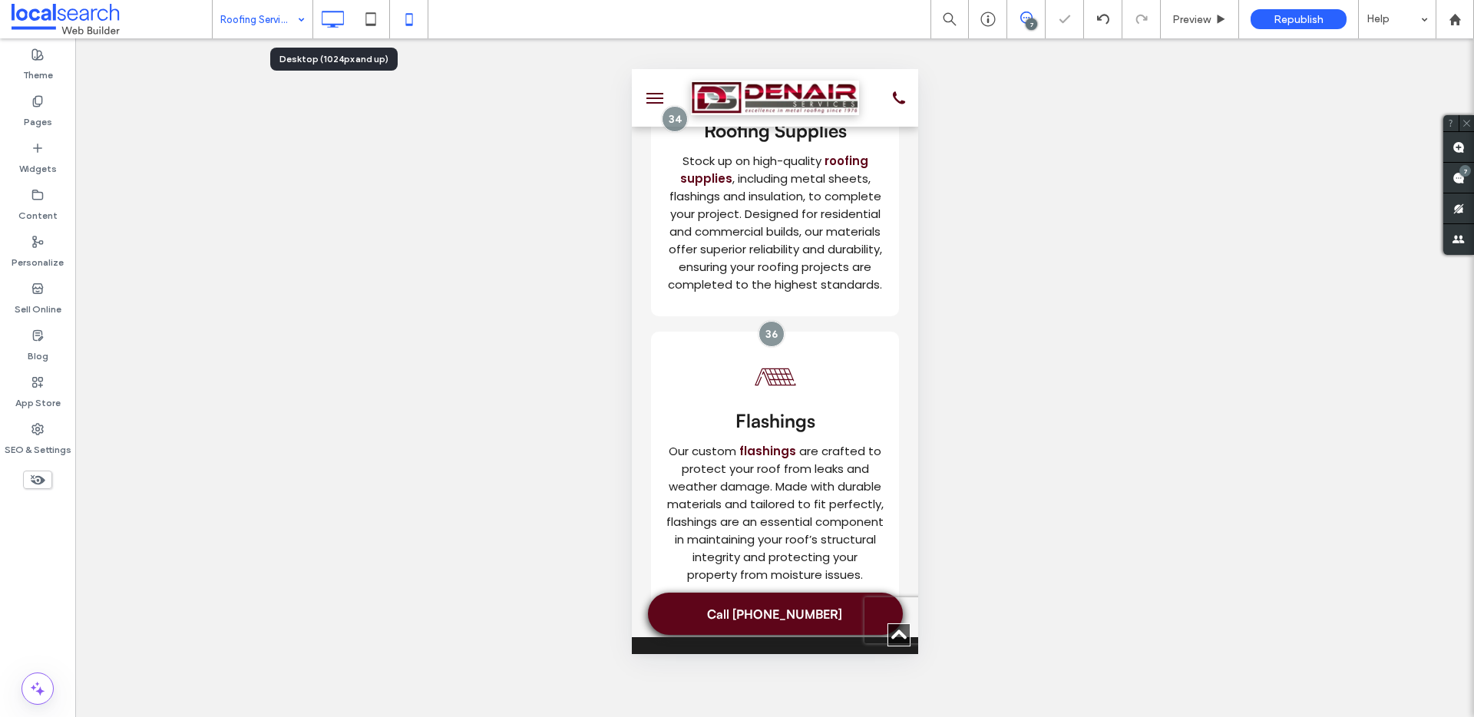
click at [333, 23] on icon at bounding box center [332, 19] width 31 height 31
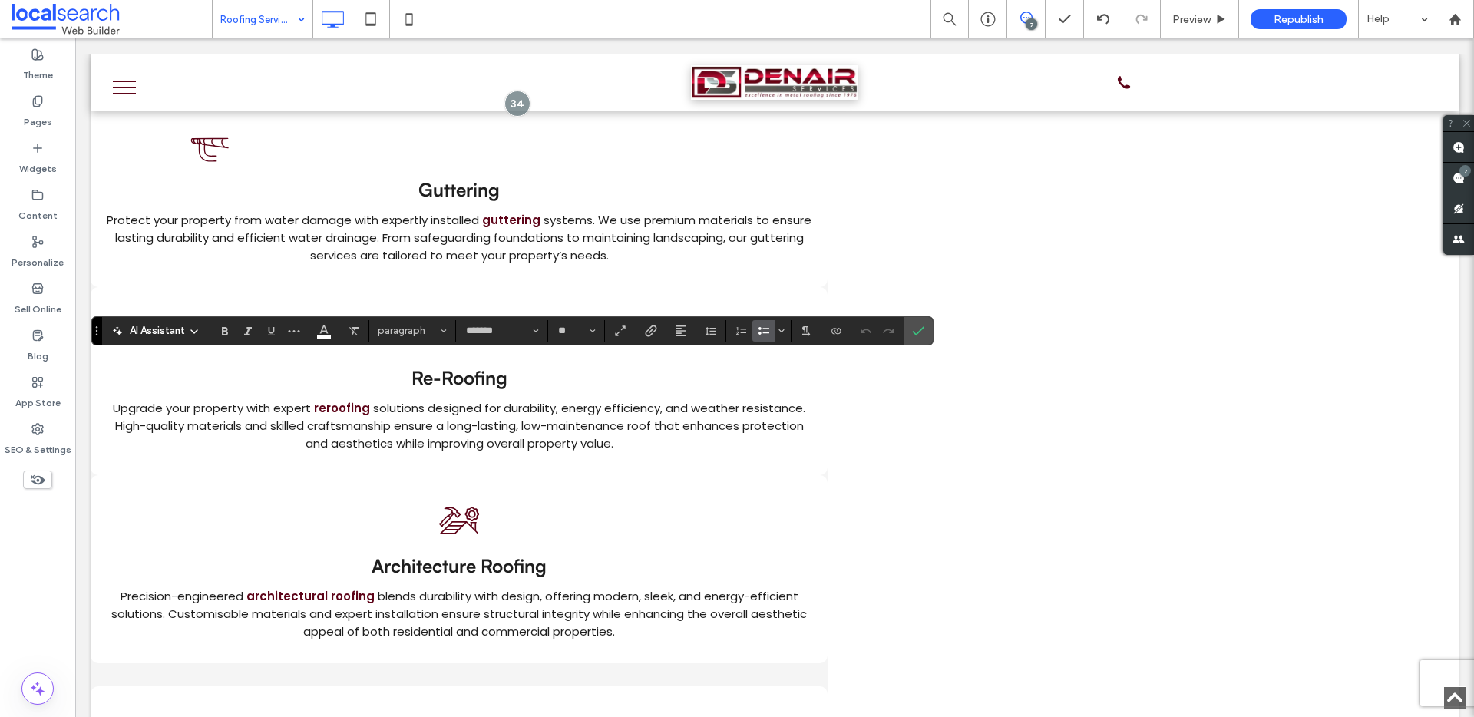
click at [769, 334] on icon "Bulleted List" at bounding box center [764, 331] width 12 height 12
click at [923, 339] on span "Confirm" at bounding box center [918, 331] width 12 height 26
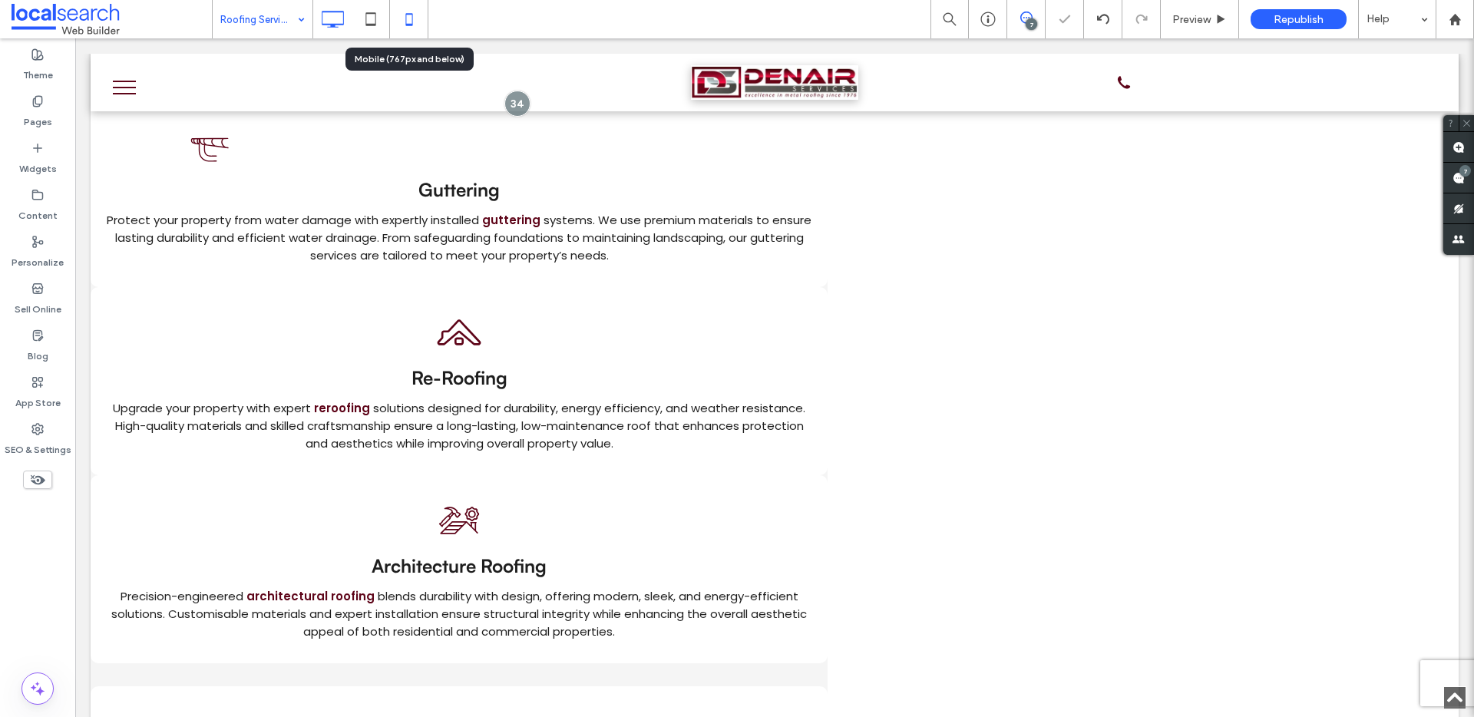
click at [396, 29] on icon at bounding box center [409, 19] width 31 height 31
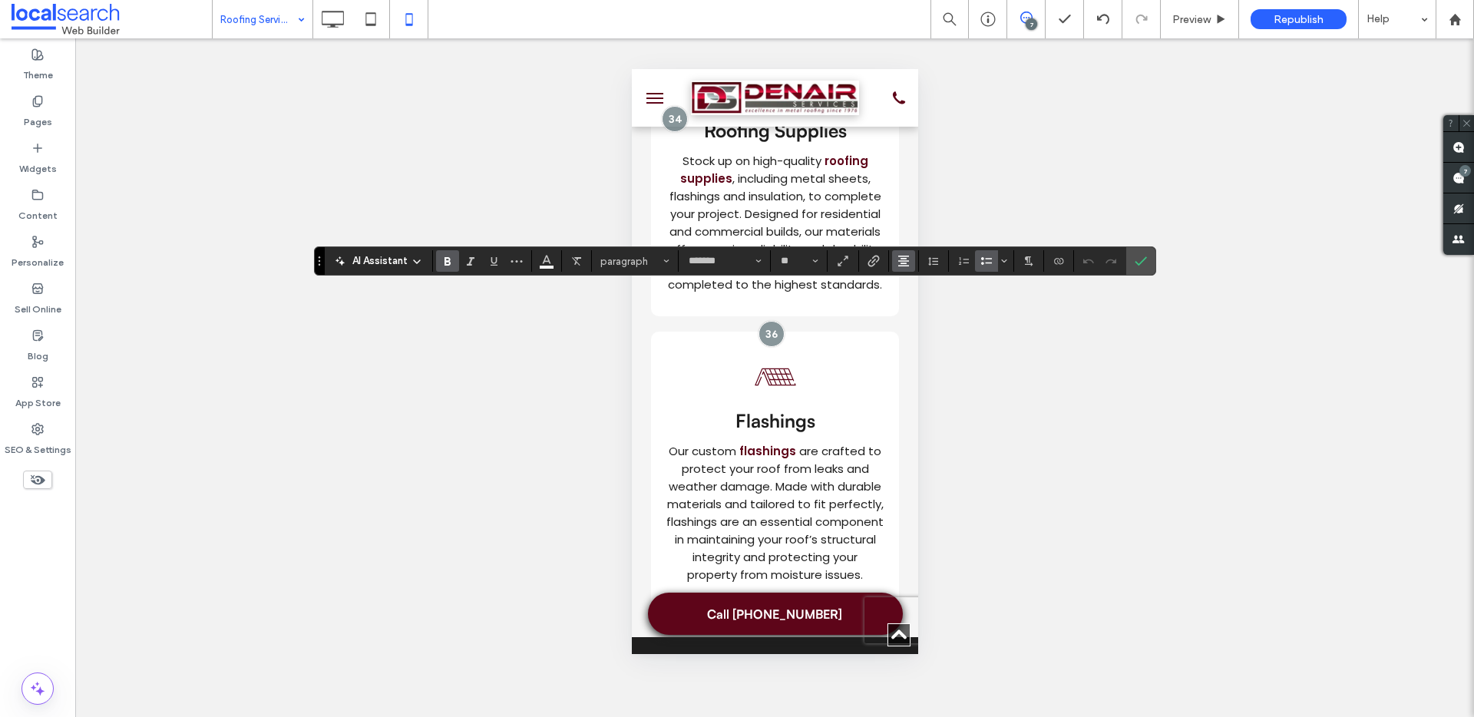
click at [912, 264] on button "Alignment" at bounding box center [903, 261] width 23 height 22
click at [906, 286] on label "ui.textEditor.alignment.left" at bounding box center [919, 286] width 54 height 22
click at [1150, 266] on label "Confirm" at bounding box center [1141, 261] width 23 height 28
click at [908, 263] on icon "Alignment" at bounding box center [904, 261] width 12 height 12
click at [918, 309] on icon "ui.textEditor.alignment.center" at bounding box center [915, 309] width 12 height 12
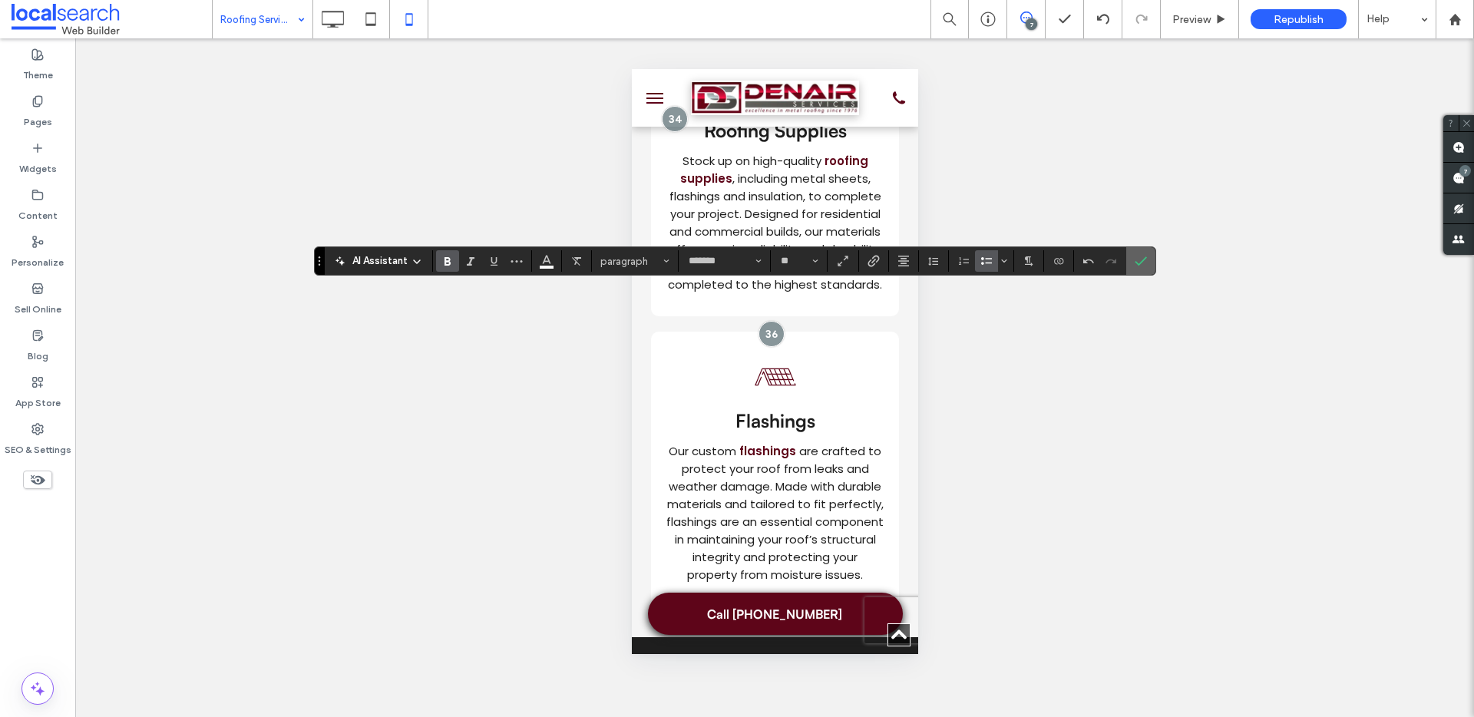
click at [1145, 260] on icon "Confirm" at bounding box center [1141, 261] width 12 height 12
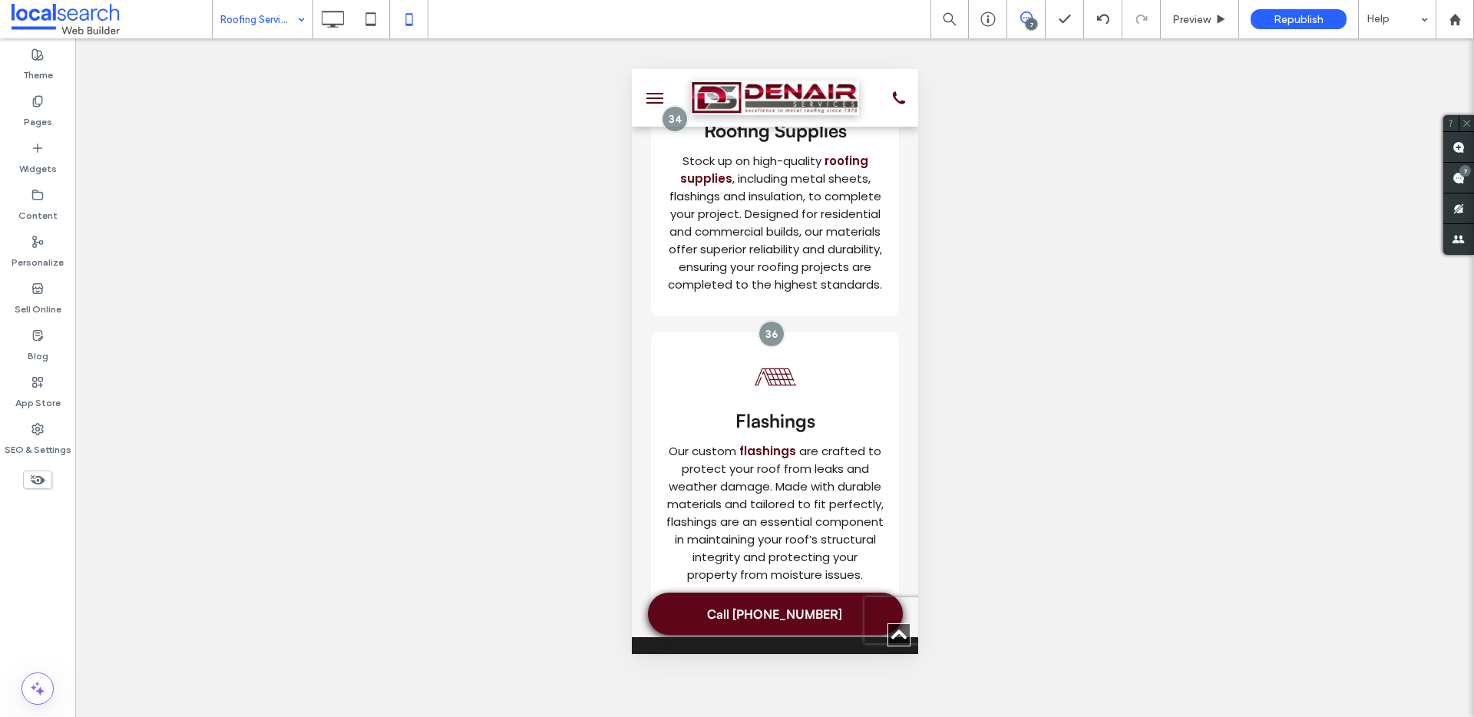
type input "*******"
type input "**"
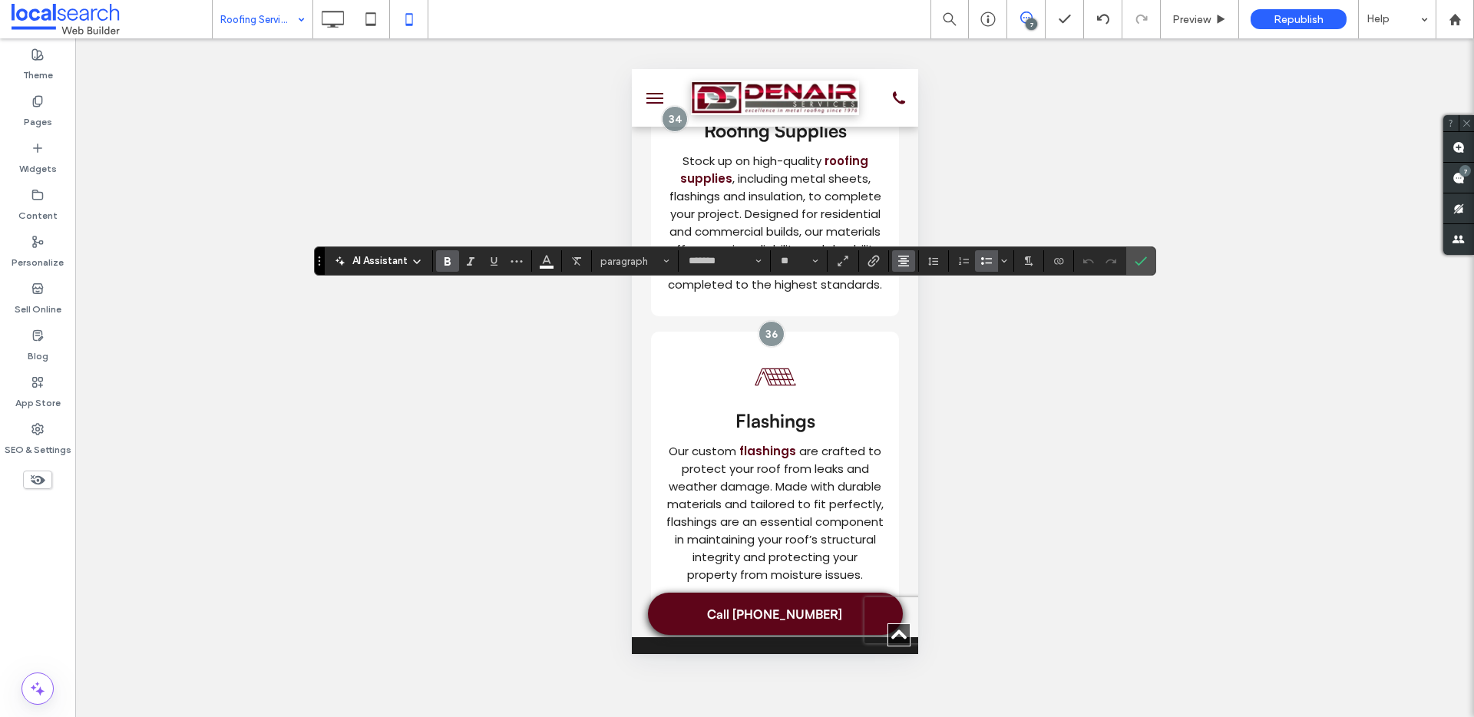
click at [901, 261] on icon "Alignment" at bounding box center [904, 261] width 12 height 12
click at [907, 286] on label "ui.textEditor.alignment.left" at bounding box center [919, 286] width 54 height 22
click at [1147, 260] on label "Confirm" at bounding box center [1141, 261] width 23 height 28
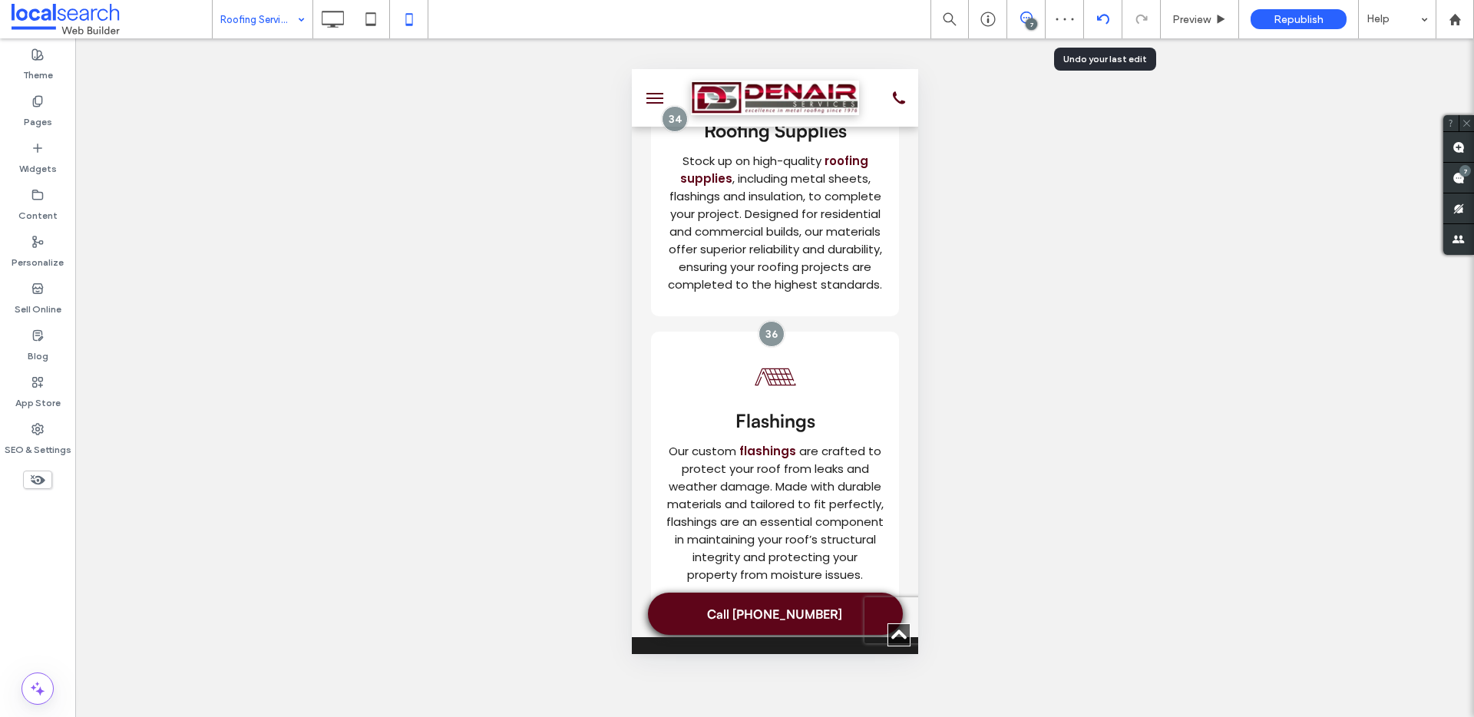
click at [1107, 18] on icon at bounding box center [1103, 19] width 12 height 12
click at [232, 7] on input at bounding box center [258, 19] width 77 height 38
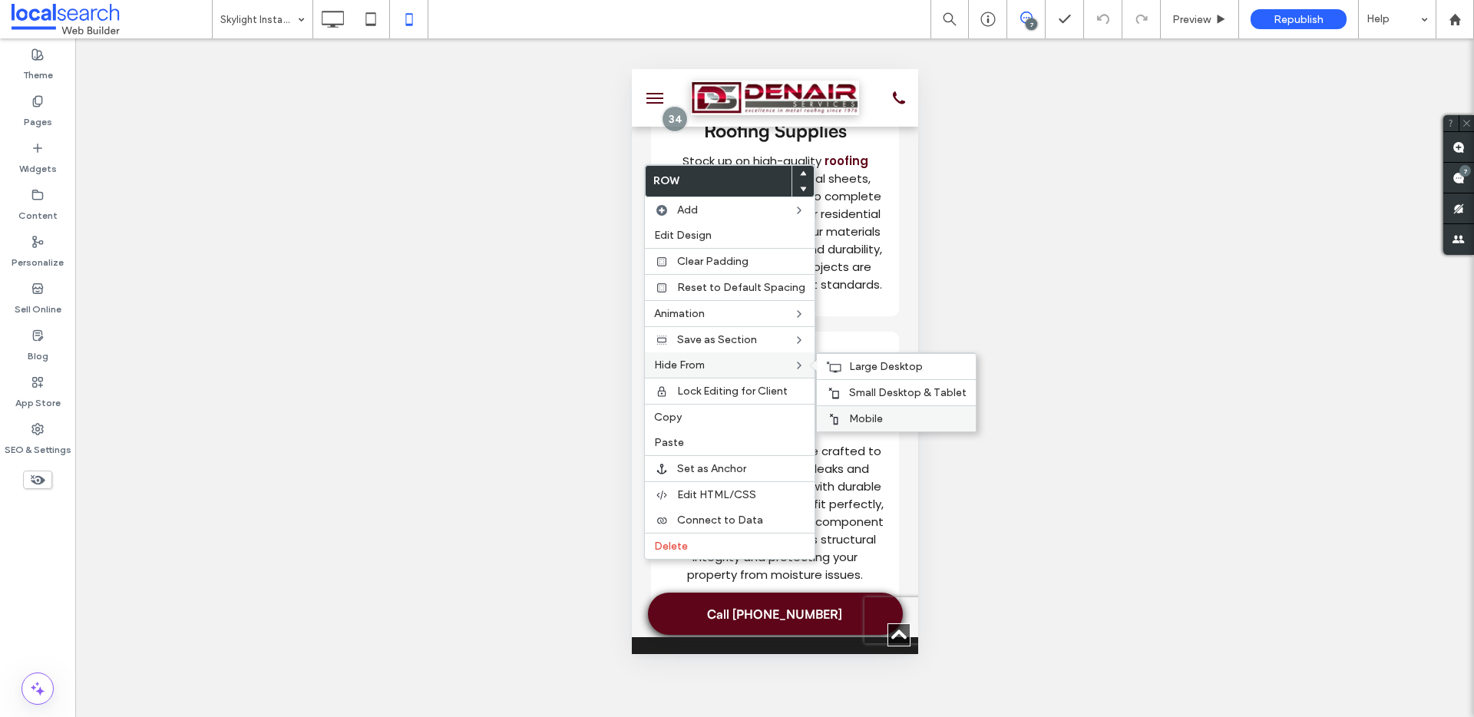
click at [851, 415] on span "Mobile" at bounding box center [866, 418] width 34 height 13
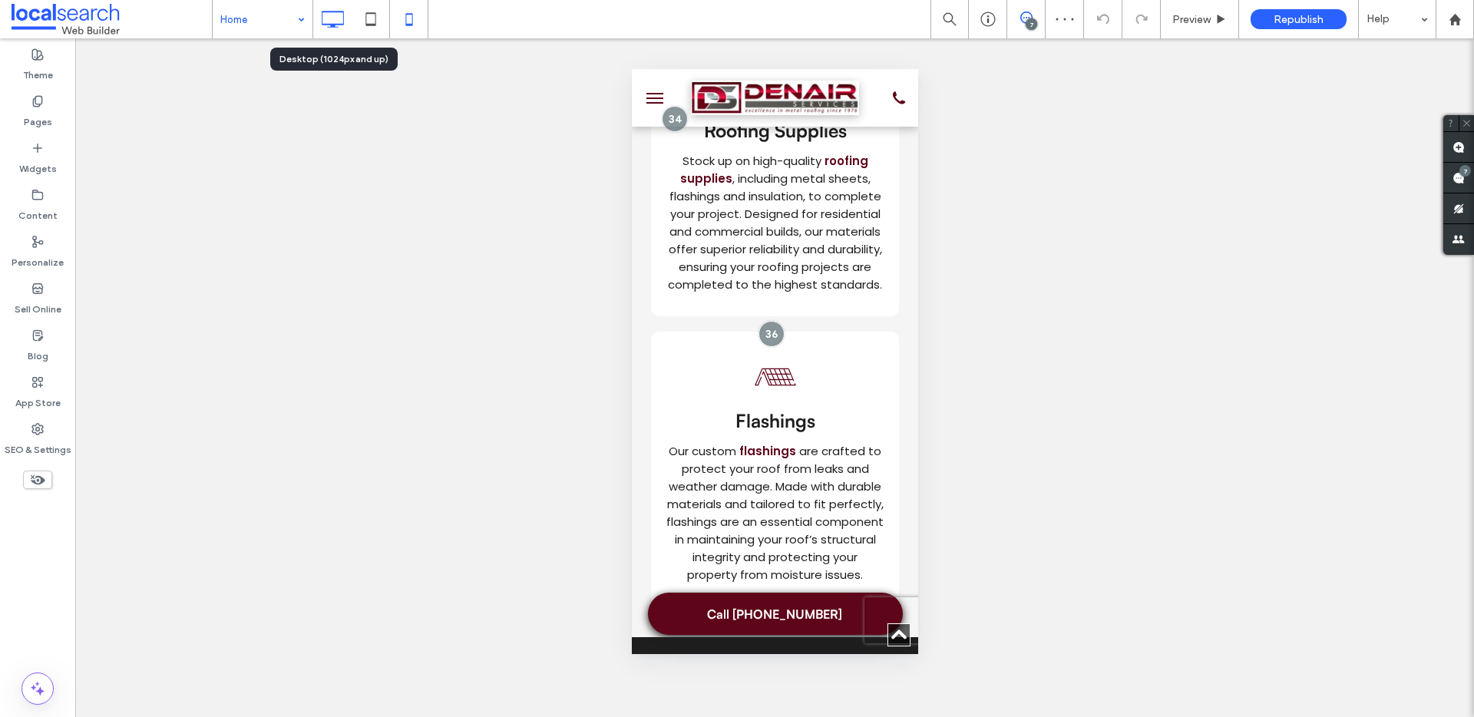
click at [343, 21] on icon at bounding box center [332, 19] width 31 height 31
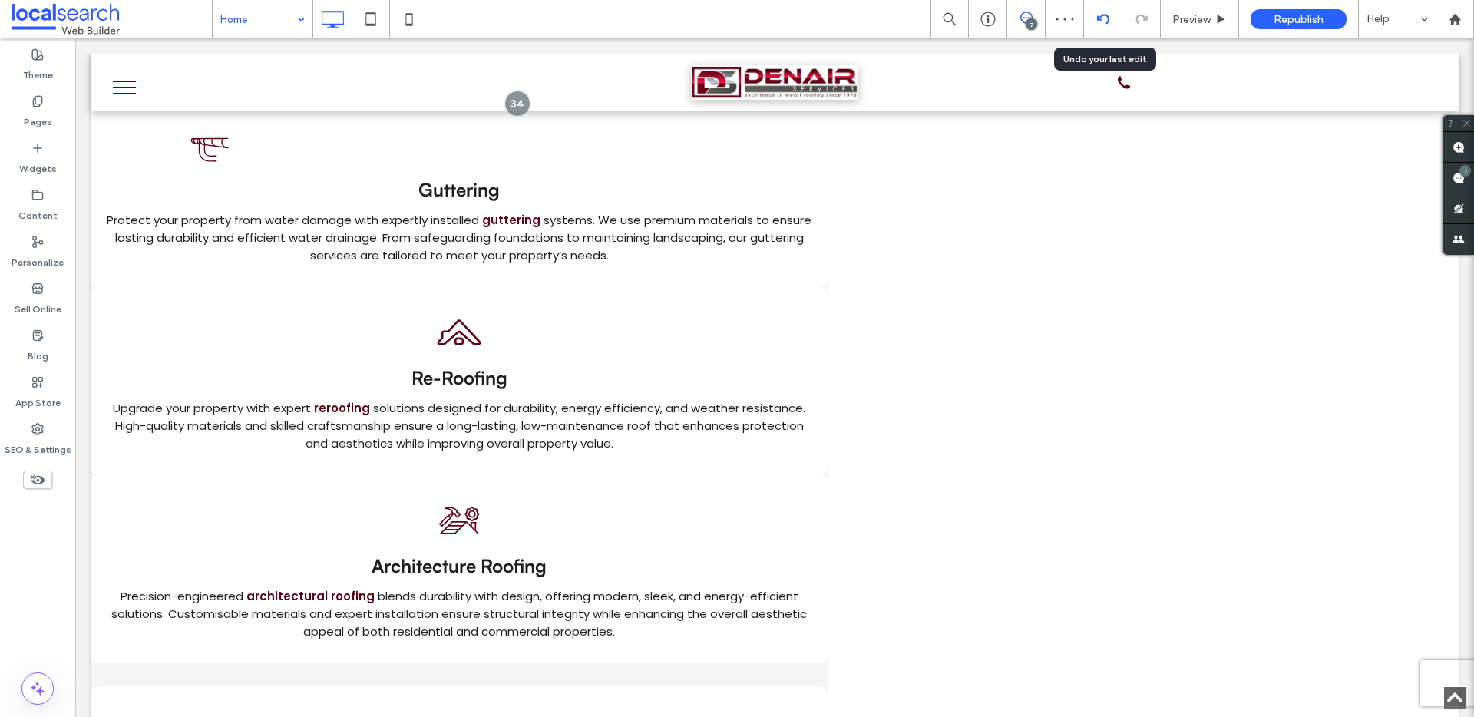
click at [1101, 15] on use at bounding box center [1103, 19] width 12 height 10
click at [422, 23] on icon at bounding box center [409, 19] width 31 height 31
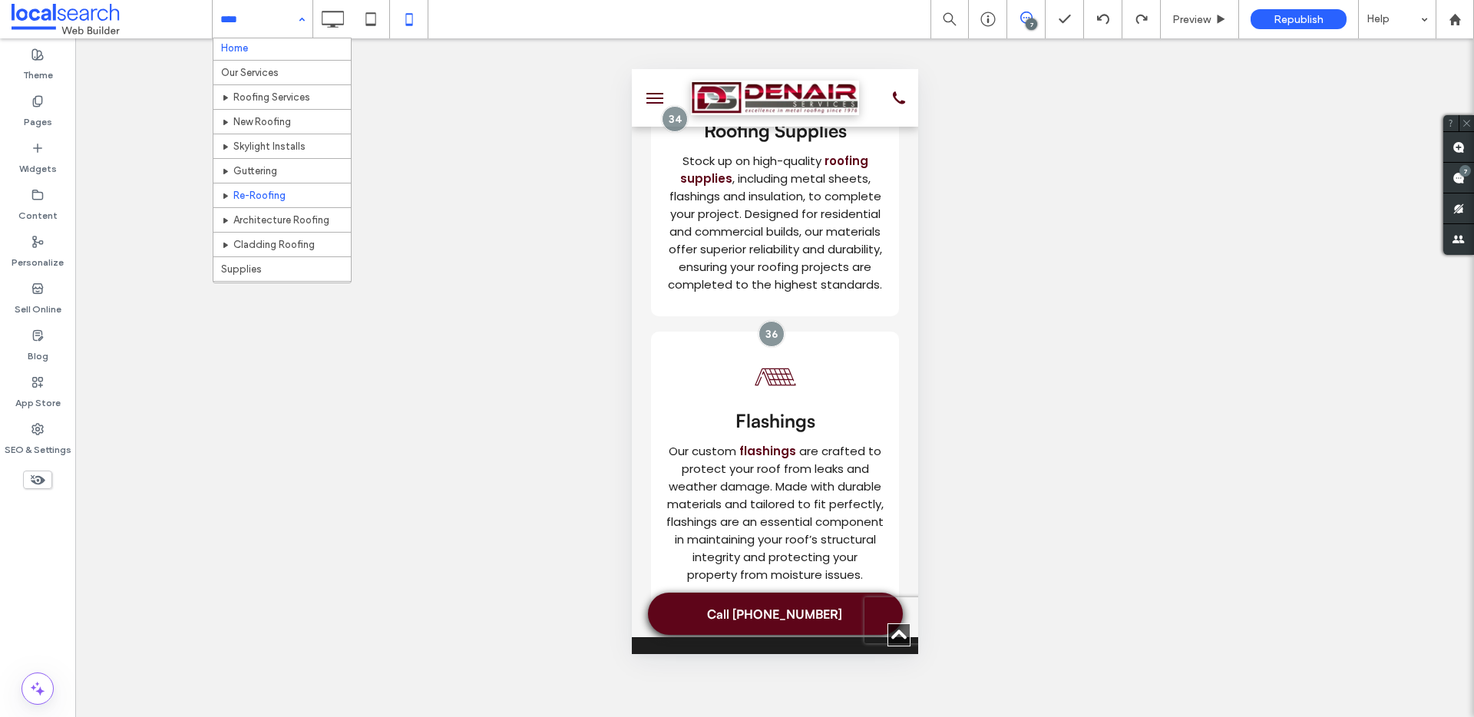
scroll to position [3, 0]
click at [273, 36] on input at bounding box center [258, 19] width 77 height 38
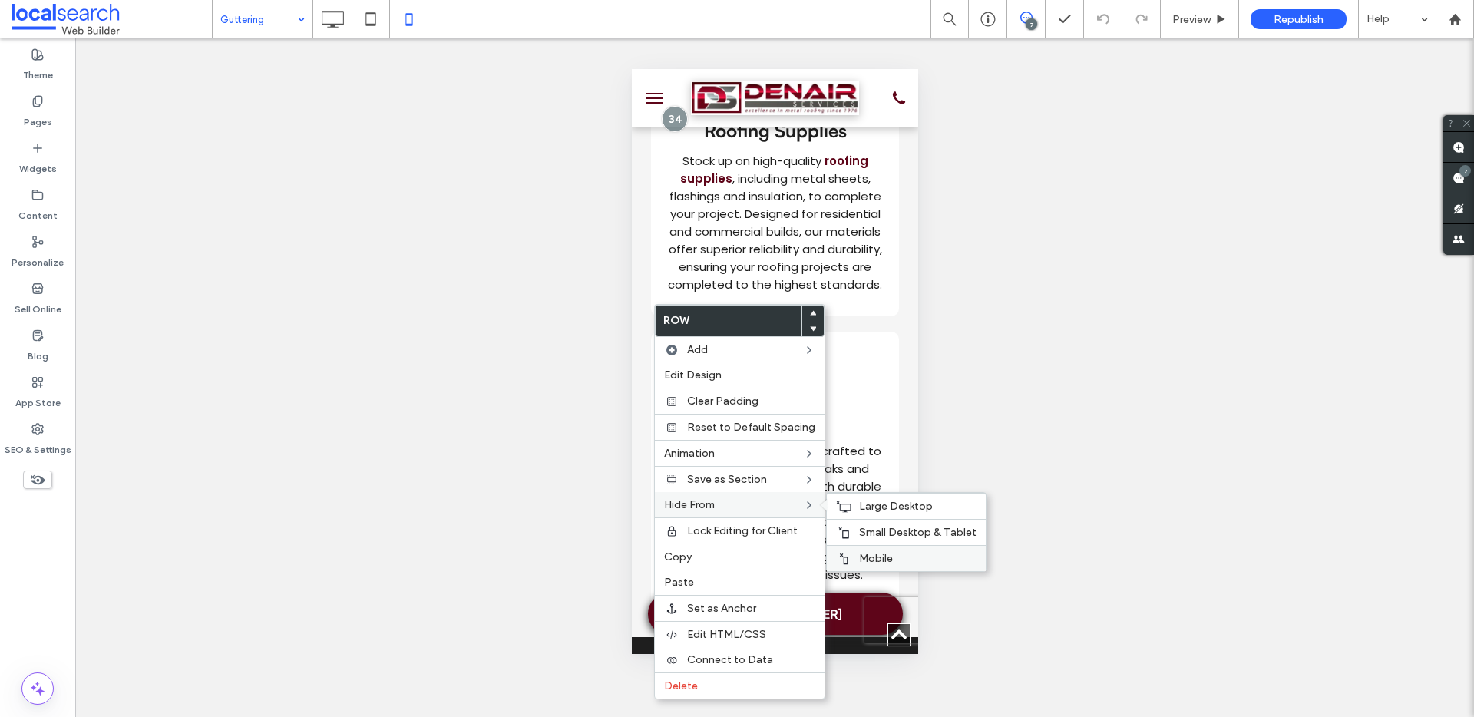
click at [842, 551] on div "Mobile" at bounding box center [906, 558] width 159 height 26
